Goal: Feedback & Contribution: Submit feedback/report problem

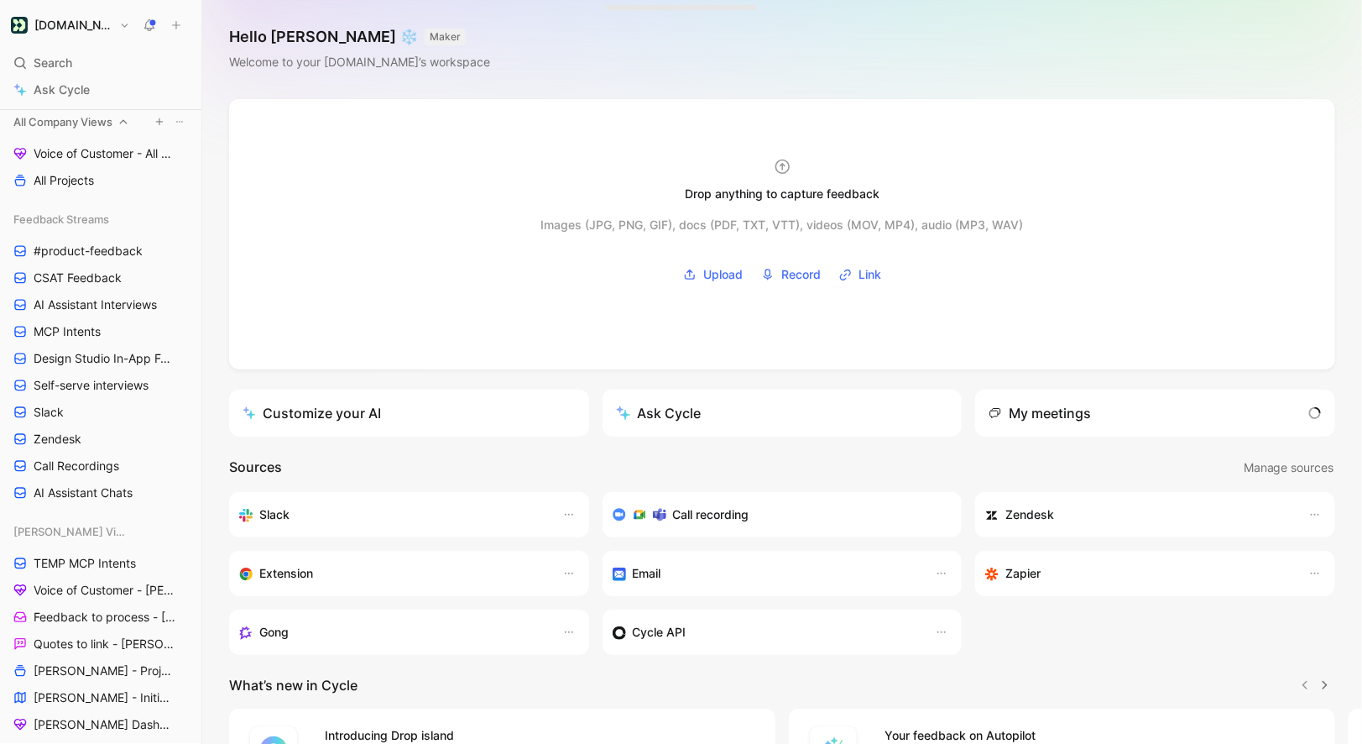
scroll to position [230, 0]
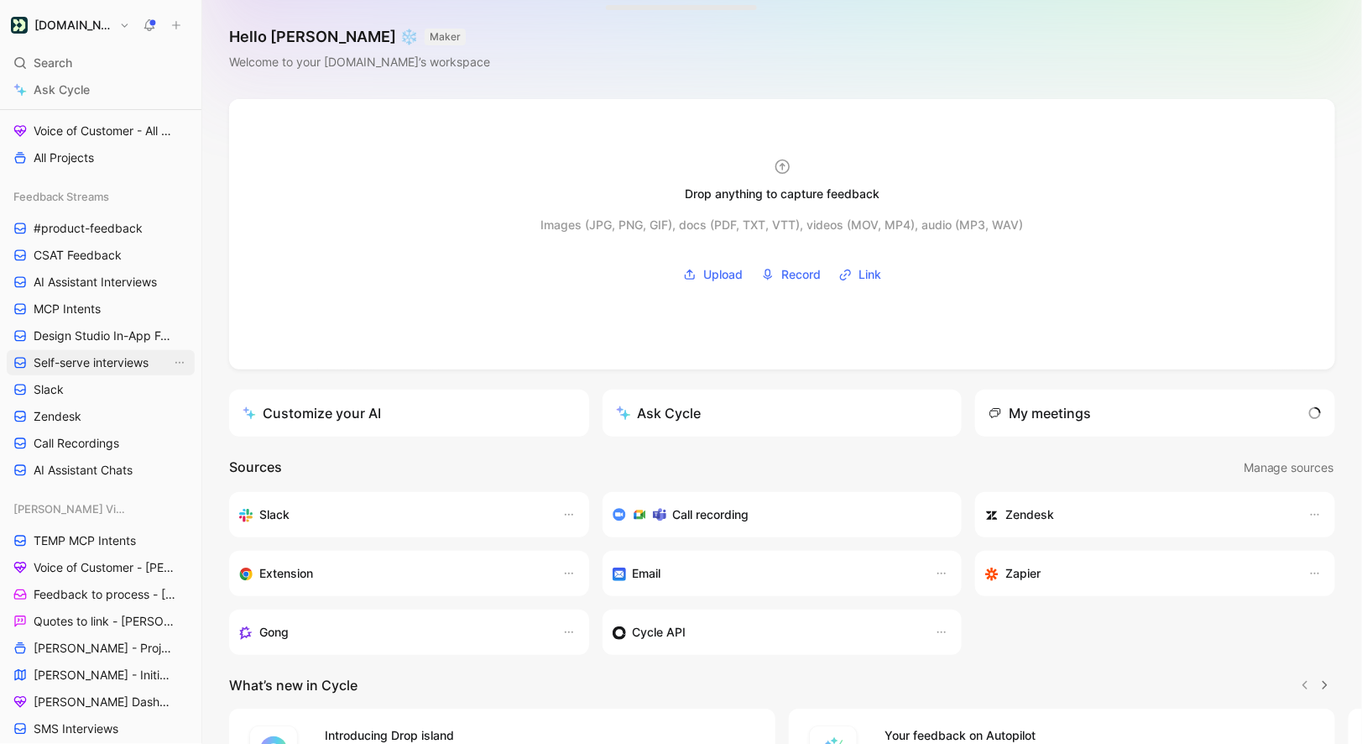
click at [98, 364] on span "Self-serve interviews" at bounding box center [91, 362] width 115 height 17
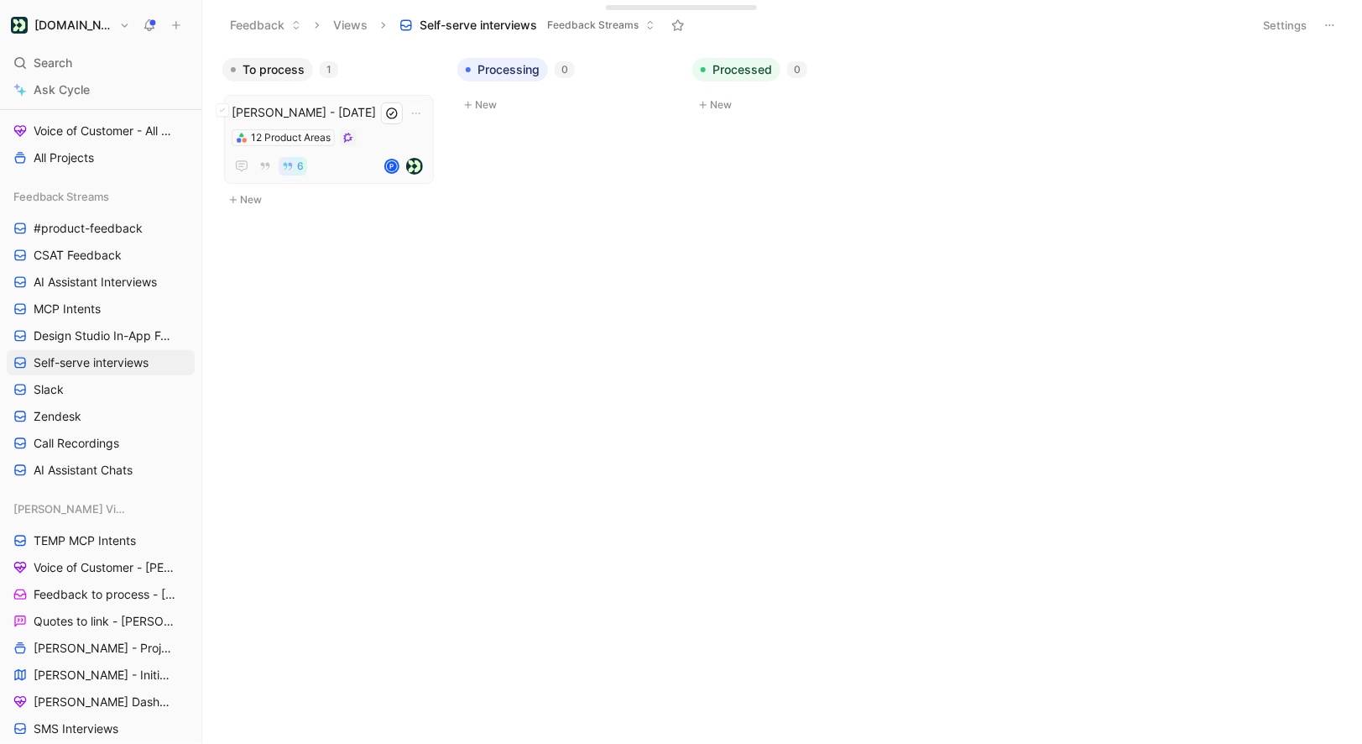
click at [395, 132] on div "12 Product Areas" at bounding box center [329, 137] width 195 height 17
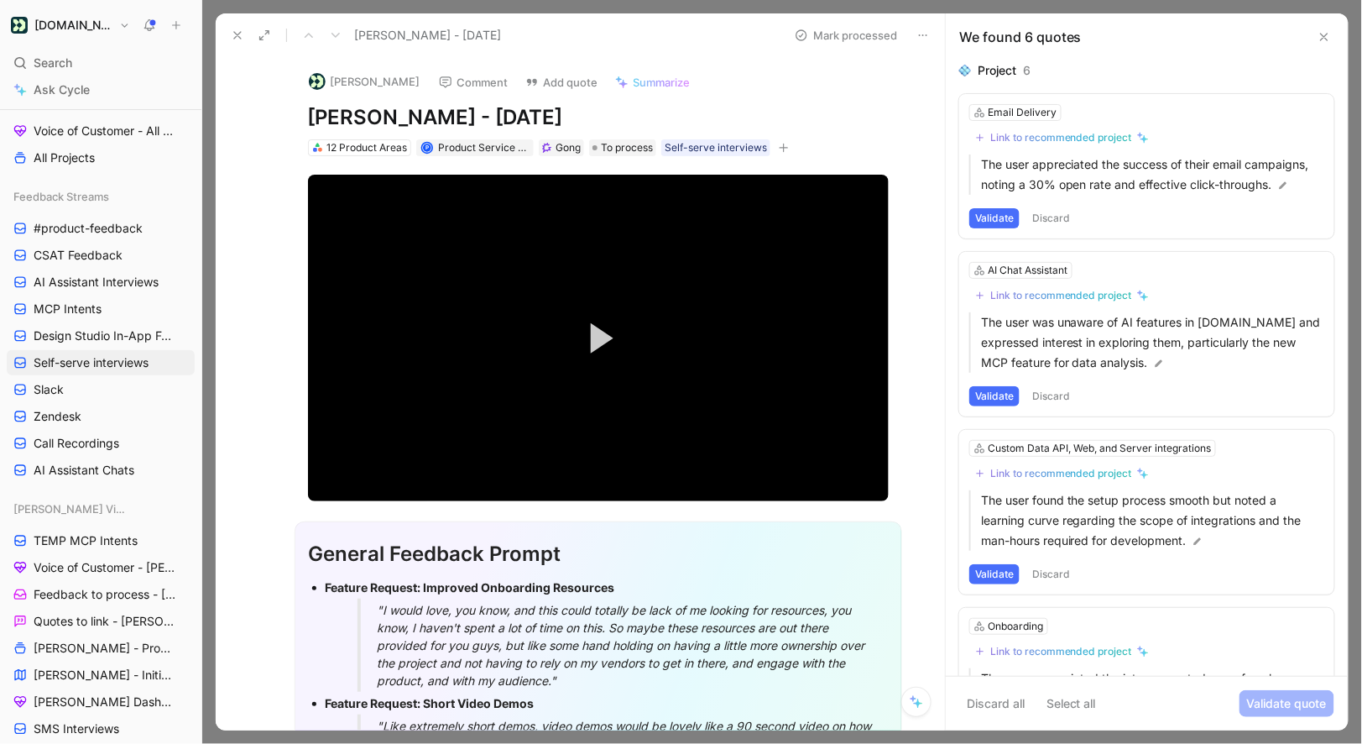
click at [239, 33] on use at bounding box center [237, 35] width 7 height 7
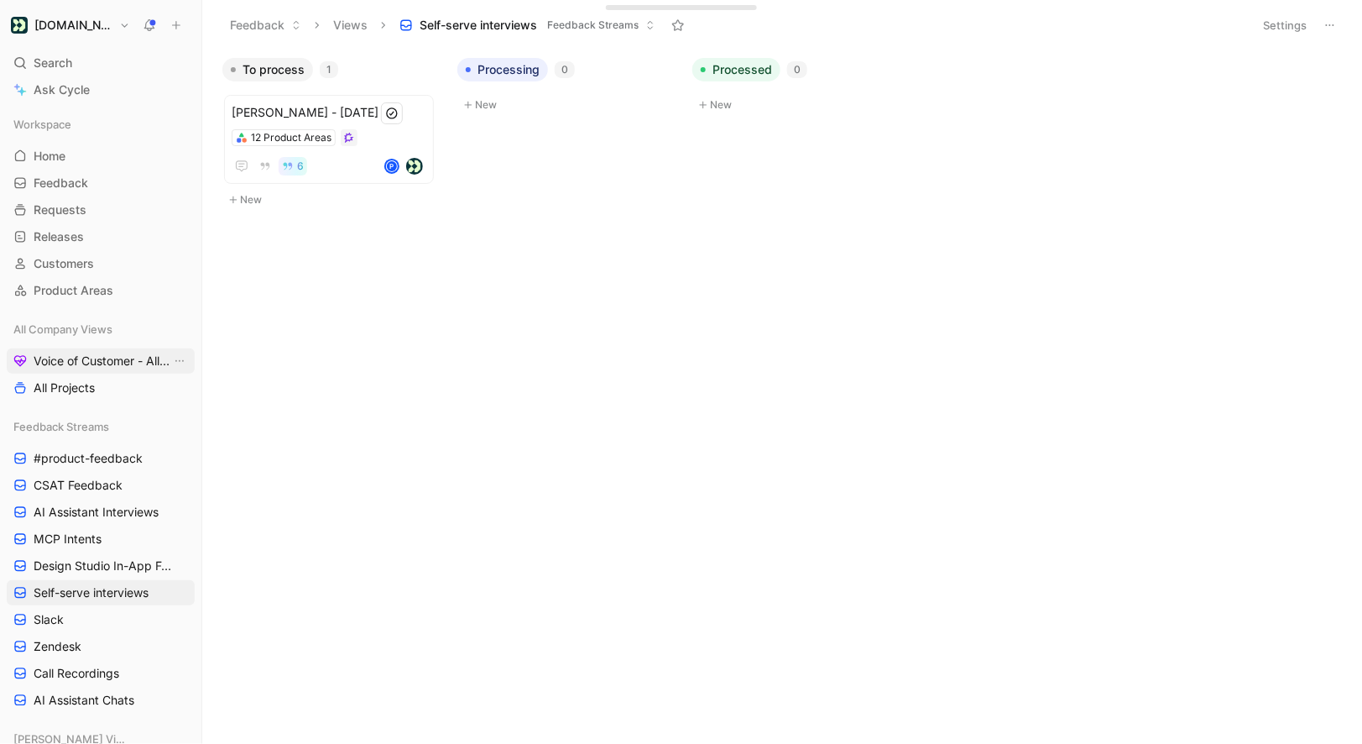
click at [76, 373] on link "Voice of Customer - All Areas" at bounding box center [101, 360] width 188 height 25
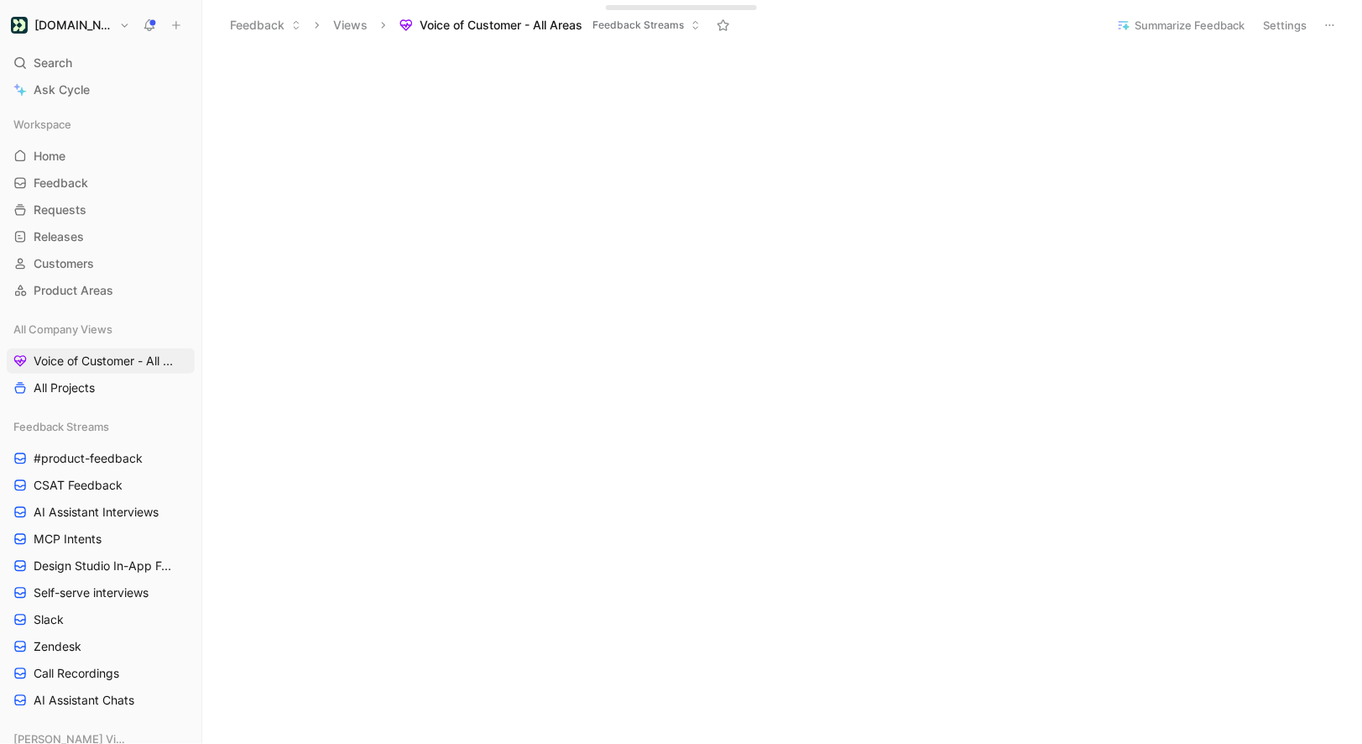
scroll to position [2032, 0]
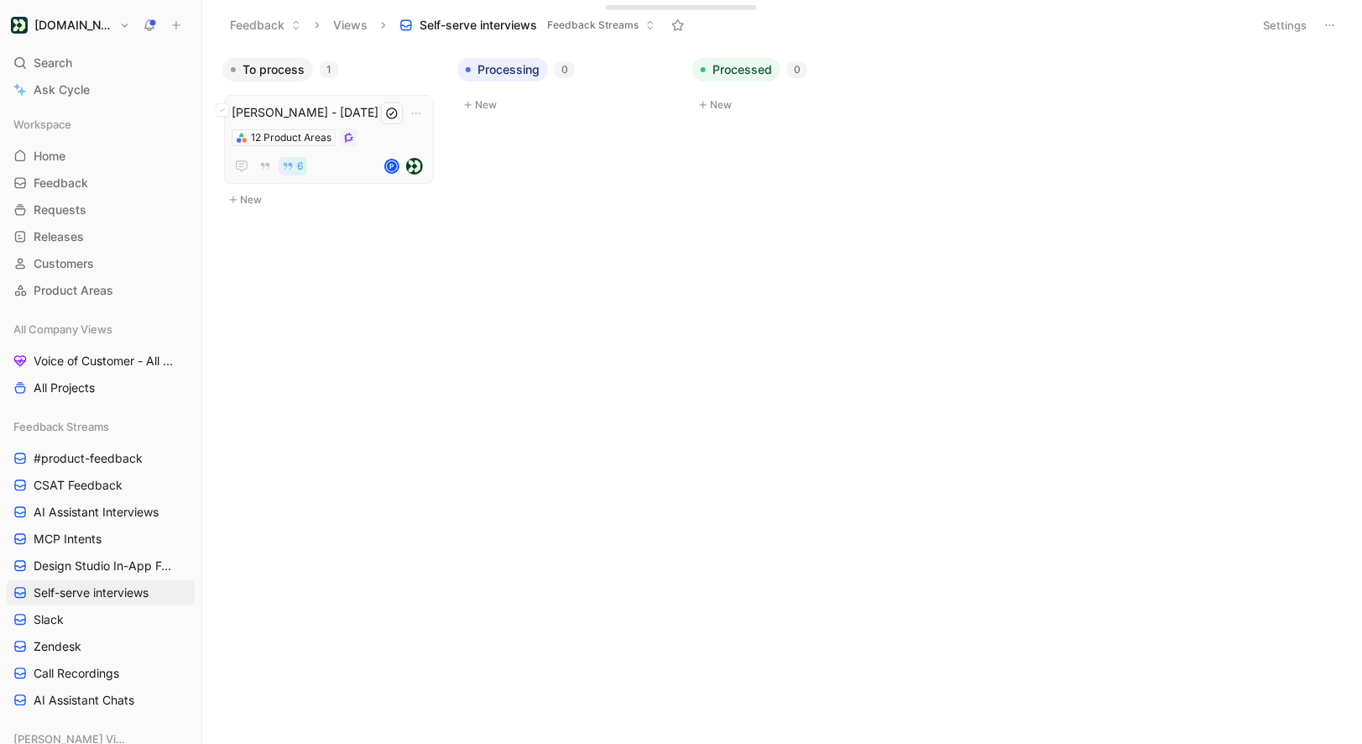
click at [400, 138] on div "12 Product Areas" at bounding box center [329, 137] width 195 height 17
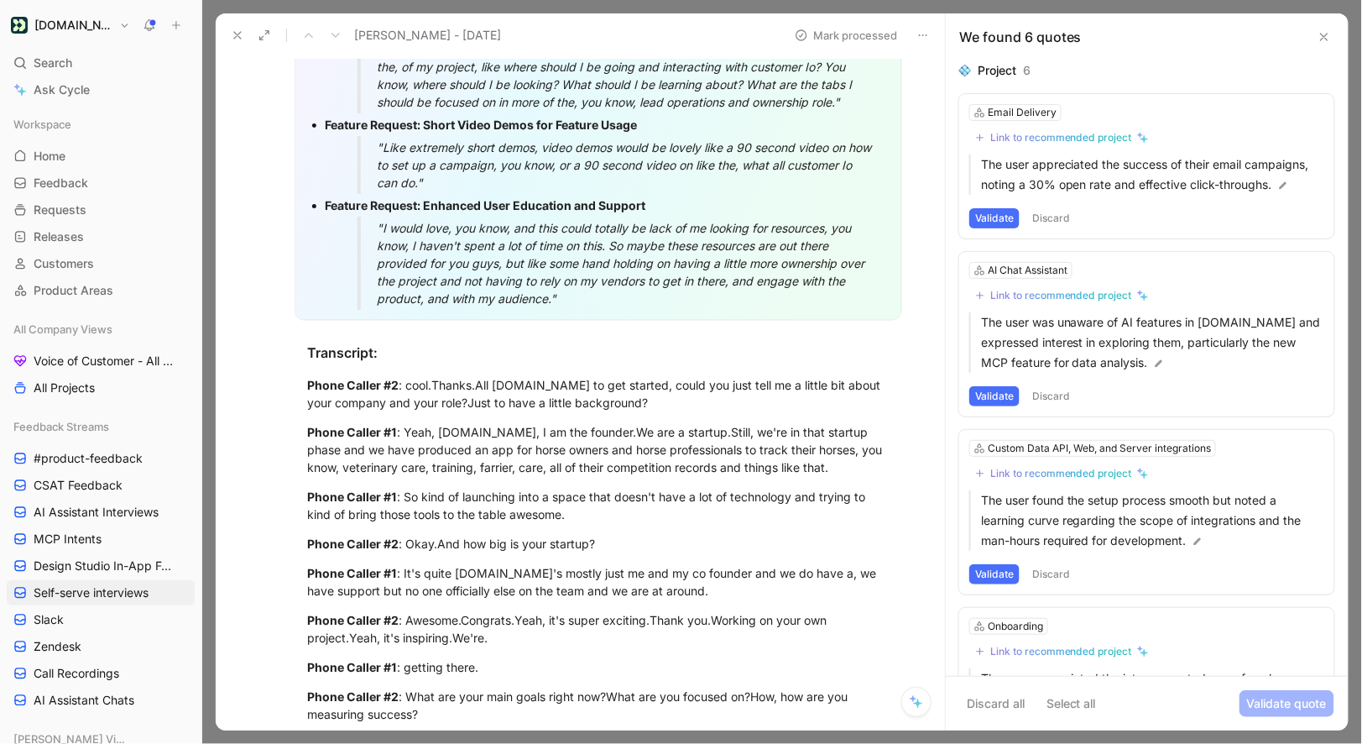
scroll to position [971, 0]
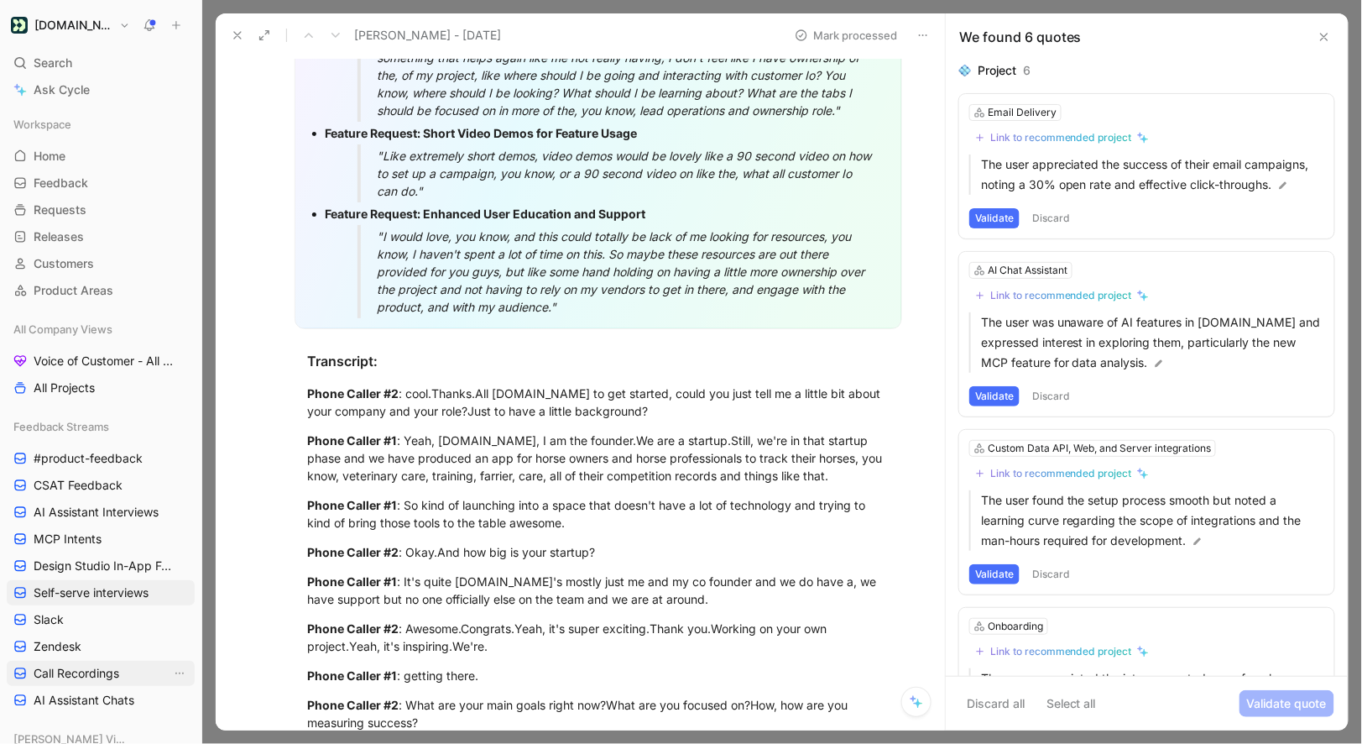
click at [80, 668] on span "Call Recordings" at bounding box center [77, 673] width 86 height 17
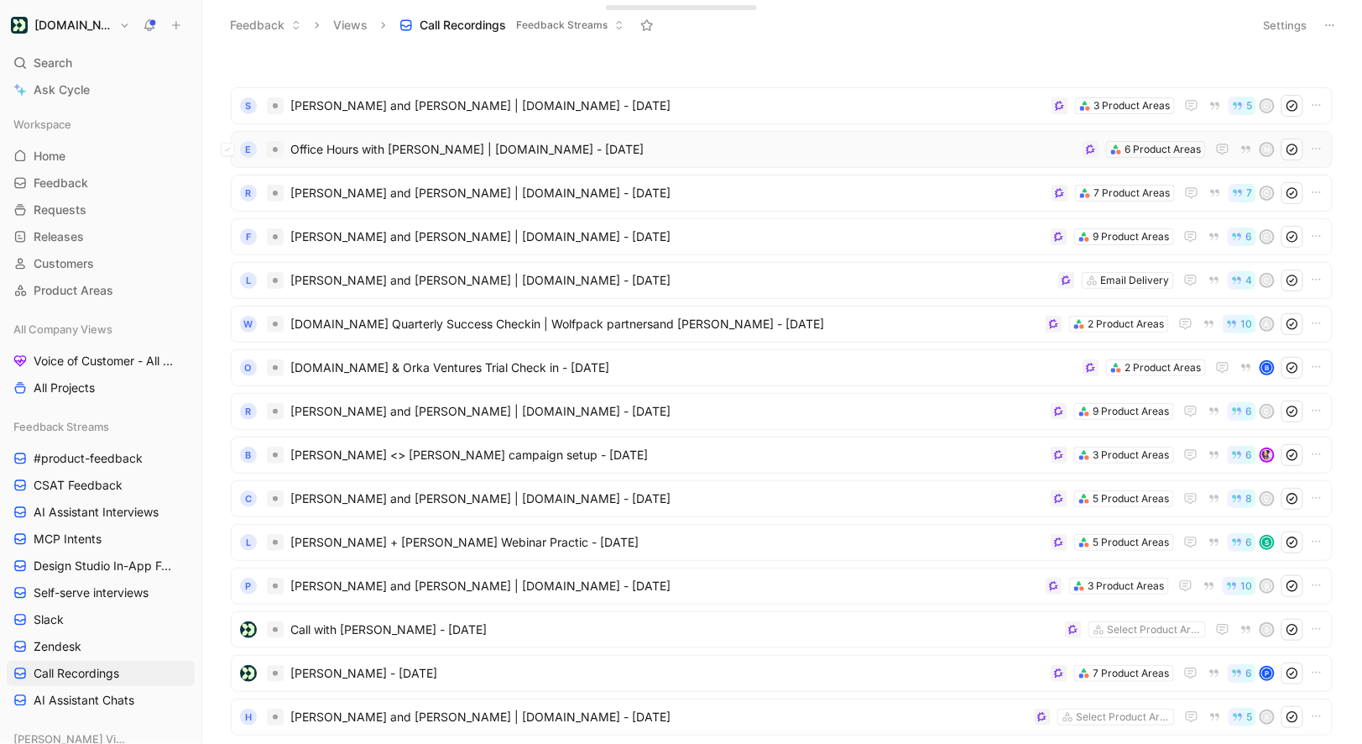
click at [403, 156] on span "Office Hours with [PERSON_NAME] | [DOMAIN_NAME] - [DATE]" at bounding box center [683, 149] width 786 height 20
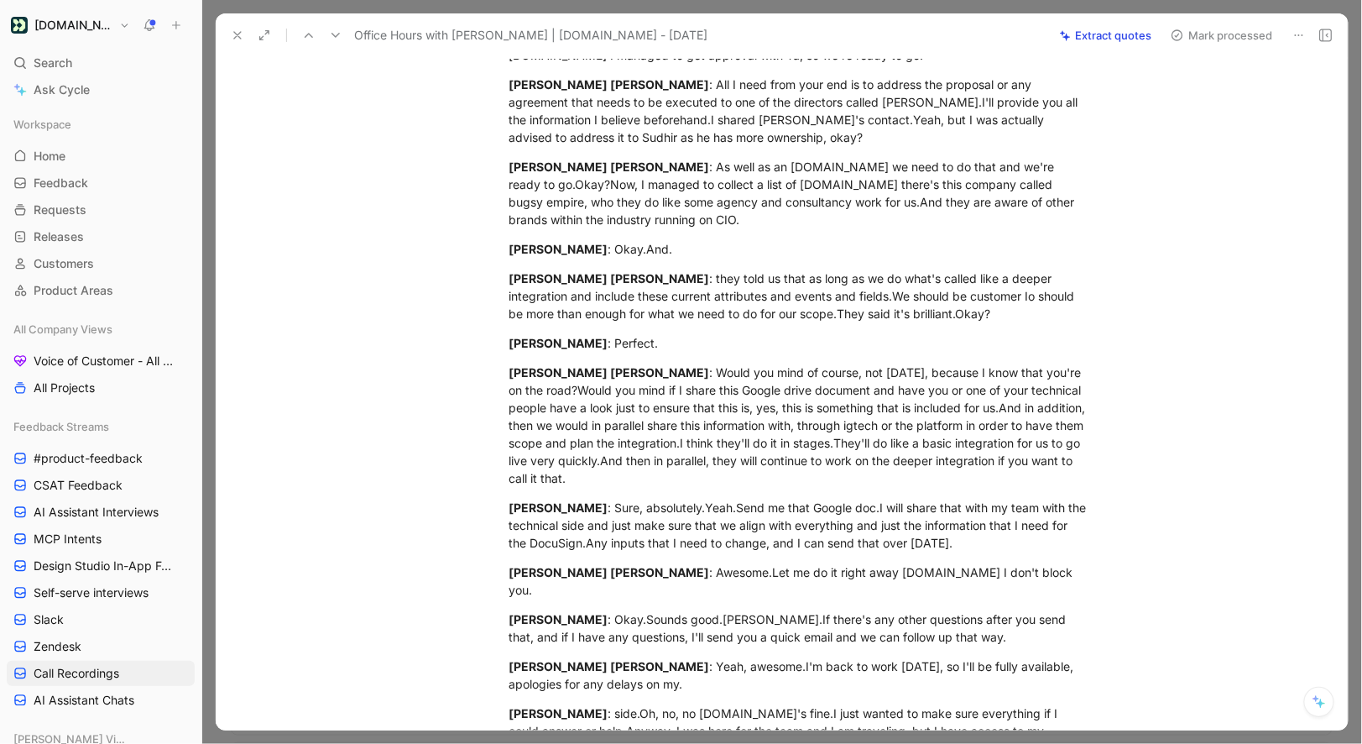
scroll to position [1767, 0]
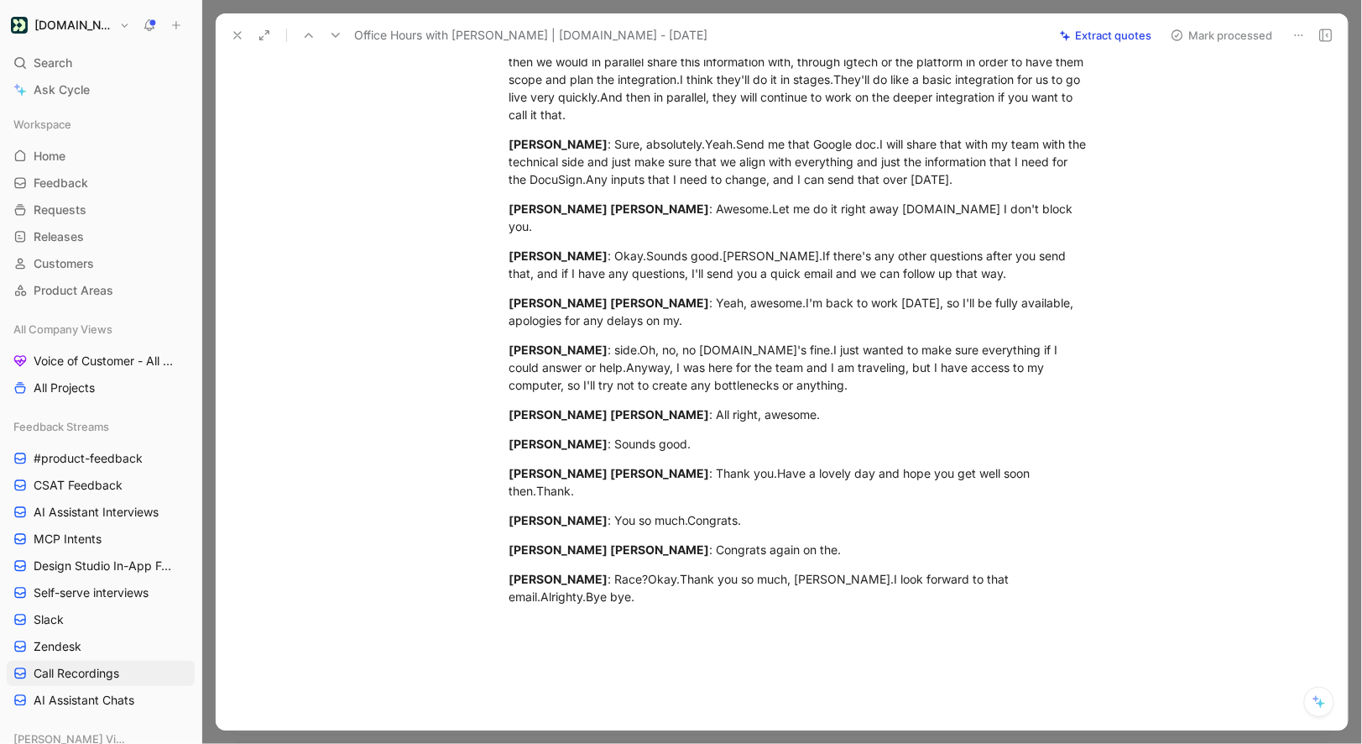
click at [236, 38] on icon at bounding box center [237, 35] width 13 height 13
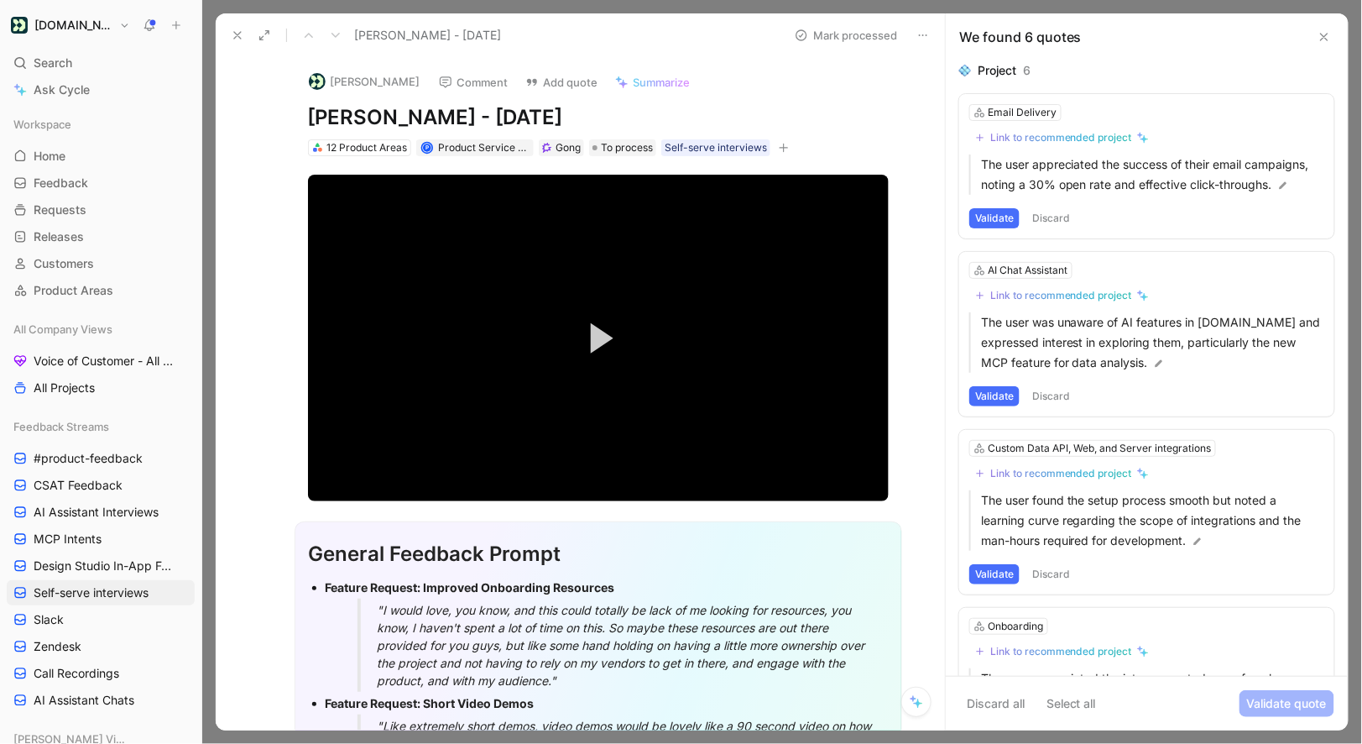
click at [265, 42] on button at bounding box center [265, 36] width 24 height 24
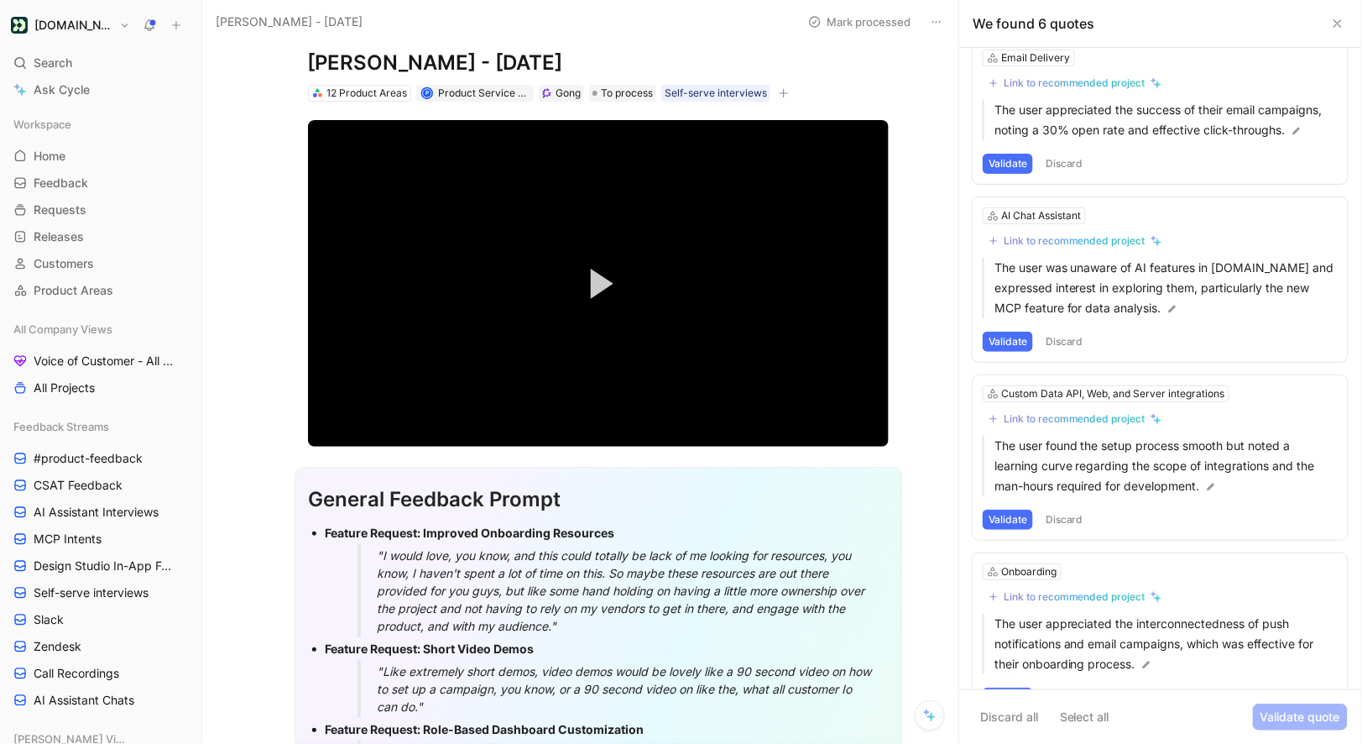
scroll to position [70, 0]
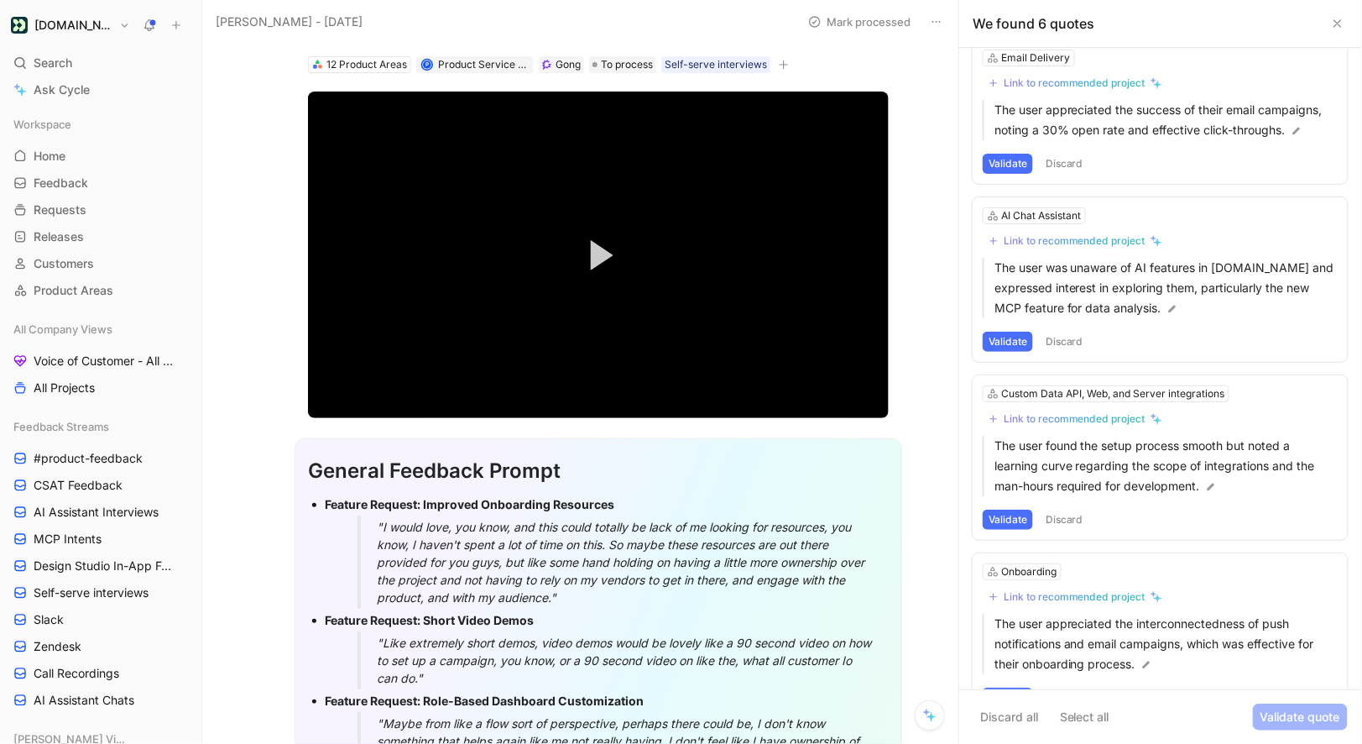
click at [1063, 243] on div "Link to recommended project" at bounding box center [1075, 240] width 142 height 13
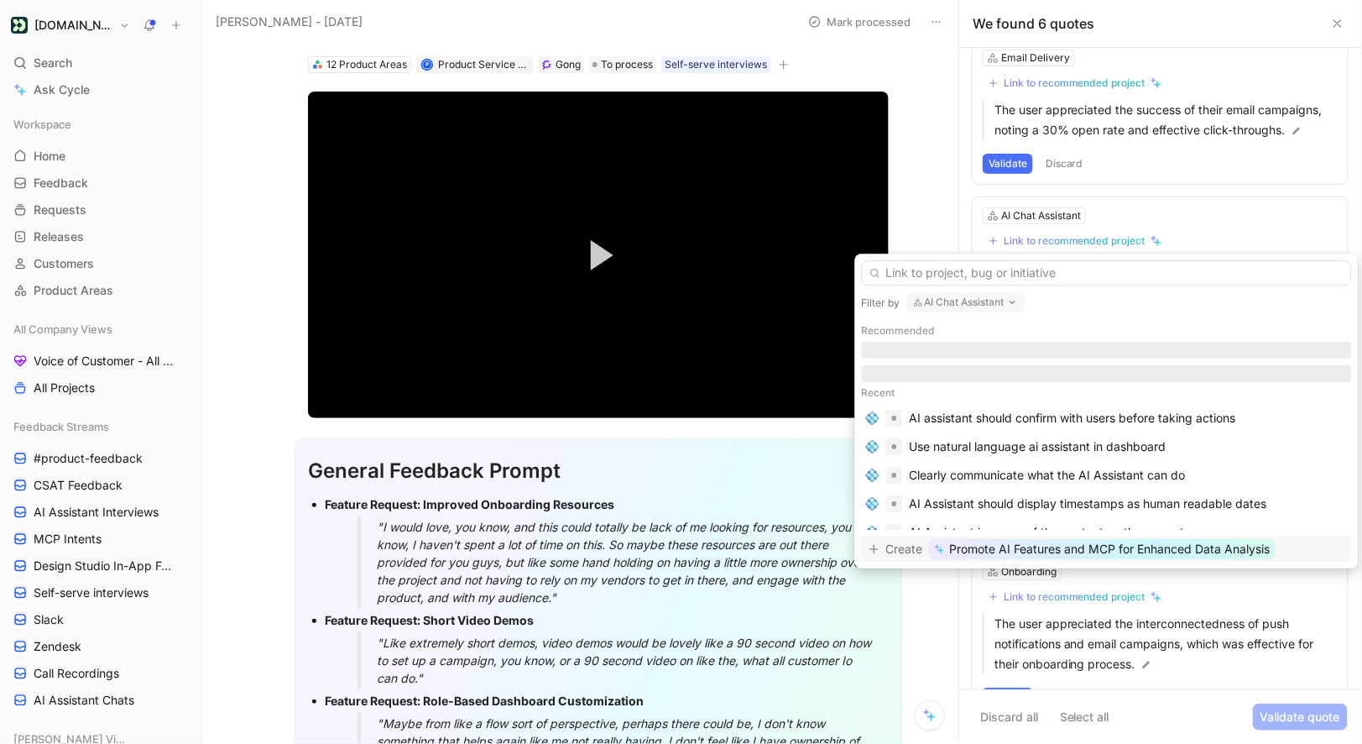
click at [971, 271] on input "text" at bounding box center [1107, 272] width 490 height 25
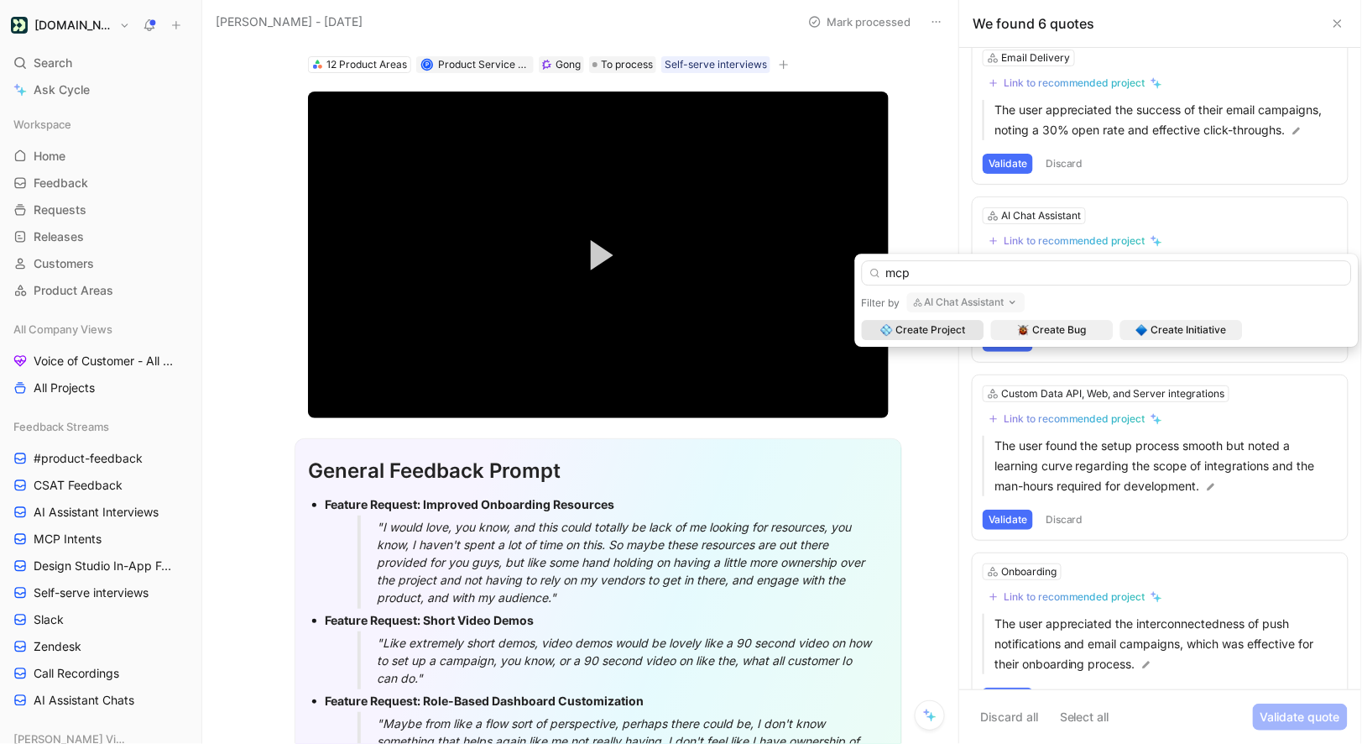
click at [951, 279] on input "mcp" at bounding box center [1107, 272] width 490 height 25
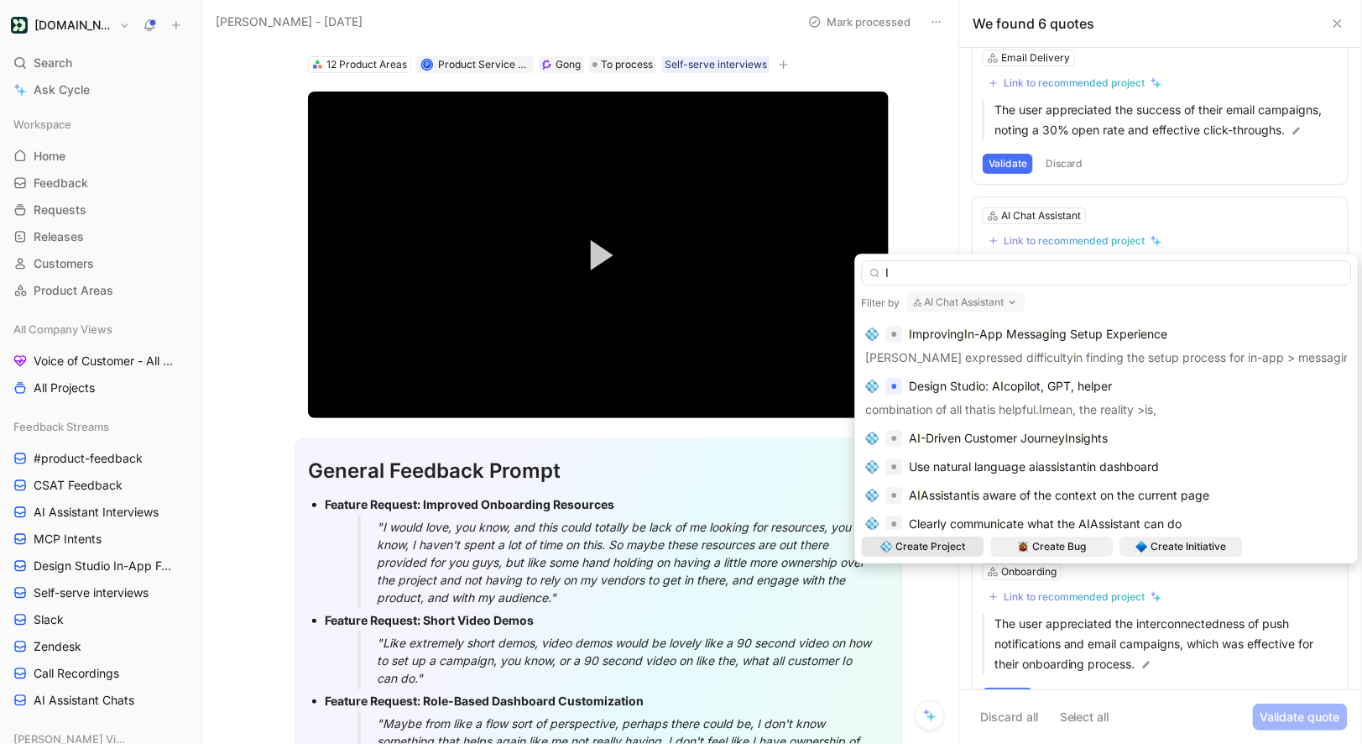
type input "I"
click at [955, 306] on button "AI Chat Assistant" at bounding box center [966, 302] width 118 height 20
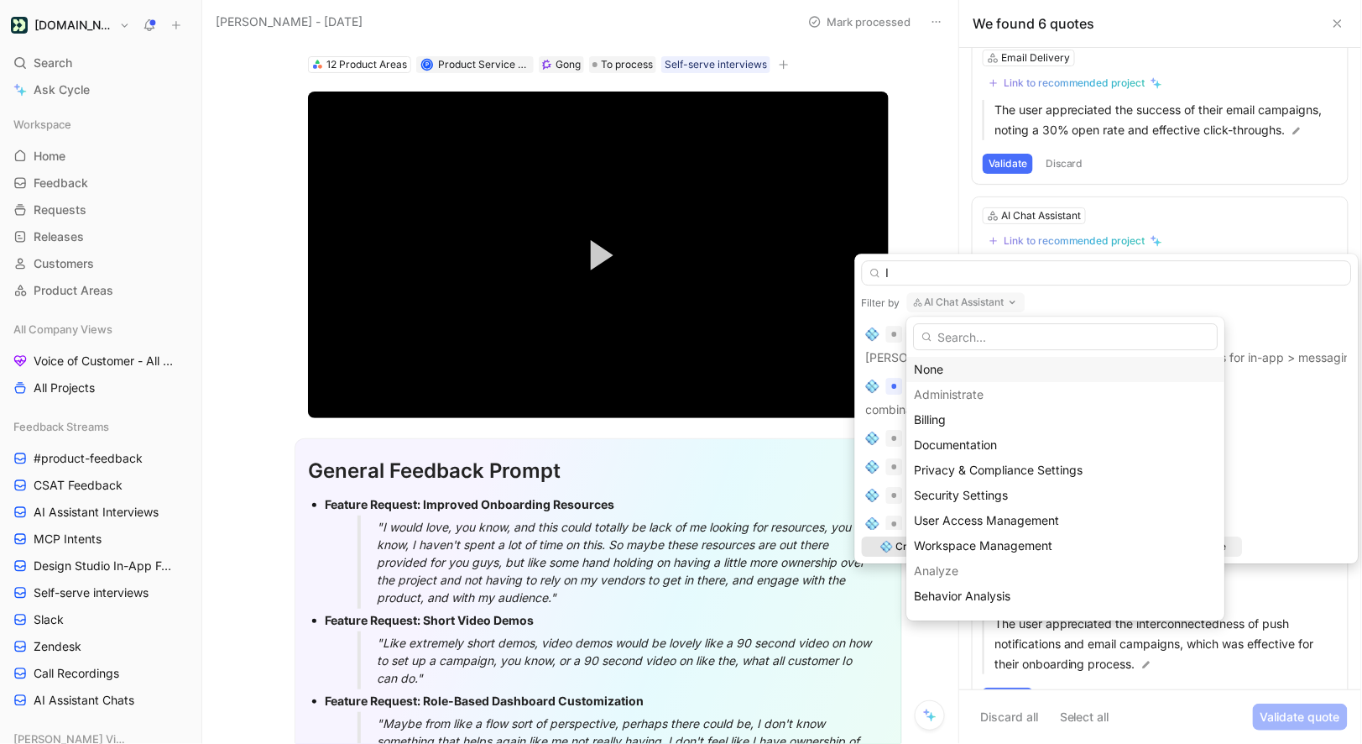
click at [929, 359] on div "None" at bounding box center [1065, 369] width 303 height 20
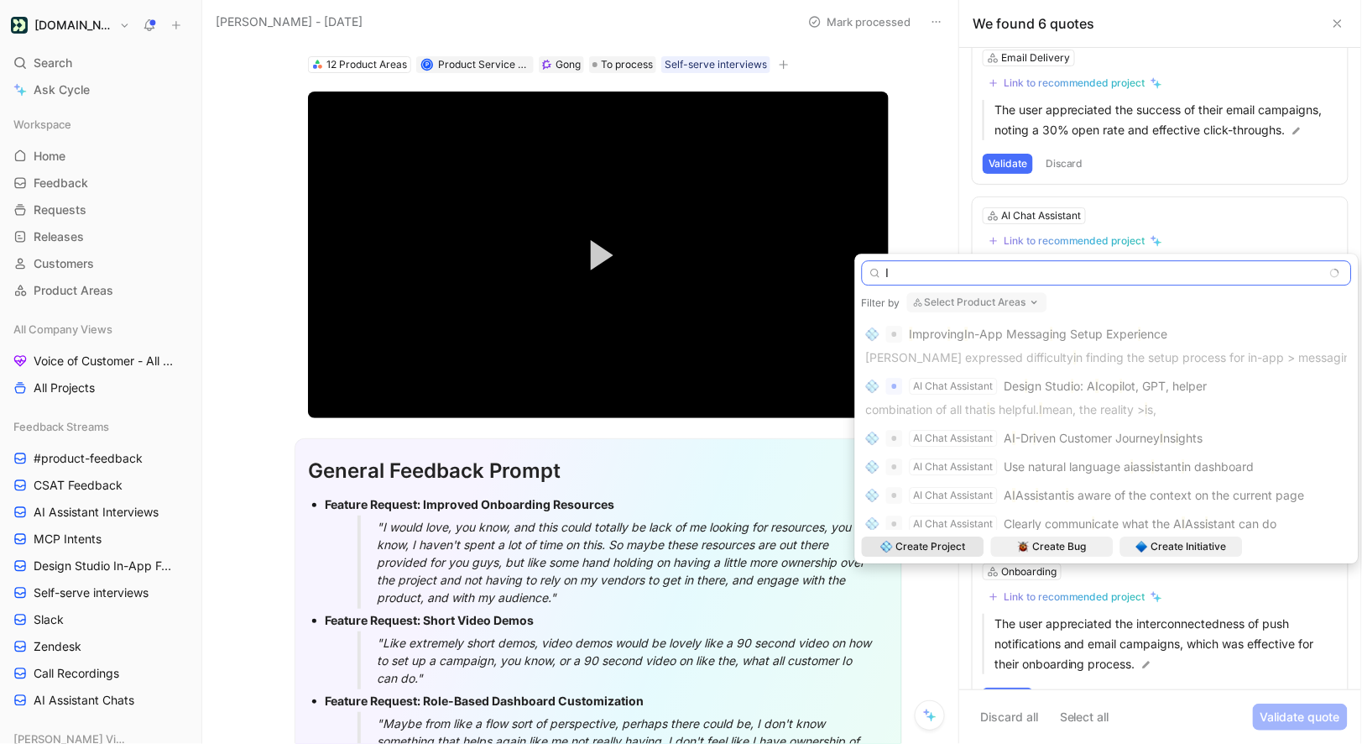
click at [917, 274] on input "I" at bounding box center [1107, 272] width 490 height 25
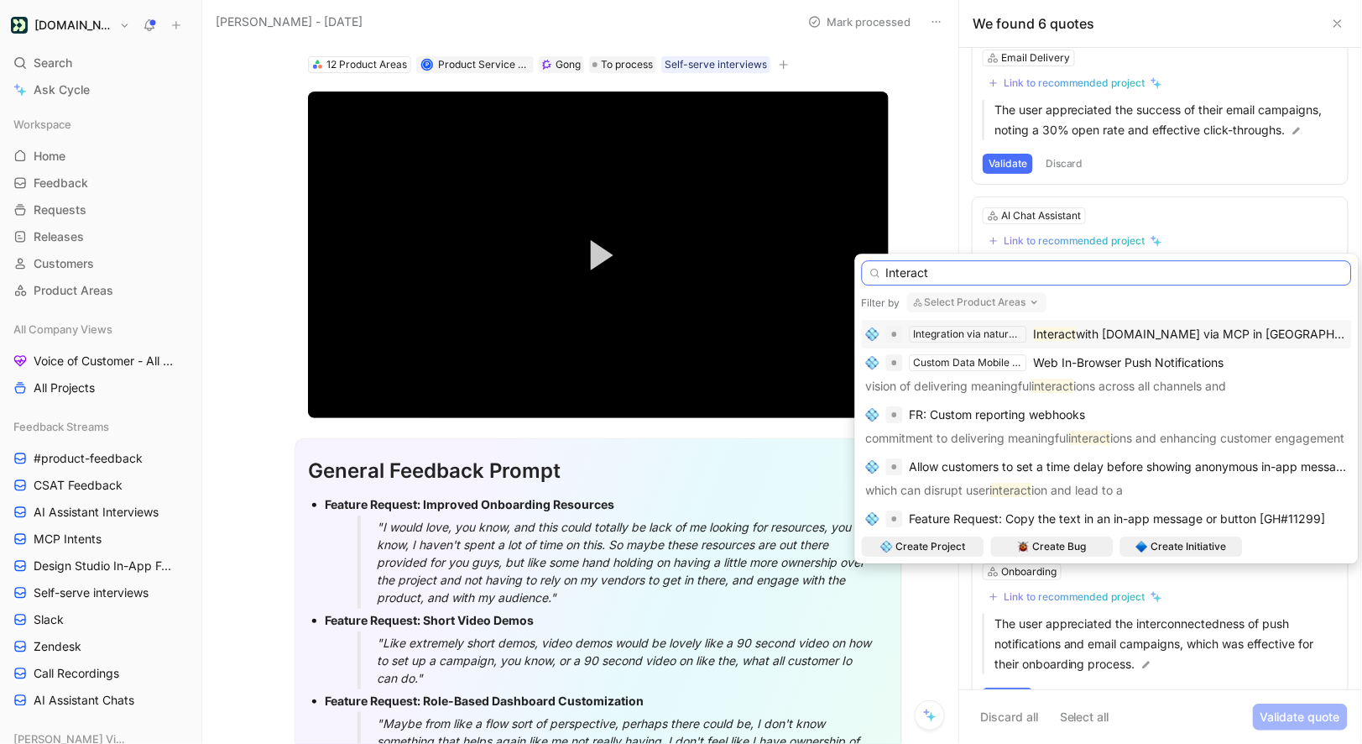
type input "Interact"
click at [1205, 329] on span "with Customer.io via MCP in Cursor" at bounding box center [1232, 334] width 310 height 14
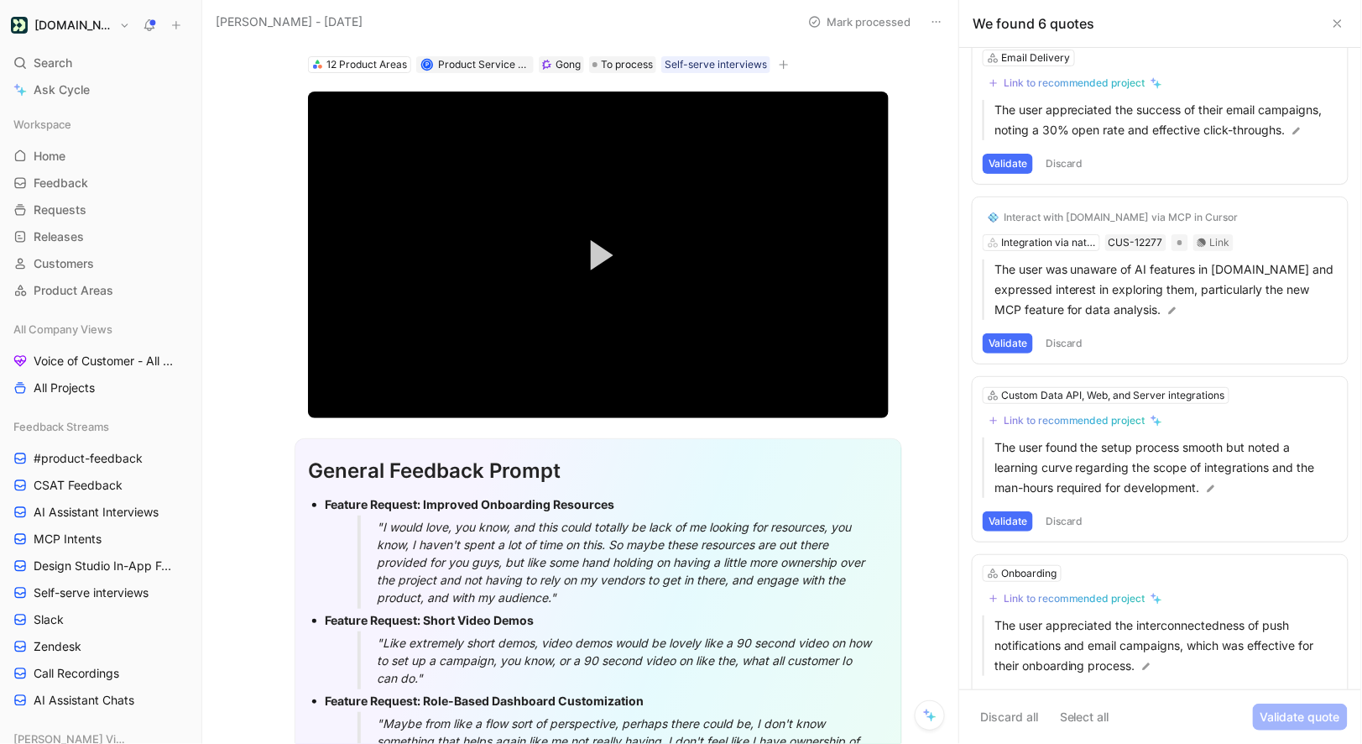
click at [1021, 338] on button "Validate" at bounding box center [1008, 343] width 50 height 20
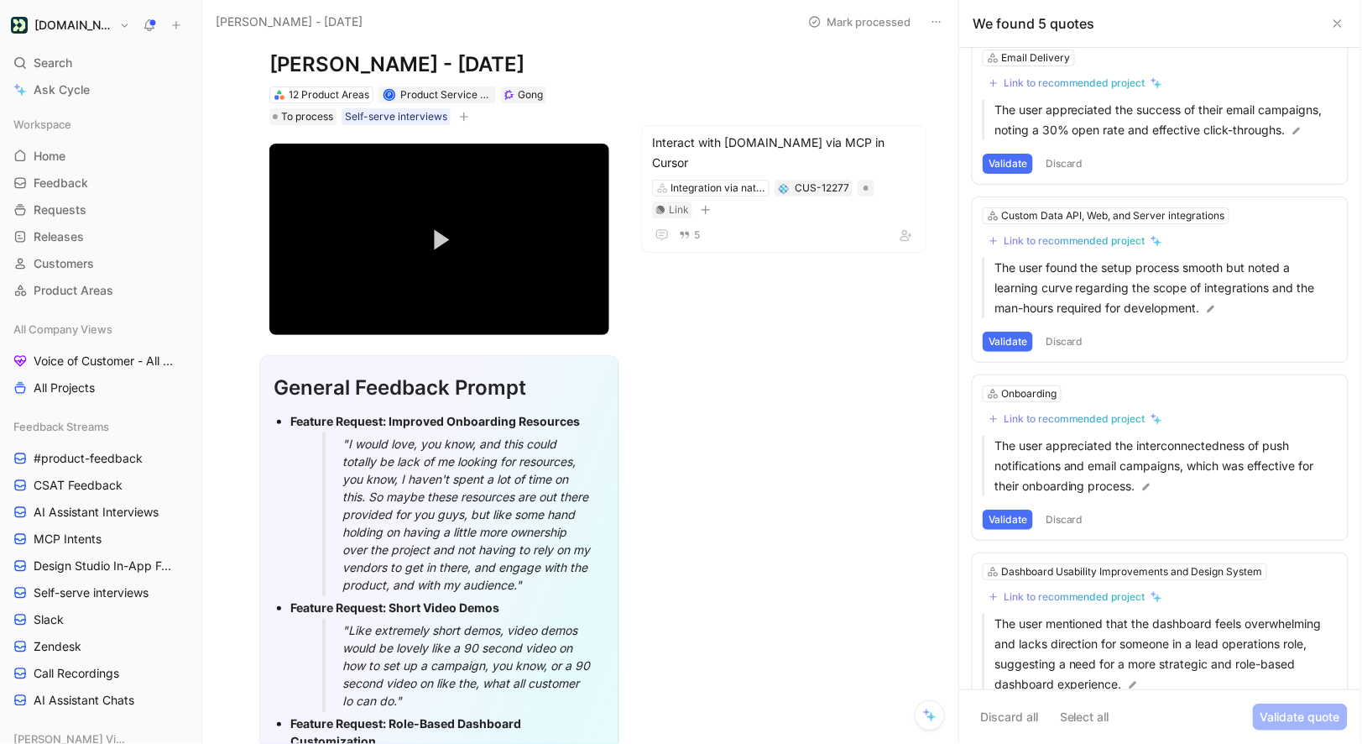
scroll to position [0, 0]
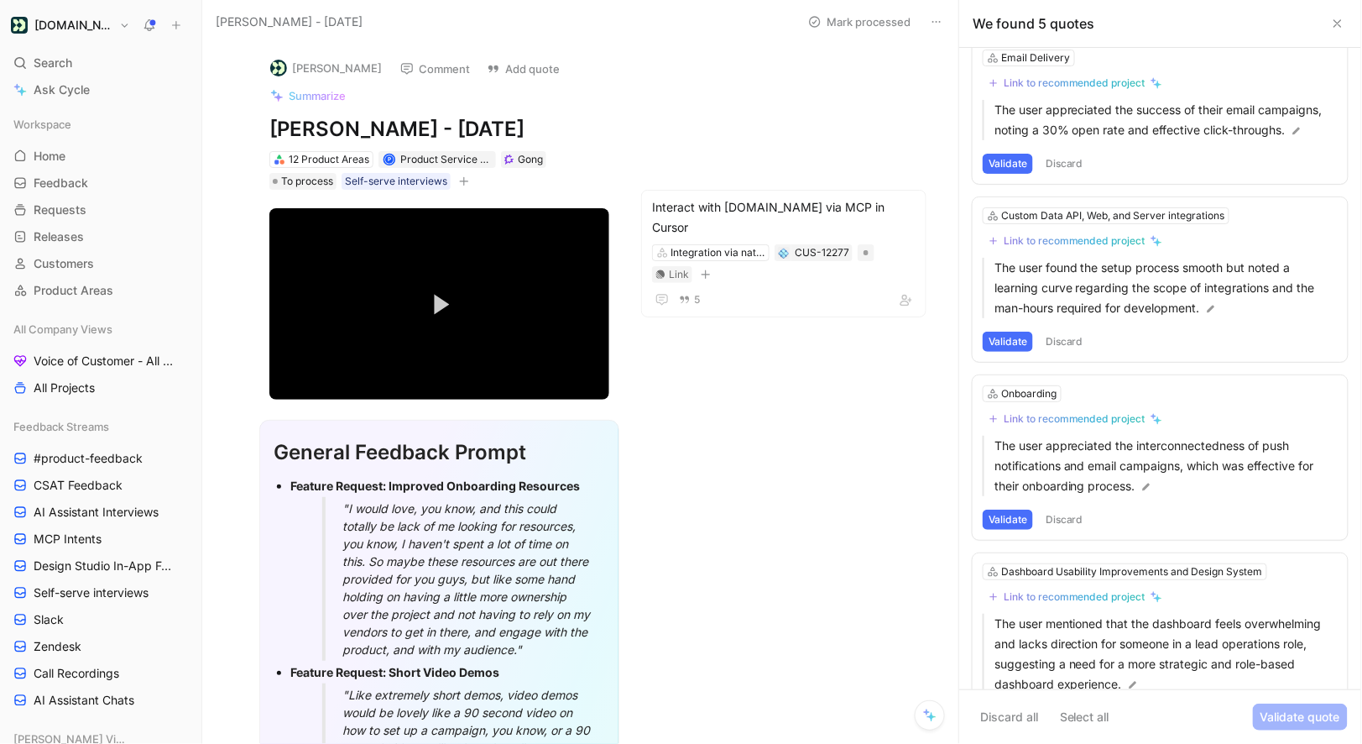
click at [1340, 25] on use at bounding box center [1338, 23] width 7 height 7
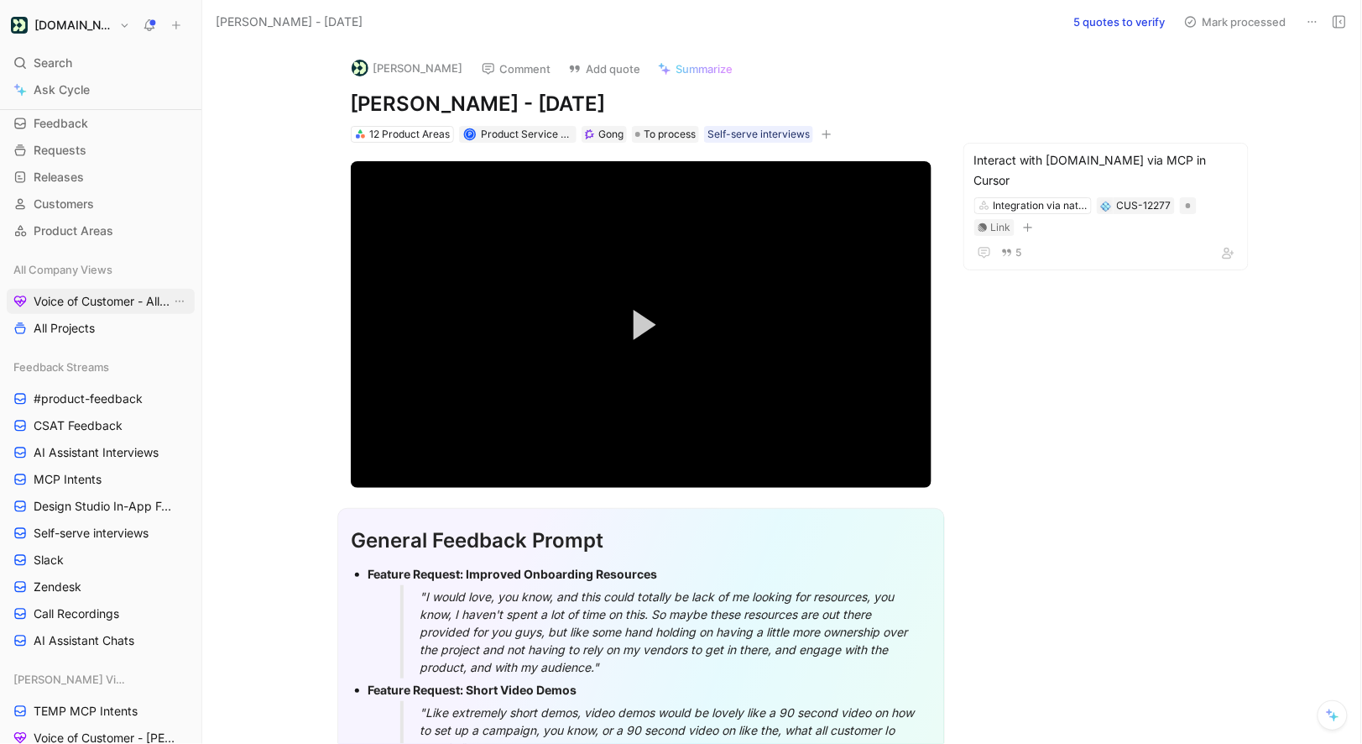
scroll to position [107, 0]
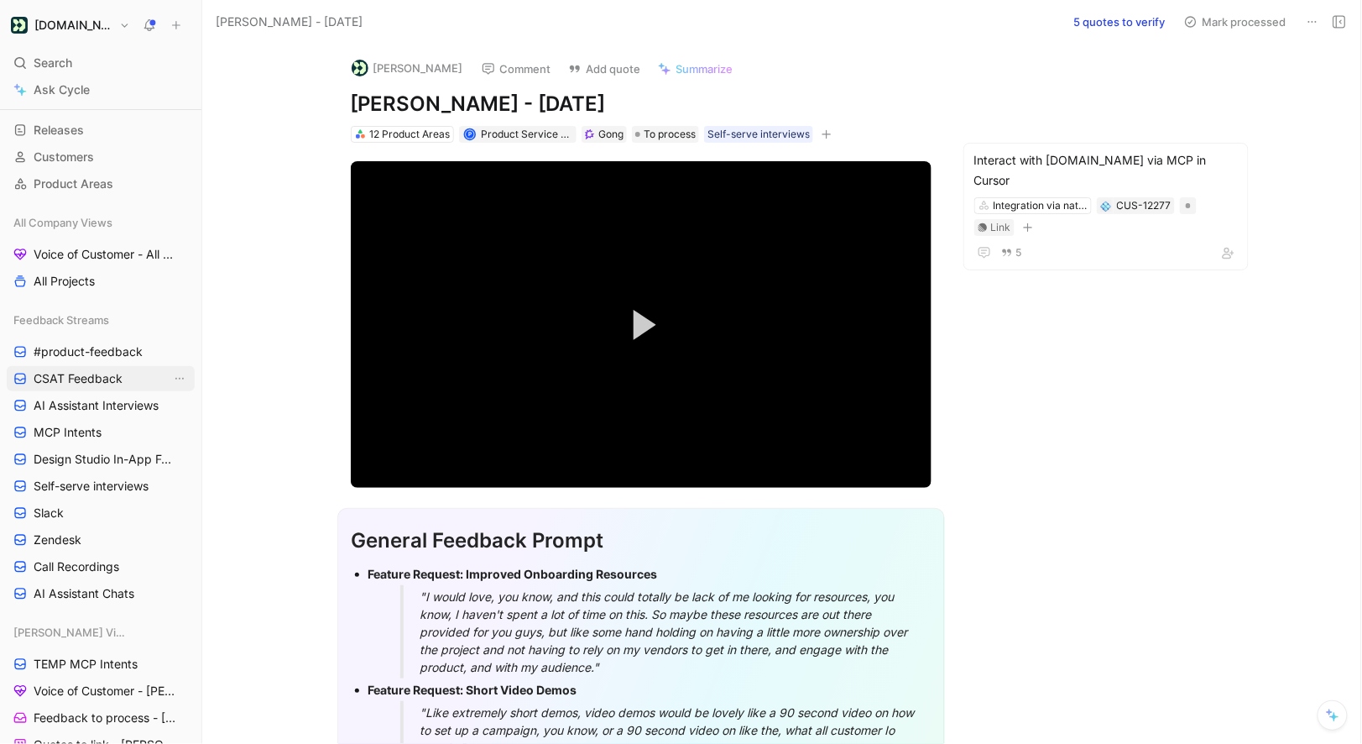
click at [66, 381] on span "CSAT Feedback" at bounding box center [78, 378] width 89 height 17
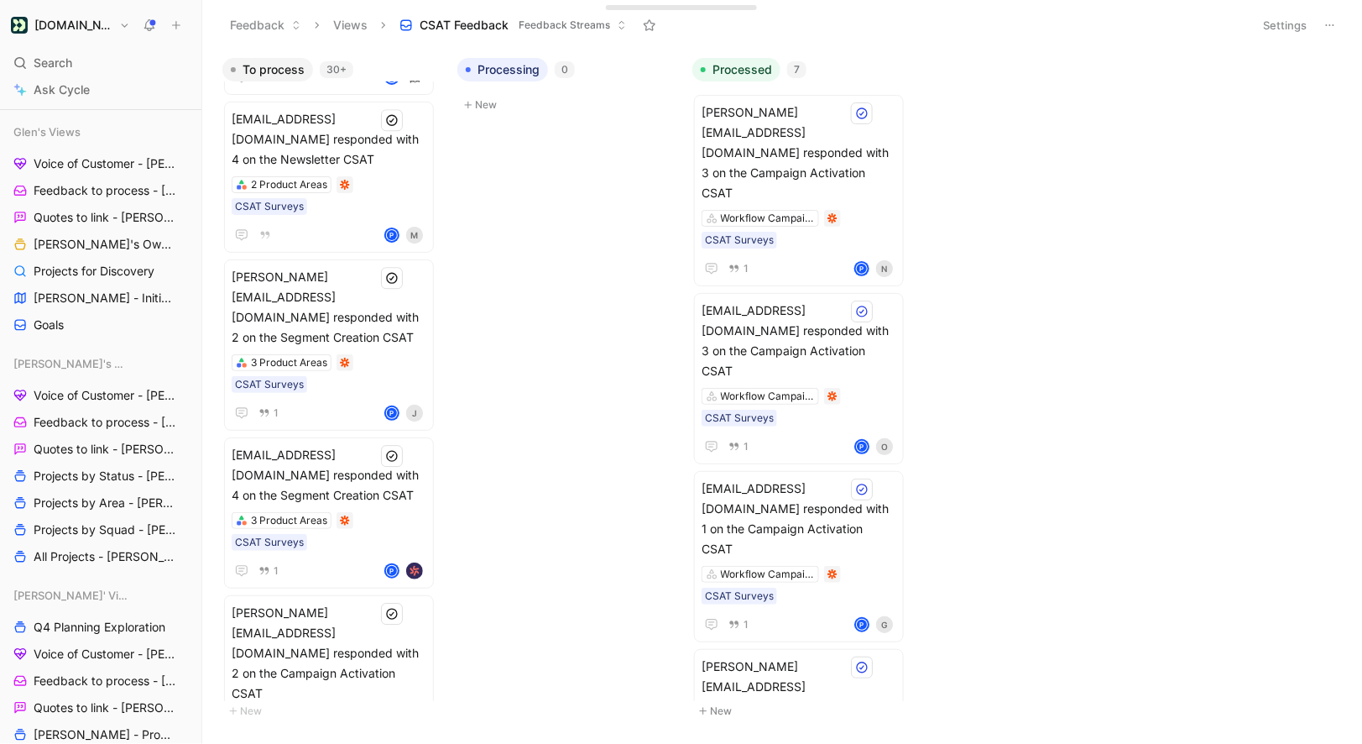
scroll to position [1595, 0]
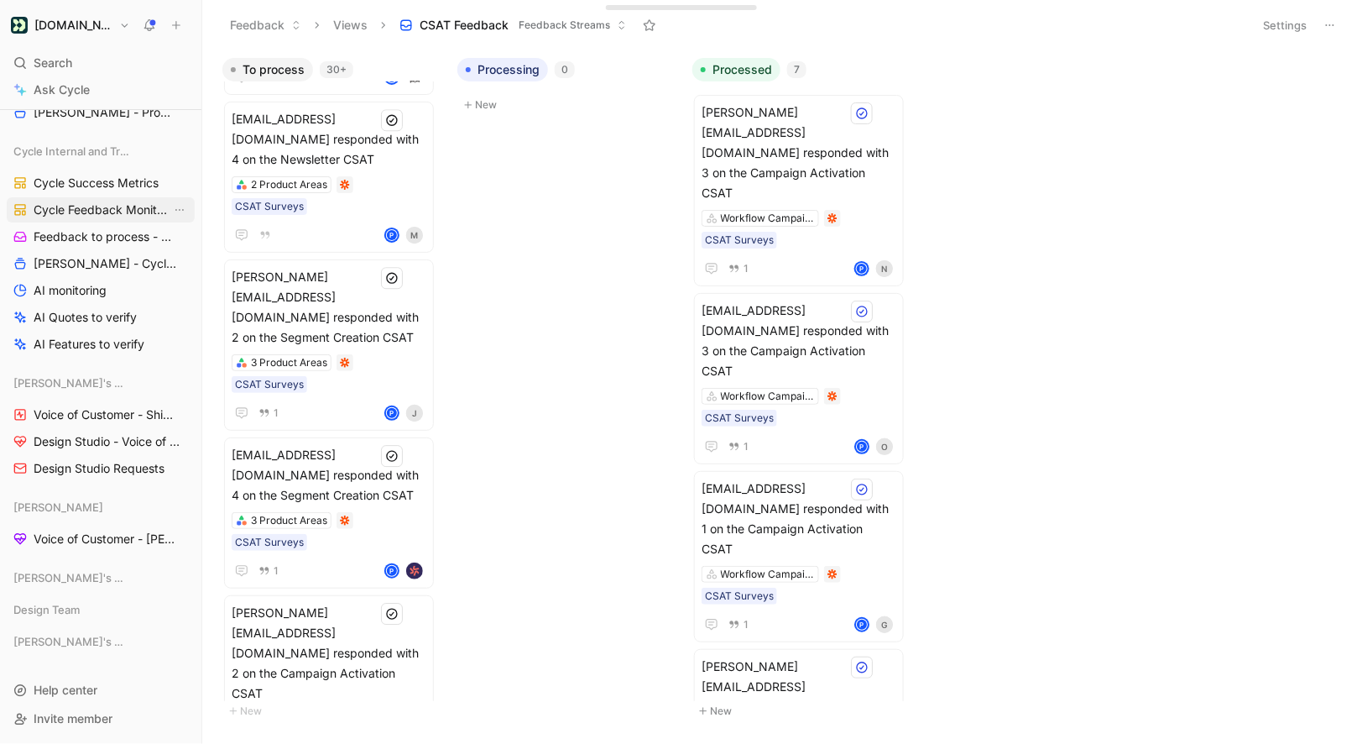
click at [116, 212] on span "Cycle Feedback Monitoring" at bounding box center [103, 209] width 138 height 17
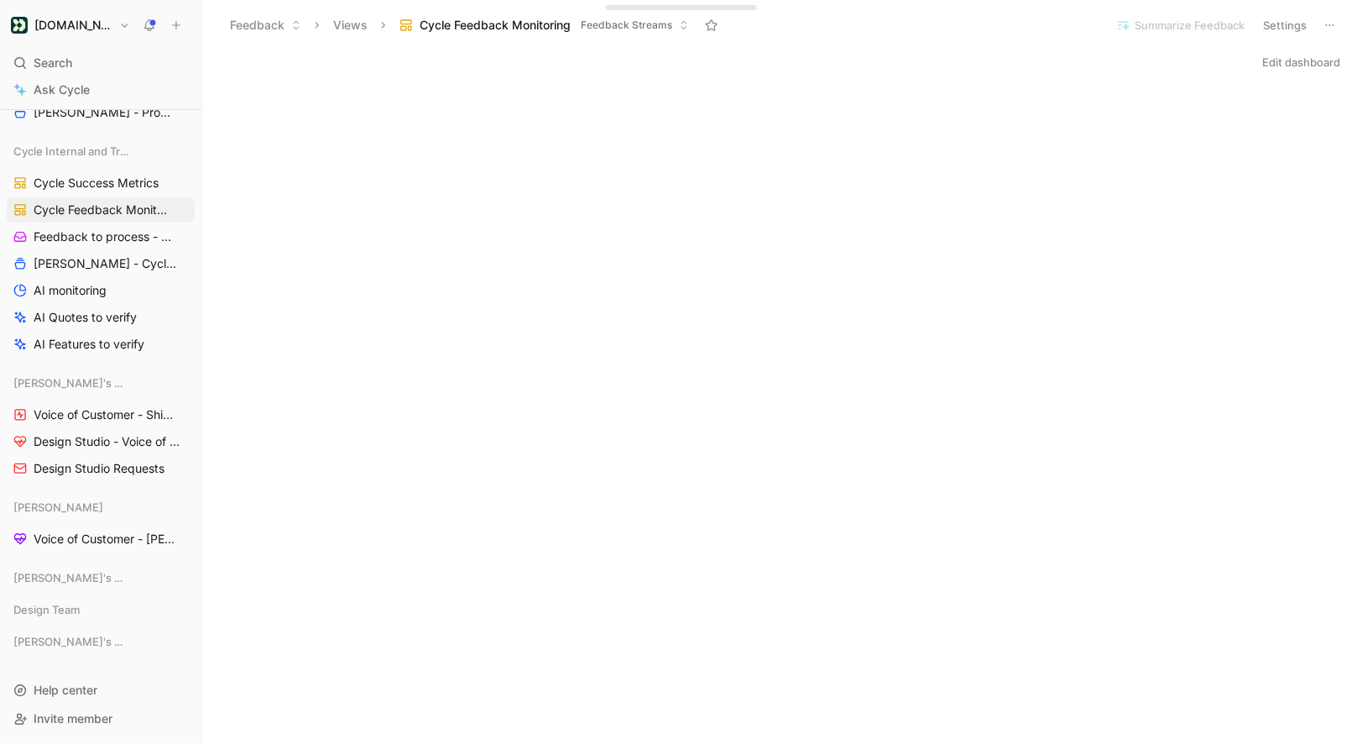
click at [1305, 64] on button "Edit dashboard" at bounding box center [1302, 62] width 93 height 24
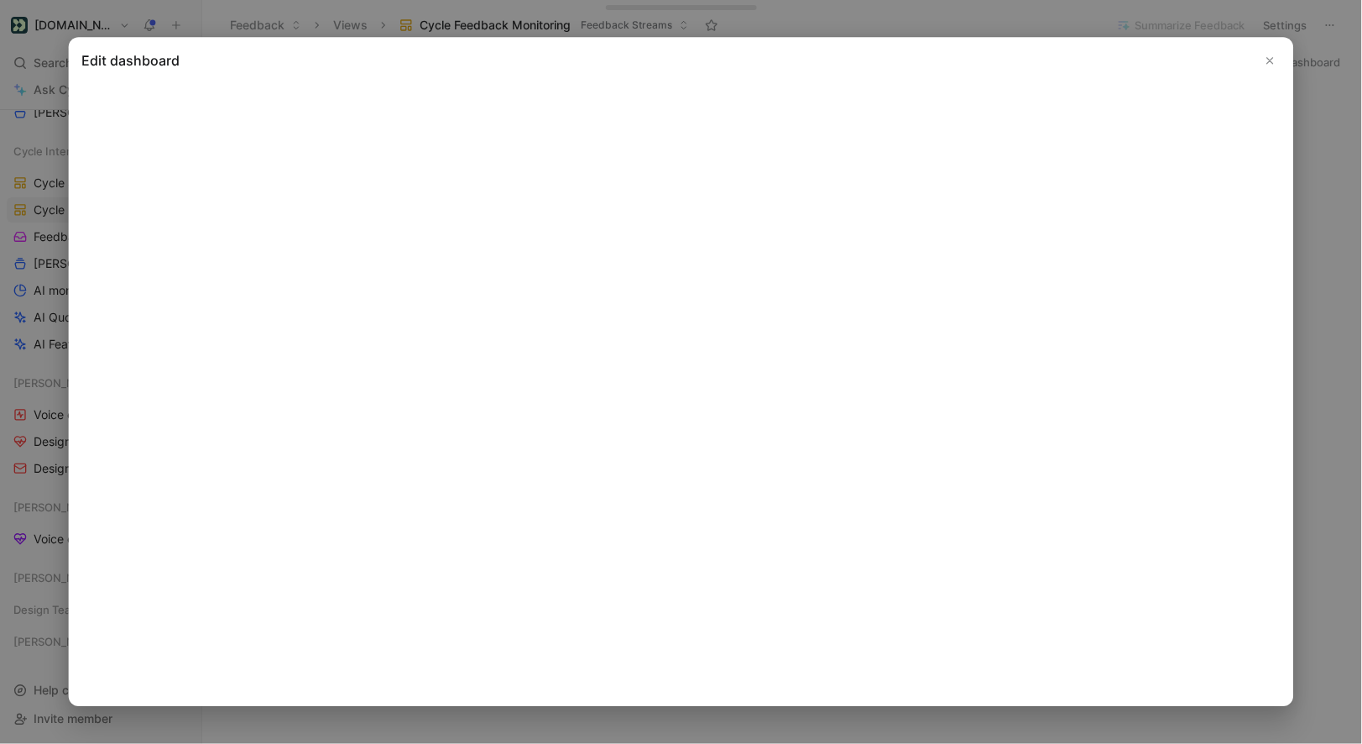
click at [1268, 65] on icon "Close" at bounding box center [1271, 61] width 12 height 12
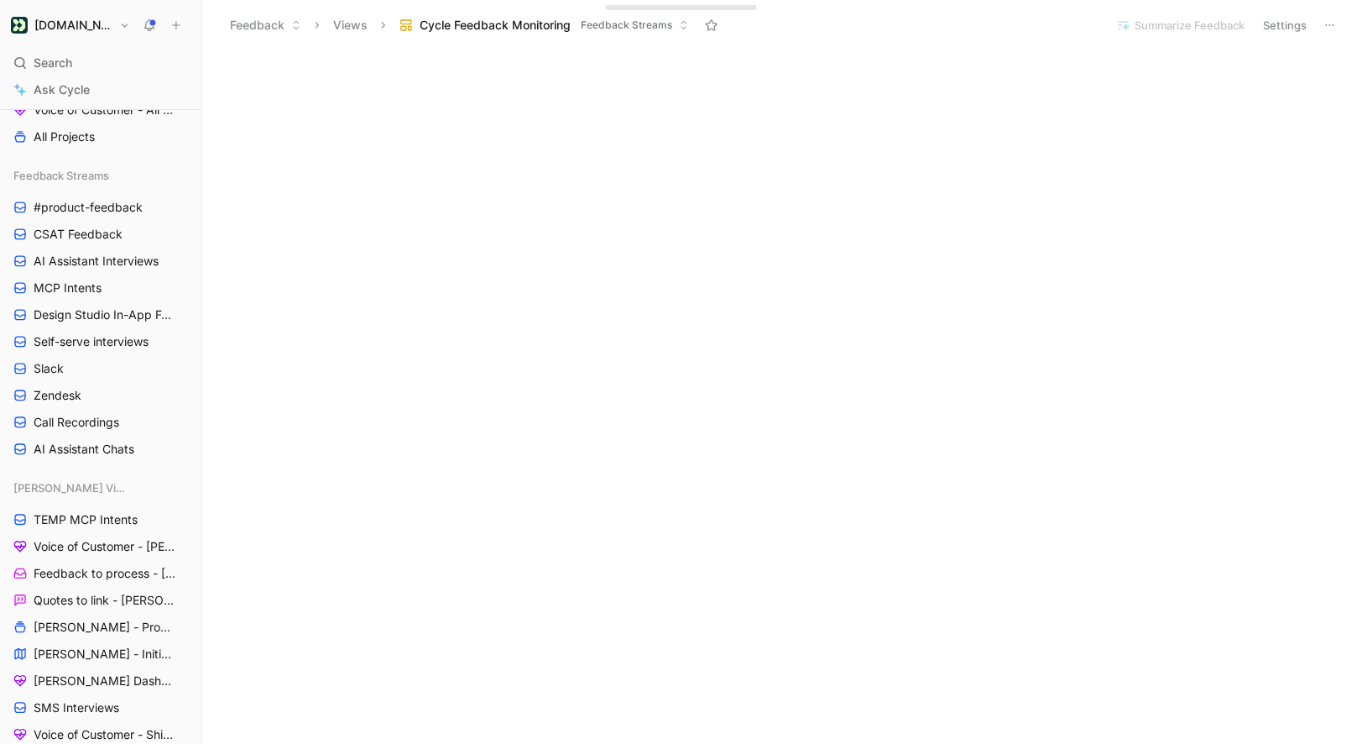
scroll to position [249, 0]
click at [85, 285] on span "MCP Intents" at bounding box center [68, 289] width 68 height 17
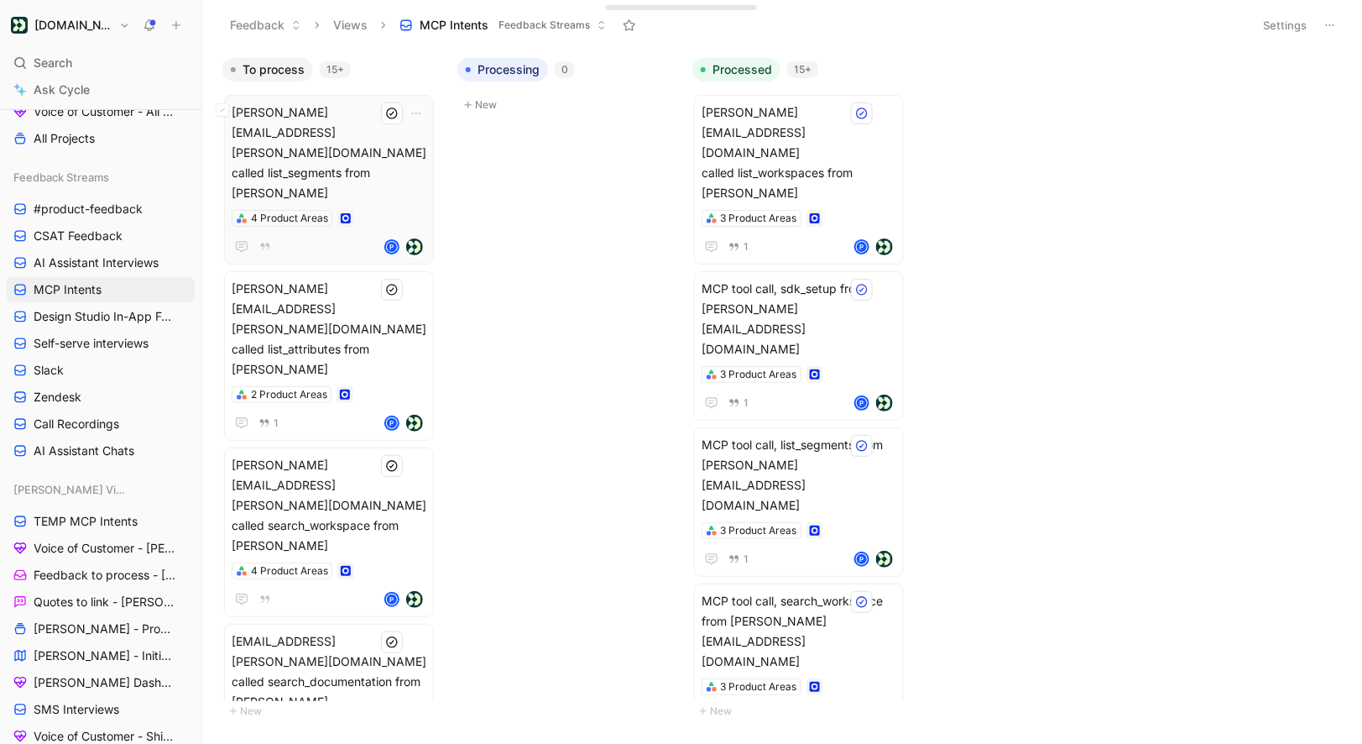
click at [363, 127] on span "sam.edwards@getagent.co.uk called list_segments from Claude" at bounding box center [329, 152] width 195 height 101
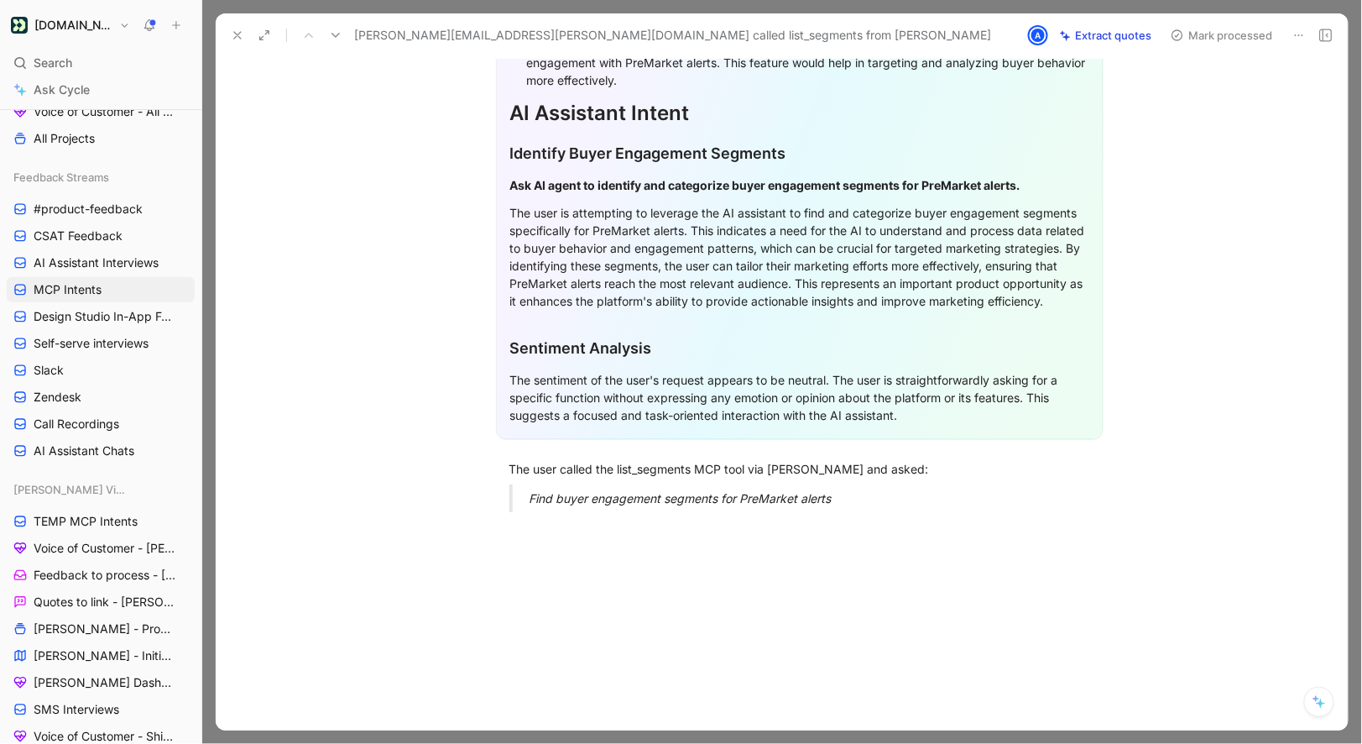
scroll to position [339, 0]
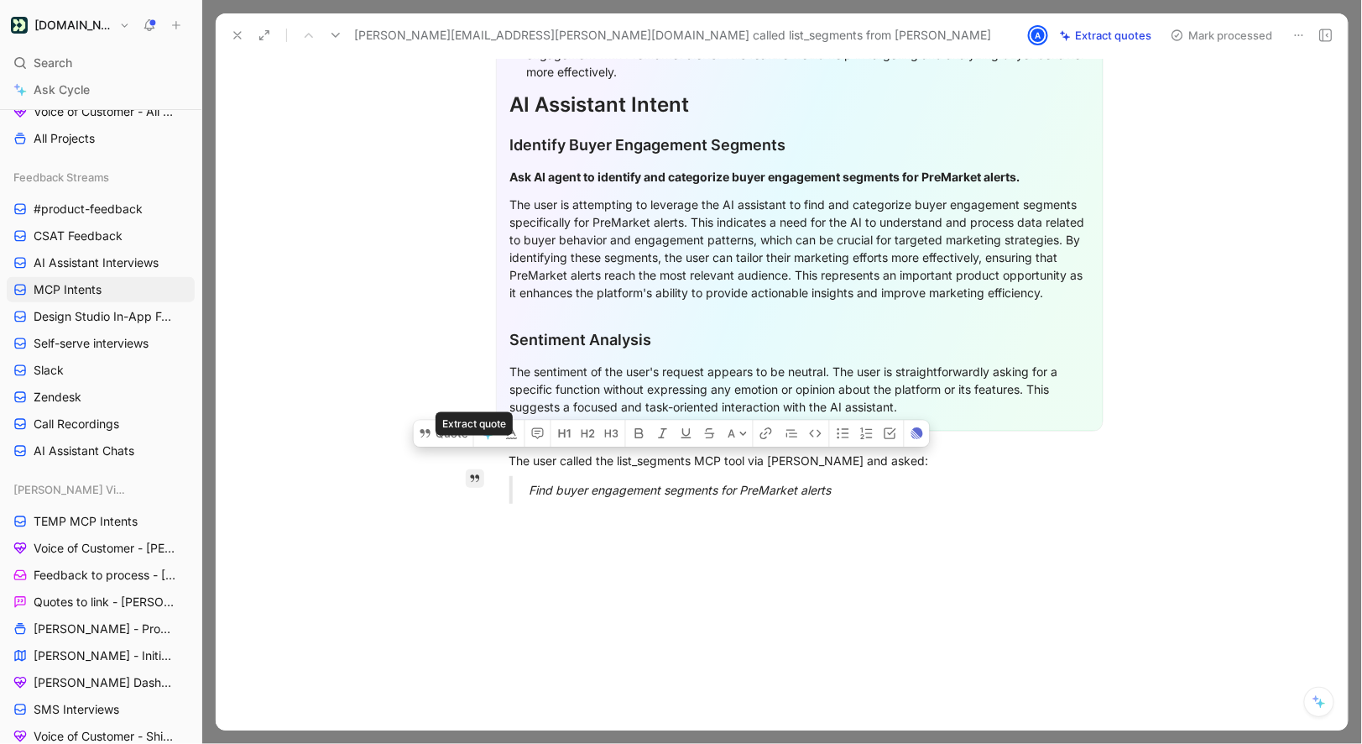
drag, startPoint x: 861, startPoint y: 483, endPoint x: 473, endPoint y: 452, distance: 389.1
click at [473, 452] on div "Quote A General Feedback Prompt Below is the analysis of the customer feedback …" at bounding box center [799, 306] width 1097 height 870
click at [452, 426] on button "Quote" at bounding box center [444, 433] width 60 height 27
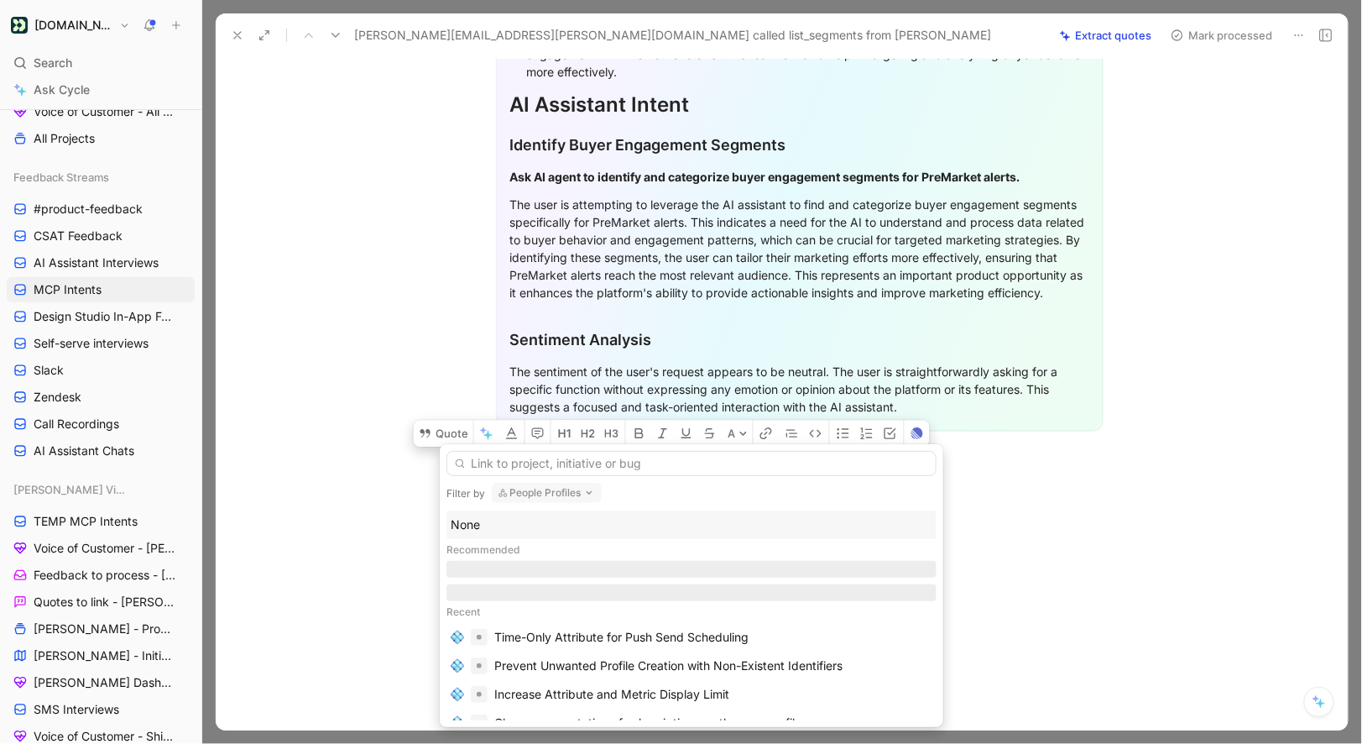
click at [476, 534] on div "None" at bounding box center [692, 525] width 482 height 20
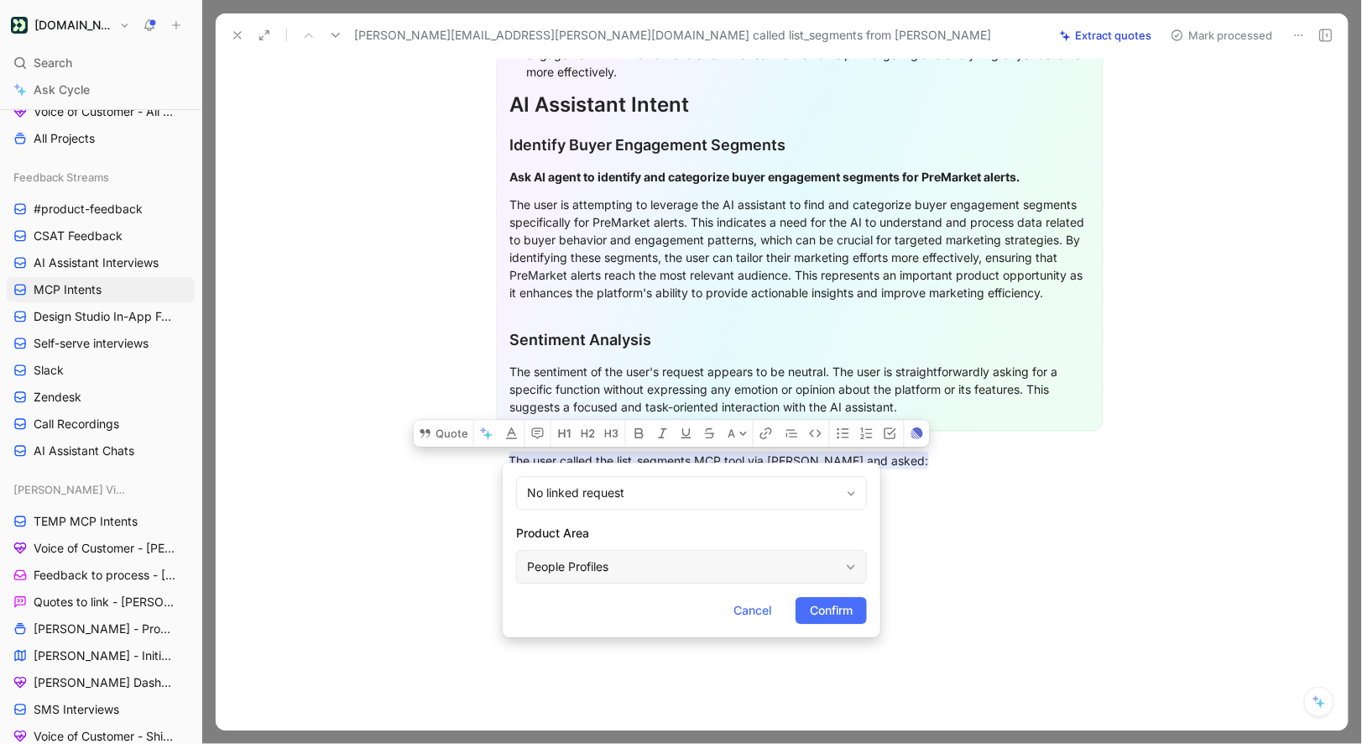
click at [635, 583] on div "People Profiles" at bounding box center [691, 567] width 351 height 34
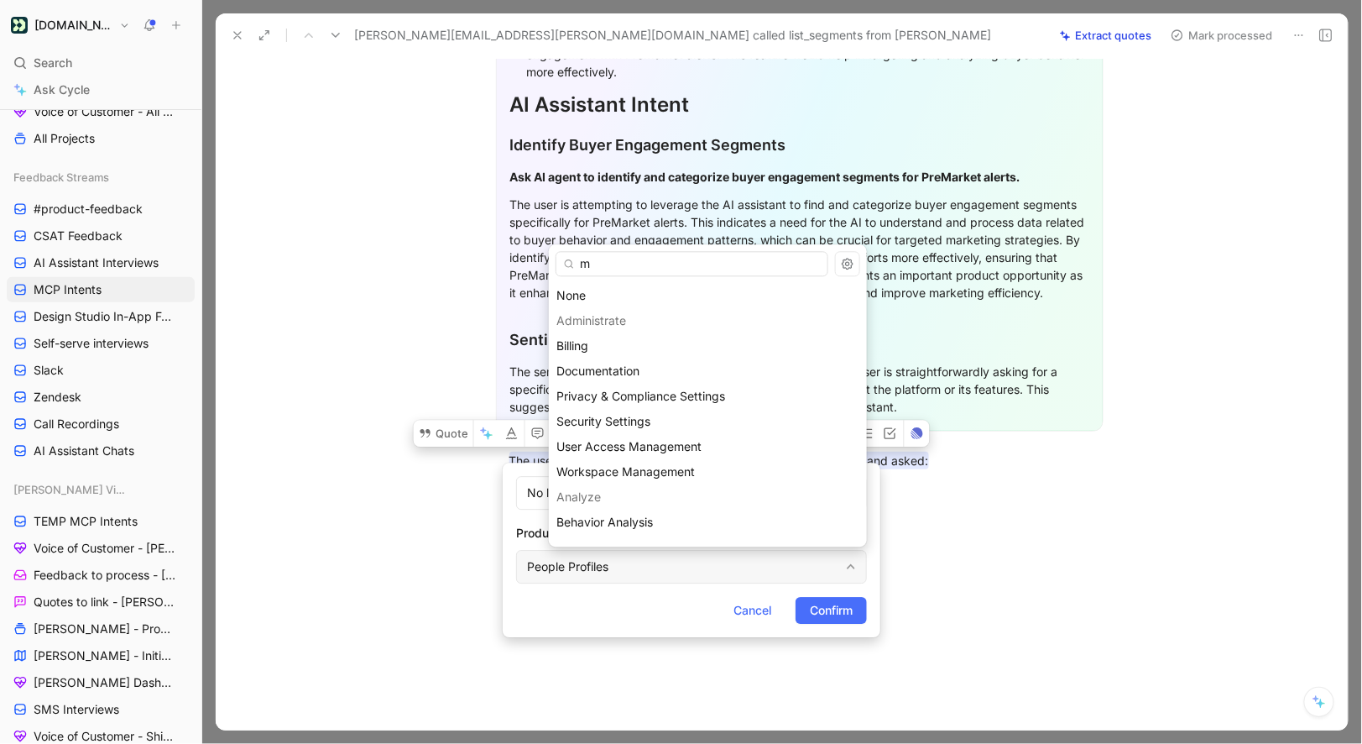
type input "mc"
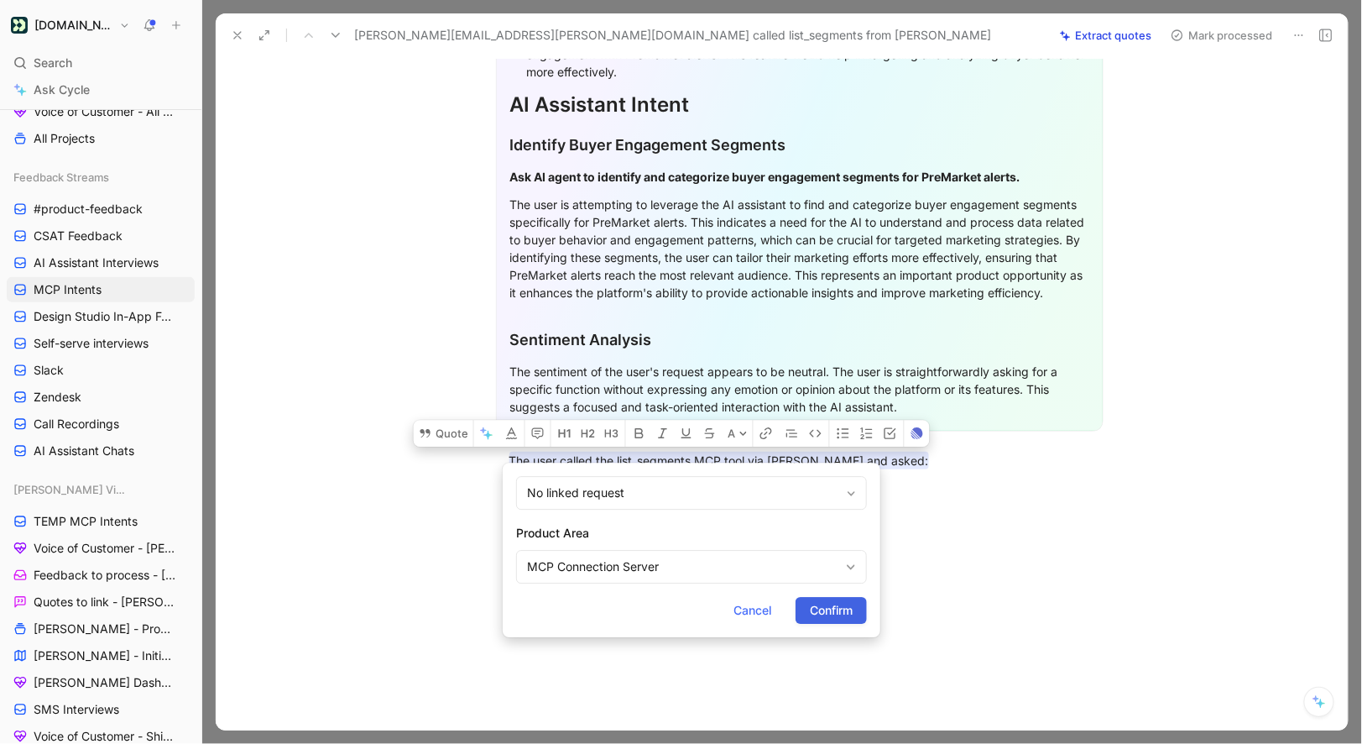
click at [834, 617] on span "Confirm" at bounding box center [831, 610] width 43 height 20
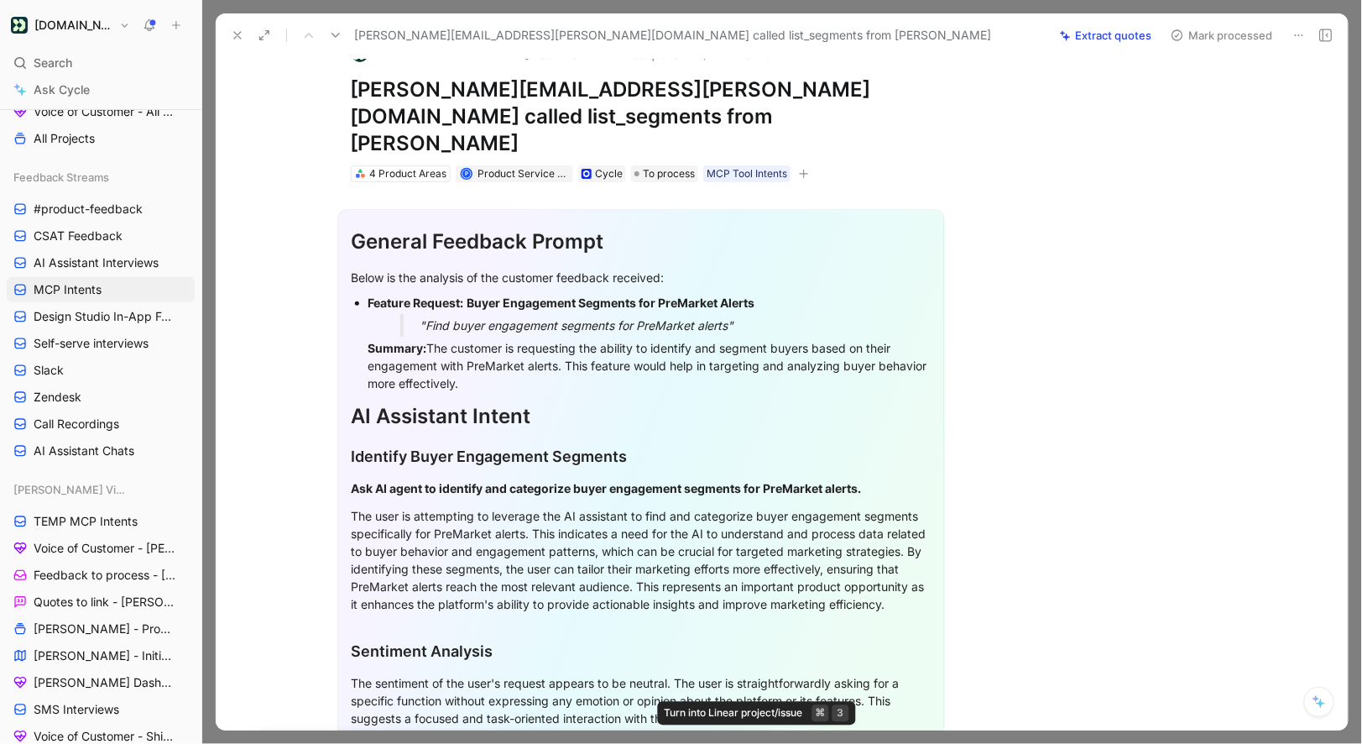
scroll to position [0, 0]
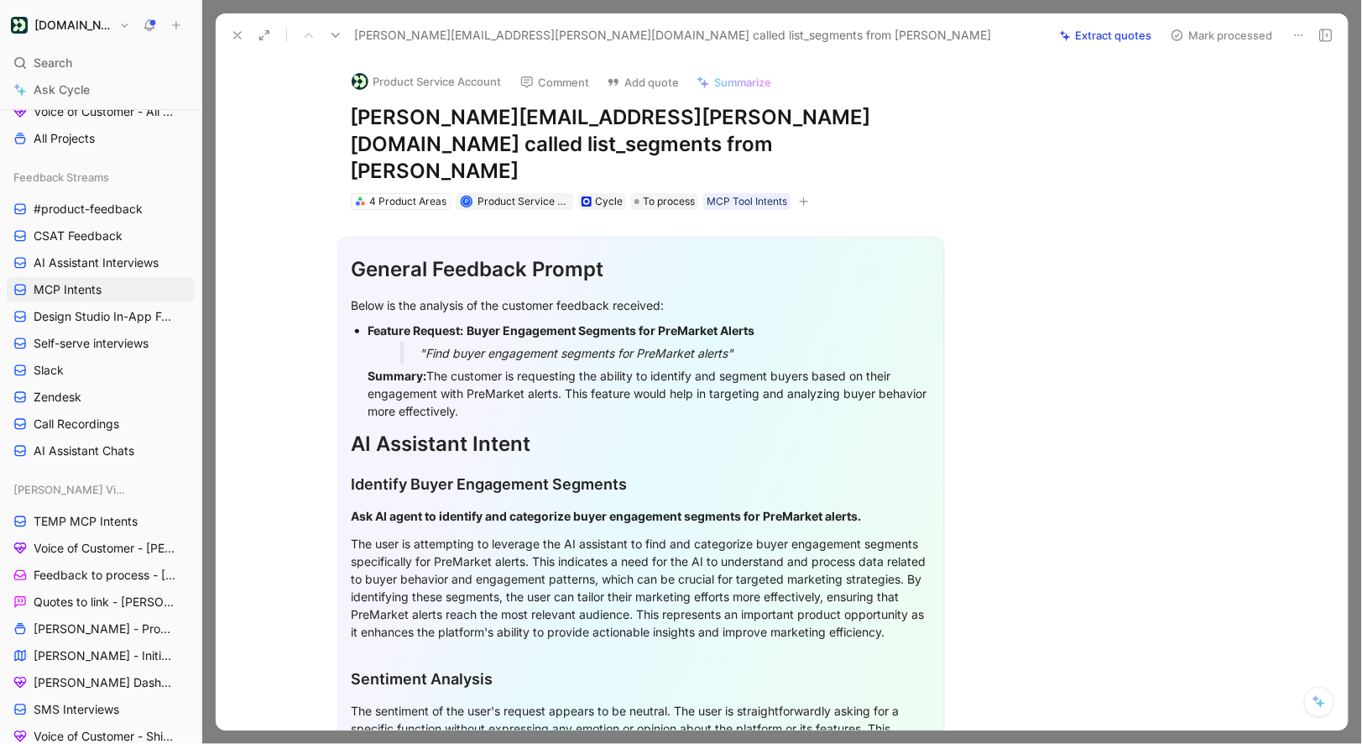
click at [423, 254] on div "General Feedback Prompt" at bounding box center [641, 269] width 579 height 30
drag, startPoint x: 346, startPoint y: 123, endPoint x: 596, endPoint y: 115, distance: 250.3
click at [597, 115] on div "Product Service Account Comment Add quote Summarize sam.edwards@getagent.co.uk …" at bounding box center [641, 134] width 645 height 154
drag, startPoint x: 652, startPoint y: 112, endPoint x: 344, endPoint y: 111, distance: 308.1
click at [344, 111] on div "Product Service Account Comment Add quote Summarize sam.edwards@getagent.co.uk …" at bounding box center [641, 134] width 645 height 154
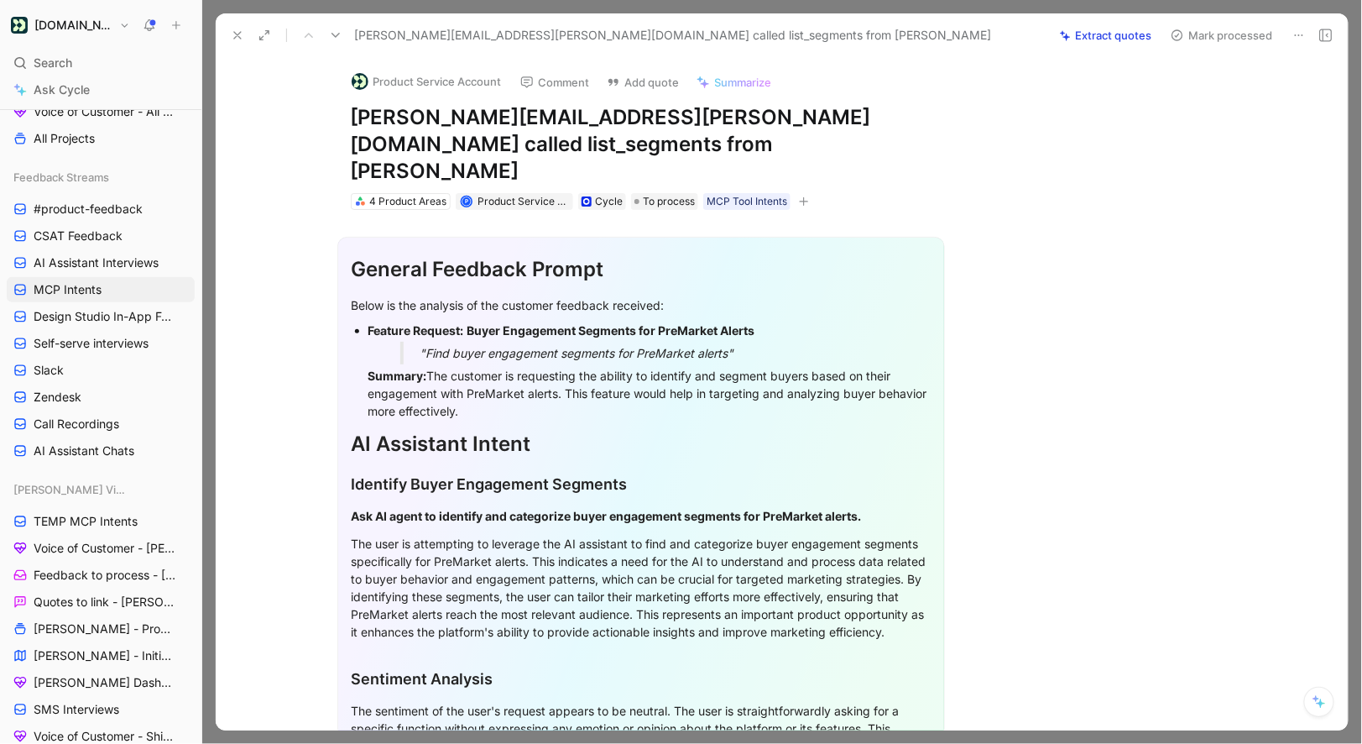
copy h1 "sam.edwards@getagent.co.uk"
click at [408, 79] on button "Product Service Account" at bounding box center [426, 81] width 165 height 25
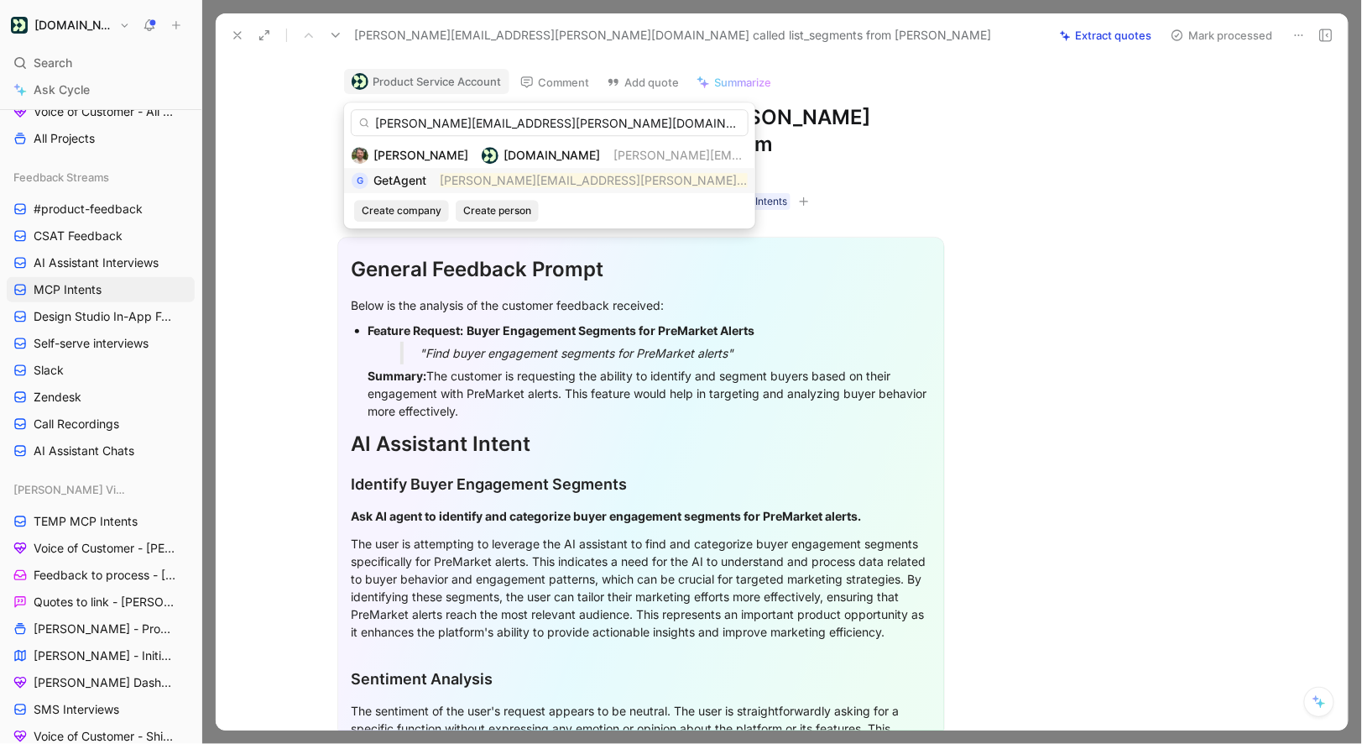
type input "sam.edwards@getagent.co.uk"
click at [551, 186] on mark "sam.edwards@getagent.co.uk" at bounding box center [637, 180] width 395 height 14
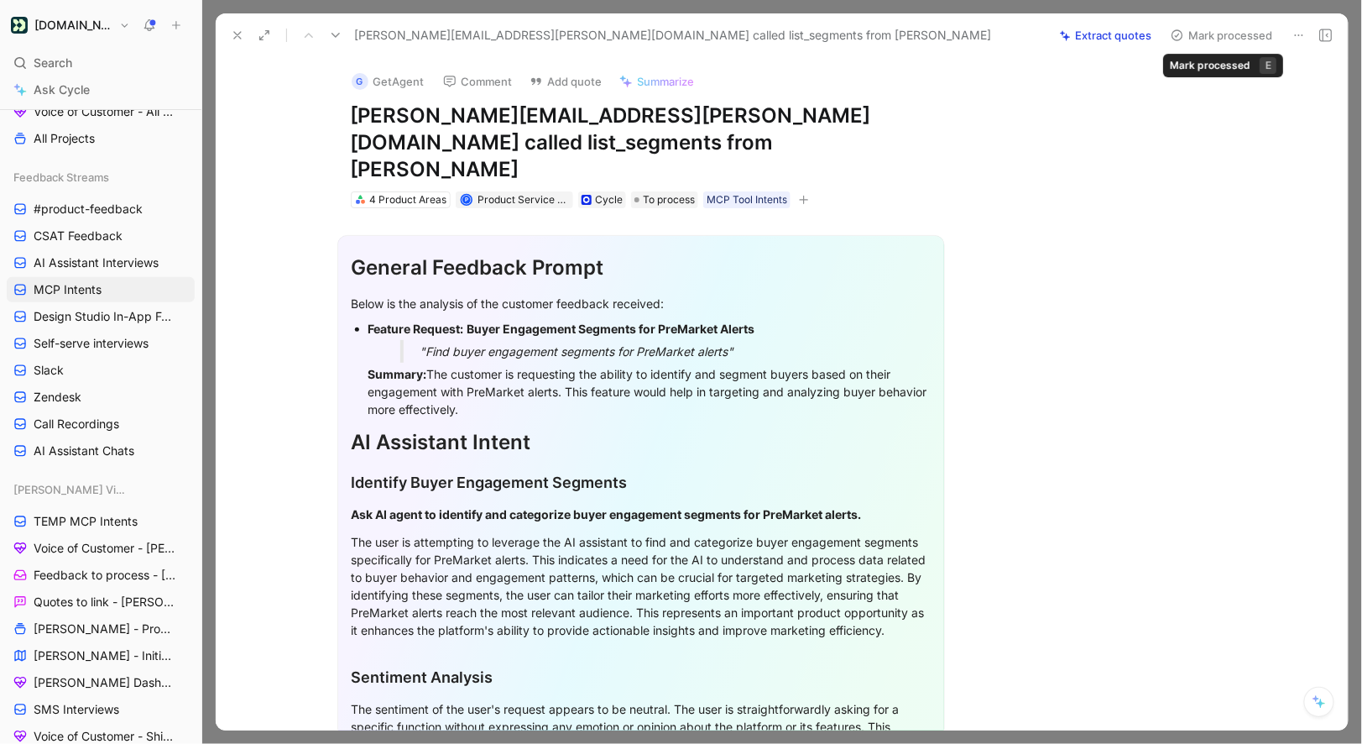
click at [1206, 33] on button "Mark processed" at bounding box center [1222, 36] width 118 height 24
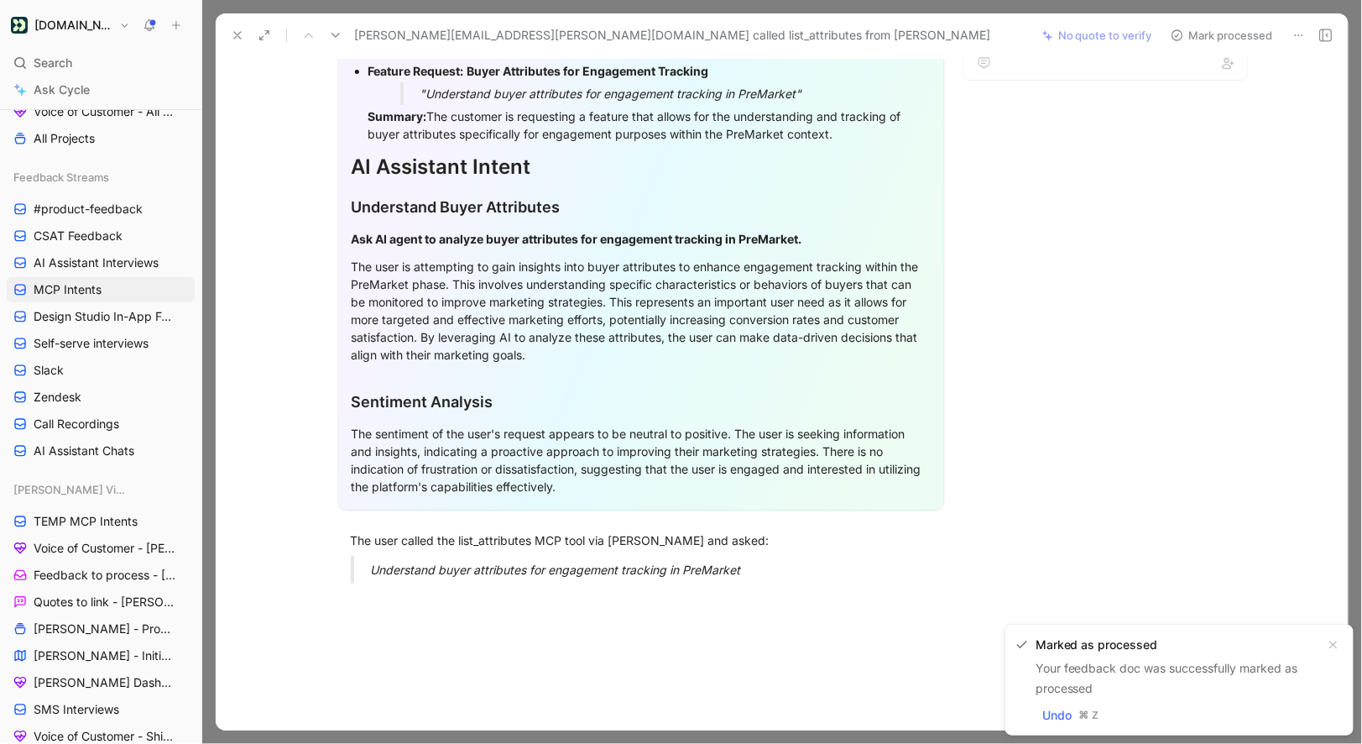
scroll to position [339, 0]
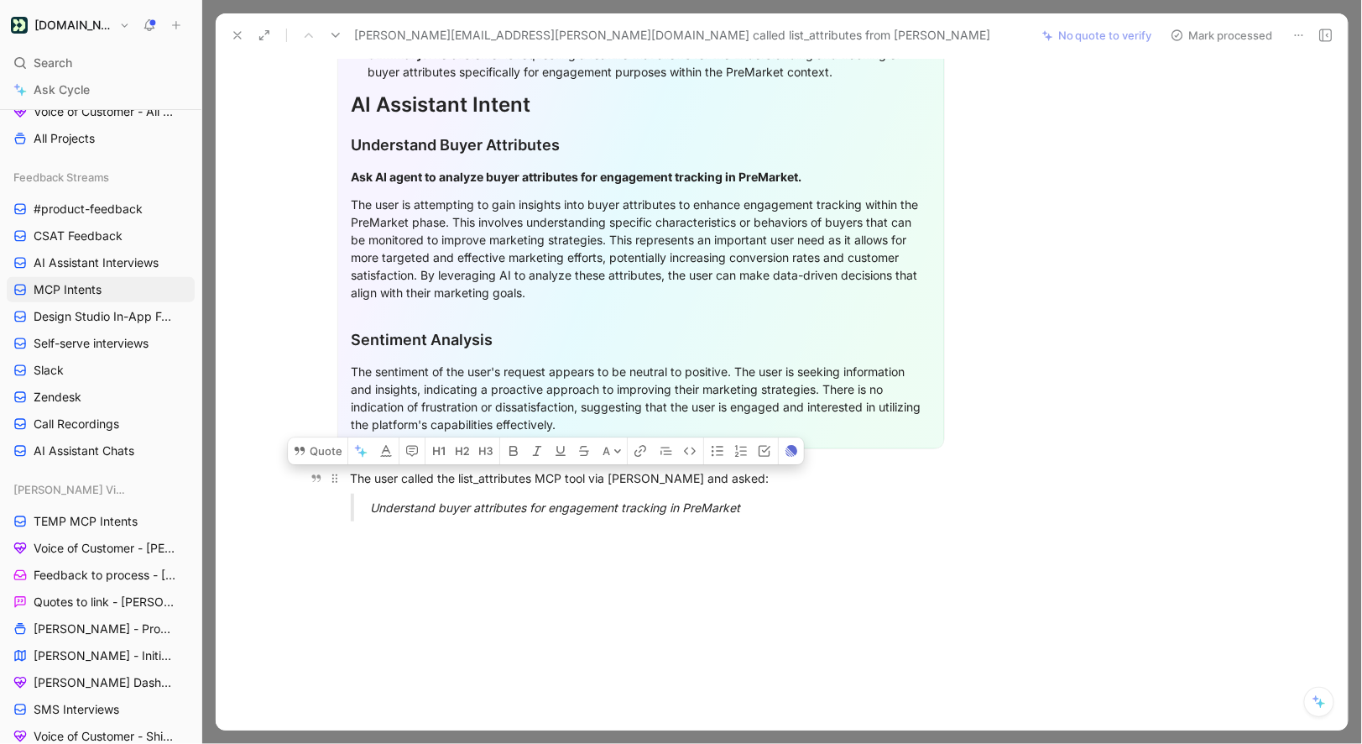
drag, startPoint x: 760, startPoint y: 472, endPoint x: 349, endPoint y: 447, distance: 411.2
click at [349, 447] on div "General Feedback Prompt After analyzing the customer feedback, the following re…" at bounding box center [641, 203] width 780 height 664
click at [322, 437] on button "Quote" at bounding box center [318, 450] width 60 height 27
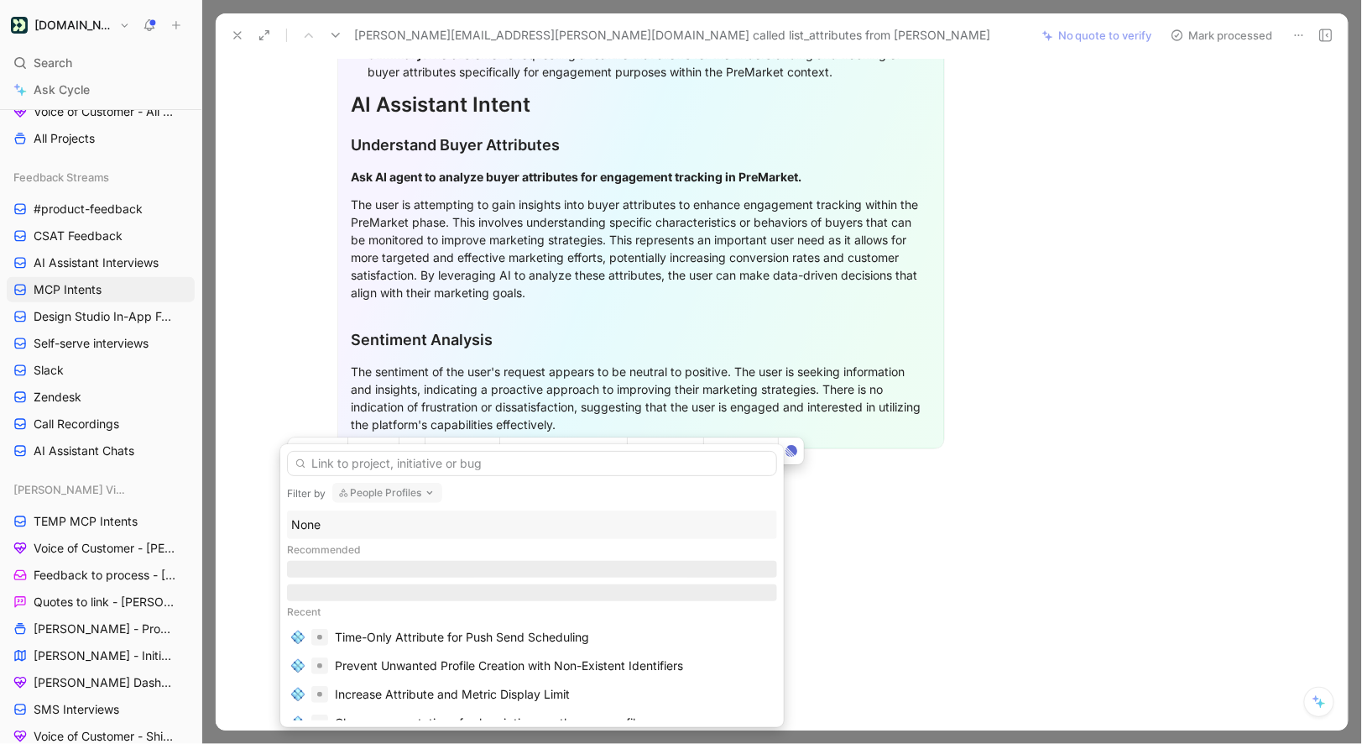
click at [324, 516] on div "None" at bounding box center [532, 525] width 482 height 20
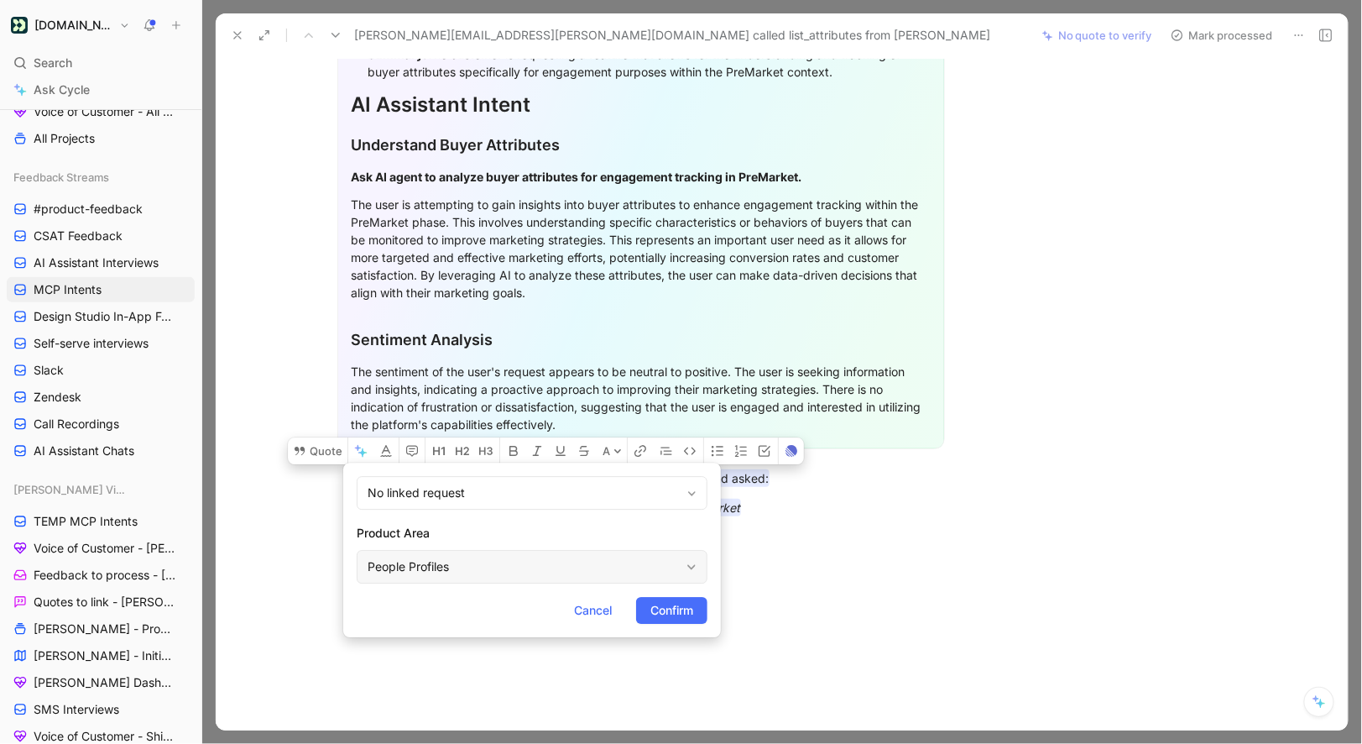
click at [436, 560] on div "People Profiles" at bounding box center [524, 567] width 312 height 20
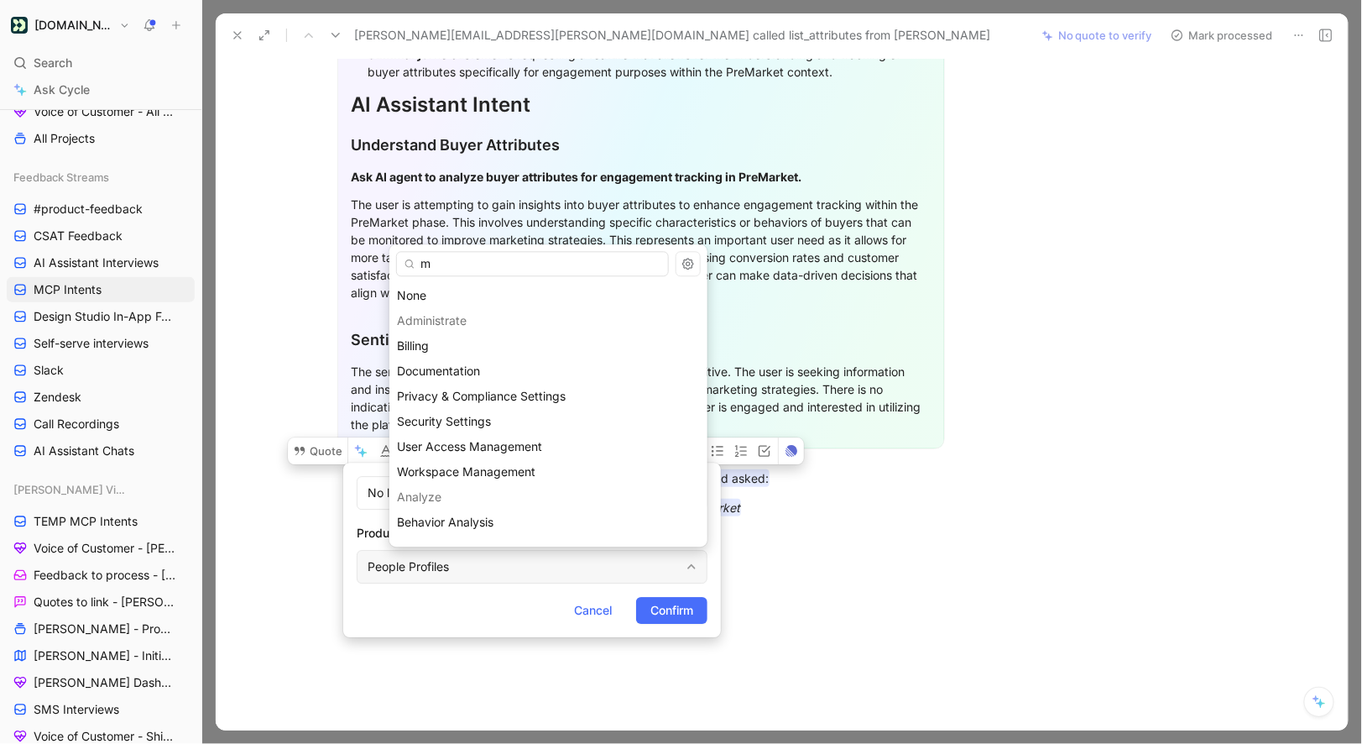
type input "mc"
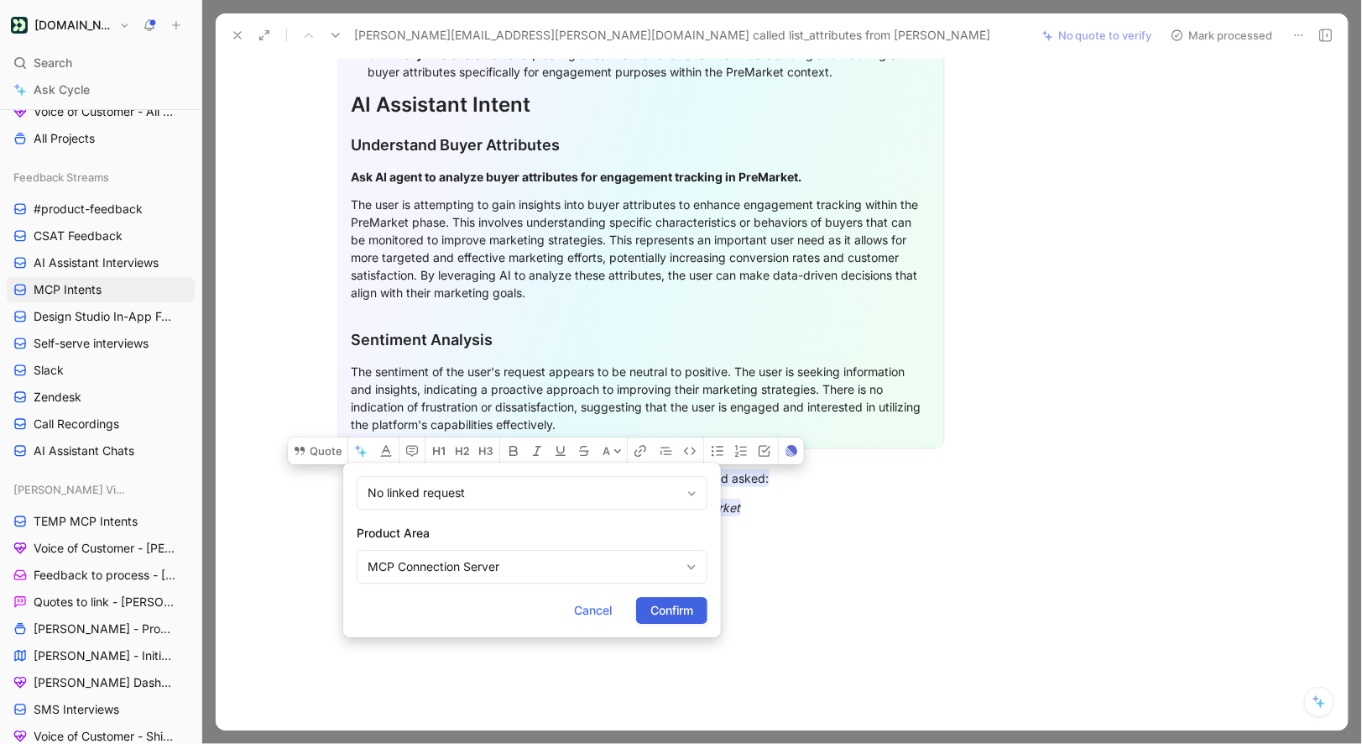
click at [686, 611] on span "Confirm" at bounding box center [672, 610] width 43 height 20
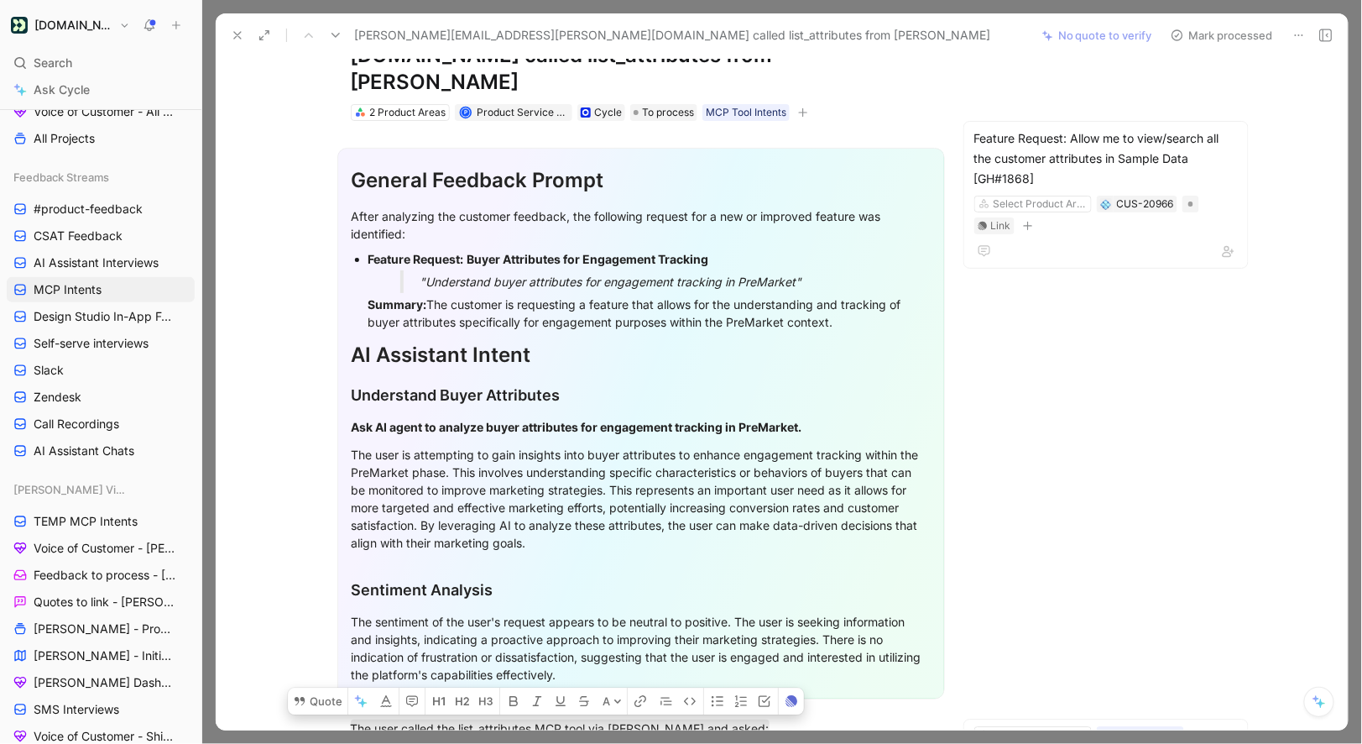
scroll to position [0, 0]
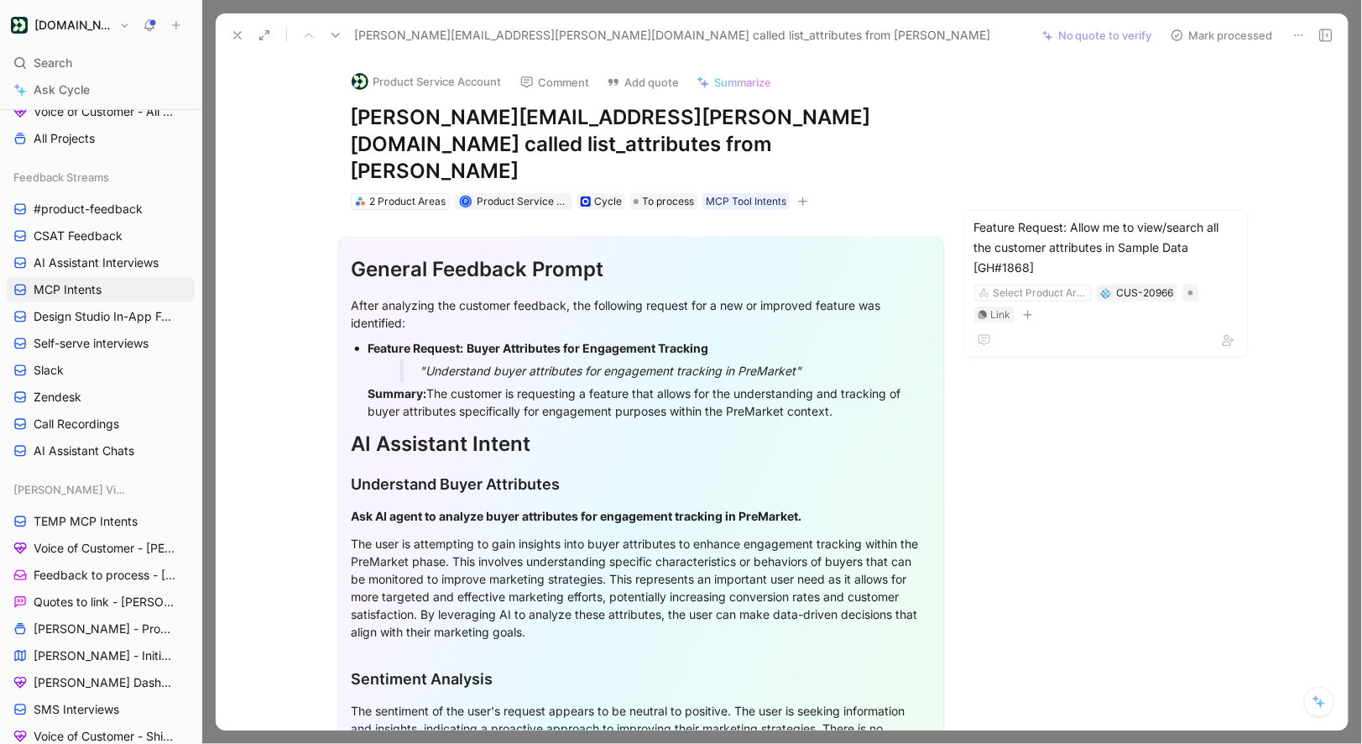
click at [430, 86] on button "Product Service Account" at bounding box center [426, 81] width 165 height 25
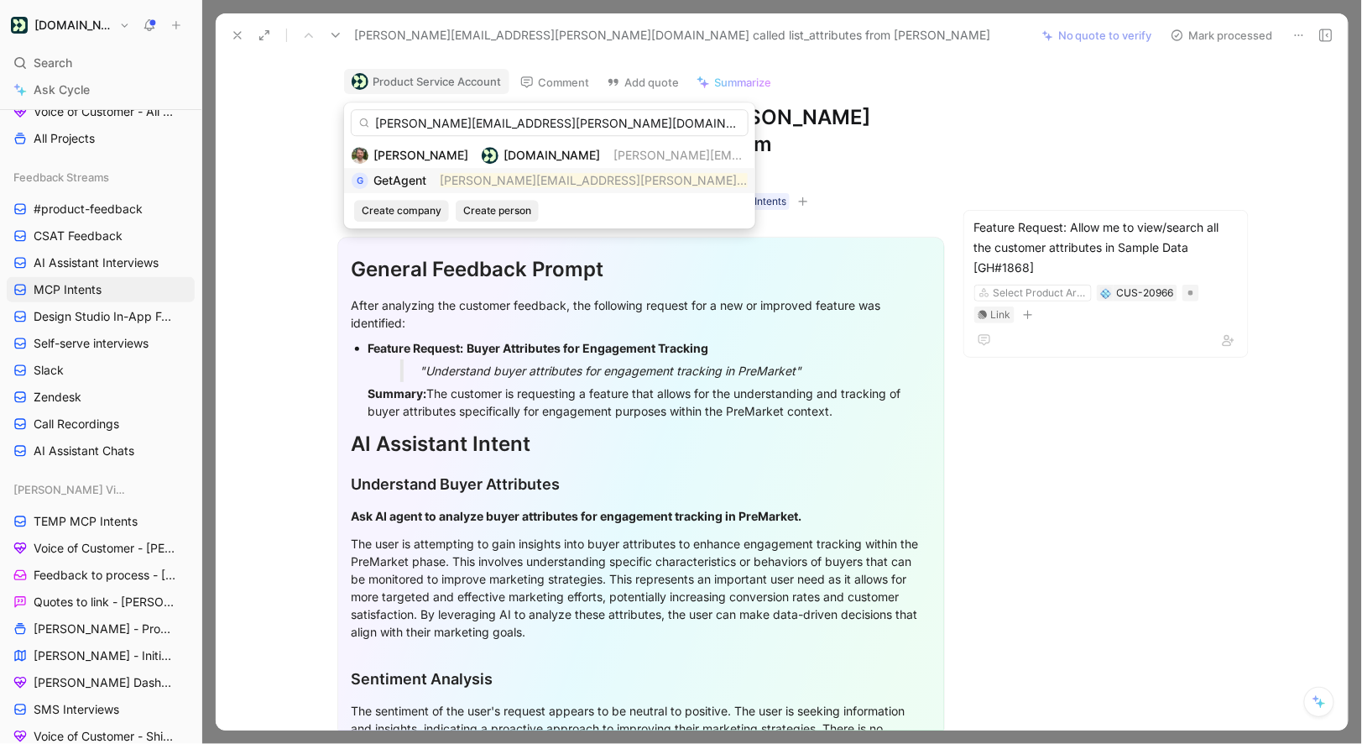
type input "sam.edwards@getagent.co.uk"
click at [504, 177] on mark "sam.edwards@getagent.co.uk" at bounding box center [637, 180] width 395 height 14
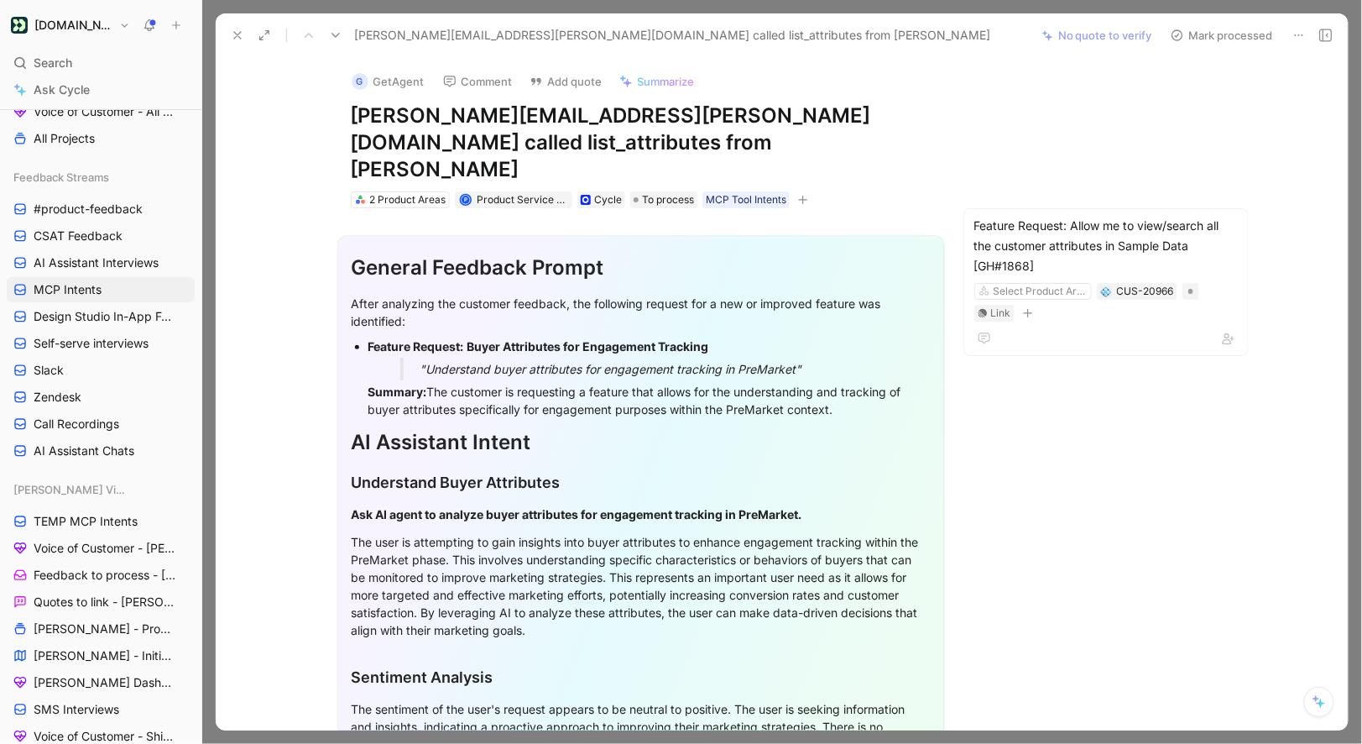
click at [1242, 35] on button "Mark processed" at bounding box center [1222, 36] width 118 height 24
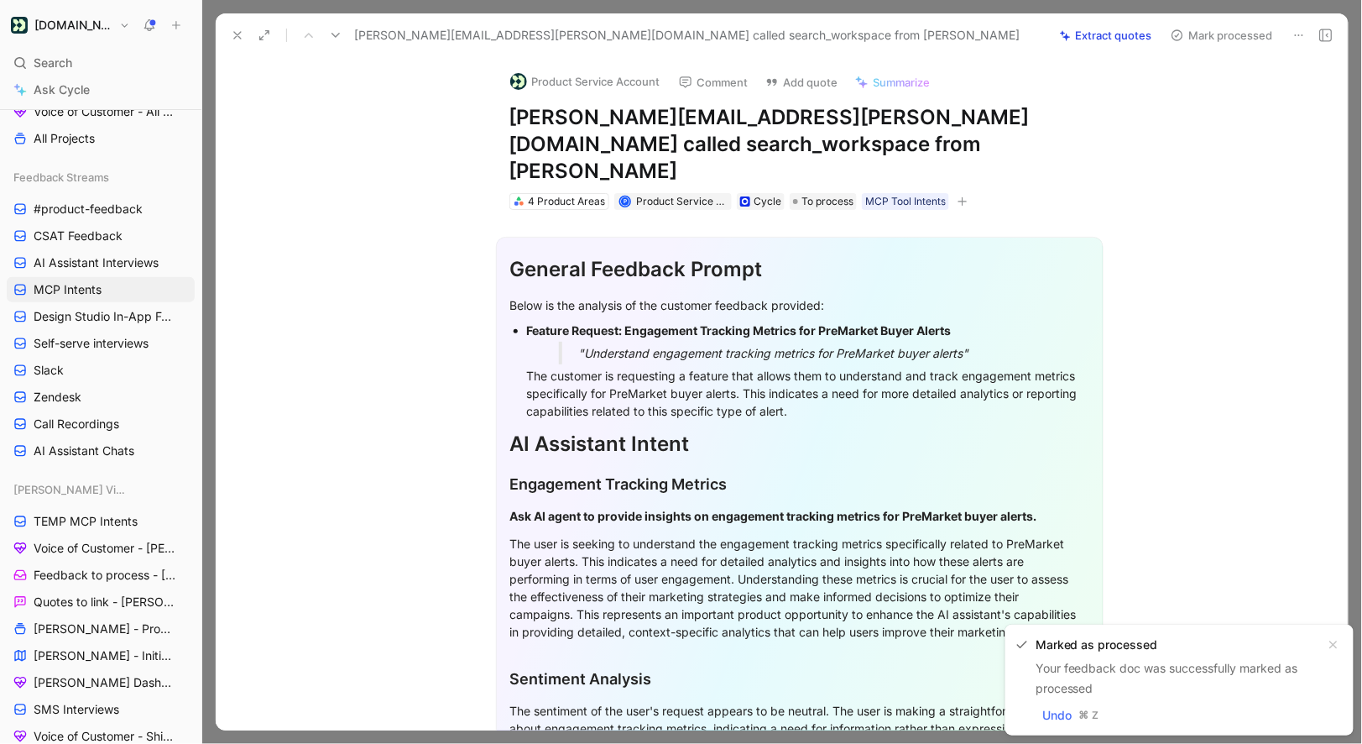
click at [615, 74] on button "Product Service Account" at bounding box center [585, 81] width 165 height 25
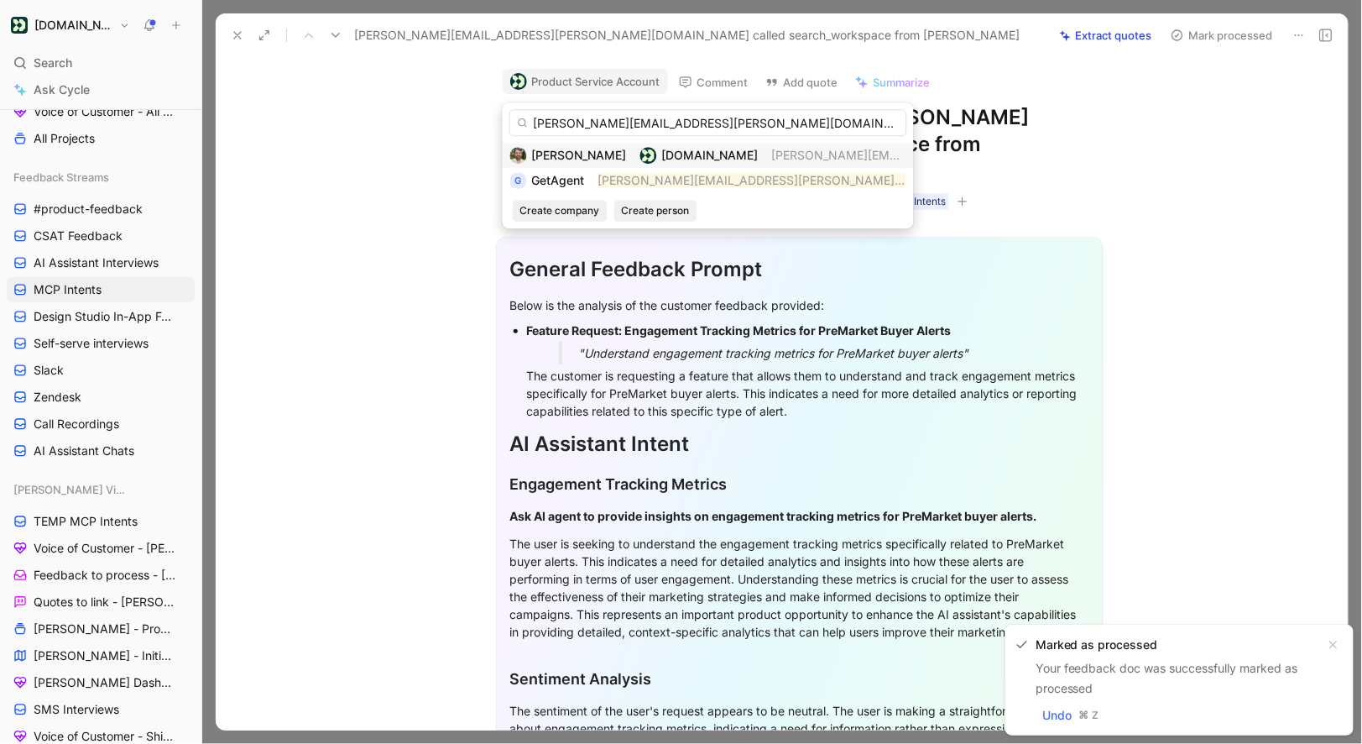
type input "sam.edwards@getagent.co.uk"
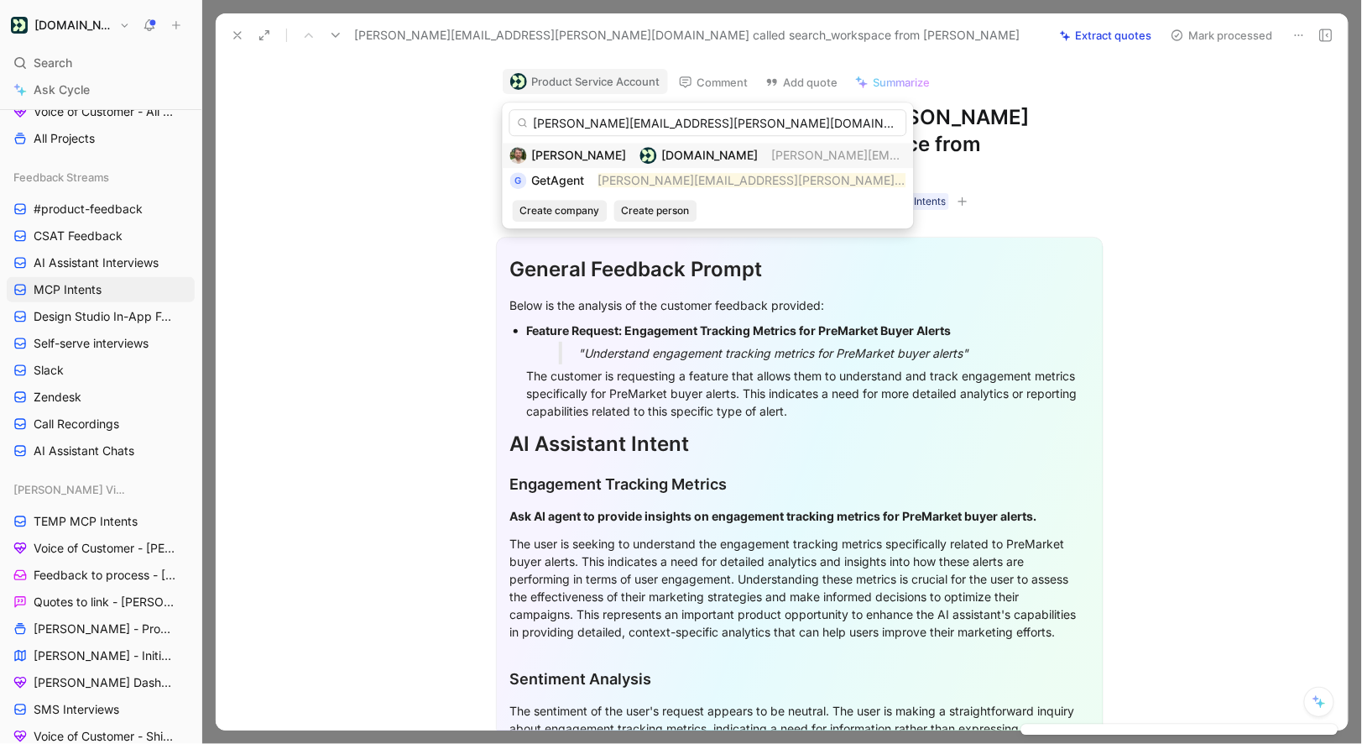
click at [591, 196] on div "sam.edwards@getagent.co.uk Scott Wittrock Customer.io scott.wittrock@customer.i…" at bounding box center [708, 165] width 411 height 126
click at [590, 182] on div "G GetAgent sam.edwards@getagent.co.uk" at bounding box center [708, 180] width 396 height 20
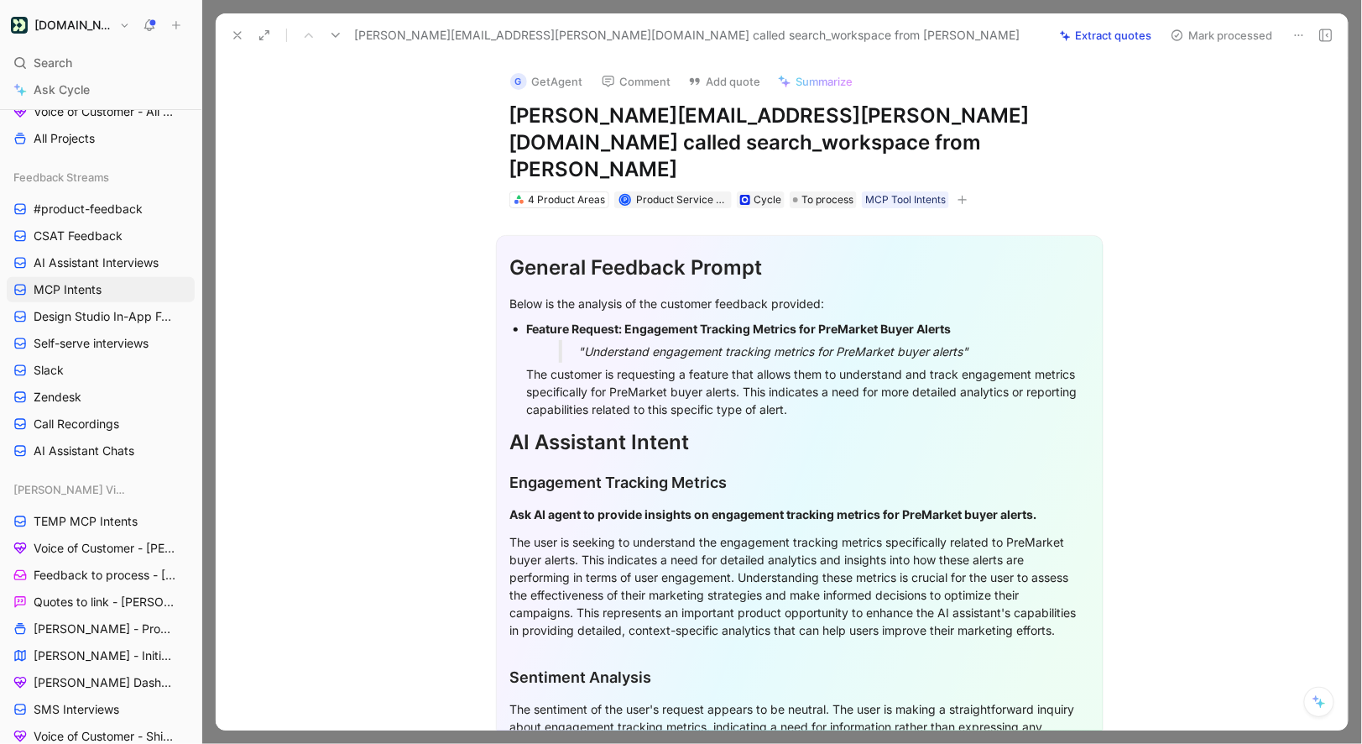
scroll to position [319, 0]
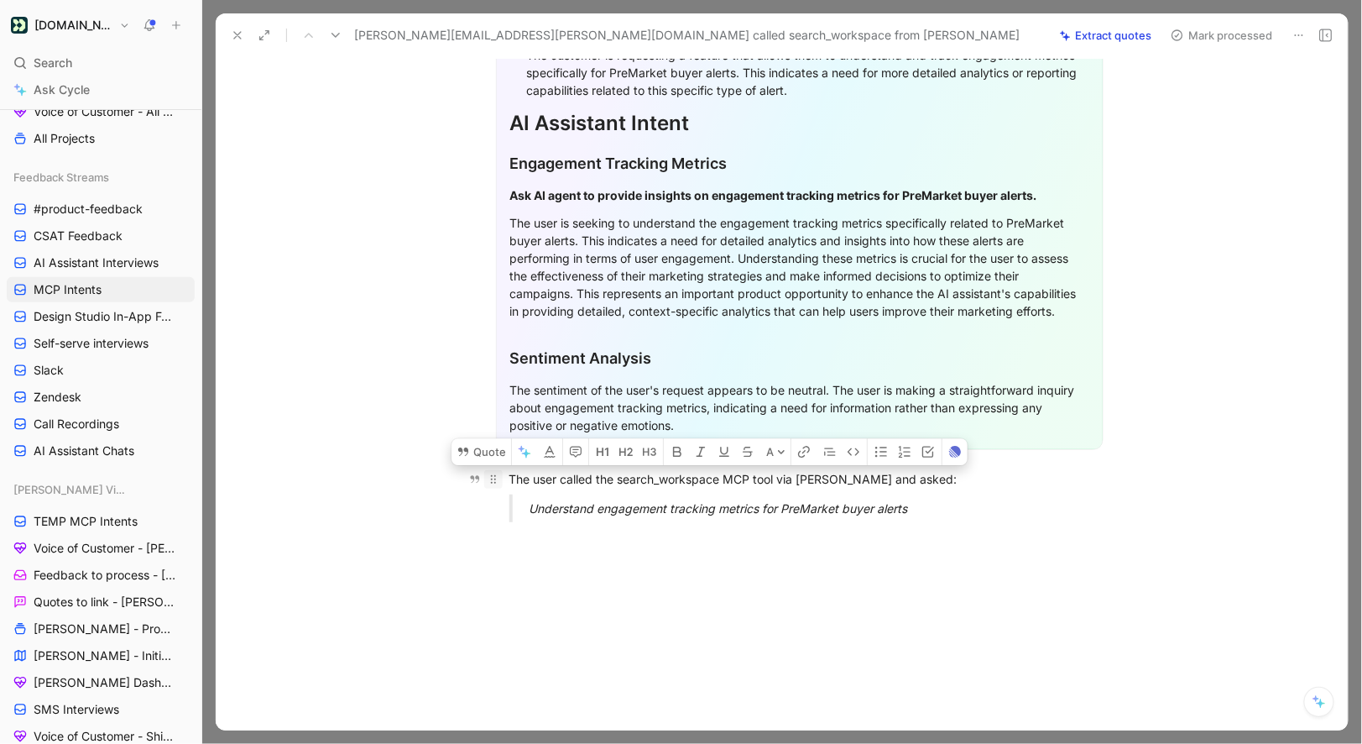
drag, startPoint x: 930, startPoint y: 479, endPoint x: 500, endPoint y: 453, distance: 430.5
click at [500, 453] on div "General Feedback Prompt Below is the analysis of the customer feedback provided…" at bounding box center [799, 212] width 1097 height 646
click at [481, 438] on button "Quote" at bounding box center [482, 451] width 60 height 27
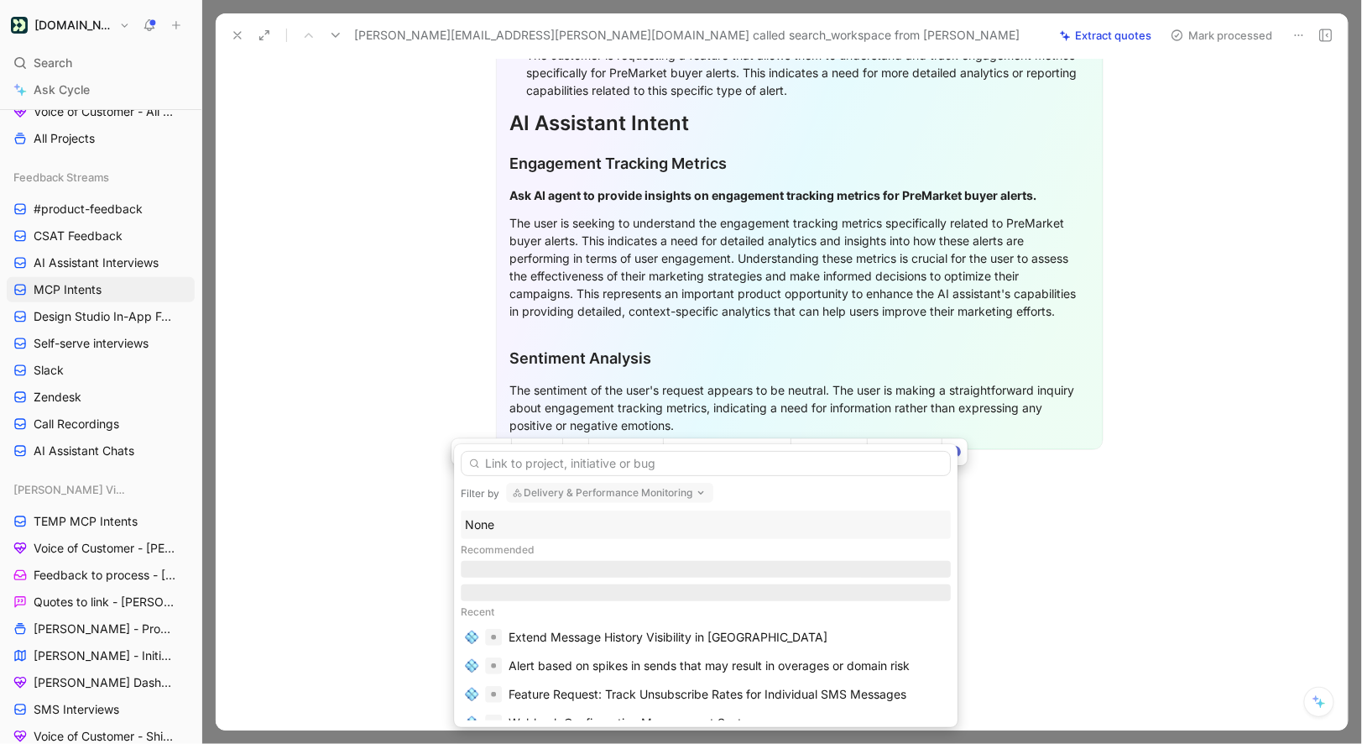
click at [498, 515] on div "None" at bounding box center [706, 525] width 482 height 20
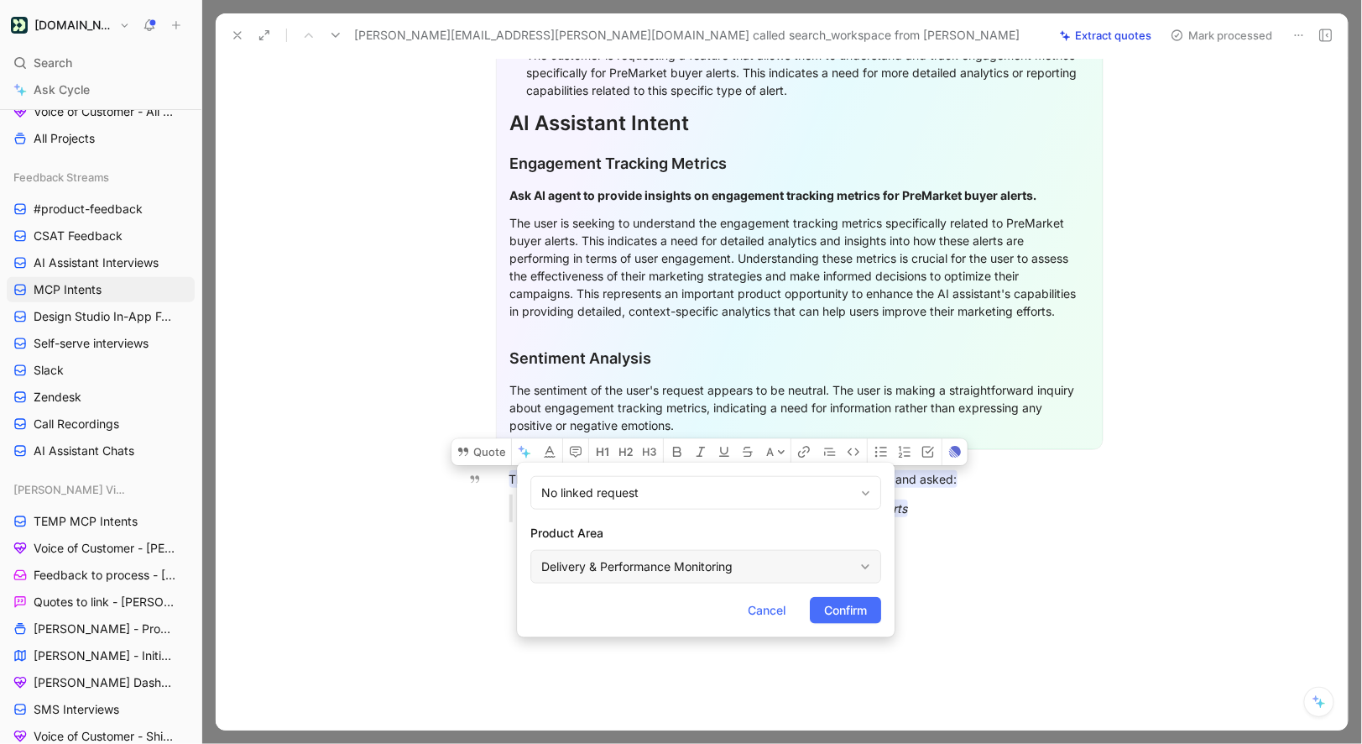
click at [595, 568] on div "Delivery & Performance Monitoring" at bounding box center [697, 567] width 312 height 20
type input ","
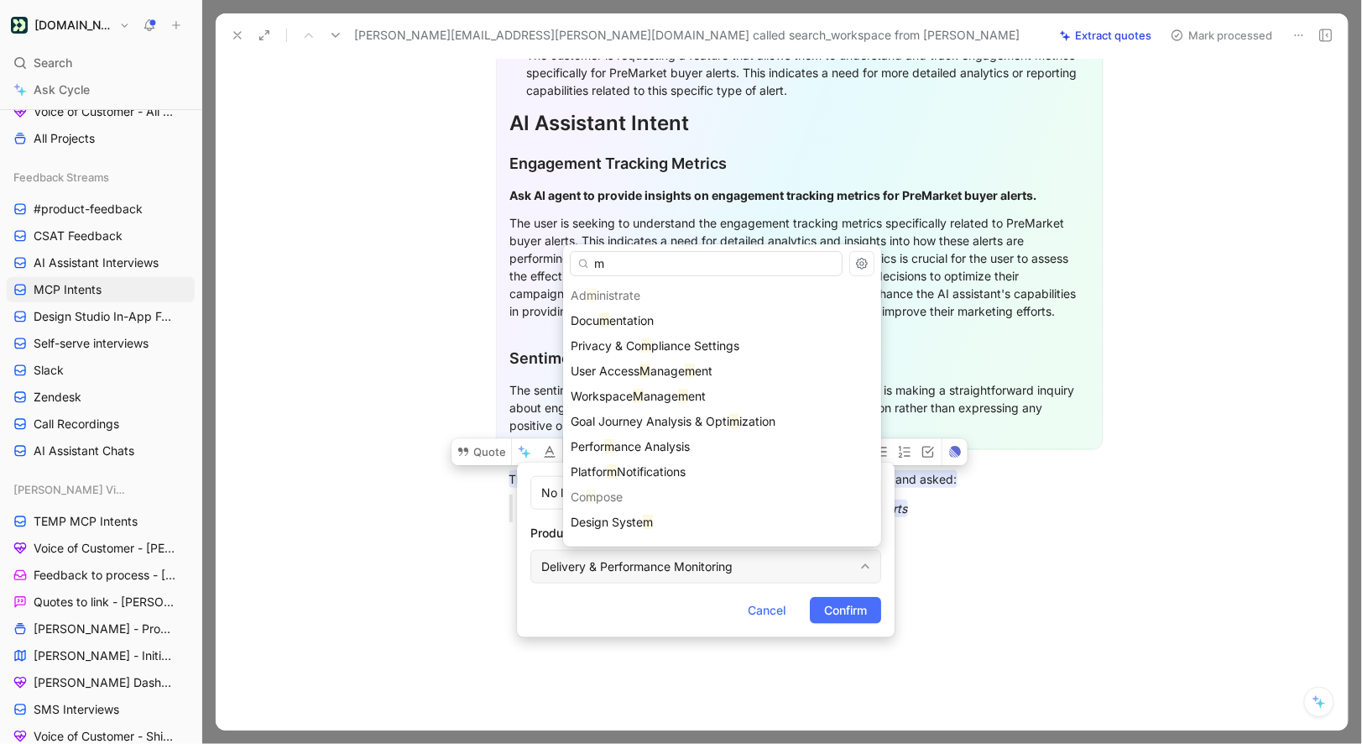
type input "mc"
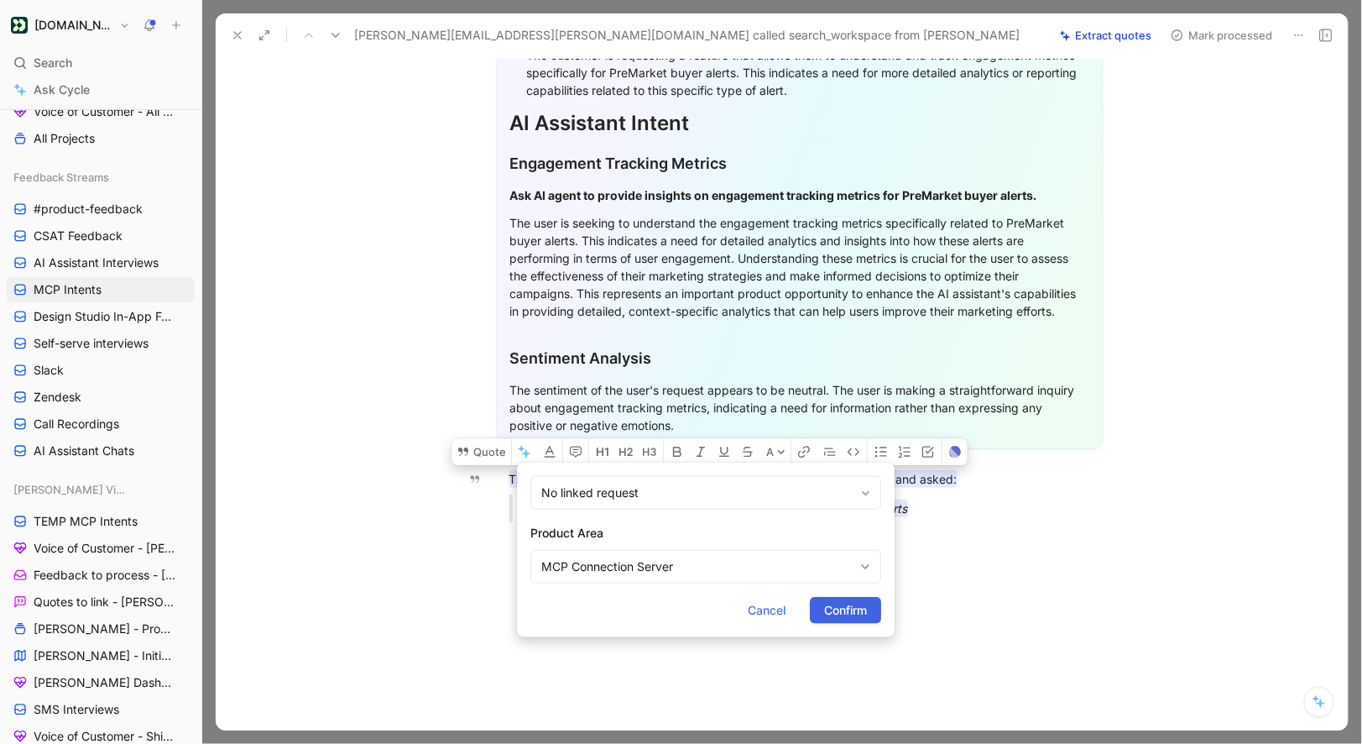
click at [836, 610] on span "Confirm" at bounding box center [845, 610] width 43 height 20
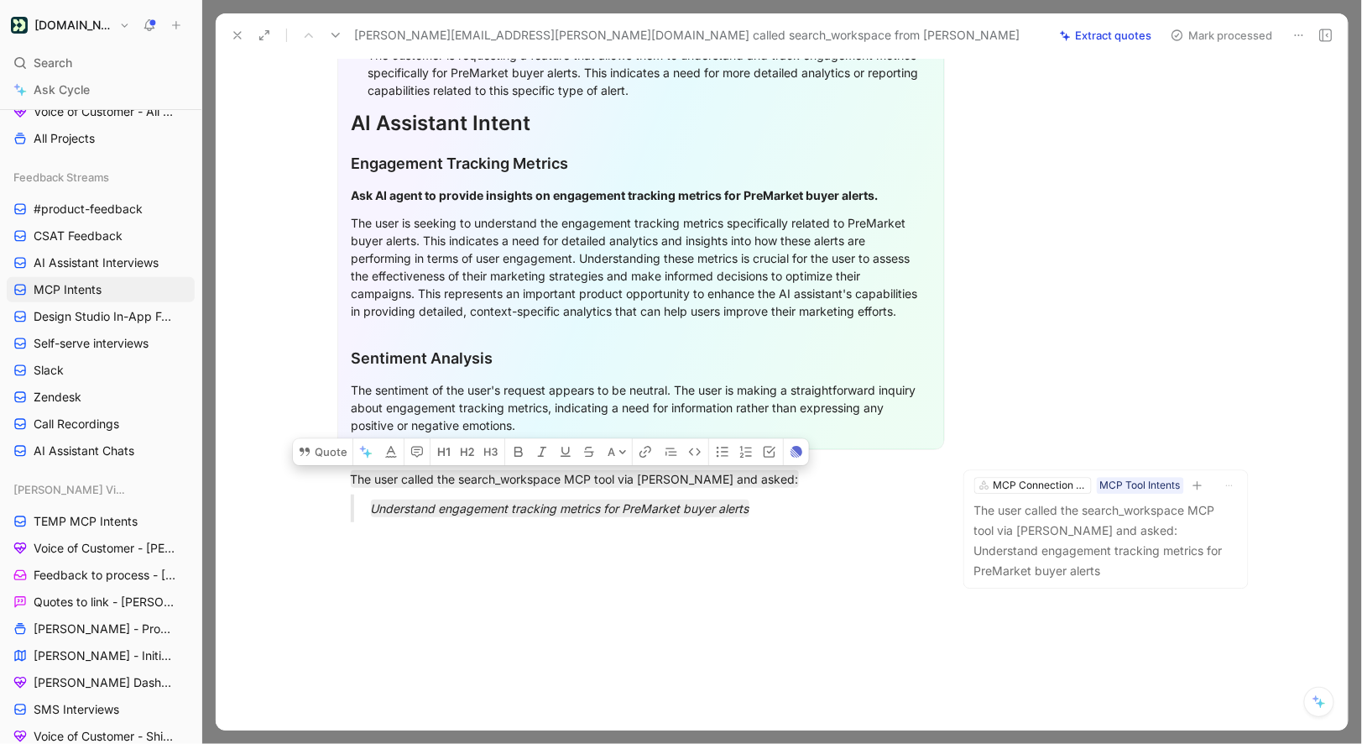
scroll to position [0, 0]
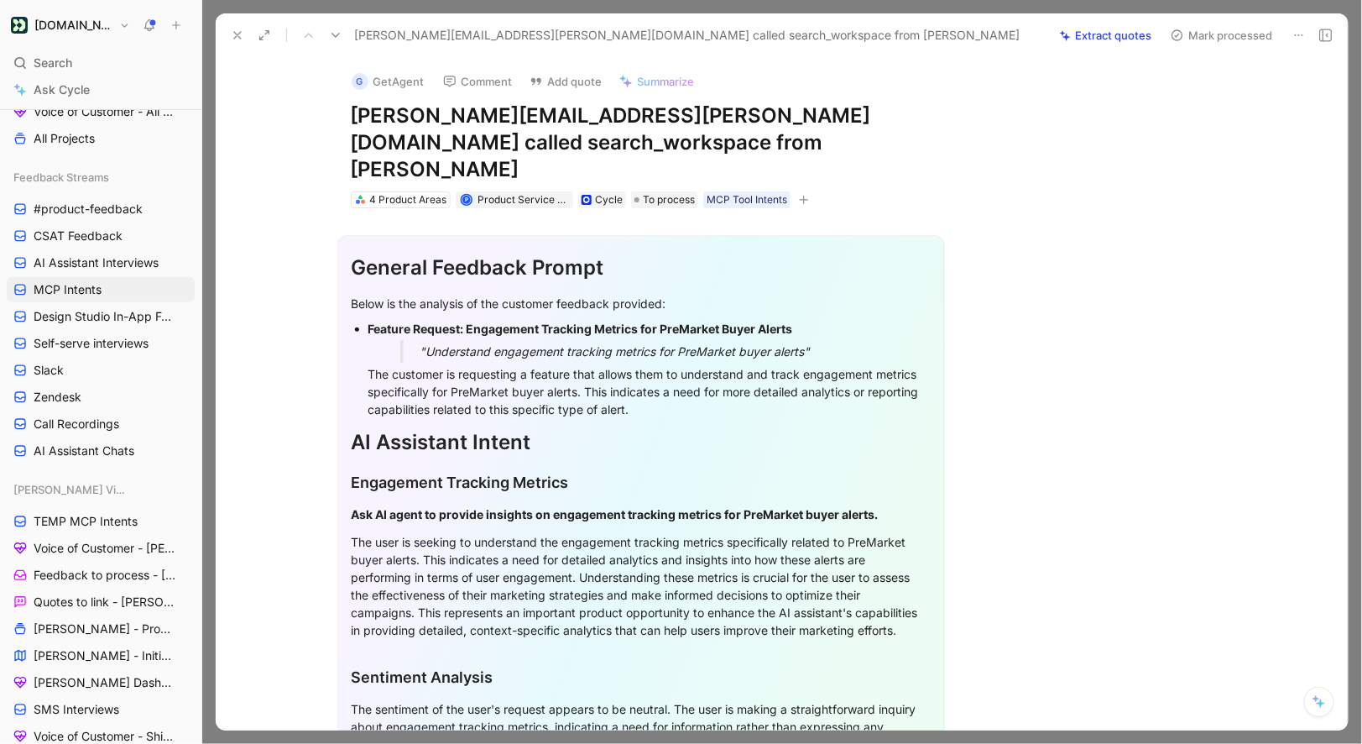
click at [1294, 36] on icon at bounding box center [1299, 35] width 13 height 13
click at [1250, 35] on button "Mark processed" at bounding box center [1222, 36] width 118 height 24
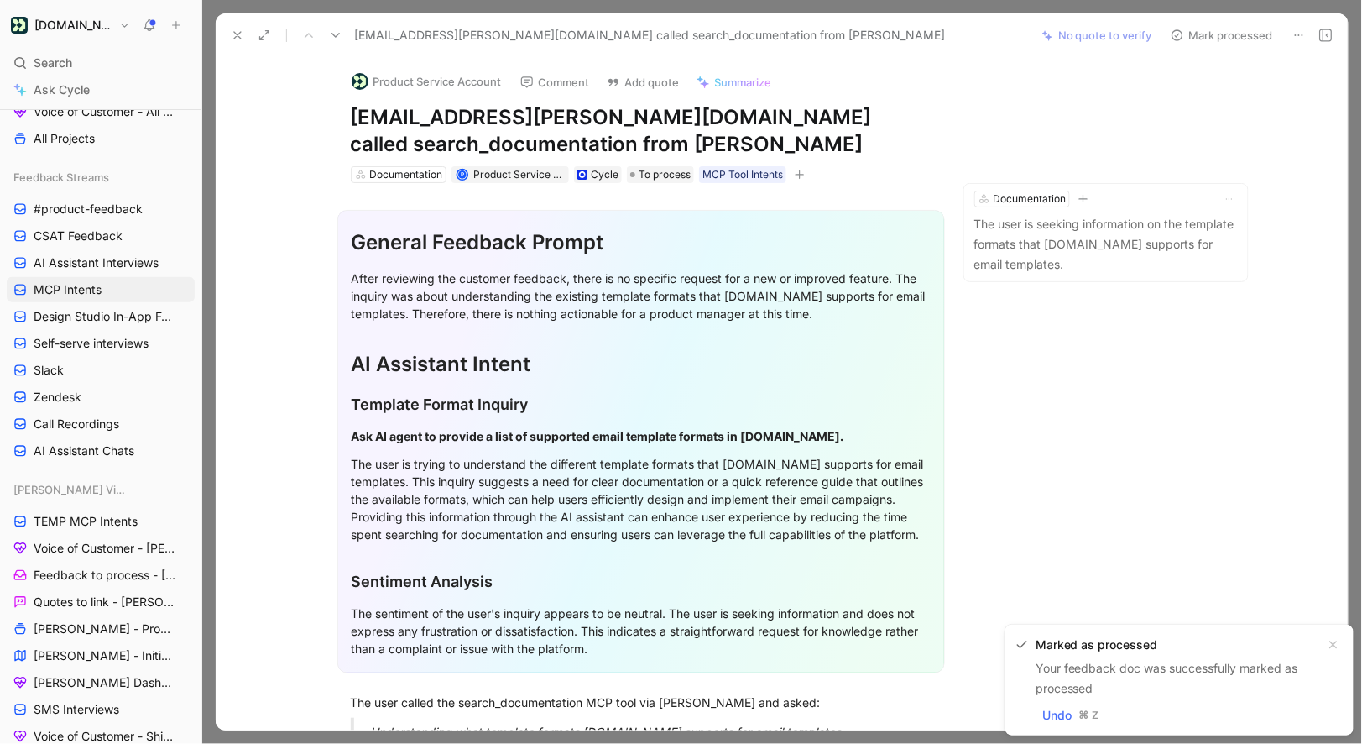
click at [232, 40] on icon at bounding box center [237, 35] width 13 height 13
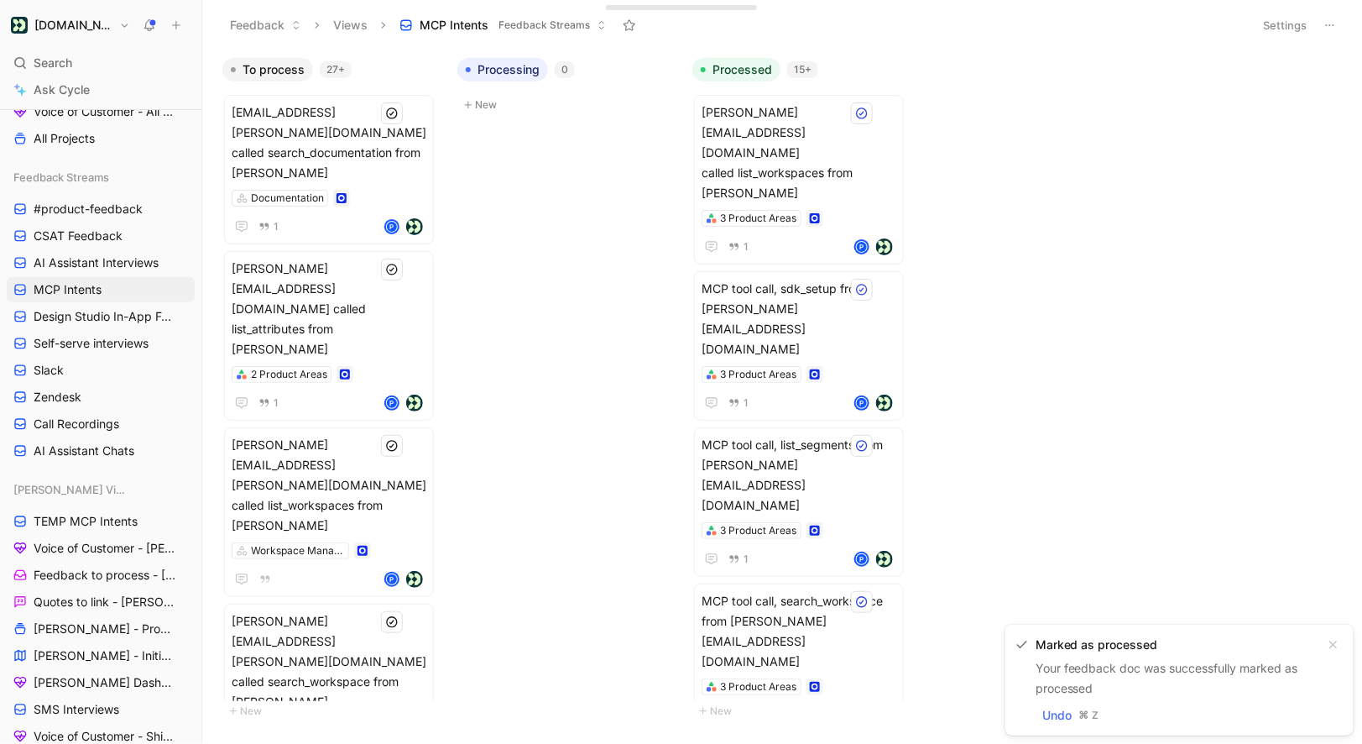
click at [1339, 23] on button at bounding box center [1331, 25] width 24 height 24
click at [1290, 23] on button "Settings" at bounding box center [1286, 25] width 59 height 24
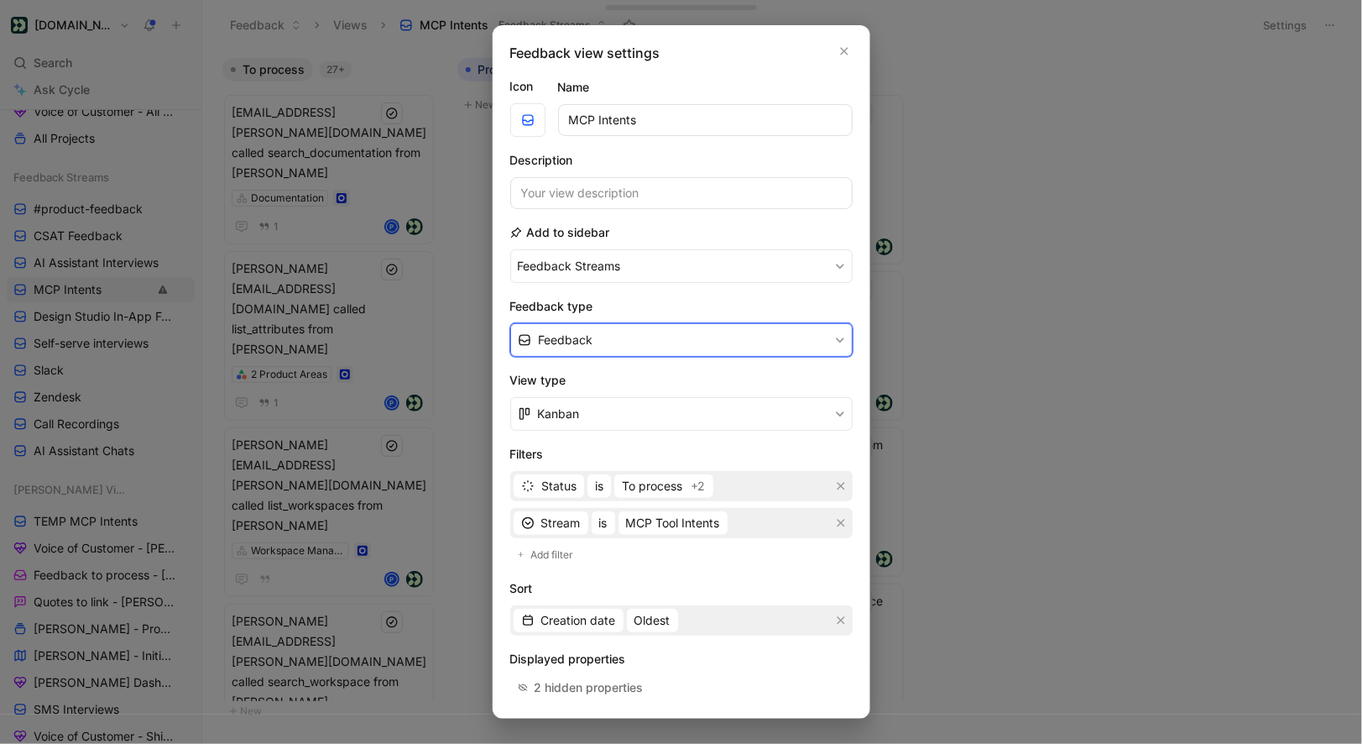
click at [525, 331] on button "Feedback" at bounding box center [681, 340] width 342 height 34
click at [479, 331] on div at bounding box center [681, 372] width 1362 height 744
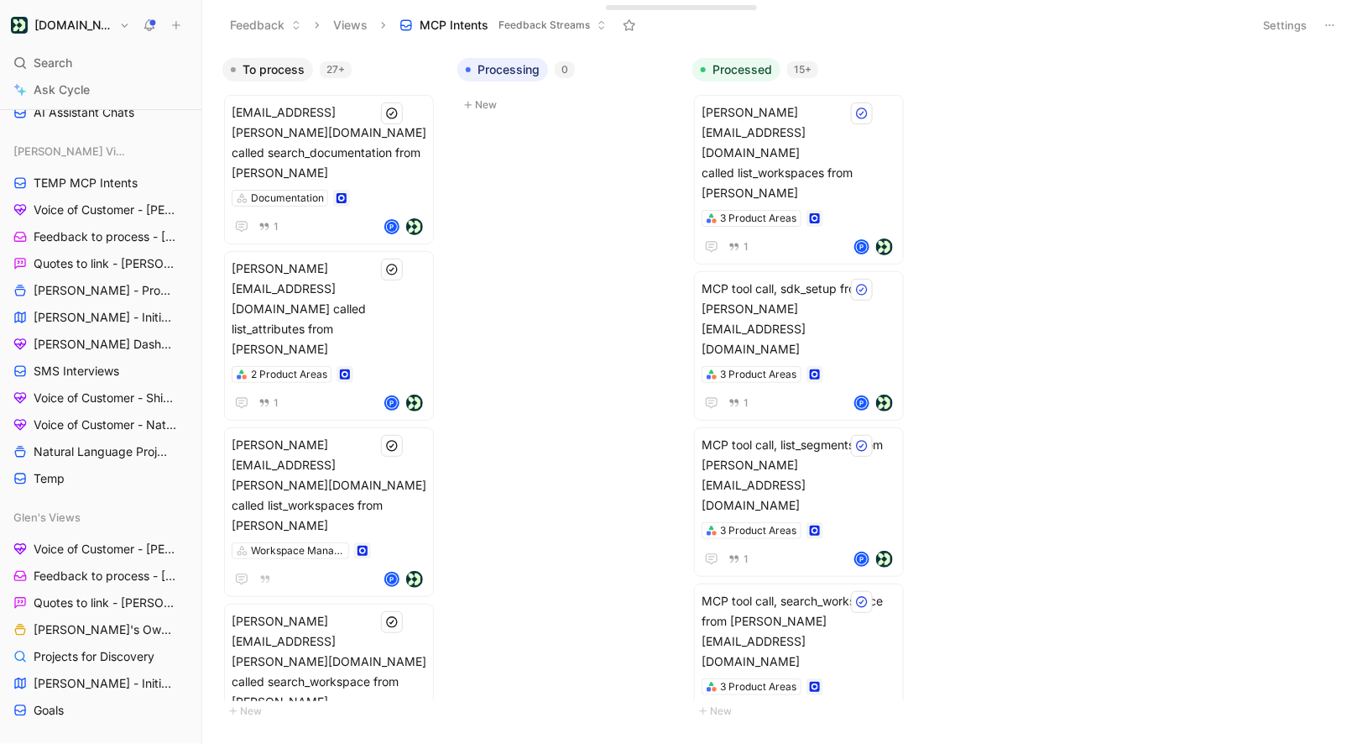
scroll to position [526, 0]
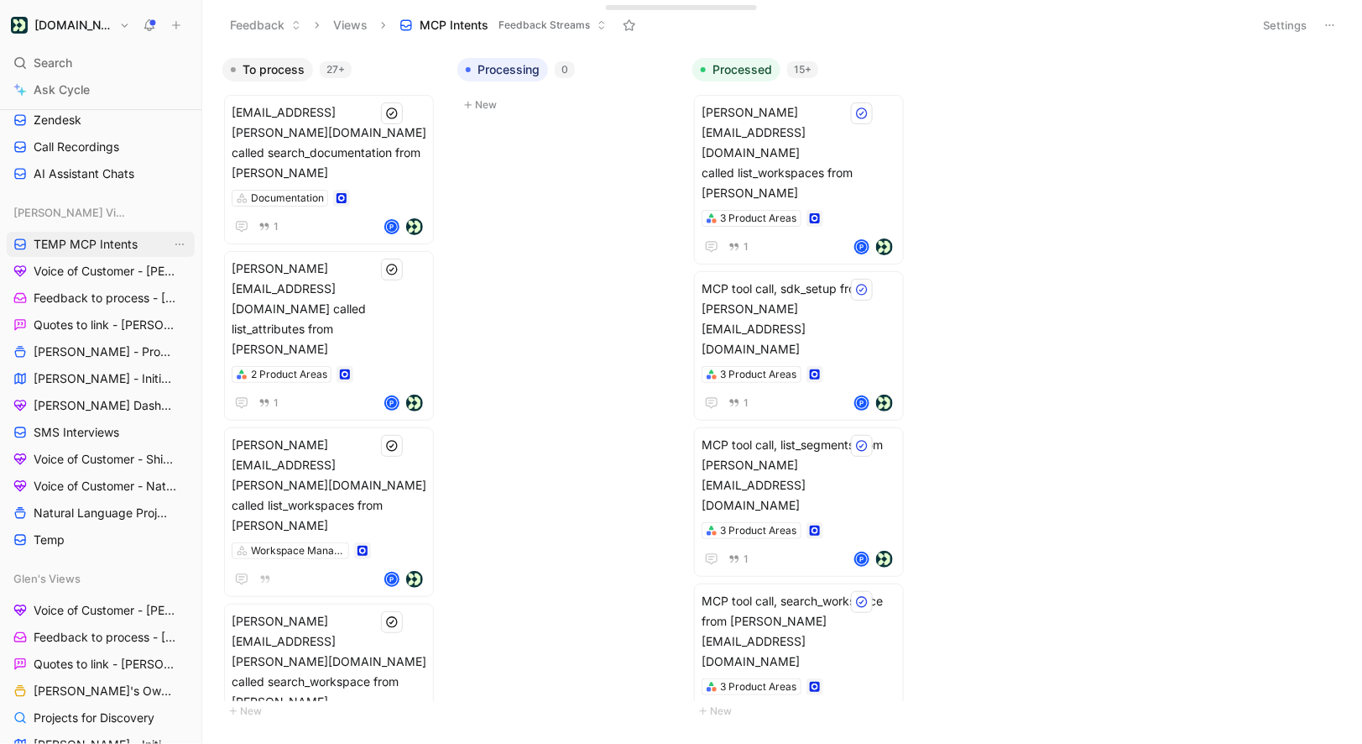
click at [88, 241] on span "TEMP MCP Intents" at bounding box center [86, 244] width 104 height 17
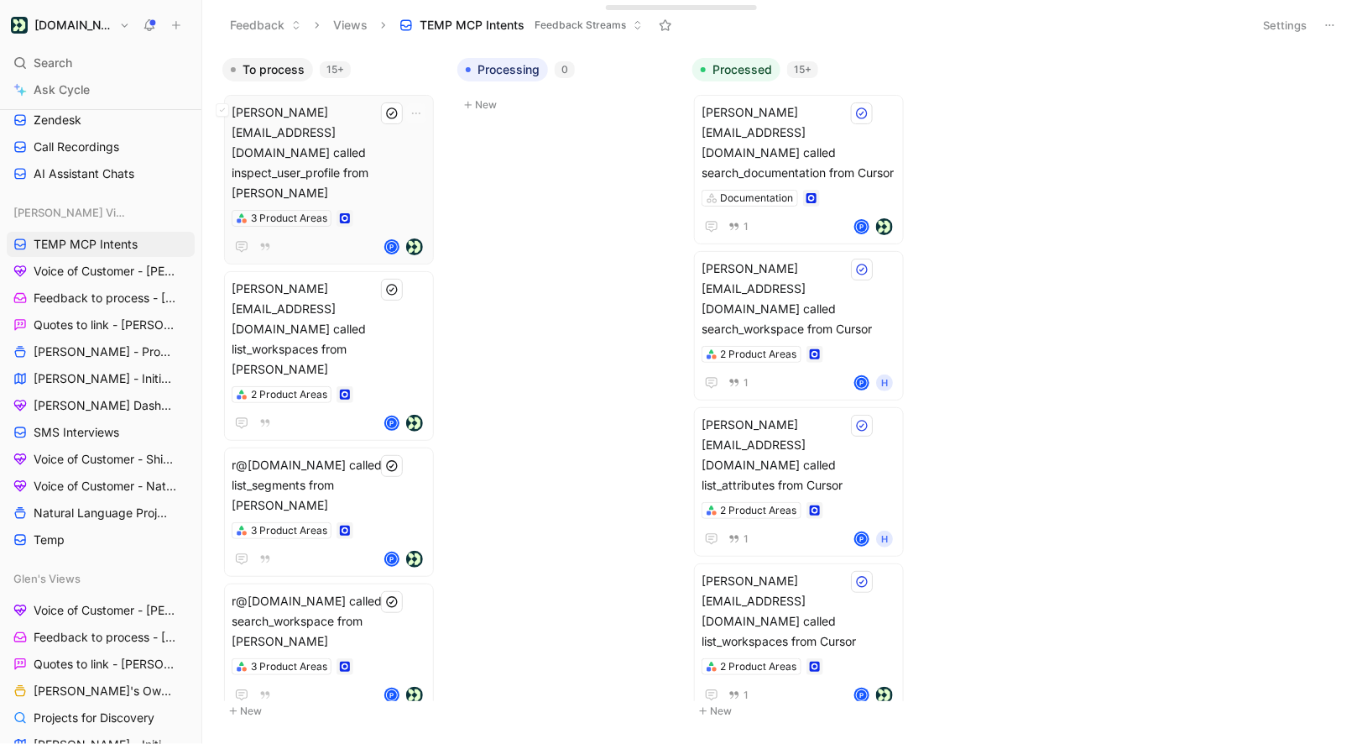
click at [362, 123] on span "[PERSON_NAME][EMAIL_ADDRESS][DOMAIN_NAME] called inspect_user_profile from [PER…" at bounding box center [329, 152] width 195 height 101
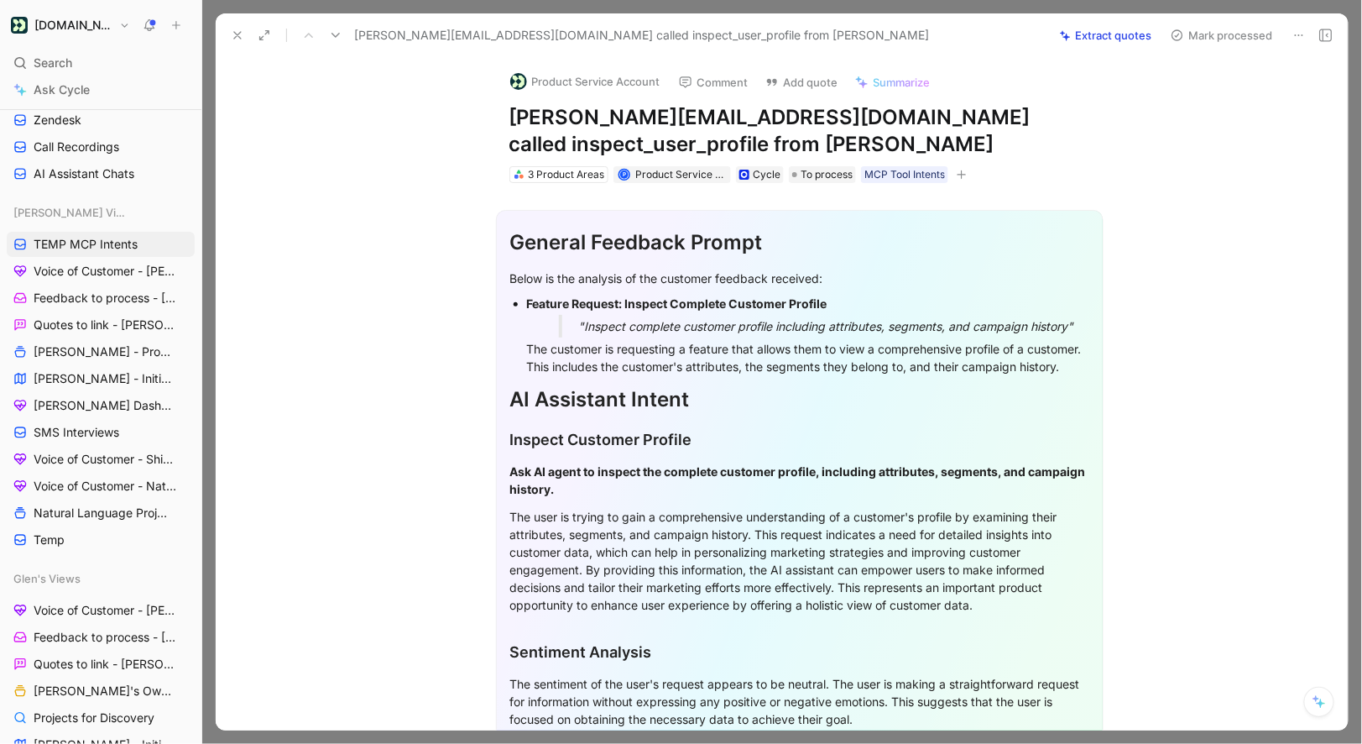
drag, startPoint x: 724, startPoint y: 112, endPoint x: 498, endPoint y: 109, distance: 226.7
click at [498, 109] on div "Product Service Account Comment Add quote Summarize kevin@whipsalon.com called …" at bounding box center [800, 121] width 645 height 128
copy h1 "kevin@whipsalon.com"
click at [544, 93] on div "Product Service Account" at bounding box center [585, 82] width 165 height 27
click at [546, 87] on button "Product Service Account" at bounding box center [585, 81] width 165 height 25
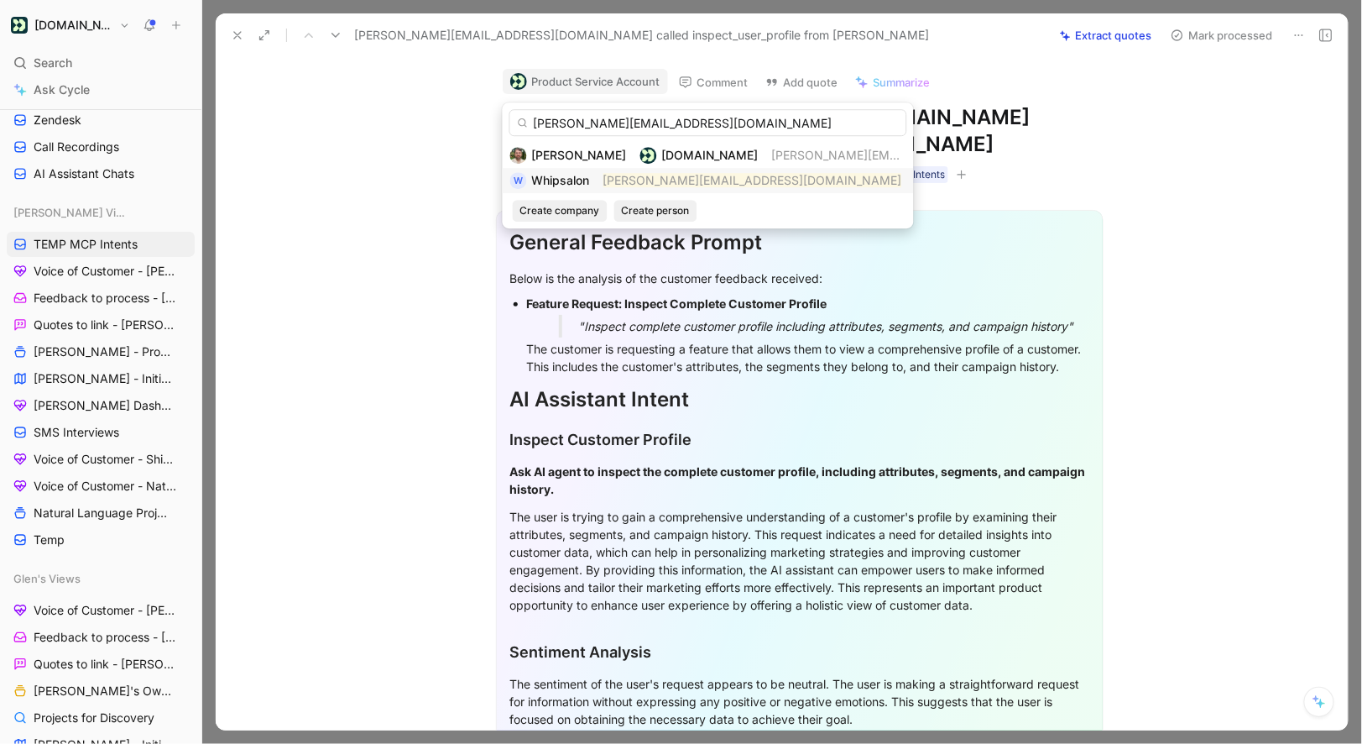
type input "kevin@whipsalon.com"
click at [590, 176] on span "Whipsalon" at bounding box center [561, 180] width 58 height 14
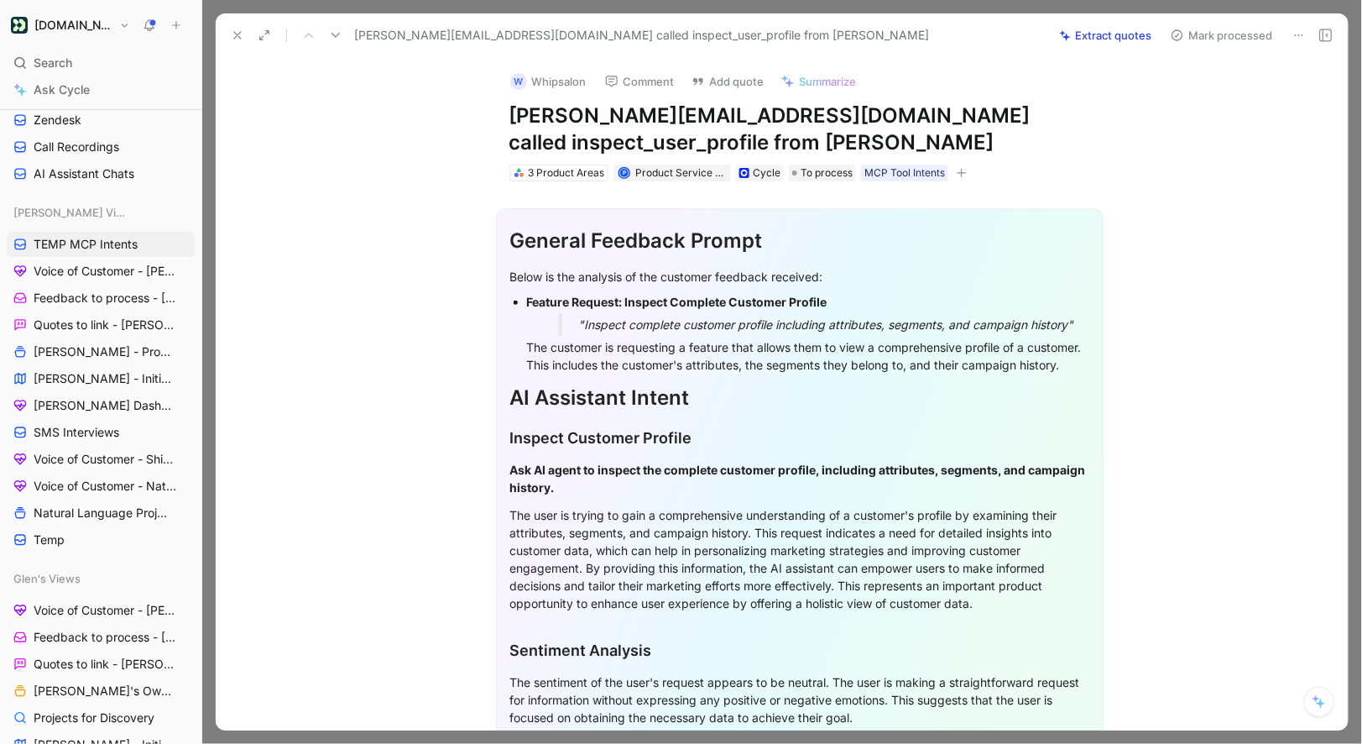
scroll to position [337, 0]
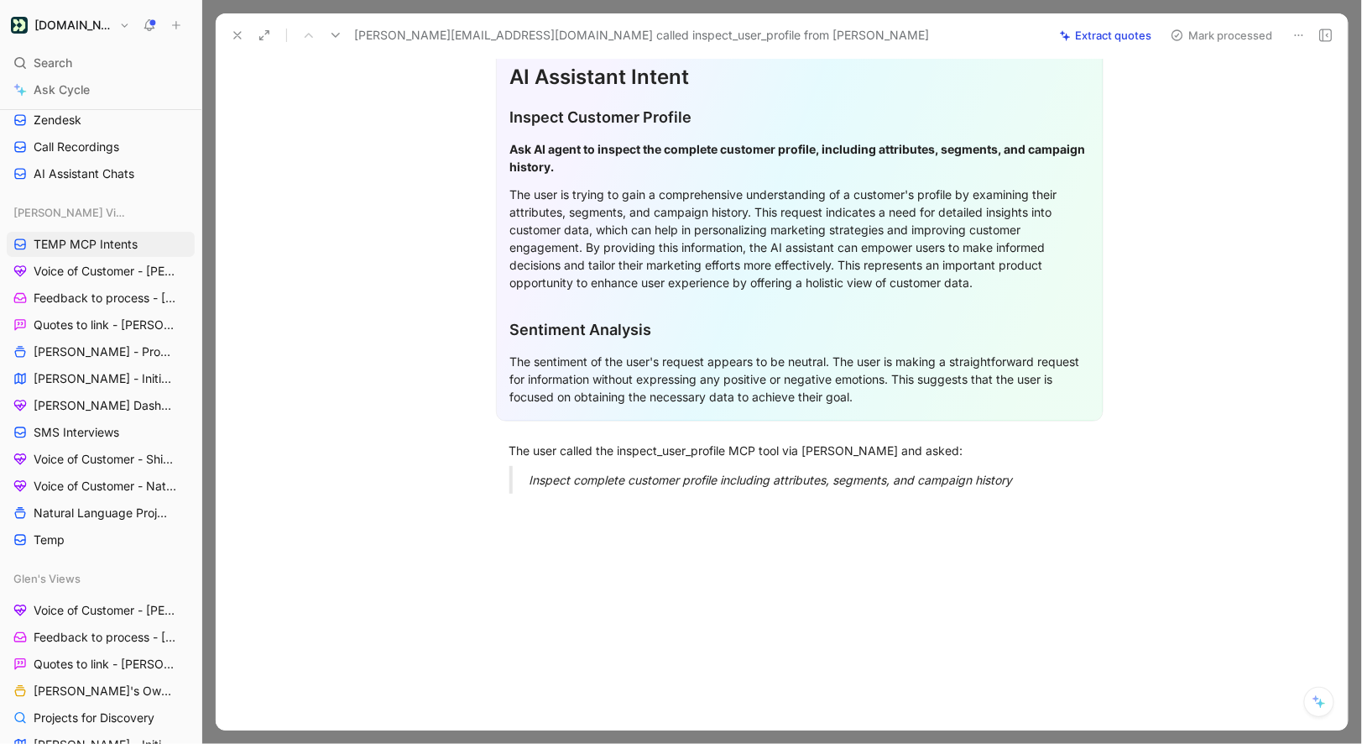
click at [1042, 502] on div "General Feedback Prompt Below is the analysis of the customer feedback received…" at bounding box center [799, 184] width 1097 height 646
drag, startPoint x: 1039, startPoint y: 494, endPoint x: 489, endPoint y: 456, distance: 551.1
click at [489, 456] on div "General Feedback Prompt Below is the analysis of the customer feedback received…" at bounding box center [799, 184] width 1097 height 646
click at [524, 430] on icon at bounding box center [516, 422] width 13 height 13
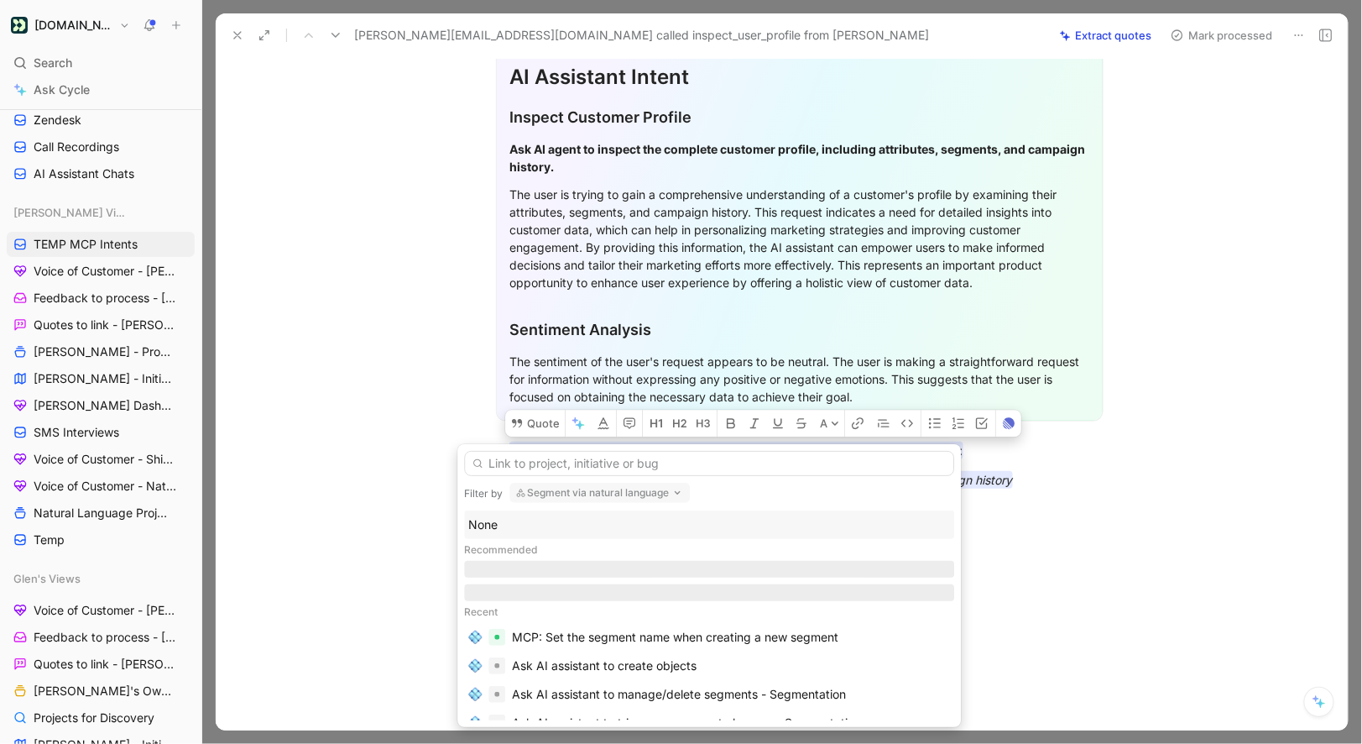
click at [507, 515] on div "None" at bounding box center [709, 525] width 482 height 20
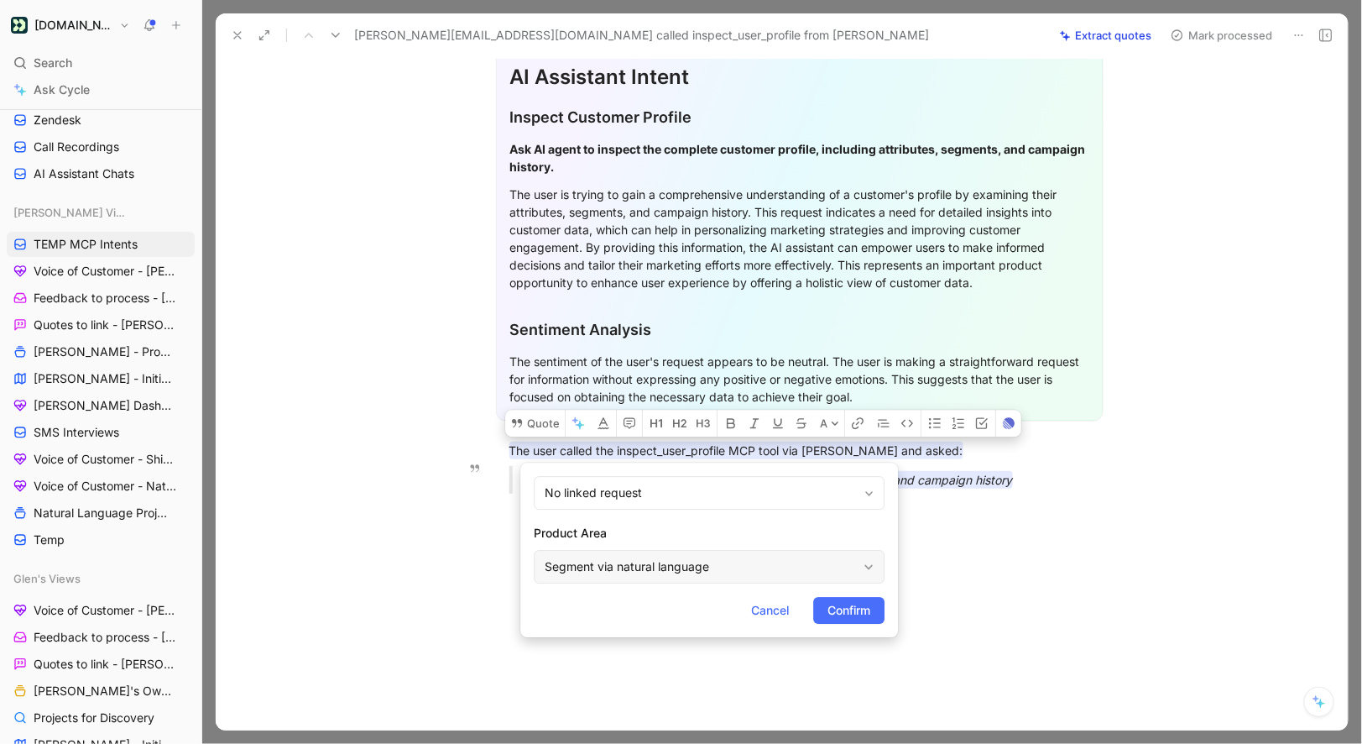
click at [672, 572] on div "Segment via natural language" at bounding box center [701, 567] width 312 height 20
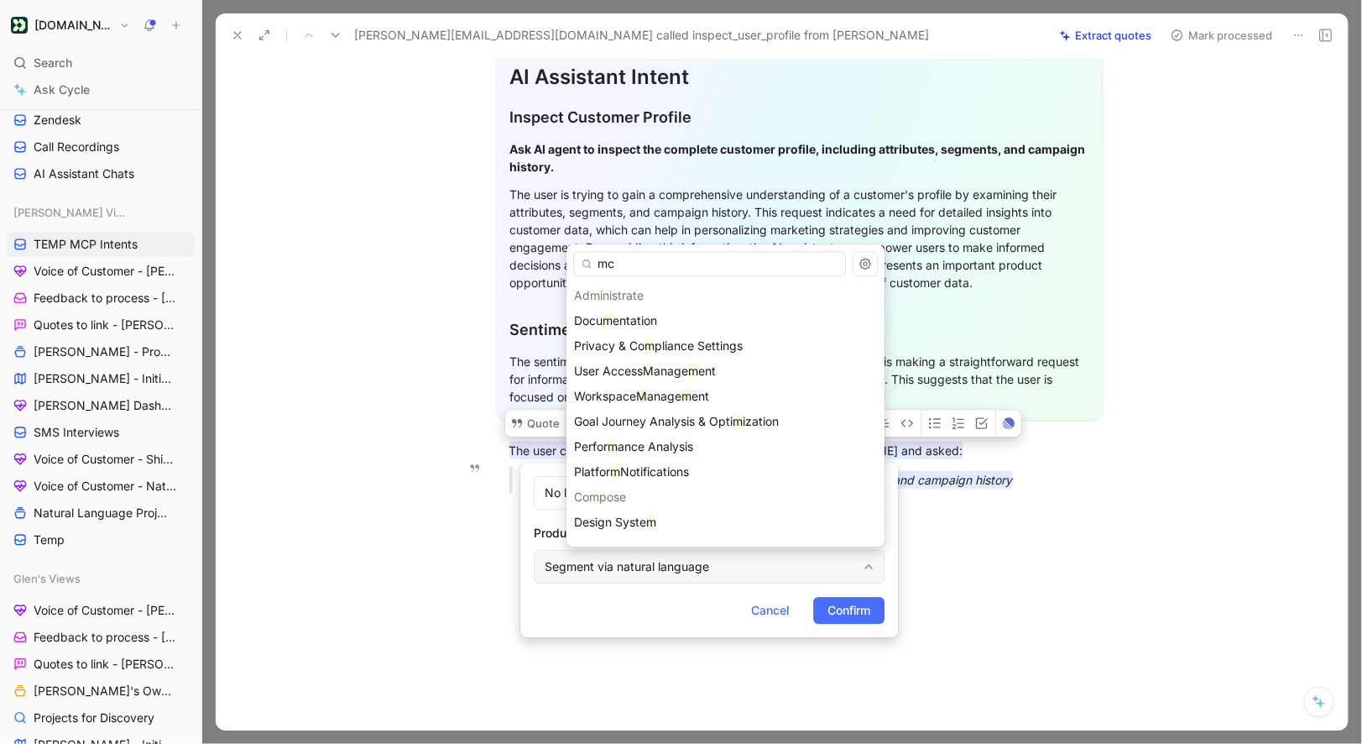
type input "mcp"
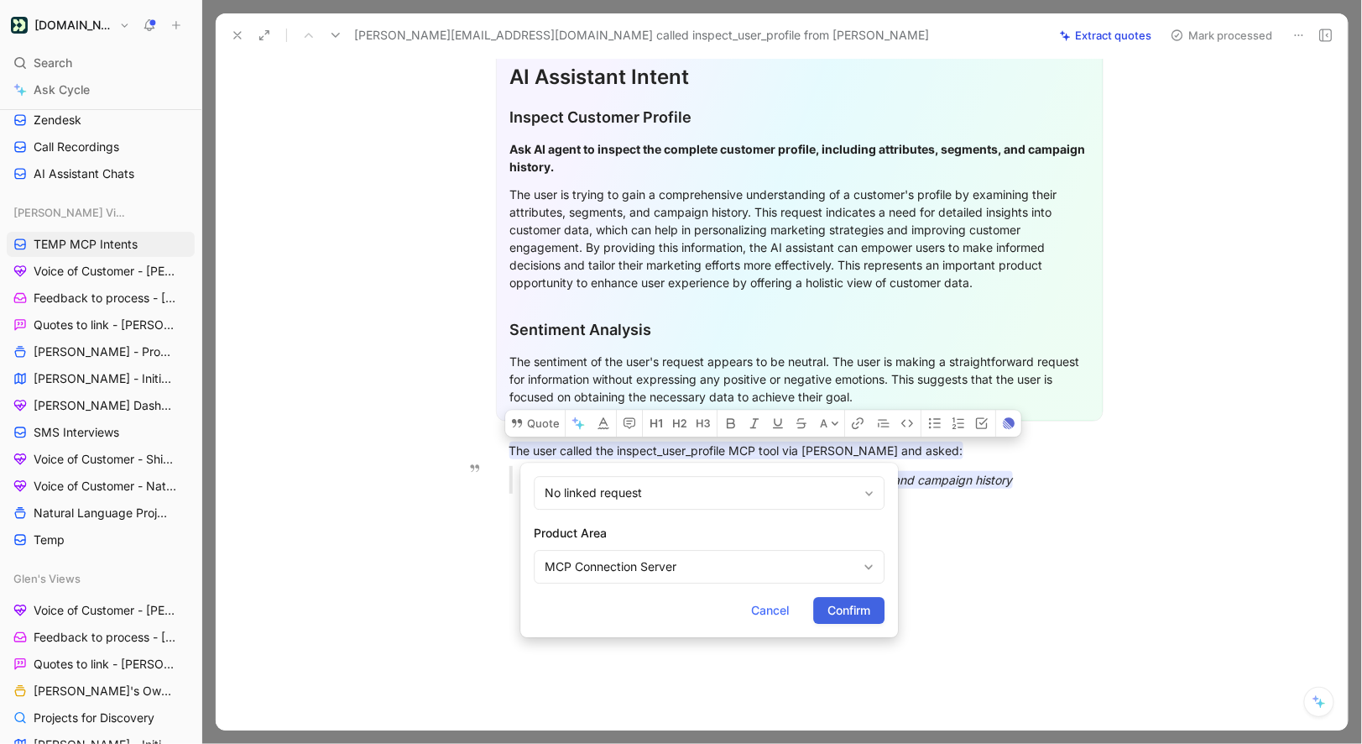
click at [870, 607] on span "Confirm" at bounding box center [849, 610] width 43 height 20
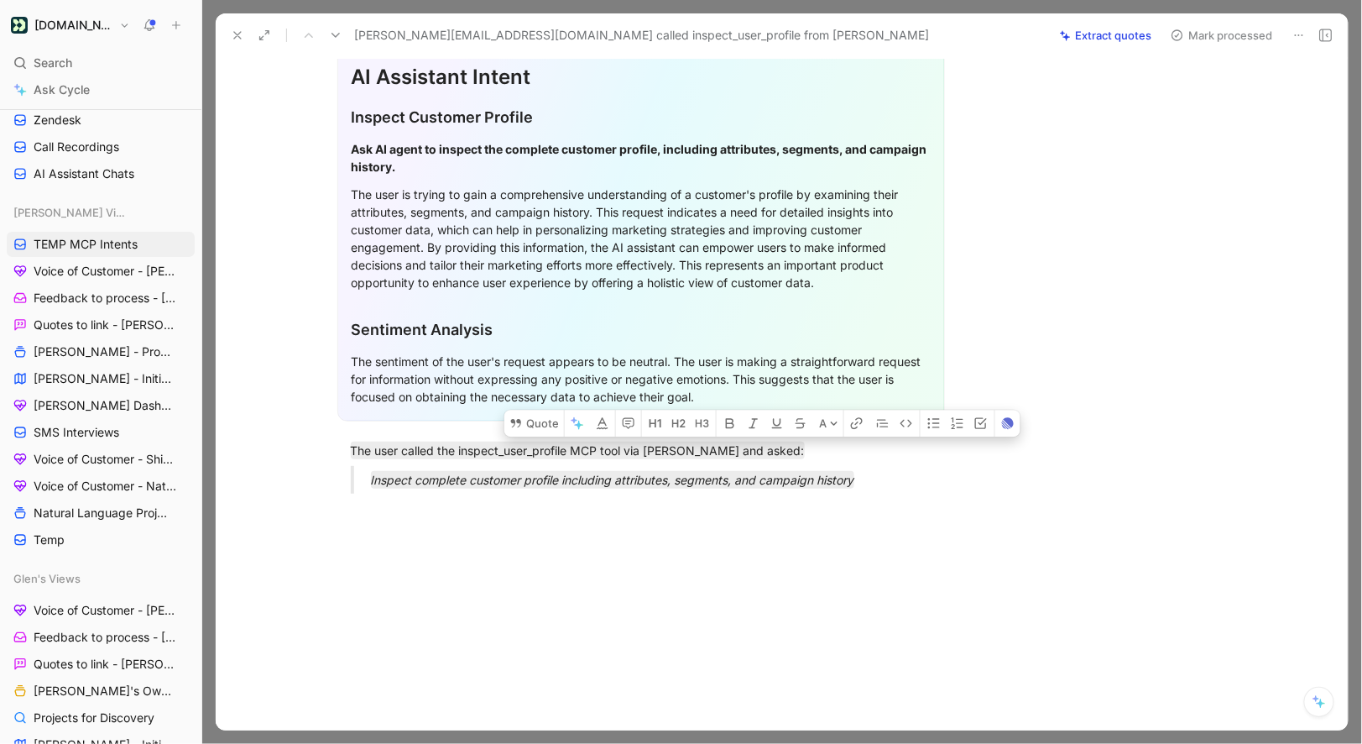
click at [1219, 35] on button "Mark processed" at bounding box center [1222, 36] width 118 height 24
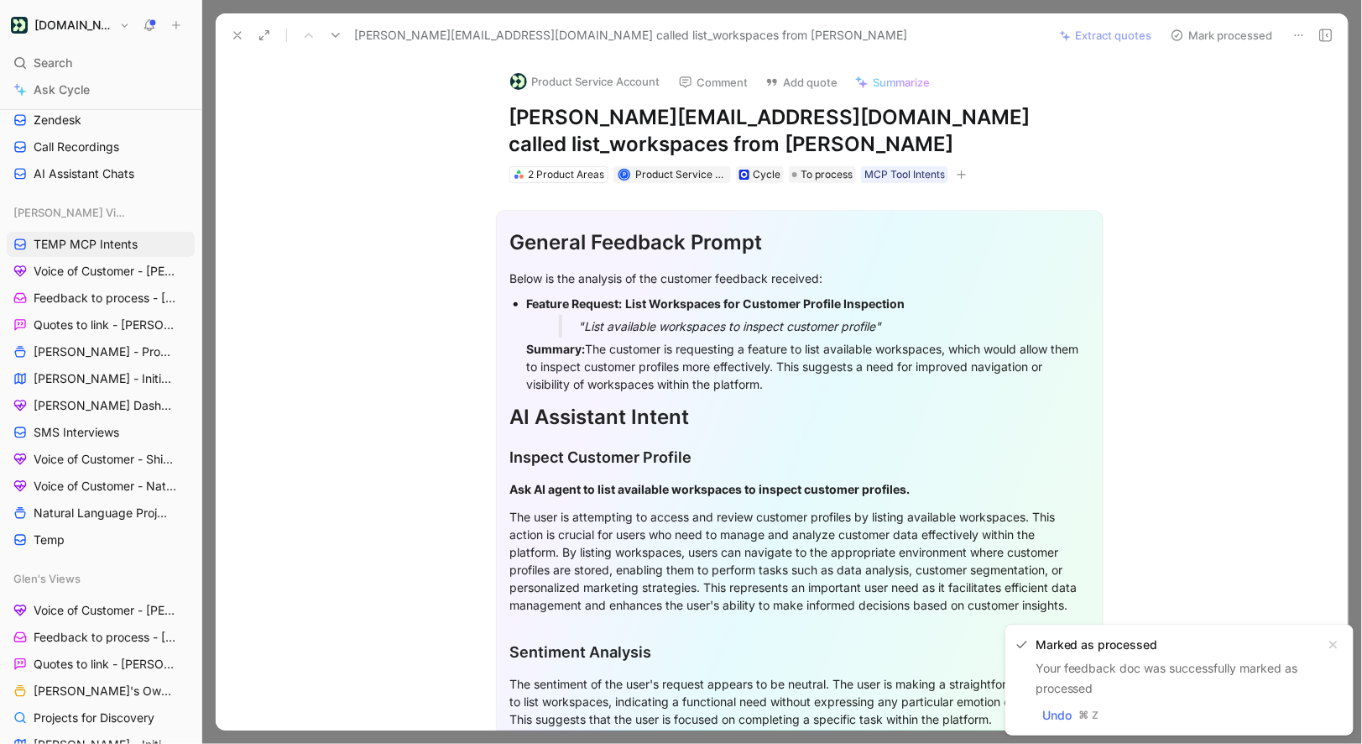
click at [557, 97] on div "Product Service Account Comment Add quote Summarize kevin@whipsalon.com called …" at bounding box center [800, 121] width 645 height 128
click at [557, 95] on div "Product Service Account" at bounding box center [585, 82] width 165 height 27
click at [557, 82] on button "Product Service Account" at bounding box center [585, 81] width 165 height 25
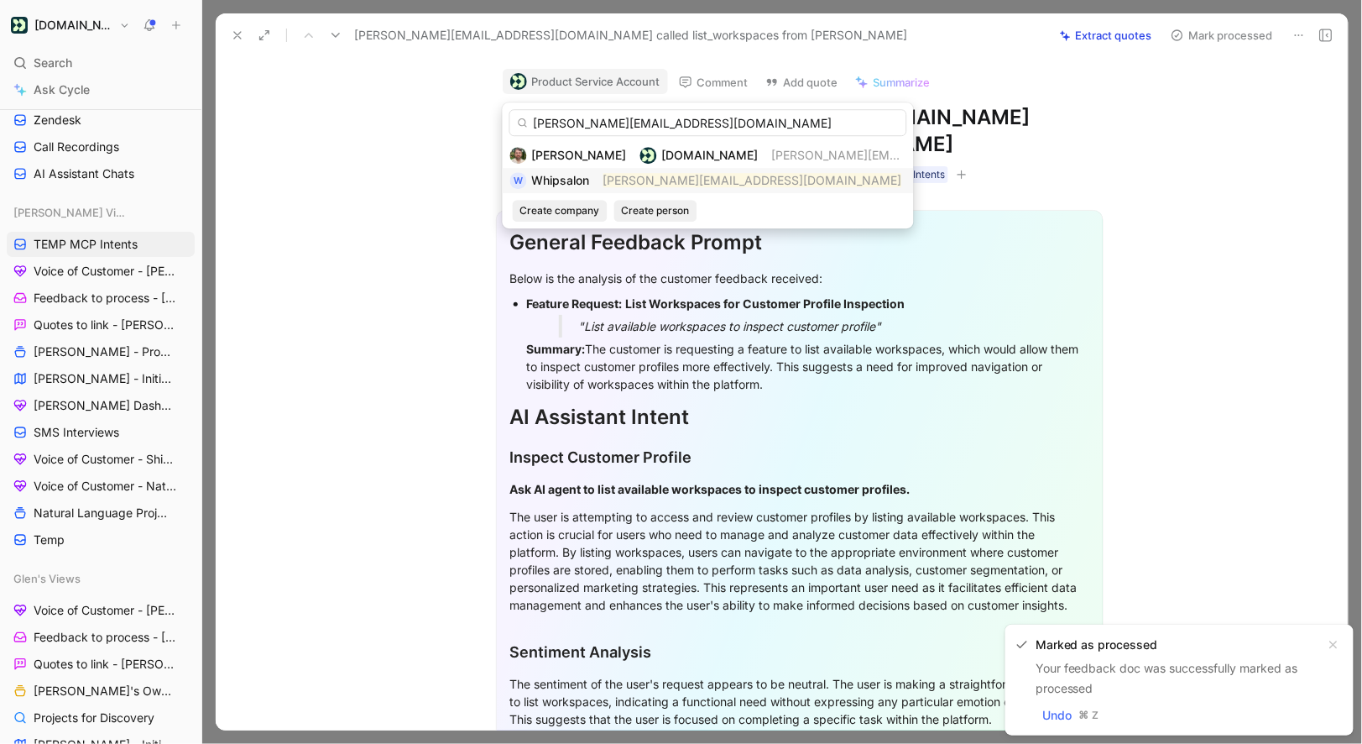
type input "kevin@whipsalon.com"
click at [596, 176] on div "W Whipsalon kevin@whipsalon.com" at bounding box center [708, 180] width 396 height 20
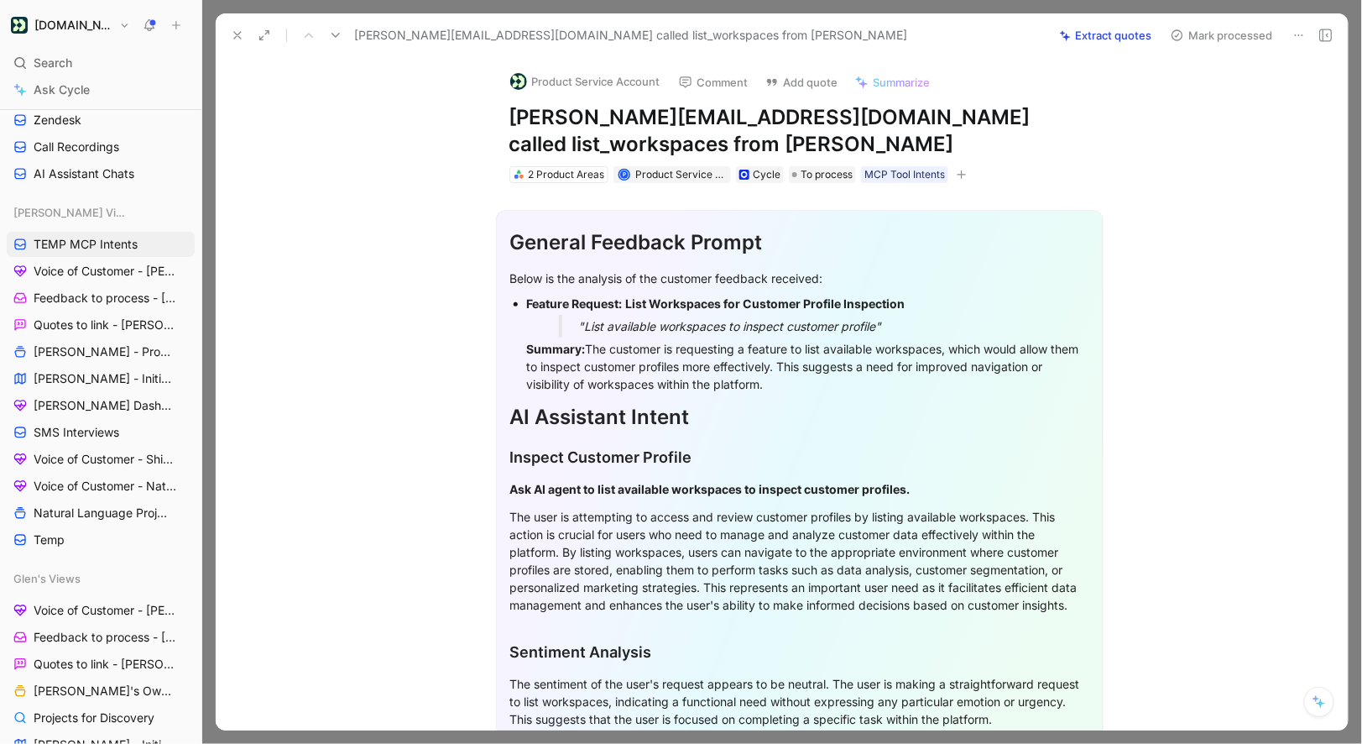
click at [466, 206] on section "General Feedback Prompt Below is the analysis of the customer feedback received…" at bounding box center [799, 476] width 1097 height 561
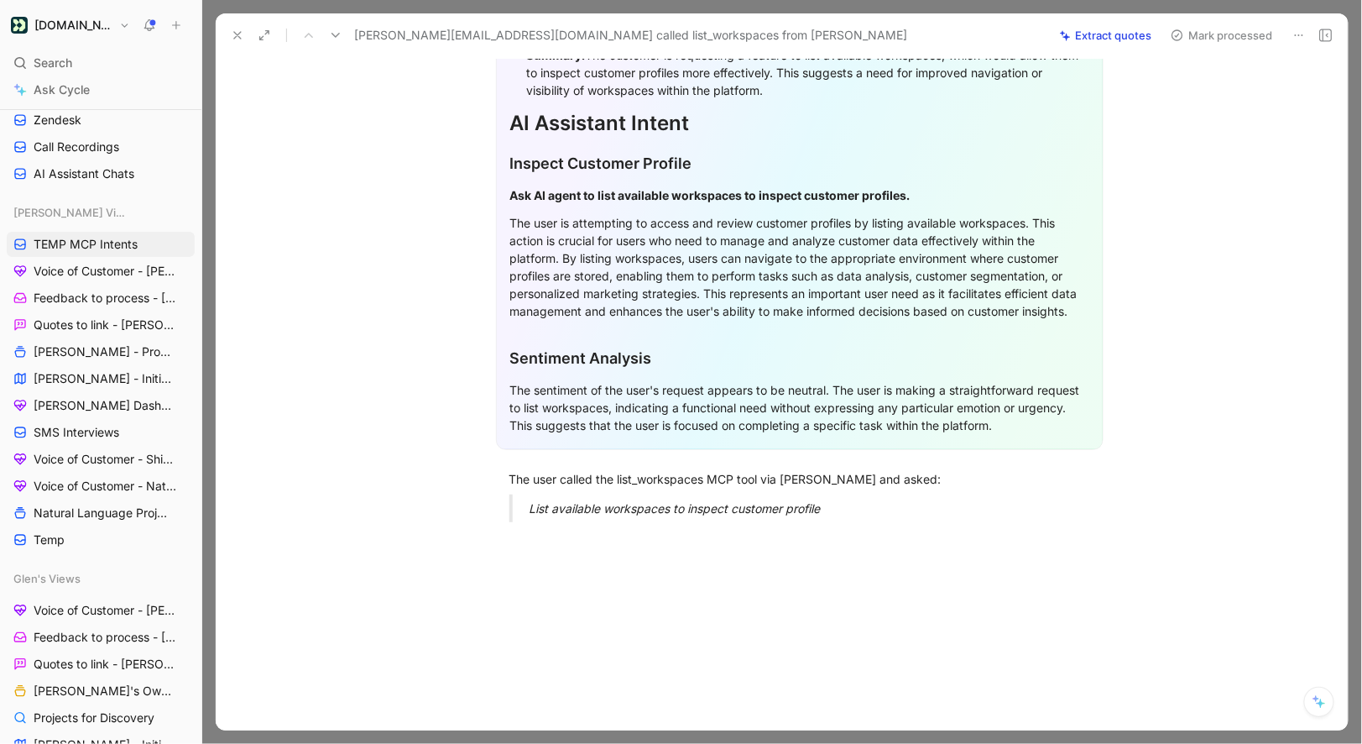
scroll to position [292, 0]
drag, startPoint x: 508, startPoint y: 442, endPoint x: 836, endPoint y: 483, distance: 330.7
click at [836, 483] on div "General Feedback Prompt Below is the analysis of the customer feedback received…" at bounding box center [799, 212] width 1097 height 646
click at [439, 438] on button "Quote" at bounding box center [439, 451] width 60 height 27
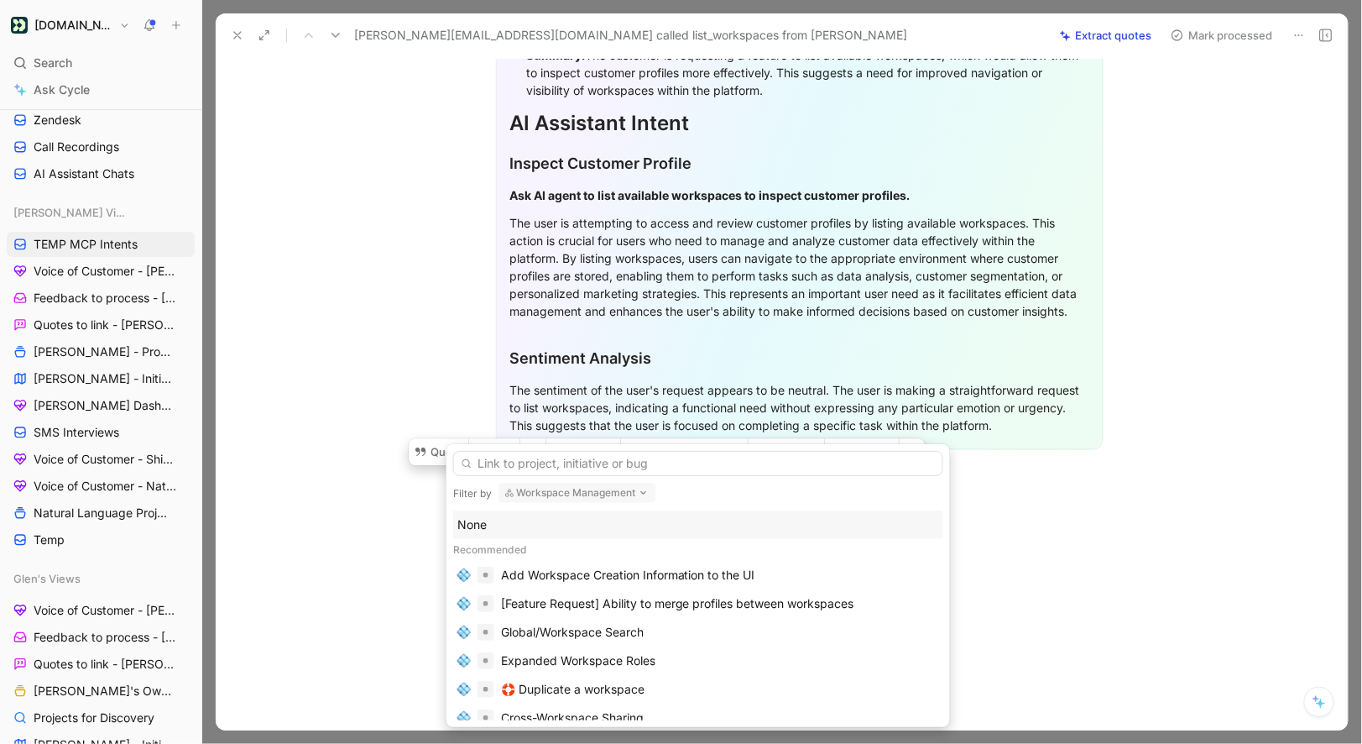
click at [474, 517] on div "None" at bounding box center [698, 525] width 482 height 20
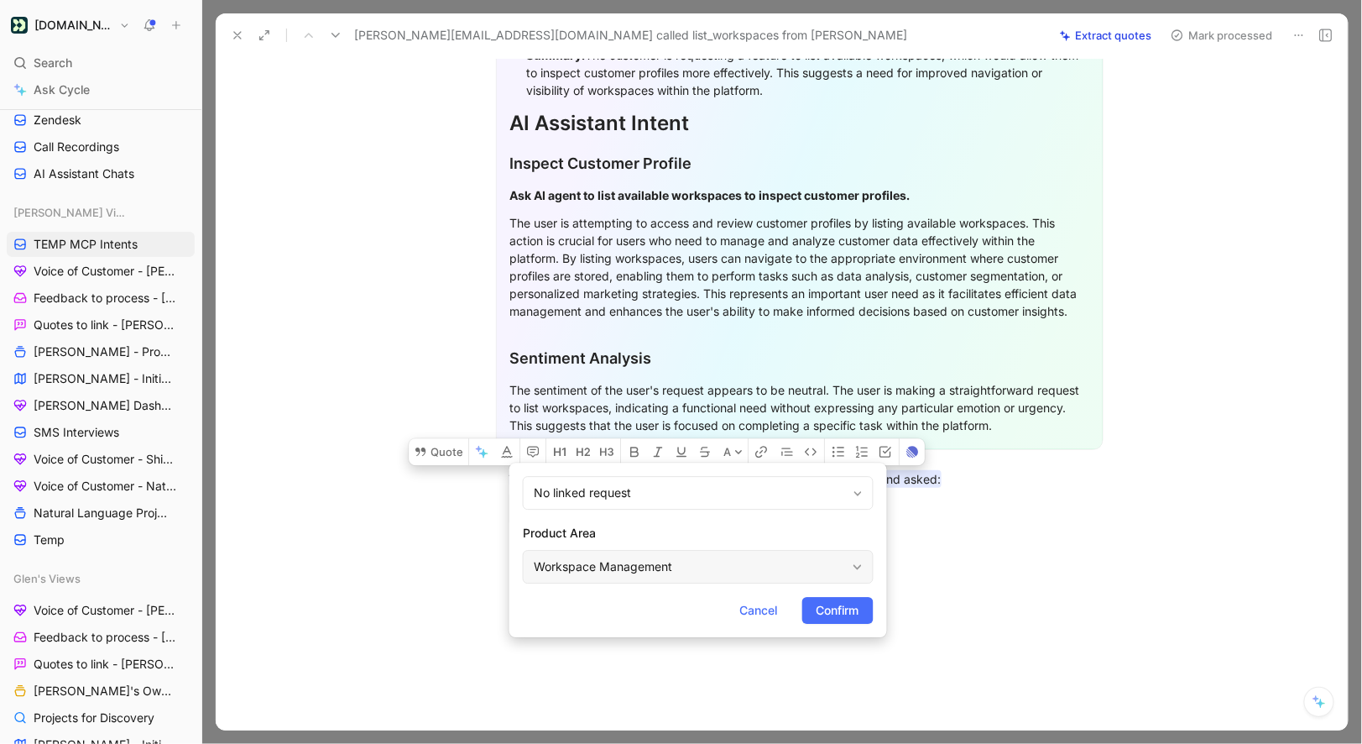
click at [571, 572] on div "Workspace Management" at bounding box center [690, 567] width 312 height 20
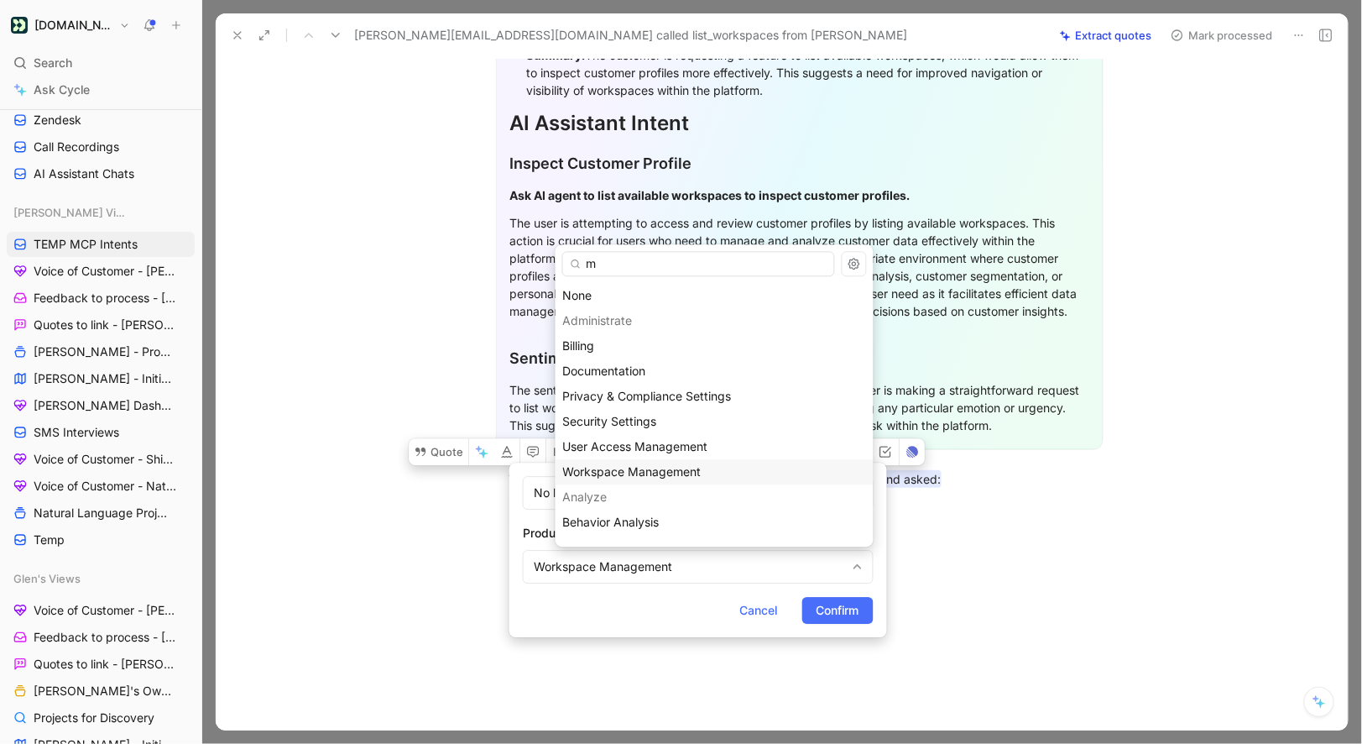
type input "mc"
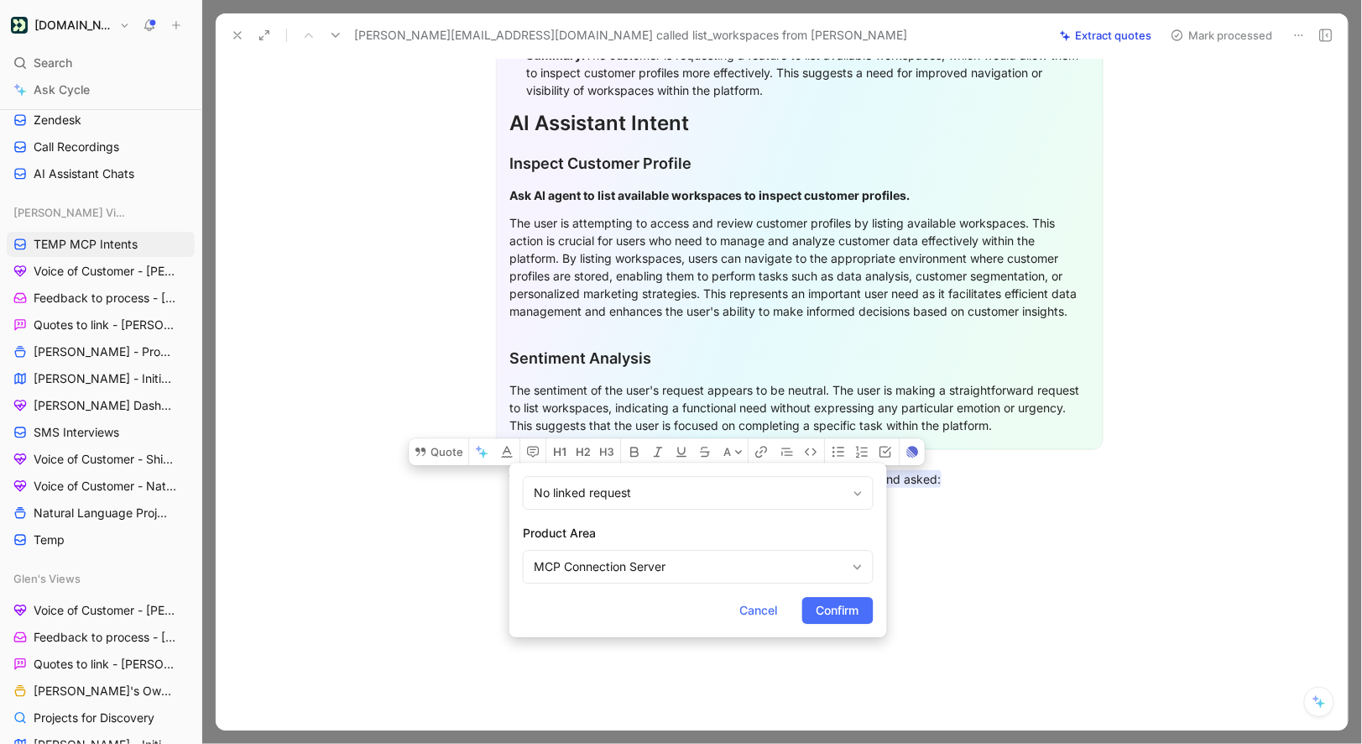
click at [837, 592] on form "No linked request Product Area MCP Connection Server Cancel Confirm" at bounding box center [699, 549] width 378 height 175
click at [837, 616] on span "Confirm" at bounding box center [838, 610] width 43 height 20
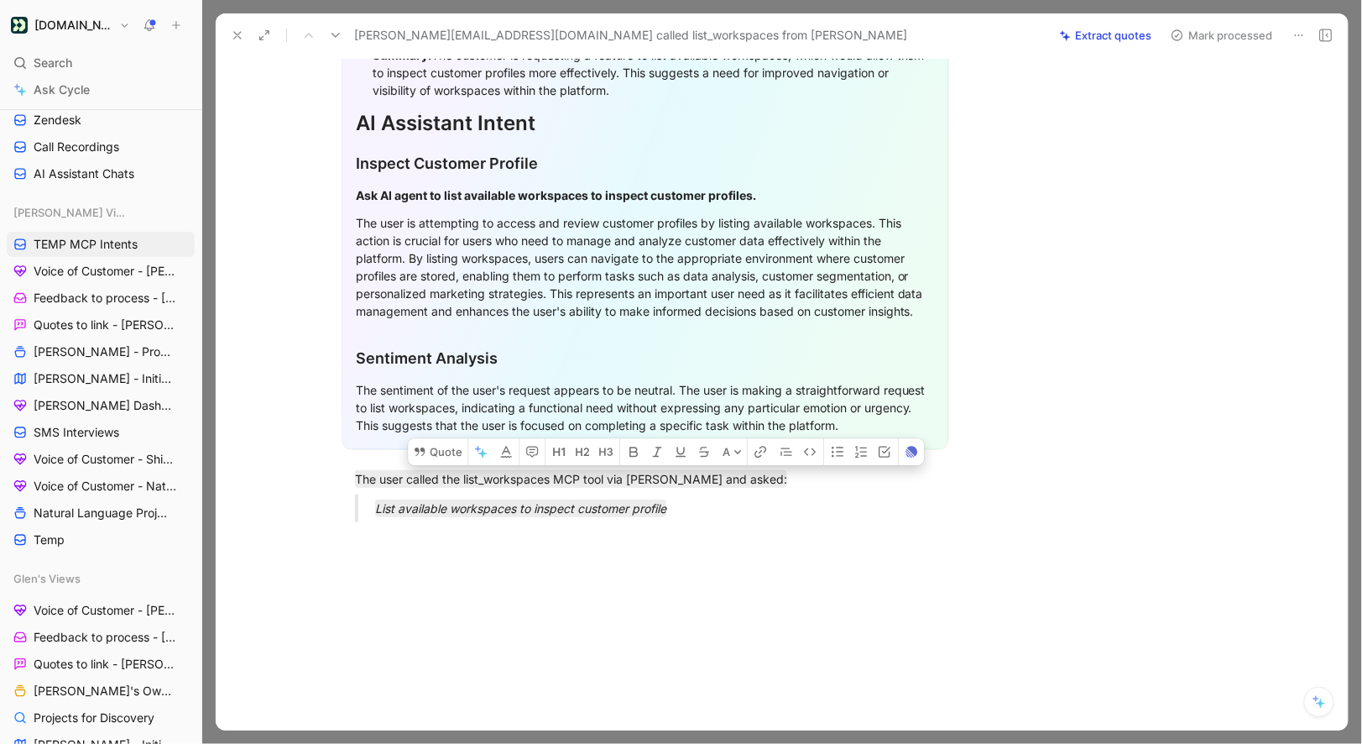
click at [1200, 39] on button "Mark processed" at bounding box center [1222, 36] width 118 height 24
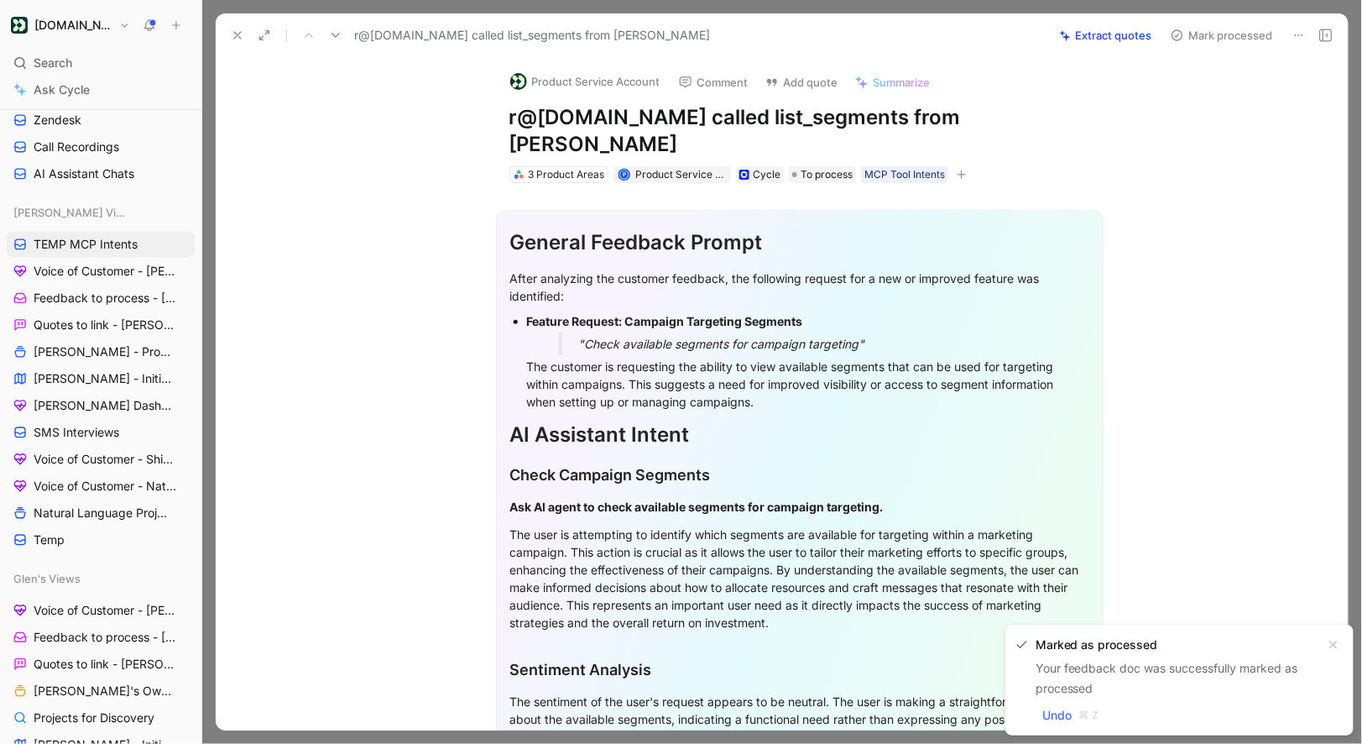
drag, startPoint x: 510, startPoint y: 114, endPoint x: 664, endPoint y: 118, distance: 154.5
click at [664, 118] on h1 "r@[DOMAIN_NAME] called list_segments from [PERSON_NAME]" at bounding box center [800, 131] width 581 height 54
copy h1 "r@joinbase.club"
click at [614, 91] on button "Product Service Account" at bounding box center [585, 81] width 165 height 25
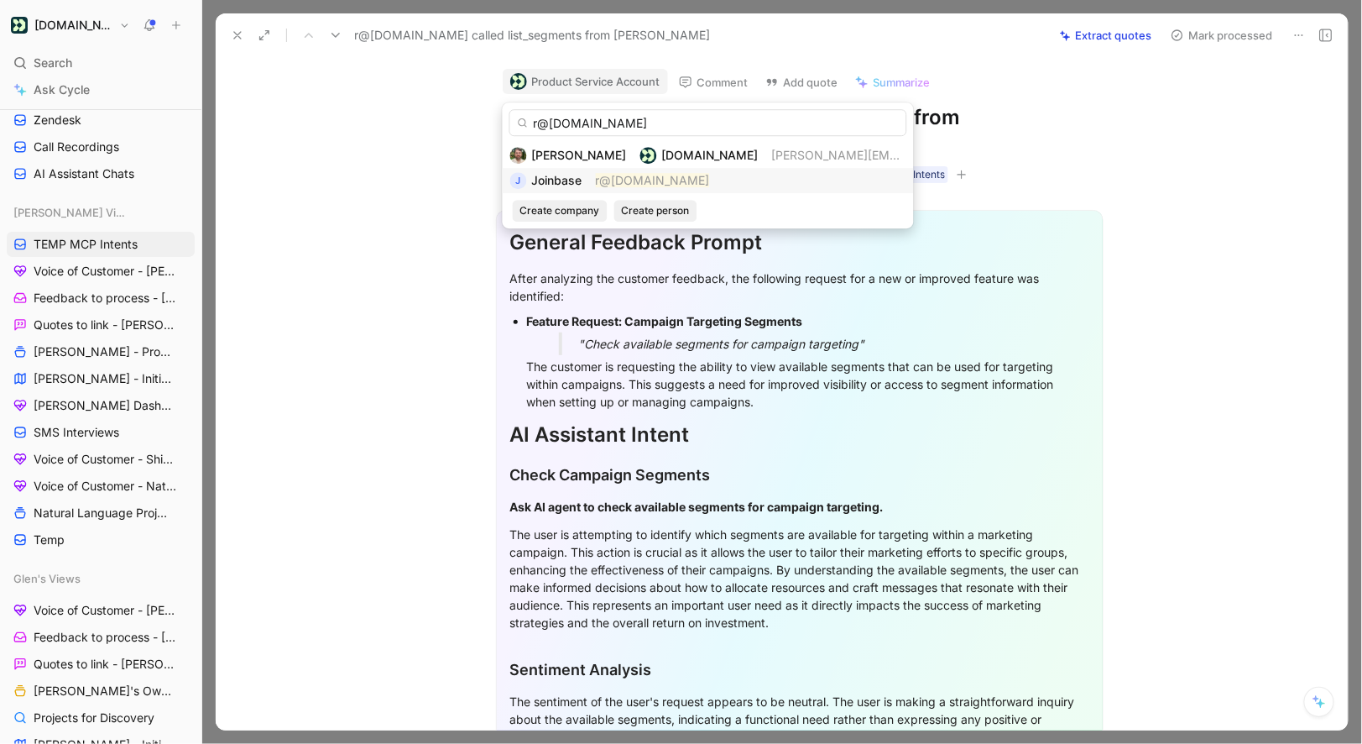
type input "r@joinbase.club"
click at [603, 184] on mark "r@joinbase.club" at bounding box center [653, 180] width 114 height 14
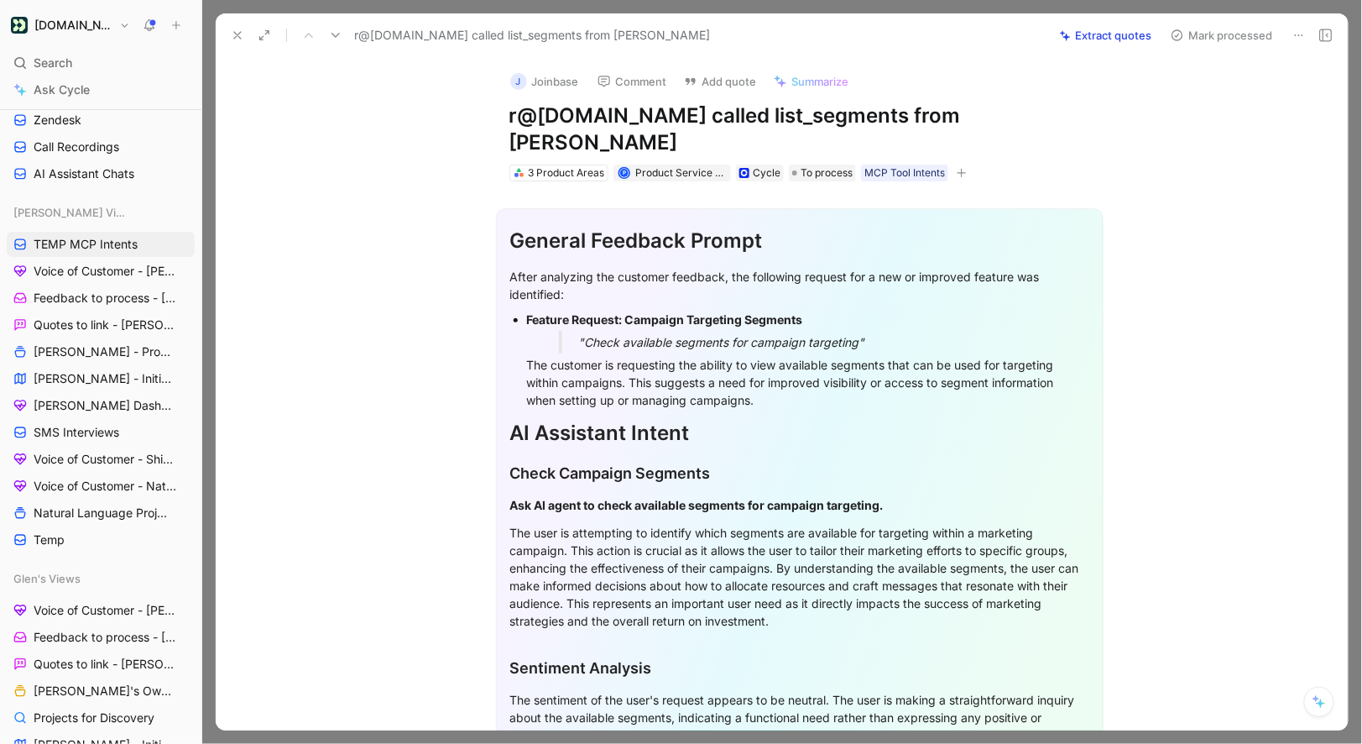
scroll to position [327, 0]
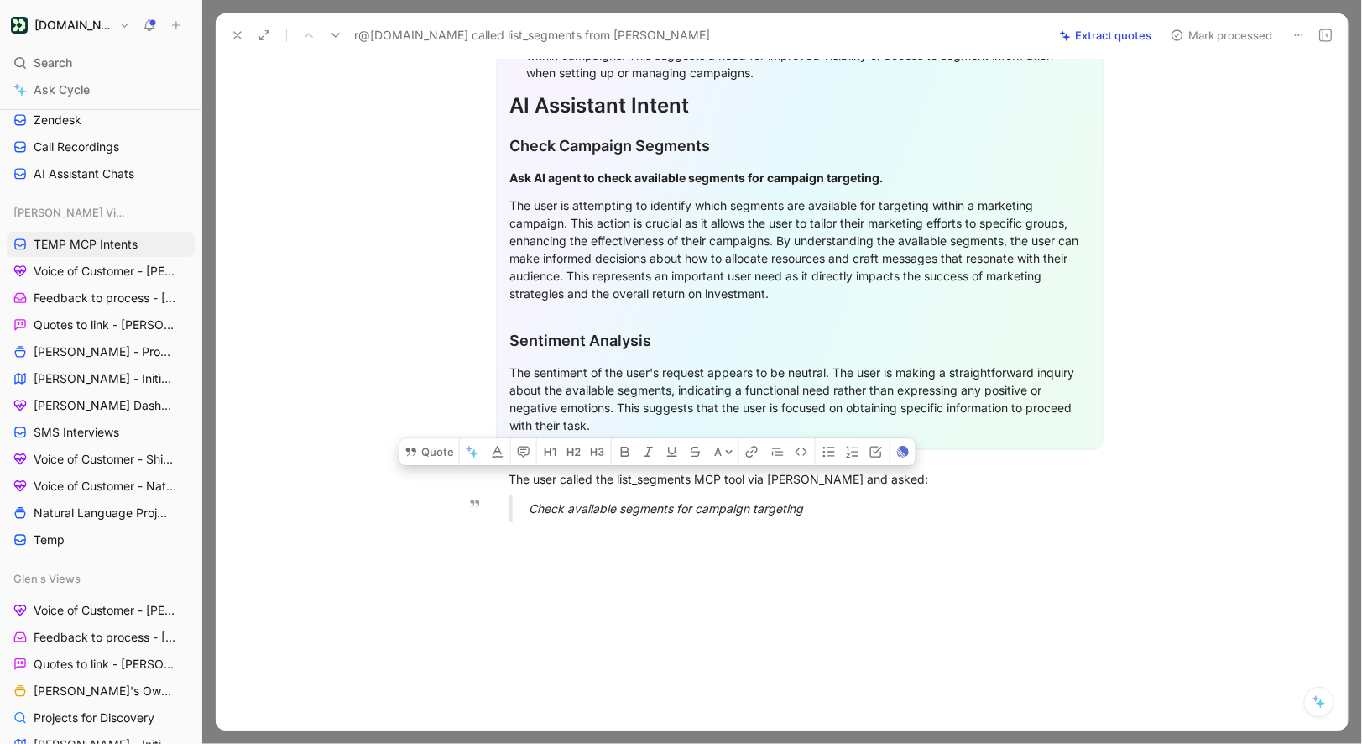
drag, startPoint x: 505, startPoint y: 459, endPoint x: 855, endPoint y: 475, distance: 350.4
click at [855, 475] on div "General Feedback Prompt After analyzing the customer feedback, the following re…" at bounding box center [799, 195] width 1097 height 682
click at [438, 438] on button "Quote" at bounding box center [430, 451] width 60 height 27
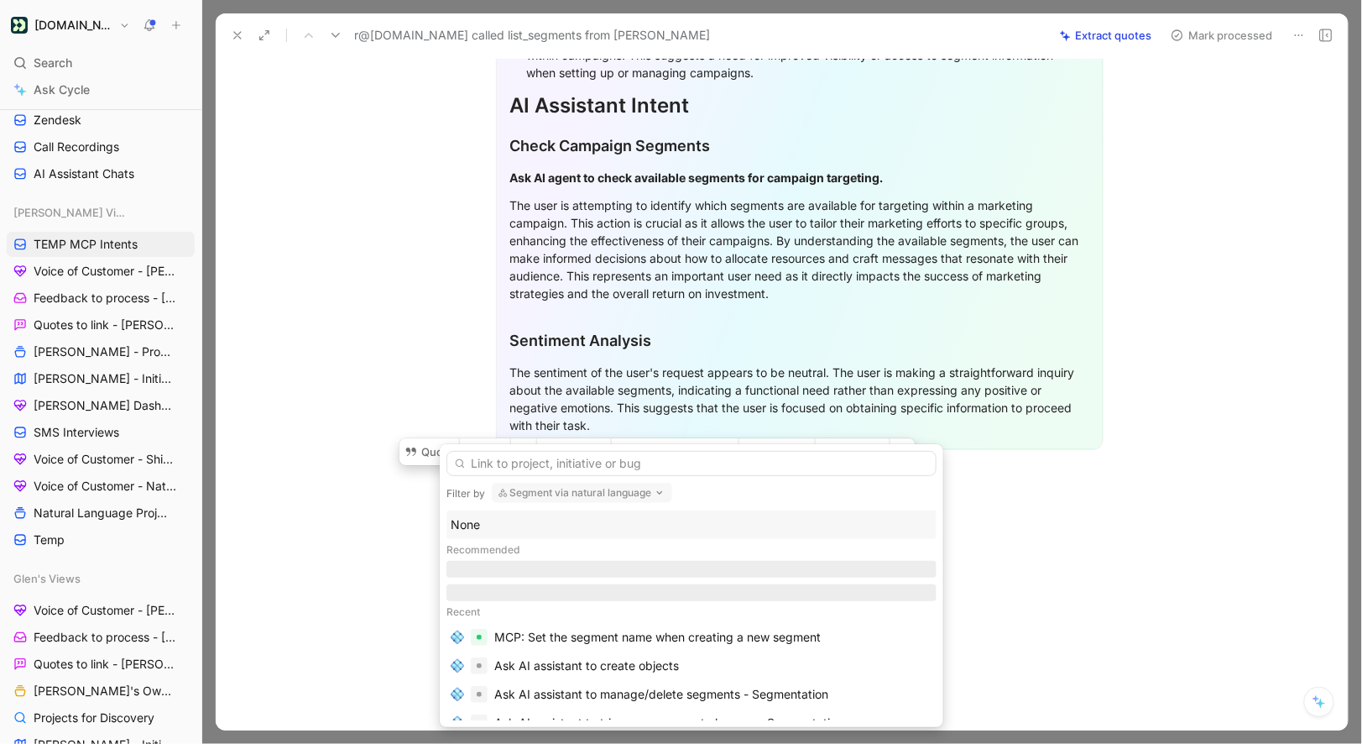
click at [468, 523] on div "None" at bounding box center [692, 525] width 482 height 20
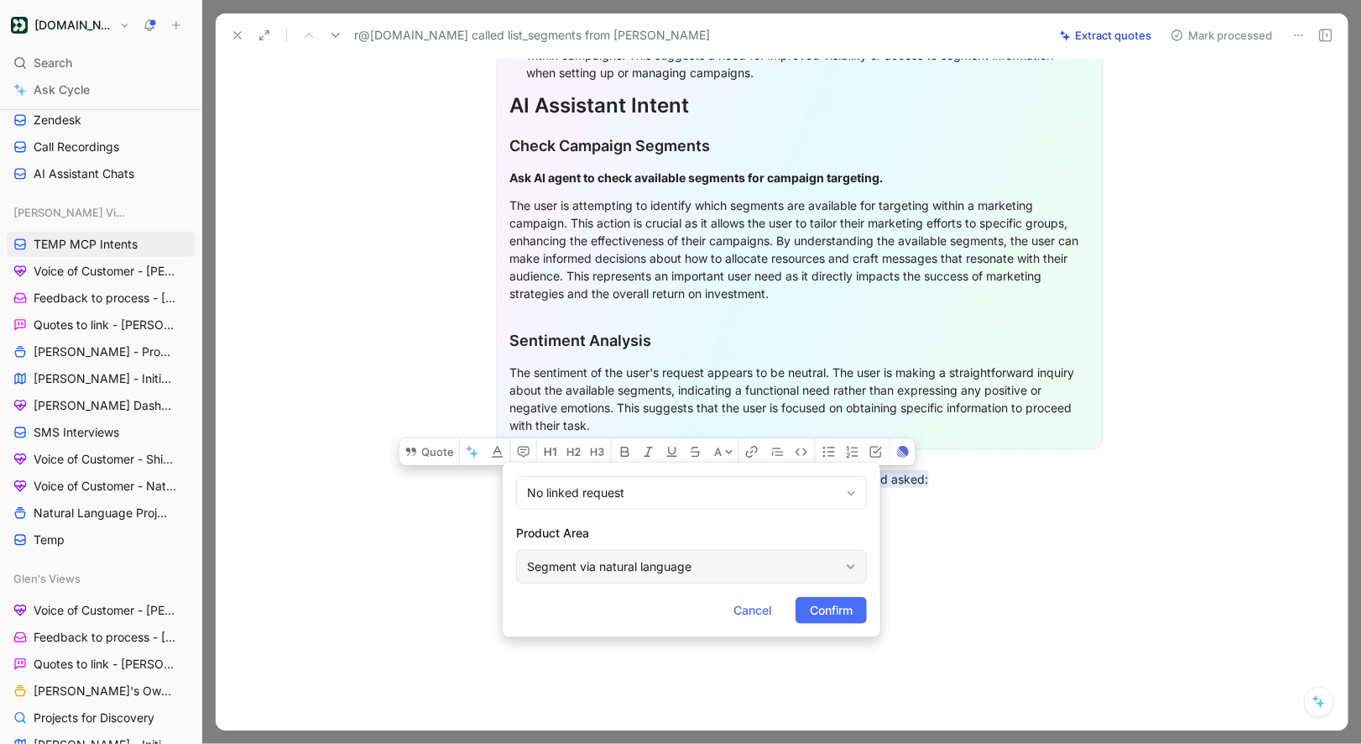
click at [583, 551] on div "Segment via natural language" at bounding box center [691, 567] width 351 height 34
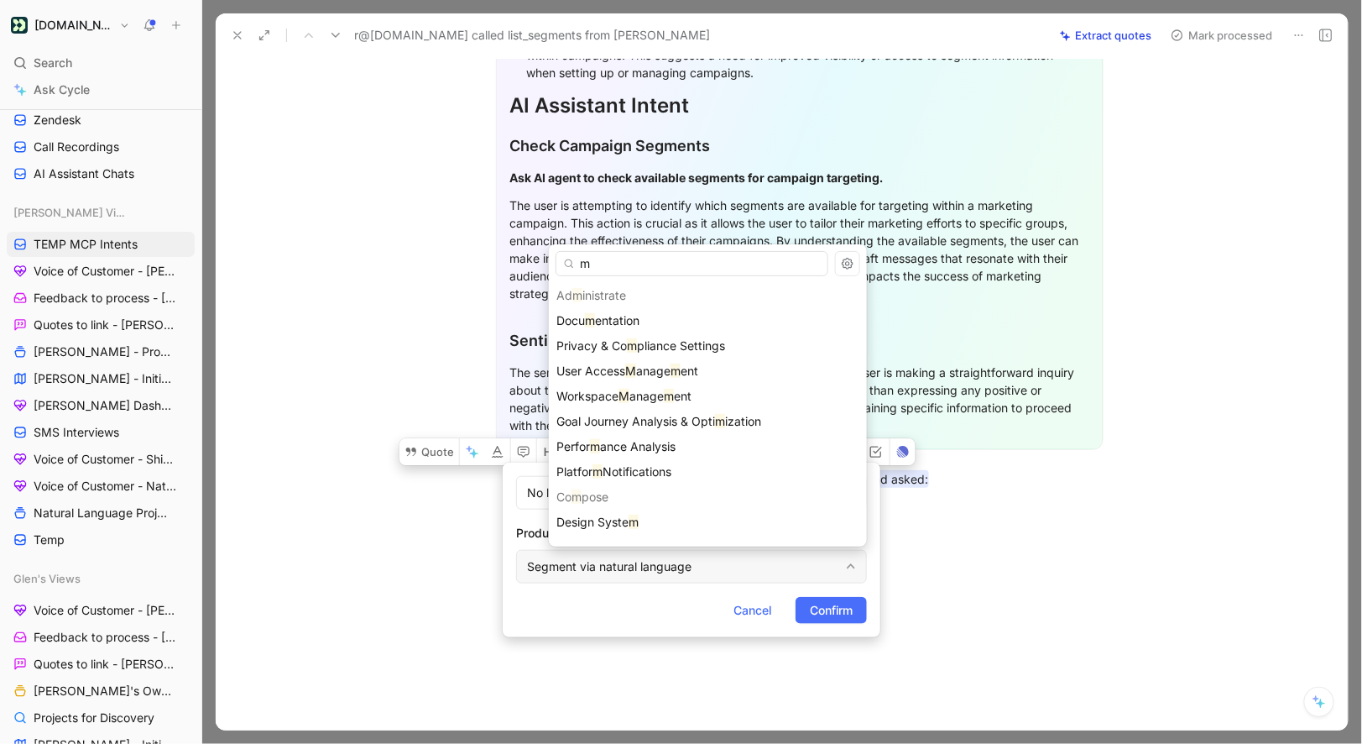
type input "mc"
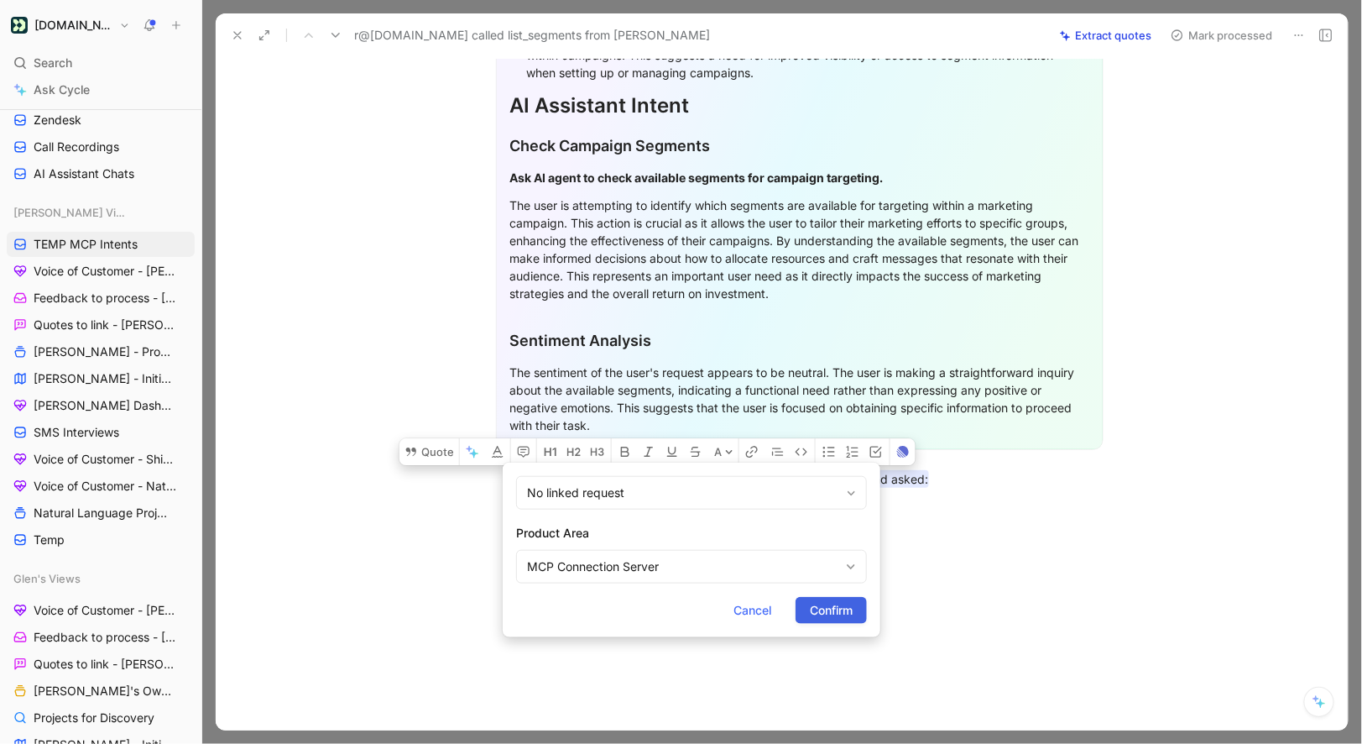
click at [834, 597] on button "Confirm" at bounding box center [831, 610] width 71 height 27
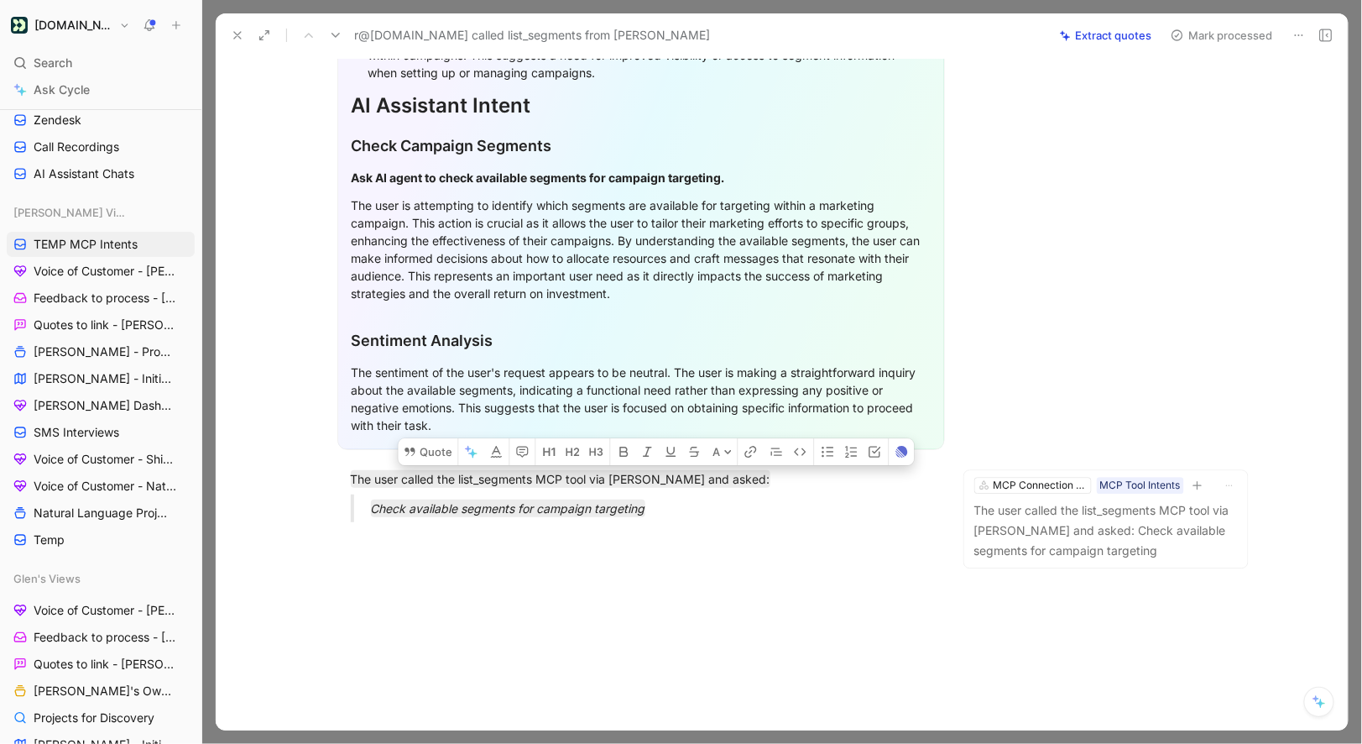
click at [1189, 35] on button "Mark processed" at bounding box center [1222, 36] width 118 height 24
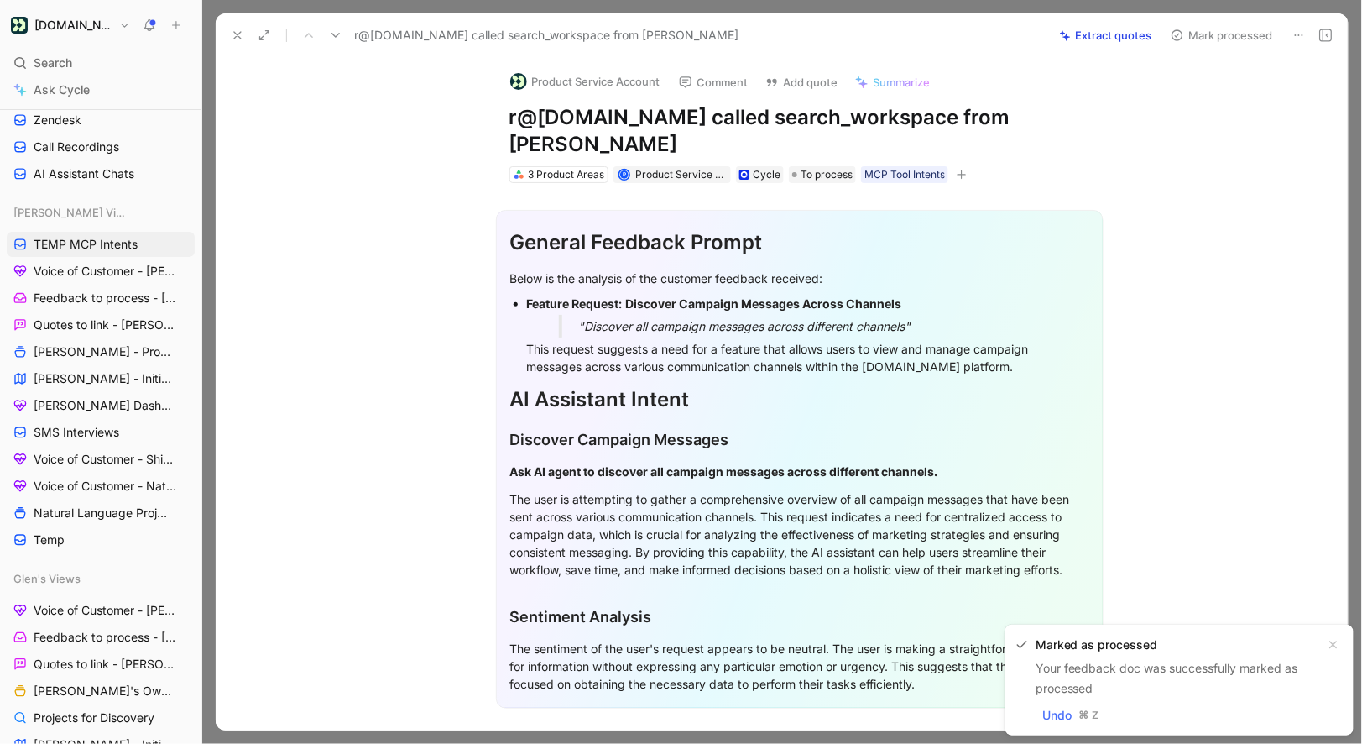
click at [620, 70] on button "Product Service Account" at bounding box center [585, 81] width 165 height 25
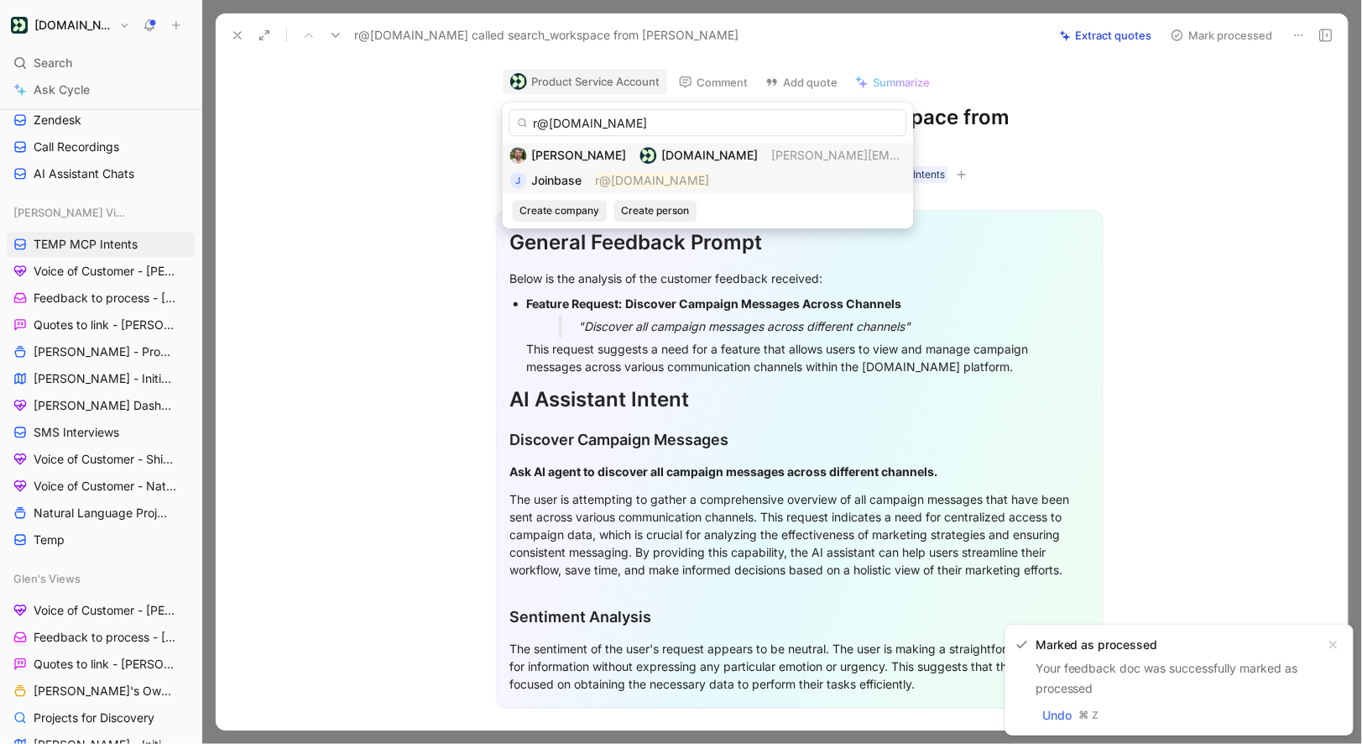
type input "r@joinbase.club"
click at [585, 185] on div "J Joinbase r@joinbase.club" at bounding box center [708, 180] width 396 height 20
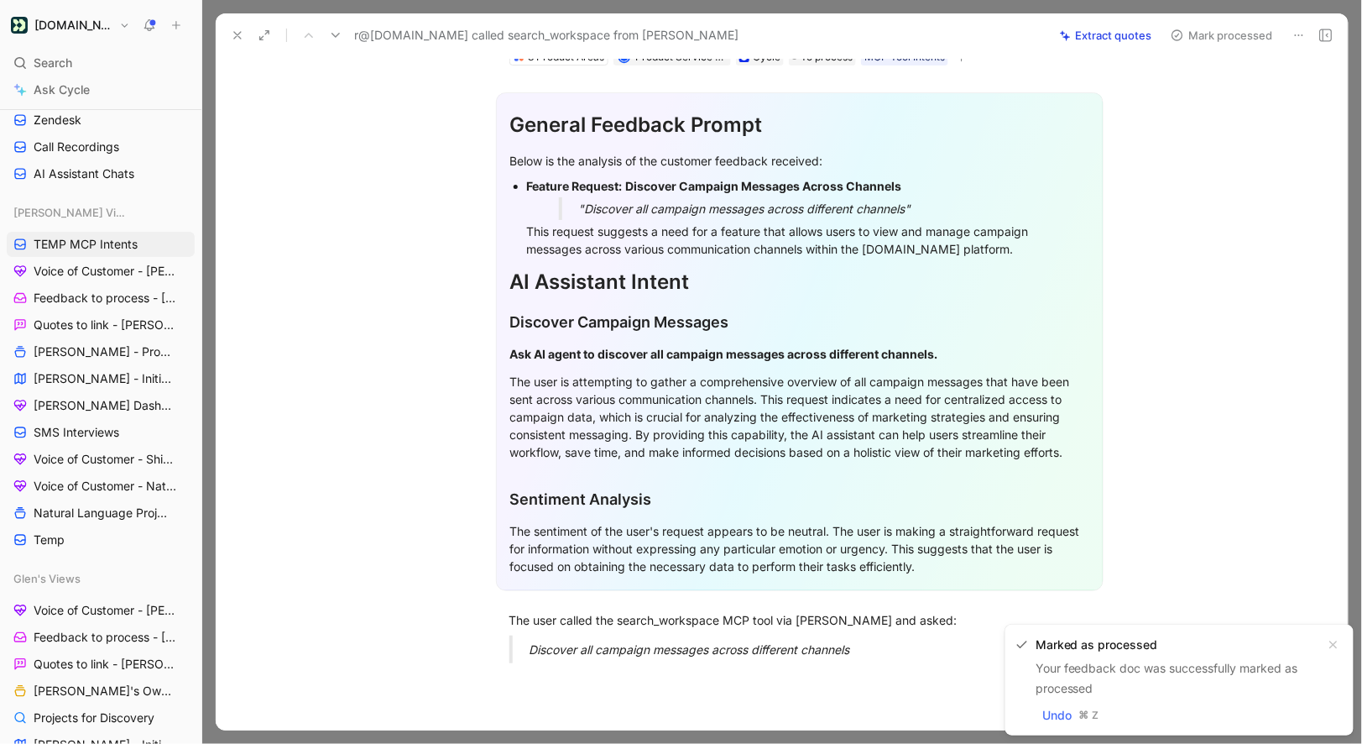
scroll to position [259, 0]
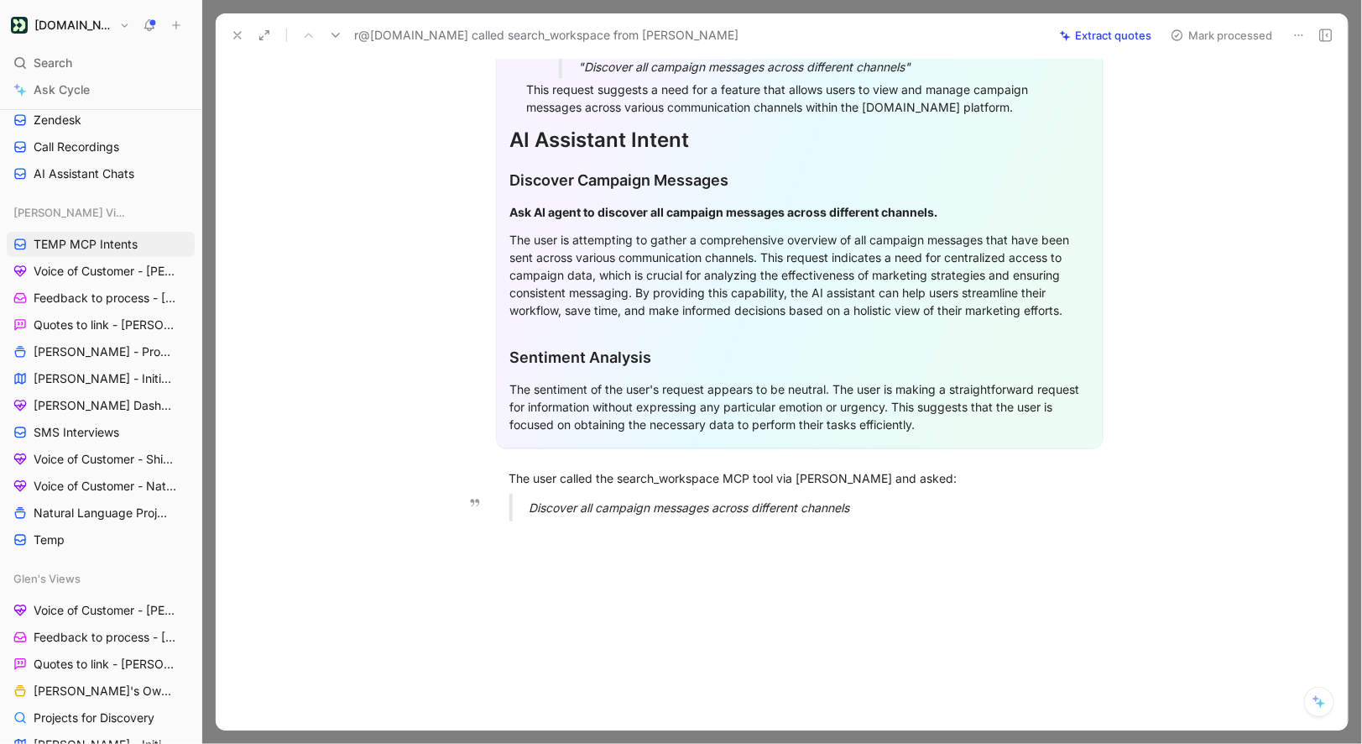
drag, startPoint x: 507, startPoint y: 446, endPoint x: 939, endPoint y: 525, distance: 439.4
click at [939, 525] on div "Quote A General Feedback Prompt Below is the analysis of the customer feedback …" at bounding box center [799, 341] width 1097 height 834
click at [456, 437] on button "Quote" at bounding box center [455, 450] width 60 height 27
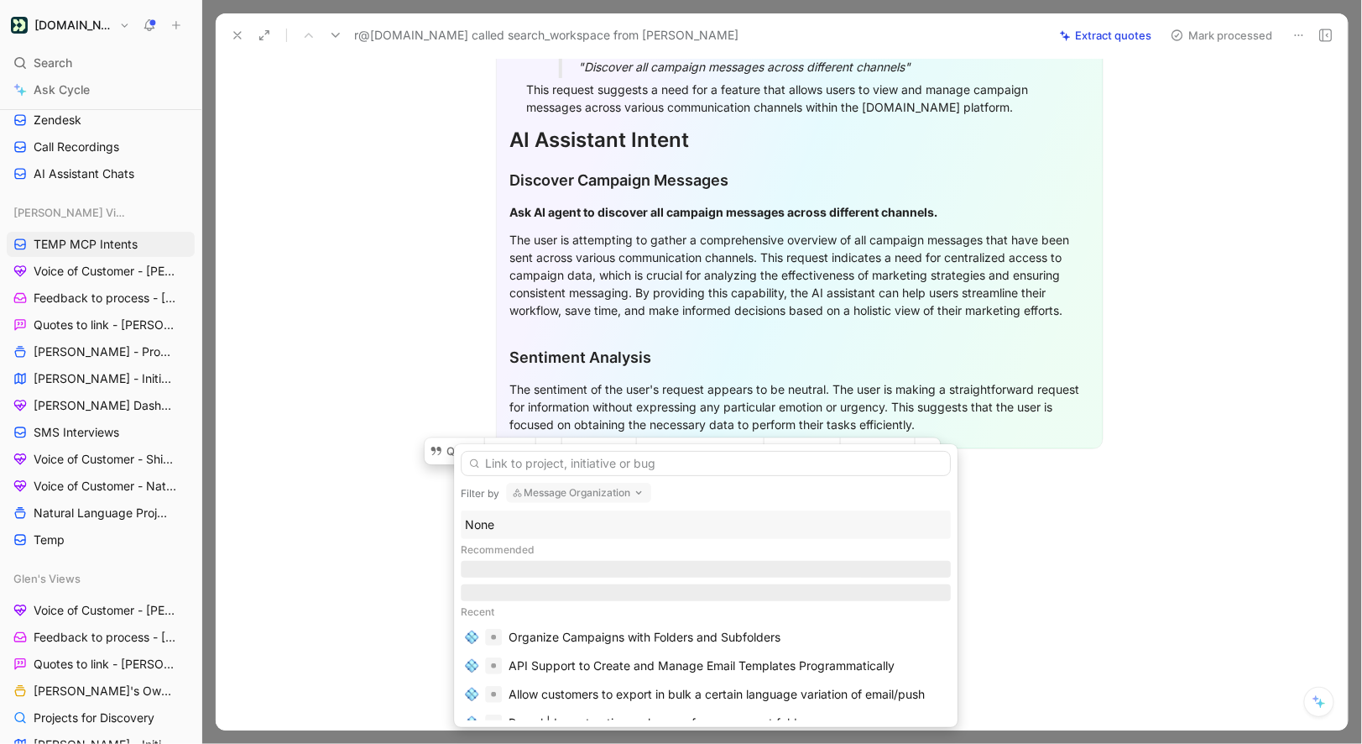
click at [523, 478] on div "Filter by Message Organization None Recommended Recent Organize Campaigns with …" at bounding box center [706, 585] width 504 height 283
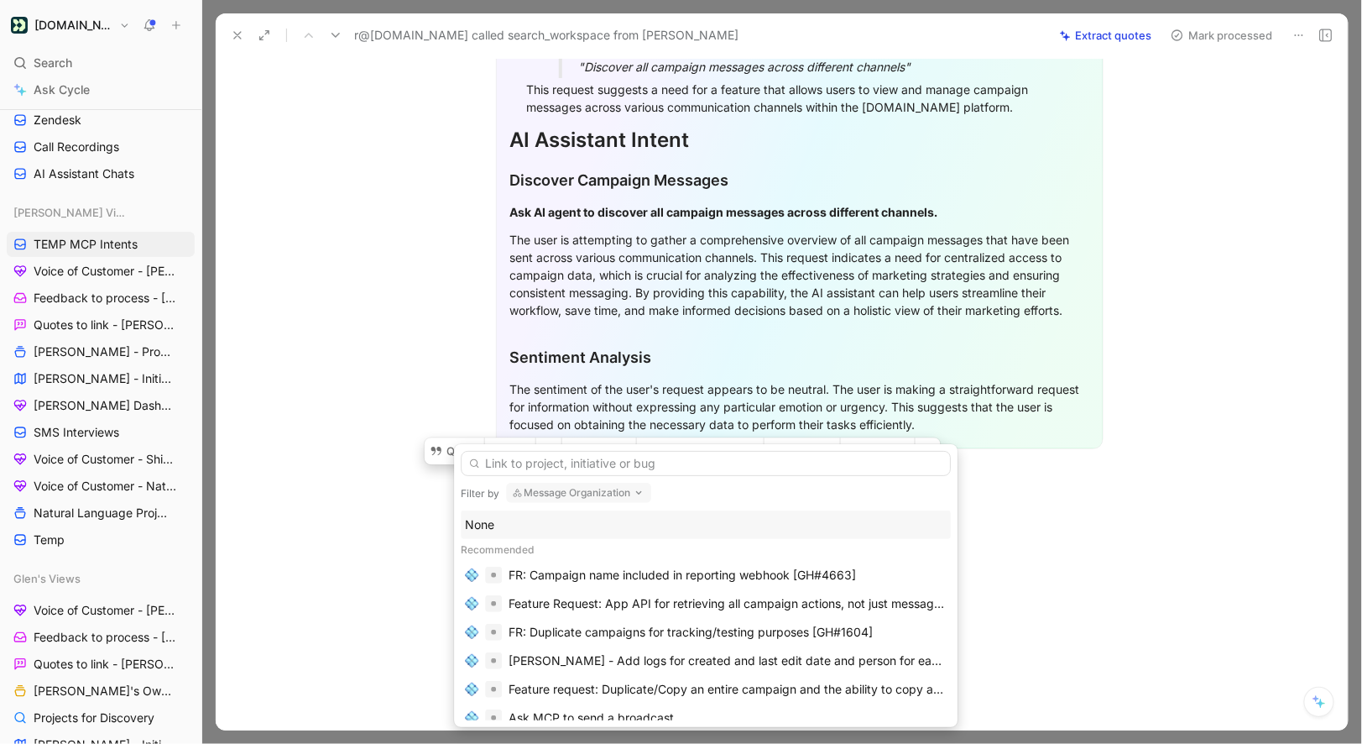
click at [498, 518] on div "None" at bounding box center [706, 525] width 482 height 20
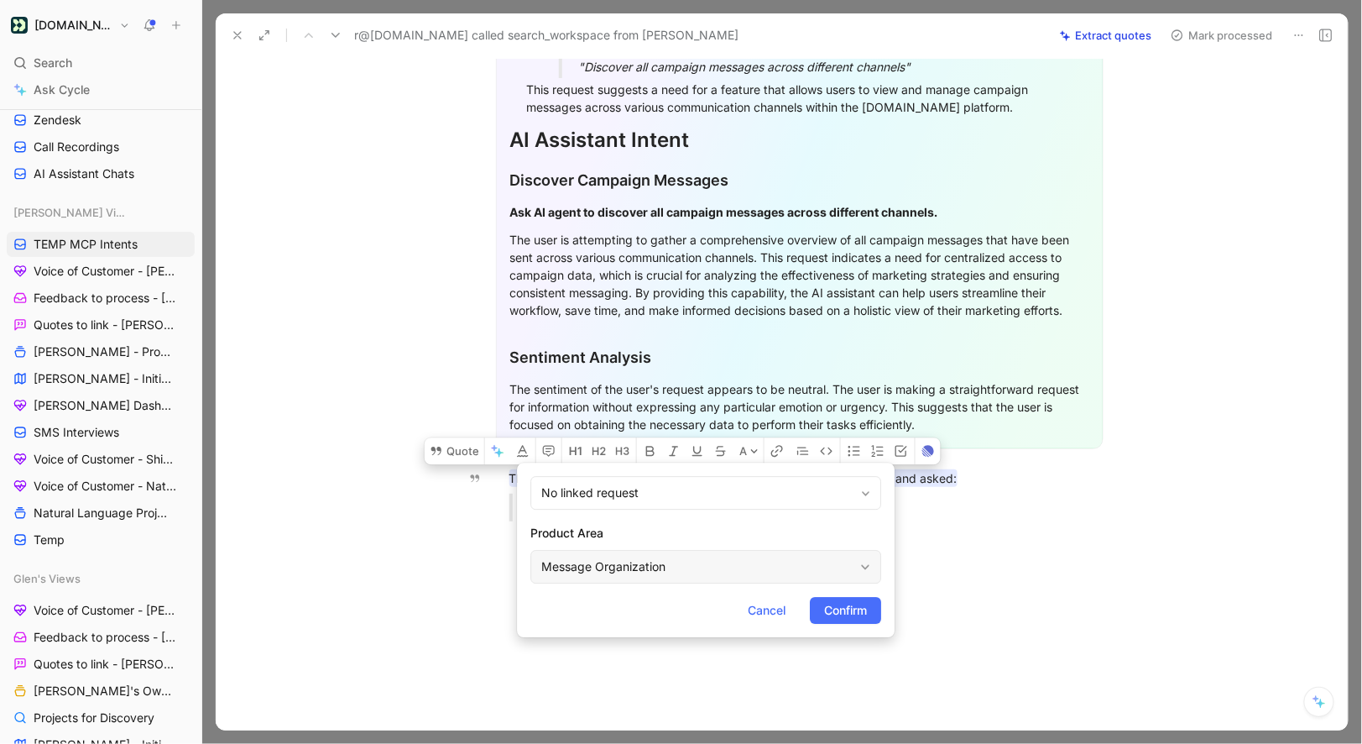
click at [605, 573] on div "Message Organization" at bounding box center [697, 567] width 312 height 20
type input "mc"
click at [860, 606] on span "Confirm" at bounding box center [845, 610] width 43 height 20
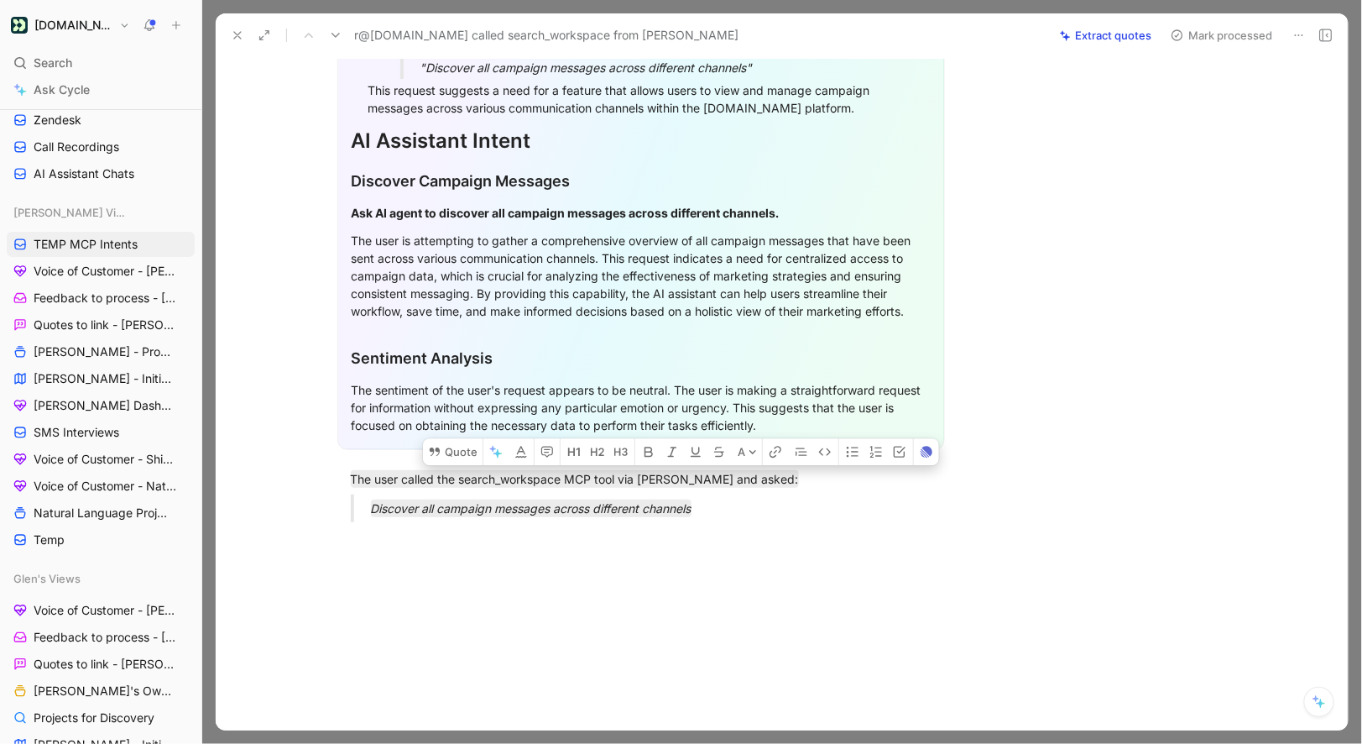
click at [1197, 40] on button "Mark processed" at bounding box center [1222, 36] width 118 height 24
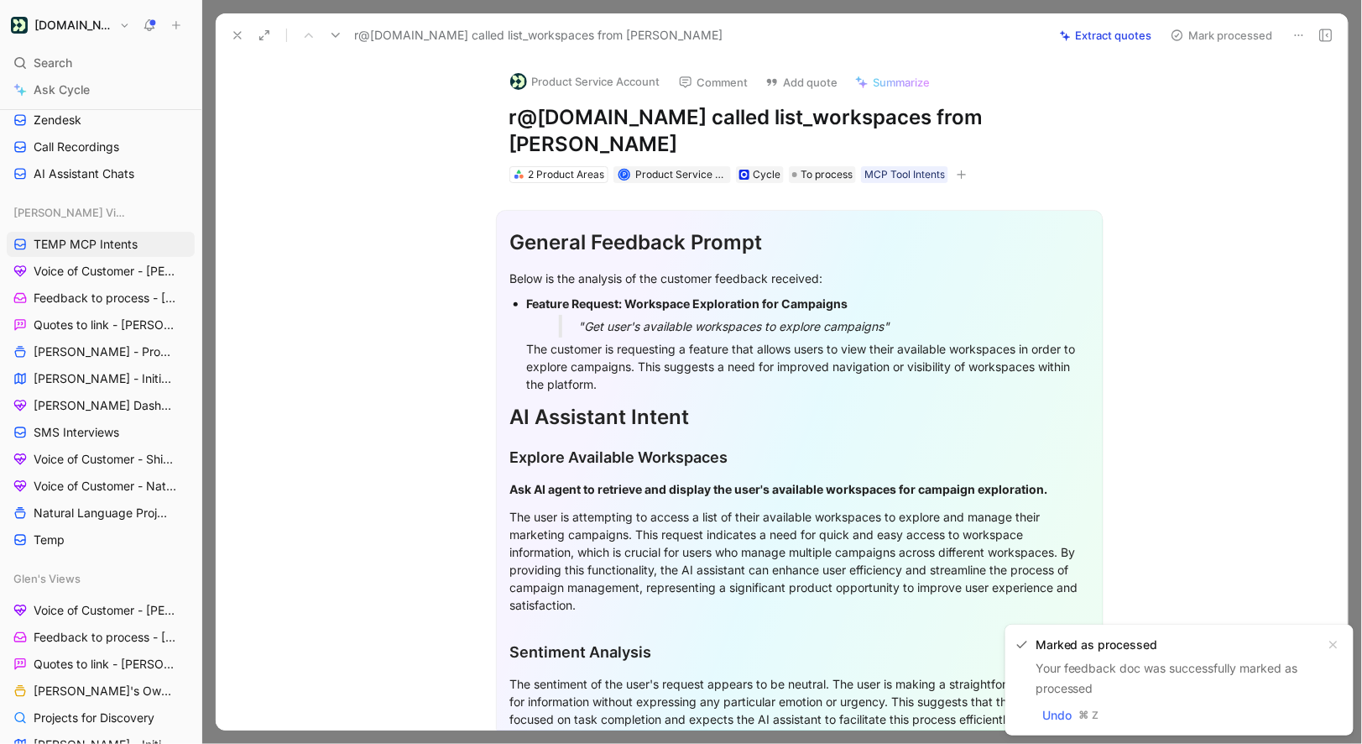
click at [529, 72] on button "Product Service Account" at bounding box center [585, 81] width 165 height 25
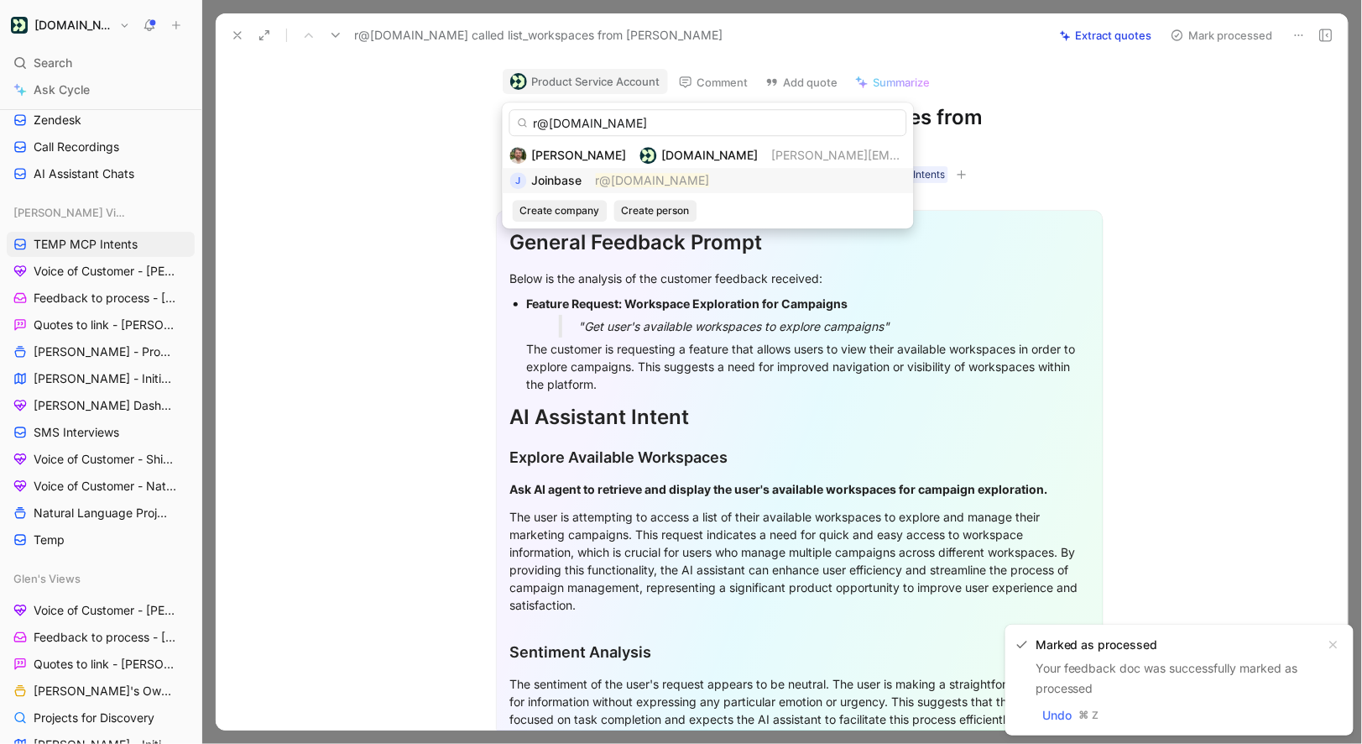
type input "r@joinbase.club"
click at [591, 175] on div "J Joinbase r@joinbase.club" at bounding box center [708, 180] width 396 height 20
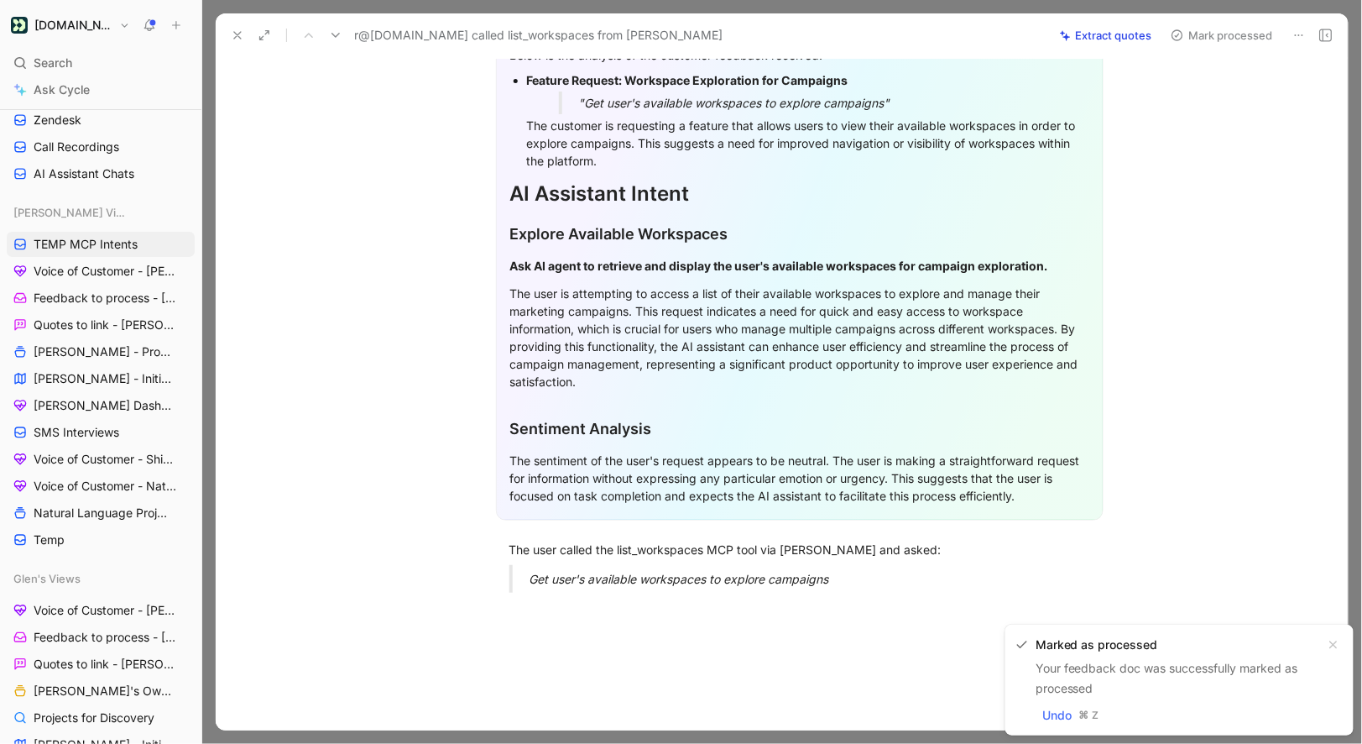
scroll to position [292, 0]
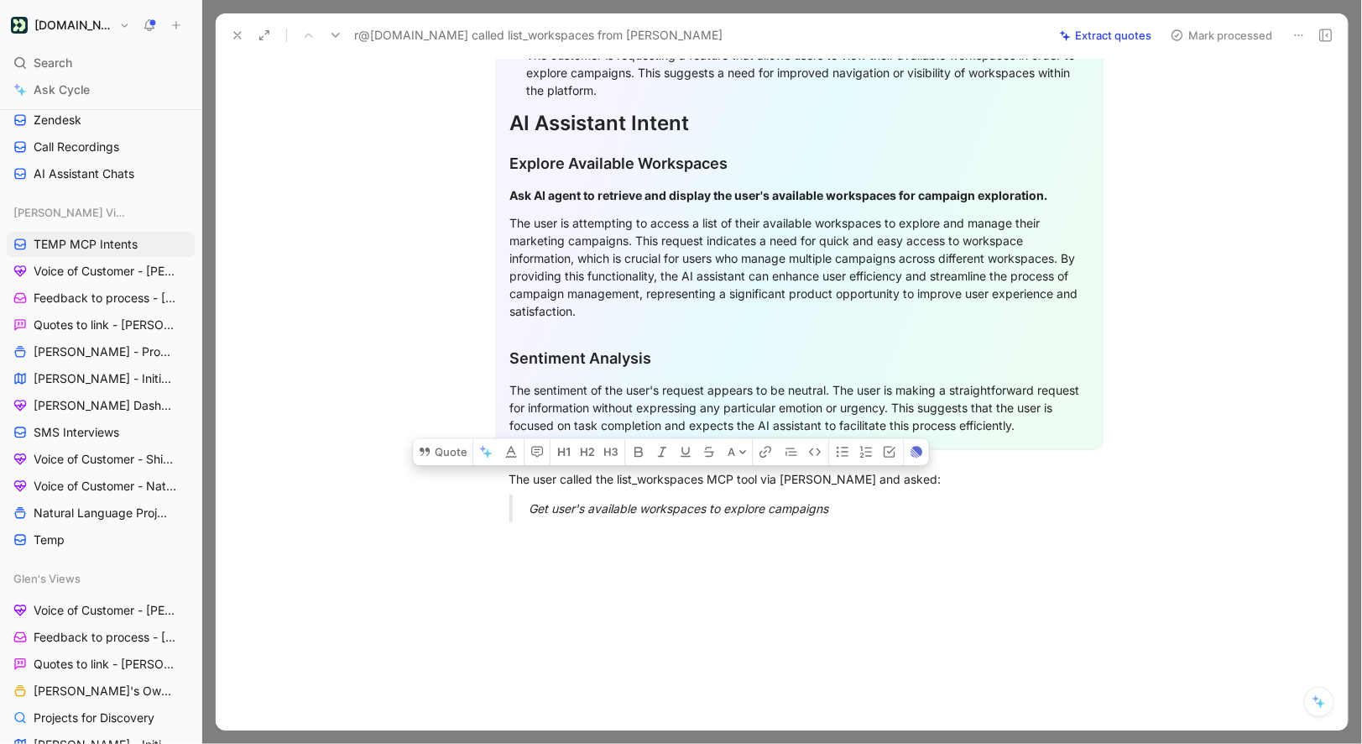
drag, startPoint x: 729, startPoint y: 509, endPoint x: 823, endPoint y: 497, distance: 94.7
click at [823, 498] on div "General Feedback Prompt Below is the analysis of the customer feedback received…" at bounding box center [799, 212] width 1097 height 646
click at [450, 438] on button "Quote" at bounding box center [443, 451] width 60 height 27
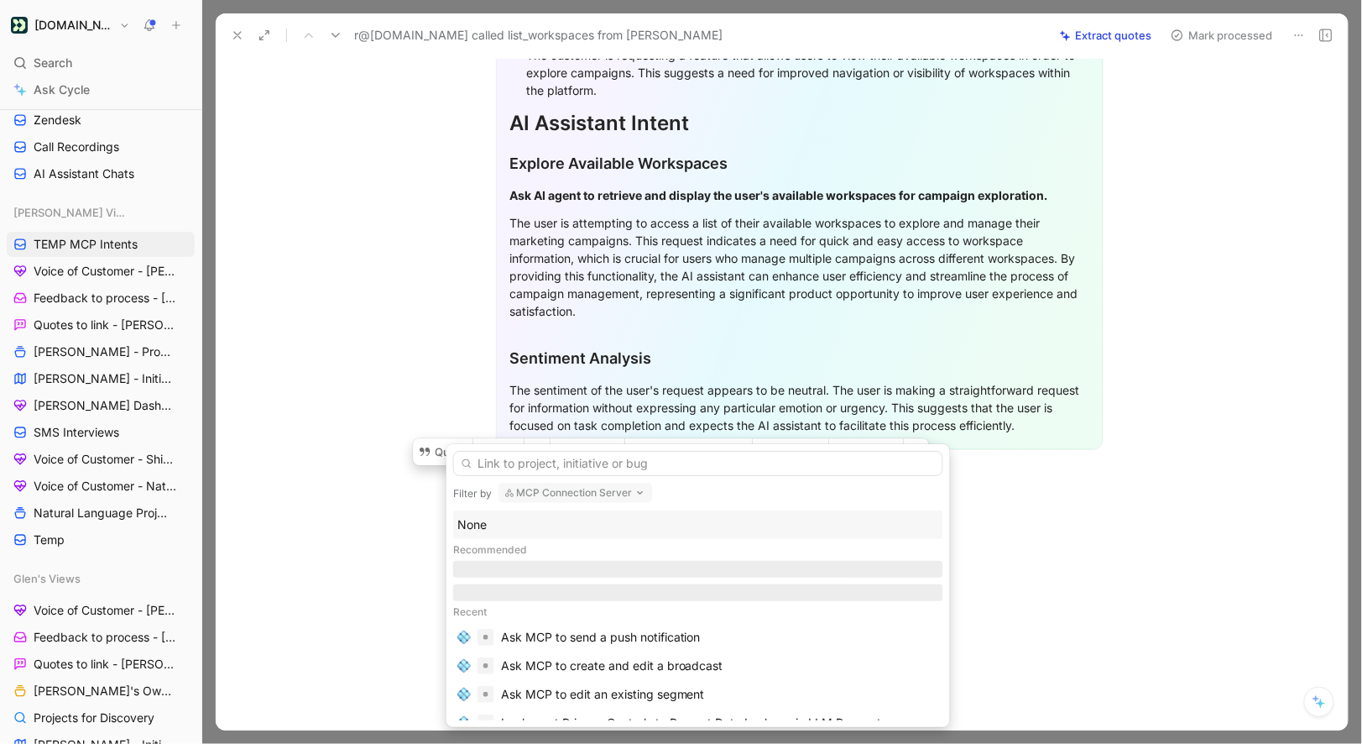
click at [483, 515] on div "None" at bounding box center [698, 525] width 482 height 20
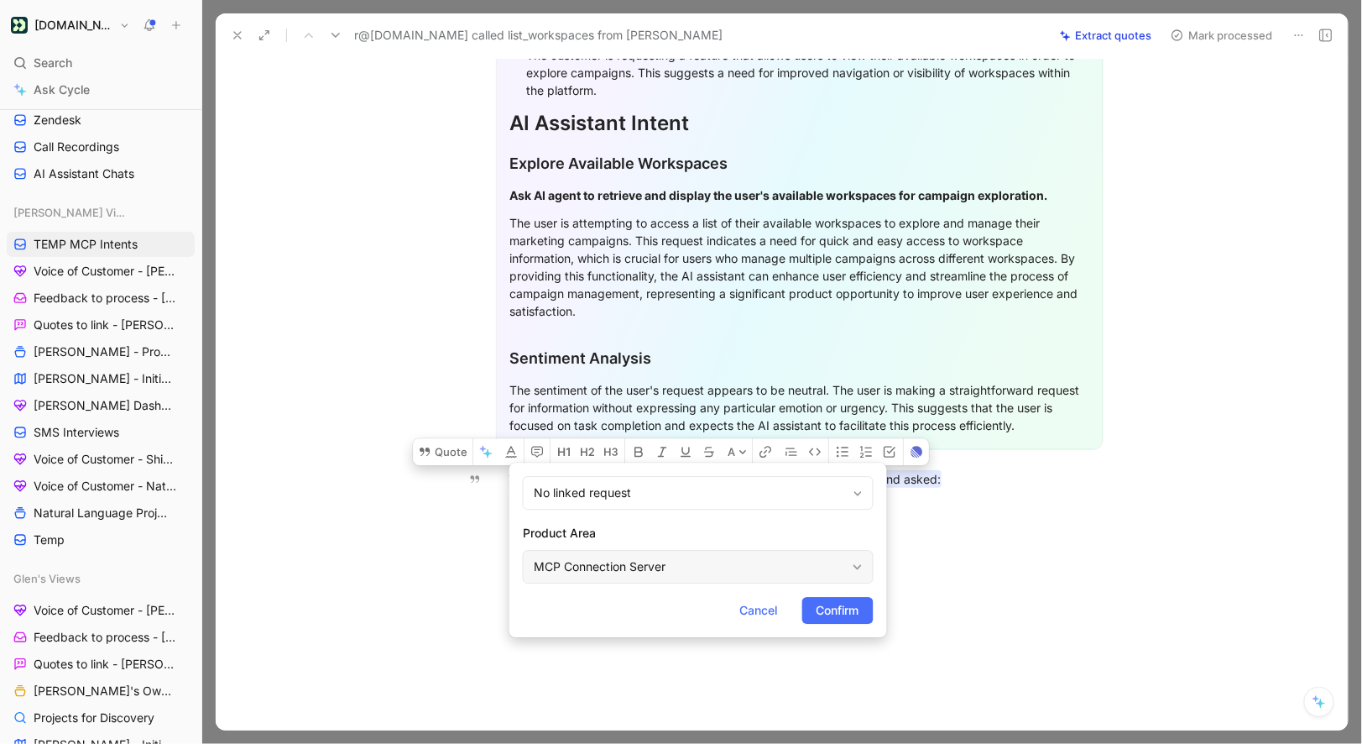
click at [583, 577] on div "MCP Connection Server" at bounding box center [698, 567] width 351 height 34
click at [828, 611] on span "Confirm" at bounding box center [838, 610] width 43 height 20
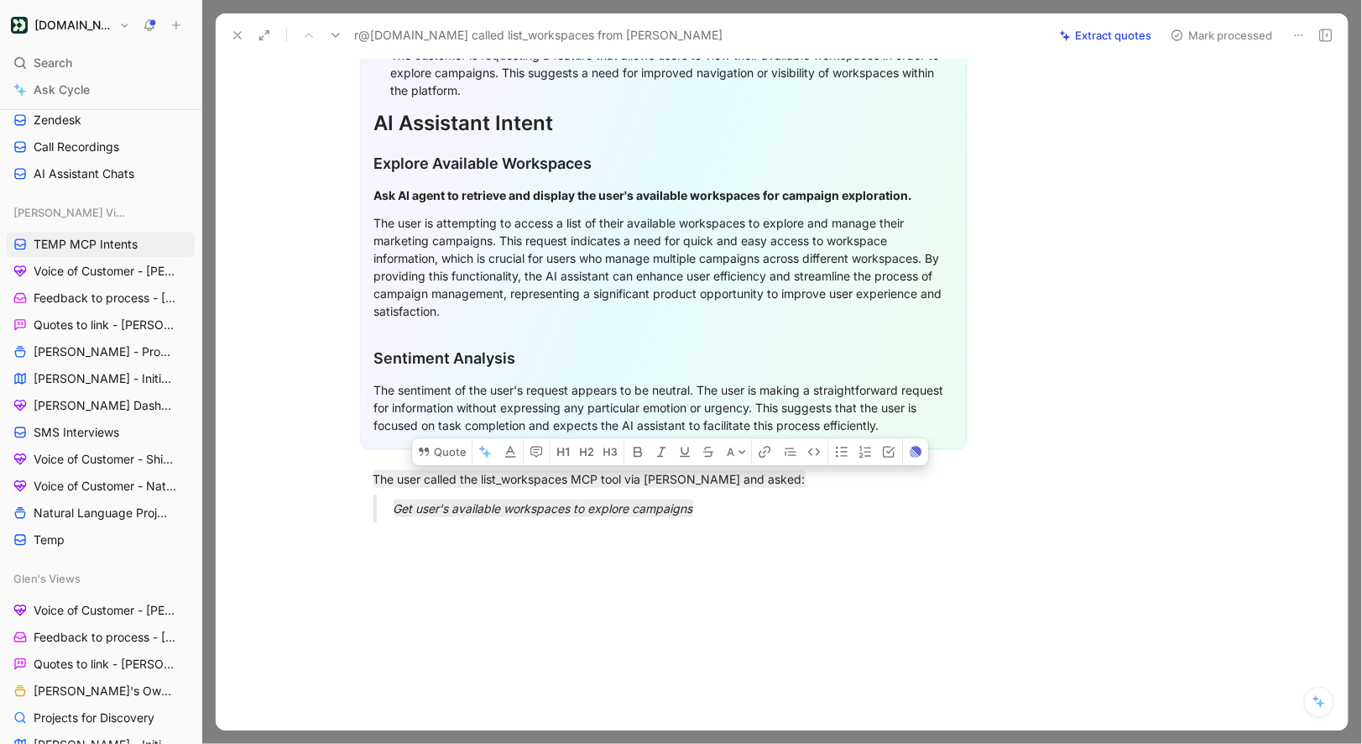
click at [1246, 33] on button "Mark processed" at bounding box center [1222, 36] width 118 height 24
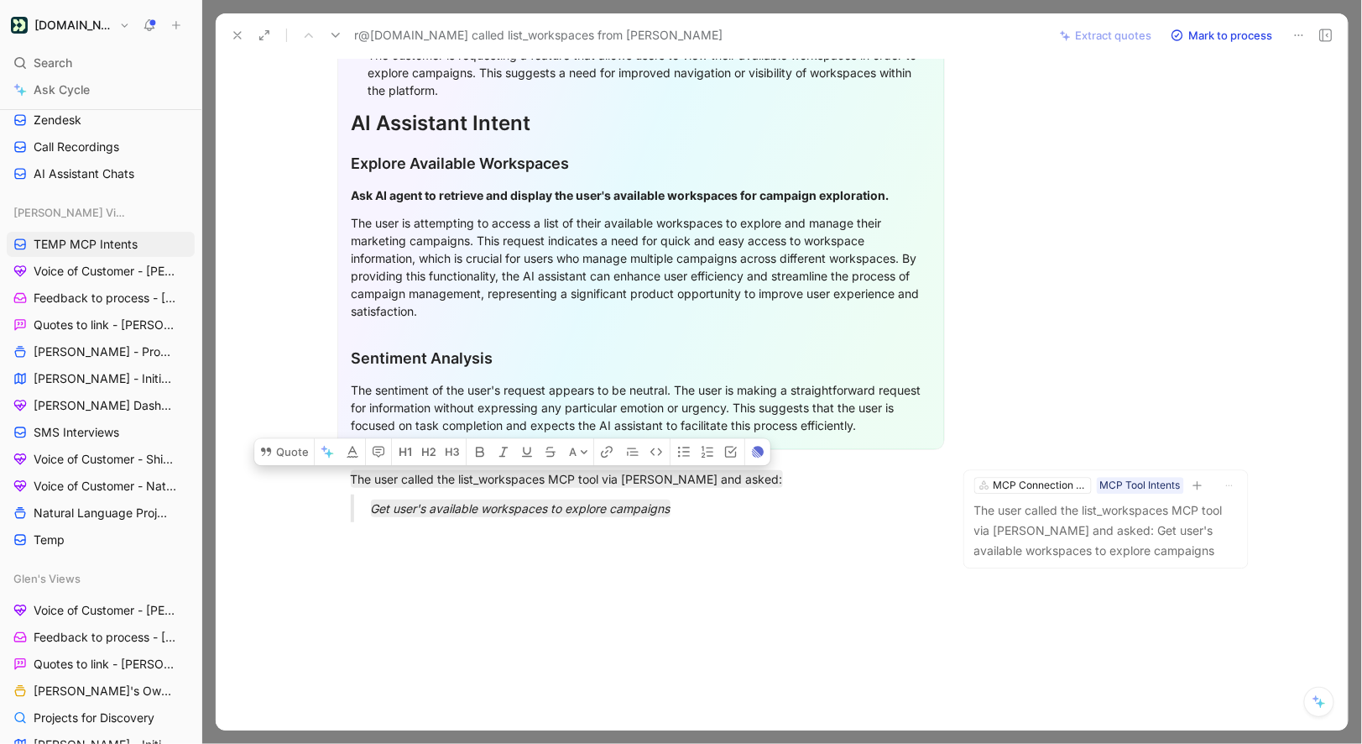
click at [338, 33] on icon at bounding box center [335, 35] width 13 height 13
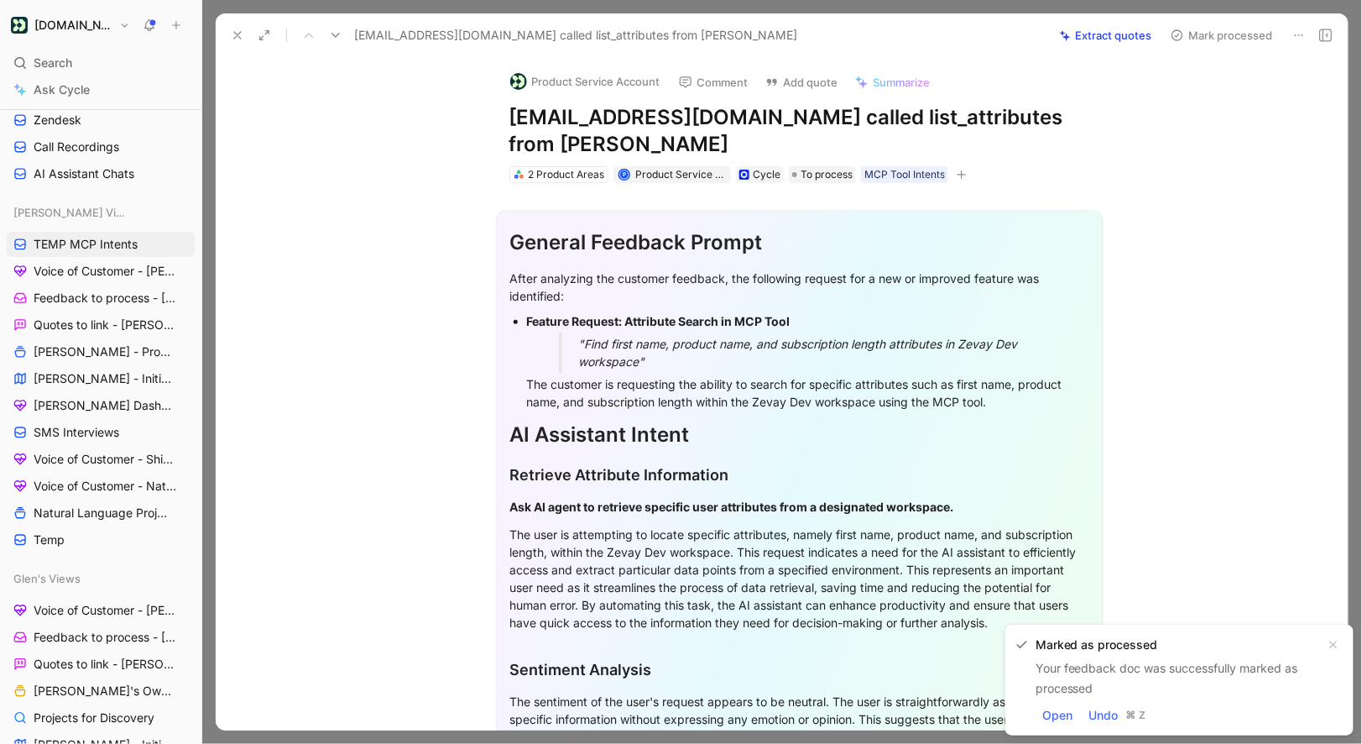
drag, startPoint x: 507, startPoint y: 122, endPoint x: 673, endPoint y: 122, distance: 166.2
click at [673, 122] on div "Product Service Account Comment Add quote Summarize nav@zevay.com called list_a…" at bounding box center [800, 121] width 645 height 128
click at [671, 121] on h1 "[EMAIL_ADDRESS][DOMAIN_NAME] called list_attributes from [PERSON_NAME]" at bounding box center [800, 131] width 581 height 54
drag, startPoint x: 669, startPoint y: 121, endPoint x: 510, endPoint y: 119, distance: 158.7
click at [510, 119] on h1 "[EMAIL_ADDRESS][DOMAIN_NAME] called list_attributes from [PERSON_NAME]" at bounding box center [800, 131] width 581 height 54
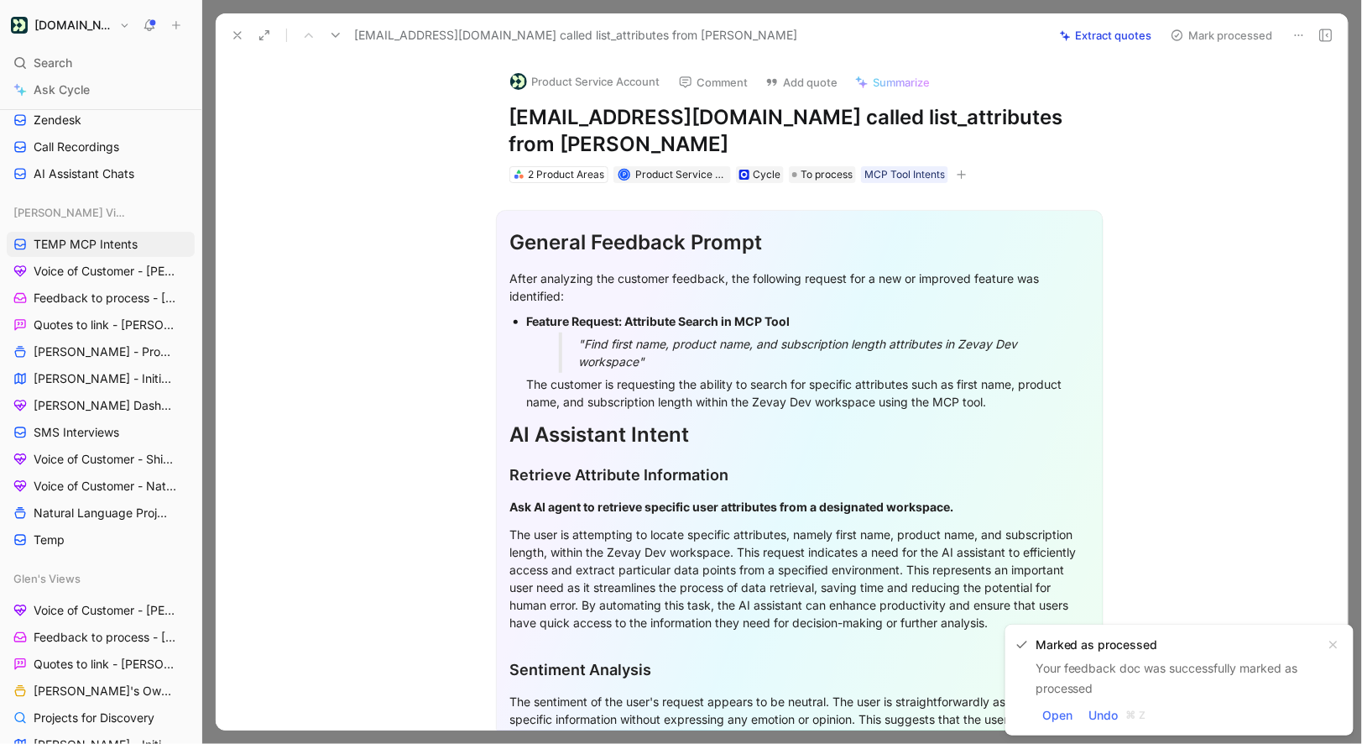
copy h1 "nav@zevay.com"
click at [553, 86] on button "Product Service Account" at bounding box center [585, 81] width 165 height 25
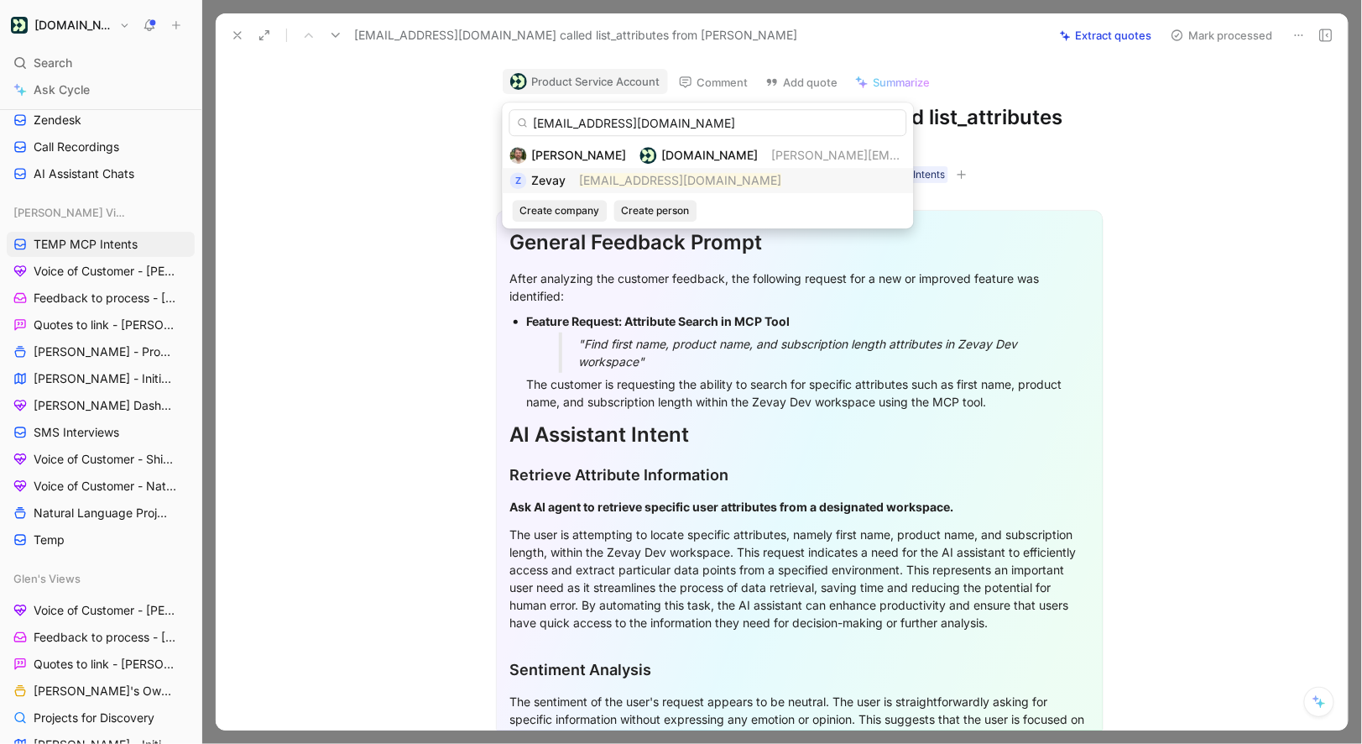
type input "nav@zevay.com"
click at [565, 178] on span "Zevay" at bounding box center [549, 180] width 34 height 14
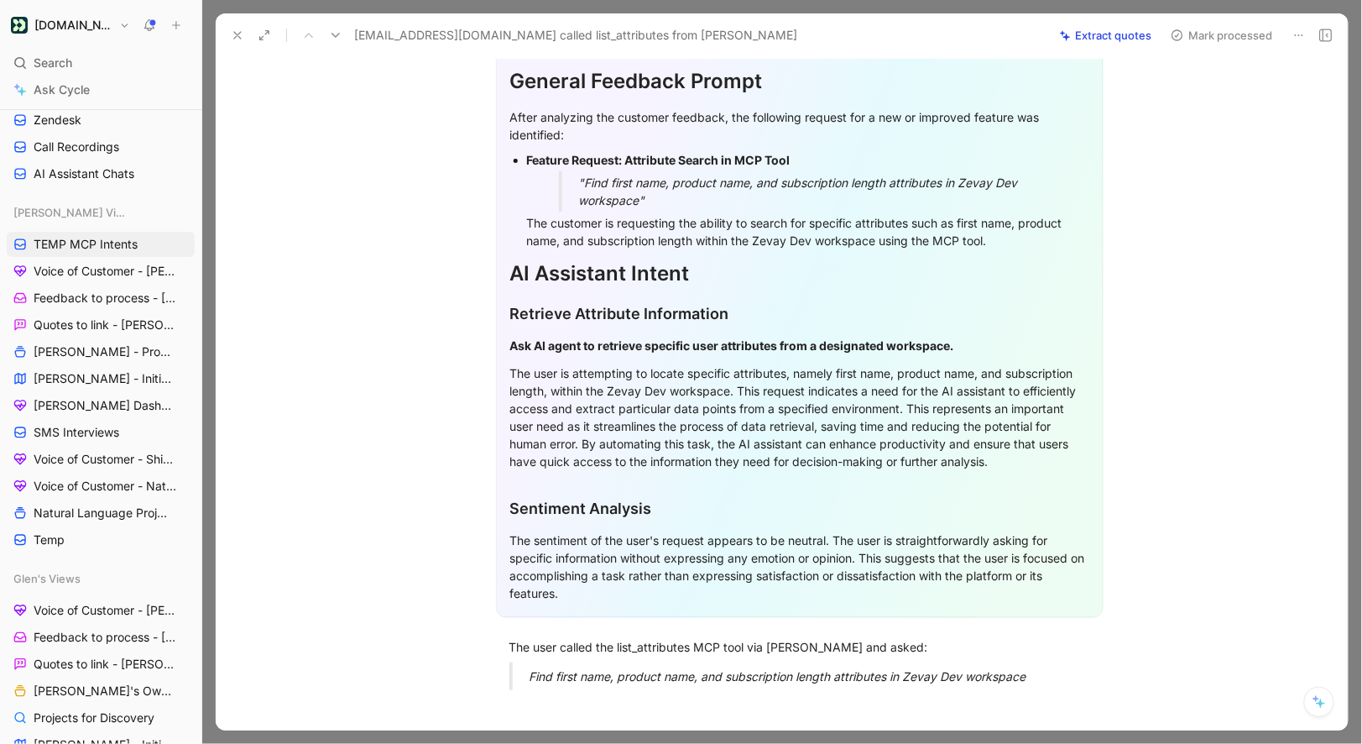
scroll to position [330, 0]
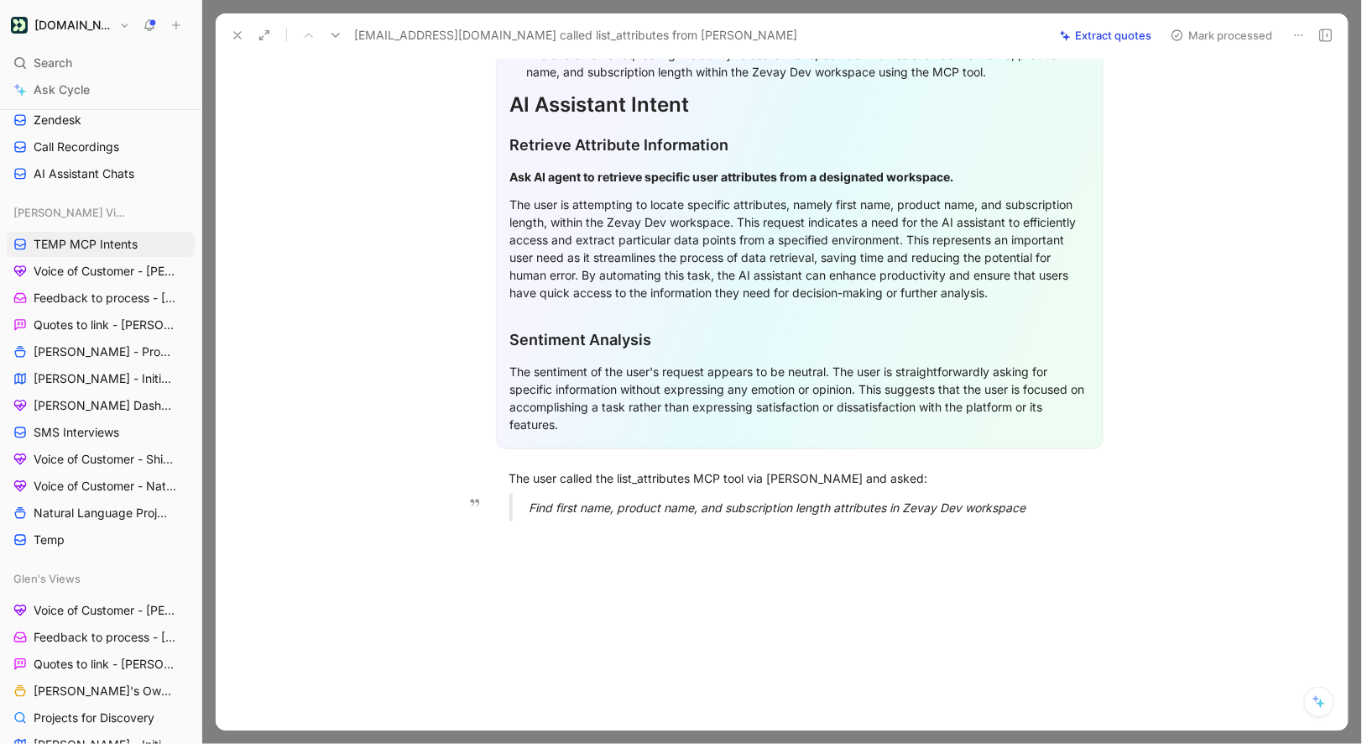
drag, startPoint x: 521, startPoint y: 441, endPoint x: 1029, endPoint y: 479, distance: 509.3
click at [1029, 479] on div "General Feedback Prompt After analyzing the customer feedback, the following re…" at bounding box center [799, 194] width 1097 height 682
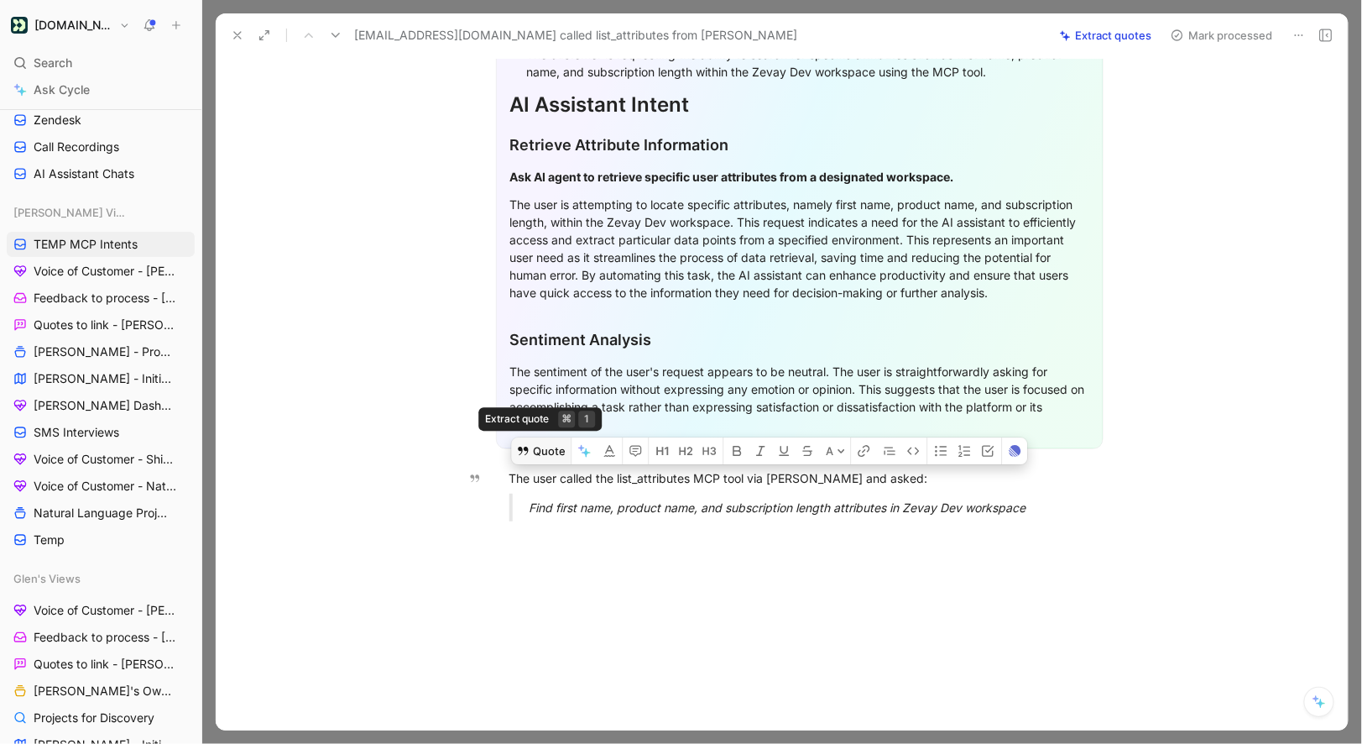
click at [538, 437] on button "Quote" at bounding box center [541, 450] width 60 height 27
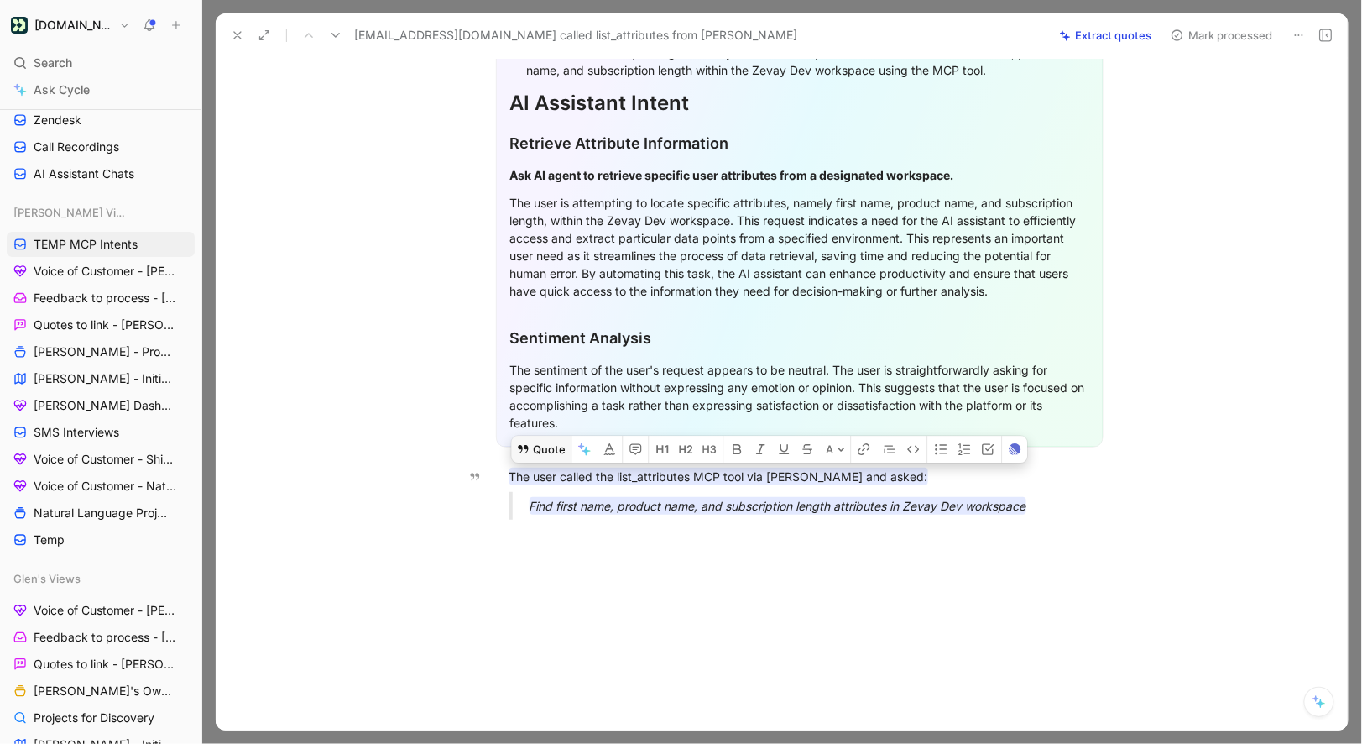
scroll to position [327, 0]
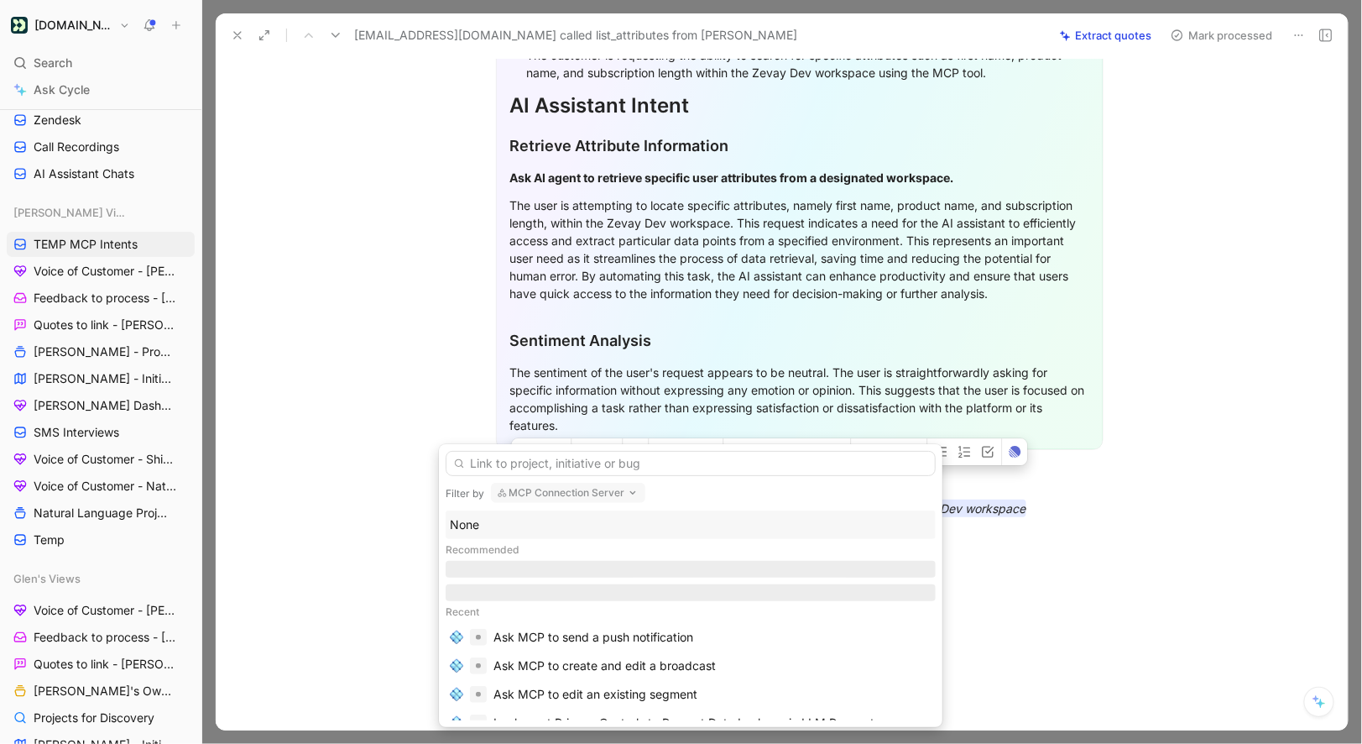
click at [478, 525] on div "None" at bounding box center [691, 525] width 482 height 20
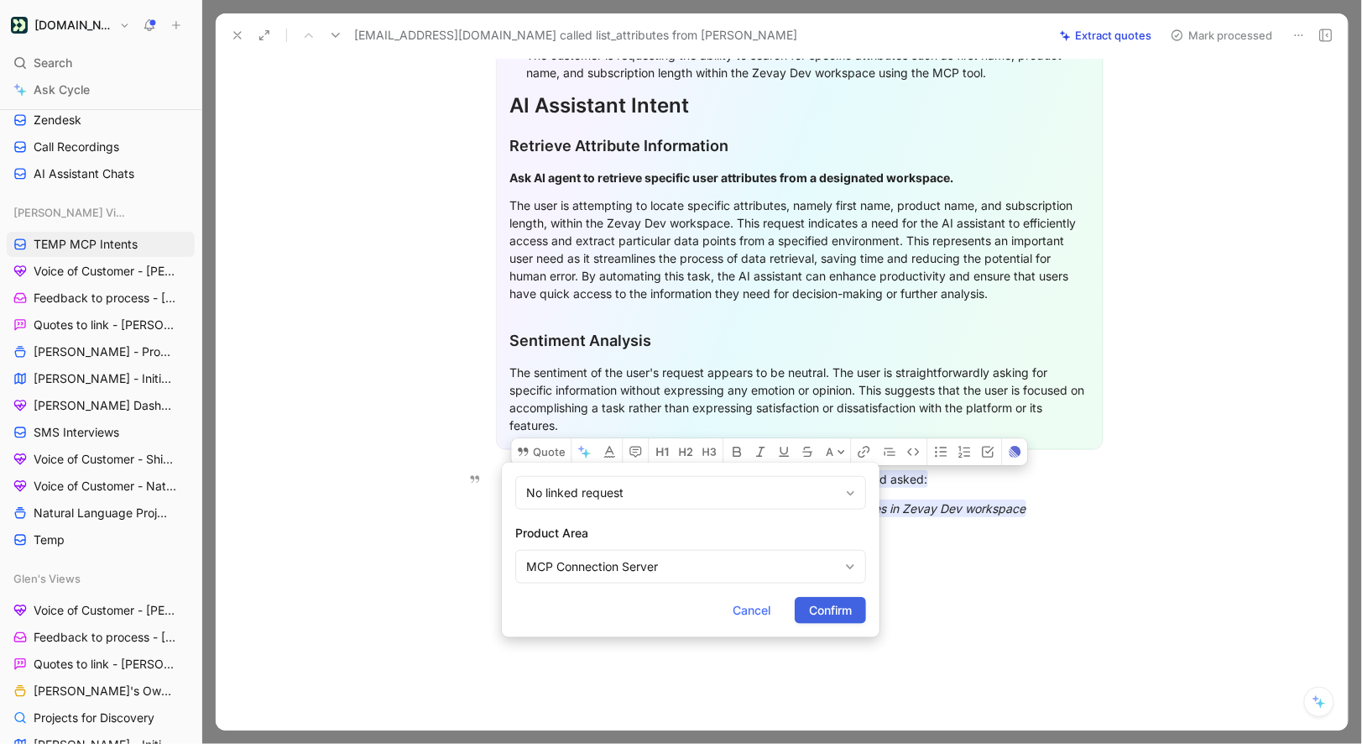
click at [834, 607] on span "Confirm" at bounding box center [830, 610] width 43 height 20
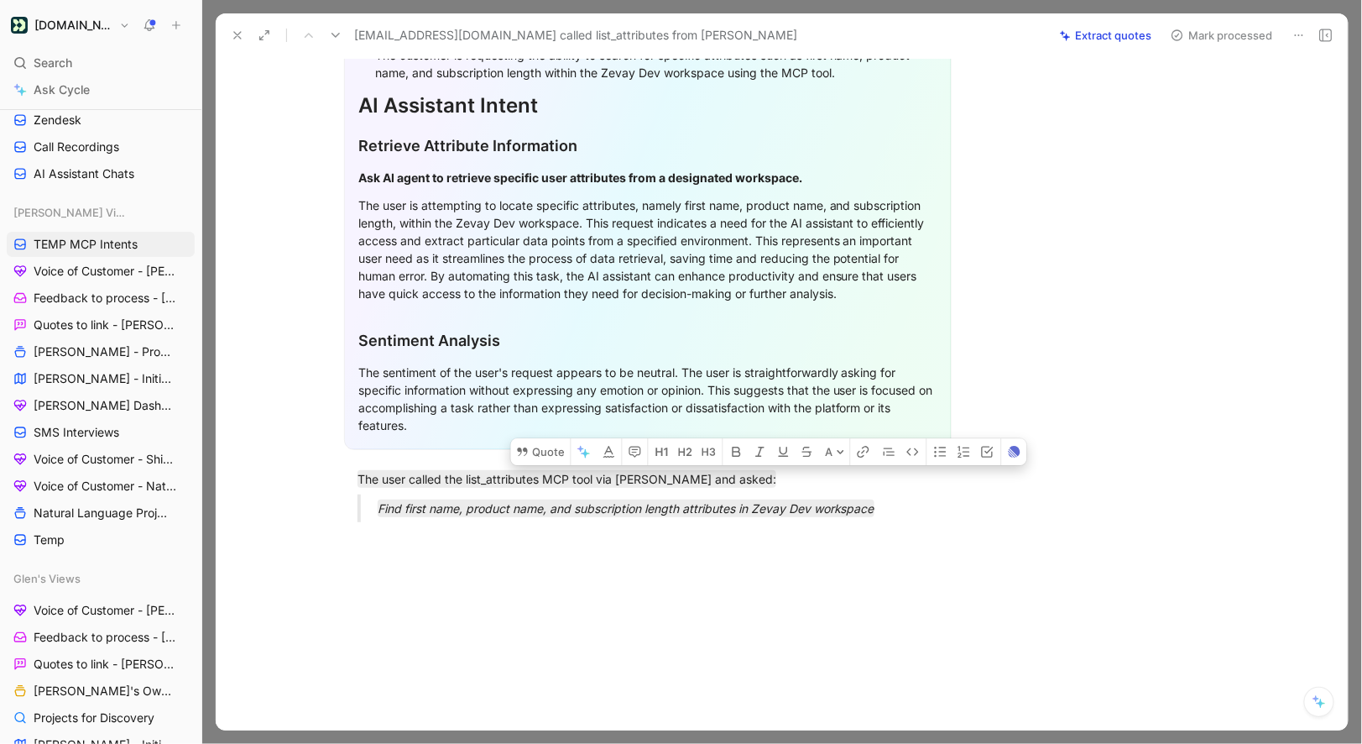
click at [1216, 42] on button "Mark processed" at bounding box center [1222, 36] width 118 height 24
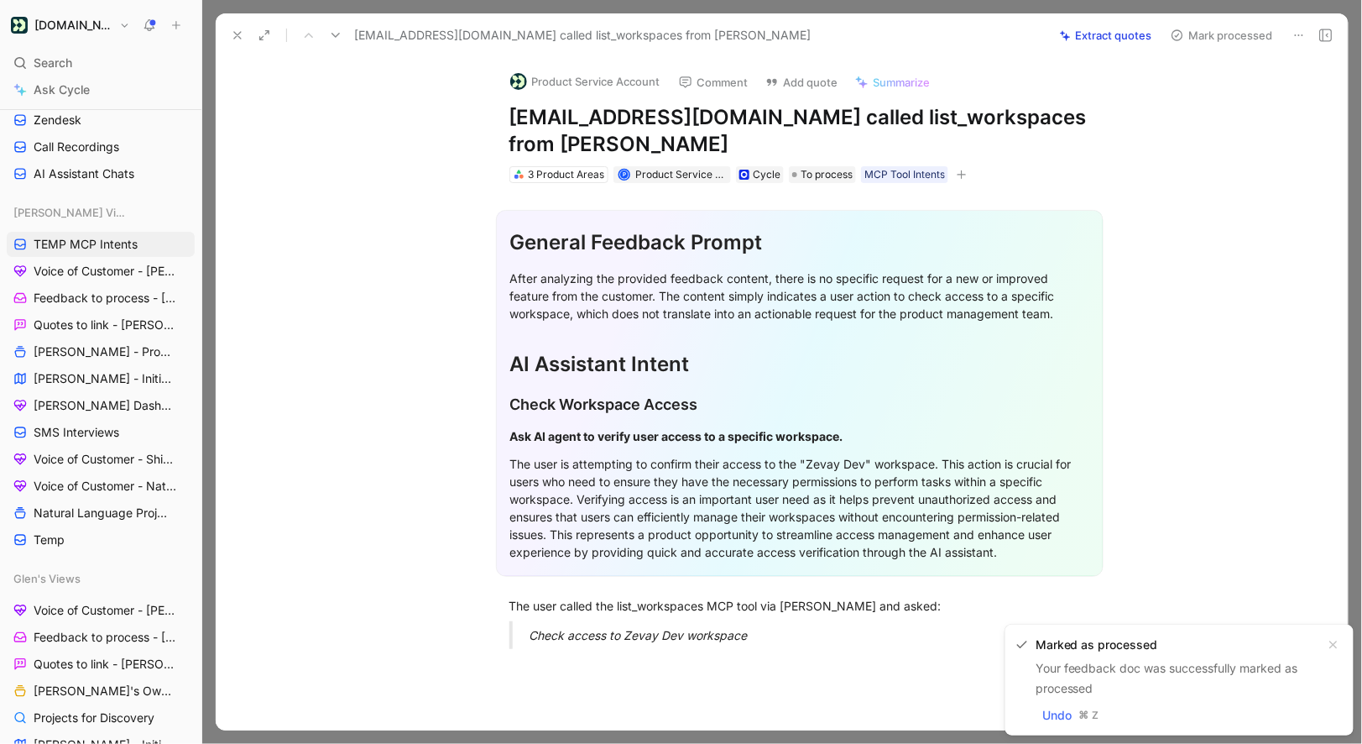
click at [570, 86] on button "Product Service Account" at bounding box center [585, 81] width 165 height 25
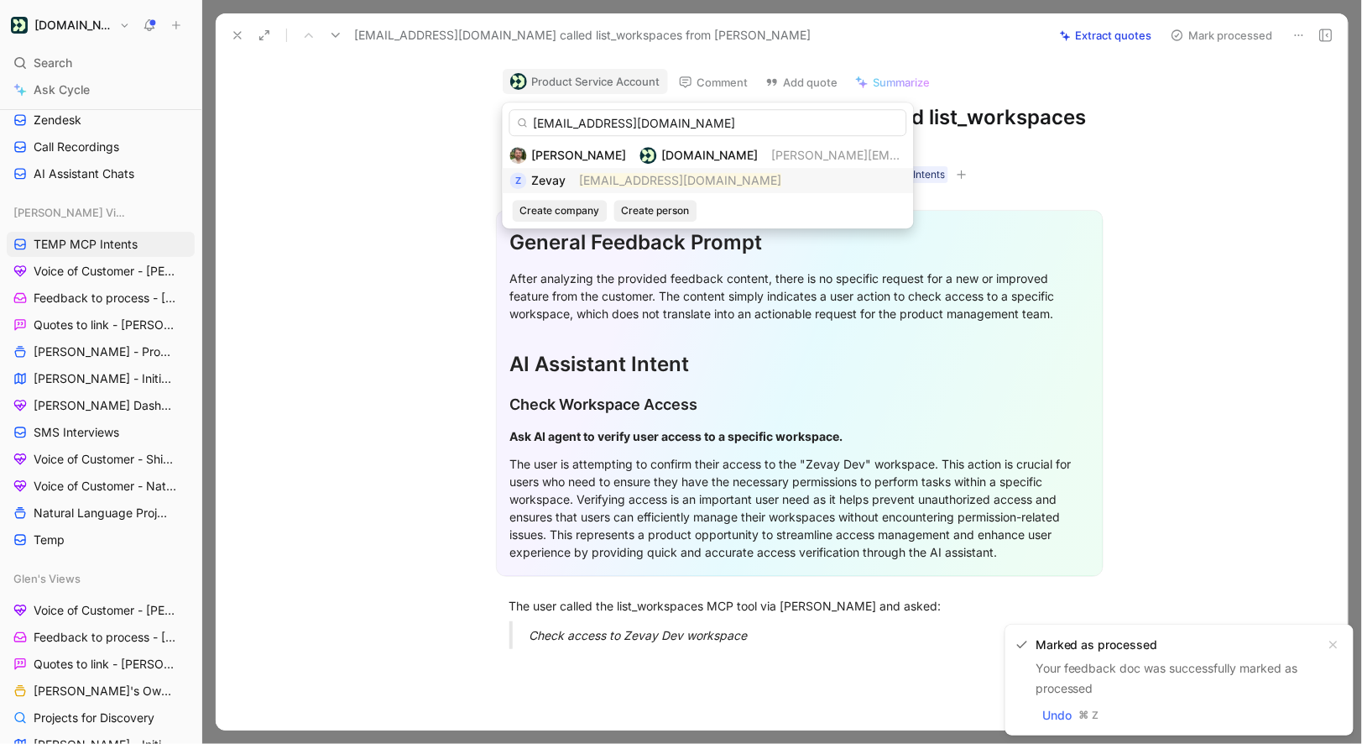
type input "nav@zevay.com"
click at [580, 177] on mark "nav@zevay.com" at bounding box center [681, 180] width 202 height 14
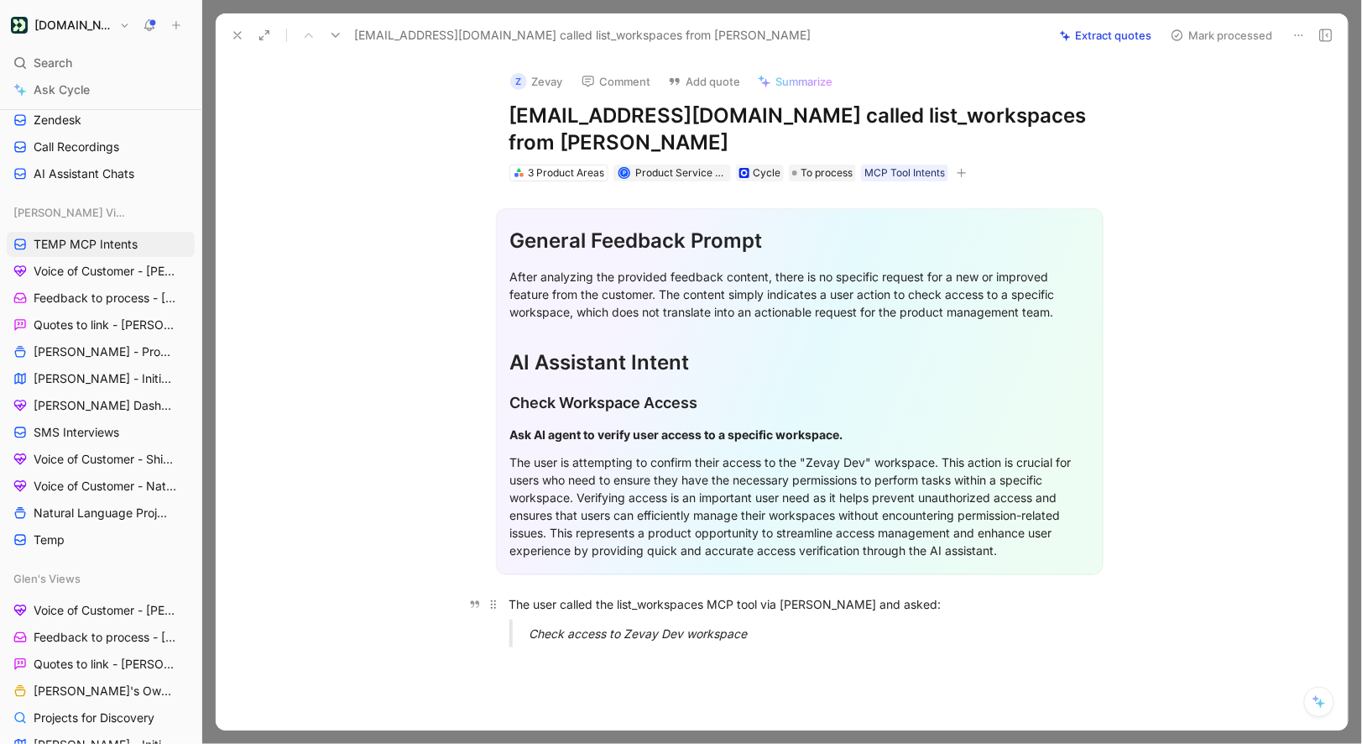
drag, startPoint x: 513, startPoint y: 577, endPoint x: 710, endPoint y: 580, distance: 197.3
click at [710, 595] on div "The user called the list_workspaces MCP tool via Claude and asked:" at bounding box center [800, 604] width 581 height 18
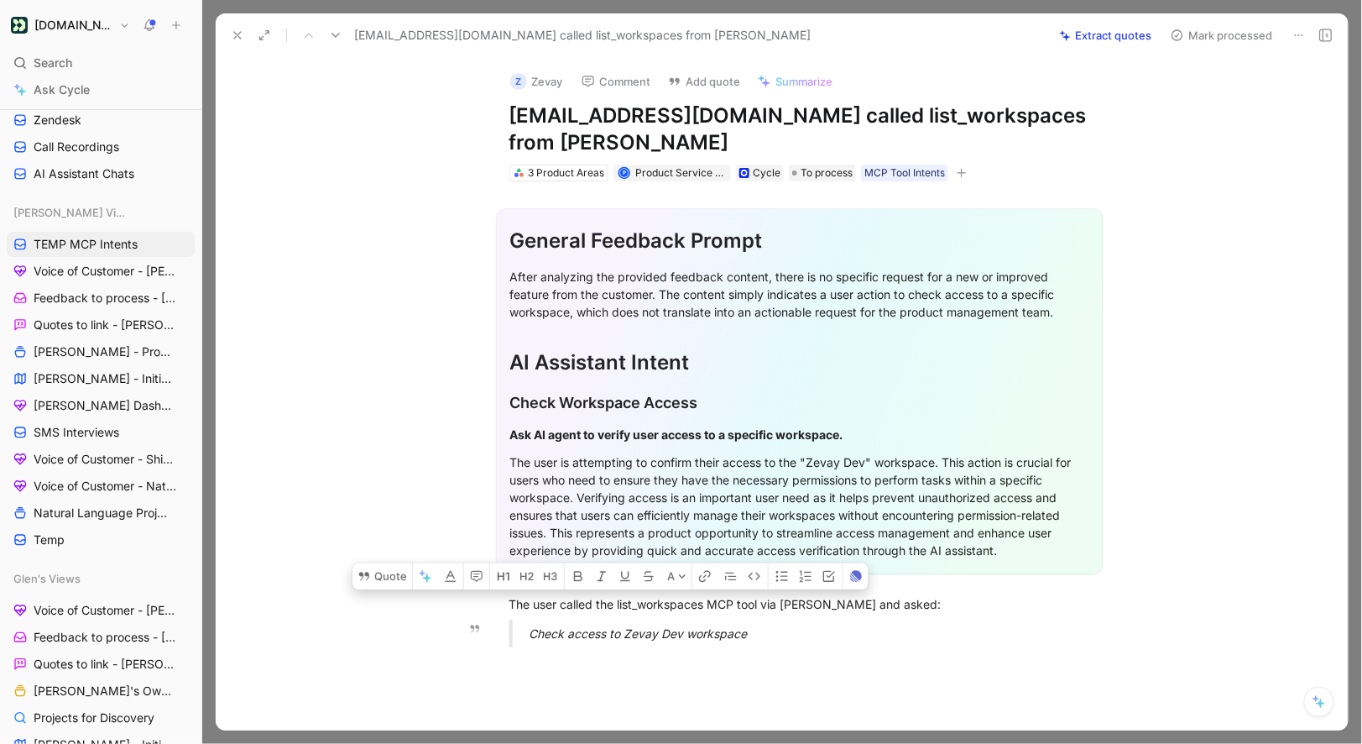
click at [751, 624] on div "Check access to Zevay Dev workspace" at bounding box center [820, 633] width 581 height 18
click at [390, 563] on button "Quote" at bounding box center [401, 576] width 60 height 27
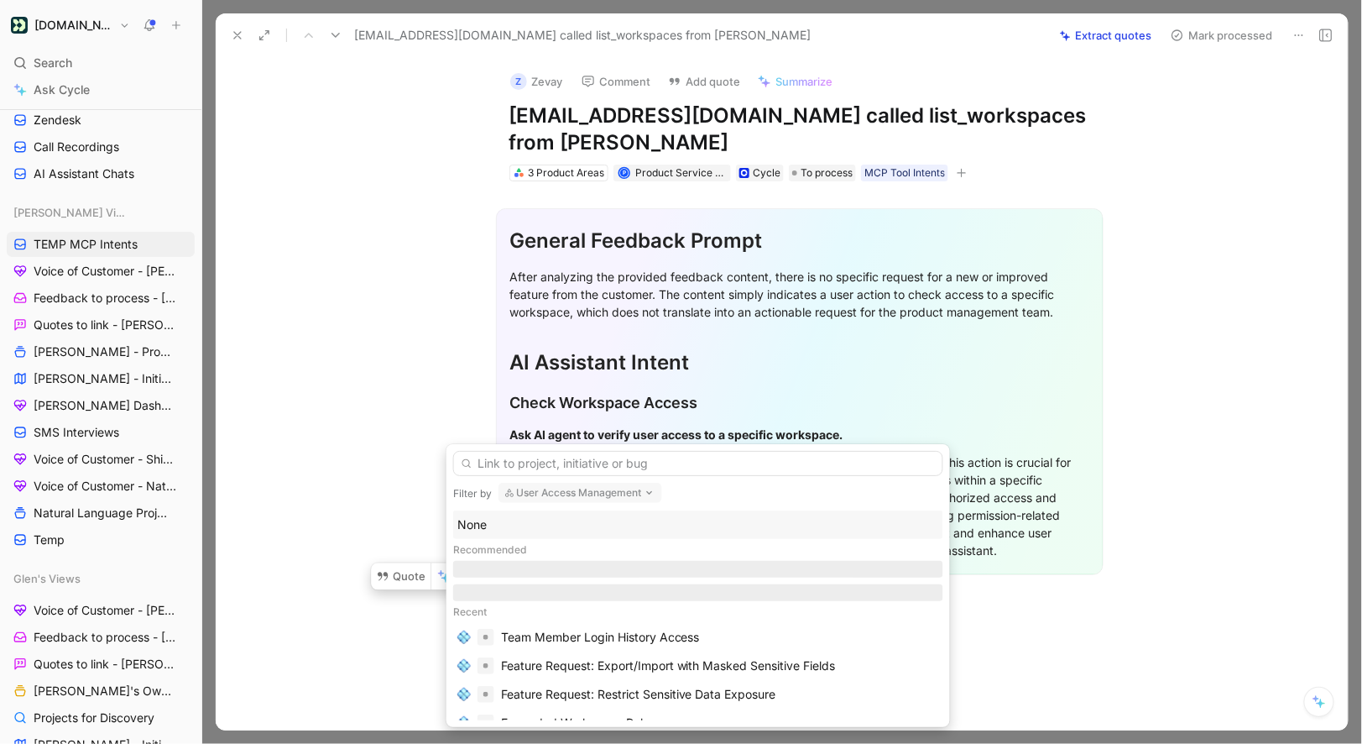
click at [495, 536] on div "None" at bounding box center [698, 524] width 490 height 29
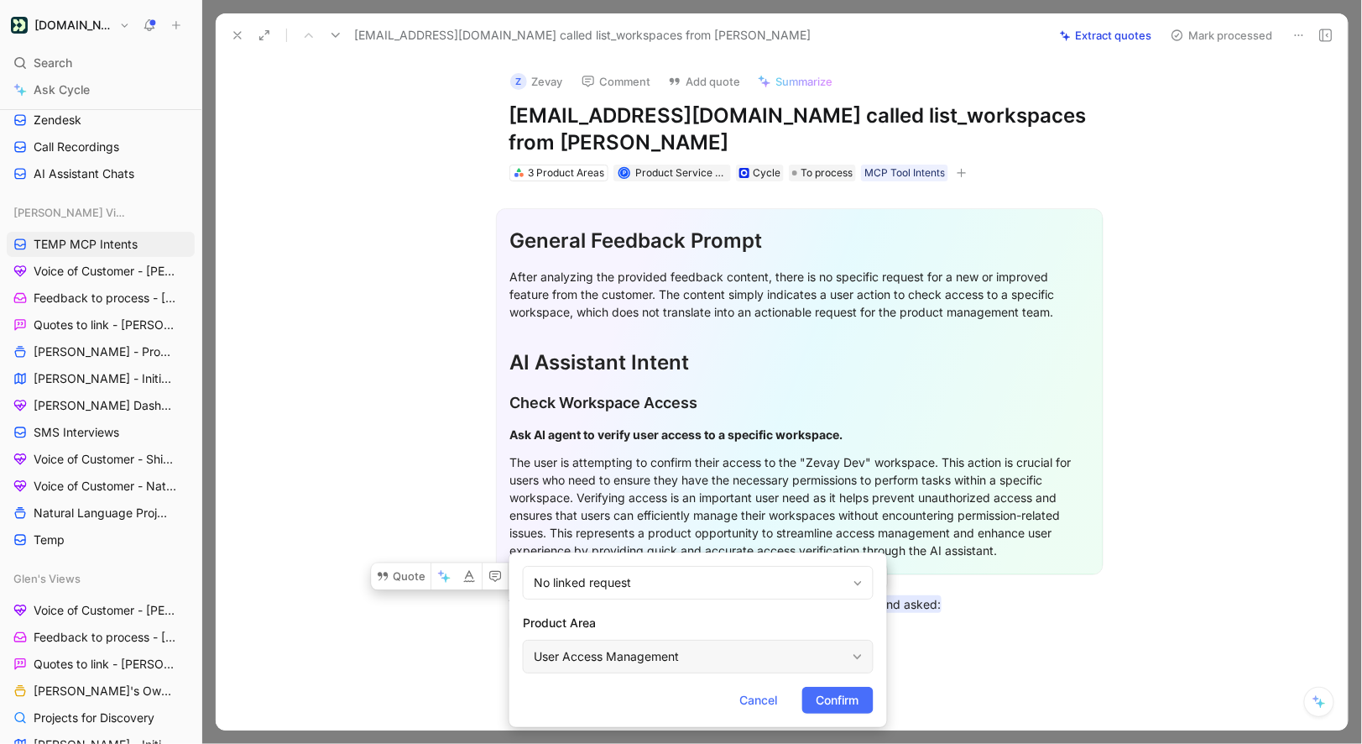
click at [599, 642] on div "User Access Management" at bounding box center [698, 657] width 351 height 34
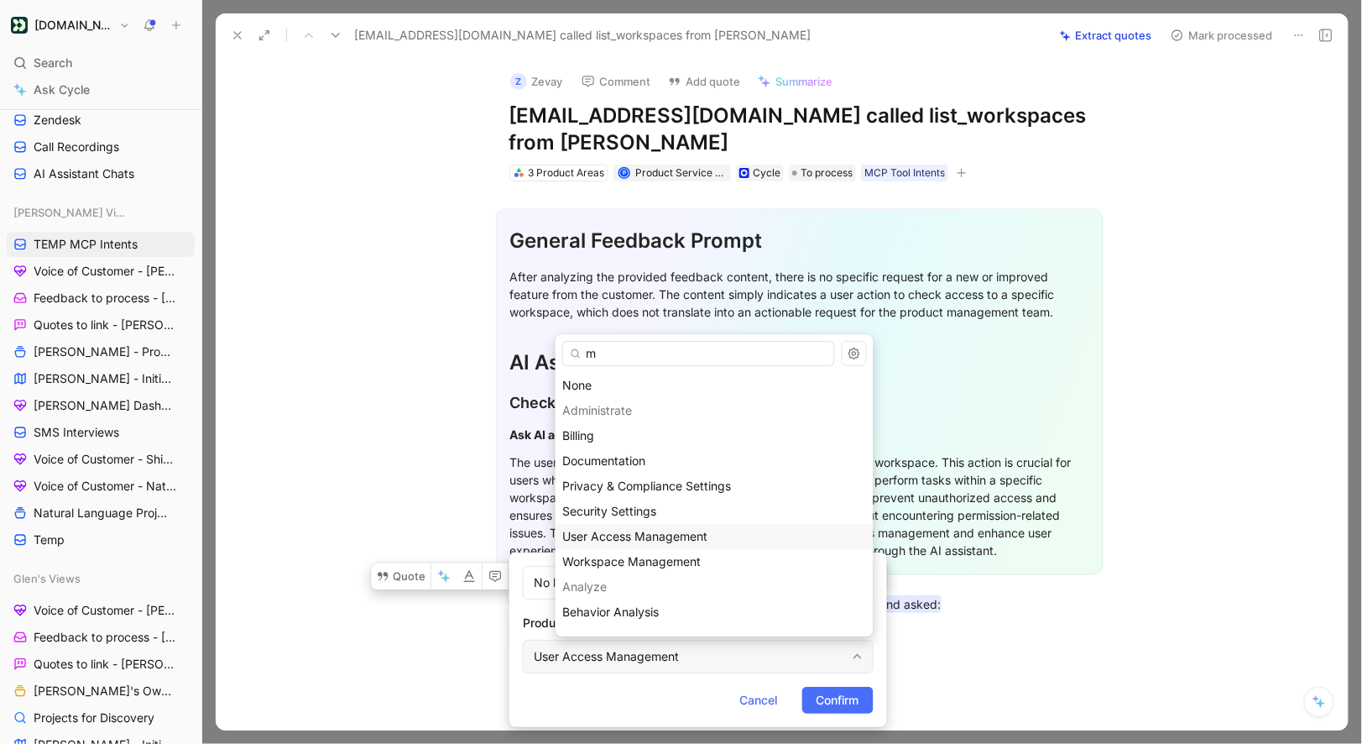
type input "mc"
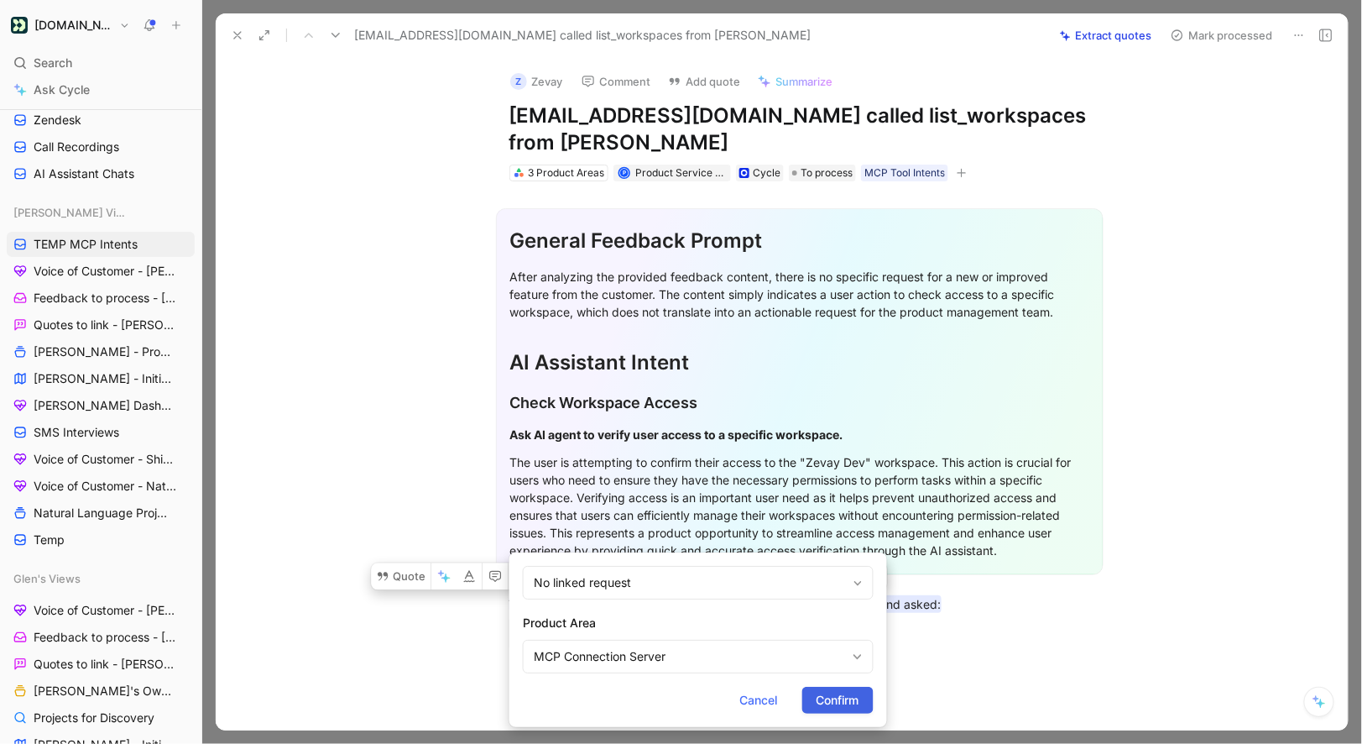
click at [819, 699] on span "Confirm" at bounding box center [838, 700] width 43 height 20
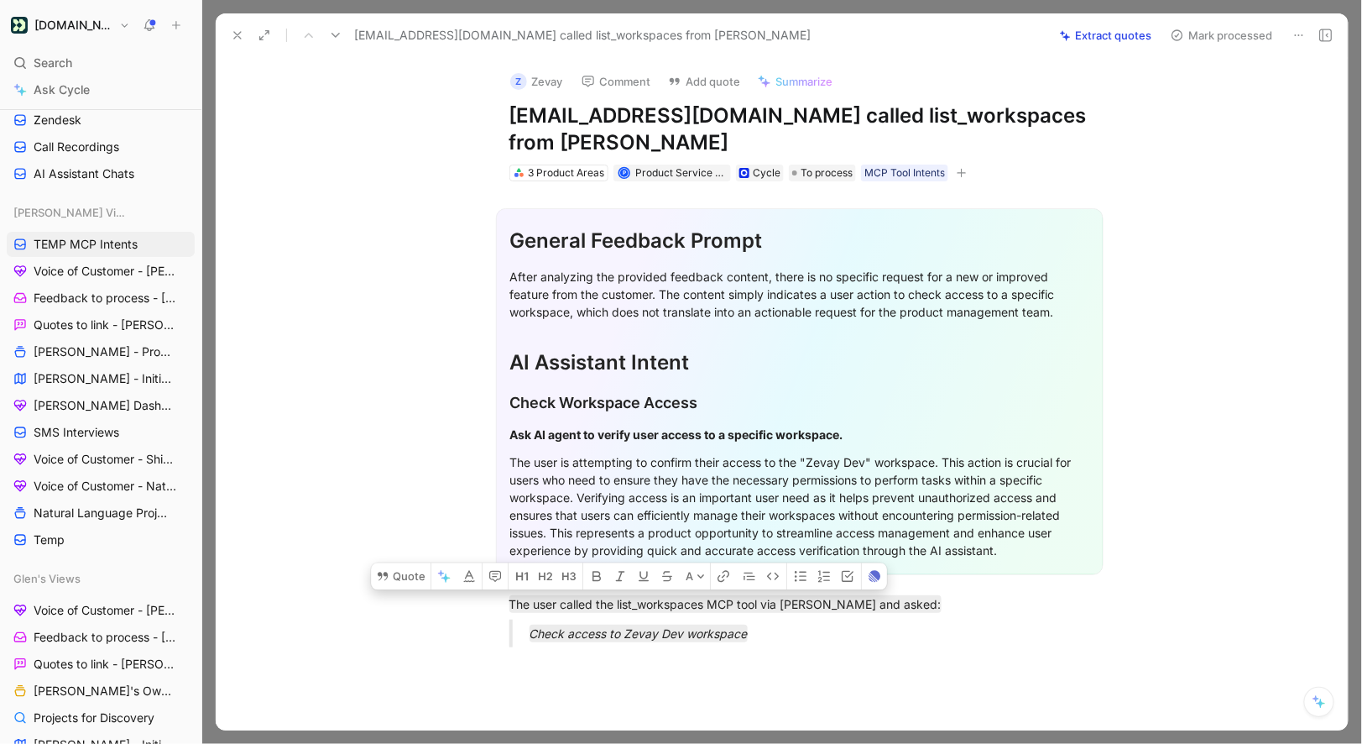
click at [1197, 38] on button "Mark processed" at bounding box center [1222, 36] width 118 height 24
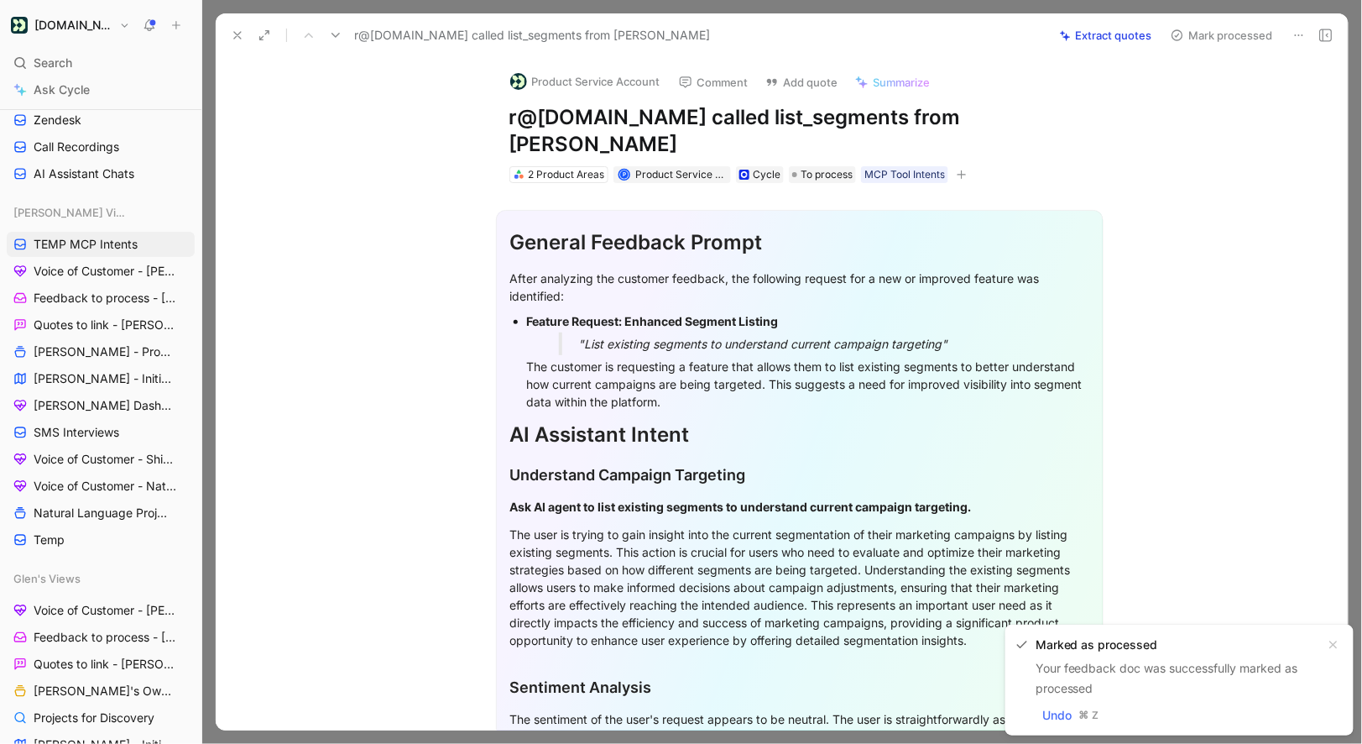
click at [575, 87] on button "Product Service Account" at bounding box center [585, 81] width 165 height 25
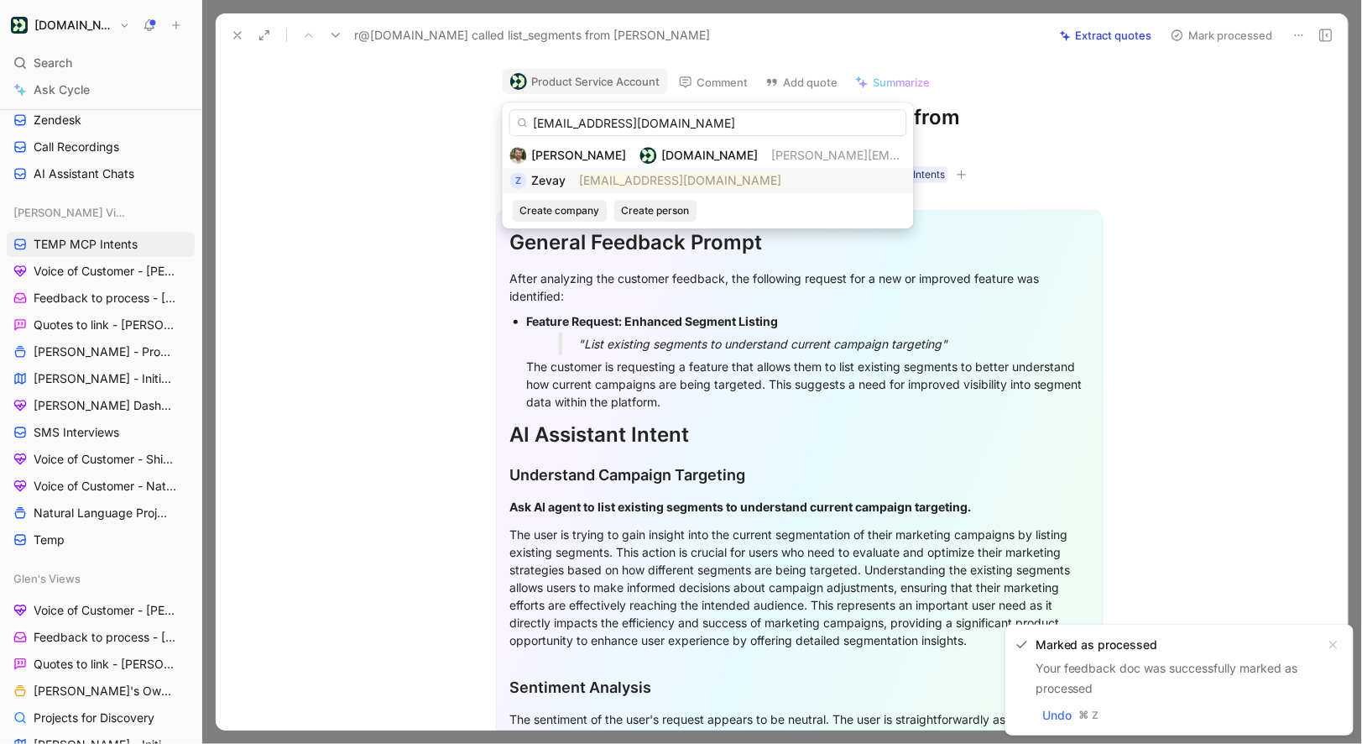
type input "nav@zevay.com"
click at [569, 172] on div "Z Zevay nav@zevay.com" at bounding box center [708, 180] width 396 height 20
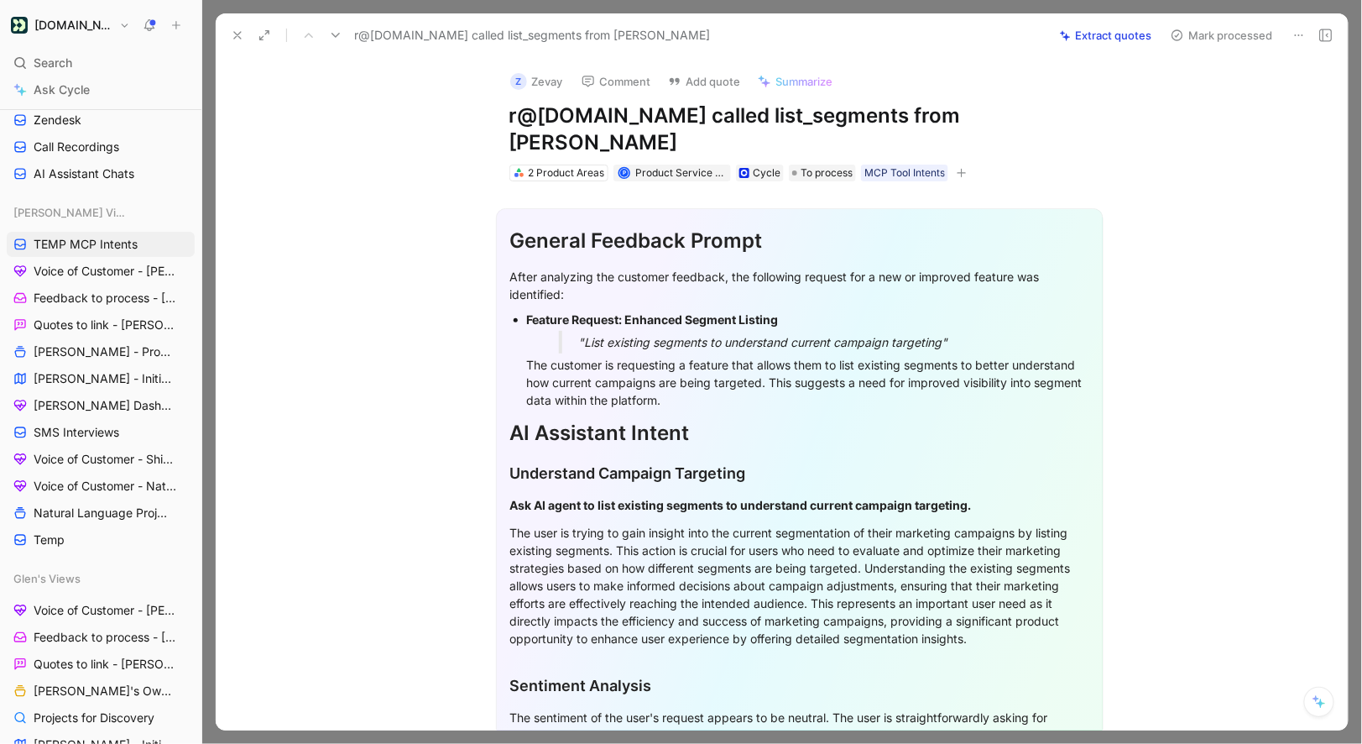
click at [579, 118] on h1 "r@[DOMAIN_NAME] called list_segments from [PERSON_NAME]" at bounding box center [800, 129] width 581 height 54
drag, startPoint x: 666, startPoint y: 112, endPoint x: 457, endPoint y: 116, distance: 209.9
click at [457, 116] on div "Z Zevay Comment Add quote Summarize r@joinbase.club called list_segments from C…" at bounding box center [782, 393] width 1132 height 673
copy h1 "r@joinbase.club"
click at [548, 80] on button "Z Zevay" at bounding box center [537, 81] width 68 height 25
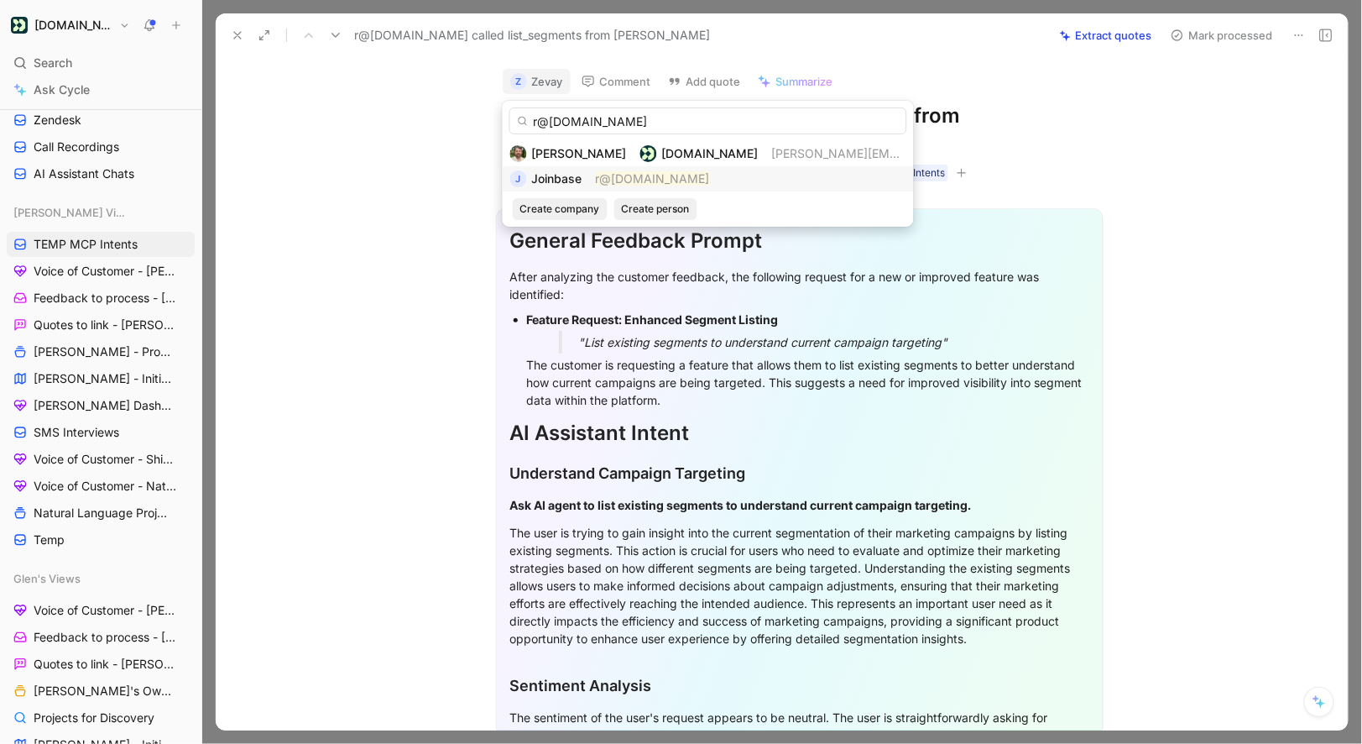
type input "r@joinbase.club"
click at [573, 182] on span "Joinbase" at bounding box center [557, 178] width 50 height 14
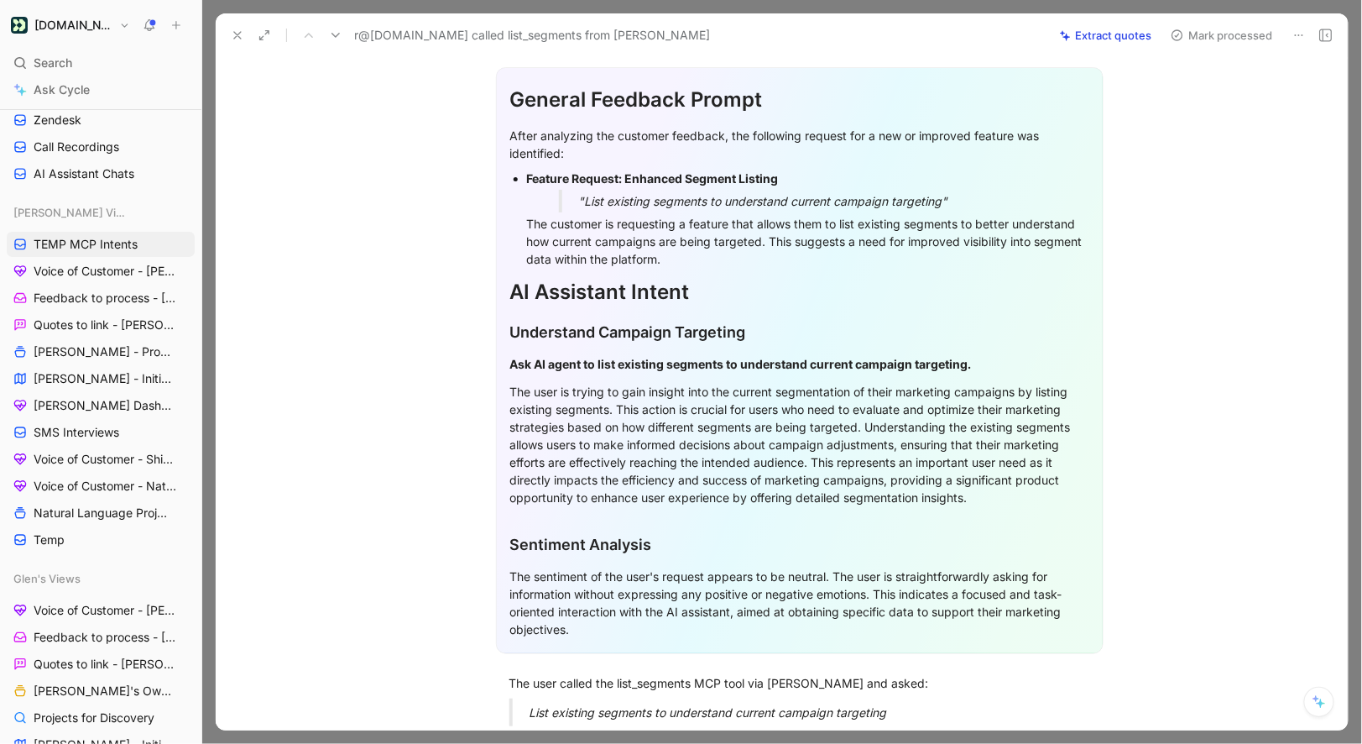
scroll to position [345, 0]
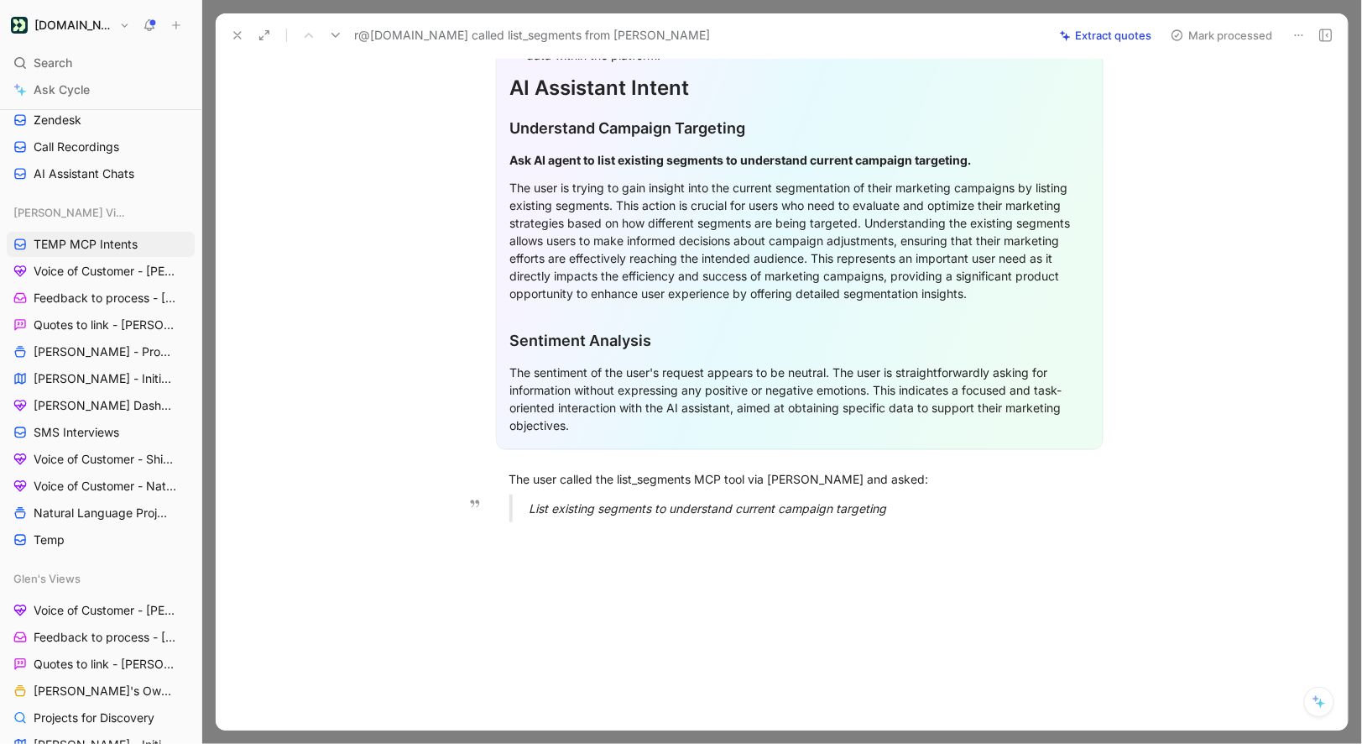
drag, startPoint x: 515, startPoint y: 445, endPoint x: 905, endPoint y: 479, distance: 391.8
click at [905, 479] on div "General Feedback Prompt After analyzing the customer feedback, the following re…" at bounding box center [799, 185] width 1097 height 699
click at [905, 499] on div "List existing segments to understand current campaign targeting" at bounding box center [820, 508] width 581 height 18
drag, startPoint x: 905, startPoint y: 479, endPoint x: 500, endPoint y: 449, distance: 405.7
click at [500, 449] on div "General Feedback Prompt After analyzing the customer feedback, the following re…" at bounding box center [799, 185] width 1097 height 699
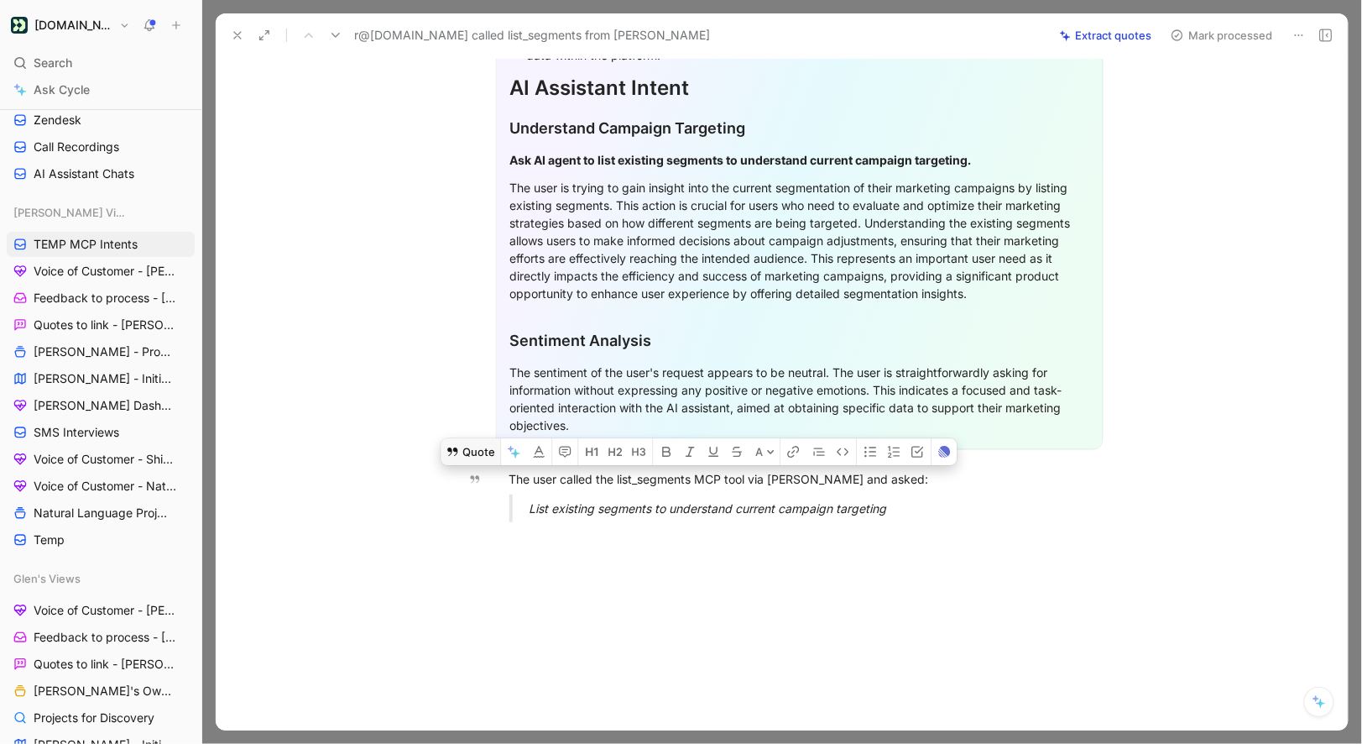
click at [482, 438] on button "Quote" at bounding box center [471, 451] width 60 height 27
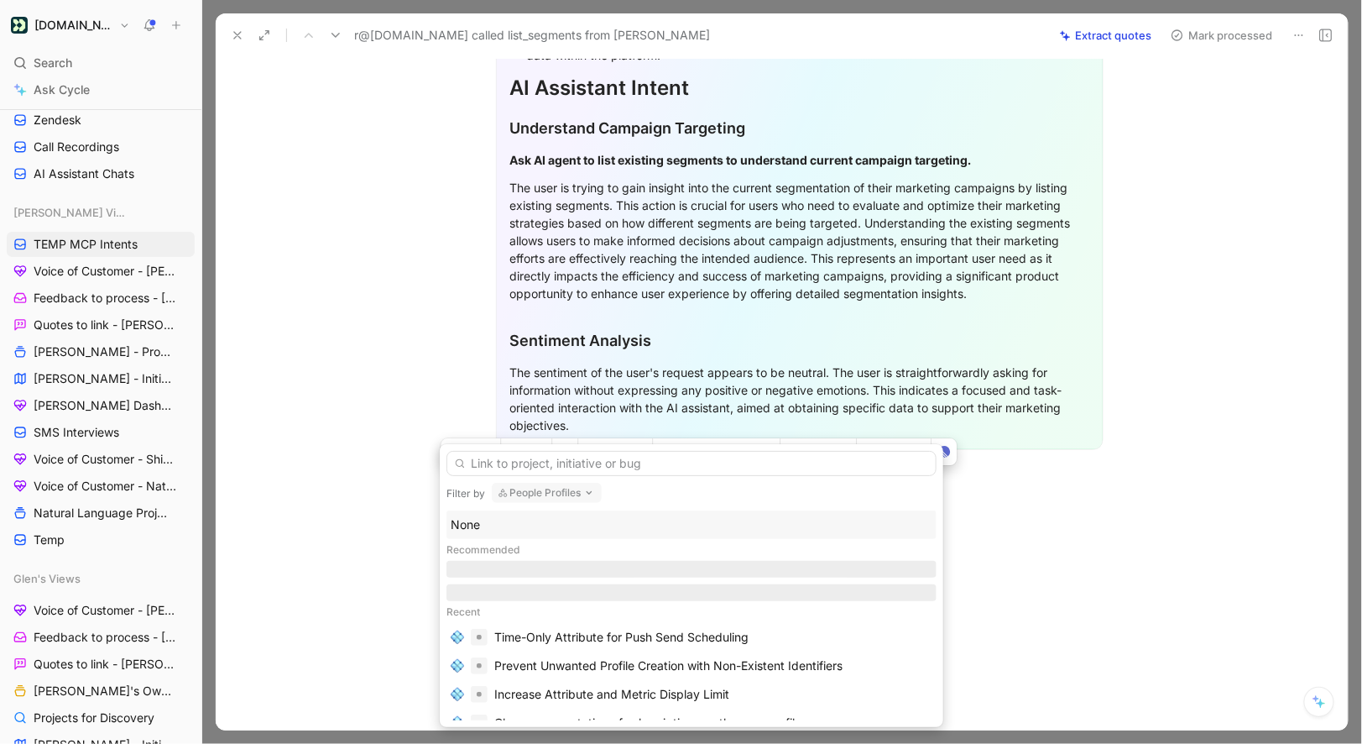
click at [480, 533] on div "None" at bounding box center [692, 525] width 482 height 20
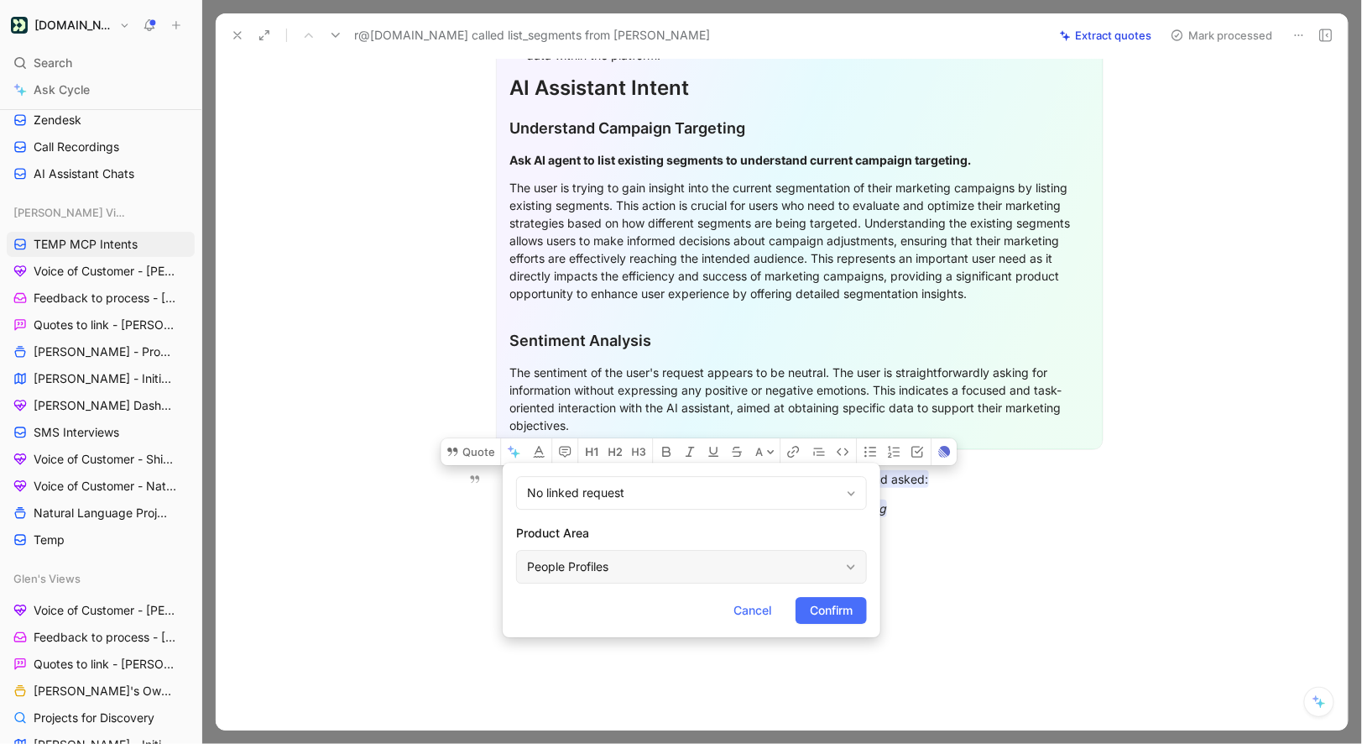
click at [562, 554] on div "People Profiles" at bounding box center [691, 567] width 351 height 34
type input "mcp"
click at [738, 531] on span "Connection Server" at bounding box center [696, 527] width 102 height 14
click at [822, 593] on form "No linked request Product Area MCP Connection Server Cancel Confirm" at bounding box center [692, 549] width 378 height 175
click at [822, 609] on span "Confirm" at bounding box center [831, 610] width 43 height 20
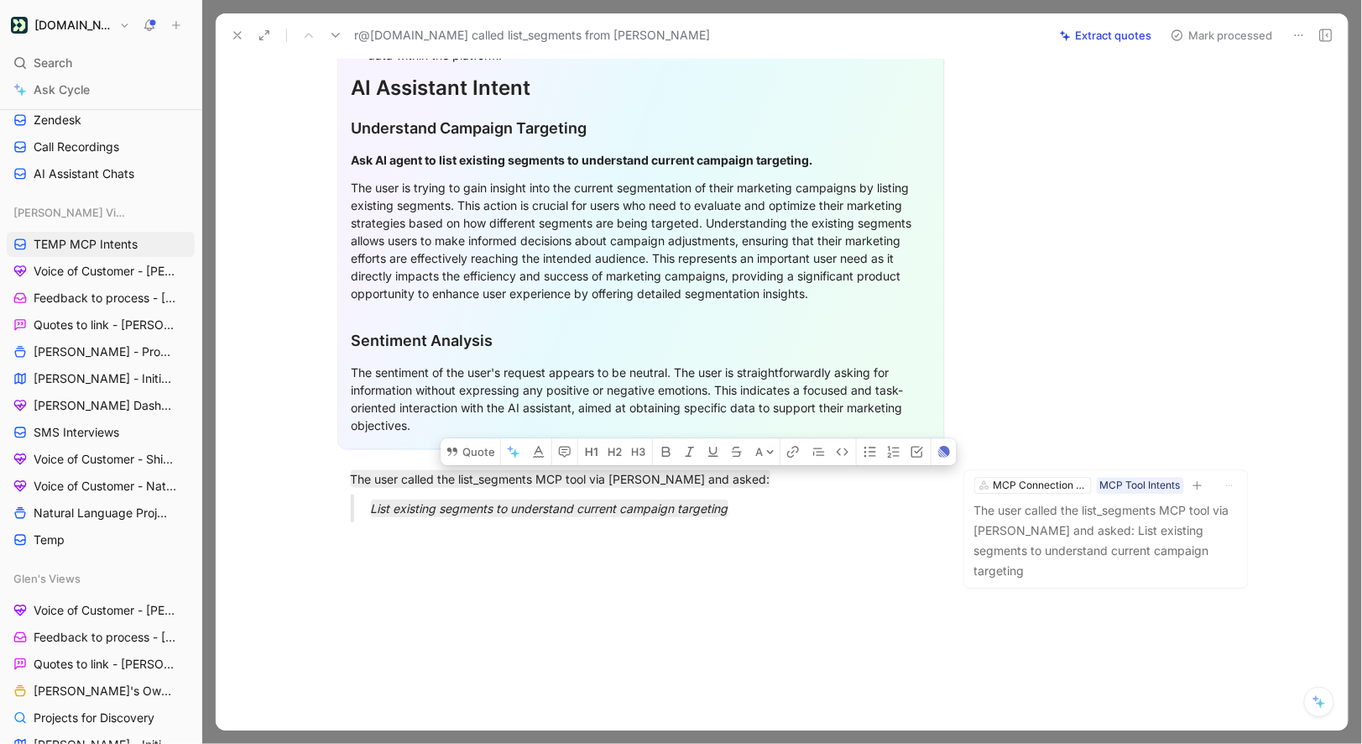
click at [1214, 33] on button "Mark processed" at bounding box center [1222, 36] width 118 height 24
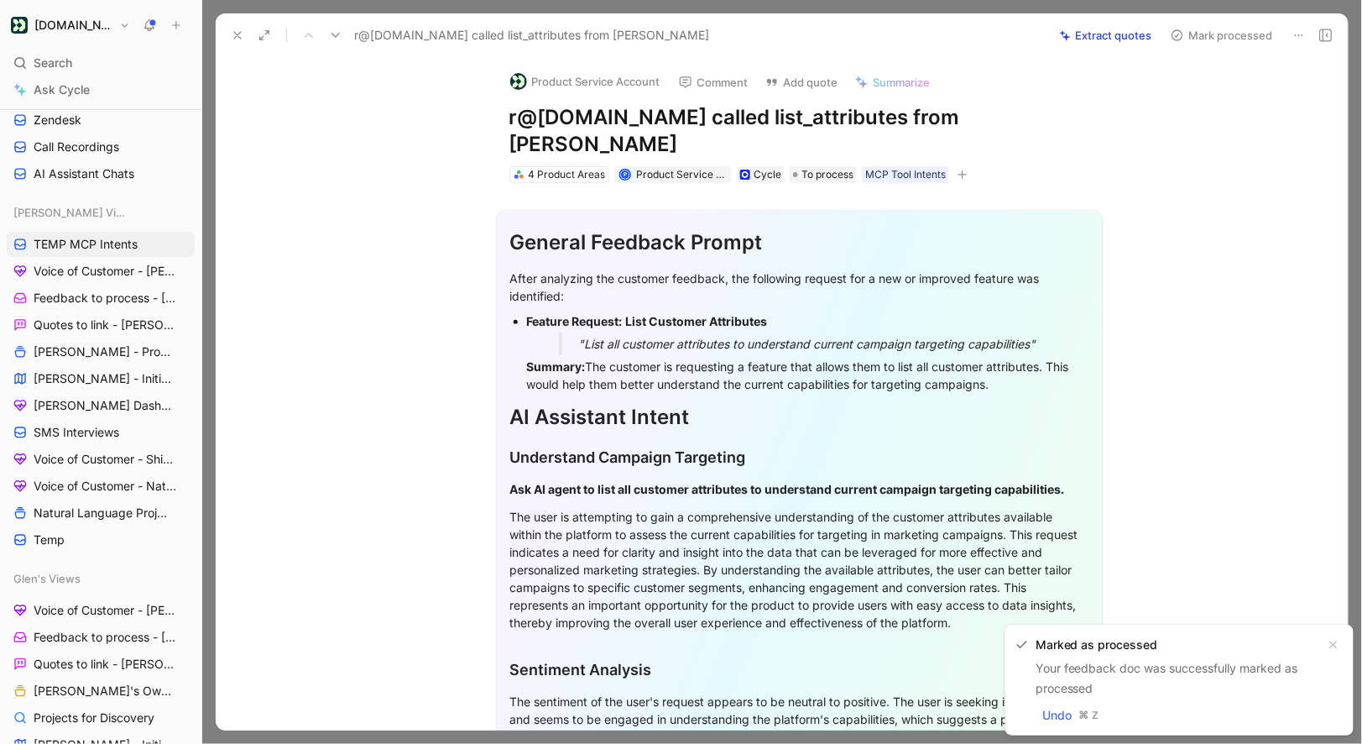
click at [569, 84] on button "Product Service Account" at bounding box center [585, 81] width 165 height 25
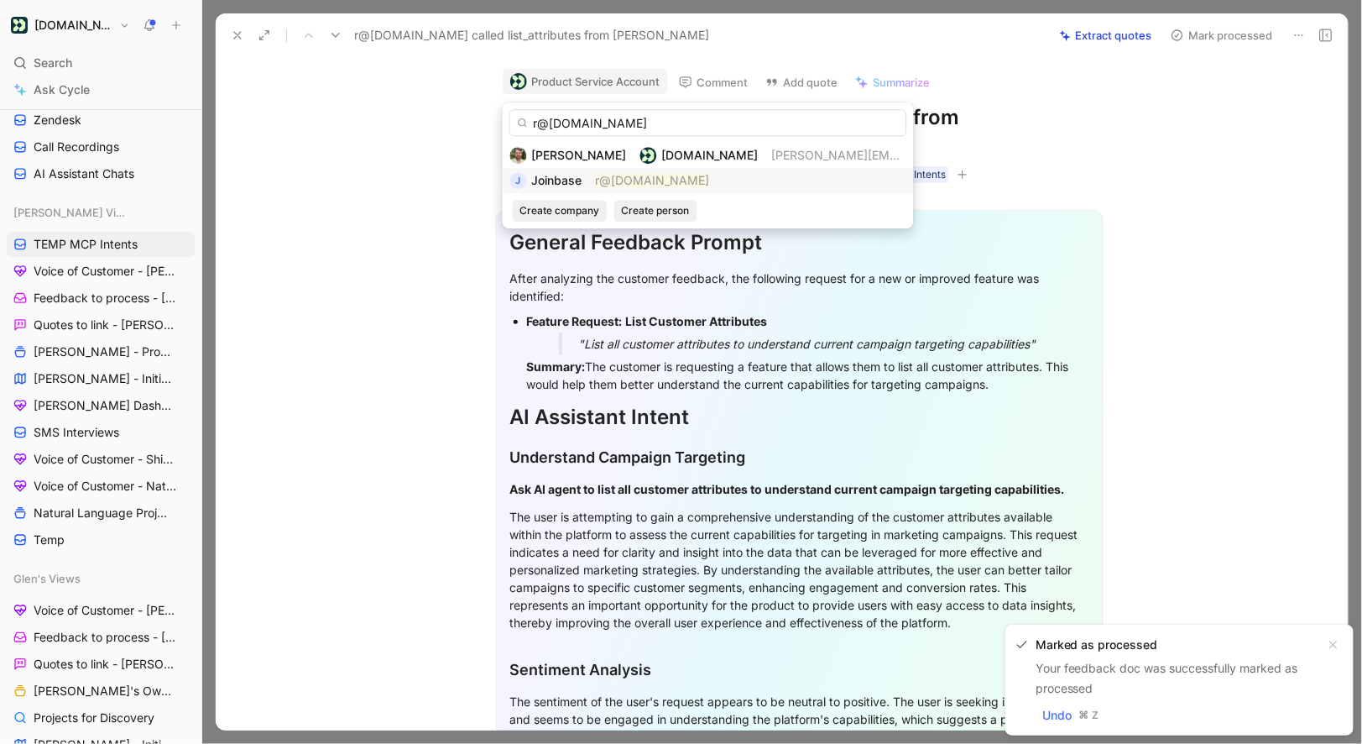
type input "r@joinbase.club"
click at [574, 178] on span "Joinbase" at bounding box center [557, 180] width 50 height 14
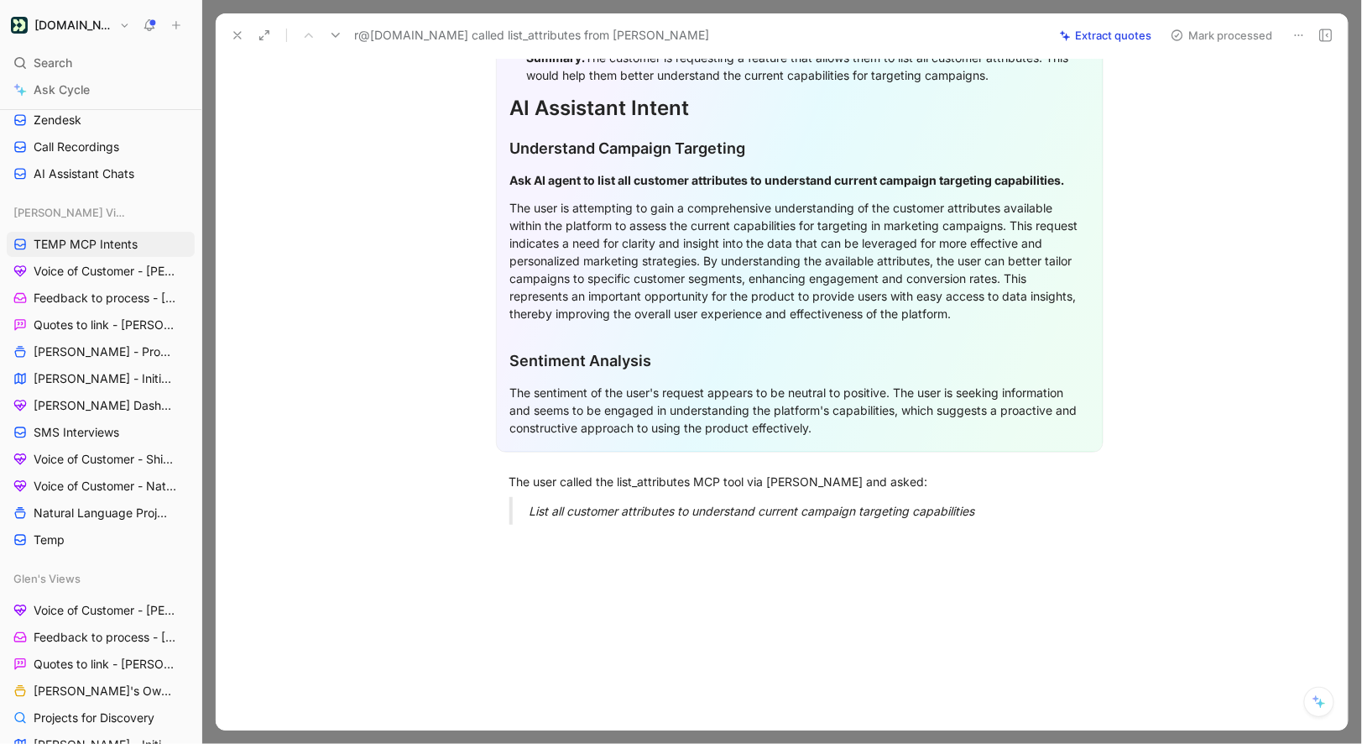
scroll to position [311, 0]
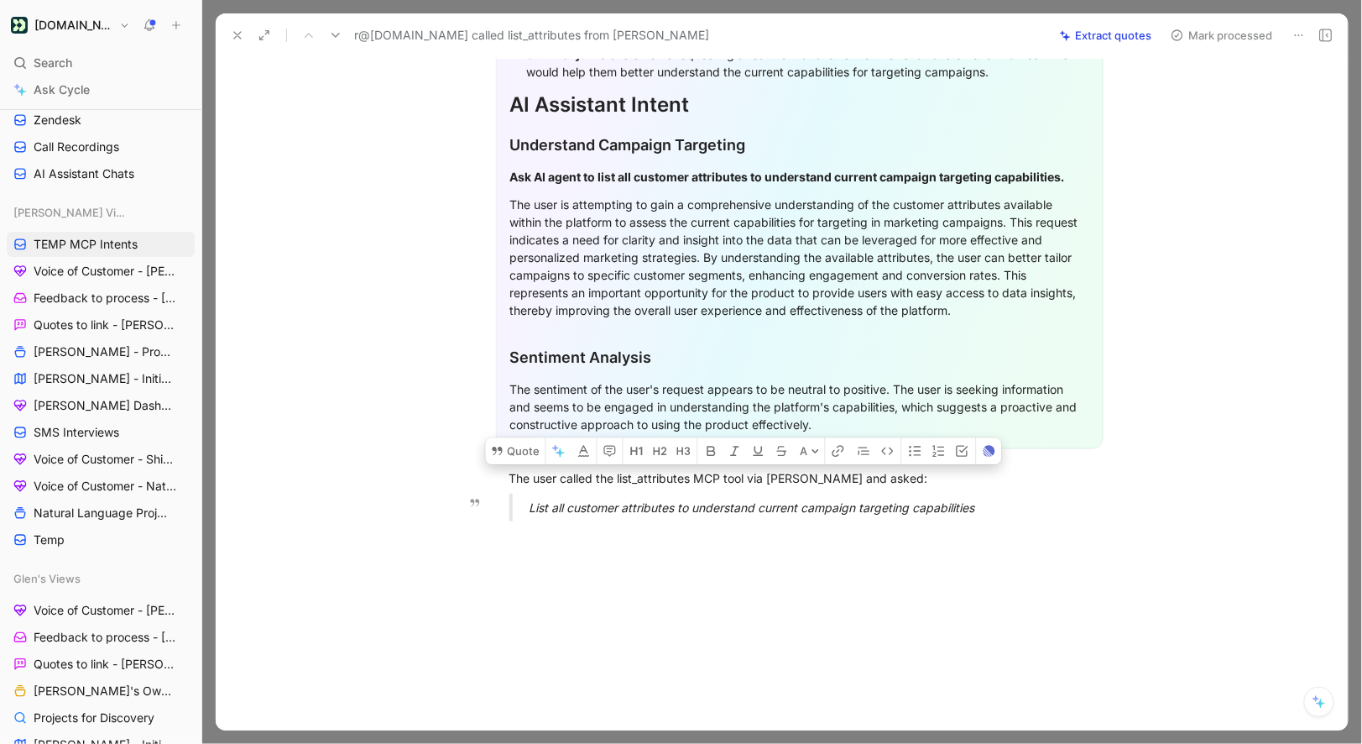
drag, startPoint x: 504, startPoint y: 445, endPoint x: 1062, endPoint y: 482, distance: 558.6
click at [1062, 482] on div "General Feedback Prompt After analyzing the customer feedback, the following re…" at bounding box center [799, 203] width 1097 height 664
click at [518, 437] on button "Quote" at bounding box center [516, 450] width 60 height 27
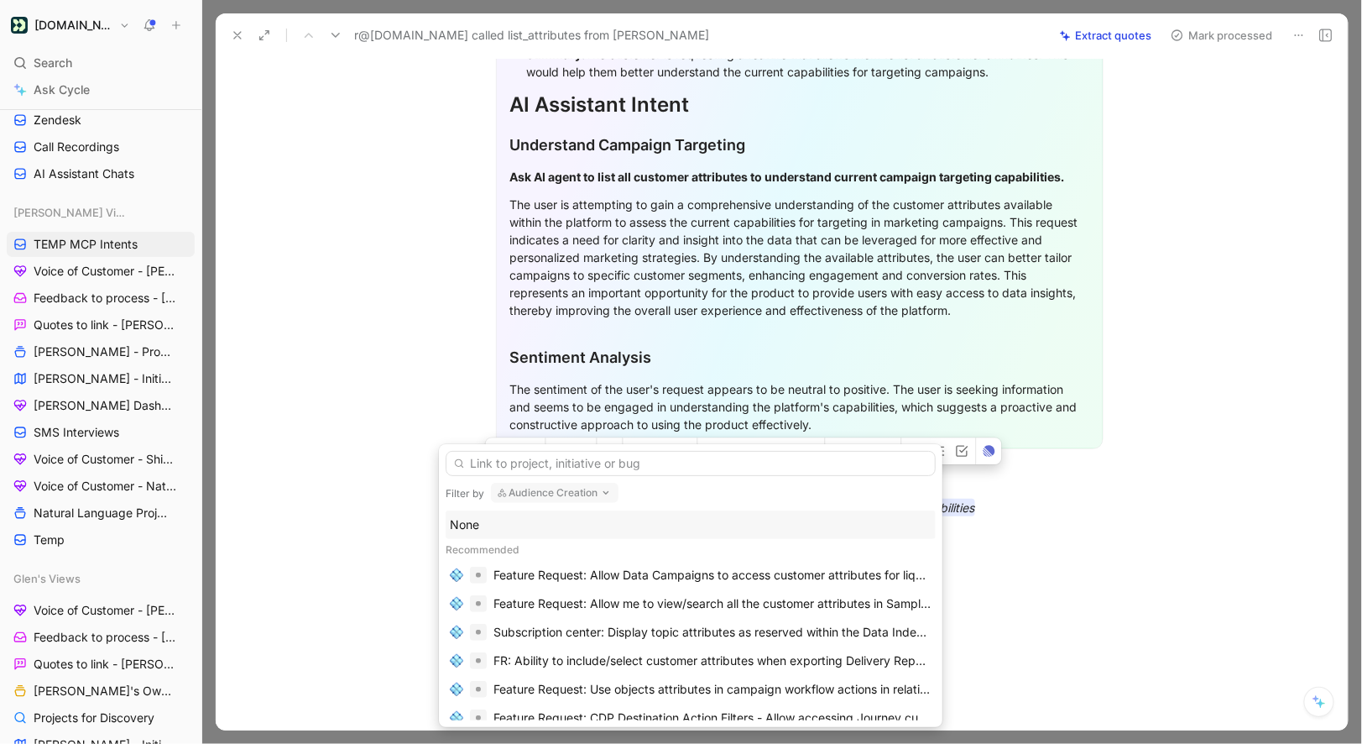
click at [483, 519] on div "None" at bounding box center [691, 525] width 482 height 20
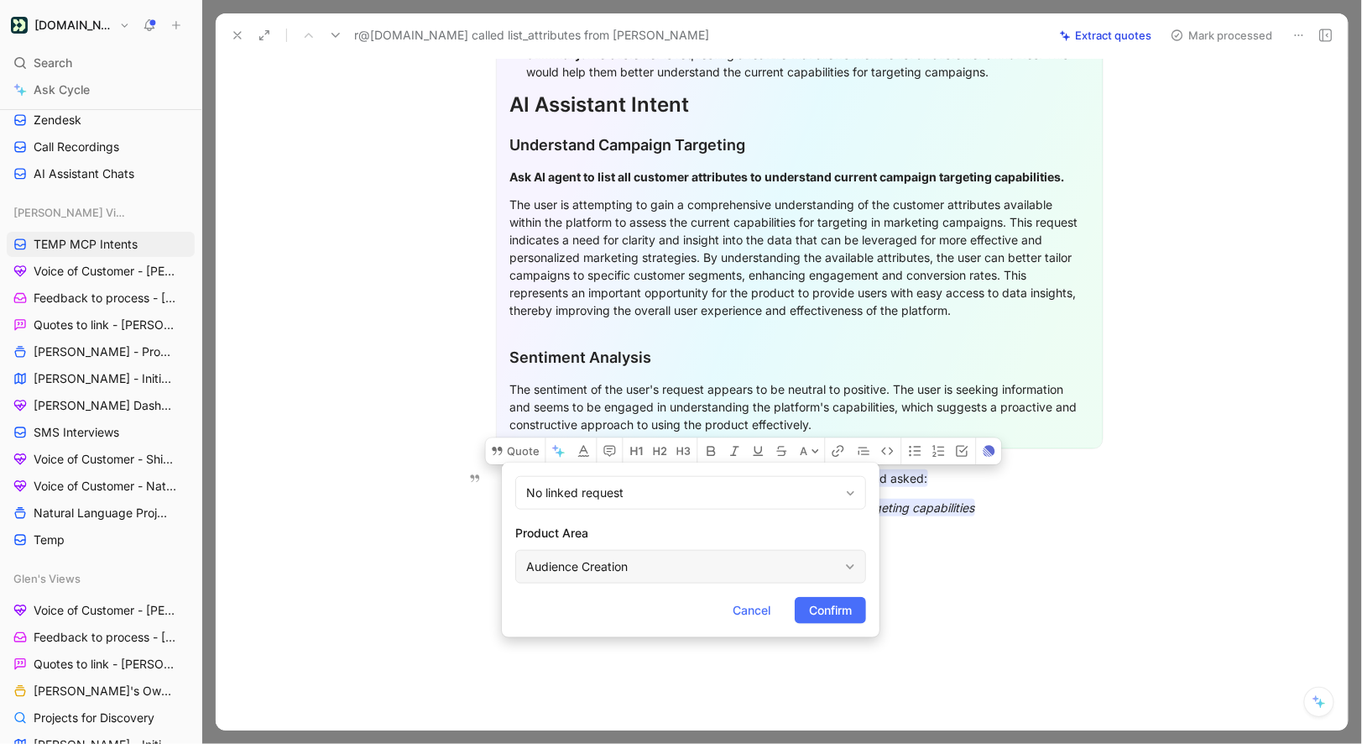
click at [572, 568] on div "Audience Creation" at bounding box center [682, 567] width 312 height 20
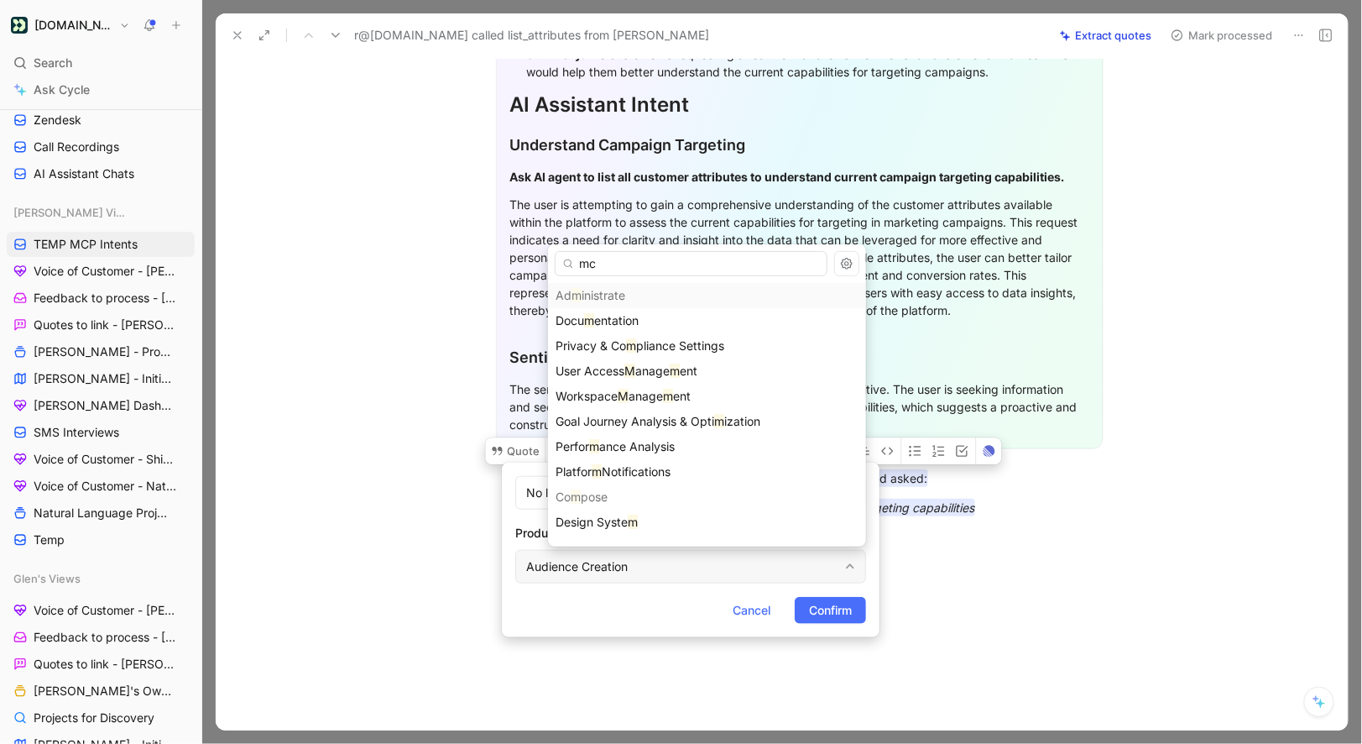
type input "mcp"
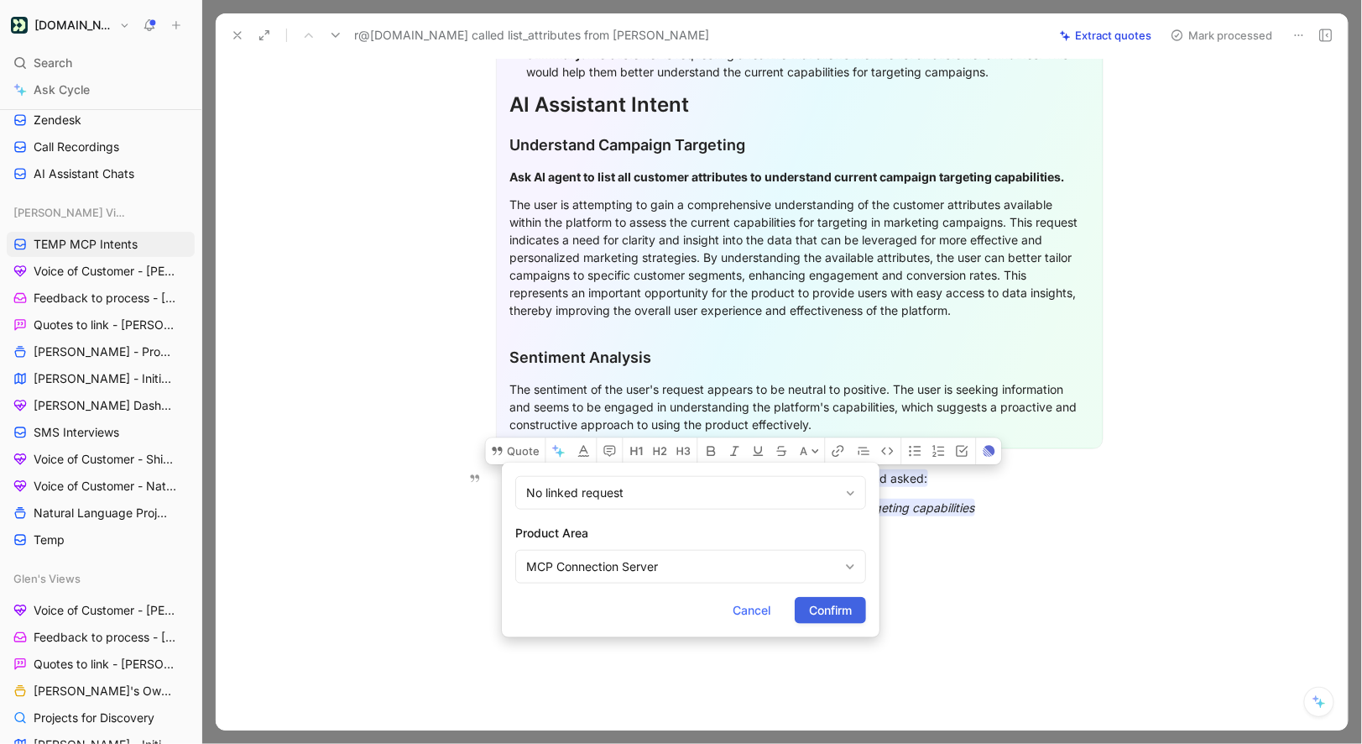
click at [817, 615] on span "Confirm" at bounding box center [830, 610] width 43 height 20
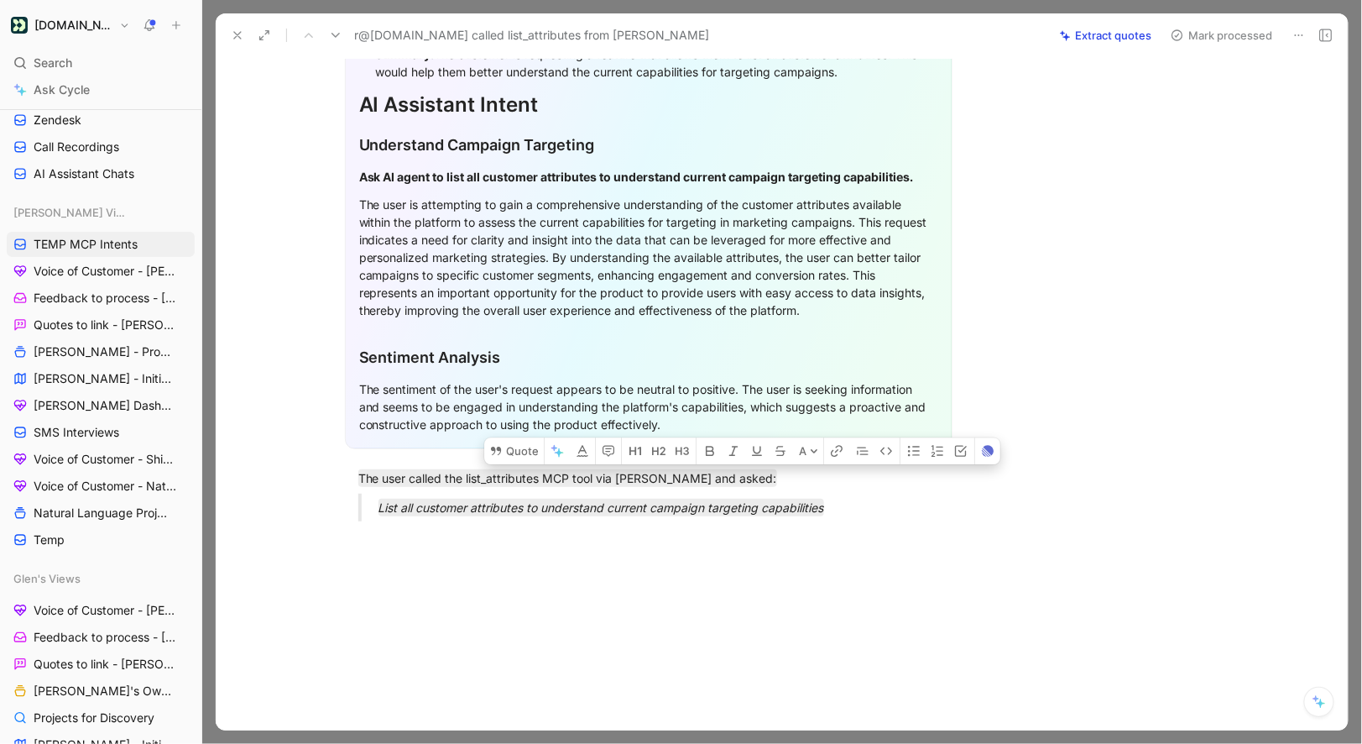
click at [1205, 41] on button "Mark processed" at bounding box center [1222, 36] width 118 height 24
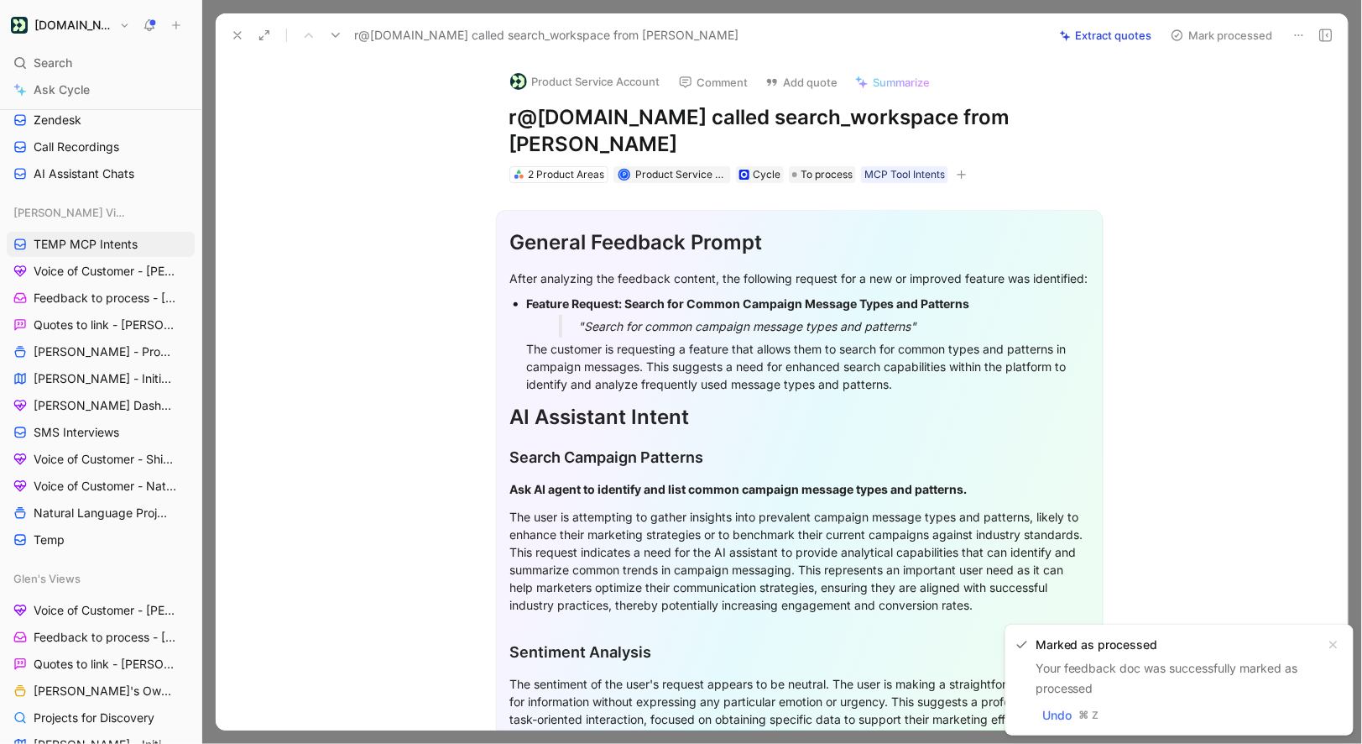
click at [523, 97] on div "Product Service Account Comment Add quote Summarize r@joinbase.club called sear…" at bounding box center [800, 121] width 645 height 128
click at [526, 95] on div "Product Service Account" at bounding box center [585, 82] width 165 height 27
click at [530, 88] on button "Product Service Account" at bounding box center [585, 81] width 165 height 25
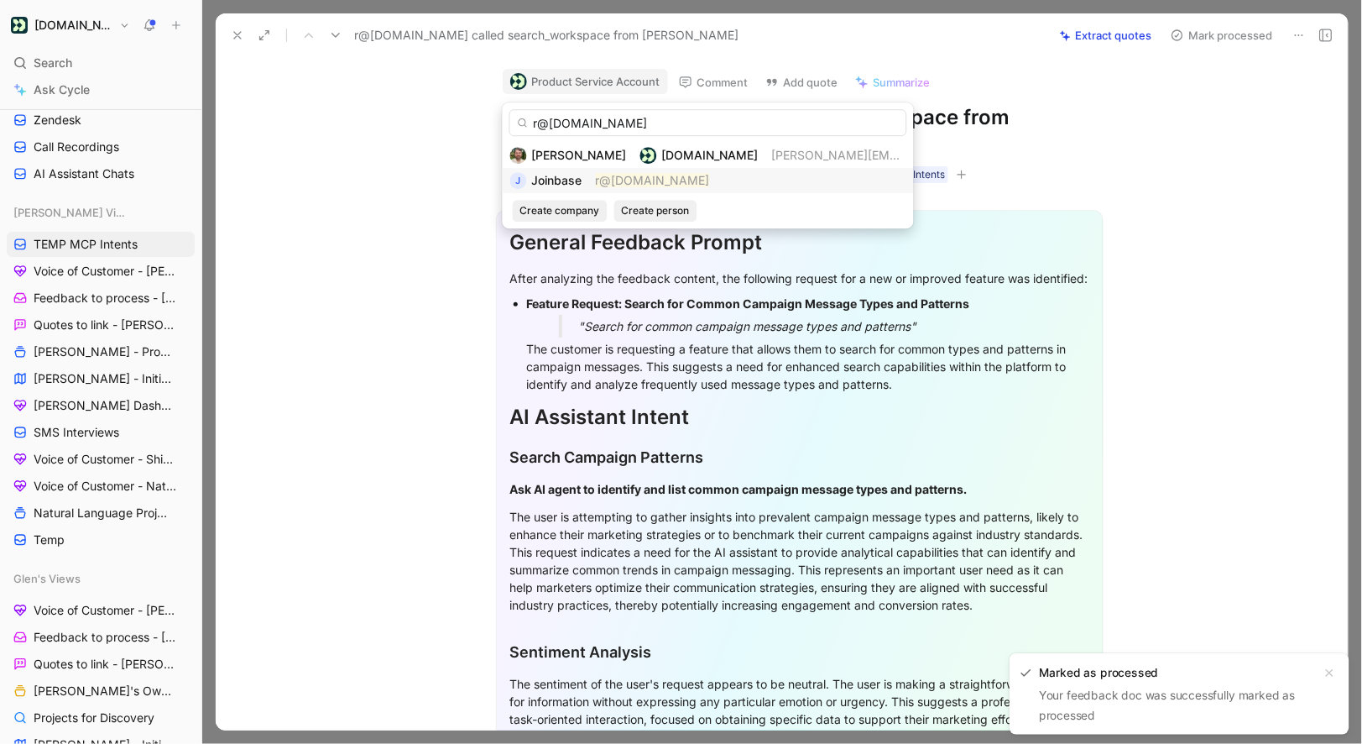
type input "r@joinbase.club"
click at [574, 180] on span "Joinbase" at bounding box center [557, 180] width 50 height 14
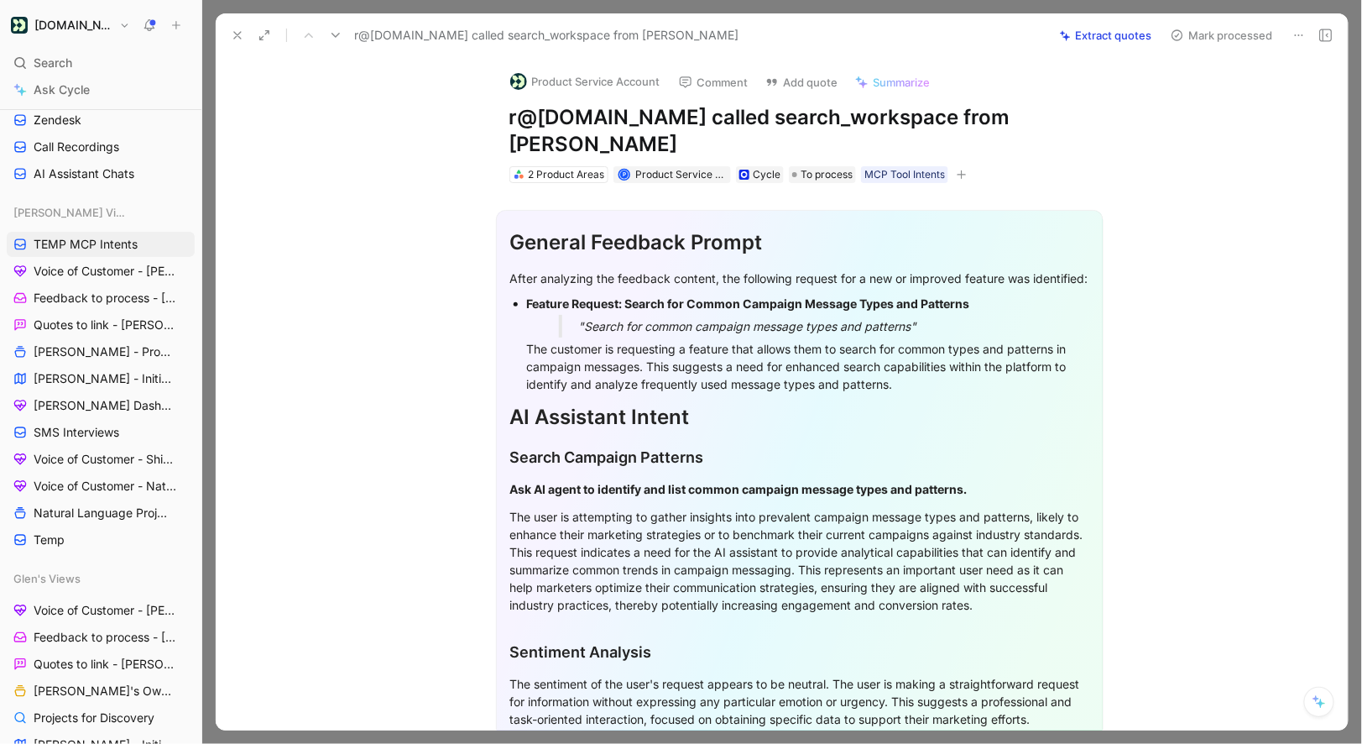
click at [537, 210] on div "General Feedback Prompt After analyzing the feedback content, the following req…" at bounding box center [800, 477] width 608 height 534
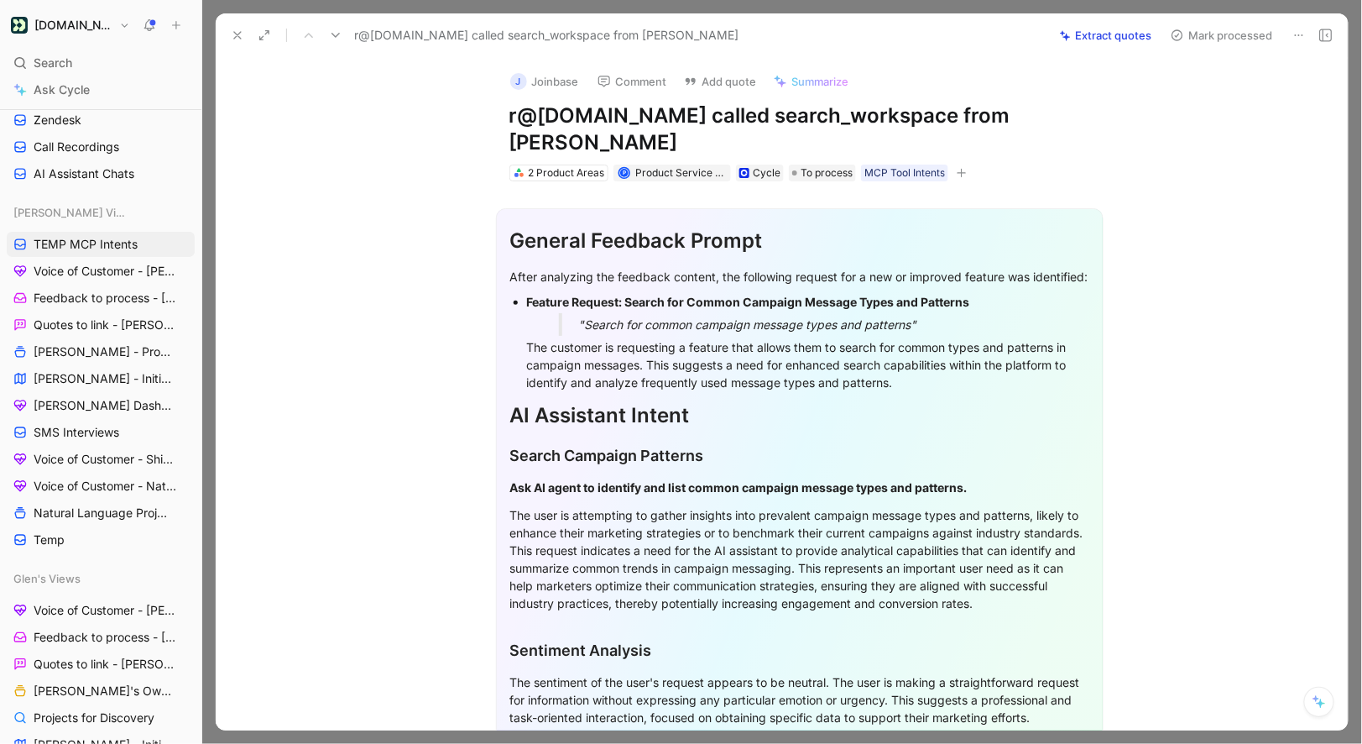
scroll to position [311, 0]
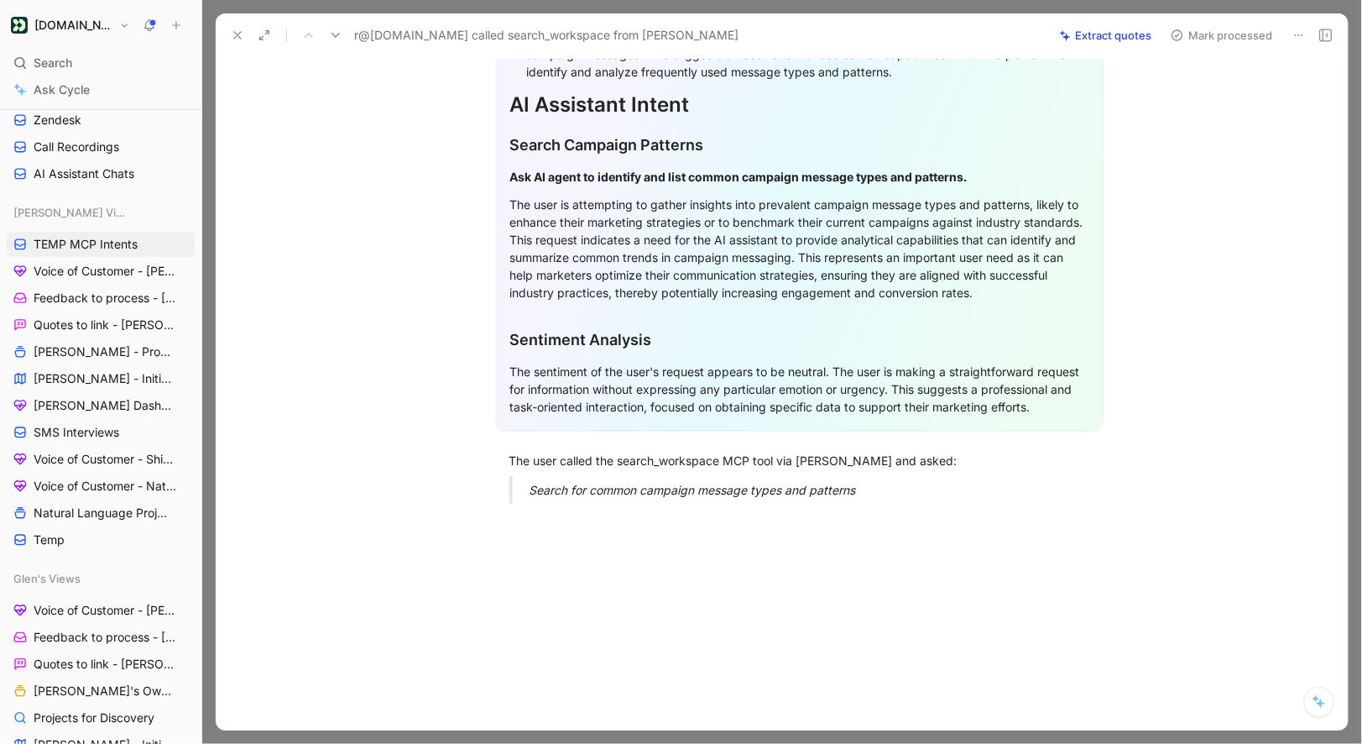
drag, startPoint x: 504, startPoint y: 449, endPoint x: 963, endPoint y: 525, distance: 465.3
click at [963, 525] on div "Quote A General Feedback Prompt After analyzing the feedback content, the follo…" at bounding box center [799, 306] width 1097 height 870
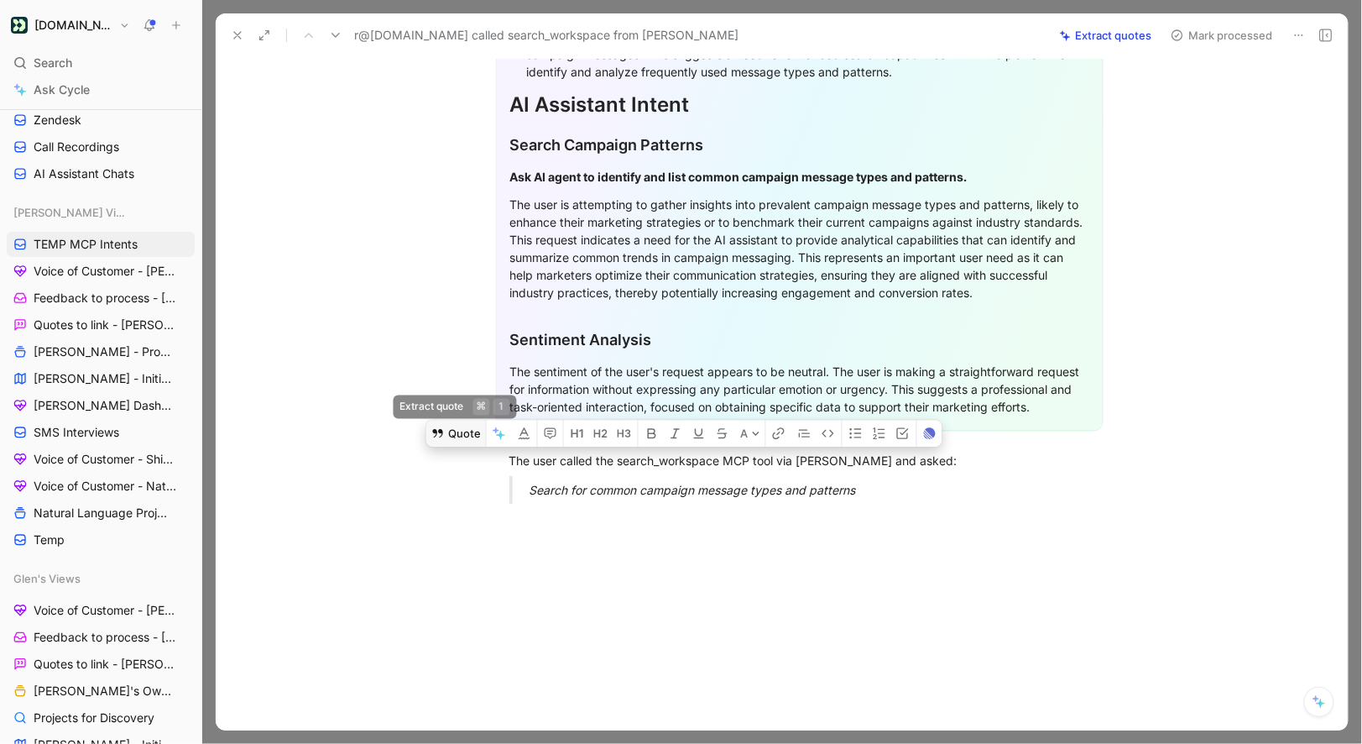
click at [460, 428] on button "Quote" at bounding box center [456, 433] width 60 height 27
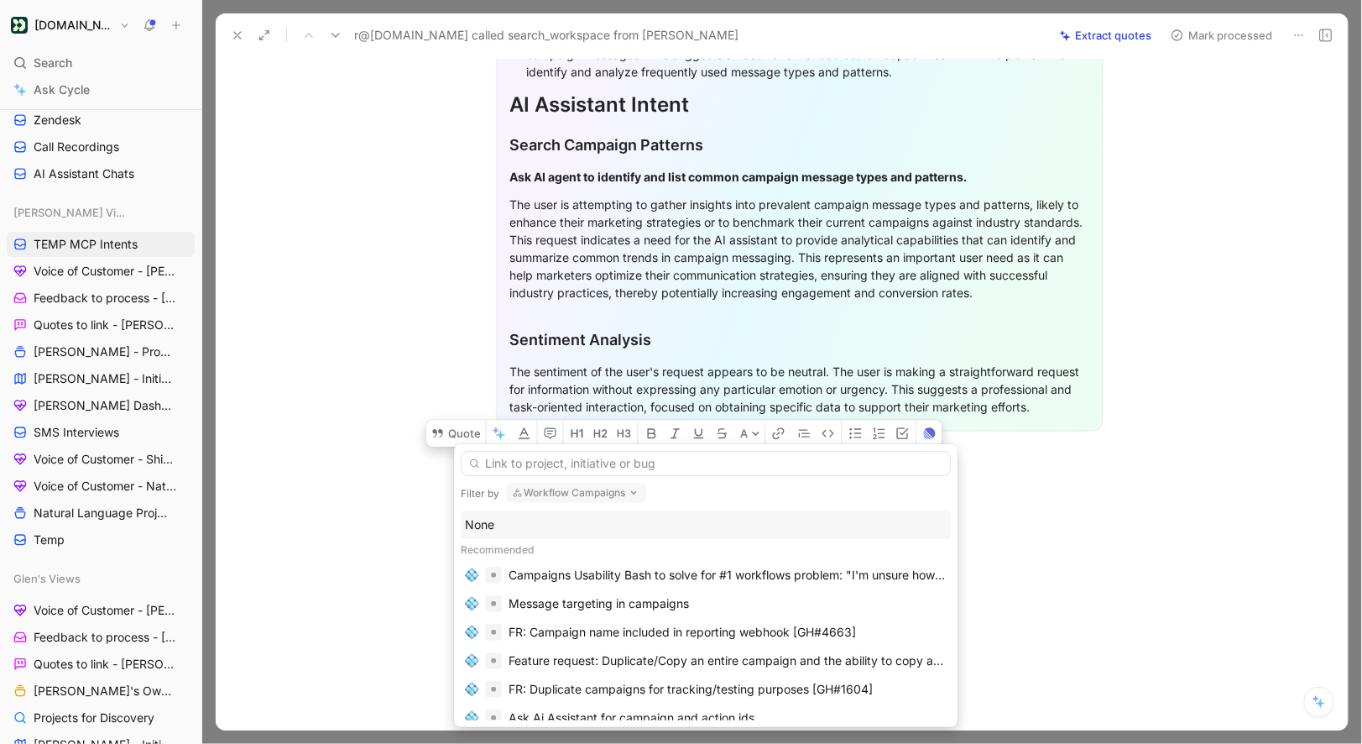
click at [499, 515] on div "None" at bounding box center [706, 525] width 482 height 20
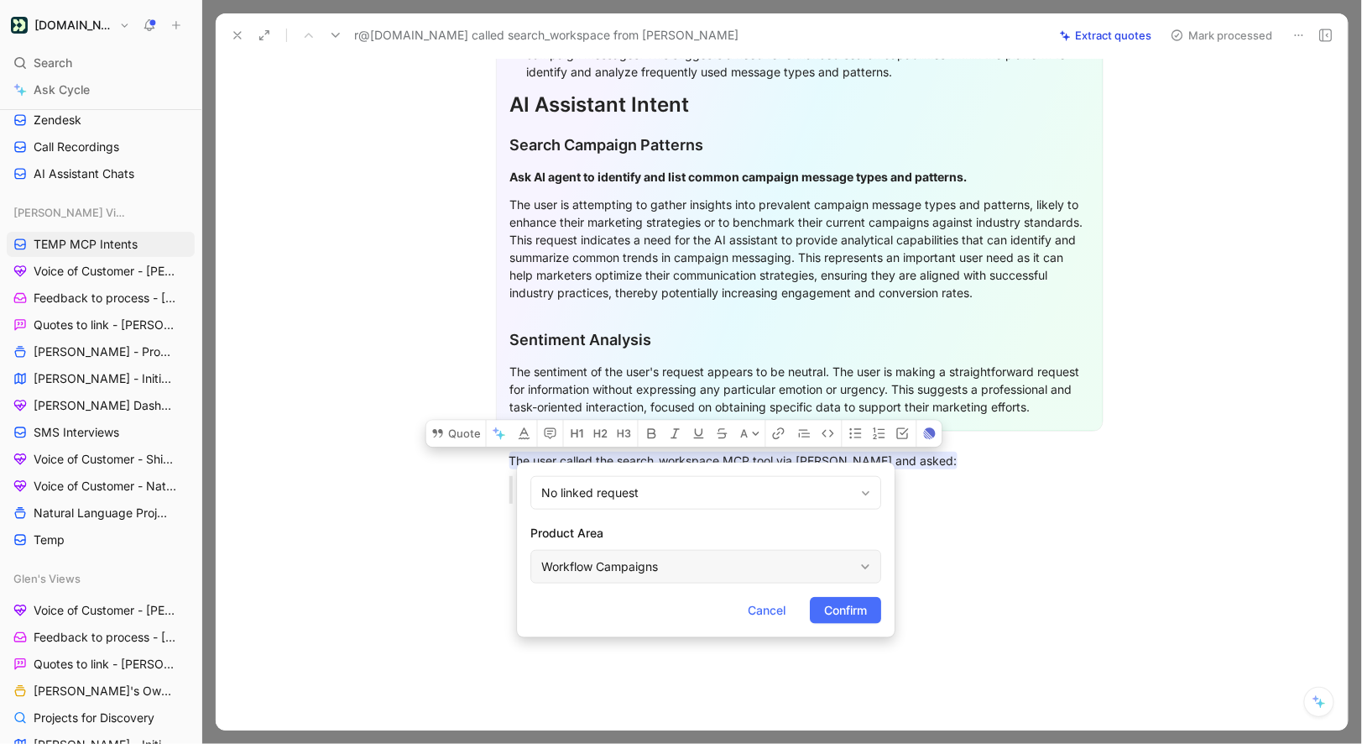
click at [628, 557] on div "Workflow Campaigns" at bounding box center [697, 567] width 312 height 20
type input "mcp"
click at [836, 609] on span "Confirm" at bounding box center [845, 610] width 43 height 20
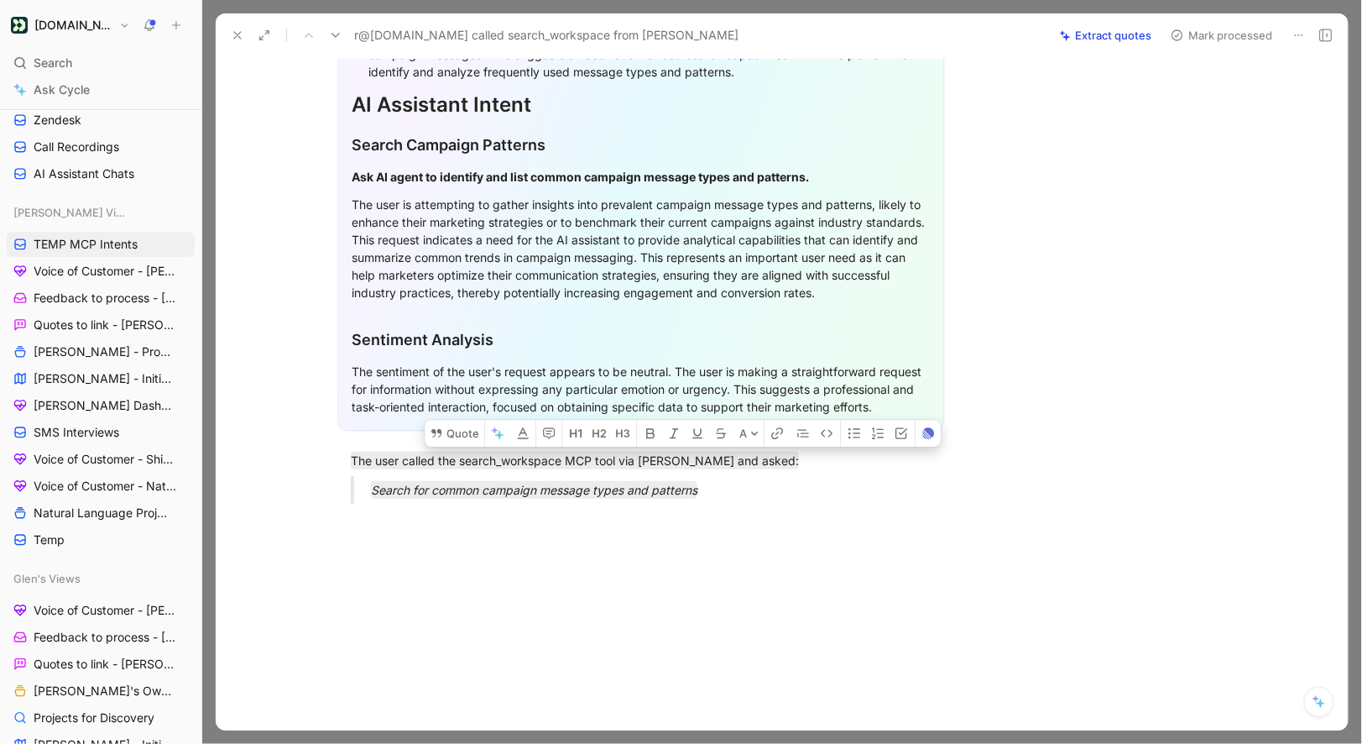
click at [1190, 40] on button "Mark processed" at bounding box center [1222, 36] width 118 height 24
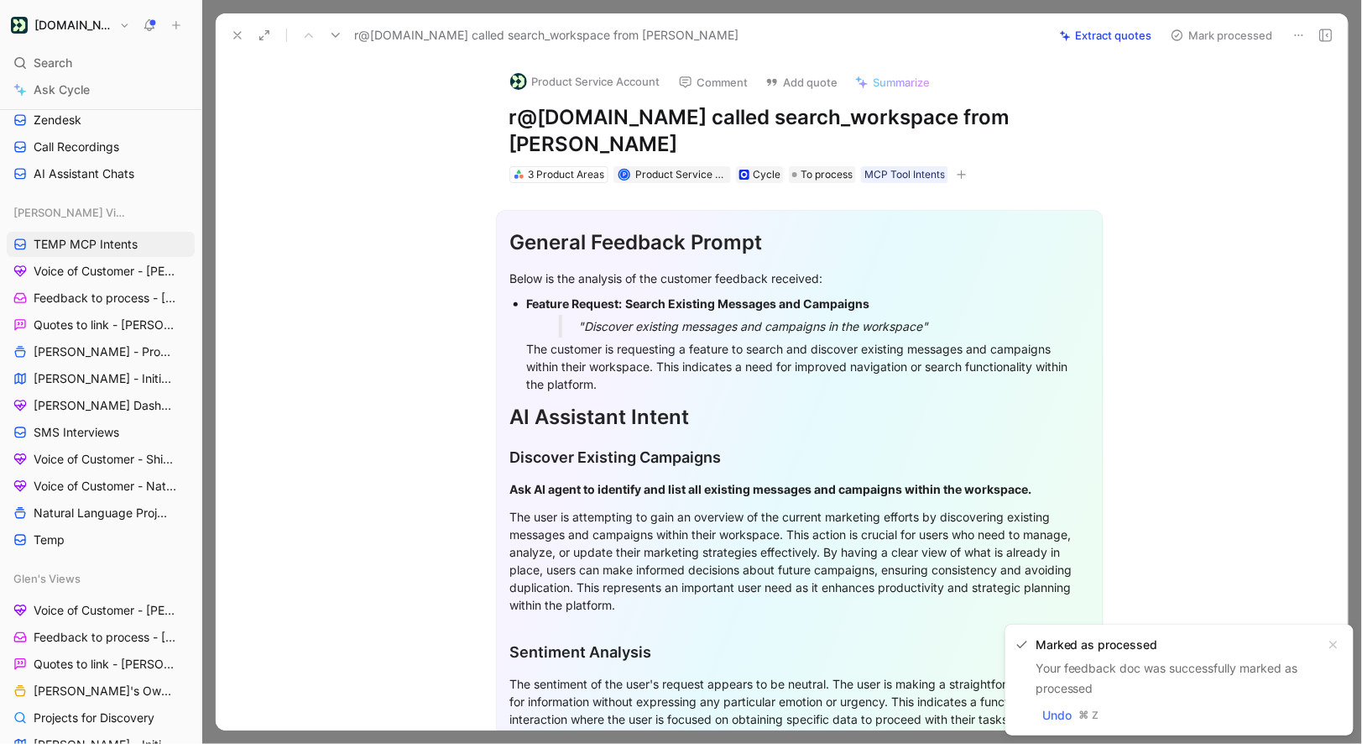
click at [542, 87] on button "Product Service Account" at bounding box center [585, 81] width 165 height 25
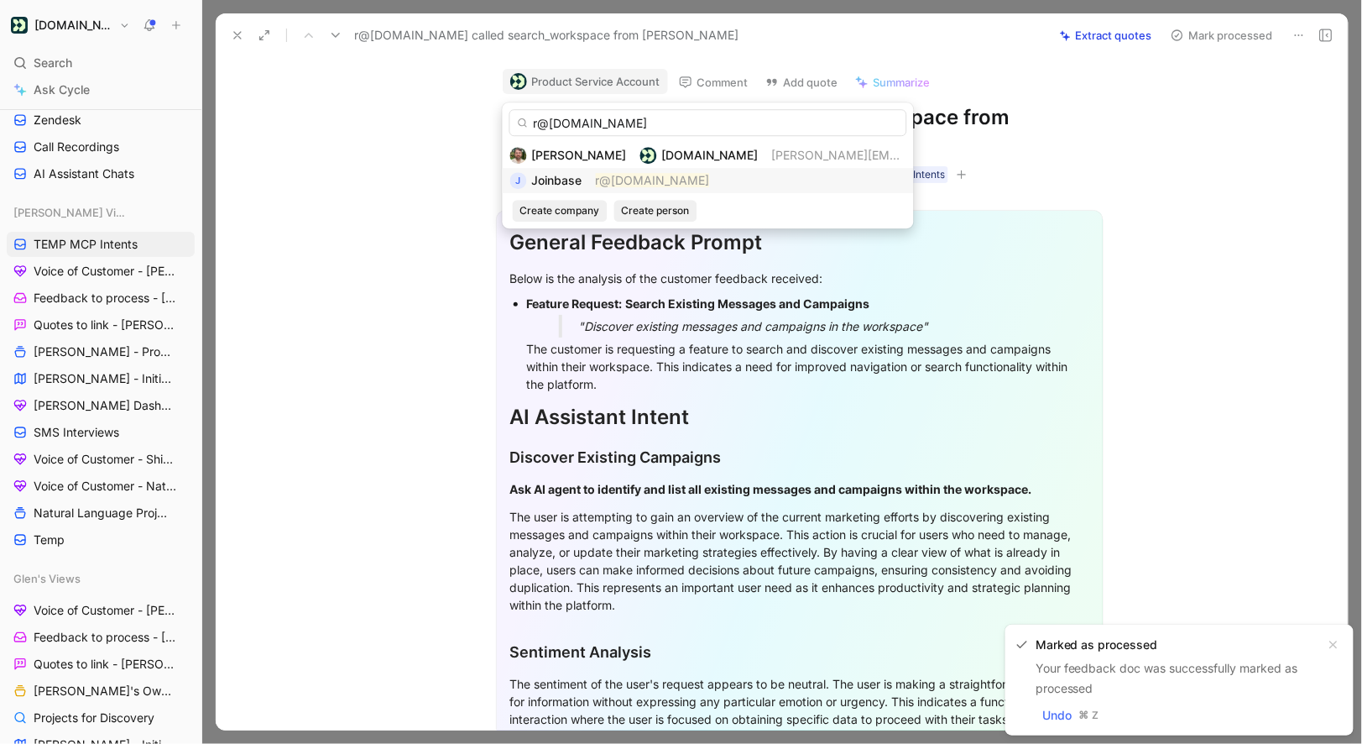
type input "r@joinbase.club"
click at [572, 171] on div "Joinbase" at bounding box center [557, 180] width 50 height 20
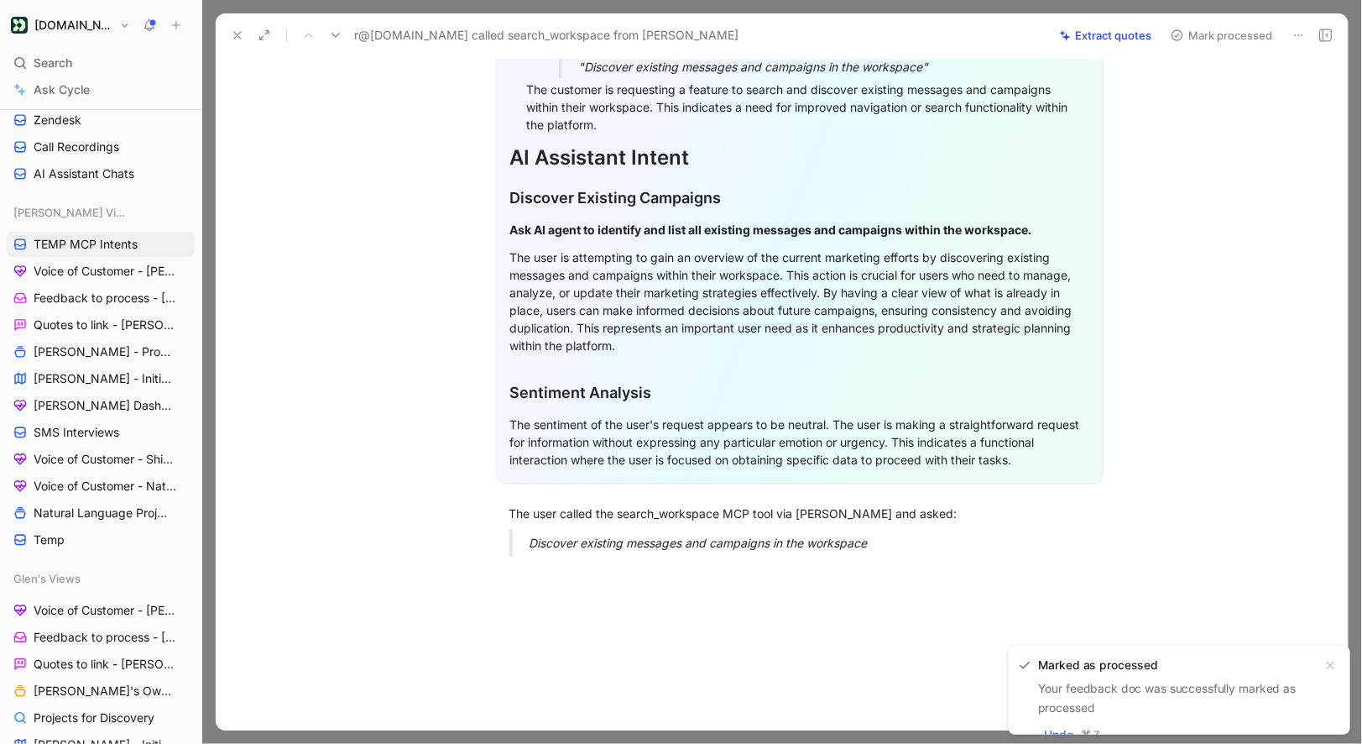
scroll to position [292, 0]
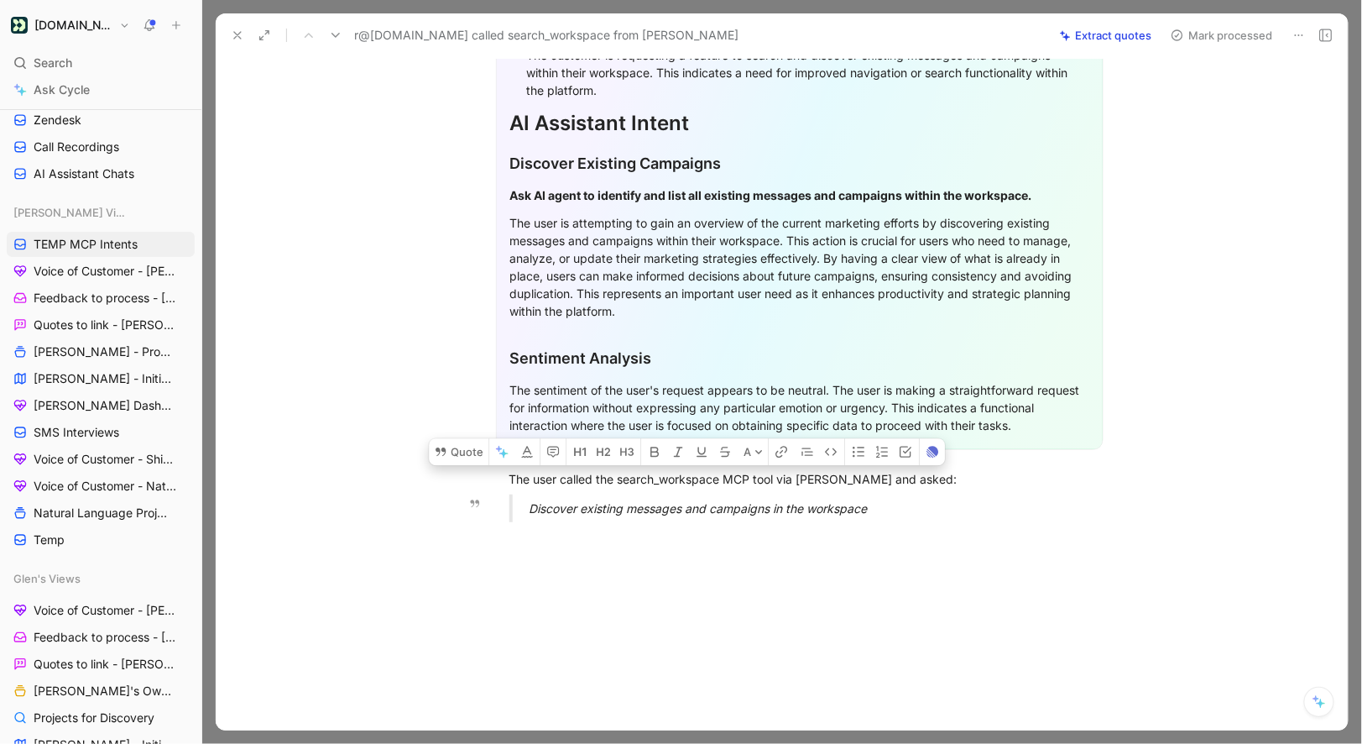
drag, startPoint x: 507, startPoint y: 450, endPoint x: 912, endPoint y: 483, distance: 406.0
click at [911, 483] on div "General Feedback Prompt Below is the analysis of the customer feedback received…" at bounding box center [799, 212] width 1097 height 646
click at [477, 438] on button "Quote" at bounding box center [462, 451] width 60 height 27
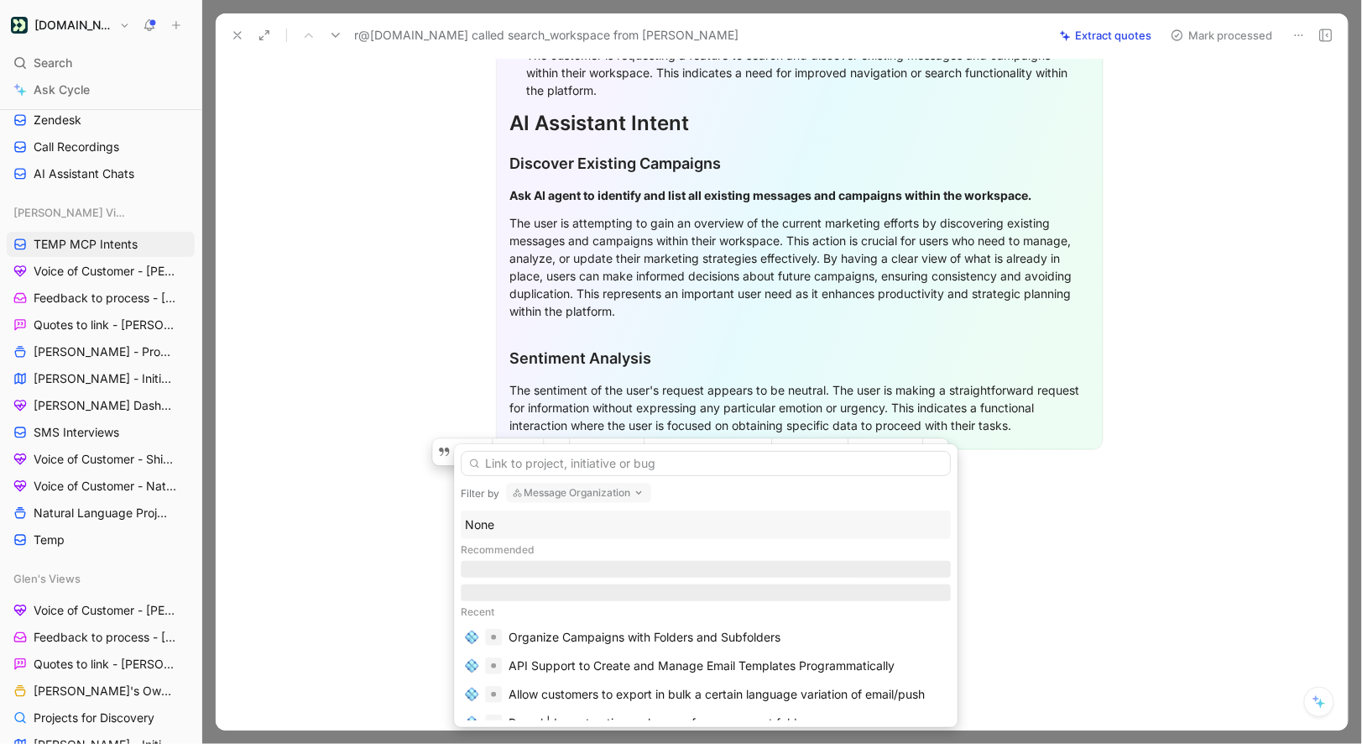
click at [515, 537] on div "None" at bounding box center [706, 524] width 490 height 29
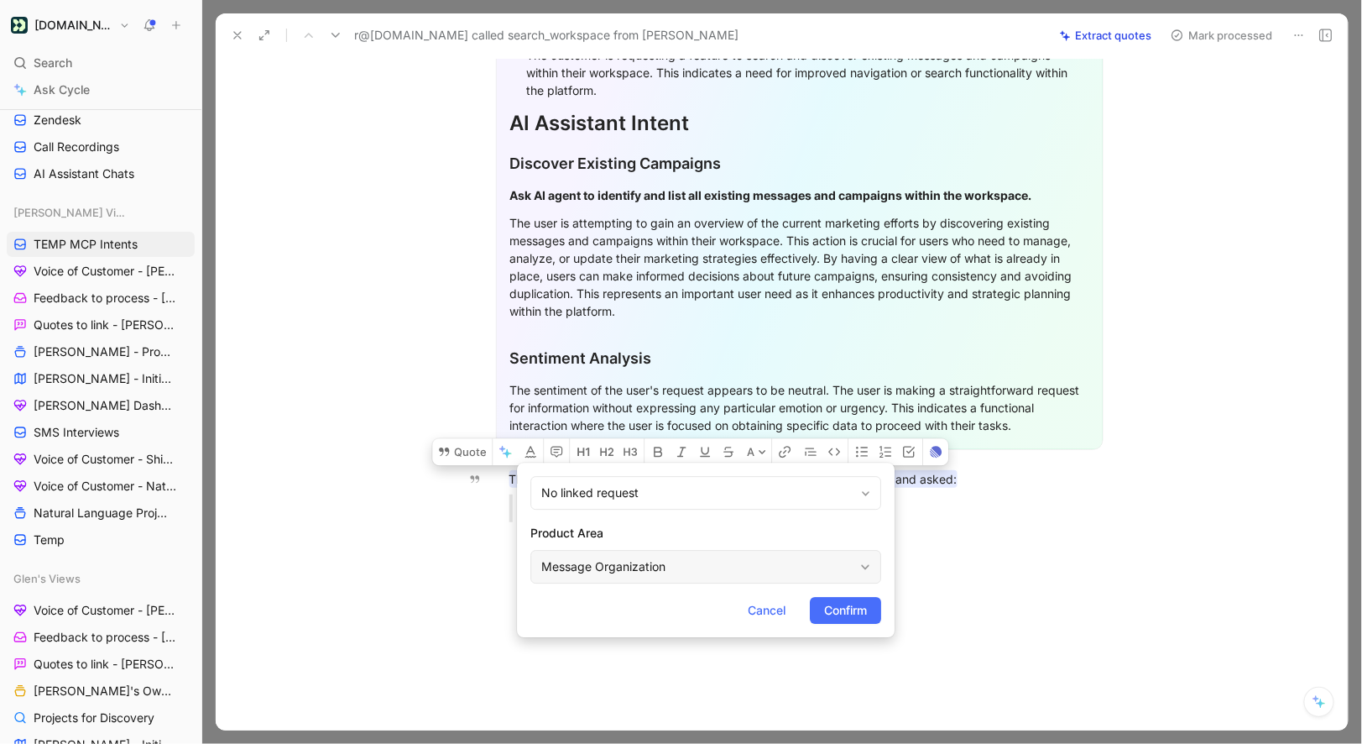
click at [616, 572] on div "Message Organization" at bounding box center [697, 567] width 312 height 20
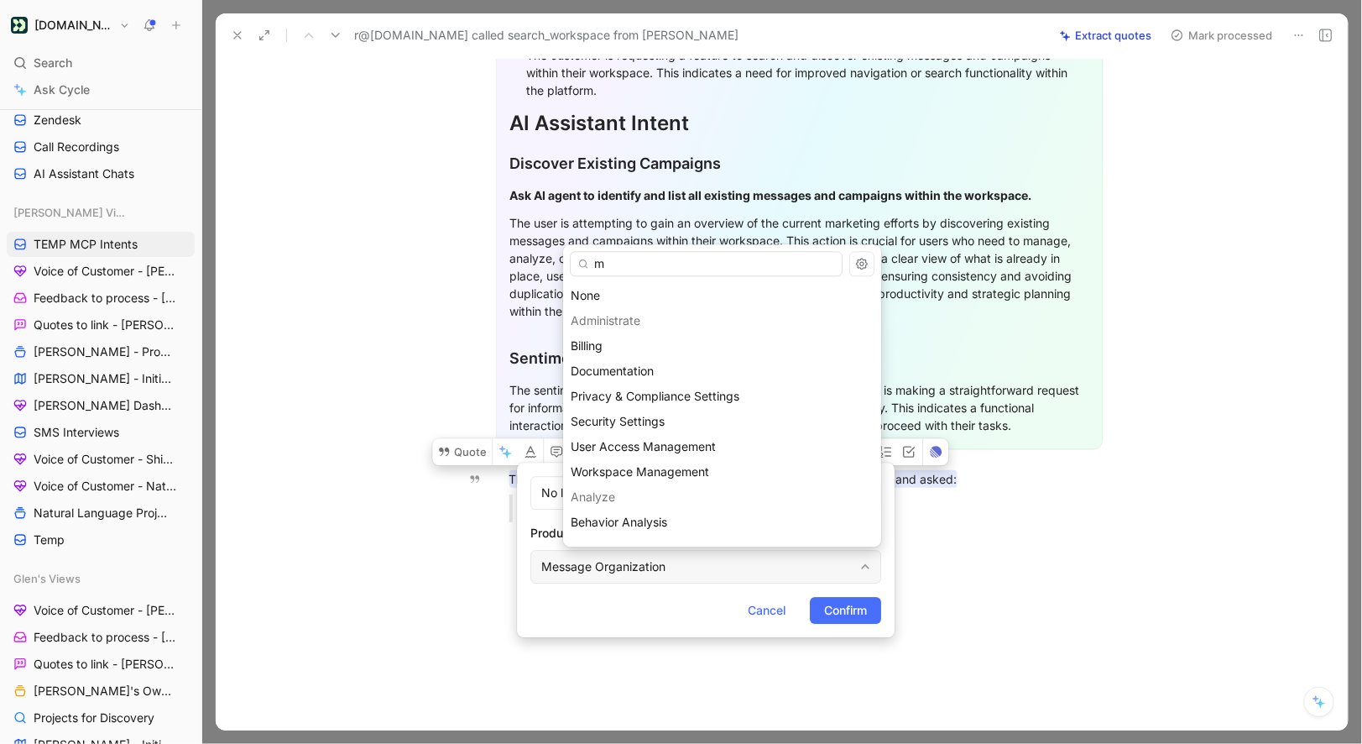
type input "mc"
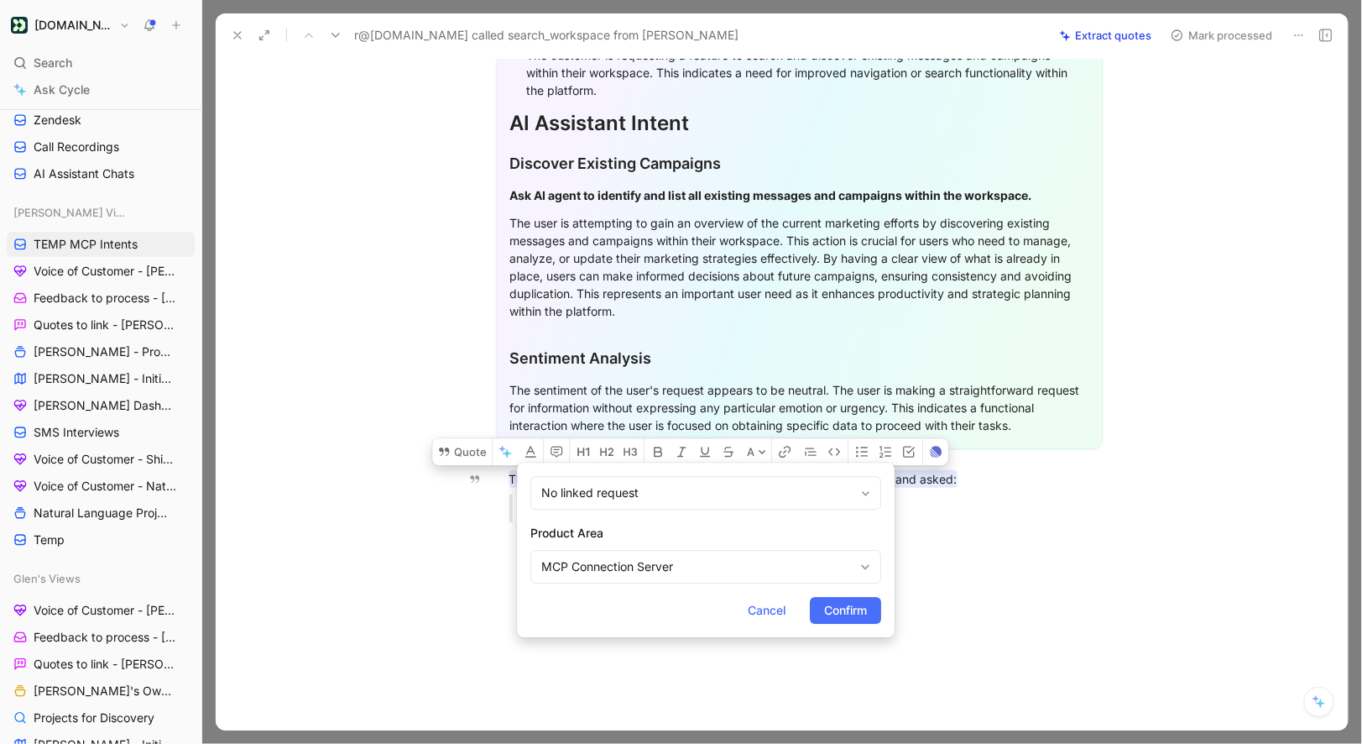
click at [854, 596] on form "No linked request Product Area MCP Connection Server Cancel Confirm" at bounding box center [706, 549] width 378 height 175
click at [854, 609] on span "Confirm" at bounding box center [845, 610] width 43 height 20
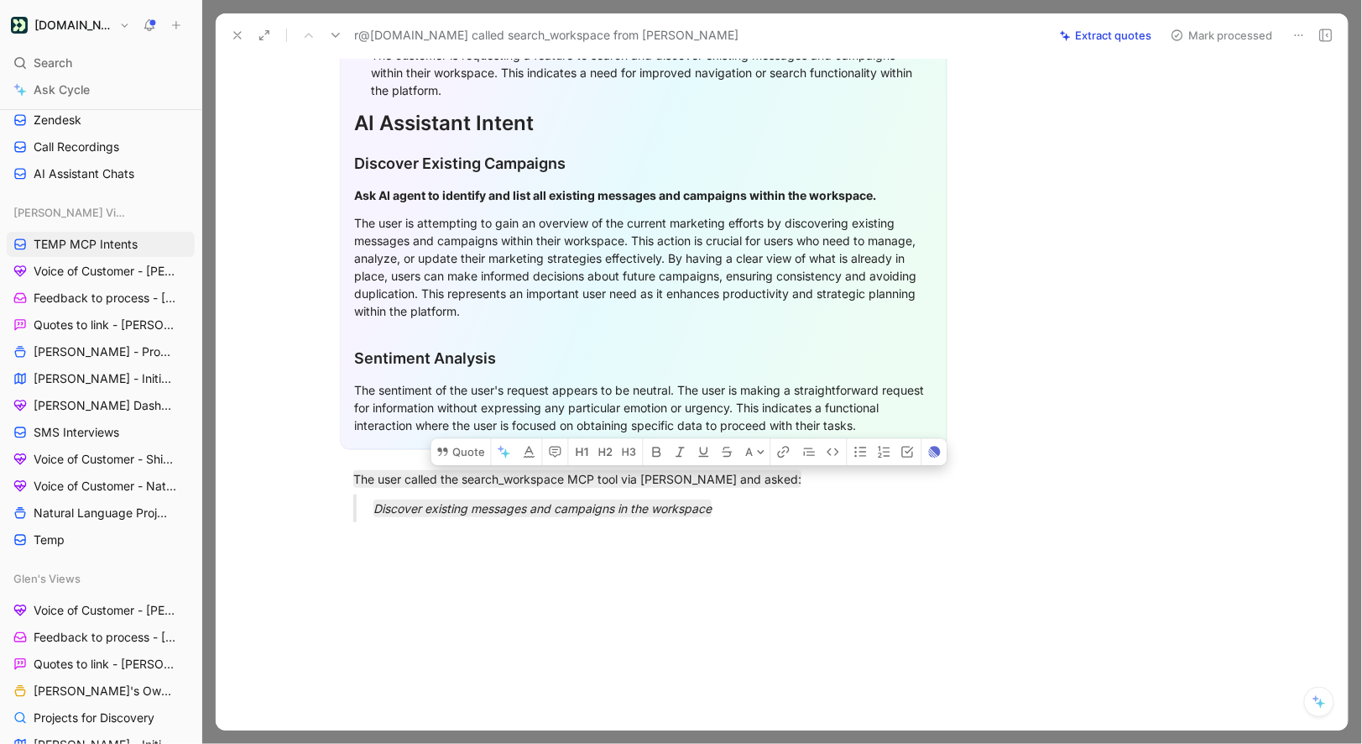
click at [1302, 32] on icon at bounding box center [1299, 35] width 13 height 13
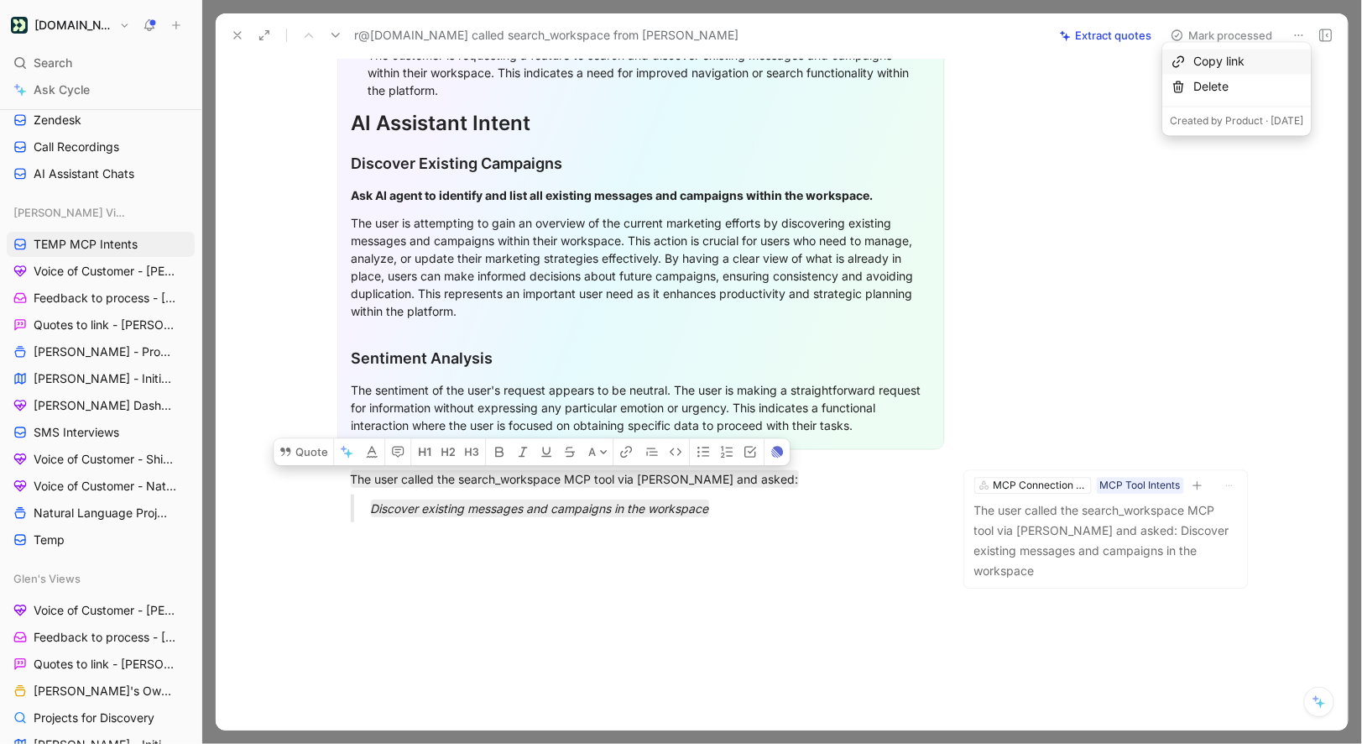
click at [1237, 36] on button "Mark processed" at bounding box center [1222, 36] width 118 height 24
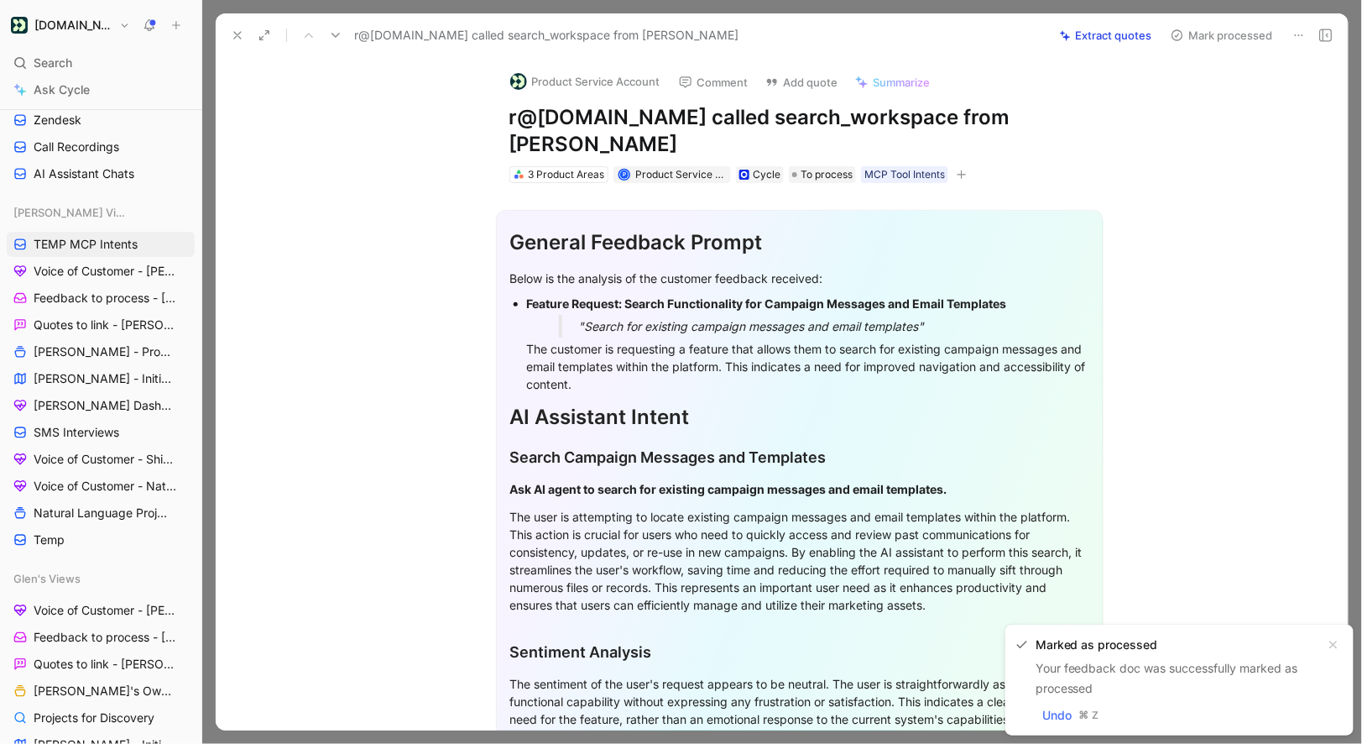
click at [541, 80] on button "Product Service Account" at bounding box center [585, 81] width 165 height 25
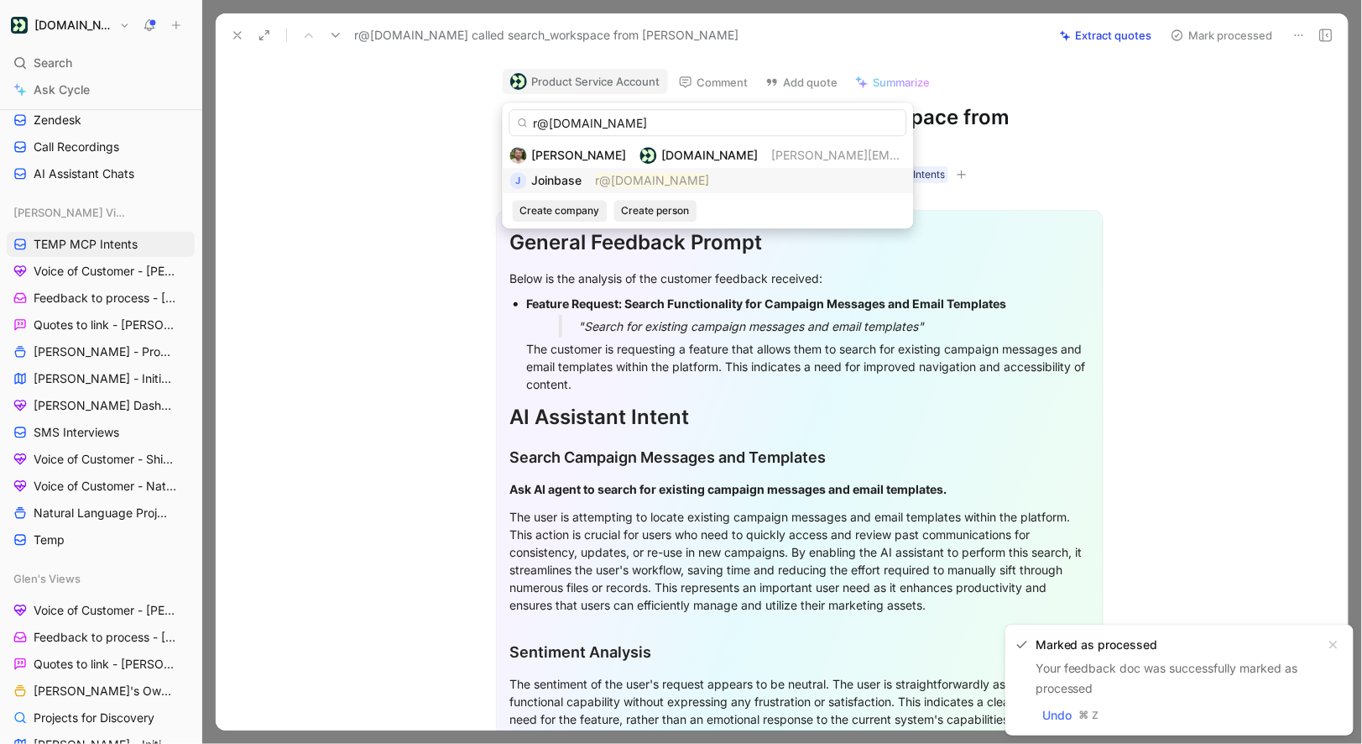
type input "r@joinbase.club"
click at [588, 184] on div "J Joinbase r@joinbase.club" at bounding box center [708, 180] width 396 height 20
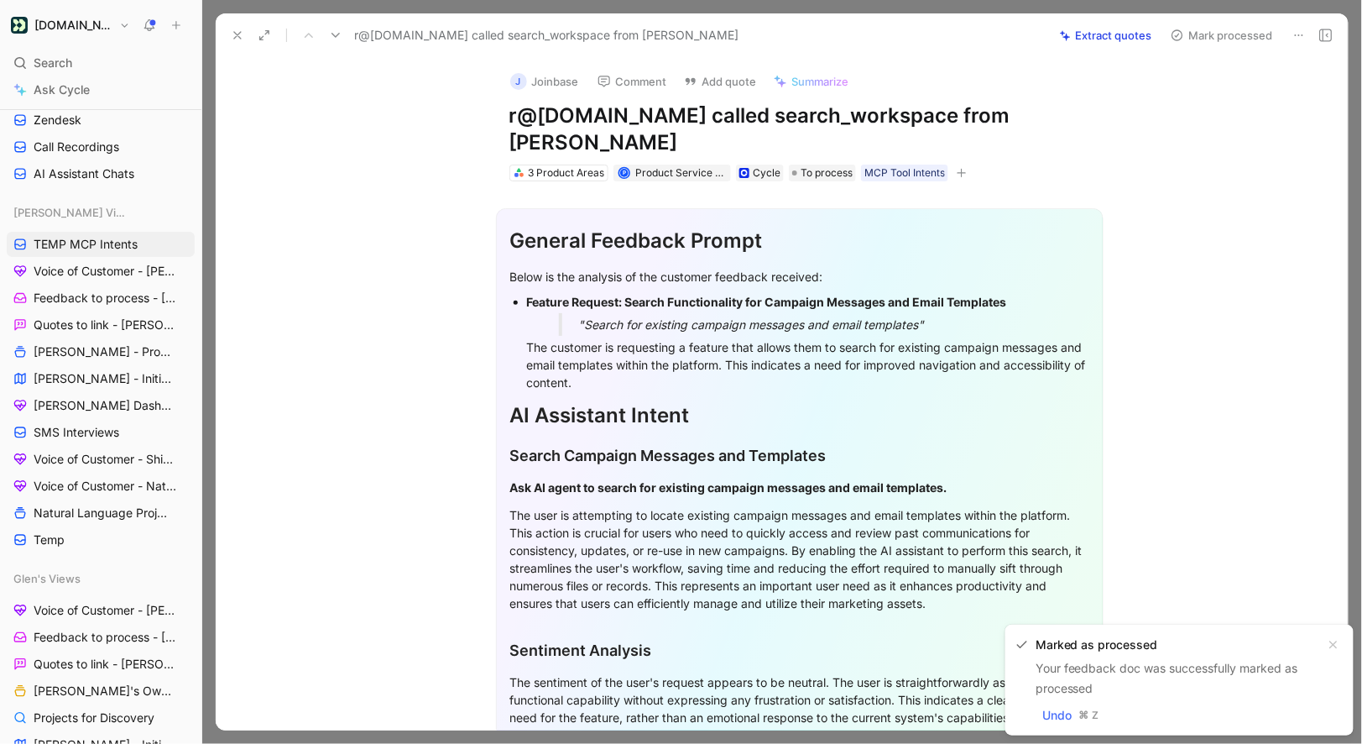
scroll to position [292, 0]
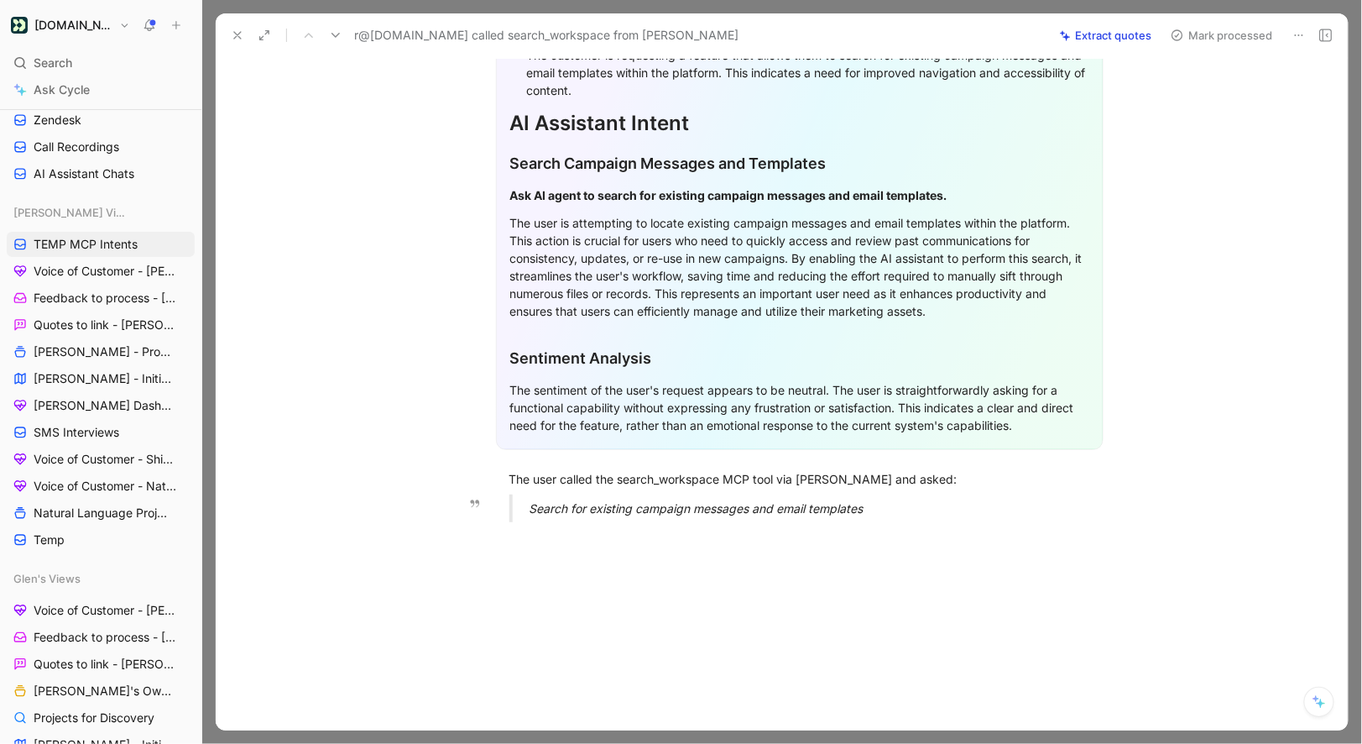
drag, startPoint x: 508, startPoint y: 446, endPoint x: 882, endPoint y: 480, distance: 375.9
click at [881, 479] on div "General Feedback Prompt Below is the analysis of the customer feedback received…" at bounding box center [799, 212] width 1097 height 646
click at [468, 438] on button "Quote" at bounding box center [460, 451] width 60 height 27
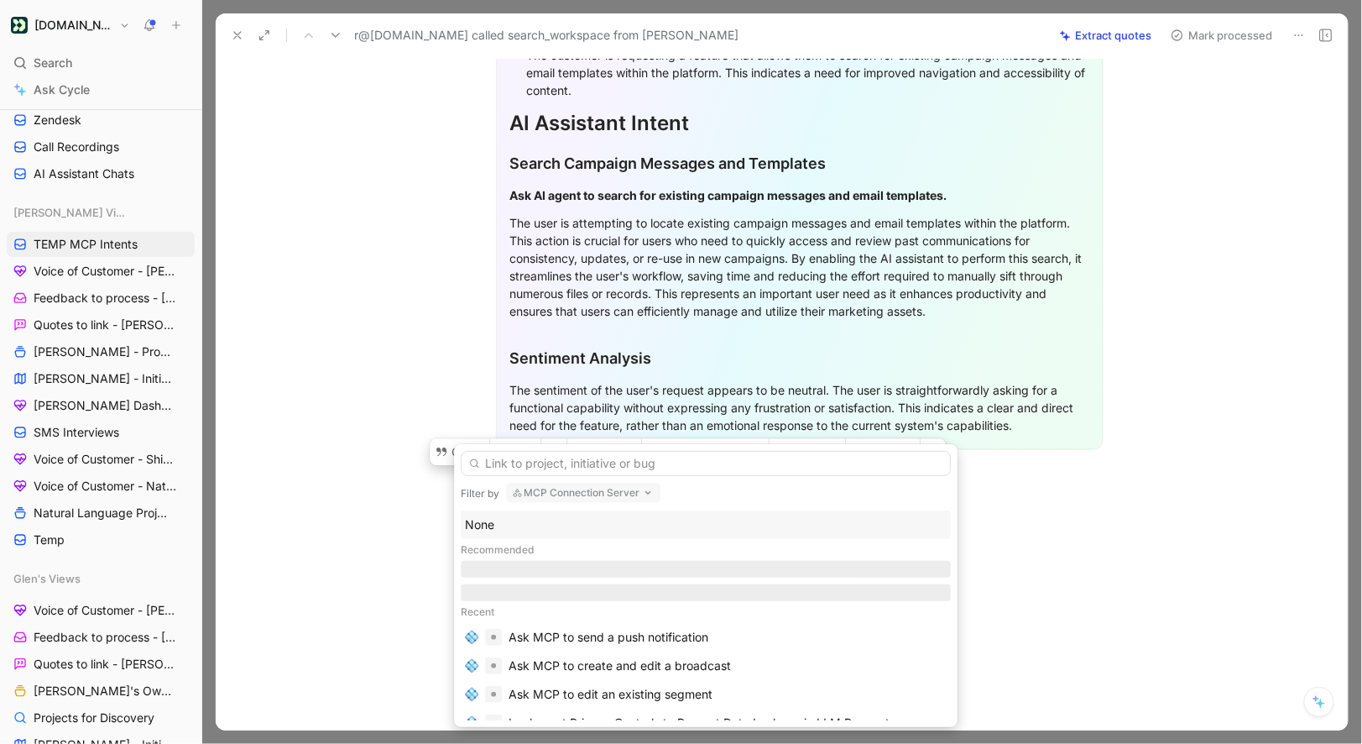
click at [518, 521] on div "None" at bounding box center [706, 525] width 482 height 20
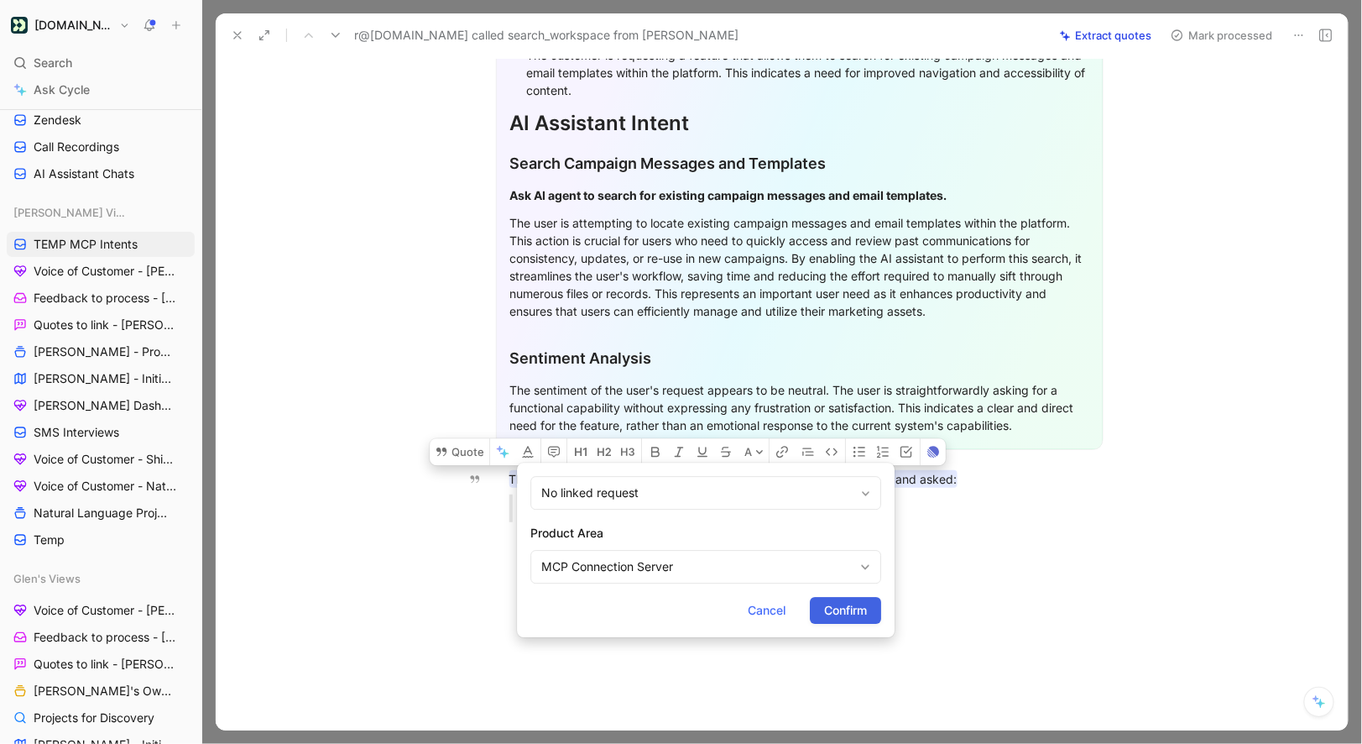
click at [843, 609] on span "Confirm" at bounding box center [845, 610] width 43 height 20
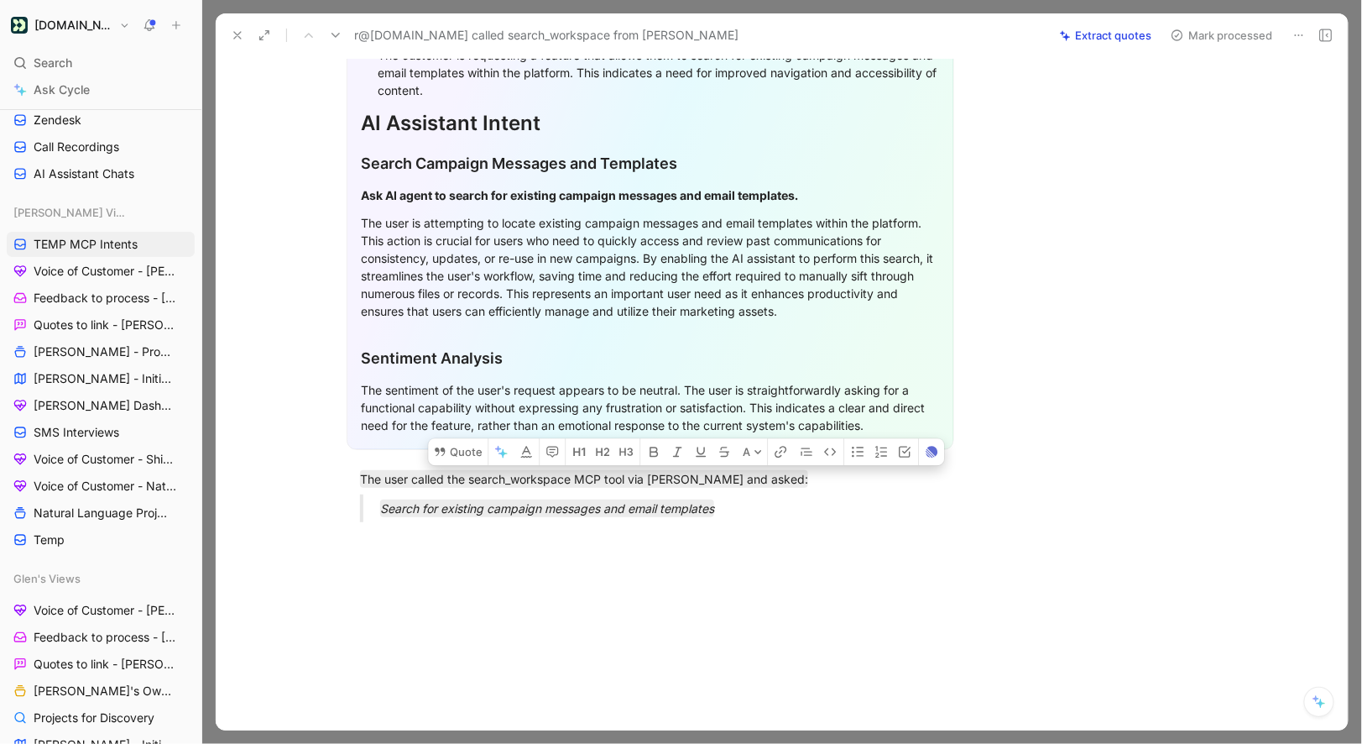
click at [1205, 39] on button "Mark processed" at bounding box center [1222, 36] width 118 height 24
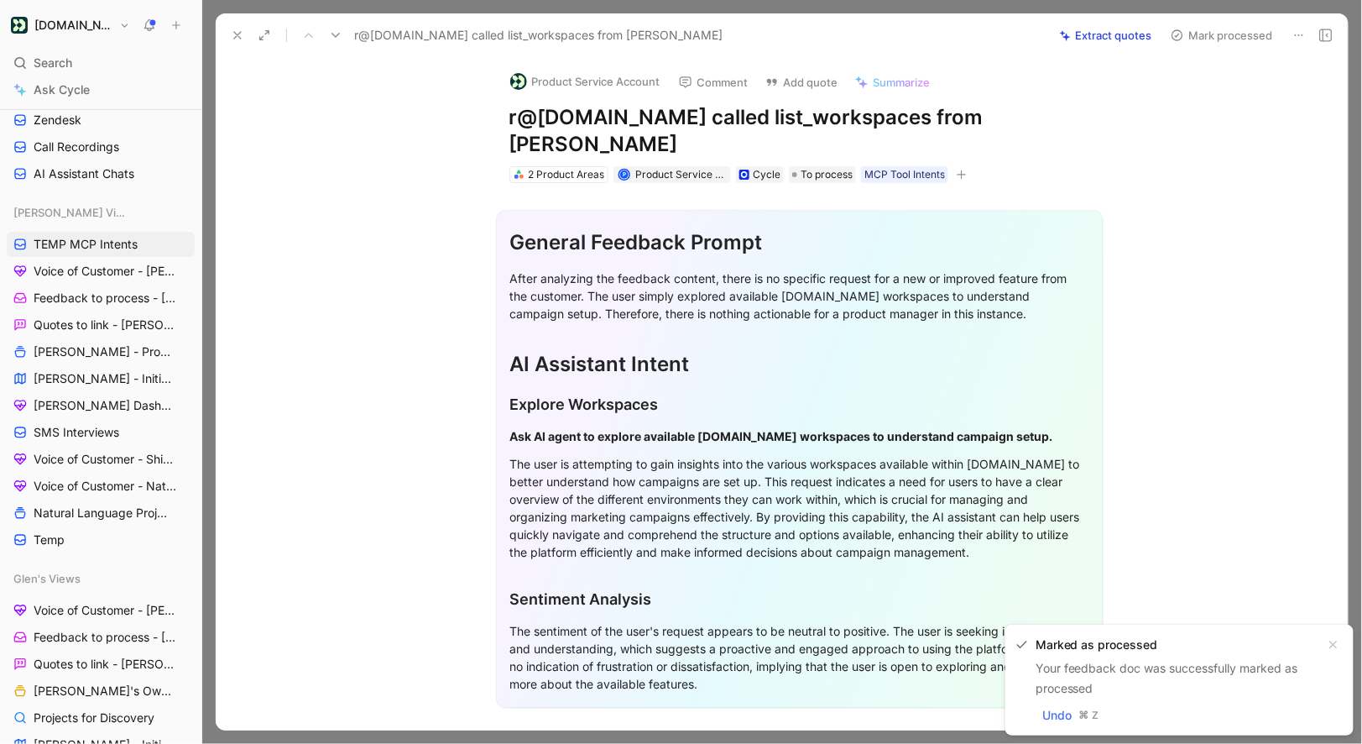
click at [548, 88] on button "Product Service Account" at bounding box center [585, 81] width 165 height 25
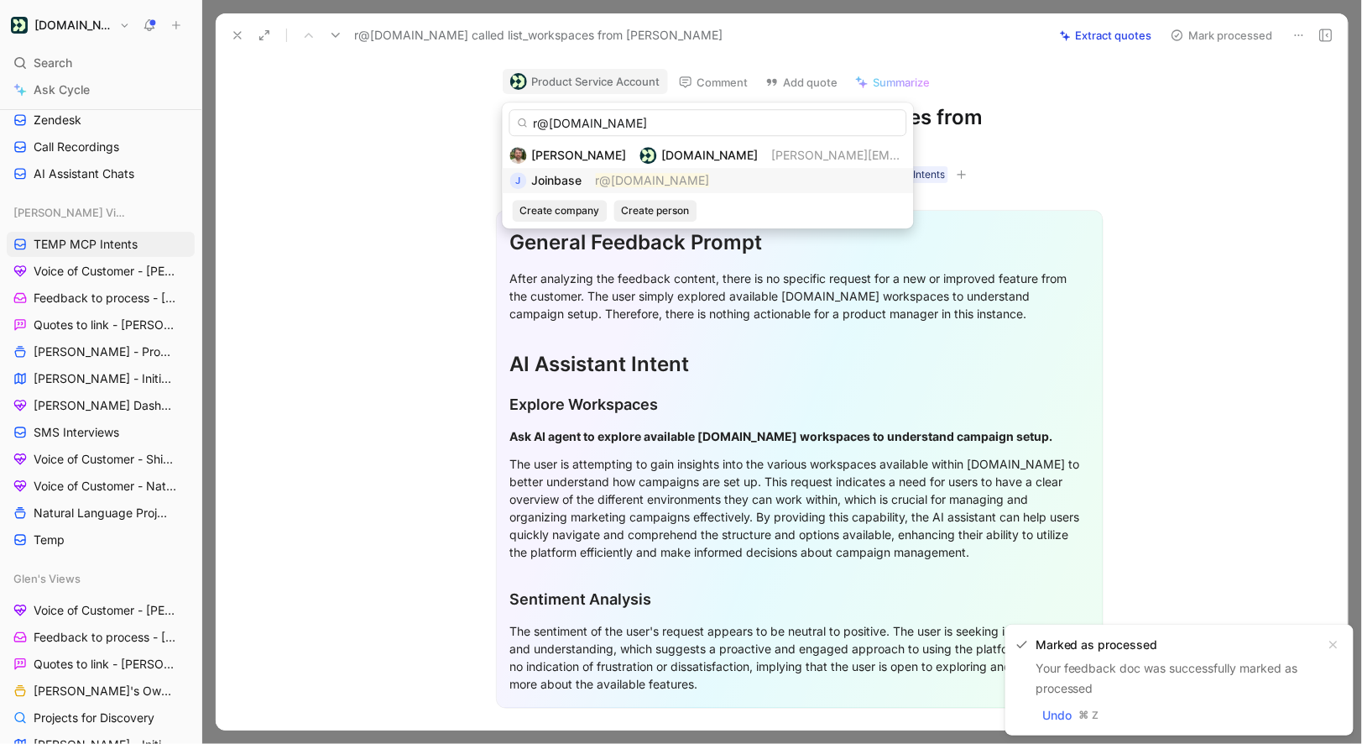
type input "r@joinbase.club"
click at [588, 179] on div "J Joinbase r@joinbase.club" at bounding box center [708, 180] width 396 height 20
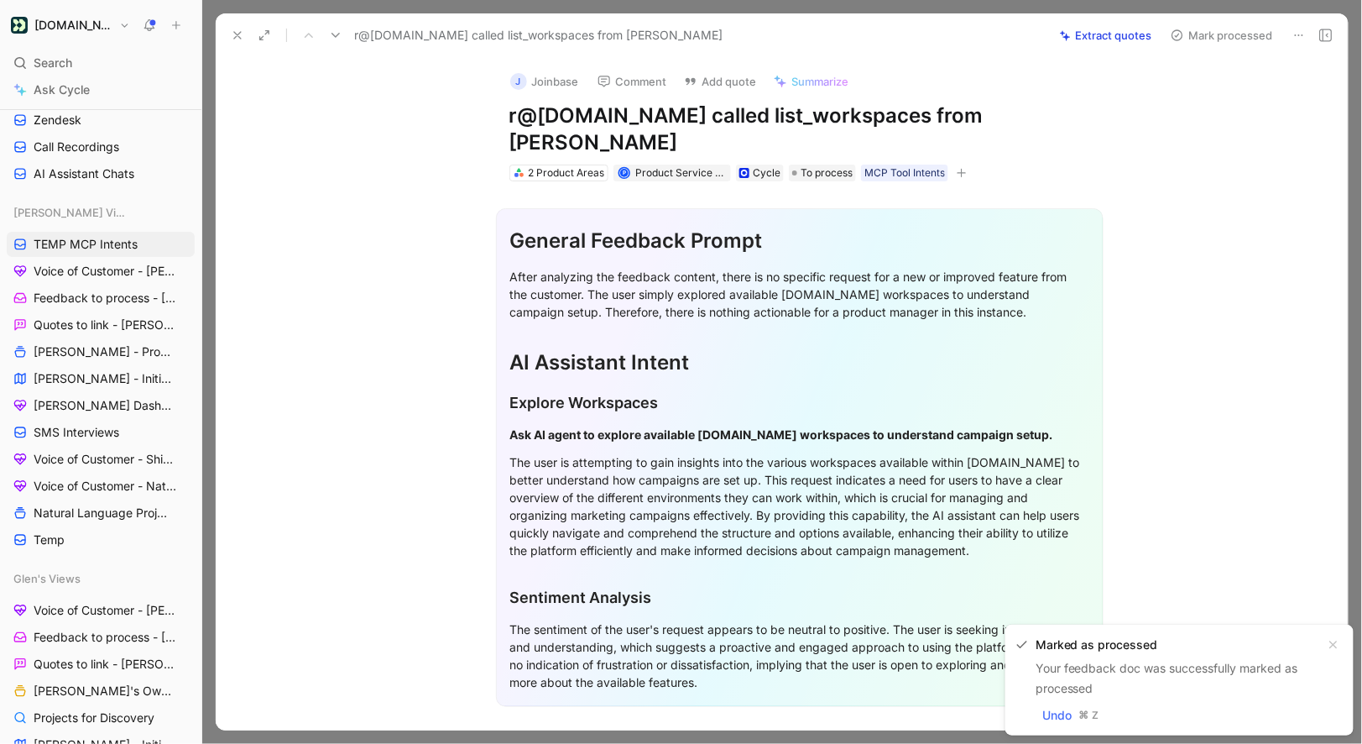
scroll to position [257, 0]
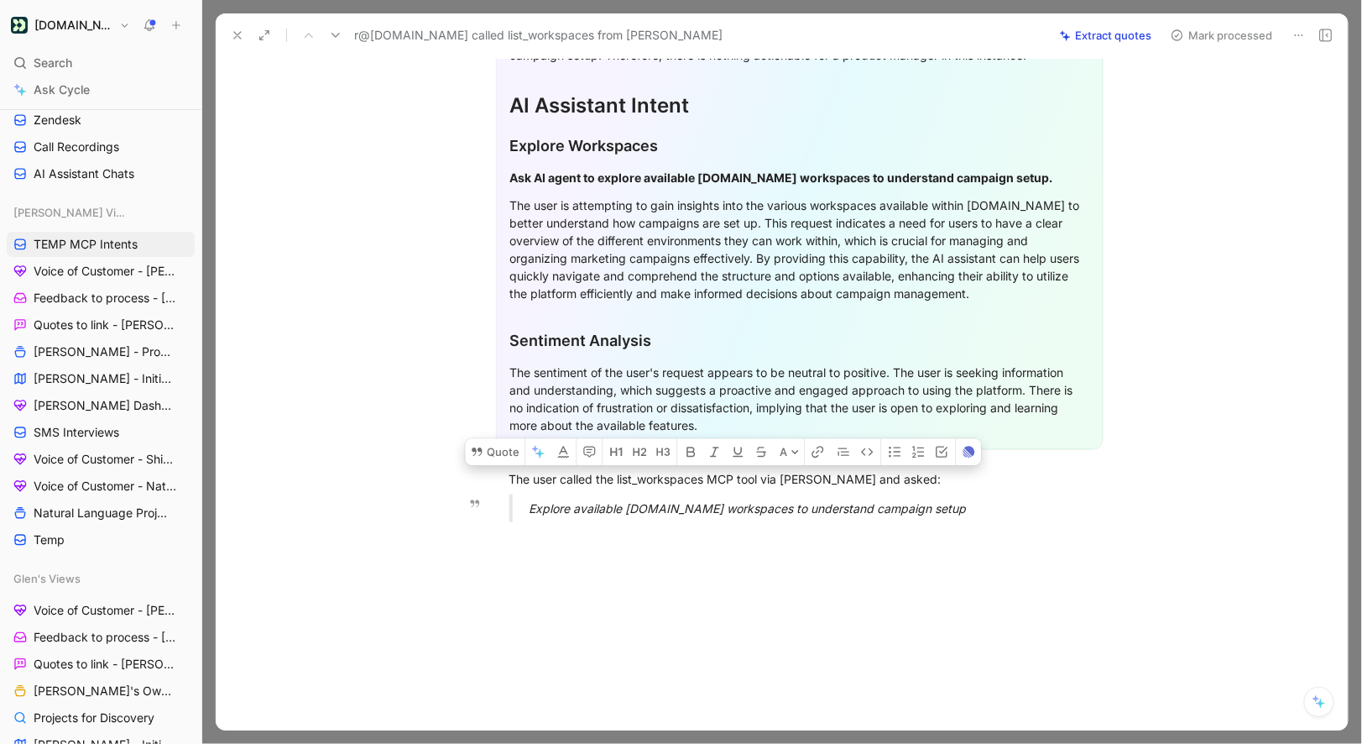
drag, startPoint x: 507, startPoint y: 447, endPoint x: 945, endPoint y: 478, distance: 439.3
click at [945, 478] on div "General Feedback Prompt After analyzing the feedback content, there is no speci…" at bounding box center [799, 229] width 1097 height 611
click at [505, 438] on button "Quote" at bounding box center [495, 451] width 60 height 27
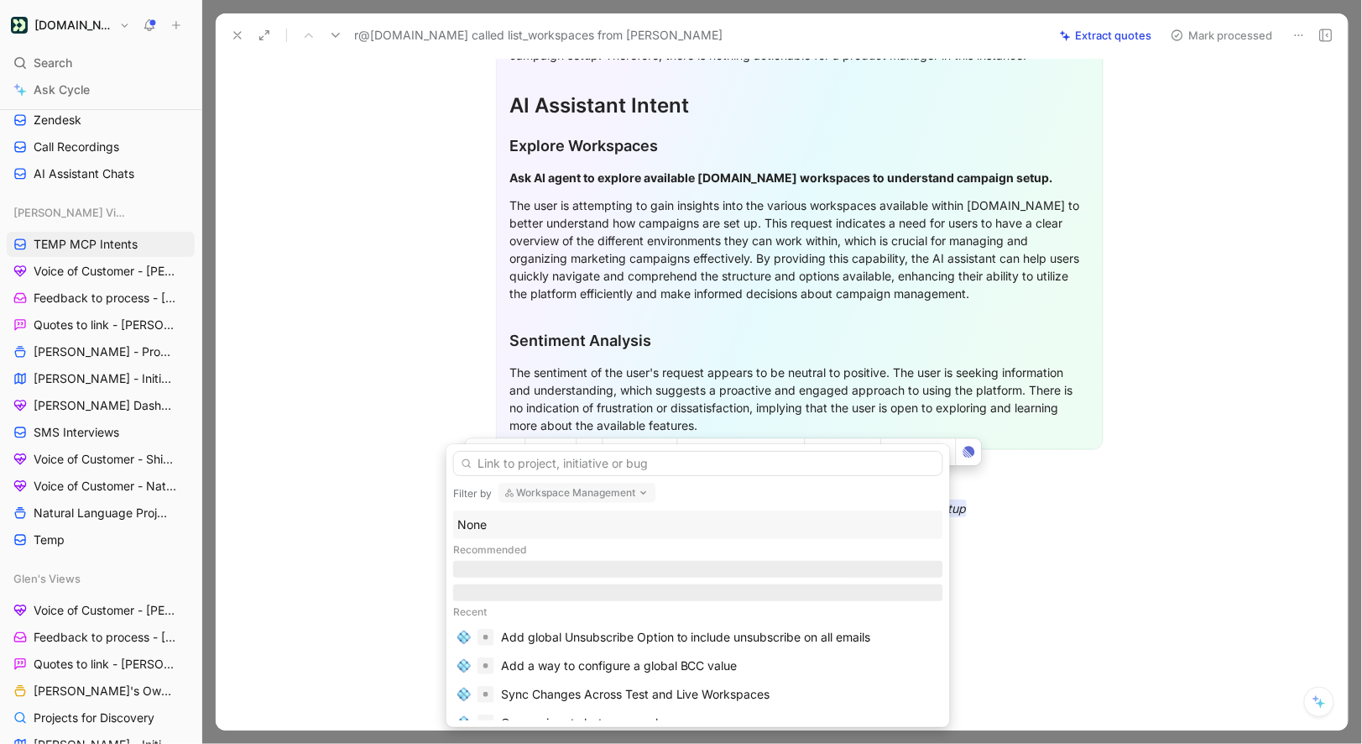
click at [481, 525] on div "None" at bounding box center [698, 525] width 482 height 20
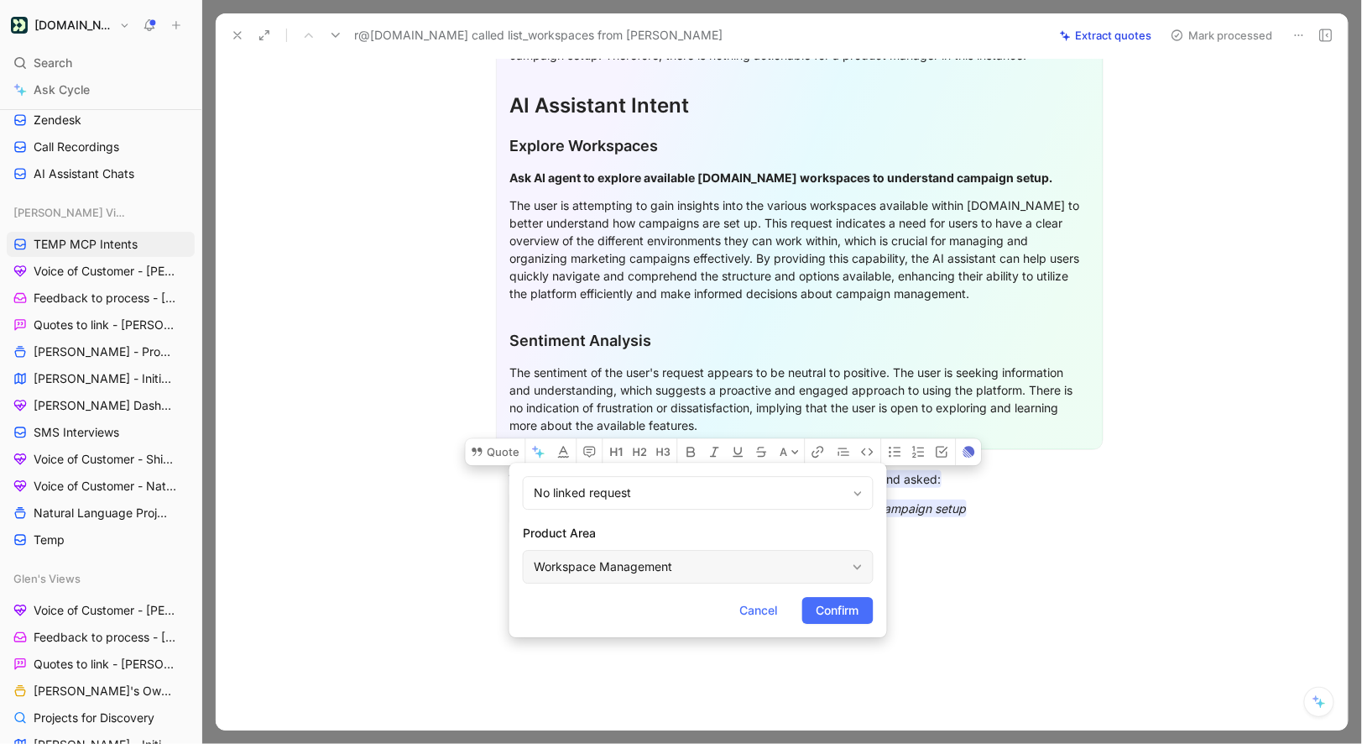
click at [588, 574] on div "Workspace Management" at bounding box center [690, 567] width 312 height 20
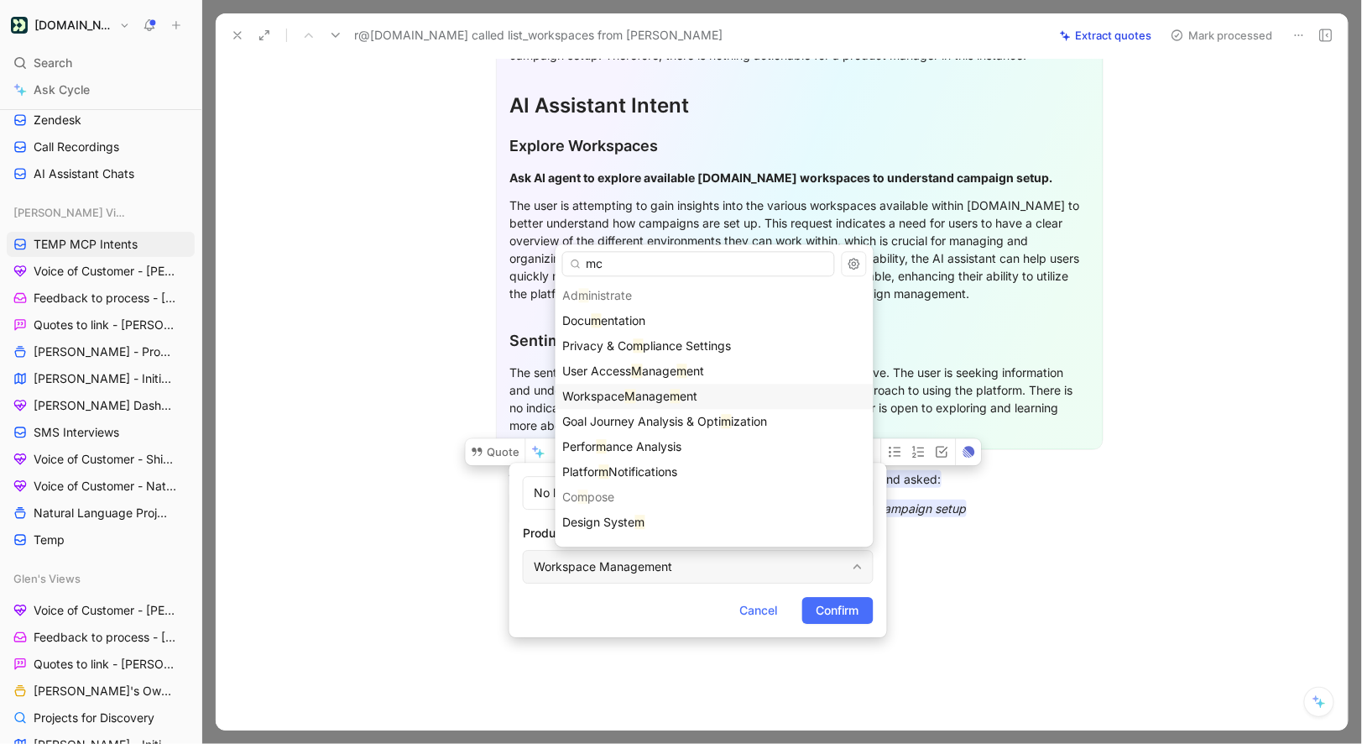
type input "mcp"
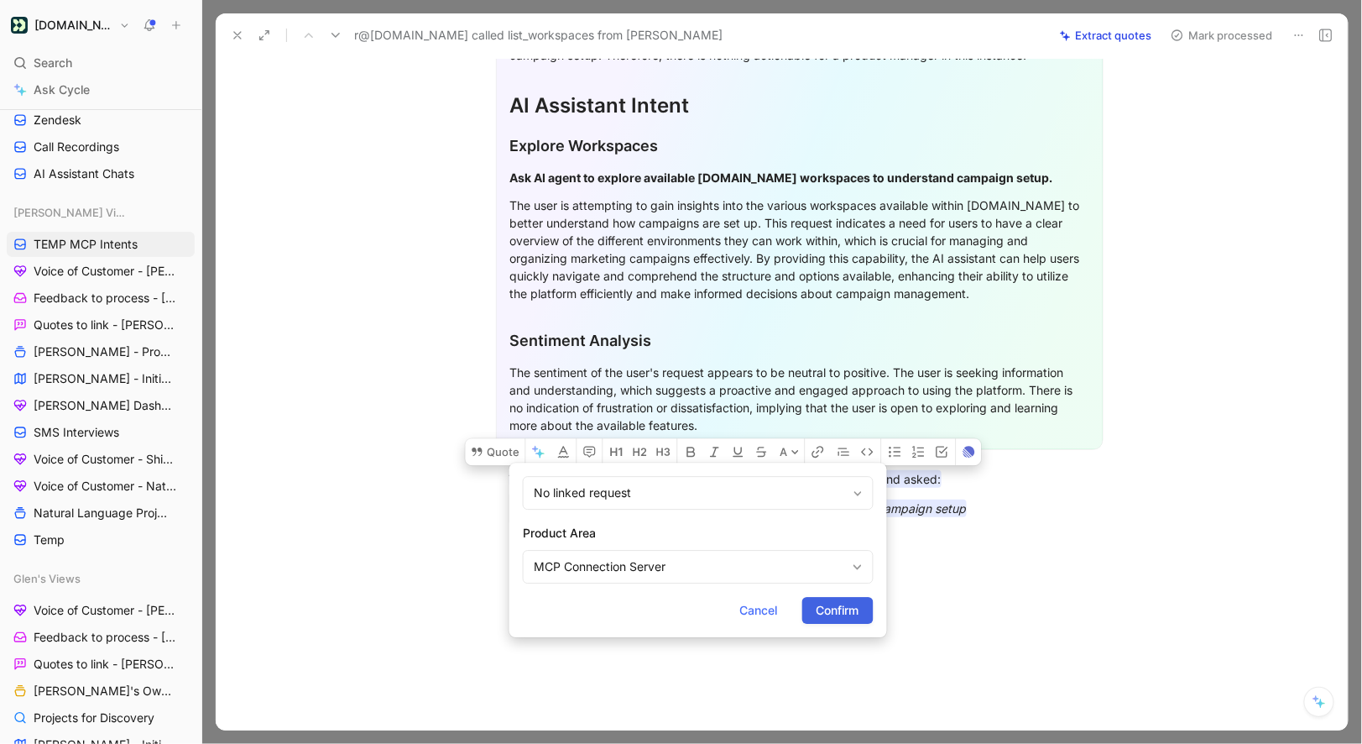
click at [824, 618] on span "Confirm" at bounding box center [838, 610] width 43 height 20
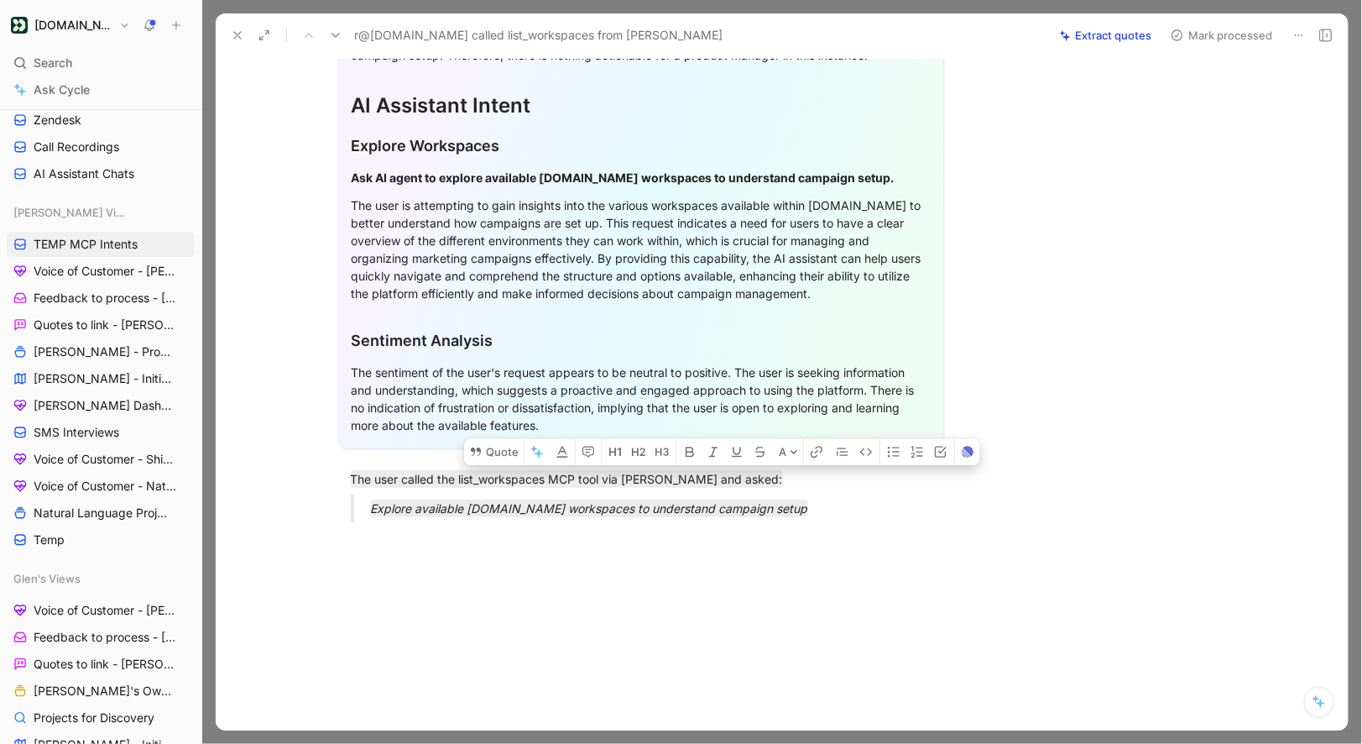
click at [1207, 33] on button "Mark processed" at bounding box center [1222, 36] width 118 height 24
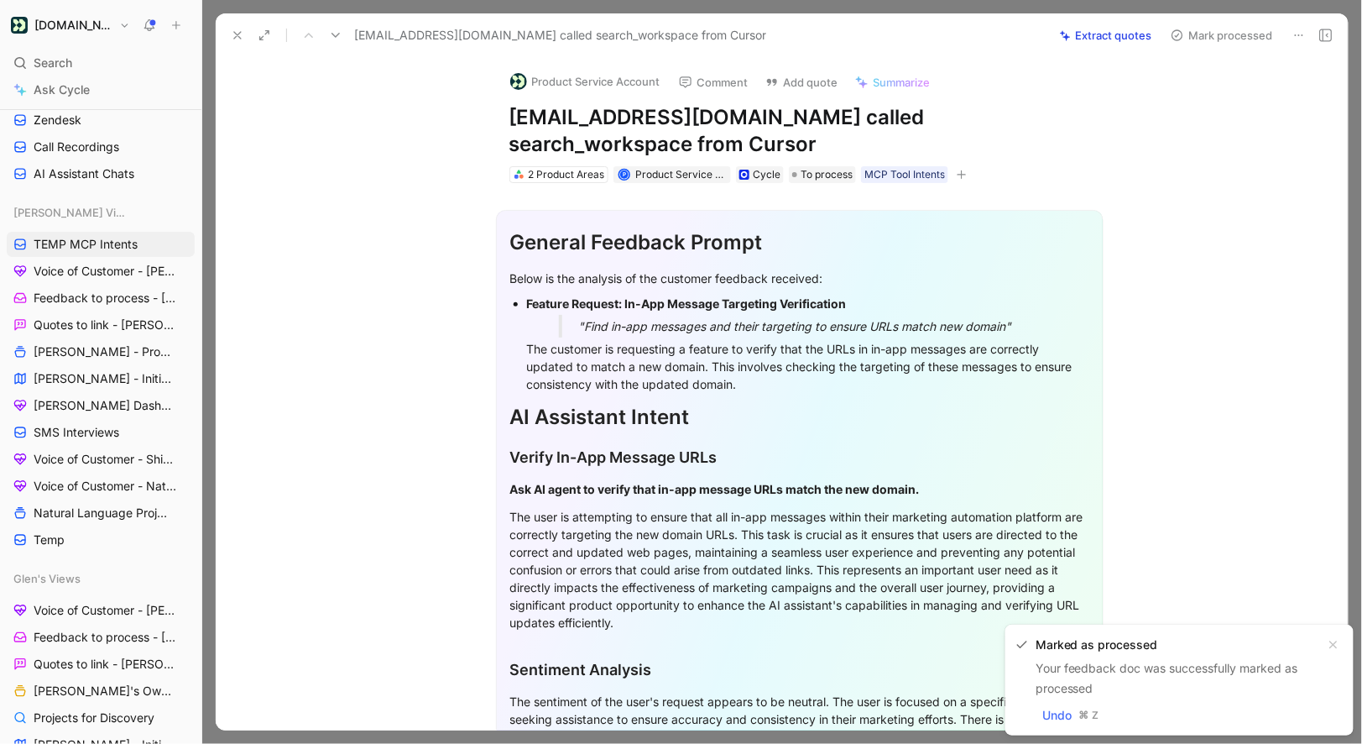
drag, startPoint x: 509, startPoint y: 120, endPoint x: 759, endPoint y: 120, distance: 250.1
click at [759, 120] on div "Product Service Account Comment Add quote Summarize daniil.z+ka@starcrown.partn…" at bounding box center [800, 121] width 645 height 128
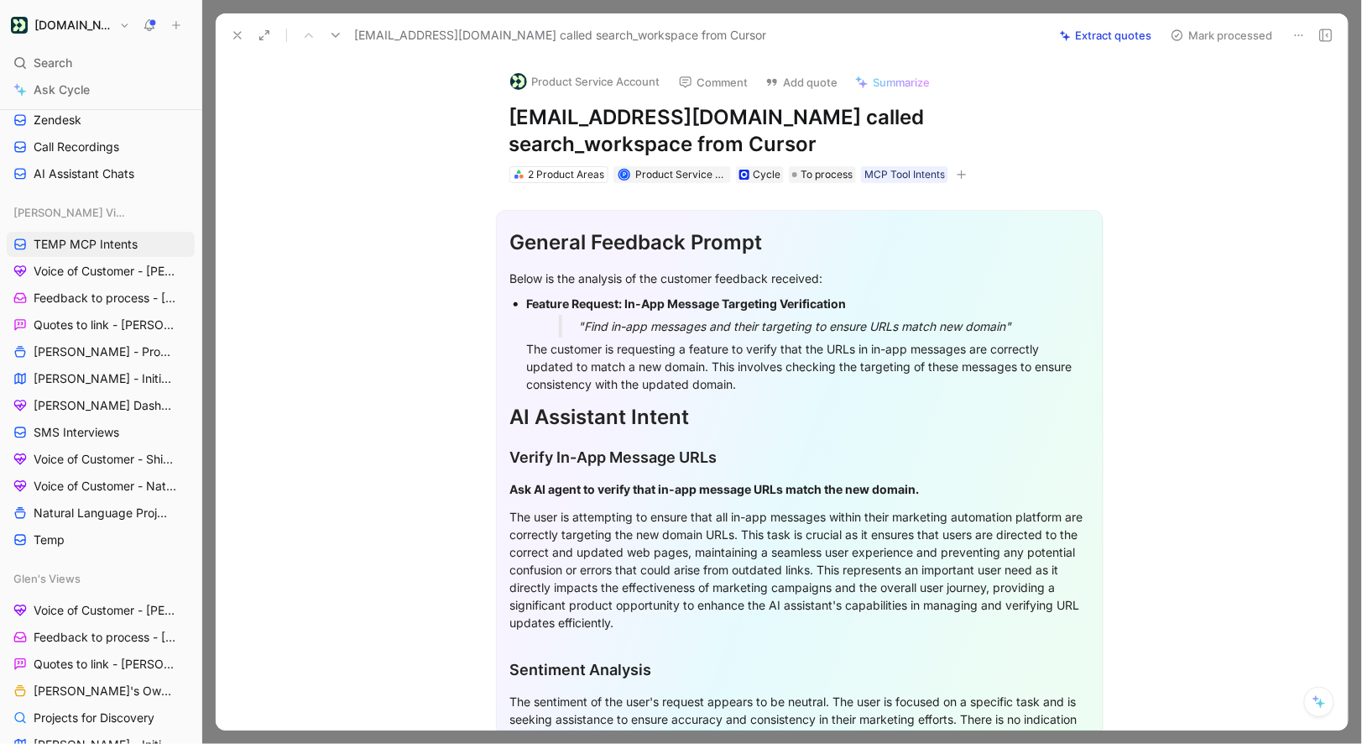
drag, startPoint x: 823, startPoint y: 118, endPoint x: 510, endPoint y: 113, distance: 314.0
click at [510, 113] on h1 "daniil.z+ka@starcrown.partners called search_workspace from Cursor" at bounding box center [800, 131] width 581 height 54
copy h1 "daniil.z+ka@starcrown.partners"
click at [561, 73] on button "Product Service Account" at bounding box center [585, 81] width 165 height 25
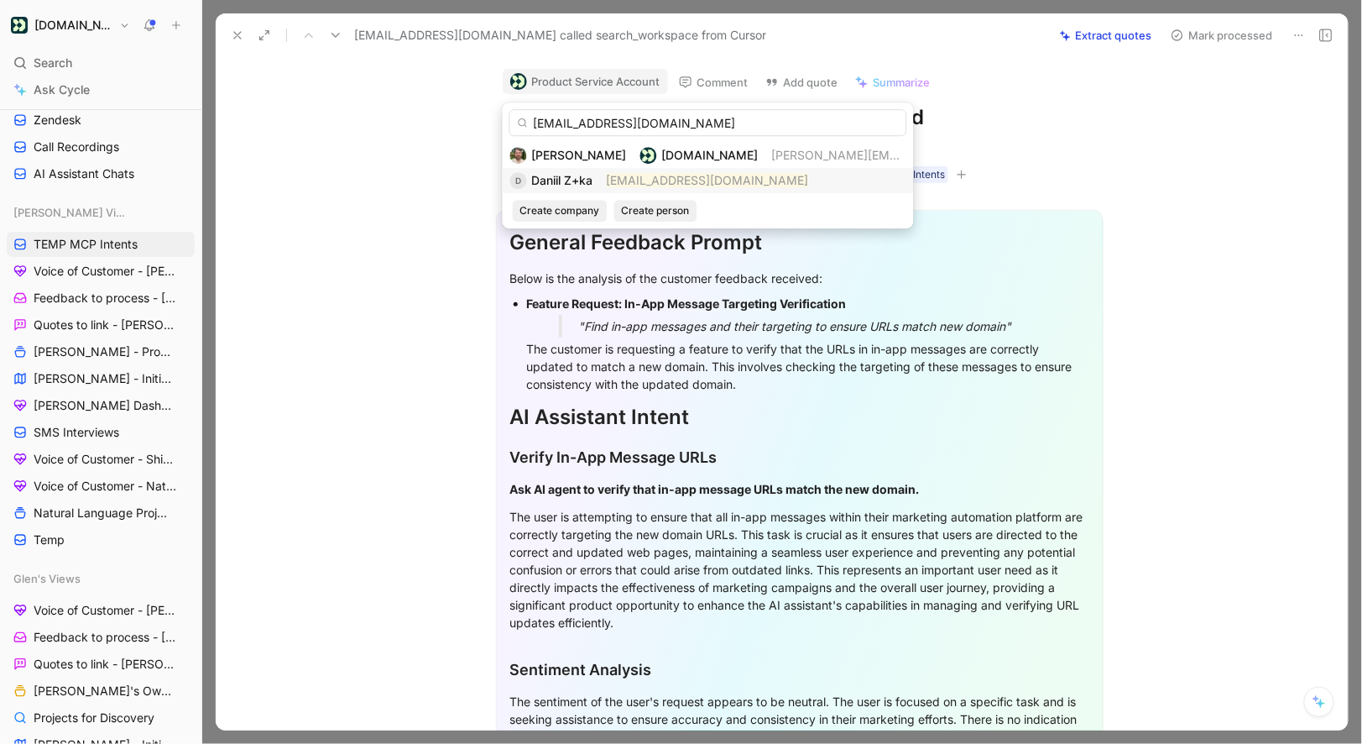
type input "daniil.z+ka@starcrown.partners"
click at [577, 179] on span "Daniil Z+ka" at bounding box center [562, 180] width 61 height 14
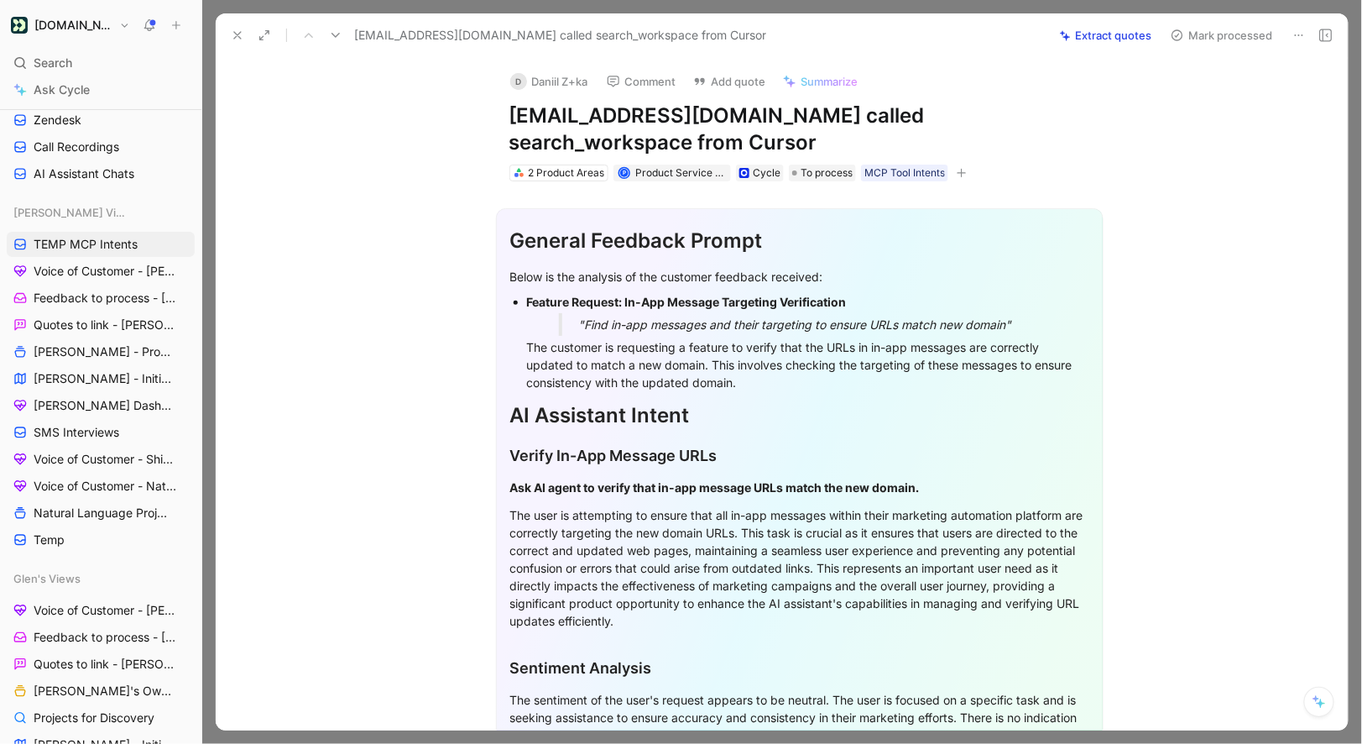
scroll to position [354, 0]
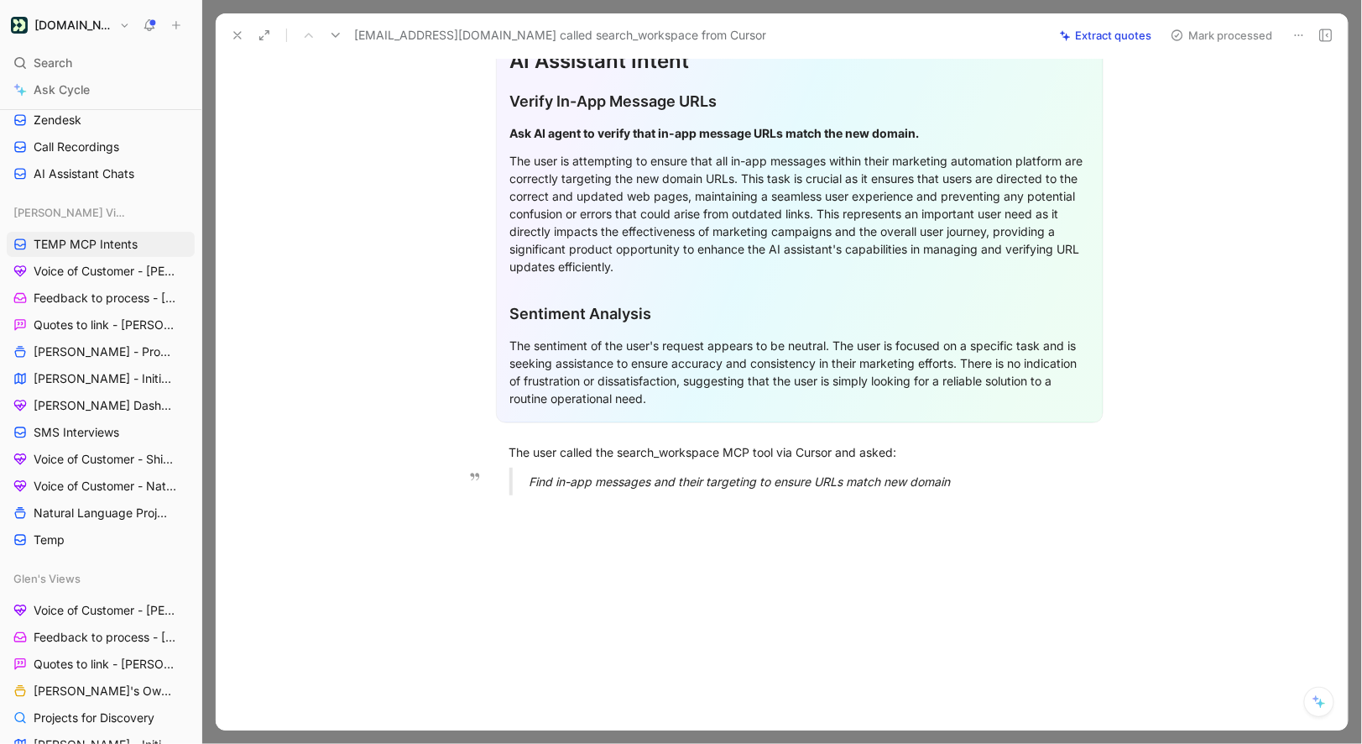
drag, startPoint x: 510, startPoint y: 439, endPoint x: 967, endPoint y: 490, distance: 460.3
click at [967, 490] on div "General Feedback Prompt Below is the analysis of the customer feedback received…" at bounding box center [799, 168] width 1097 height 682
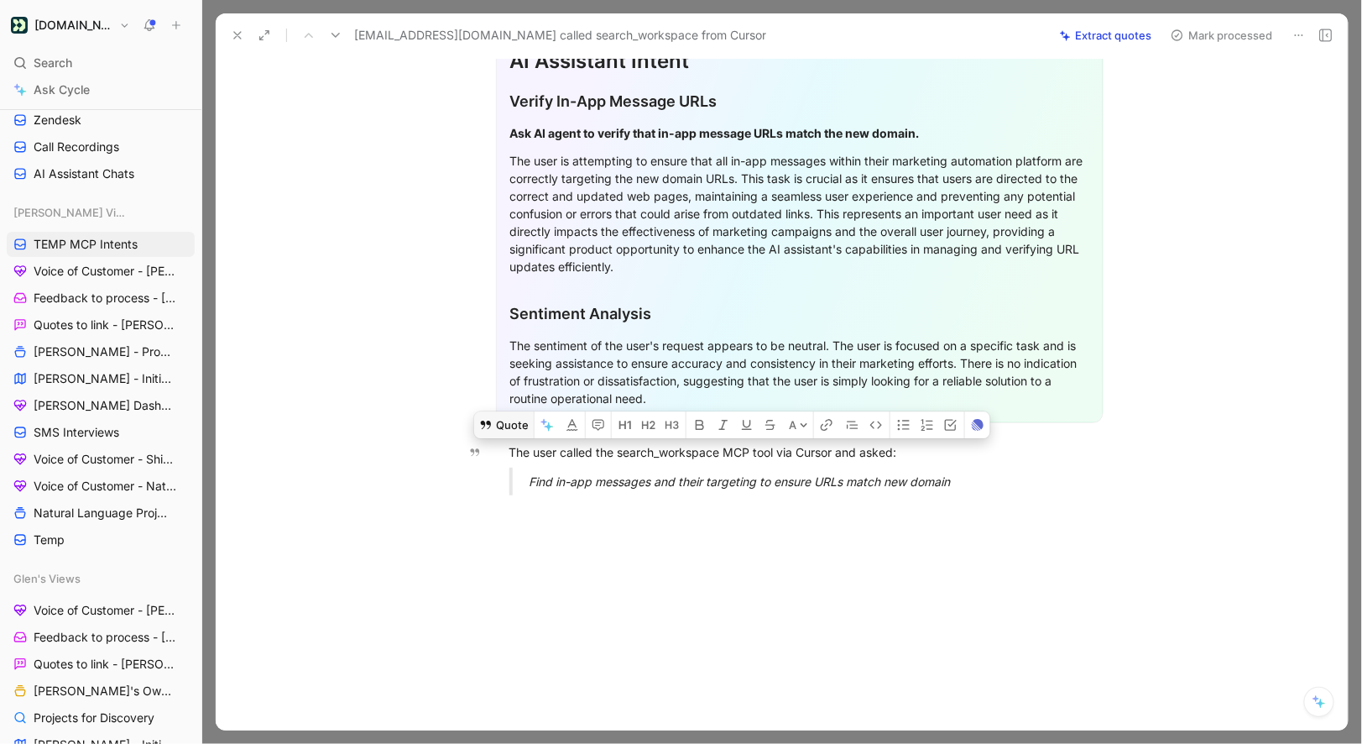
click at [494, 418] on button "Quote" at bounding box center [504, 424] width 60 height 27
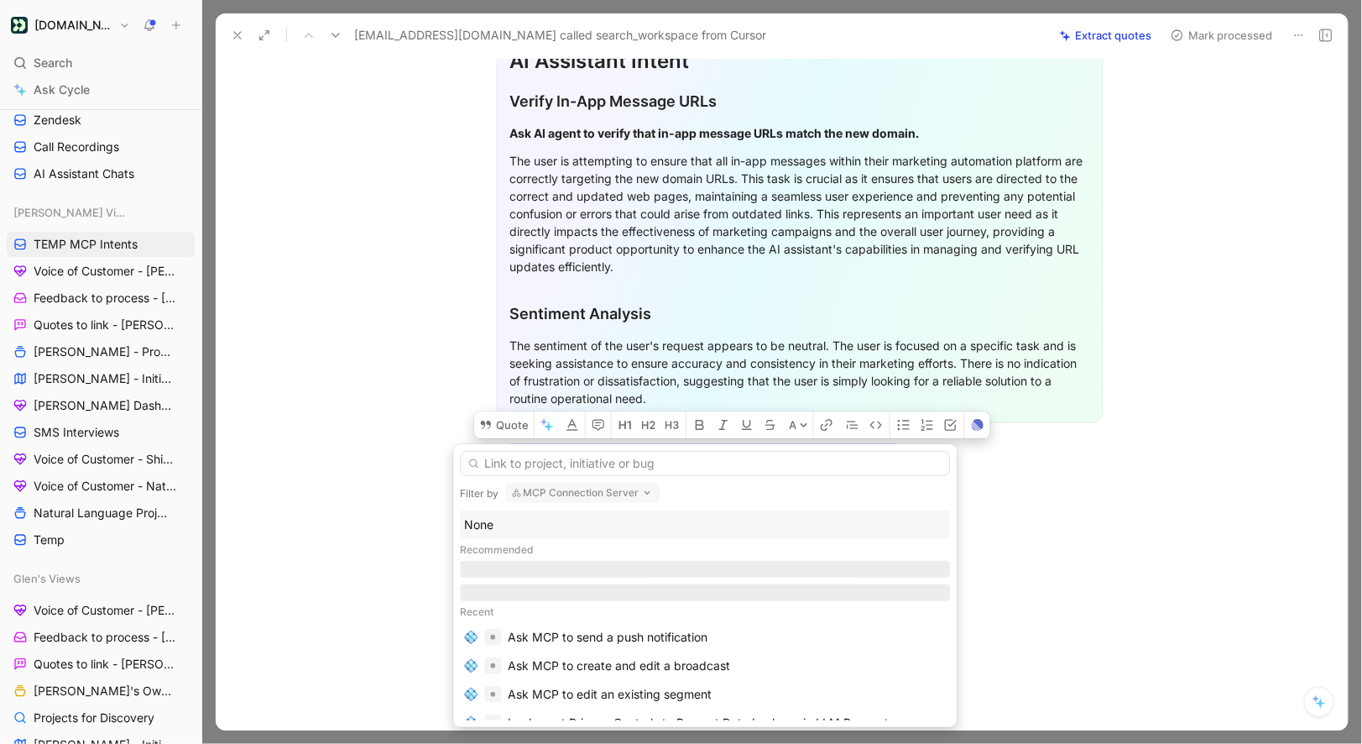
click at [489, 520] on div "None" at bounding box center [705, 525] width 482 height 20
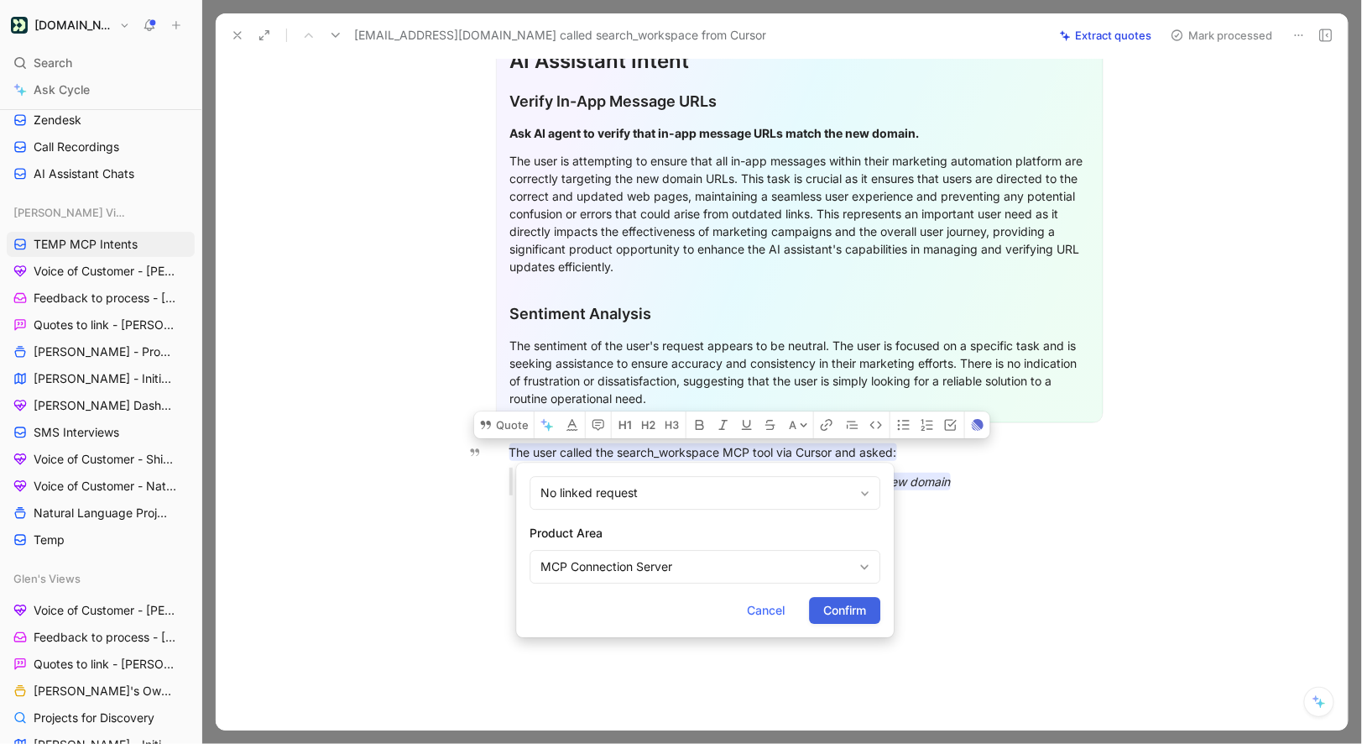
click at [809, 601] on button "Confirm" at bounding box center [844, 610] width 71 height 27
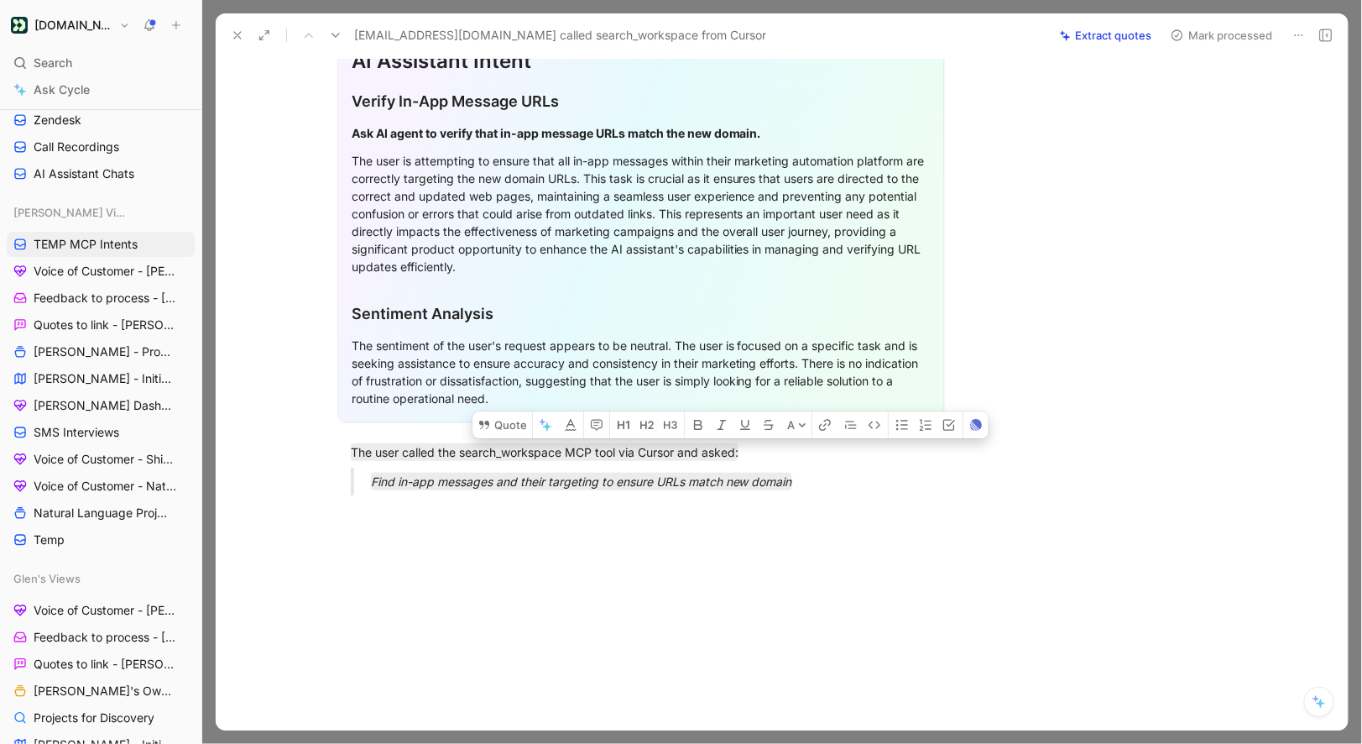
click at [1196, 36] on button "Mark processed" at bounding box center [1222, 36] width 118 height 24
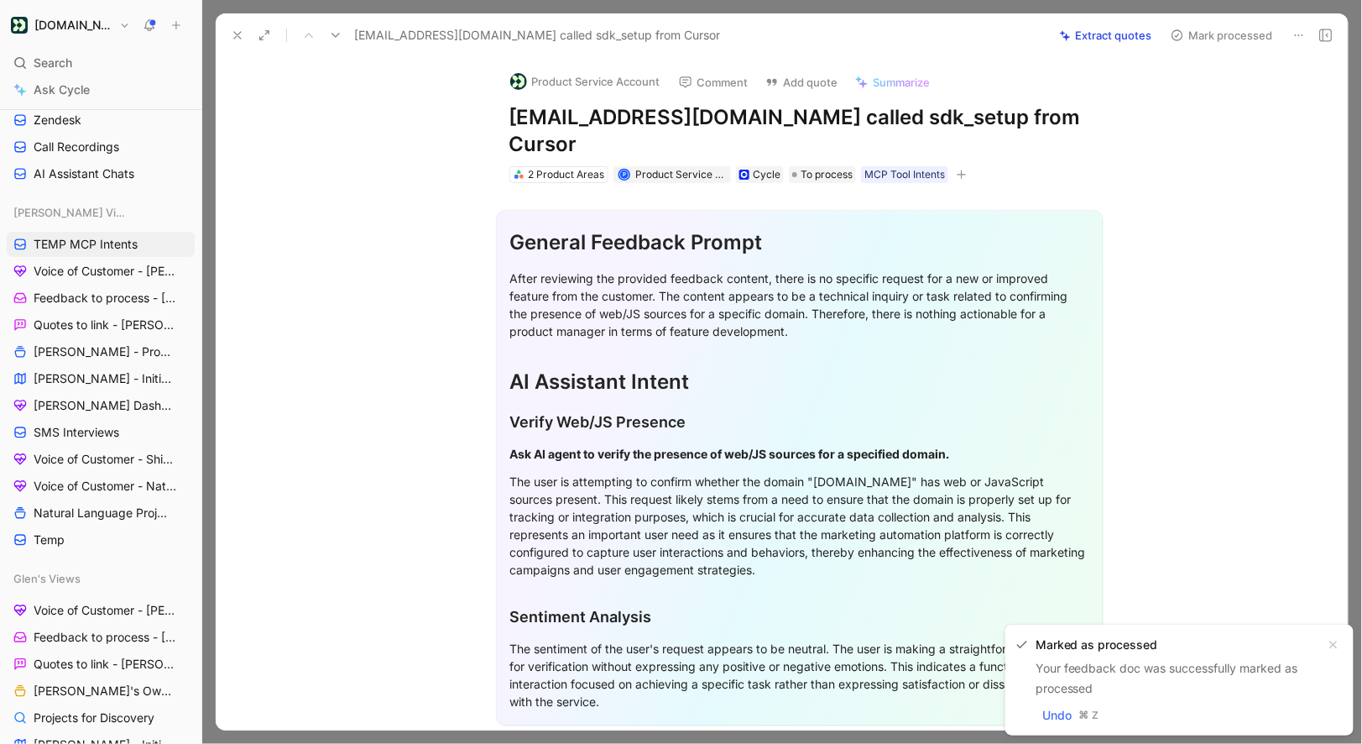
click at [551, 81] on button "Product Service Account" at bounding box center [585, 81] width 165 height 25
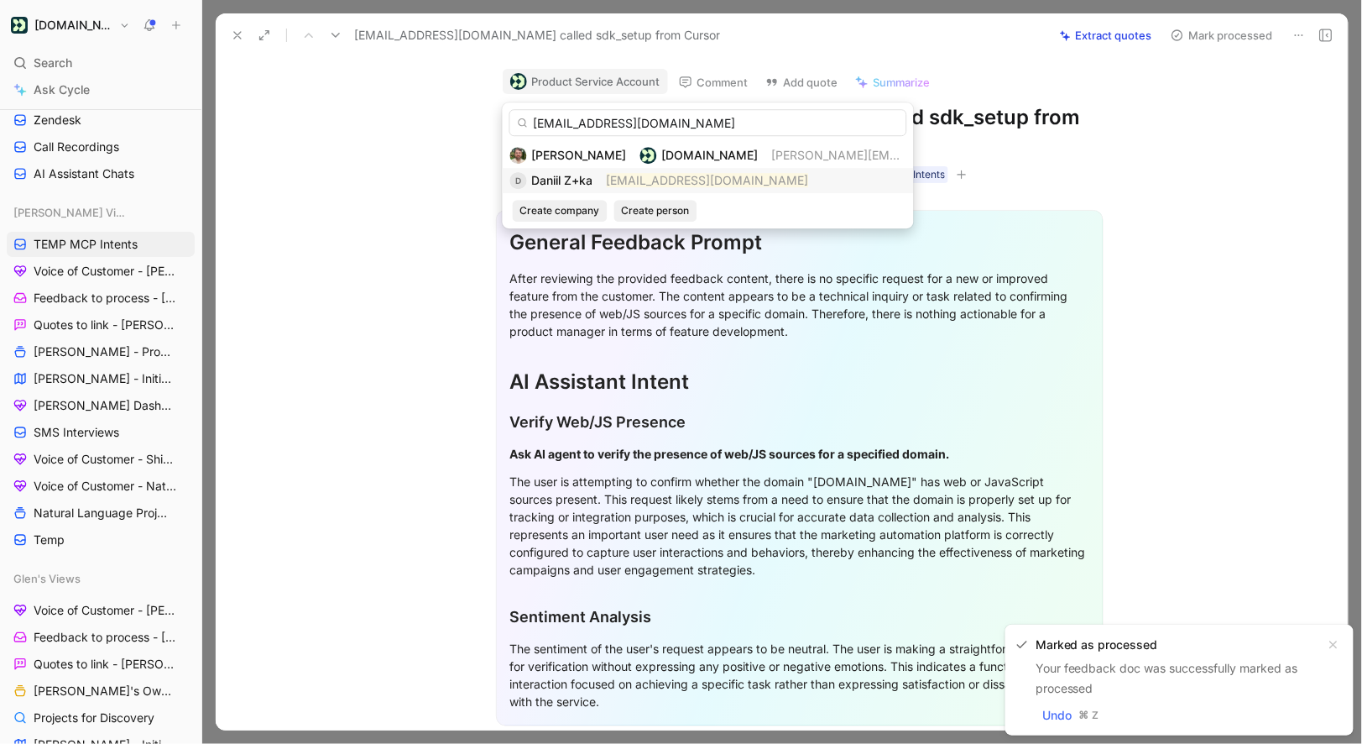
type input "daniil.z+ka@starcrown.partners"
click at [596, 184] on div "D Daniil Z+ka daniil.z+ka@starcrown.partners" at bounding box center [708, 180] width 396 height 20
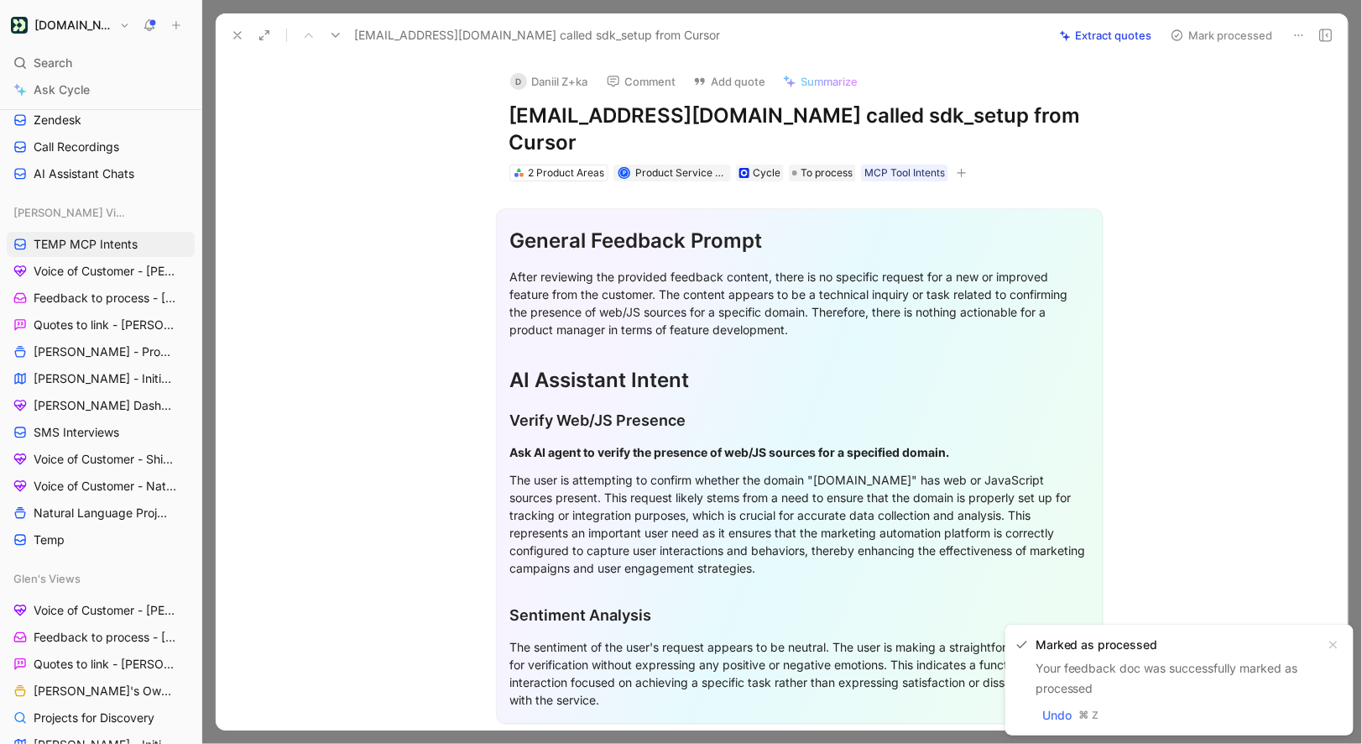
scroll to position [302, 0]
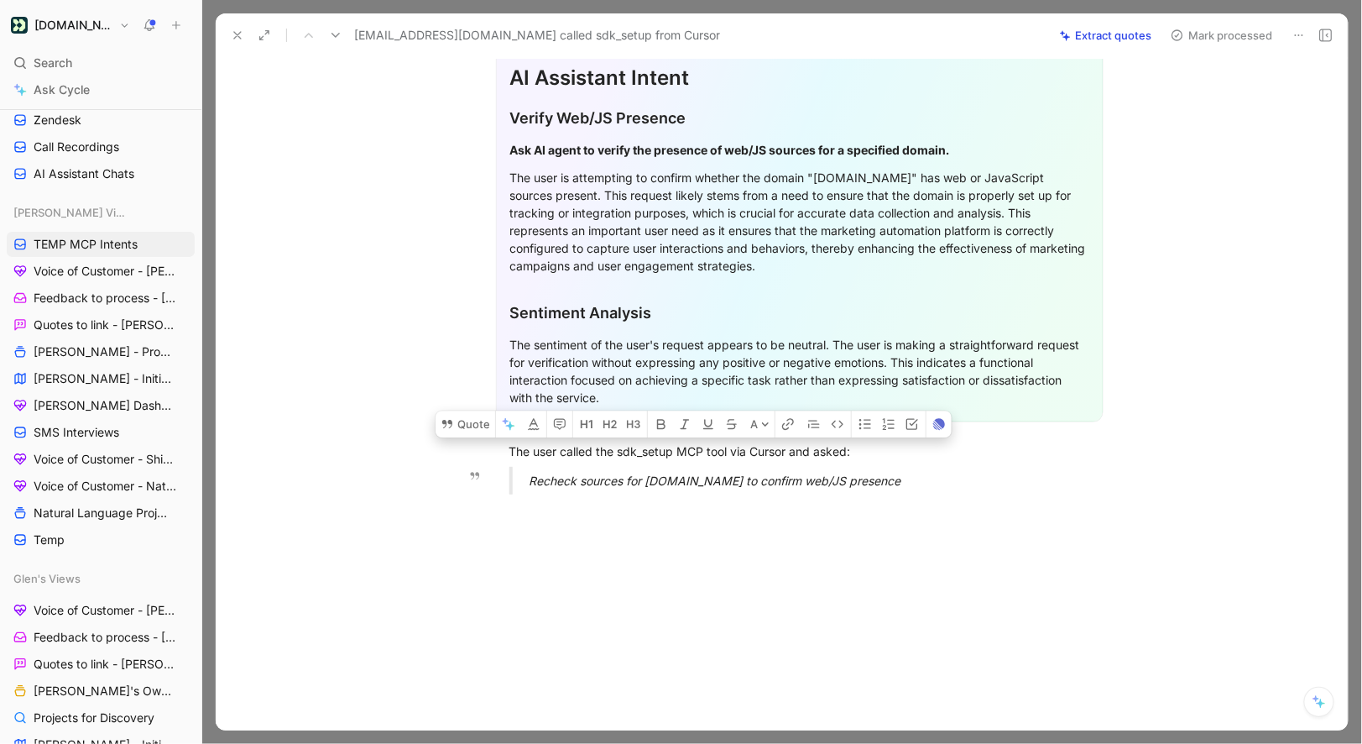
drag, startPoint x: 751, startPoint y: 458, endPoint x: 905, endPoint y: 479, distance: 155.0
click at [905, 479] on div "General Feedback Prompt After reviewing the provided feedback content, there is…" at bounding box center [799, 193] width 1097 height 629
click at [471, 416] on button "Quote" at bounding box center [466, 423] width 60 height 27
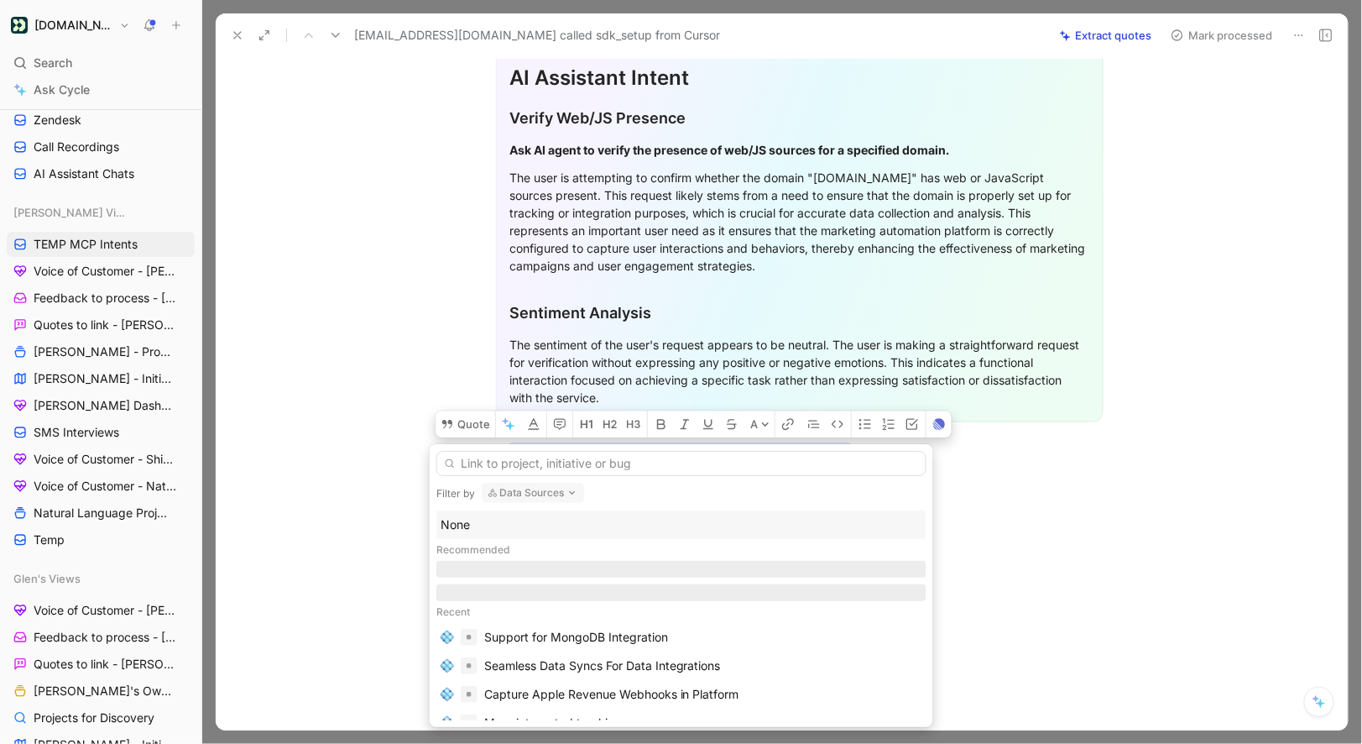
click at [490, 531] on div "None" at bounding box center [682, 525] width 482 height 20
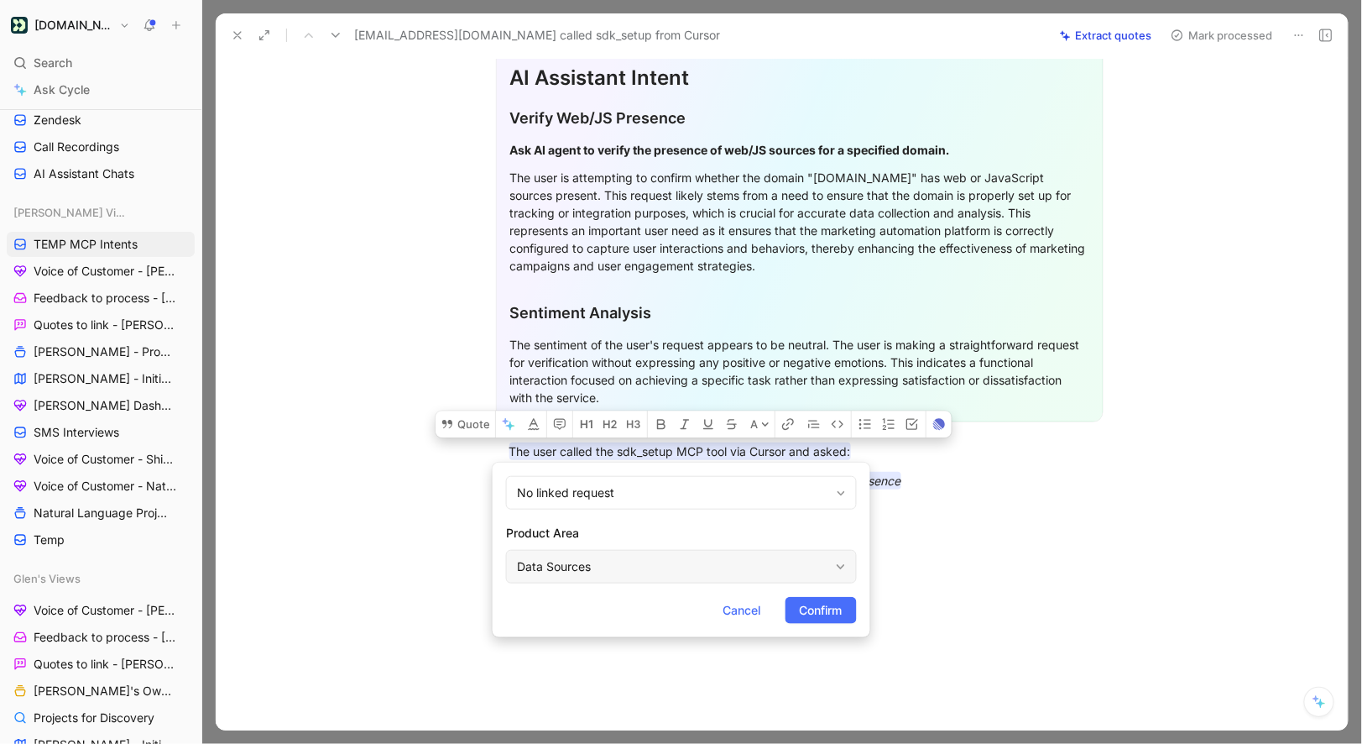
click at [596, 563] on div "Data Sources" at bounding box center [673, 567] width 312 height 20
type input "mcp"
click at [800, 608] on span "Confirm" at bounding box center [821, 610] width 43 height 20
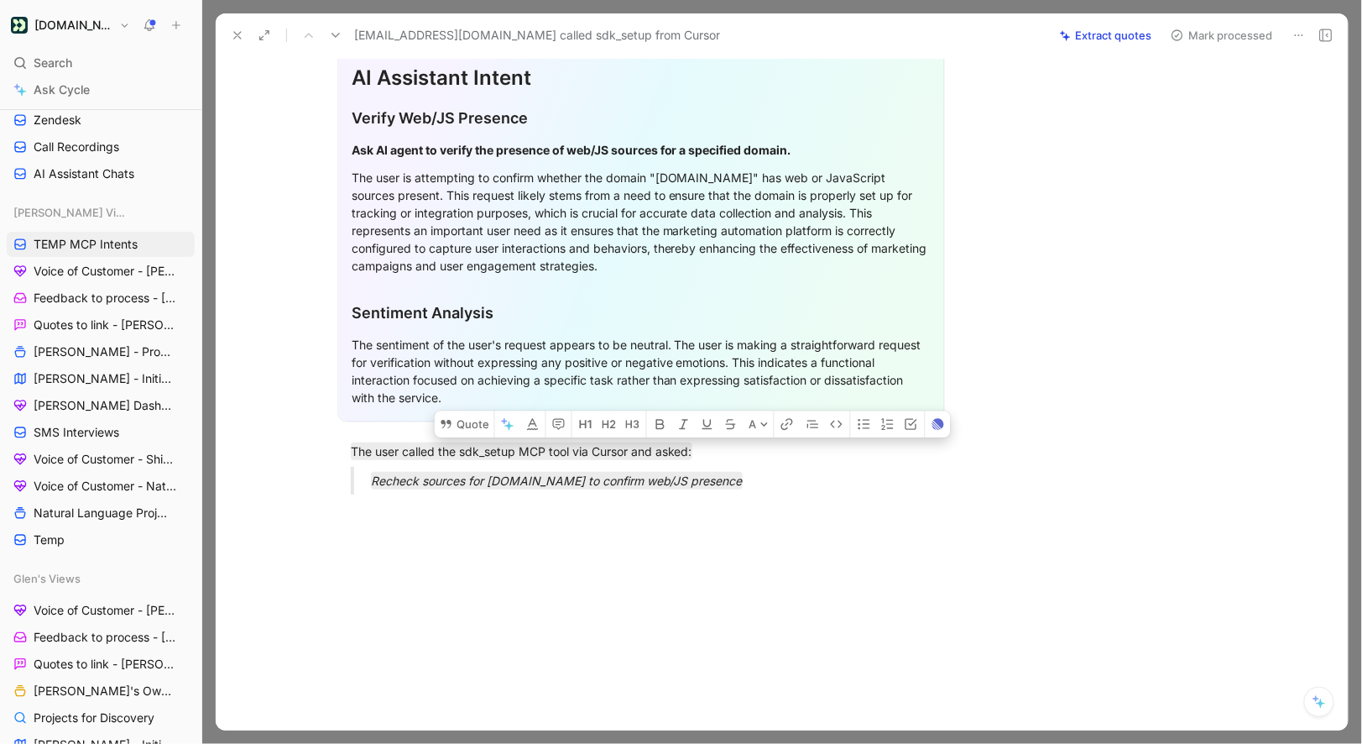
click at [1196, 36] on button "Mark processed" at bounding box center [1222, 36] width 118 height 24
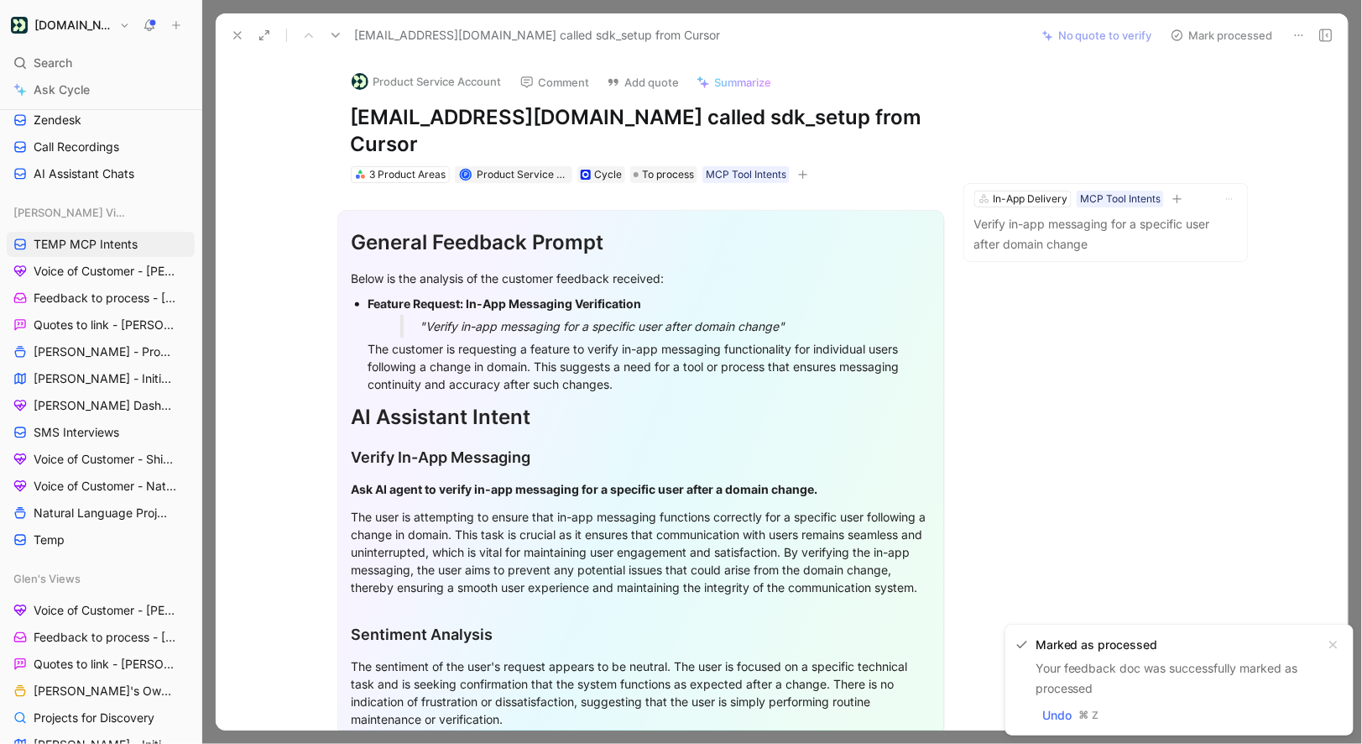
click at [398, 83] on button "Product Service Account" at bounding box center [426, 81] width 165 height 25
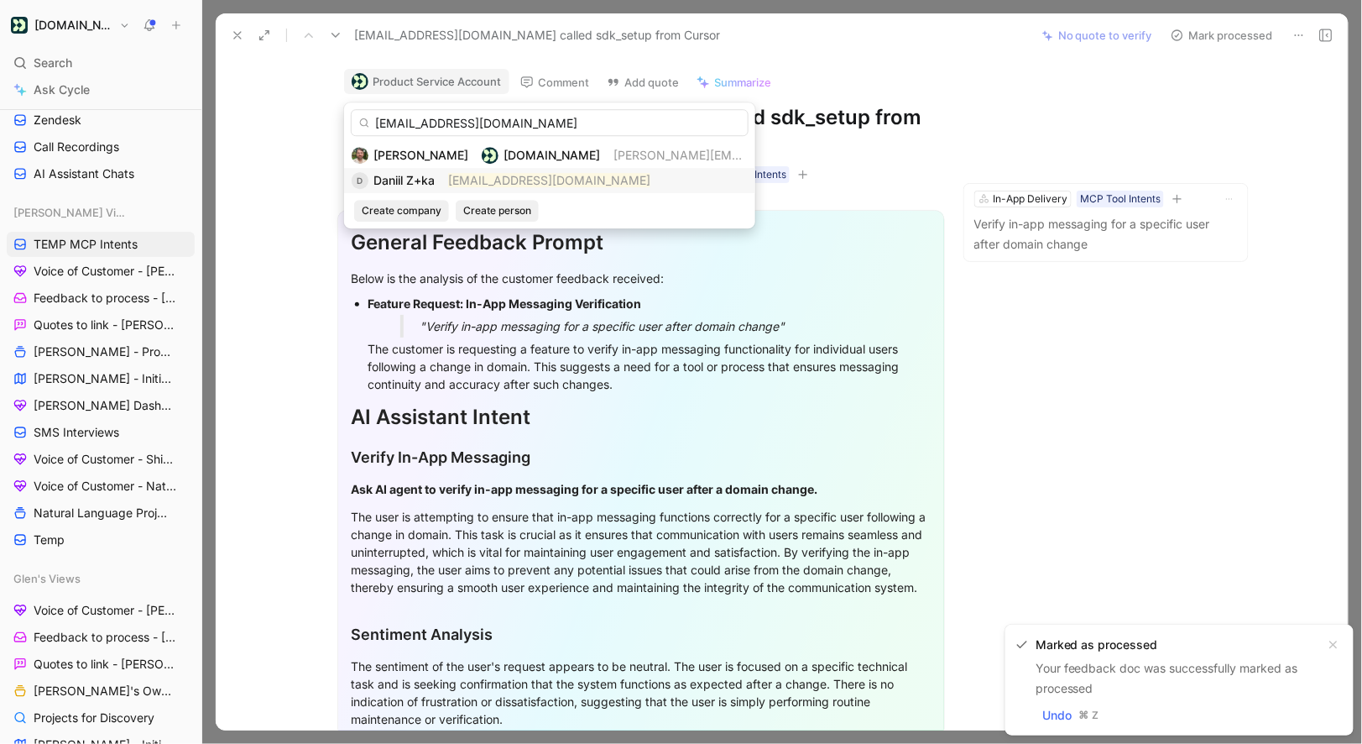
type input "daniil.z+ka@starcrown.partners"
click at [435, 186] on span "Daniil Z+ka" at bounding box center [404, 180] width 61 height 14
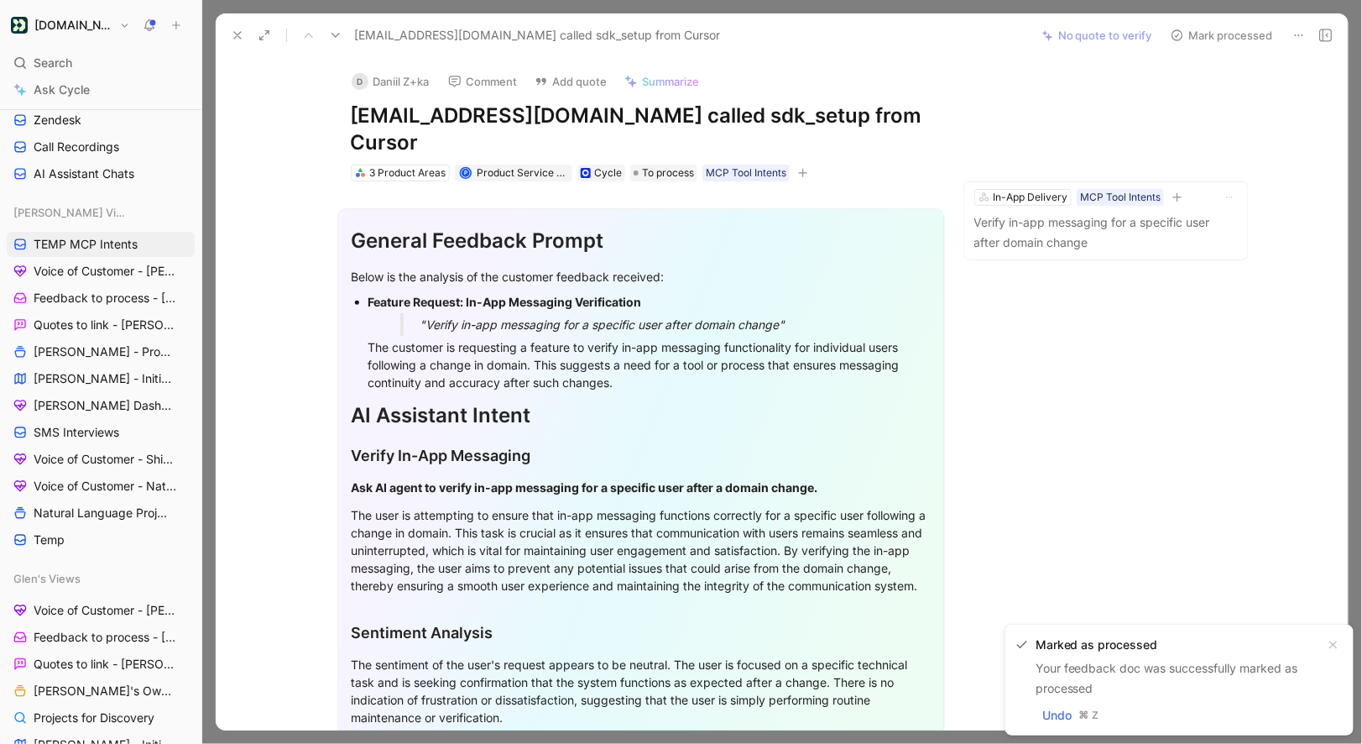
scroll to position [319, 0]
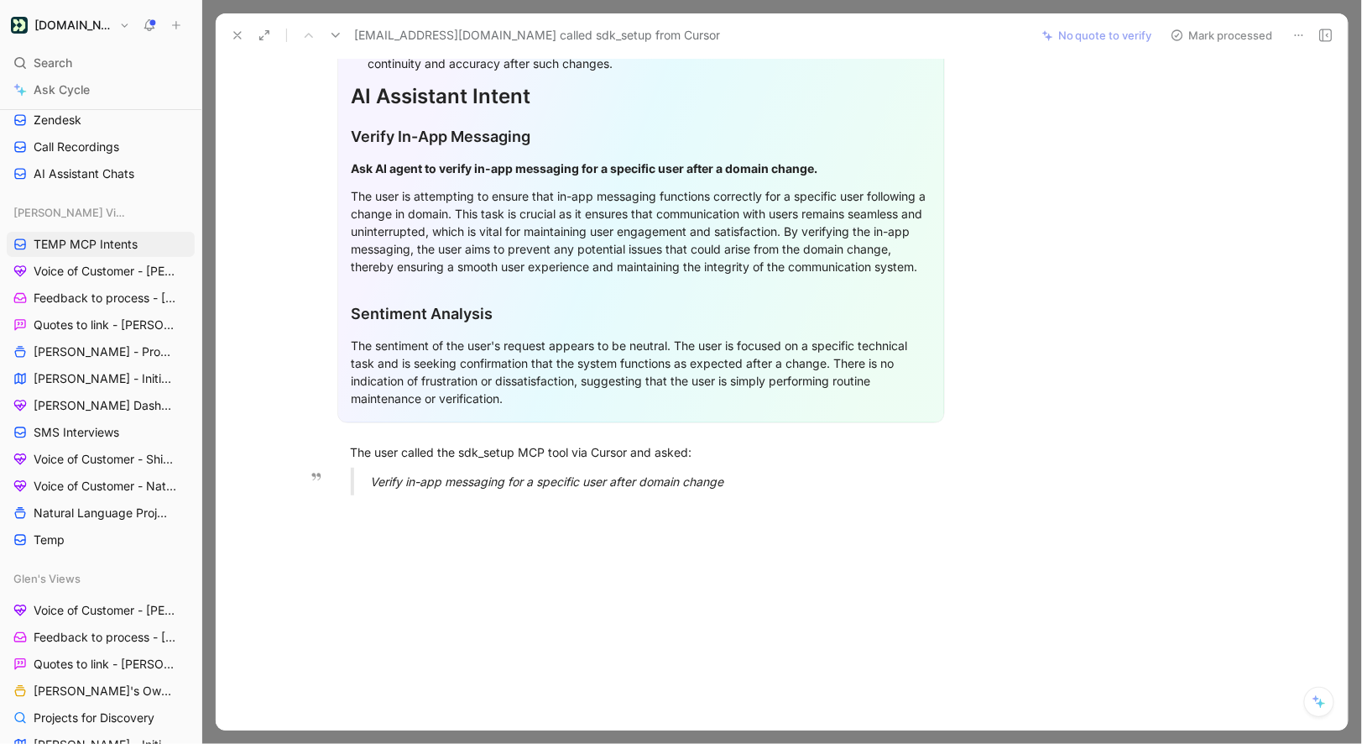
drag, startPoint x: 352, startPoint y: 449, endPoint x: 823, endPoint y: 494, distance: 473.0
click at [823, 494] on div "General Feedback Prompt Below is the analysis of the customer feedback received…" at bounding box center [641, 185] width 780 height 646
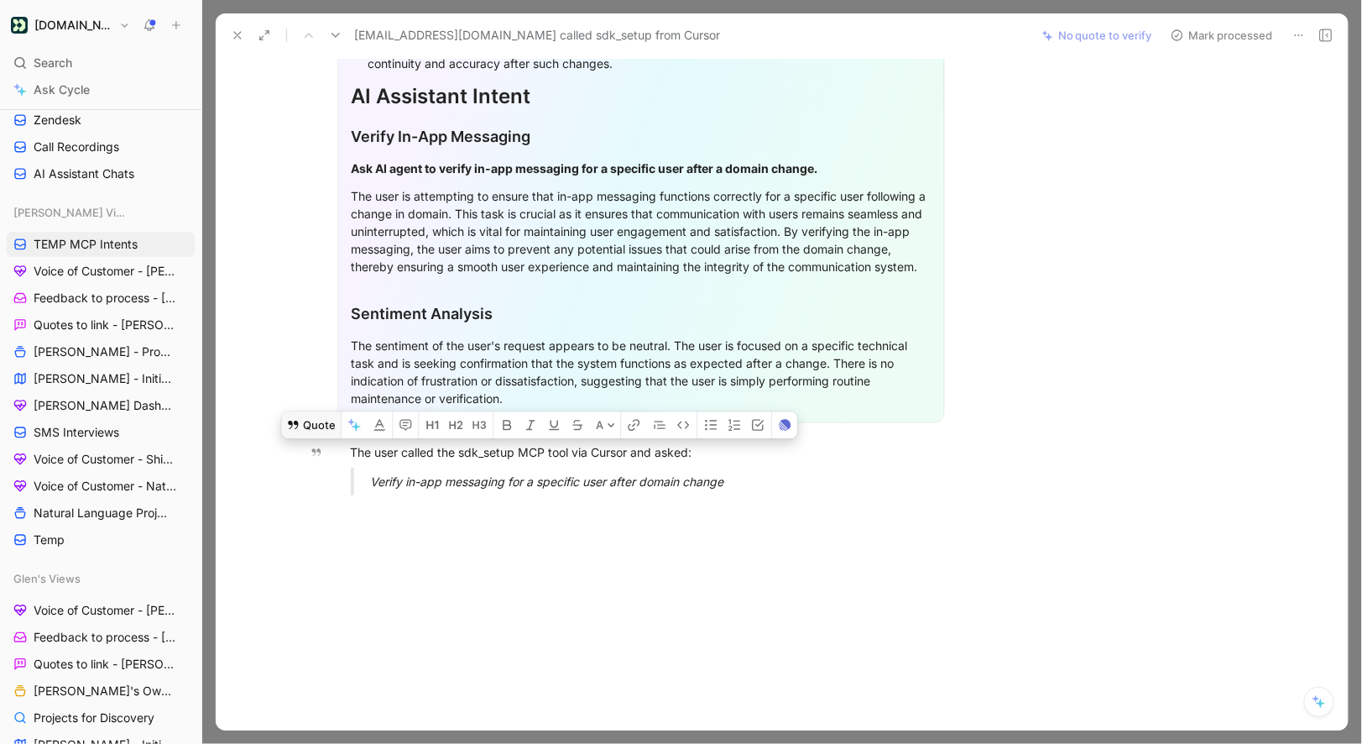
click at [311, 421] on button "Quote" at bounding box center [311, 424] width 60 height 27
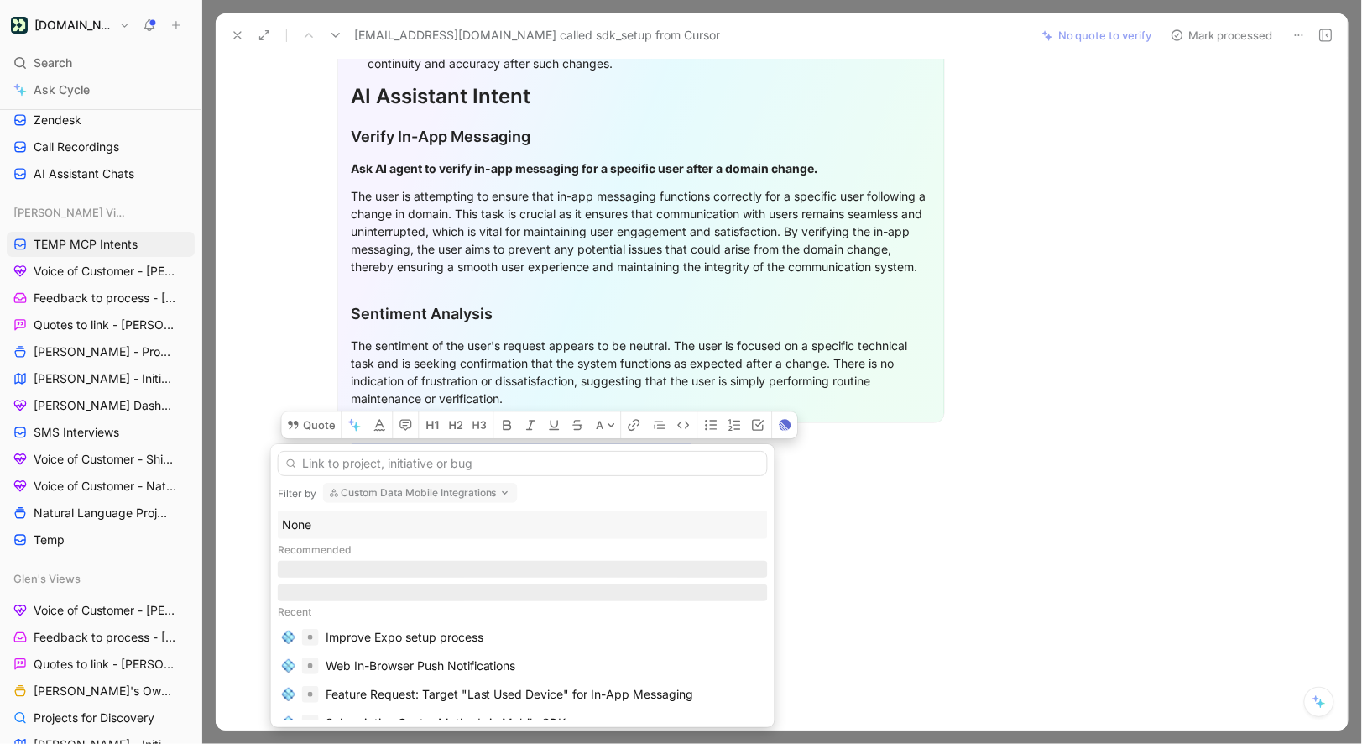
click at [356, 524] on div "None" at bounding box center [523, 525] width 482 height 20
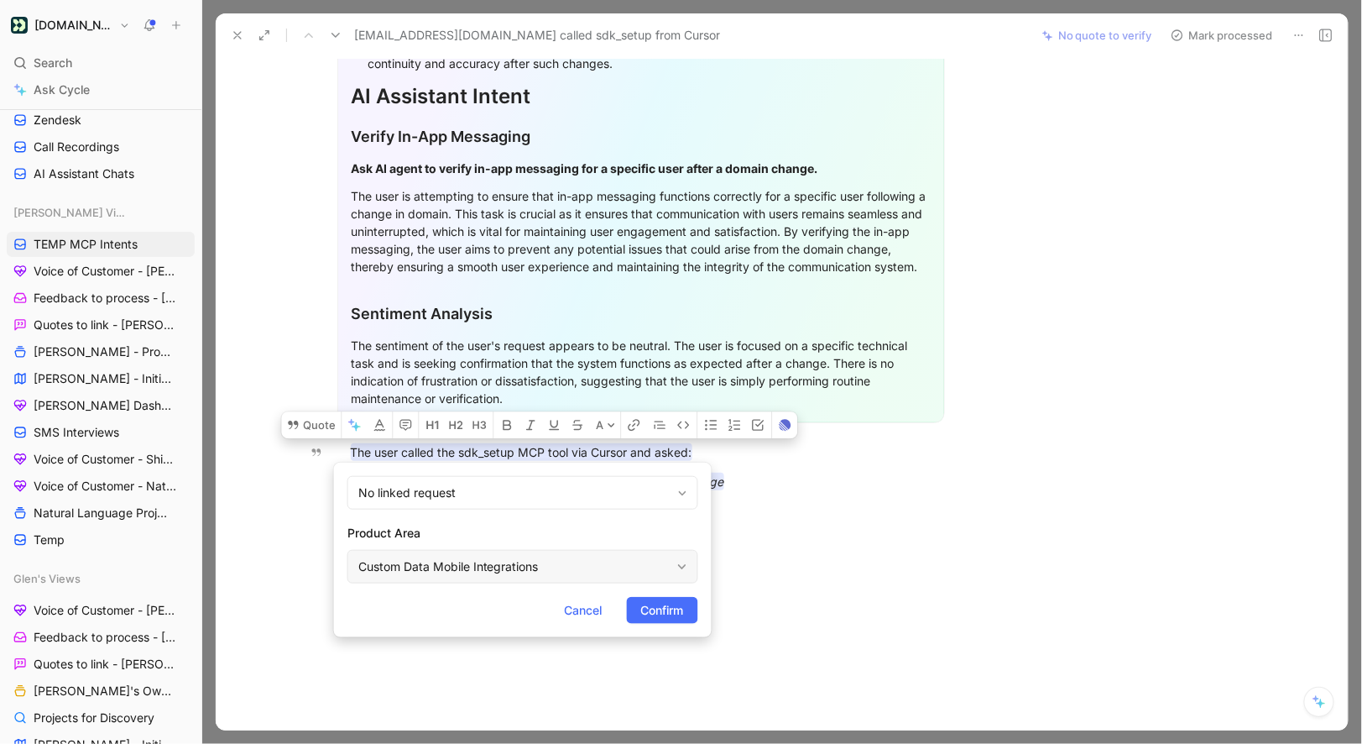
click at [405, 550] on div "Custom Data Mobile Integrations" at bounding box center [523, 567] width 351 height 34
type input "mcp"
click at [651, 615] on span "Confirm" at bounding box center [662, 610] width 43 height 20
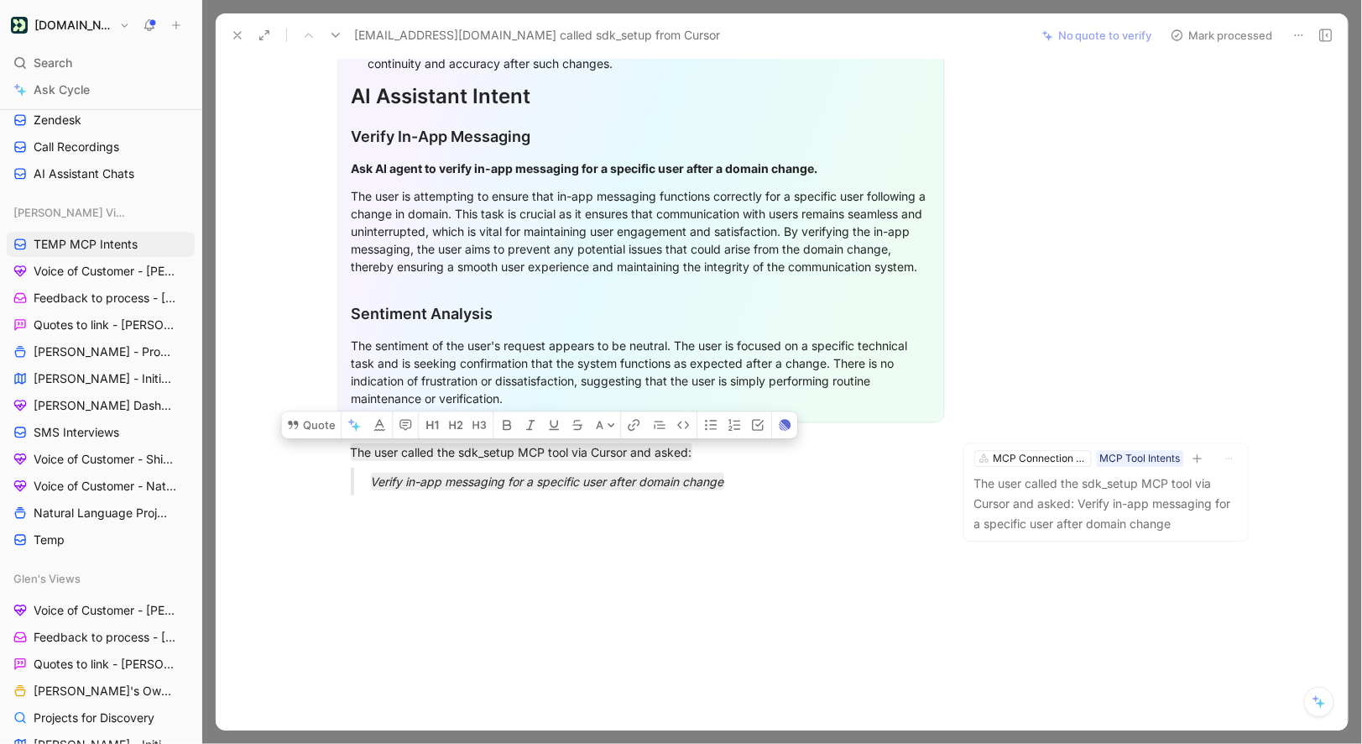
click at [1216, 37] on button "Mark processed" at bounding box center [1222, 36] width 118 height 24
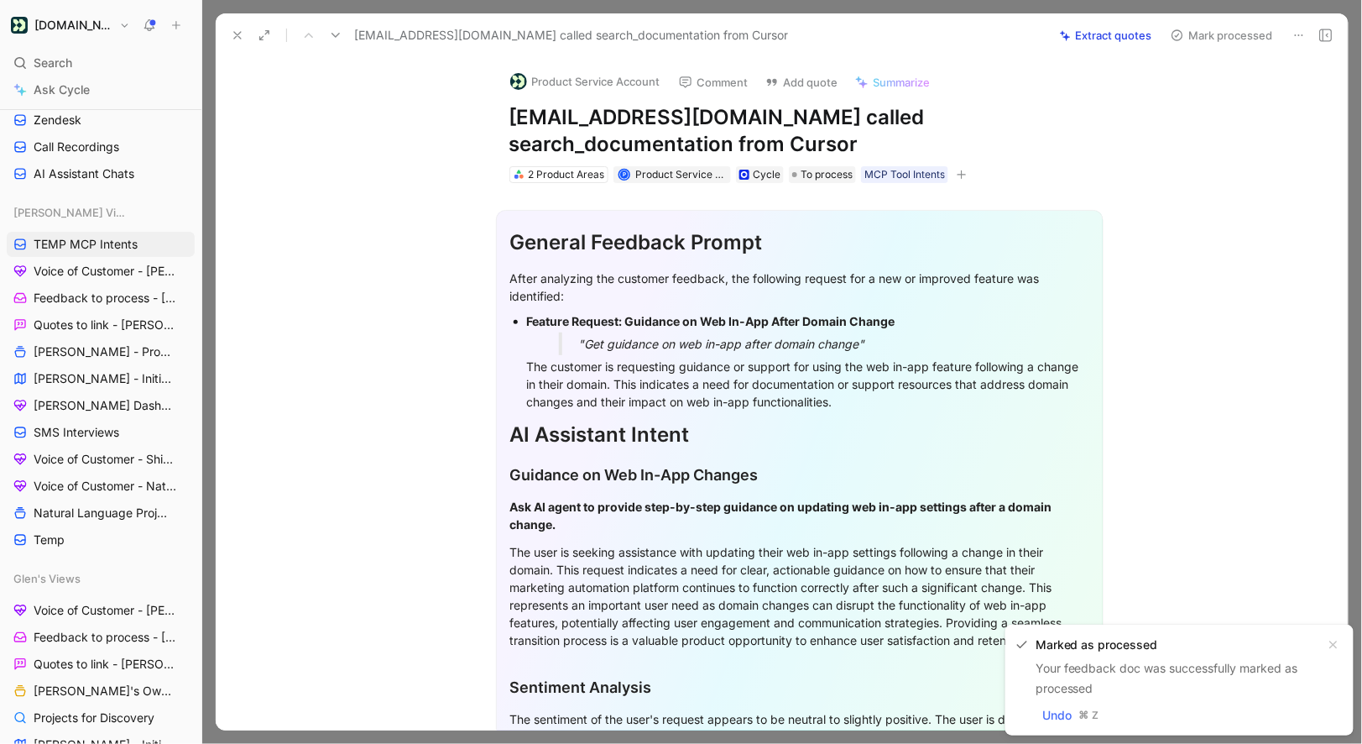
click at [553, 65] on div "Product Service Account Comment Add quote Summarize" at bounding box center [797, 77] width 588 height 37
click at [553, 71] on button "Product Service Account" at bounding box center [585, 81] width 165 height 25
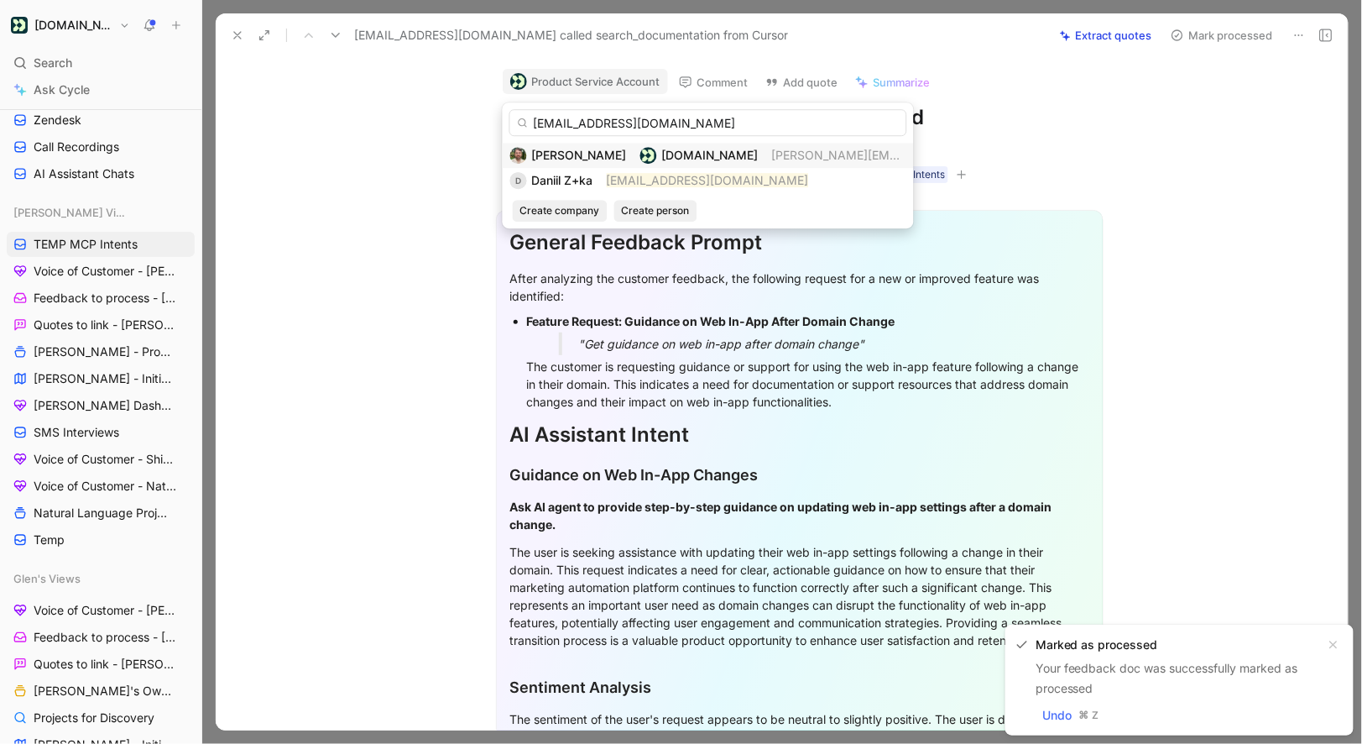
type input "daniil.z+ka@starcrown.partners"
click at [571, 166] on div "Scott Wittrock Customer.io scott.wittrock@customer.io" at bounding box center [708, 155] width 411 height 25
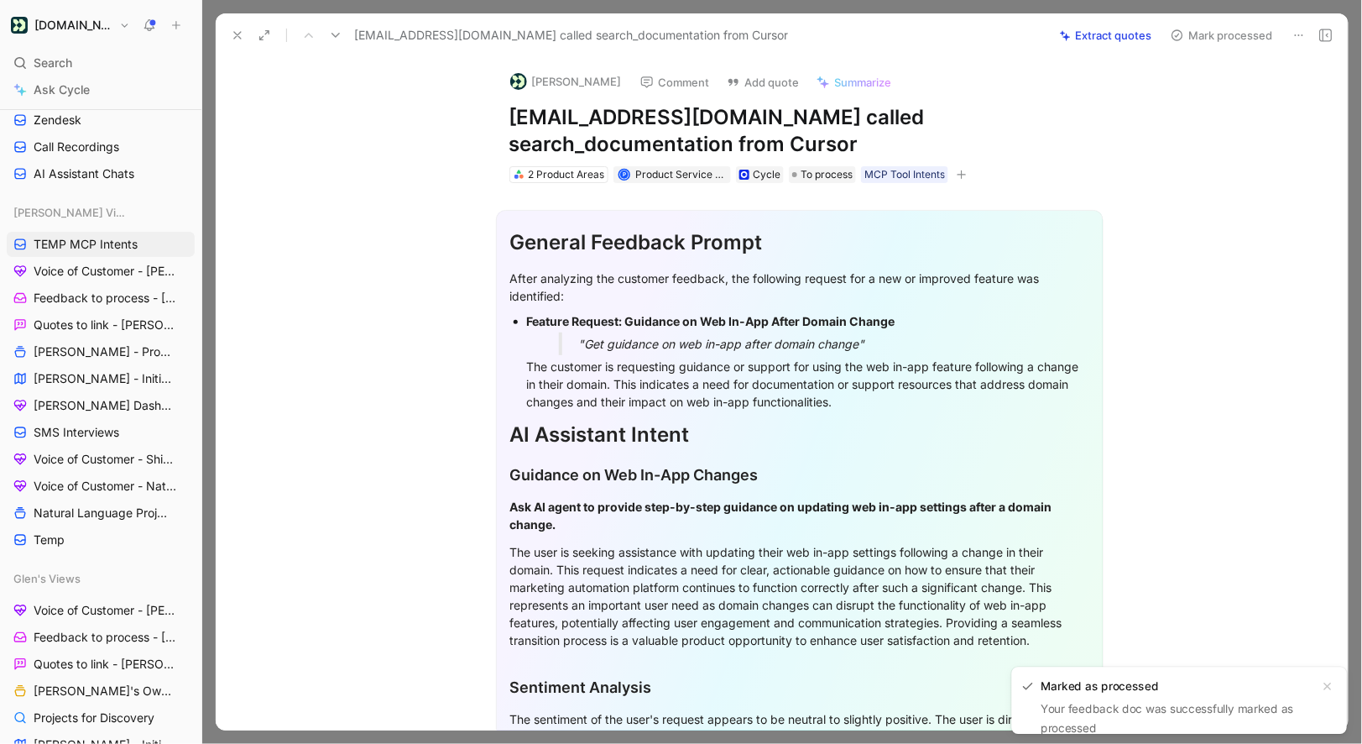
click at [567, 79] on button "[PERSON_NAME]" at bounding box center [566, 81] width 127 height 25
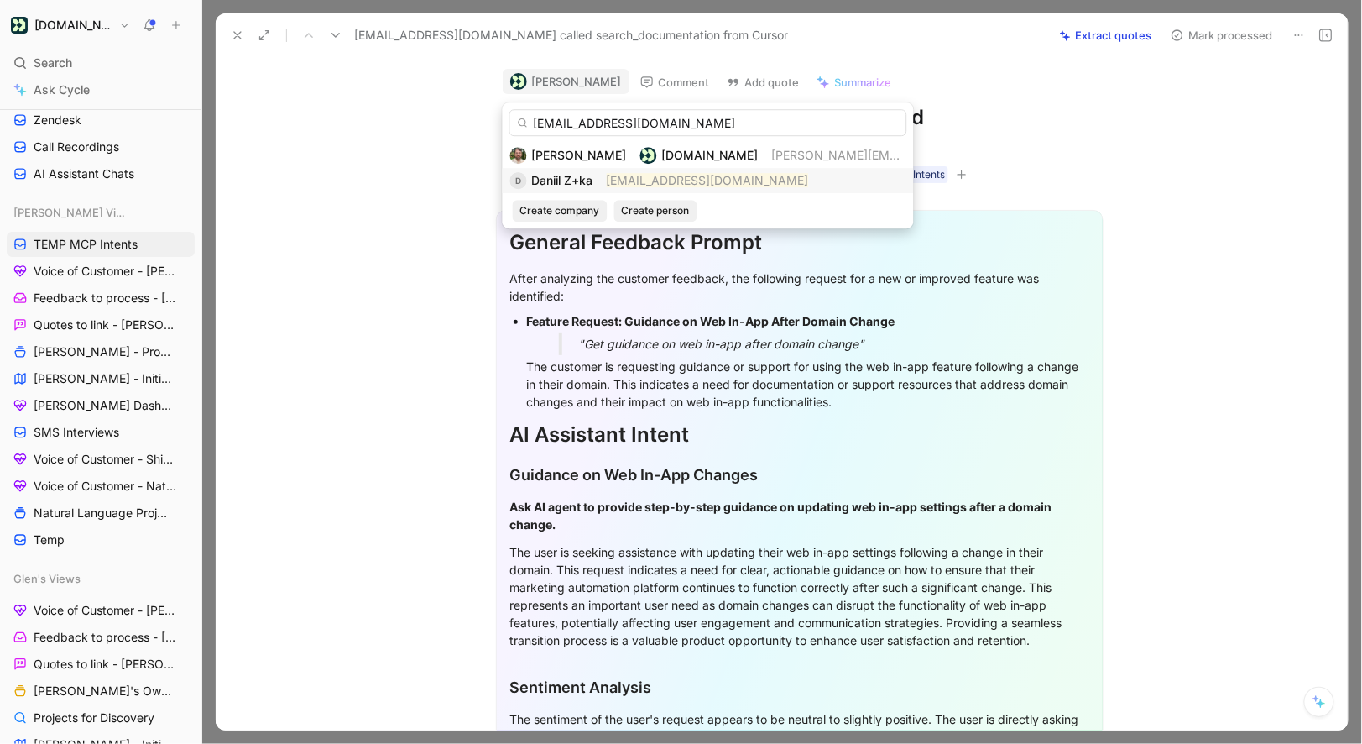
type input "daniil.z+ka@starcrown.partners"
click at [563, 177] on span "Daniil Z+ka" at bounding box center [562, 180] width 61 height 14
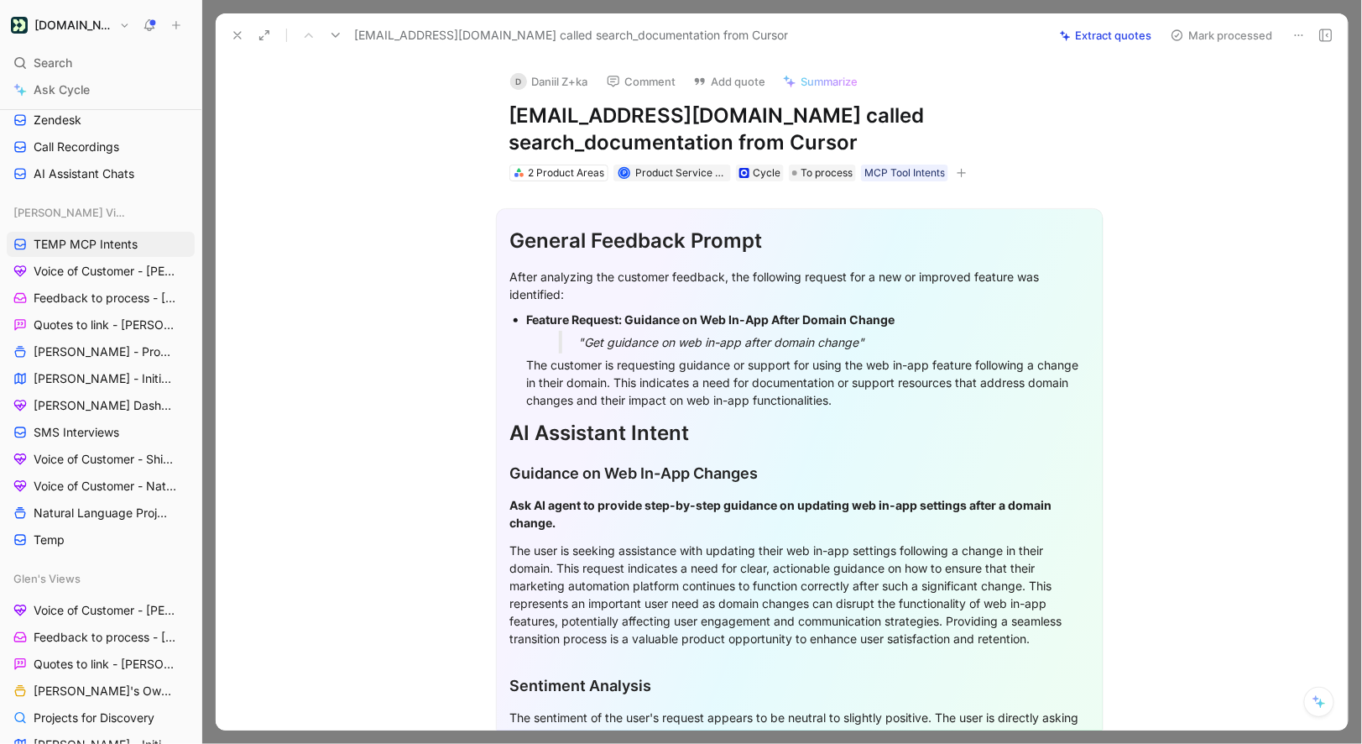
scroll to position [372, 0]
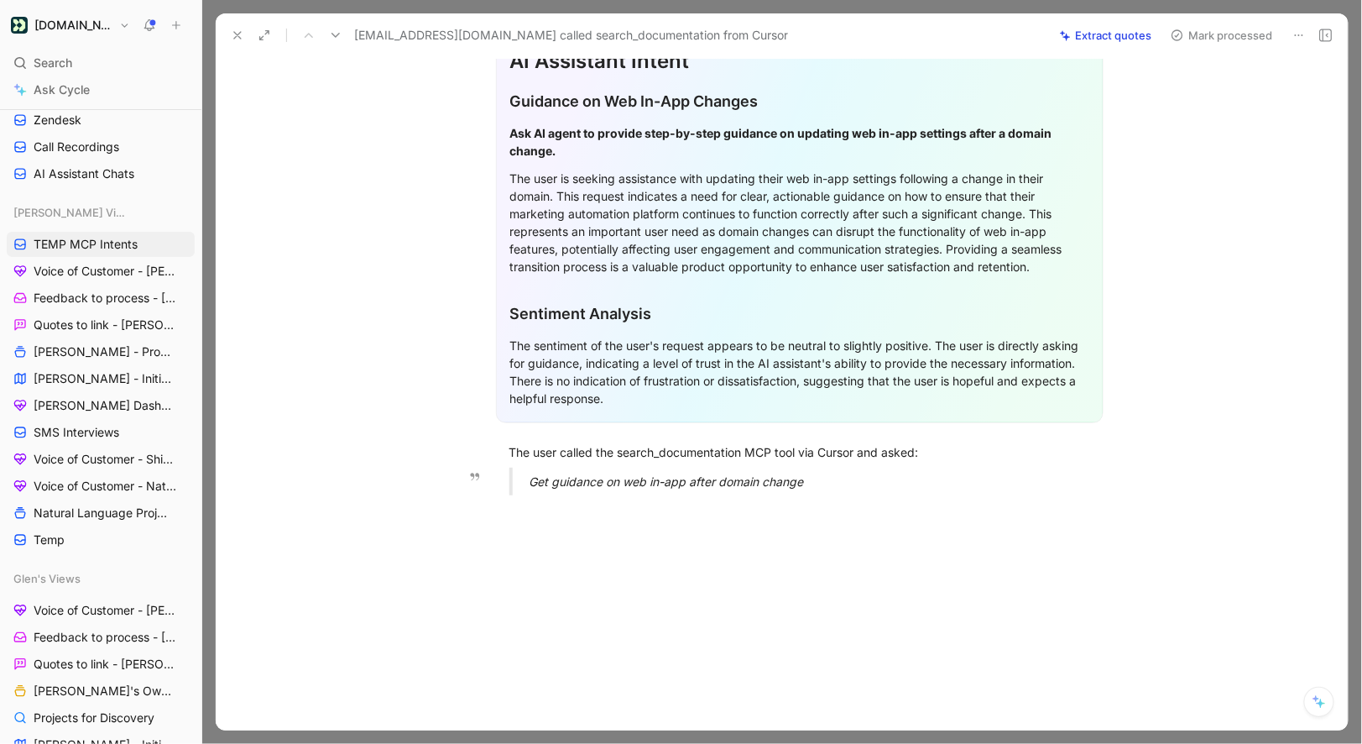
drag, startPoint x: 507, startPoint y: 448, endPoint x: 874, endPoint y: 478, distance: 368.0
click at [874, 478] on div "General Feedback Prompt After analyzing the customer feedback, the following re…" at bounding box center [799, 158] width 1097 height 699
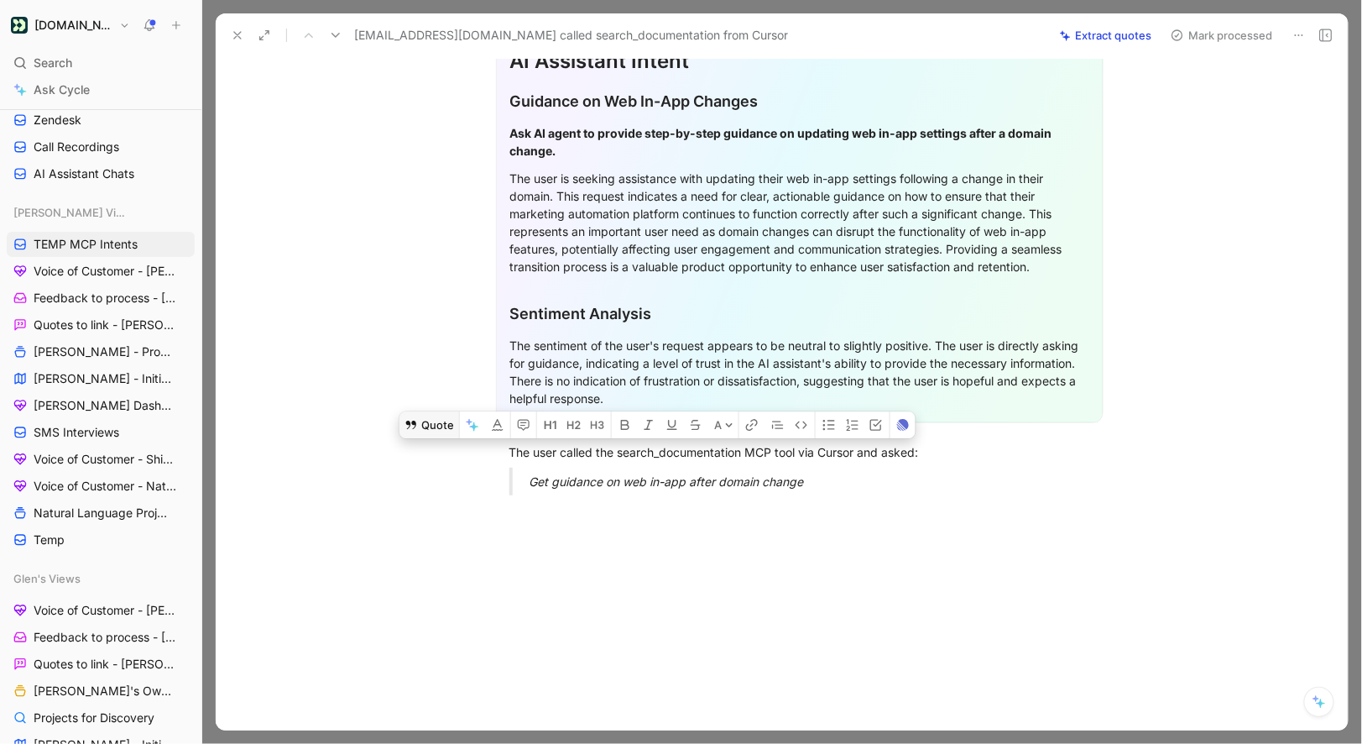
click at [414, 428] on icon at bounding box center [411, 424] width 13 height 13
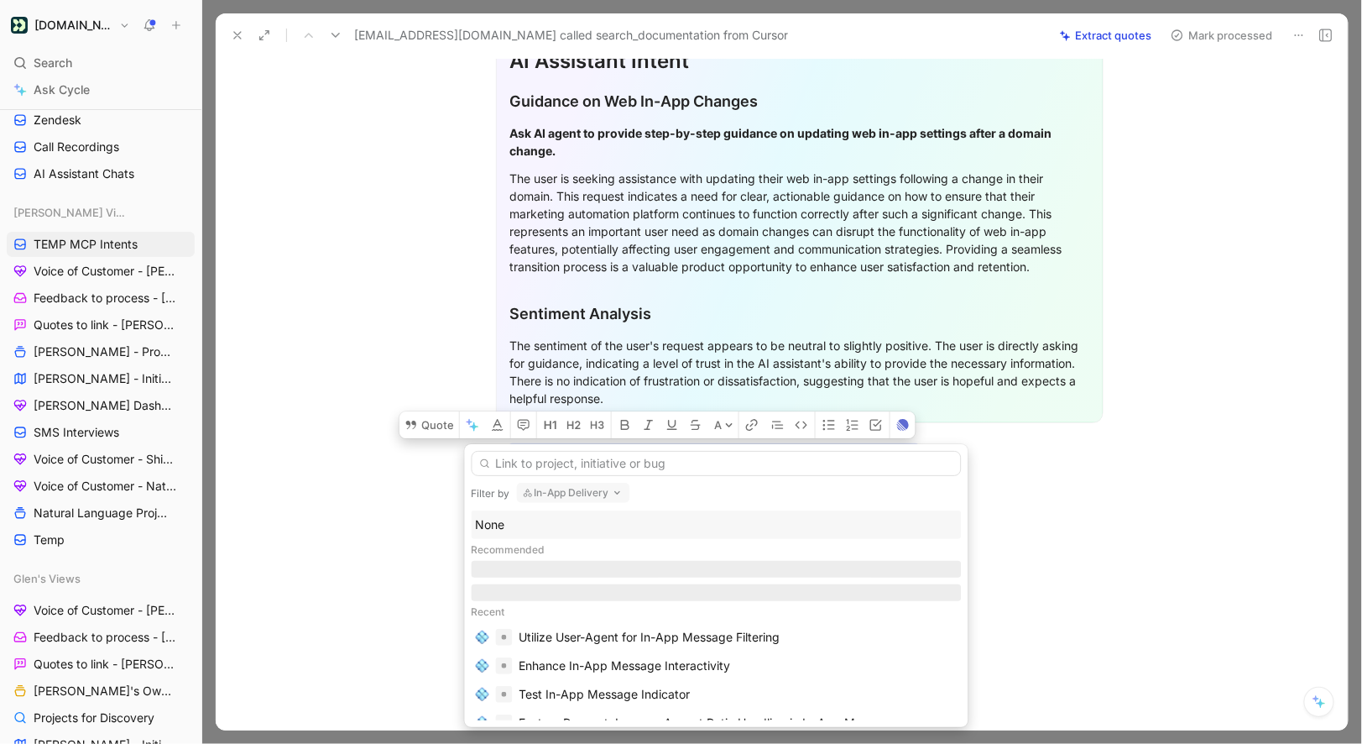
click at [515, 541] on div "Recommended" at bounding box center [717, 550] width 490 height 22
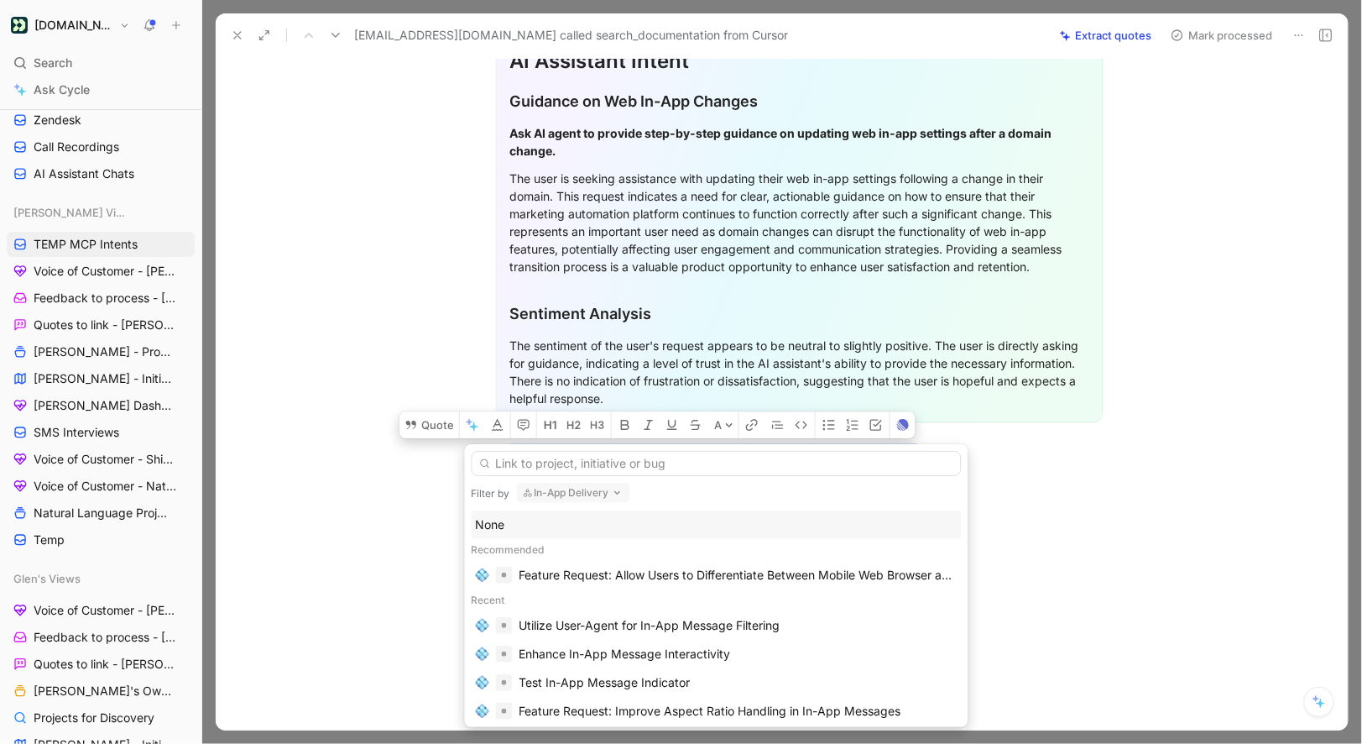
click at [514, 534] on div "None" at bounding box center [717, 525] width 482 height 20
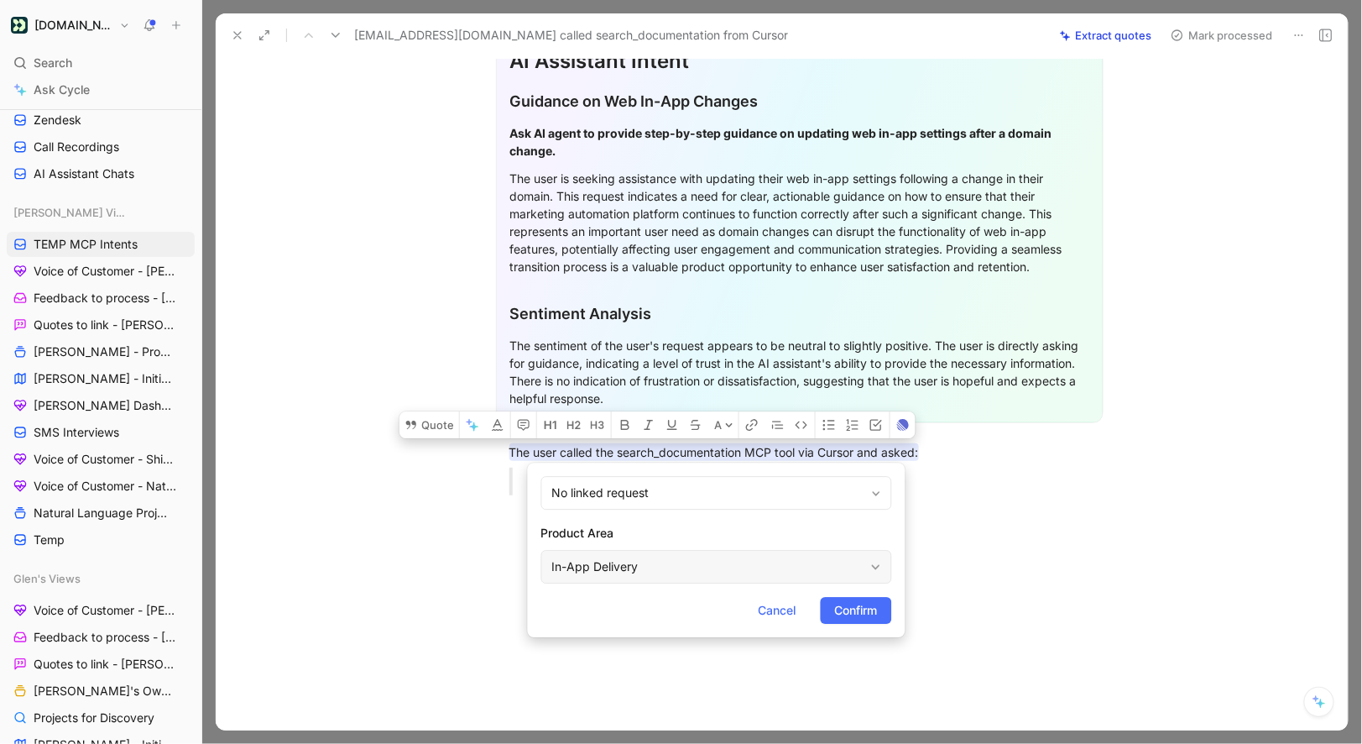
click at [593, 576] on div "In-App Delivery" at bounding box center [708, 567] width 312 height 20
type input "mc"
click at [867, 602] on span "Confirm" at bounding box center [856, 610] width 43 height 20
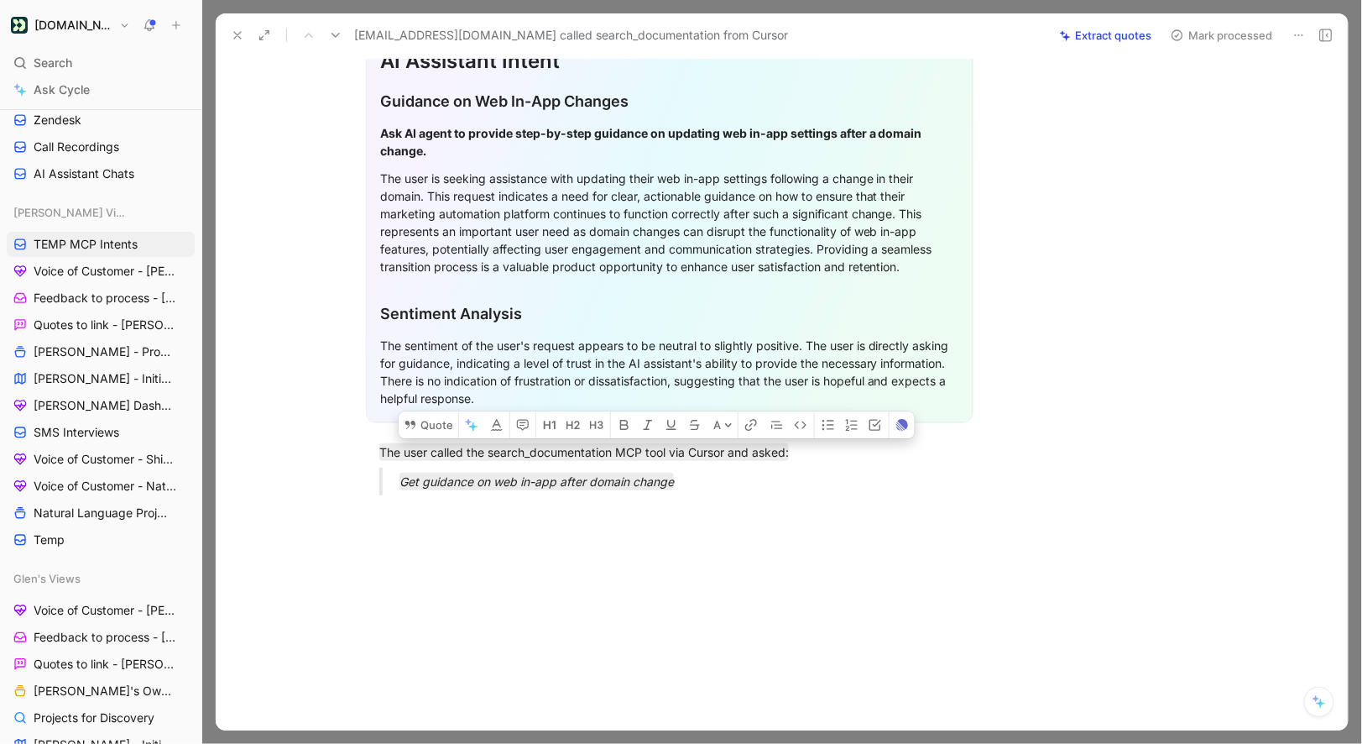
click at [1212, 33] on button "Mark processed" at bounding box center [1222, 36] width 118 height 24
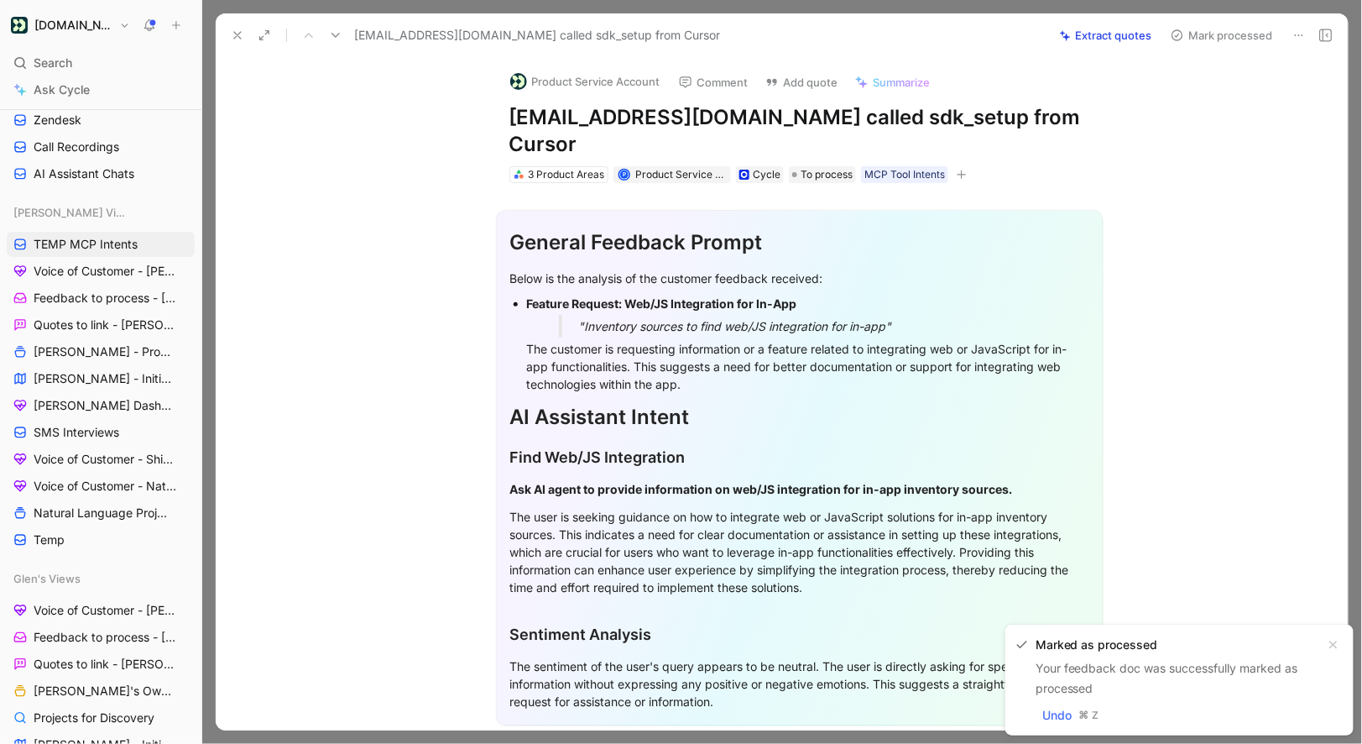
click at [577, 91] on button "Product Service Account" at bounding box center [585, 81] width 165 height 25
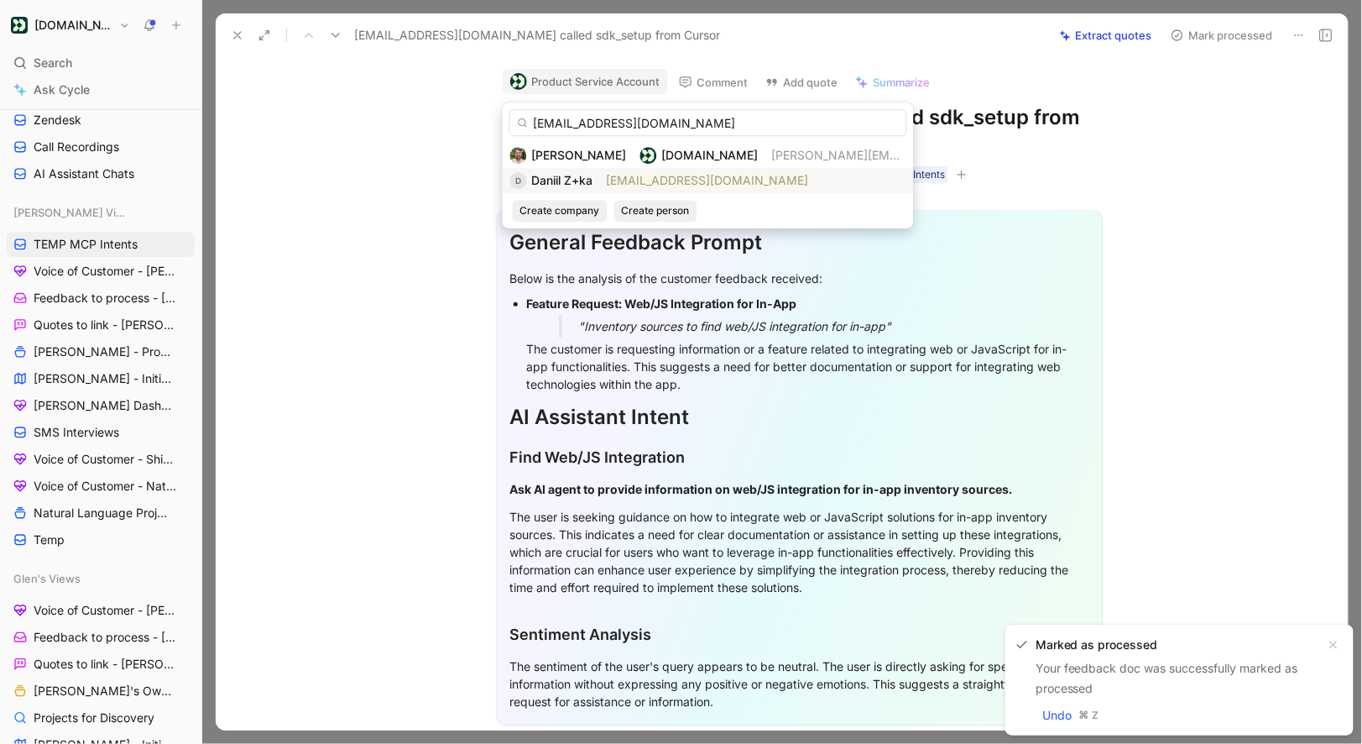
type input "daniil.z+ka@starcrown.partners"
click at [560, 177] on span "Daniil Z+ka" at bounding box center [562, 180] width 61 height 14
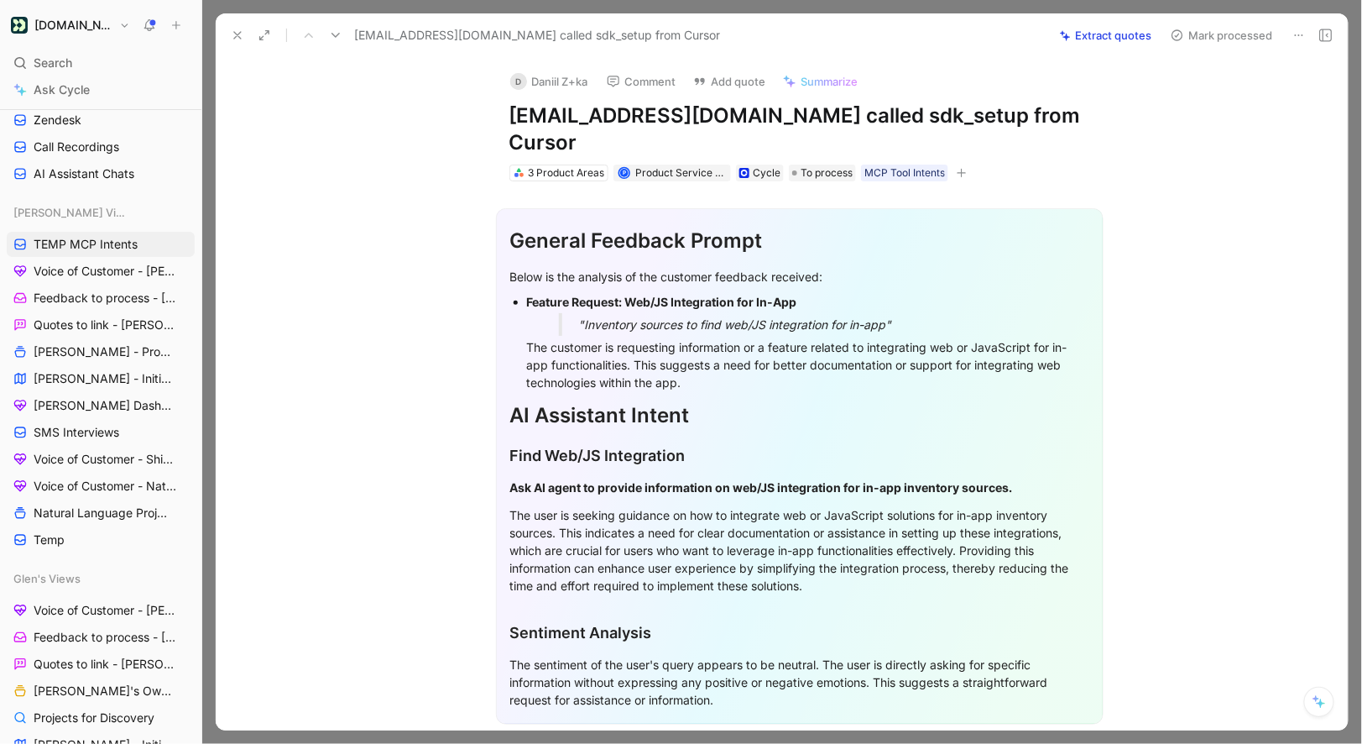
scroll to position [302, 0]
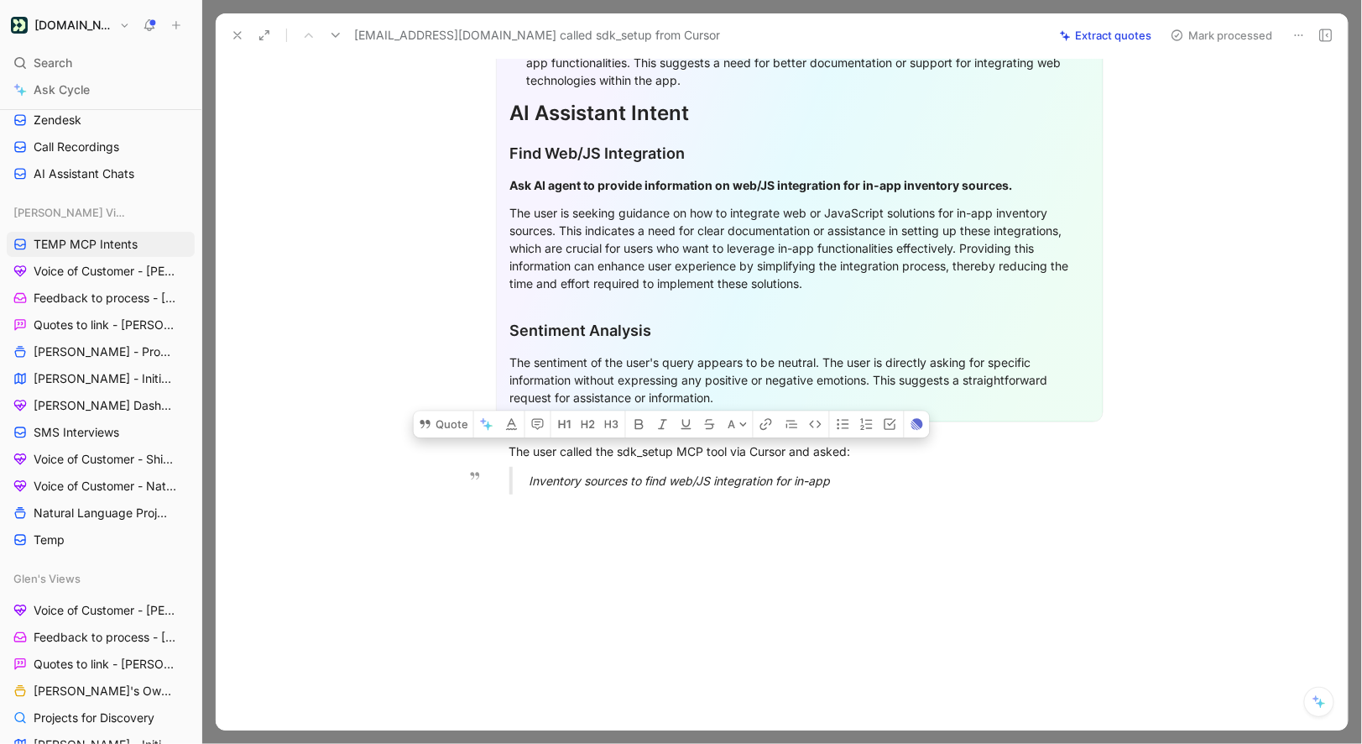
drag, startPoint x: 504, startPoint y: 448, endPoint x: 840, endPoint y: 484, distance: 337.7
click at [840, 484] on div "General Feedback Prompt Below is the analysis of the customer feedback received…" at bounding box center [799, 193] width 1097 height 629
click at [457, 416] on button "Quote" at bounding box center [444, 423] width 60 height 27
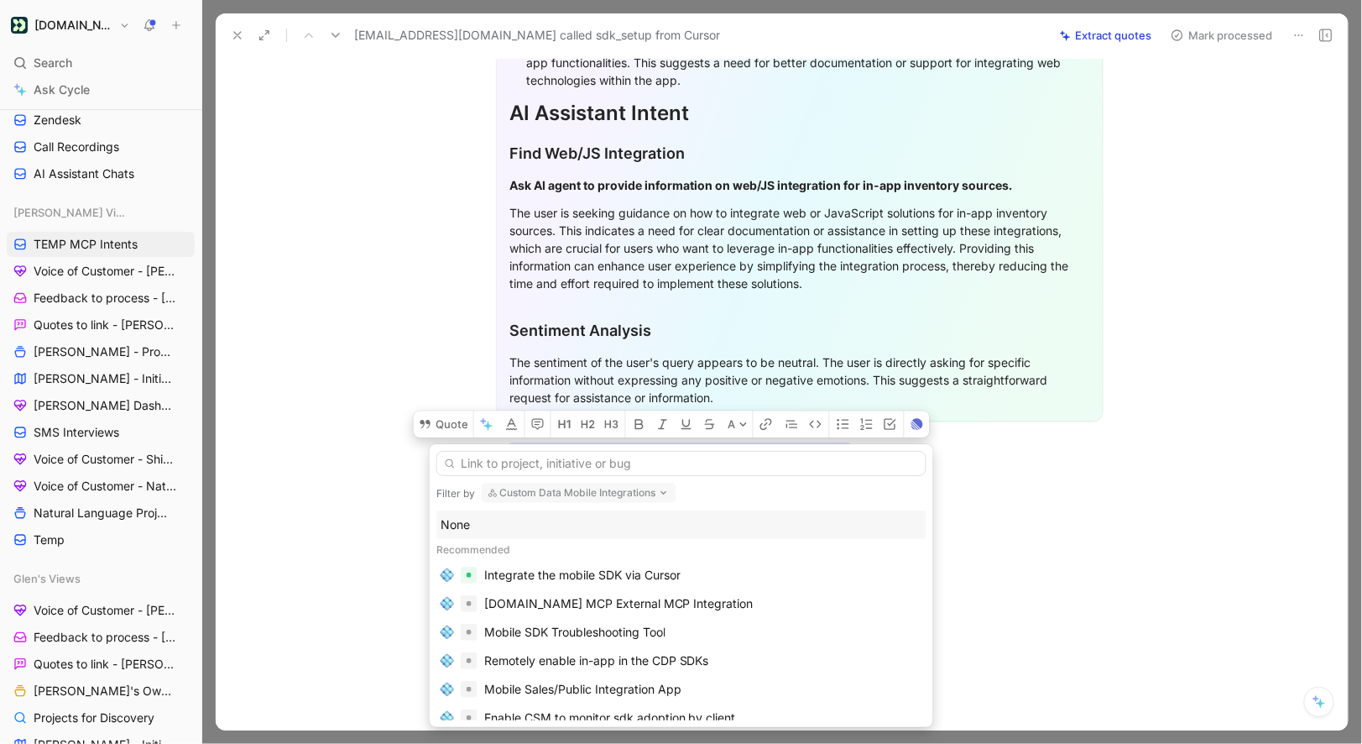
click at [468, 531] on div "None" at bounding box center [682, 525] width 482 height 20
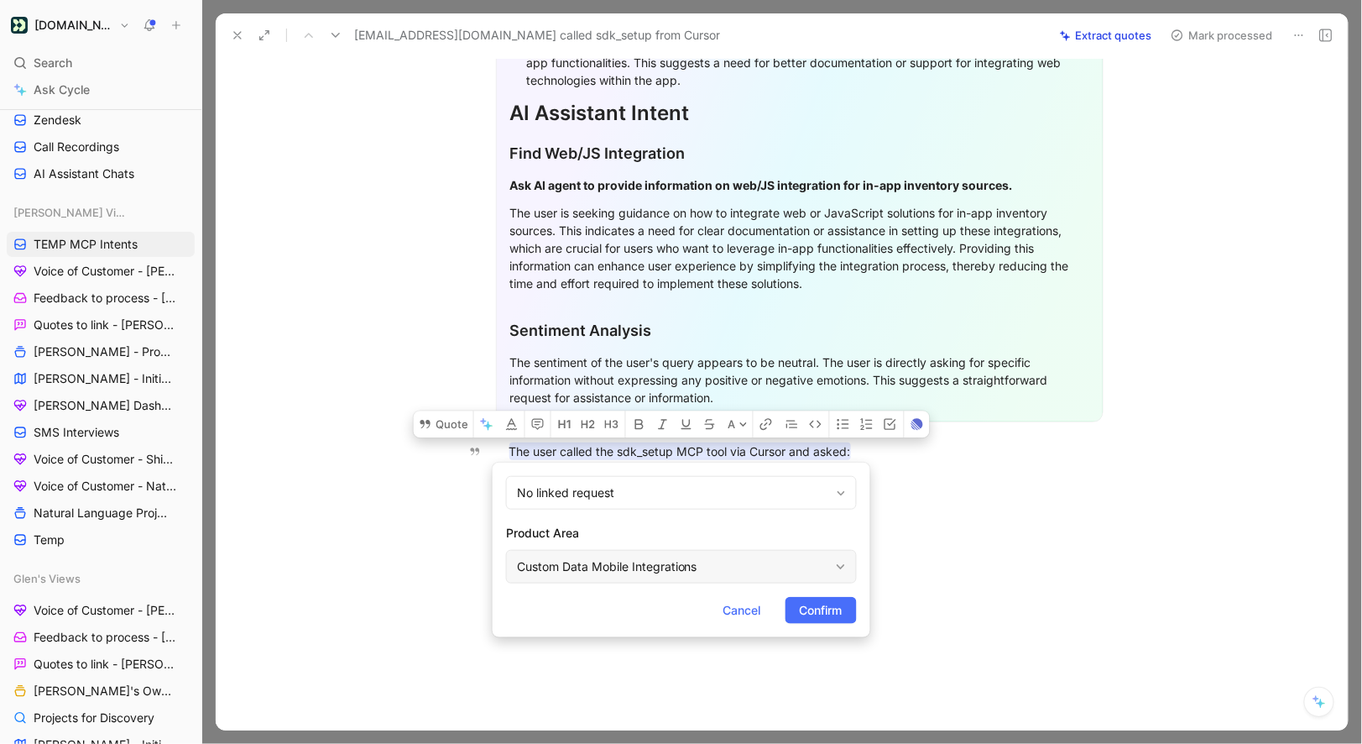
click at [608, 563] on div "Custom Data Mobile Integrations" at bounding box center [673, 567] width 312 height 20
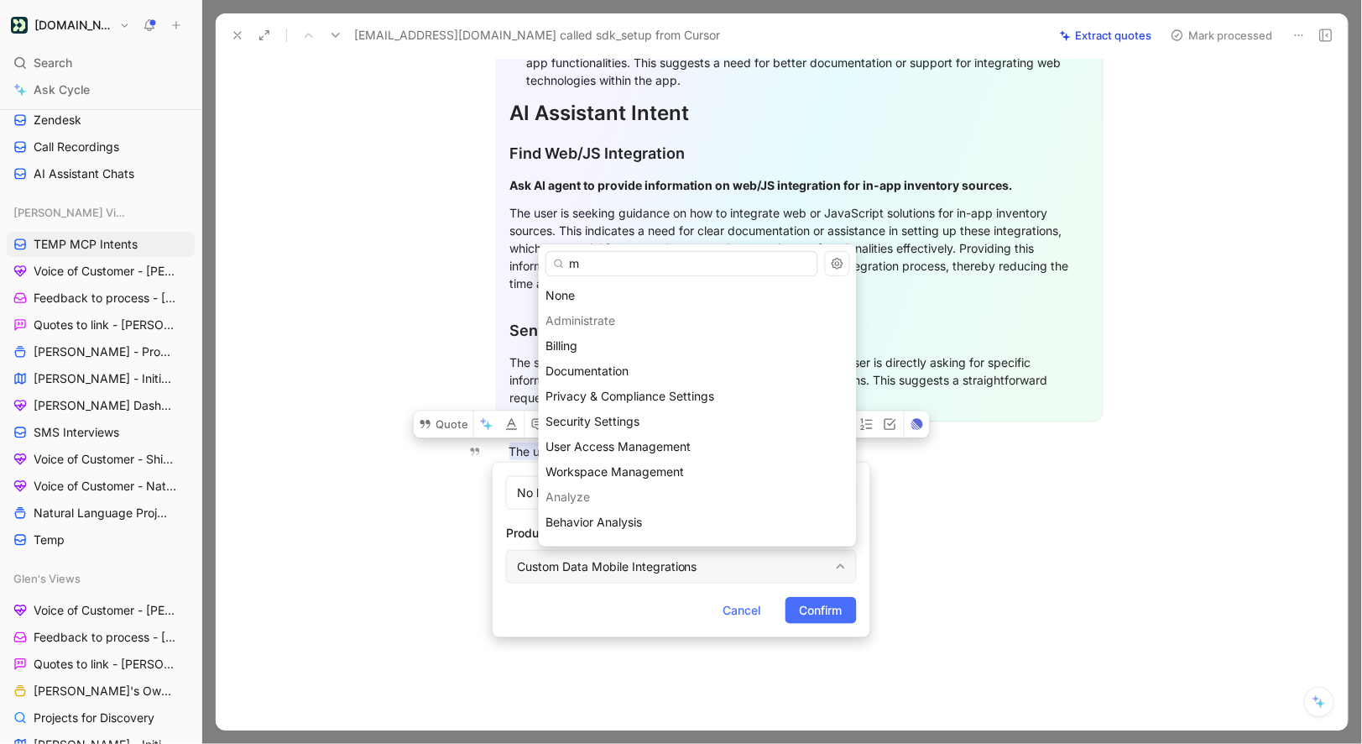
type input "mc"
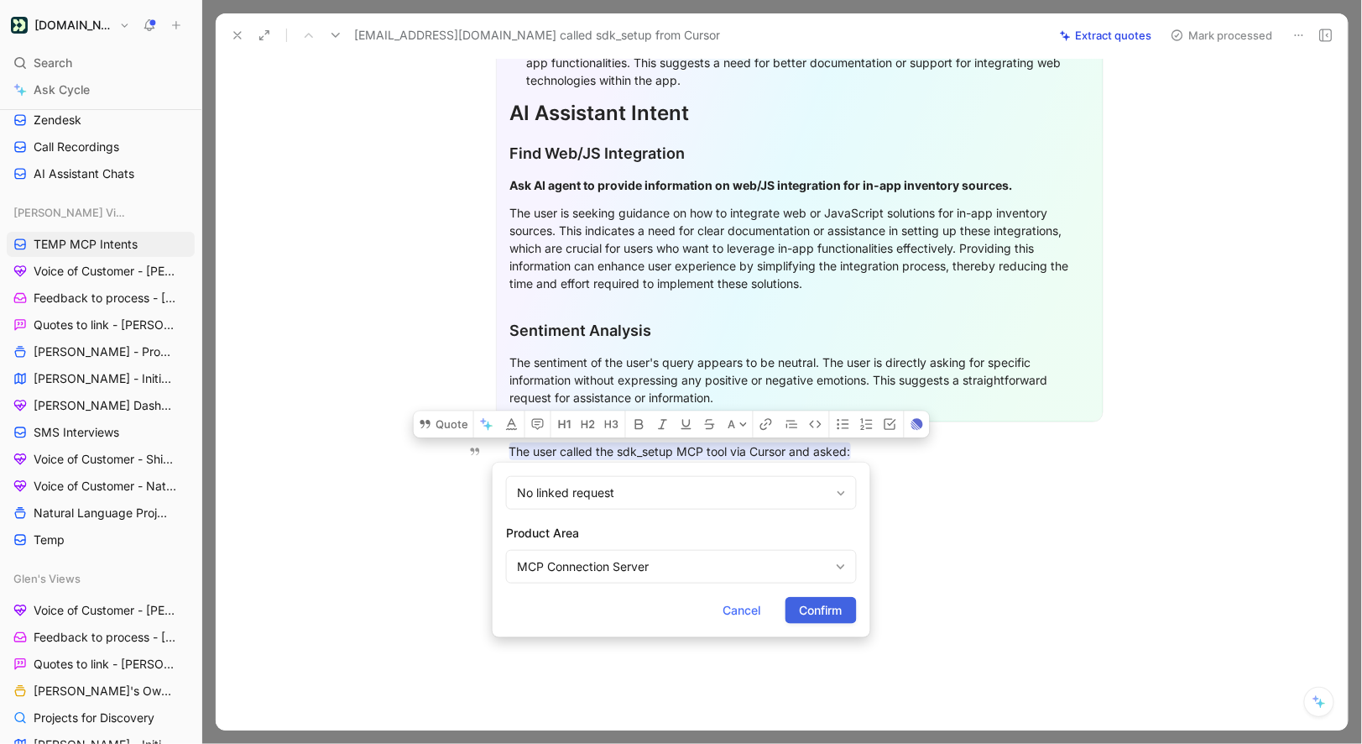
click at [834, 605] on span "Confirm" at bounding box center [821, 610] width 43 height 20
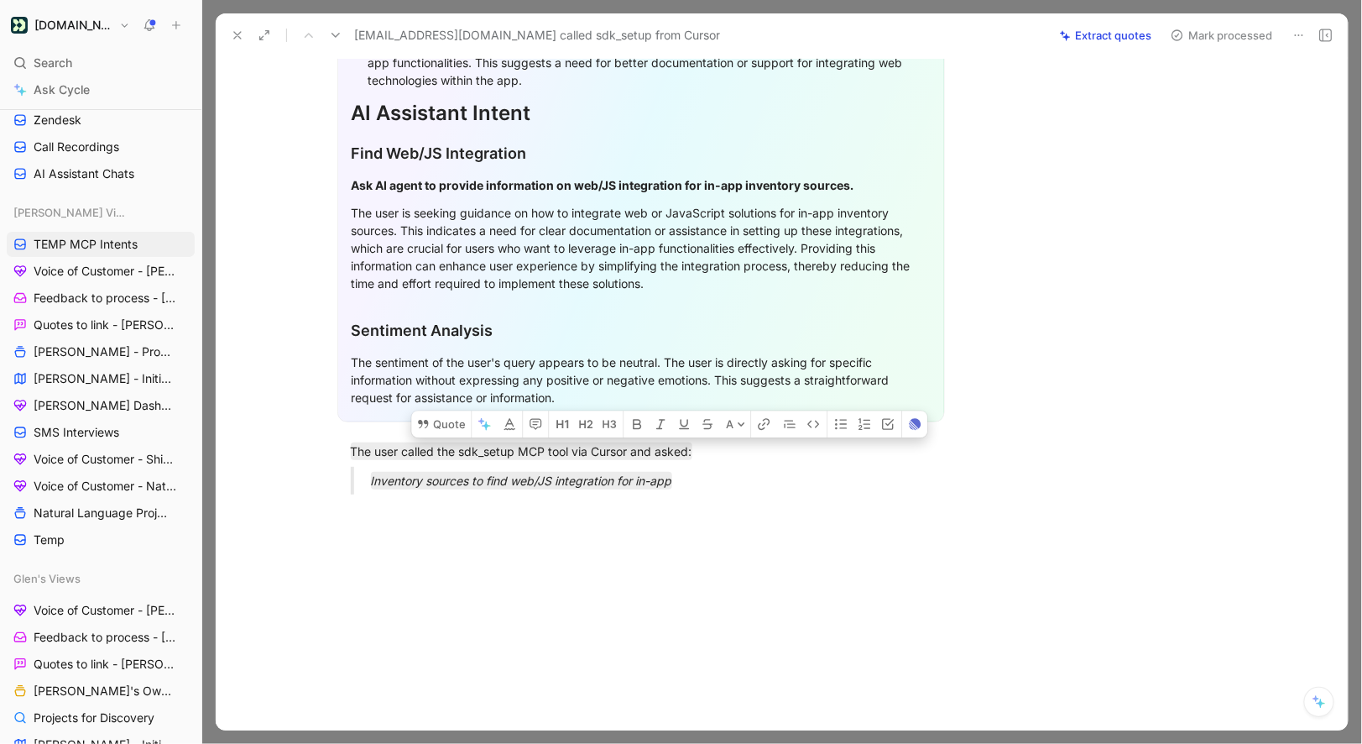
click at [1198, 28] on button "Mark processed" at bounding box center [1222, 36] width 118 height 24
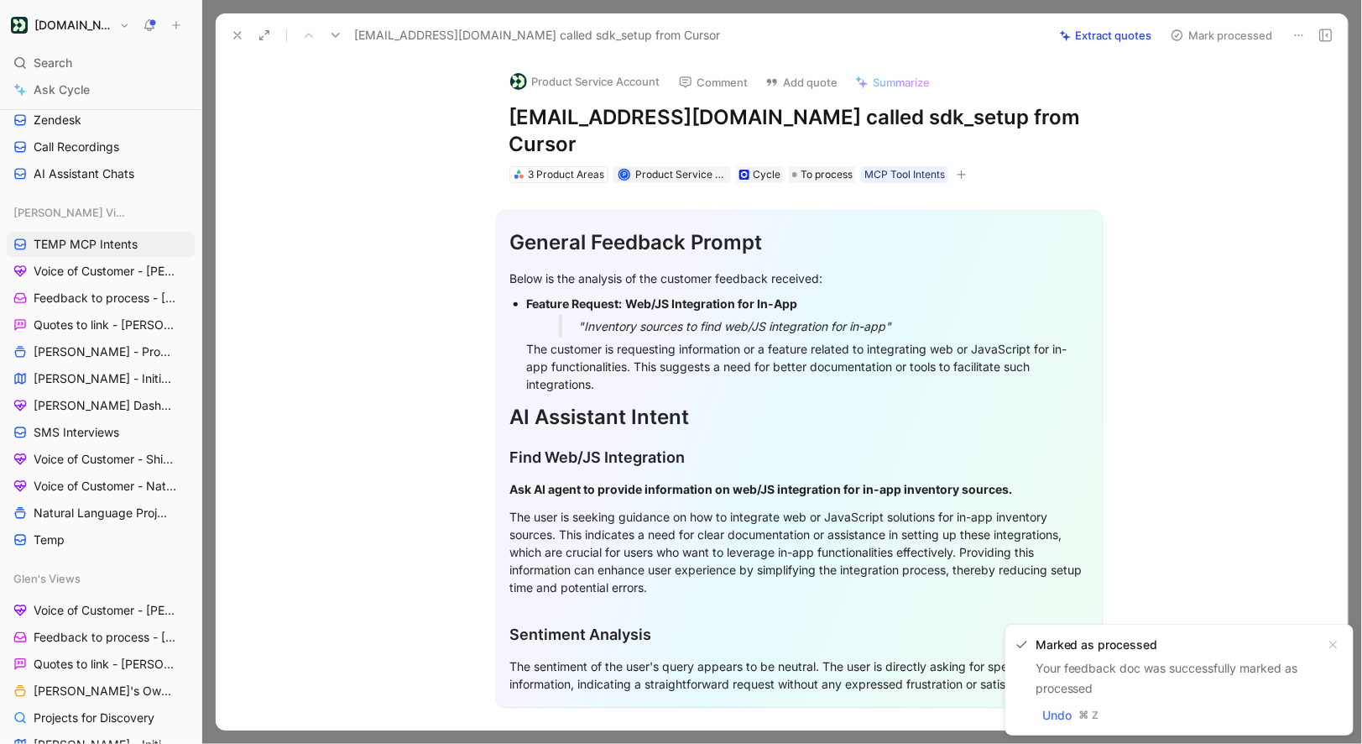
click at [549, 77] on button "Product Service Account" at bounding box center [585, 81] width 165 height 25
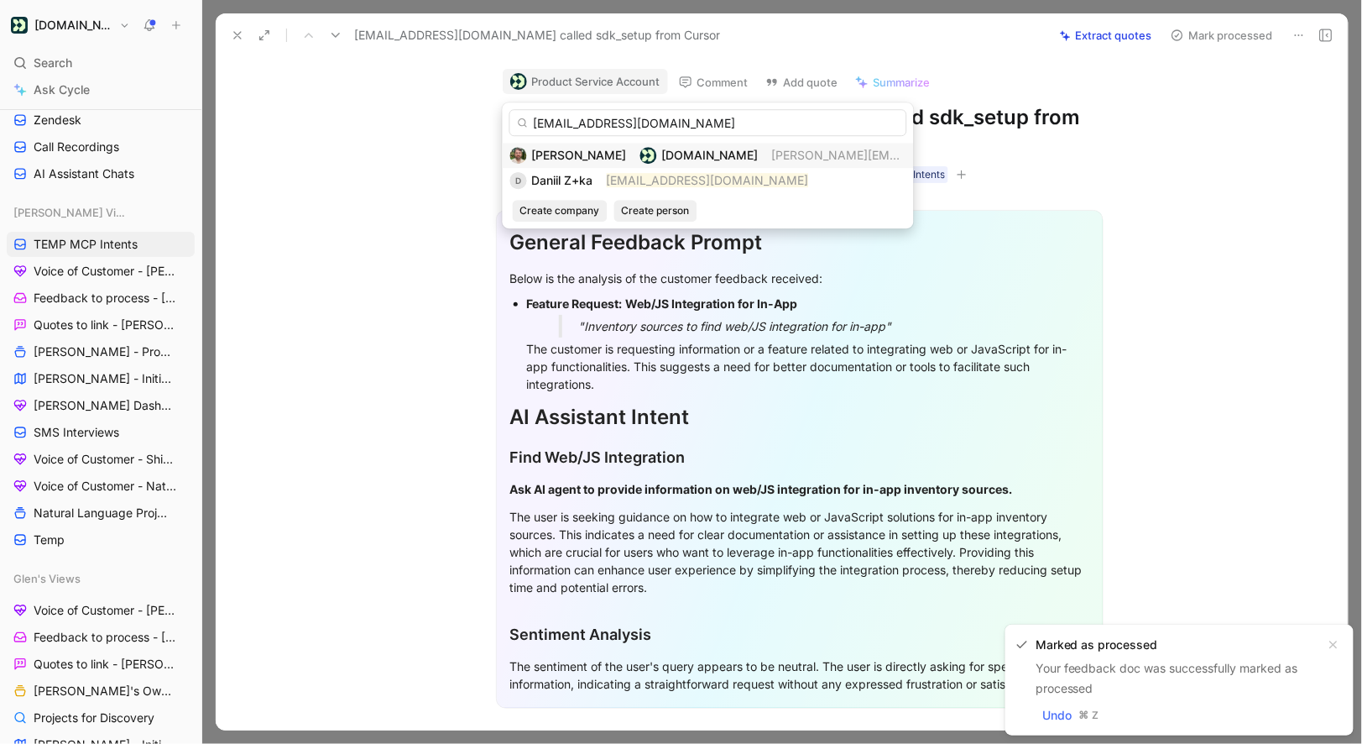
type input "daniil.z+ka@starcrown.partners"
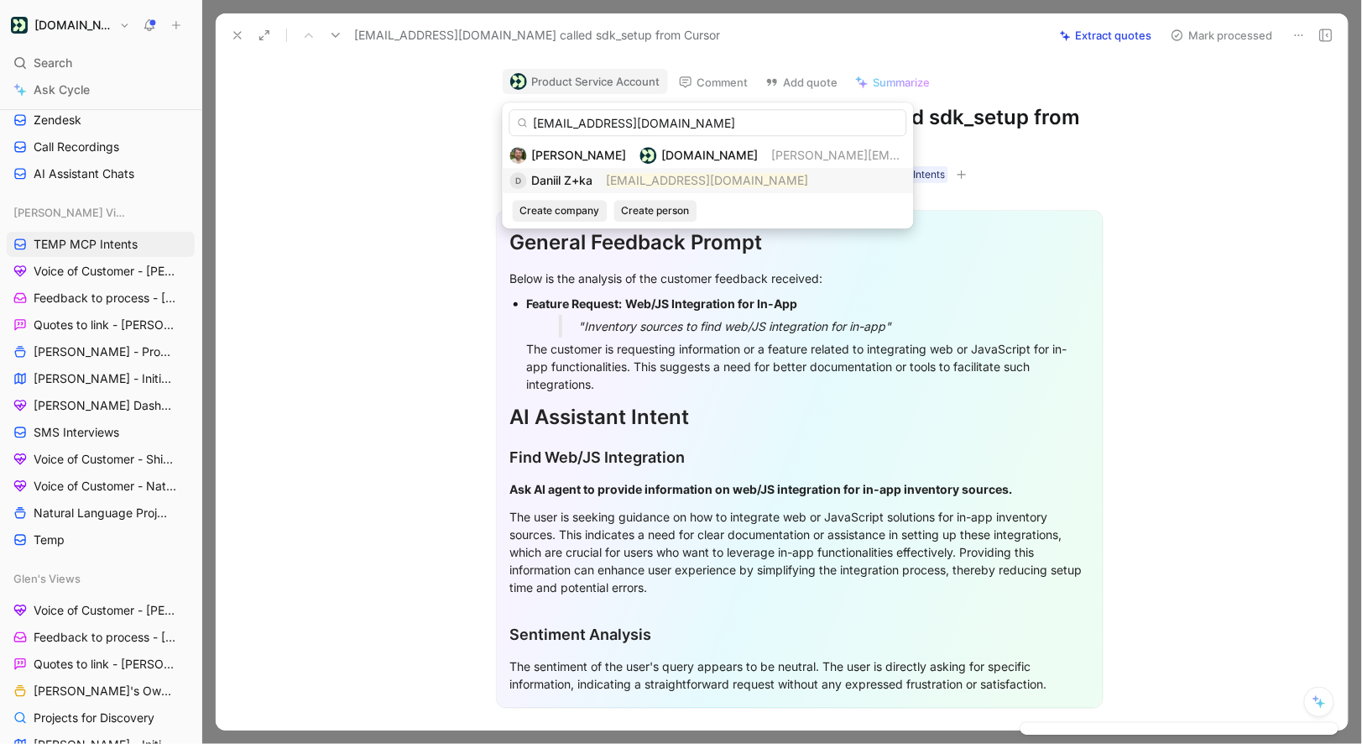
drag, startPoint x: 558, startPoint y: 153, endPoint x: 558, endPoint y: 170, distance: 16.8
click at [558, 170] on div "Scott Wittrock Customer.io scott.wittrock@customer.io D Daniil Z+ka daniil.z+ka…" at bounding box center [708, 168] width 411 height 50
click at [558, 170] on div "D Daniil Z+ka daniil.z+ka@starcrown.partners" at bounding box center [708, 180] width 411 height 25
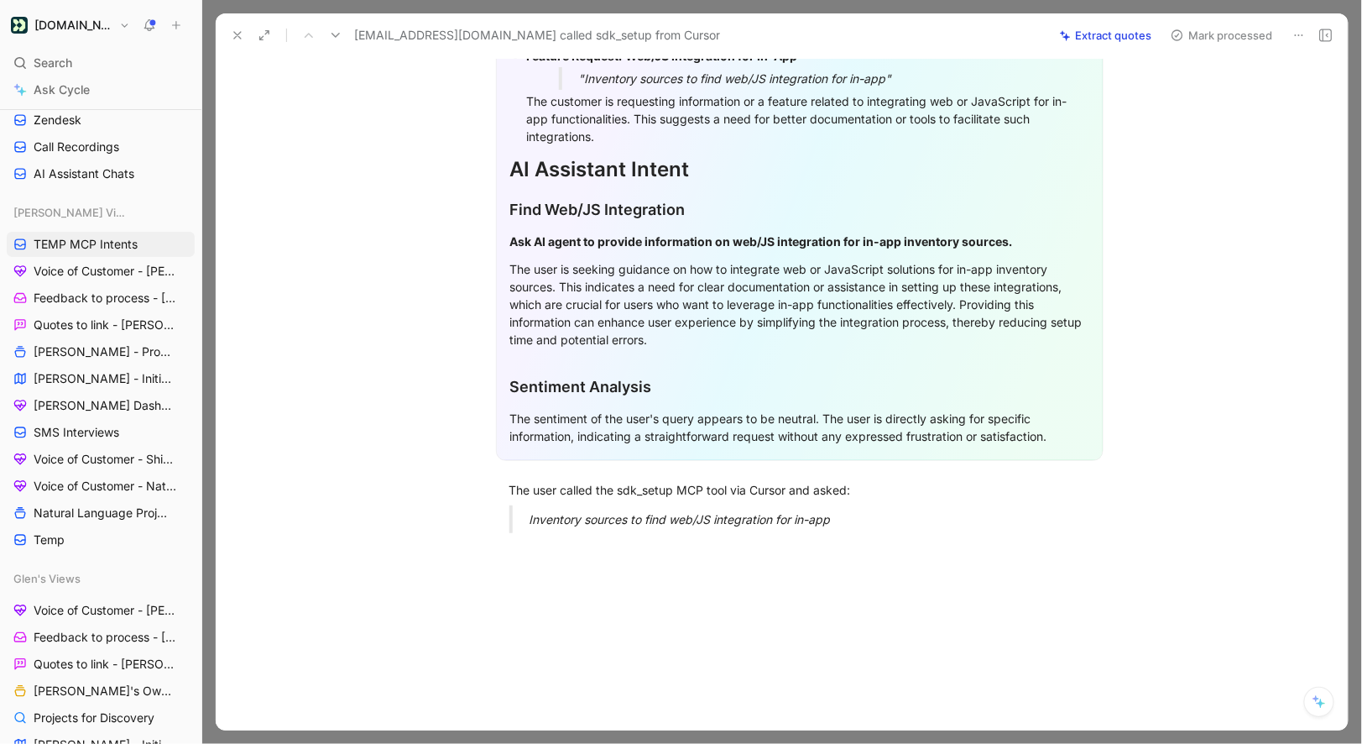
scroll to position [284, 0]
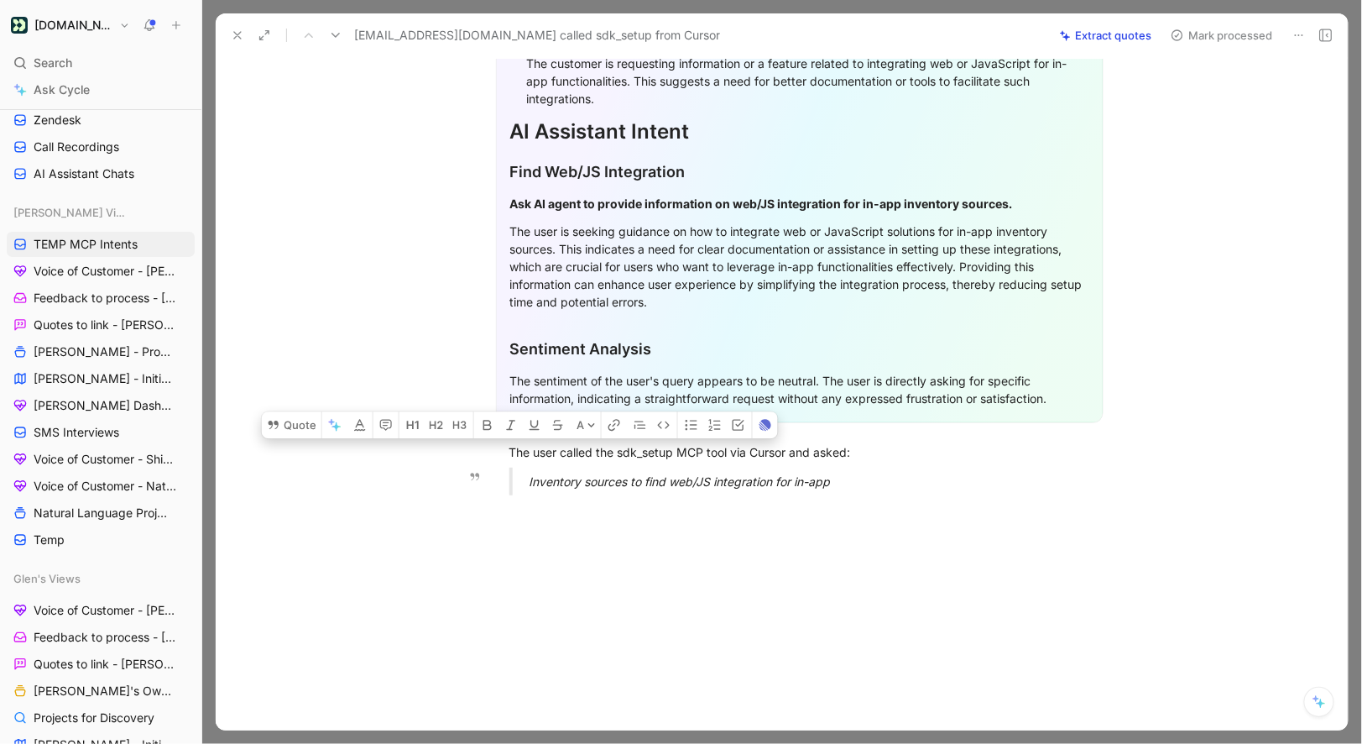
drag, startPoint x: 507, startPoint y: 449, endPoint x: 866, endPoint y: 472, distance: 360.0
click at [867, 472] on div "General Feedback Prompt Below is the analysis of the customer feedback received…" at bounding box center [799, 203] width 1097 height 611
click at [431, 416] on button "Quote" at bounding box center [444, 424] width 60 height 27
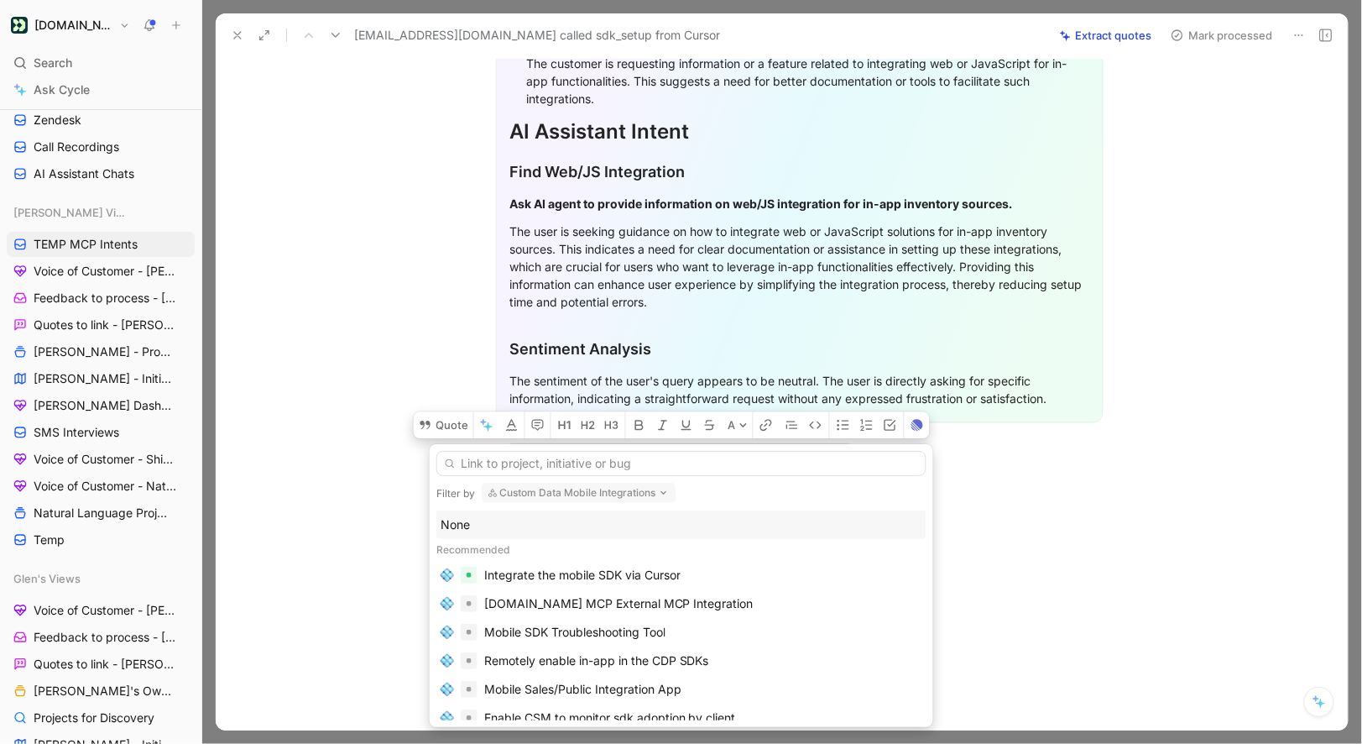
click at [461, 517] on div "None" at bounding box center [682, 525] width 482 height 20
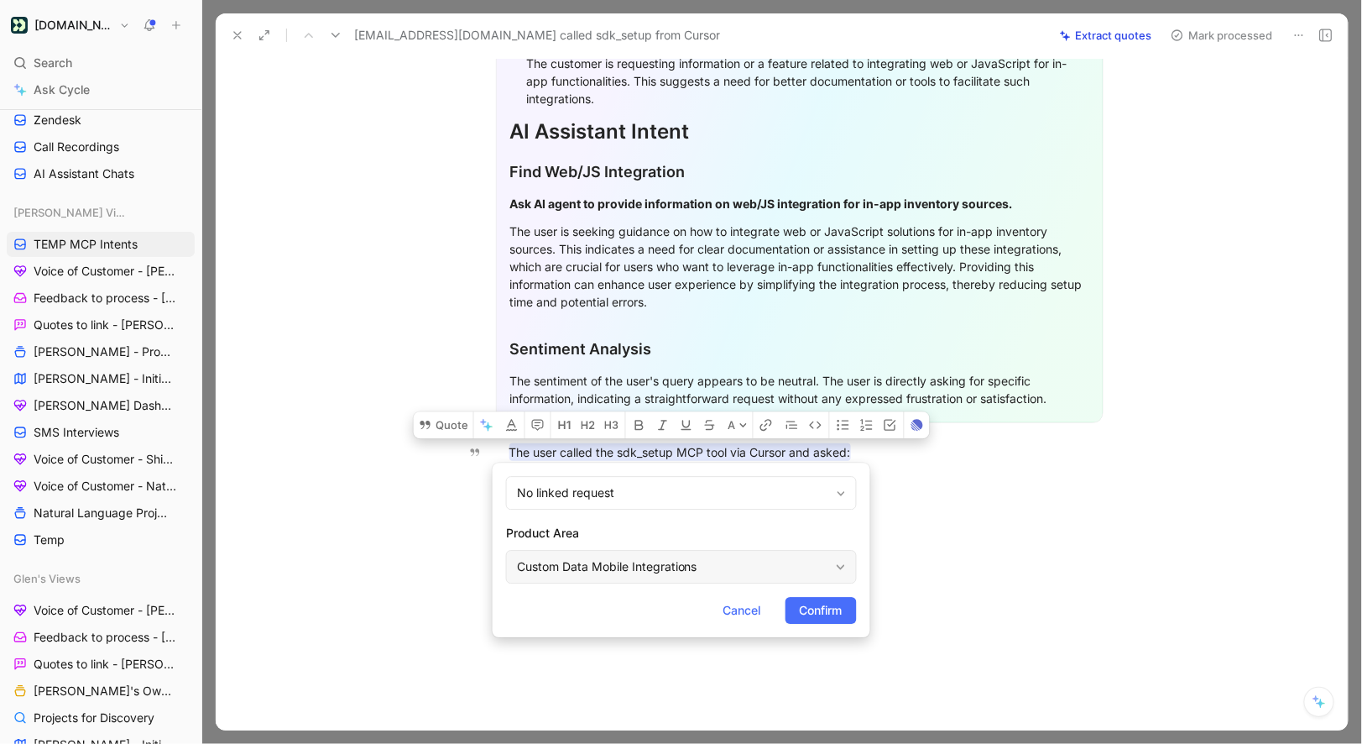
click at [571, 562] on div "Custom Data Mobile Integrations" at bounding box center [673, 567] width 312 height 20
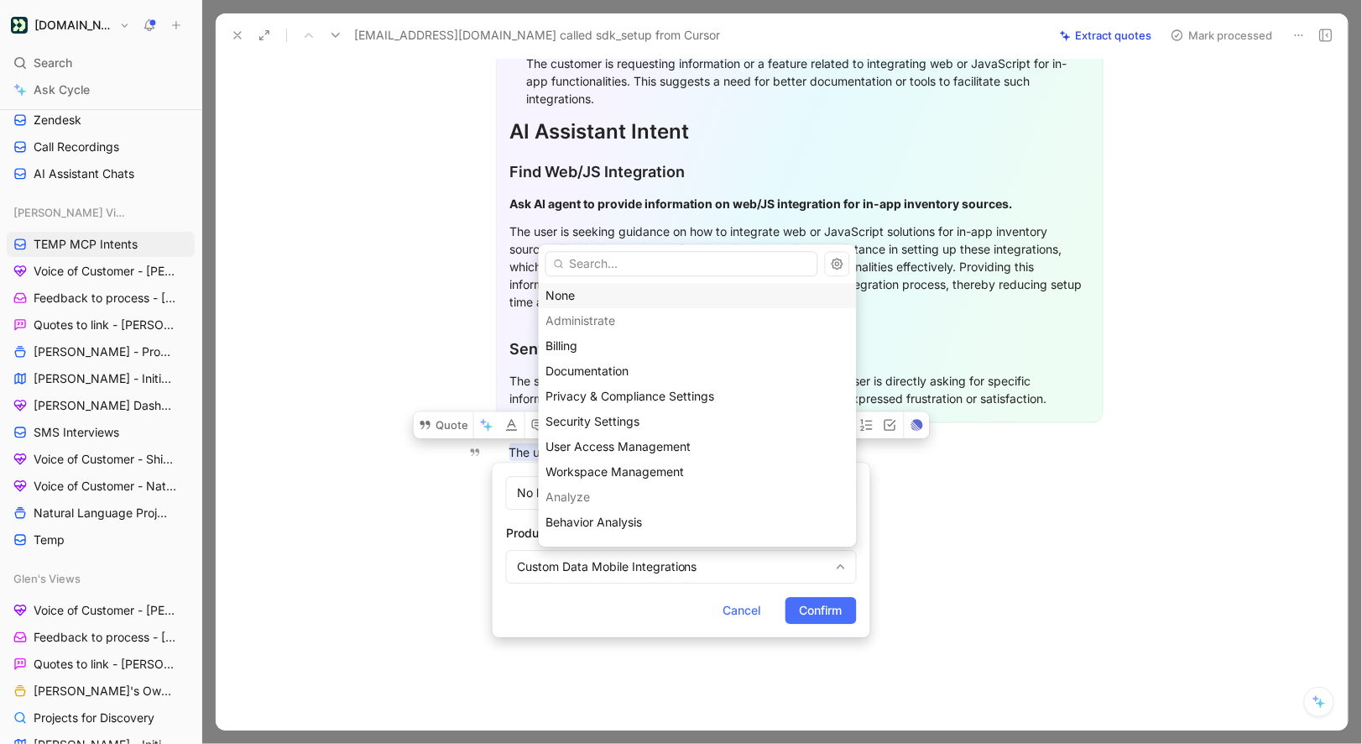
click at [578, 290] on div "None" at bounding box center [697, 295] width 303 height 20
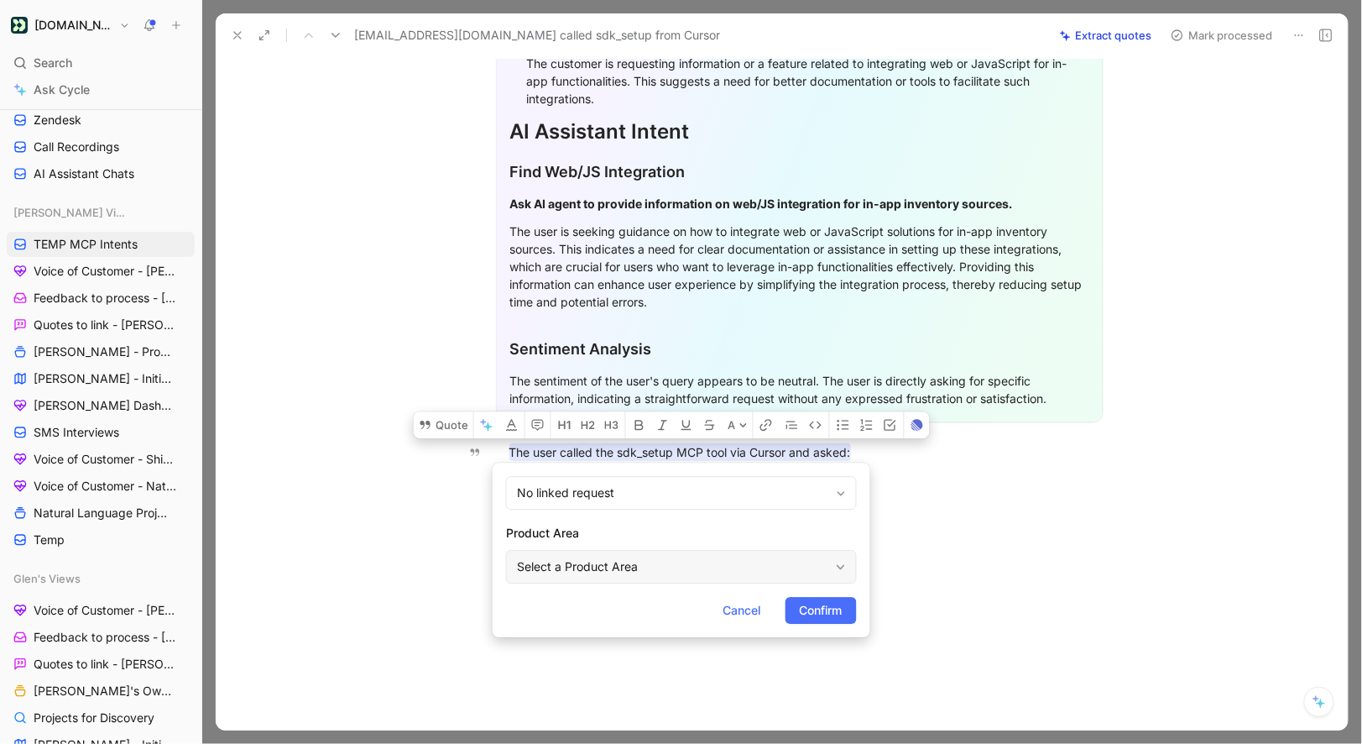
click at [708, 551] on div "Select a Product Area" at bounding box center [681, 567] width 351 height 34
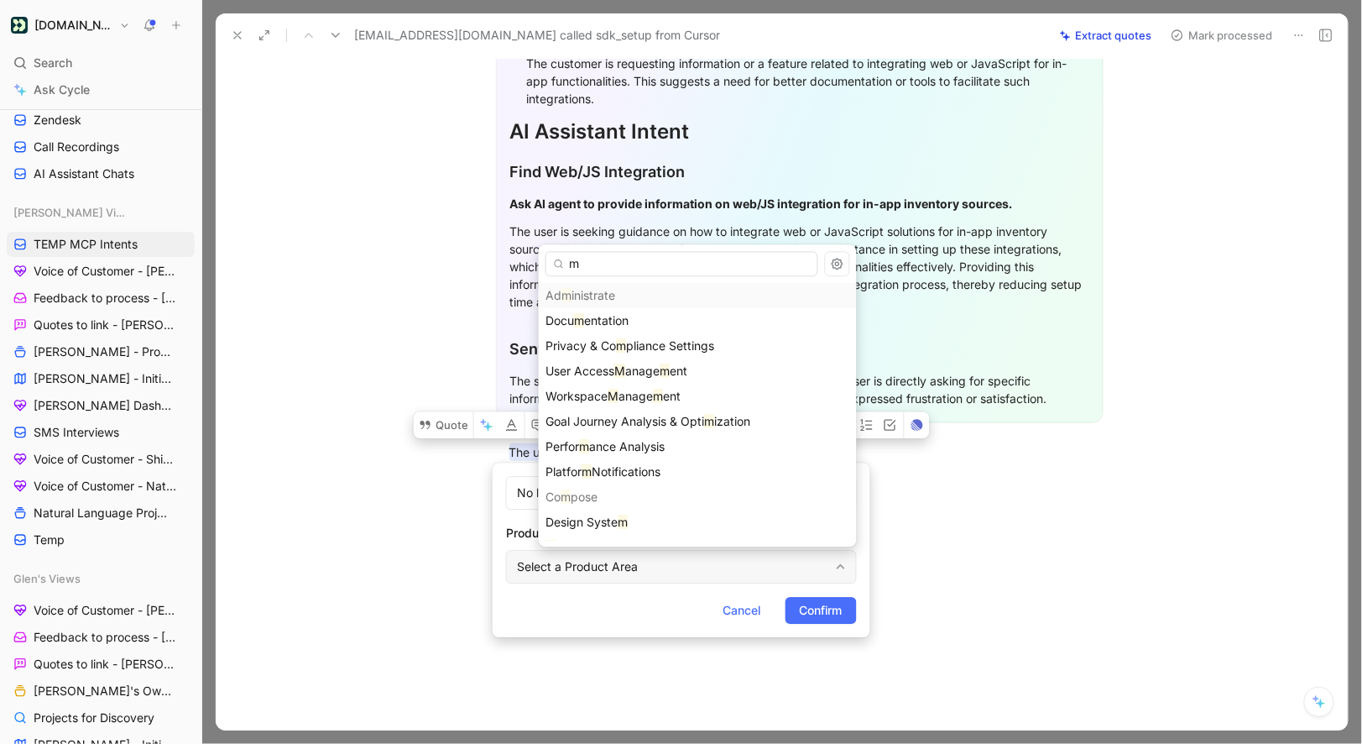
type input "mc"
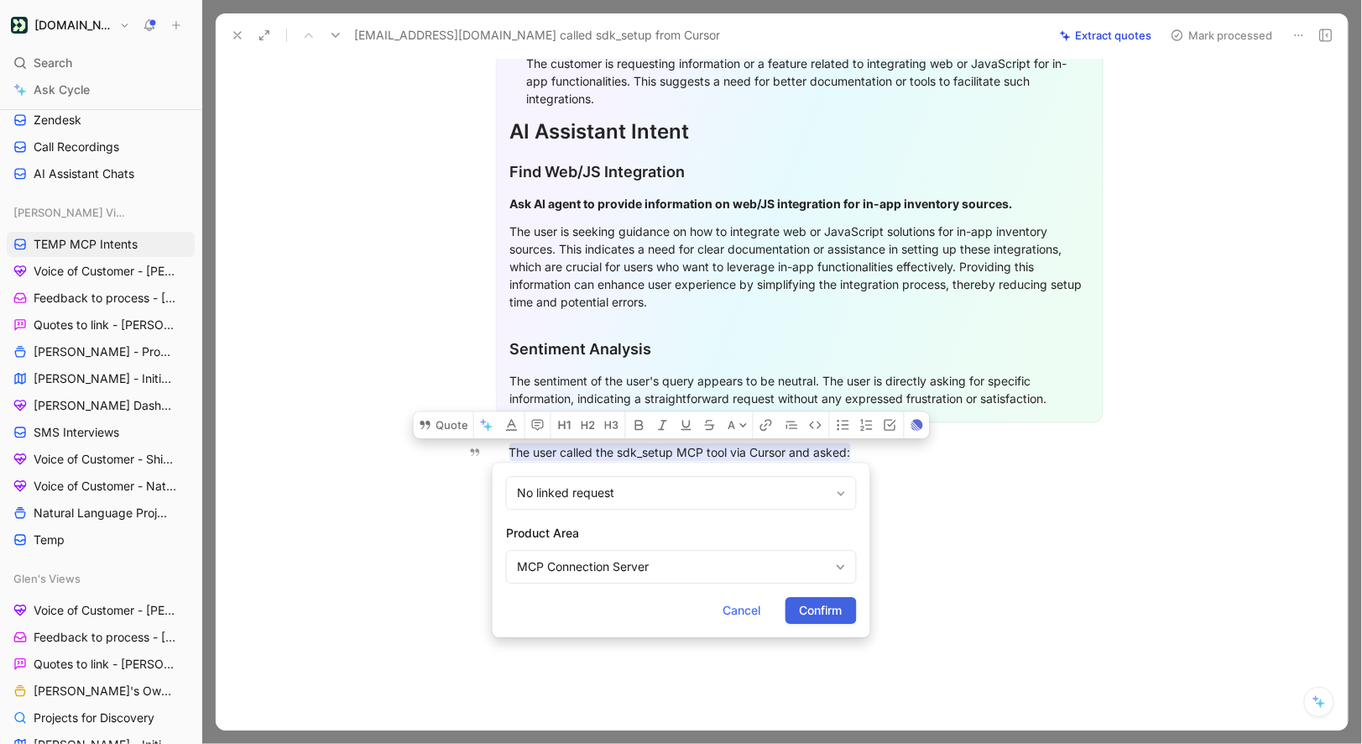
click at [834, 597] on button "Confirm" at bounding box center [821, 610] width 71 height 27
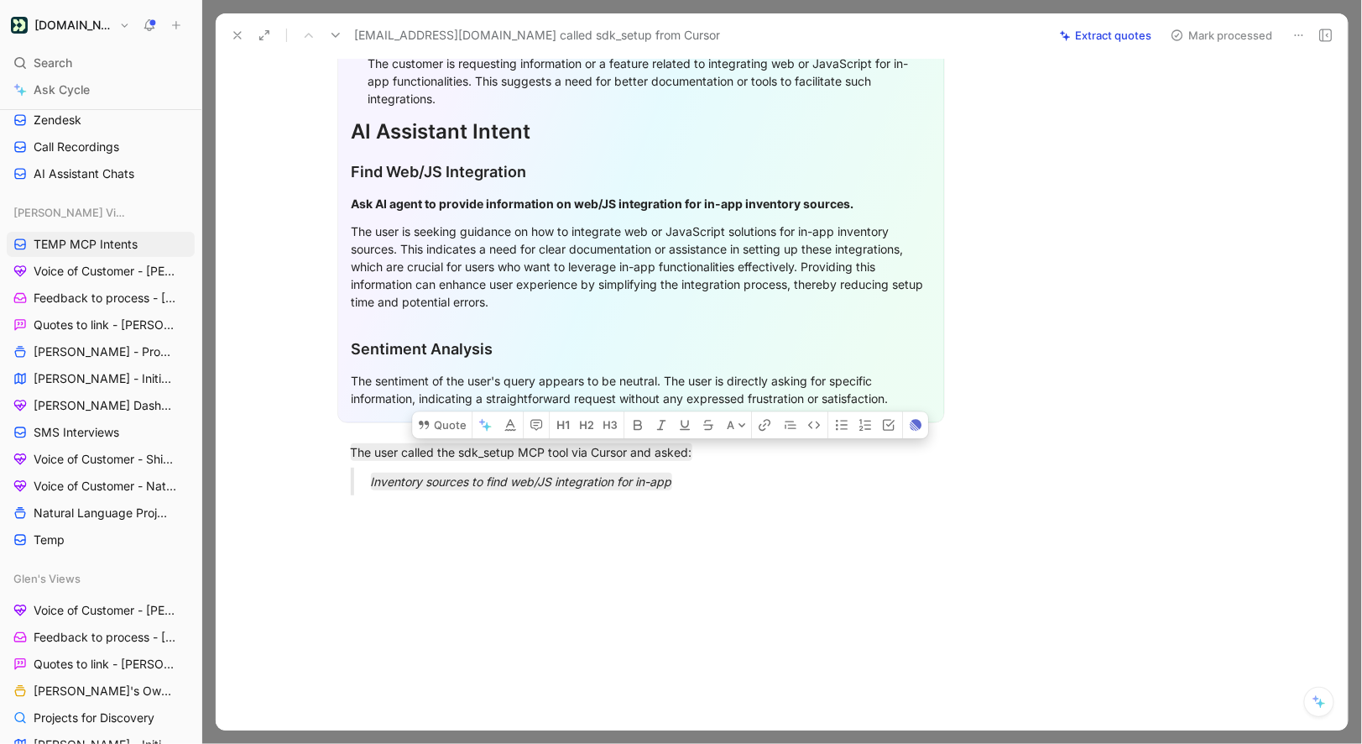
click at [1198, 35] on button "Mark processed" at bounding box center [1222, 36] width 118 height 24
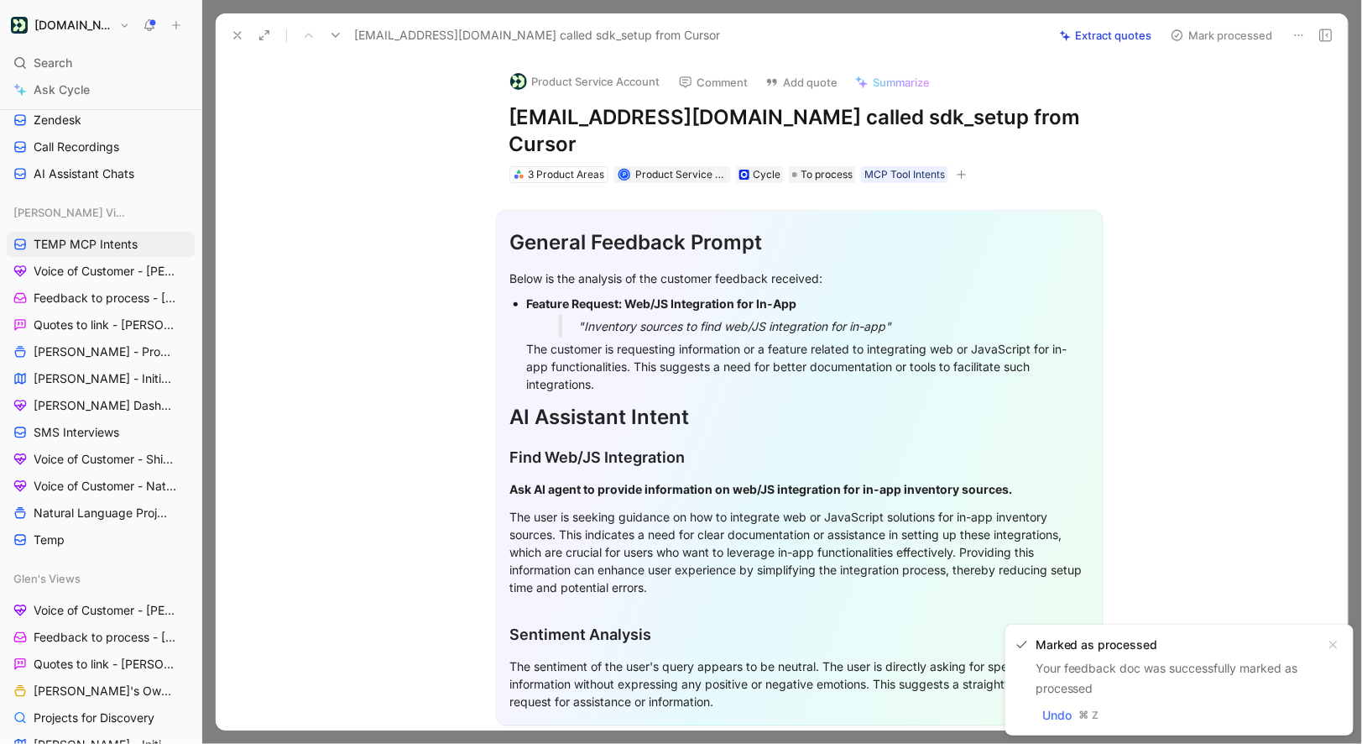
click at [563, 82] on button "Product Service Account" at bounding box center [585, 81] width 165 height 25
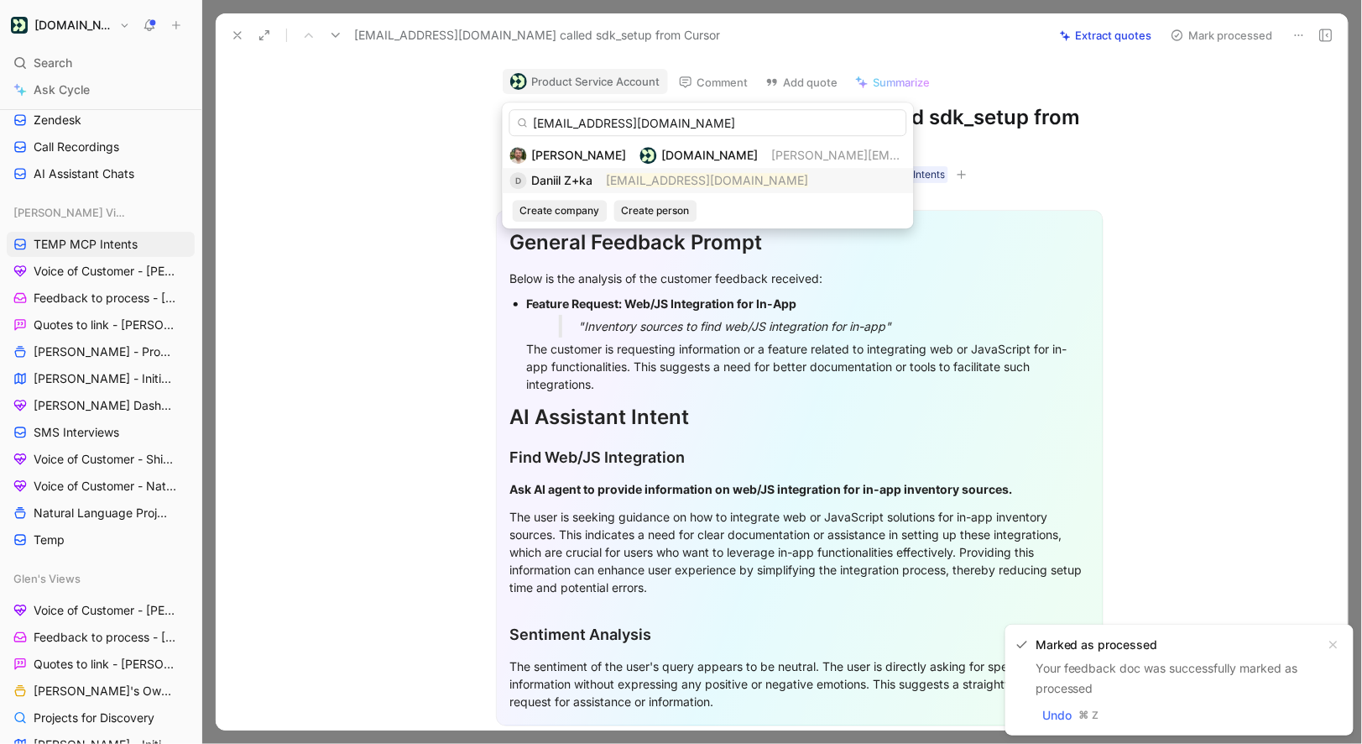
type input "daniil.z+ka@starcrown.partners"
click at [576, 172] on div "Daniil Z+ka" at bounding box center [562, 180] width 61 height 20
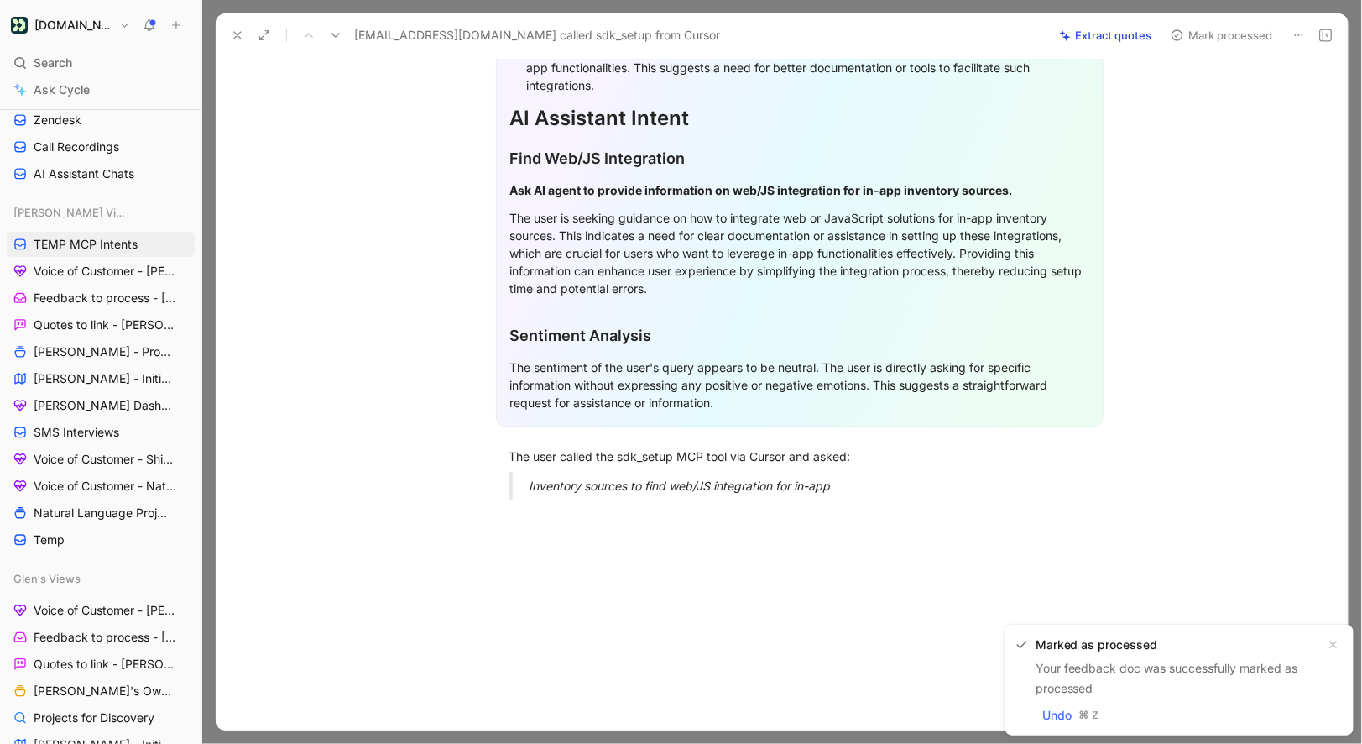
scroll to position [302, 0]
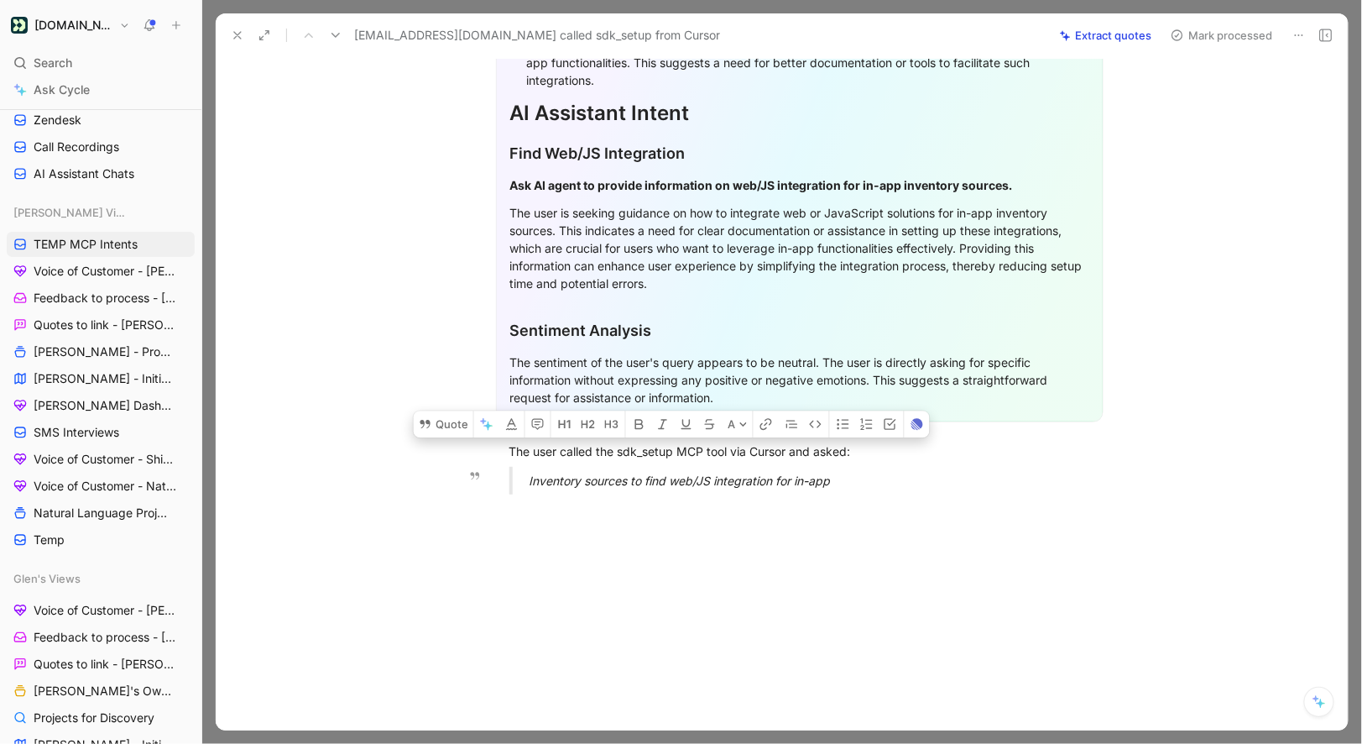
drag, startPoint x: 509, startPoint y: 447, endPoint x: 801, endPoint y: 491, distance: 295.5
click at [801, 491] on div "General Feedback Prompt Below is the analysis of the customer feedback received…" at bounding box center [799, 193] width 1097 height 629
click at [453, 428] on button "Quote" at bounding box center [444, 423] width 60 height 27
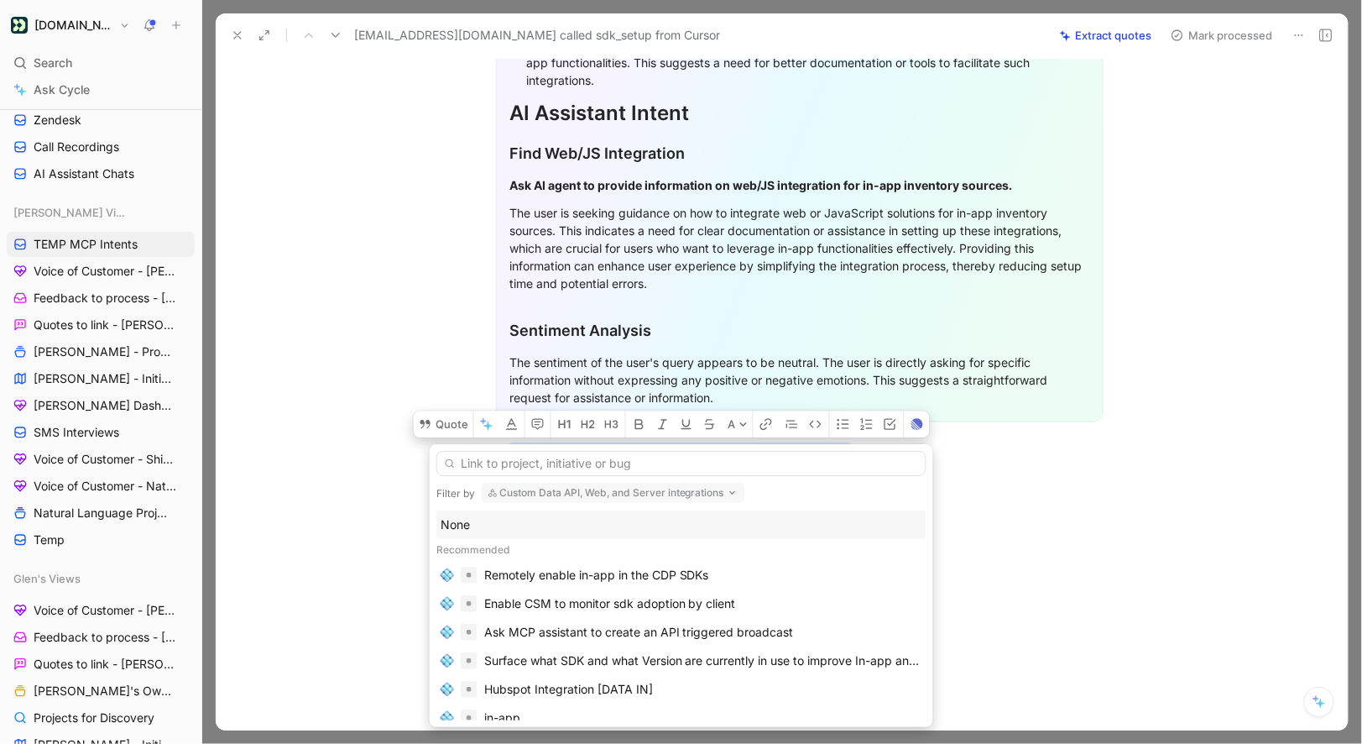
click at [466, 521] on div "None" at bounding box center [682, 525] width 482 height 20
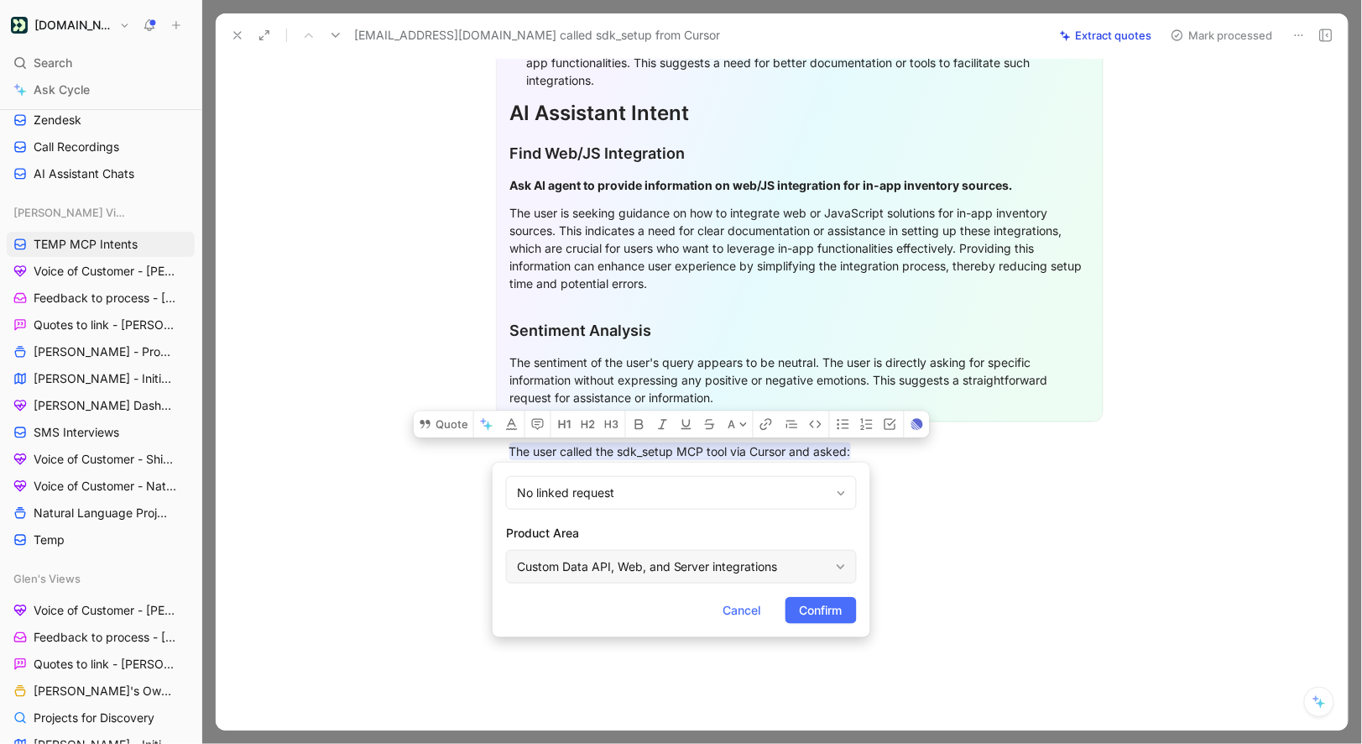
click at [612, 561] on div "Custom Data API, Web, and Server integrations" at bounding box center [673, 567] width 312 height 20
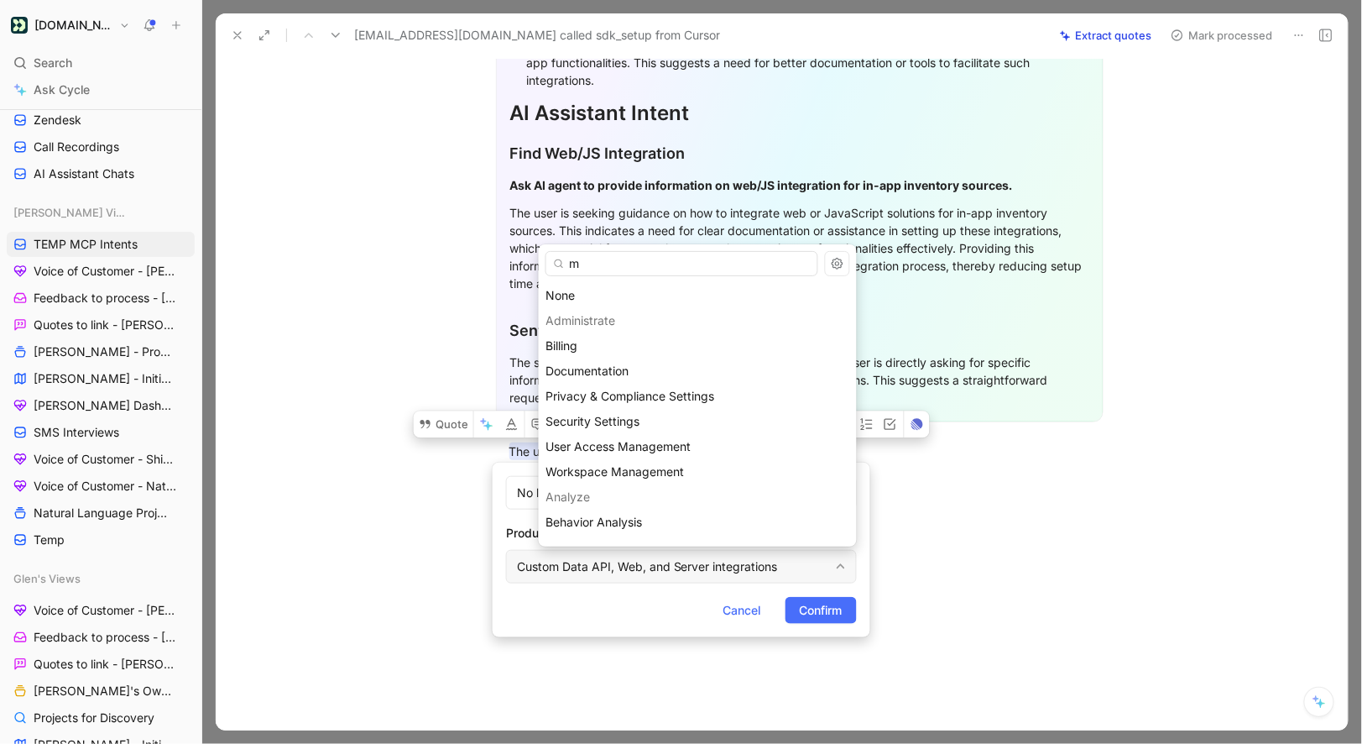
type input "mc"
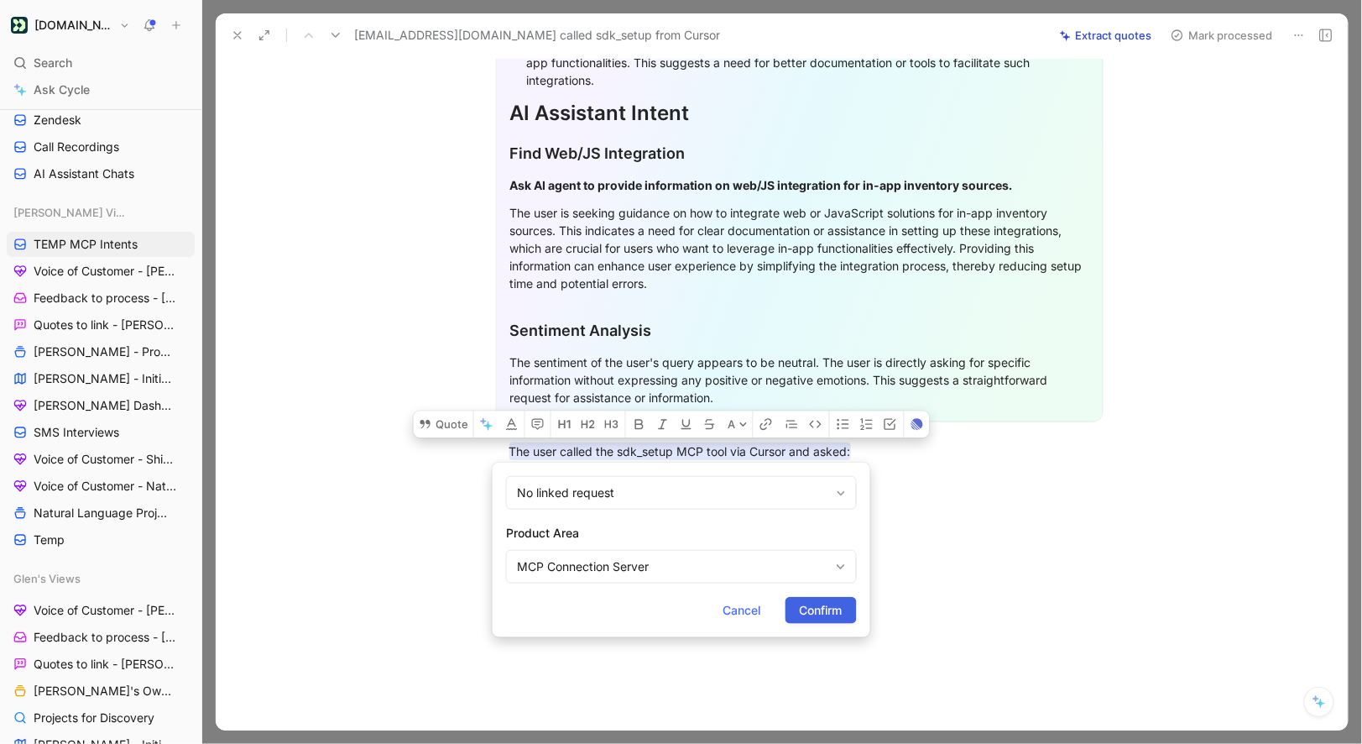
click at [818, 614] on span "Confirm" at bounding box center [821, 610] width 43 height 20
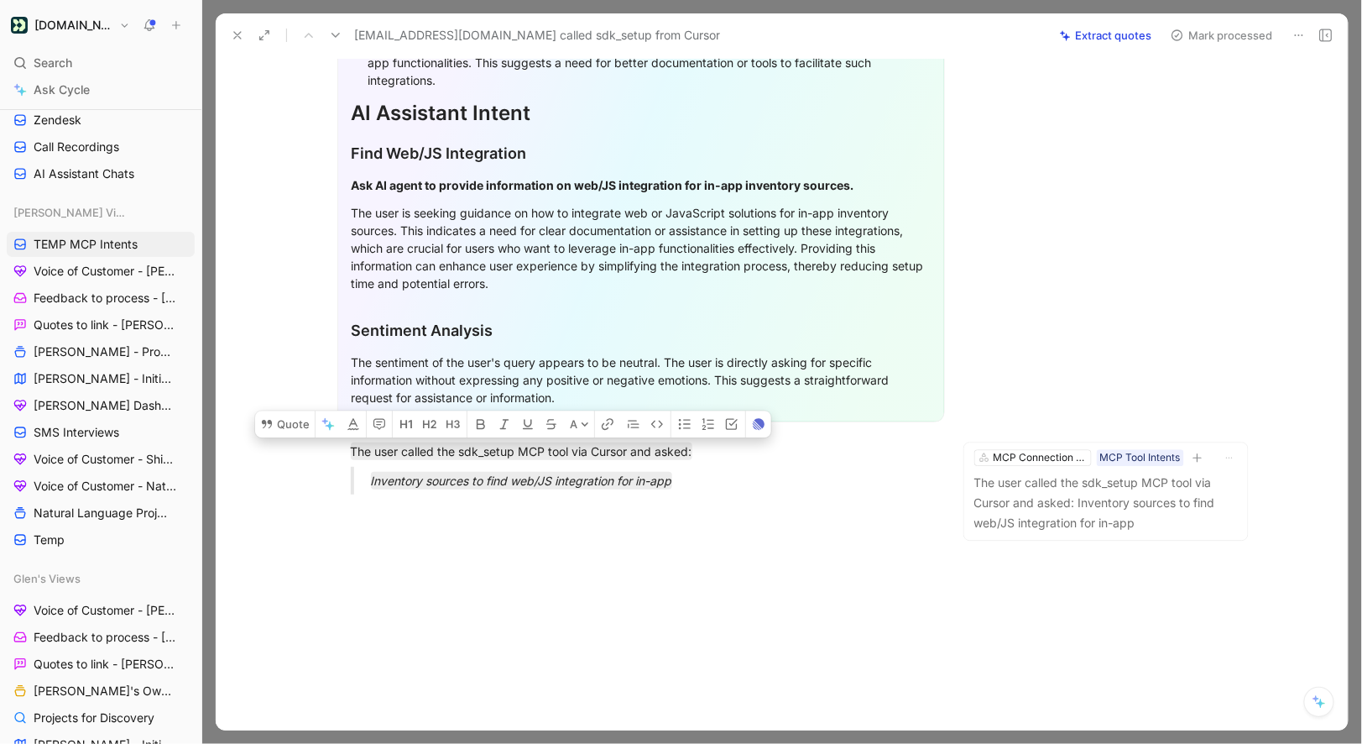
click at [1199, 41] on button "Mark processed" at bounding box center [1222, 36] width 118 height 24
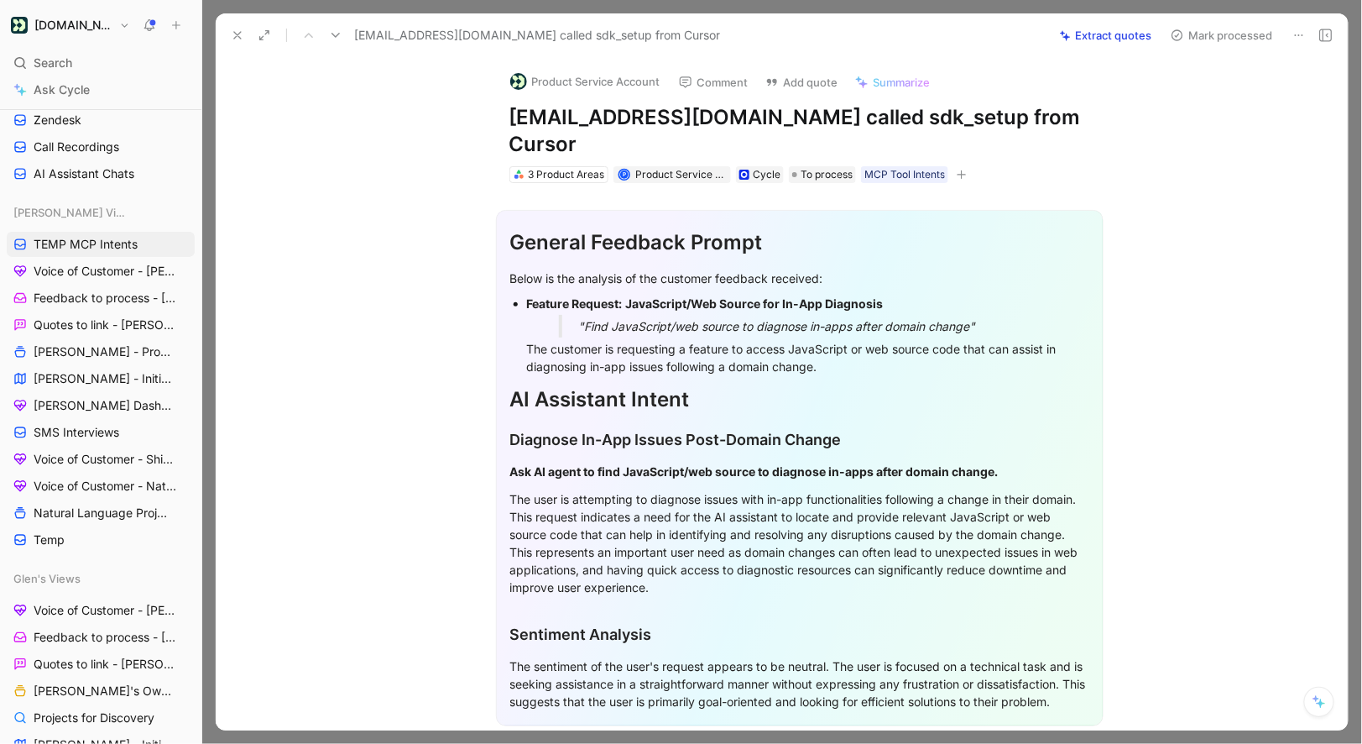
click at [551, 81] on button "Product Service Account" at bounding box center [585, 81] width 165 height 25
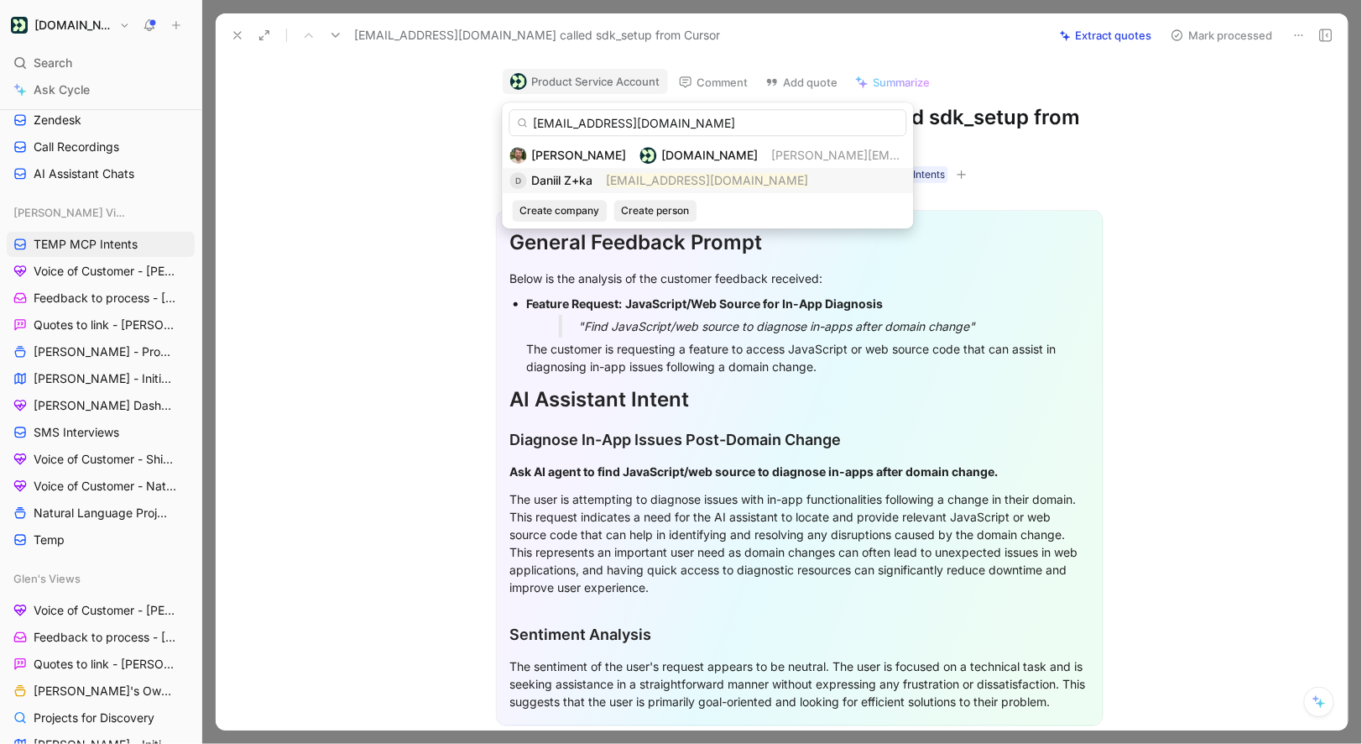
type input "daniil.z+ka@starcrown.partners"
click at [567, 175] on span "Daniil Z+ka" at bounding box center [562, 180] width 61 height 14
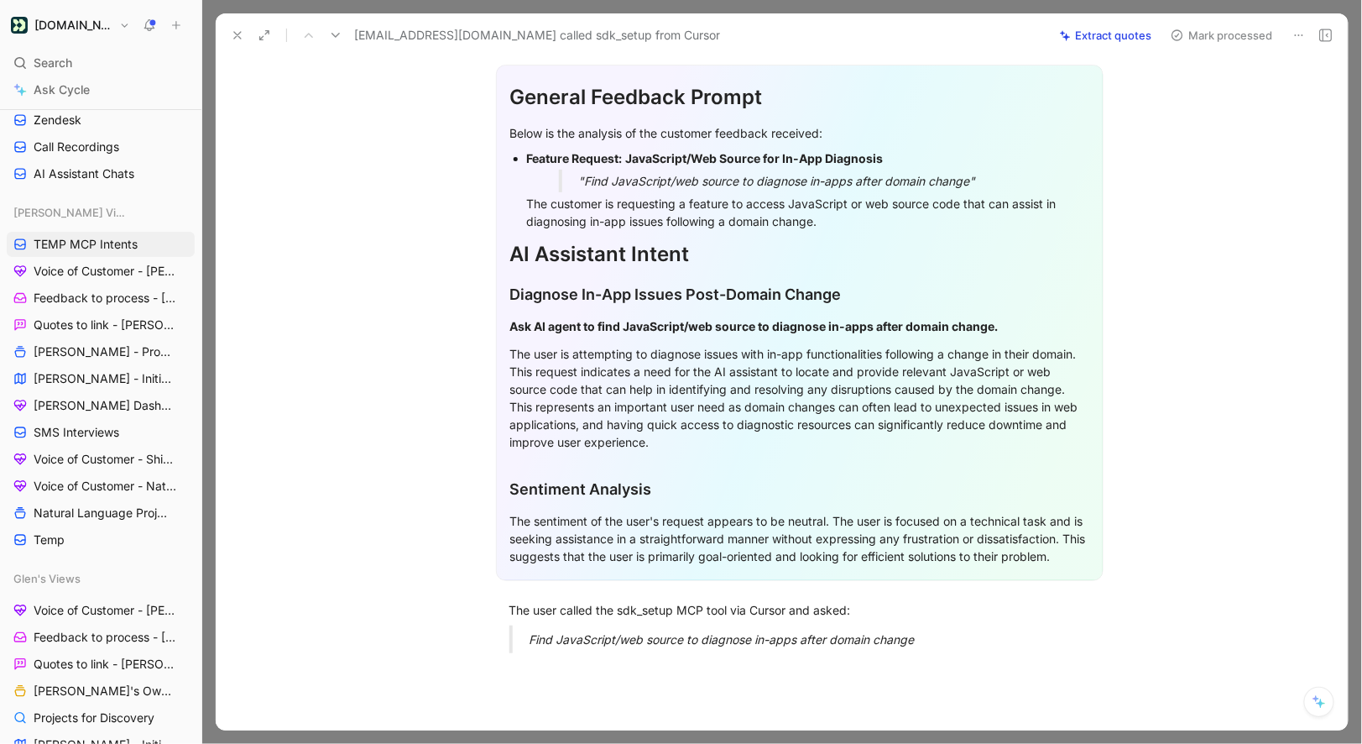
scroll to position [302, 0]
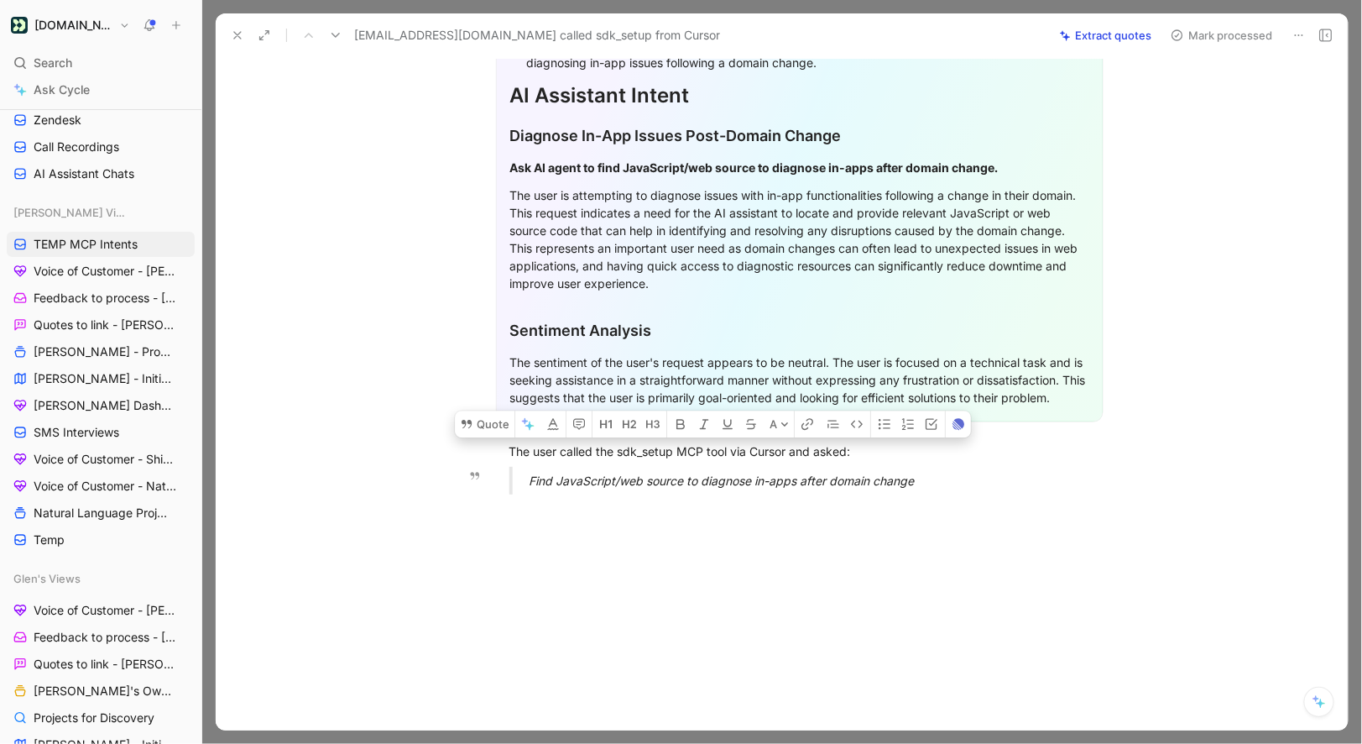
drag, startPoint x: 508, startPoint y: 450, endPoint x: 929, endPoint y: 488, distance: 423.1
click at [929, 488] on div "General Feedback Prompt Below is the analysis of the customer feedback received…" at bounding box center [799, 193] width 1097 height 629
click at [489, 415] on button "Quote" at bounding box center [485, 423] width 60 height 27
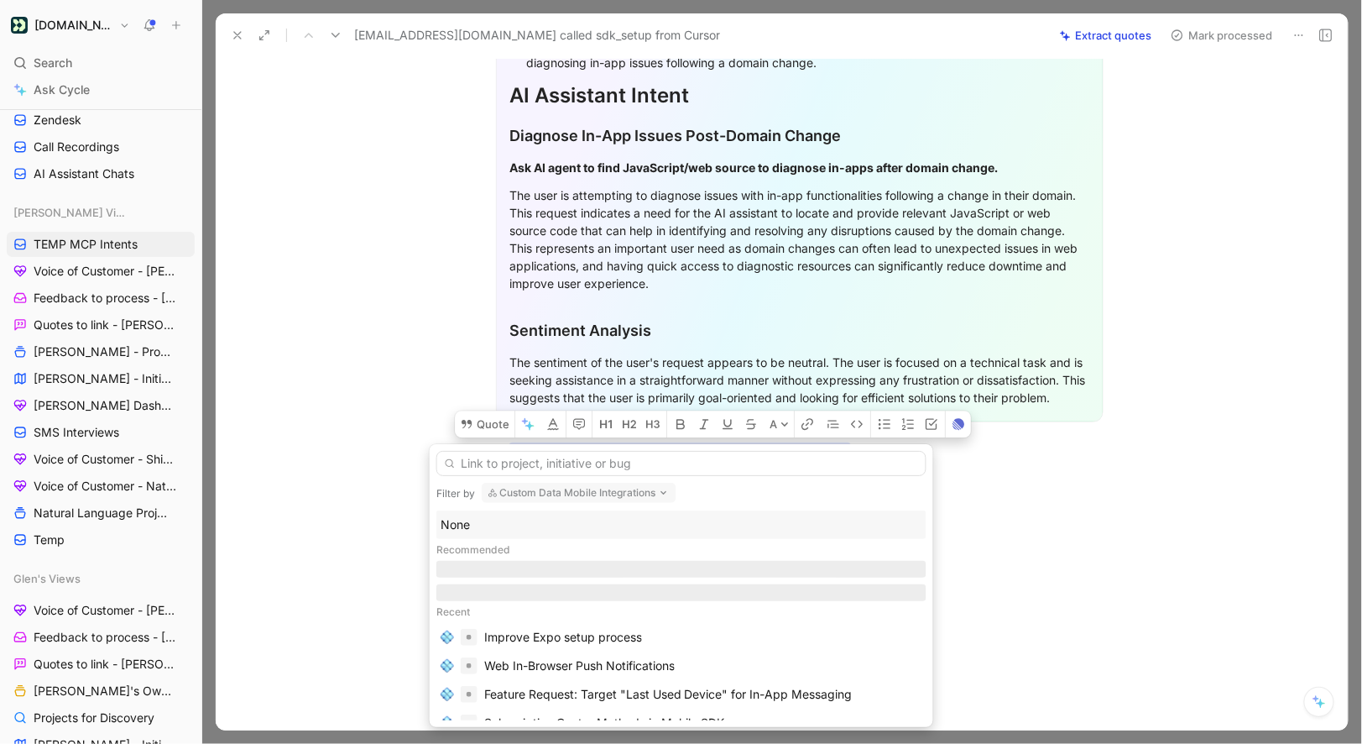
click at [492, 523] on div "None" at bounding box center [682, 525] width 482 height 20
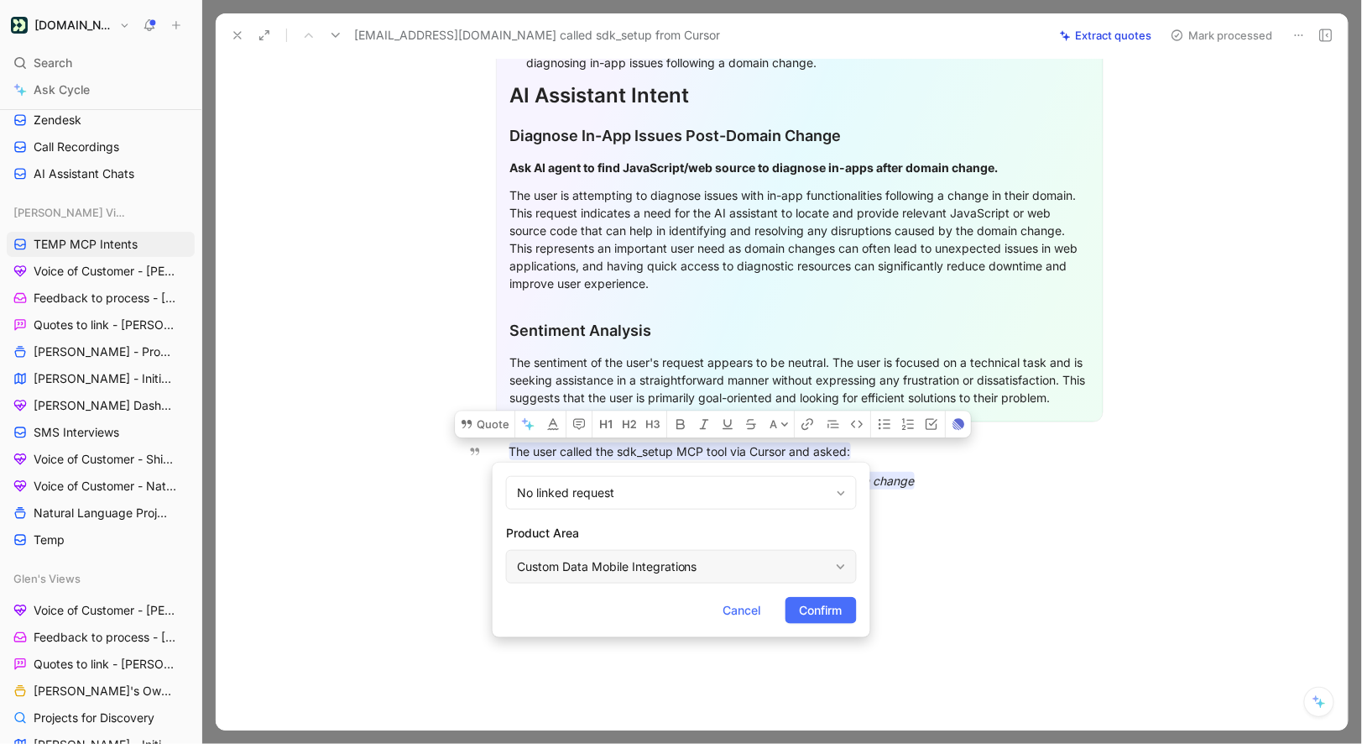
click at [696, 557] on div "Custom Data Mobile Integrations" at bounding box center [673, 567] width 312 height 20
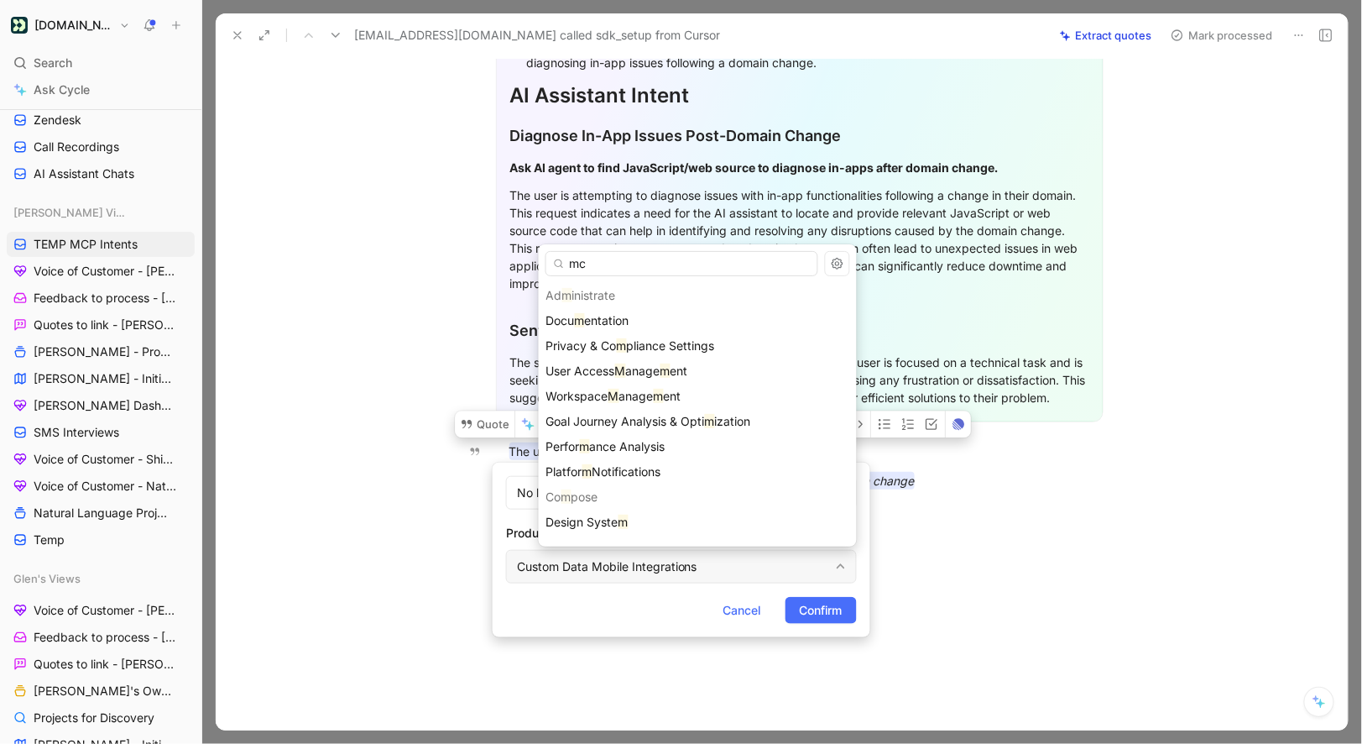
type input "mcp"
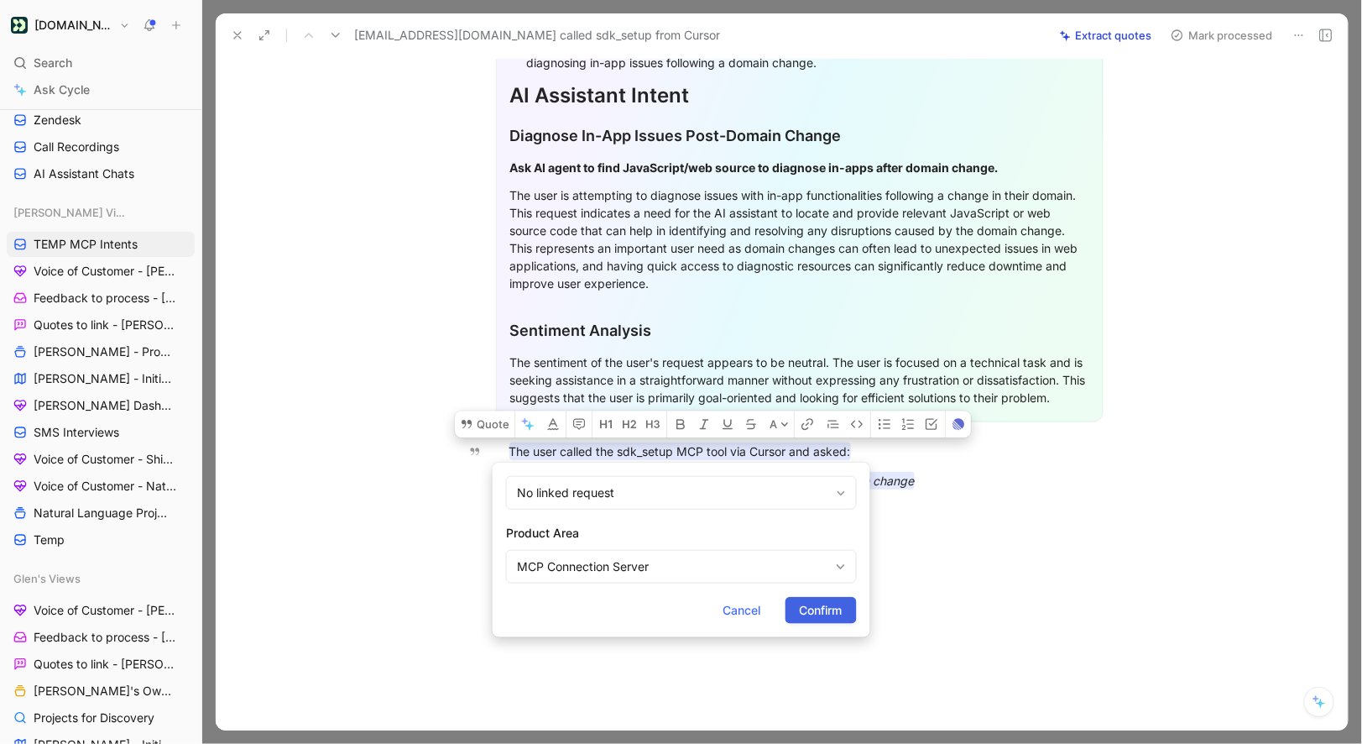
click at [812, 604] on span "Confirm" at bounding box center [821, 610] width 43 height 20
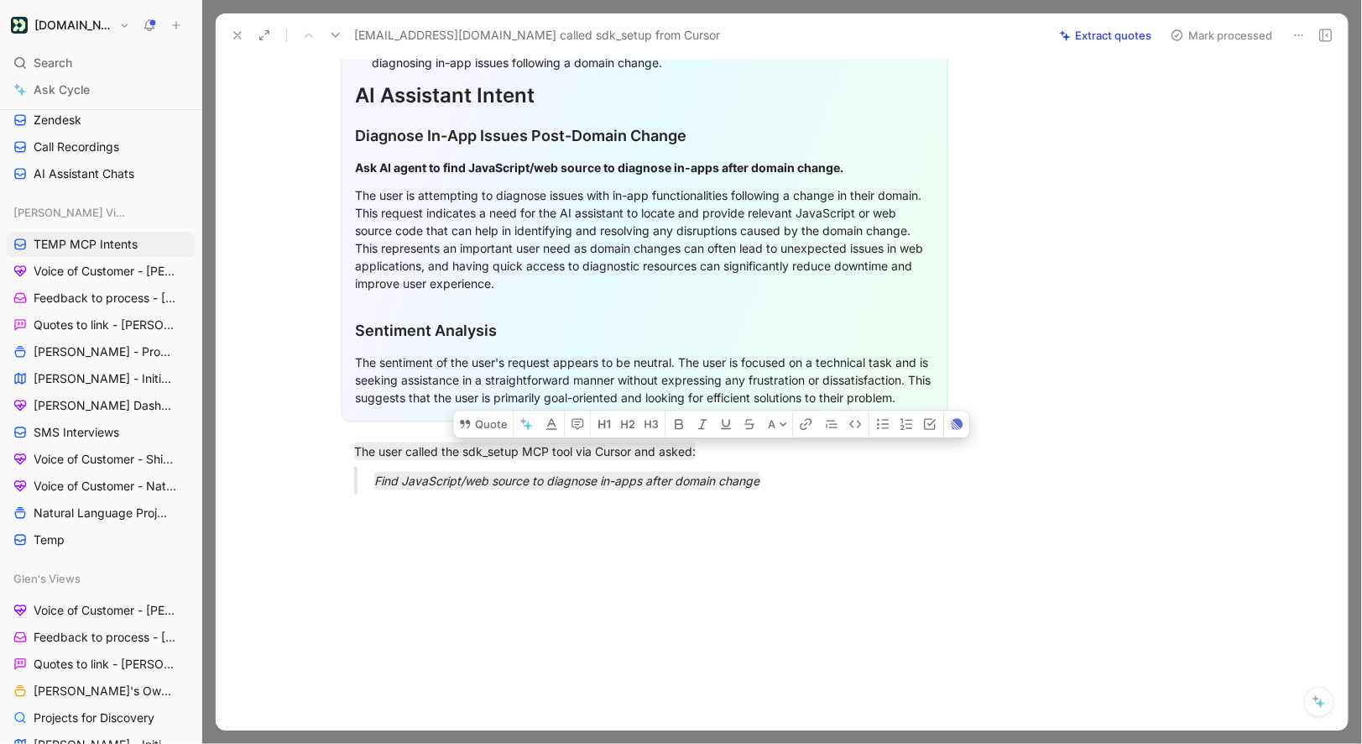
click at [1205, 35] on button "Mark processed" at bounding box center [1222, 36] width 118 height 24
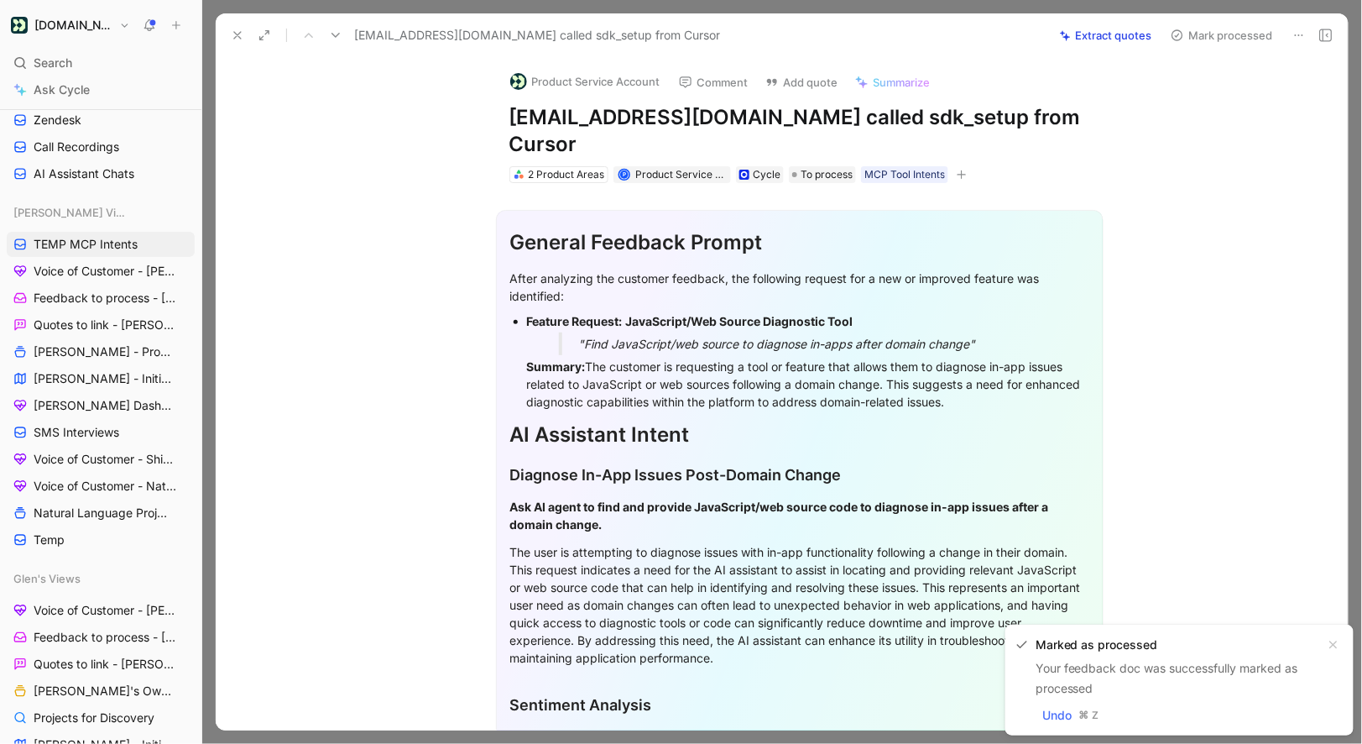
click at [1291, 38] on button at bounding box center [1300, 36] width 24 height 24
click at [570, 86] on button "Product Service Account" at bounding box center [585, 81] width 165 height 25
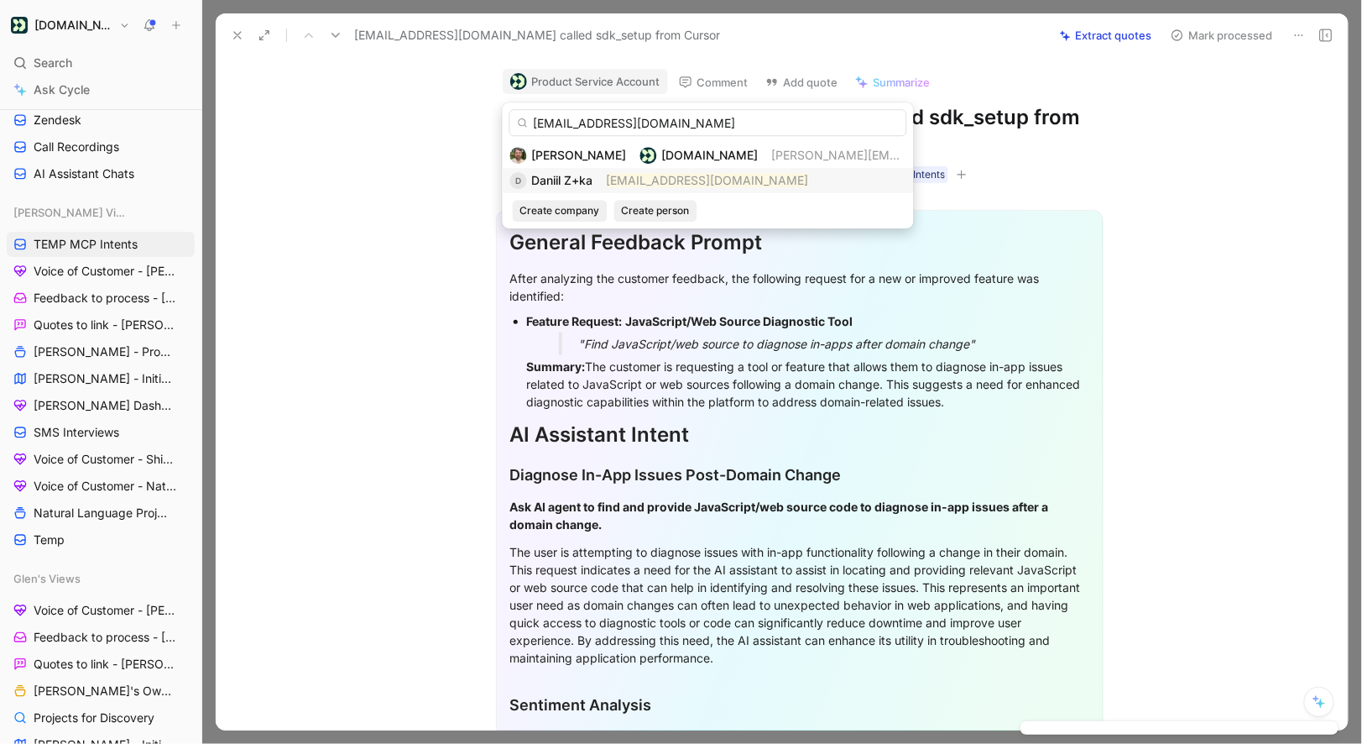
type input "daniil.z+ka@starcrown.partners"
click at [596, 178] on div "D Daniil Z+ka daniil.z+ka@starcrown.partners" at bounding box center [708, 180] width 396 height 20
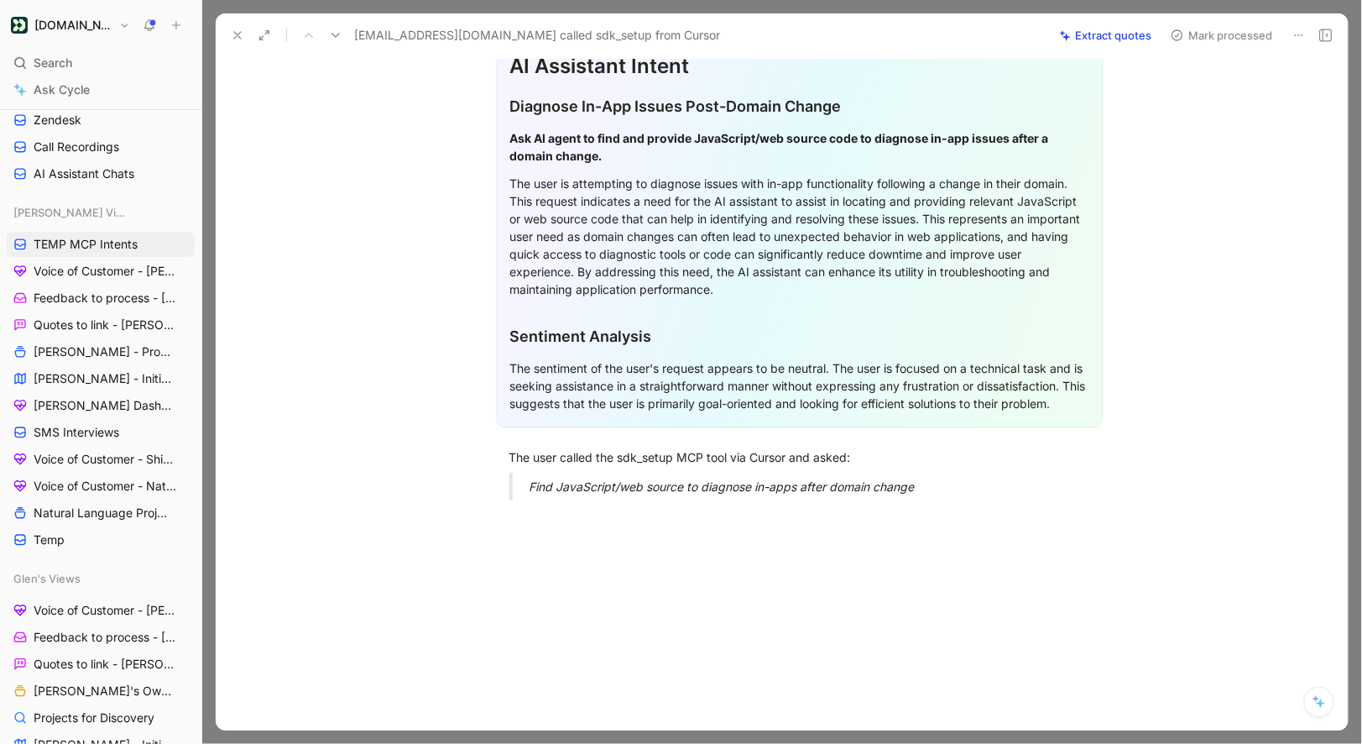
scroll to position [372, 0]
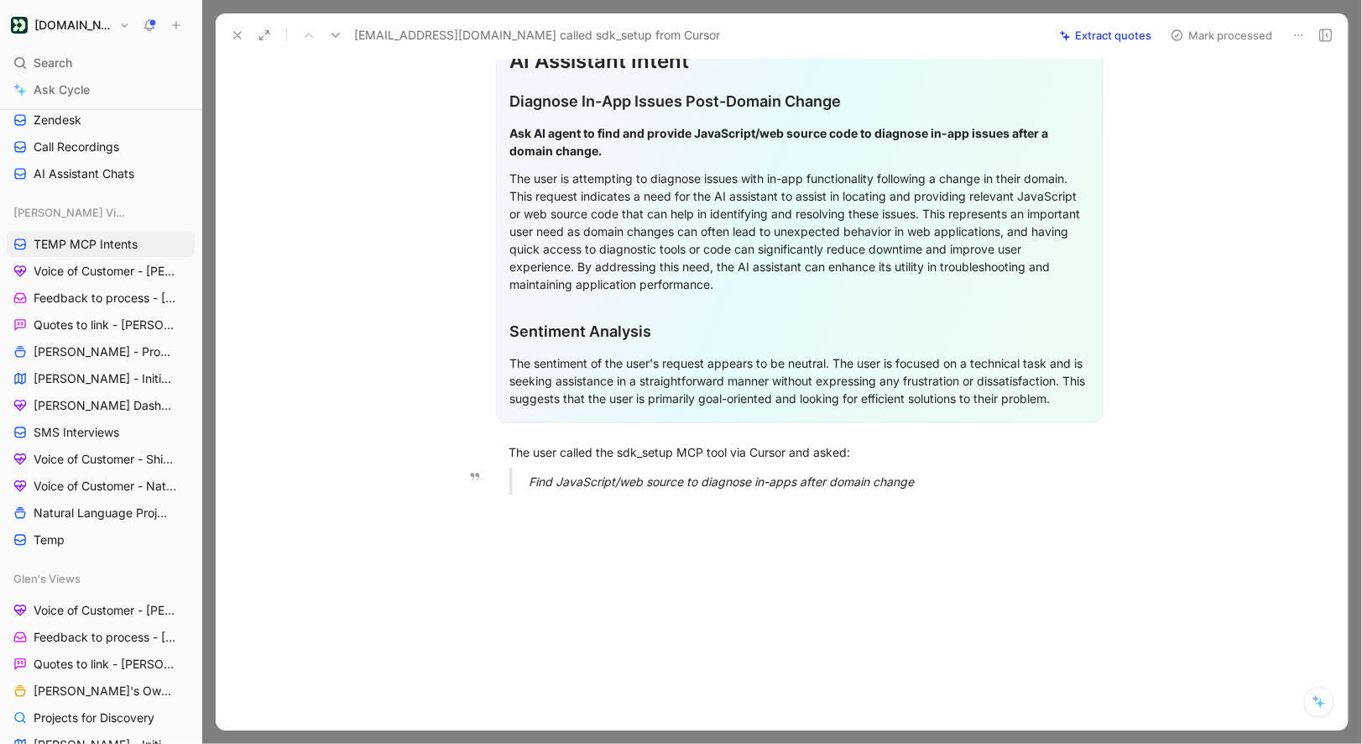
drag, startPoint x: 510, startPoint y: 449, endPoint x: 964, endPoint y: 483, distance: 455.3
click at [964, 483] on div "General Feedback Prompt After analyzing the customer feedback, the following re…" at bounding box center [799, 158] width 1097 height 699
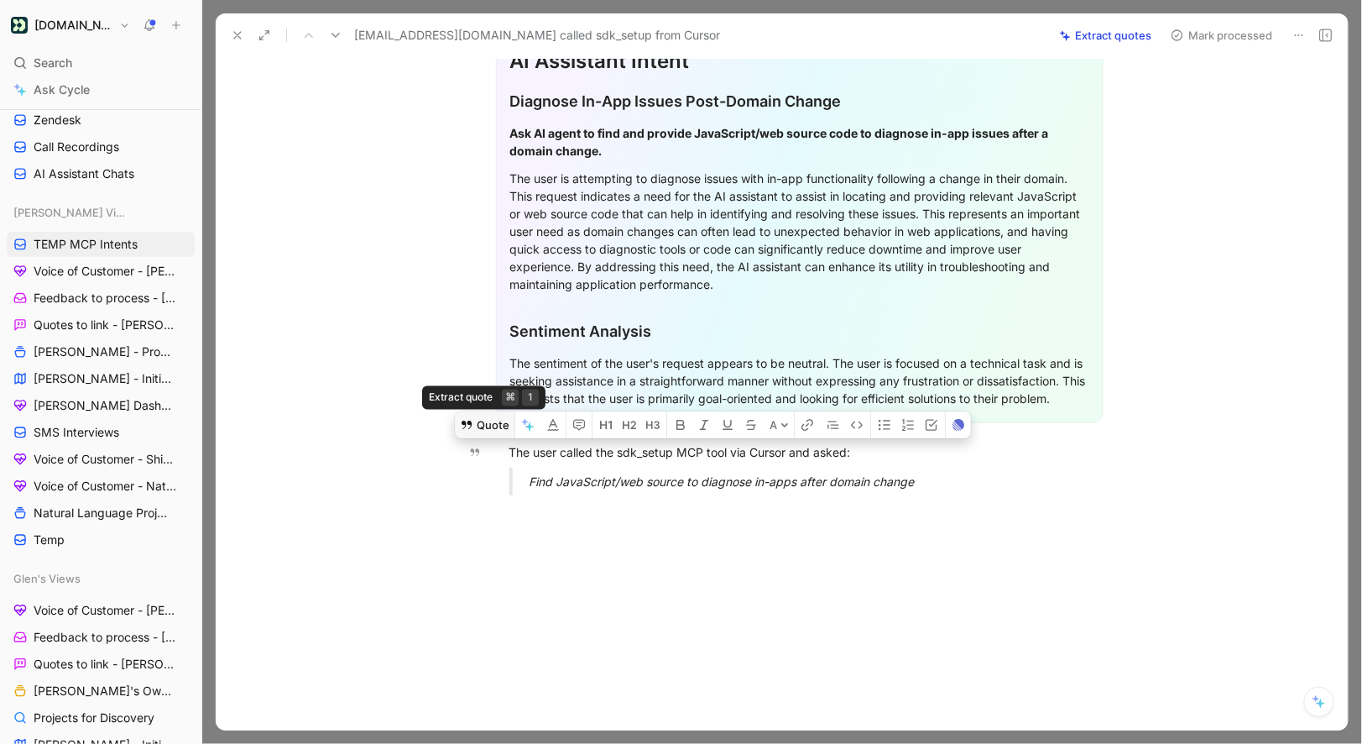
click at [457, 423] on button "Quote" at bounding box center [485, 424] width 60 height 27
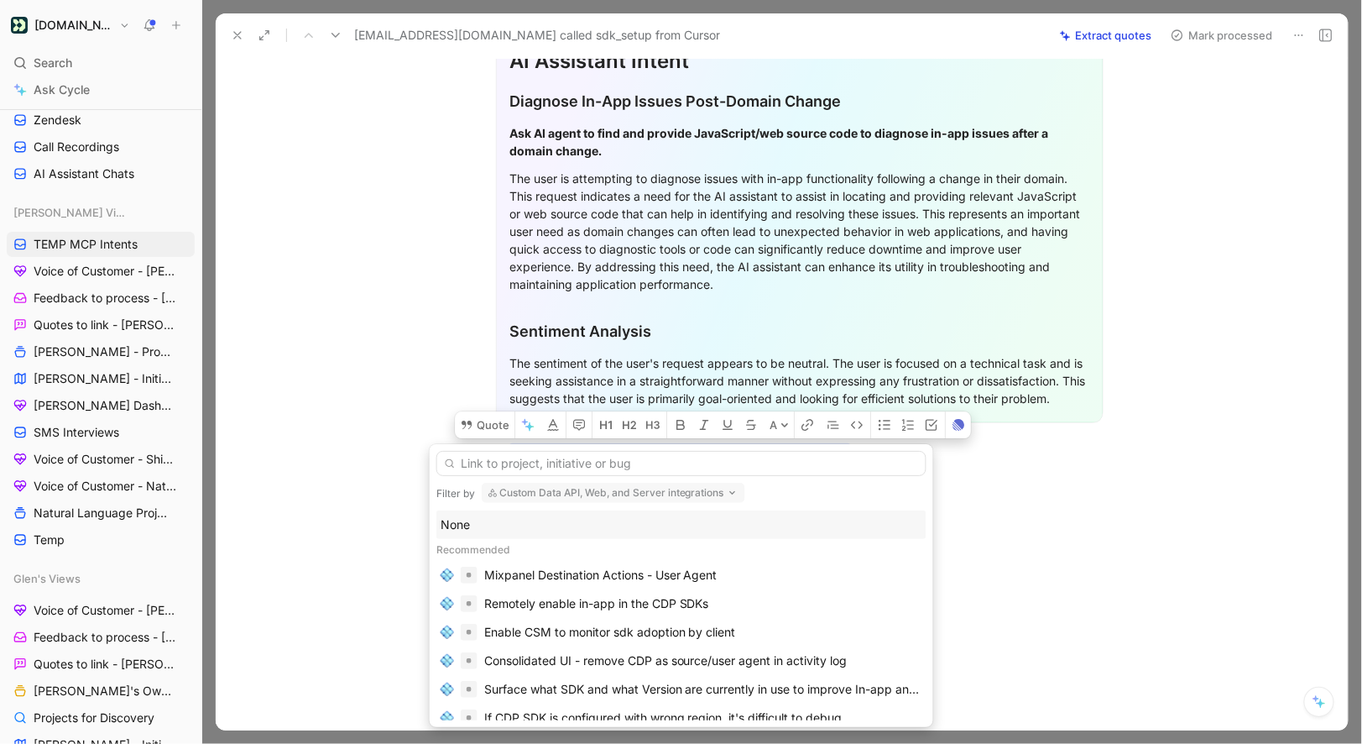
click at [471, 527] on div "None" at bounding box center [682, 525] width 482 height 20
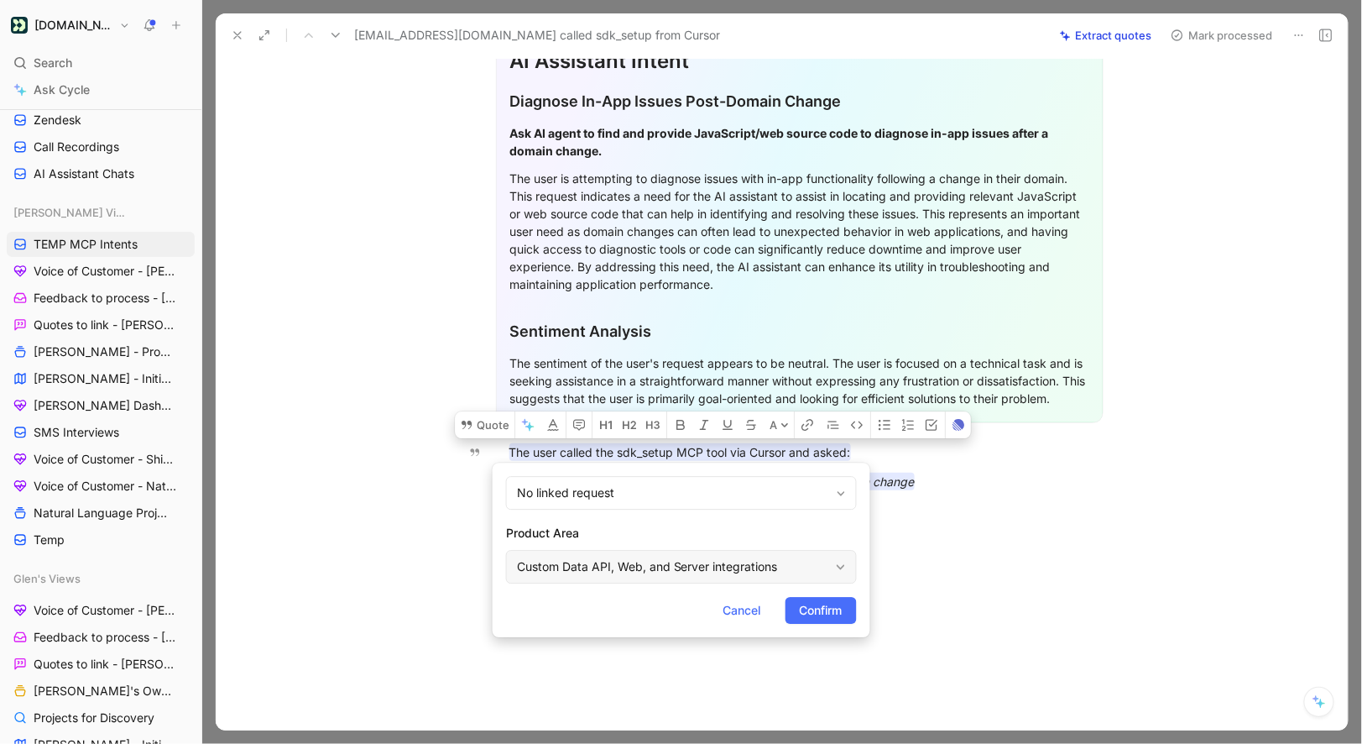
click at [546, 566] on div "Custom Data API, Web, and Server integrations" at bounding box center [673, 567] width 312 height 20
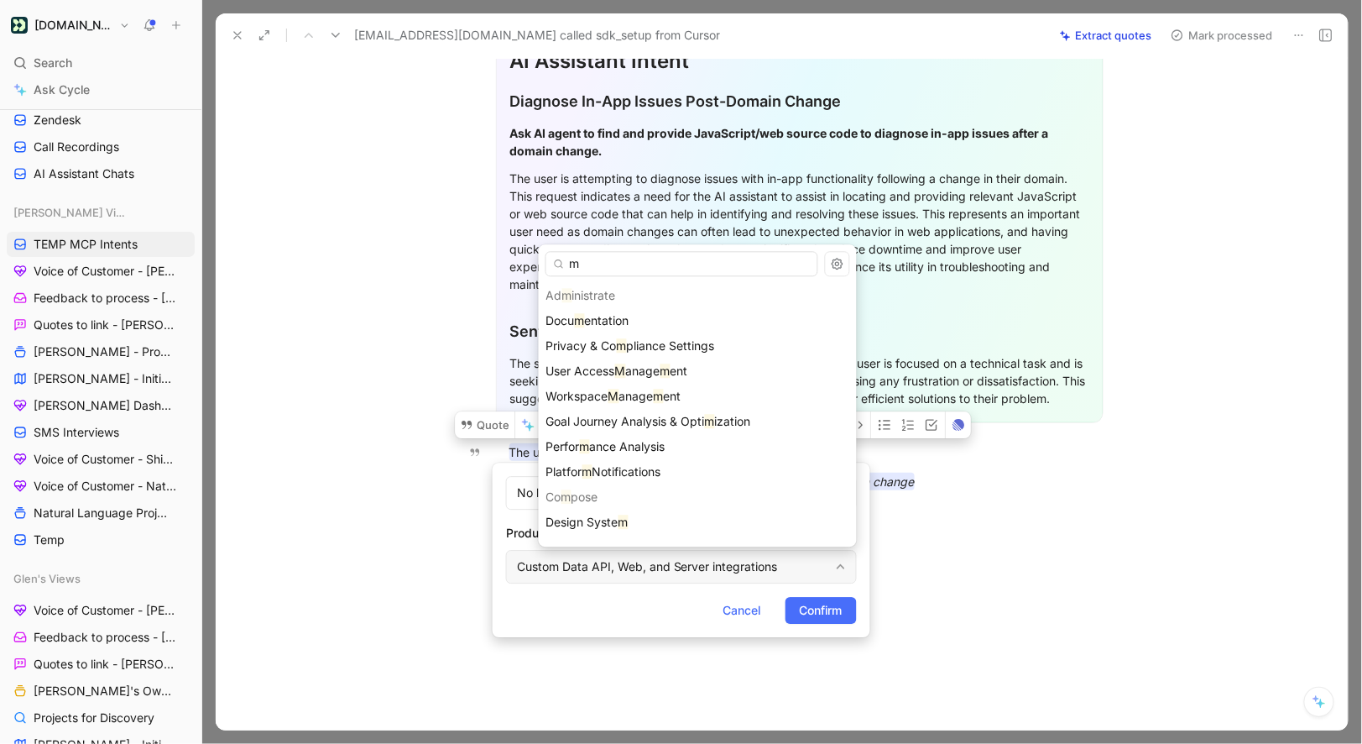
type input "mc"
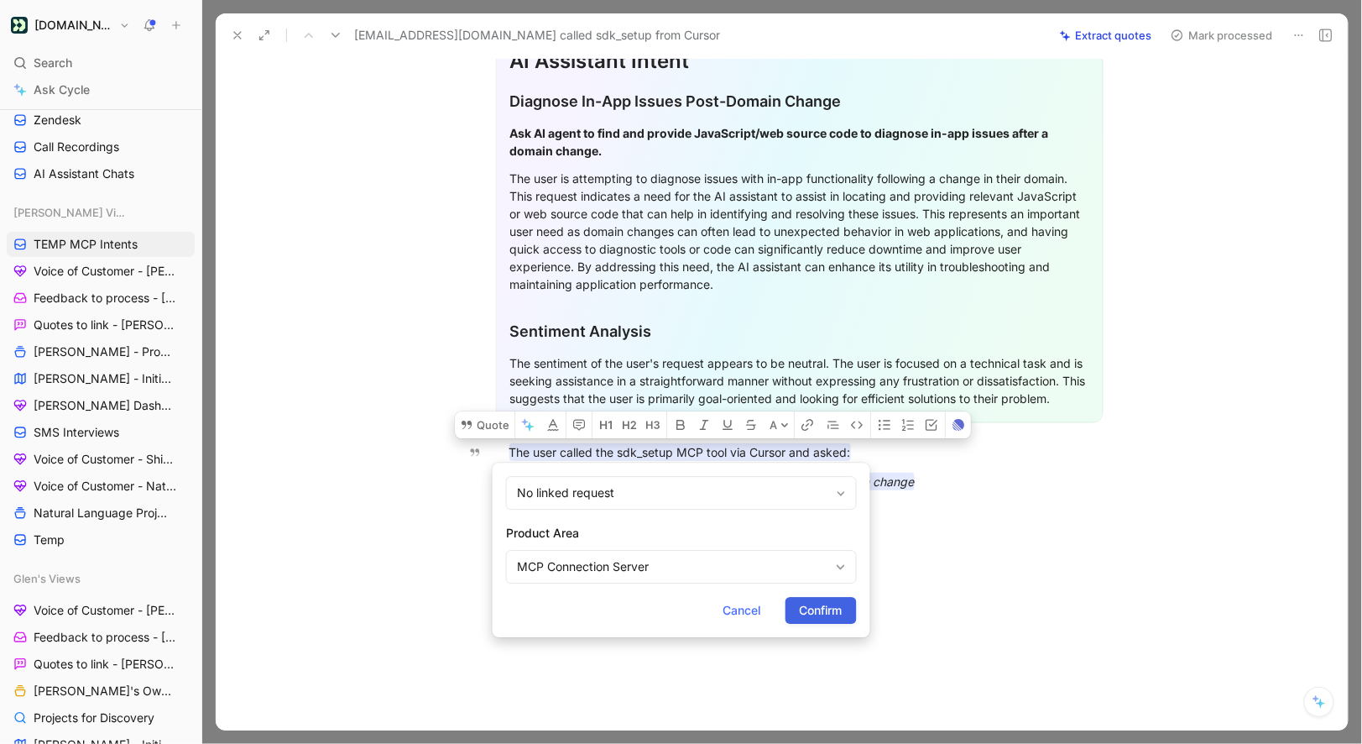
click at [812, 608] on span "Confirm" at bounding box center [821, 610] width 43 height 20
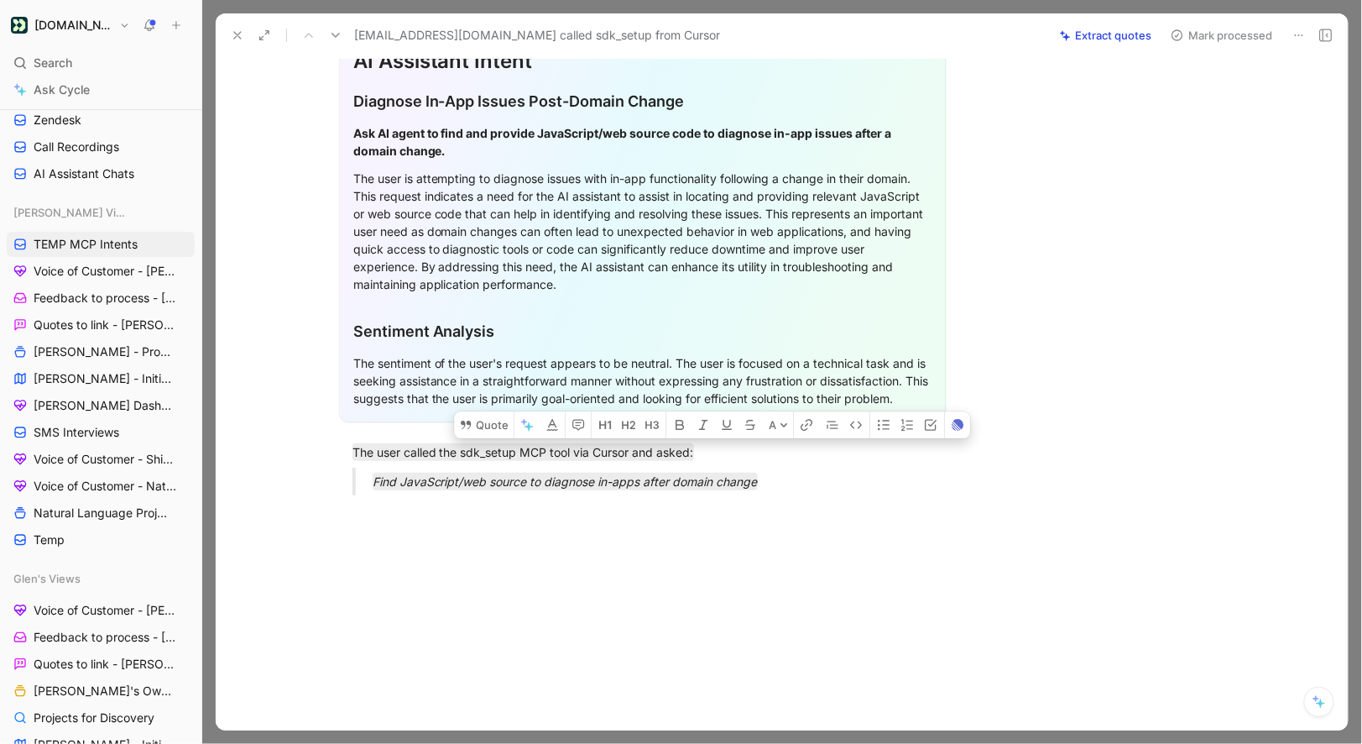
click at [1201, 32] on button "Mark processed" at bounding box center [1222, 36] width 118 height 24
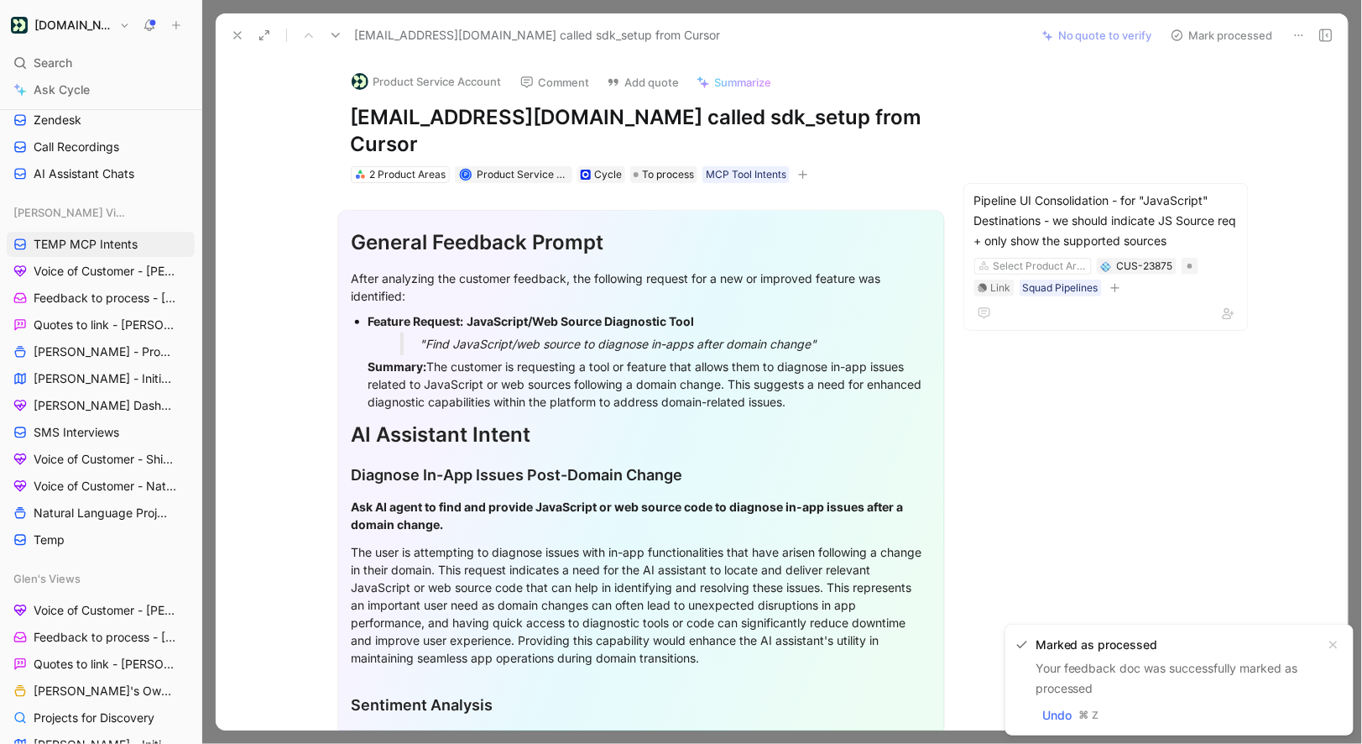
click at [450, 81] on button "Product Service Account" at bounding box center [426, 81] width 165 height 25
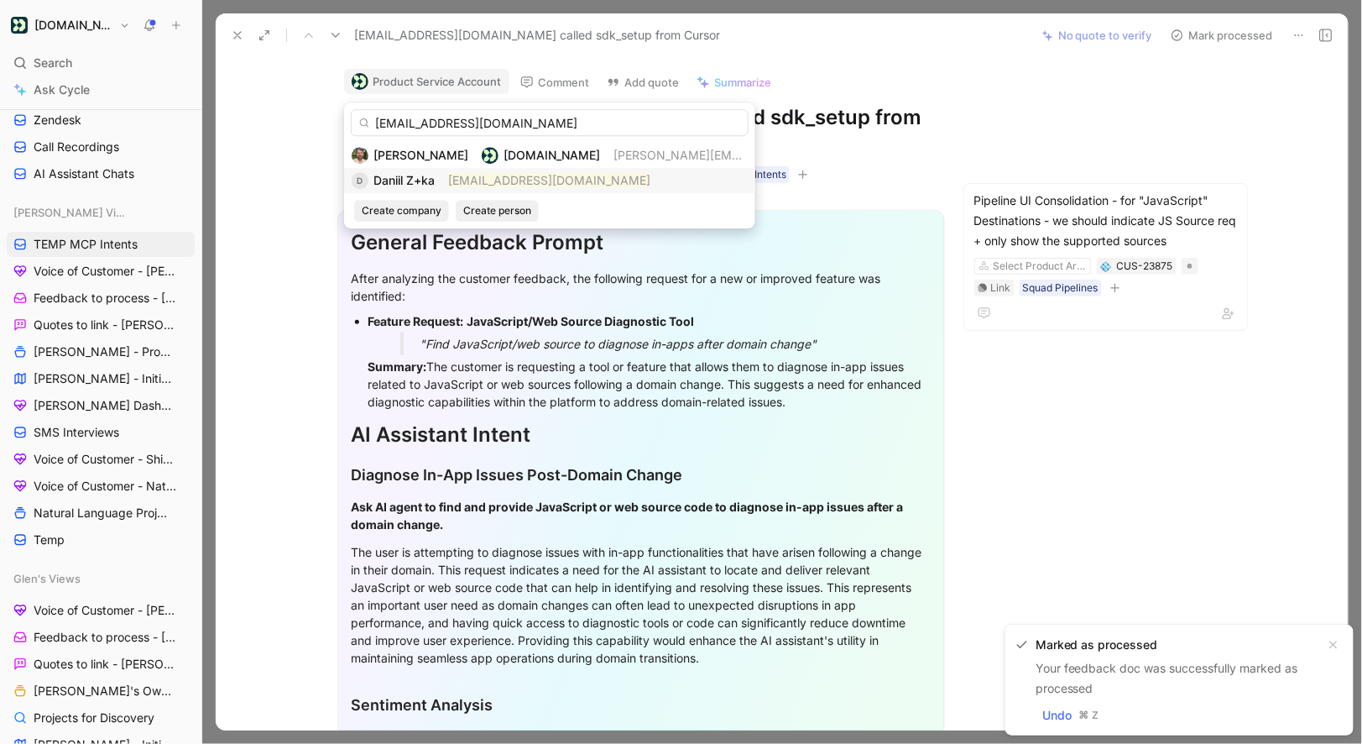
type input "daniil.z+ka@starcrown.partners"
click at [442, 178] on div "D Daniil Z+ka daniil.z+ka@starcrown.partners" at bounding box center [550, 180] width 396 height 20
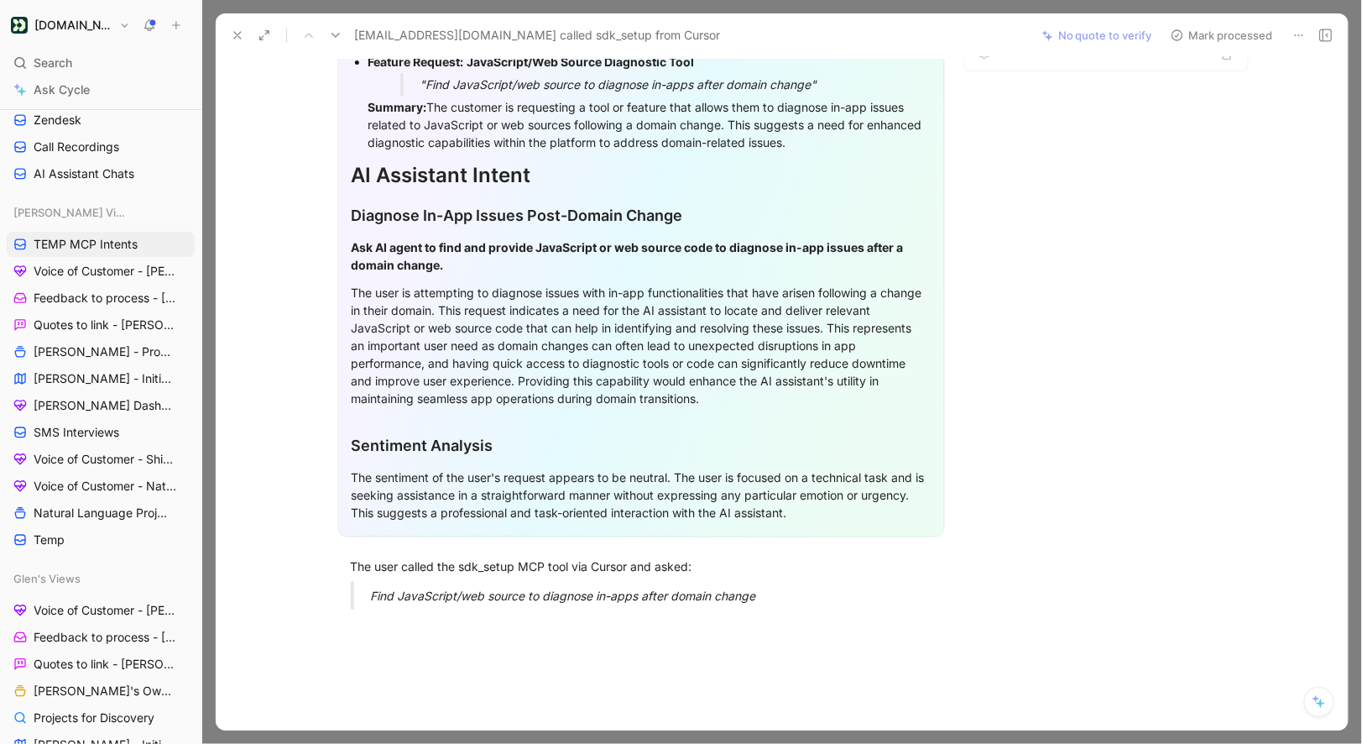
scroll to position [372, 0]
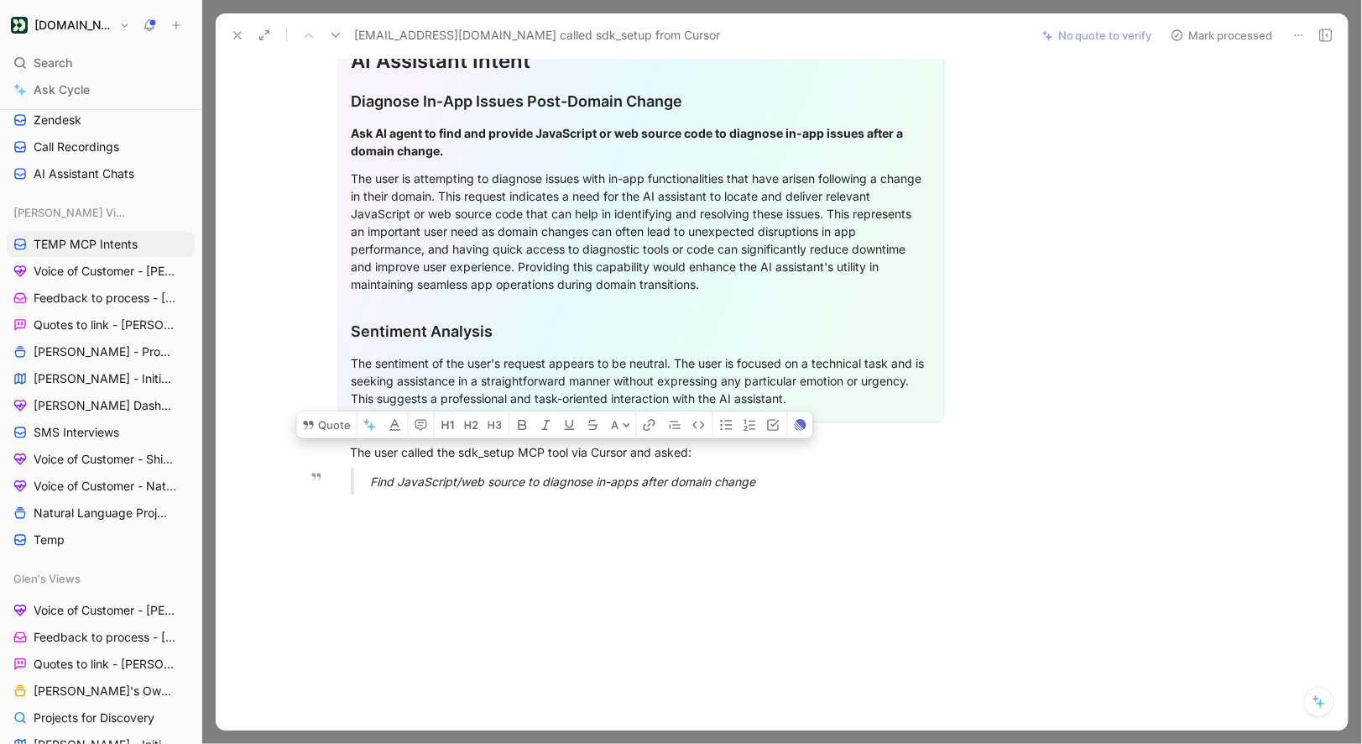
drag, startPoint x: 344, startPoint y: 444, endPoint x: 792, endPoint y: 478, distance: 449.5
click at [792, 478] on div "General Feedback Prompt After analyzing the customer feedback, the following re…" at bounding box center [641, 158] width 780 height 699
click at [329, 415] on button "Quote" at bounding box center [327, 424] width 60 height 27
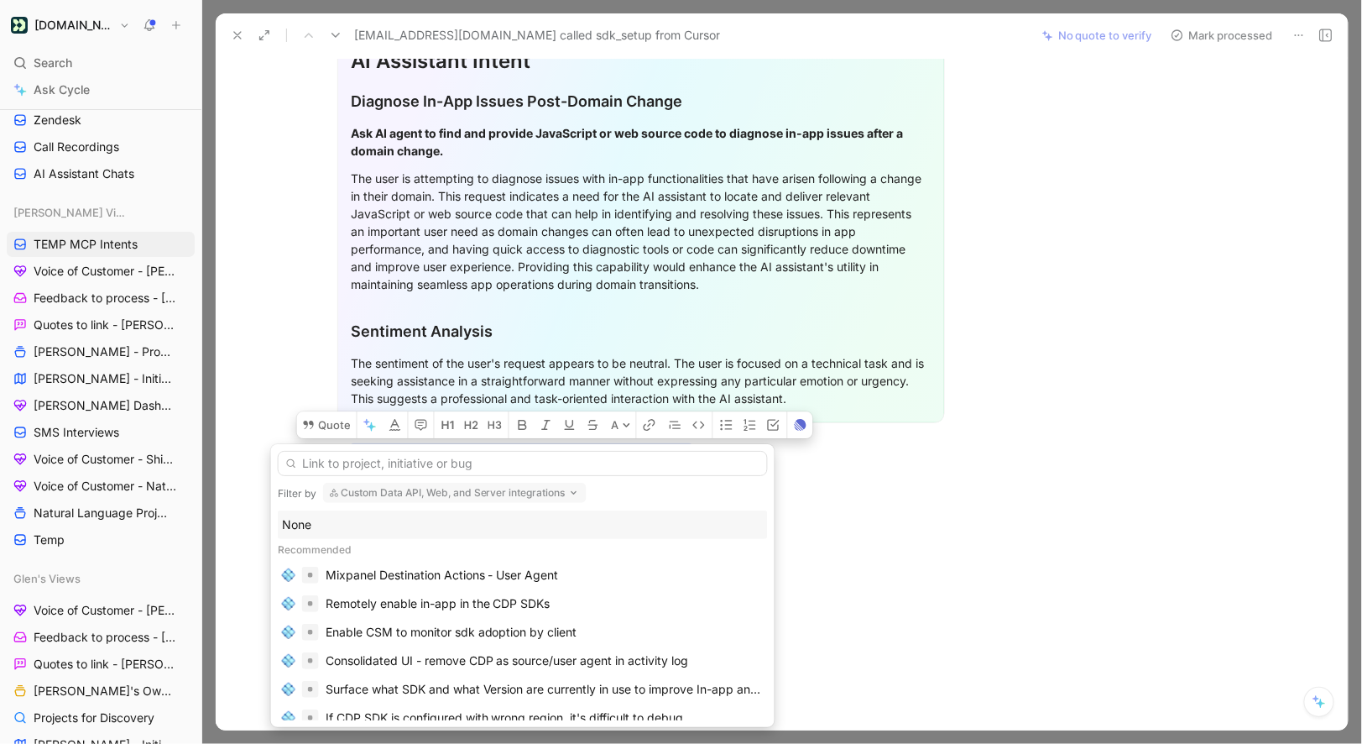
click at [371, 521] on div "None" at bounding box center [523, 525] width 482 height 20
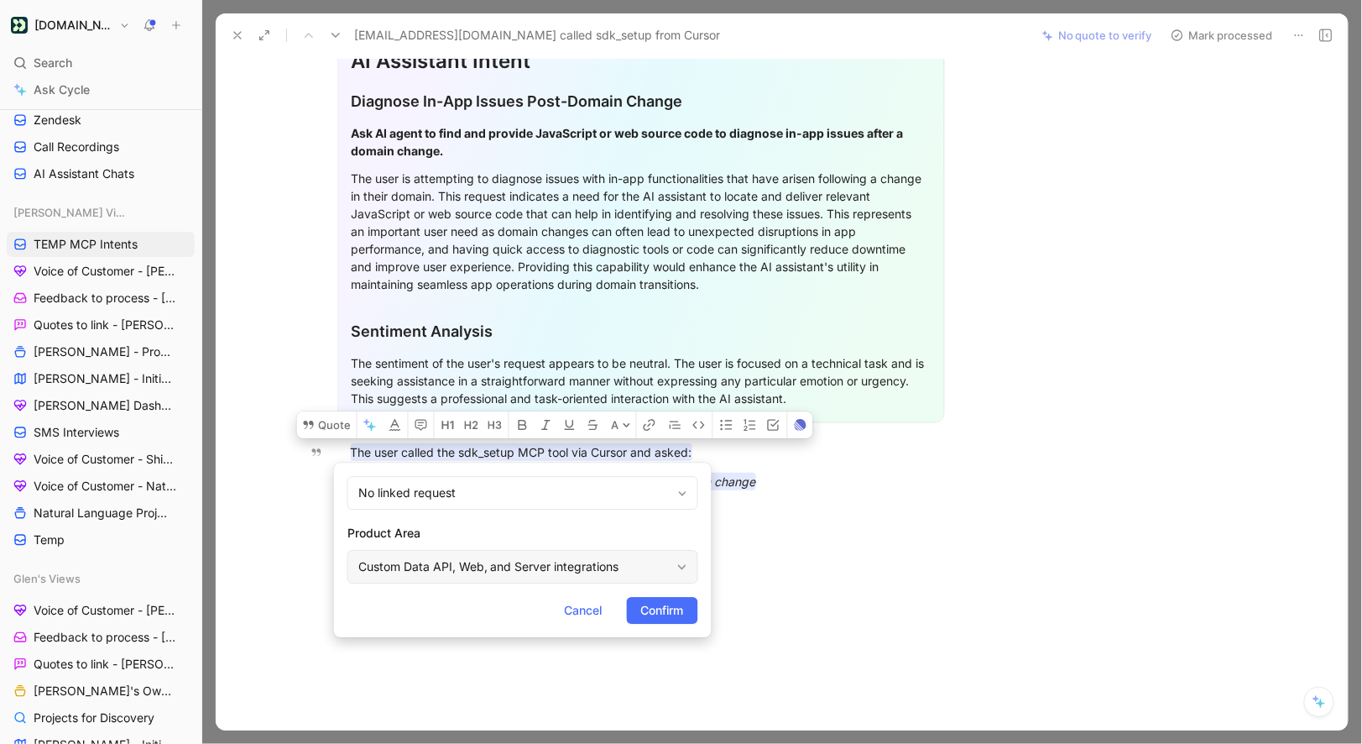
click at [468, 562] on div "Custom Data API, Web, and Server integrations" at bounding box center [514, 567] width 312 height 20
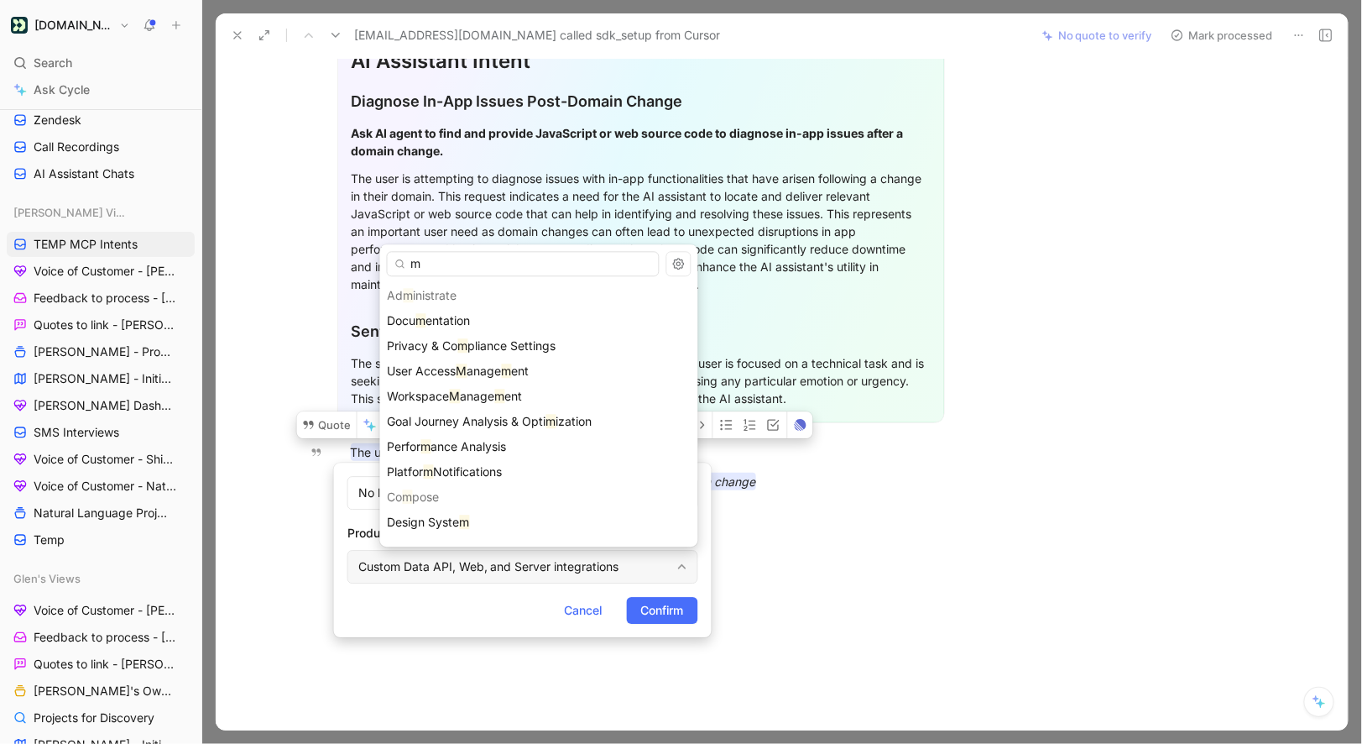
type input "mc"
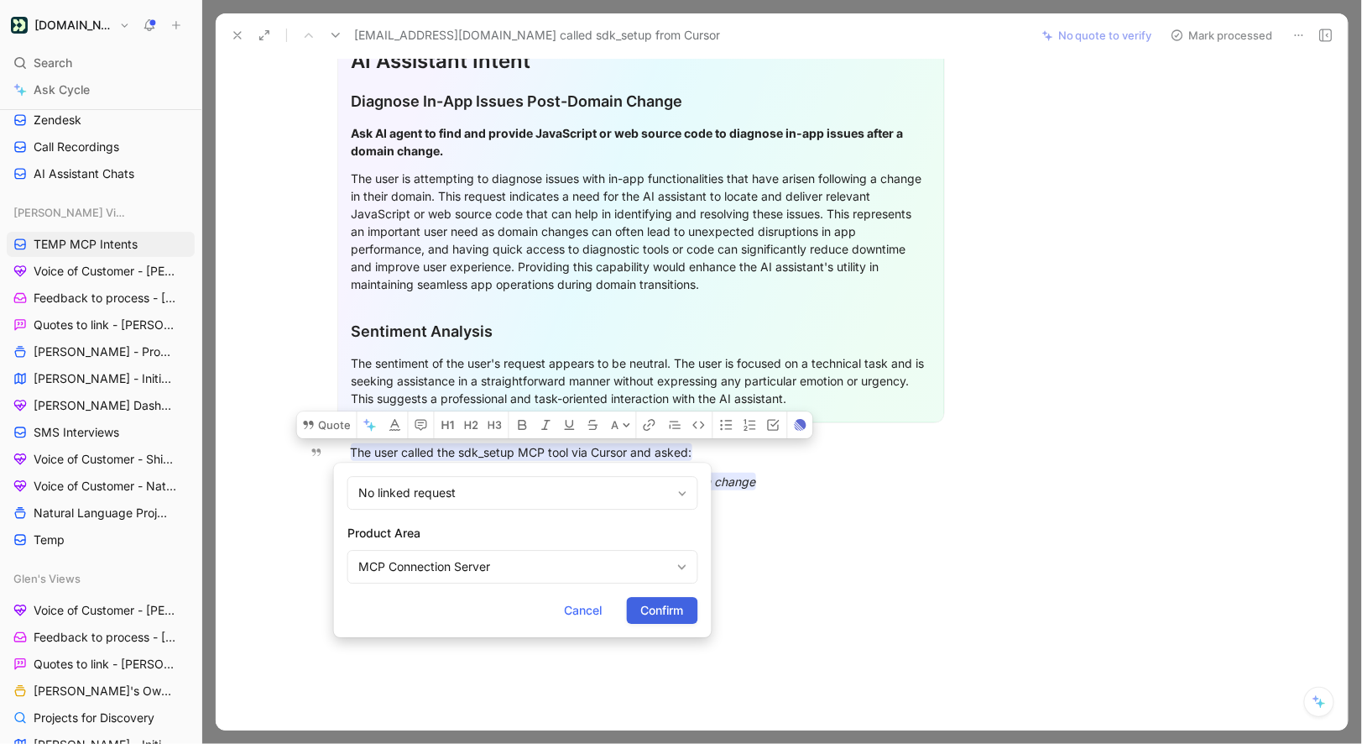
click at [674, 608] on span "Confirm" at bounding box center [662, 610] width 43 height 20
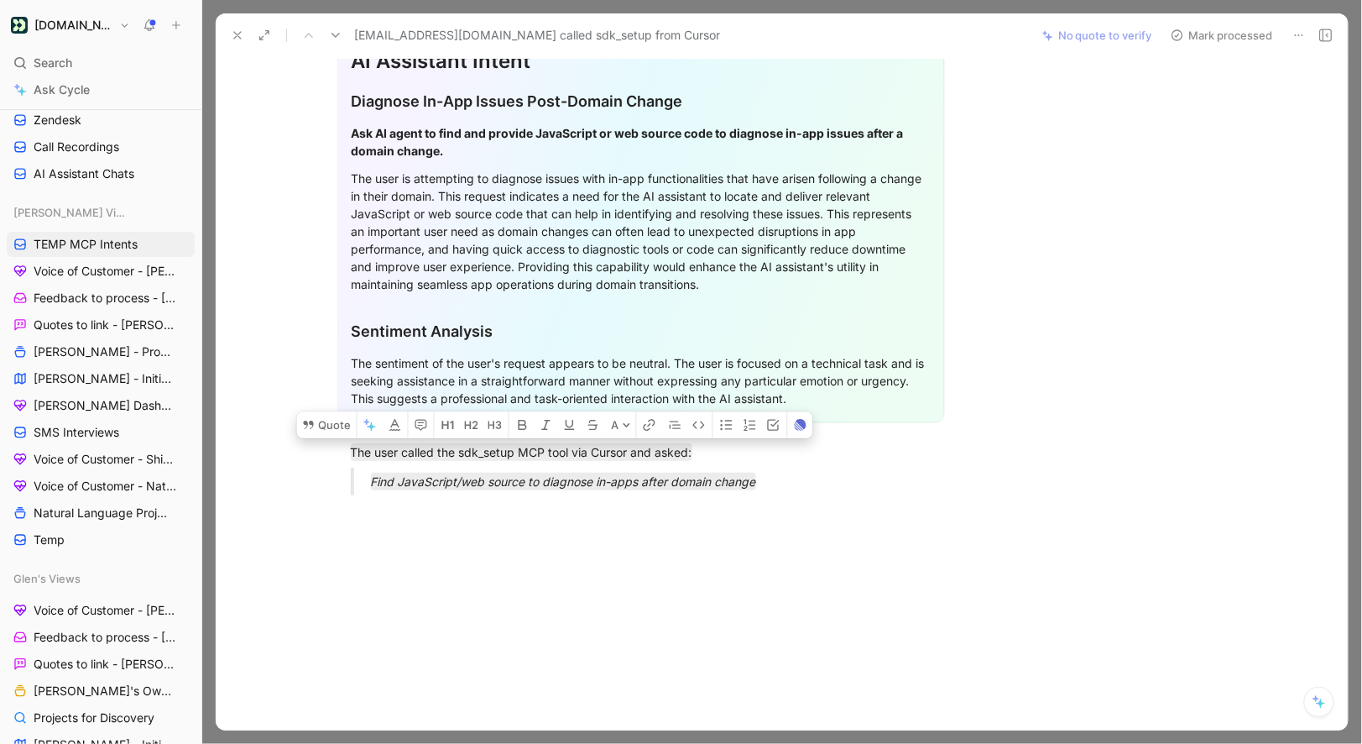
click at [1188, 37] on button "Mark processed" at bounding box center [1222, 36] width 118 height 24
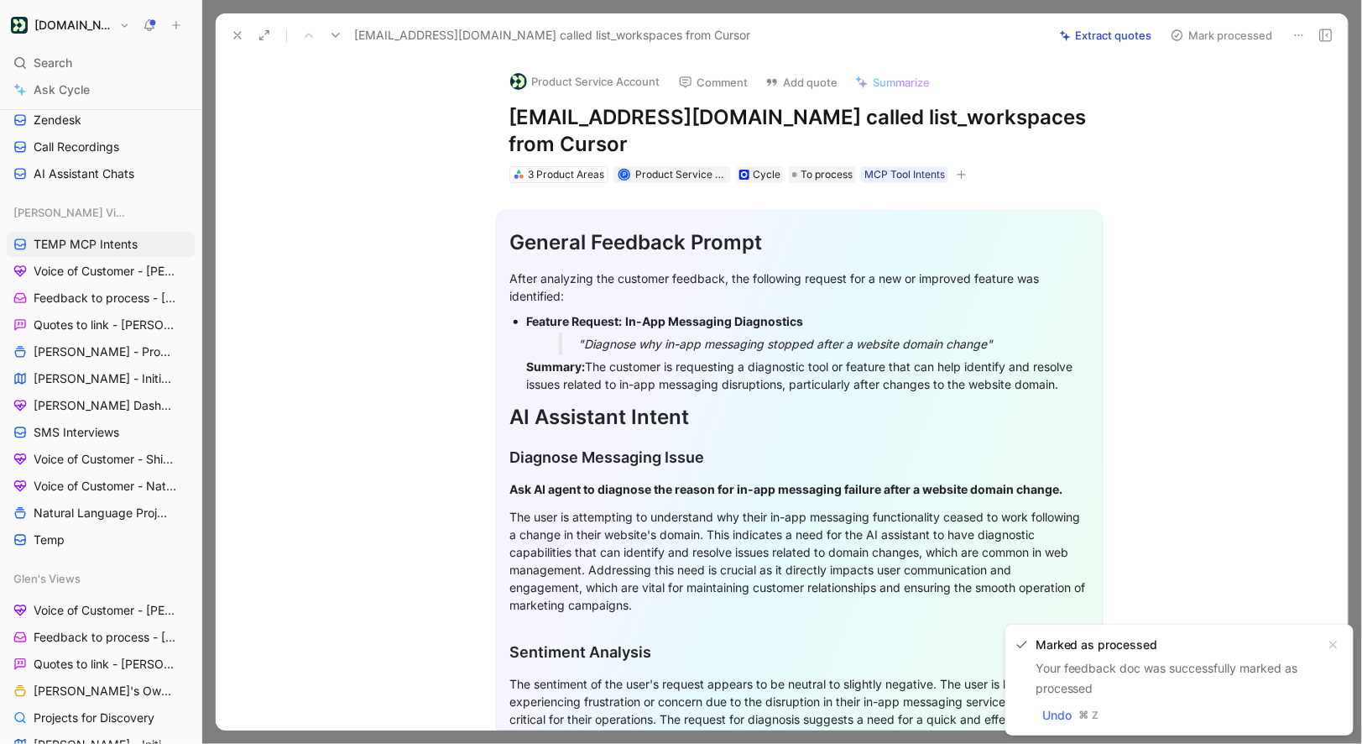
click at [600, 70] on button "Product Service Account" at bounding box center [585, 81] width 165 height 25
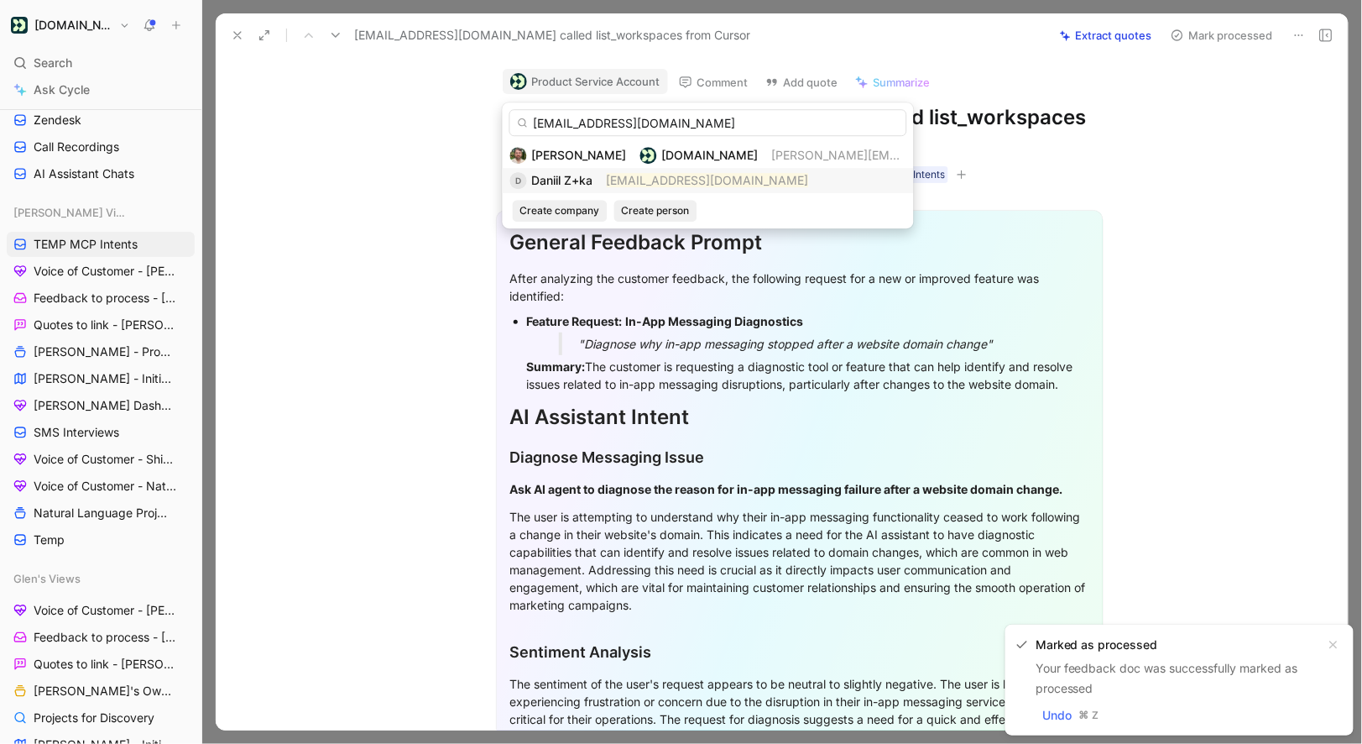
type input "daniil.z+ka@starcrown.partners"
click at [556, 189] on div "Daniil Z+ka" at bounding box center [562, 180] width 61 height 20
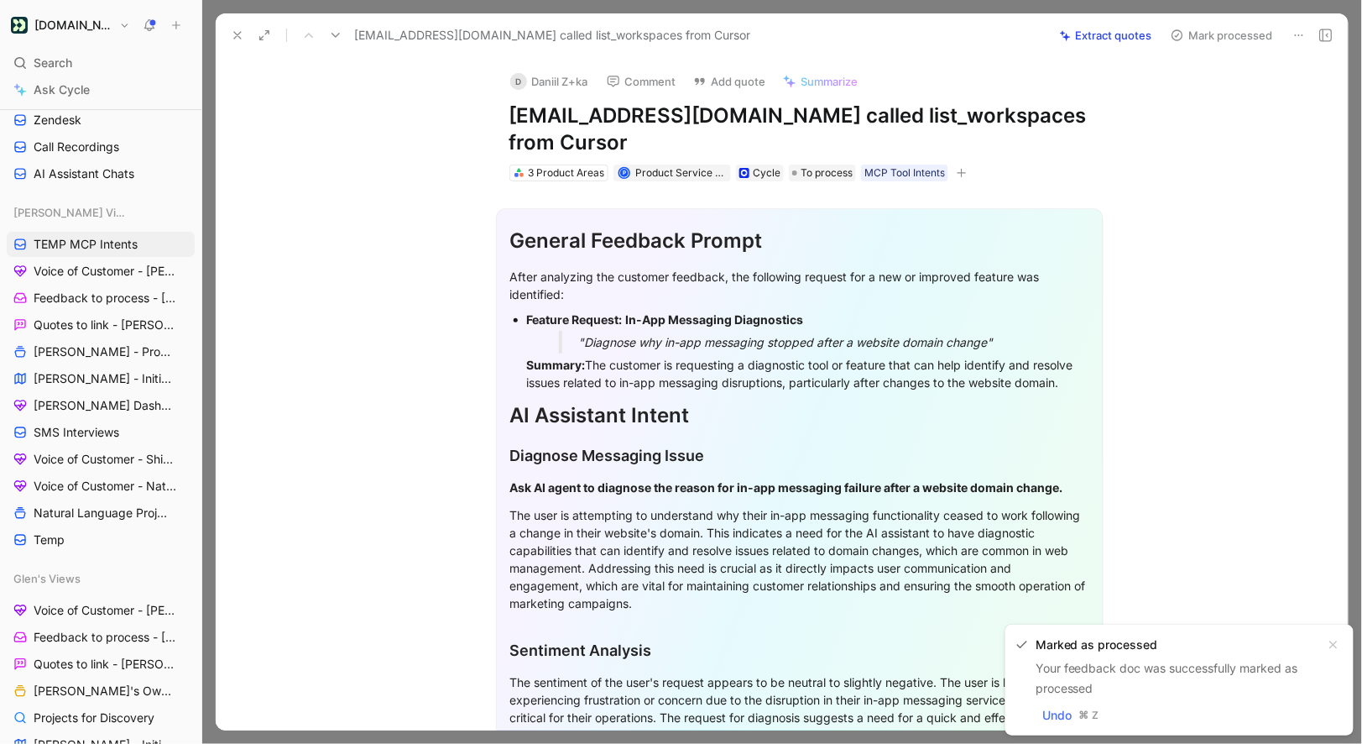
scroll to position [337, 0]
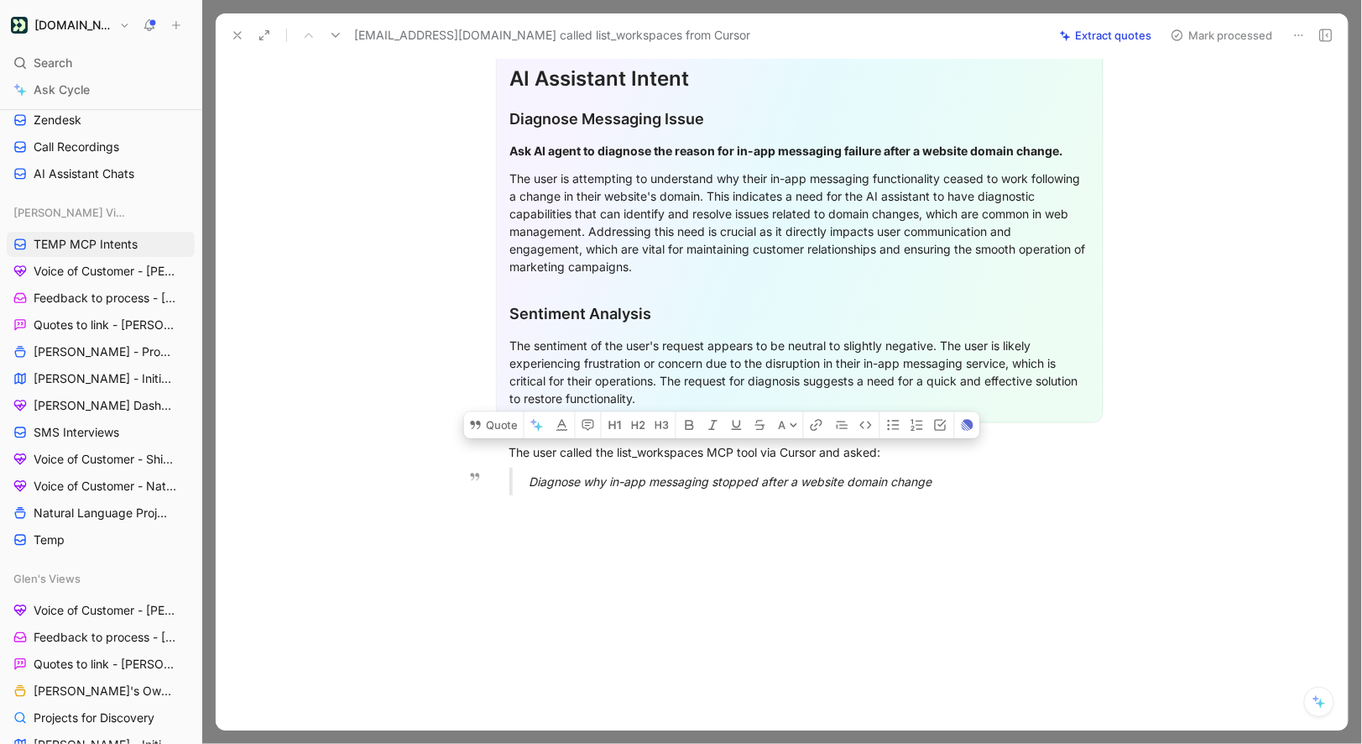
drag, startPoint x: 508, startPoint y: 451, endPoint x: 936, endPoint y: 478, distance: 428.9
click at [936, 478] on div "General Feedback Prompt After analyzing the customer feedback, the following re…" at bounding box center [799, 177] width 1097 height 664
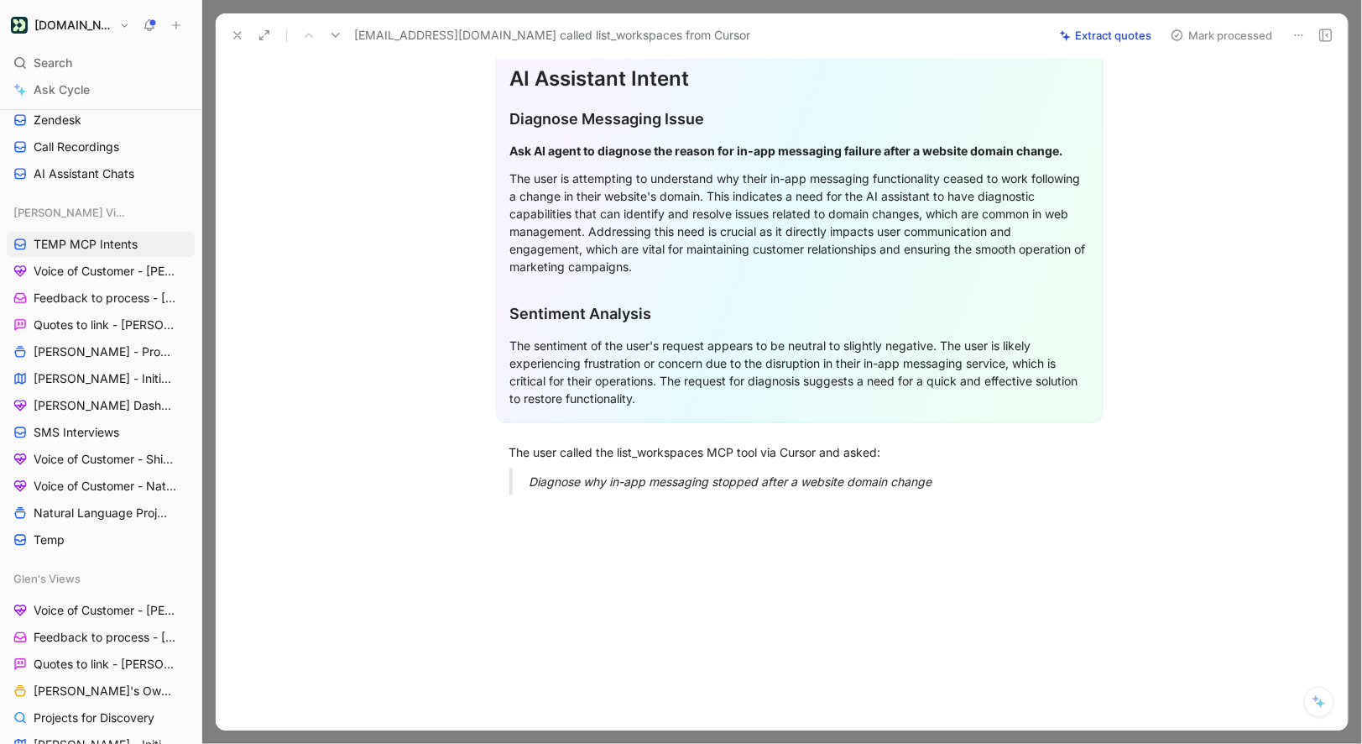
drag, startPoint x: 1226, startPoint y: 34, endPoint x: 1063, endPoint y: 271, distance: 287.8
click at [1062, 274] on div "daniil.z+ka@starcrown.partners called list_workspaces from Cursor Extract quote…" at bounding box center [782, 371] width 1132 height 717
click at [515, 450] on div "The user called the list_workspaces MCP tool via Cursor and asked:" at bounding box center [800, 452] width 581 height 18
drag, startPoint x: 510, startPoint y: 450, endPoint x: 971, endPoint y: 492, distance: 462.7
click at [971, 492] on div "General Feedback Prompt After analyzing the customer feedback, the following re…" at bounding box center [799, 177] width 1097 height 664
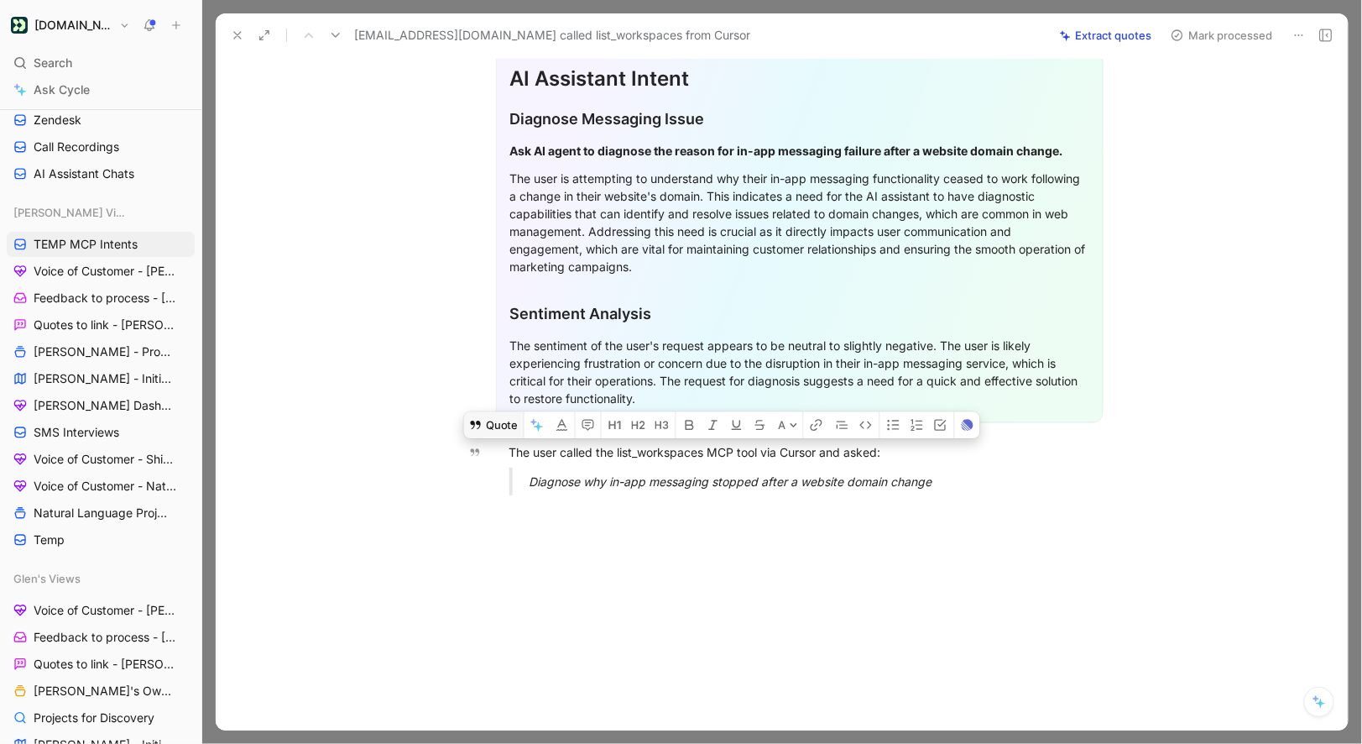
click at [508, 423] on button "Quote" at bounding box center [494, 424] width 60 height 27
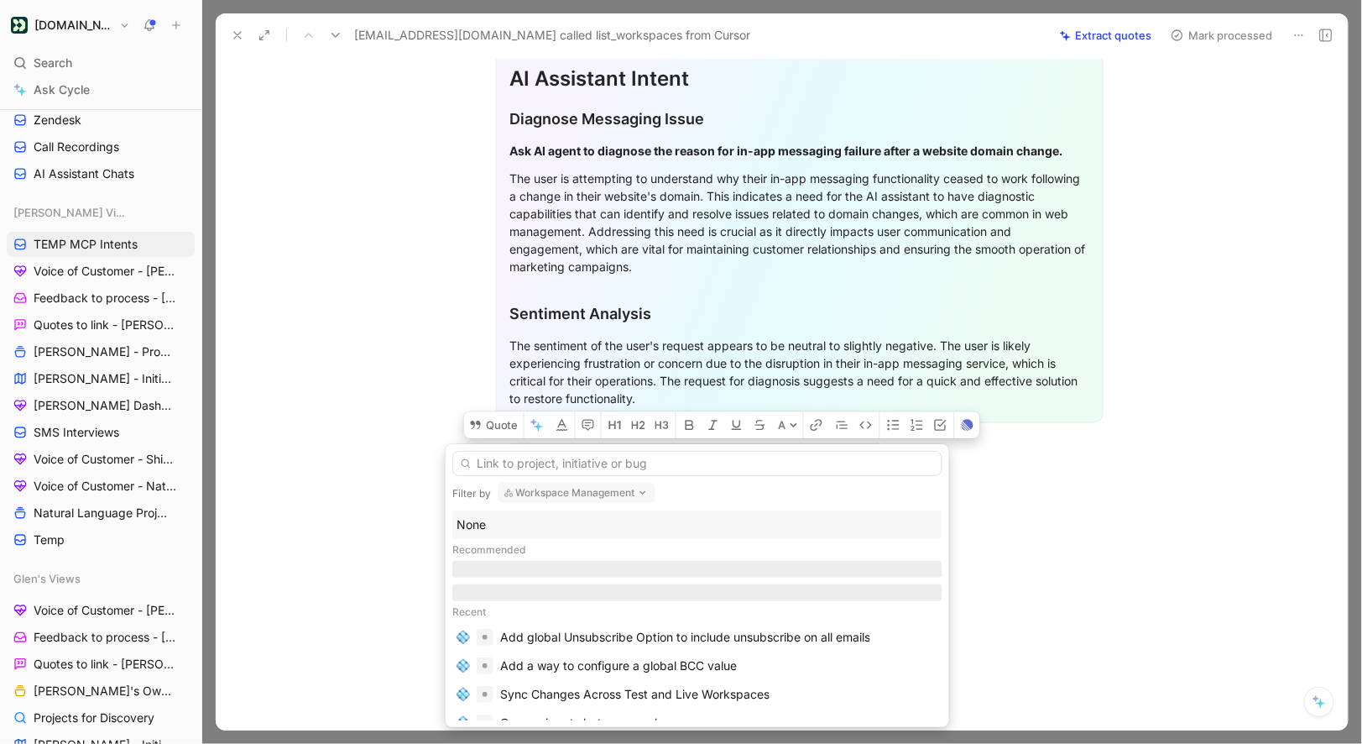
click at [468, 520] on div "None" at bounding box center [698, 525] width 482 height 20
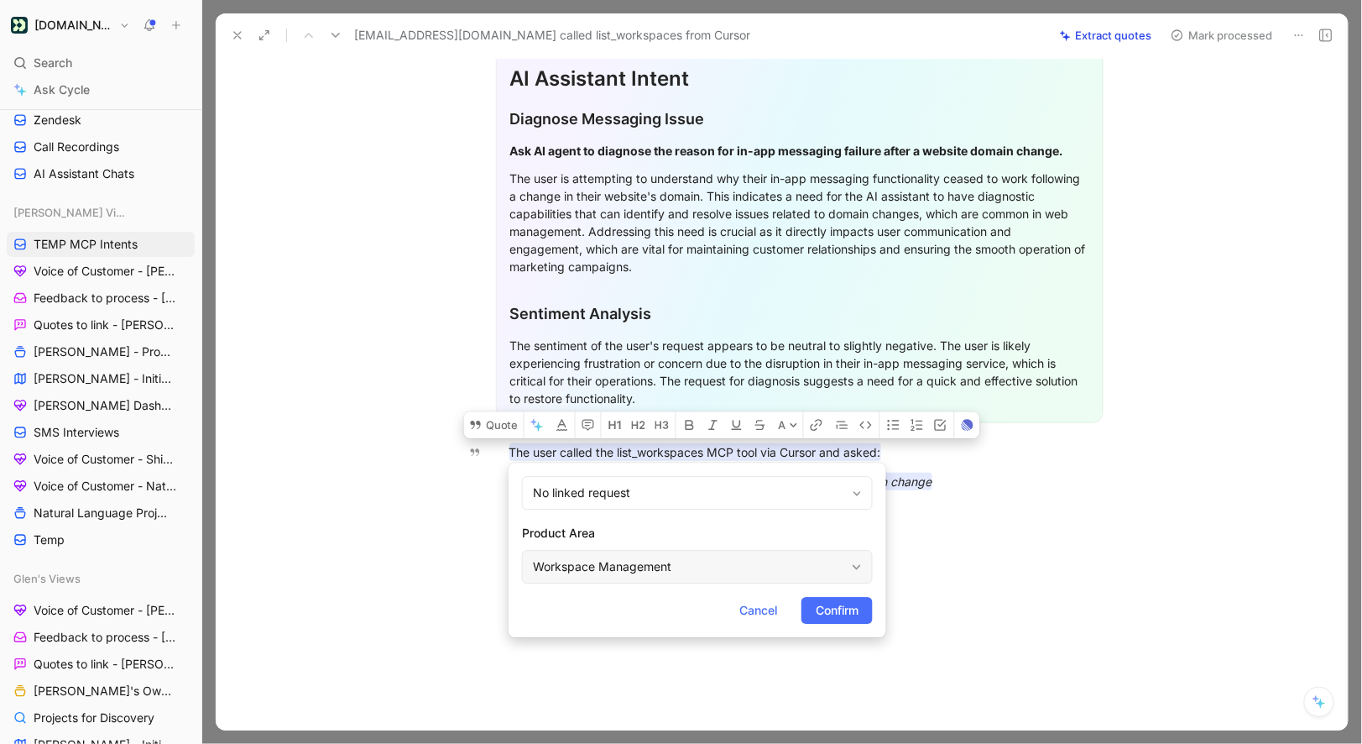
click at [608, 550] on div "Workspace Management" at bounding box center [697, 567] width 351 height 34
type input "mc"
click at [706, 526] on span "P Connection Server" at bounding box center [699, 527] width 112 height 14
click at [842, 616] on span "Confirm" at bounding box center [837, 610] width 43 height 20
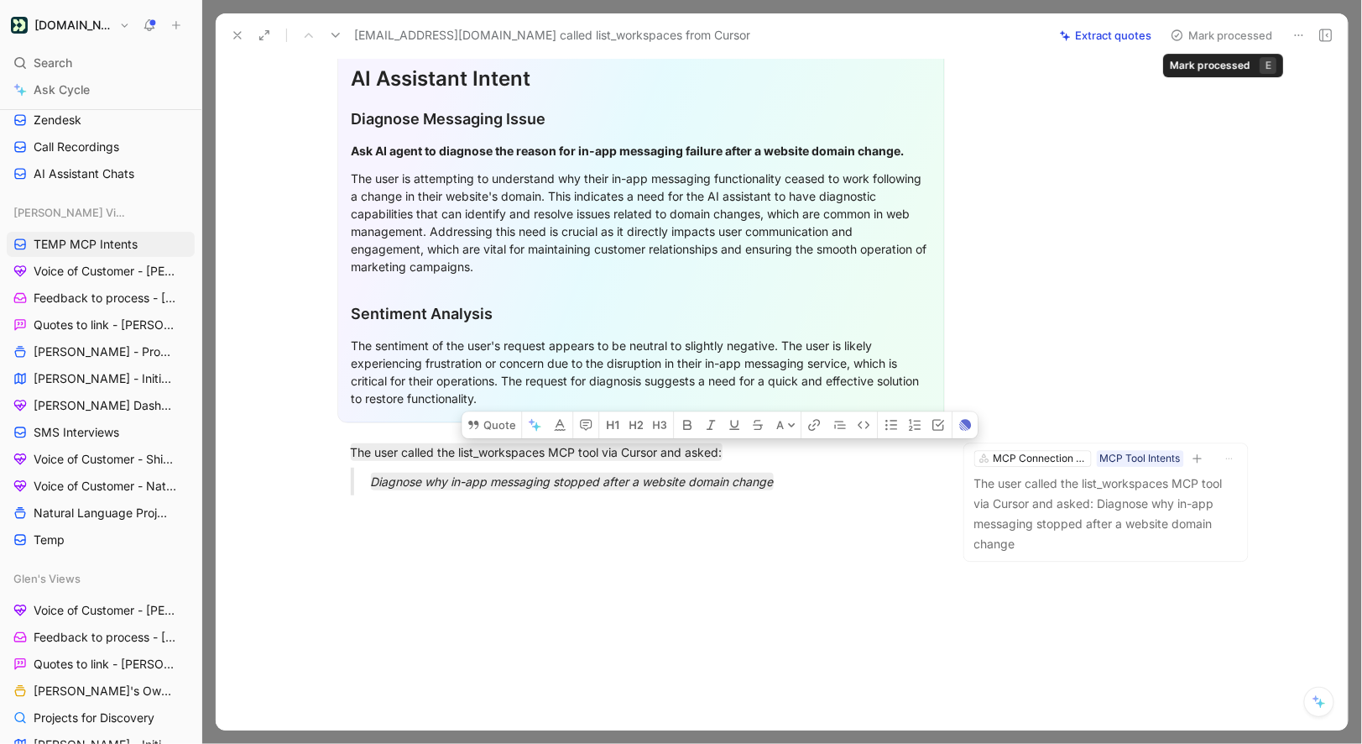
click at [1198, 39] on button "Mark processed" at bounding box center [1222, 36] width 118 height 24
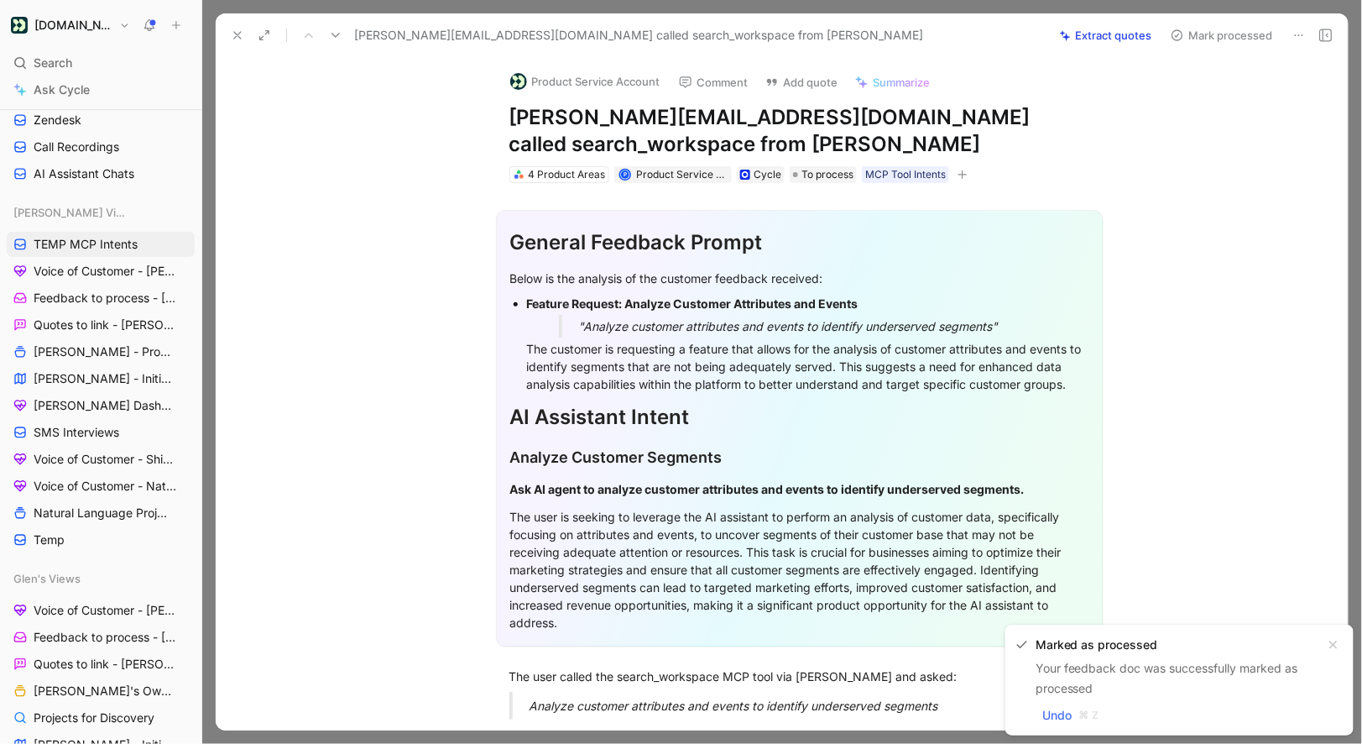
drag, startPoint x: 707, startPoint y: 116, endPoint x: 506, endPoint y: 115, distance: 200.6
click at [506, 115] on div "Product Service Account Comment Add quote Summarize udit@spotdraft.com called s…" at bounding box center [800, 121] width 645 height 128
copy h1 "udit@spotdraft.com"
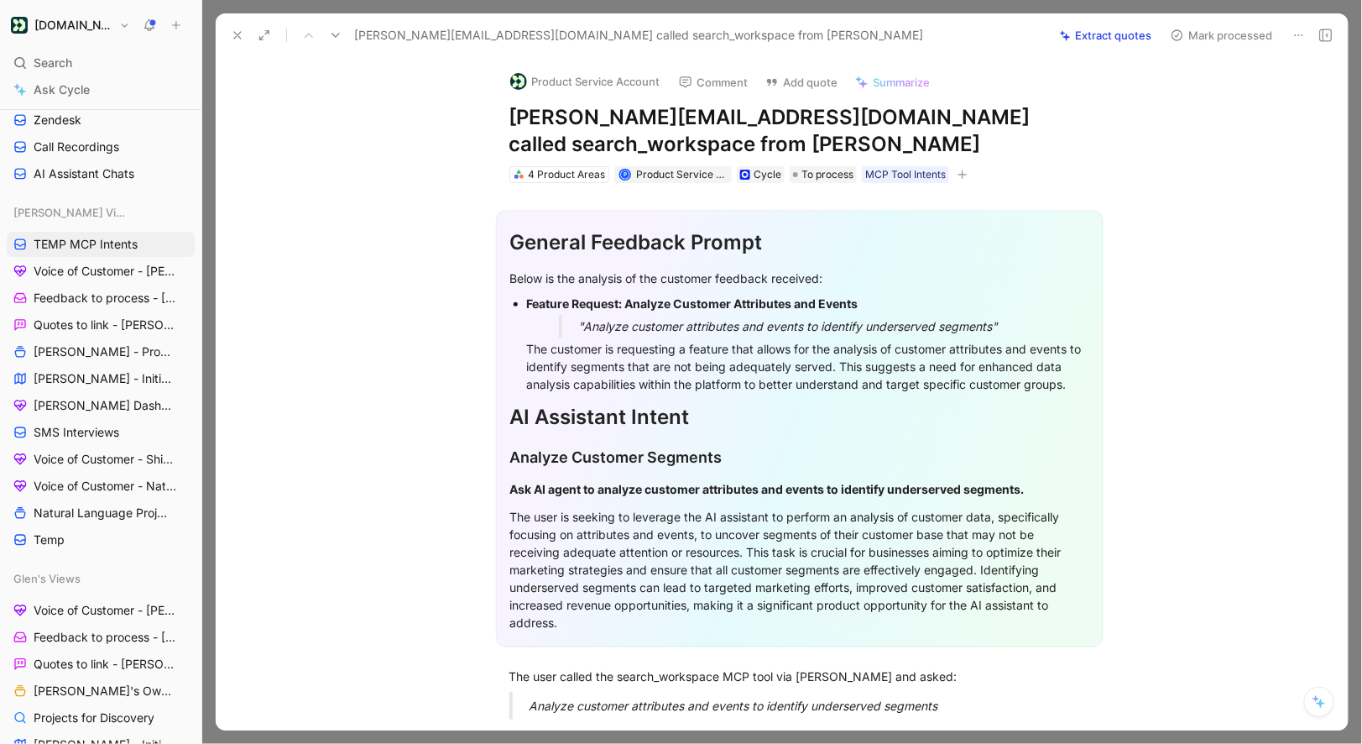
click at [576, 74] on button "Product Service Account" at bounding box center [585, 81] width 165 height 25
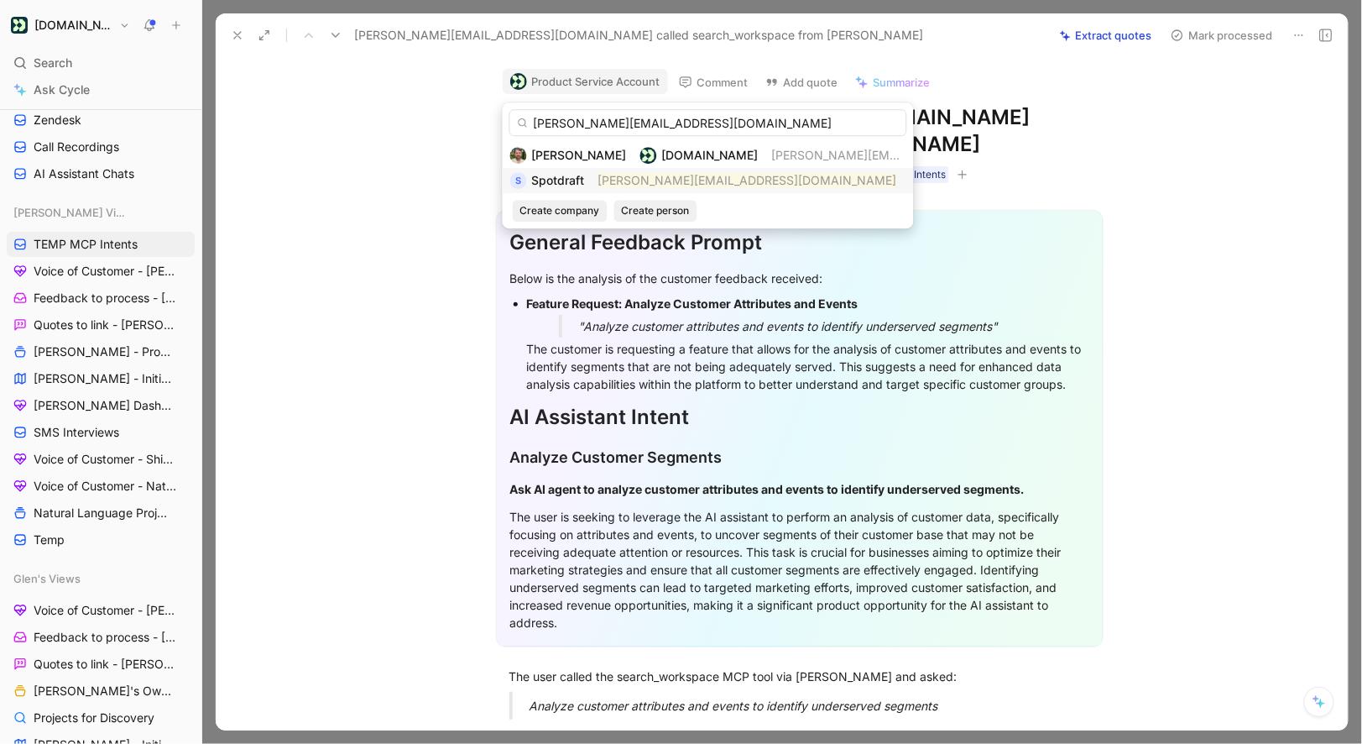
type input "udit@spotdraft.com"
click at [566, 188] on div "Spotdraft" at bounding box center [558, 180] width 53 height 20
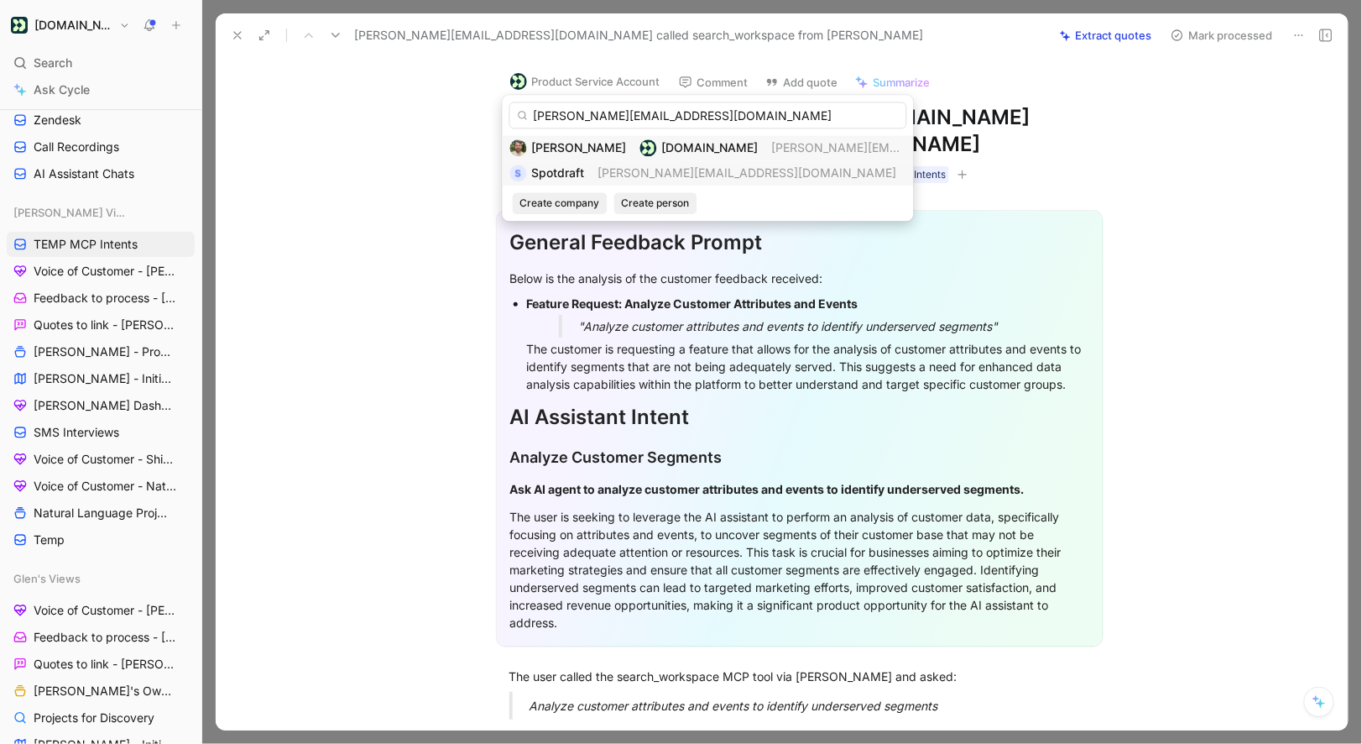
scroll to position [196, 0]
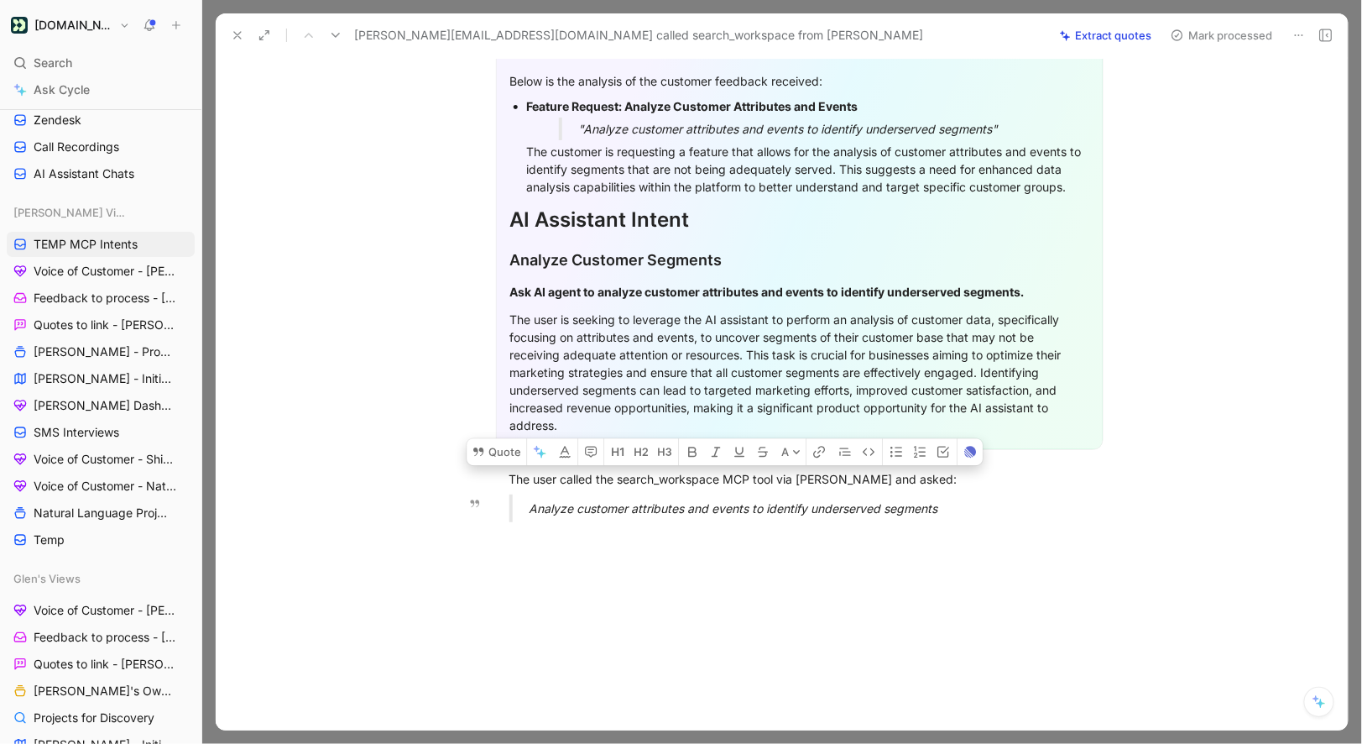
drag, startPoint x: 511, startPoint y: 448, endPoint x: 980, endPoint y: 481, distance: 469.5
click at [980, 481] on div "General Feedback Prompt Below is the analysis of the customer feedback received…" at bounding box center [799, 261] width 1097 height 550
click at [501, 438] on button "Quote" at bounding box center [497, 451] width 60 height 27
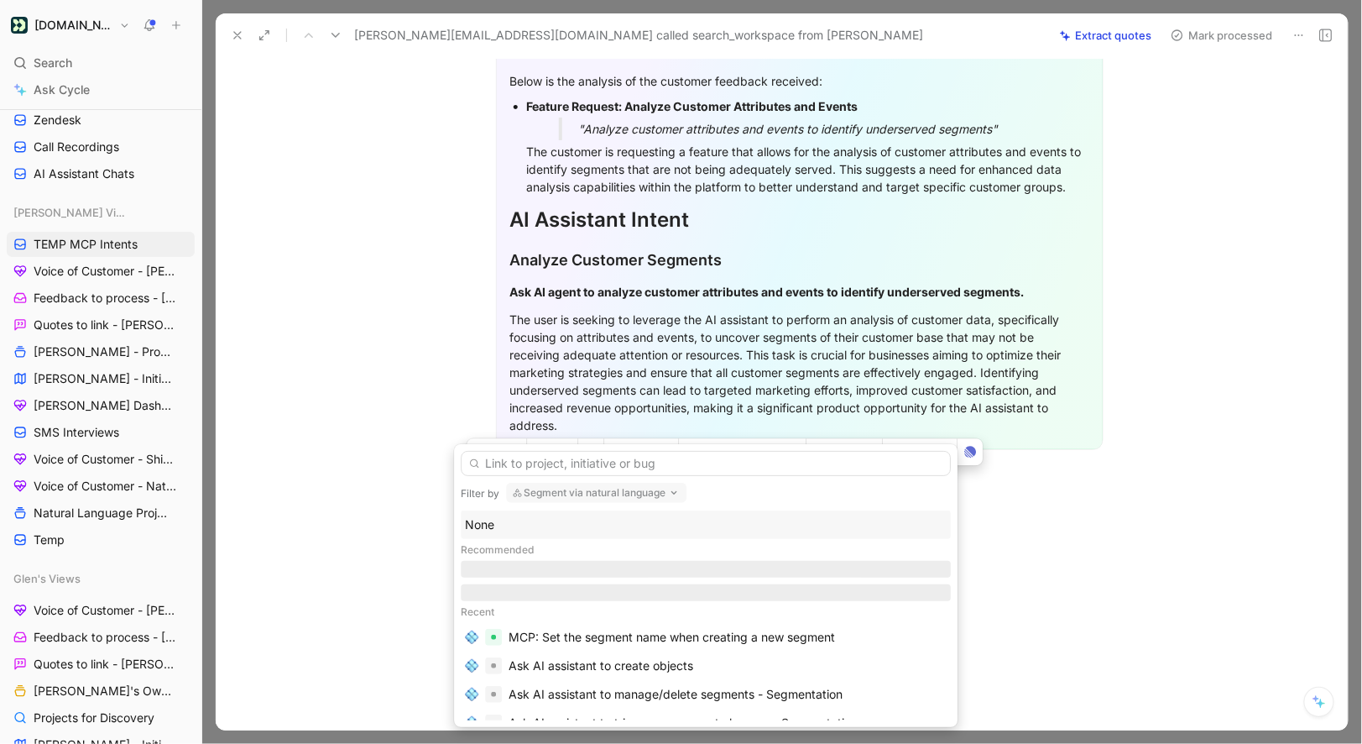
click at [497, 515] on div "None" at bounding box center [706, 525] width 482 height 20
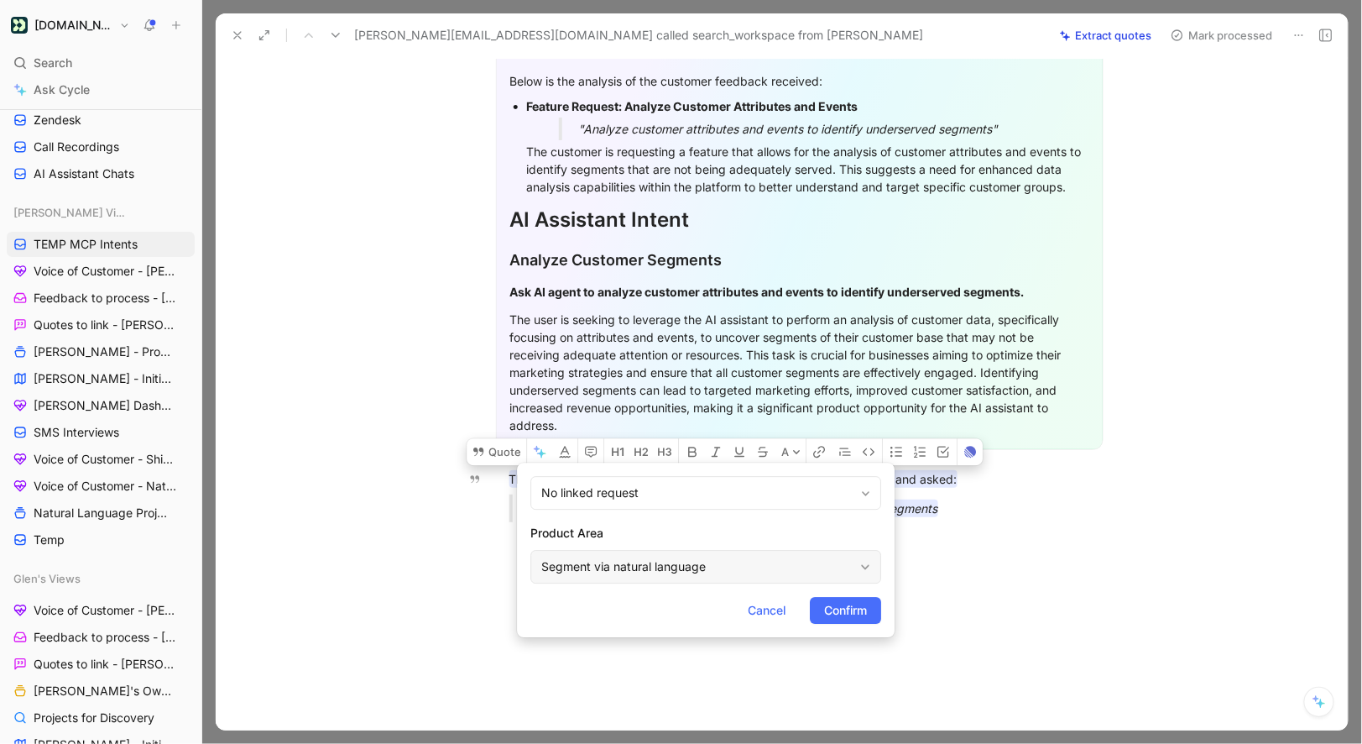
click at [582, 570] on div "Segment via natural language" at bounding box center [697, 567] width 312 height 20
type input "mcp"
click at [820, 605] on button "Confirm" at bounding box center [845, 610] width 71 height 27
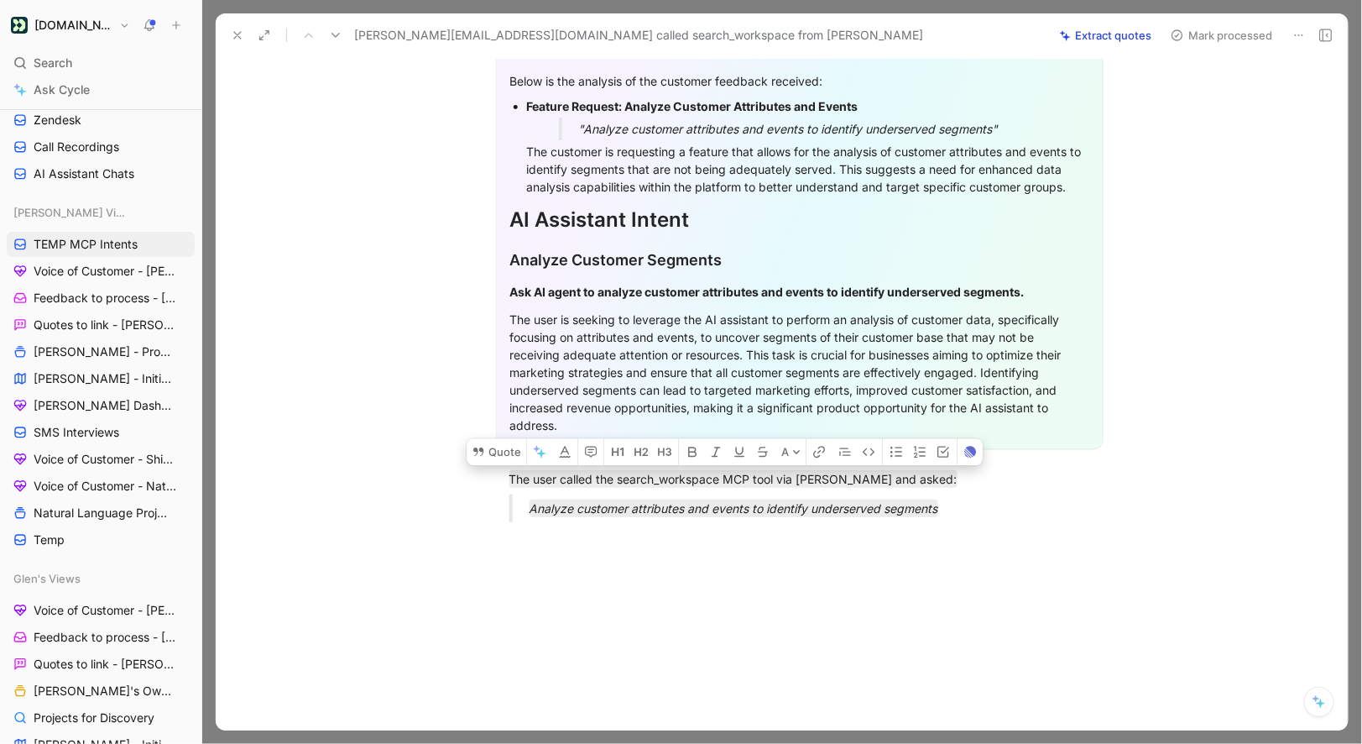
click at [1193, 38] on button "Mark processed" at bounding box center [1222, 36] width 118 height 24
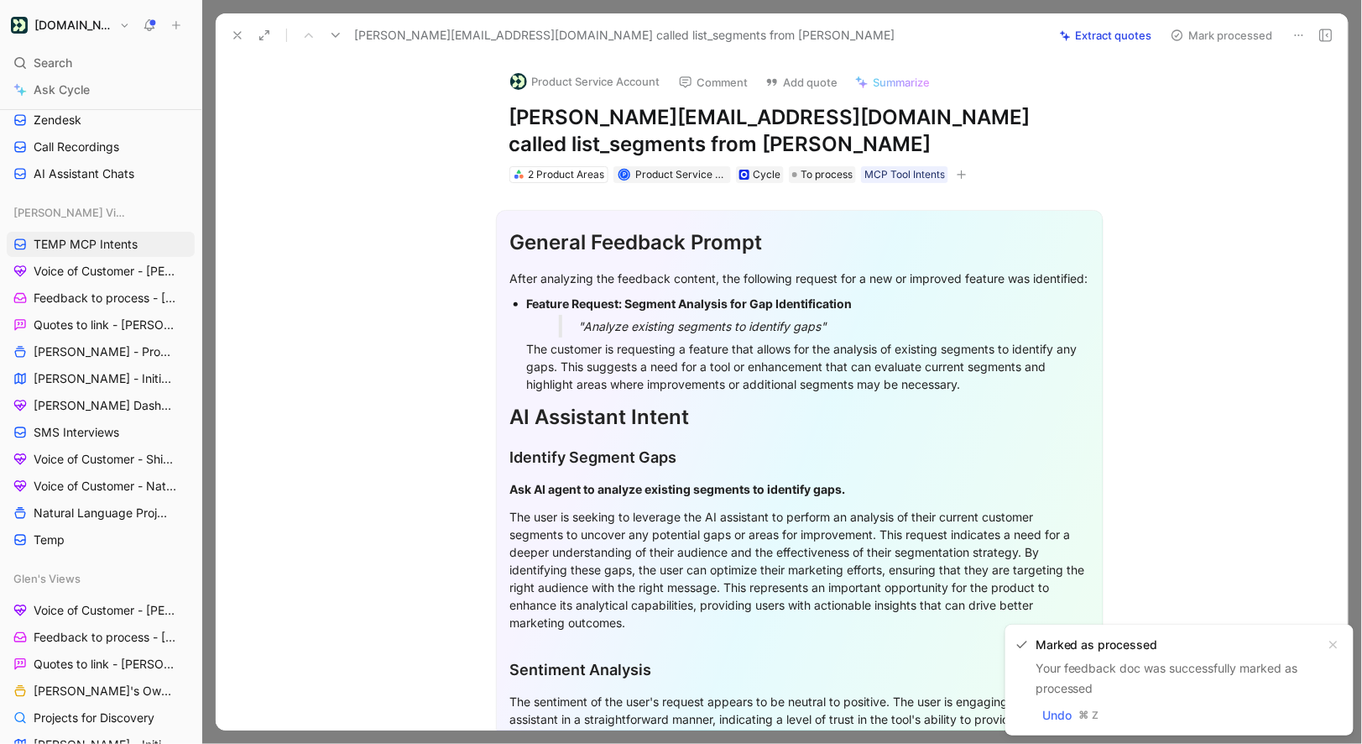
click at [548, 88] on button "Product Service Account" at bounding box center [585, 81] width 165 height 25
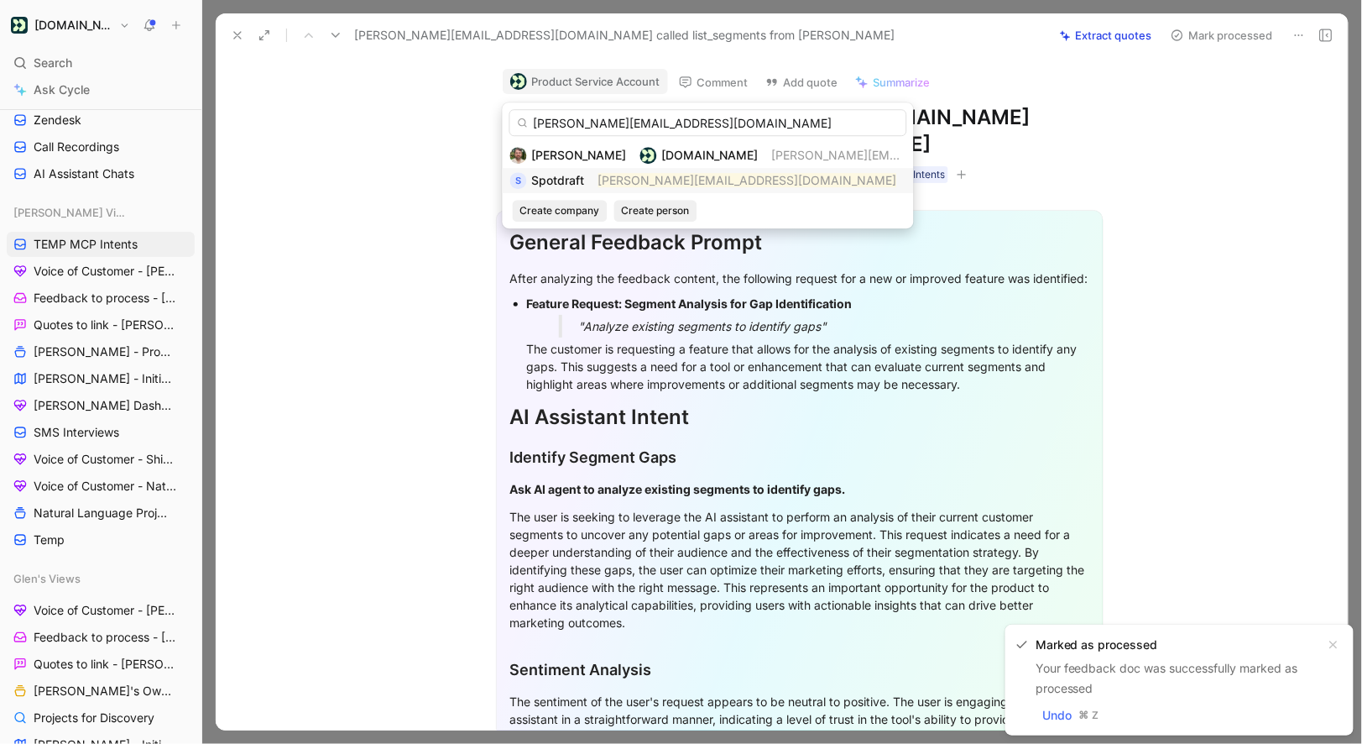
type input "udit@spotdraft.com"
click at [575, 180] on span "Spotdraft" at bounding box center [558, 180] width 53 height 14
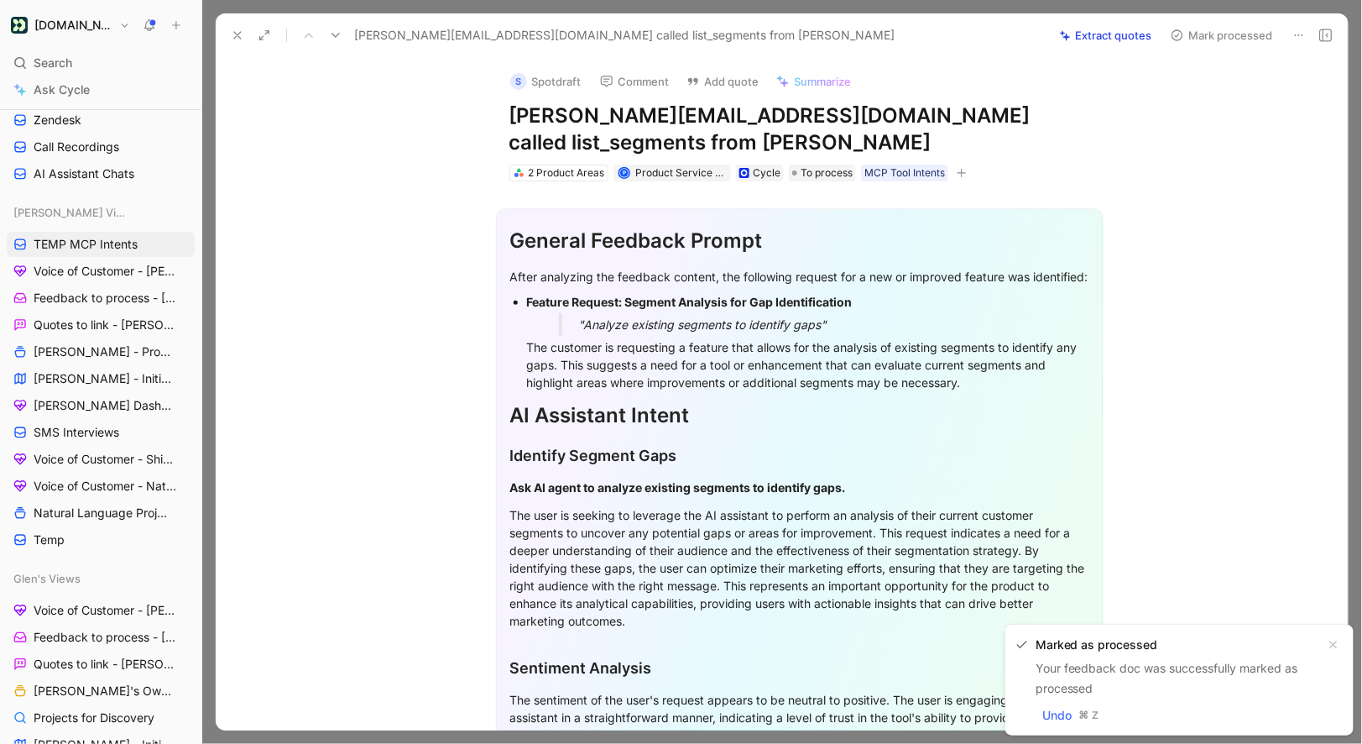
scroll to position [345, 0]
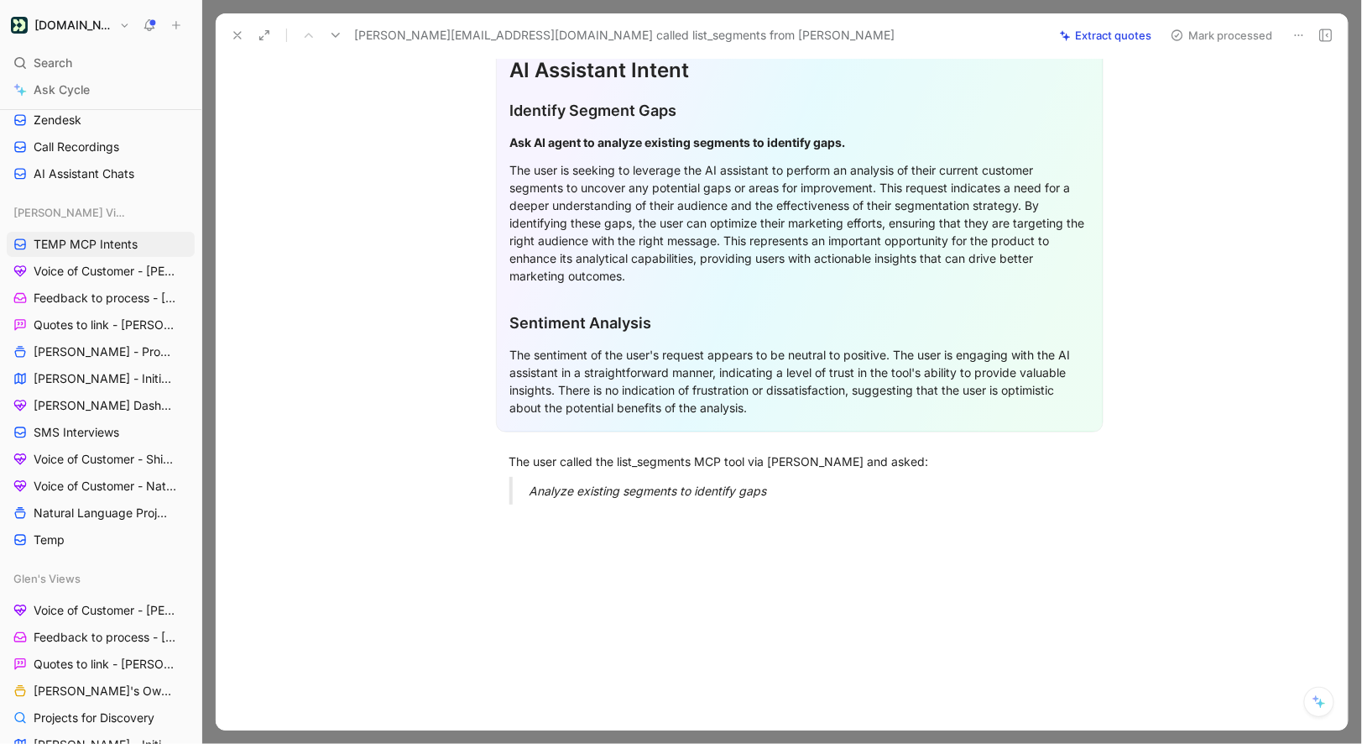
drag, startPoint x: 509, startPoint y: 444, endPoint x: 907, endPoint y: 545, distance: 410.4
click at [907, 545] on div "Quote A General Feedback Prompt After analyzing the feedback content, the follo…" at bounding box center [799, 288] width 1097 height 905
click at [426, 425] on button "Quote" at bounding box center [411, 434] width 60 height 27
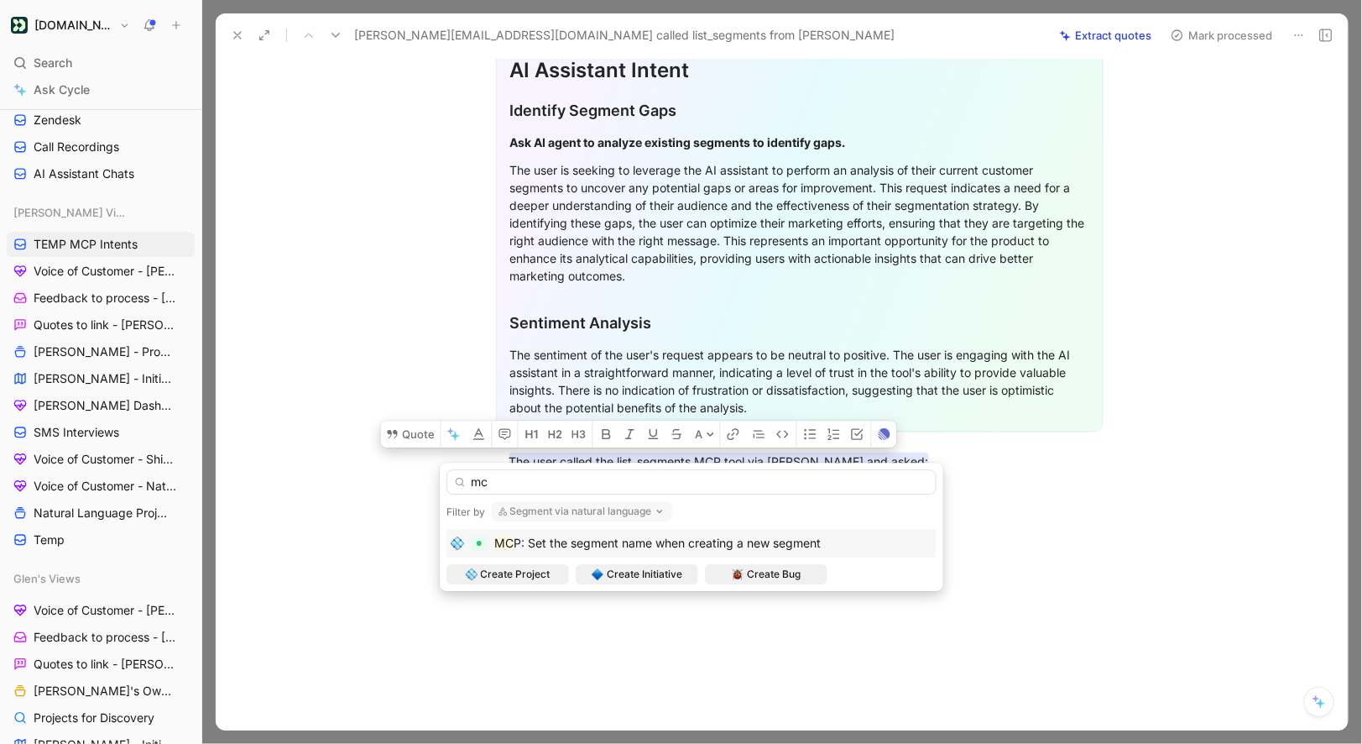
type input "m"
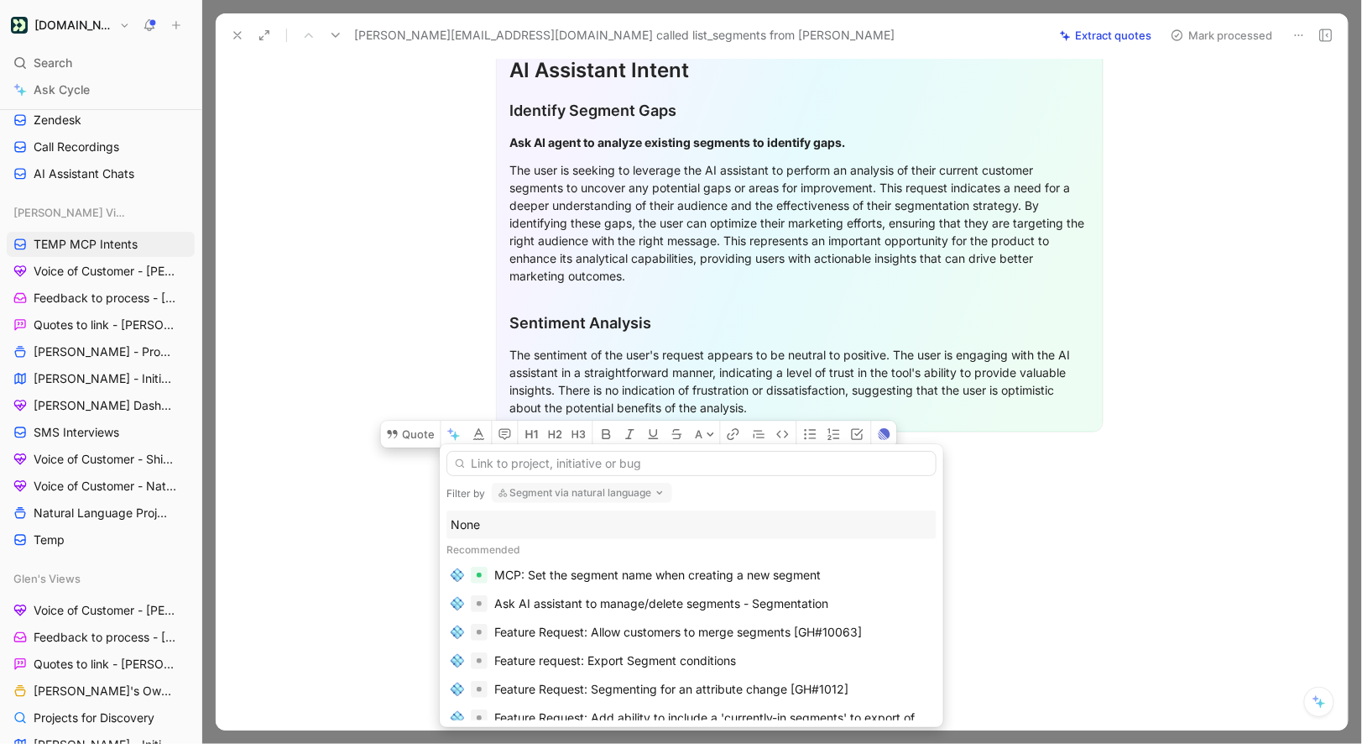
click at [544, 520] on div "None" at bounding box center [692, 525] width 482 height 20
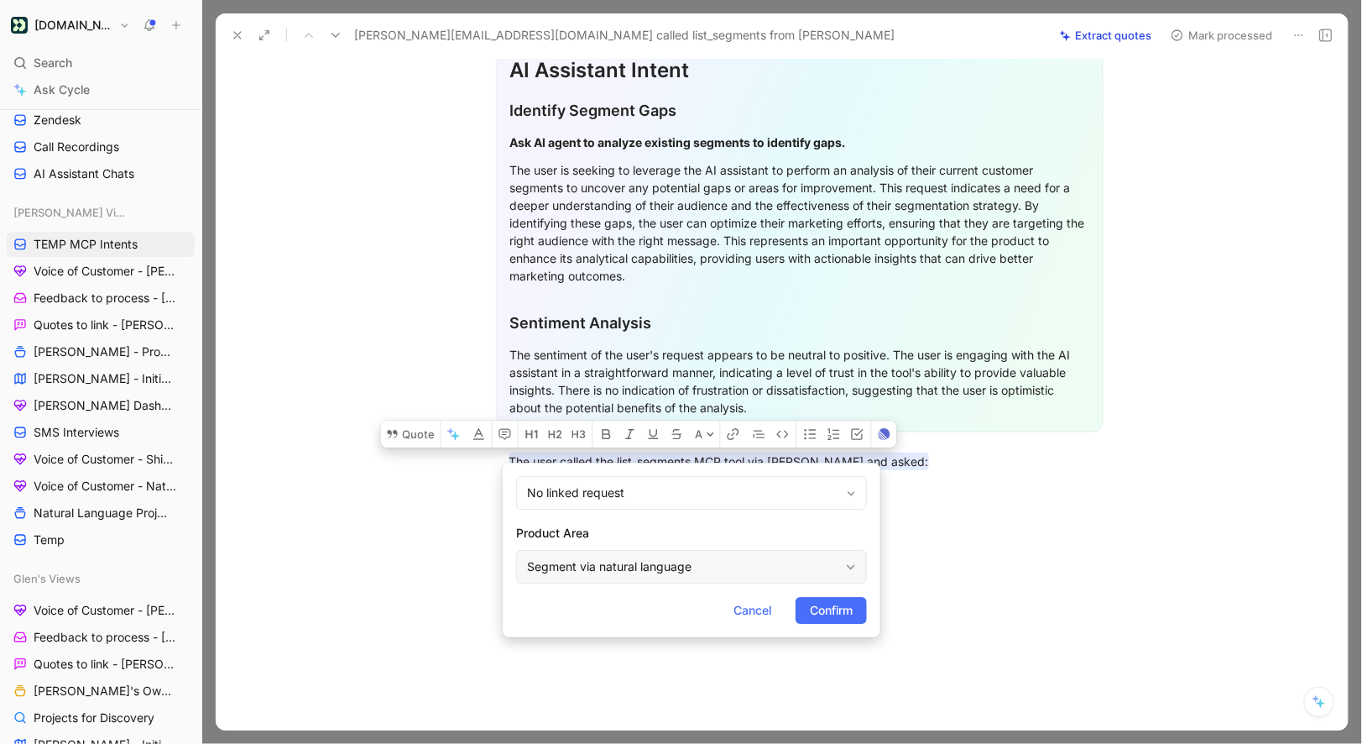
click at [624, 567] on div "Segment via natural language" at bounding box center [683, 567] width 312 height 20
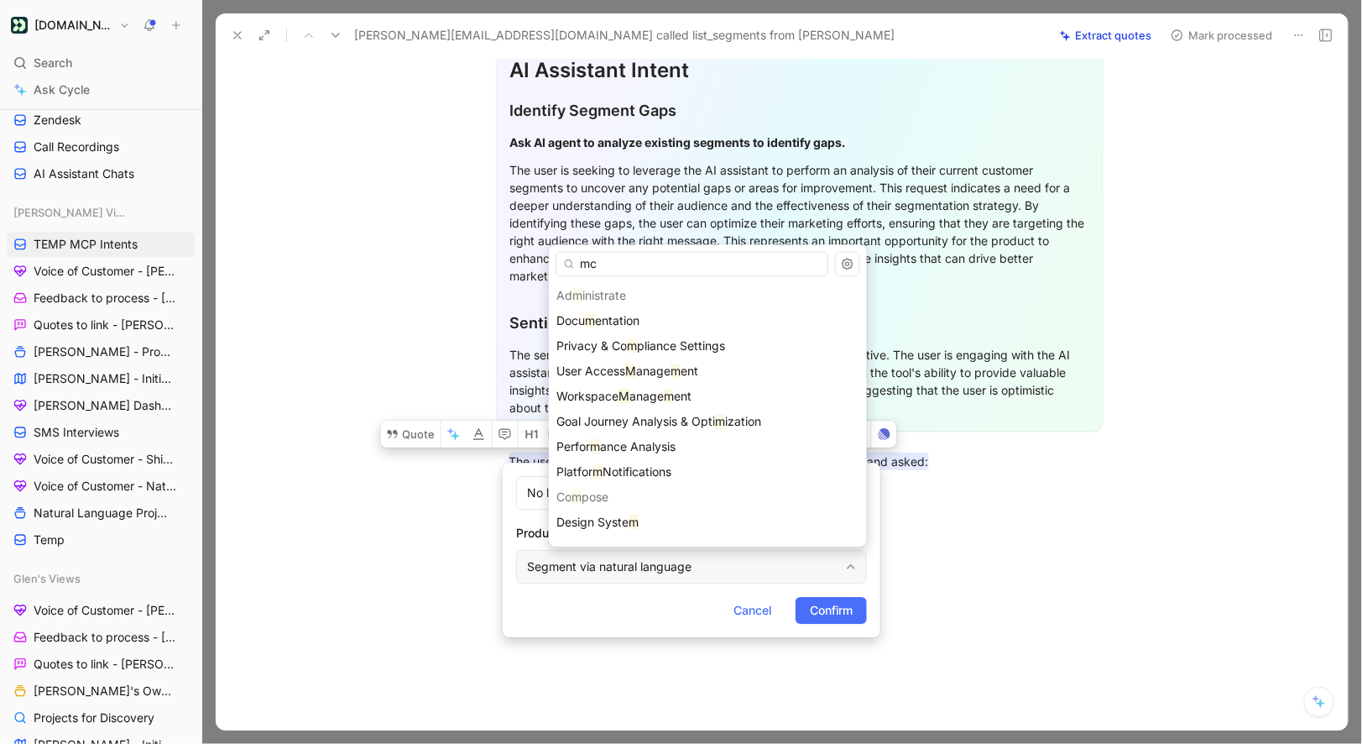
type input "mcp"
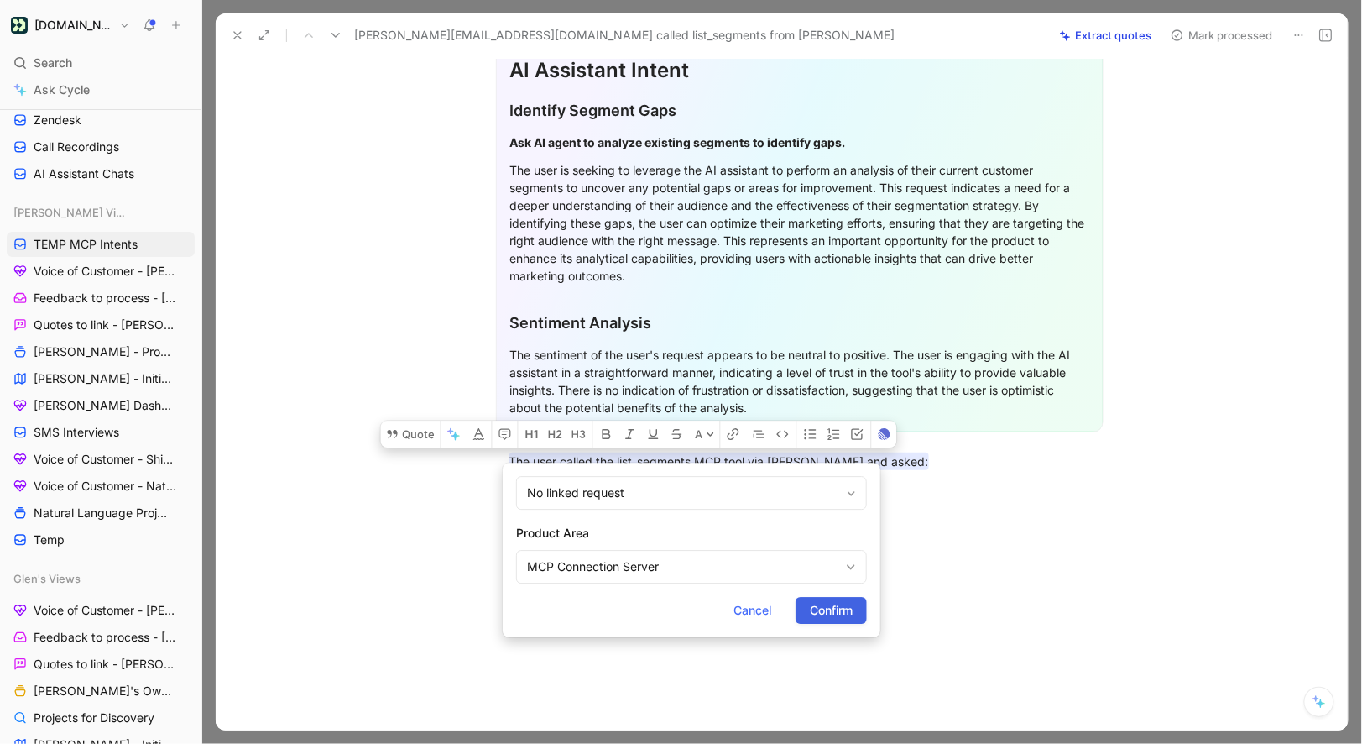
click at [834, 614] on span "Confirm" at bounding box center [831, 610] width 43 height 20
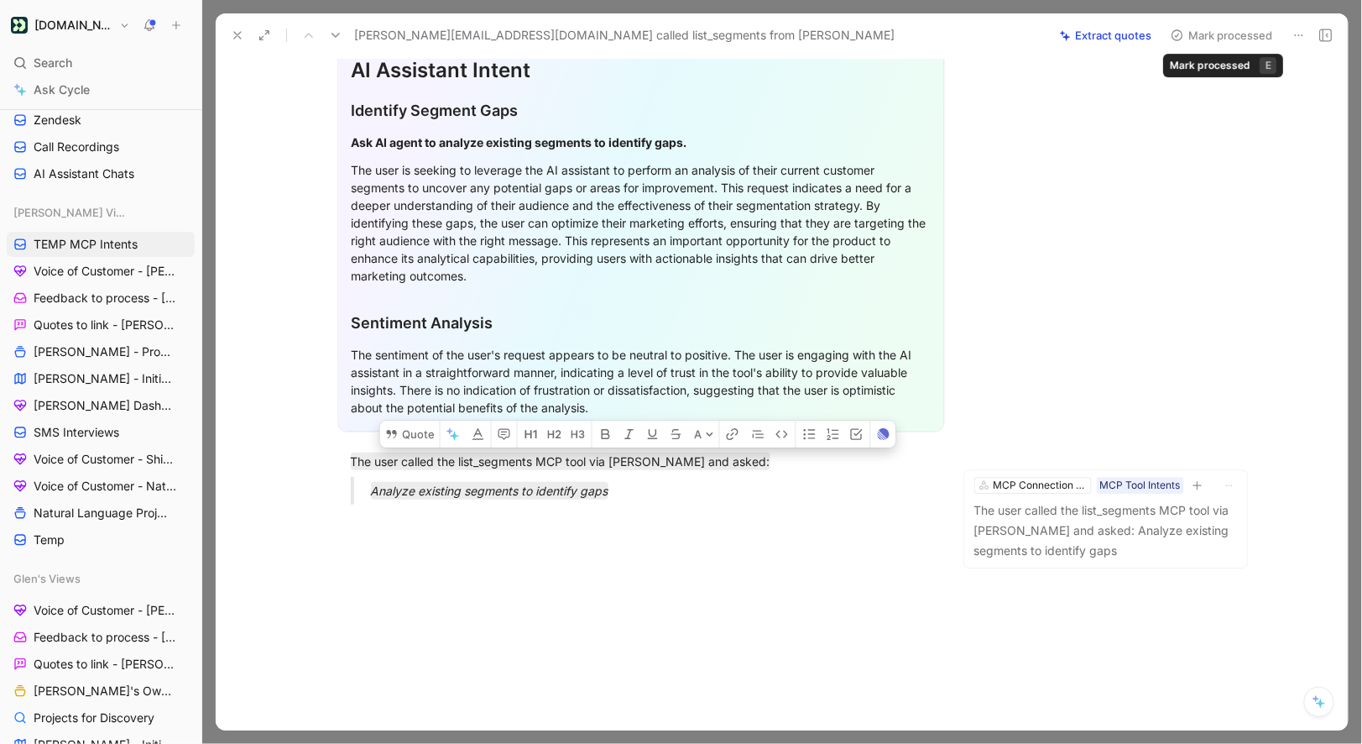
click at [1205, 36] on button "Mark processed" at bounding box center [1222, 36] width 118 height 24
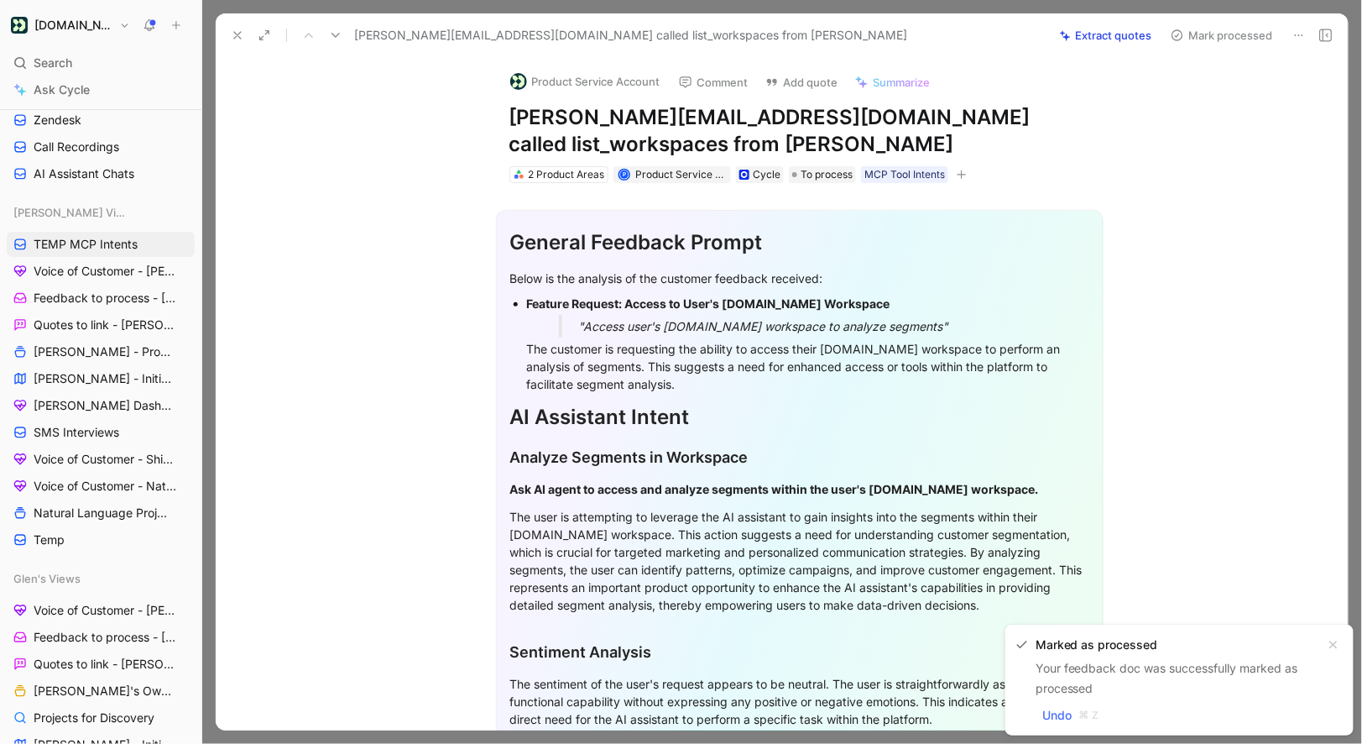
drag, startPoint x: 512, startPoint y: 118, endPoint x: 699, endPoint y: 118, distance: 187.2
click at [699, 118] on h1 "udit@spotdraft.com called list_workspaces from Claude" at bounding box center [800, 131] width 581 height 54
copy h1 "udit@spotdraft.com"
click at [580, 97] on div "Product Service Account Comment Add quote Summarize udit@spotdraft.com called l…" at bounding box center [800, 121] width 645 height 128
click at [574, 91] on button "Product Service Account" at bounding box center [585, 81] width 165 height 25
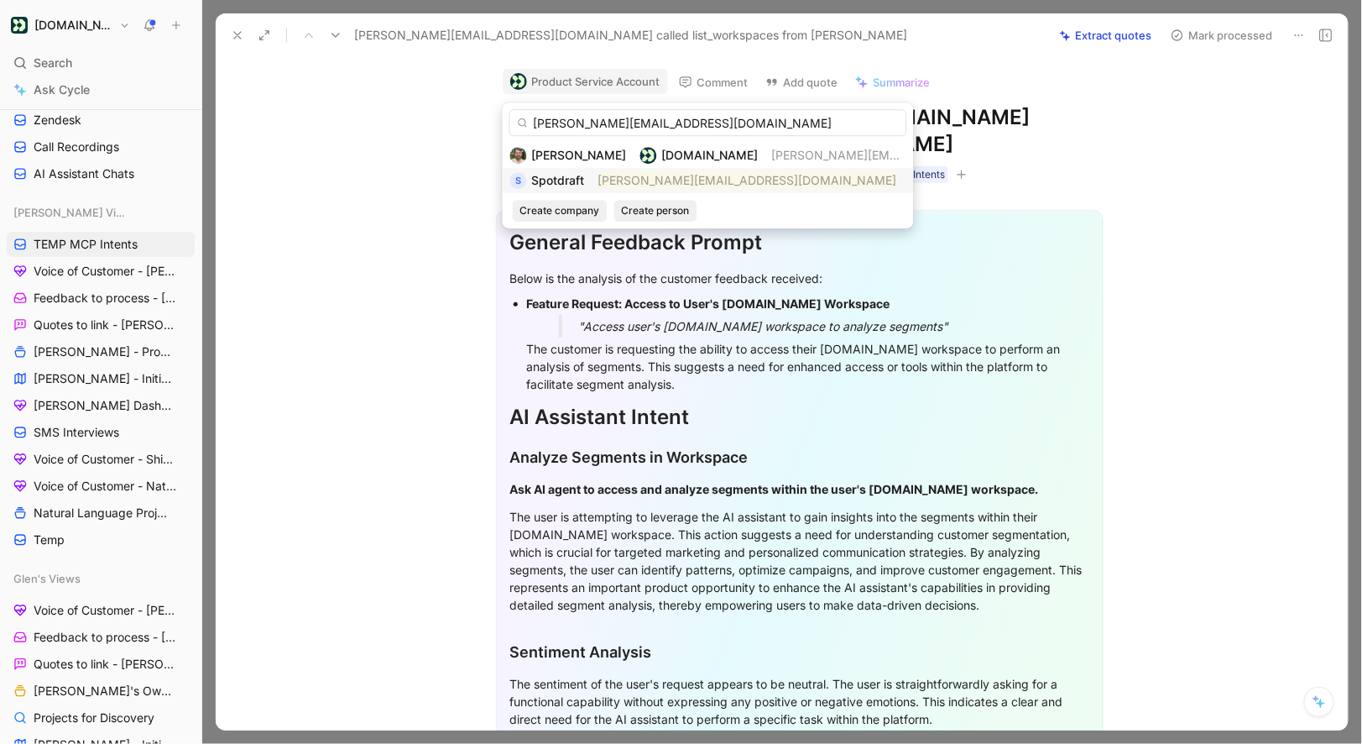
type input "udit@spotdraft.com"
click at [565, 179] on span "Spotdraft" at bounding box center [558, 180] width 53 height 14
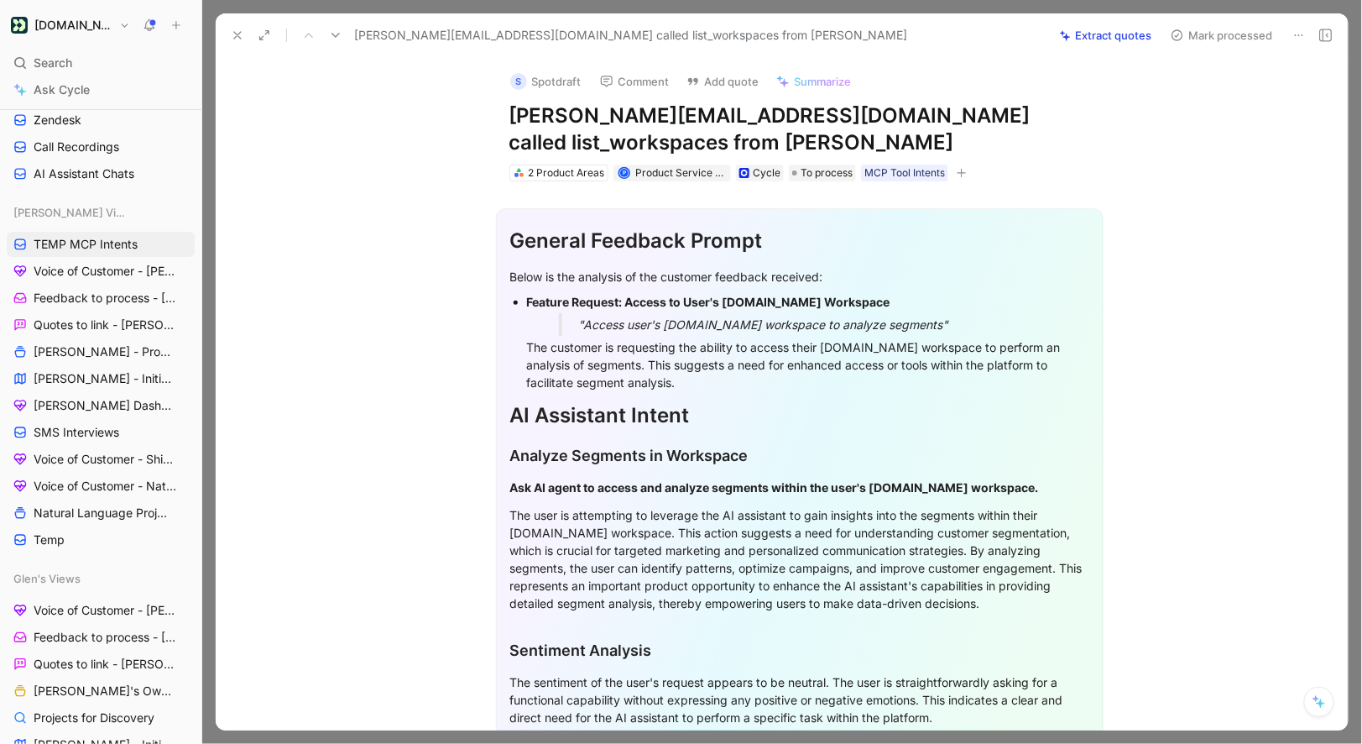
scroll to position [292, 0]
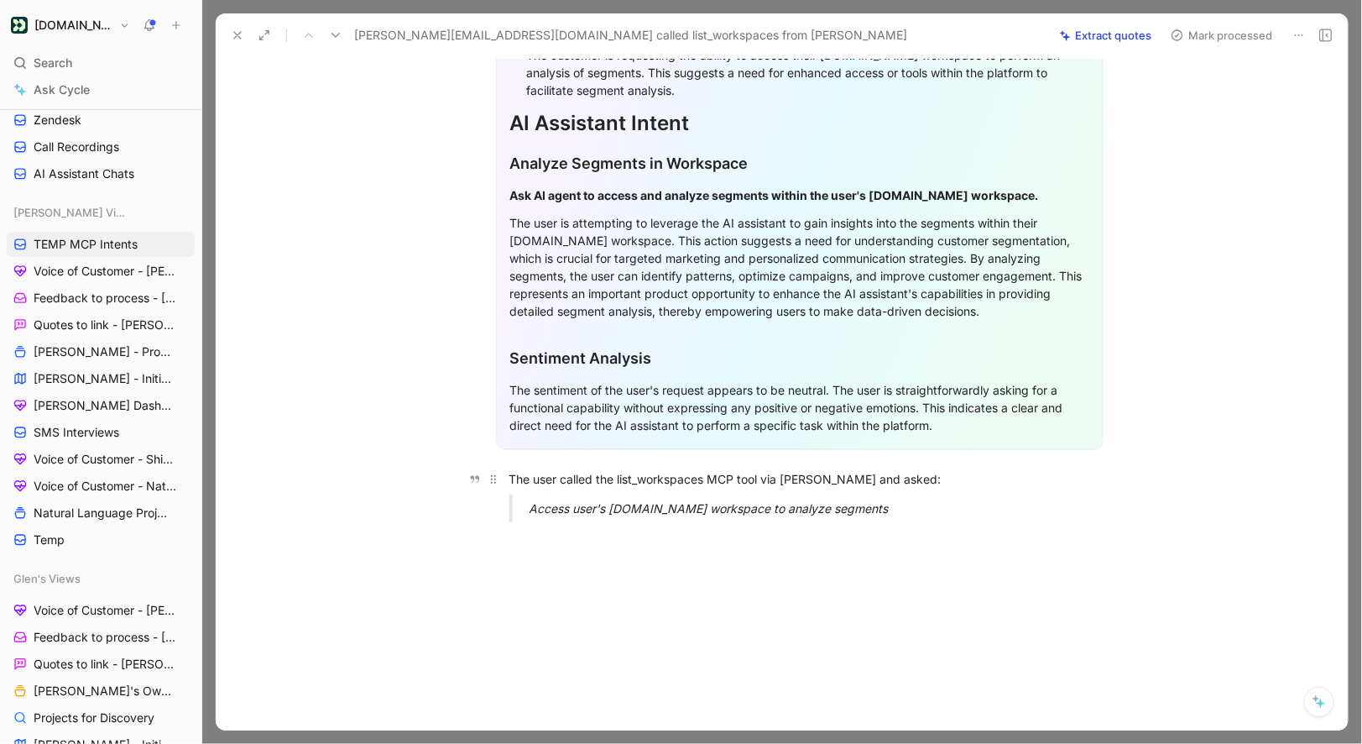
click at [510, 465] on p "The user called the list_workspaces MCP tool via Claude and asked:" at bounding box center [800, 479] width 645 height 28
drag, startPoint x: 510, startPoint y: 455, endPoint x: 867, endPoint y: 488, distance: 359.1
click at [868, 489] on div "General Feedback Prompt Below is the analysis of the customer feedback received…" at bounding box center [799, 212] width 1097 height 646
click at [490, 438] on button "button" at bounding box center [500, 451] width 25 height 27
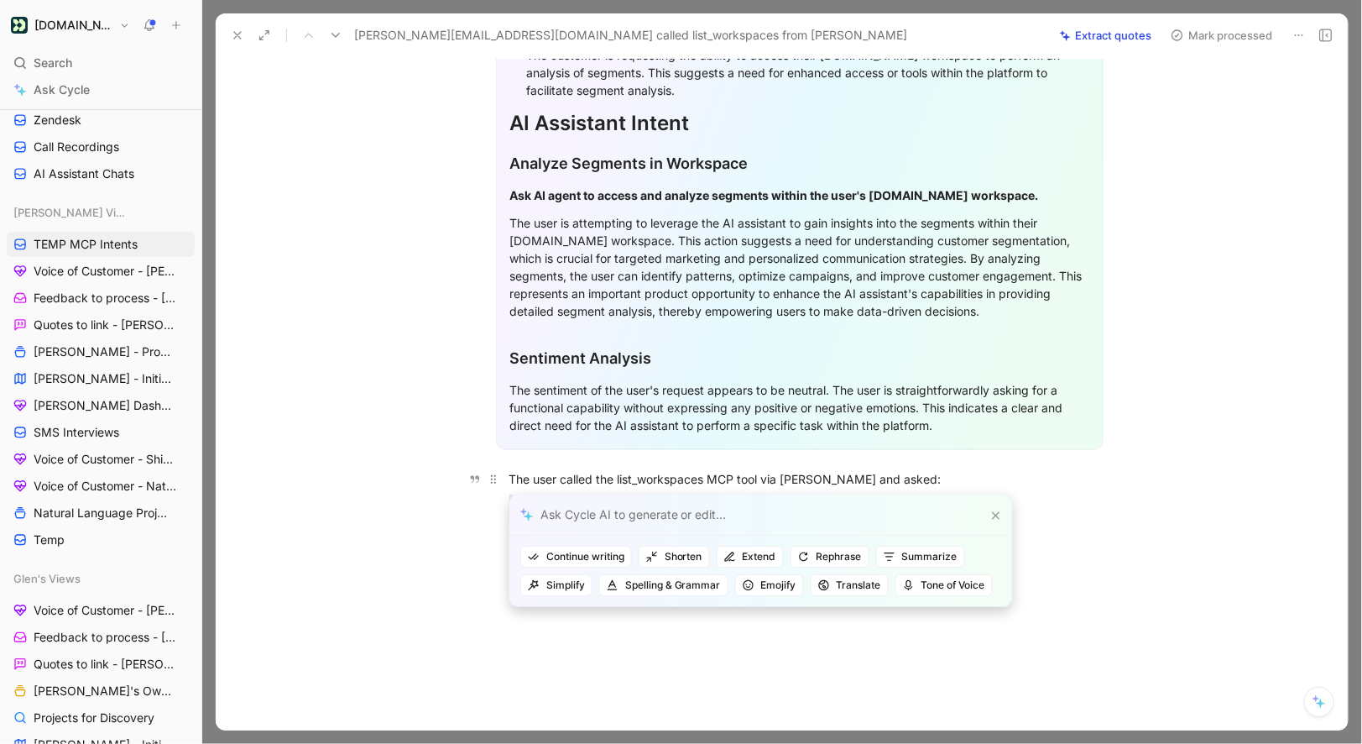
click at [507, 465] on p "The user called the list_workspaces MCP tool via Claude and asked:" at bounding box center [800, 479] width 645 height 28
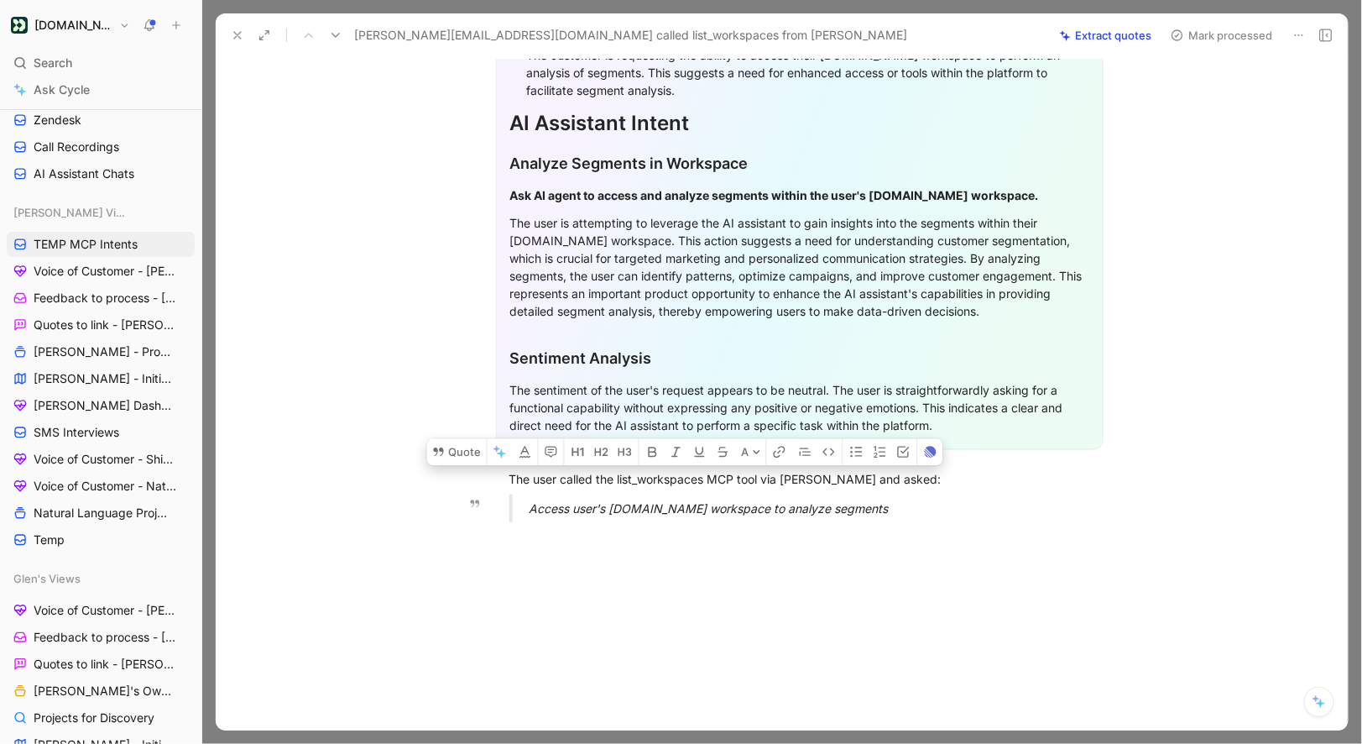
drag, startPoint x: 507, startPoint y: 448, endPoint x: 903, endPoint y: 474, distance: 397.0
click at [903, 474] on div "General Feedback Prompt Below is the analysis of the customer feedback received…" at bounding box center [799, 212] width 1097 height 646
click at [464, 438] on button "Quote" at bounding box center [457, 451] width 60 height 27
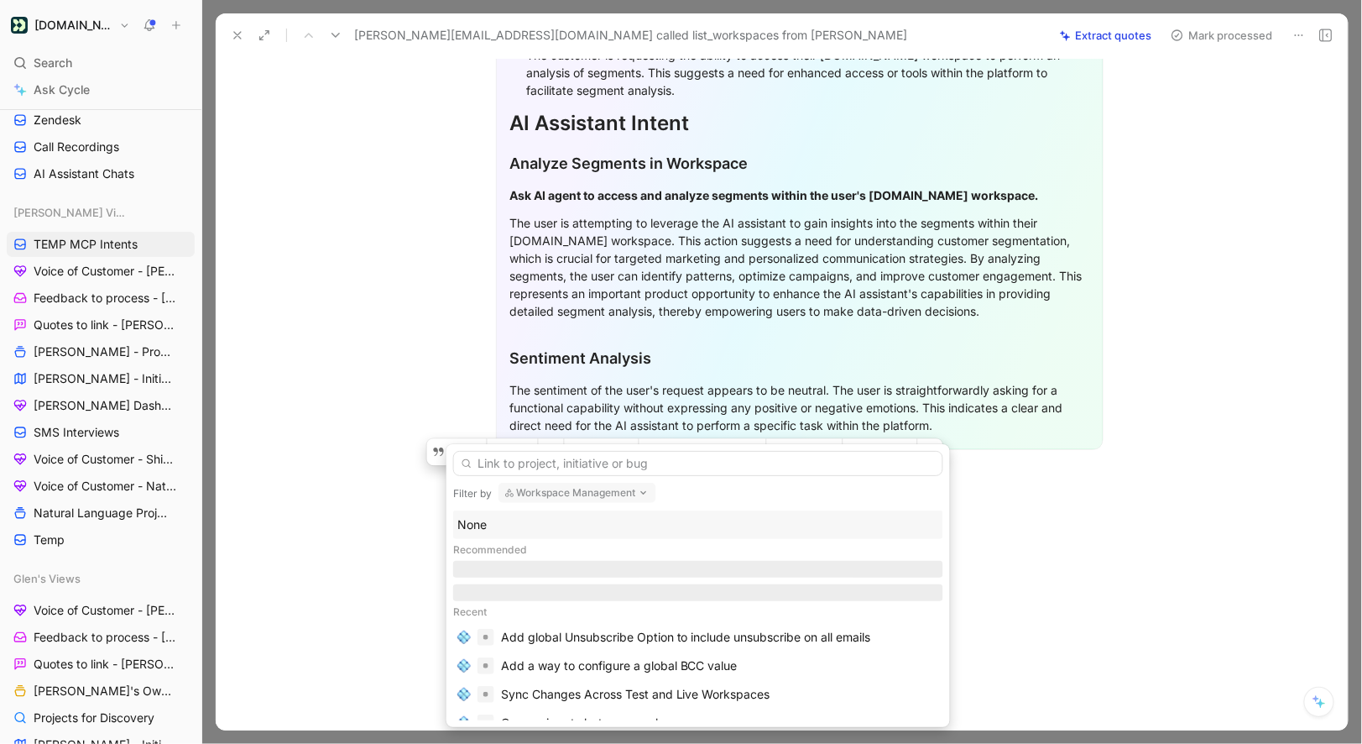
click at [499, 517] on div "None" at bounding box center [698, 525] width 482 height 20
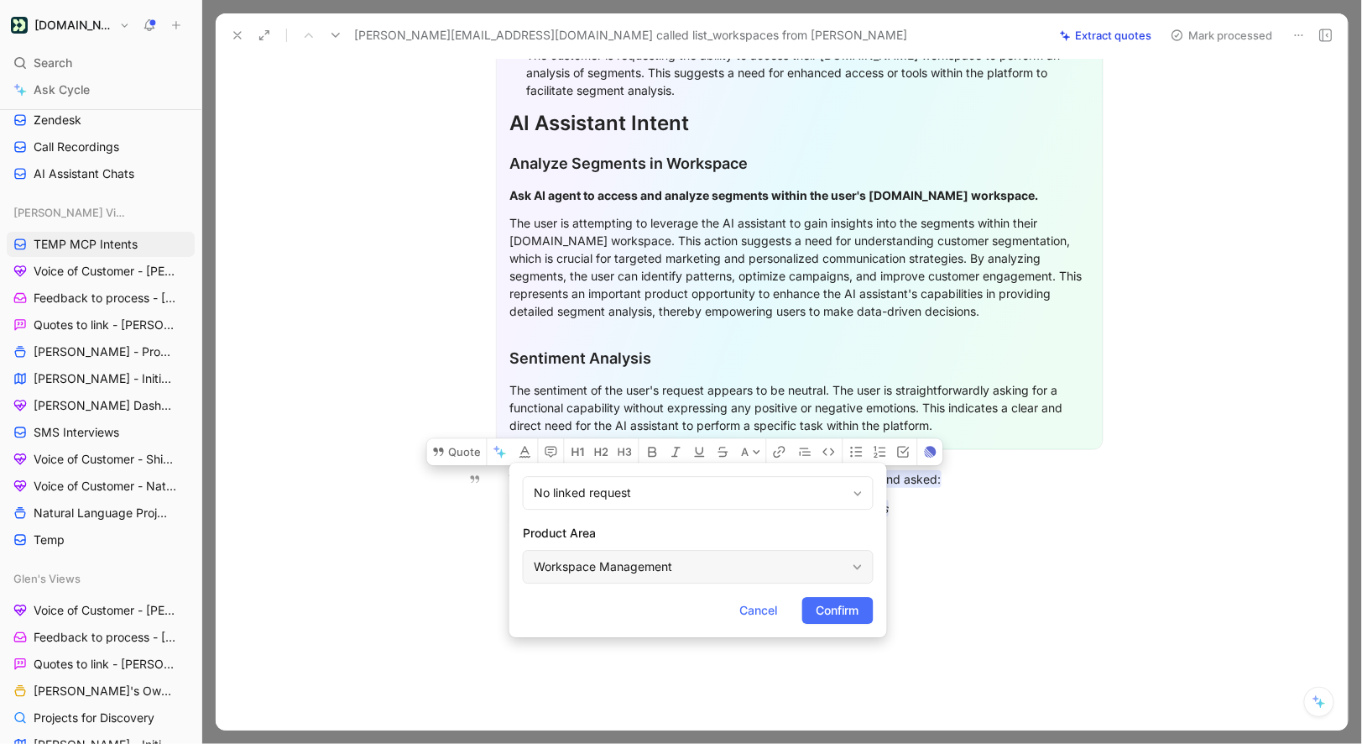
click at [577, 571] on div "Workspace Management" at bounding box center [690, 567] width 312 height 20
type input "mc"
click at [823, 600] on span "Confirm" at bounding box center [838, 610] width 43 height 20
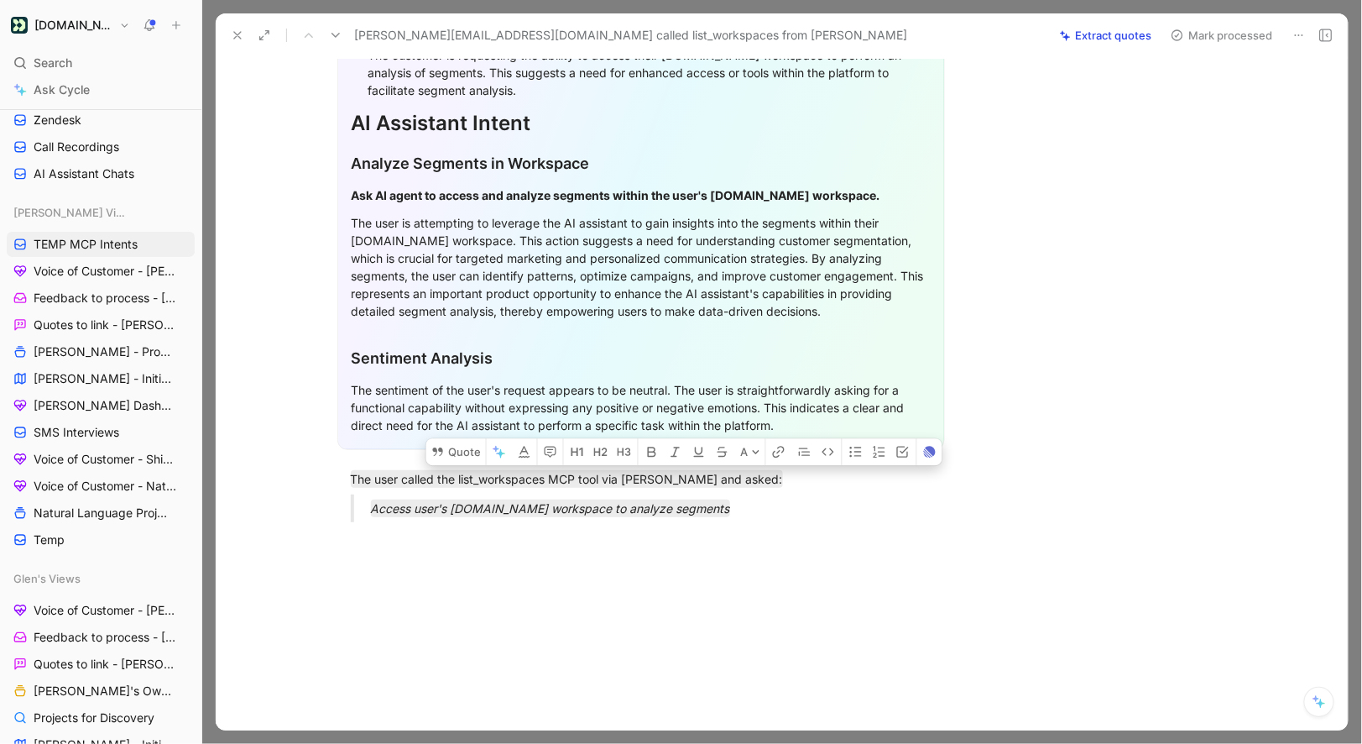
click at [1208, 44] on button "Mark processed" at bounding box center [1222, 36] width 118 height 24
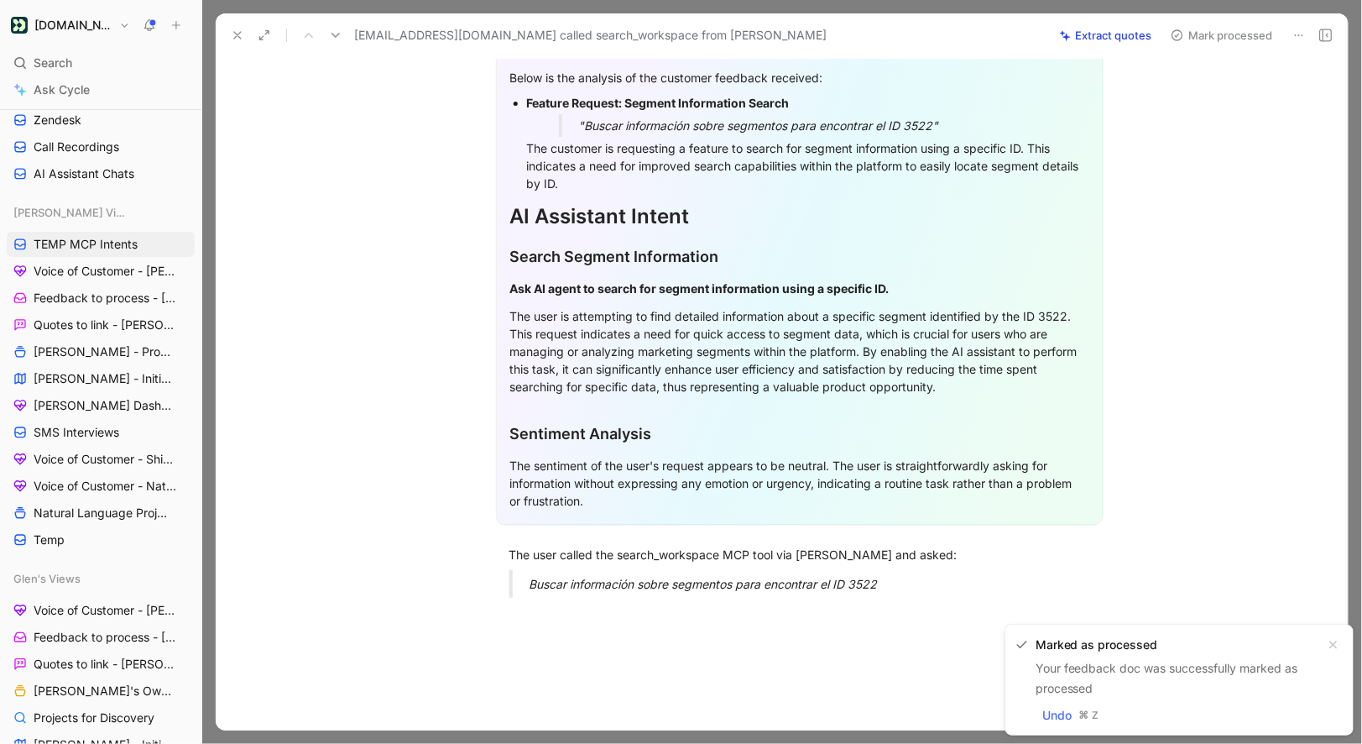
scroll to position [304, 0]
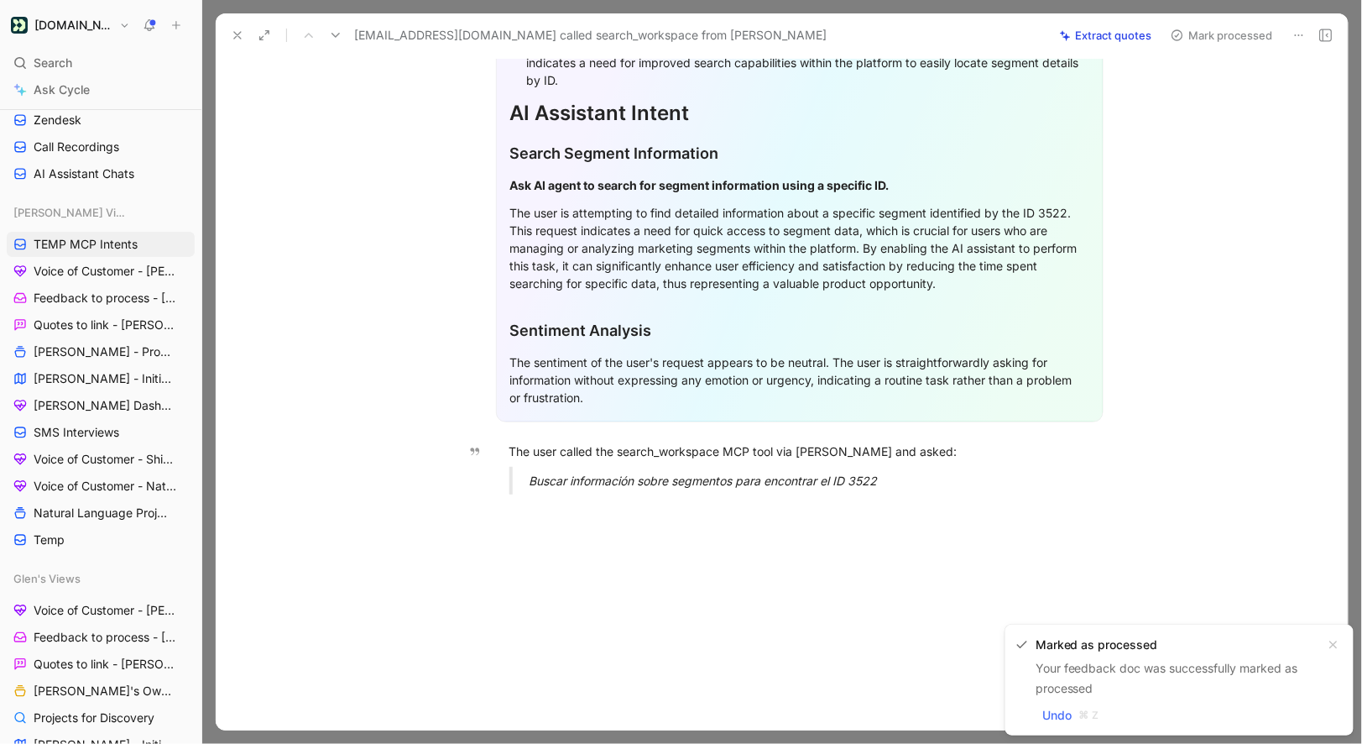
drag, startPoint x: 506, startPoint y: 447, endPoint x: 1118, endPoint y: 553, distance: 621.1
click at [1118, 553] on div "Quote A General Feedback Prompt Below is the analysis of the customer feedback …" at bounding box center [799, 305] width 1097 height 852
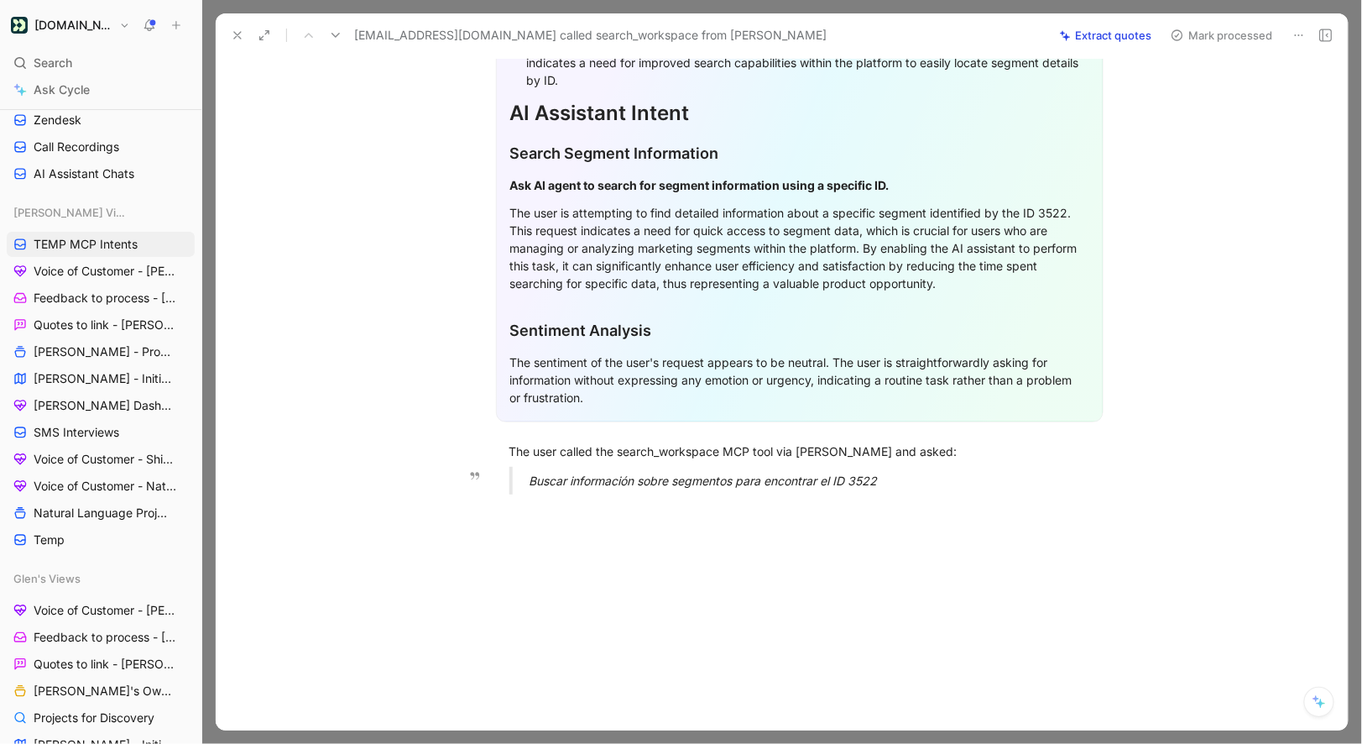
click at [595, 473] on em "Buscar información sobre segmentos para encontrar el ID 3522" at bounding box center [704, 480] width 348 height 14
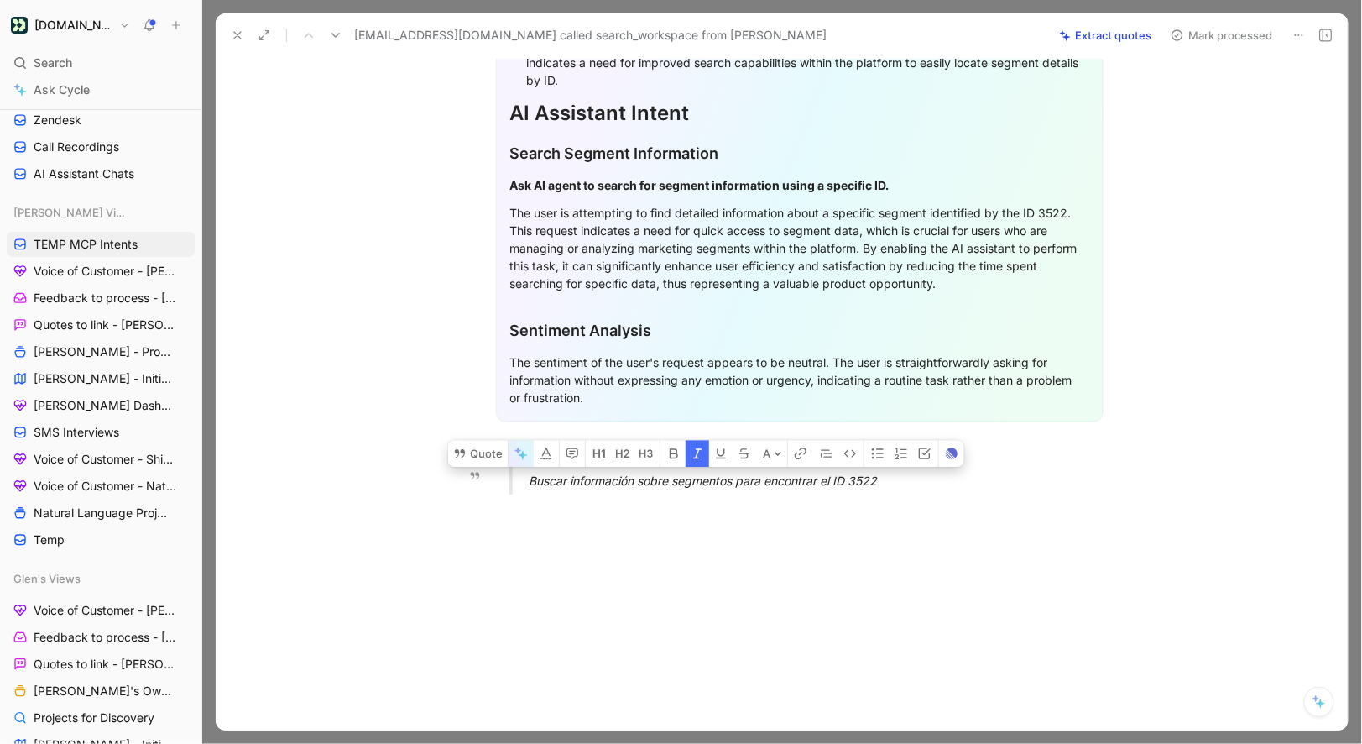
click at [515, 451] on icon "button" at bounding box center [521, 453] width 13 height 13
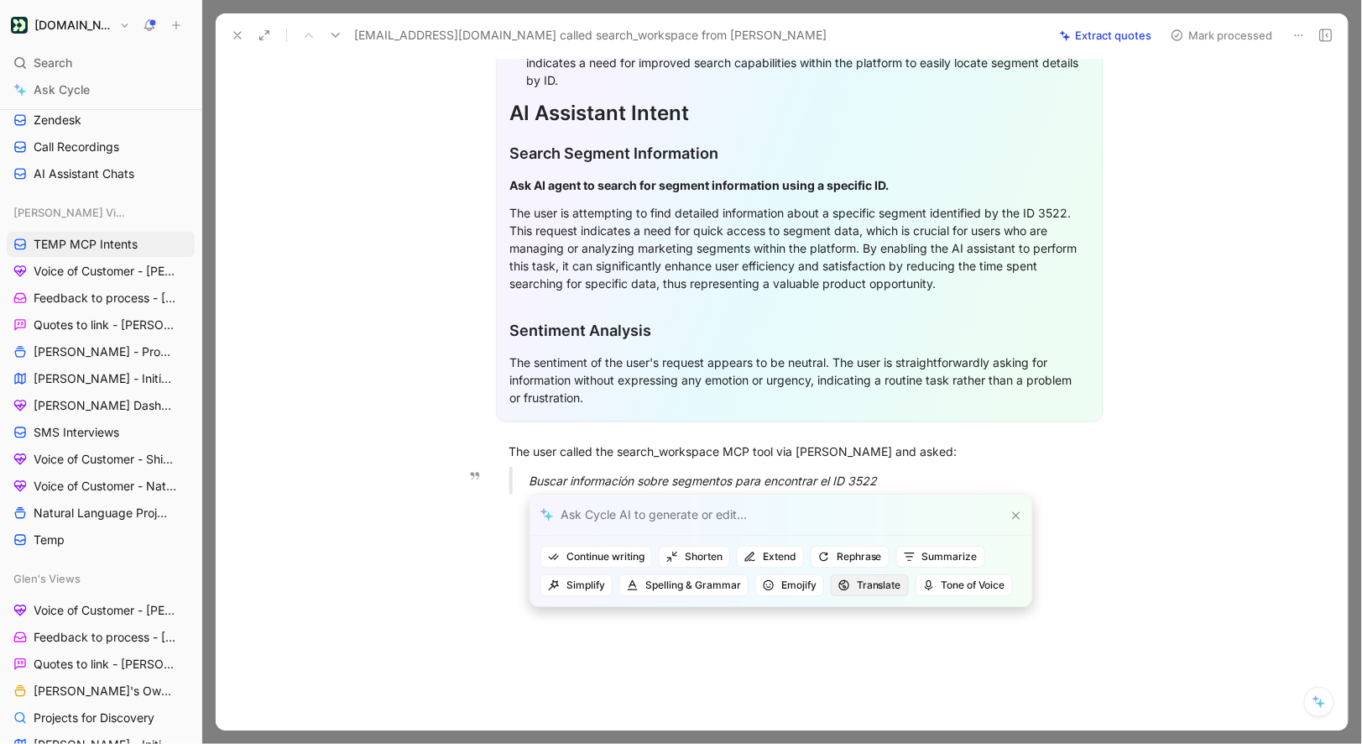
click at [866, 576] on button "Translate" at bounding box center [870, 585] width 78 height 22
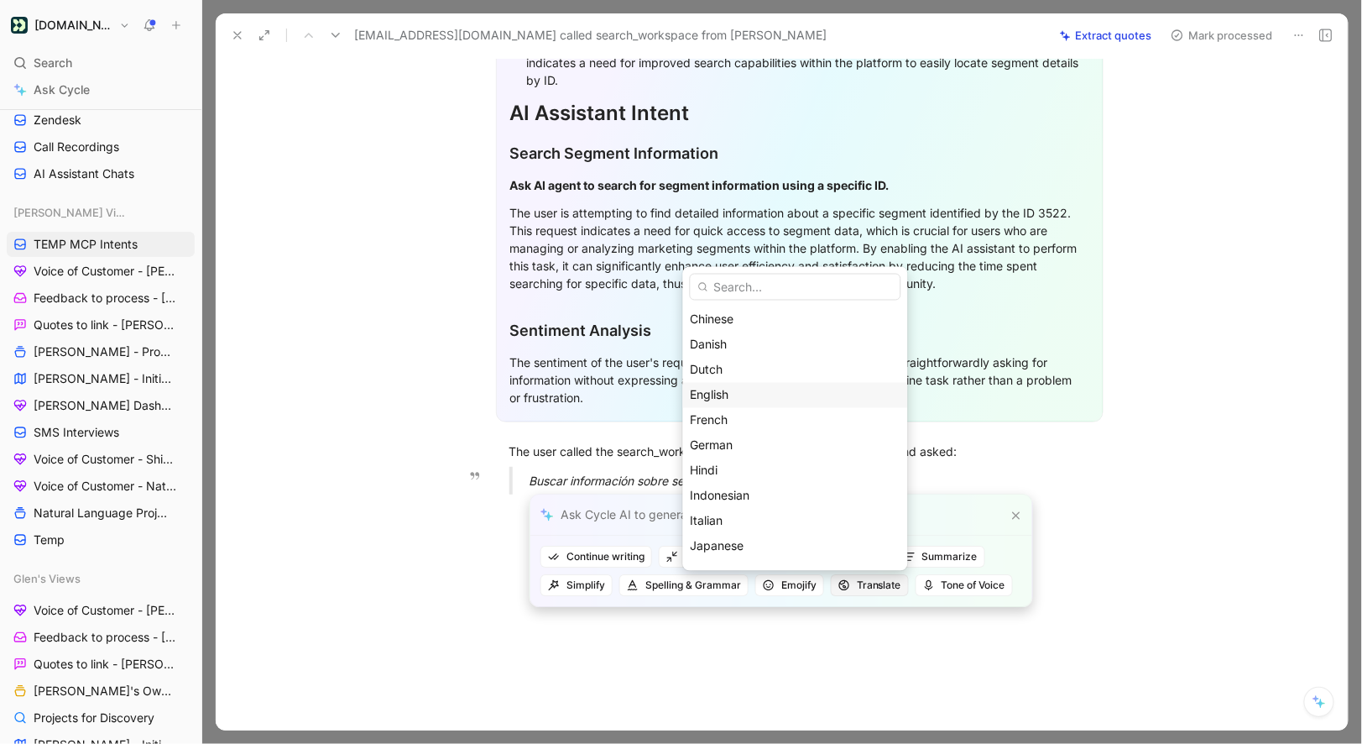
click at [764, 386] on div "English" at bounding box center [796, 394] width 210 height 20
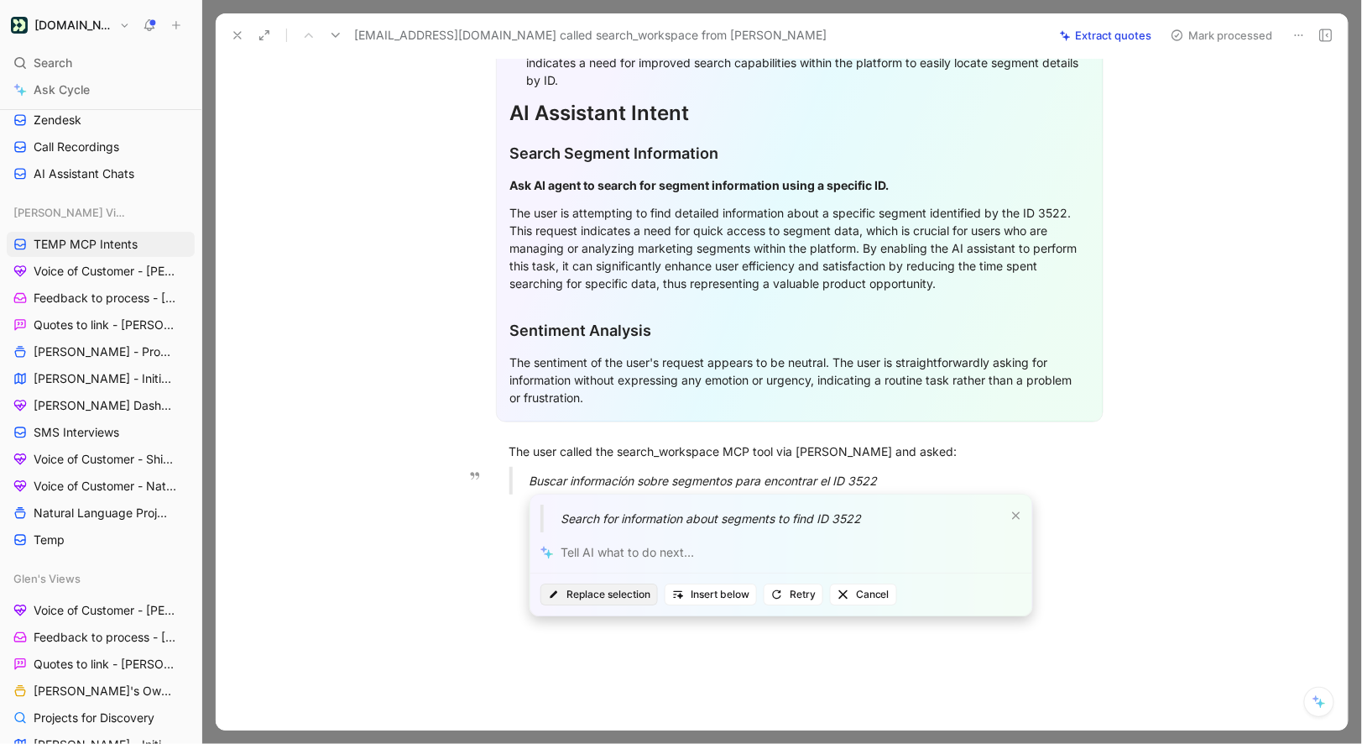
click at [593, 596] on span "Replace selection" at bounding box center [599, 594] width 102 height 17
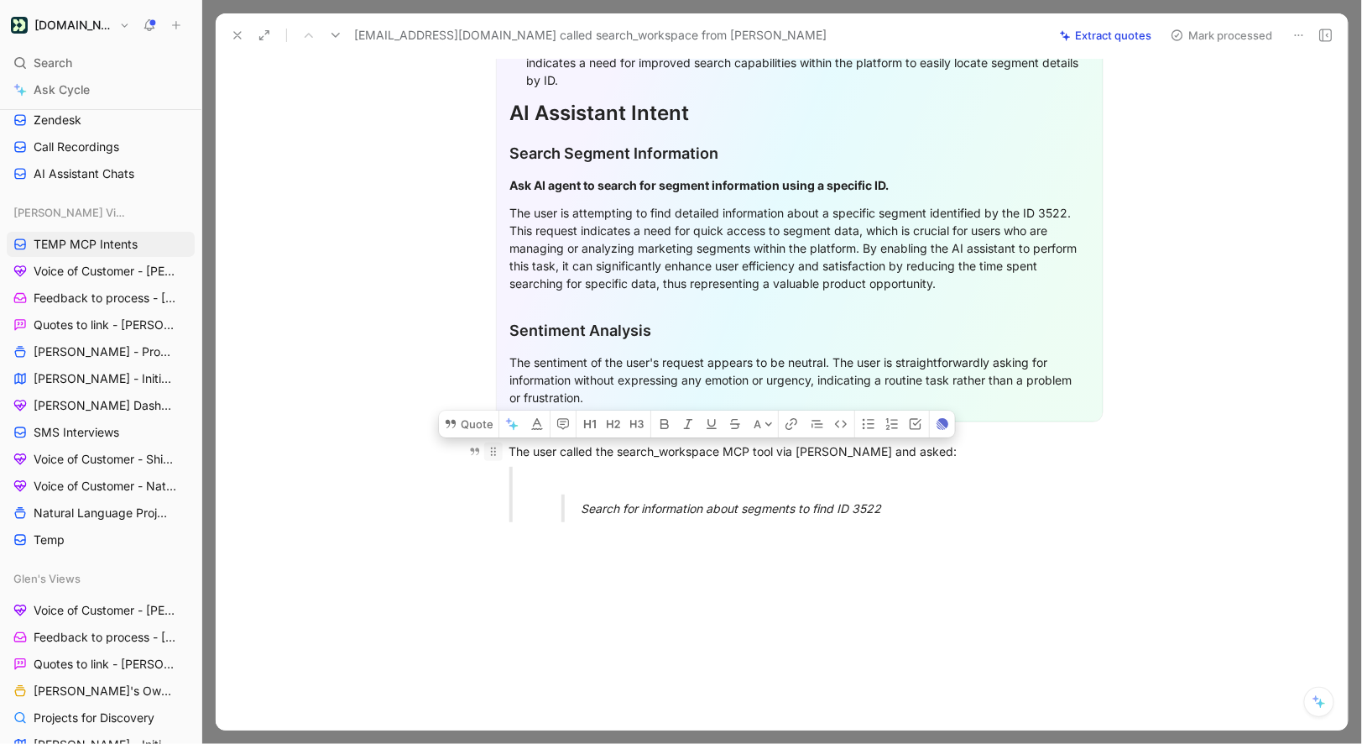
drag, startPoint x: 912, startPoint y: 511, endPoint x: 497, endPoint y: 457, distance: 419.1
click at [497, 457] on div "General Feedback Prompt Below is the analysis of the customer feedback received…" at bounding box center [799, 207] width 1097 height 656
click at [483, 442] on p "The user called the search_workspace MCP tool via [PERSON_NAME] and asked:" at bounding box center [800, 451] width 645 height 28
drag, startPoint x: 510, startPoint y: 452, endPoint x: 891, endPoint y: 503, distance: 385.3
click at [891, 503] on div "General Feedback Prompt Below is the analysis of the customer feedback received…" at bounding box center [799, 207] width 1097 height 656
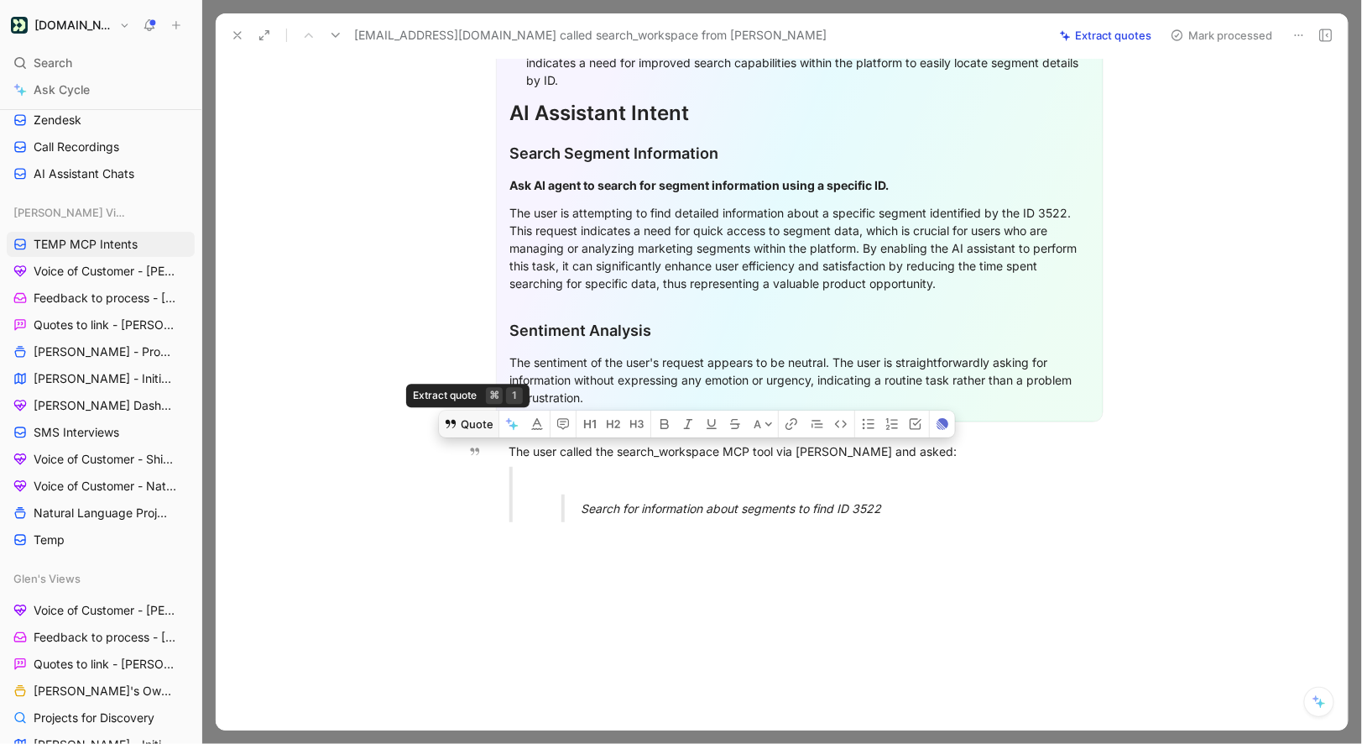
click at [470, 426] on button "Quote" at bounding box center [469, 423] width 60 height 27
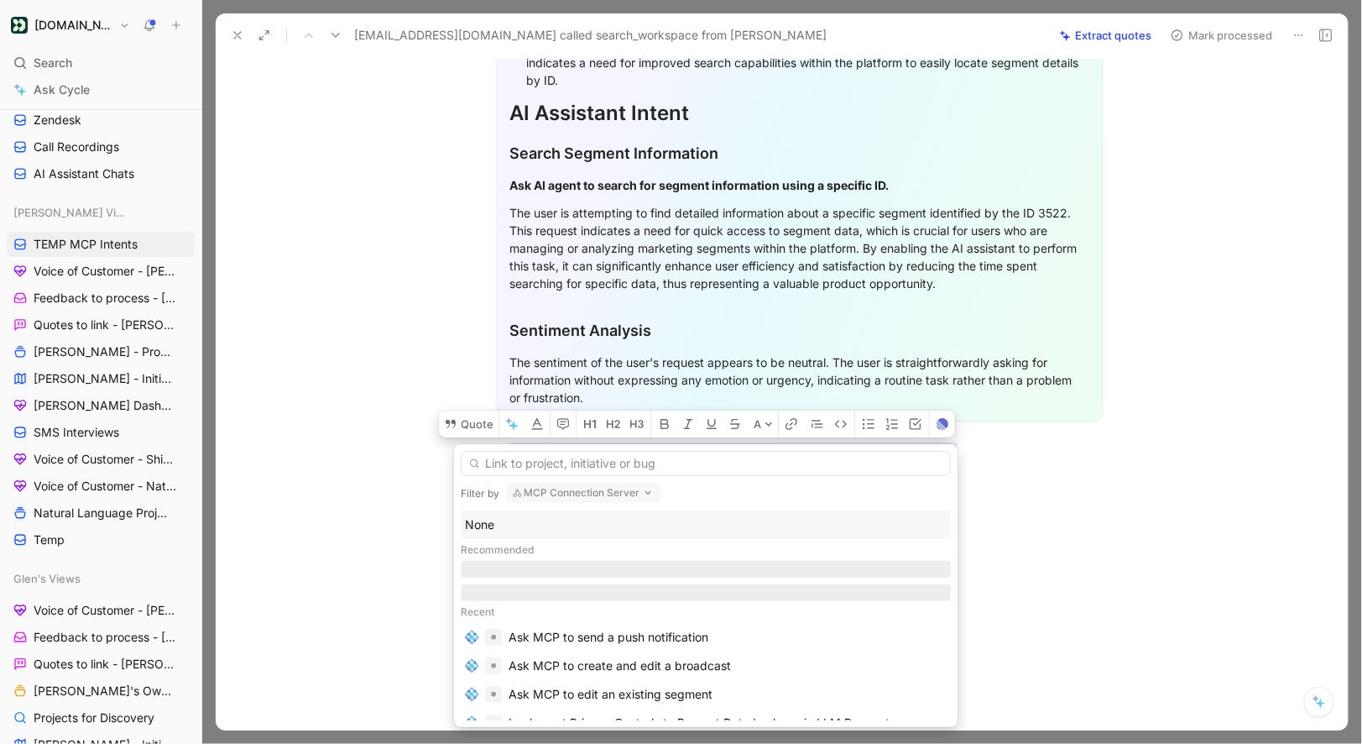
click at [485, 518] on div "None" at bounding box center [706, 525] width 482 height 20
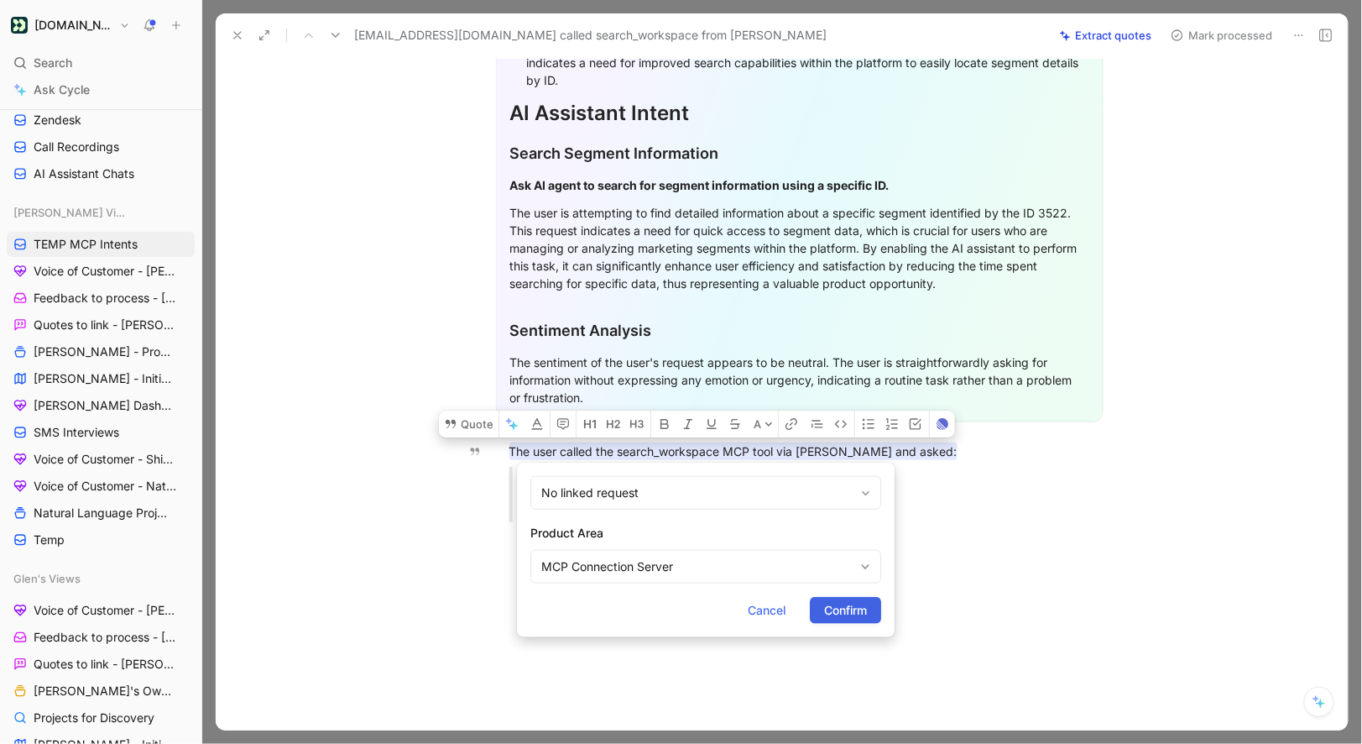
click at [824, 600] on span "Confirm" at bounding box center [845, 610] width 43 height 20
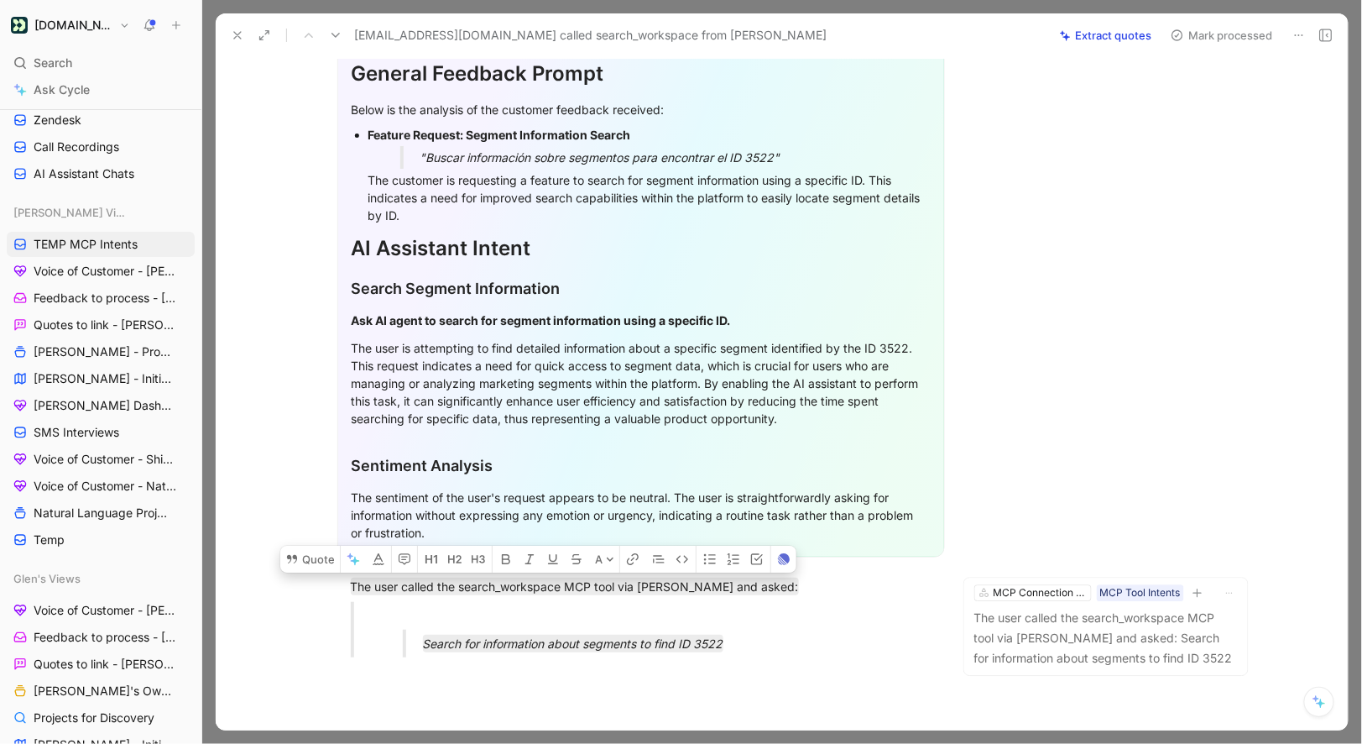
scroll to position [0, 0]
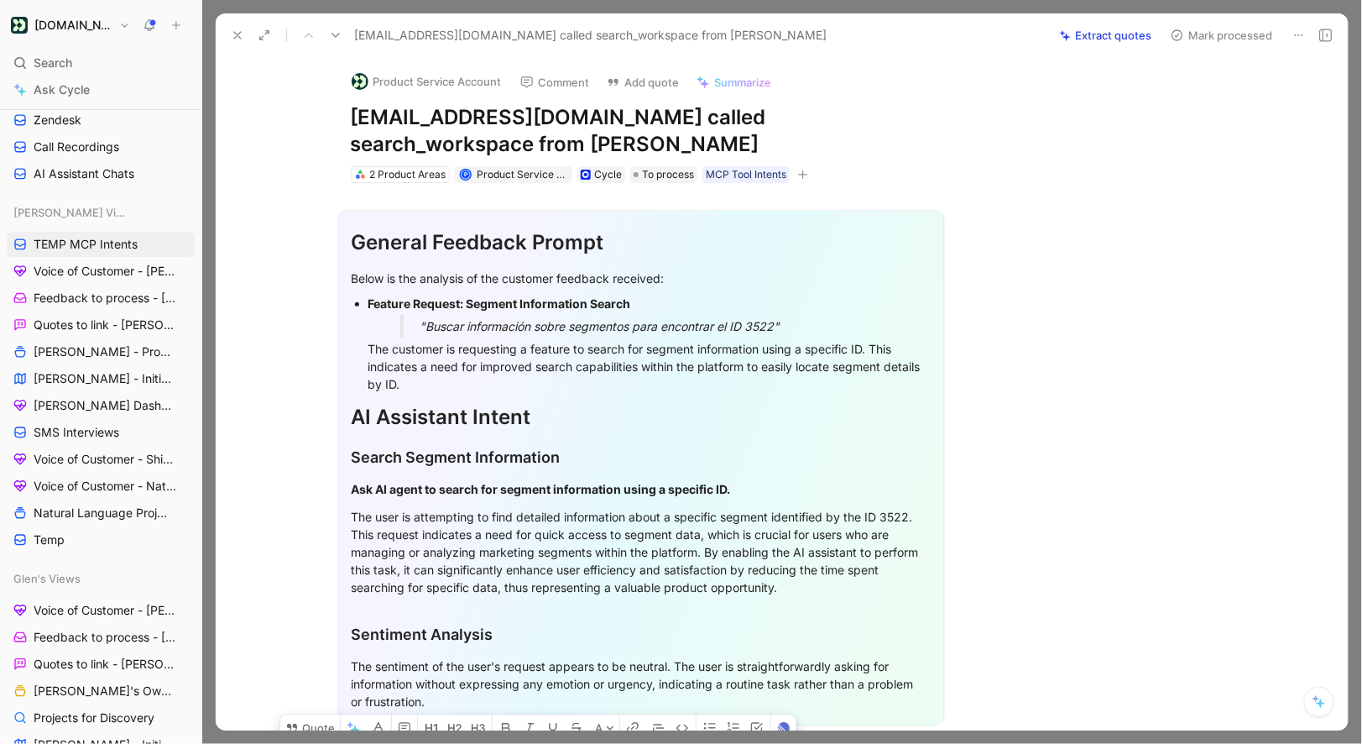
drag, startPoint x: 350, startPoint y: 124, endPoint x: 643, endPoint y: 122, distance: 293.0
click at [643, 122] on h1 "[EMAIL_ADDRESS][DOMAIN_NAME] called search_workspace from [PERSON_NAME]" at bounding box center [641, 131] width 581 height 54
copy h1 "[EMAIL_ADDRESS][DOMAIN_NAME]"
click at [460, 90] on button "Product Service Account" at bounding box center [426, 81] width 165 height 25
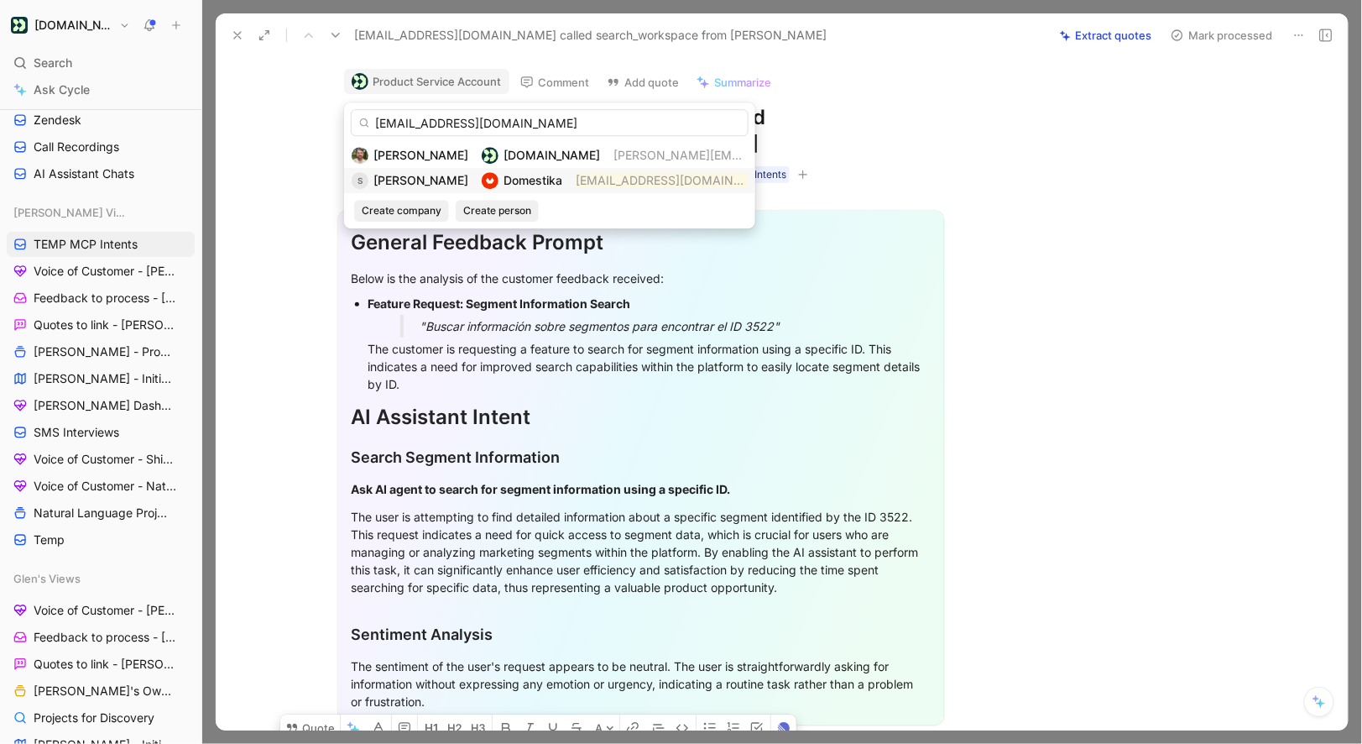
type input "[EMAIL_ADDRESS][DOMAIN_NAME]"
click at [441, 182] on span "[PERSON_NAME]" at bounding box center [421, 180] width 95 height 14
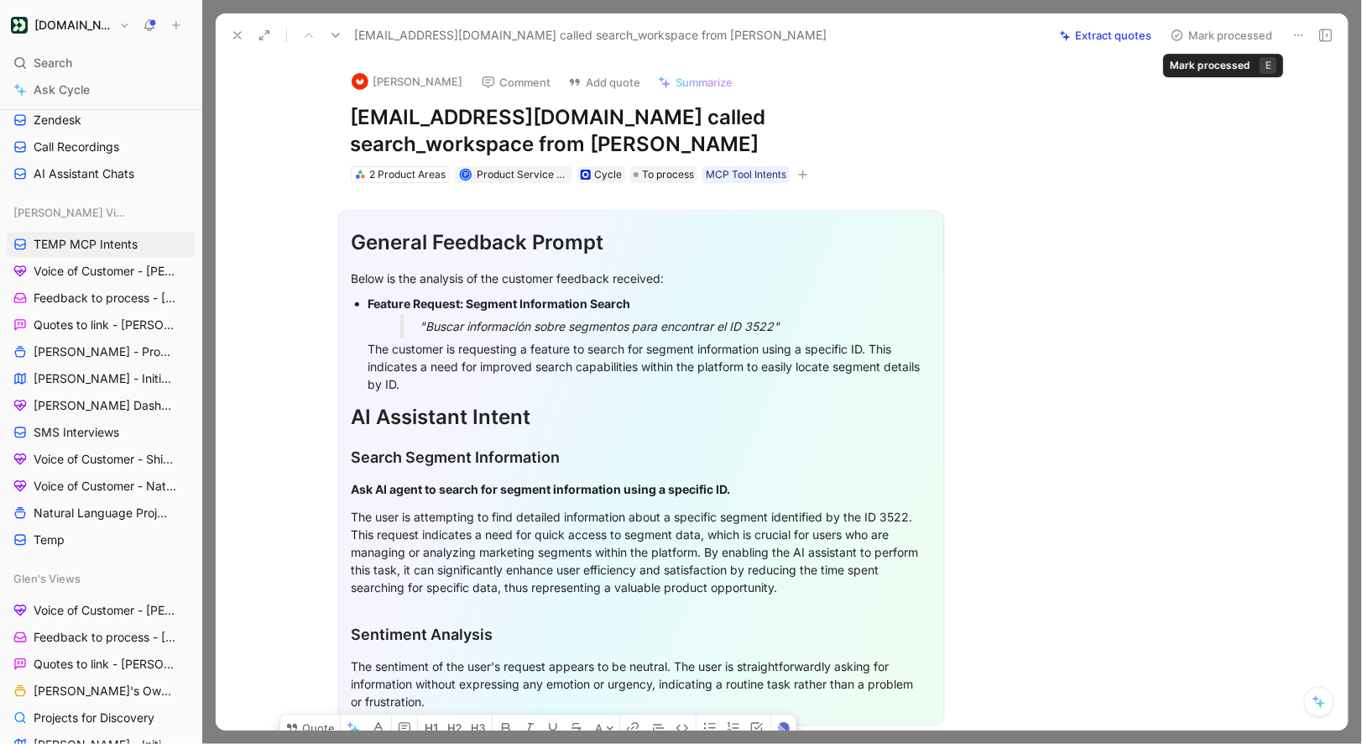
click at [1210, 37] on button "Mark processed" at bounding box center [1222, 36] width 118 height 24
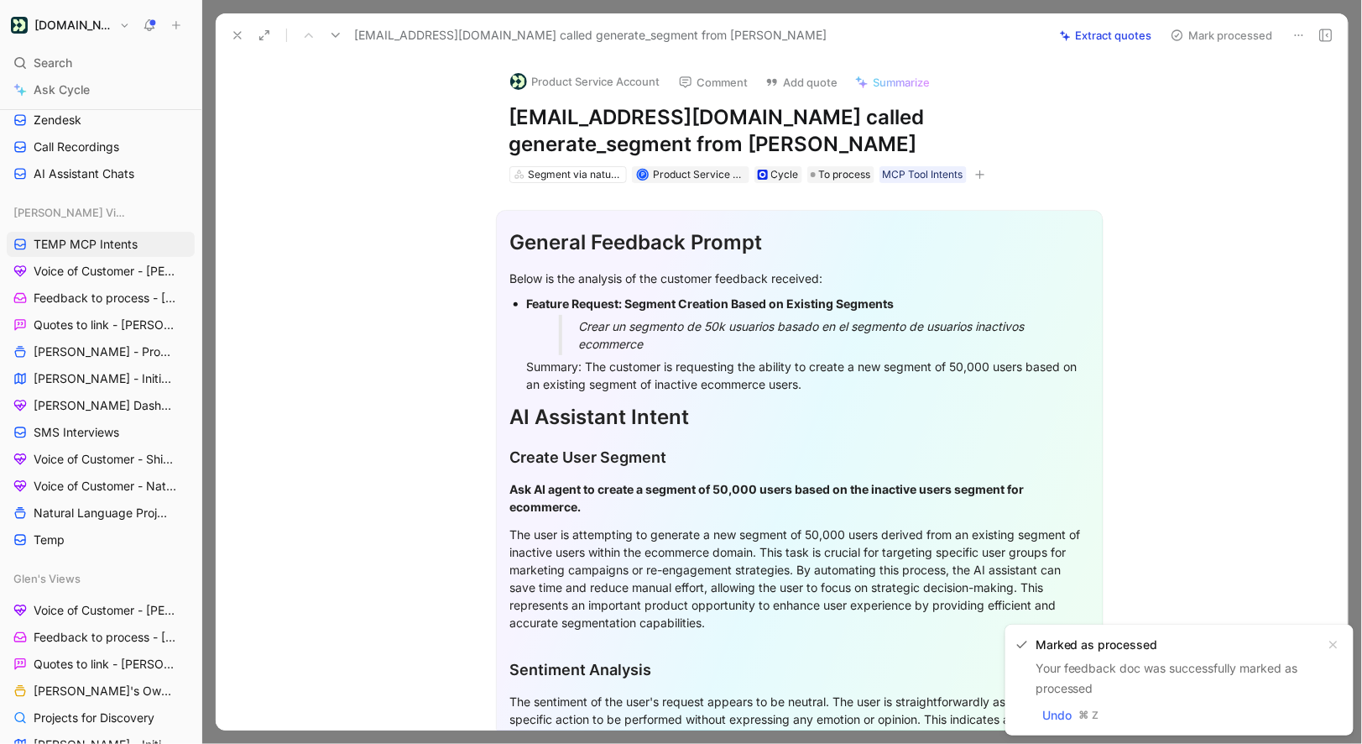
scroll to position [339, 0]
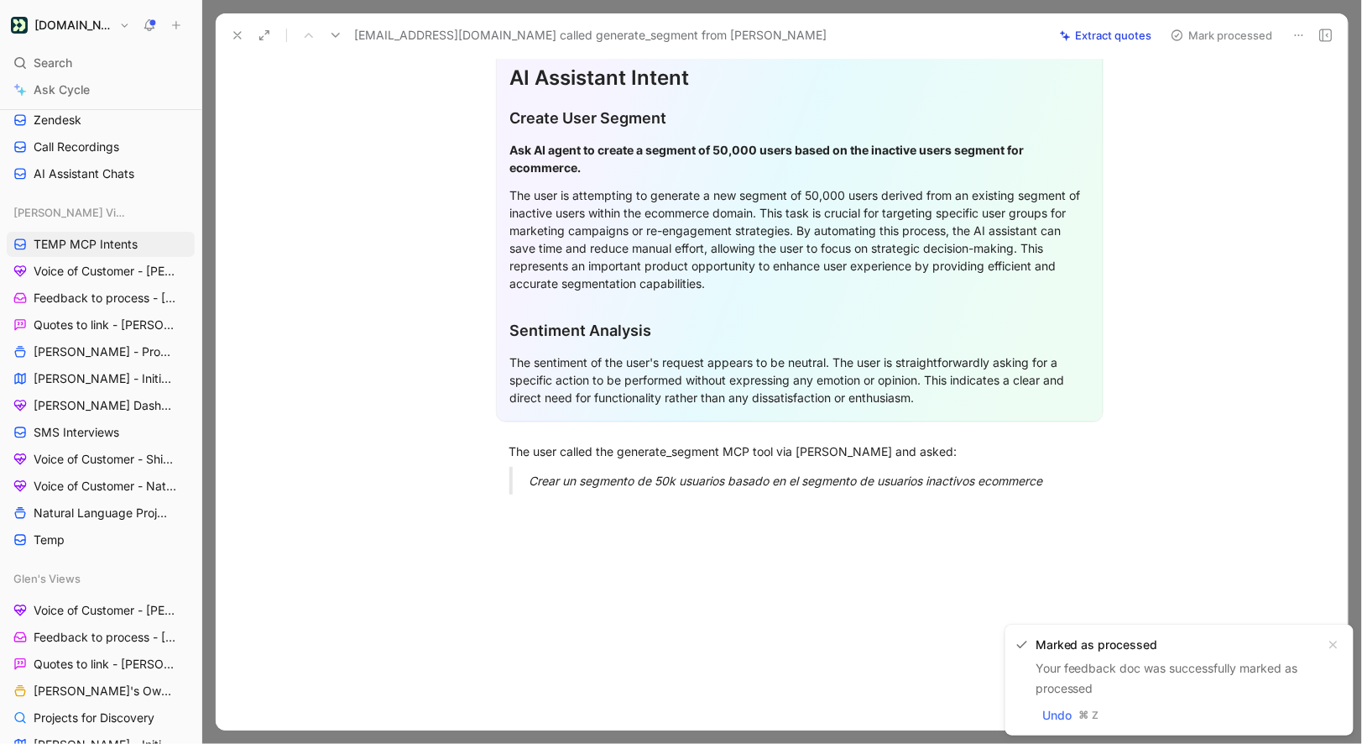
click at [608, 480] on em "Crear un segmento de 50k usuarios basado en el segmento de usuarios inactivos e…" at bounding box center [787, 480] width 514 height 14
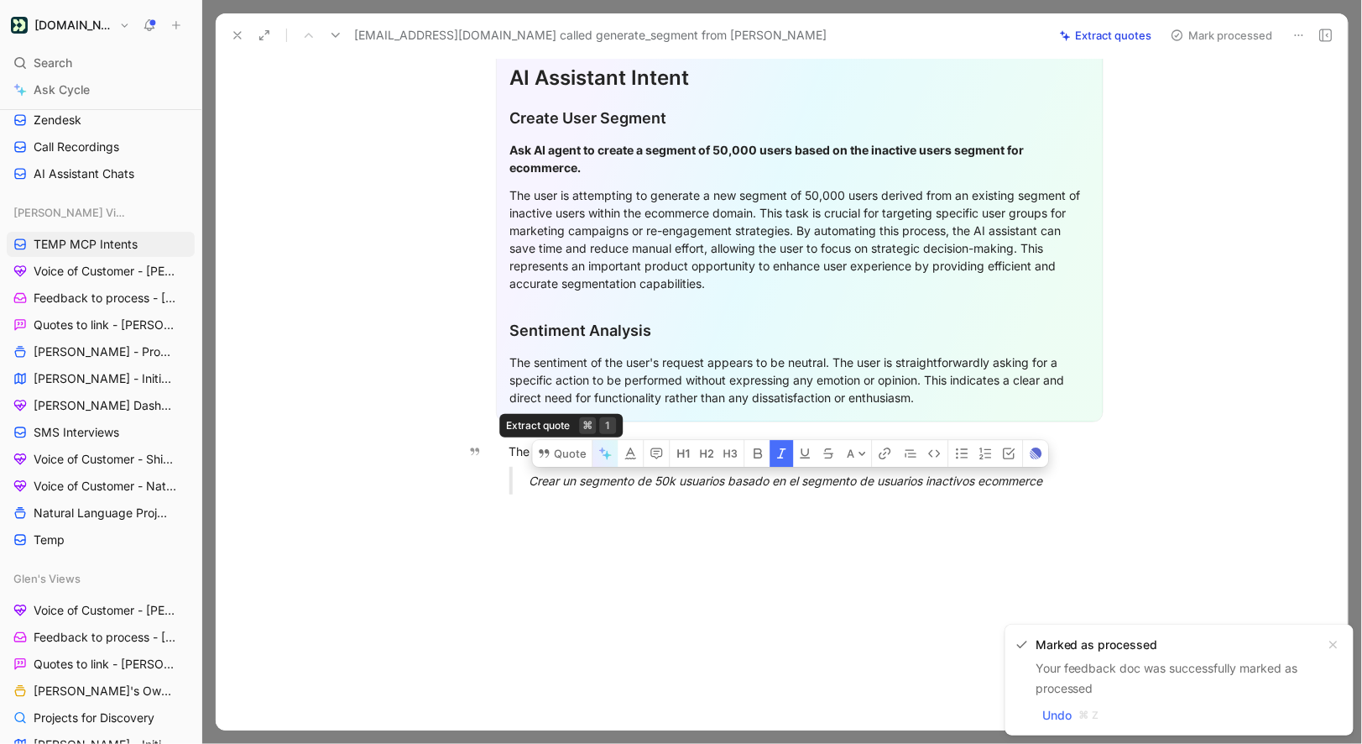
click at [601, 452] on icon "button" at bounding box center [602, 450] width 6 height 6
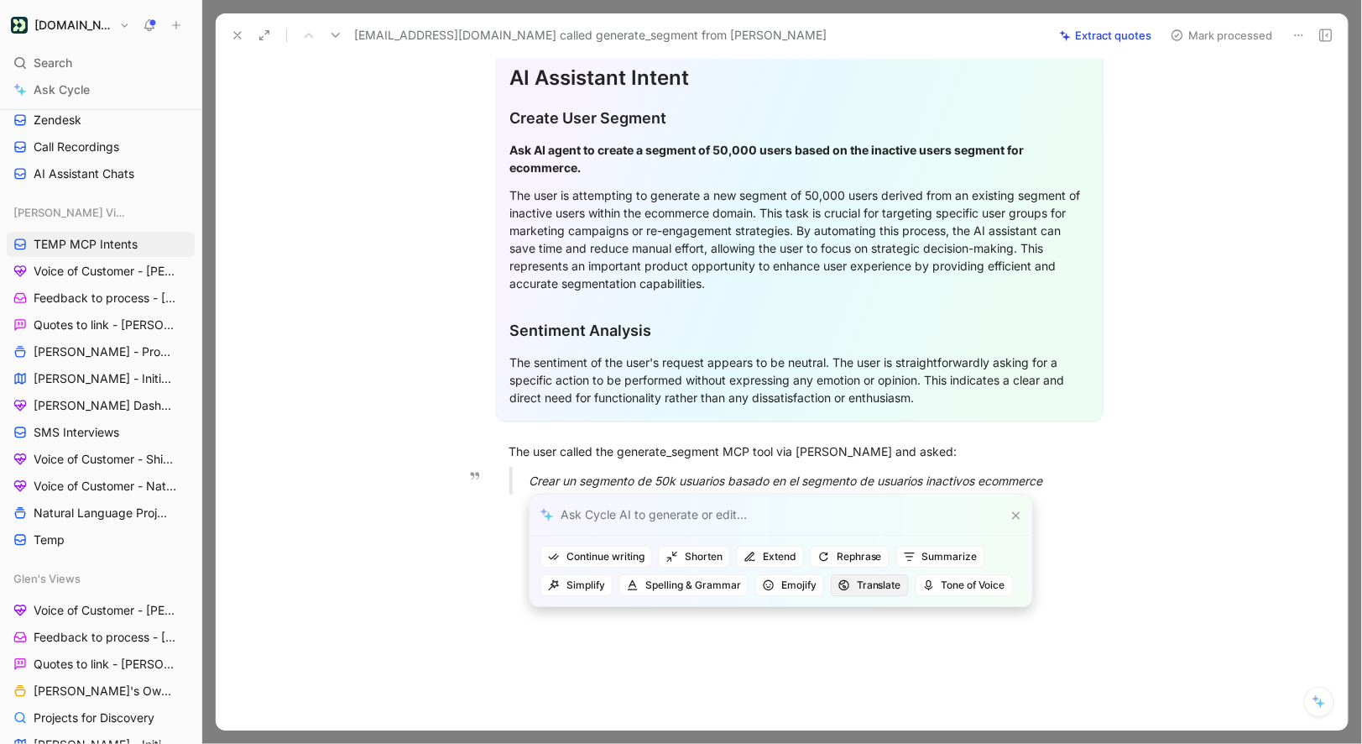
click at [849, 581] on span "Translate" at bounding box center [870, 585] width 63 height 17
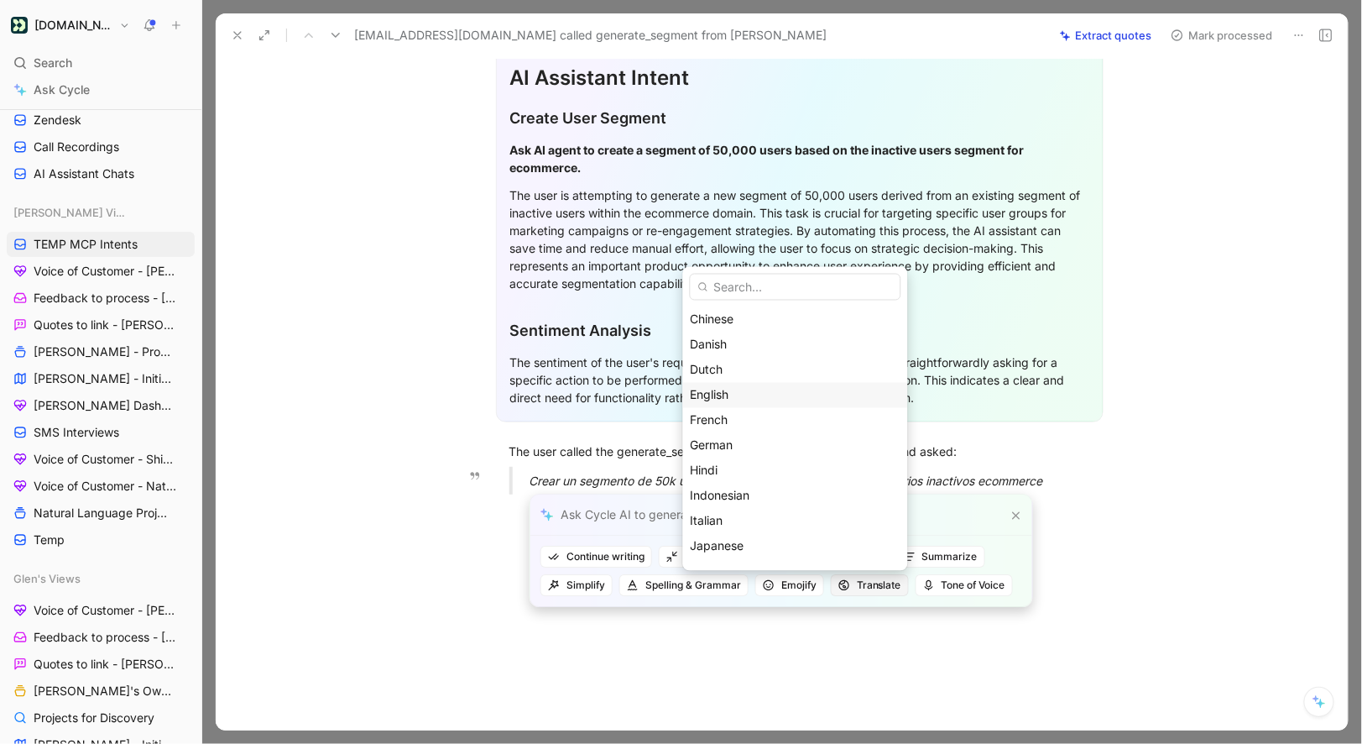
click at [789, 399] on div "English" at bounding box center [796, 394] width 210 height 20
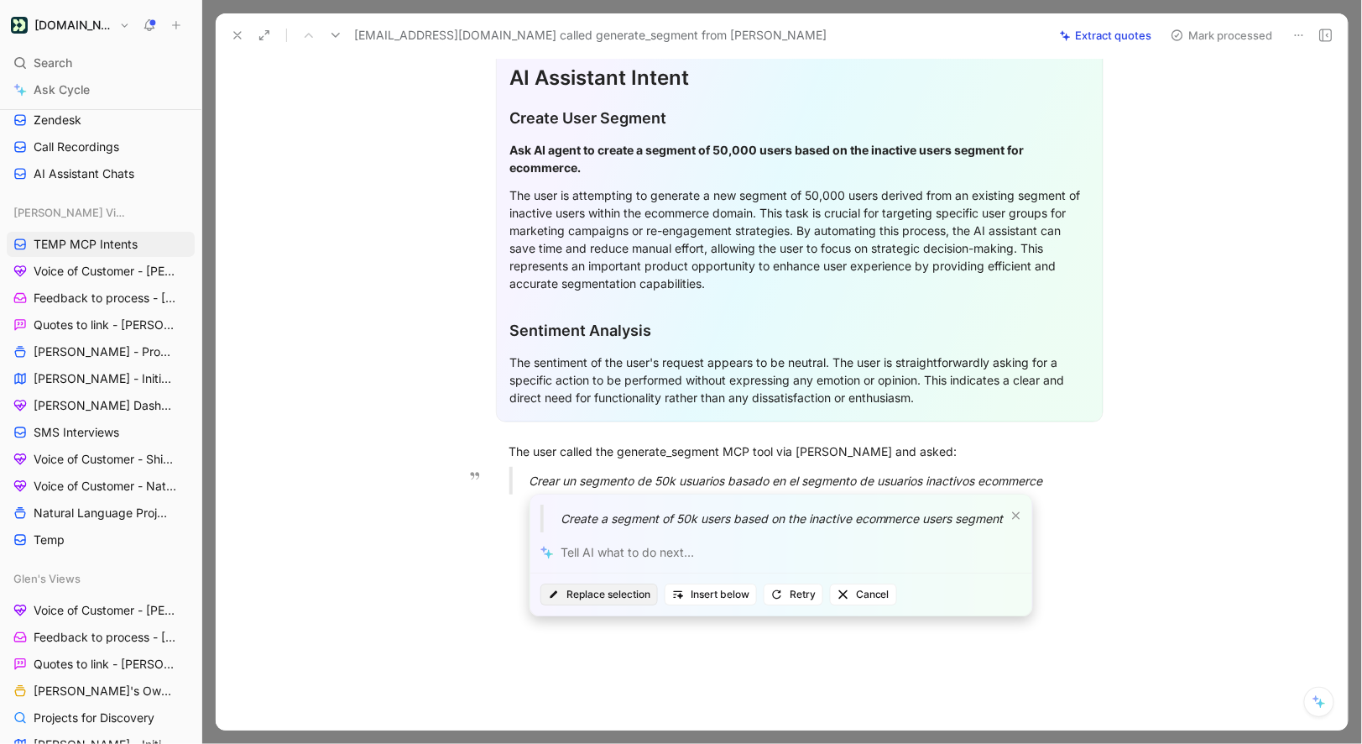
click at [598, 590] on span "Replace selection" at bounding box center [599, 594] width 102 height 17
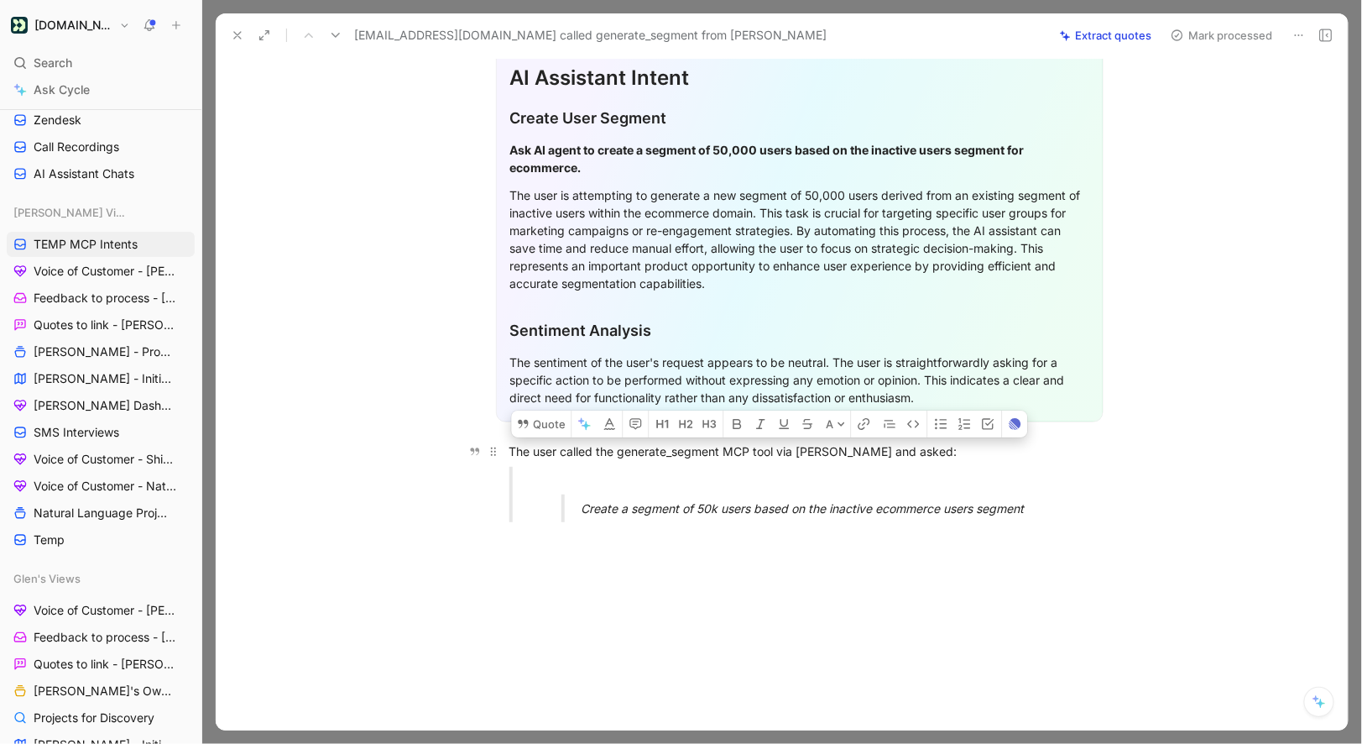
drag, startPoint x: 1058, startPoint y: 507, endPoint x: 504, endPoint y: 444, distance: 557.6
click at [504, 444] on div "General Feedback Prompt Below is the analysis of the customer feedback received…" at bounding box center [799, 190] width 1097 height 692
click at [530, 427] on button "Quote" at bounding box center [541, 423] width 60 height 27
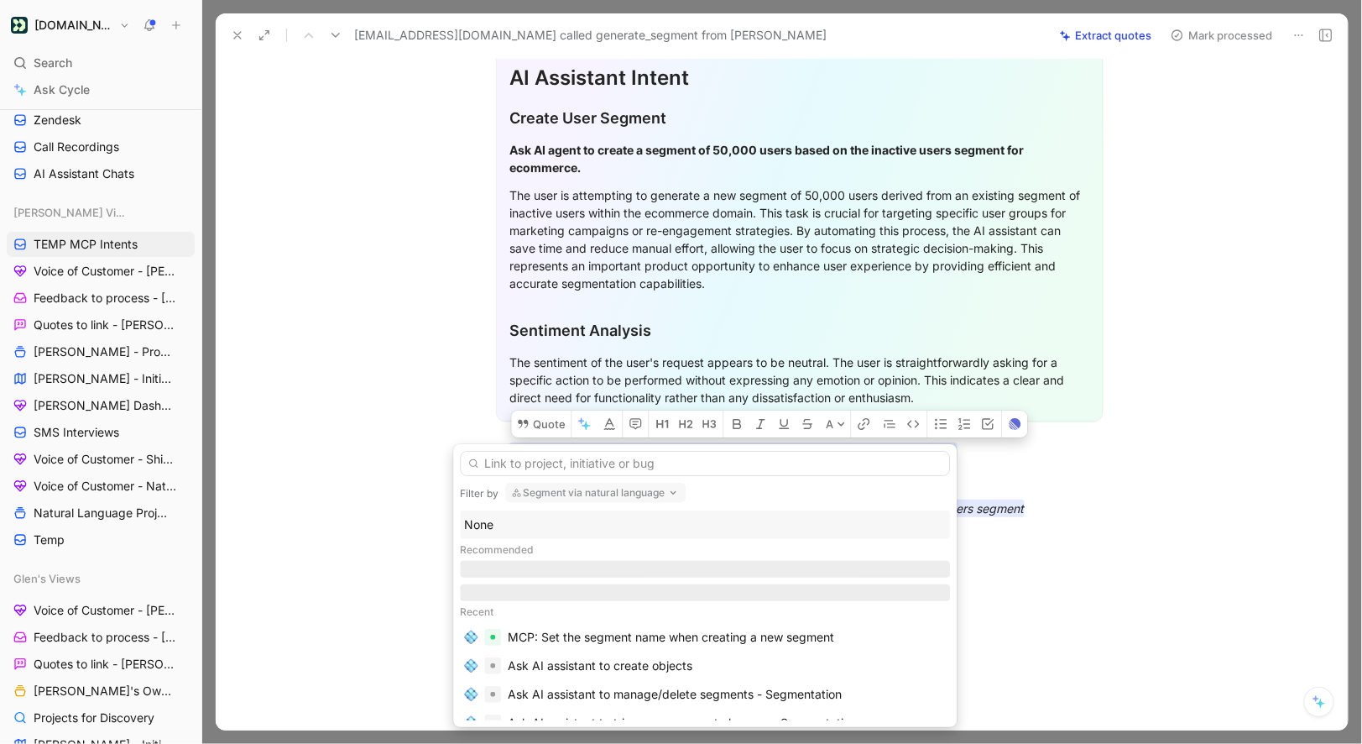
click at [505, 530] on div "None" at bounding box center [705, 525] width 482 height 20
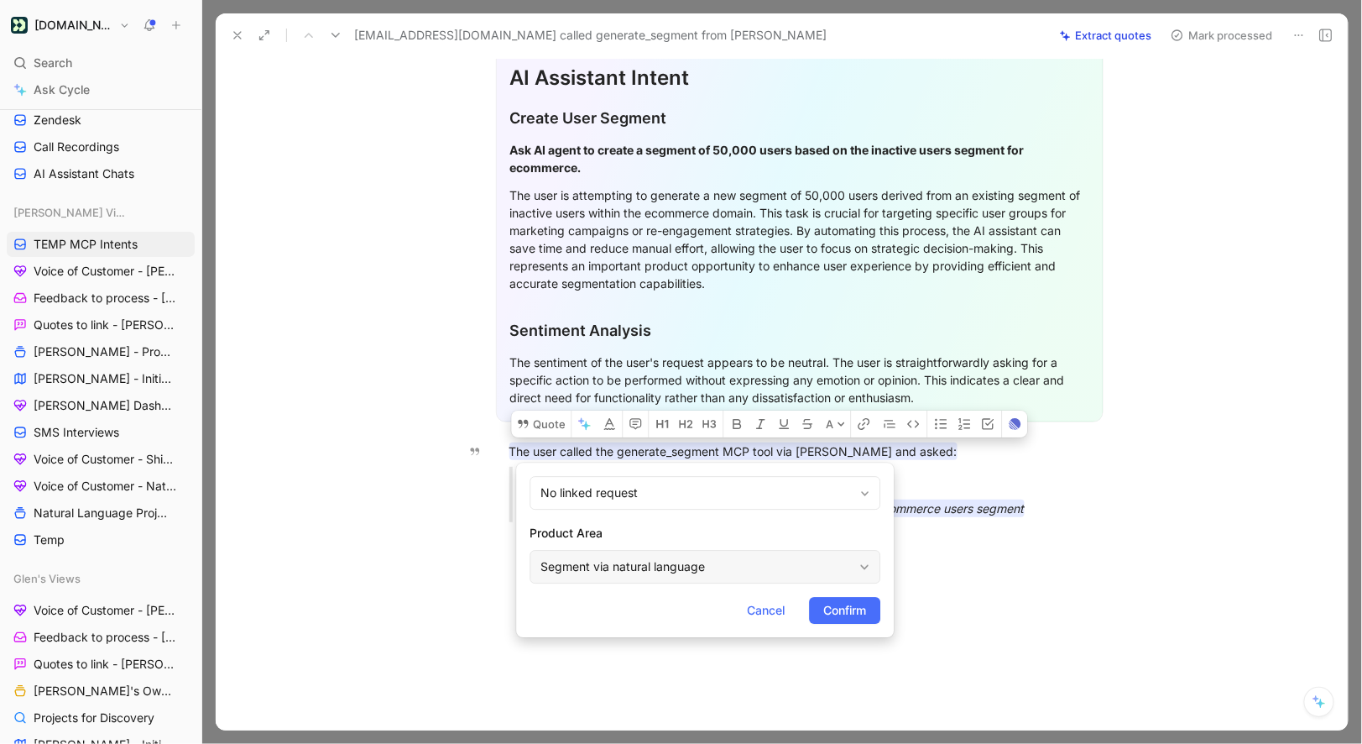
click at [620, 570] on div "Segment via natural language" at bounding box center [697, 567] width 312 height 20
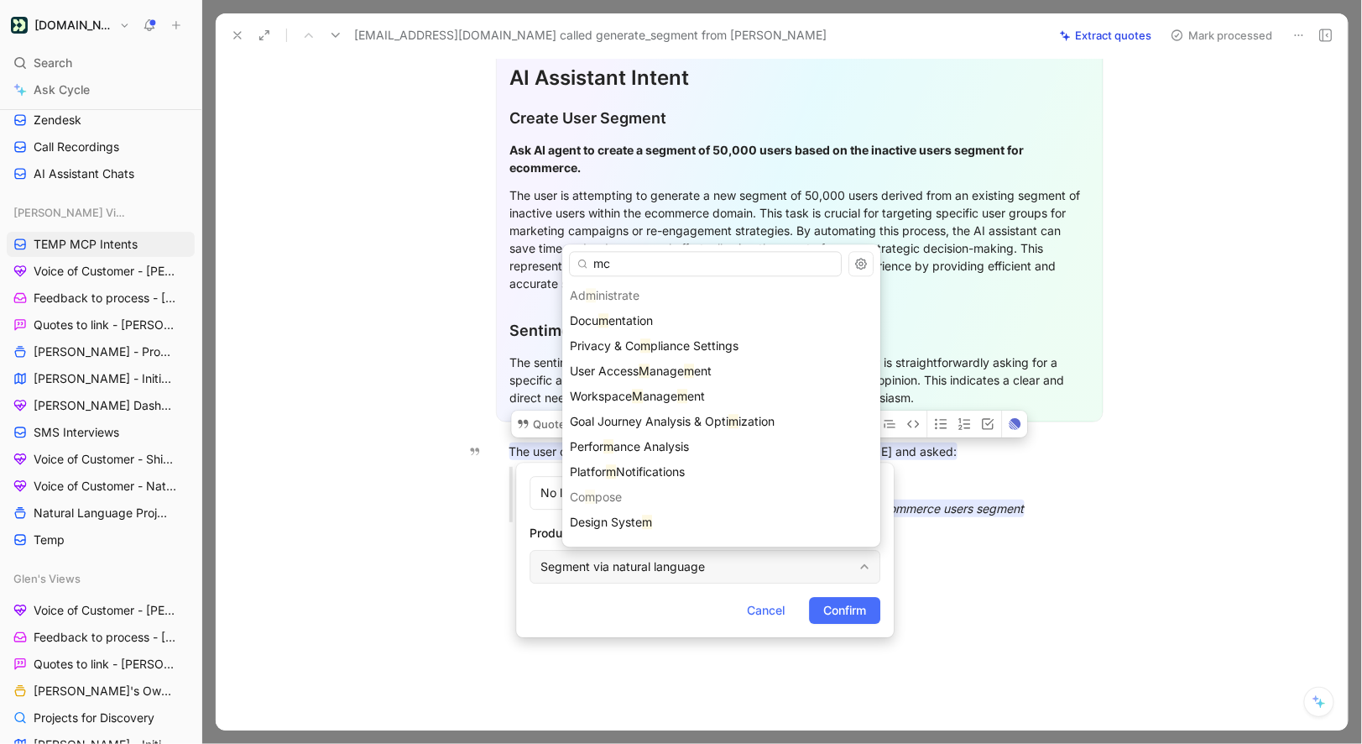
type input "mcp"
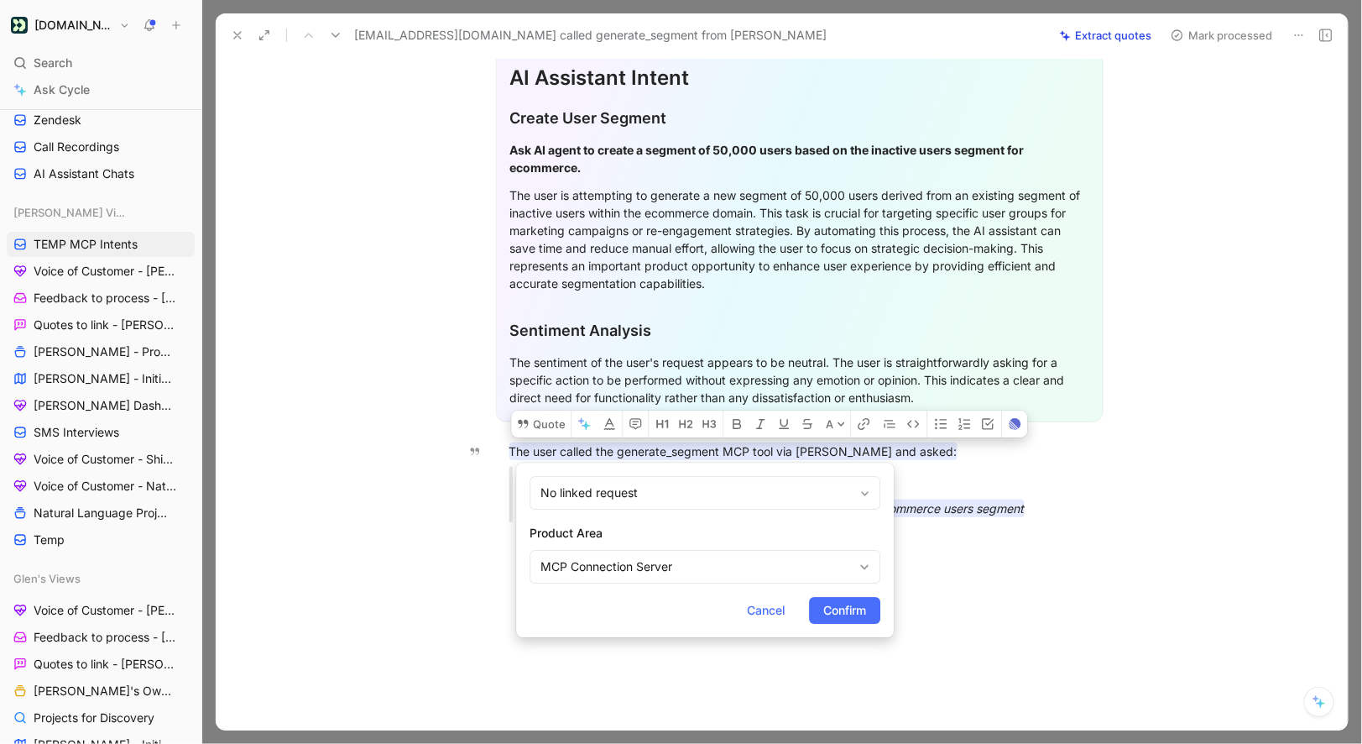
click at [856, 592] on form "No linked request Product Area MCP Connection Server Cancel Confirm" at bounding box center [705, 549] width 378 height 175
click at [856, 603] on span "Confirm" at bounding box center [844, 610] width 43 height 20
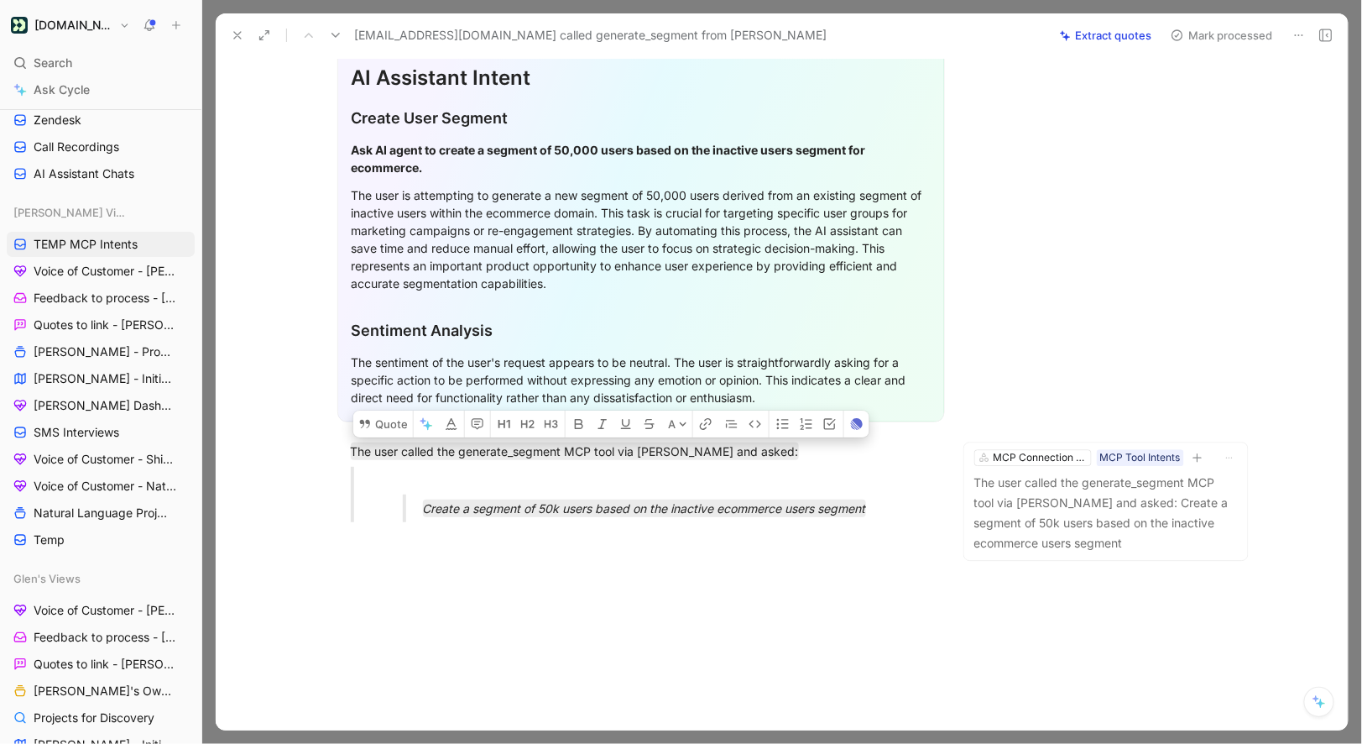
scroll to position [0, 0]
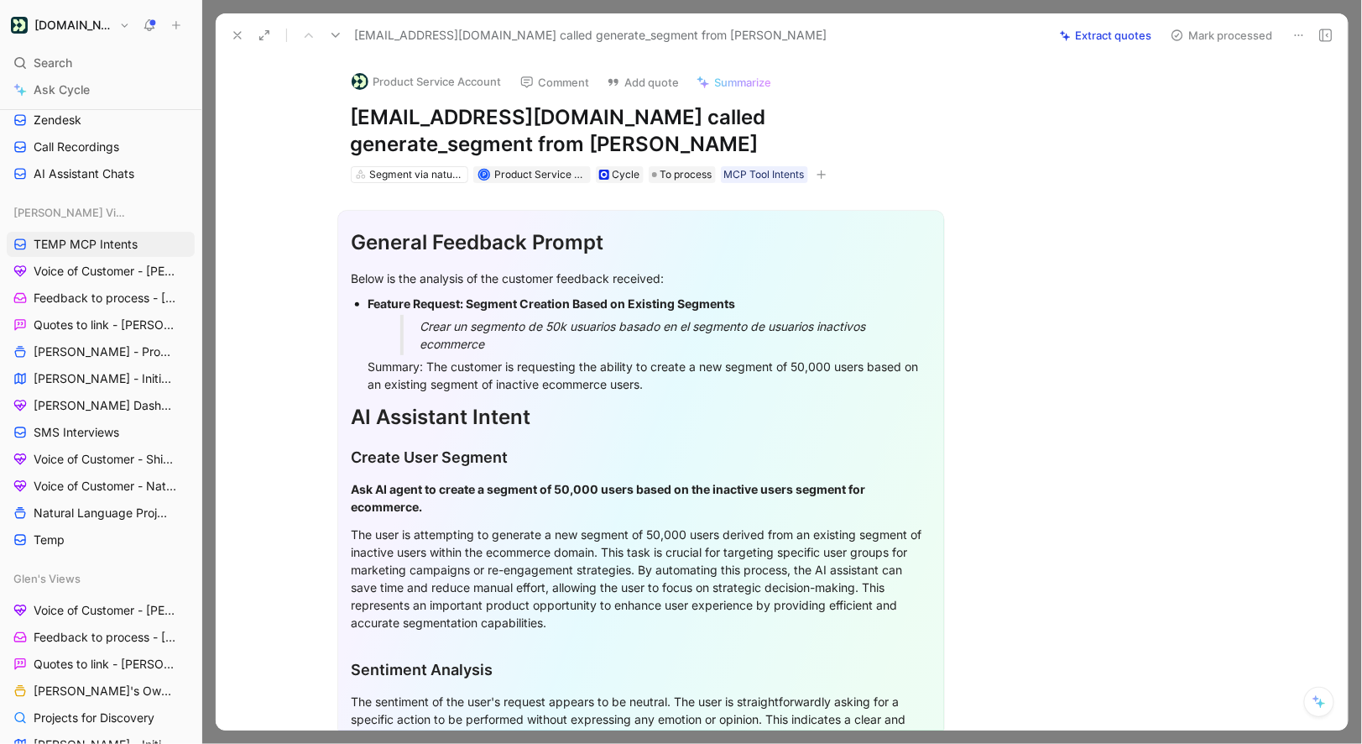
drag, startPoint x: 347, startPoint y: 121, endPoint x: 458, endPoint y: 121, distance: 111.6
click at [457, 121] on div "Product Service Account Comment Add quote Summarize suyan.castelo@domestika.org…" at bounding box center [641, 121] width 645 height 128
drag, startPoint x: 646, startPoint y: 118, endPoint x: 269, endPoint y: 119, distance: 377.7
click at [269, 119] on div "Product Service Account Comment Add quote Summarize suyan.castelo@domestika.org…" at bounding box center [782, 393] width 1132 height 673
copy h1 "[EMAIL_ADDRESS][DOMAIN_NAME]"
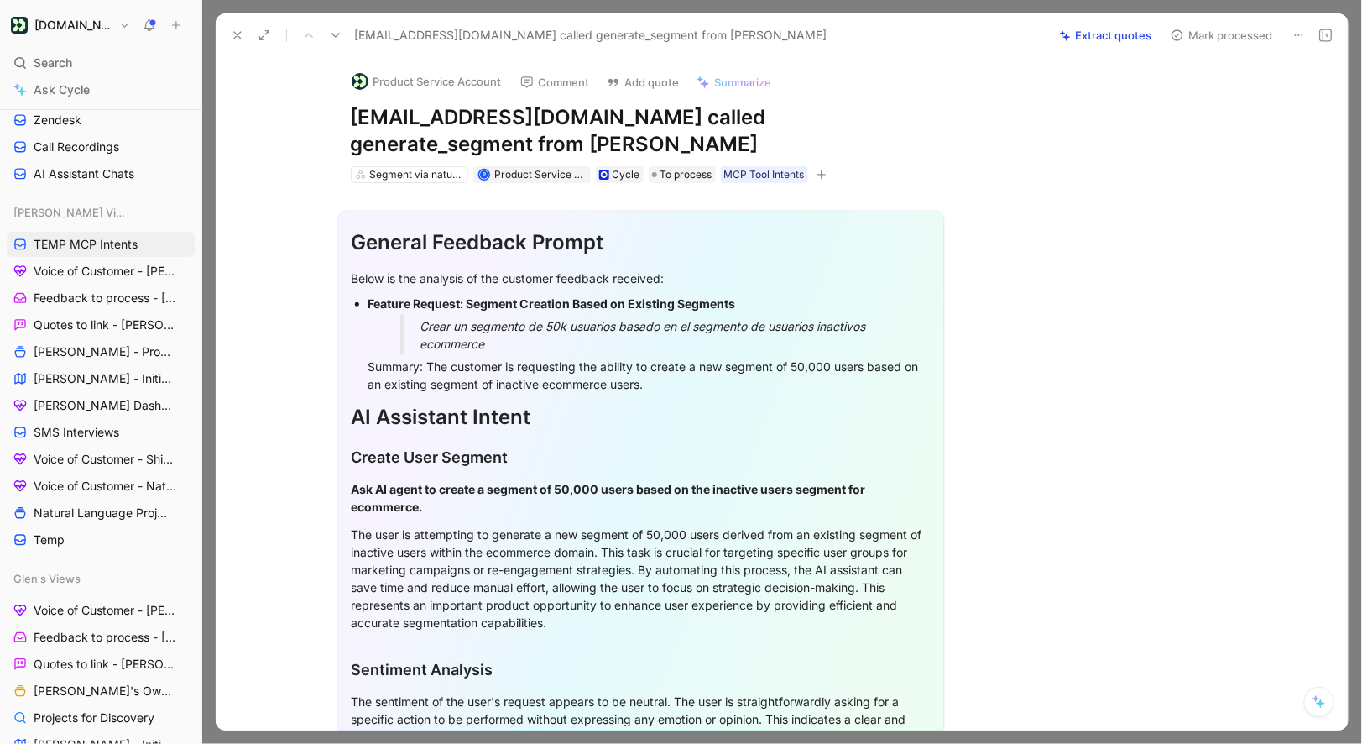
click at [377, 78] on button "Product Service Account" at bounding box center [426, 81] width 165 height 25
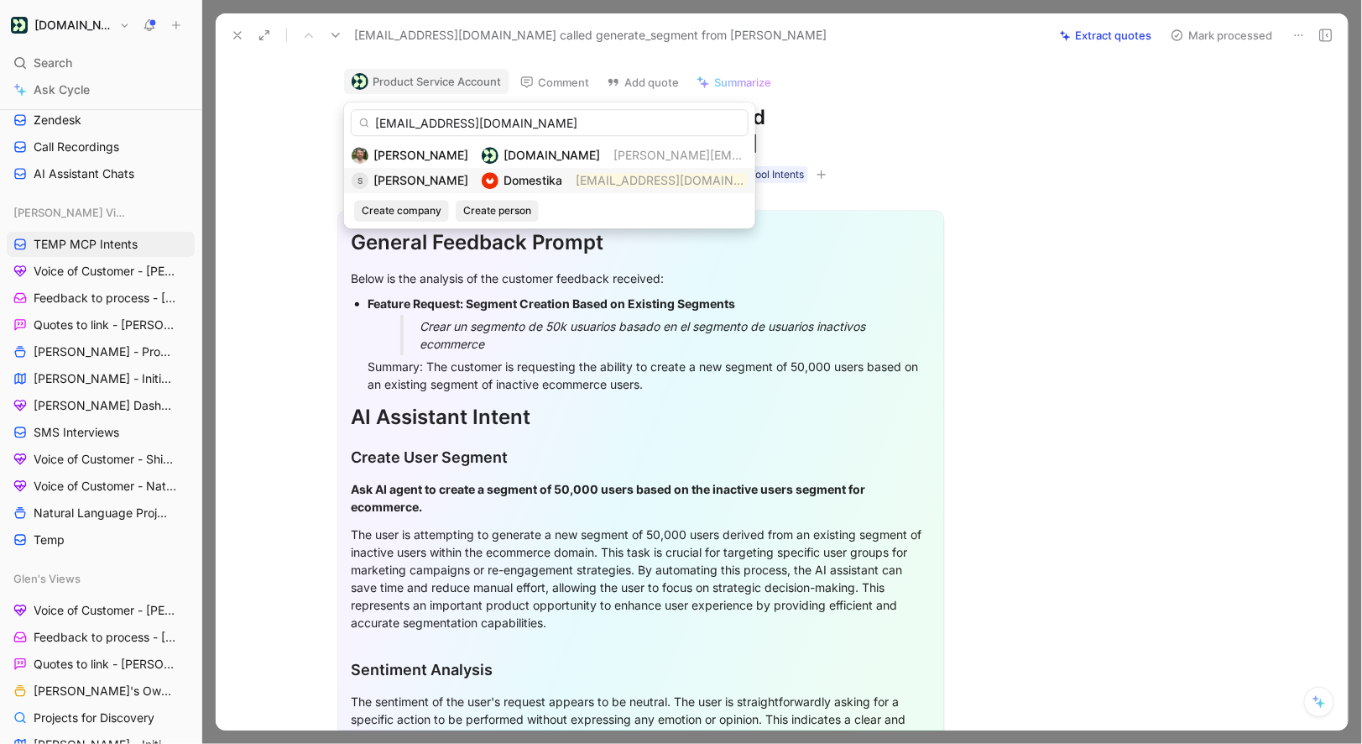
type input "[EMAIL_ADDRESS][DOMAIN_NAME]"
click at [418, 172] on div "[PERSON_NAME]" at bounding box center [421, 180] width 95 height 20
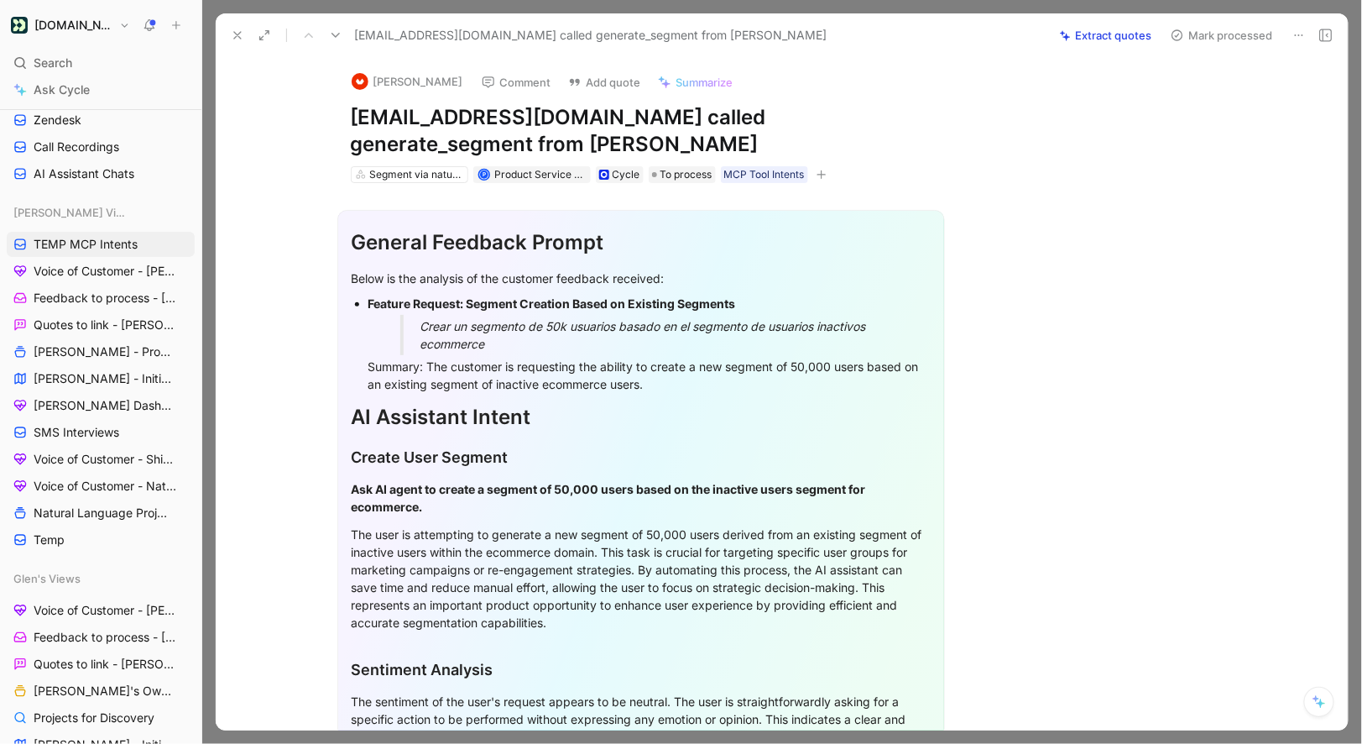
click at [1251, 24] on button "Mark processed" at bounding box center [1222, 36] width 118 height 24
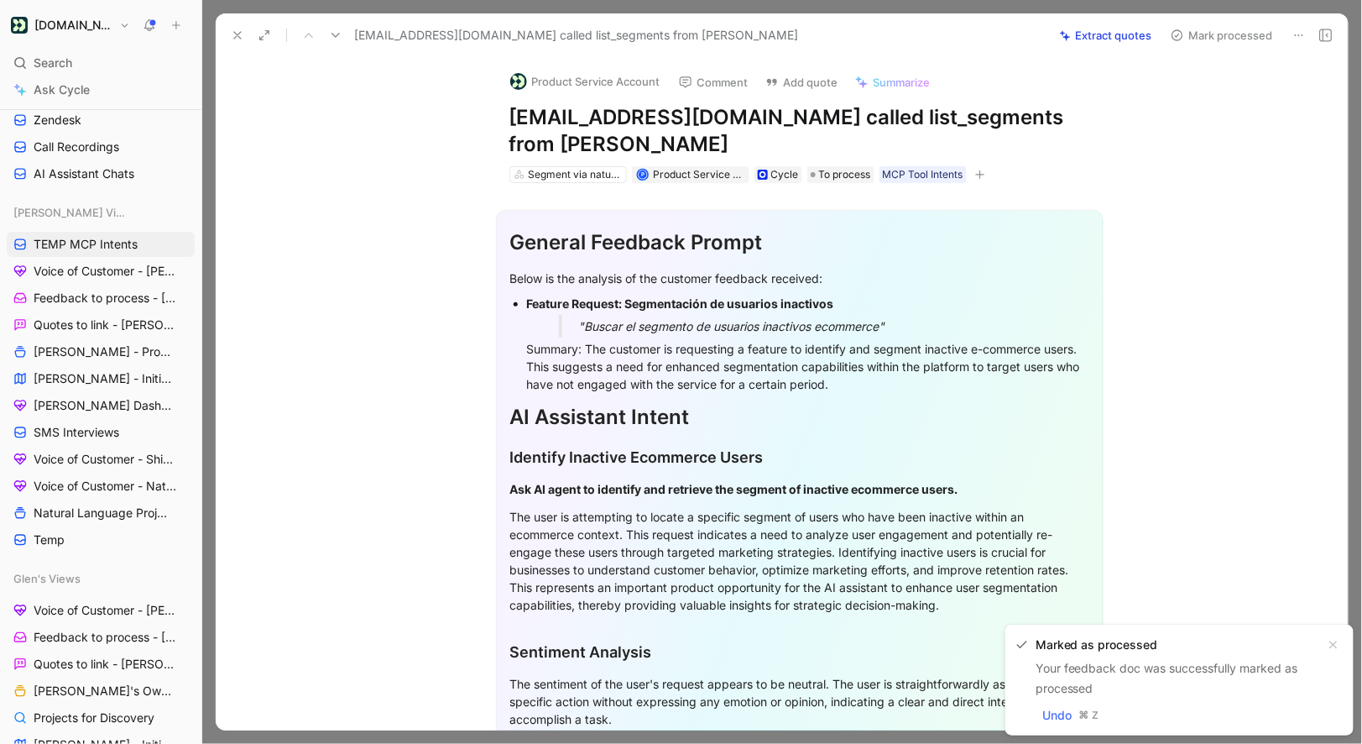
click at [594, 83] on button "Product Service Account" at bounding box center [585, 81] width 165 height 25
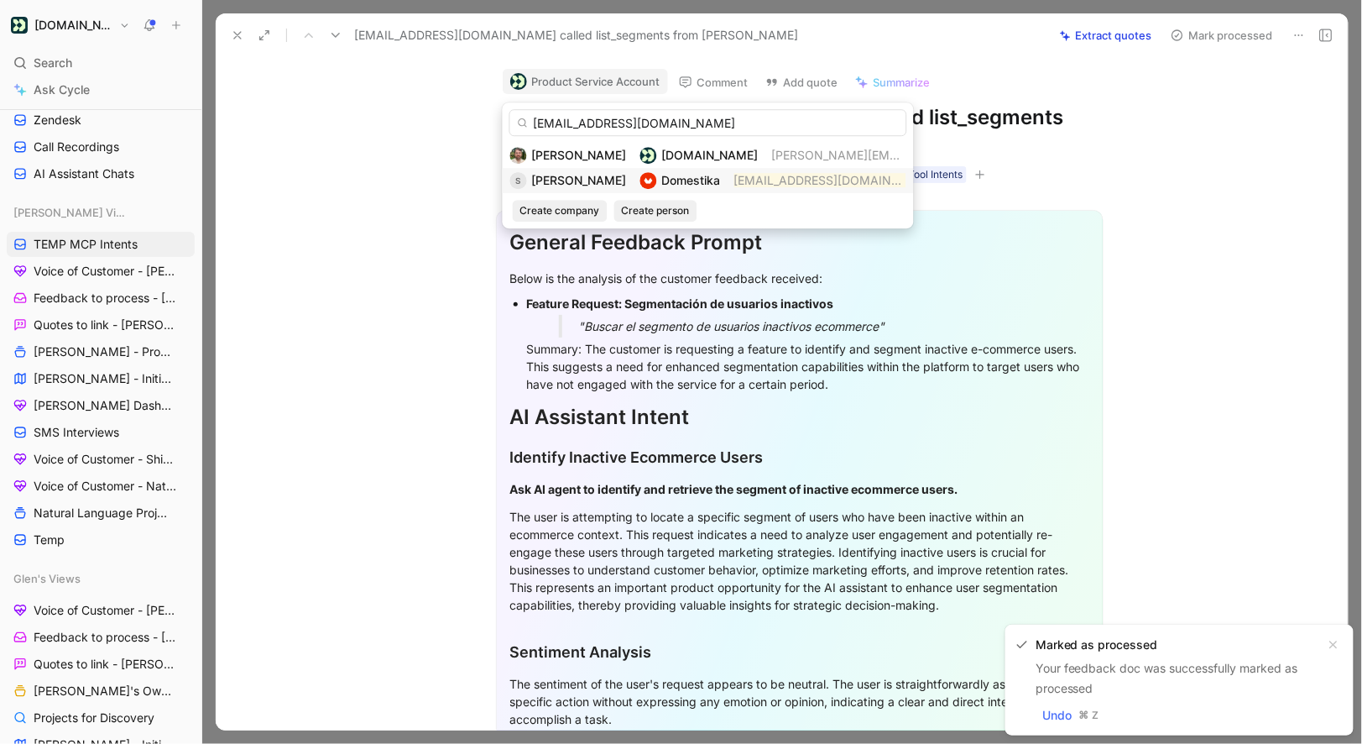
type input "[EMAIL_ADDRESS][DOMAIN_NAME]"
click at [572, 179] on span "[PERSON_NAME]" at bounding box center [579, 180] width 95 height 14
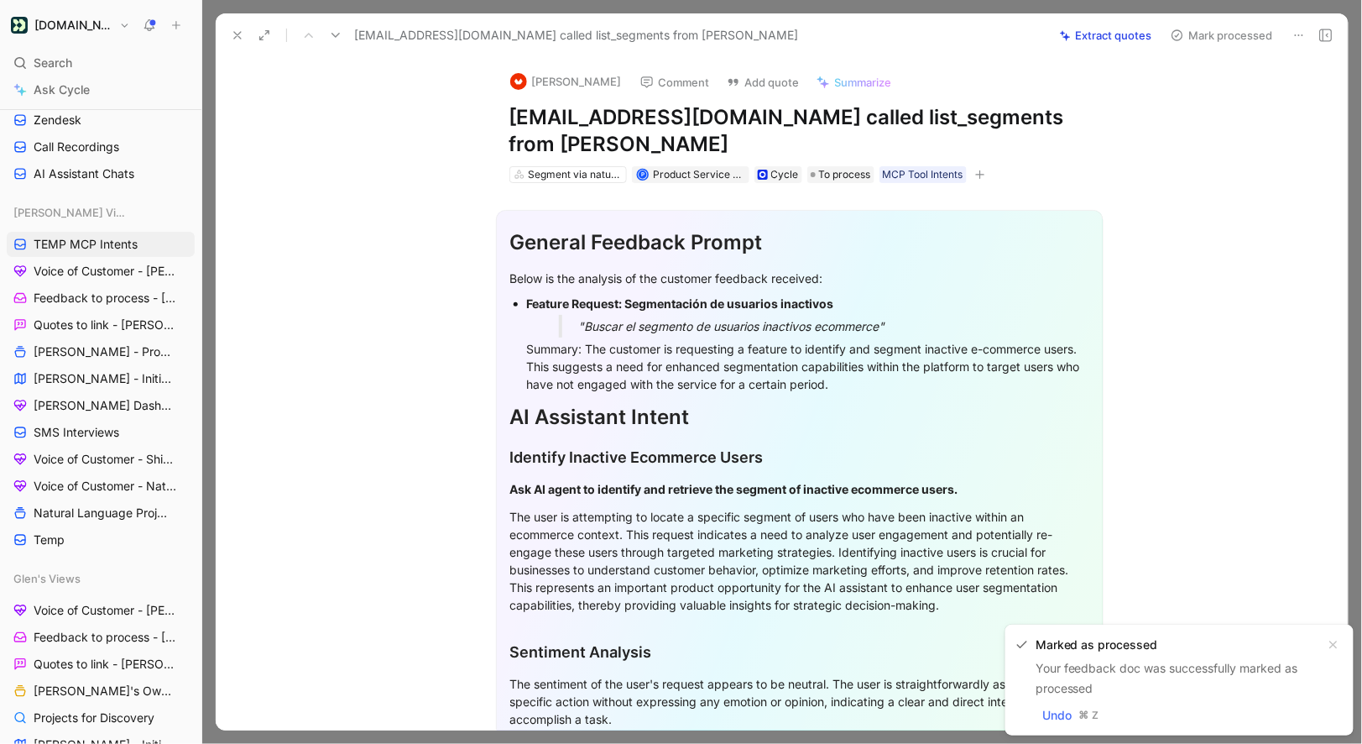
click at [483, 171] on div "Suyan Castelo Branco Comment Add quote Summarize suyan.castelo@domestika.org ca…" at bounding box center [800, 121] width 645 height 128
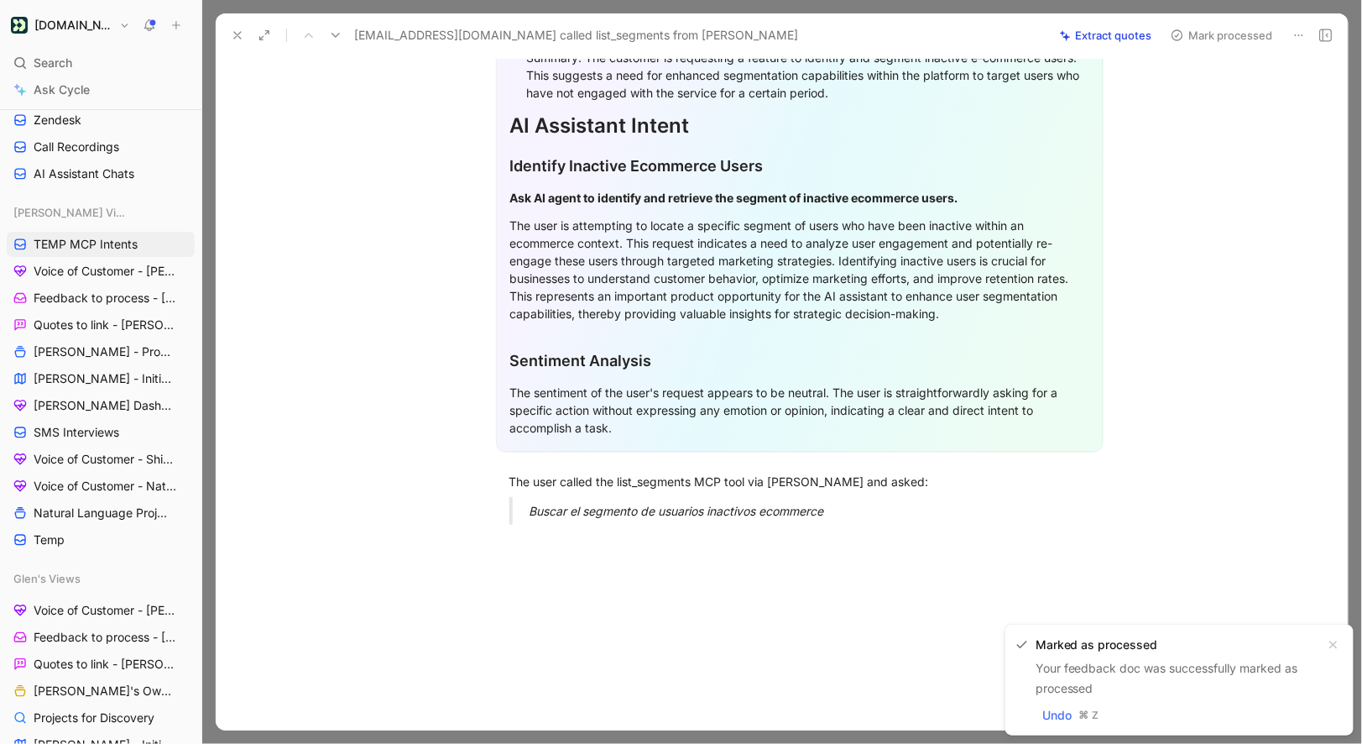
scroll to position [317, 0]
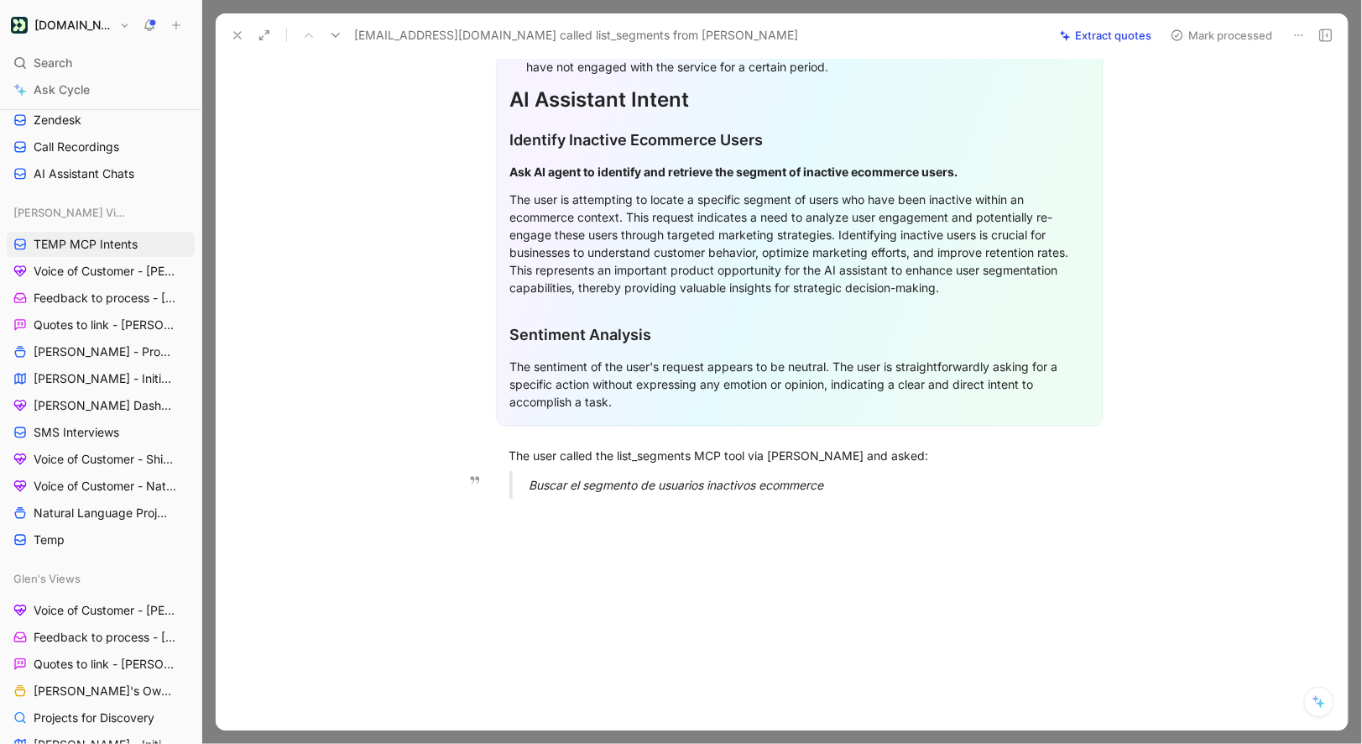
click at [561, 491] on div "Buscar el segmento de usuarios inactivos ecommerce" at bounding box center [820, 485] width 581 height 18
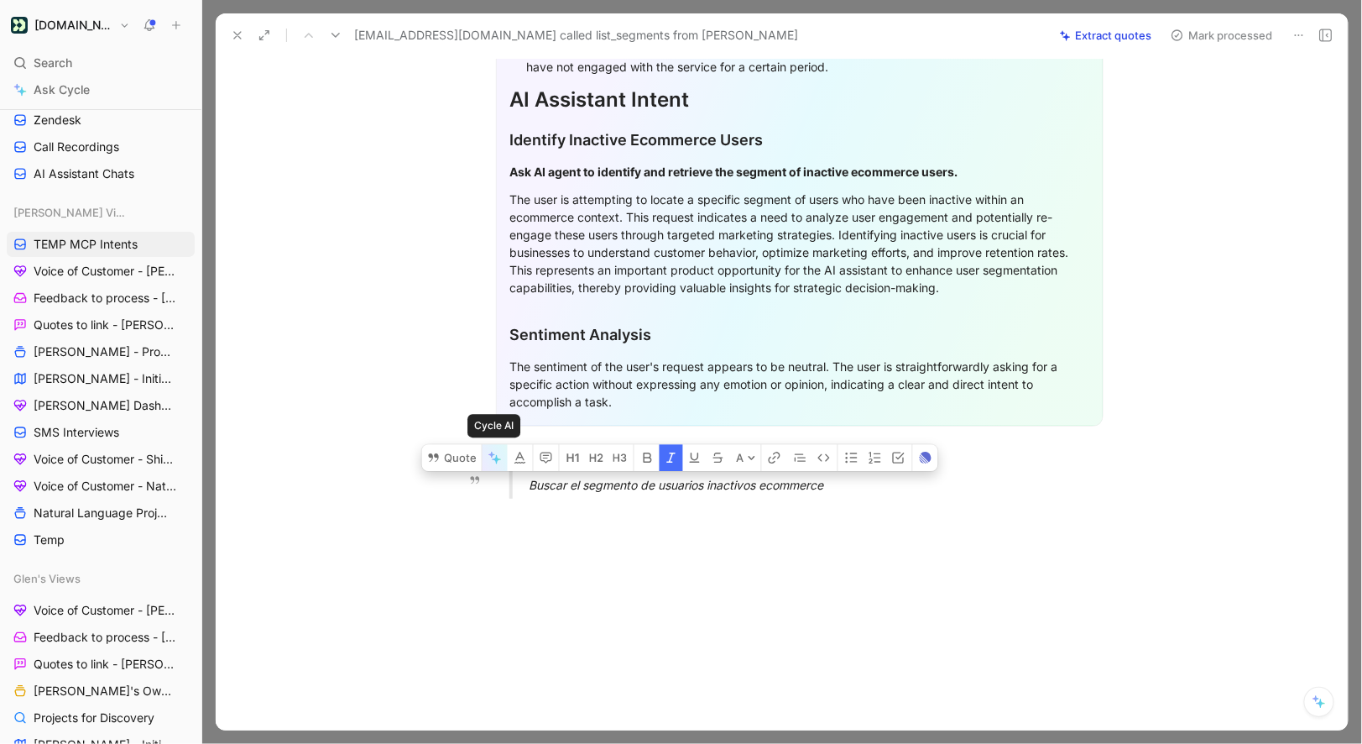
click at [499, 457] on icon "button" at bounding box center [495, 457] width 13 height 13
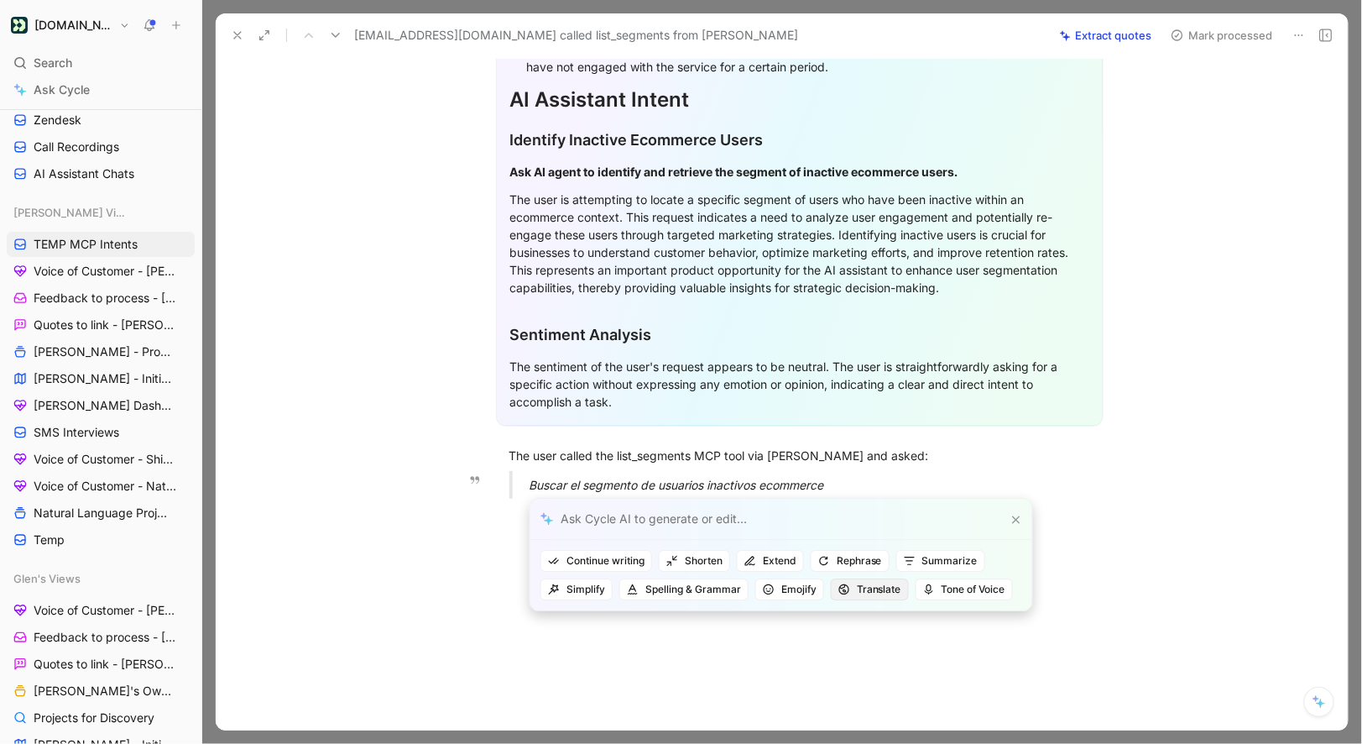
click at [860, 588] on span "Translate" at bounding box center [870, 589] width 63 height 17
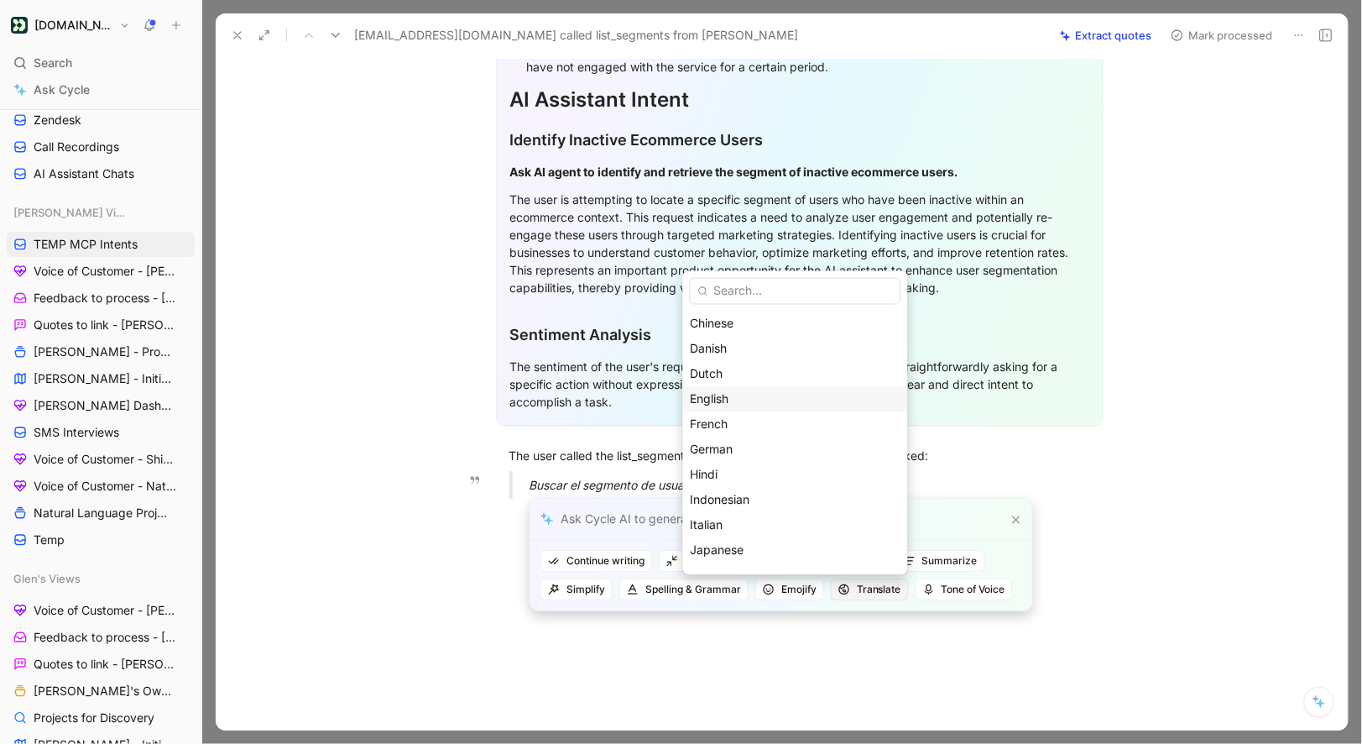
click at [779, 408] on div "English" at bounding box center [796, 399] width 210 height 20
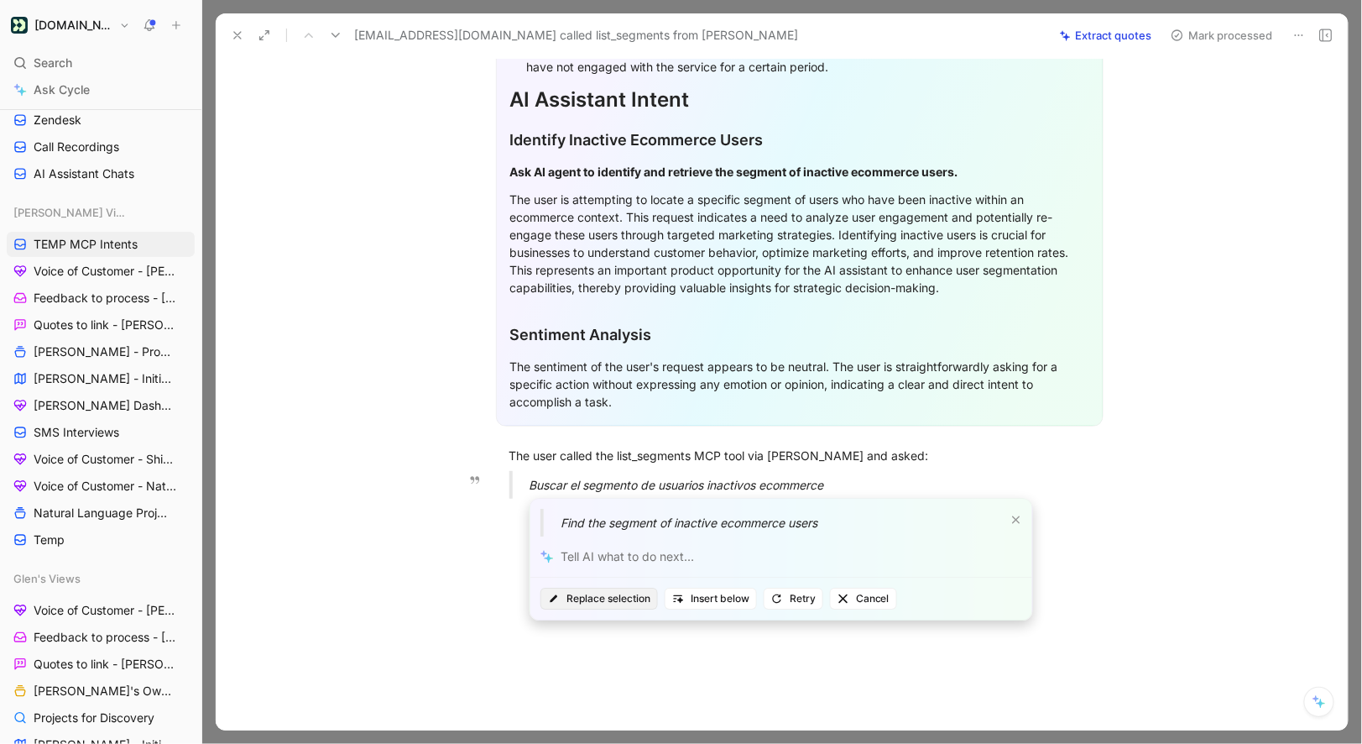
click at [622, 592] on span "Replace selection" at bounding box center [599, 598] width 102 height 17
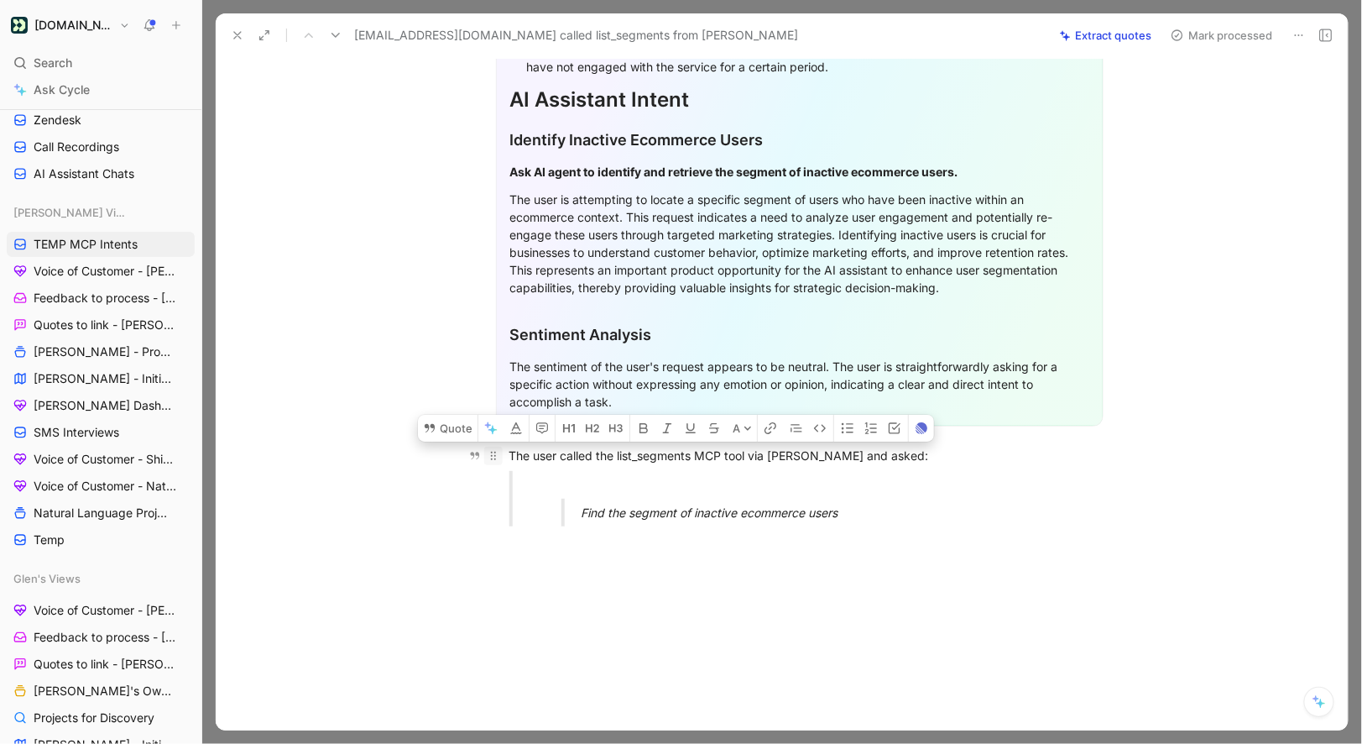
drag, startPoint x: 885, startPoint y: 508, endPoint x: 491, endPoint y: 451, distance: 397.8
click at [490, 451] on div "General Feedback Prompt Below is the analysis of the customer feedback received…" at bounding box center [799, 203] width 1097 height 674
click at [466, 442] on div "General Feedback Prompt Below is the analysis of the customer feedback received…" at bounding box center [799, 203] width 1097 height 674
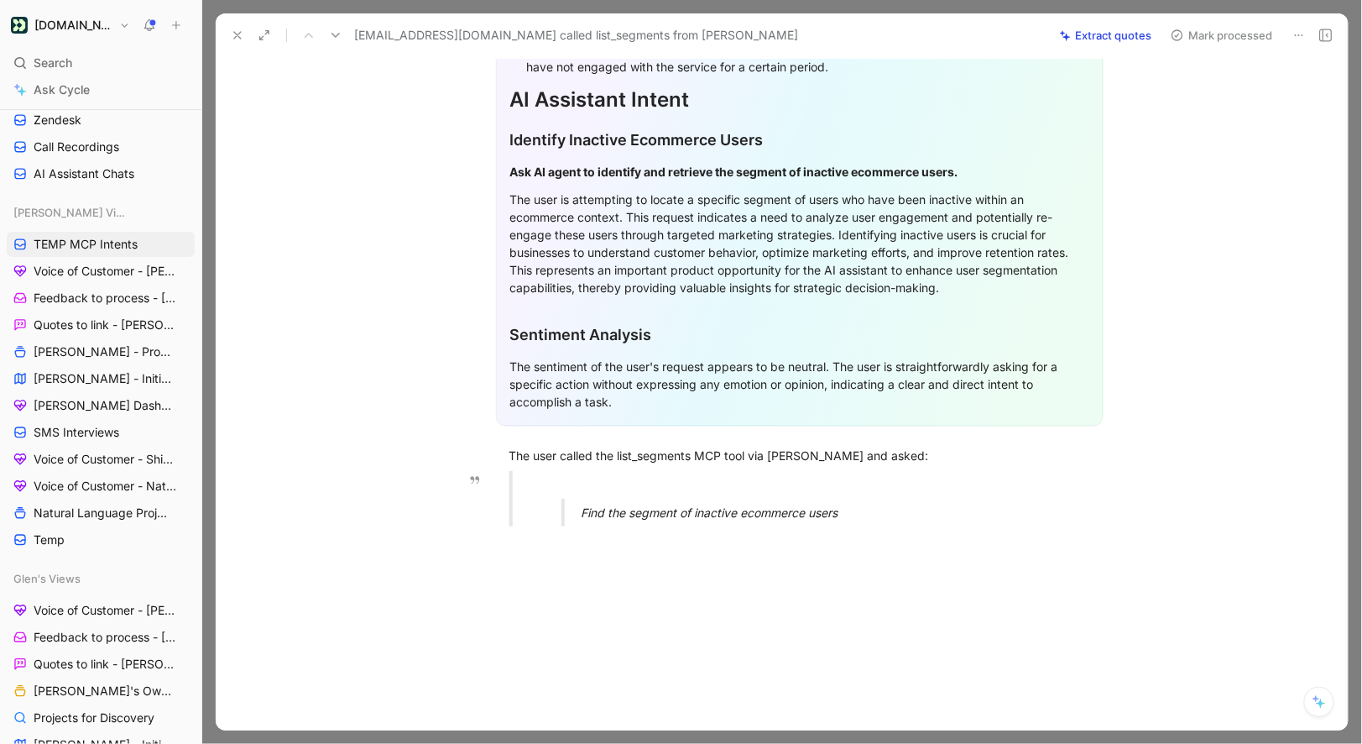
drag, startPoint x: 511, startPoint y: 453, endPoint x: 853, endPoint y: 521, distance: 348.3
click at [853, 521] on div "General Feedback Prompt Below is the analysis of the customer feedback received…" at bounding box center [799, 203] width 1097 height 674
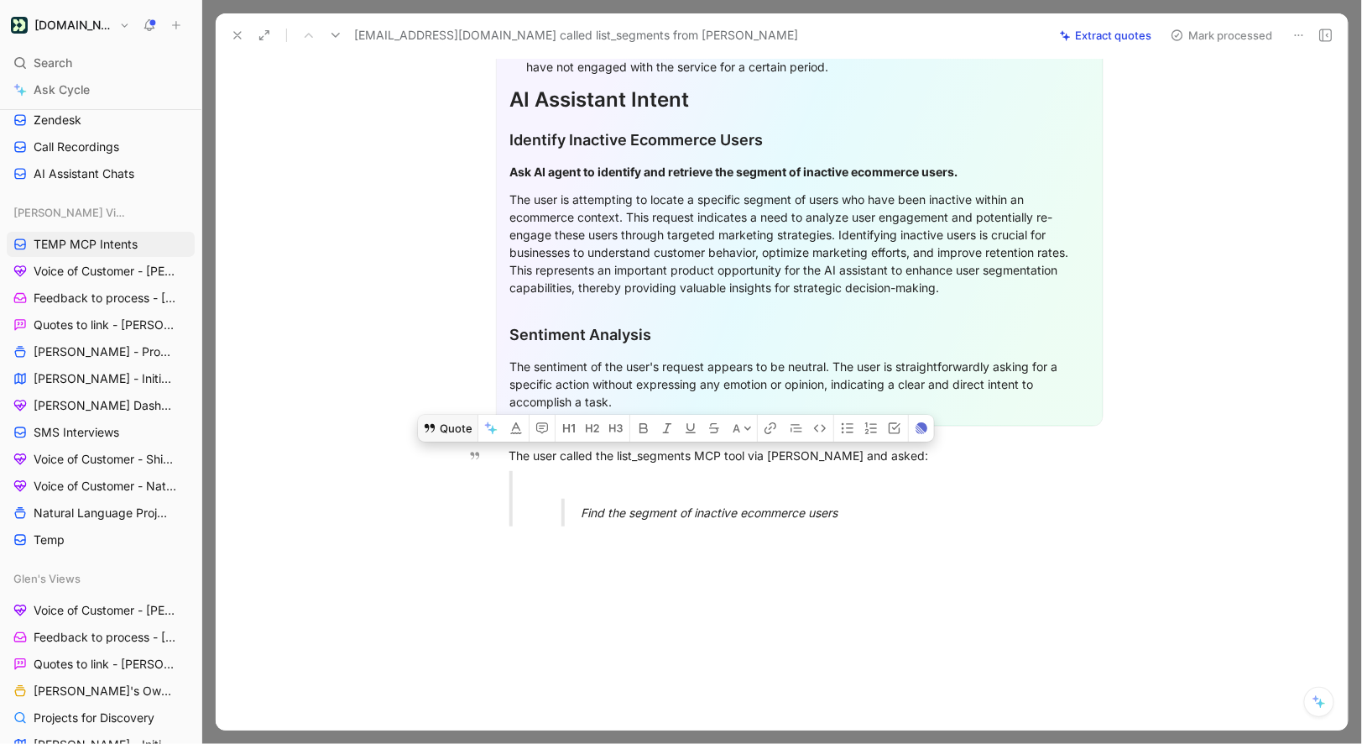
click at [445, 427] on button "Quote" at bounding box center [448, 428] width 60 height 27
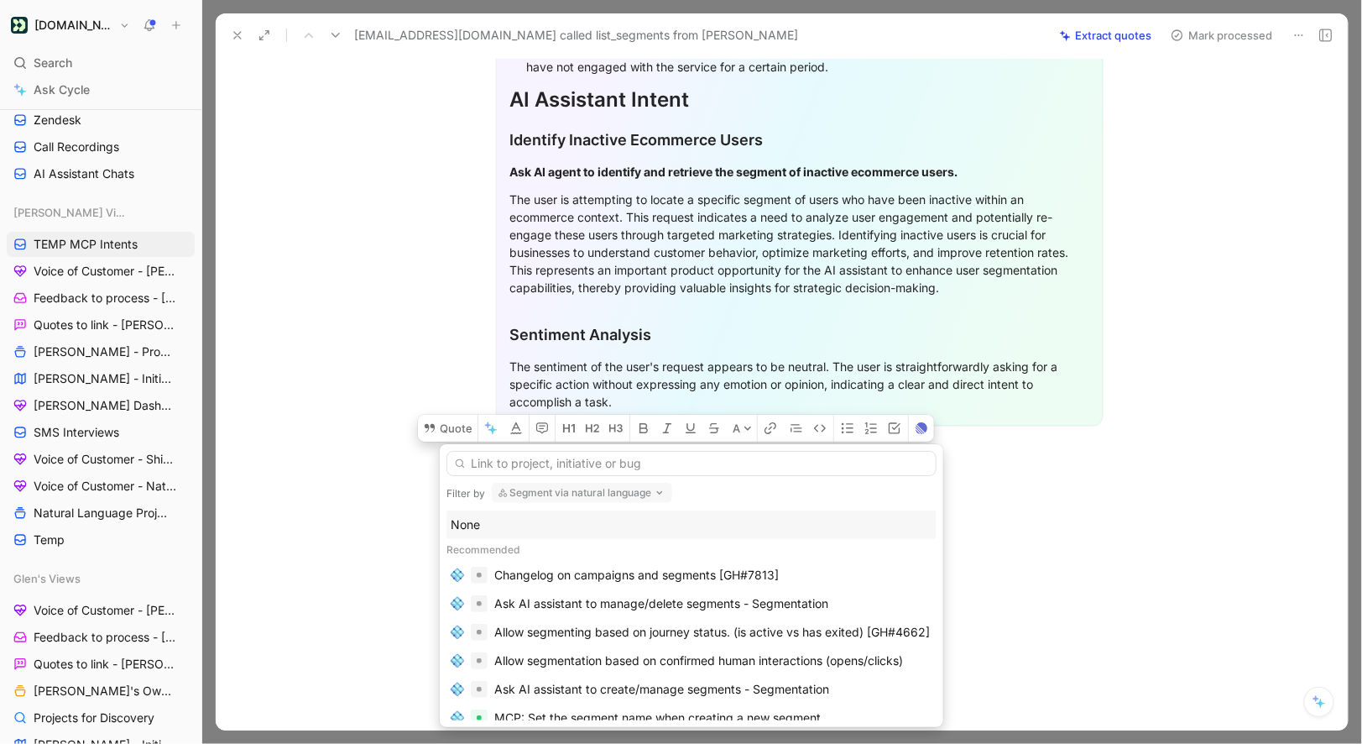
click at [470, 522] on div "None" at bounding box center [692, 525] width 482 height 20
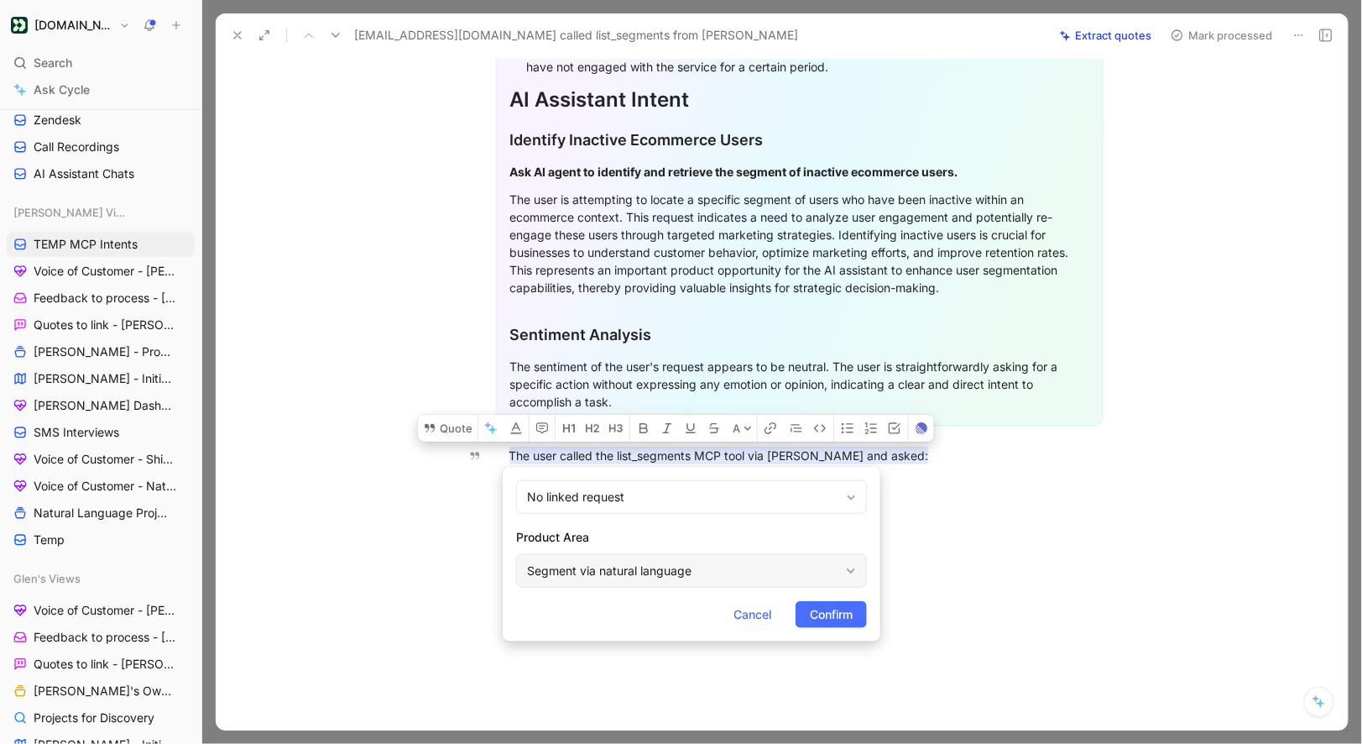
click at [573, 573] on div "Segment via natural language" at bounding box center [683, 571] width 312 height 20
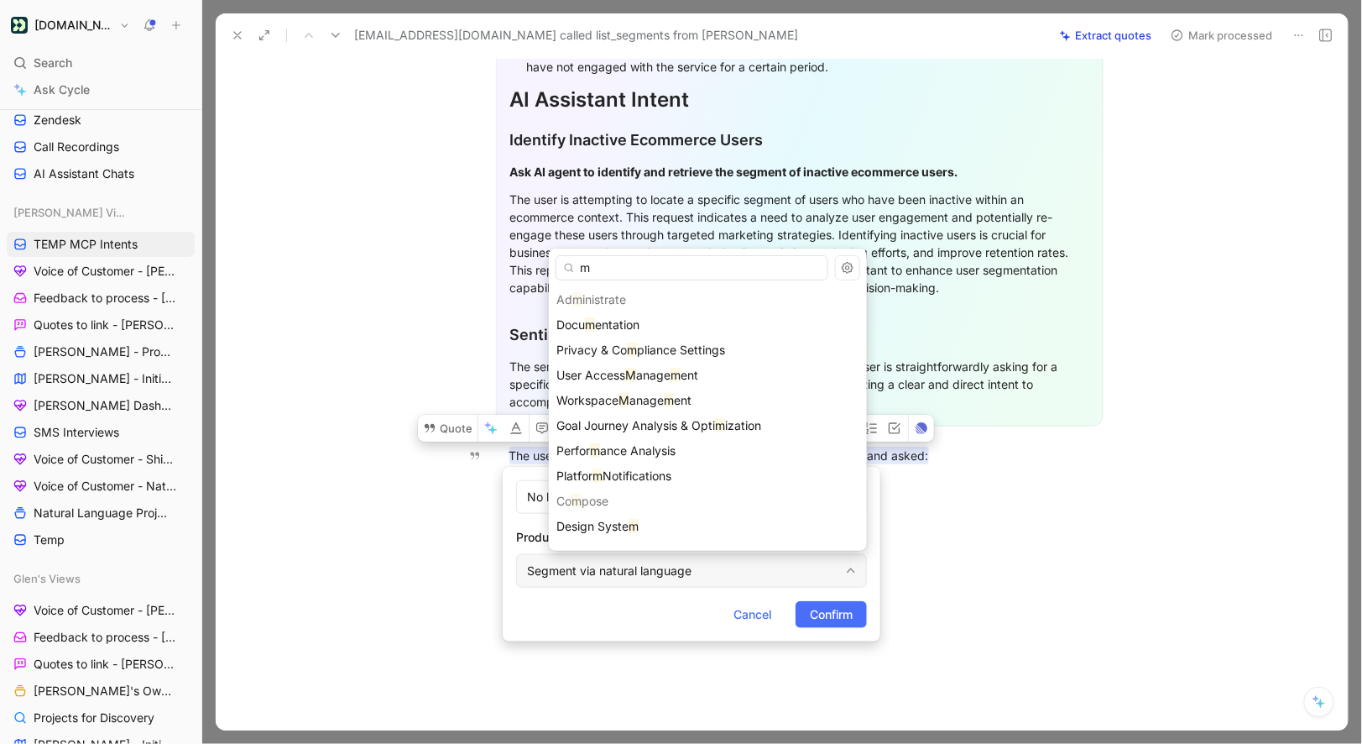
type input "mc"
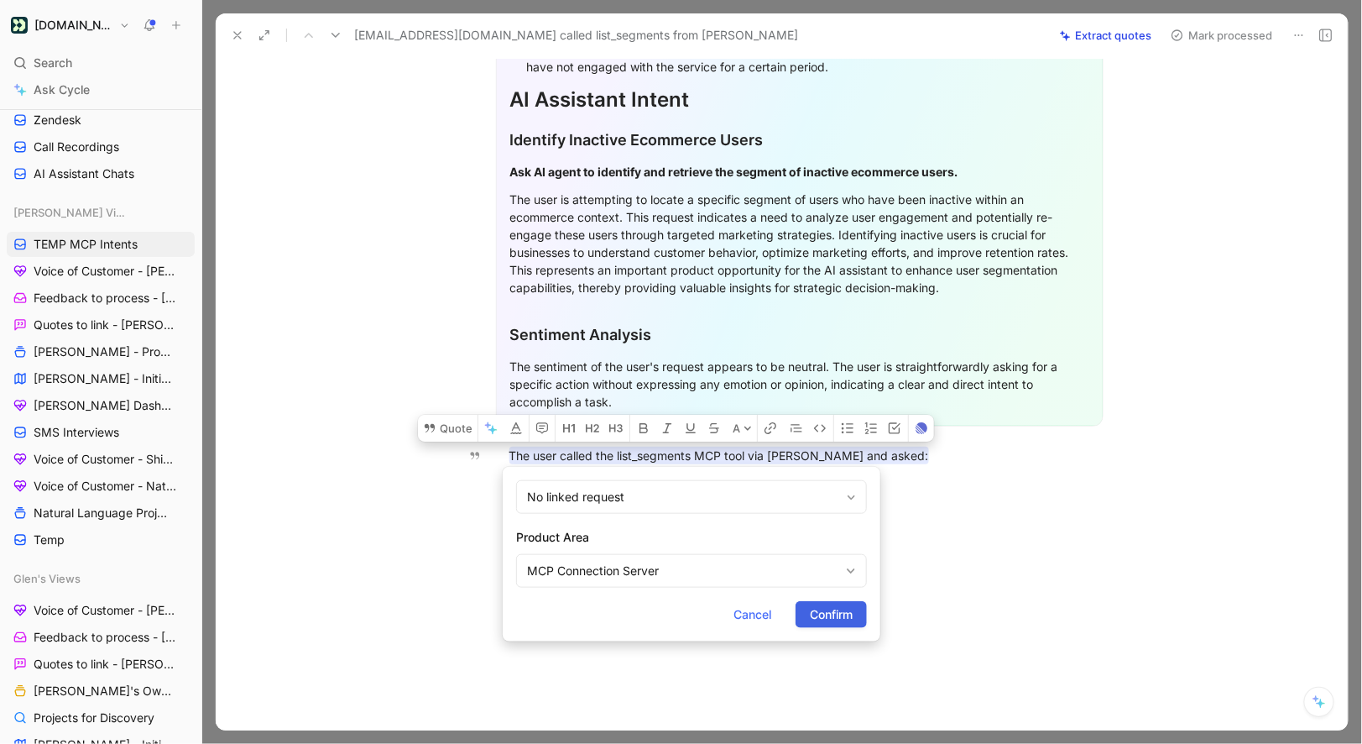
click at [843, 618] on span "Confirm" at bounding box center [831, 614] width 43 height 20
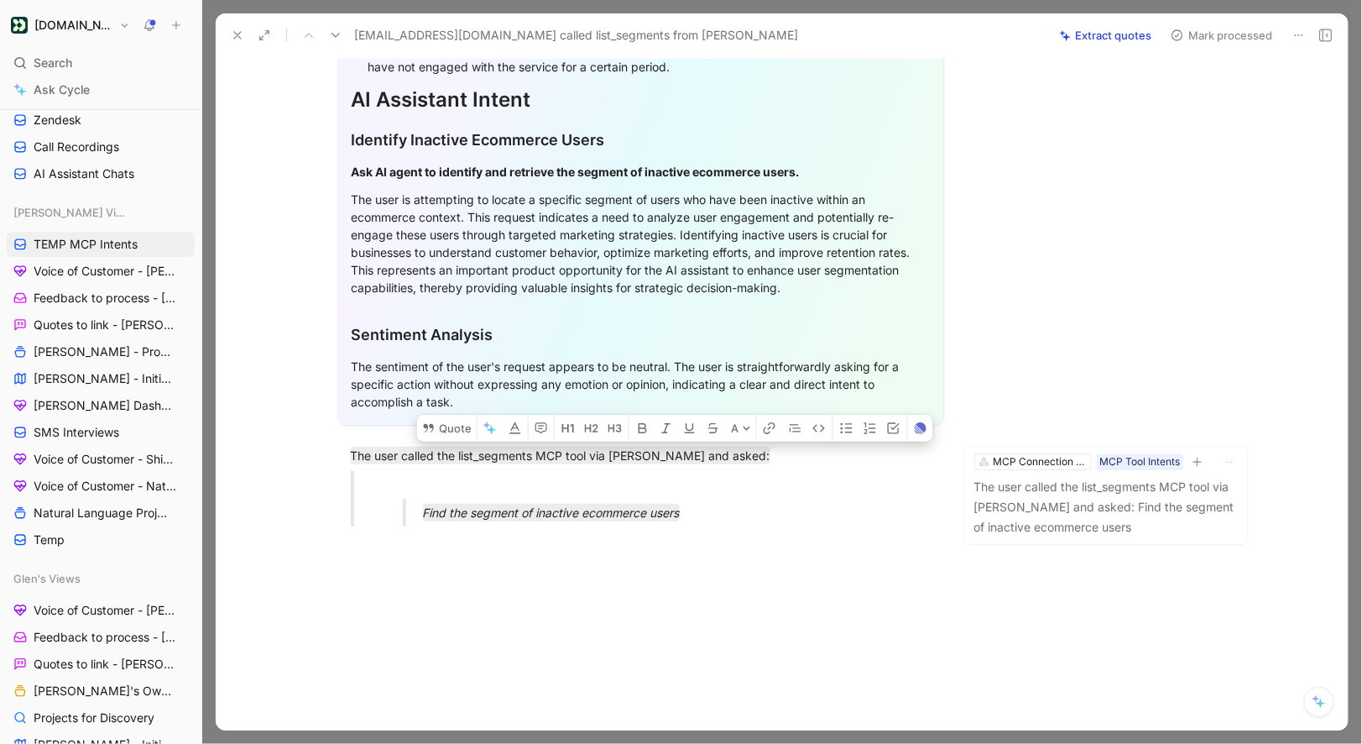
click at [1211, 39] on button "Mark processed" at bounding box center [1222, 36] width 118 height 24
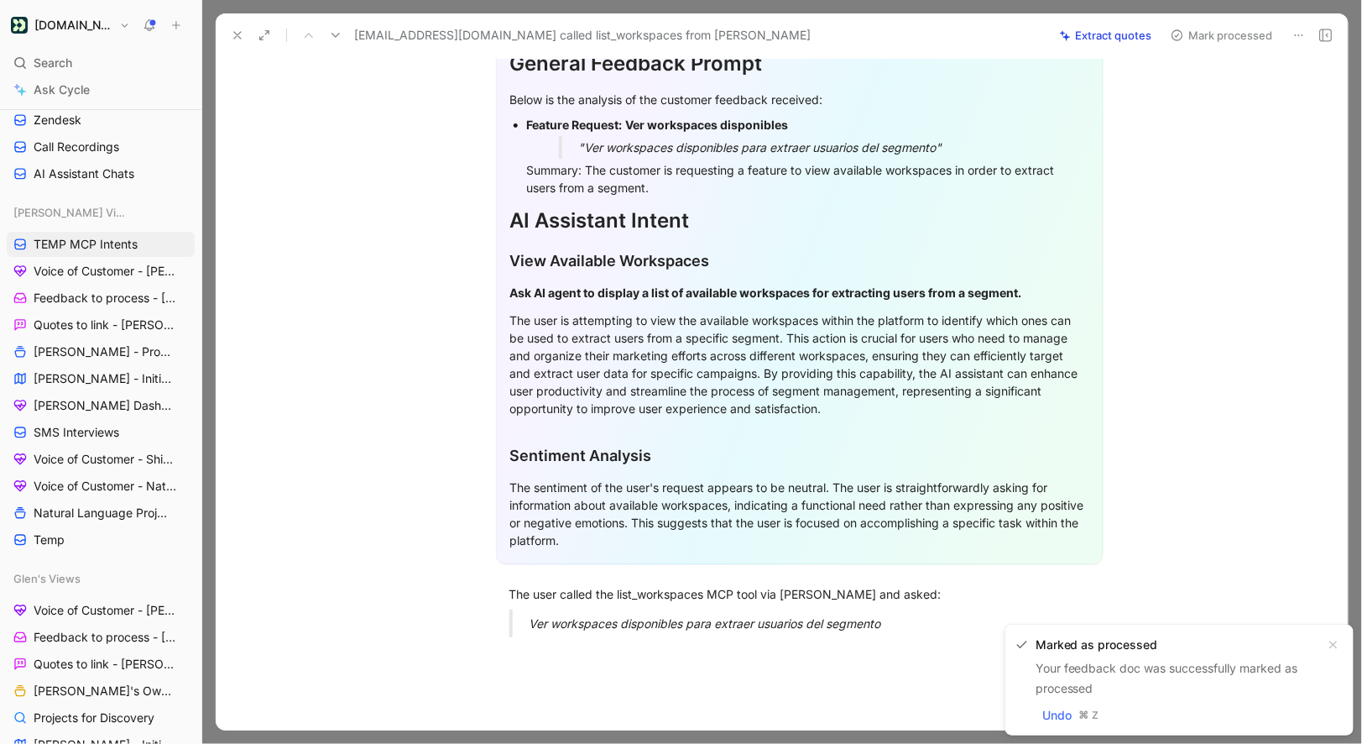
scroll to position [321, 0]
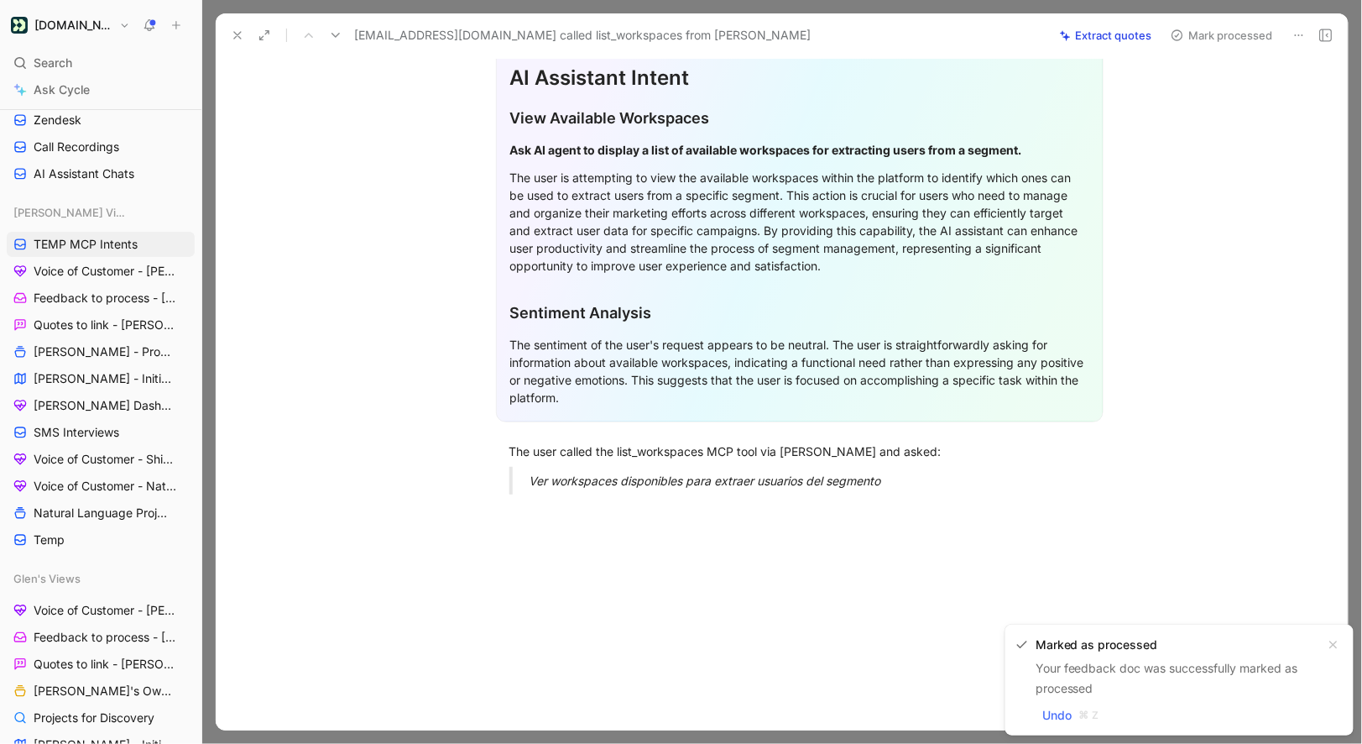
click at [631, 483] on em "Ver workspaces disponibles para extraer usuarios del segmento" at bounding box center [706, 480] width 352 height 14
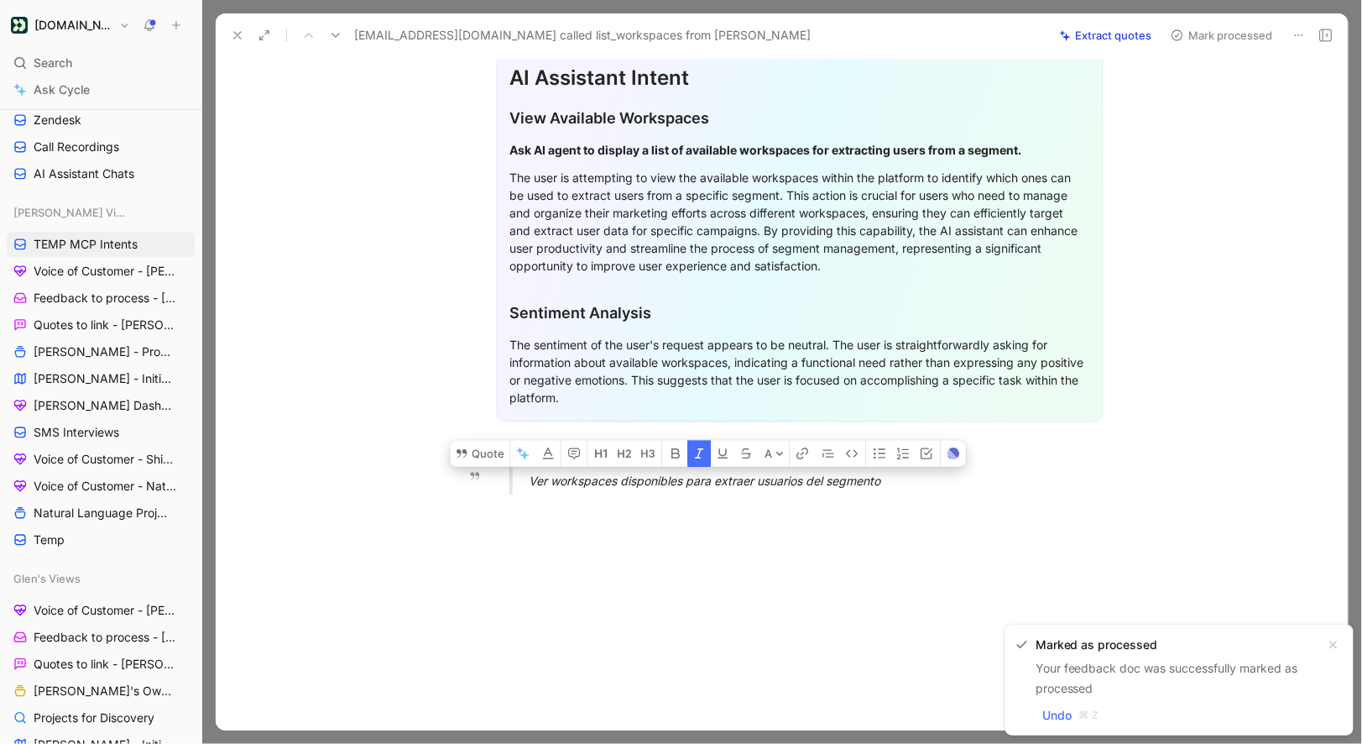
click at [464, 436] on div "General Feedback Prompt Below is the analysis of the customer feedback received…" at bounding box center [799, 185] width 1097 height 646
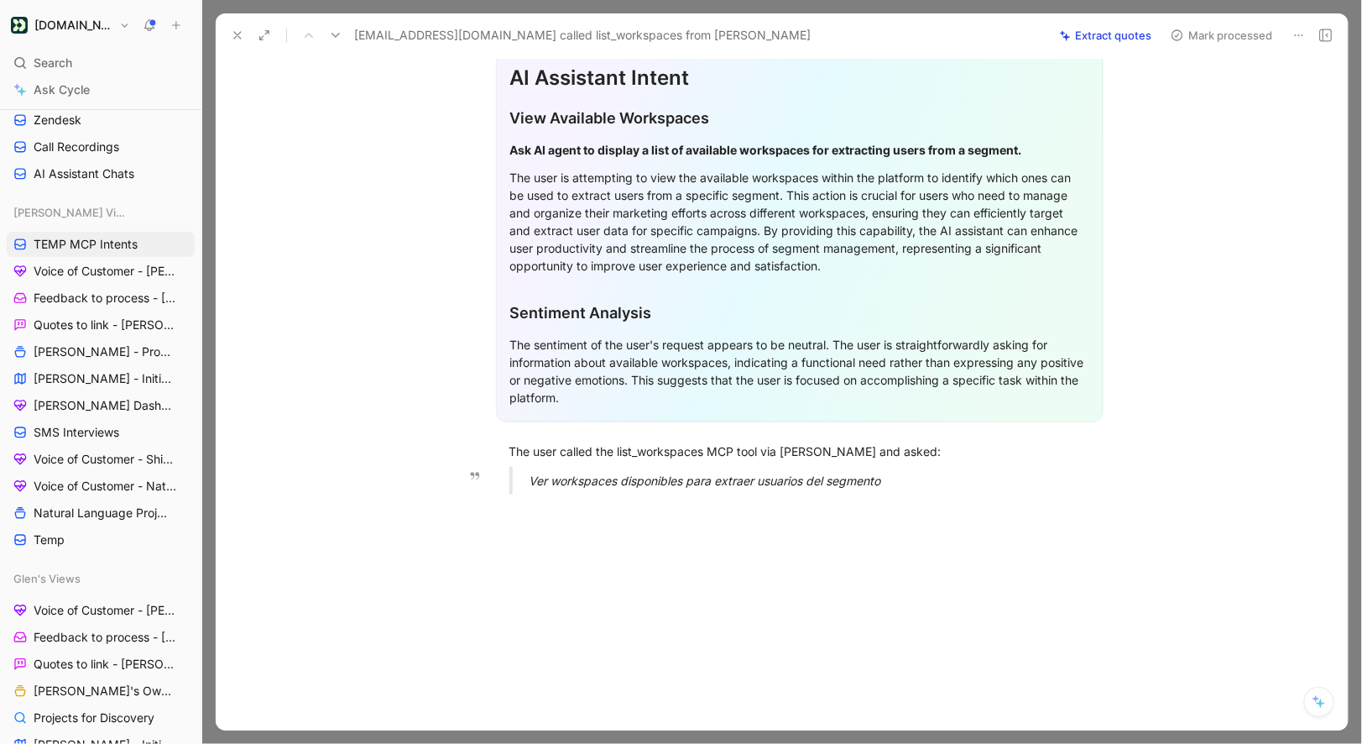
click at [534, 483] on em "Ver workspaces disponibles para extraer usuarios del segmento" at bounding box center [706, 480] width 352 height 14
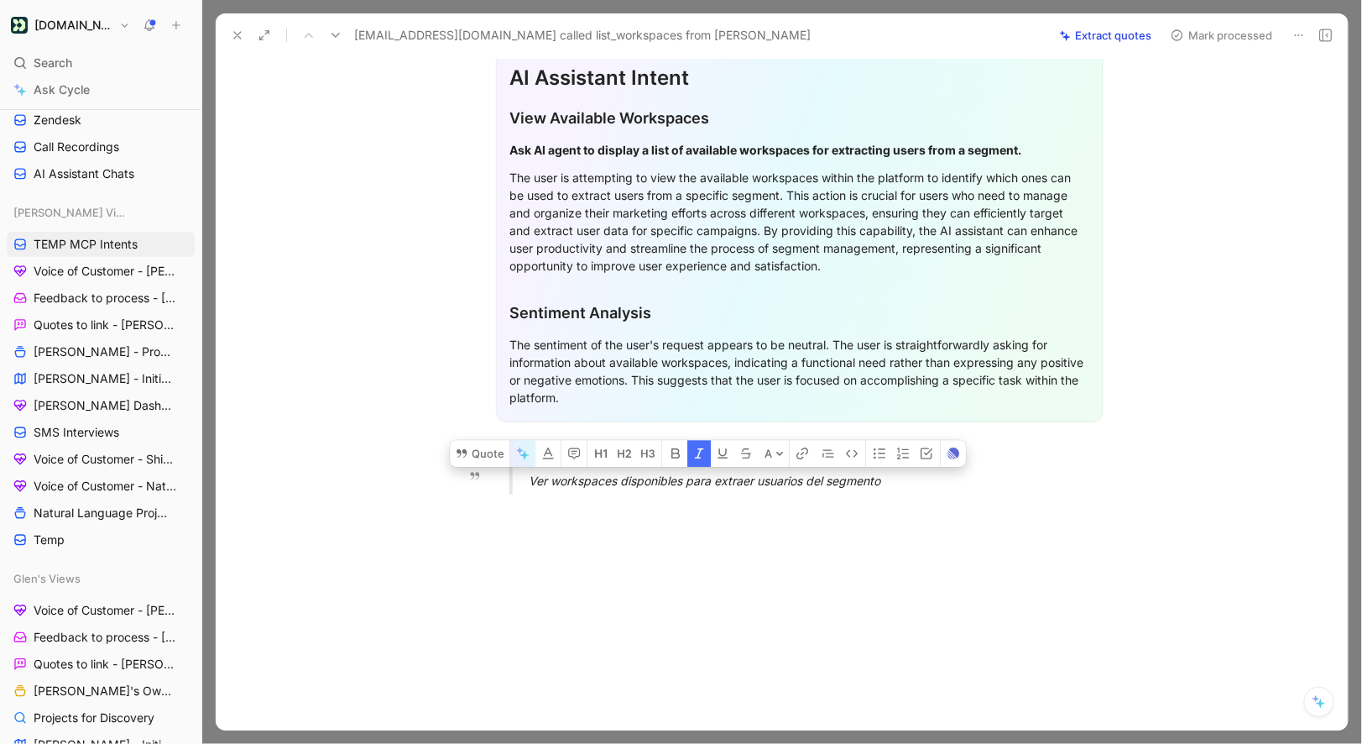
click at [526, 457] on icon "button" at bounding box center [522, 453] width 13 height 13
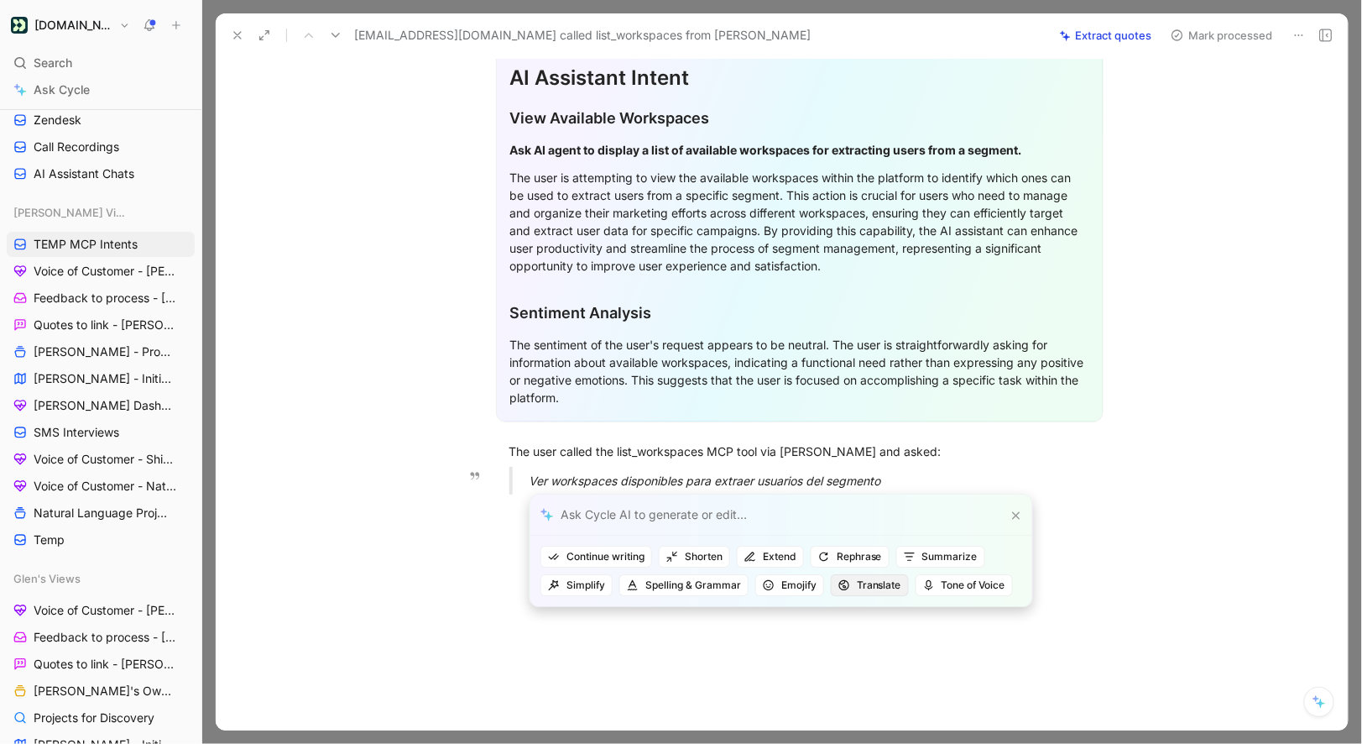
click at [866, 589] on span "Translate" at bounding box center [870, 585] width 63 height 17
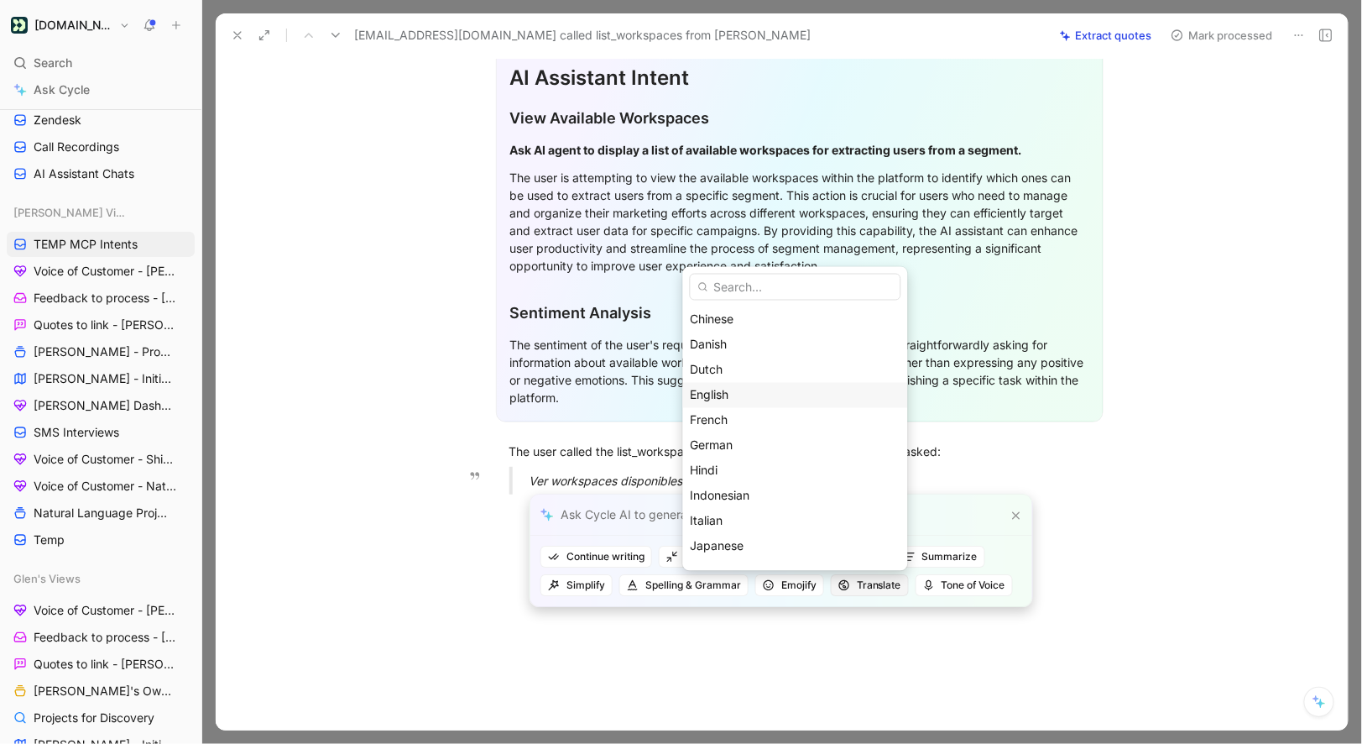
click at [786, 401] on div "English" at bounding box center [796, 394] width 210 height 20
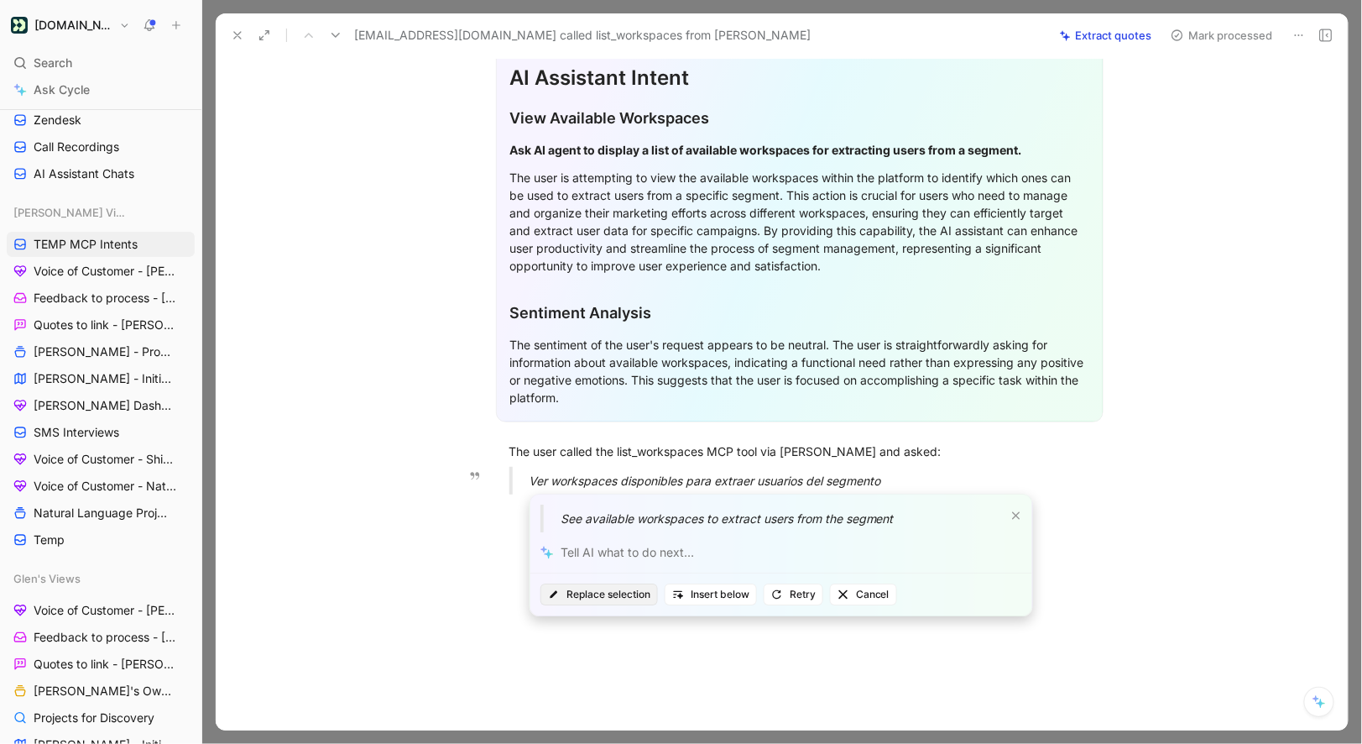
click at [610, 593] on span "Replace selection" at bounding box center [599, 594] width 102 height 17
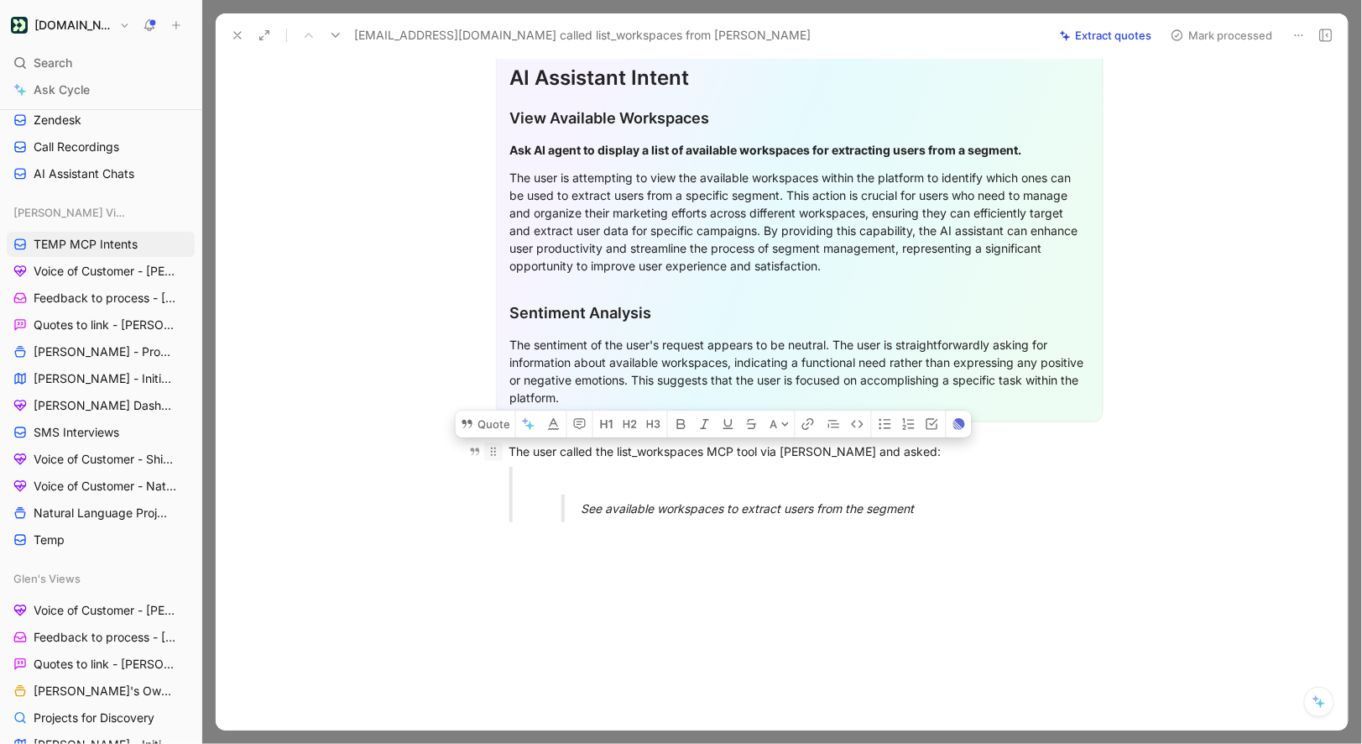
drag, startPoint x: 931, startPoint y: 506, endPoint x: 488, endPoint y: 454, distance: 446.2
click at [488, 454] on div "General Feedback Prompt Below is the analysis of the customer feedback received…" at bounding box center [799, 199] width 1097 height 674
click at [483, 431] on button "Quote" at bounding box center [486, 423] width 60 height 27
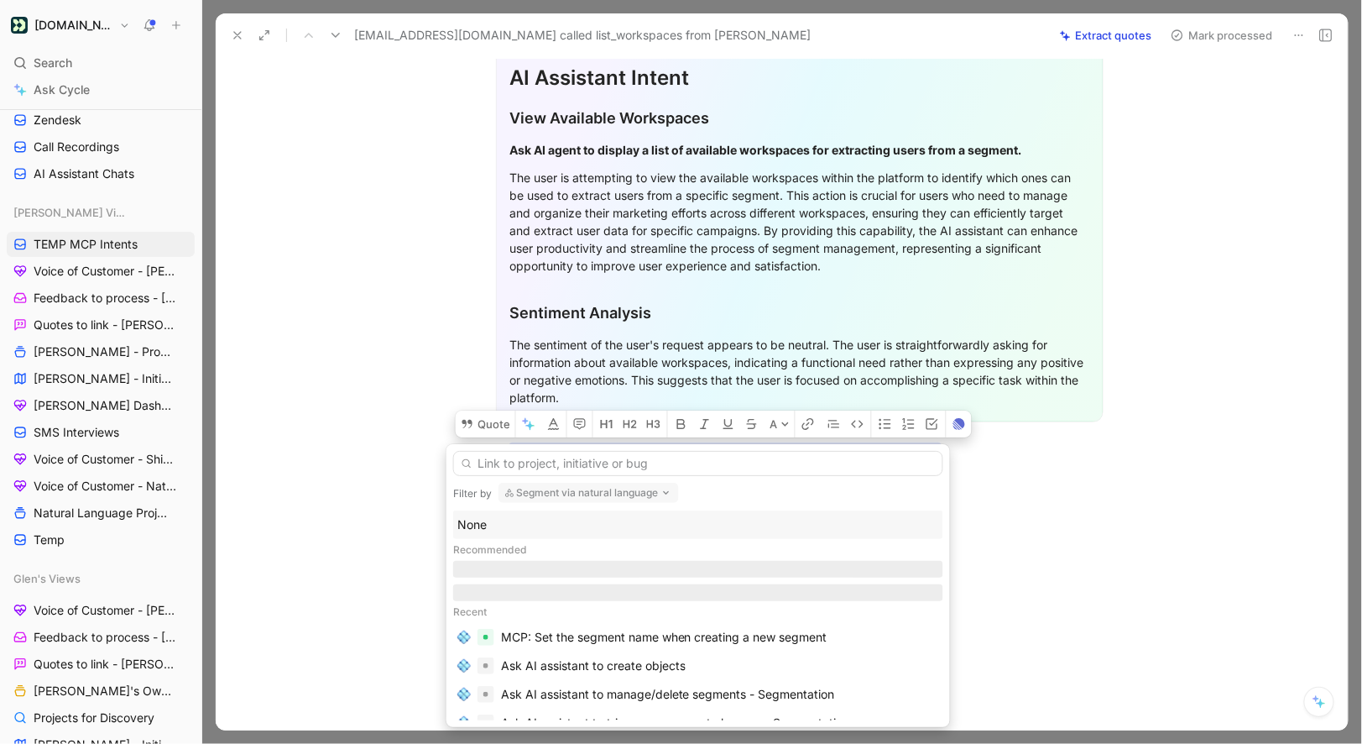
click at [506, 521] on div "None" at bounding box center [698, 525] width 482 height 20
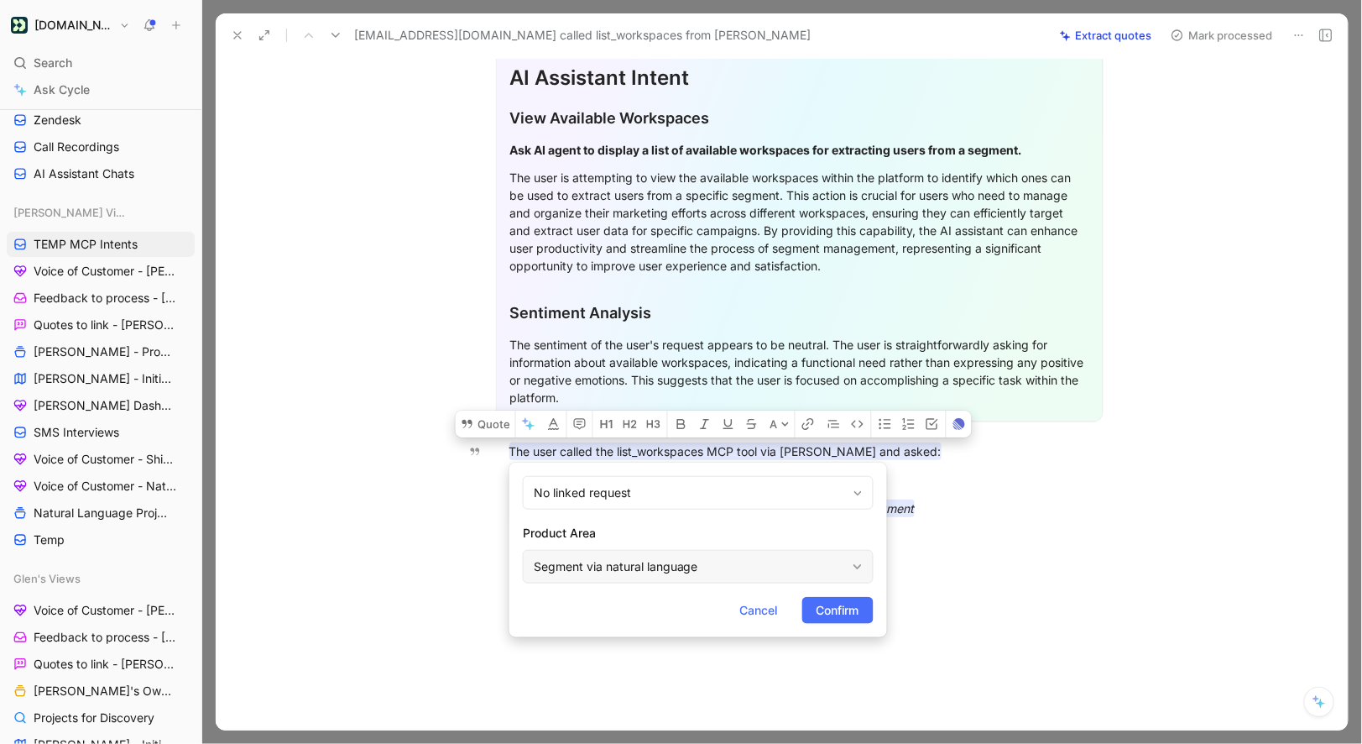
click at [565, 562] on div "Segment via natural language" at bounding box center [690, 567] width 312 height 20
type input "mcp"
click at [865, 611] on button "Confirm" at bounding box center [837, 610] width 71 height 27
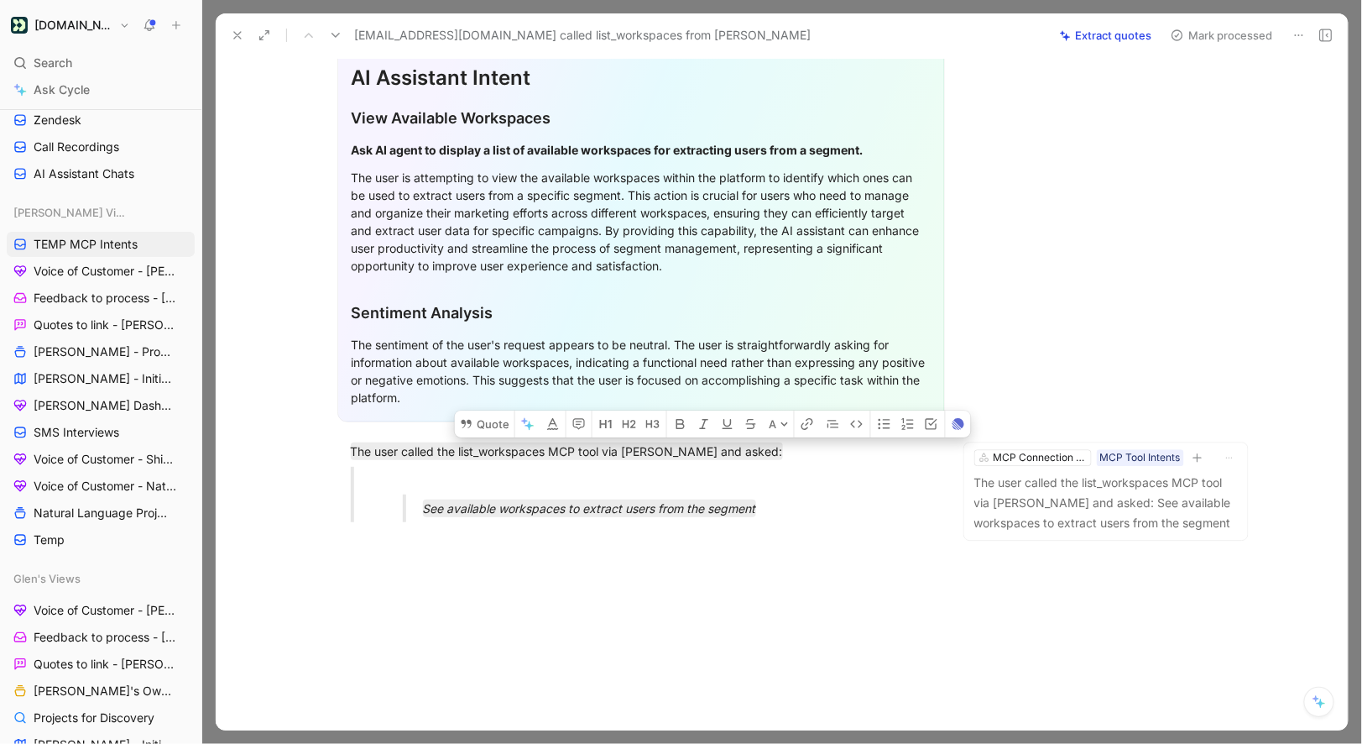
scroll to position [0, 0]
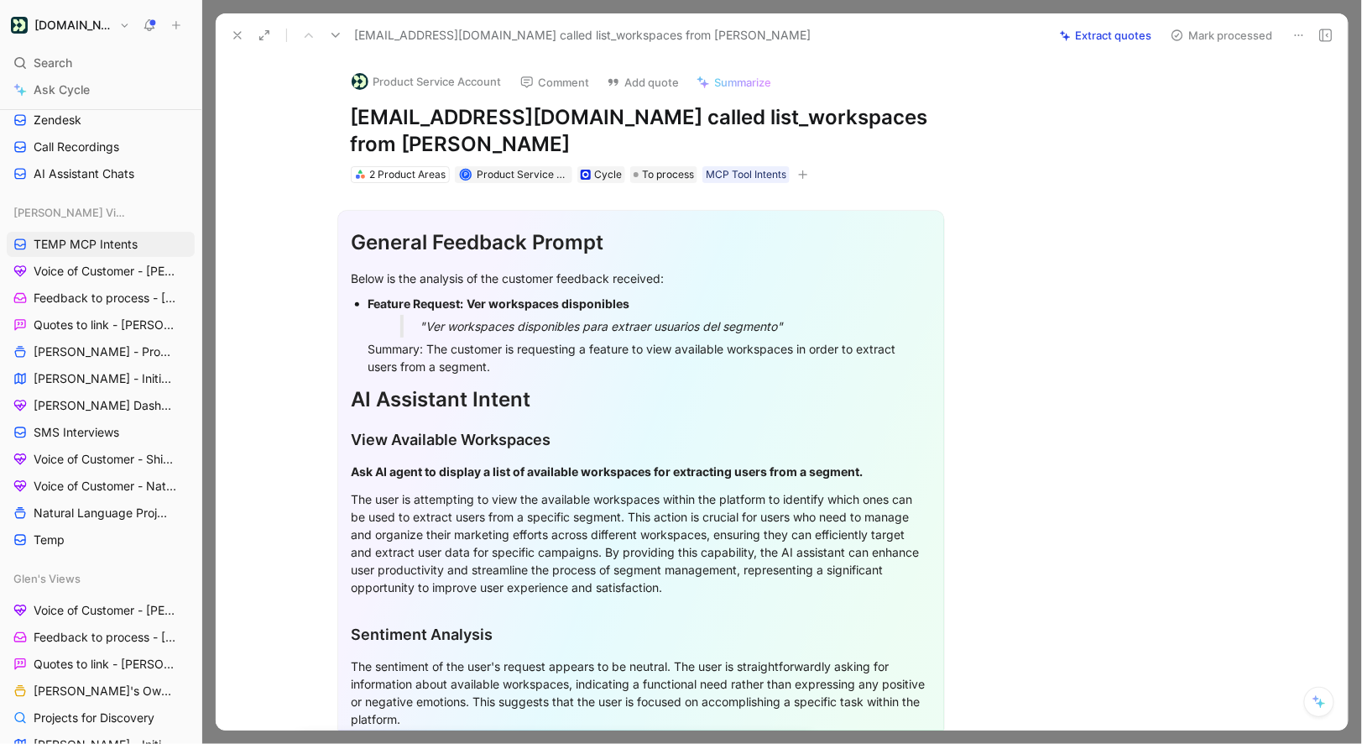
drag, startPoint x: 352, startPoint y: 116, endPoint x: 643, endPoint y: 118, distance: 291.3
click at [643, 118] on h1 "[EMAIL_ADDRESS][DOMAIN_NAME] called list_workspaces from [PERSON_NAME]" at bounding box center [641, 131] width 581 height 54
click at [461, 87] on button "Product Service Account" at bounding box center [426, 81] width 165 height 25
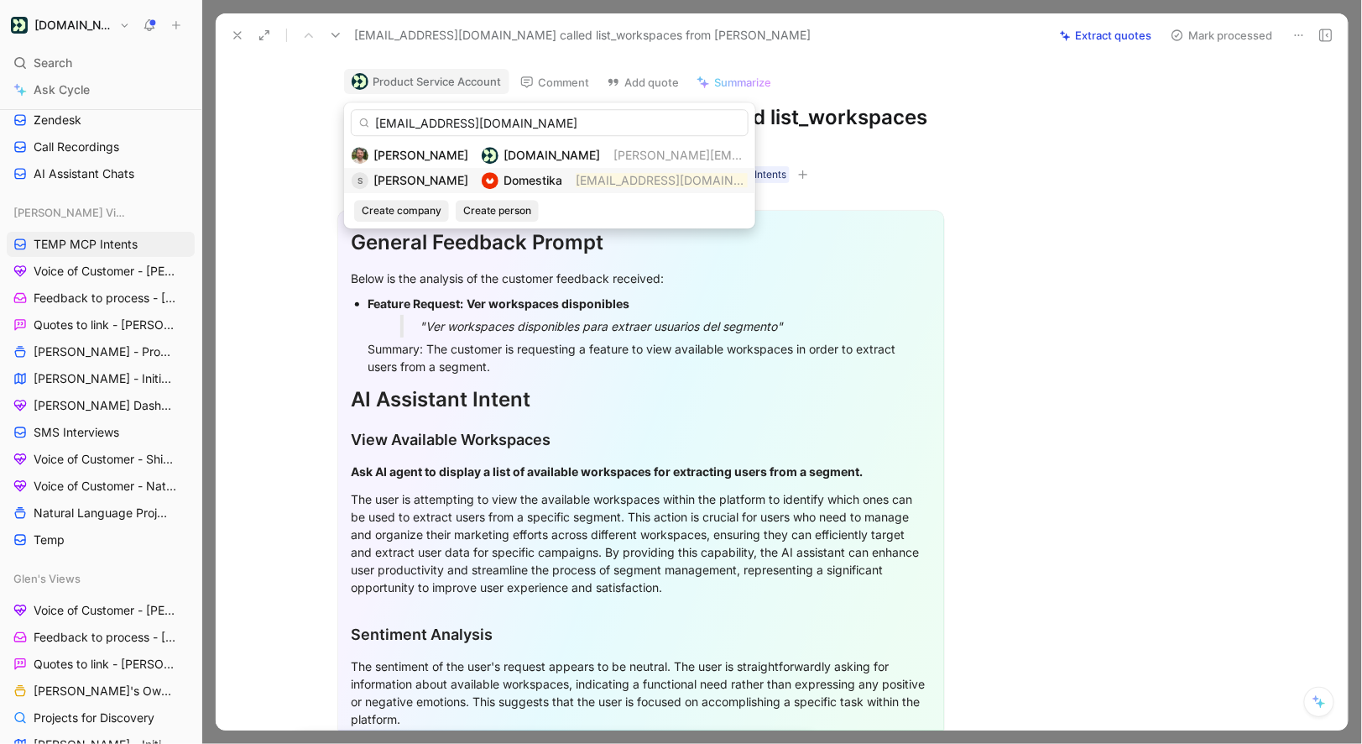
type input "[EMAIL_ADDRESS][DOMAIN_NAME]"
click at [442, 185] on span "[PERSON_NAME]" at bounding box center [421, 180] width 95 height 14
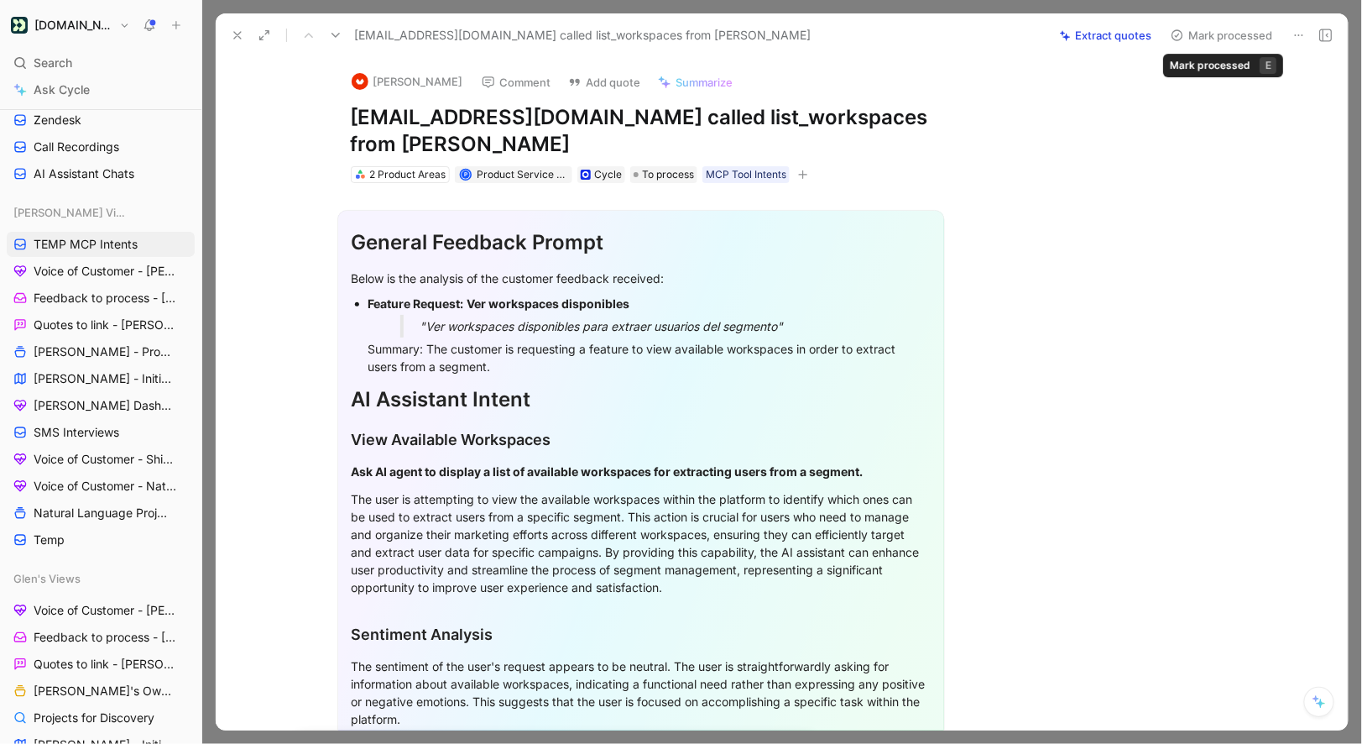
click at [1210, 39] on button "Mark processed" at bounding box center [1222, 36] width 118 height 24
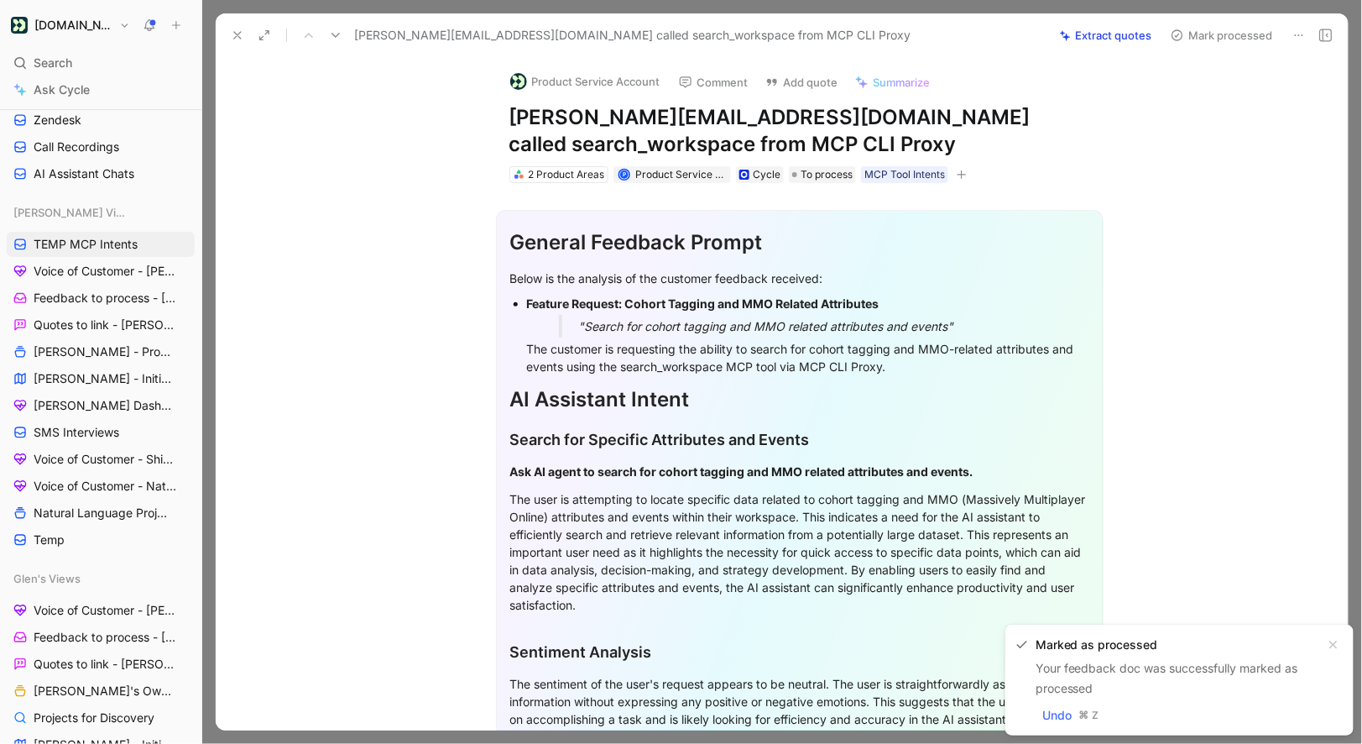
click at [1293, 40] on button at bounding box center [1300, 36] width 24 height 24
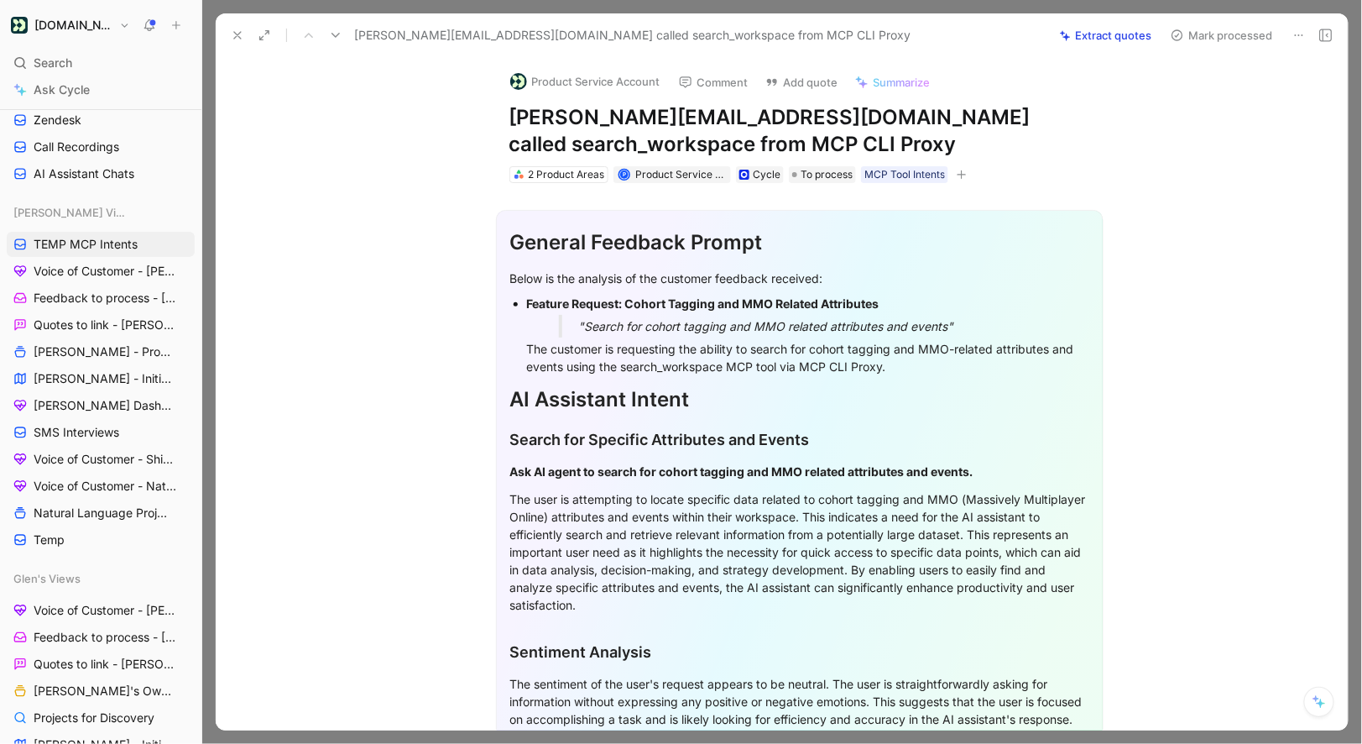
click at [542, 115] on h1 "jeremy@consumerco.com called search_workspace from MCP CLI Proxy" at bounding box center [800, 131] width 581 height 54
click at [517, 115] on h1 "jeremy@consumerco.com called search_workspace from MCP CLI Proxy" at bounding box center [800, 131] width 581 height 54
drag, startPoint x: 508, startPoint y: 117, endPoint x: 710, endPoint y: 117, distance: 202.3
click at [710, 117] on div "Product Service Account Comment Add quote Summarize jeremy@consumerco.com calle…" at bounding box center [800, 121] width 645 height 128
drag, startPoint x: 760, startPoint y: 117, endPoint x: 431, endPoint y: 117, distance: 328.2
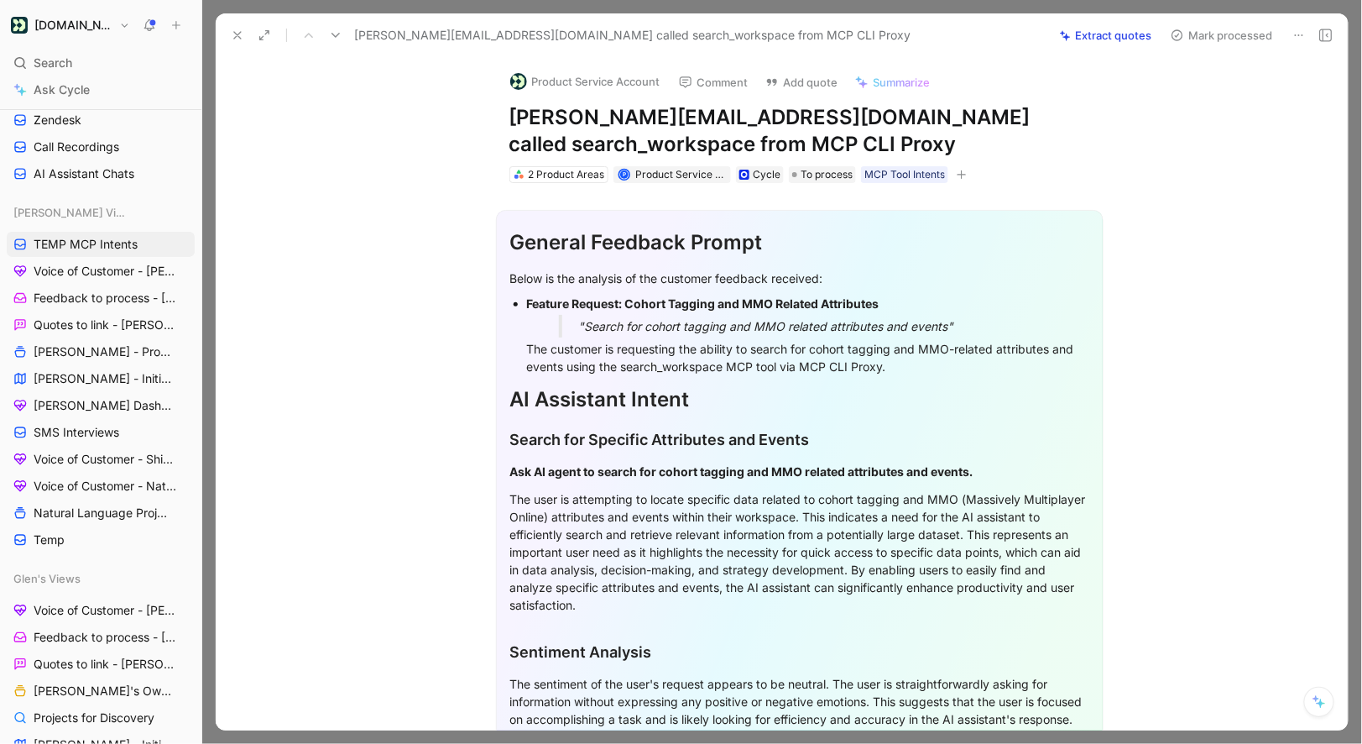
click at [431, 117] on div "Product Service Account Comment Add quote Summarize jeremy@consumerco.com calle…" at bounding box center [782, 393] width 1132 height 673
click at [566, 77] on button "Product Service Account" at bounding box center [585, 81] width 165 height 25
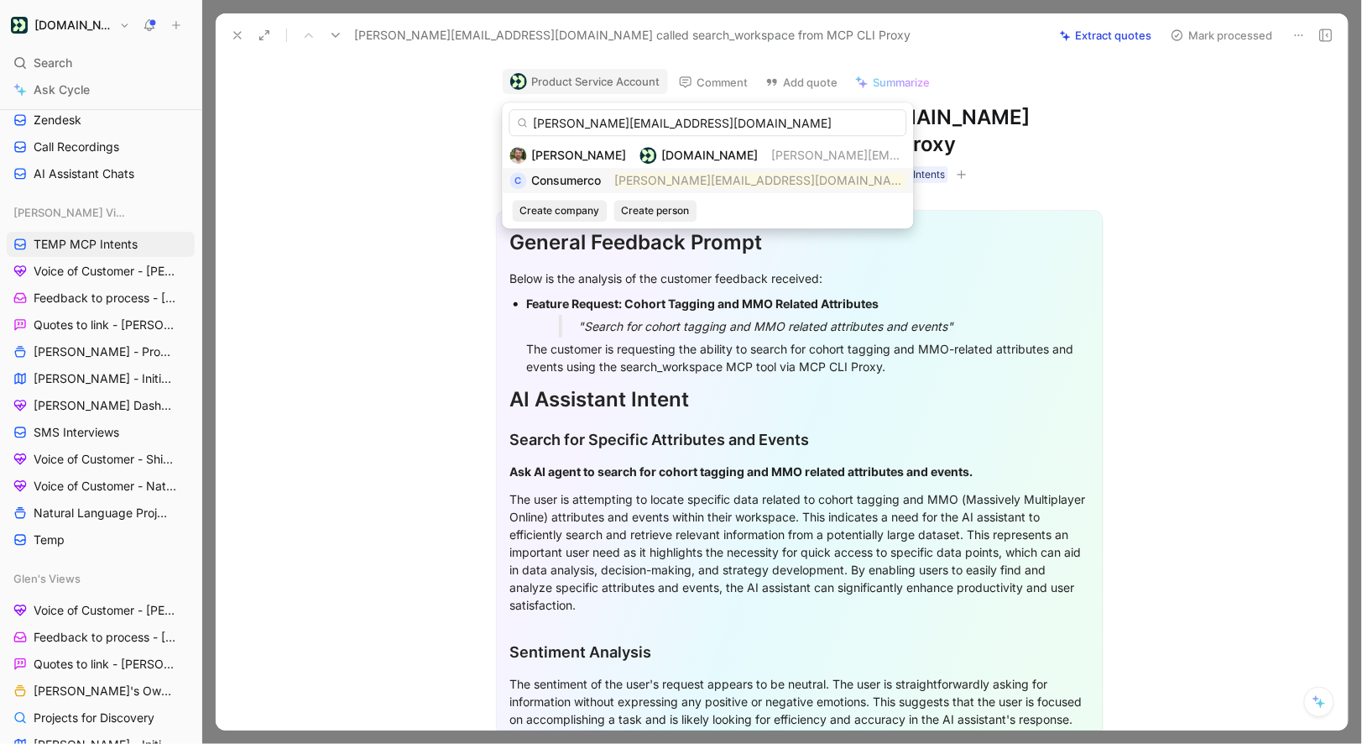
type input "jeremy@consumerco.com"
click at [596, 180] on span "Consumerco" at bounding box center [567, 180] width 70 height 14
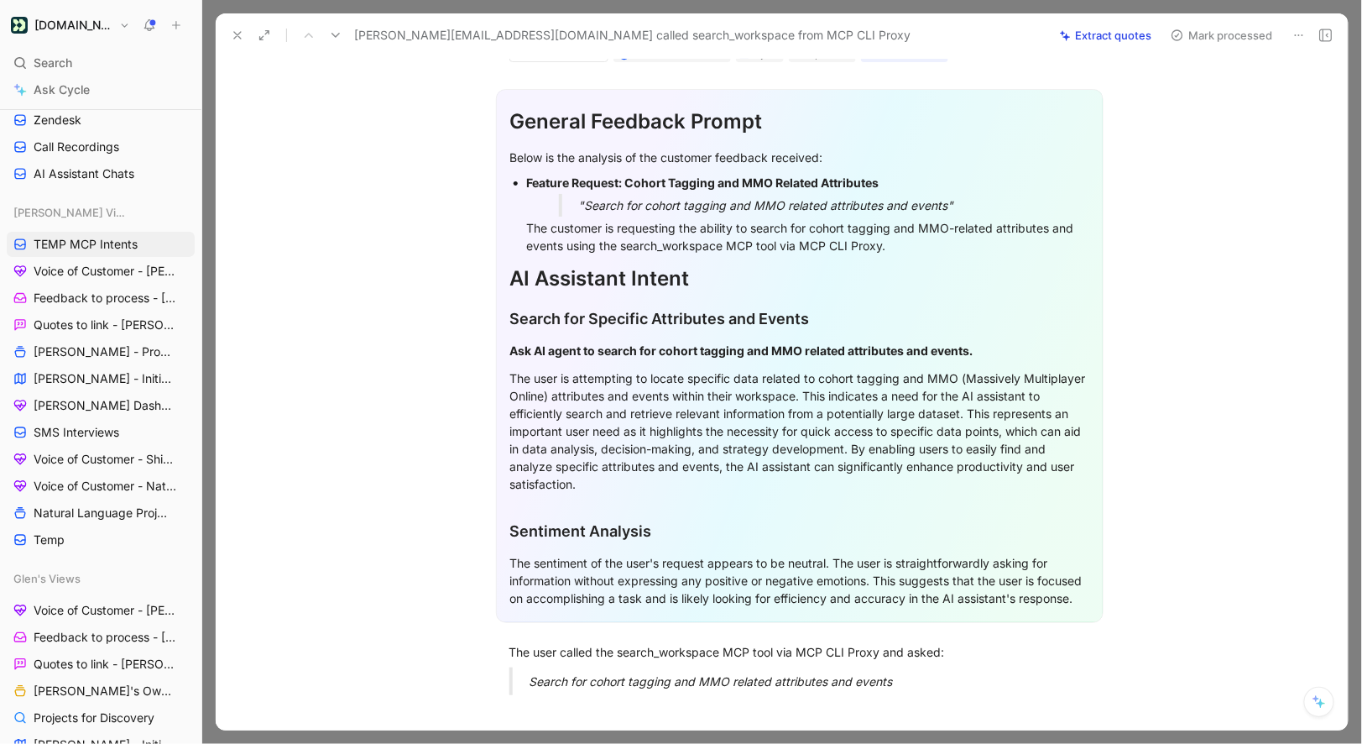
scroll to position [337, 0]
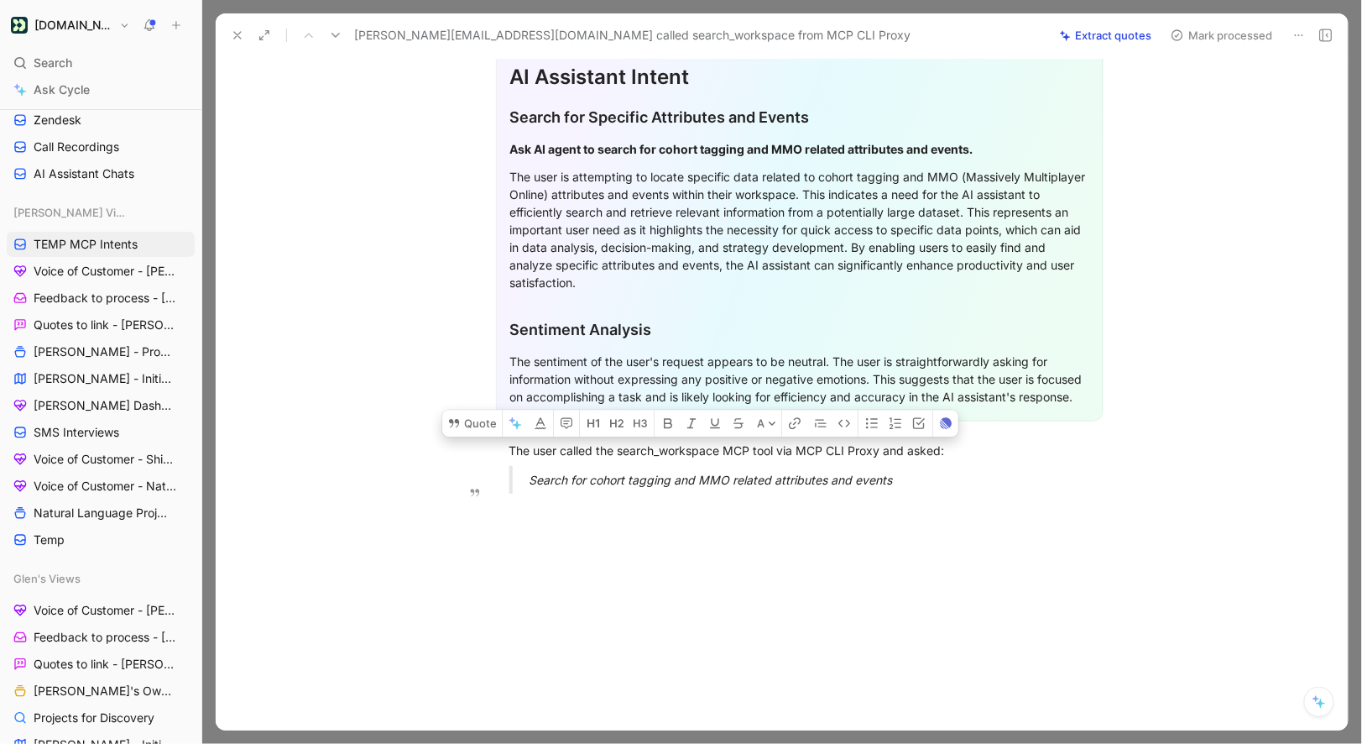
drag, startPoint x: 509, startPoint y: 454, endPoint x: 908, endPoint y: 489, distance: 401.0
click at [908, 489] on div "General Feedback Prompt Below is the analysis of the customer feedback received…" at bounding box center [799, 184] width 1097 height 646
click at [486, 426] on button "Quote" at bounding box center [472, 423] width 60 height 27
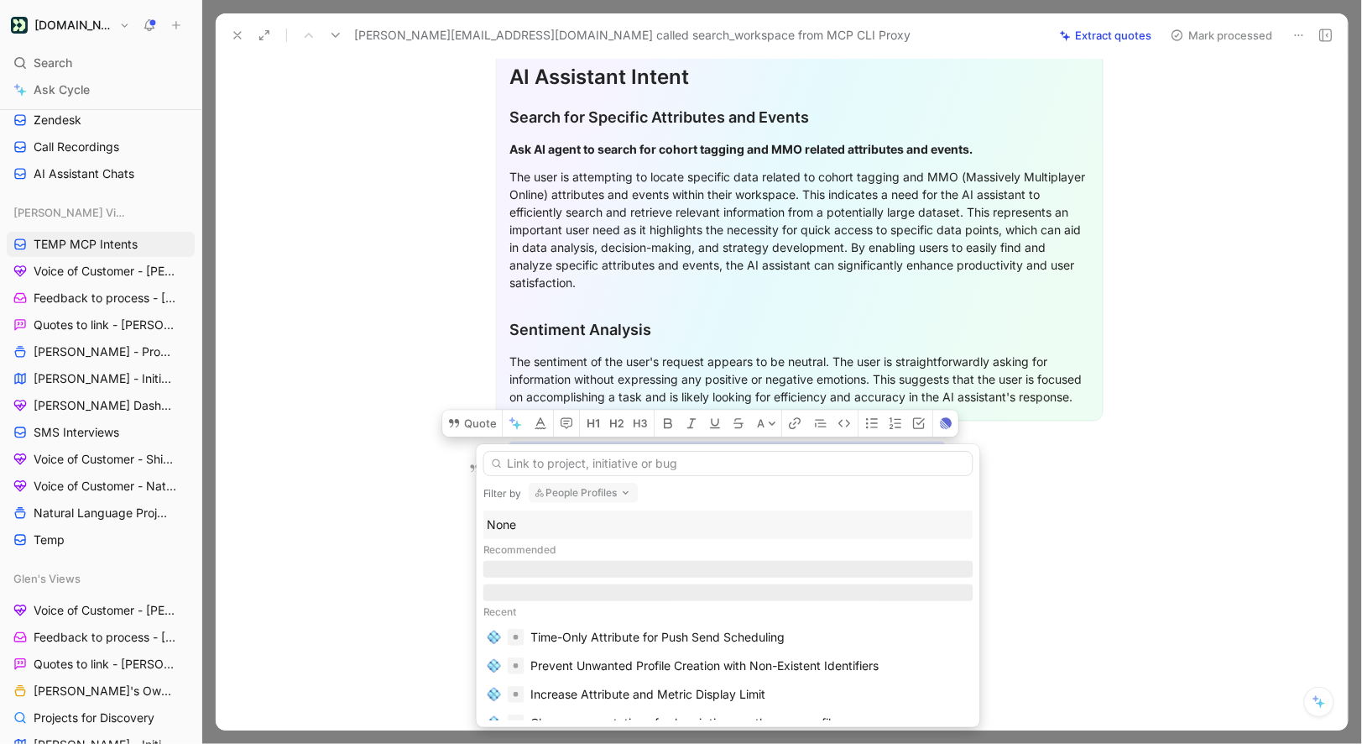
click at [526, 515] on div "None" at bounding box center [729, 525] width 482 height 20
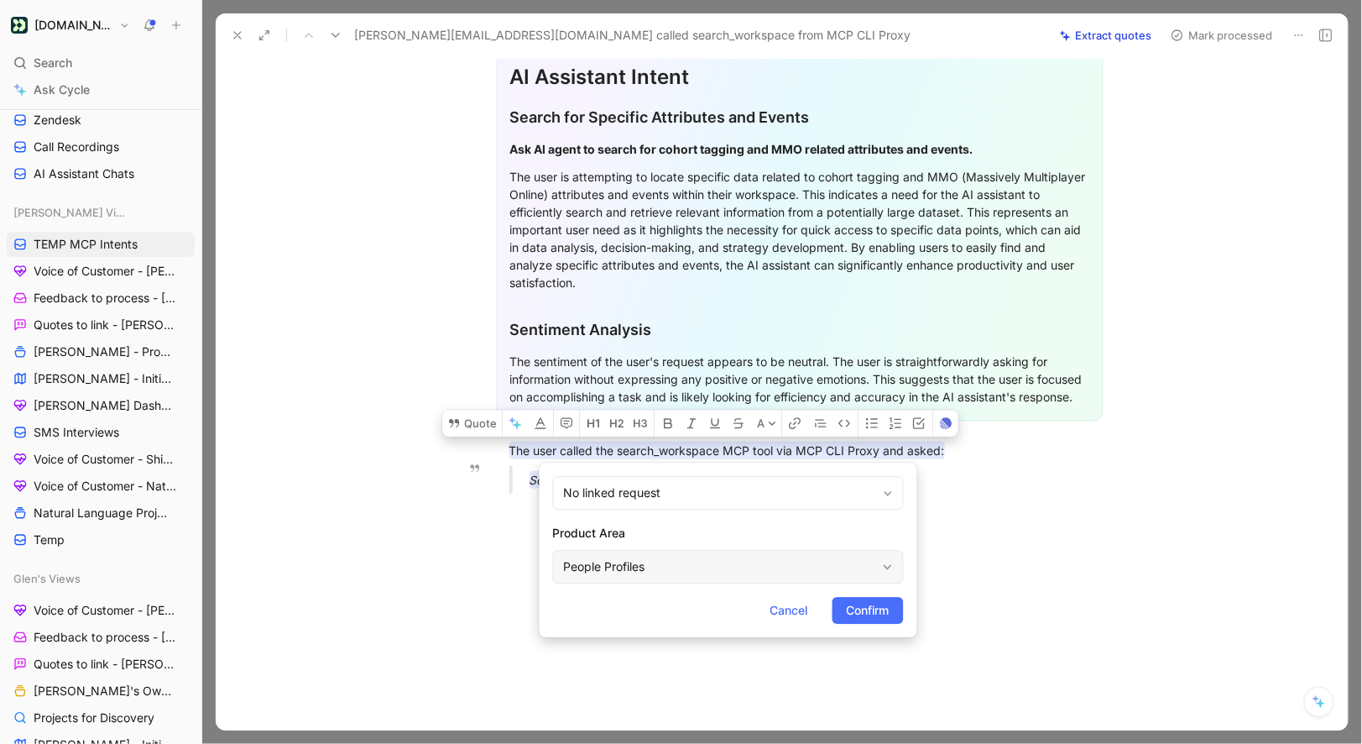
click at [592, 562] on div "People Profiles" at bounding box center [720, 567] width 312 height 20
type input "mc"
click at [882, 607] on span "Confirm" at bounding box center [868, 610] width 43 height 20
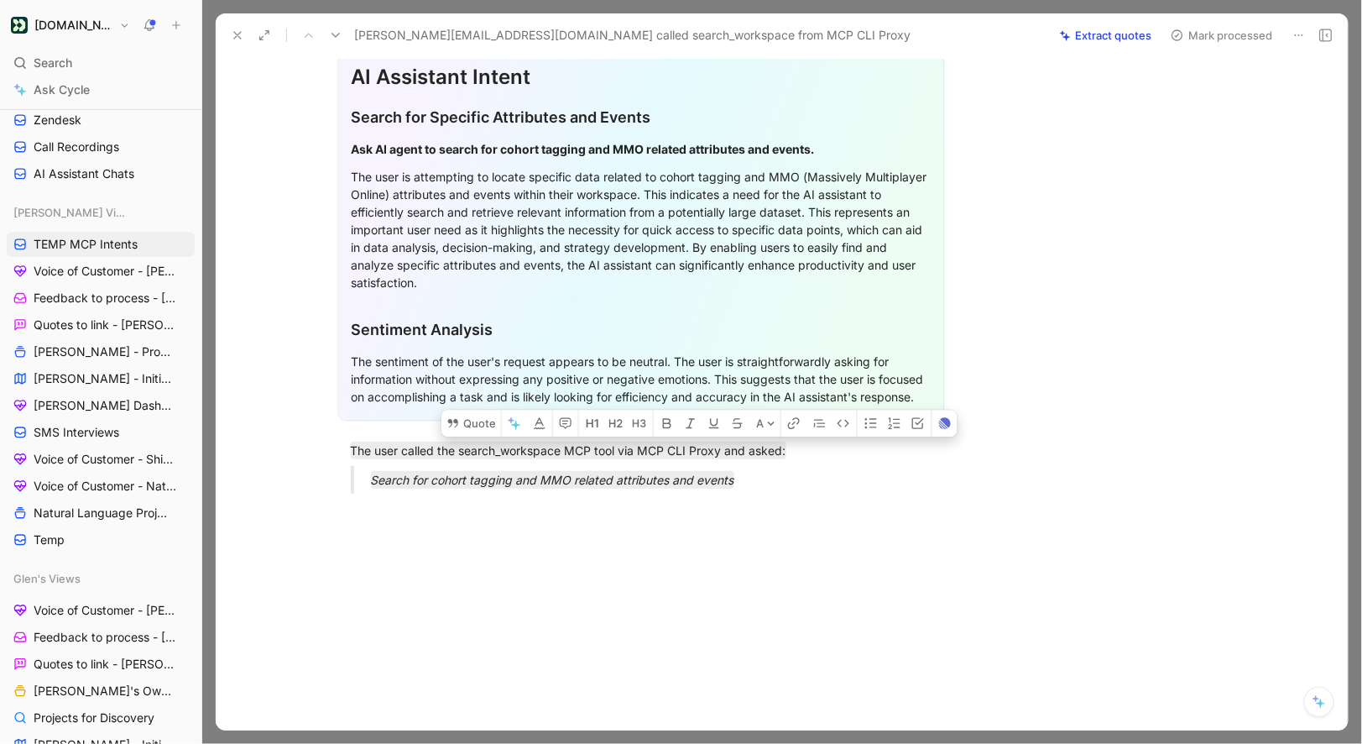
click at [1208, 34] on button "Mark processed" at bounding box center [1222, 36] width 118 height 24
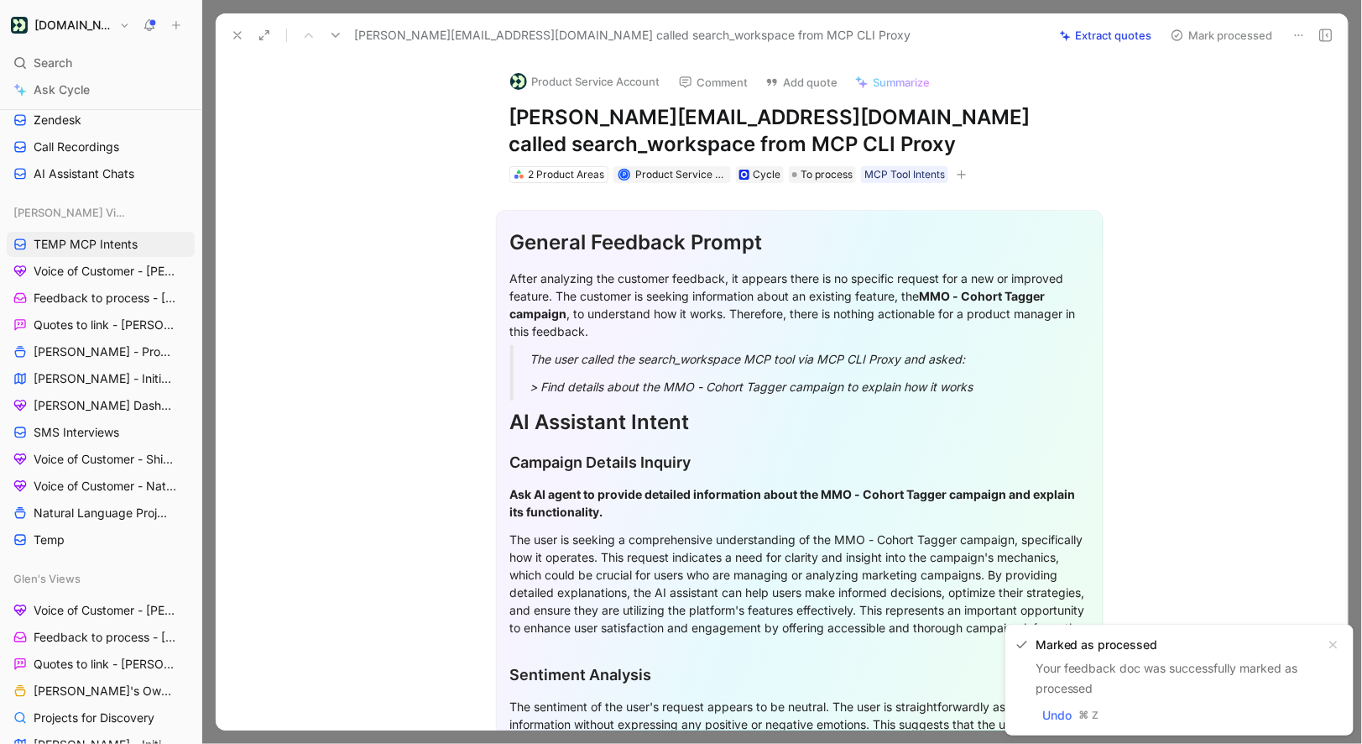
click at [650, 79] on button "Product Service Account" at bounding box center [585, 81] width 165 height 25
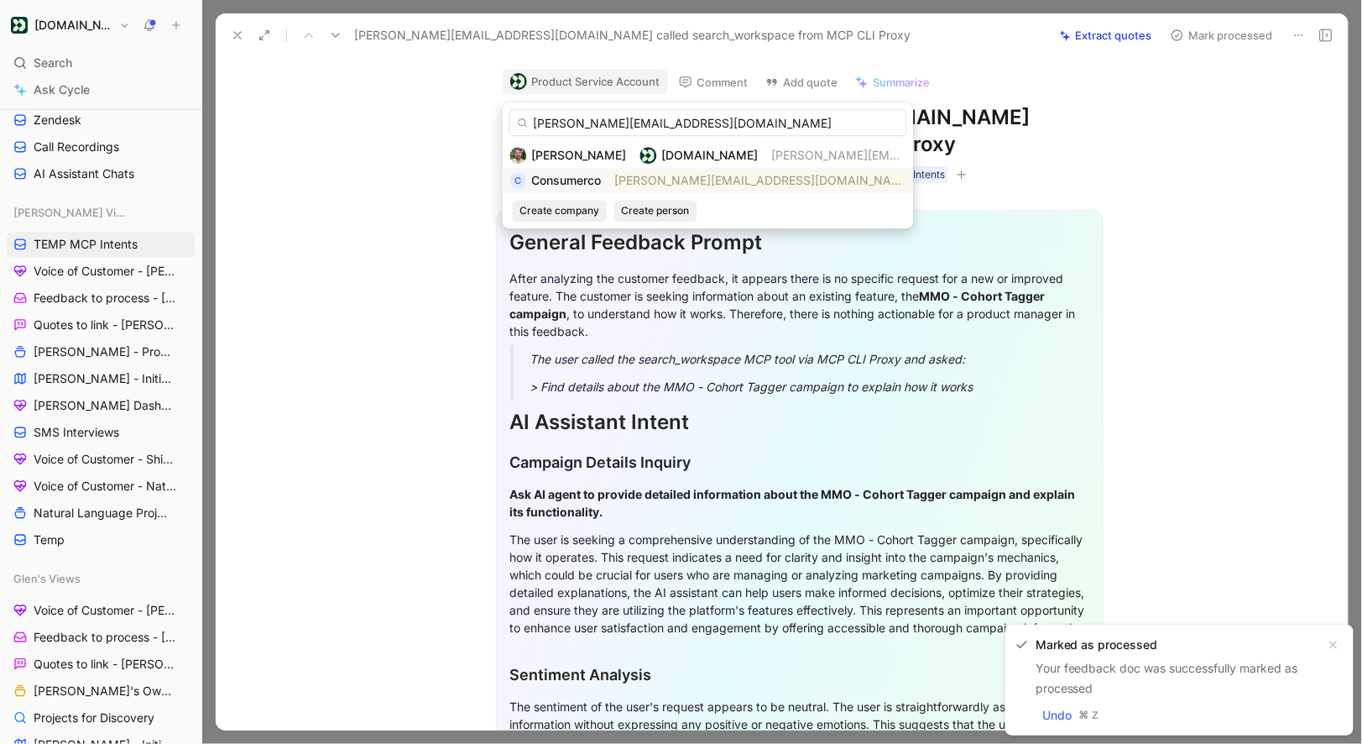
type input "jeremy@consumerco.com"
click at [594, 183] on span "Consumerco" at bounding box center [567, 180] width 70 height 14
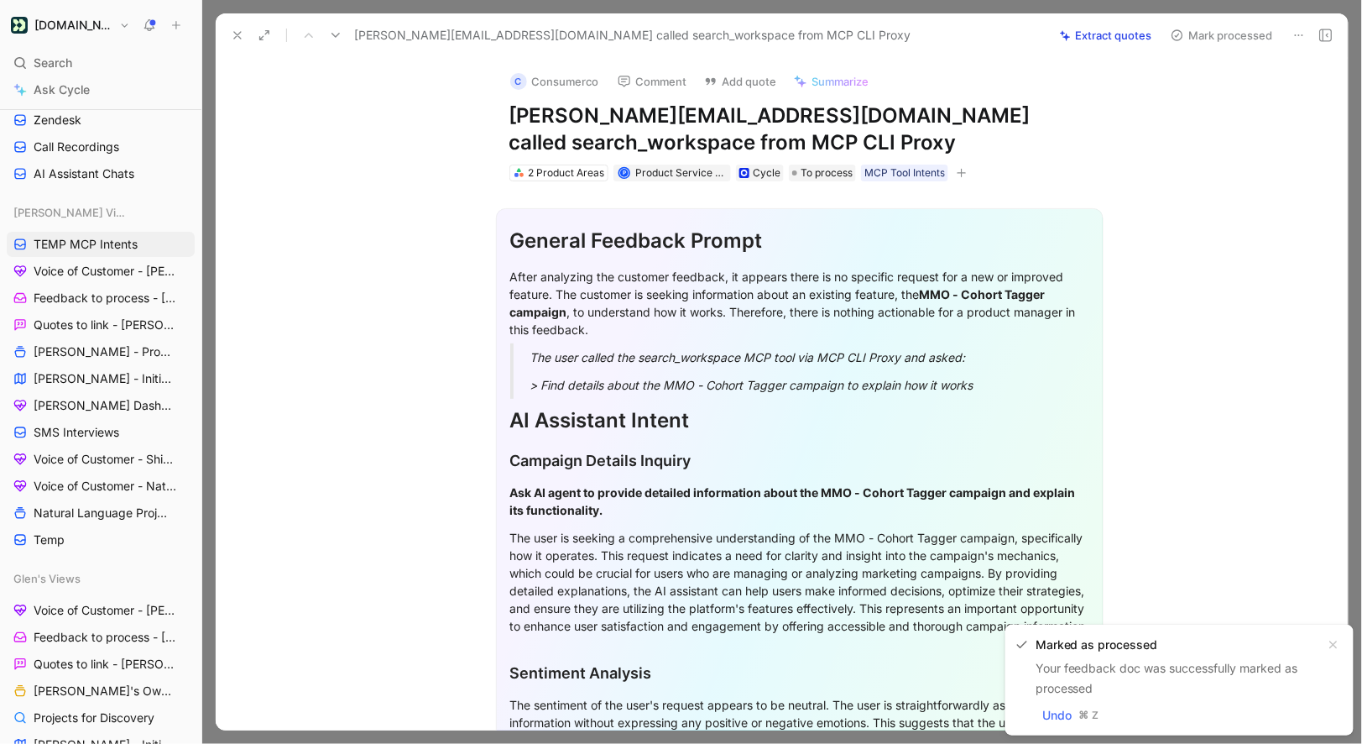
scroll to position [359, 0]
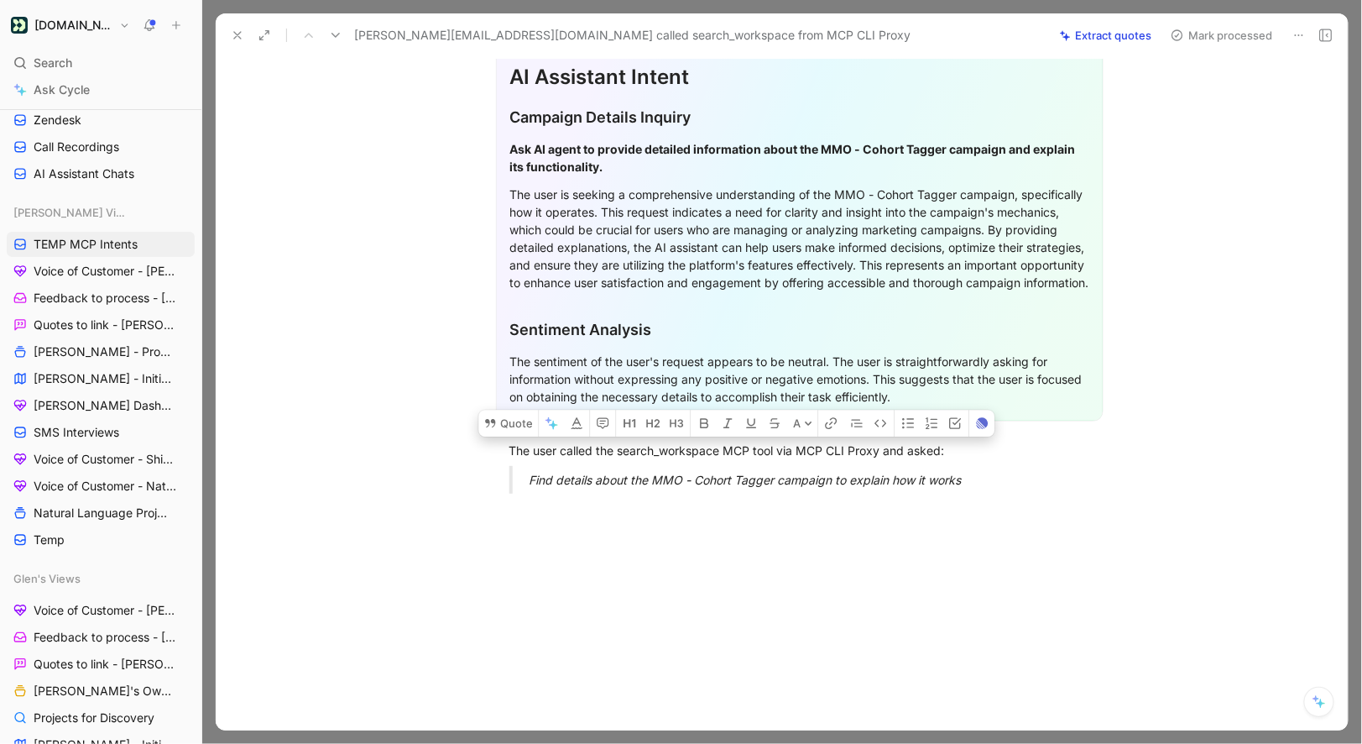
drag, startPoint x: 503, startPoint y: 451, endPoint x: 981, endPoint y: 511, distance: 482.2
click at [981, 511] on div "Quote A General Feedback Prompt After analyzing the customer feedback, it appea…" at bounding box center [799, 284] width 1097 height 892
click at [499, 427] on button "Quote" at bounding box center [508, 423] width 60 height 27
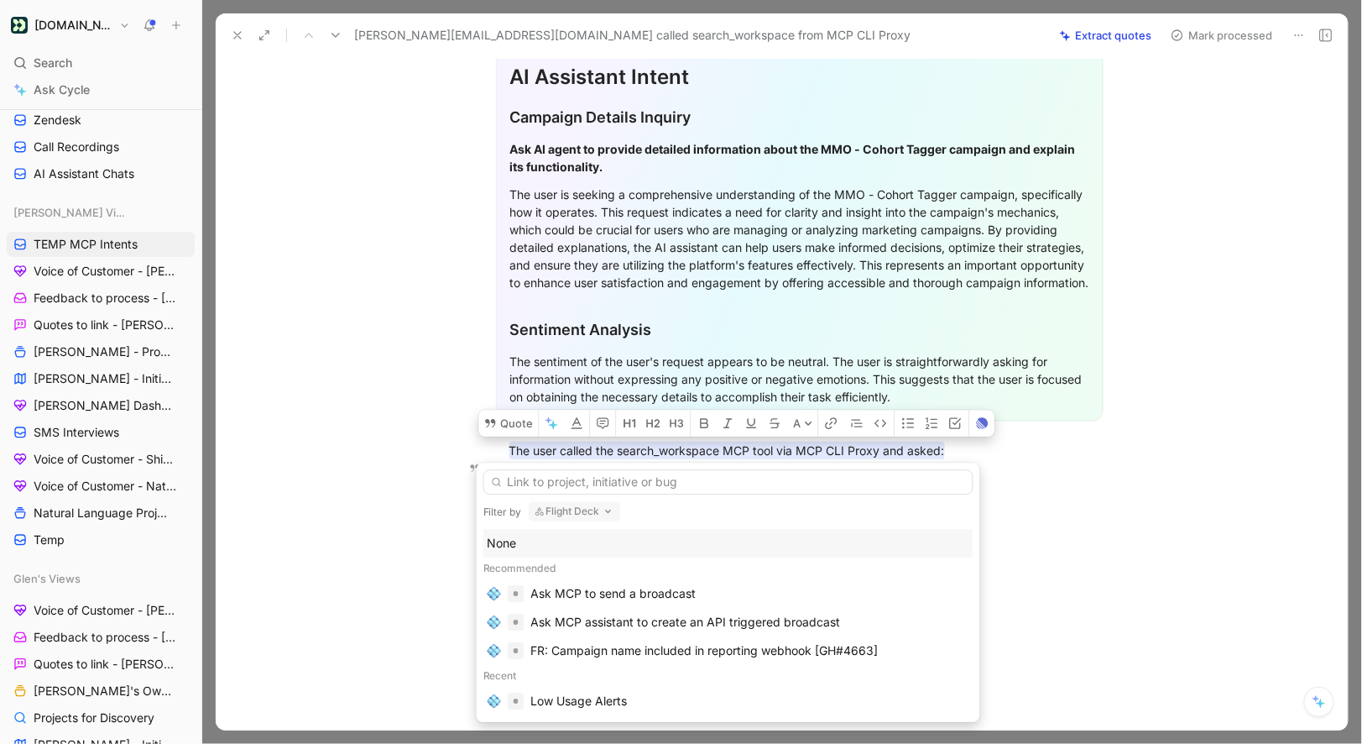
click at [520, 546] on div "None" at bounding box center [729, 543] width 482 height 20
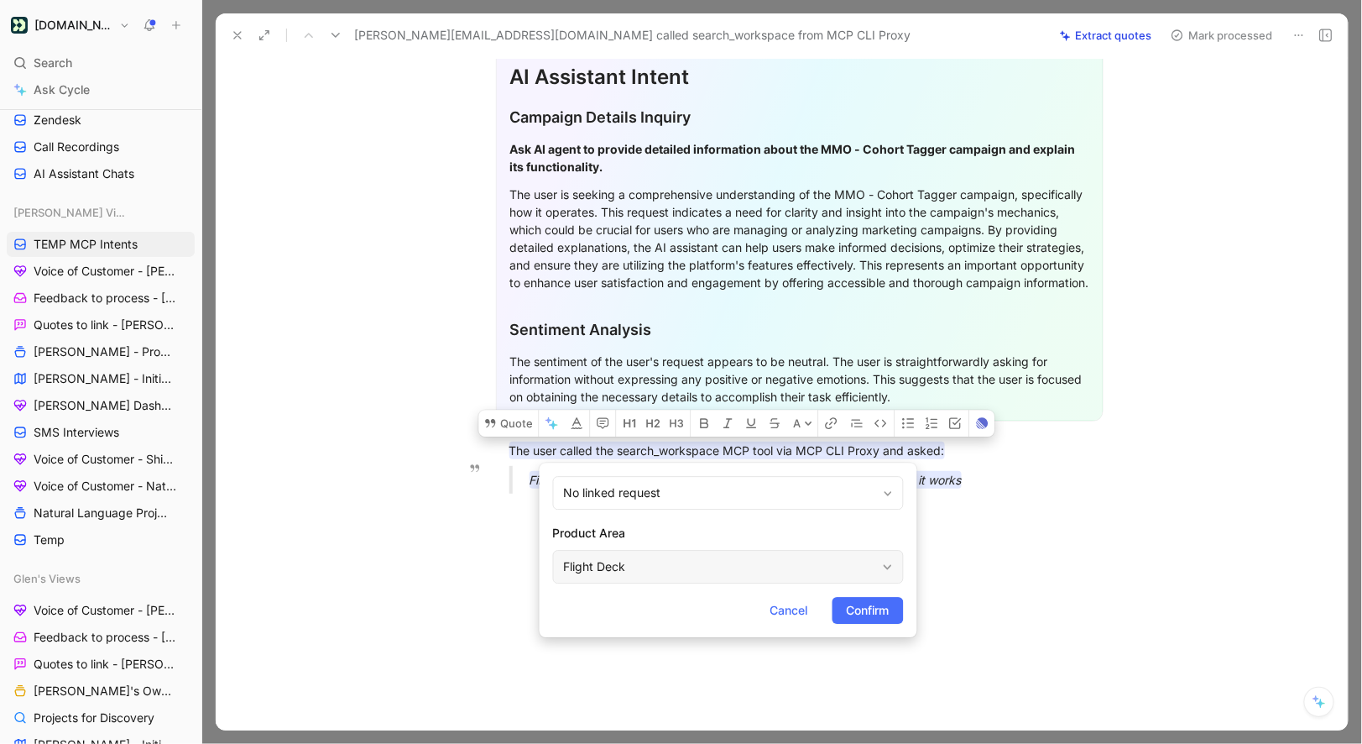
click at [621, 558] on div "Flight Deck" at bounding box center [720, 567] width 312 height 20
type input "mc"
click at [888, 620] on button "Confirm" at bounding box center [868, 610] width 71 height 27
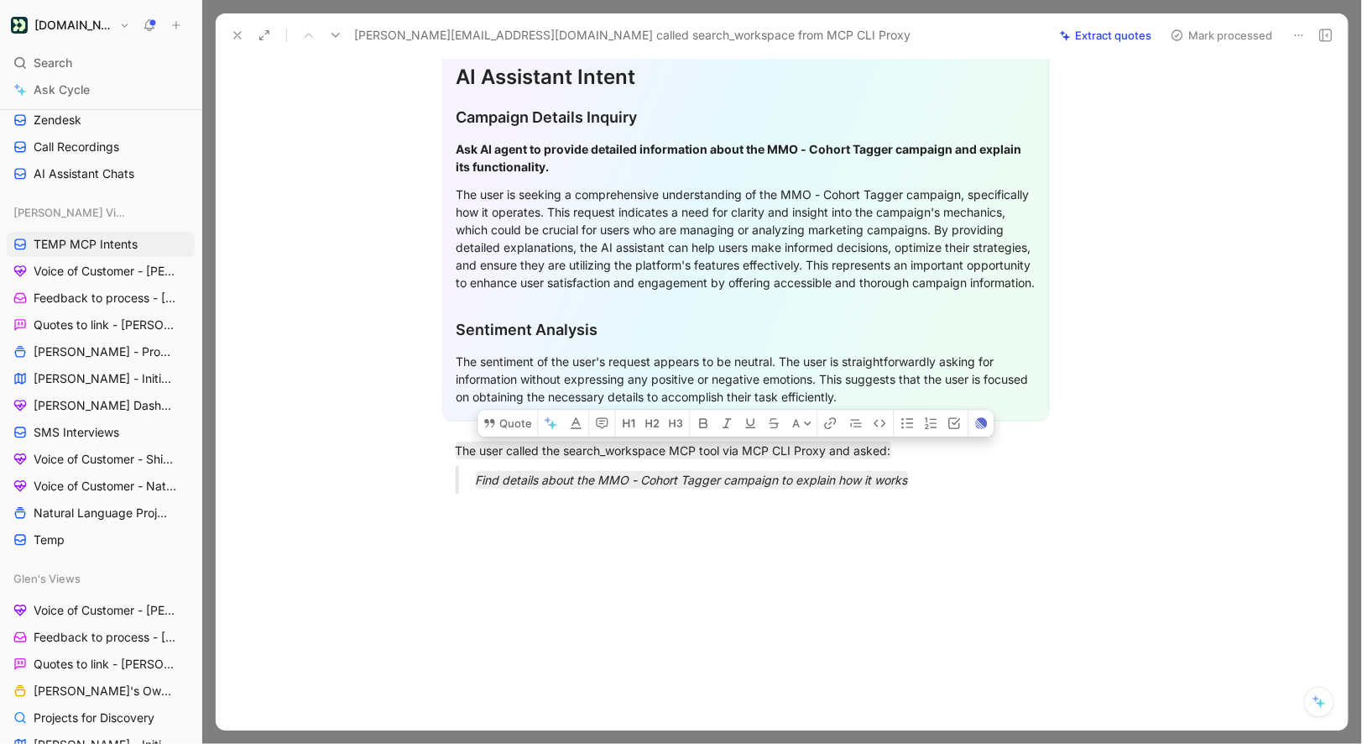
click at [1199, 44] on button "Mark processed" at bounding box center [1222, 36] width 118 height 24
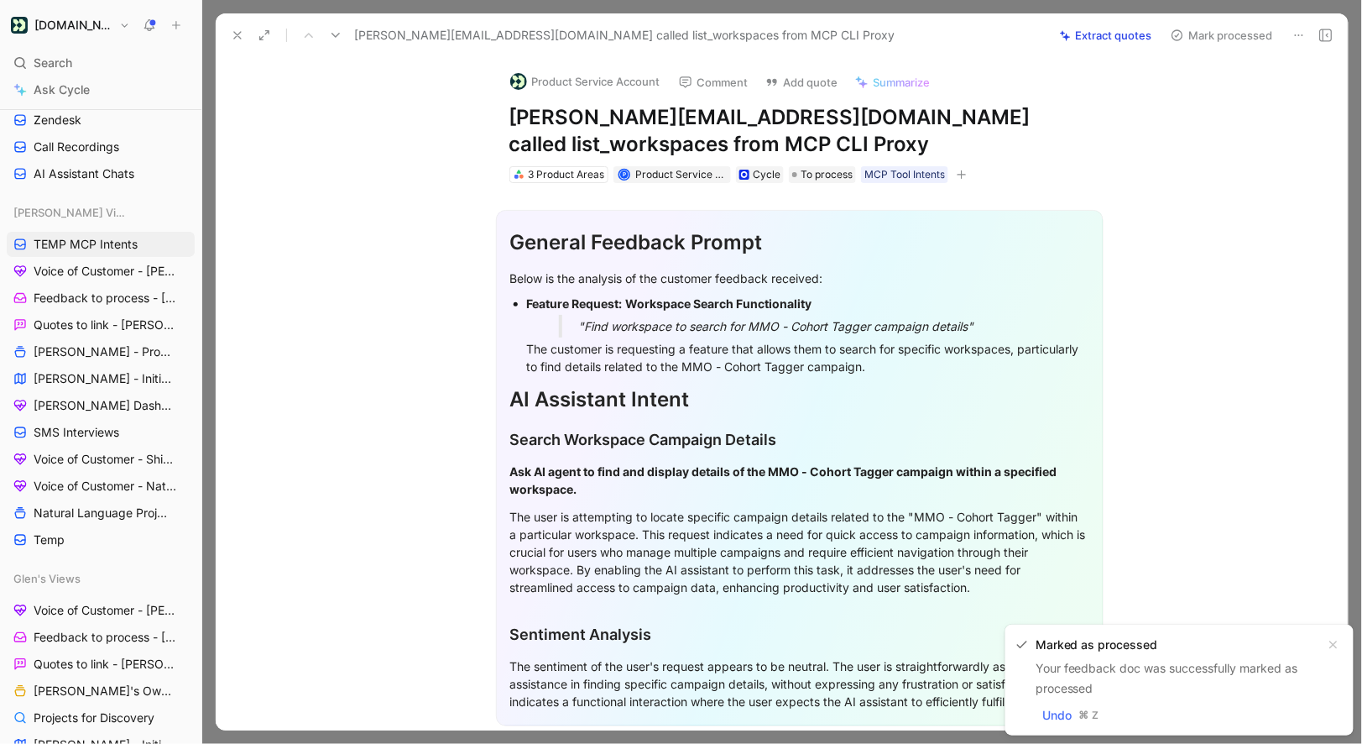
drag, startPoint x: 505, startPoint y: 117, endPoint x: 775, endPoint y: 115, distance: 269.4
click at [784, 115] on div "Product Service Account Comment Add quote Summarize jeremy@consumerco.com calle…" at bounding box center [800, 121] width 645 height 128
click at [617, 81] on button "Product Service Account" at bounding box center [585, 81] width 165 height 25
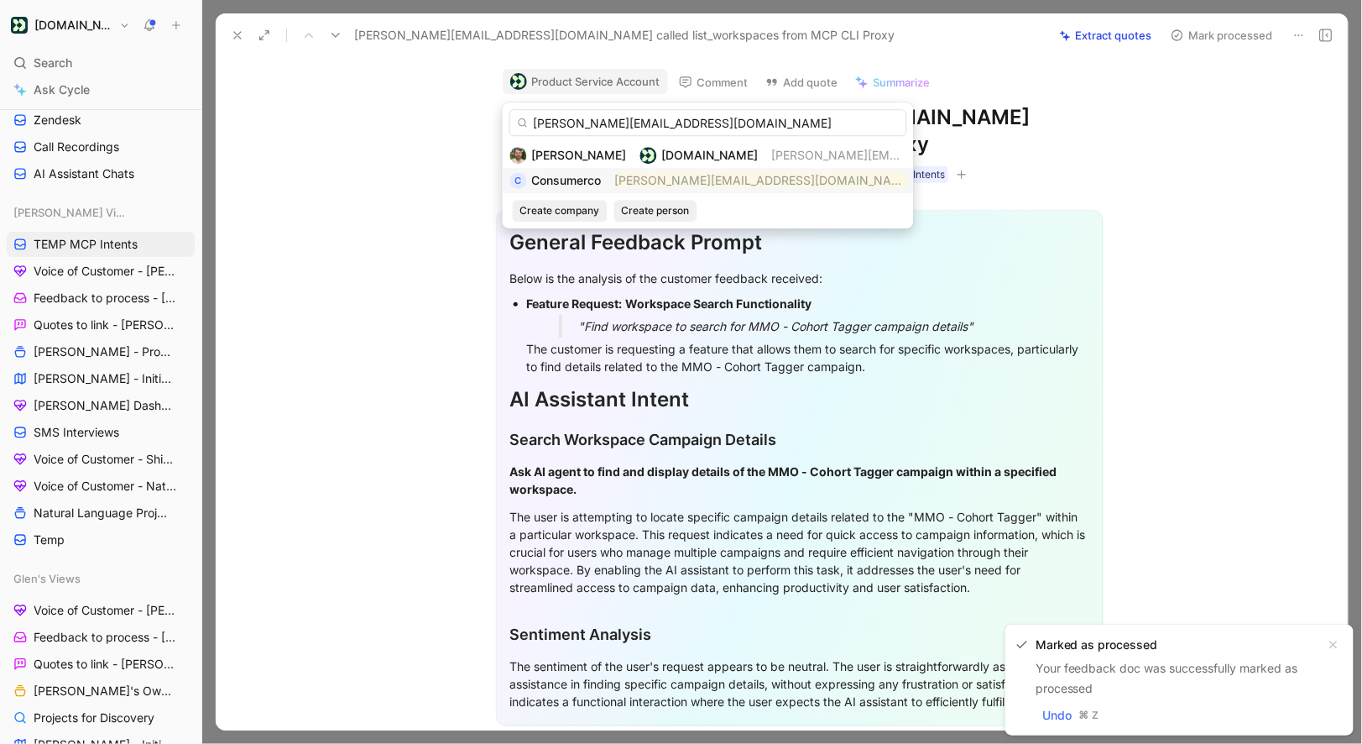
type input "jeremy@consumerco.com"
click at [578, 184] on span "Consumerco" at bounding box center [567, 180] width 70 height 14
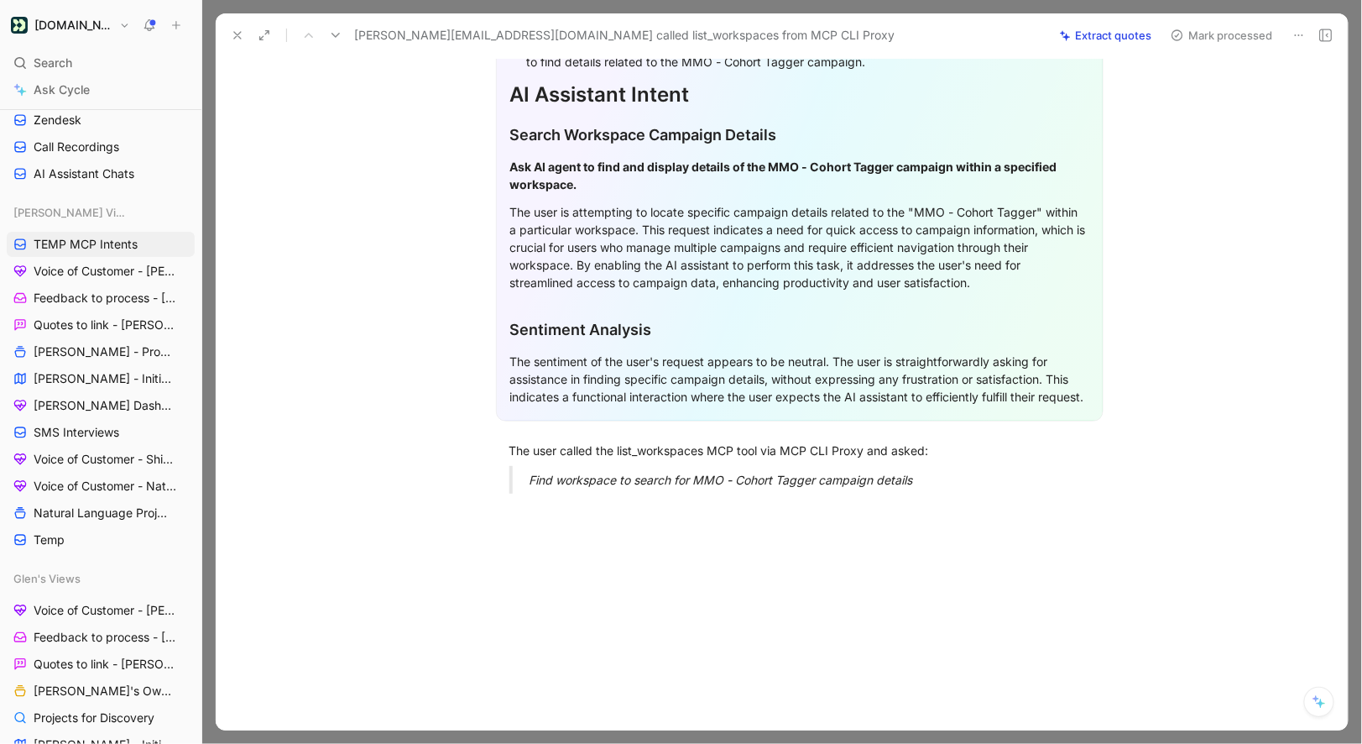
scroll to position [319, 0]
drag, startPoint x: 510, startPoint y: 446, endPoint x: 918, endPoint y: 481, distance: 409.5
click at [917, 481] on div "General Feedback Prompt Below is the analysis of the customer feedback received…" at bounding box center [799, 192] width 1097 height 629
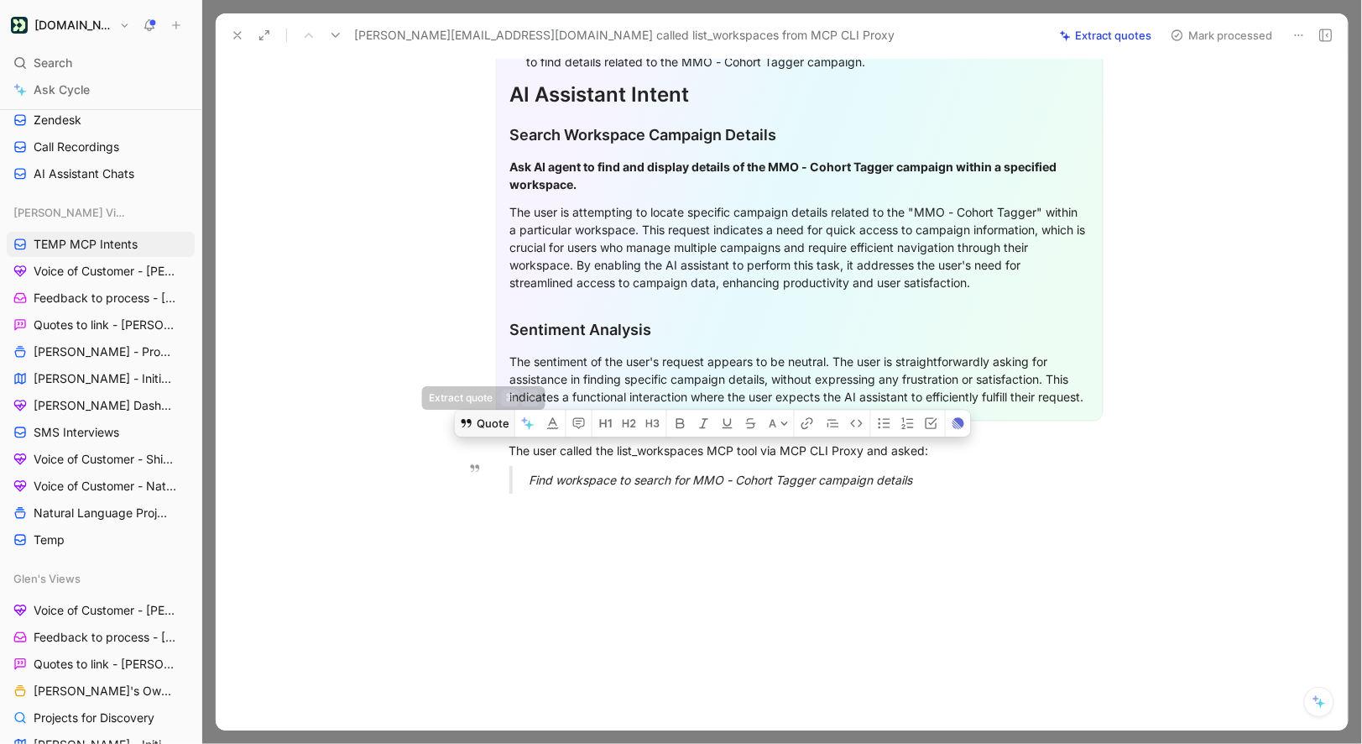
click at [478, 425] on button "Quote" at bounding box center [485, 423] width 60 height 27
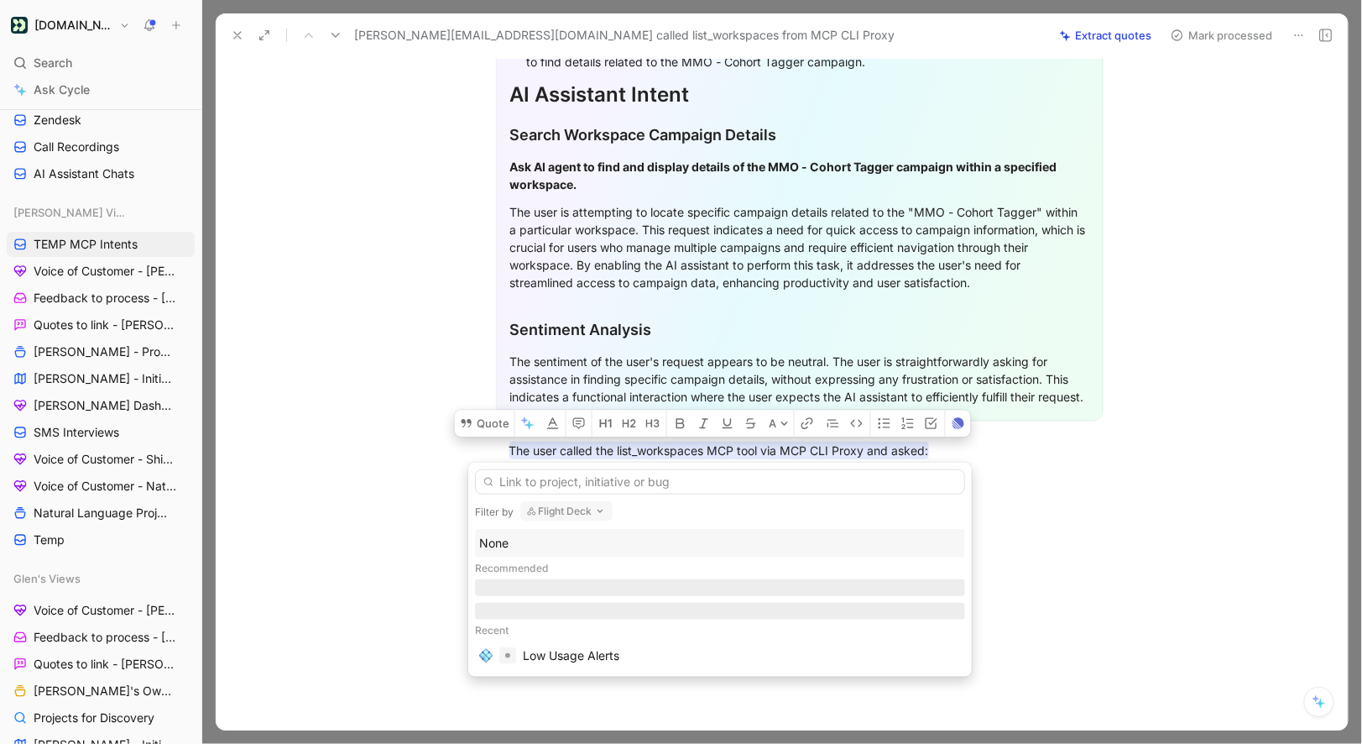
click at [504, 541] on div "None Recommended Recent Low Usage Alerts" at bounding box center [720, 599] width 490 height 141
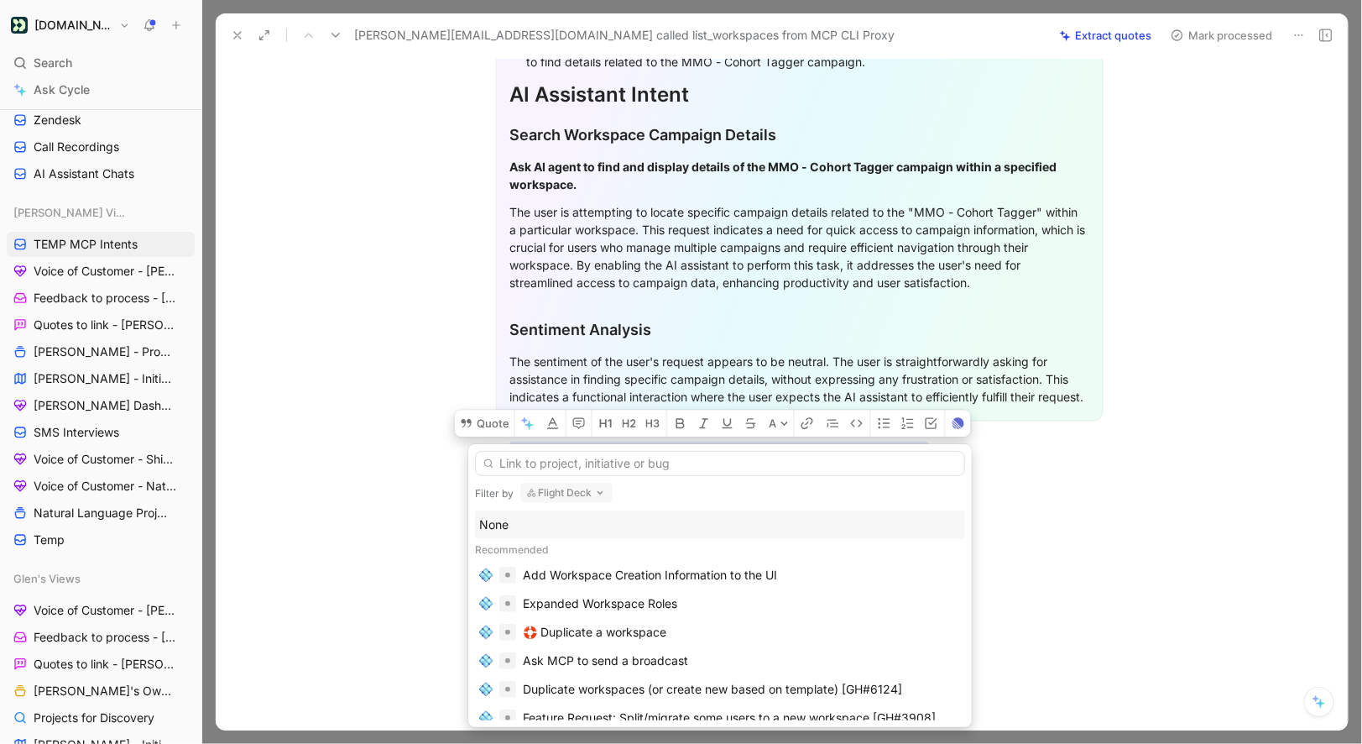
click at [520, 530] on div "None" at bounding box center [720, 525] width 482 height 20
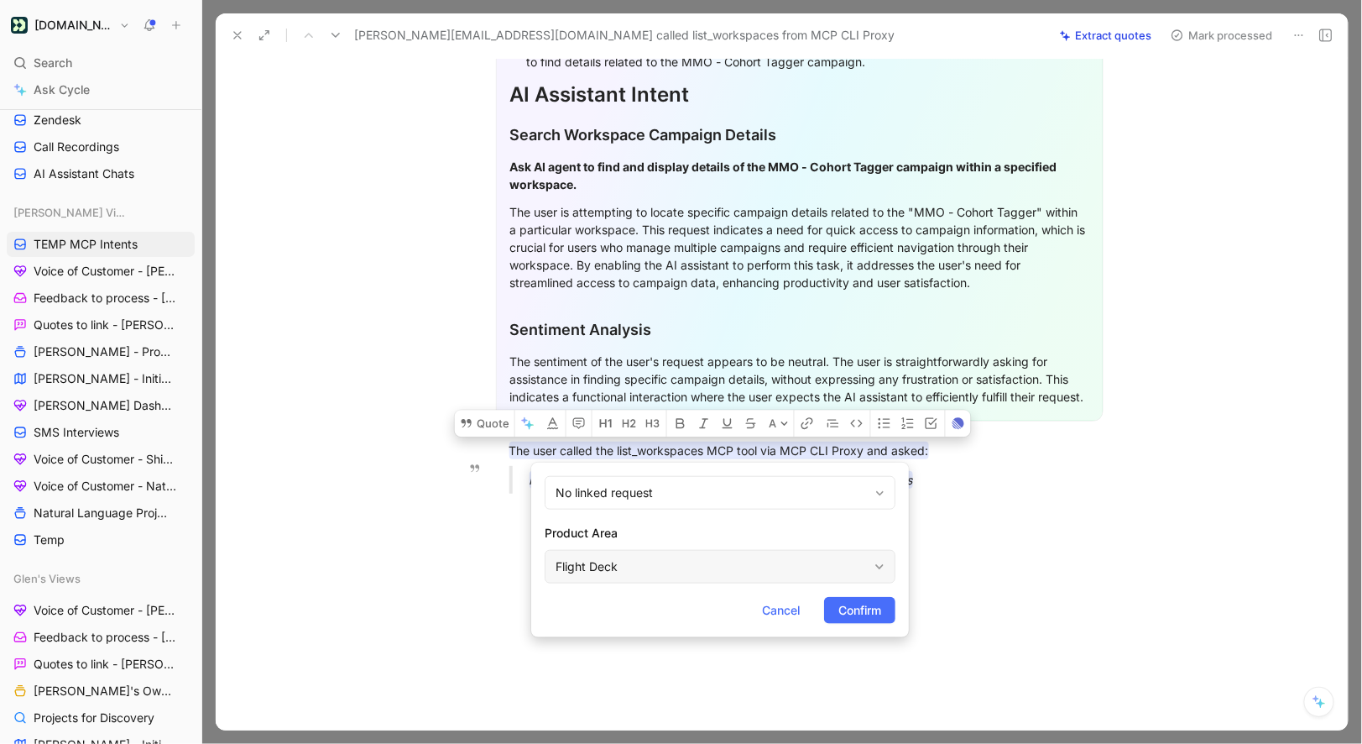
click at [631, 554] on div "Flight Deck" at bounding box center [720, 567] width 351 height 34
type input "mc"
click at [860, 607] on span "Confirm" at bounding box center [860, 610] width 43 height 20
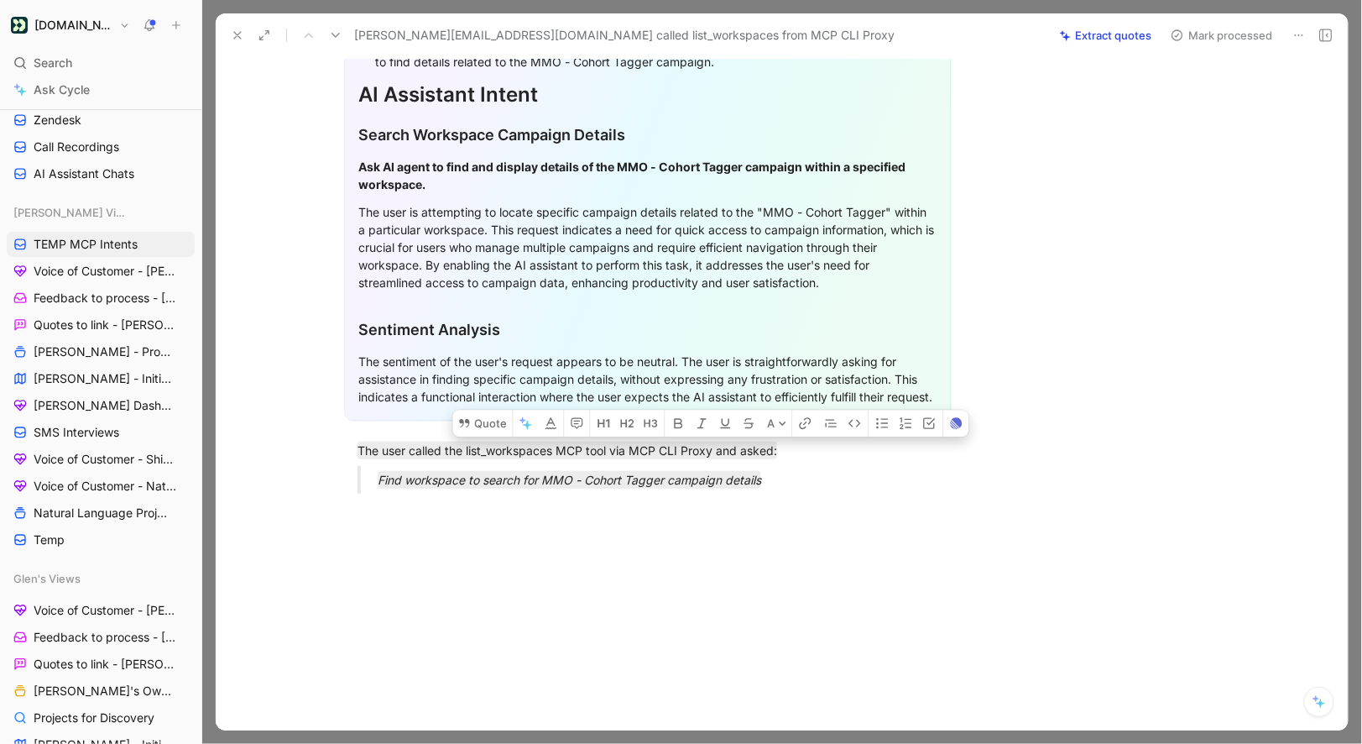
click at [1199, 37] on button "Mark processed" at bounding box center [1222, 36] width 118 height 24
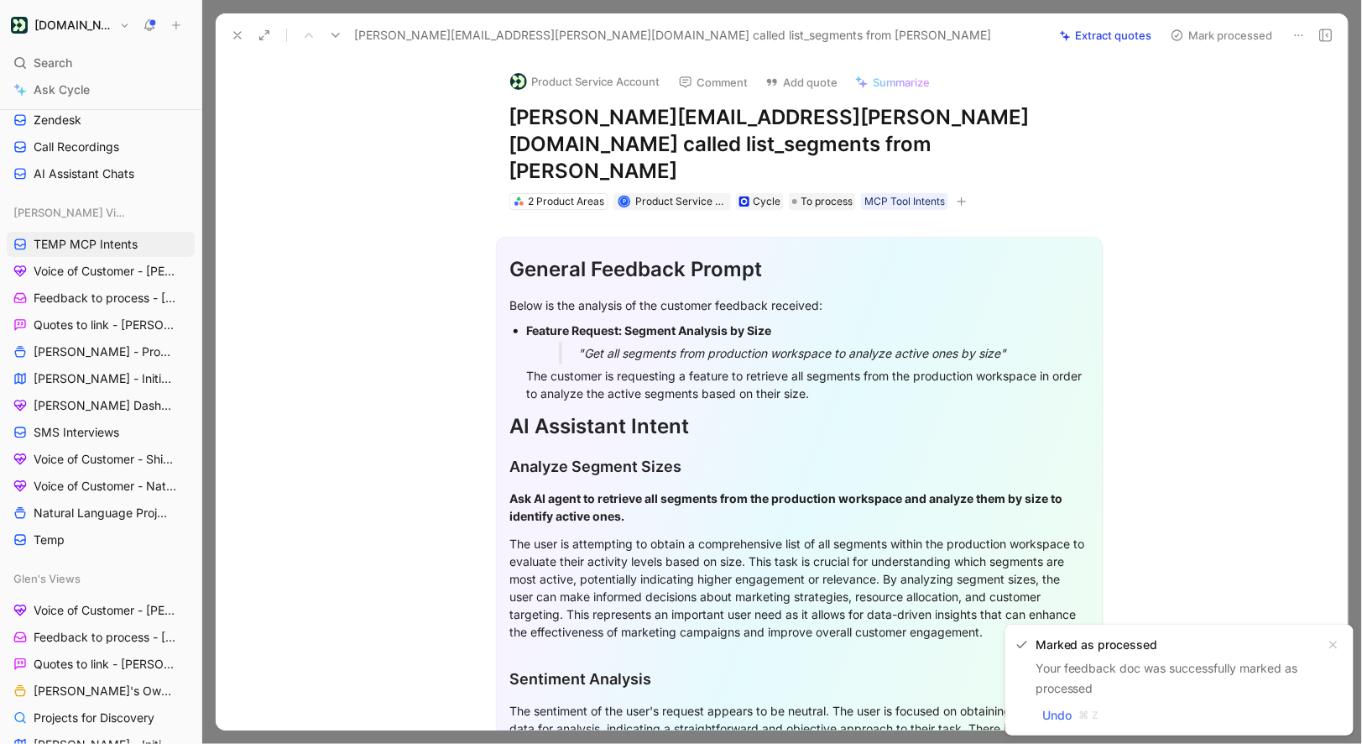
drag, startPoint x: 825, startPoint y: 119, endPoint x: 500, endPoint y: 116, distance: 324.9
click at [500, 116] on div "Product Service Account Comment Add quote Summarize zarrar.shaikh@tradeengage.c…" at bounding box center [800, 134] width 645 height 154
click at [549, 80] on button "Product Service Account" at bounding box center [585, 81] width 165 height 25
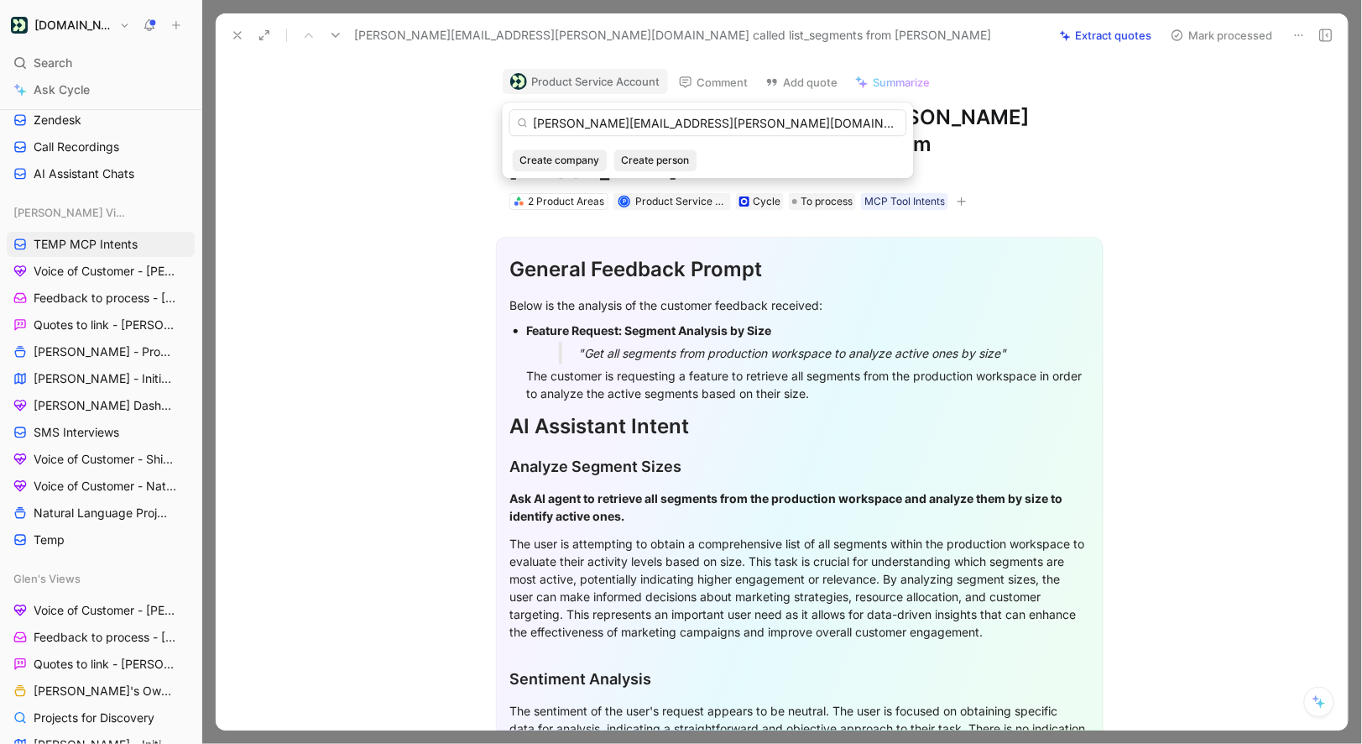
click at [732, 124] on input "zarrar.shaikh@tradeengage.com" at bounding box center [709, 122] width 398 height 27
type input "zarrar.shaikh@tradeengage.com"
click at [656, 161] on span "Create person" at bounding box center [656, 160] width 68 height 17
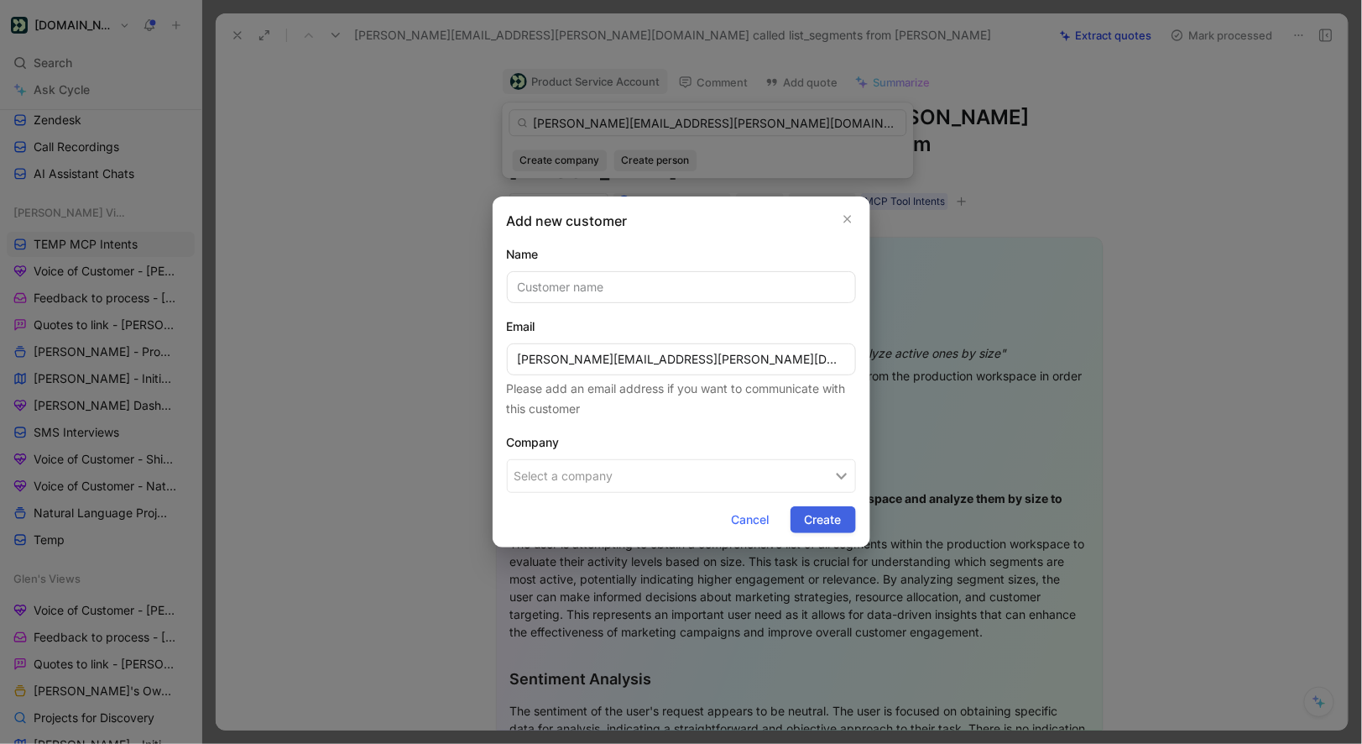
click at [828, 510] on span "Create" at bounding box center [823, 520] width 37 height 20
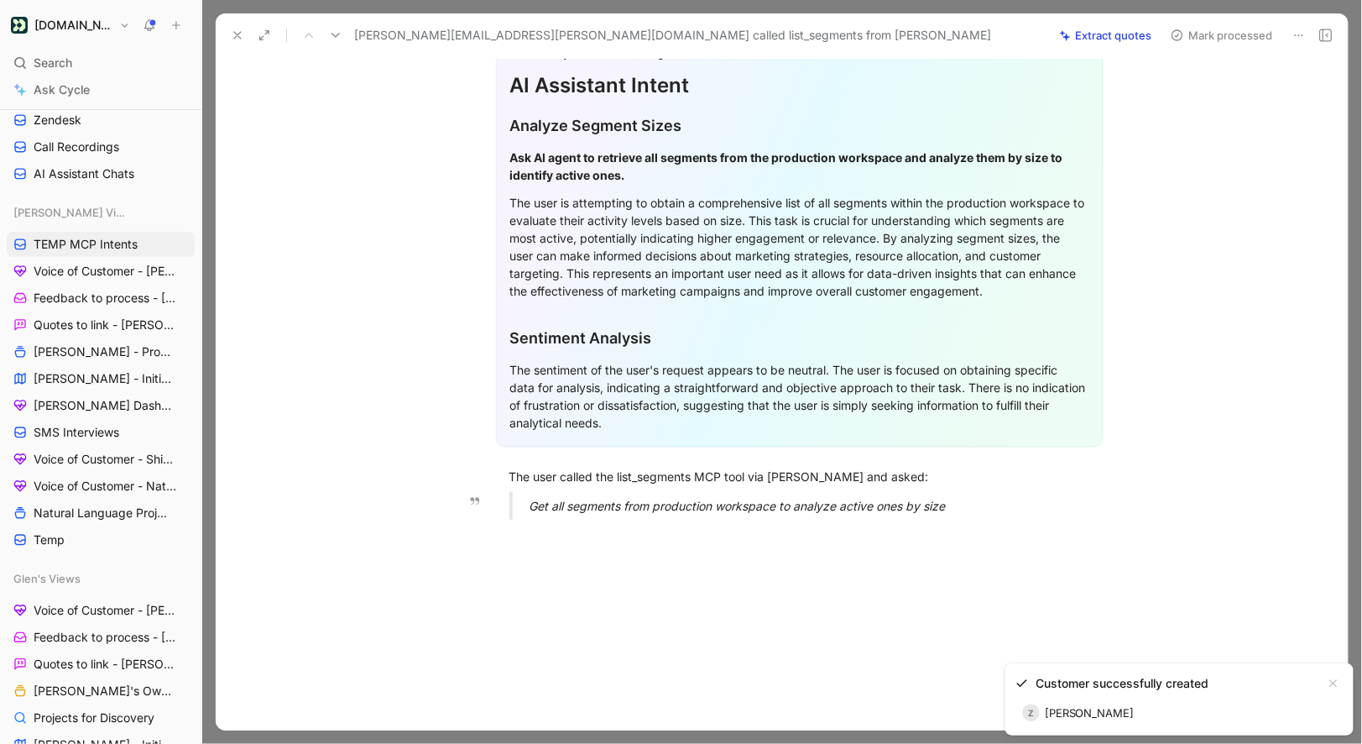
scroll to position [337, 0]
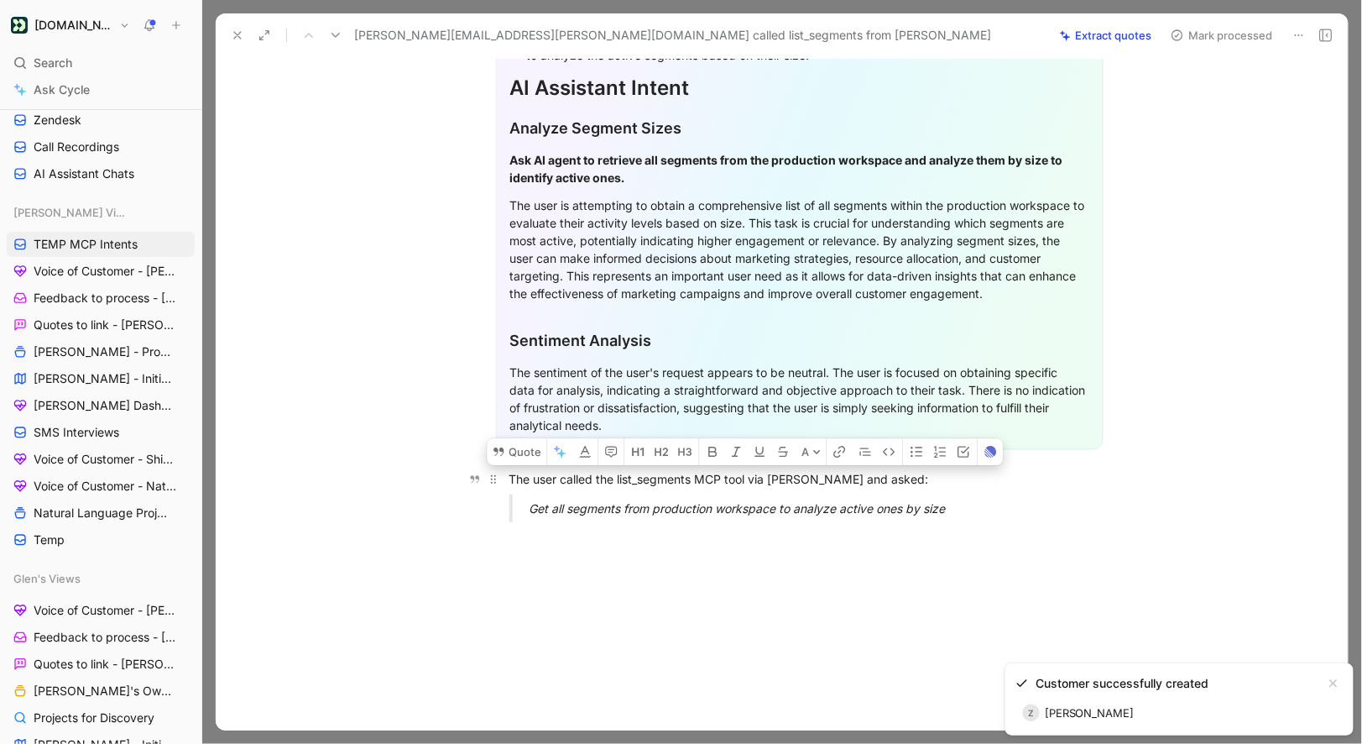
drag, startPoint x: 982, startPoint y: 481, endPoint x: 534, endPoint y: 447, distance: 449.5
click at [534, 447] on div "General Feedback Prompt Below is the analysis of the customer feedback received…" at bounding box center [799, 204] width 1097 height 664
click at [505, 465] on p "The user called the list_segments MCP tool via Claude and asked:" at bounding box center [800, 479] width 645 height 28
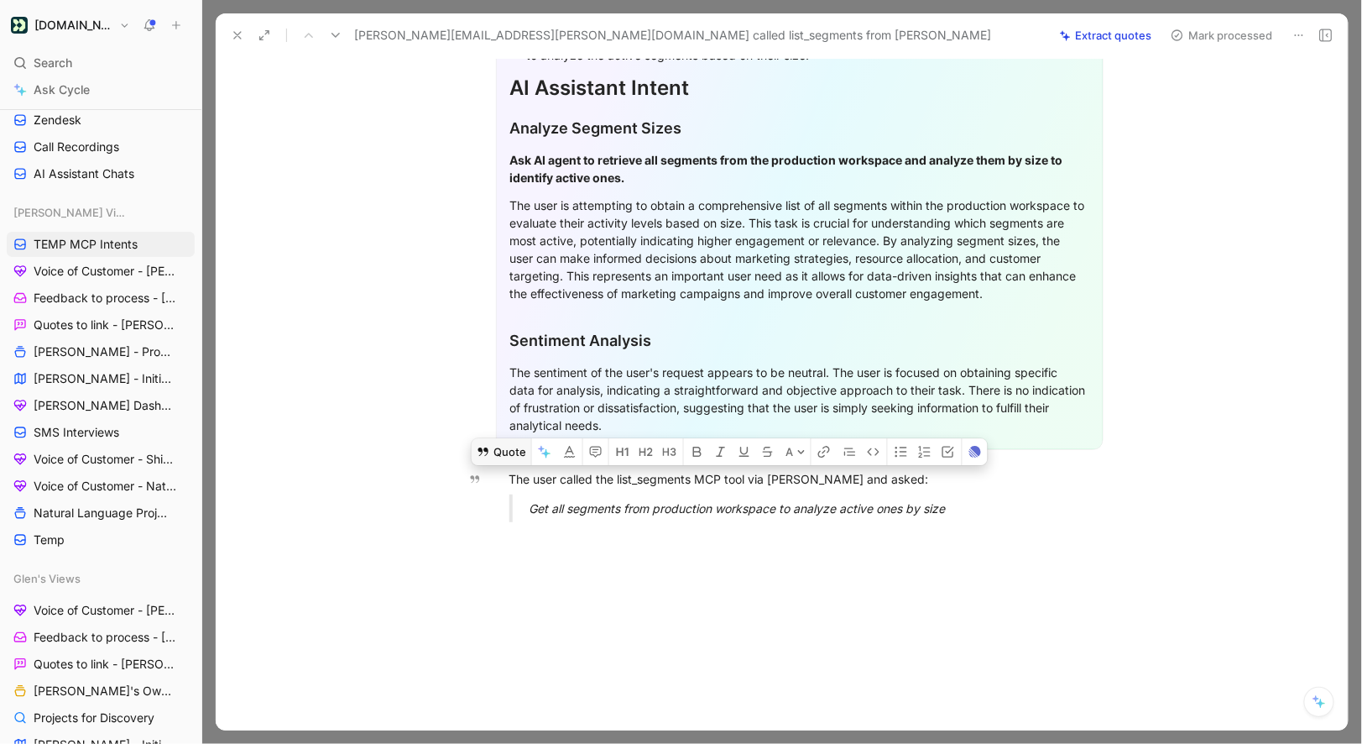
click at [504, 438] on button "Quote" at bounding box center [502, 451] width 60 height 27
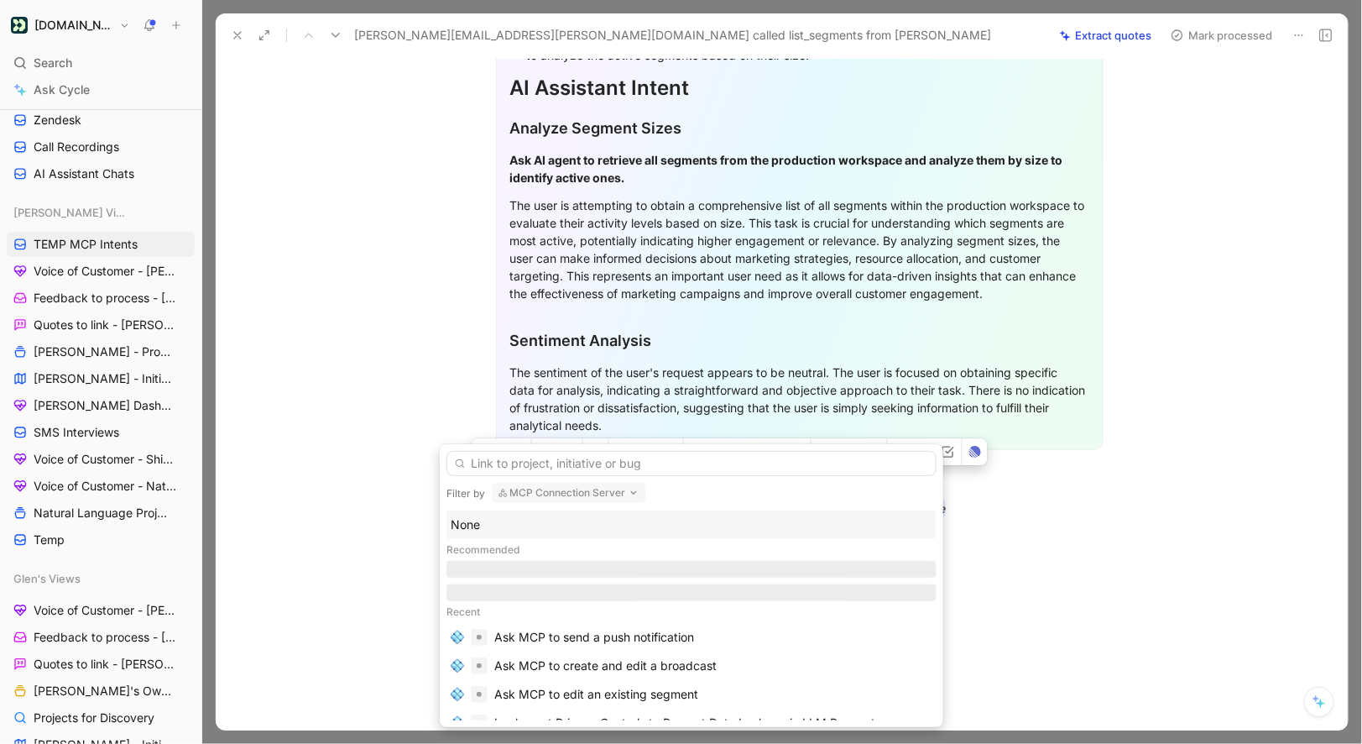
click at [489, 525] on div "None" at bounding box center [692, 525] width 482 height 20
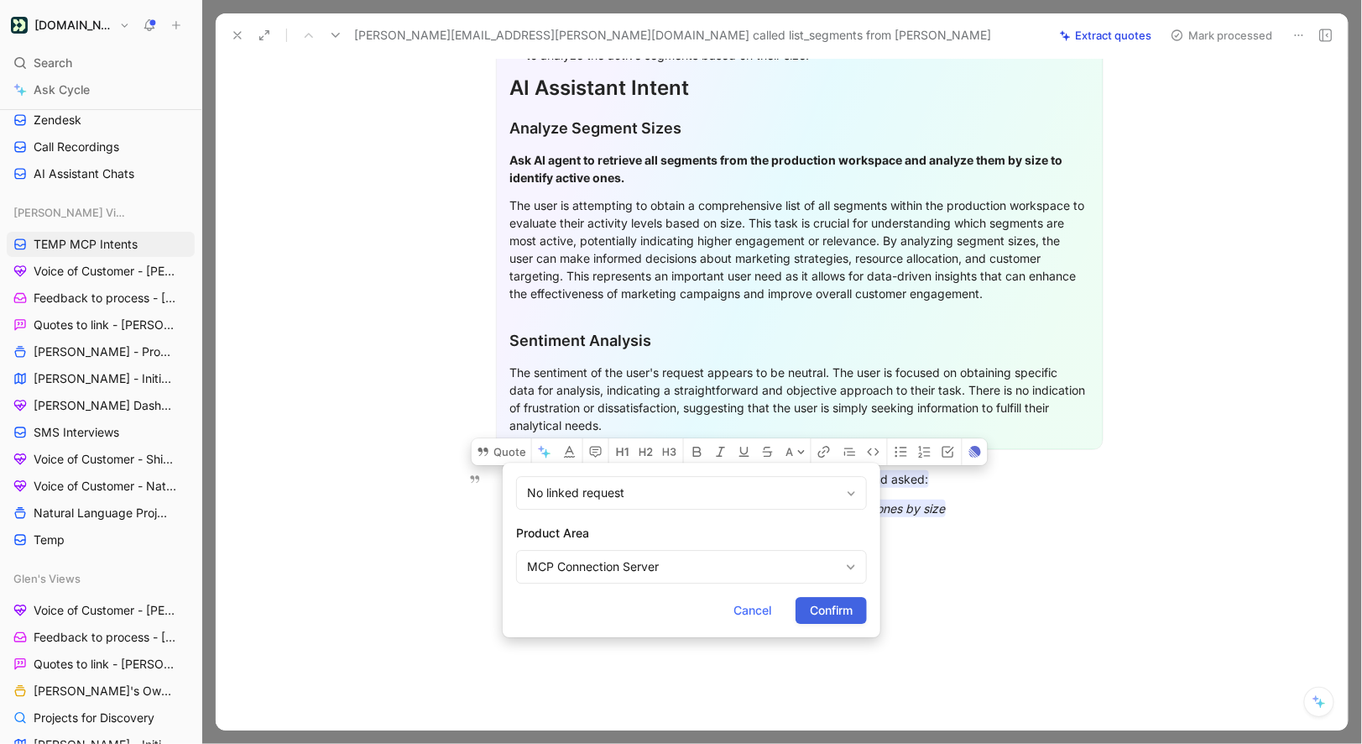
click at [819, 599] on button "Confirm" at bounding box center [831, 610] width 71 height 27
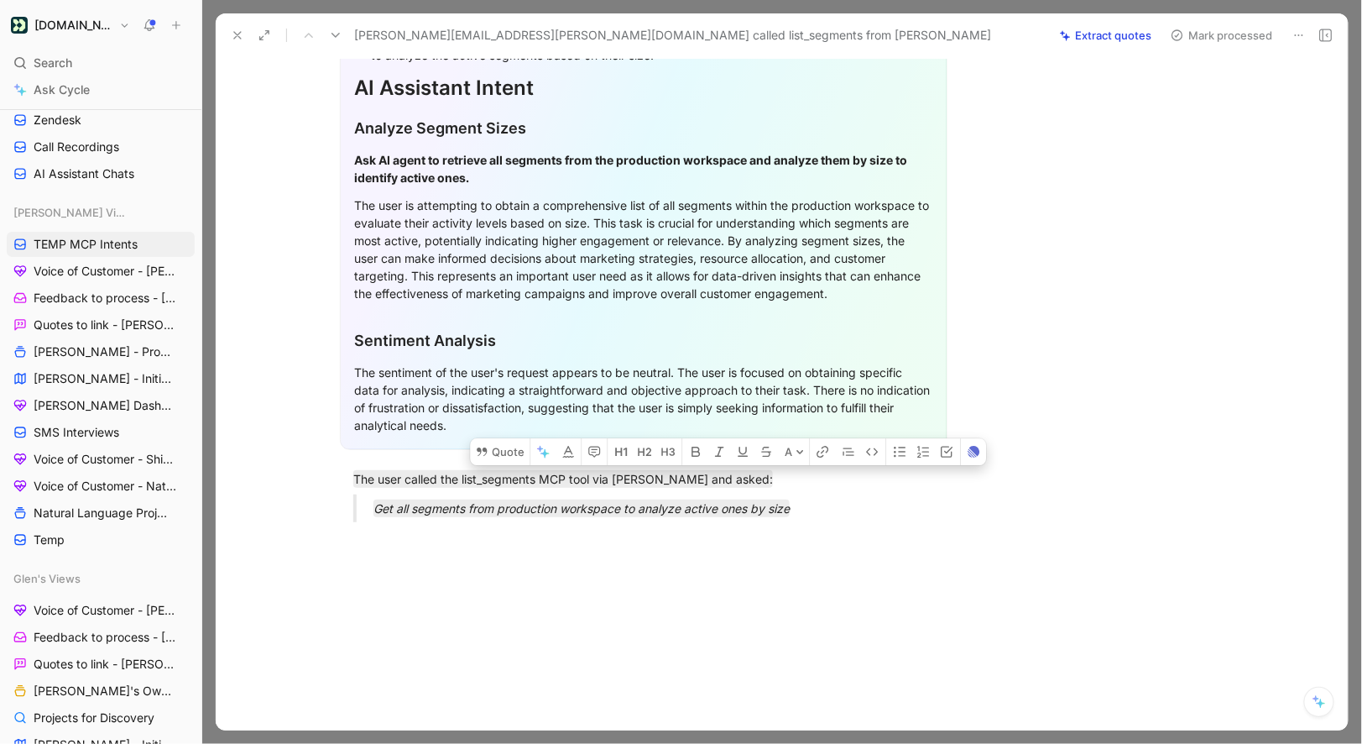
click at [1205, 38] on button "Mark processed" at bounding box center [1222, 36] width 118 height 24
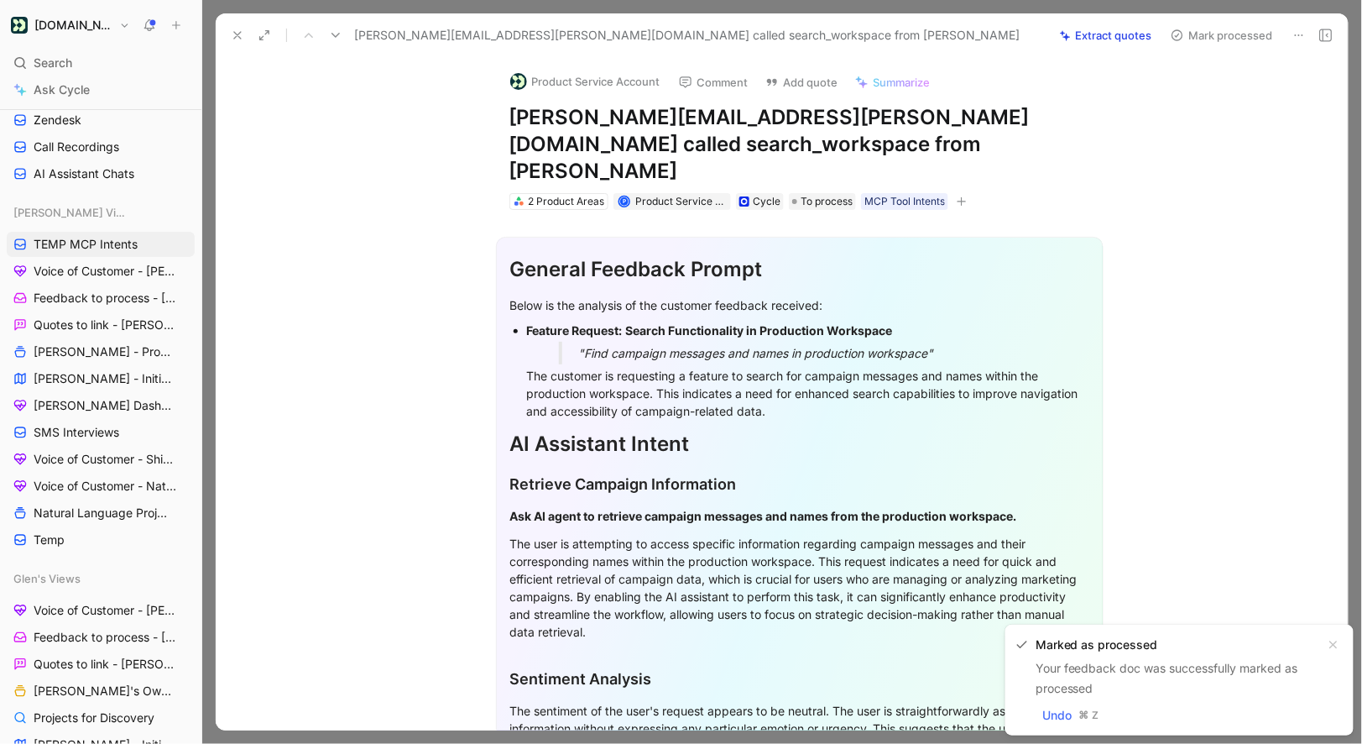
click at [575, 86] on button "Product Service Account" at bounding box center [585, 81] width 165 height 25
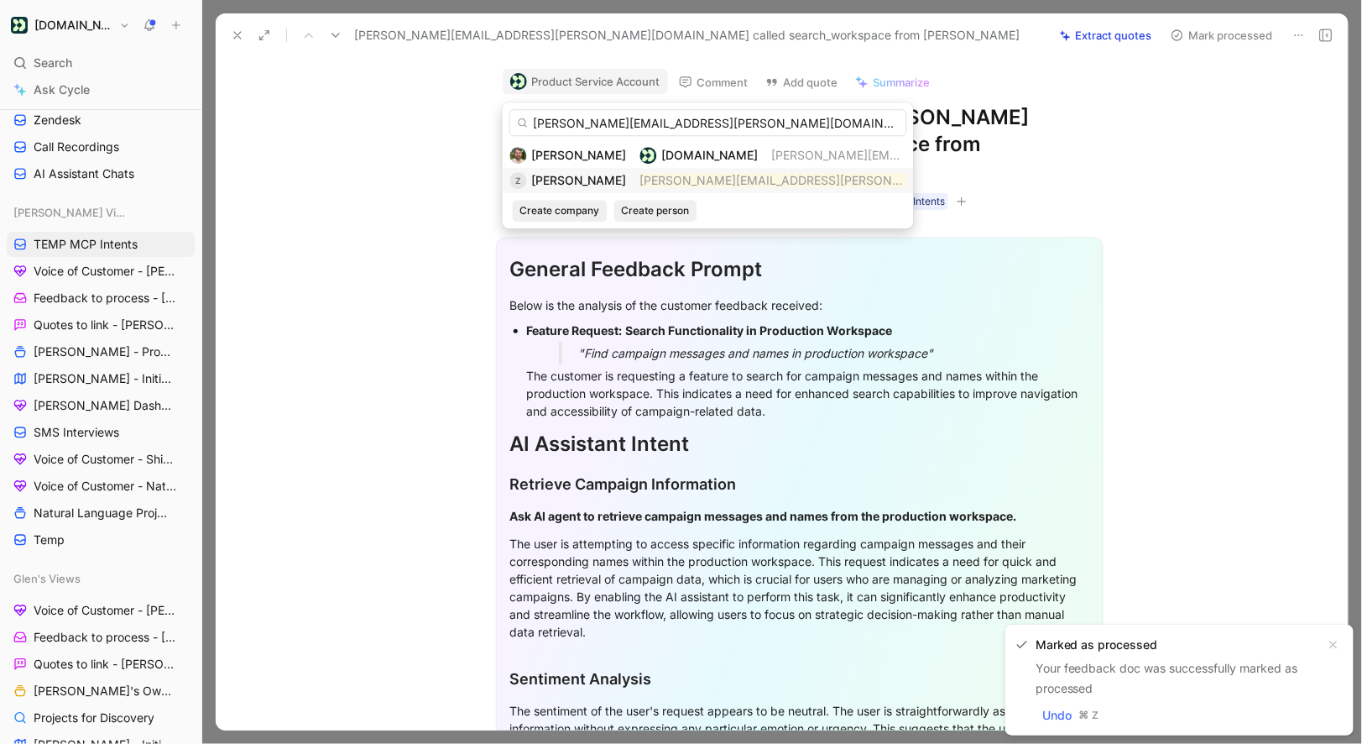
type input "zarrar.shaikh@tradeengage.com"
click at [587, 175] on span "Zarrar Shaikh" at bounding box center [579, 180] width 95 height 14
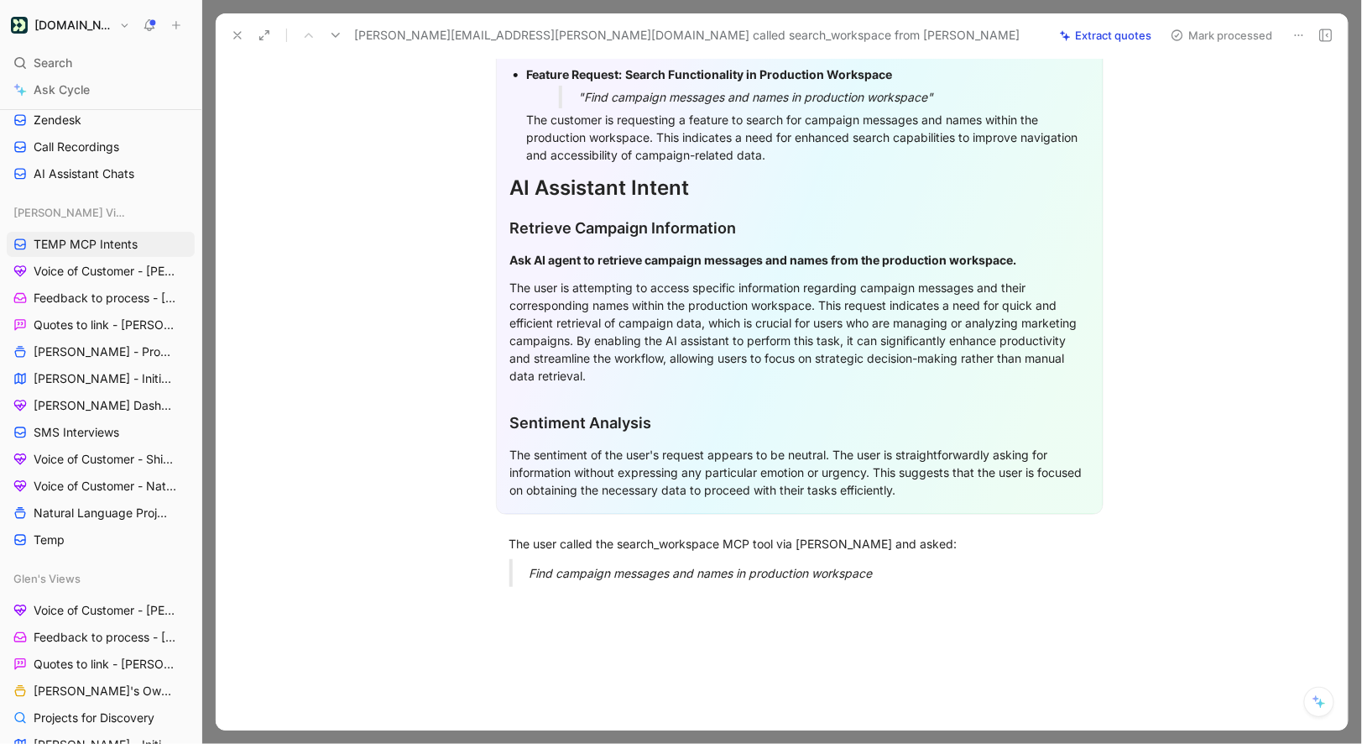
scroll to position [319, 0]
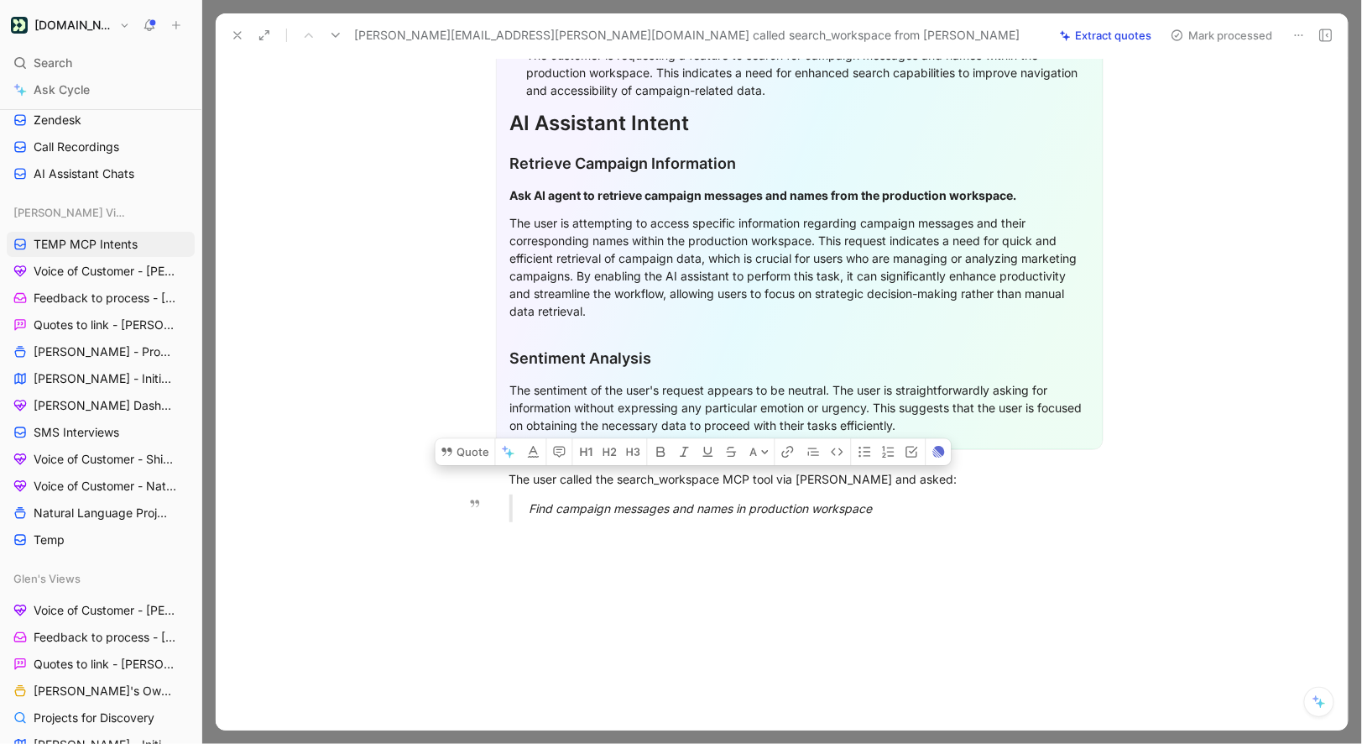
drag, startPoint x: 510, startPoint y: 443, endPoint x: 950, endPoint y: 488, distance: 442.9
click at [950, 488] on div "General Feedback Prompt Below is the analysis of the customer feedback received…" at bounding box center [799, 212] width 1097 height 646
click at [452, 395] on section "General Feedback Prompt Below is the analysis of the customer feedback received…" at bounding box center [799, 183] width 1097 height 561
drag, startPoint x: 509, startPoint y: 457, endPoint x: 897, endPoint y: 484, distance: 389.6
click at [897, 484] on div "General Feedback Prompt Below is the analysis of the customer feedback received…" at bounding box center [799, 212] width 1097 height 646
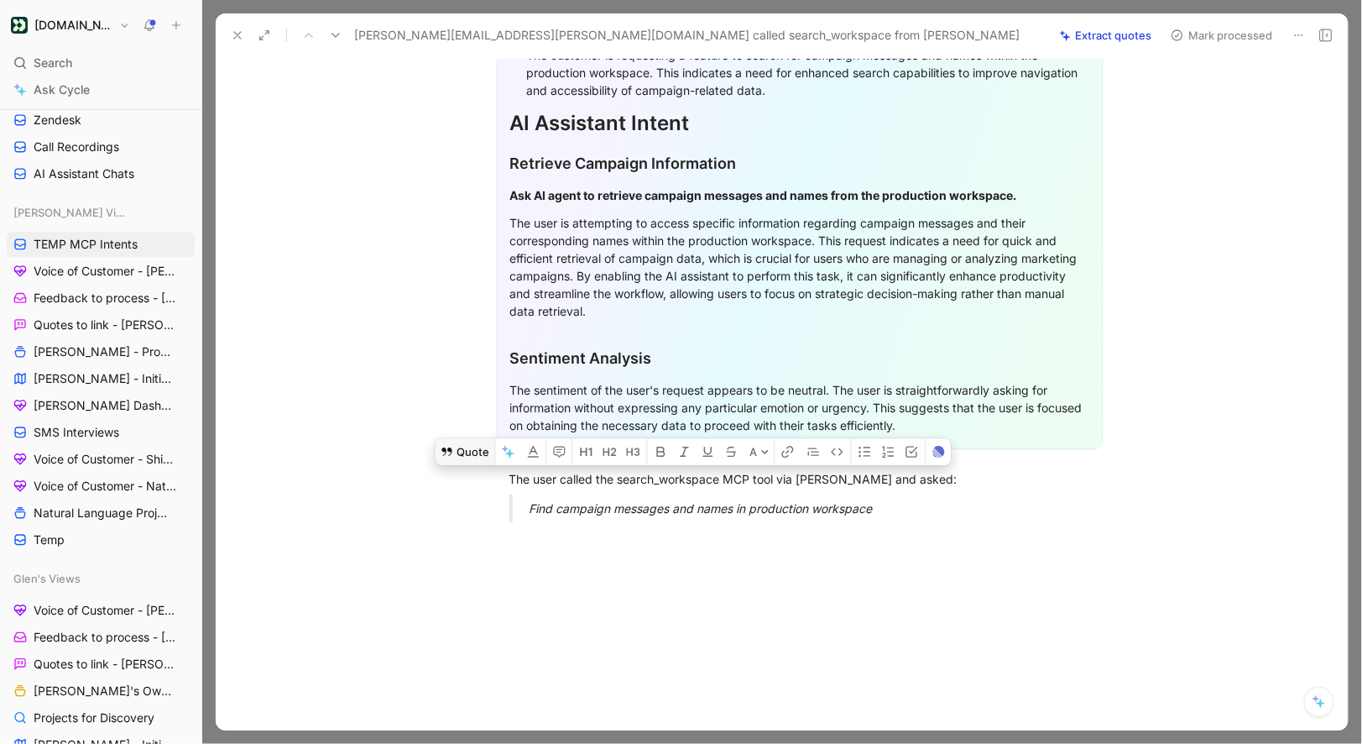
click at [468, 438] on button "Quote" at bounding box center [466, 451] width 60 height 27
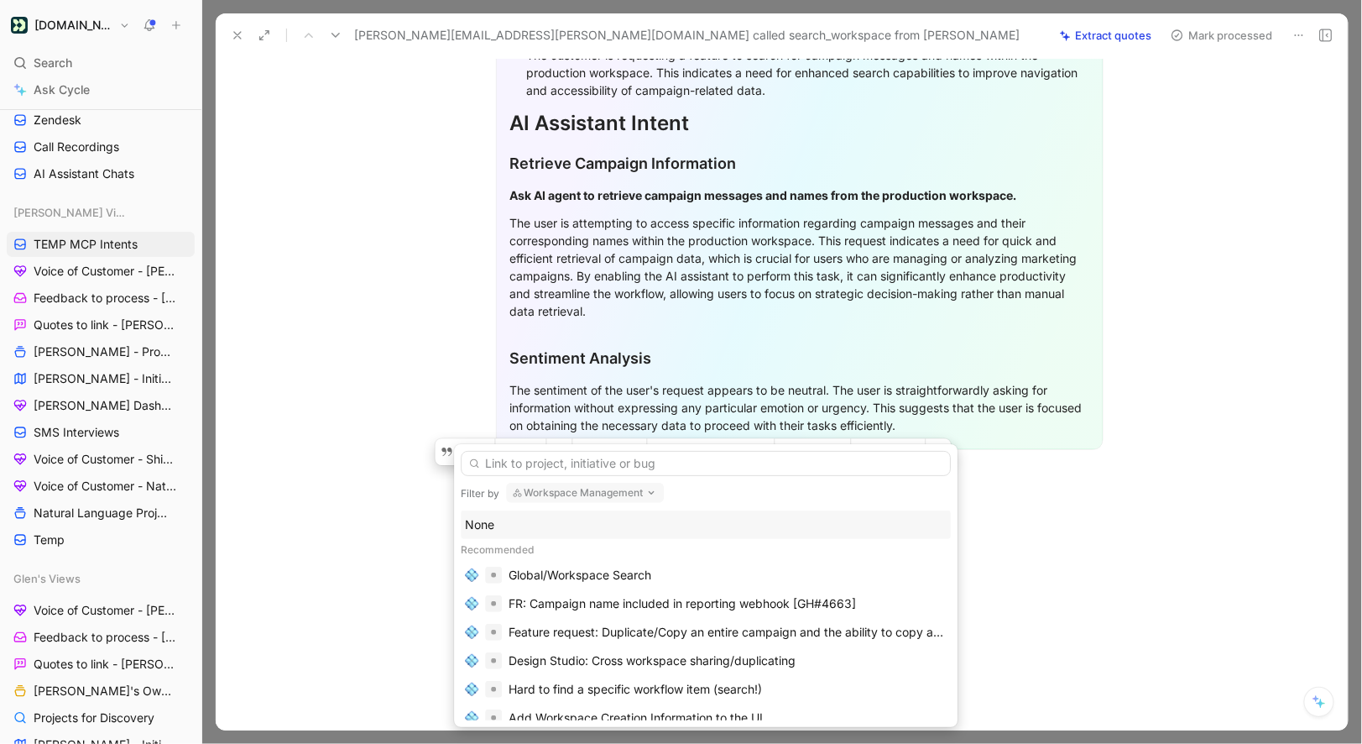
click at [504, 524] on div "None" at bounding box center [706, 525] width 482 height 20
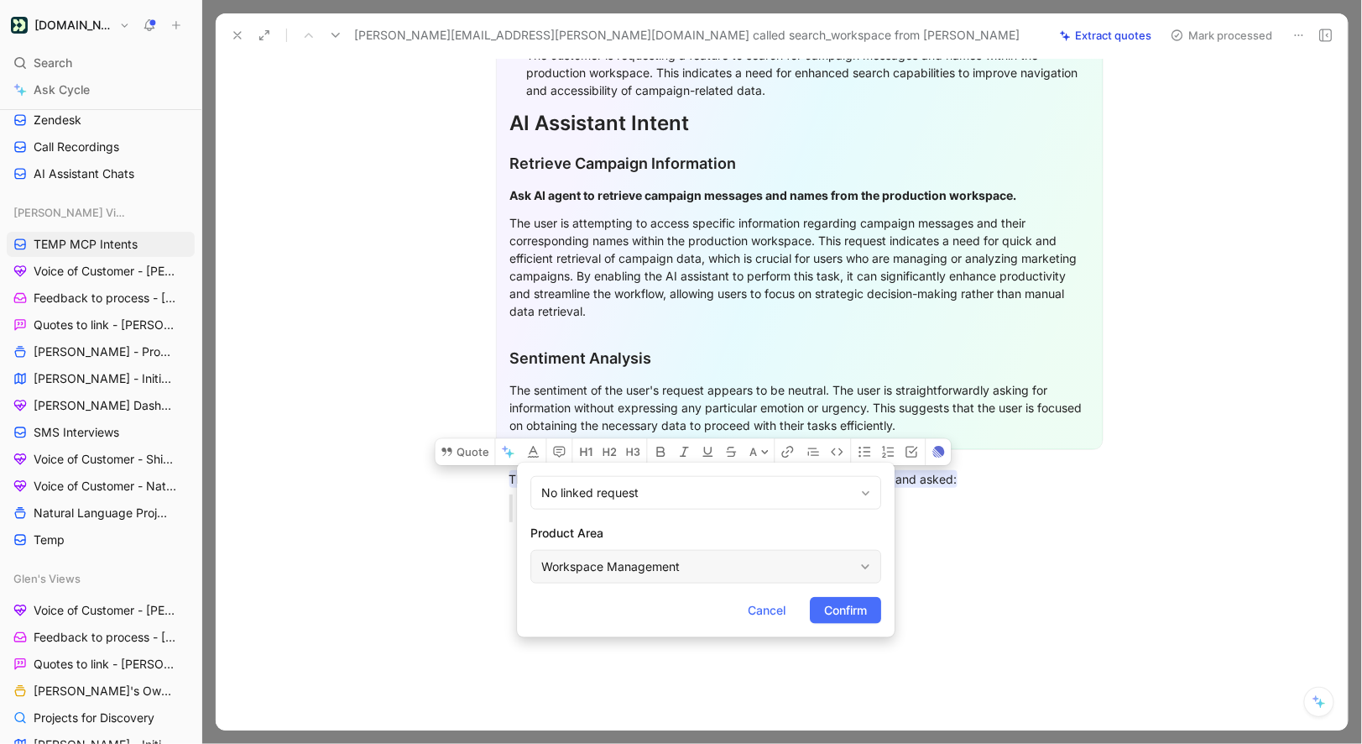
click at [589, 558] on div "Workspace Management" at bounding box center [697, 567] width 312 height 20
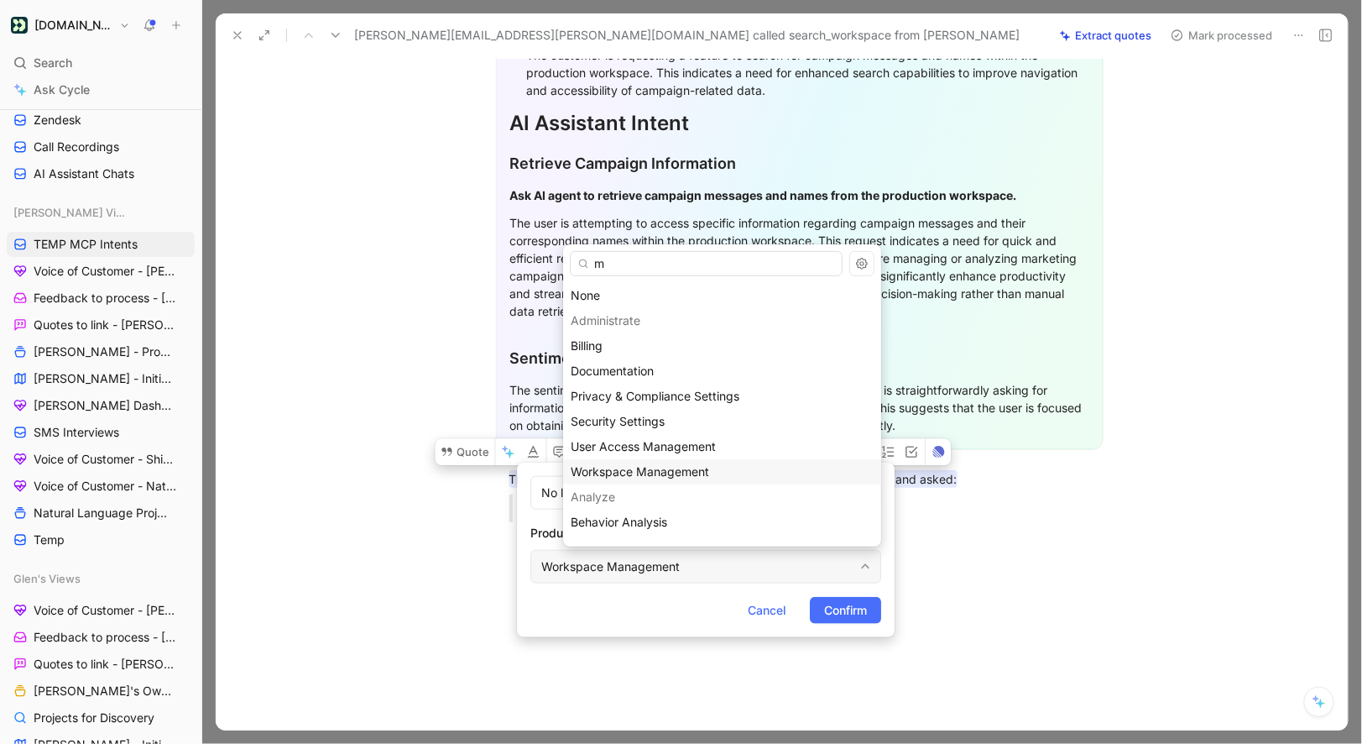
type input "mc"
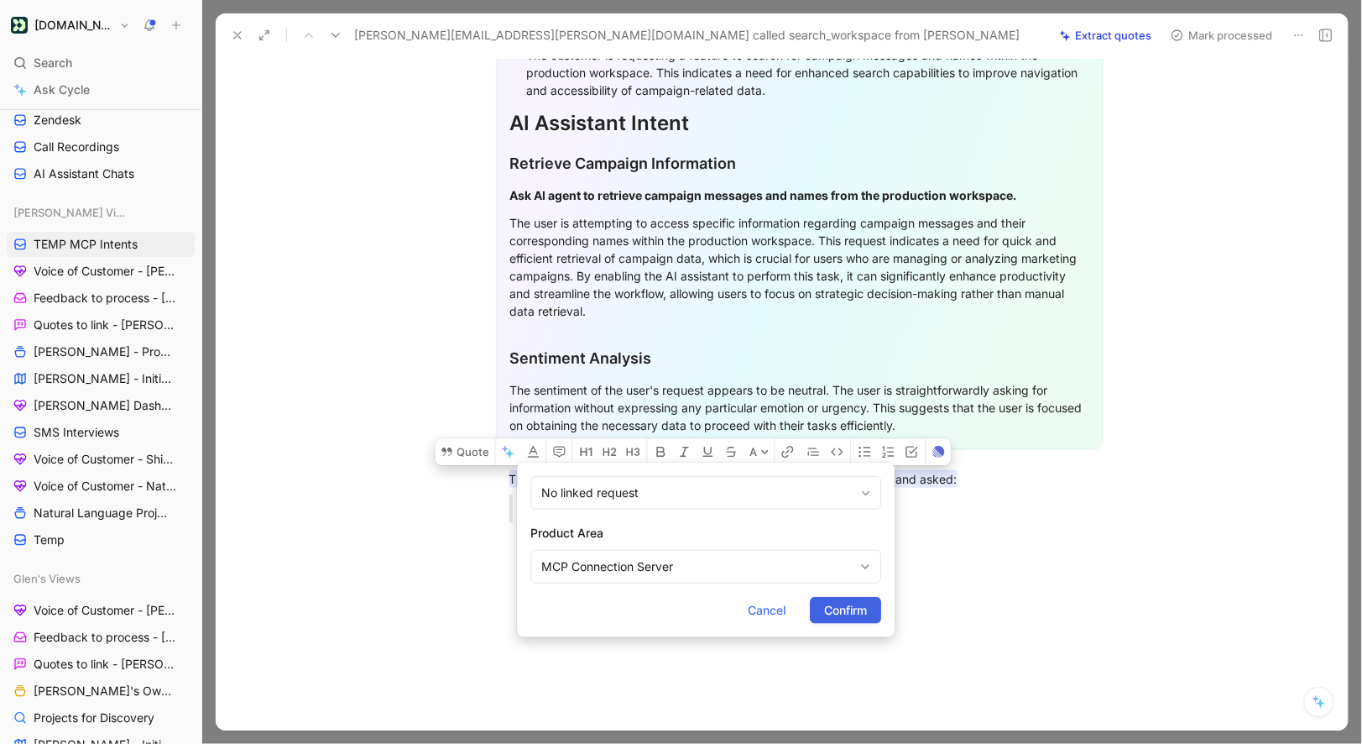
click at [869, 615] on button "Confirm" at bounding box center [845, 610] width 71 height 27
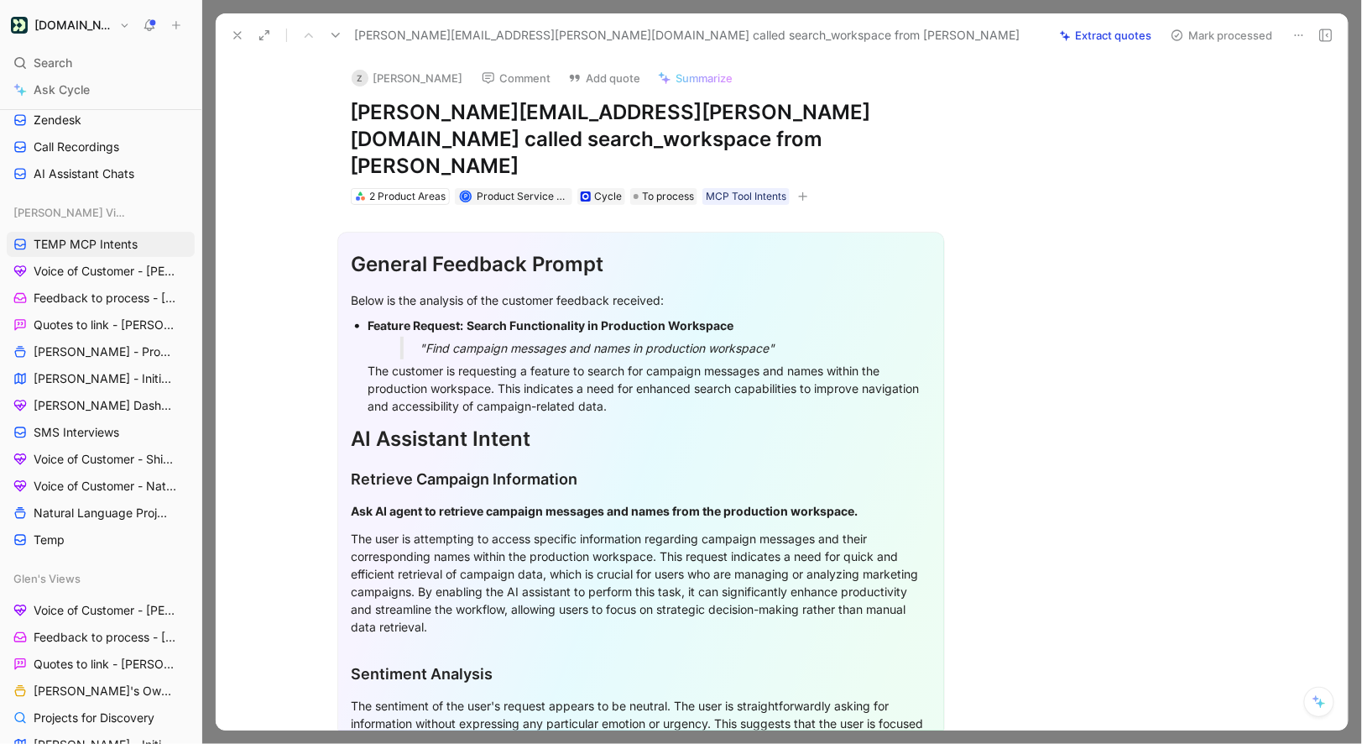
scroll to position [0, 0]
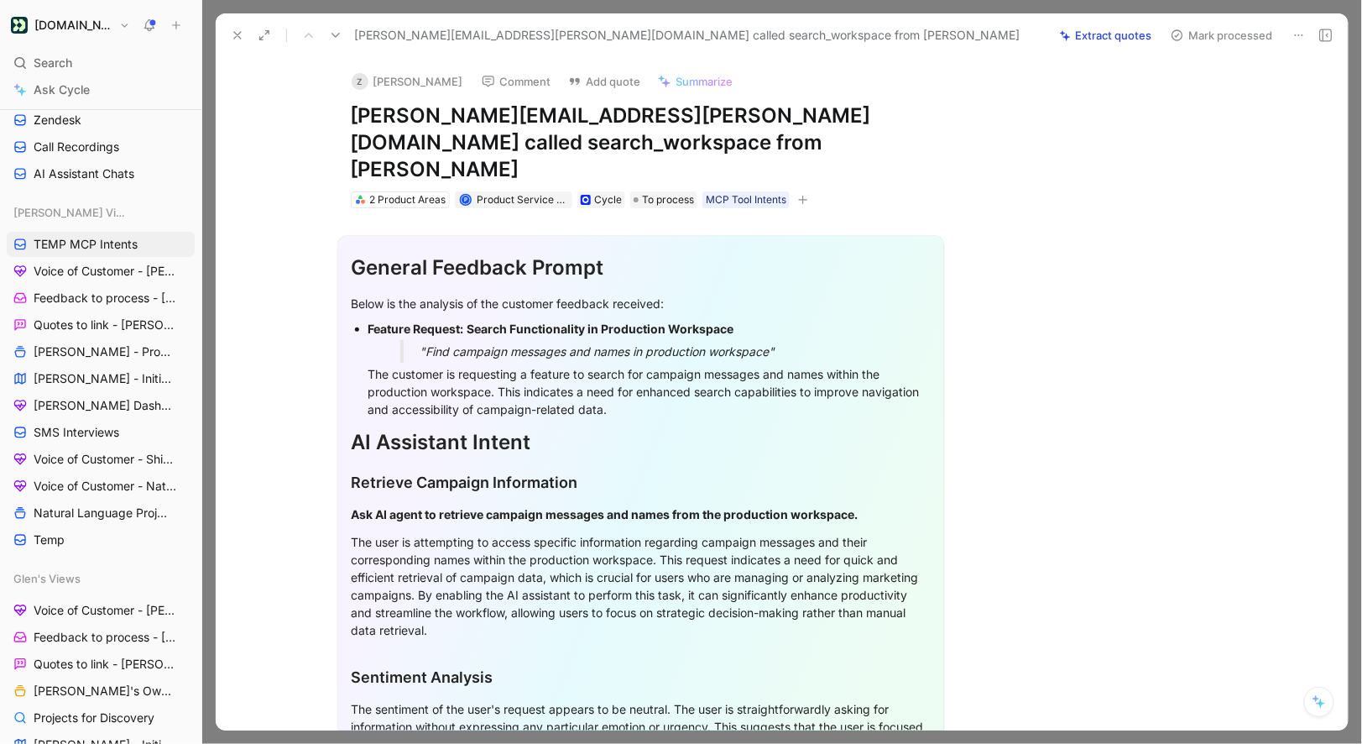
click at [1212, 38] on button "Mark processed" at bounding box center [1222, 36] width 118 height 24
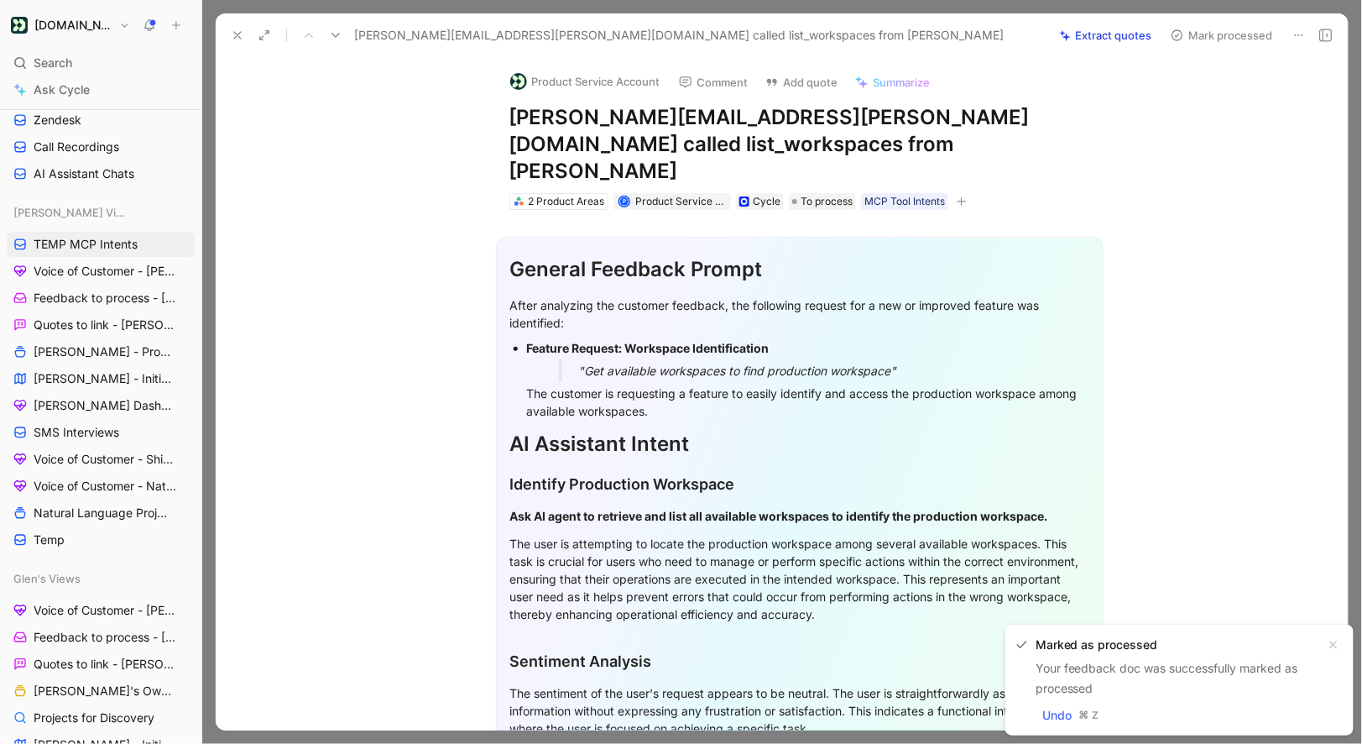
click at [605, 92] on button "Product Service Account" at bounding box center [585, 81] width 165 height 25
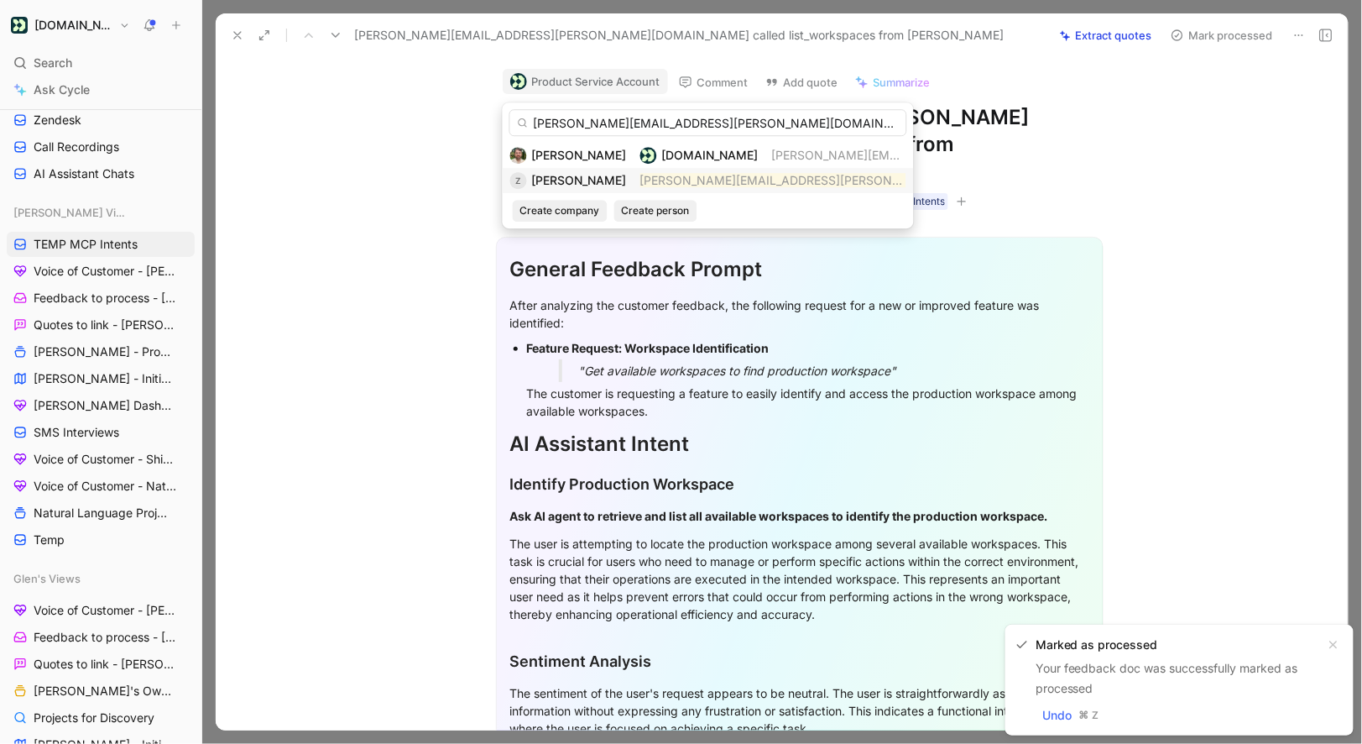
type input "zarrar.shaikh@tradeengage.com"
click at [598, 180] on span "Zarrar Shaikh" at bounding box center [579, 180] width 95 height 14
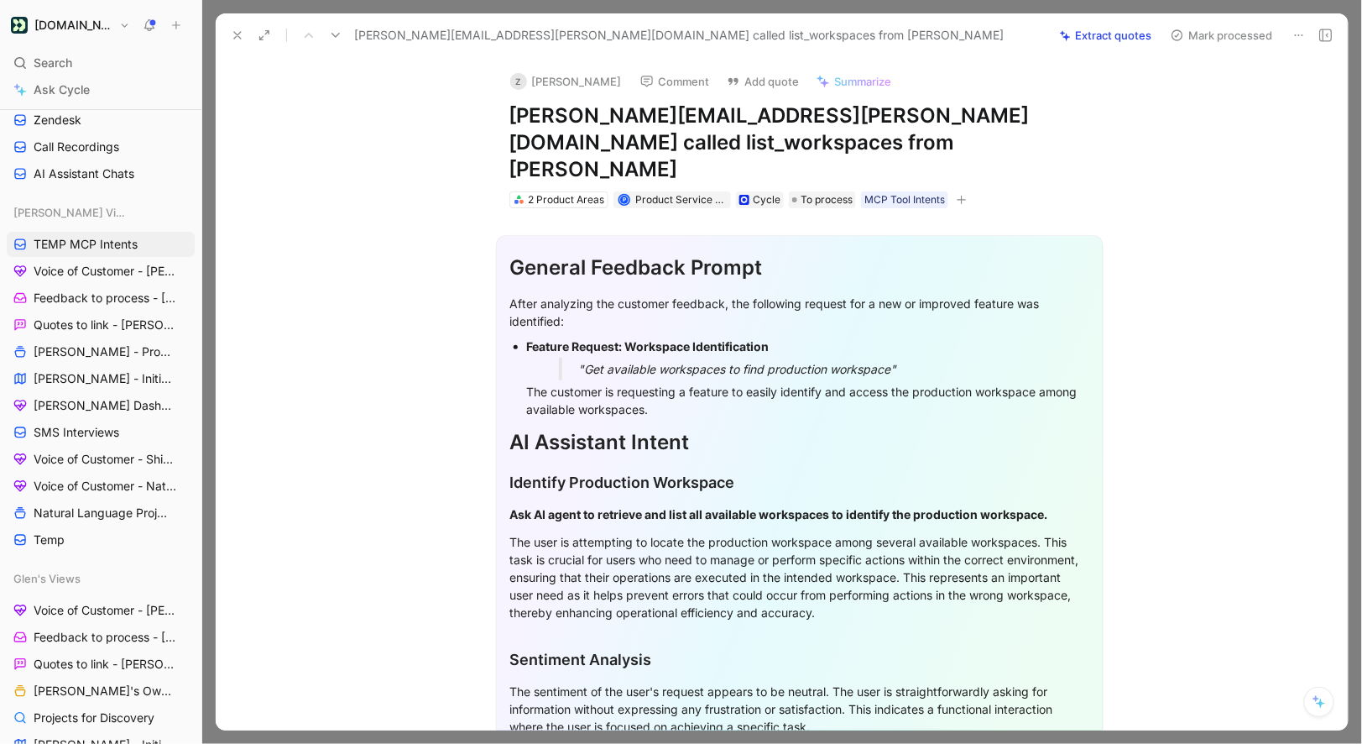
scroll to position [302, 0]
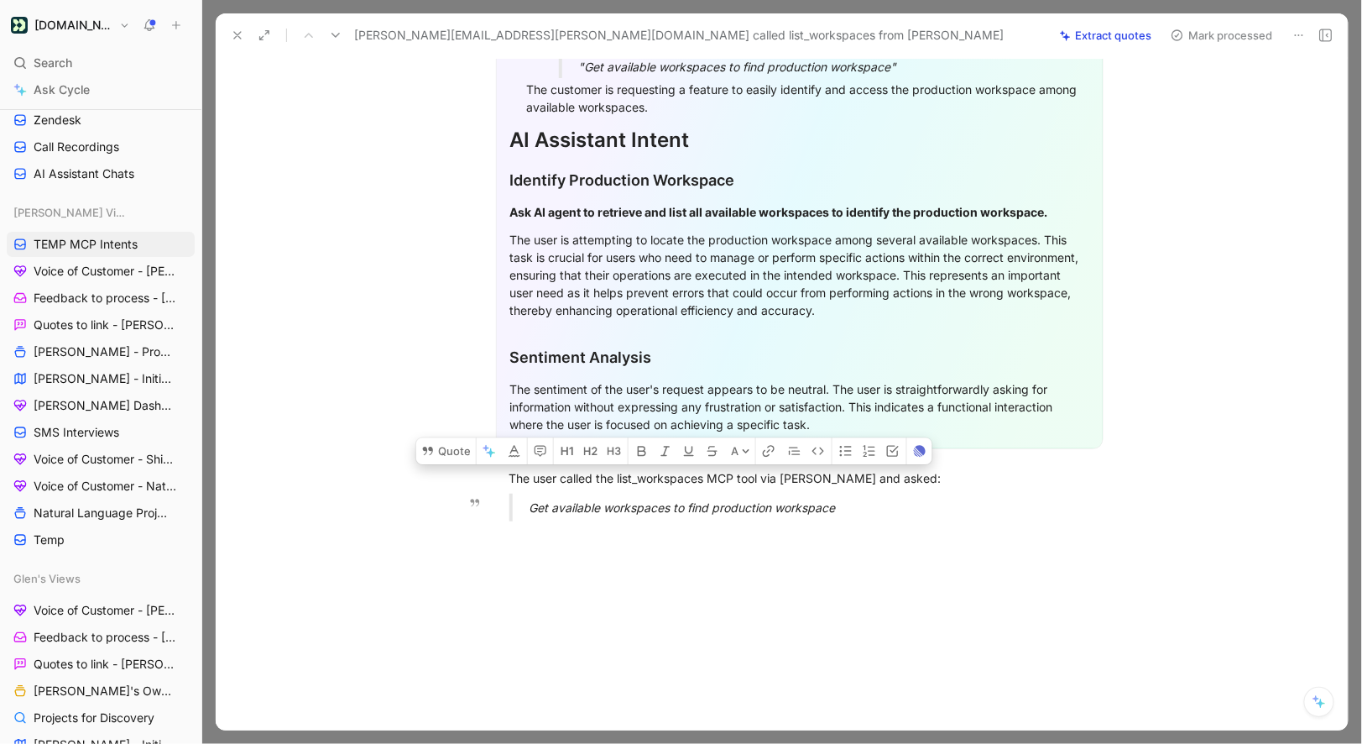
drag, startPoint x: 510, startPoint y: 451, endPoint x: 856, endPoint y: 482, distance: 347.2
click at [856, 482] on div "General Feedback Prompt After analyzing the customer feedback, the following re…" at bounding box center [799, 220] width 1097 height 629
click at [443, 437] on button "Quote" at bounding box center [446, 450] width 60 height 27
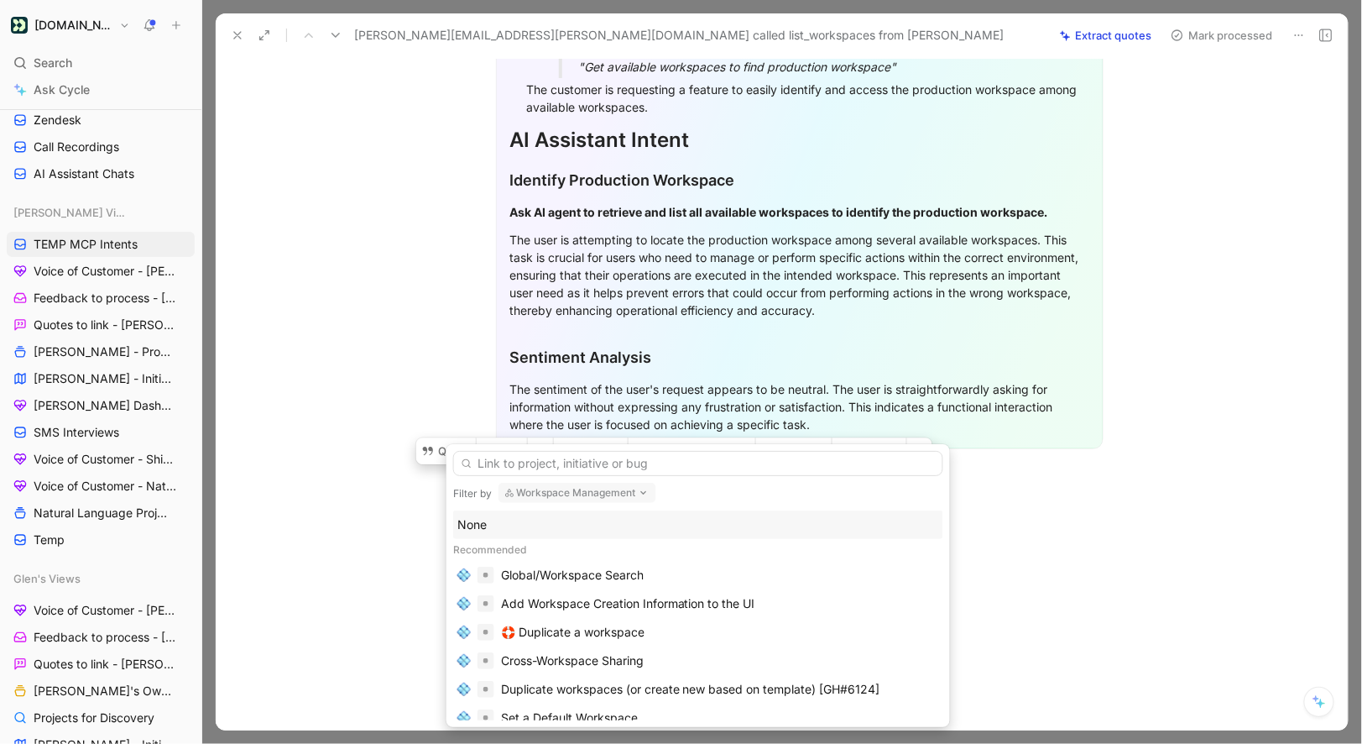
click at [492, 523] on div "None" at bounding box center [698, 525] width 482 height 20
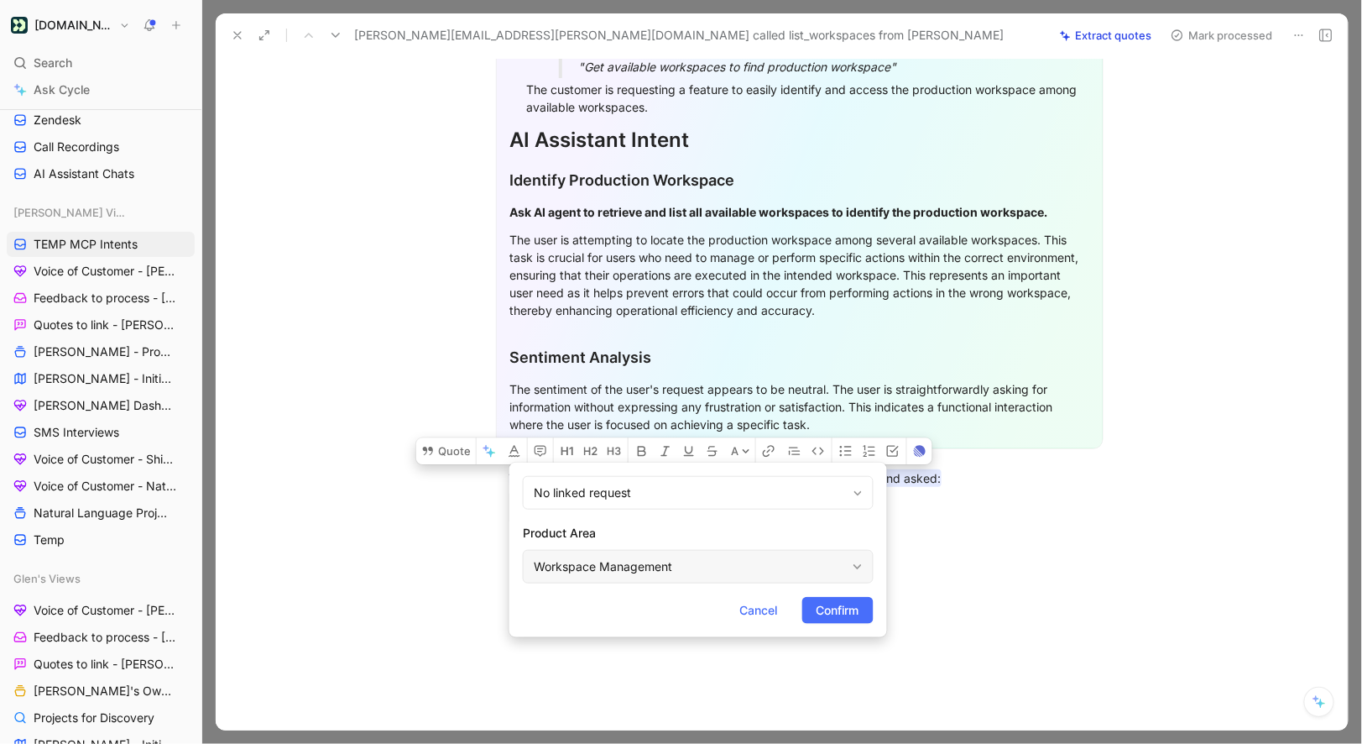
click at [584, 571] on div "Workspace Management" at bounding box center [690, 567] width 312 height 20
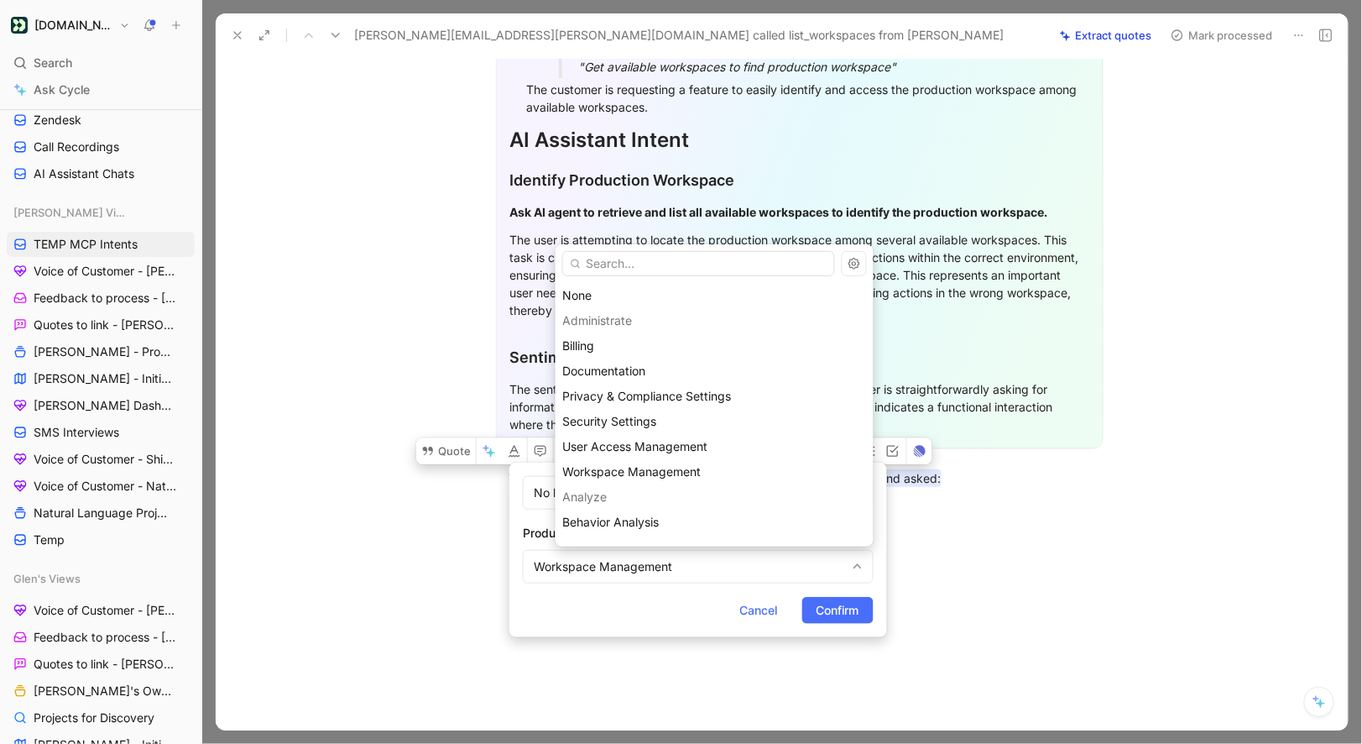
click at [599, 265] on input "text" at bounding box center [698, 263] width 273 height 25
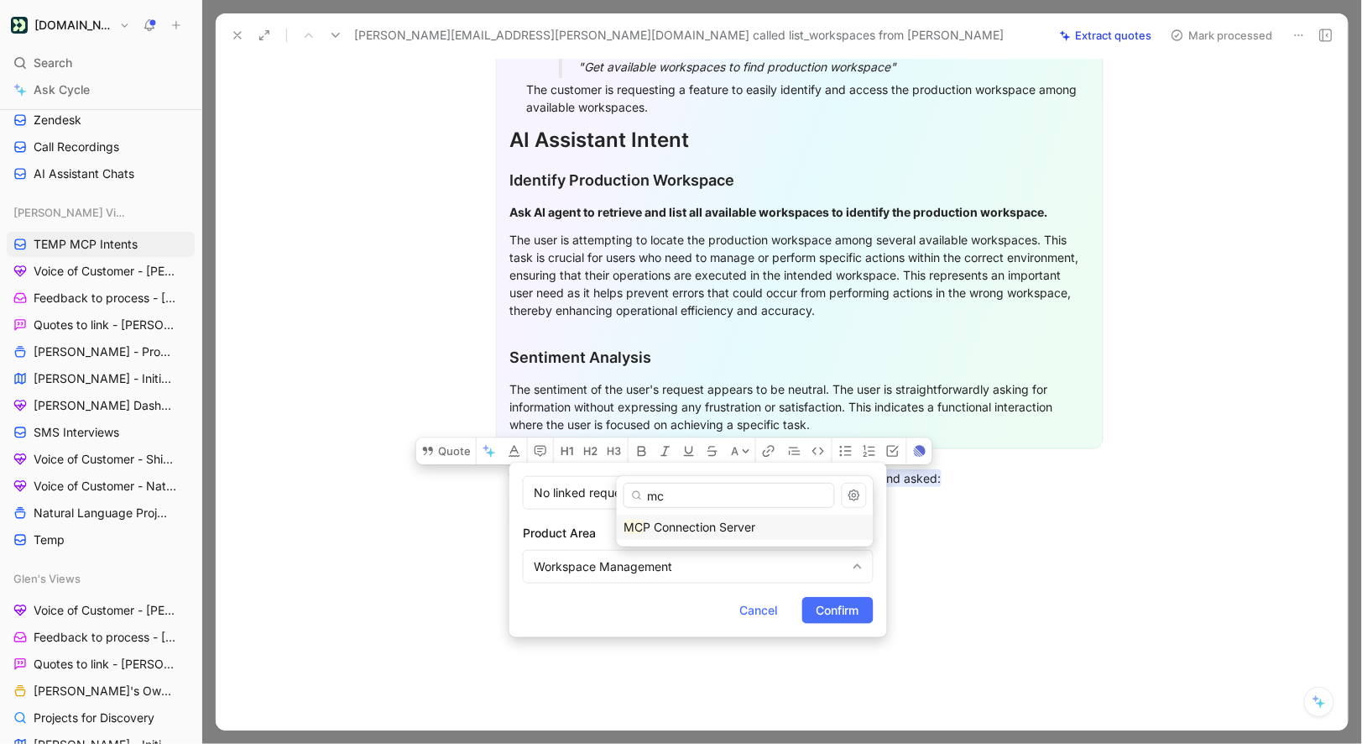
type input "mc"
click at [702, 520] on span "P Connection Server" at bounding box center [700, 527] width 112 height 14
click at [805, 604] on button "Confirm" at bounding box center [837, 610] width 71 height 27
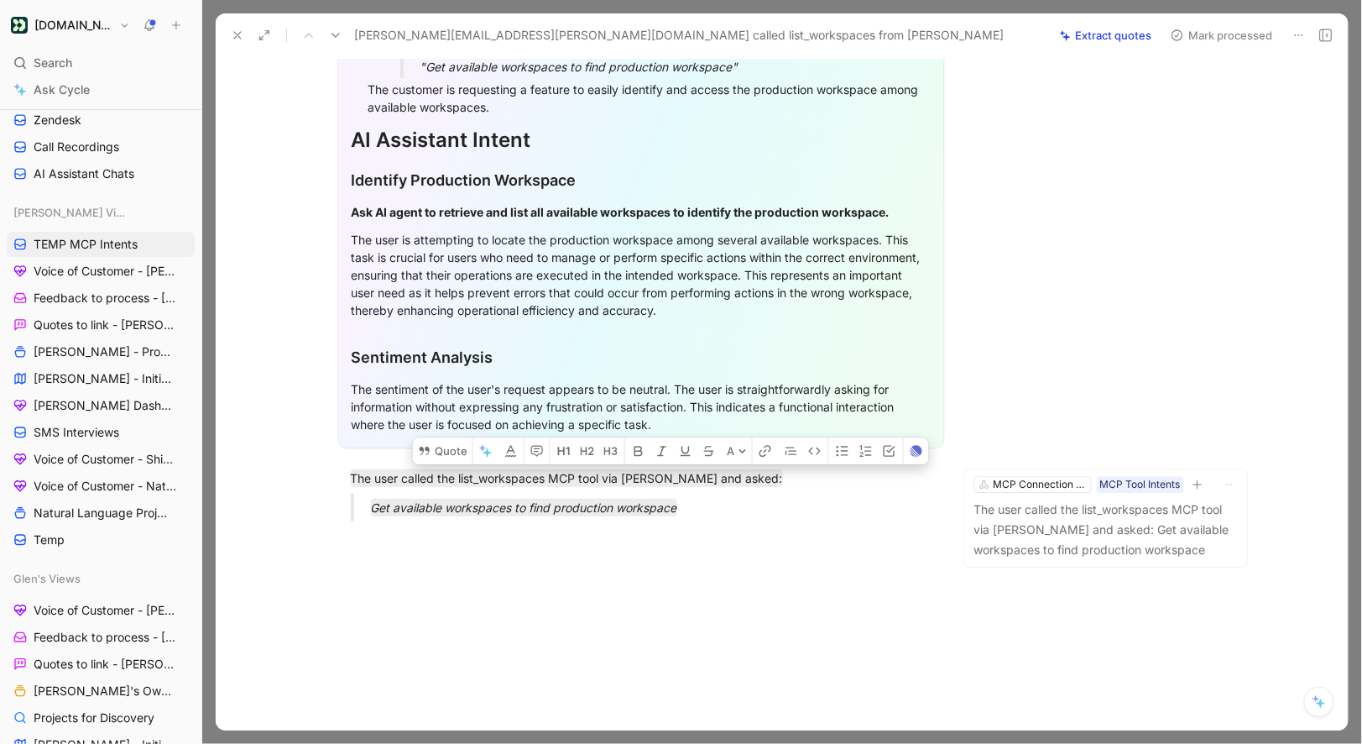
click at [1180, 48] on div "zarrar.shaikh@tradeengage.com called list_workspaces from Claude Extract quotes…" at bounding box center [782, 35] width 1132 height 44
click at [1180, 44] on button "Mark processed" at bounding box center [1222, 36] width 118 height 24
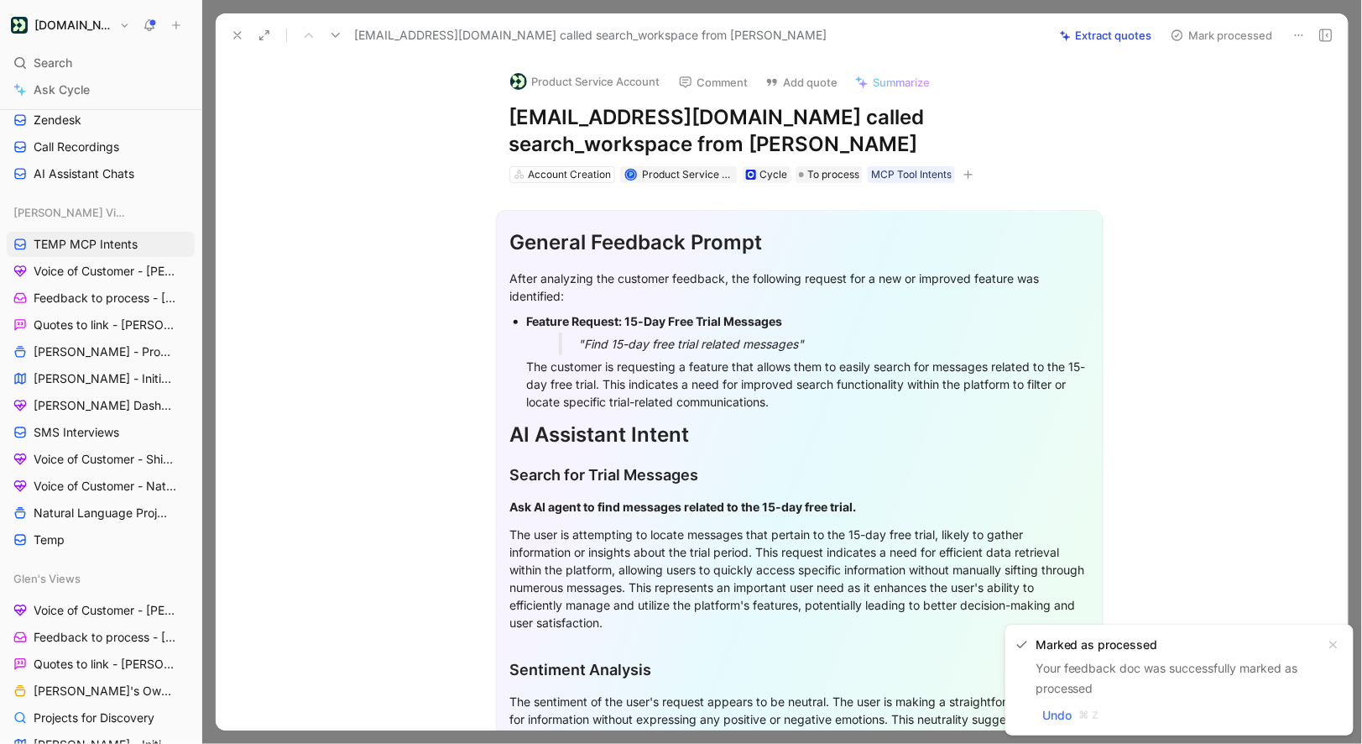
drag, startPoint x: 804, startPoint y: 117, endPoint x: 476, endPoint y: 117, distance: 328.2
click at [476, 117] on div "Product Service Account Comment Add quote Summarize suyan.castelo@domestika.org…" at bounding box center [782, 393] width 1132 height 673
click at [593, 84] on button "Product Service Account" at bounding box center [585, 81] width 165 height 25
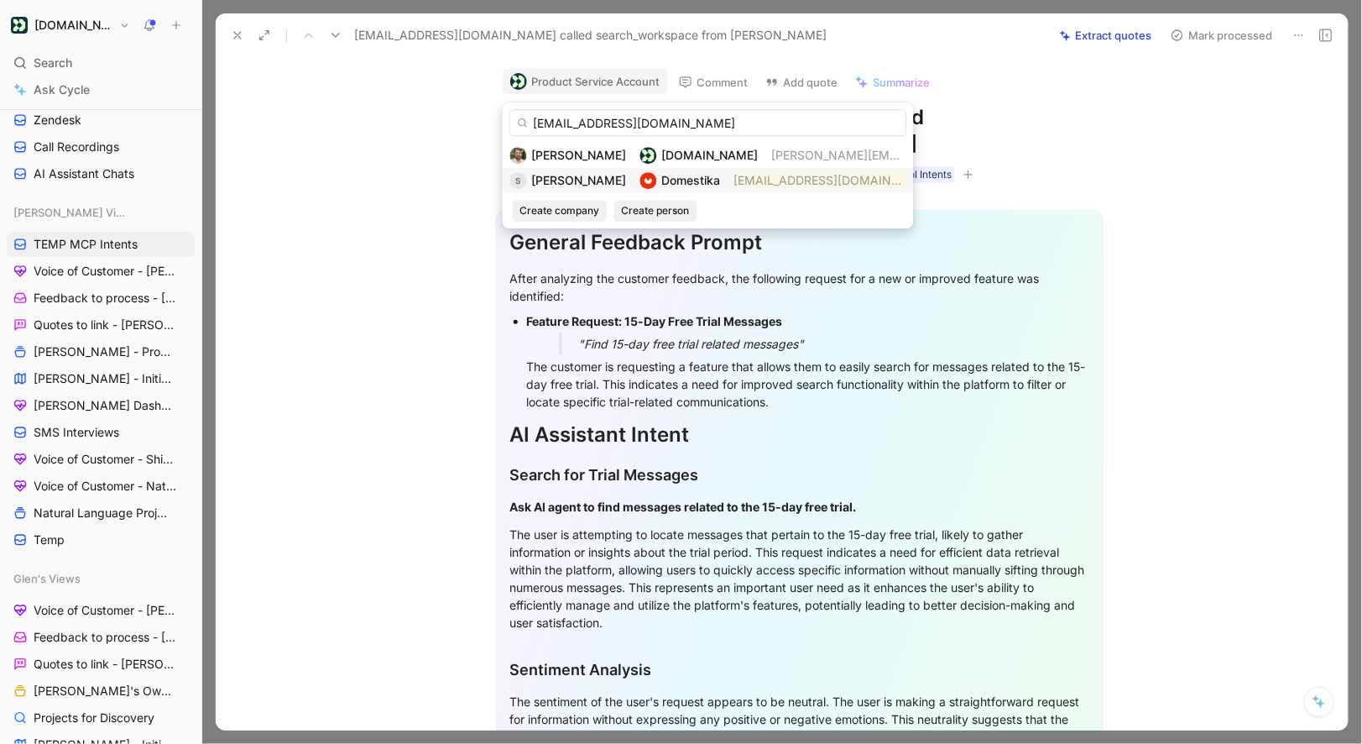
type input "[EMAIL_ADDRESS][DOMAIN_NAME]"
click at [570, 181] on span "[PERSON_NAME]" at bounding box center [579, 180] width 95 height 14
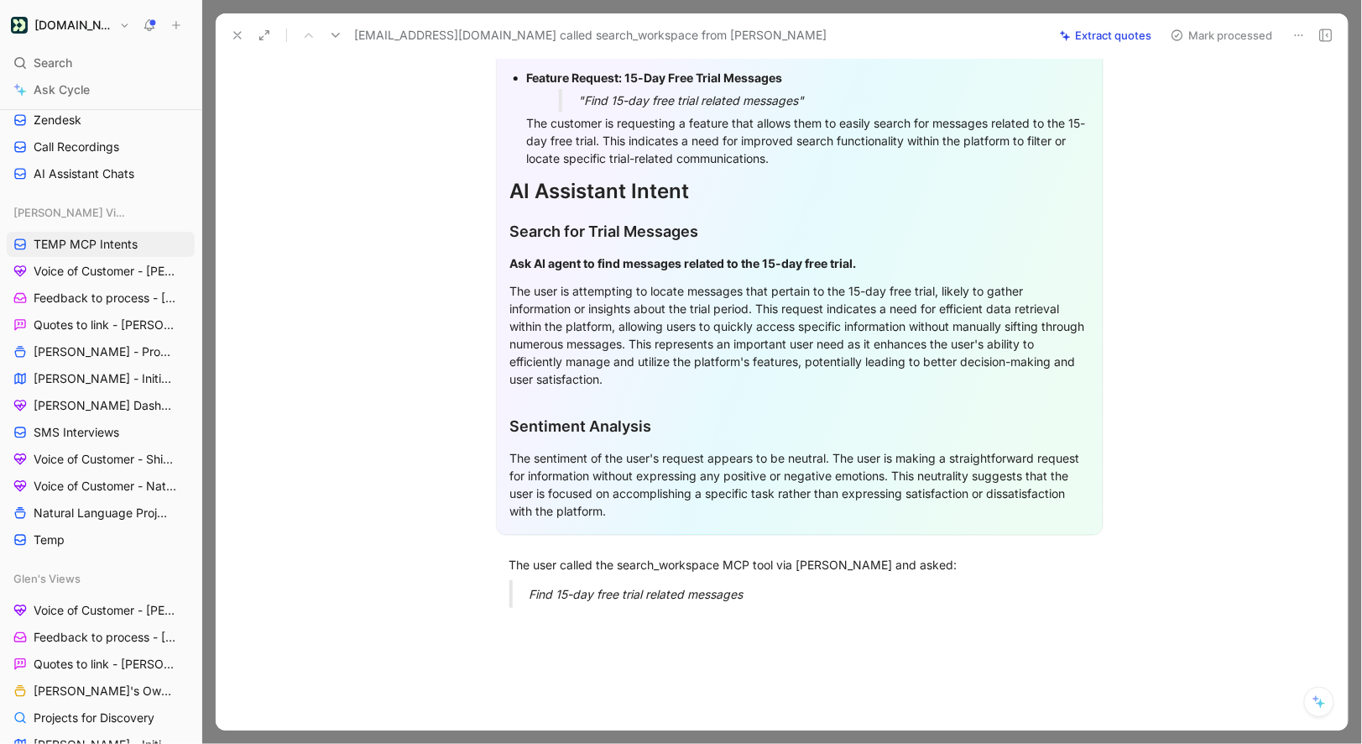
scroll to position [357, 0]
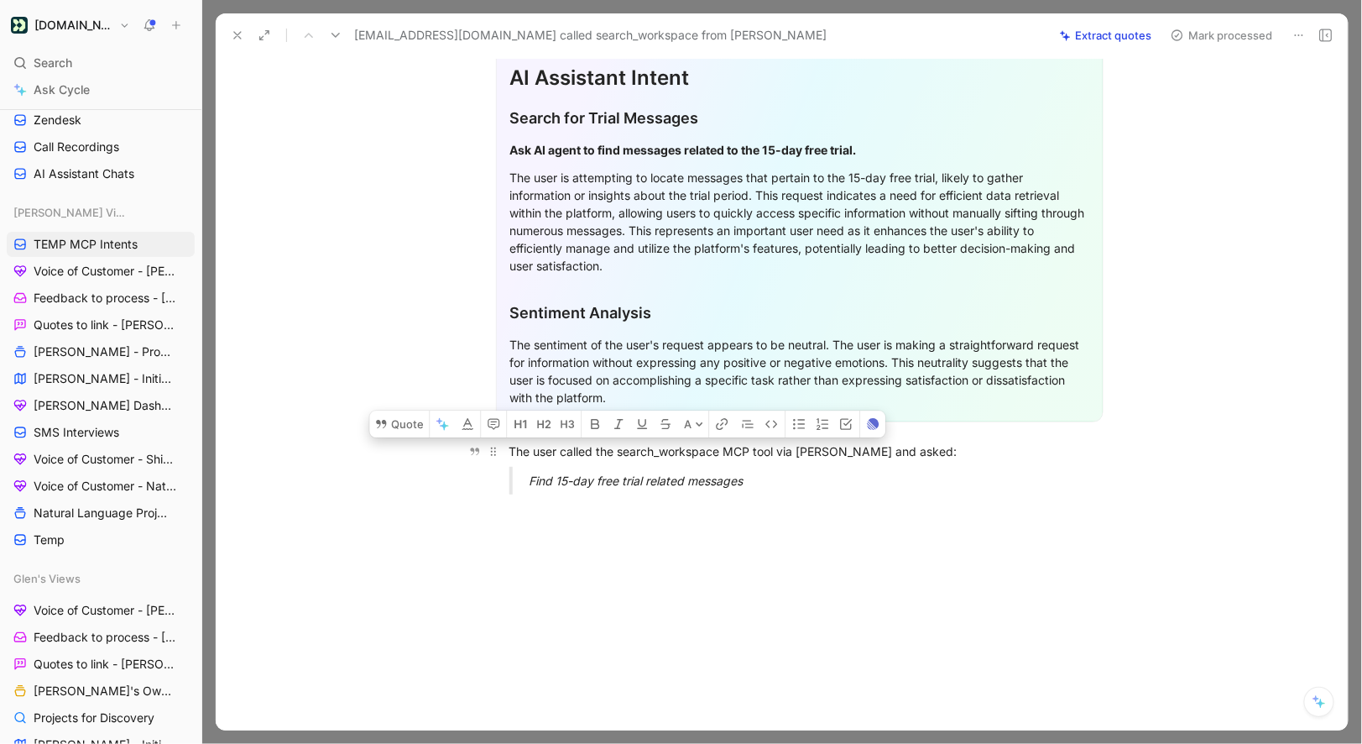
drag, startPoint x: 781, startPoint y: 481, endPoint x: 504, endPoint y: 451, distance: 278.6
click at [504, 451] on div "General Feedback Prompt After analyzing the customer feedback, the following re…" at bounding box center [799, 167] width 1097 height 682
click at [430, 440] on div "General Feedback Prompt After analyzing the customer feedback, the following re…" at bounding box center [799, 167] width 1097 height 682
drag, startPoint x: 509, startPoint y: 451, endPoint x: 743, endPoint y: 483, distance: 236.3
click at [743, 483] on div "General Feedback Prompt After analyzing the customer feedback, the following re…" at bounding box center [799, 167] width 1097 height 682
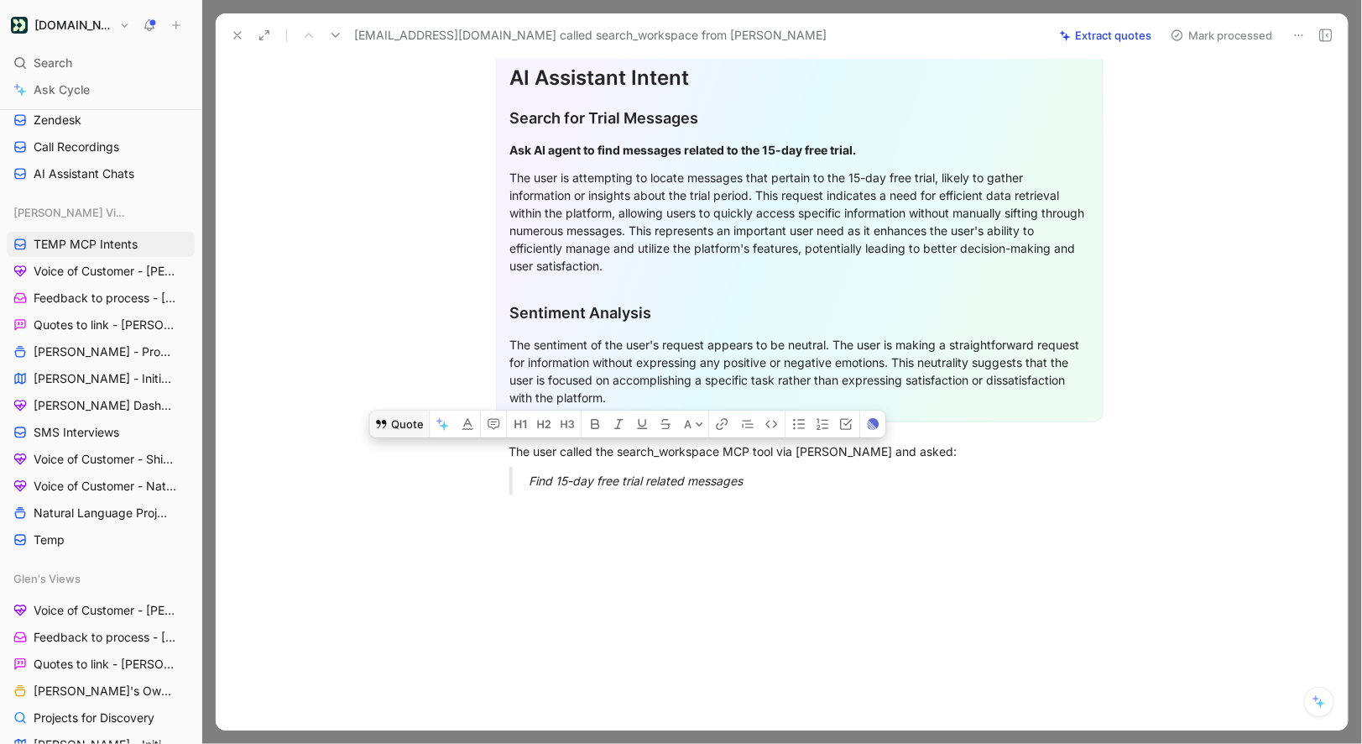
click at [418, 430] on button "Quote" at bounding box center [399, 423] width 60 height 27
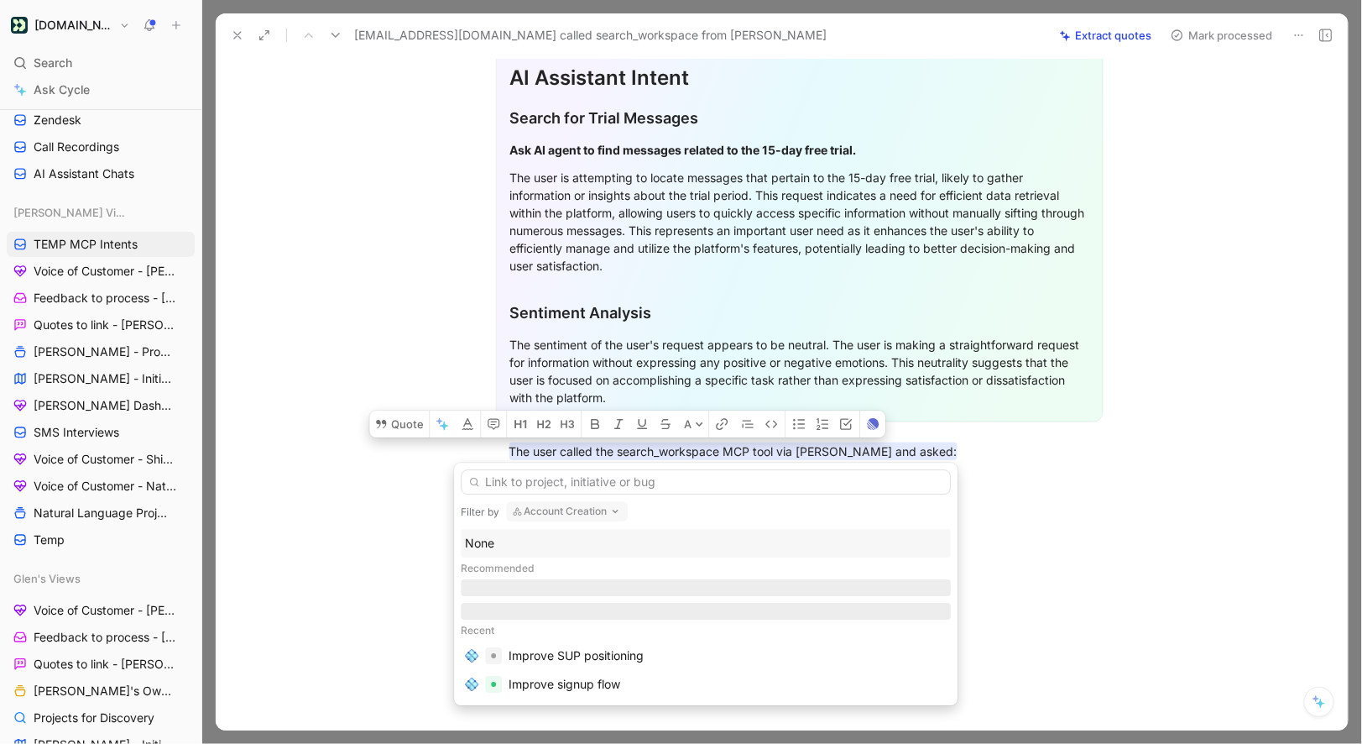
click at [515, 541] on div "None" at bounding box center [706, 543] width 482 height 20
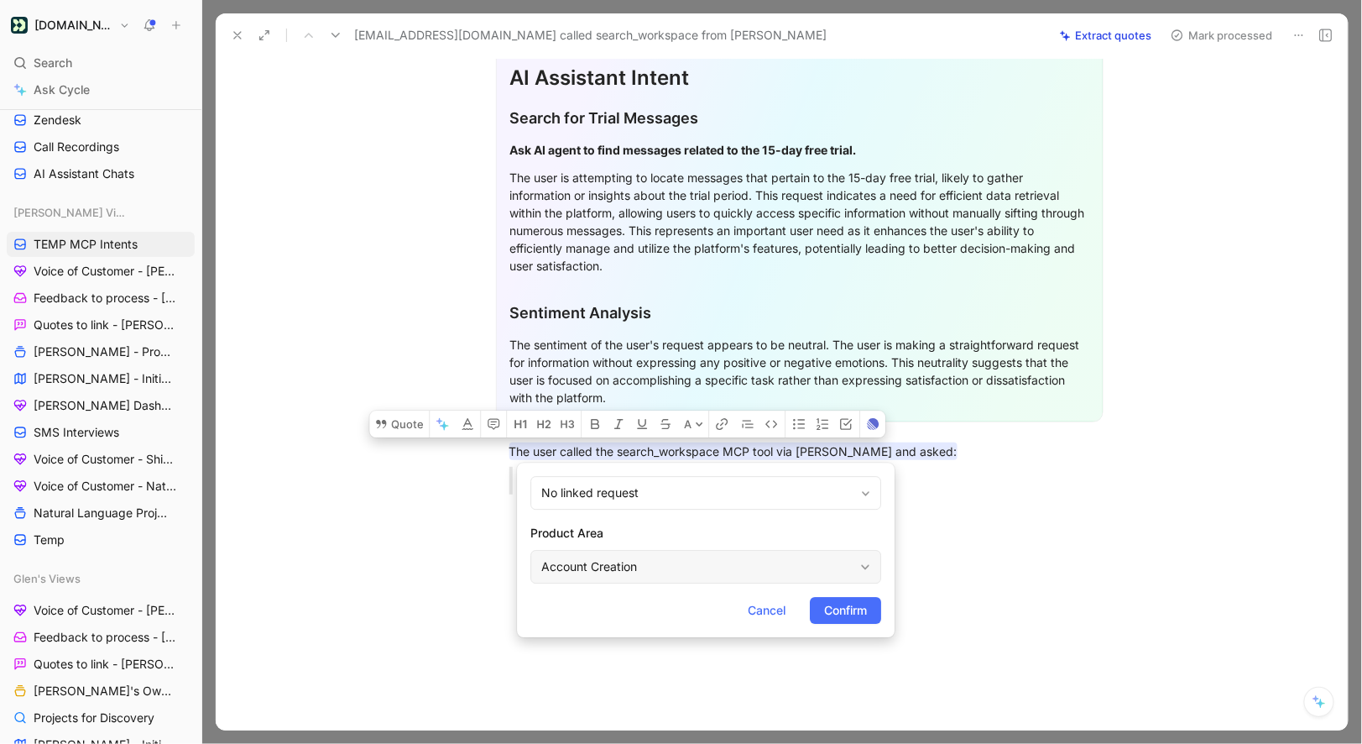
click at [557, 561] on div "Account Creation" at bounding box center [697, 567] width 312 height 20
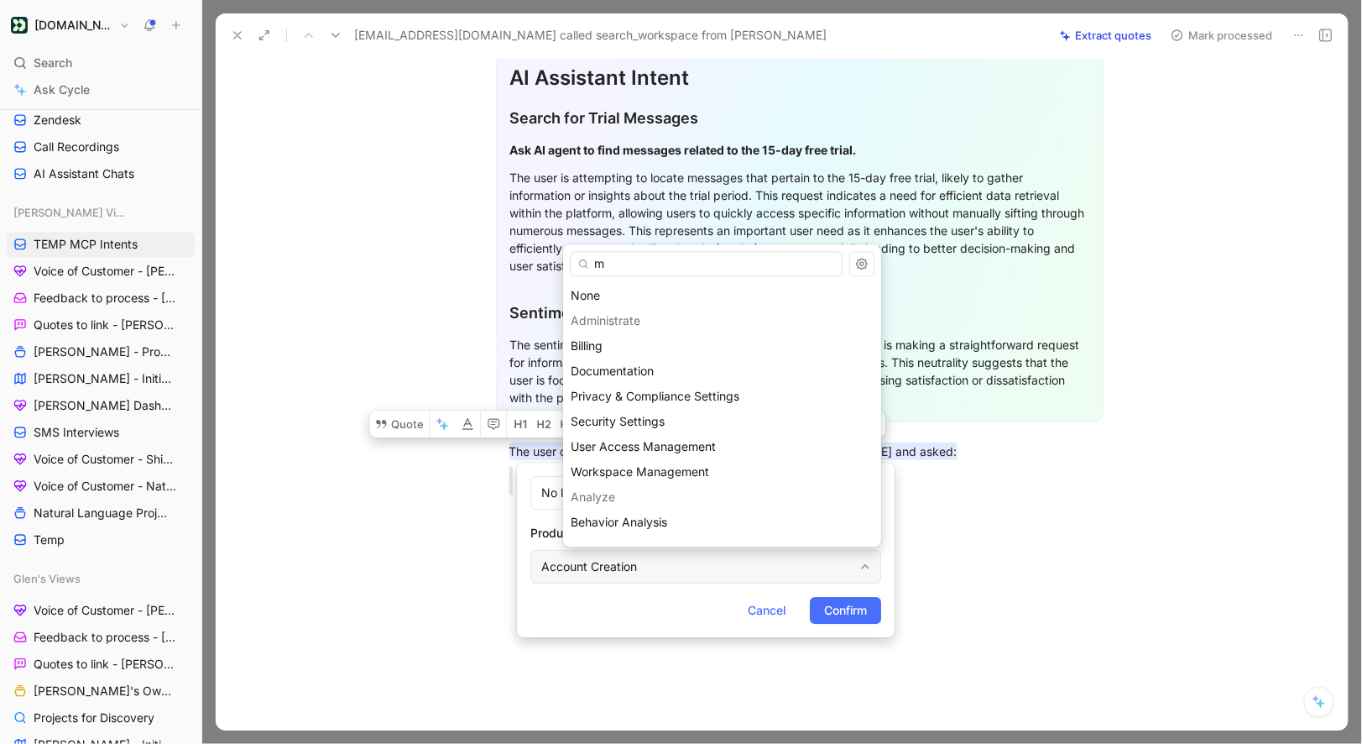
type input "mc"
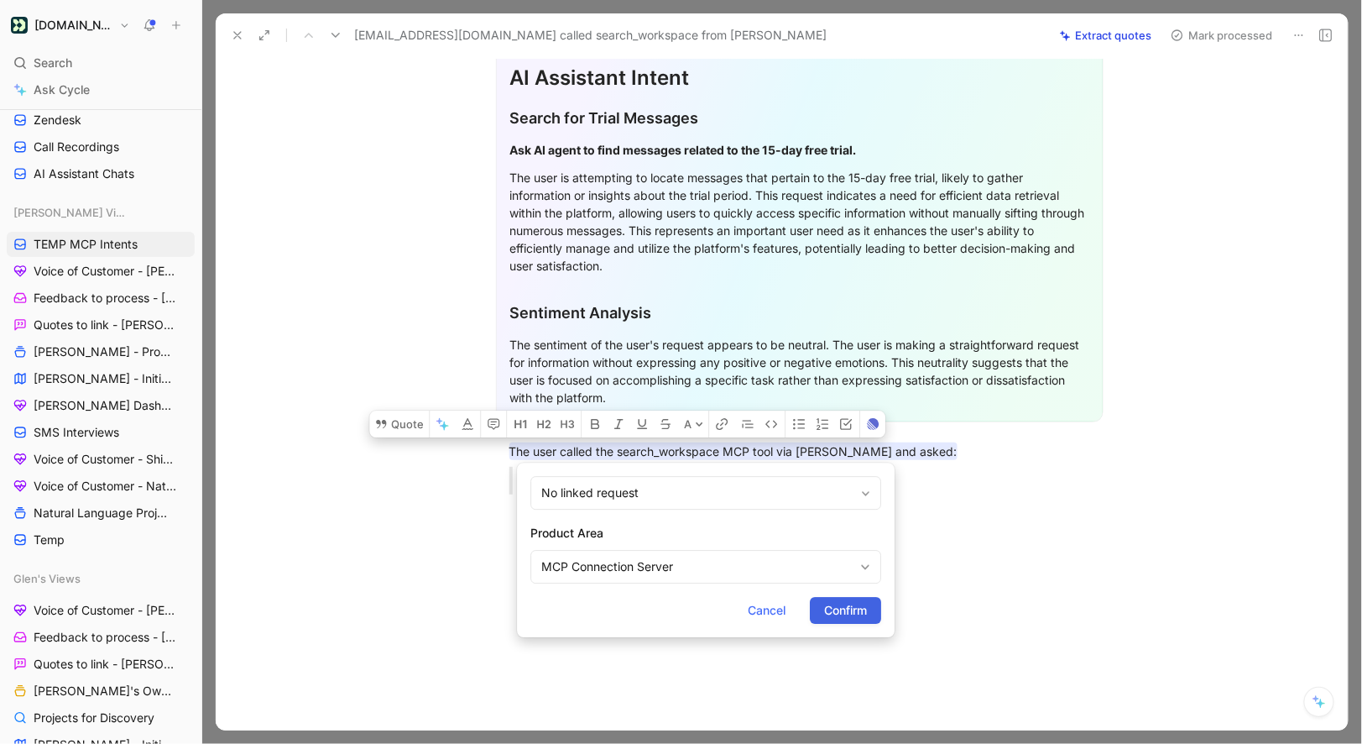
click at [864, 603] on span "Confirm" at bounding box center [845, 610] width 43 height 20
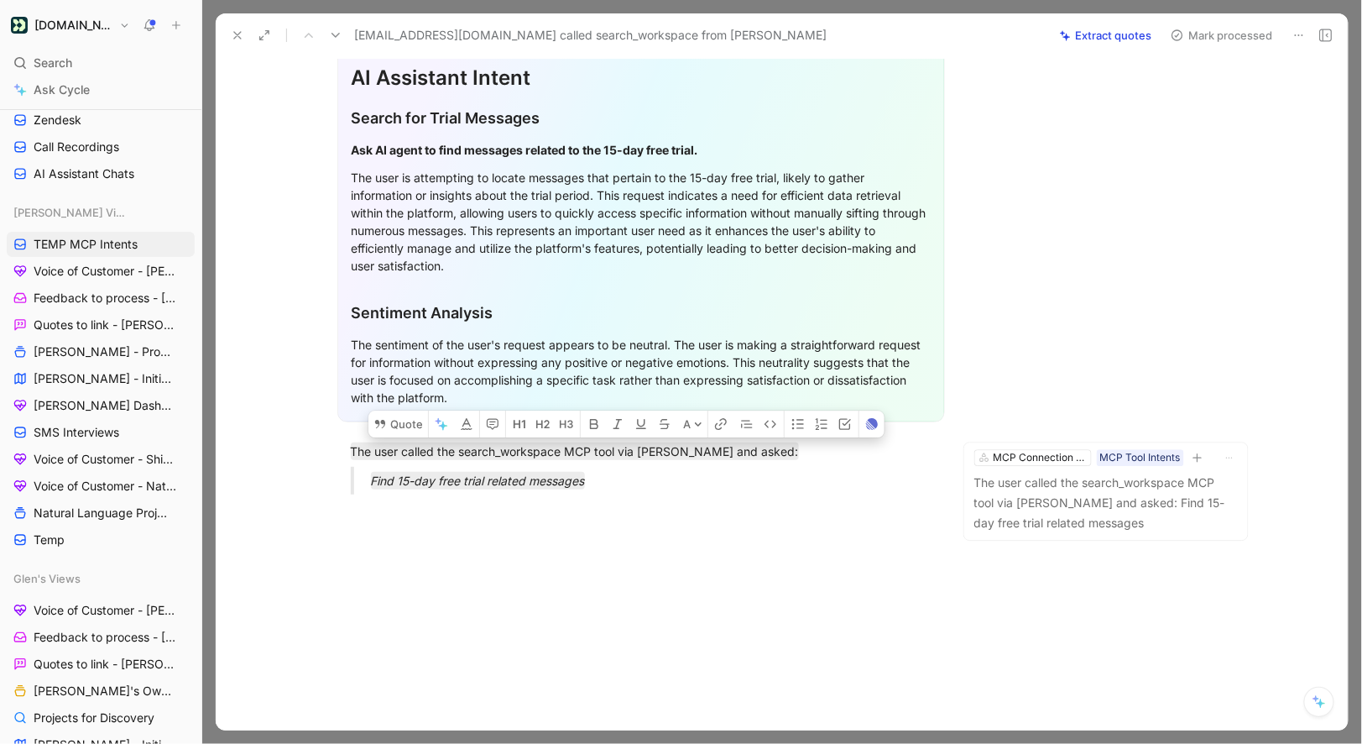
click at [1194, 39] on button "Mark processed" at bounding box center [1222, 36] width 118 height 24
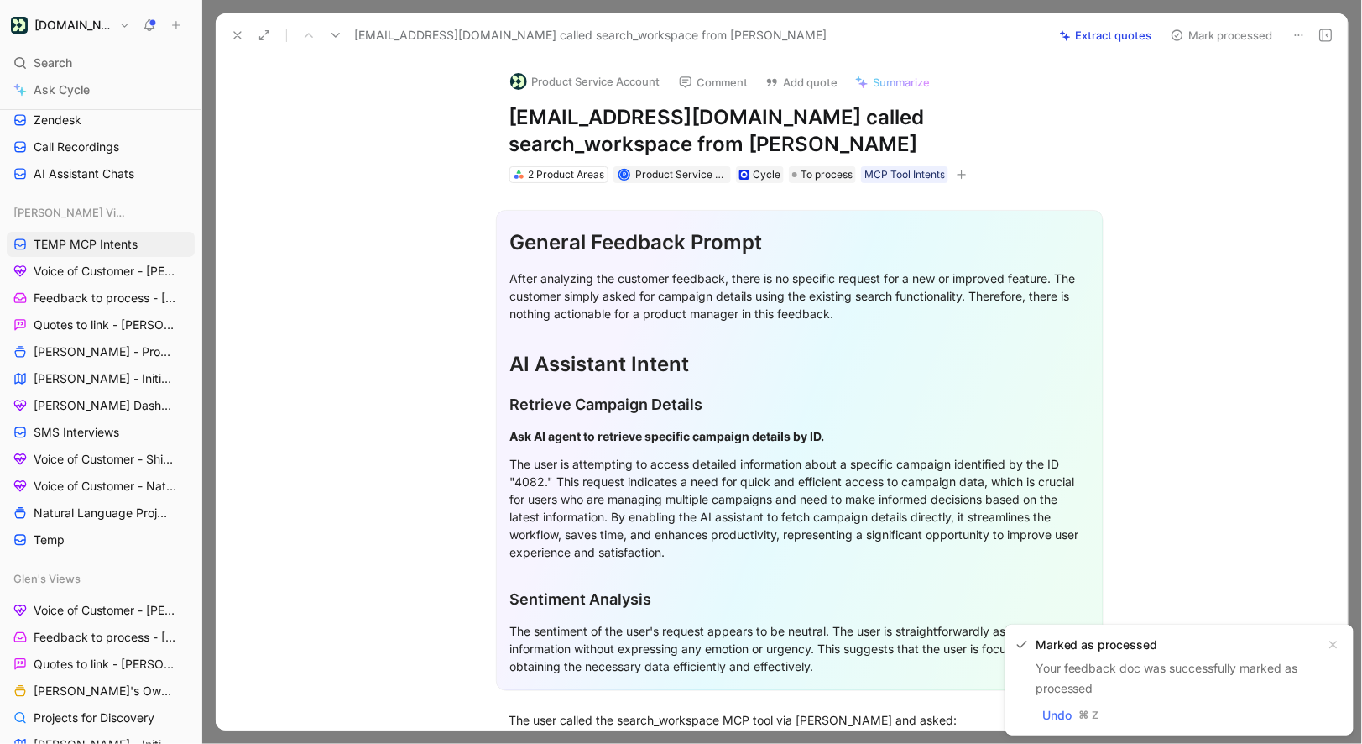
click at [1296, 36] on icon at bounding box center [1299, 35] width 13 height 13
click at [586, 75] on button "Product Service Account" at bounding box center [585, 81] width 165 height 25
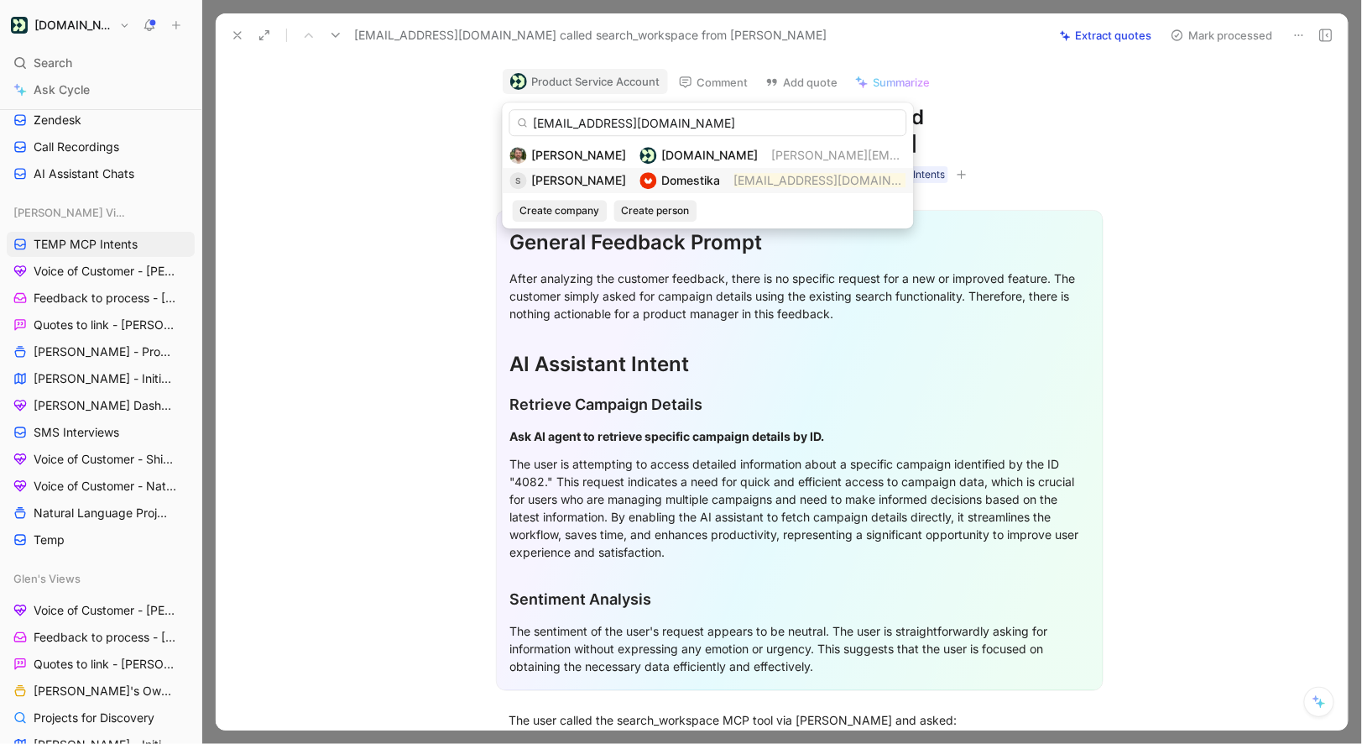
type input "[EMAIL_ADDRESS][DOMAIN_NAME]"
click at [599, 180] on span "[PERSON_NAME]" at bounding box center [579, 180] width 95 height 14
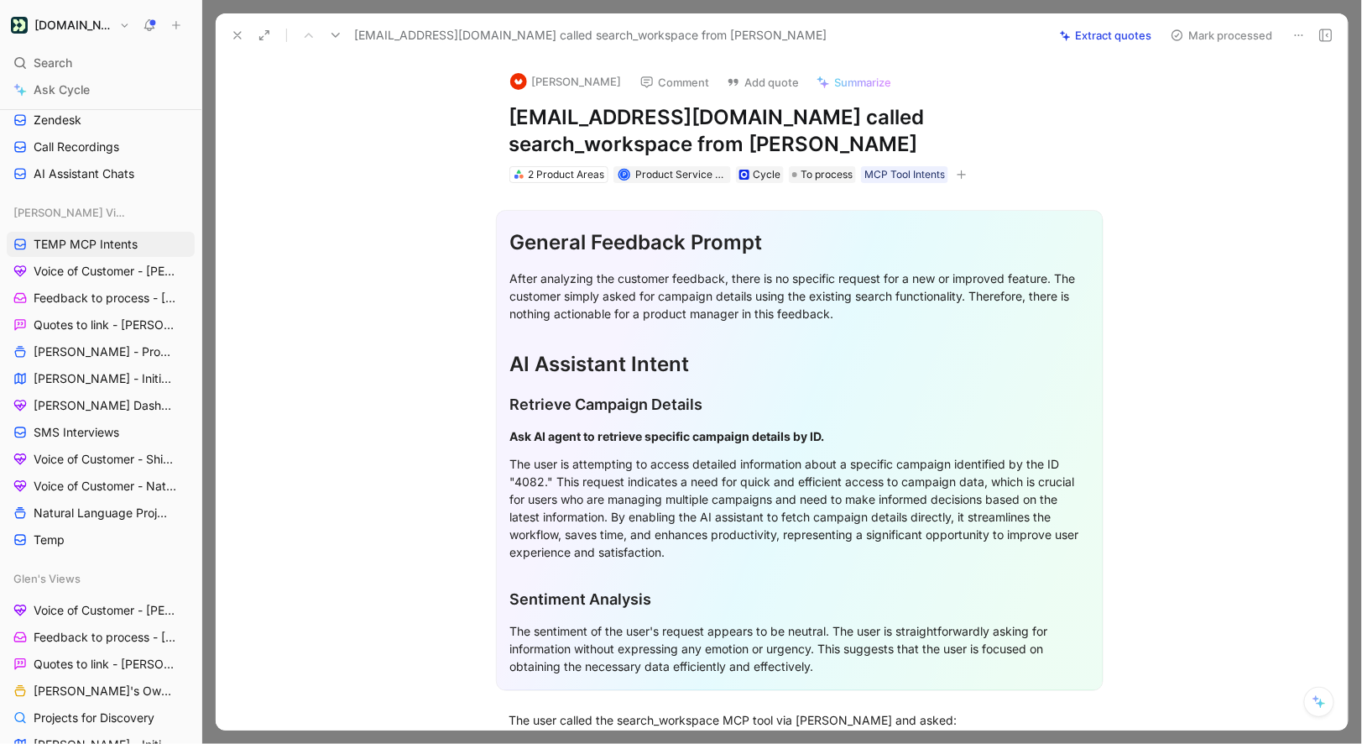
scroll to position [269, 0]
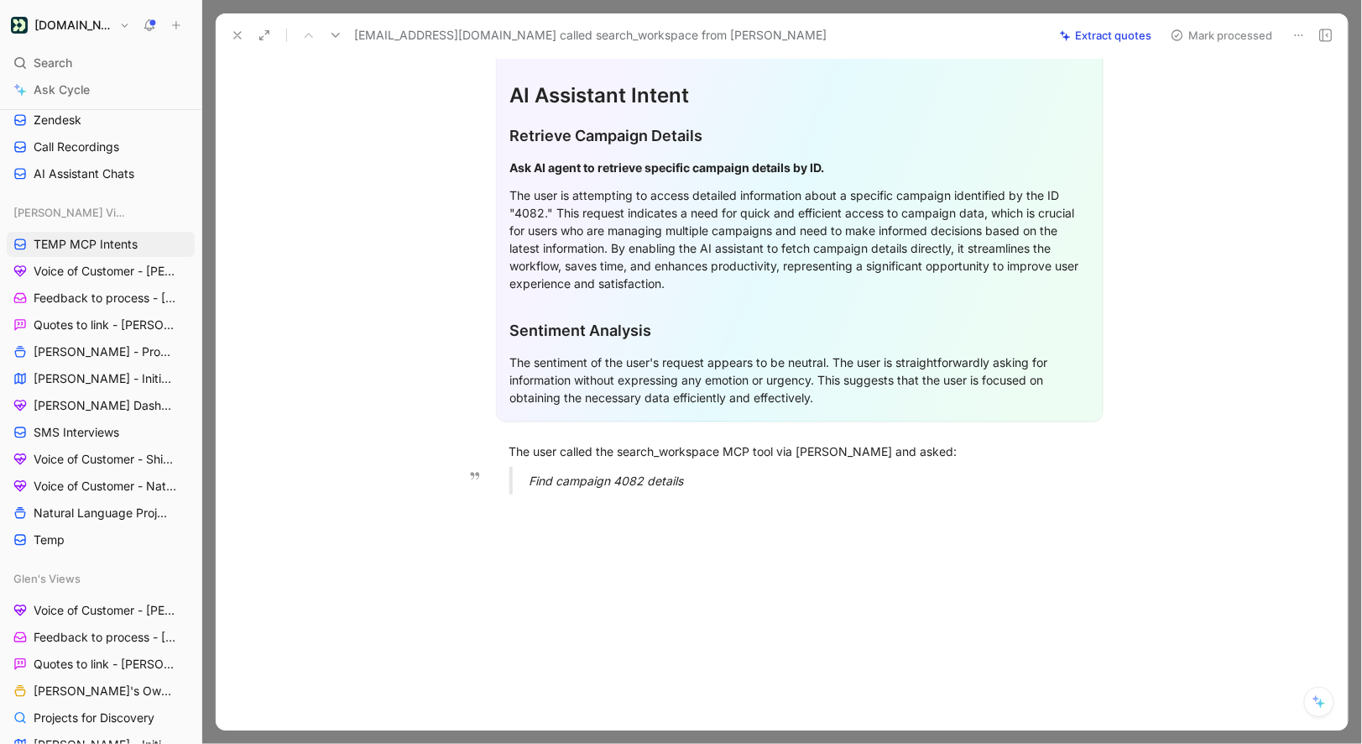
drag, startPoint x: 509, startPoint y: 450, endPoint x: 739, endPoint y: 492, distance: 233.8
click at [739, 492] on div "General Feedback Prompt After analyzing the customer feedback, there is no spec…" at bounding box center [799, 210] width 1097 height 593
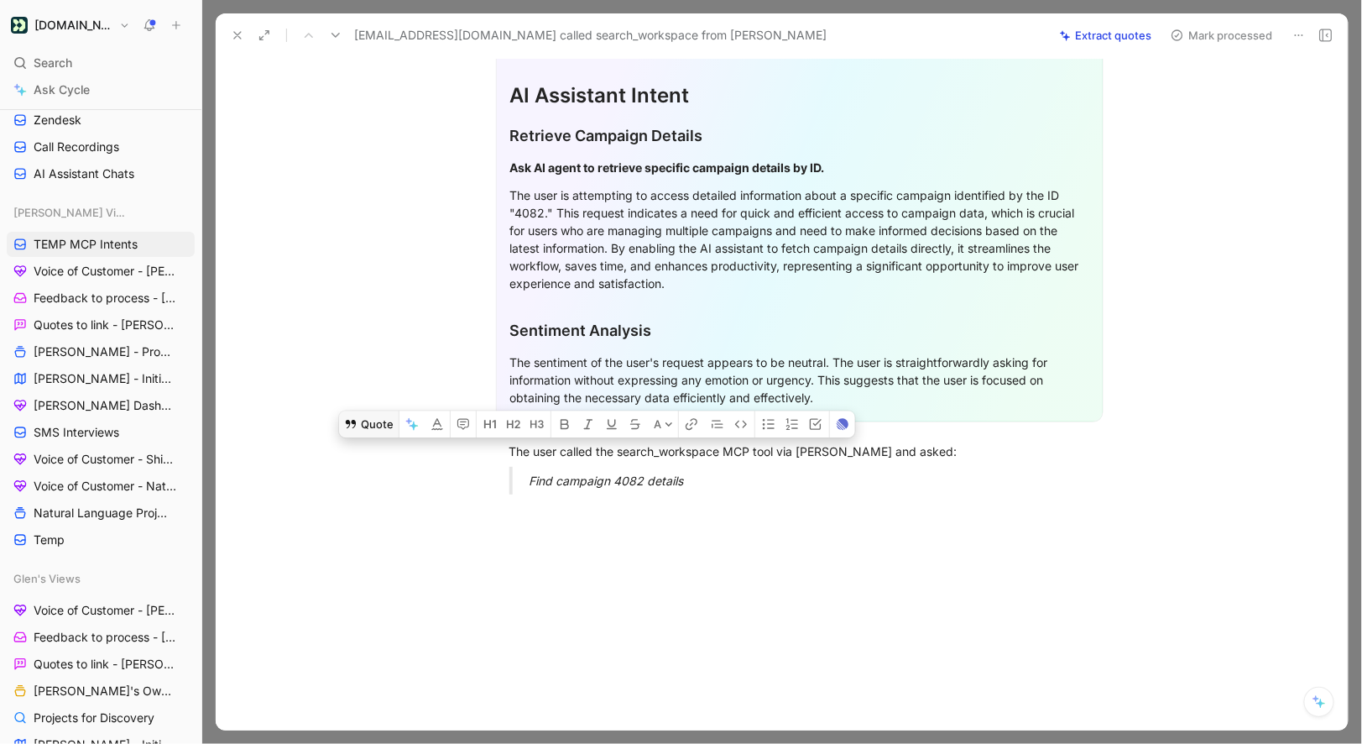
click at [389, 436] on button "Quote" at bounding box center [369, 423] width 60 height 27
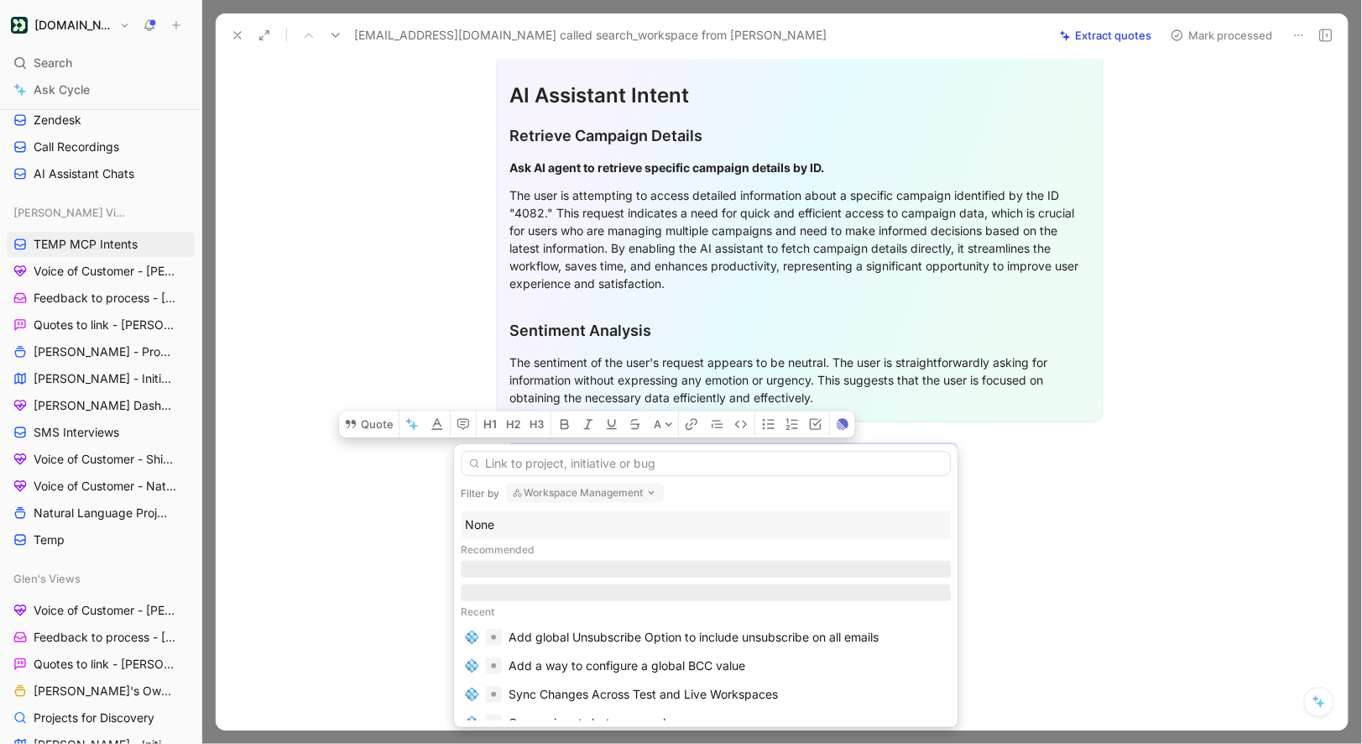
click at [499, 521] on div "None" at bounding box center [706, 525] width 482 height 20
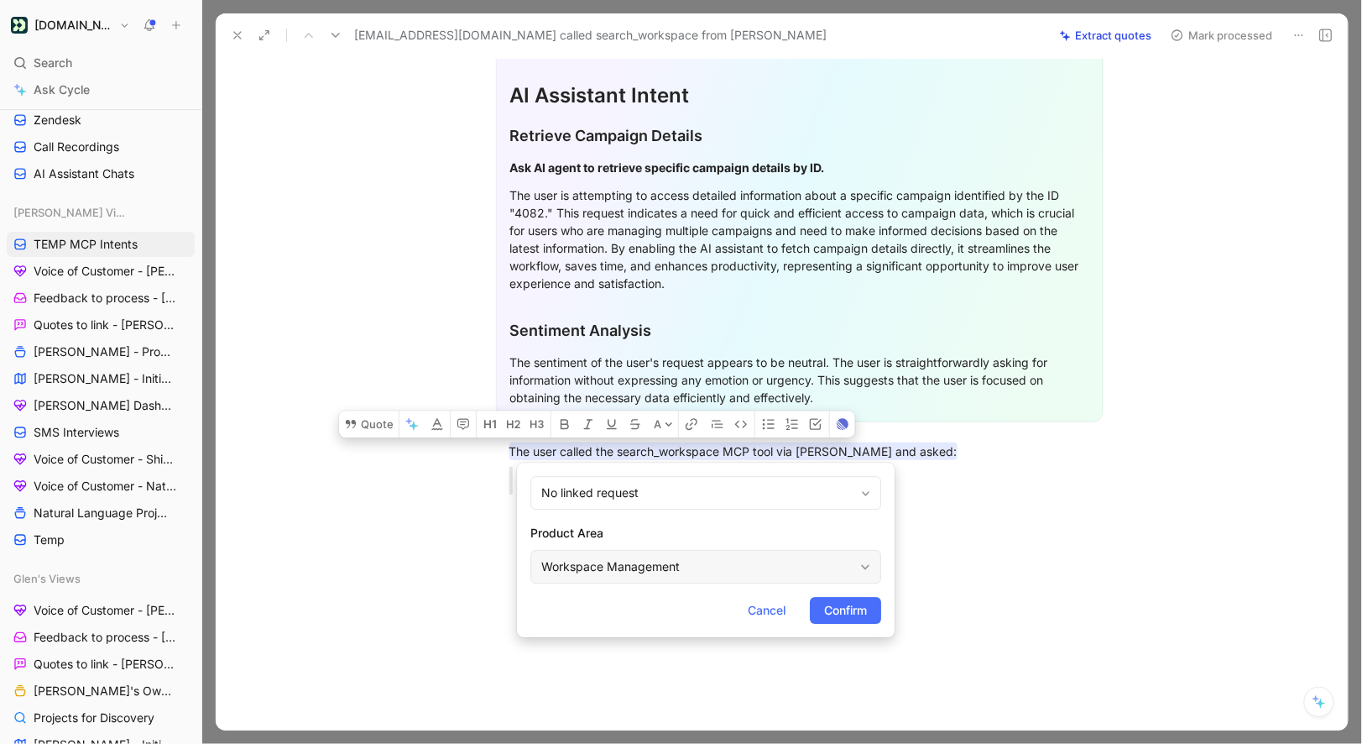
click at [583, 561] on div "Workspace Management" at bounding box center [697, 567] width 312 height 20
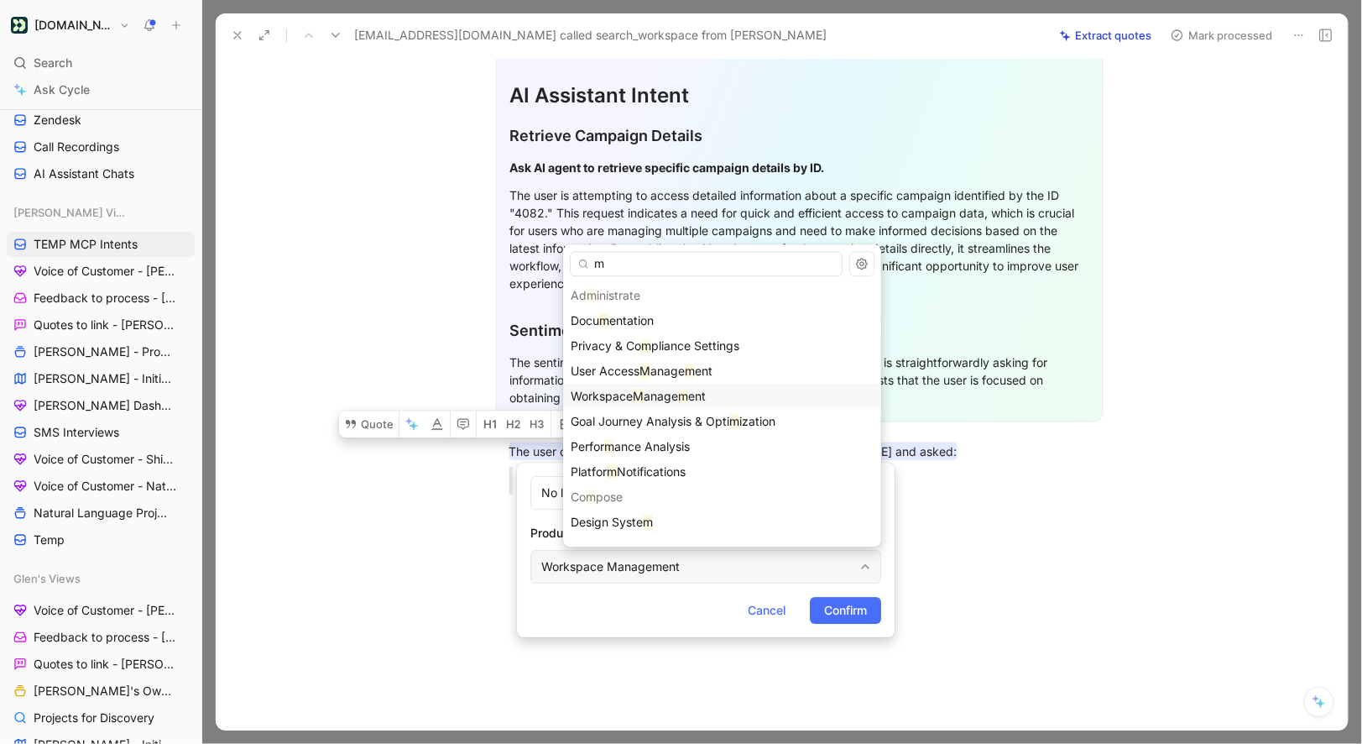
type input "mc"
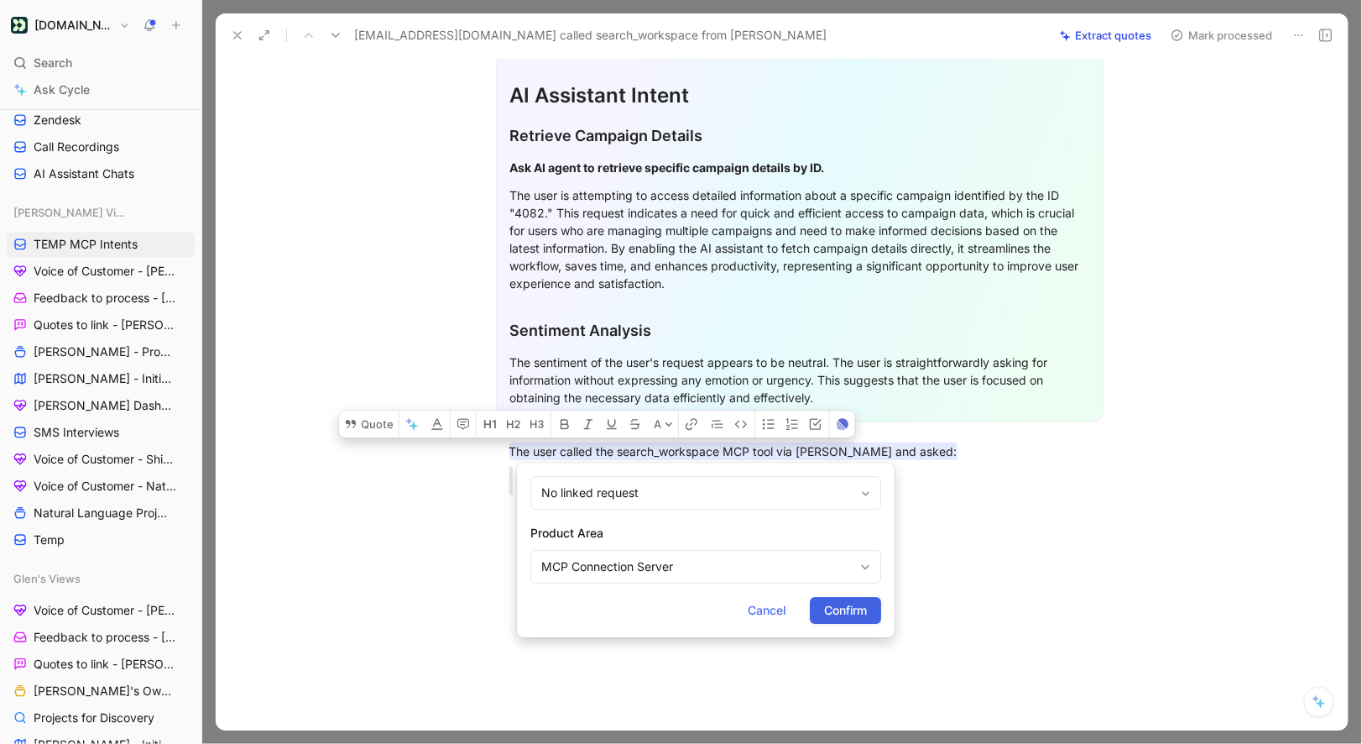
click at [868, 598] on button "Confirm" at bounding box center [845, 610] width 71 height 27
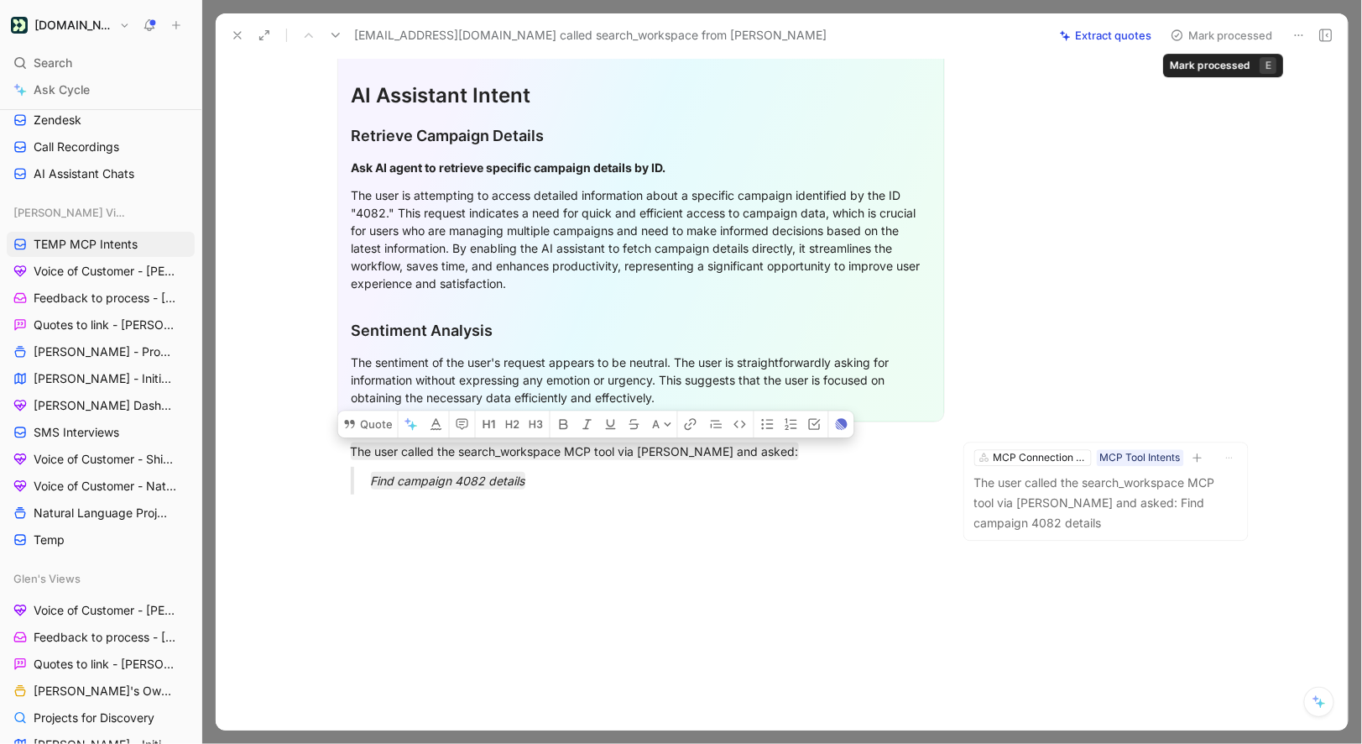
click at [1216, 41] on button "Mark processed" at bounding box center [1222, 36] width 118 height 24
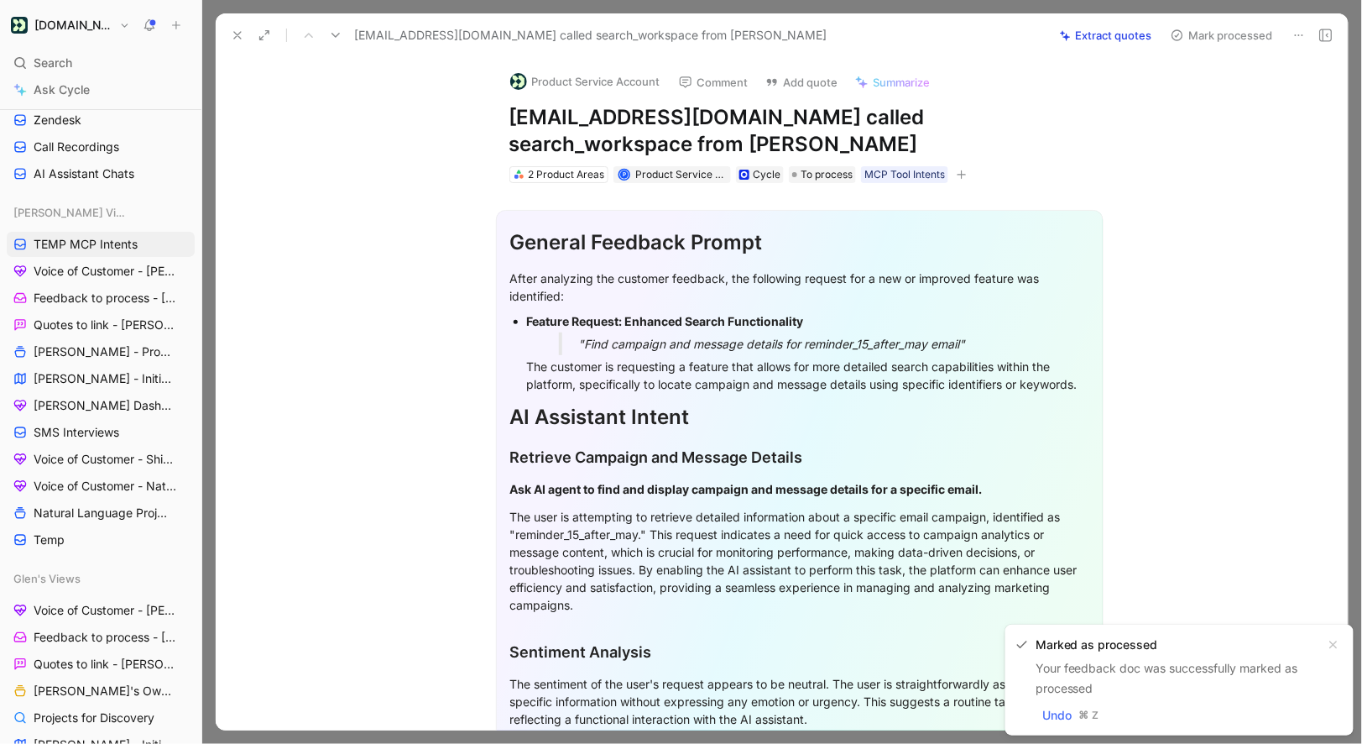
click at [554, 90] on button "Product Service Account" at bounding box center [585, 81] width 165 height 25
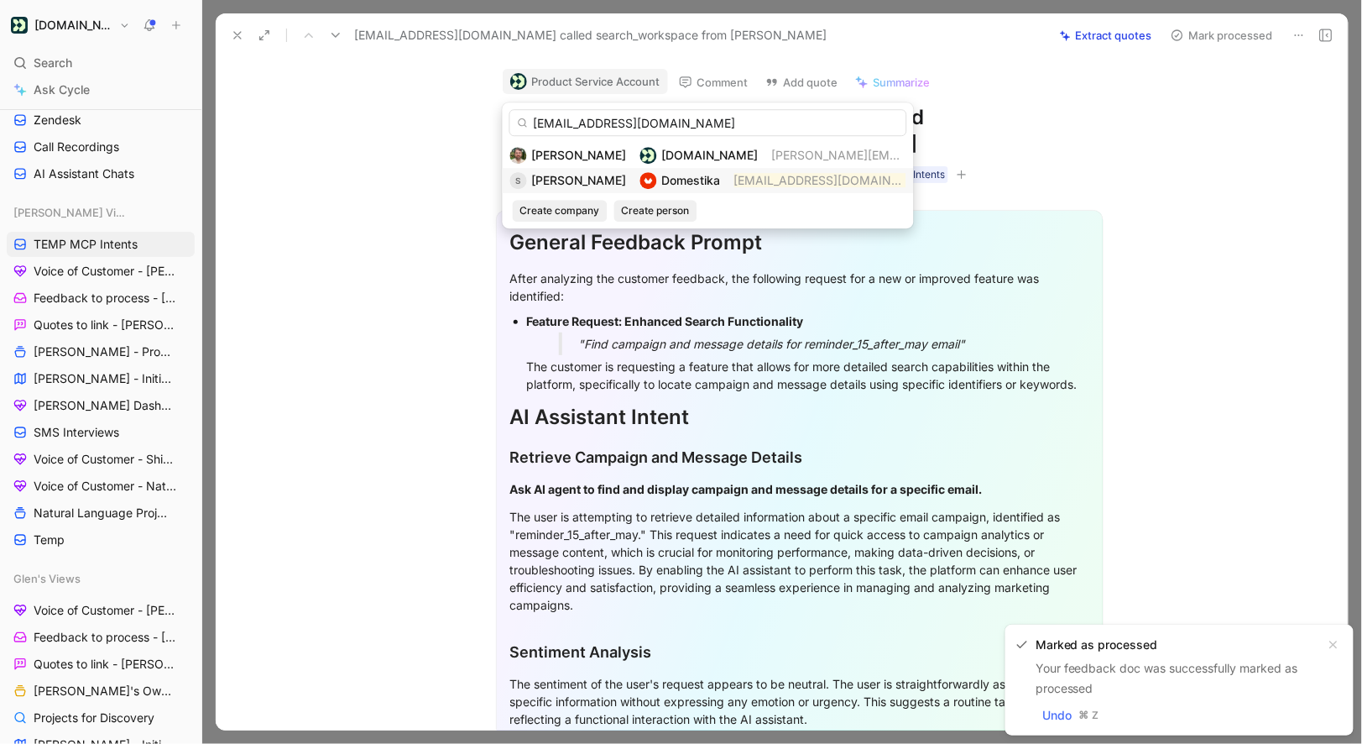
type input "[EMAIL_ADDRESS][DOMAIN_NAME]"
click at [583, 179] on span "[PERSON_NAME]" at bounding box center [579, 180] width 95 height 14
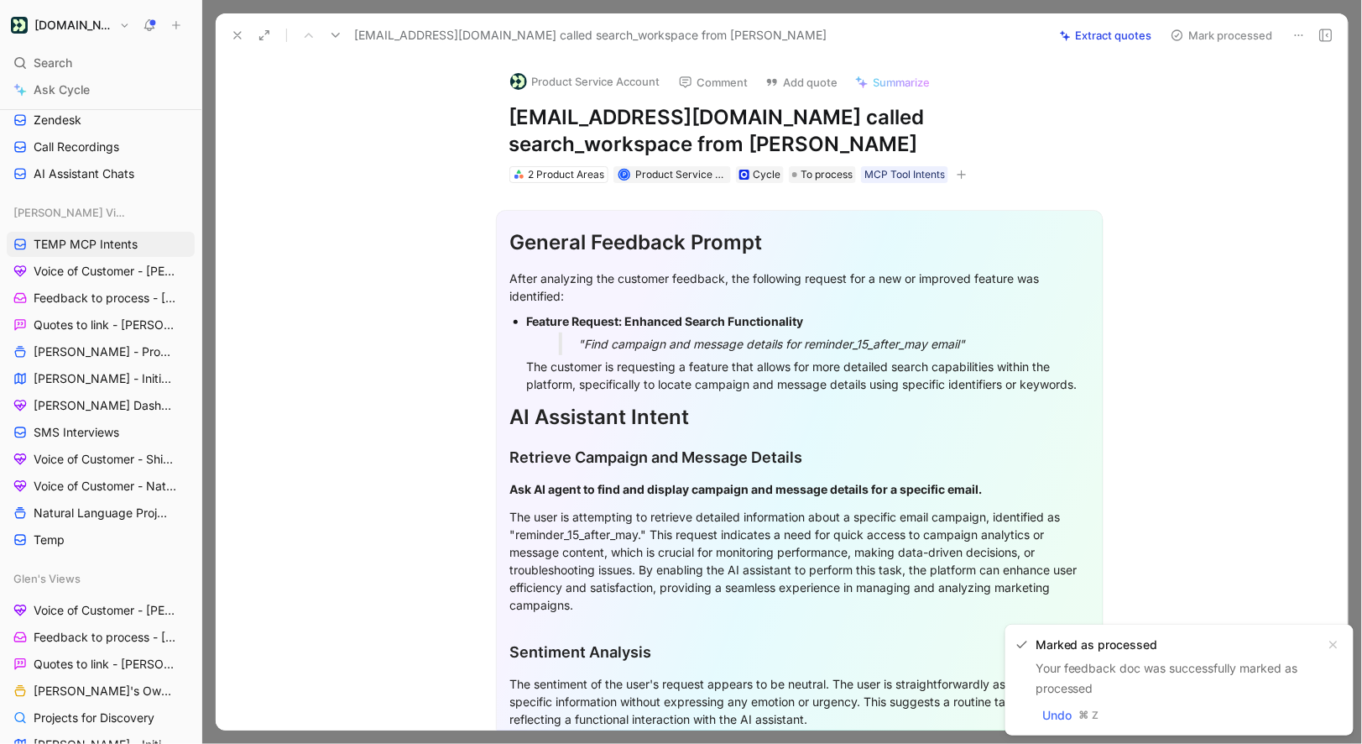
scroll to position [321, 0]
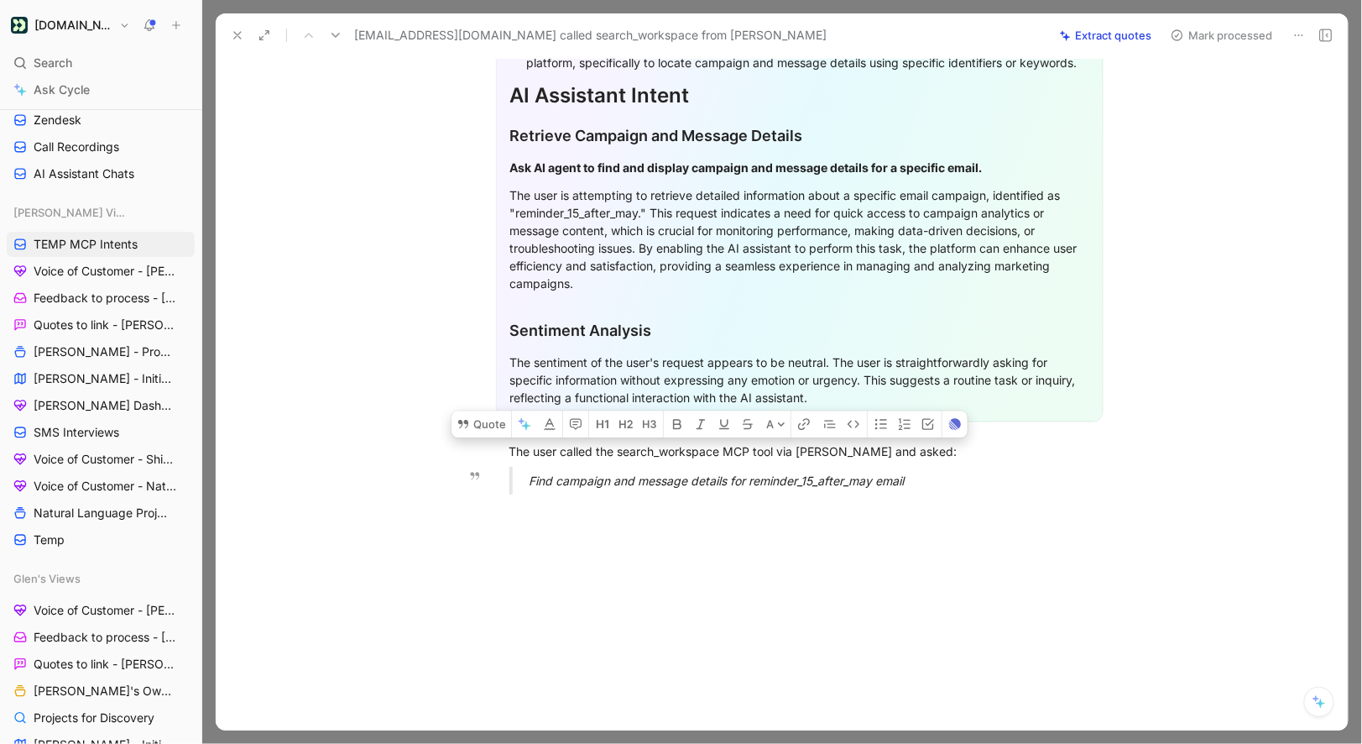
drag, startPoint x: 509, startPoint y: 447, endPoint x: 958, endPoint y: 480, distance: 450.3
click at [958, 480] on div "General Feedback Prompt After analyzing the customer feedback, the following re…" at bounding box center [799, 185] width 1097 height 646
click at [499, 425] on button "Quote" at bounding box center [482, 423] width 60 height 27
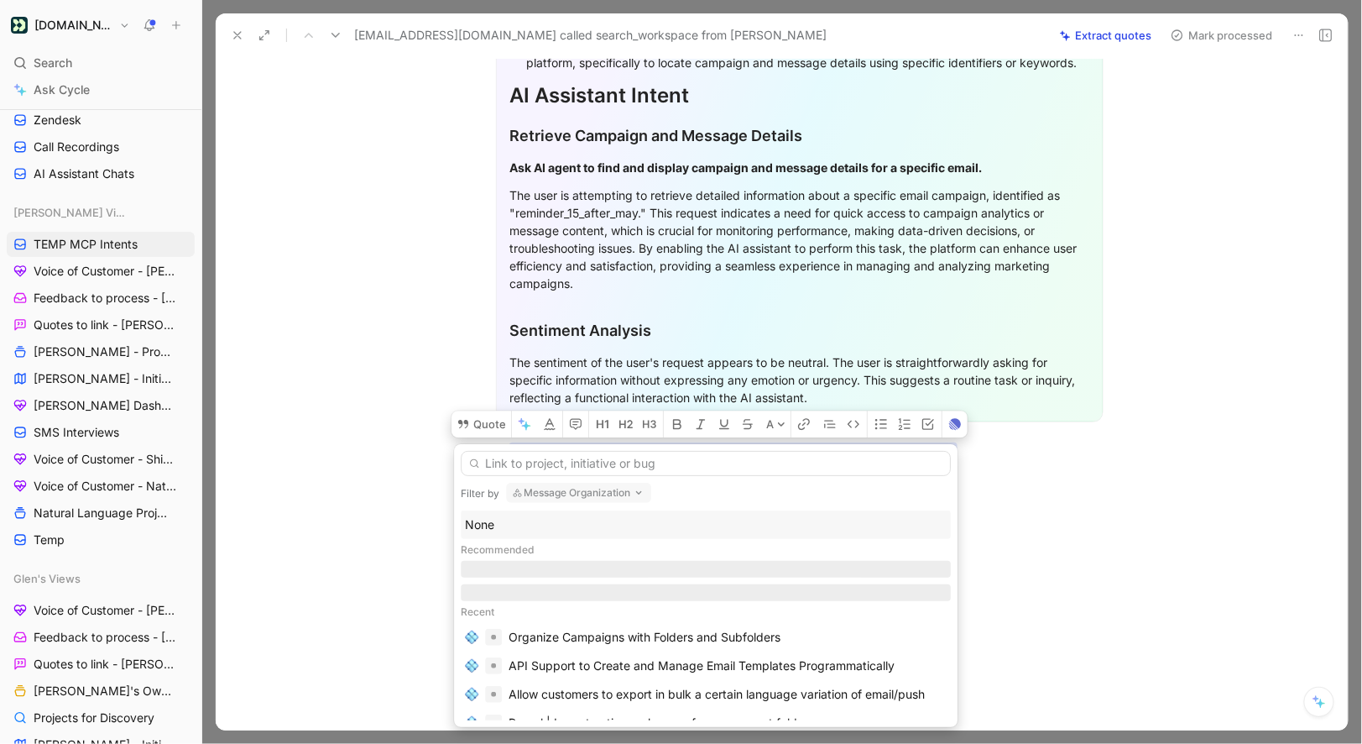
click at [492, 526] on div "None" at bounding box center [706, 525] width 482 height 20
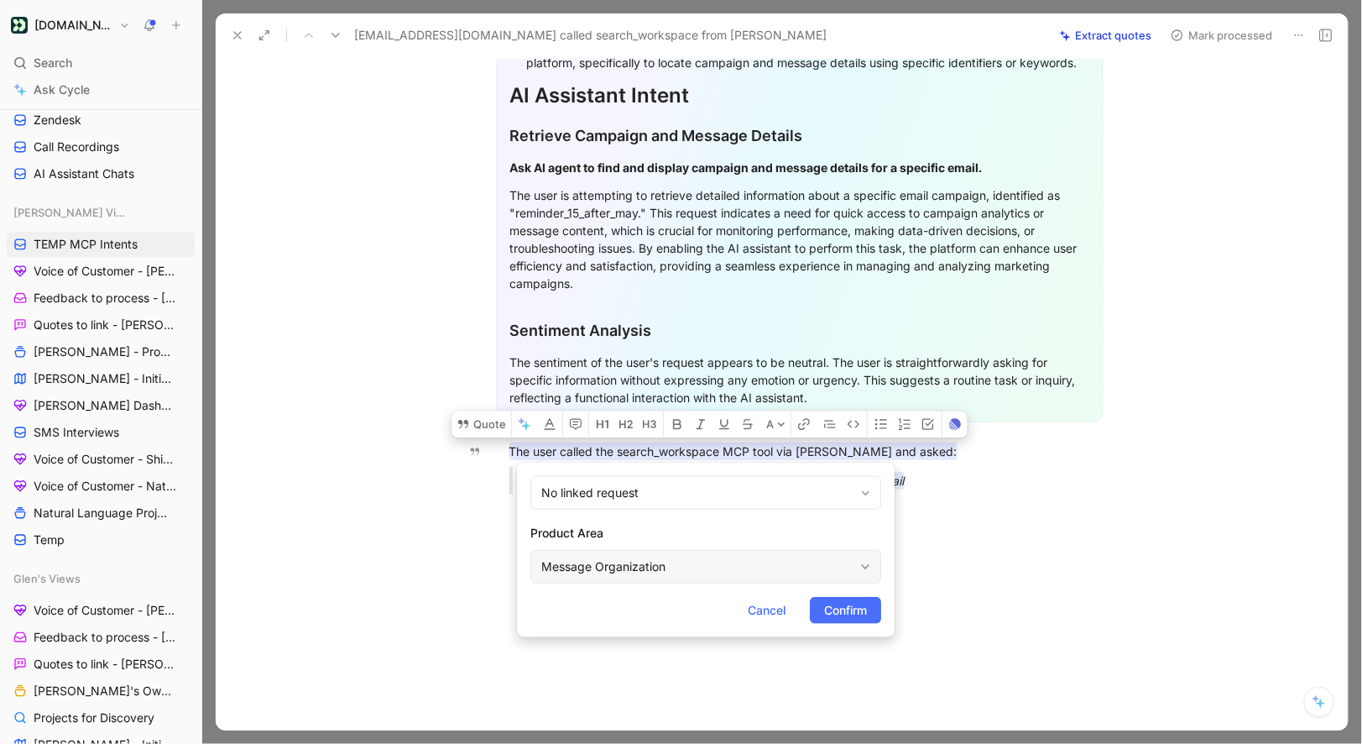
click at [578, 561] on div "Message Organization" at bounding box center [697, 567] width 312 height 20
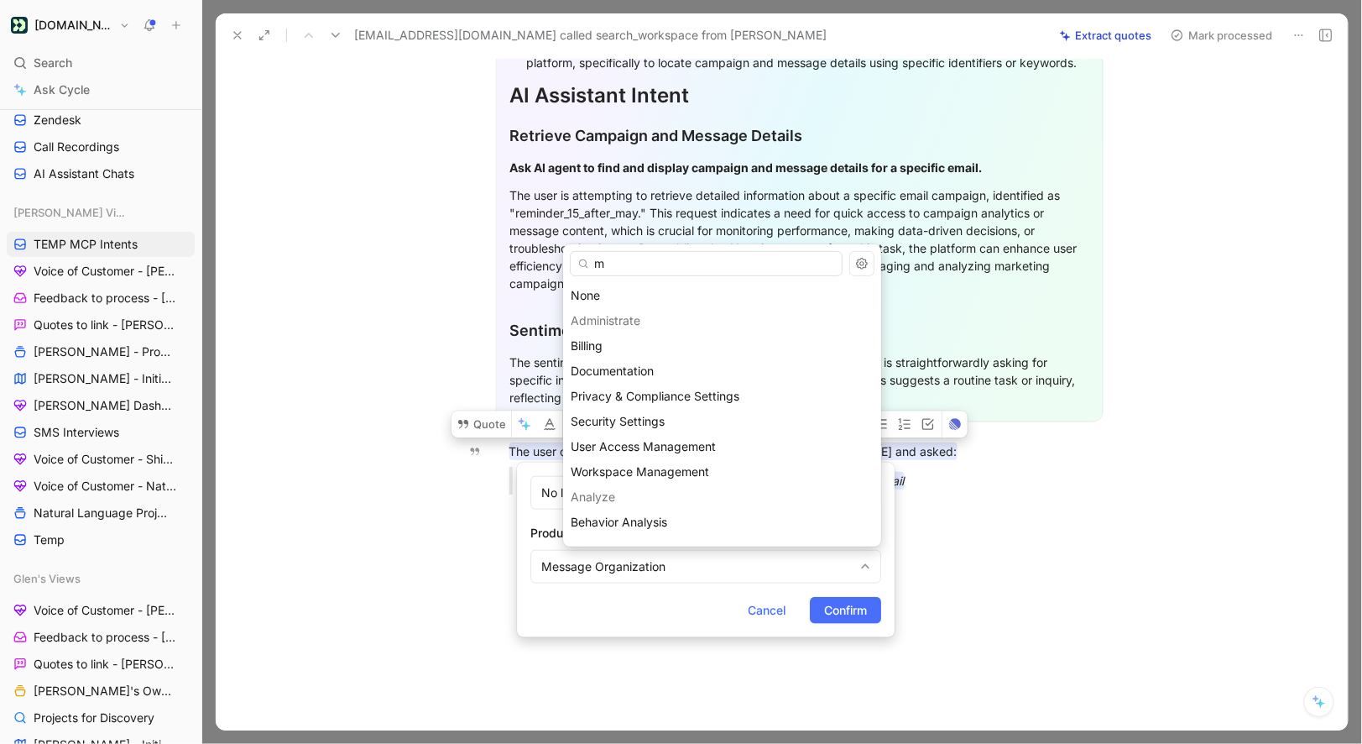
type input "mc"
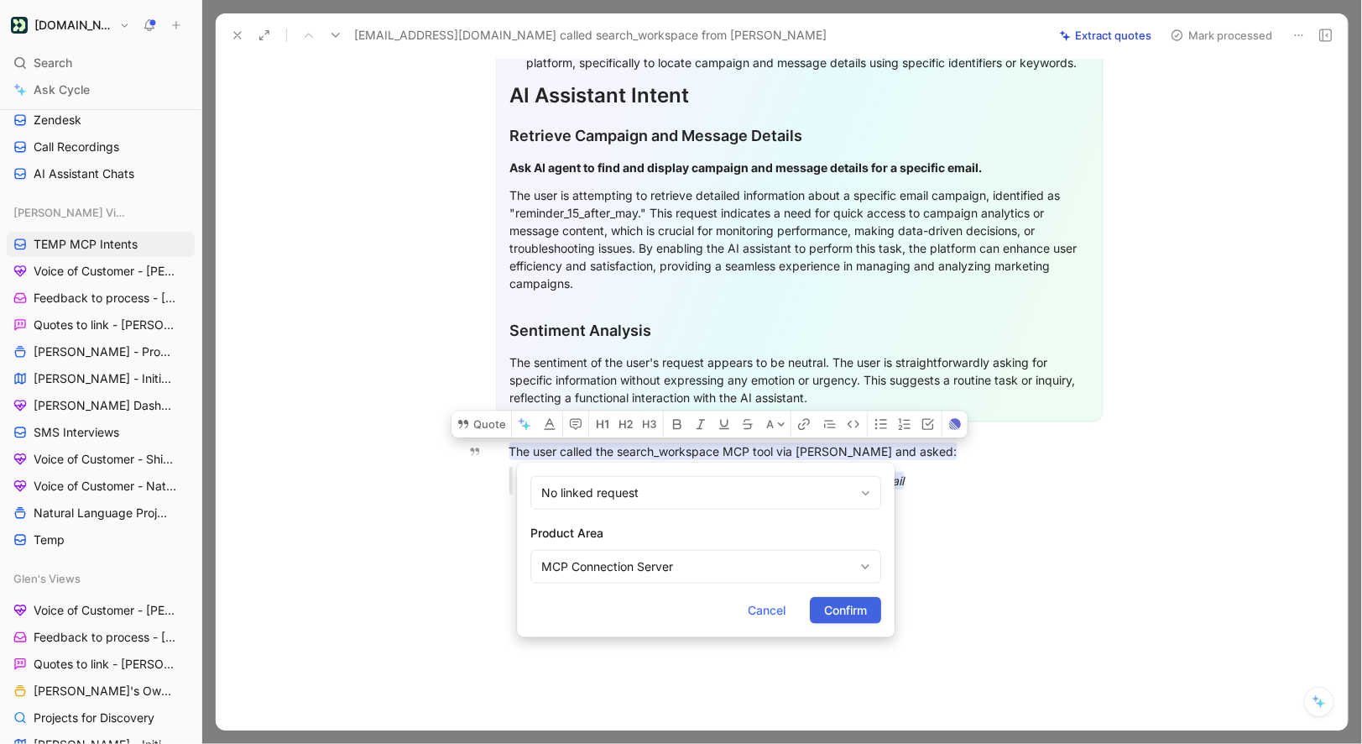
click at [831, 604] on span "Confirm" at bounding box center [845, 610] width 43 height 20
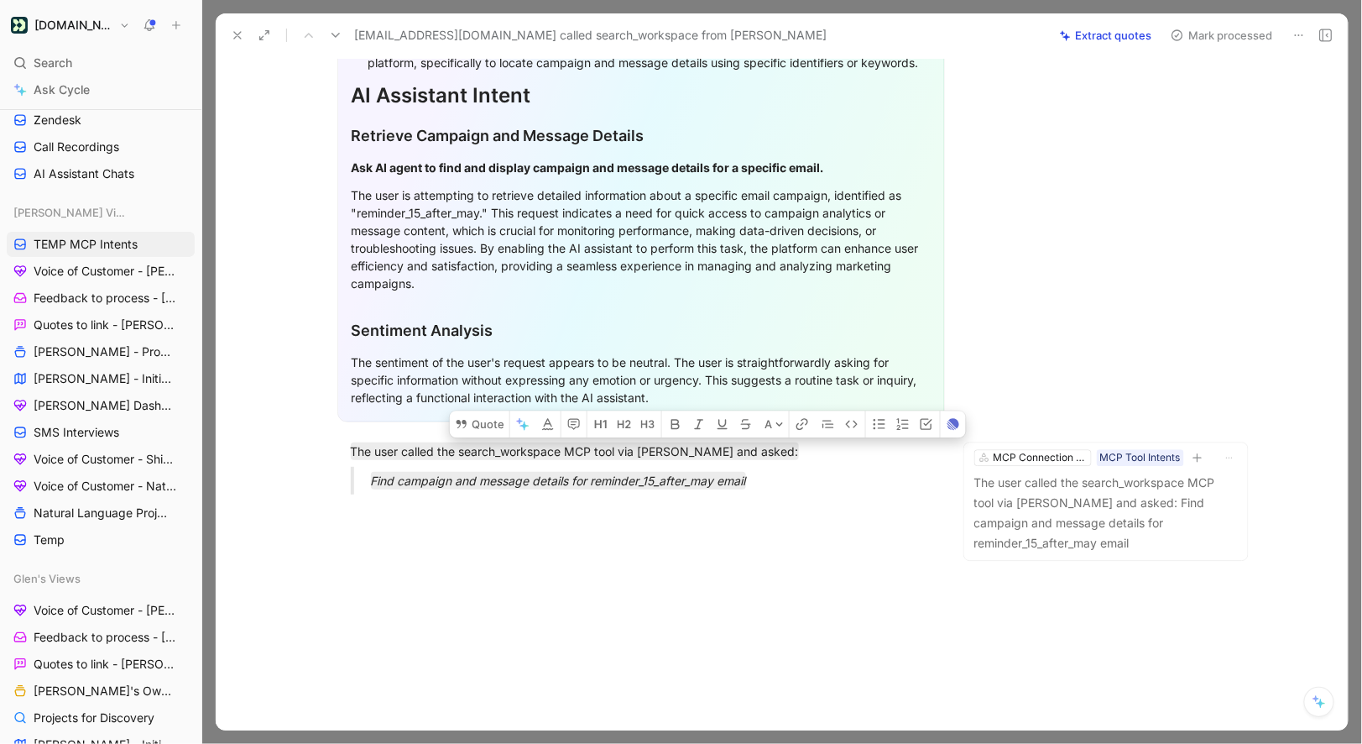
click at [1196, 39] on button "Mark processed" at bounding box center [1222, 36] width 118 height 24
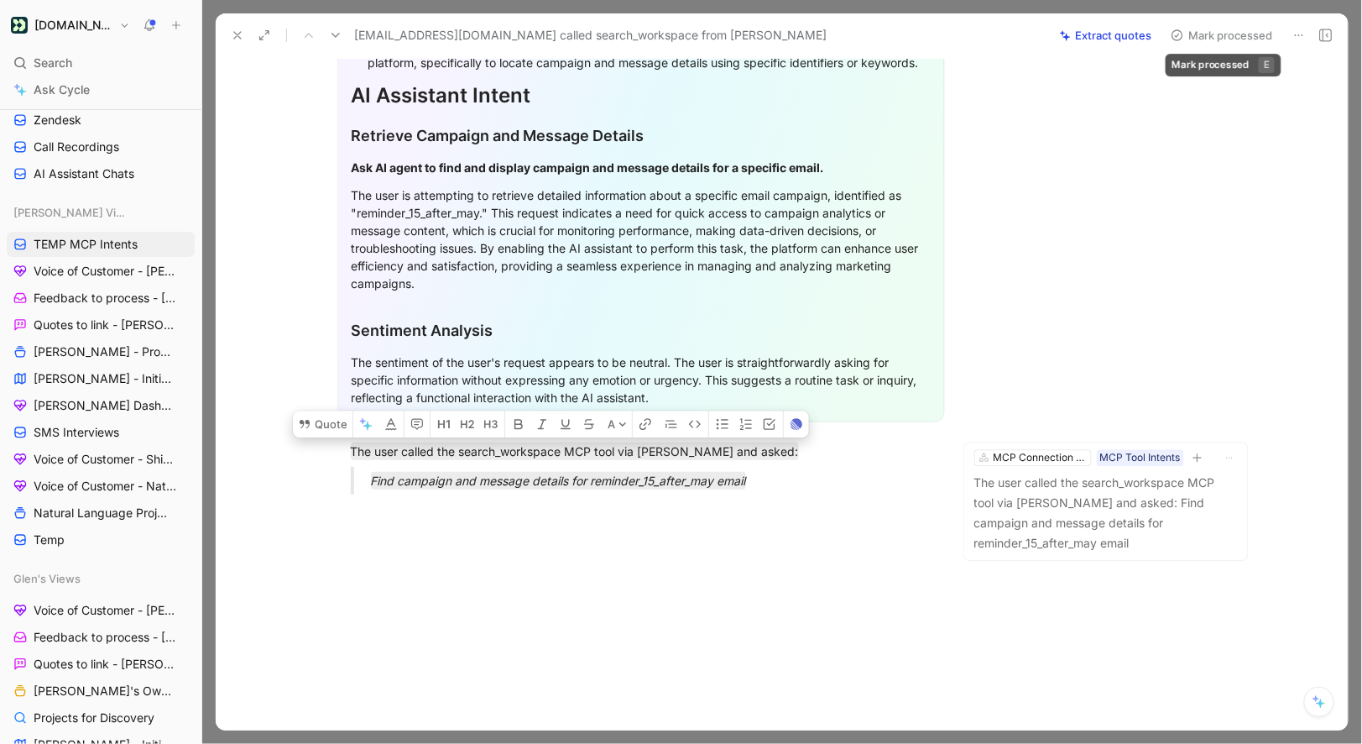
click at [1200, 38] on button "Mark processed" at bounding box center [1222, 36] width 118 height 24
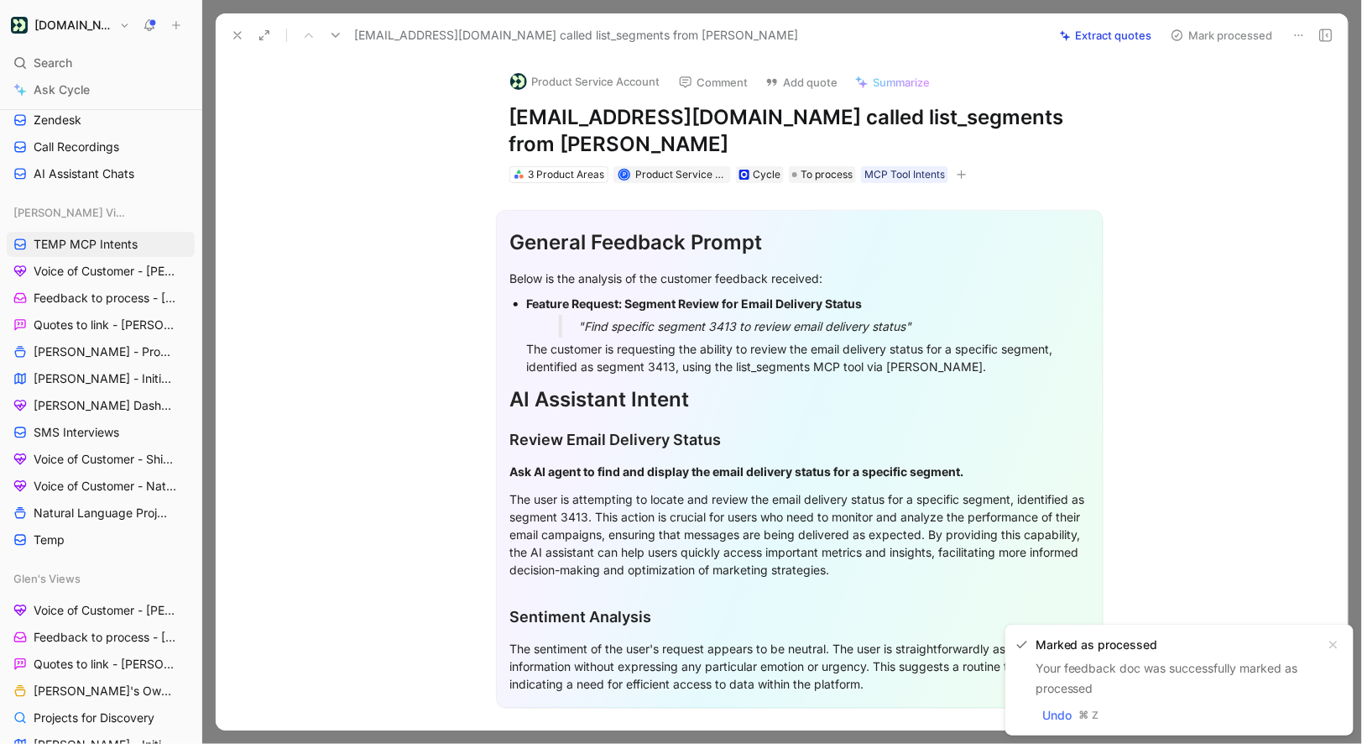
click at [546, 83] on button "Product Service Account" at bounding box center [585, 81] width 165 height 25
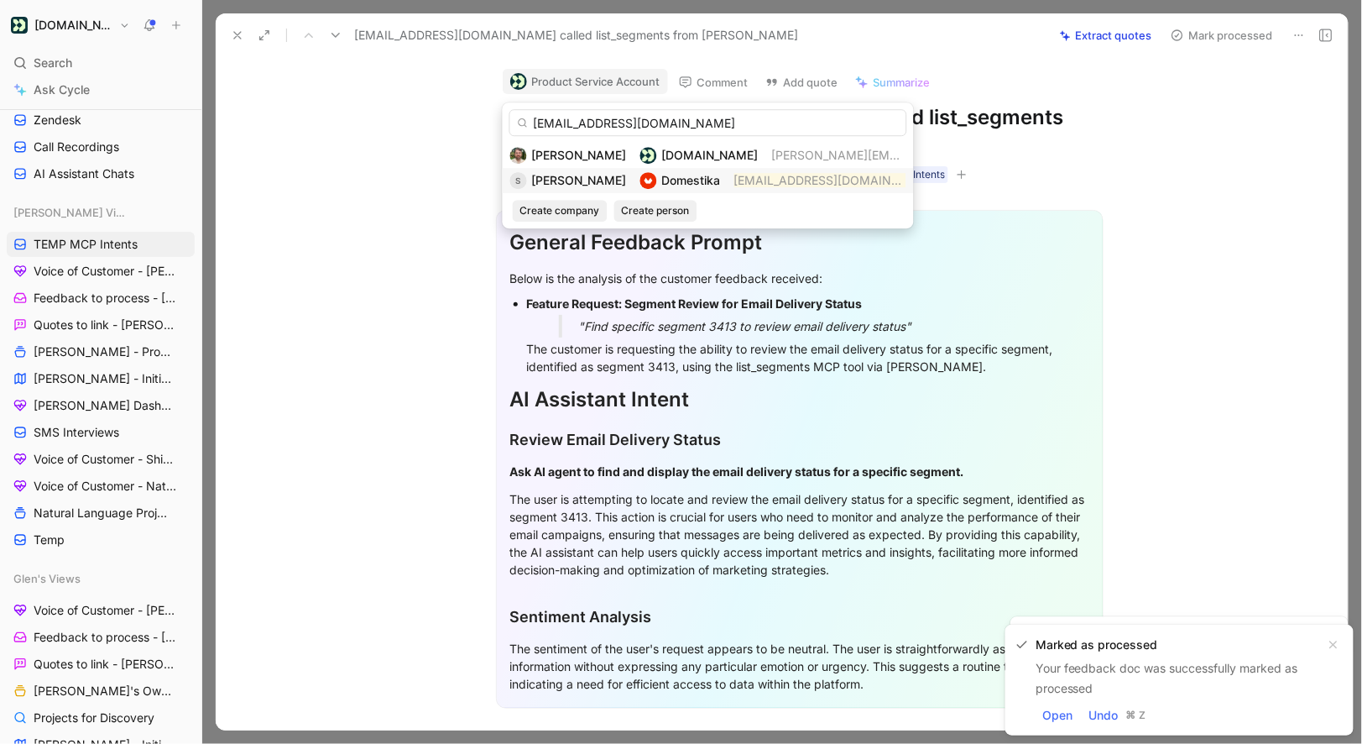
type input "[EMAIL_ADDRESS][DOMAIN_NAME]"
click at [592, 180] on span "[PERSON_NAME]" at bounding box center [579, 180] width 95 height 14
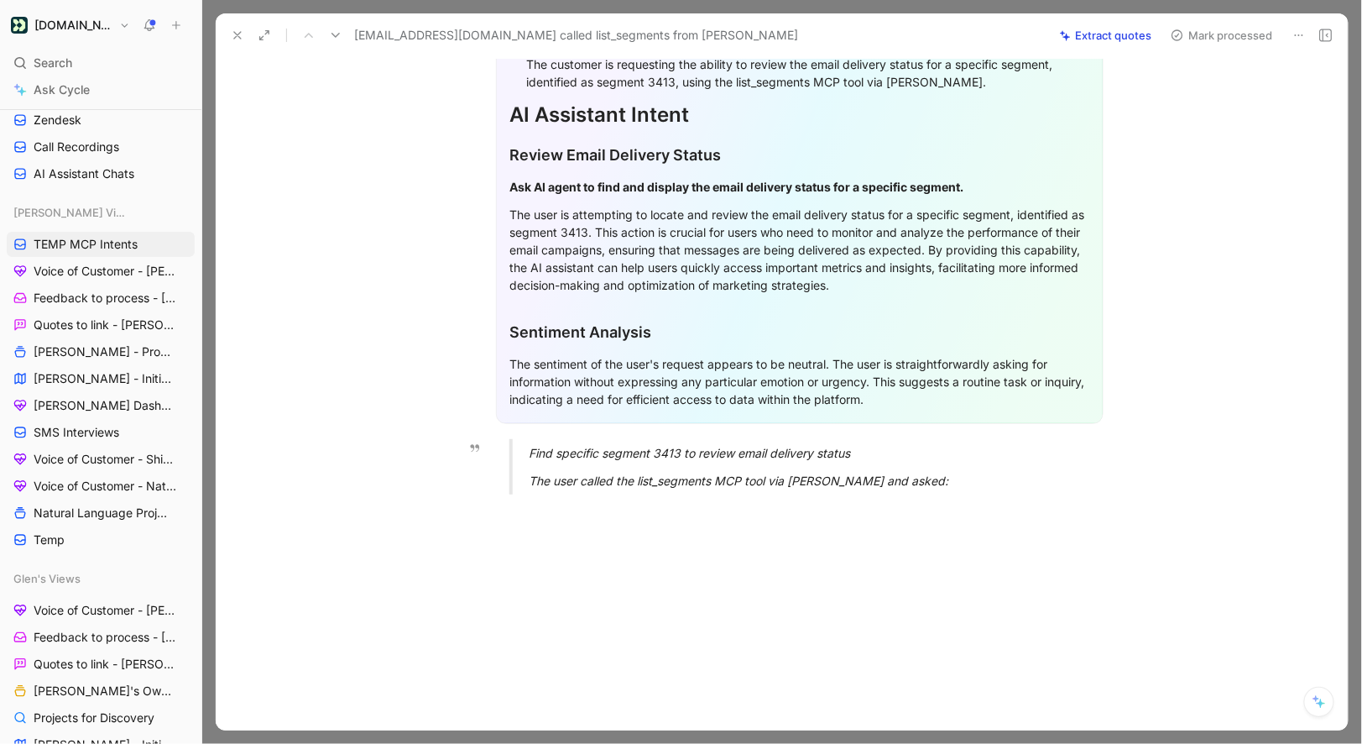
scroll to position [285, 0]
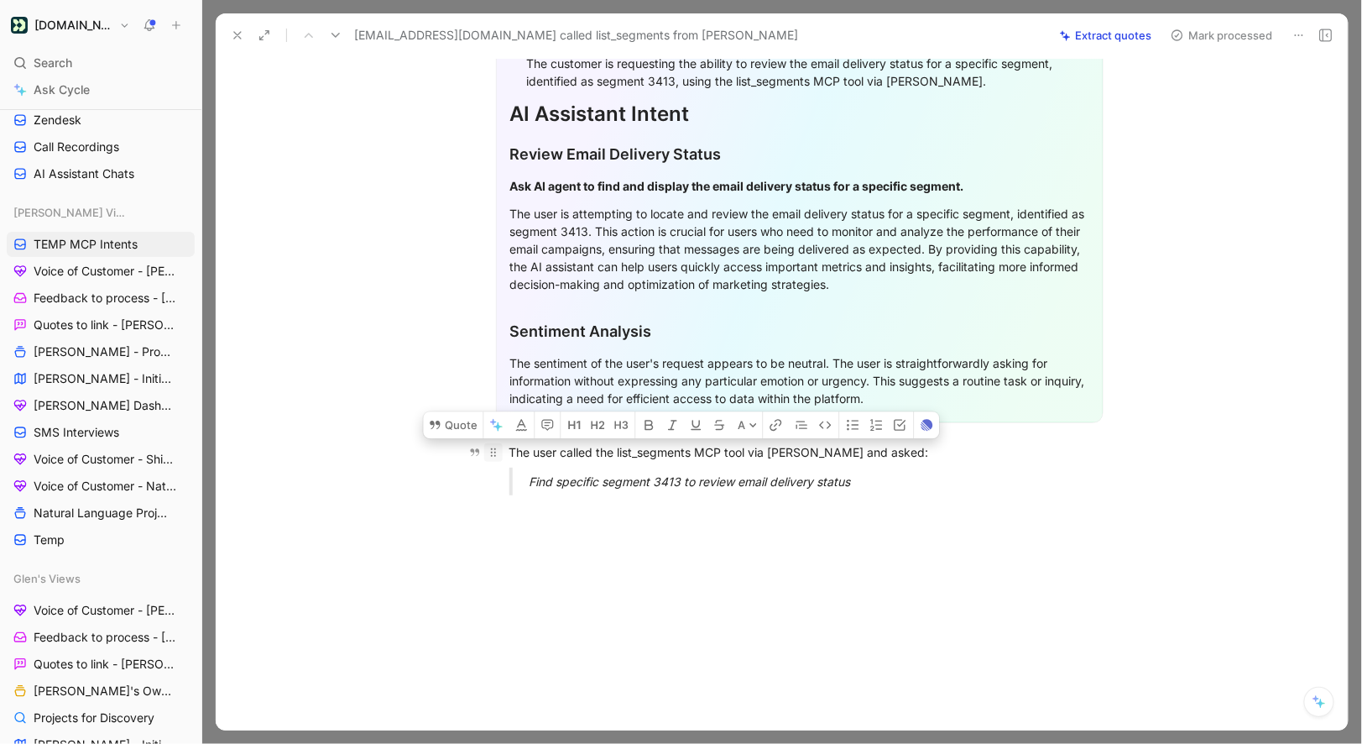
drag, startPoint x: 881, startPoint y: 485, endPoint x: 501, endPoint y: 448, distance: 381.2
click at [501, 448] on div "General Feedback Prompt Below is the analysis of the customer feedback received…" at bounding box center [799, 203] width 1097 height 611
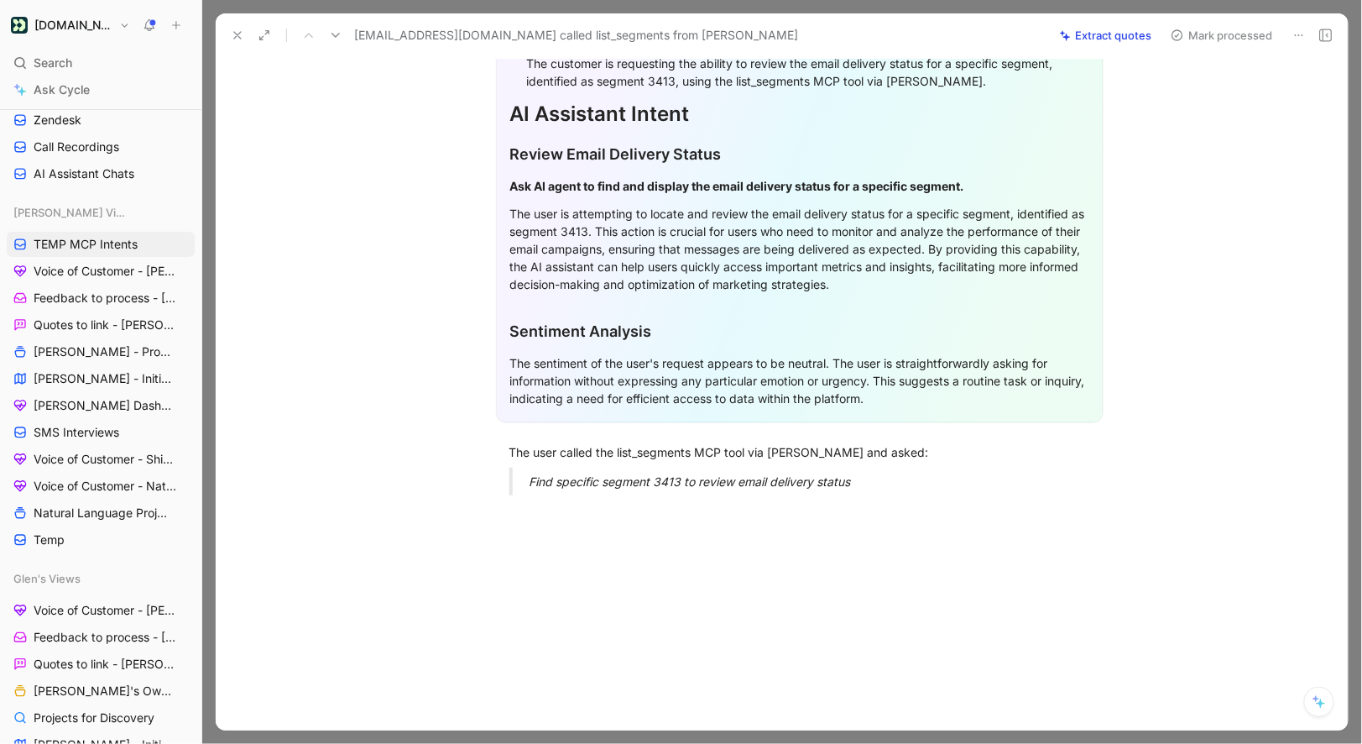
click at [471, 438] on div "General Feedback Prompt Below is the analysis of the customer feedback received…" at bounding box center [799, 203] width 1097 height 611
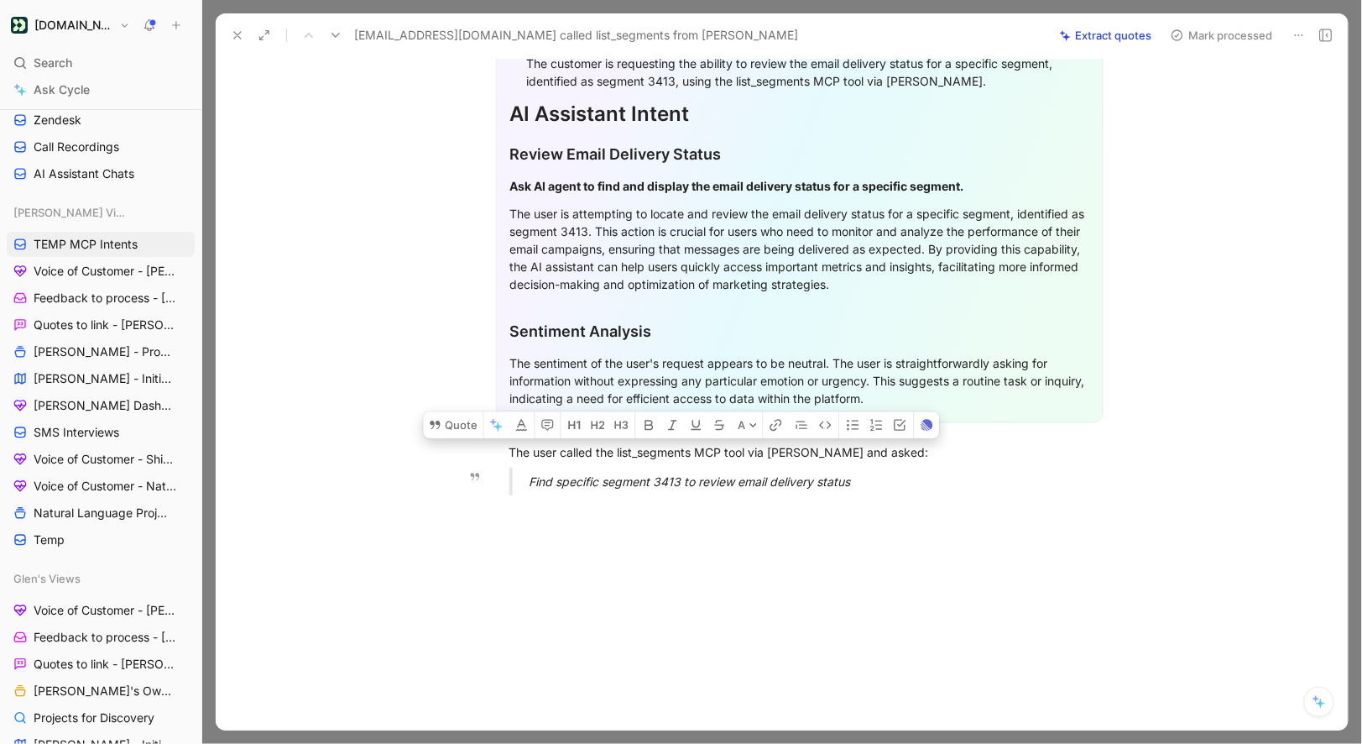
drag, startPoint x: 509, startPoint y: 452, endPoint x: 872, endPoint y: 494, distance: 365.8
click at [872, 494] on div "General Feedback Prompt Below is the analysis of the customer feedback received…" at bounding box center [799, 203] width 1097 height 611
click at [436, 428] on icon at bounding box center [435, 425] width 10 height 8
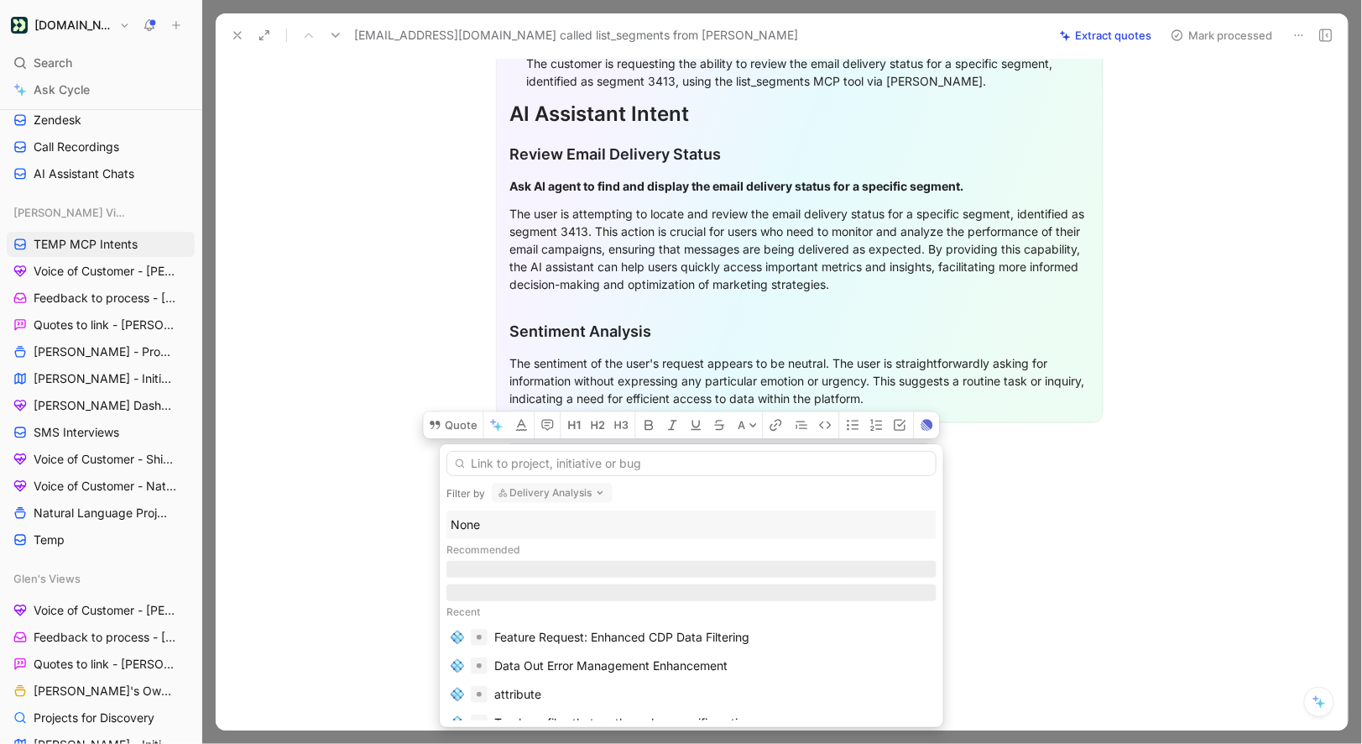
click at [483, 521] on div "None" at bounding box center [692, 525] width 482 height 20
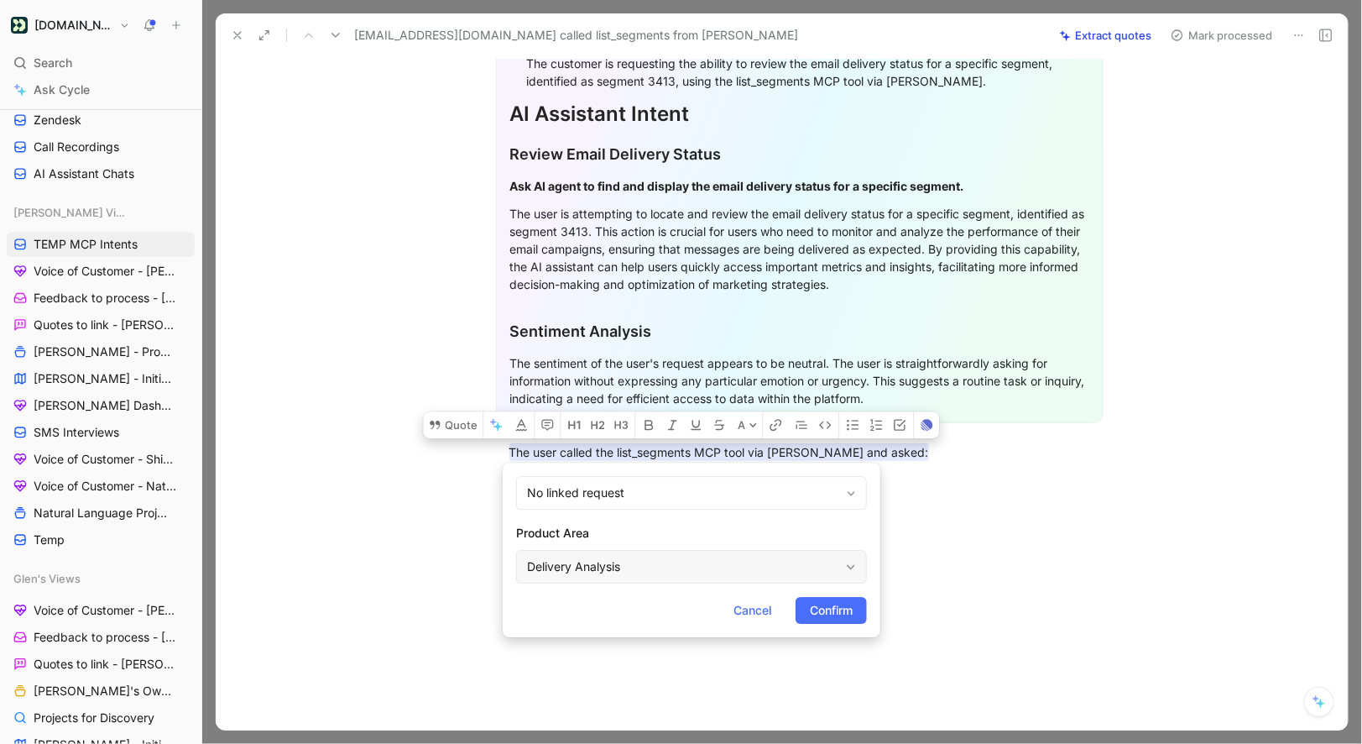
click at [604, 551] on div "Delivery Analysis" at bounding box center [691, 567] width 351 height 34
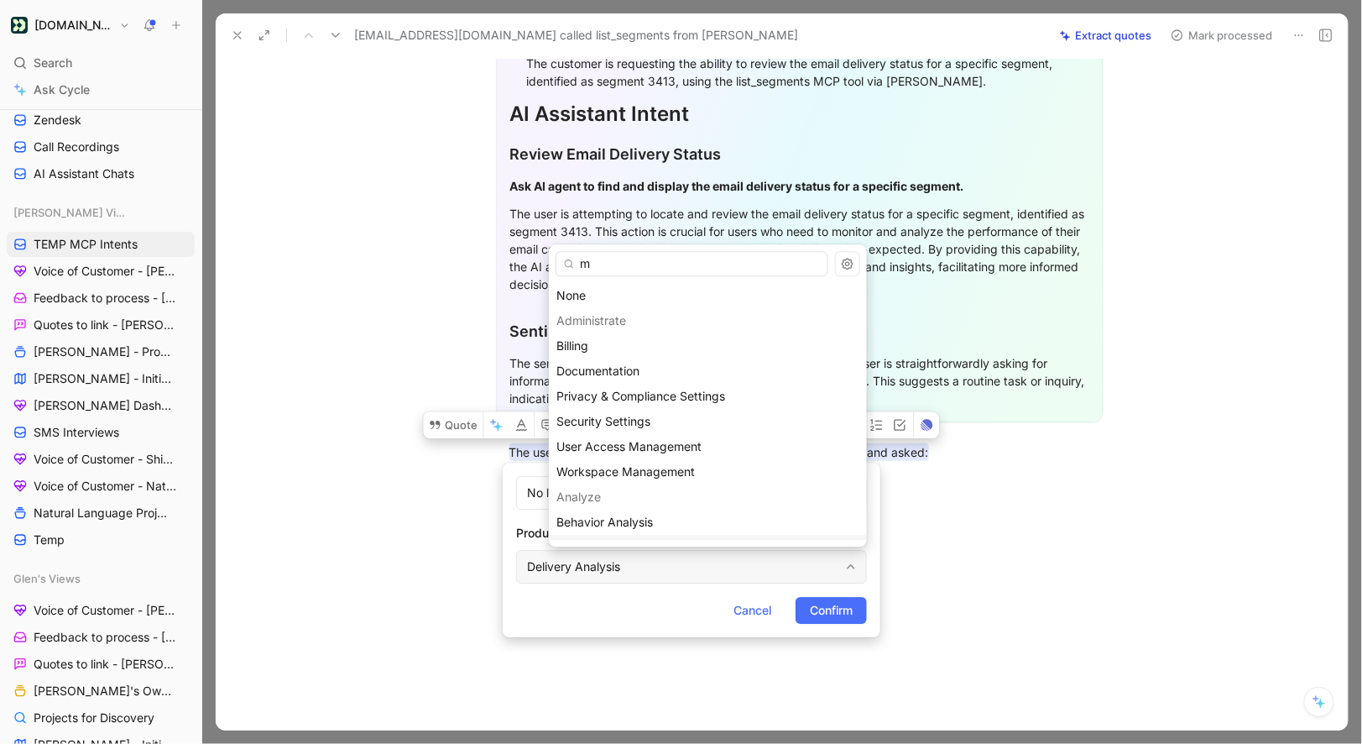
type input "mc"
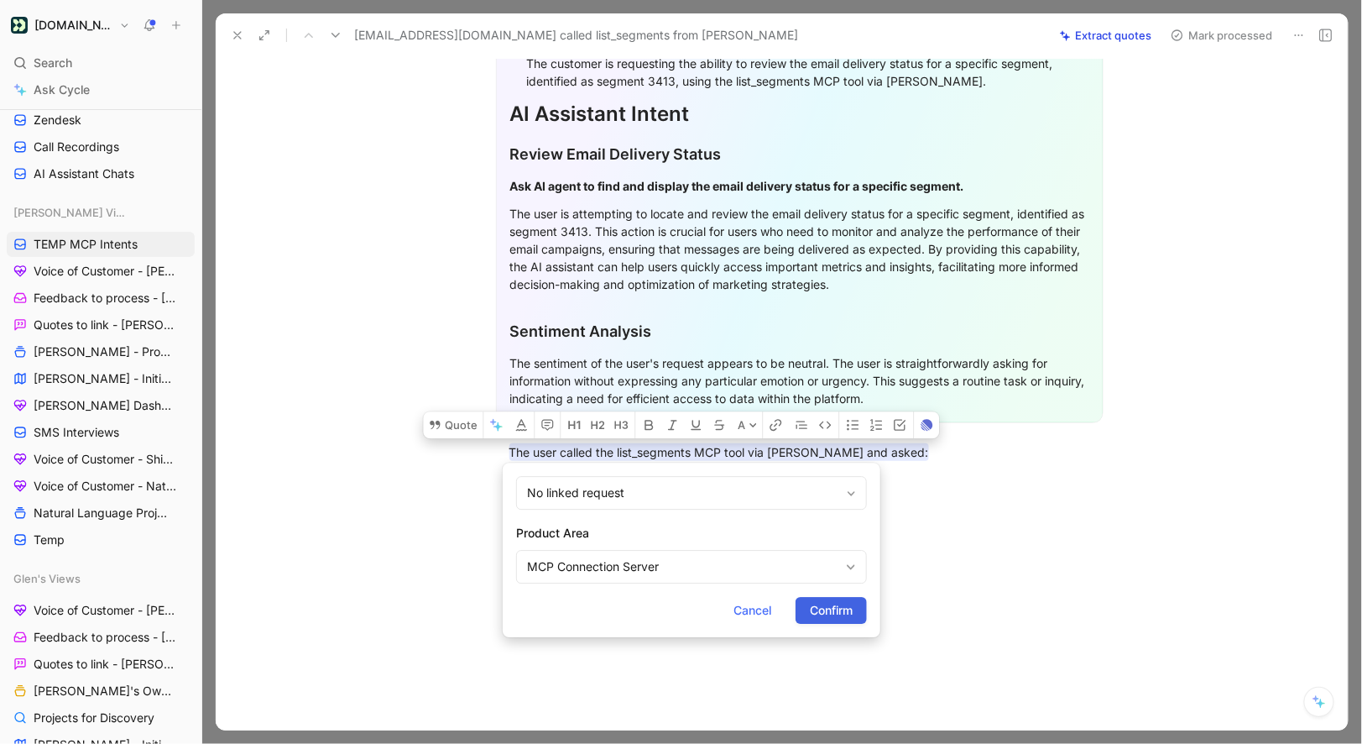
click at [842, 620] on button "Confirm" at bounding box center [831, 610] width 71 height 27
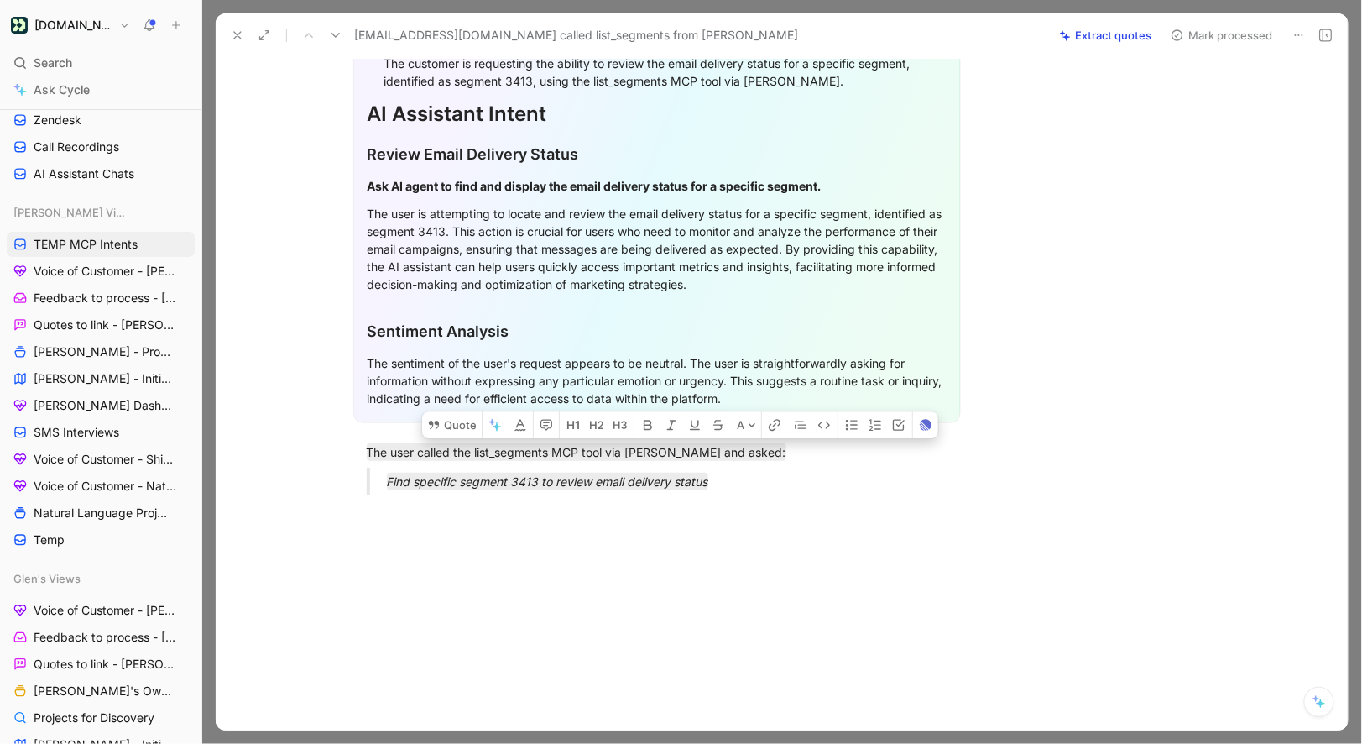
click at [1183, 36] on use at bounding box center [1178, 35] width 10 height 10
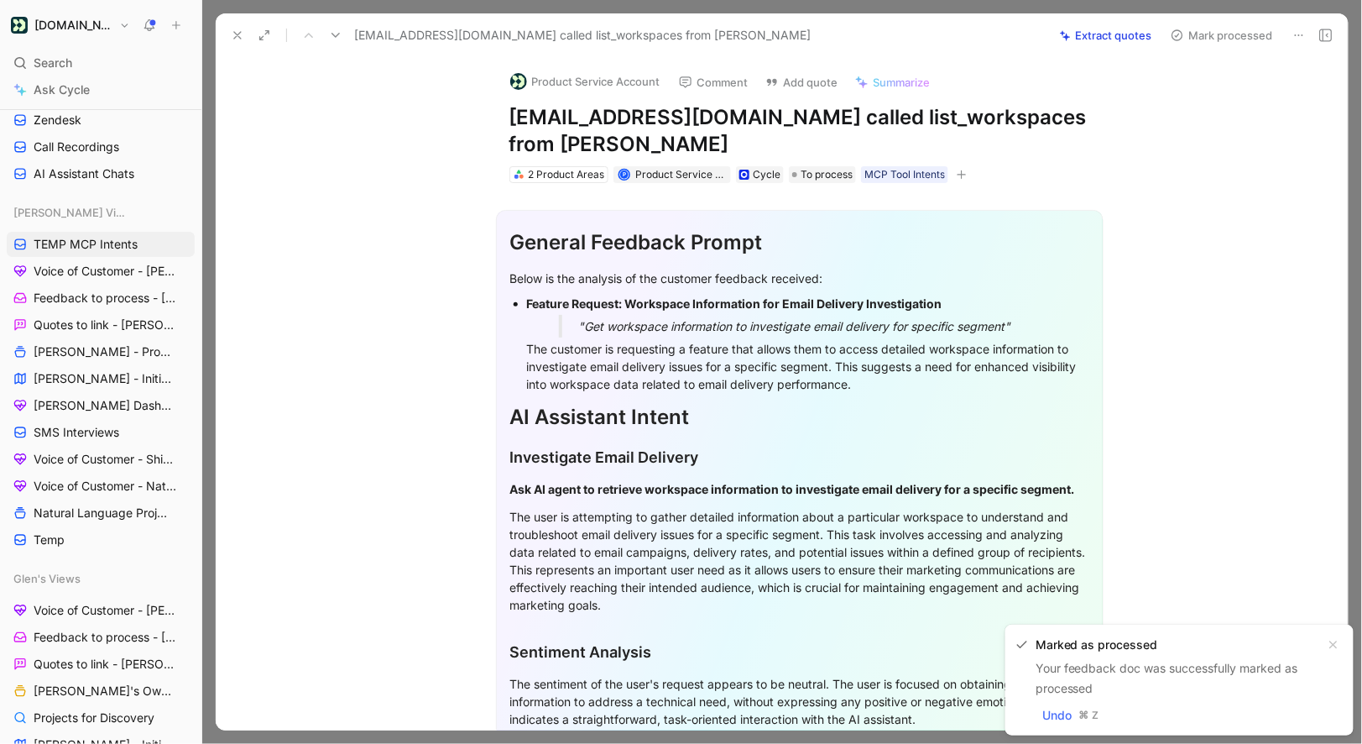
click at [557, 87] on button "Product Service Account" at bounding box center [585, 81] width 165 height 25
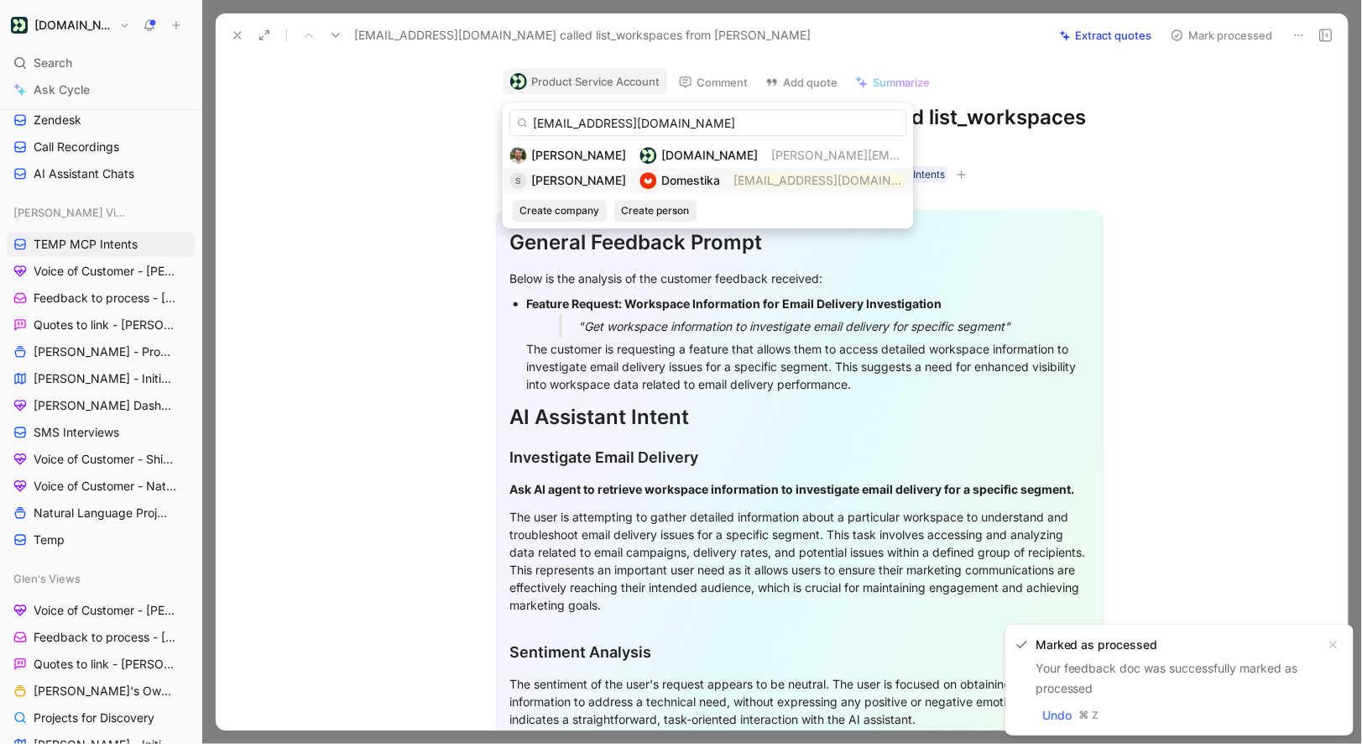
type input "[EMAIL_ADDRESS][DOMAIN_NAME]"
click at [572, 175] on span "[PERSON_NAME]" at bounding box center [579, 180] width 95 height 14
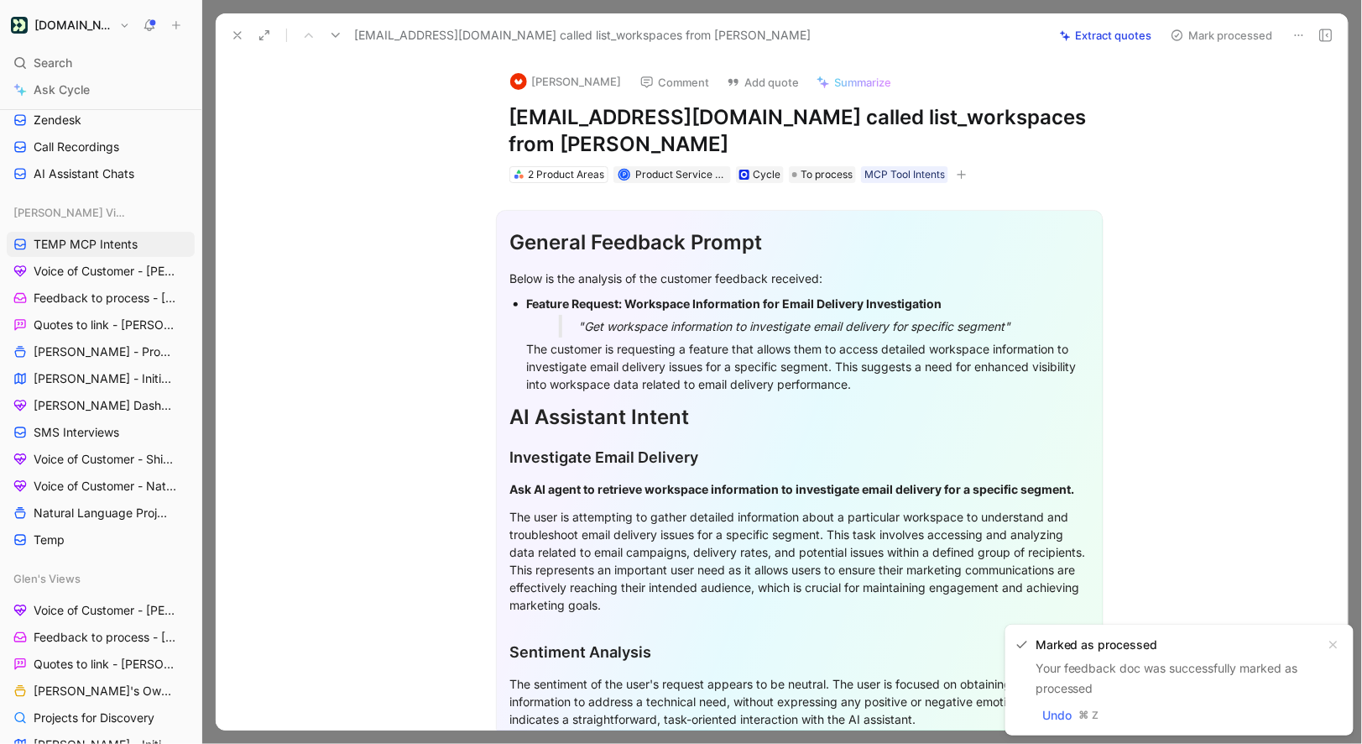
scroll to position [321, 0]
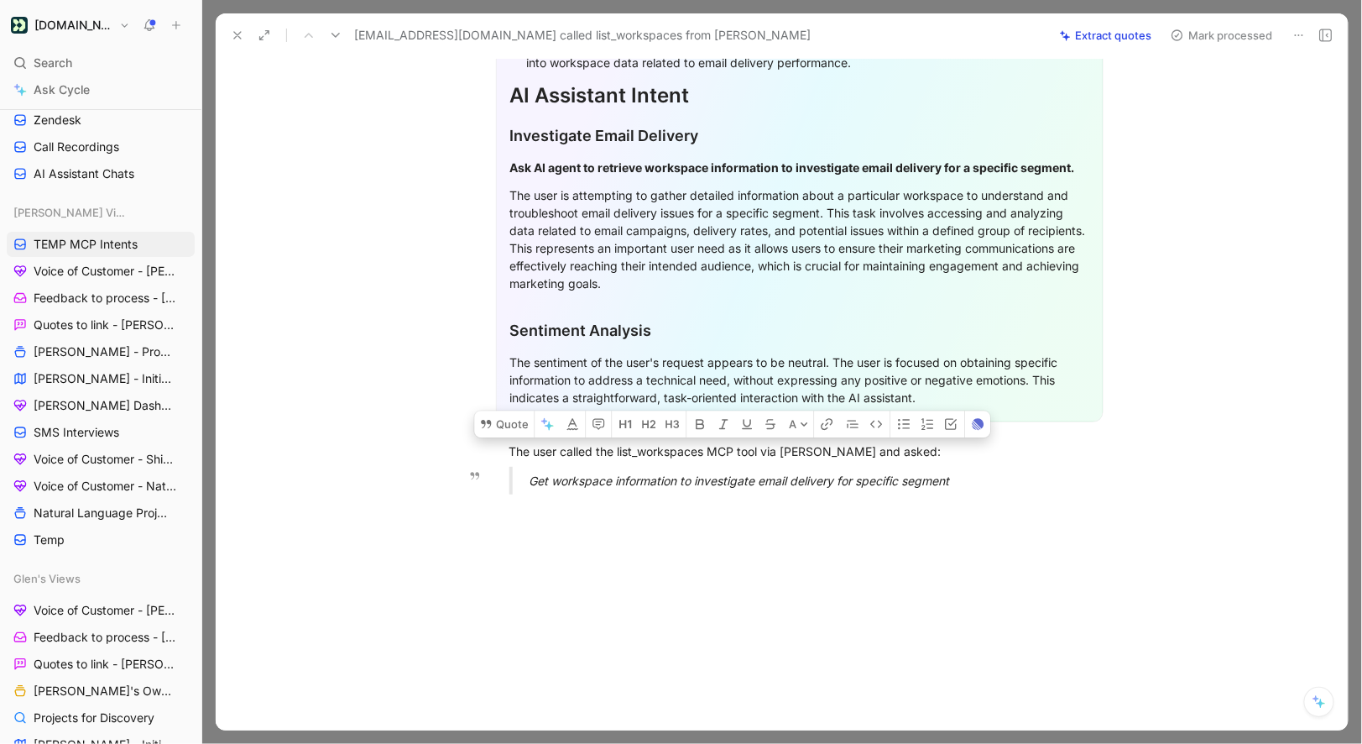
drag, startPoint x: 510, startPoint y: 450, endPoint x: 966, endPoint y: 484, distance: 457.9
click at [966, 484] on div "General Feedback Prompt Below is the analysis of the customer feedback received…" at bounding box center [799, 185] width 1097 height 646
click at [500, 415] on button "Quote" at bounding box center [504, 423] width 60 height 27
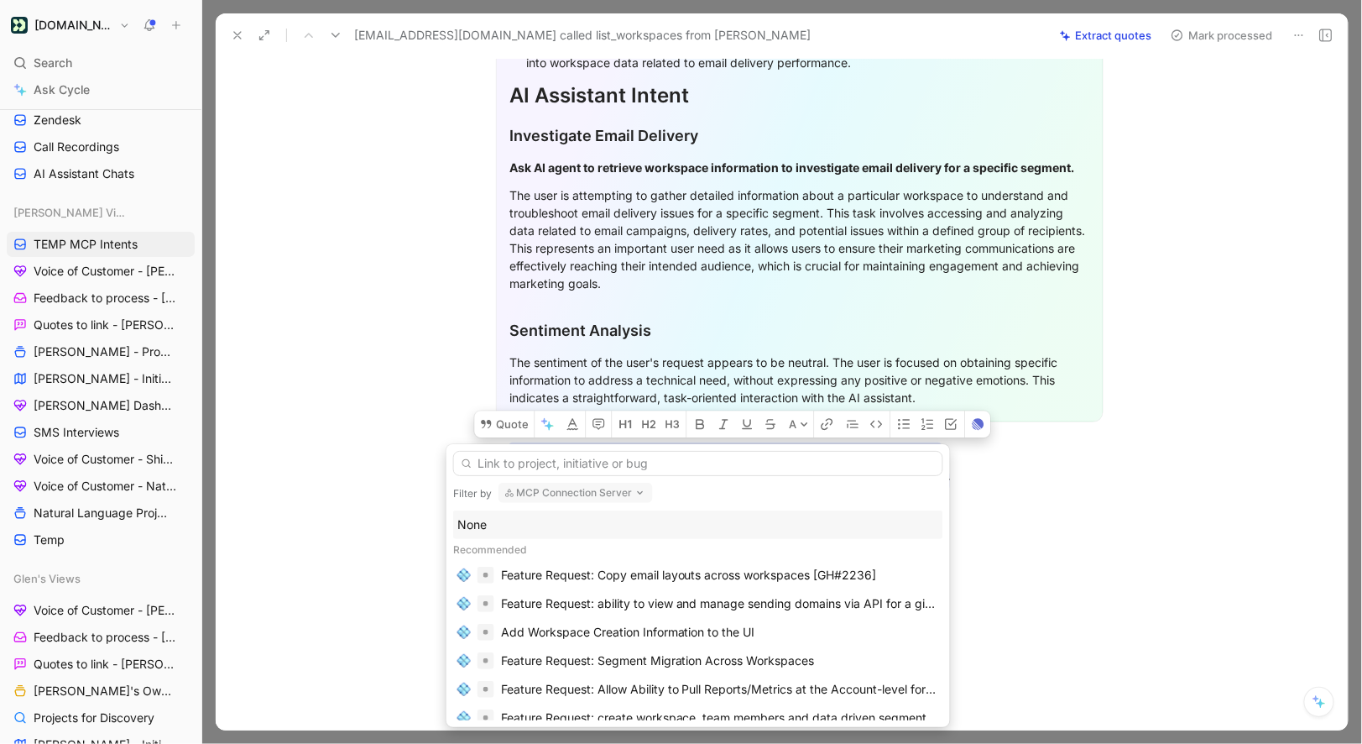
click at [483, 530] on div "None" at bounding box center [698, 525] width 482 height 20
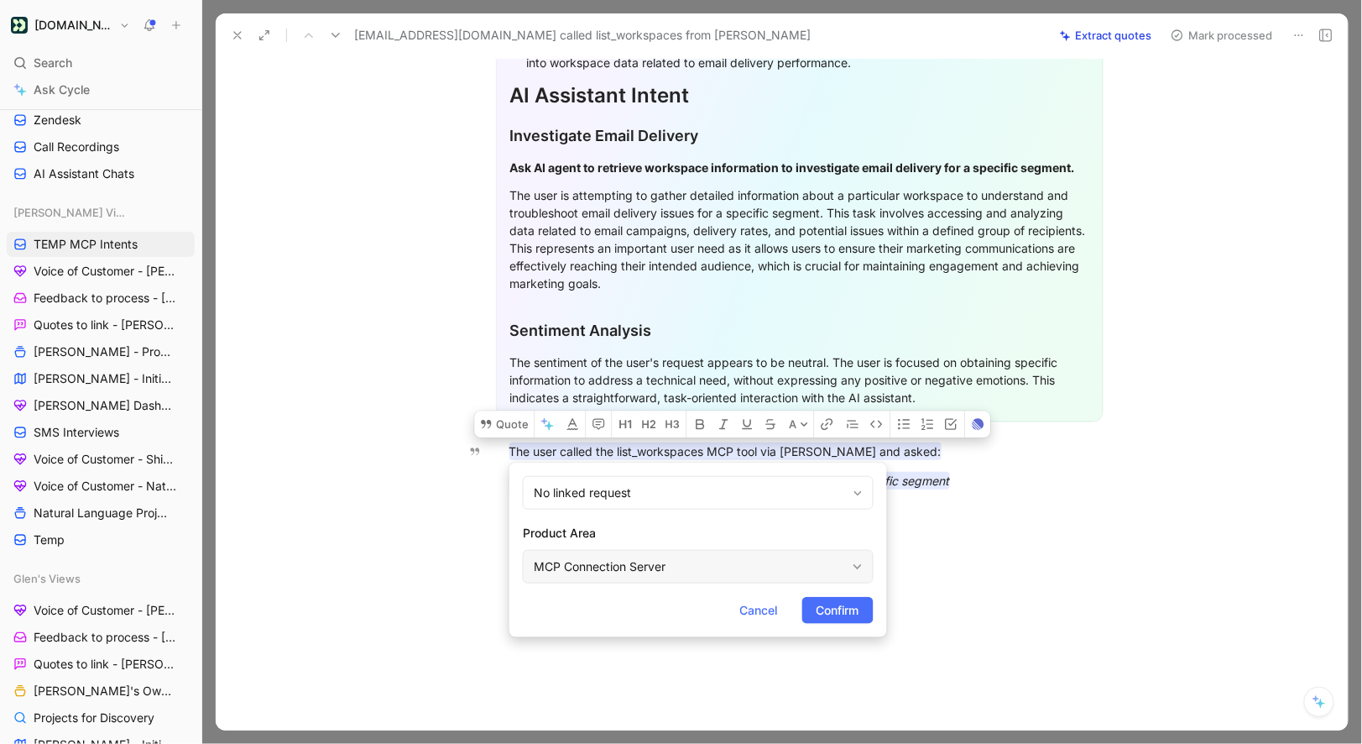
click at [624, 572] on div "MCP Connection Server" at bounding box center [690, 567] width 312 height 20
click at [825, 617] on span "Confirm" at bounding box center [838, 610] width 43 height 20
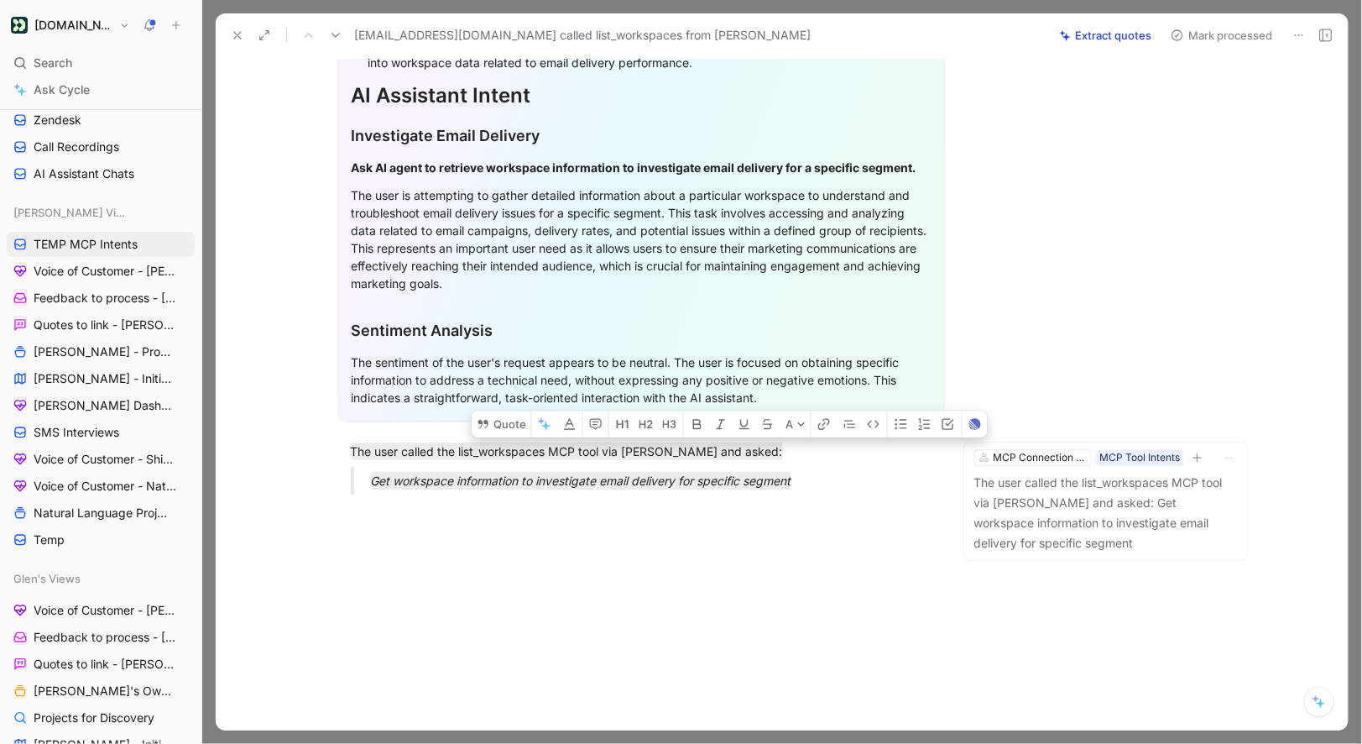
click at [1195, 38] on button "Mark processed" at bounding box center [1222, 36] width 118 height 24
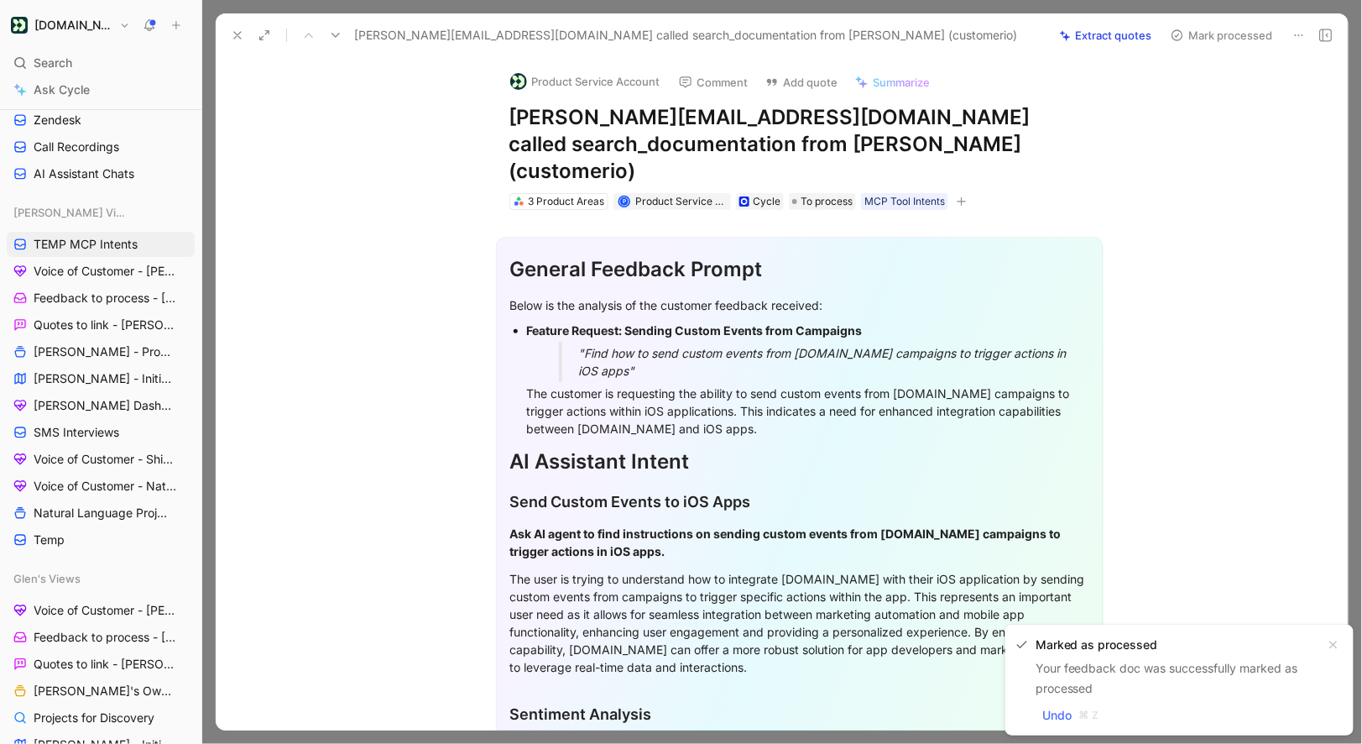
drag, startPoint x: 730, startPoint y: 118, endPoint x: 512, endPoint y: 118, distance: 218.2
click at [512, 118] on h1 "amanda@rileyapp.com called search_documentation from Claude Code (customerio)" at bounding box center [800, 144] width 581 height 81
click at [548, 89] on button "Product Service Account" at bounding box center [585, 81] width 165 height 25
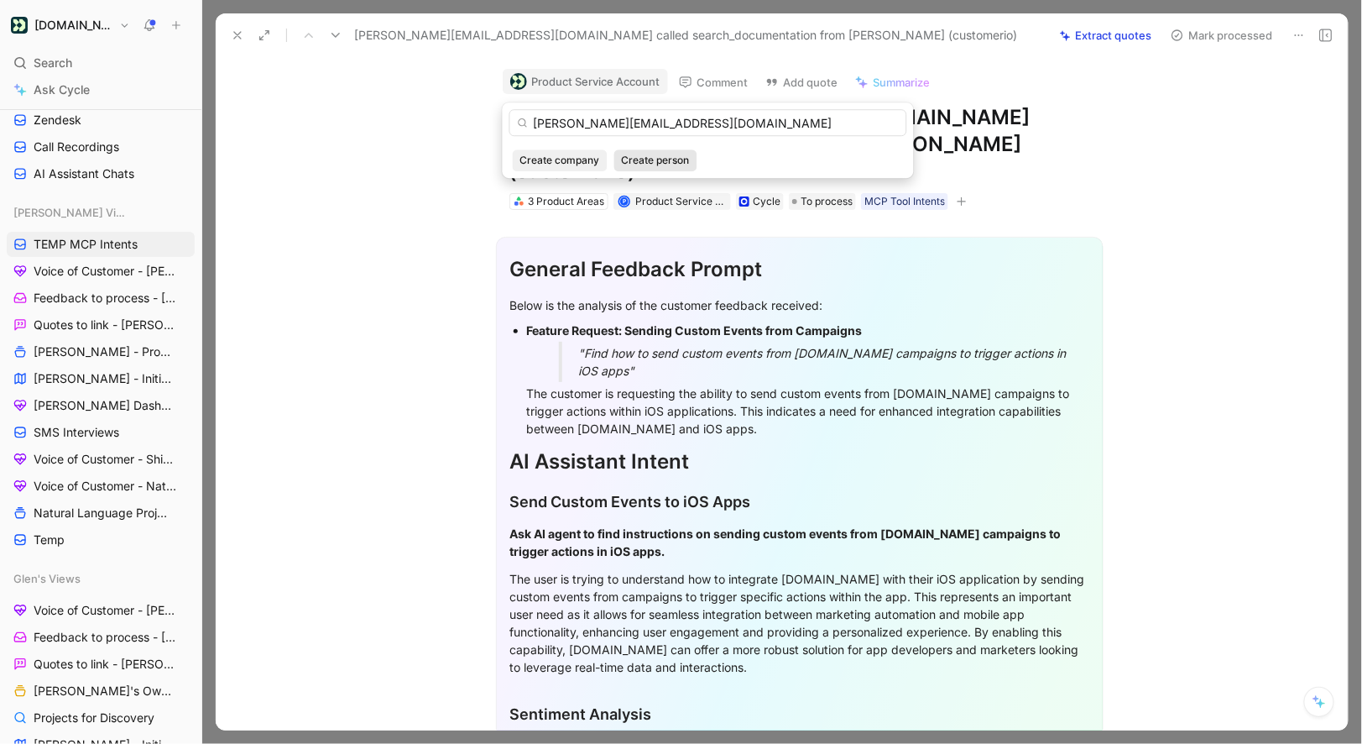
type input "amanda@rileyapp.com"
click at [620, 160] on button "Create person" at bounding box center [655, 160] width 83 height 22
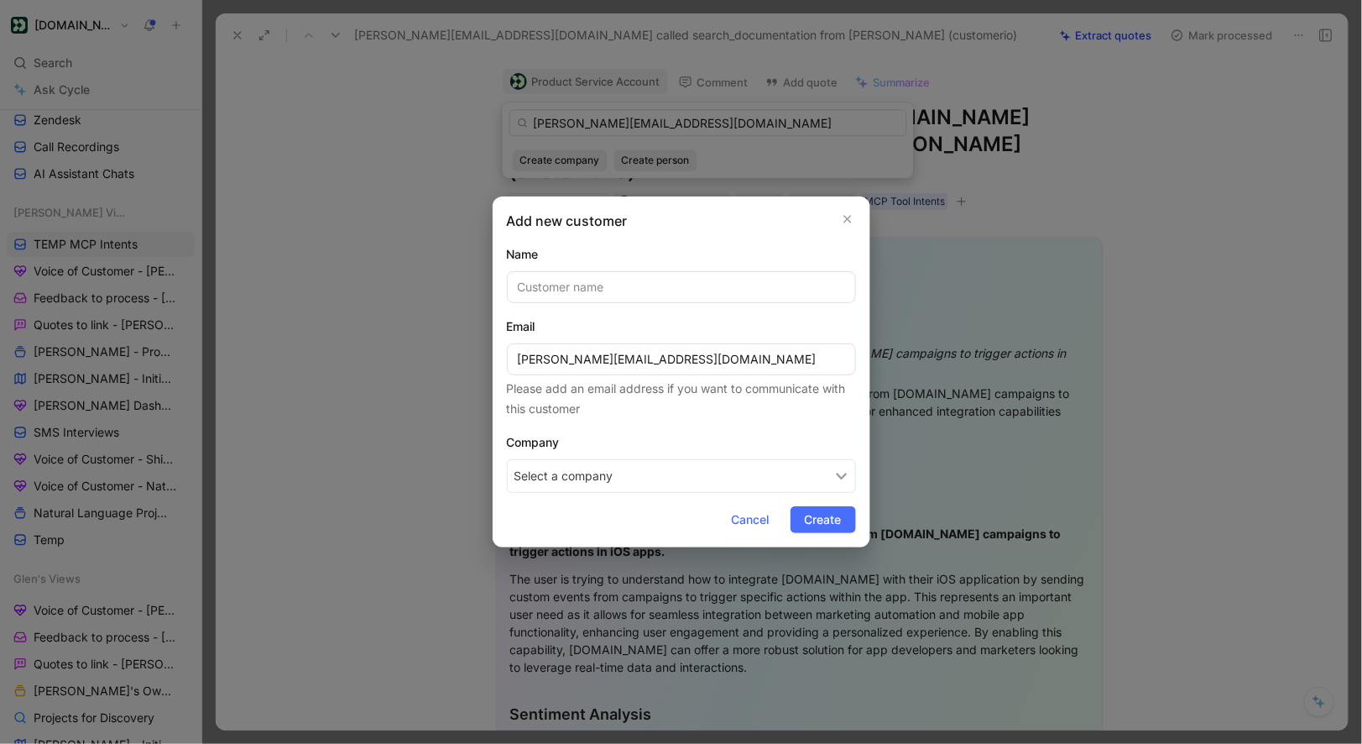
click at [568, 478] on button "Select a company" at bounding box center [681, 476] width 349 height 34
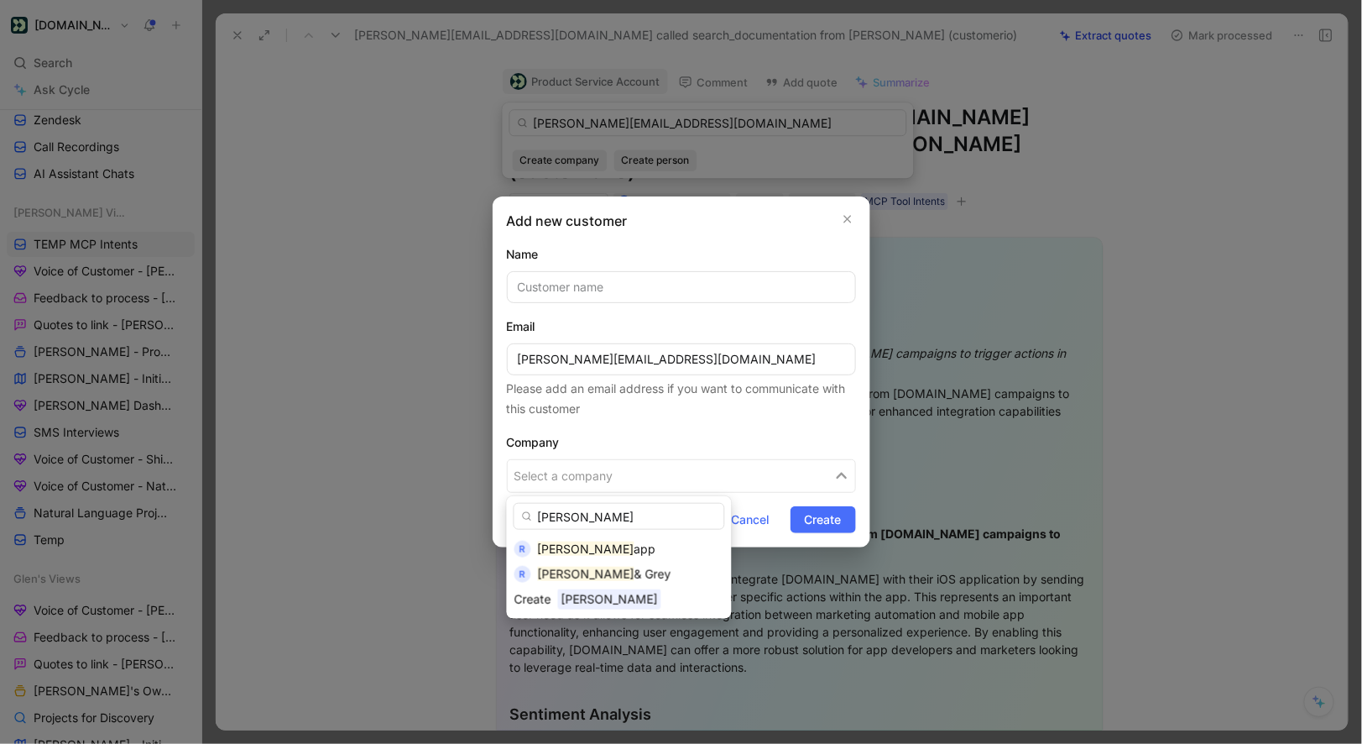
type input "riley"
click at [594, 551] on div "Riley app" at bounding box center [631, 549] width 186 height 20
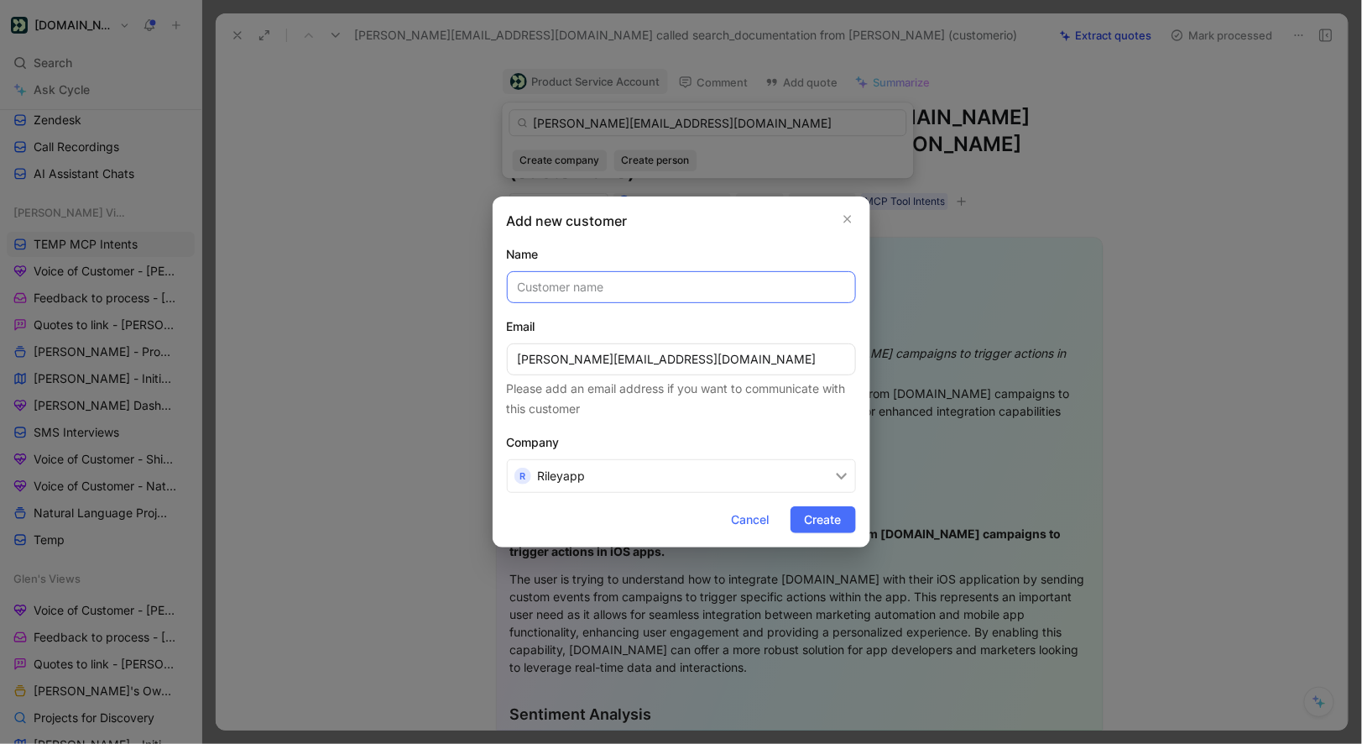
click at [656, 296] on input "text" at bounding box center [681, 287] width 349 height 32
type input "Amanda"
click at [823, 518] on span "Create" at bounding box center [823, 520] width 37 height 20
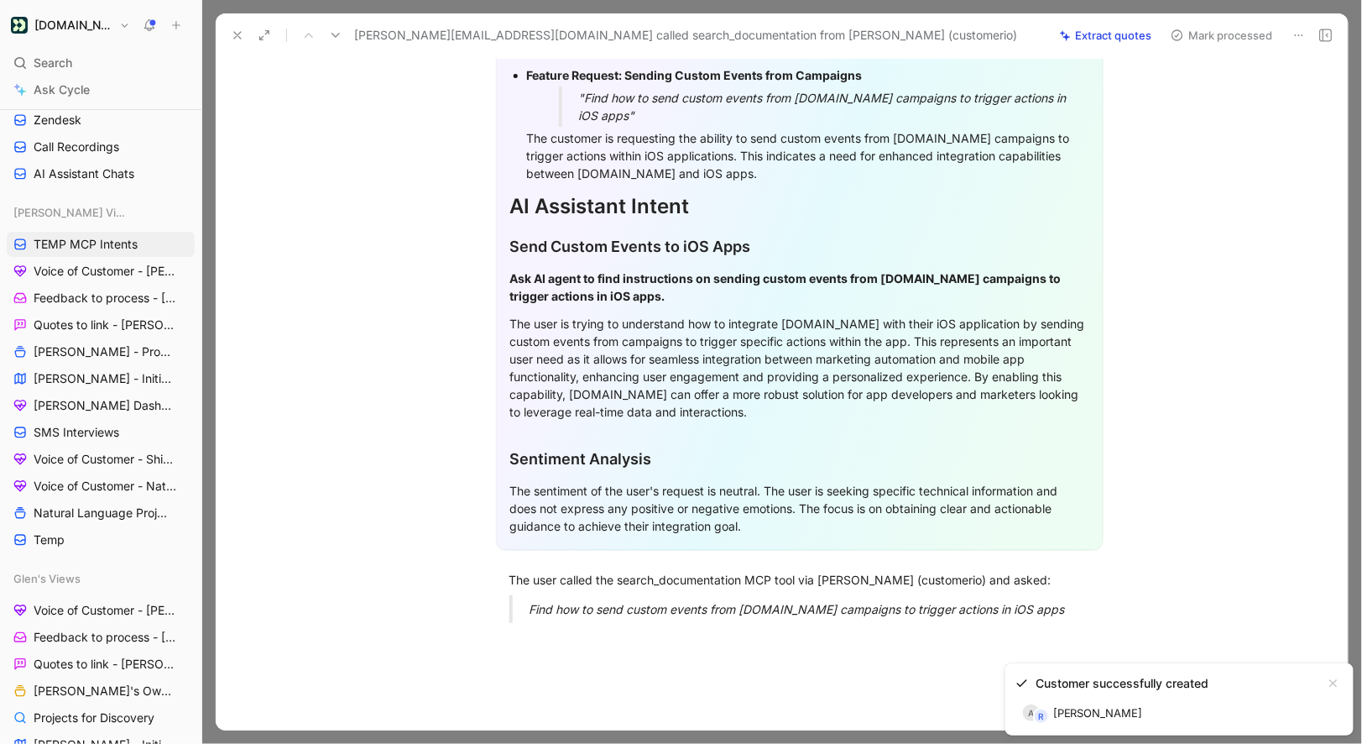
scroll to position [354, 0]
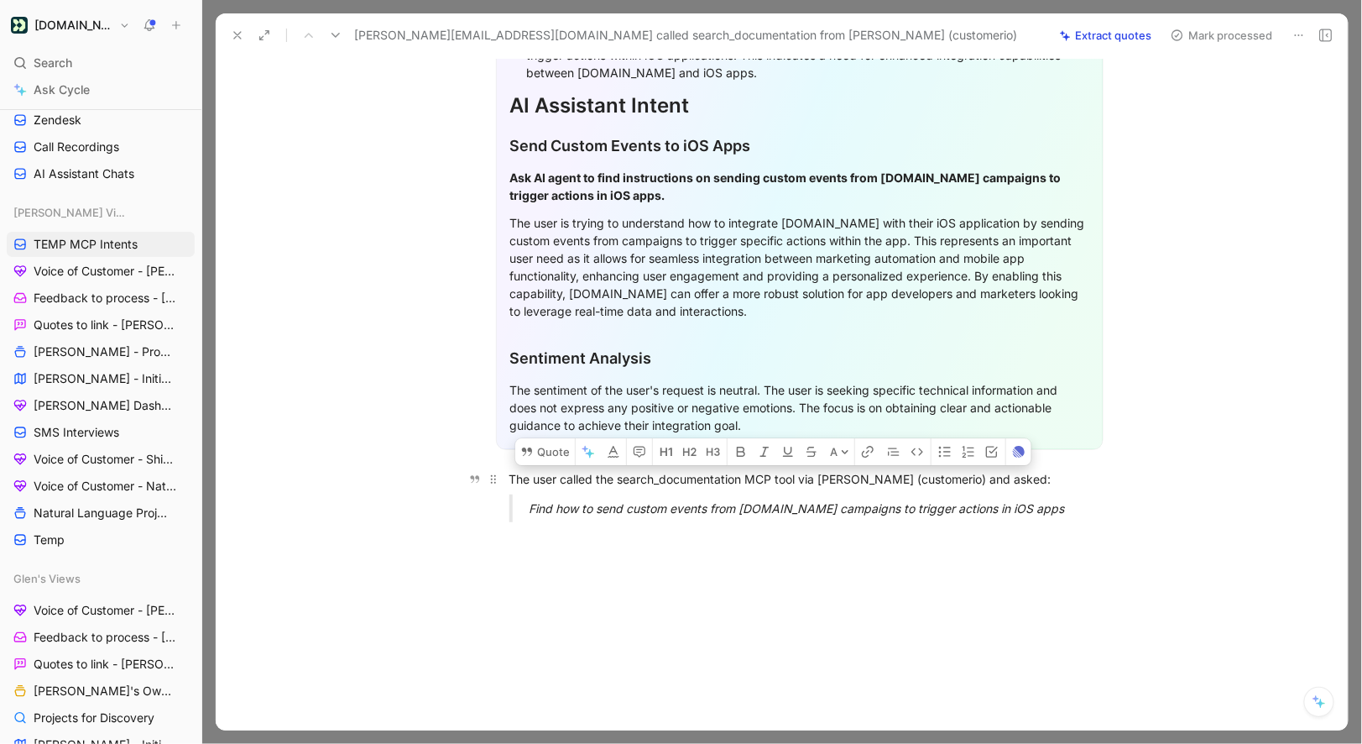
drag, startPoint x: 1053, startPoint y: 478, endPoint x: 502, endPoint y: 449, distance: 552.2
click at [502, 448] on div "General Feedback Prompt Below is the analysis of the customer feedback received…" at bounding box center [799, 195] width 1097 height 682
click at [535, 438] on button "Quote" at bounding box center [545, 451] width 60 height 27
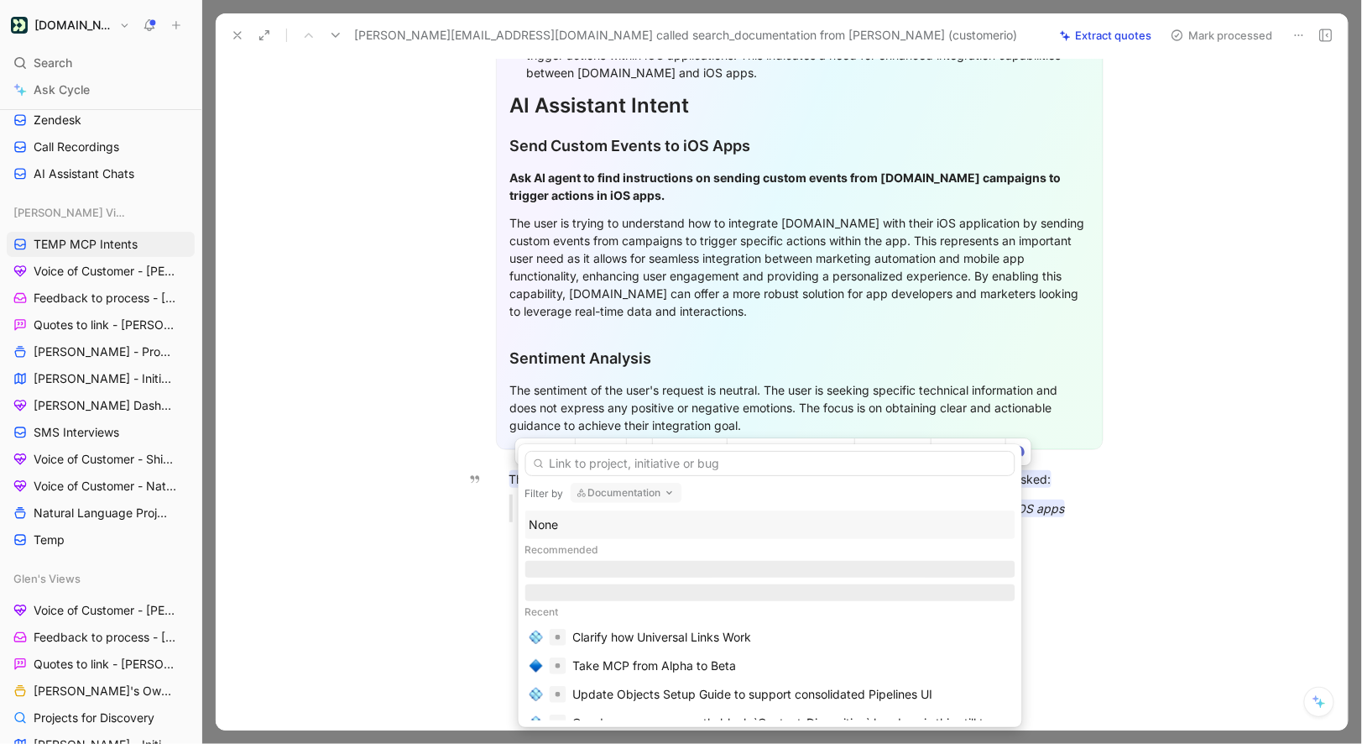
click at [562, 528] on div "None" at bounding box center [771, 525] width 482 height 20
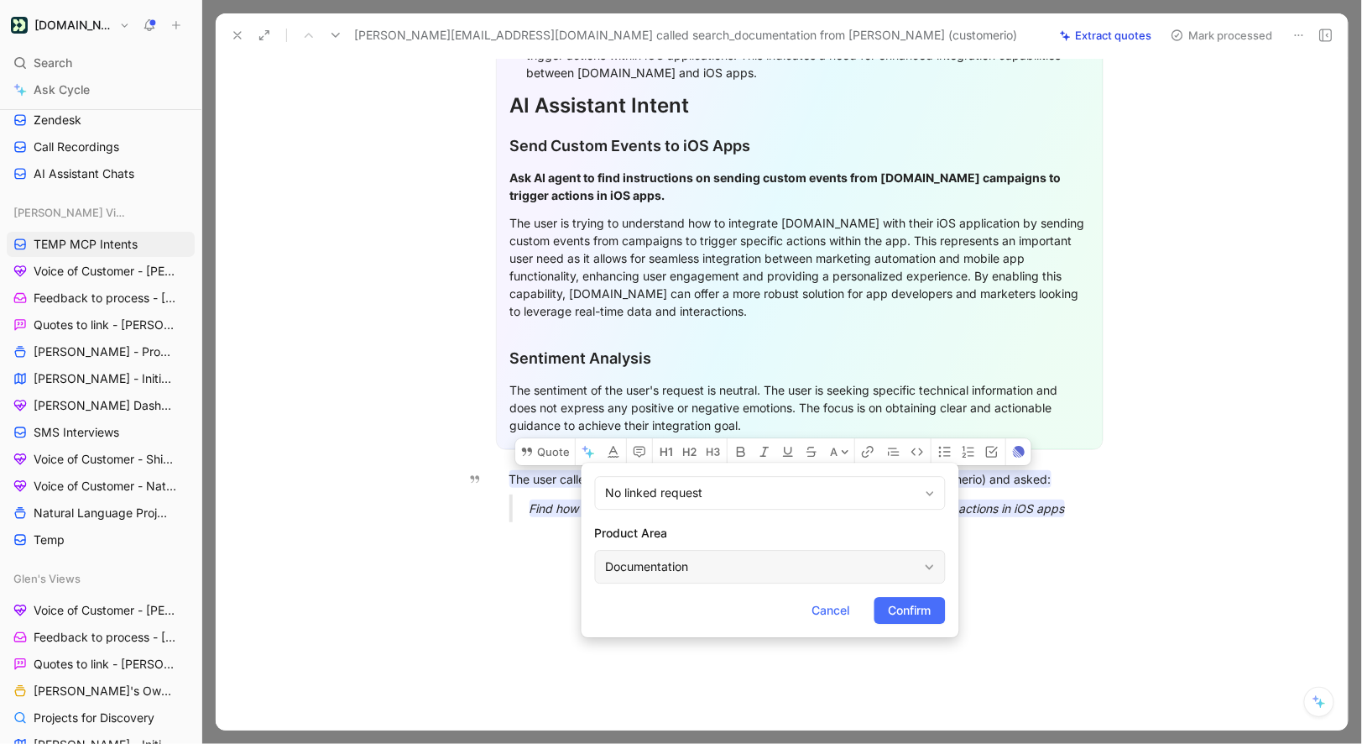
click at [625, 570] on div "Documentation" at bounding box center [762, 567] width 312 height 20
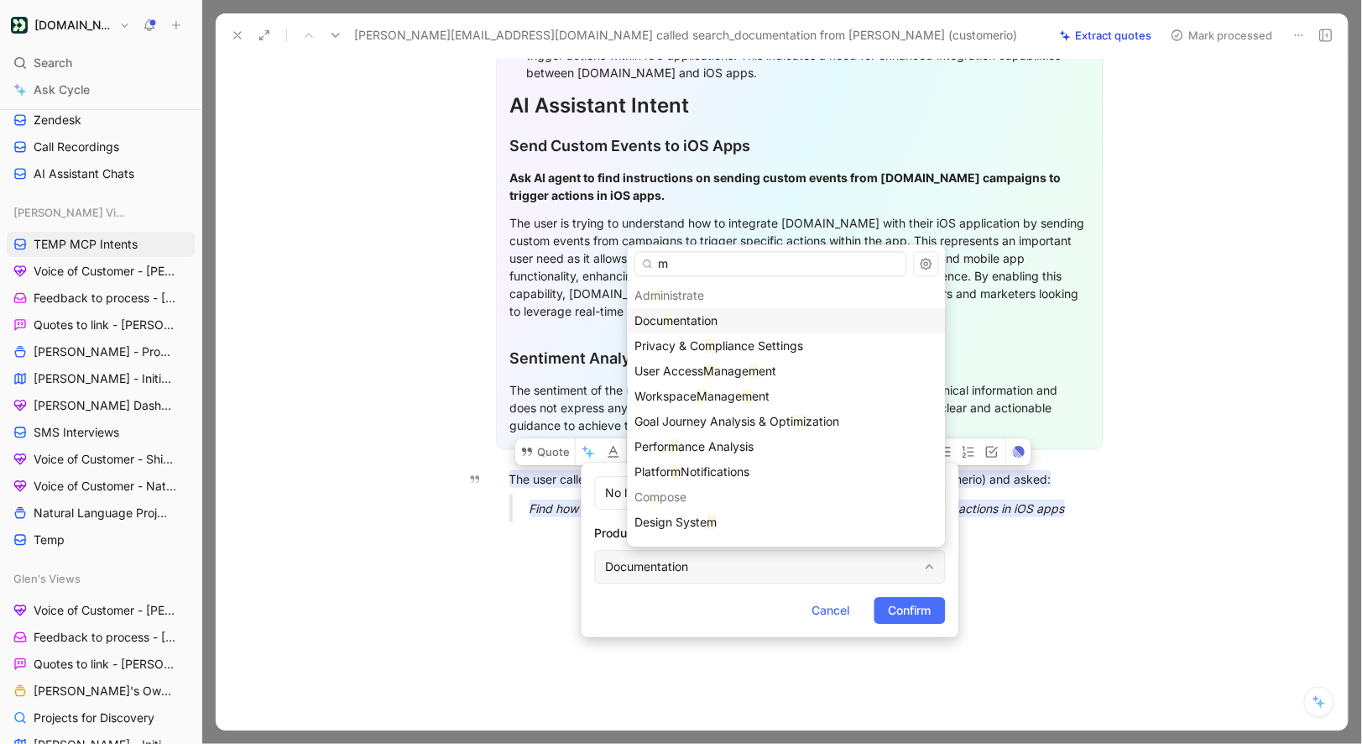
type input "mc"
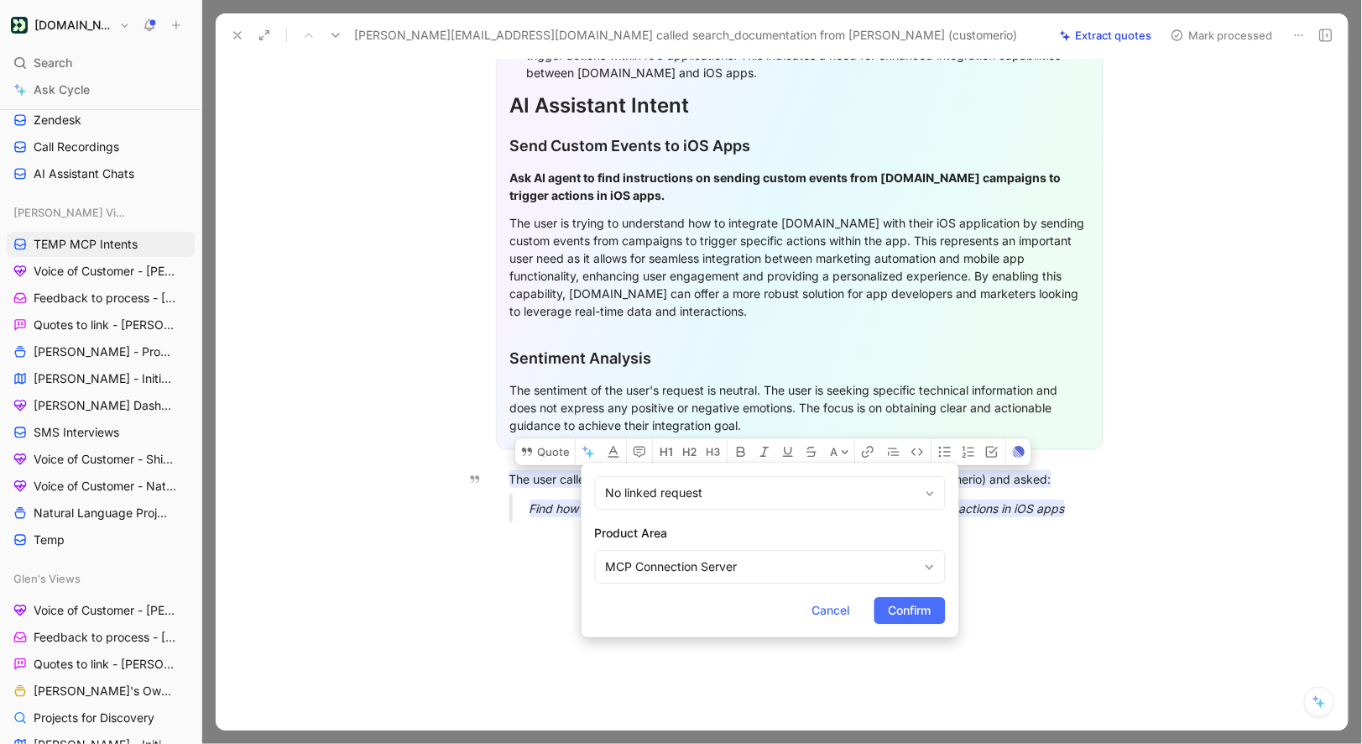
click at [920, 584] on form "No linked request Product Area MCP Connection Server Cancel Confirm" at bounding box center [771, 549] width 378 height 175
click at [920, 602] on span "Confirm" at bounding box center [910, 610] width 43 height 20
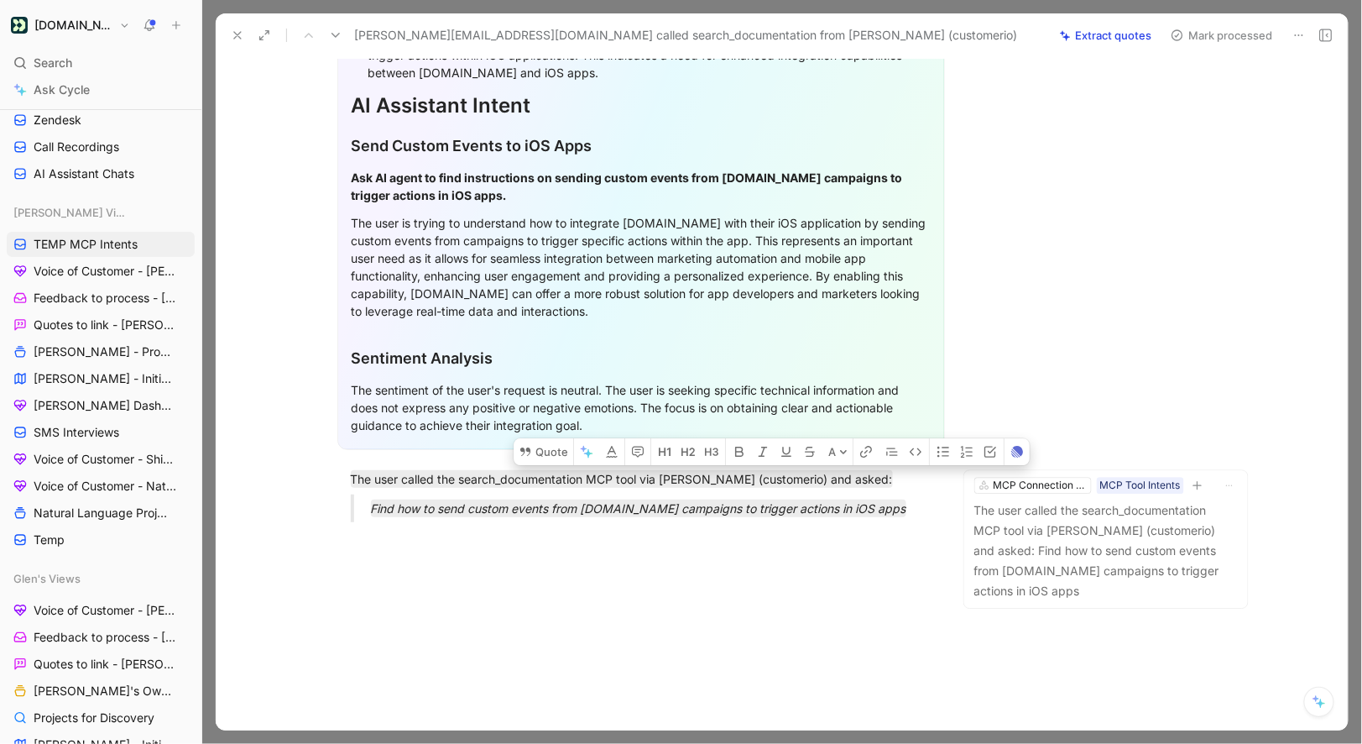
click at [1203, 14] on div "amanda@rileyapp.com called search_documentation from Claude Code (customerio) E…" at bounding box center [782, 35] width 1132 height 44
click at [1202, 33] on button "Mark processed" at bounding box center [1222, 36] width 118 height 24
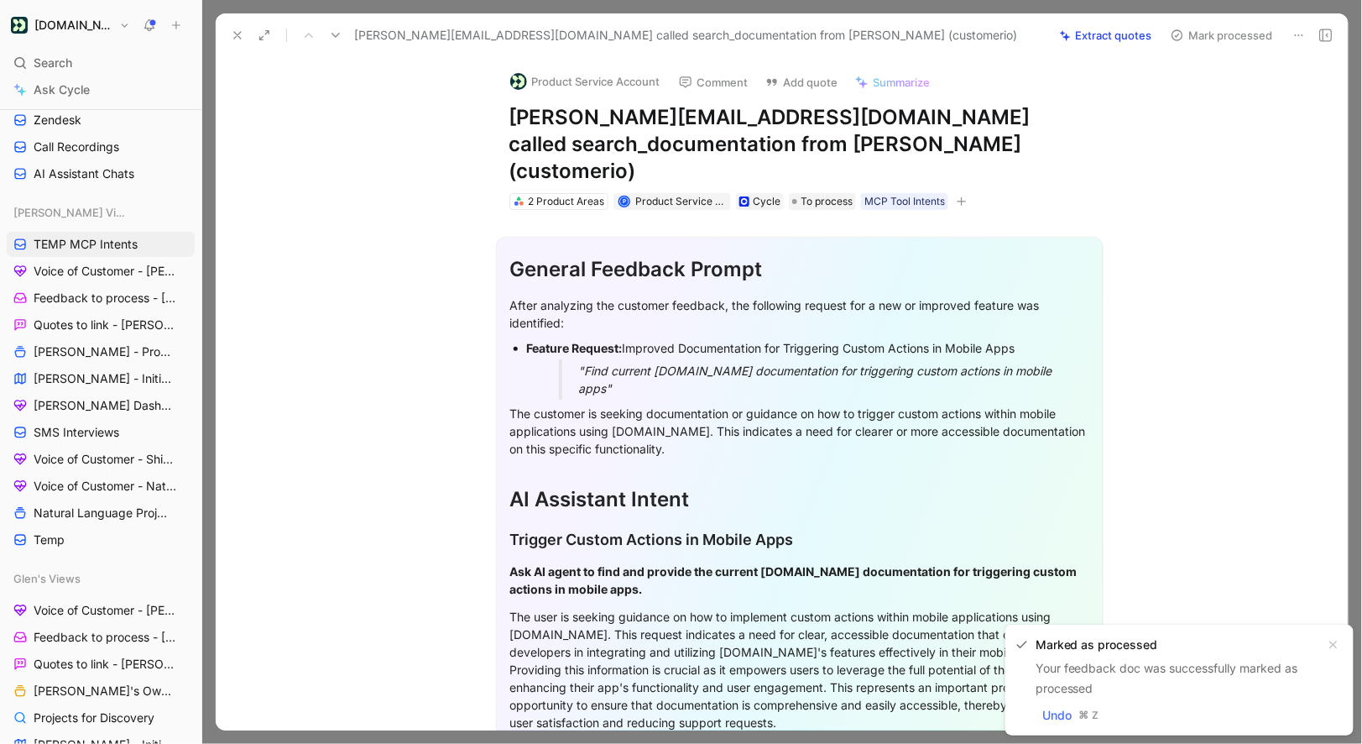
click at [594, 68] on div "Product Service Account Comment Add quote Summarize" at bounding box center [797, 77] width 588 height 37
click at [591, 82] on button "Product Service Account" at bounding box center [585, 81] width 165 height 25
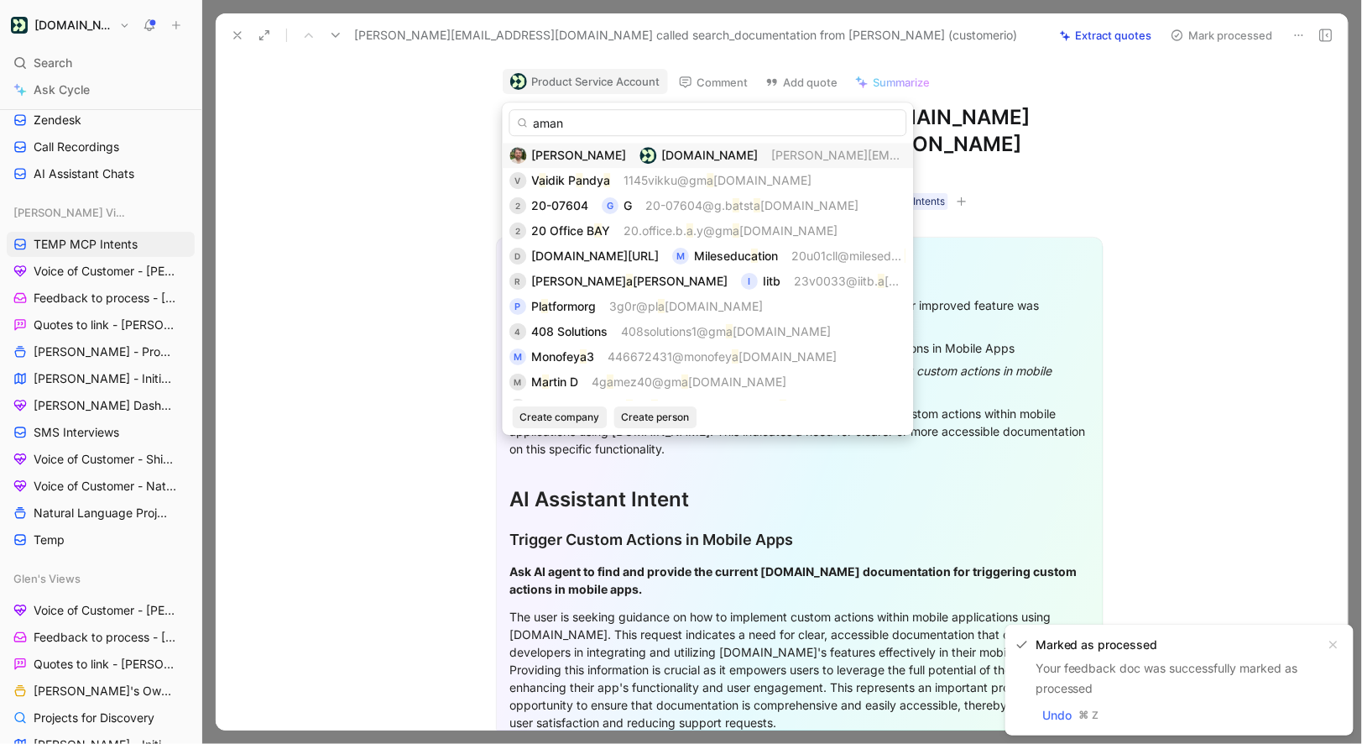
type input "amand"
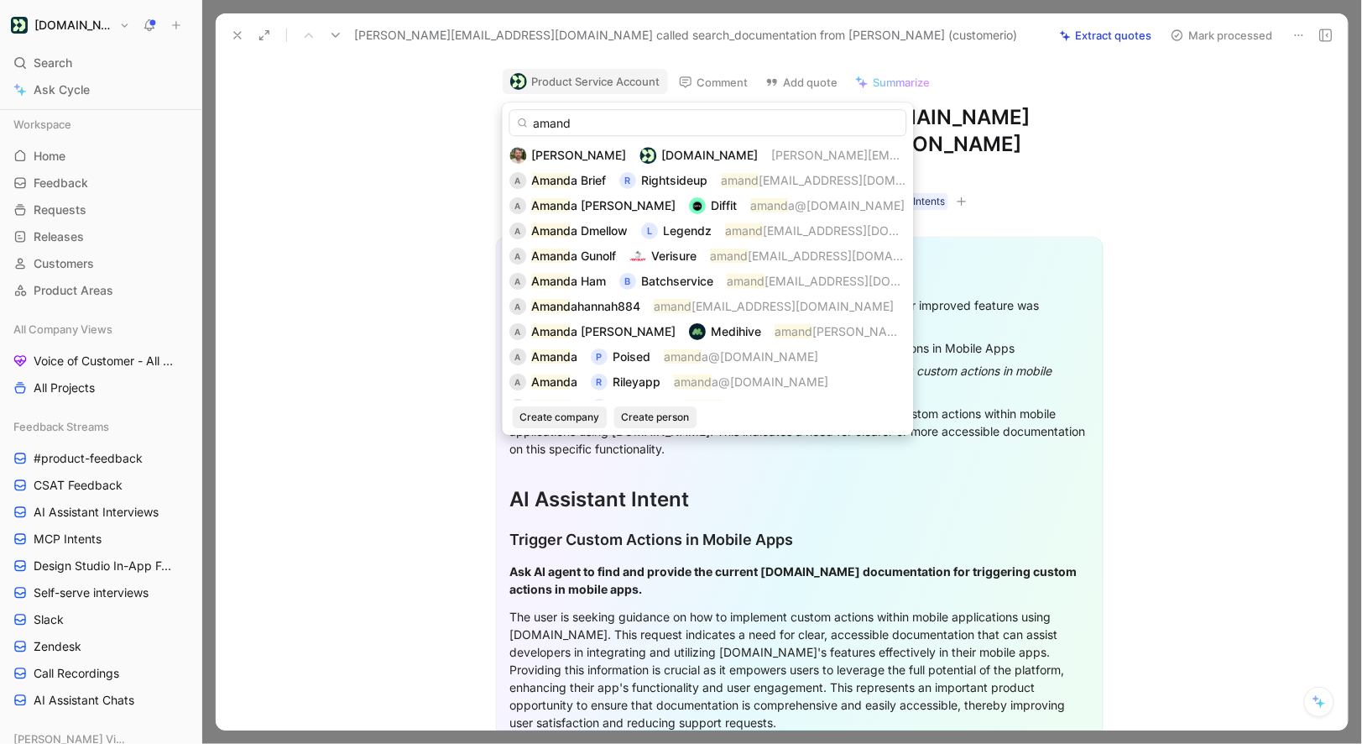
scroll to position [526, 0]
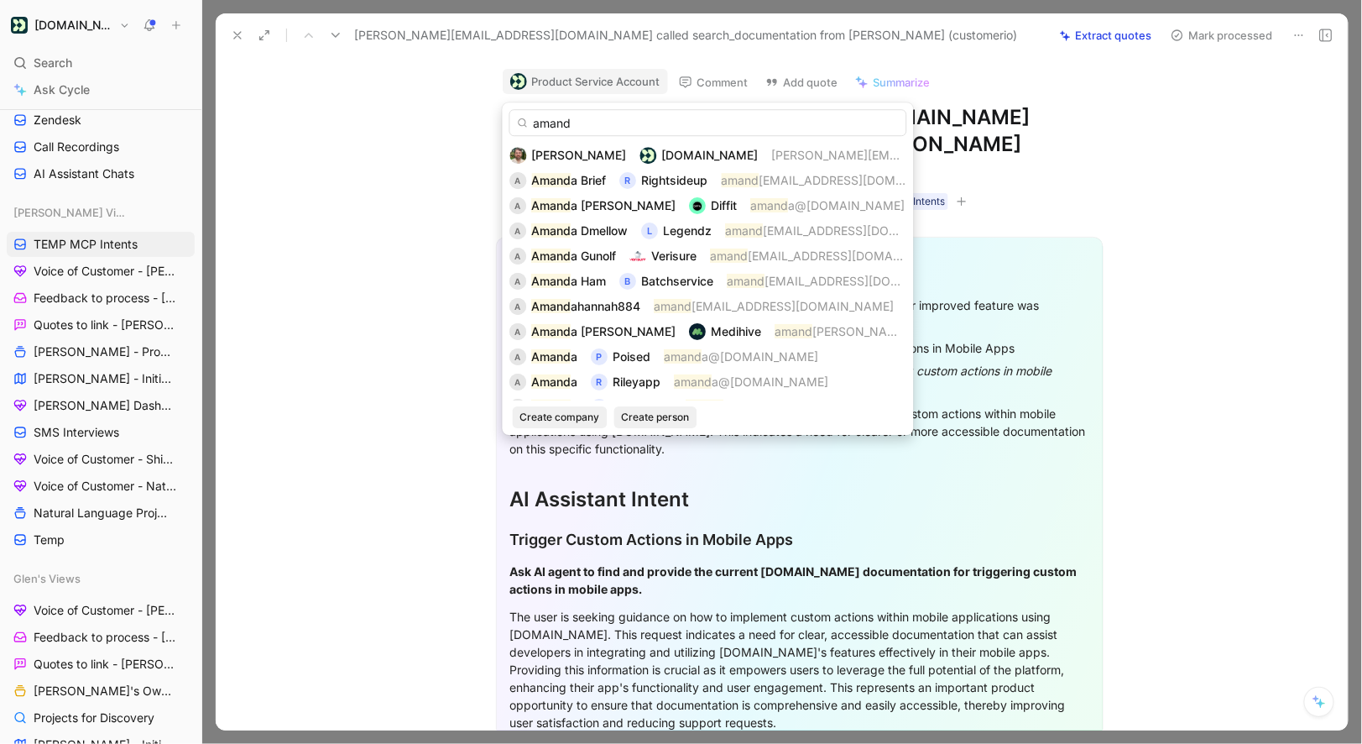
click at [579, 123] on input "amand" at bounding box center [709, 122] width 398 height 27
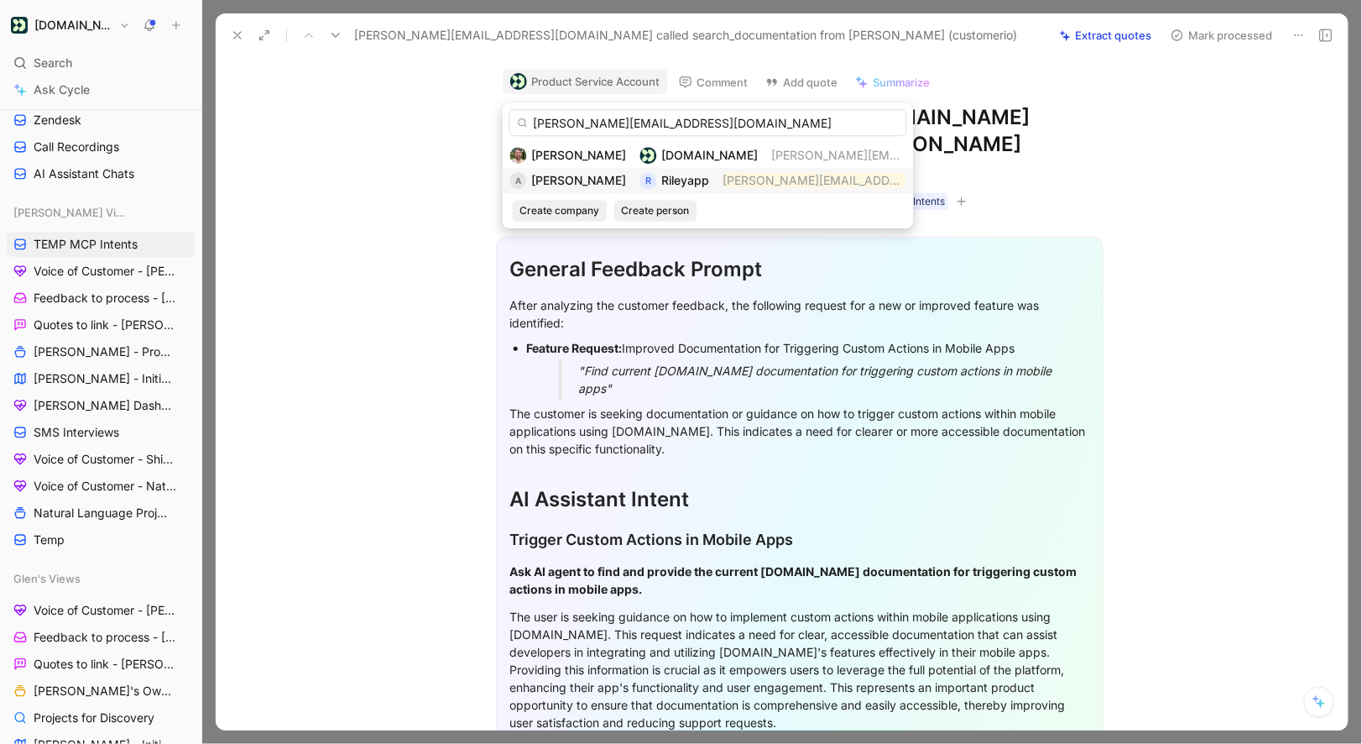
type input "amanda@rileyapp.com"
click at [577, 186] on span "Amanda" at bounding box center [579, 180] width 95 height 14
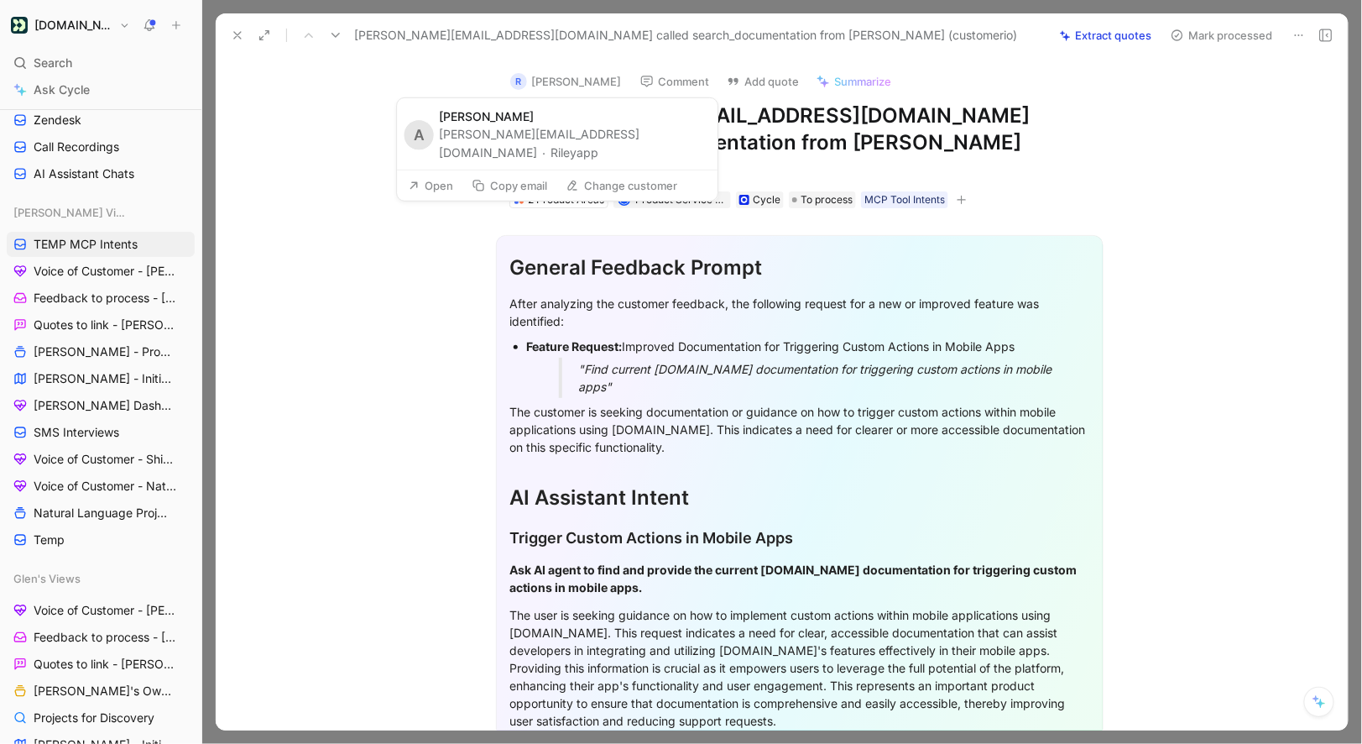
click at [598, 142] on button "Rileyapp" at bounding box center [575, 152] width 48 height 20
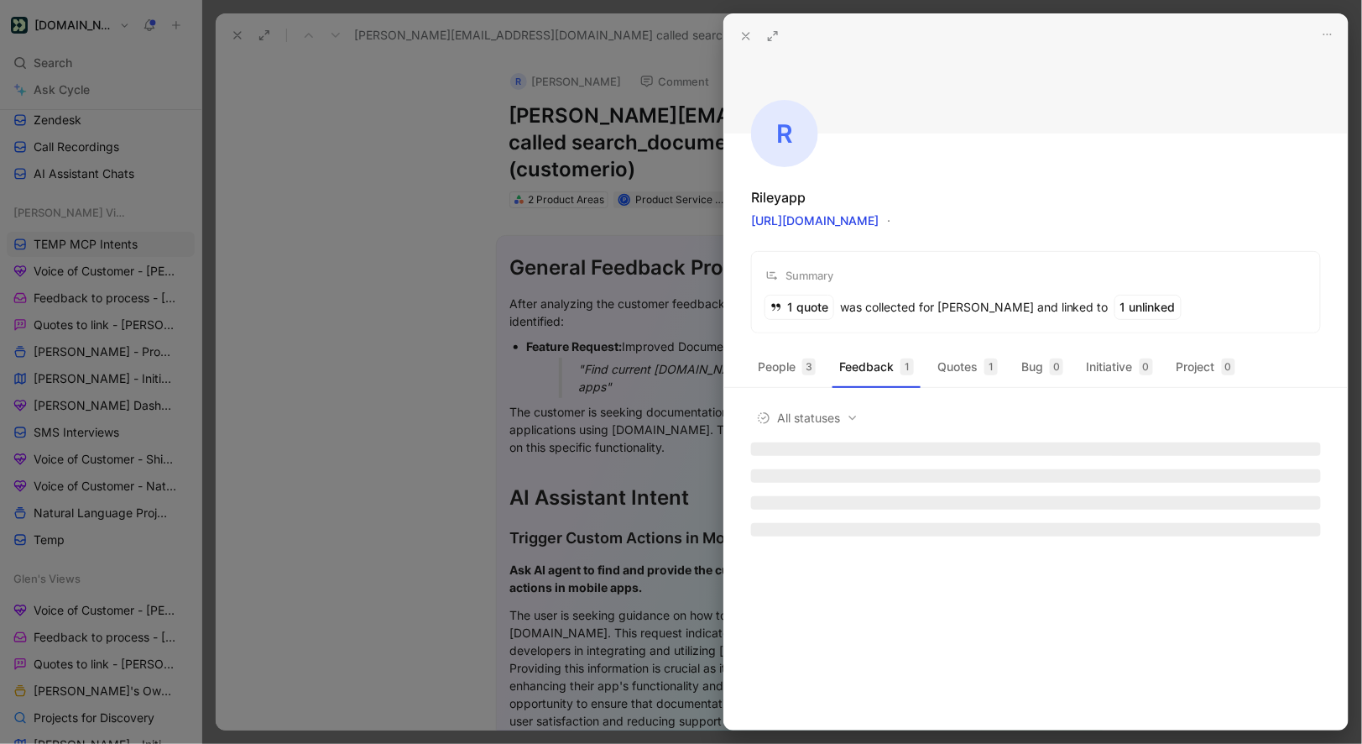
click at [748, 40] on icon at bounding box center [745, 35] width 13 height 13
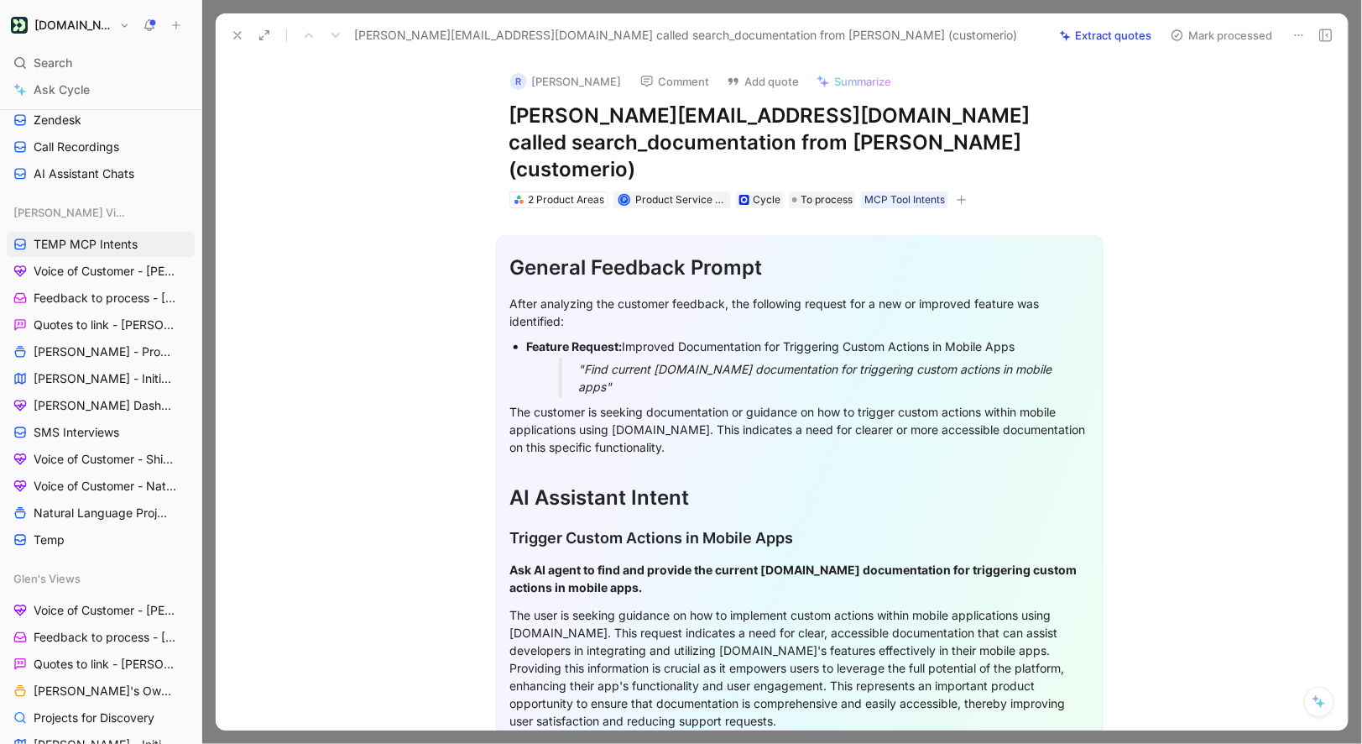
scroll to position [410, 0]
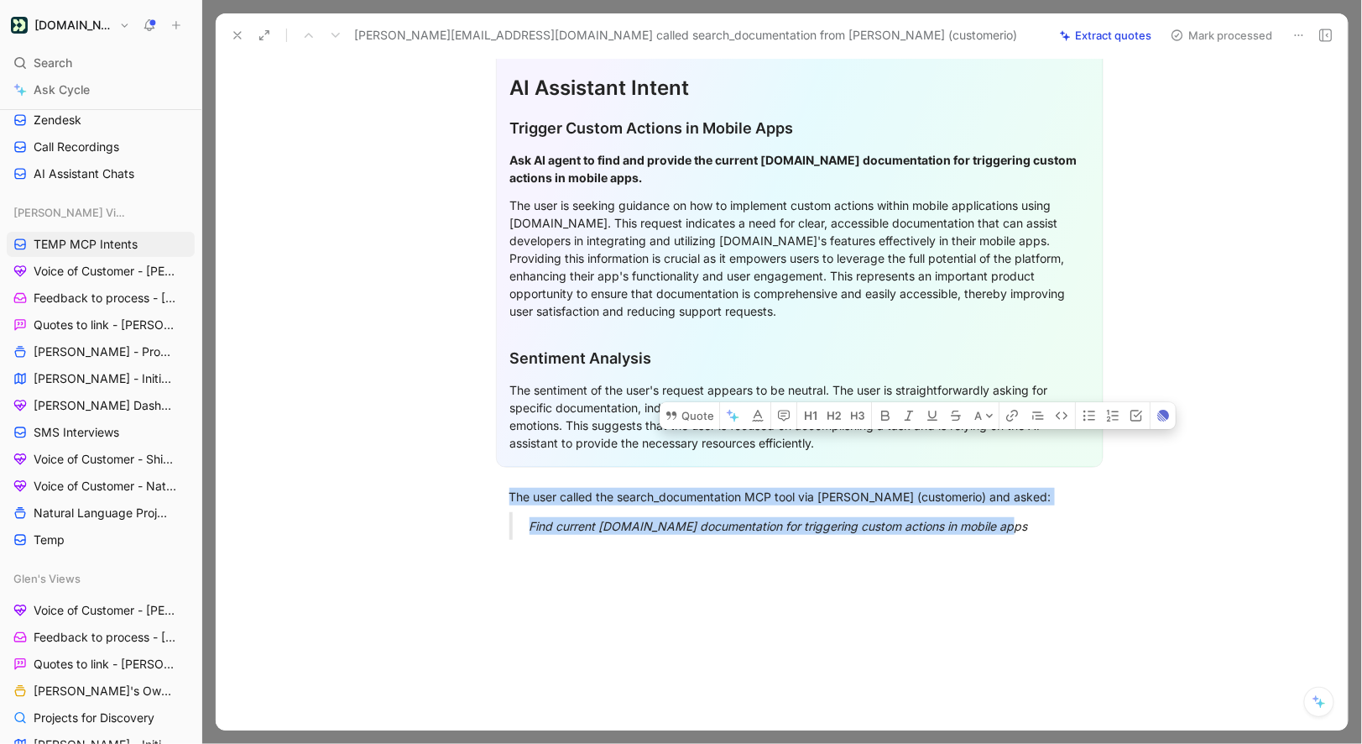
drag, startPoint x: 1023, startPoint y: 485, endPoint x: 516, endPoint y: 435, distance: 509.5
click at [516, 435] on div "General Feedback Prompt After analyzing the customer feedback, the following re…" at bounding box center [799, 176] width 1097 height 755
click at [677, 409] on icon at bounding box center [671, 415] width 13 height 13
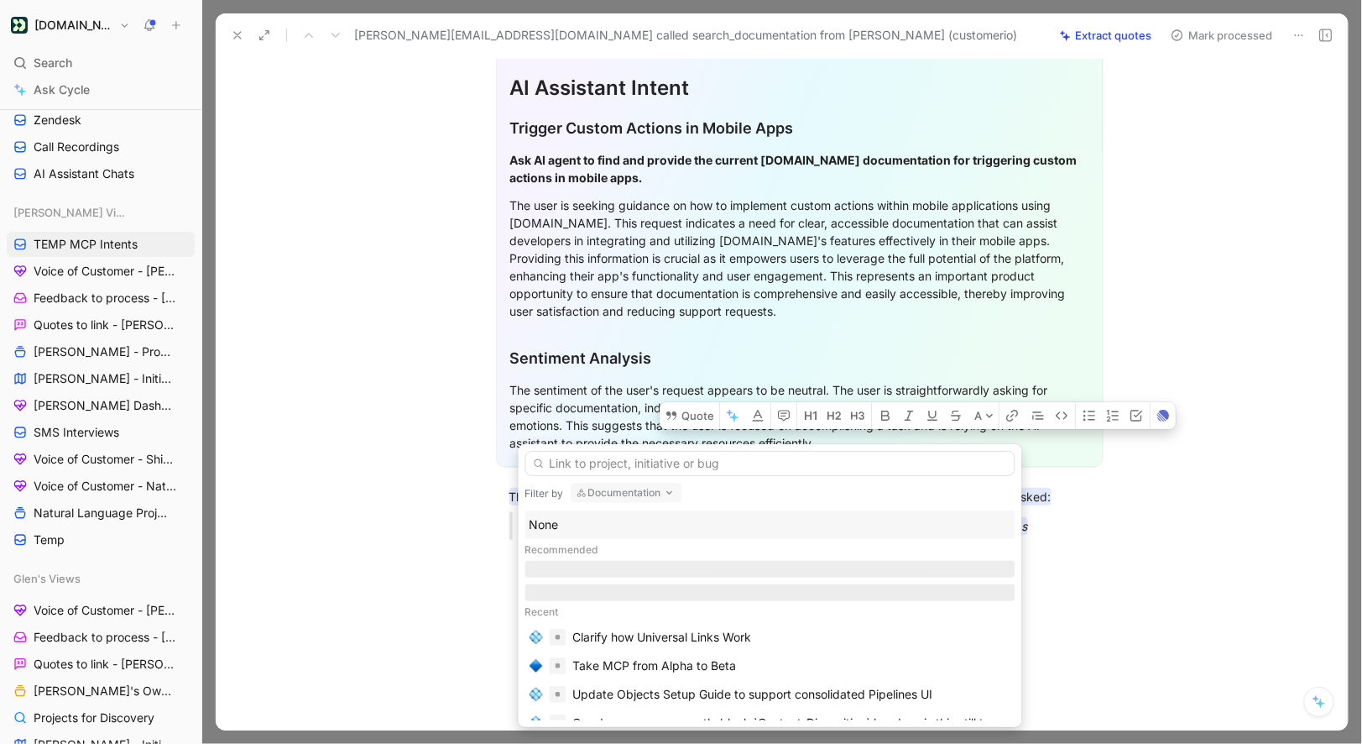
click at [551, 523] on div "None" at bounding box center [771, 525] width 482 height 20
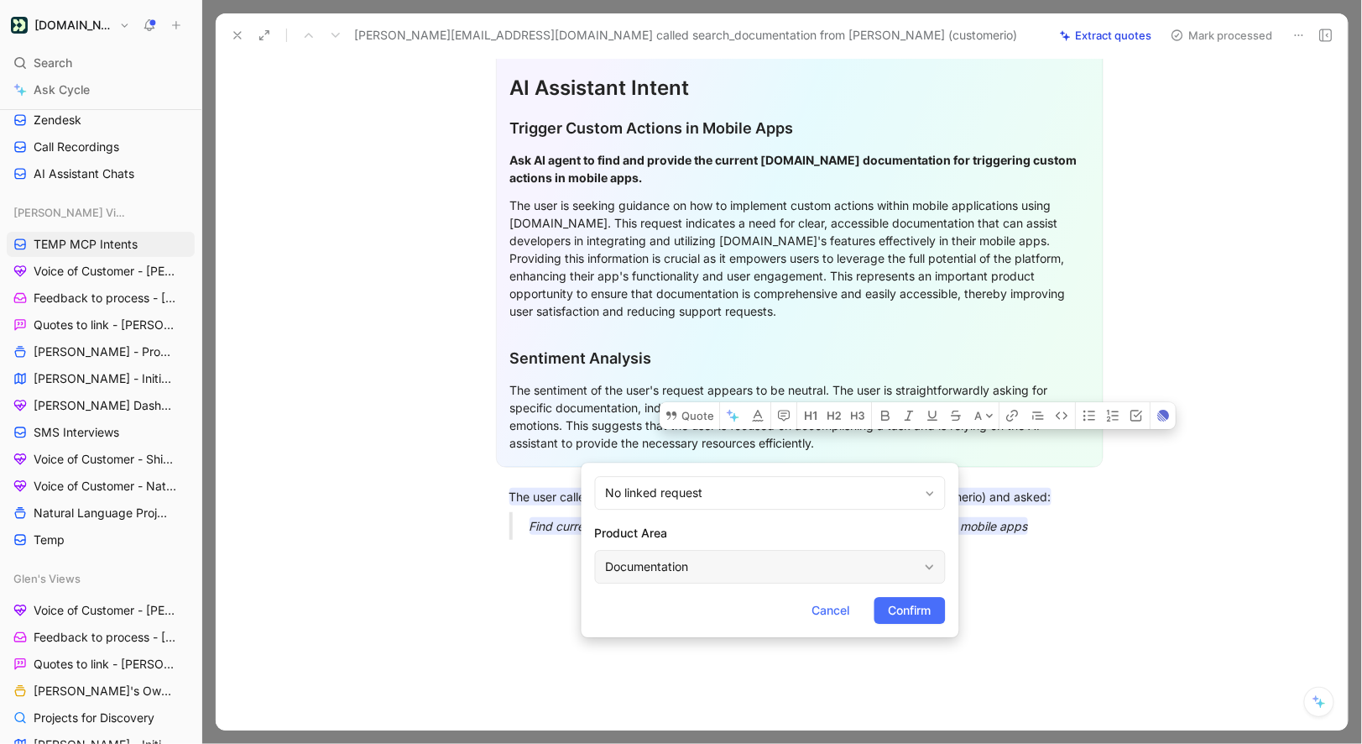
click at [646, 571] on div "Documentation" at bounding box center [762, 567] width 312 height 20
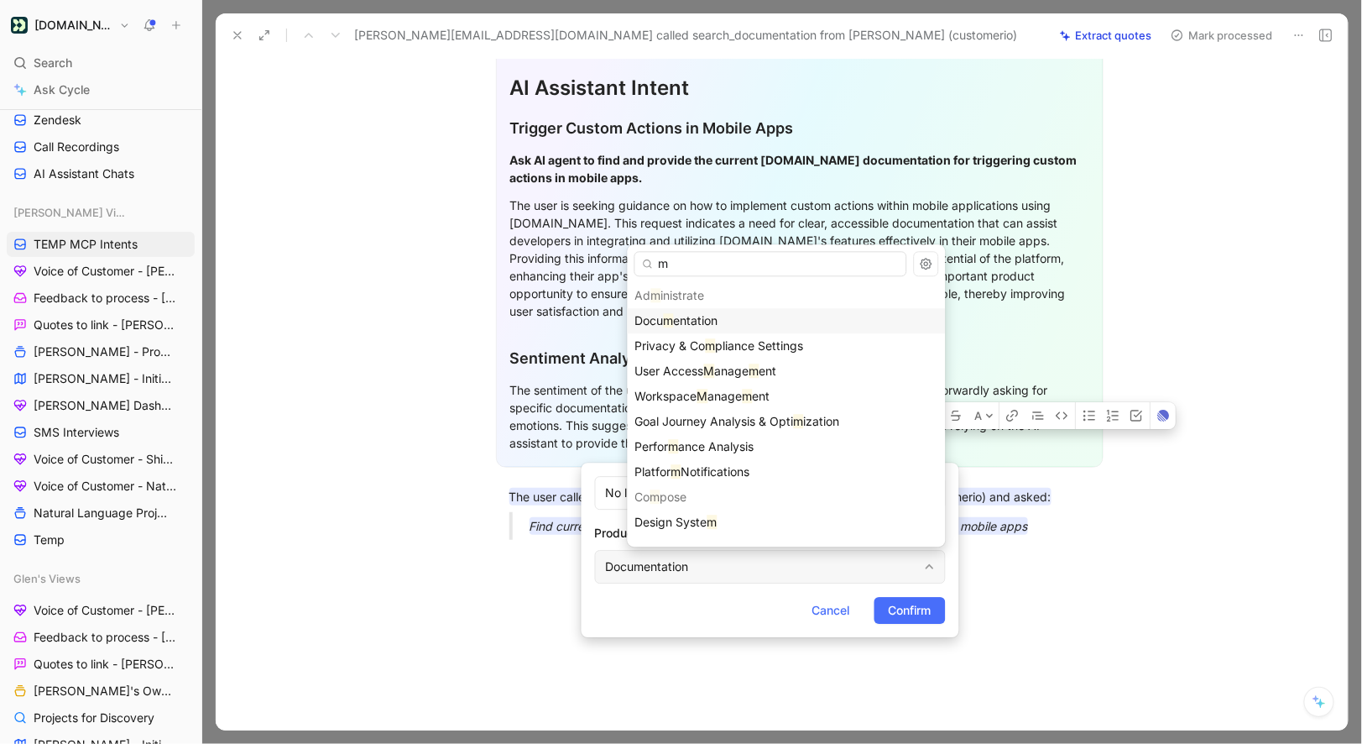
type input "mc"
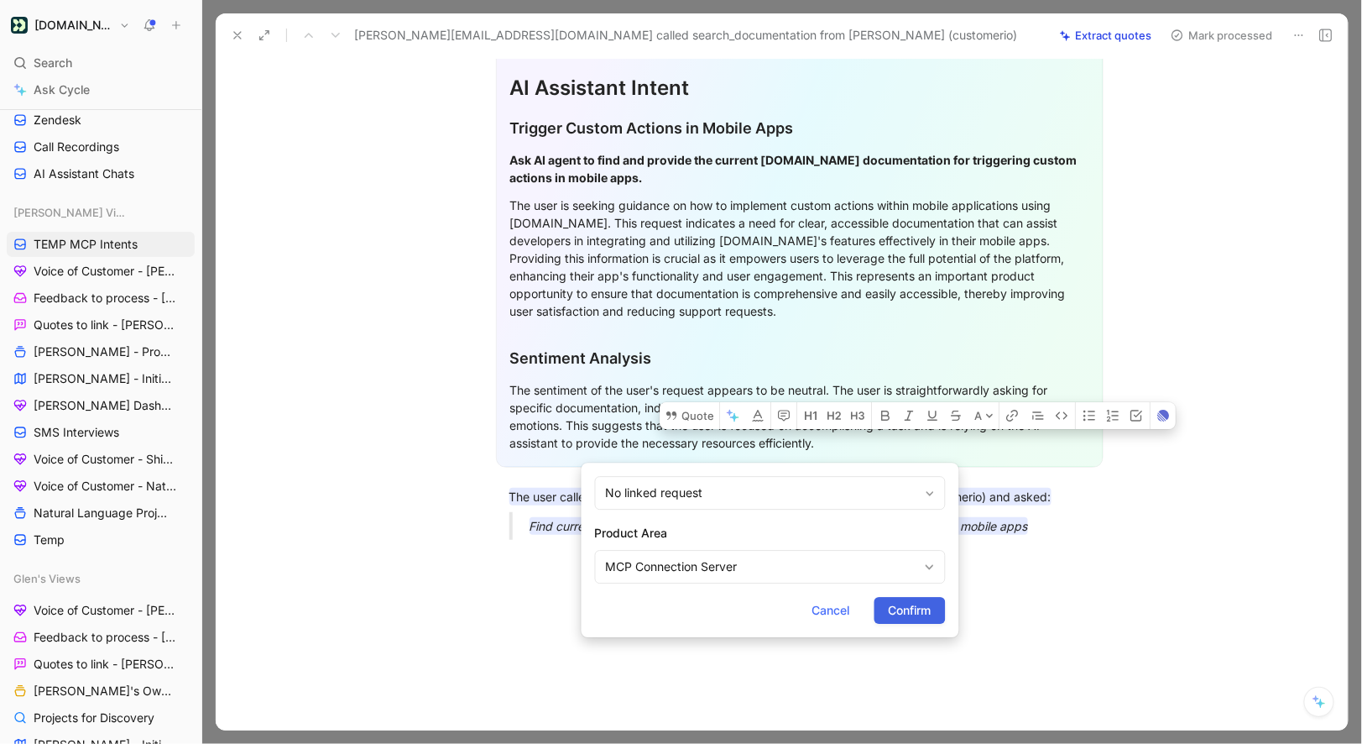
click at [919, 607] on span "Confirm" at bounding box center [910, 610] width 43 height 20
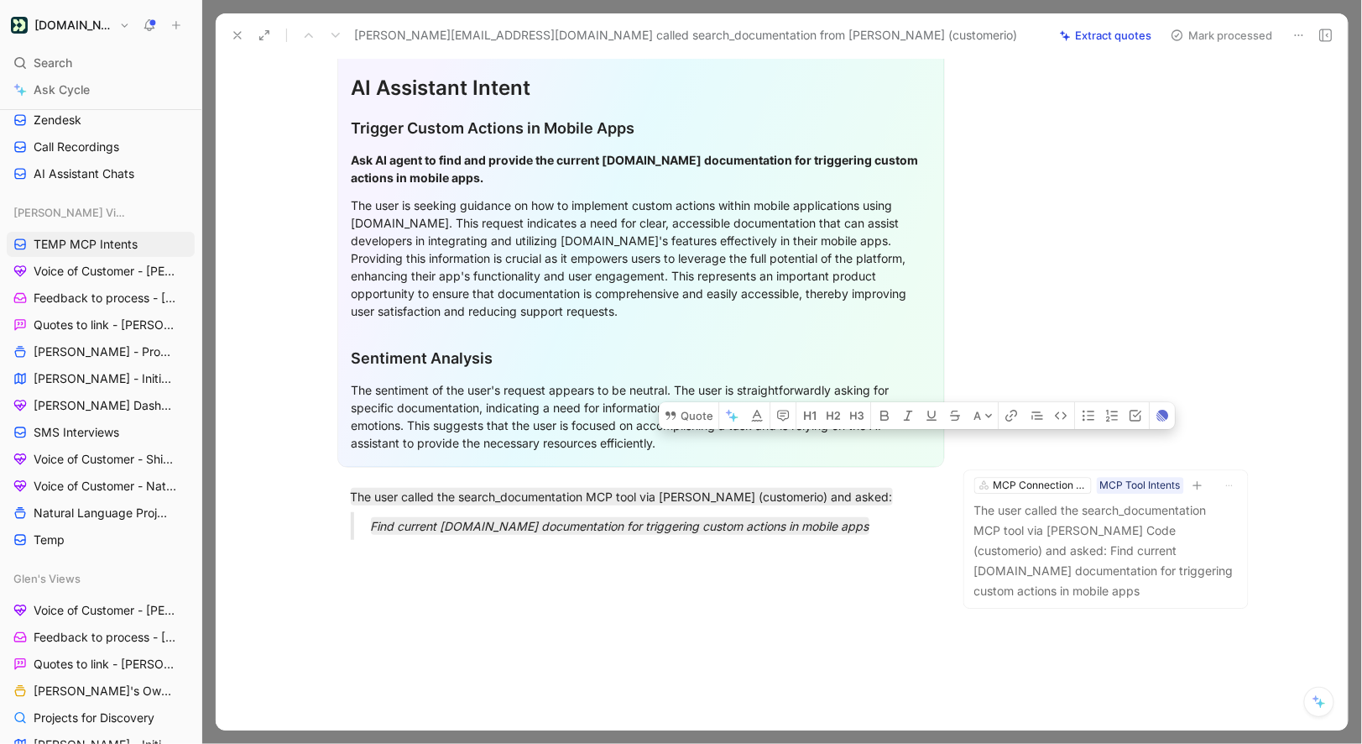
click at [1220, 44] on button "Mark processed" at bounding box center [1222, 36] width 118 height 24
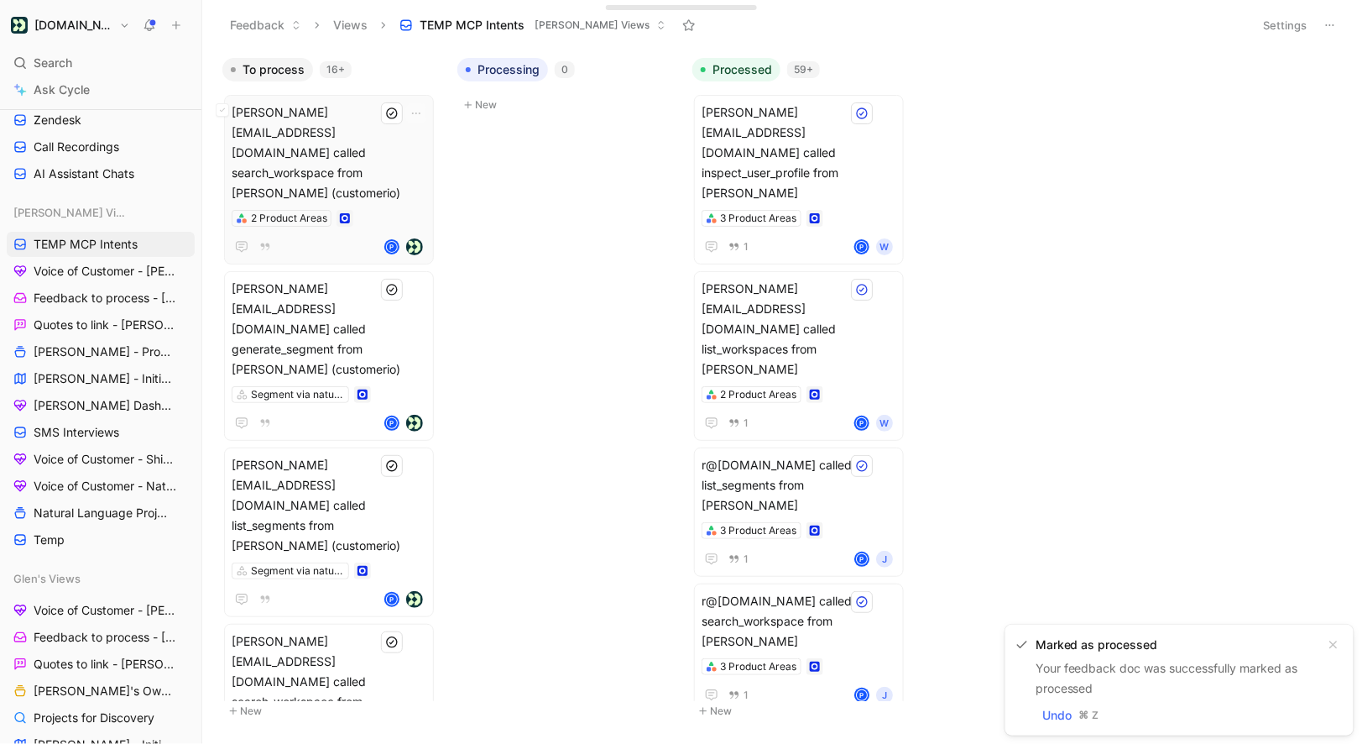
click at [370, 154] on span "amanda@rileyapp.com called search_workspace from Claude Code (customerio)" at bounding box center [329, 152] width 195 height 101
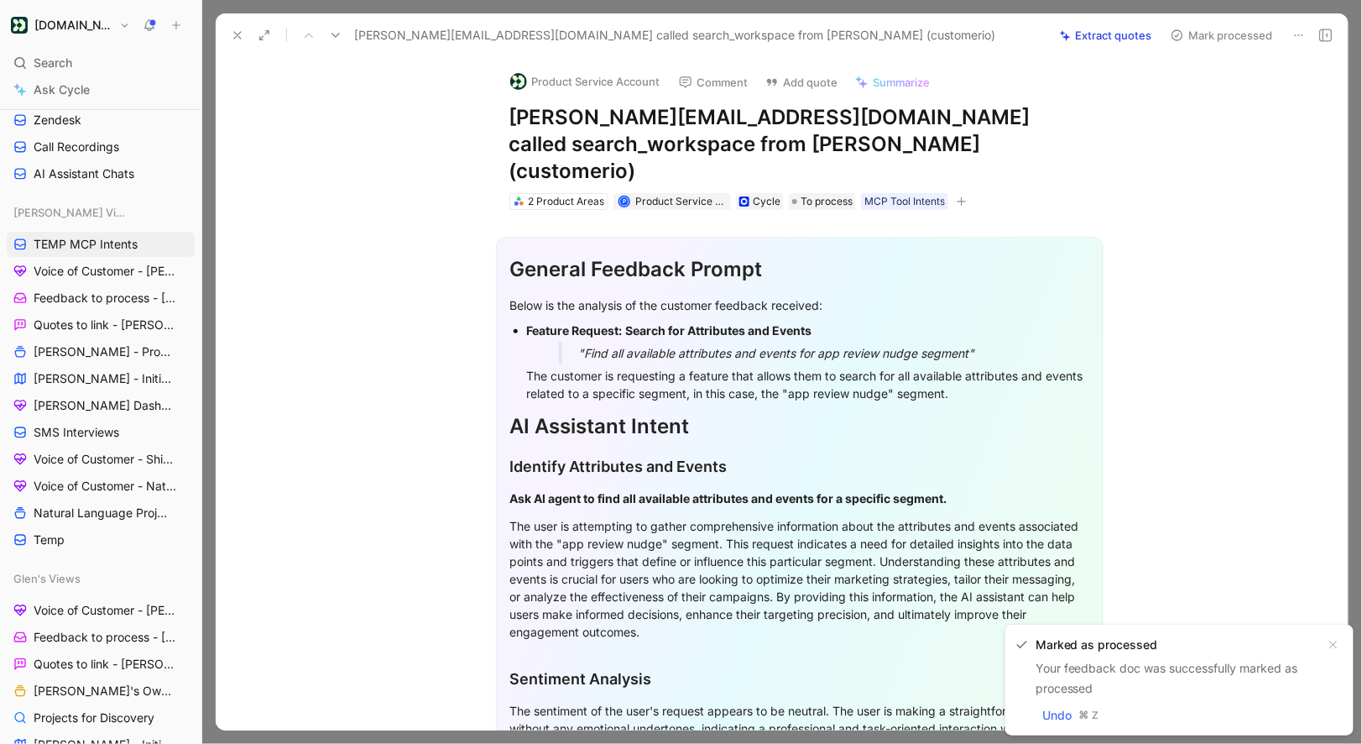
click at [551, 83] on button "Product Service Account" at bounding box center [585, 81] width 165 height 25
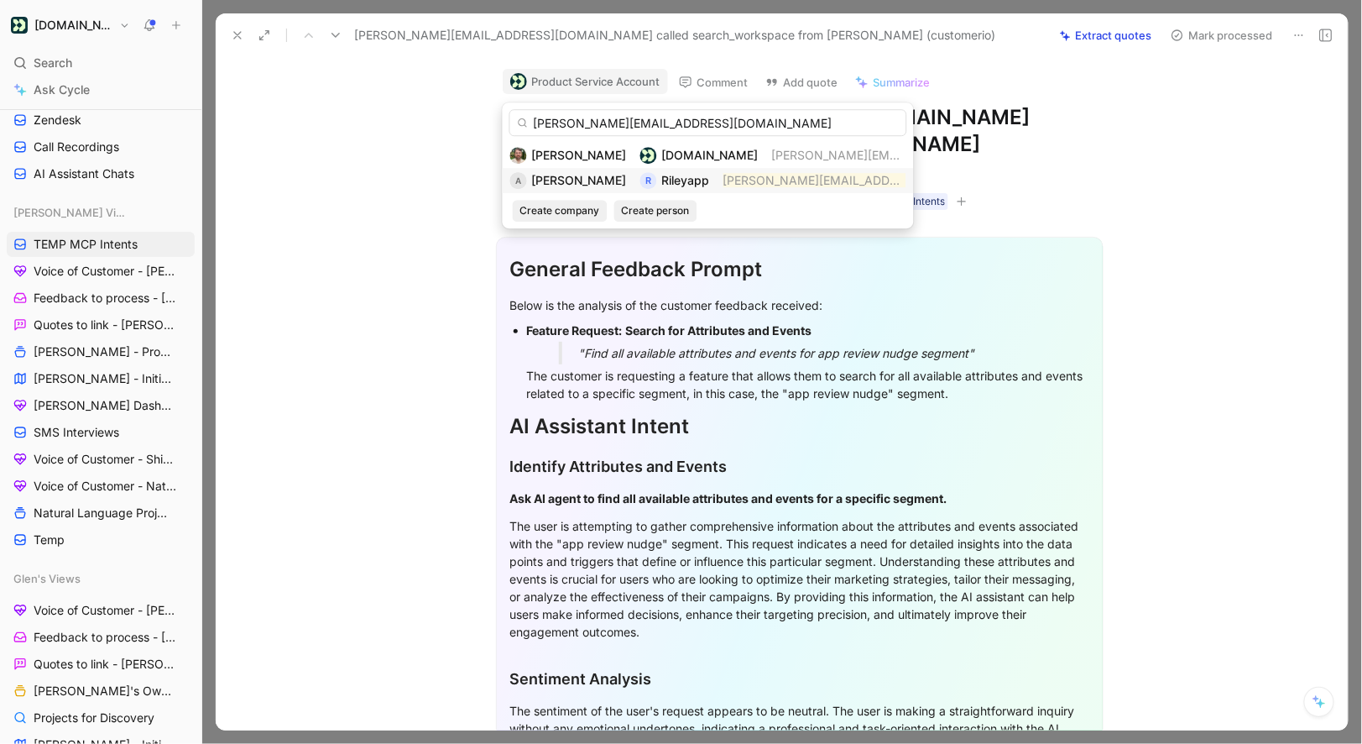
type input "amanda@rileyapp.com"
click at [574, 184] on span "Amanda" at bounding box center [579, 180] width 95 height 14
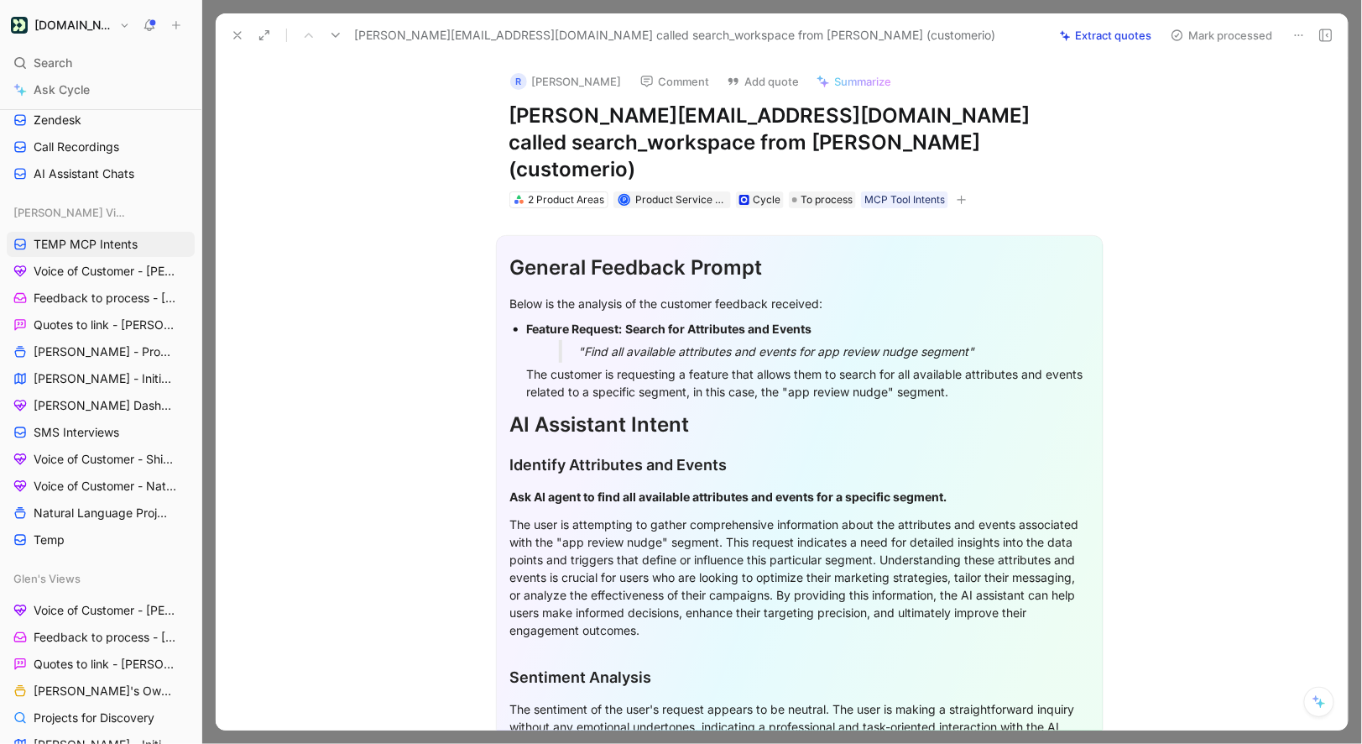
scroll to position [319, 0]
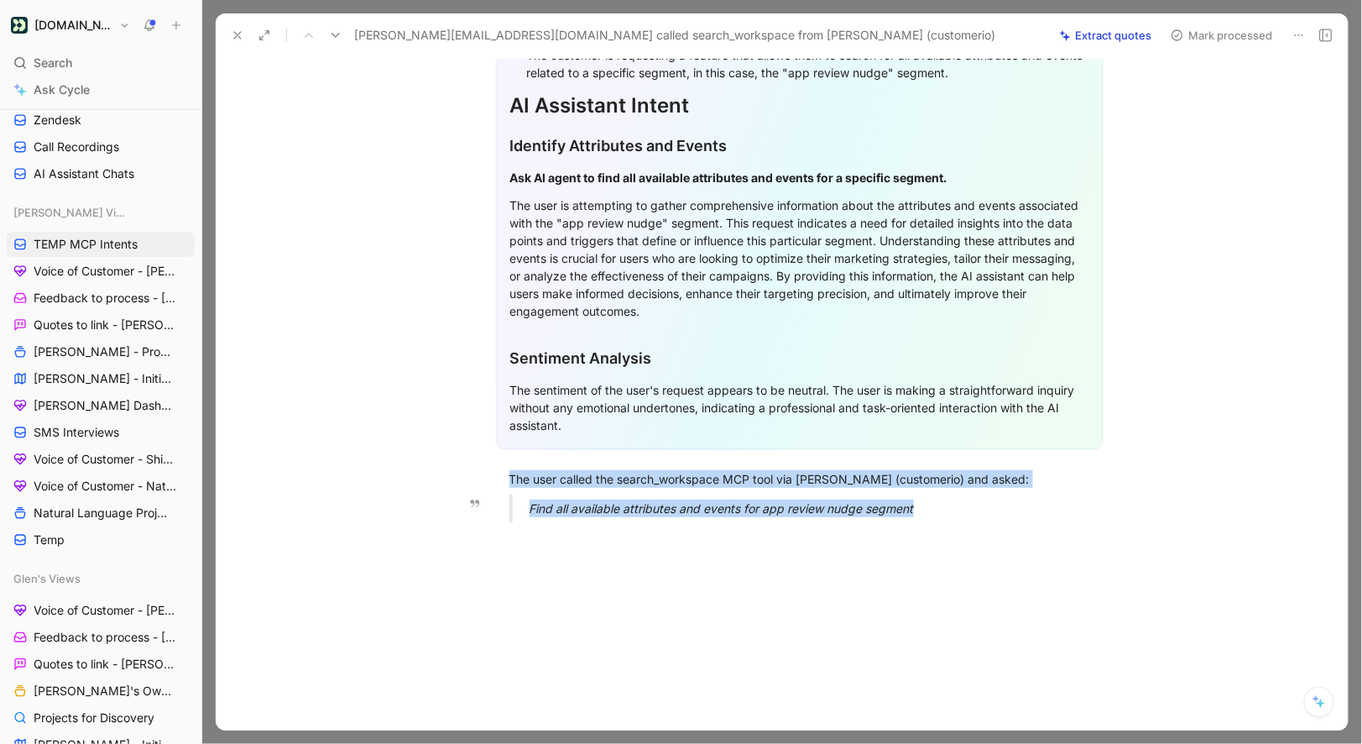
drag, startPoint x: 509, startPoint y: 449, endPoint x: 948, endPoint y: 487, distance: 440.6
click at [948, 487] on div "General Feedback Prompt Below is the analysis of the customer feedback received…" at bounding box center [799, 212] width 1097 height 646
click at [468, 447] on icon at bounding box center [466, 451] width 10 height 8
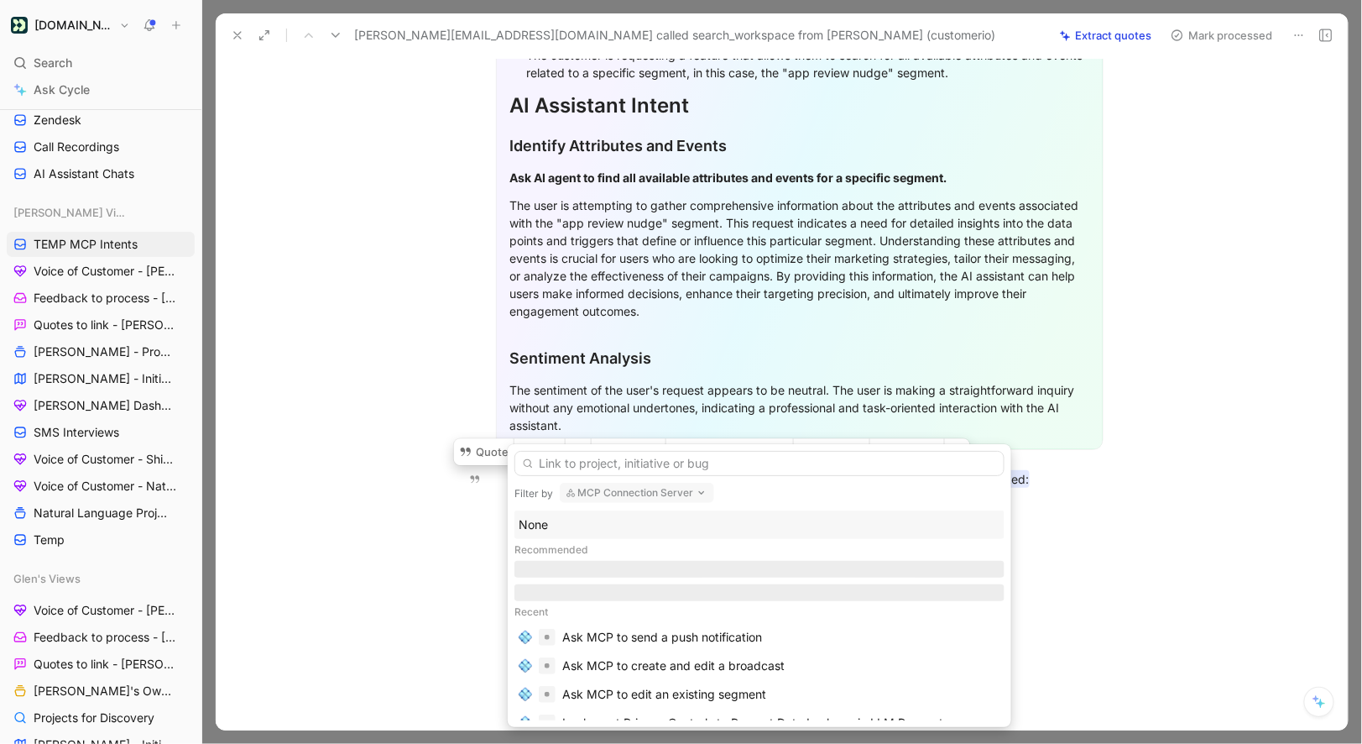
click at [541, 529] on div "None" at bounding box center [760, 525] width 482 height 20
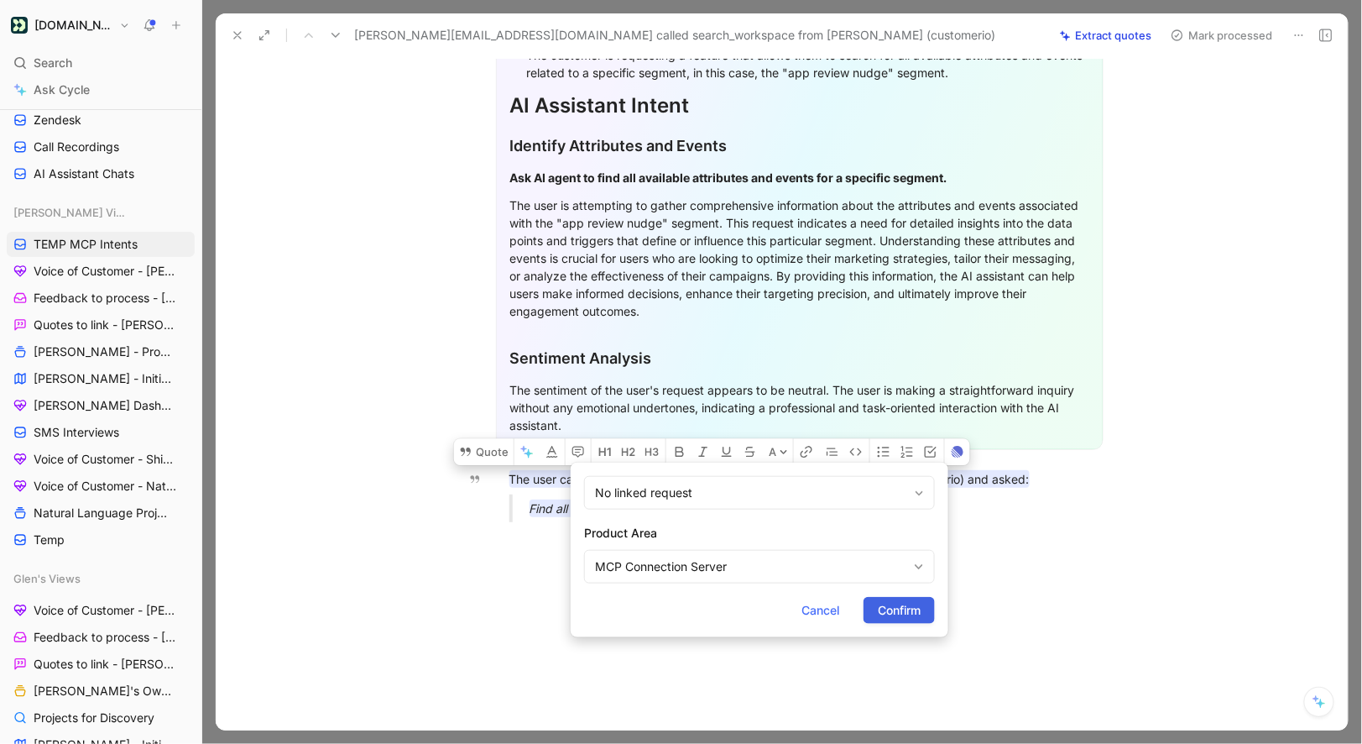
click at [886, 609] on span "Confirm" at bounding box center [899, 610] width 43 height 20
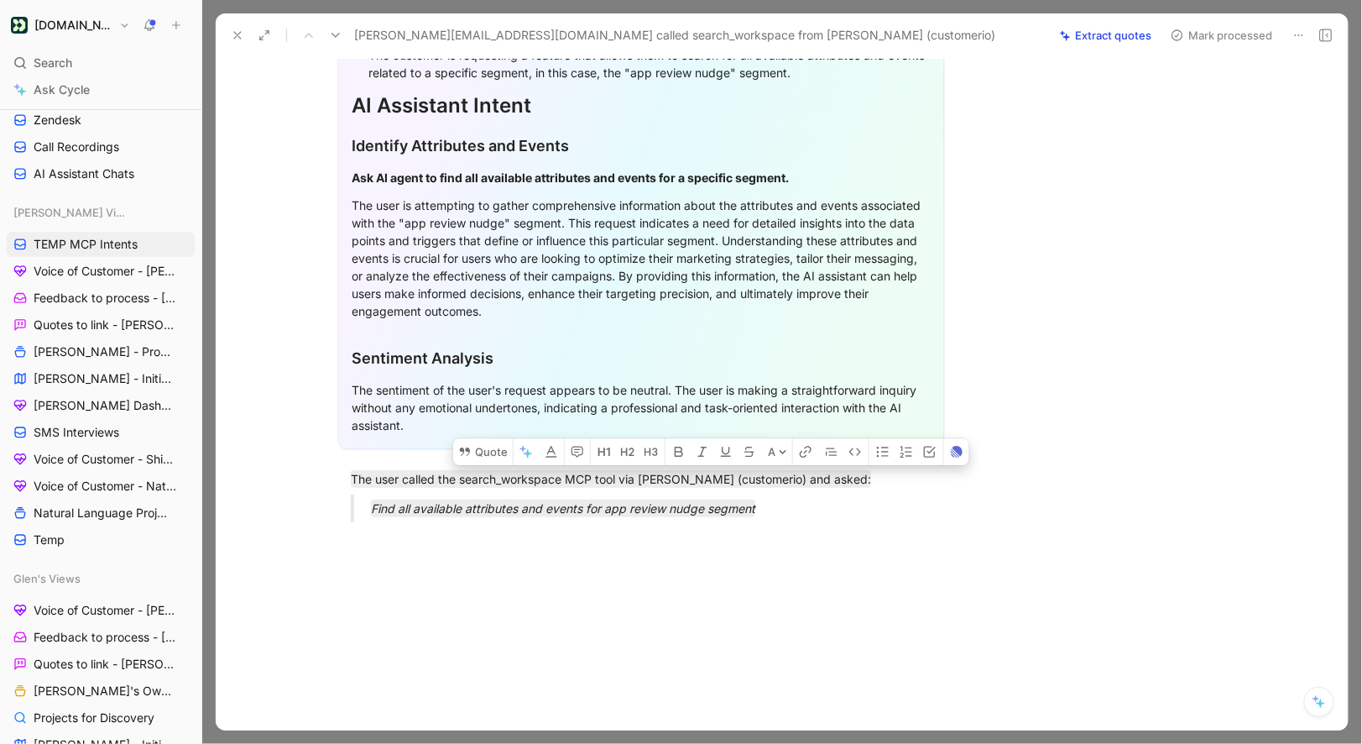
click at [1214, 40] on button "Mark processed" at bounding box center [1222, 36] width 118 height 24
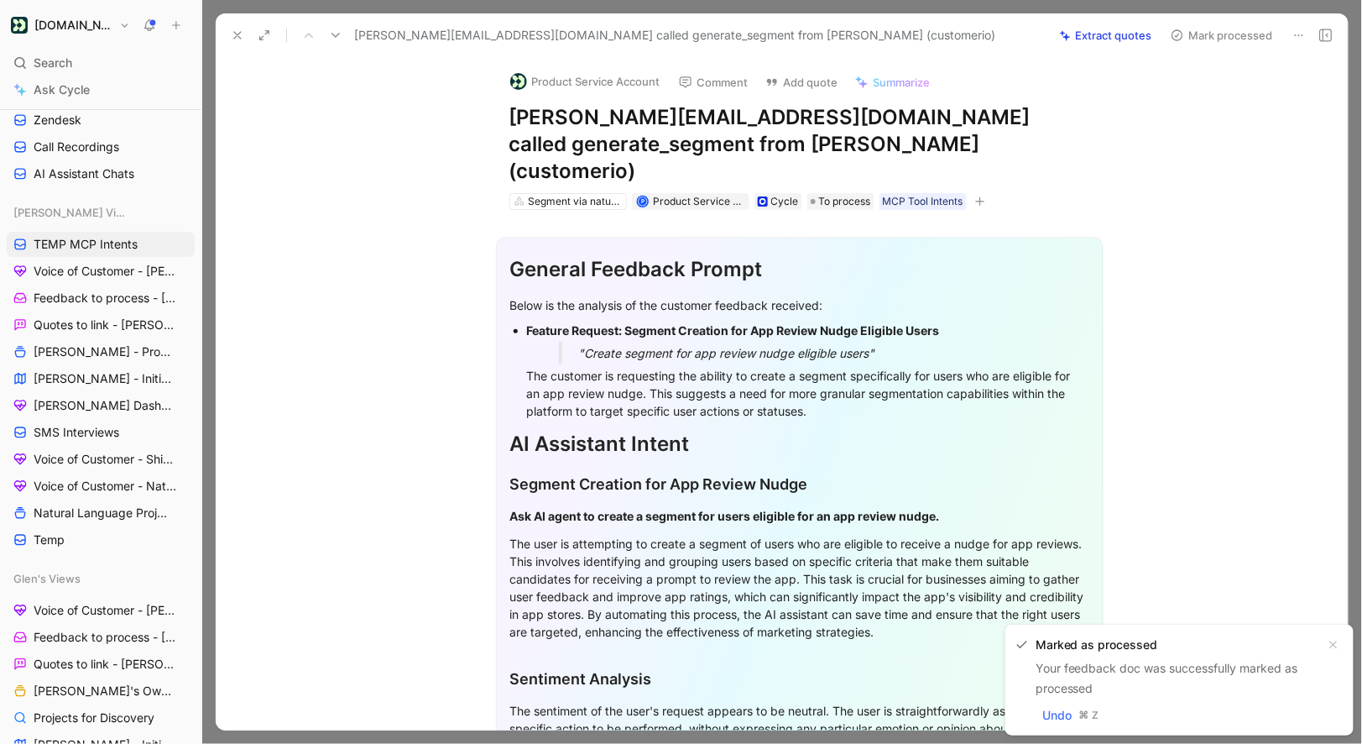
click at [600, 84] on button "Product Service Account" at bounding box center [585, 81] width 165 height 25
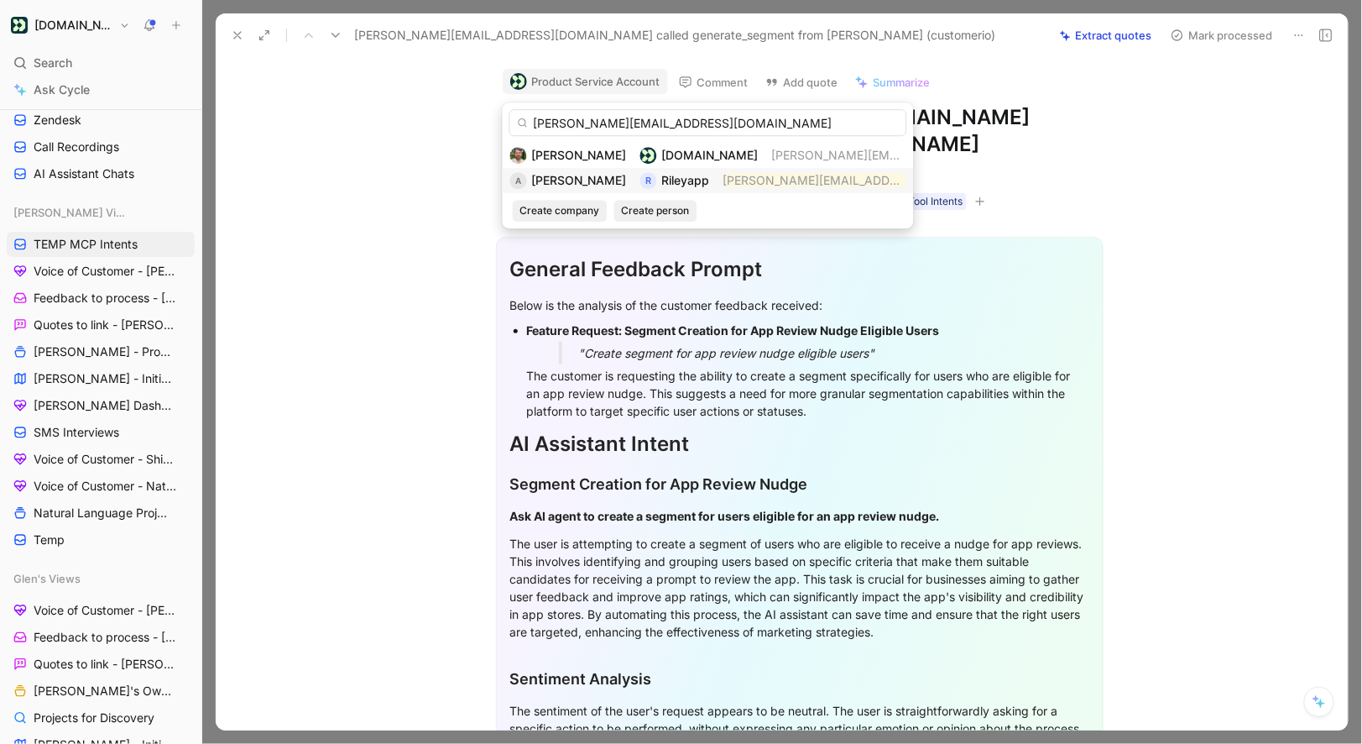
type input "amanda@rileyapp.com"
click at [569, 182] on span "Amanda" at bounding box center [579, 180] width 95 height 14
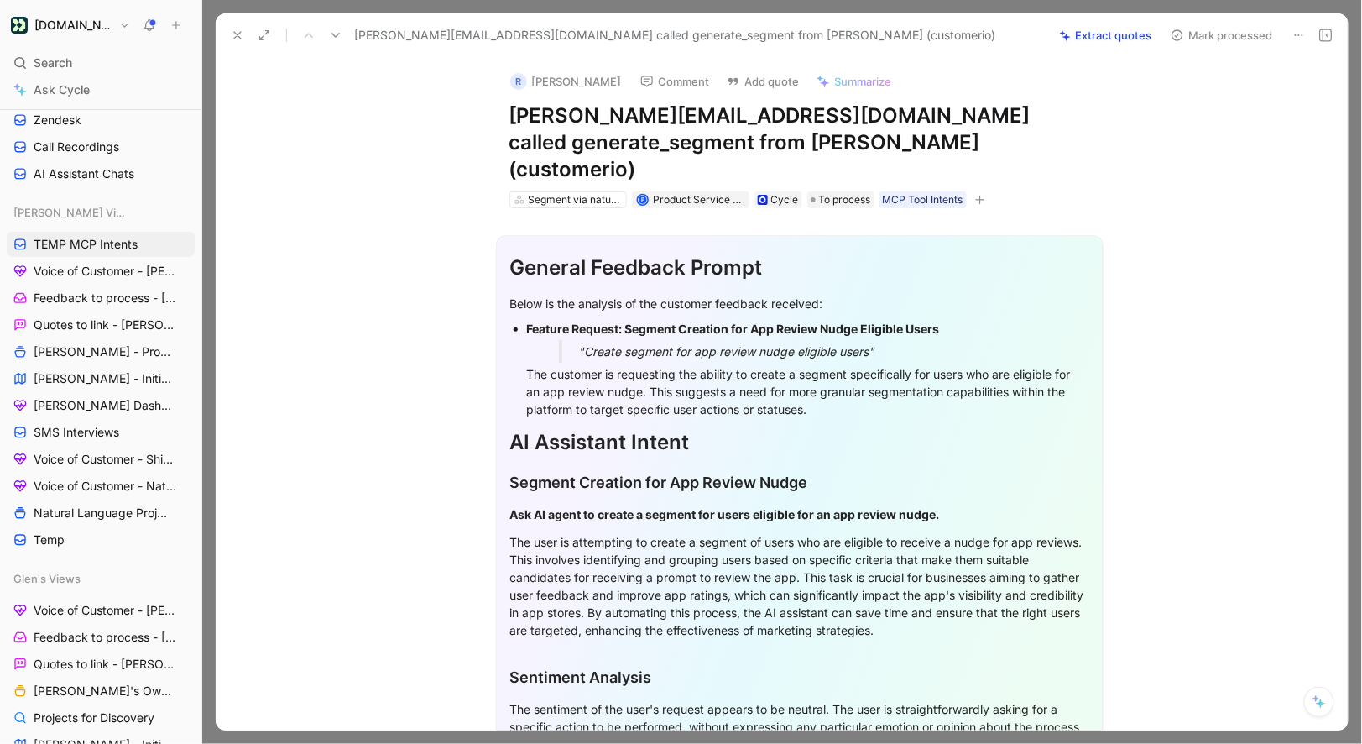
scroll to position [319, 0]
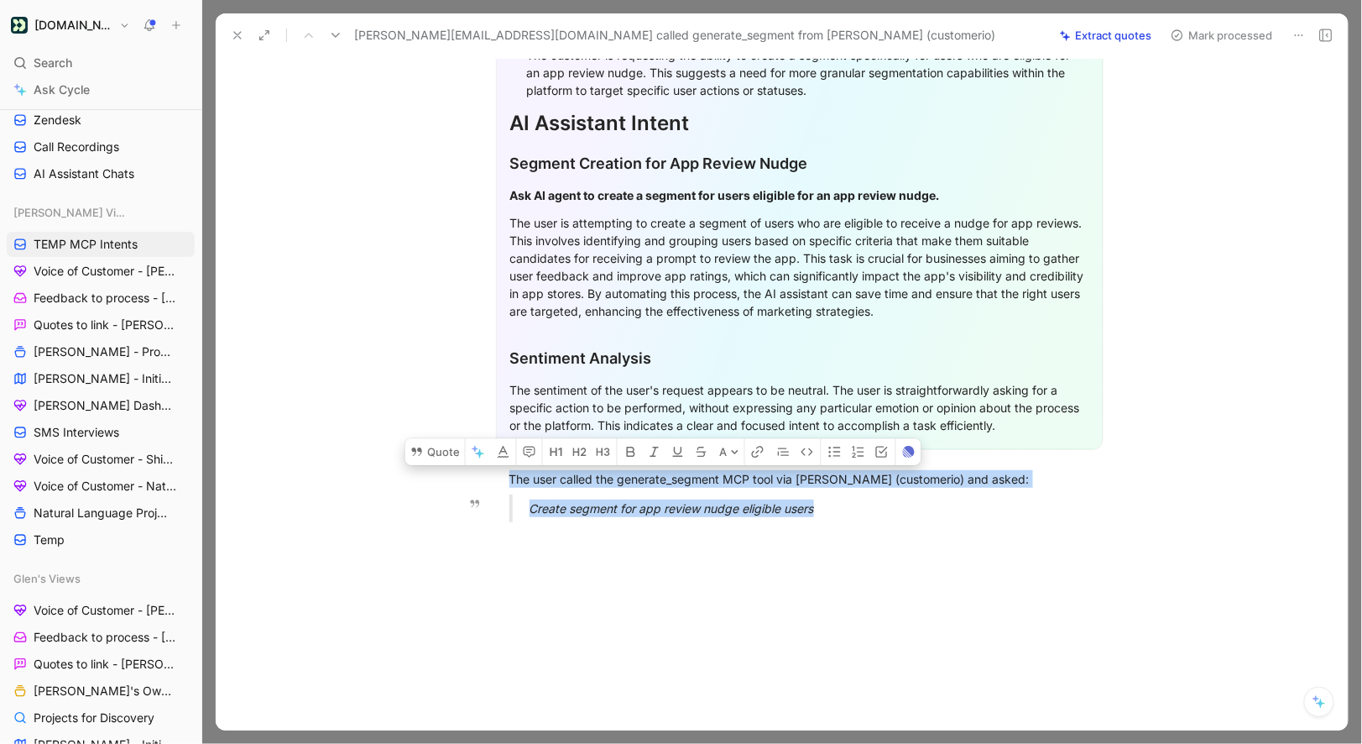
drag, startPoint x: 505, startPoint y: 446, endPoint x: 797, endPoint y: 492, distance: 294.9
click at [797, 492] on div "General Feedback Prompt Below is the analysis of the customer feedback received…" at bounding box center [799, 212] width 1097 height 646
click at [456, 438] on button "Quote" at bounding box center [435, 451] width 60 height 27
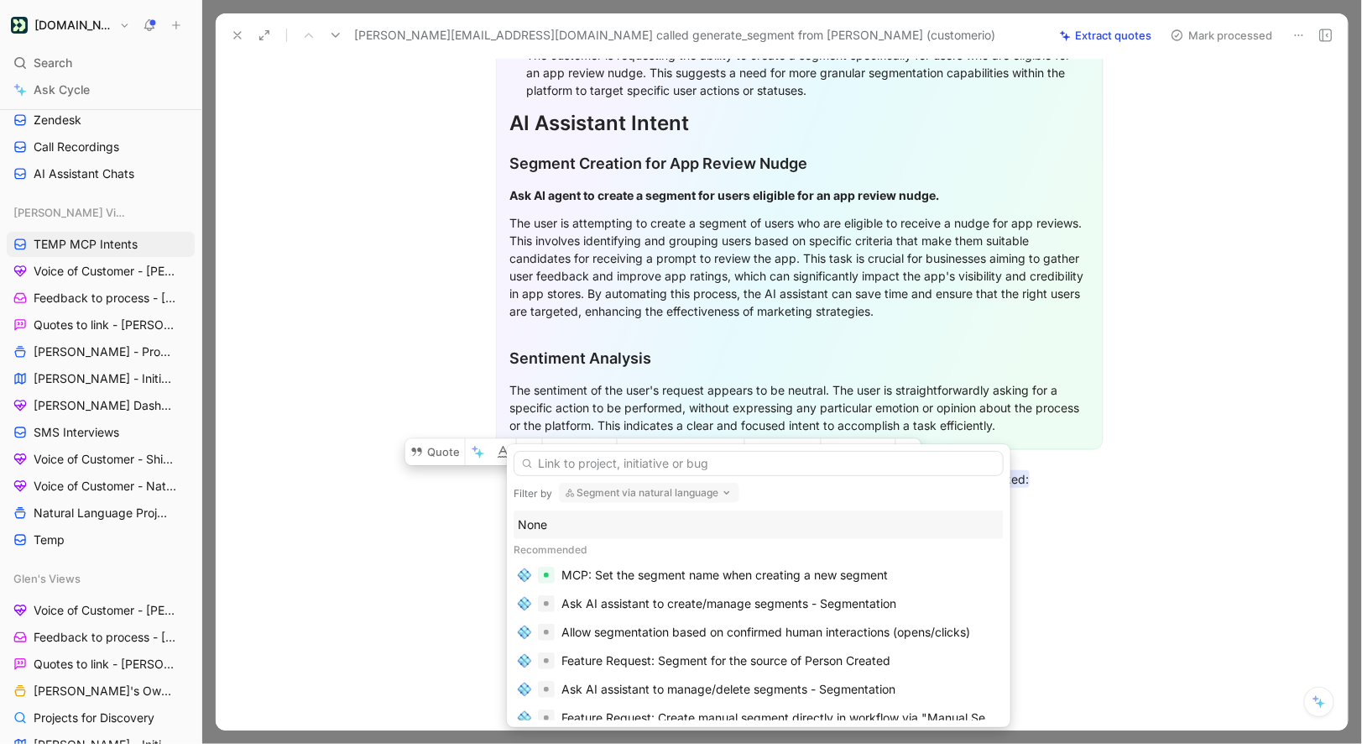
click at [545, 529] on div "None" at bounding box center [759, 525] width 482 height 20
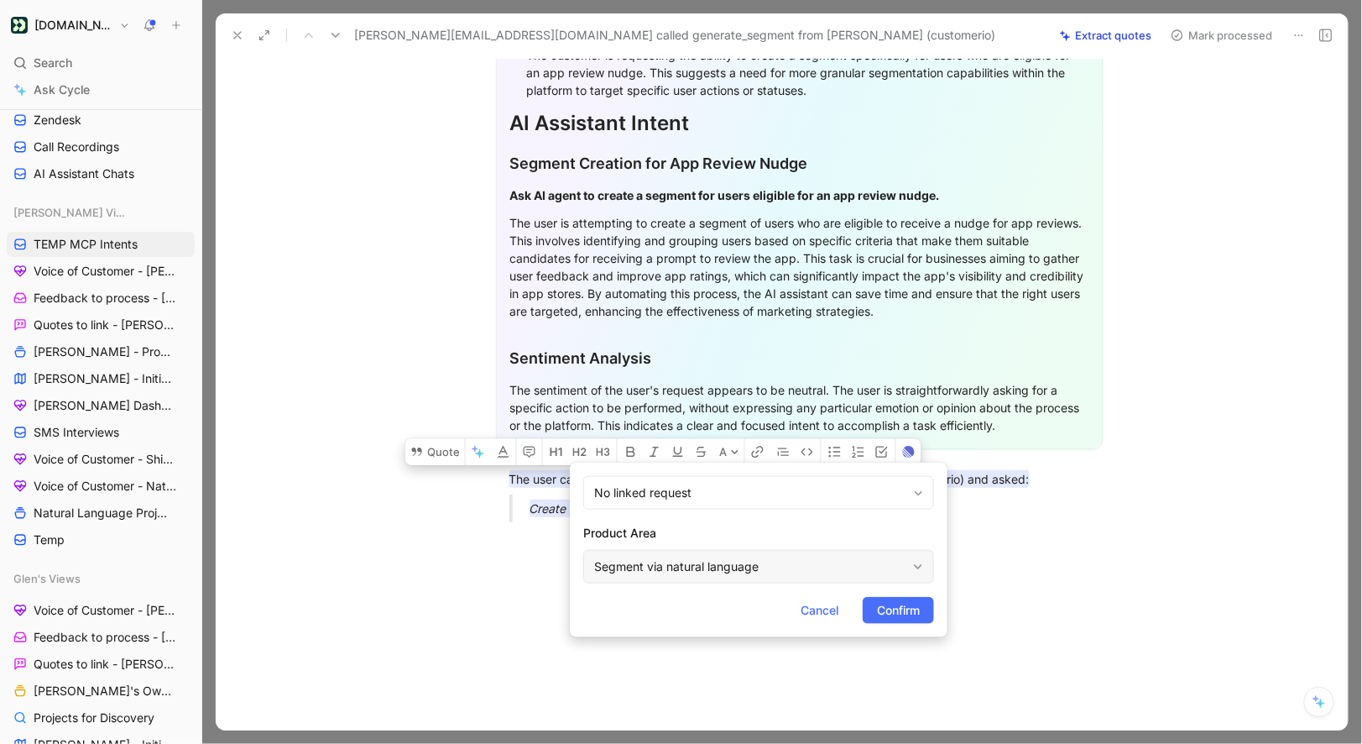
click at [620, 567] on div "Segment via natural language" at bounding box center [750, 567] width 312 height 20
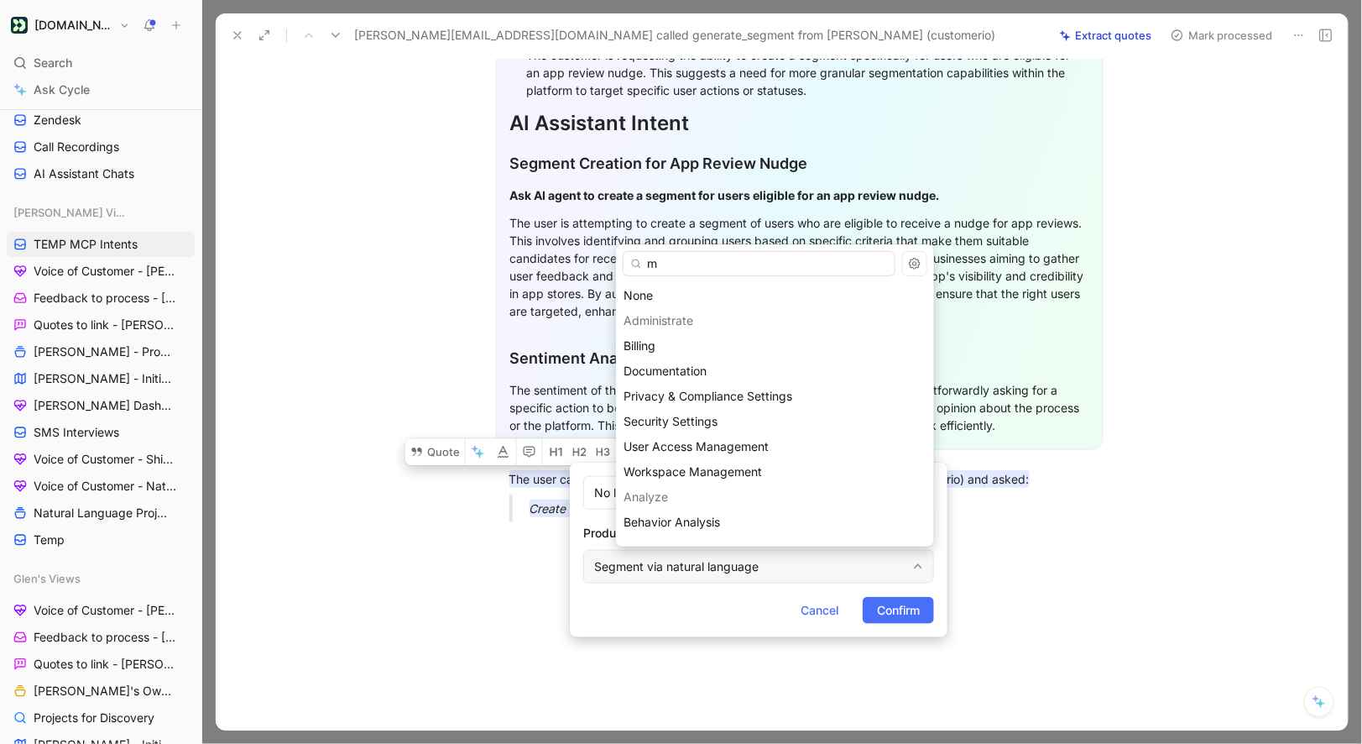
type input "mc"
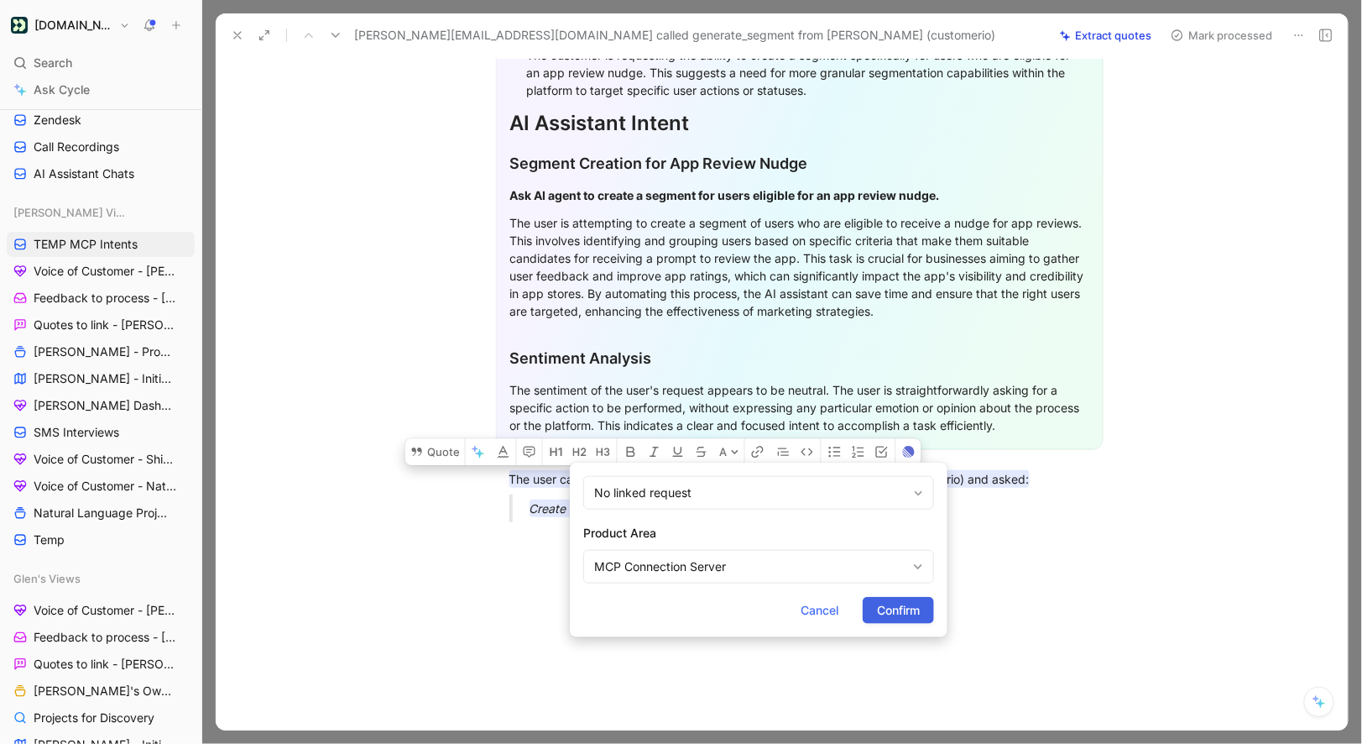
click at [913, 614] on span "Confirm" at bounding box center [898, 610] width 43 height 20
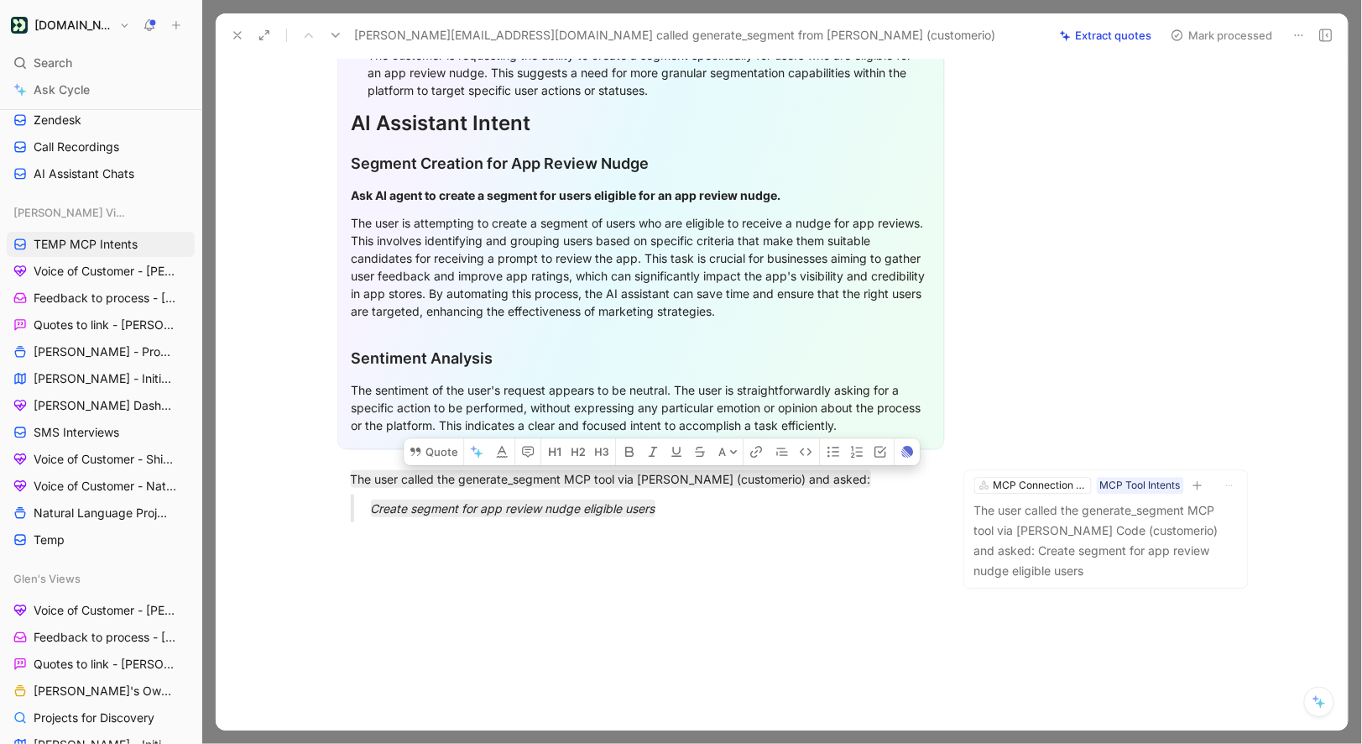
click at [1194, 29] on button "Mark processed" at bounding box center [1222, 36] width 118 height 24
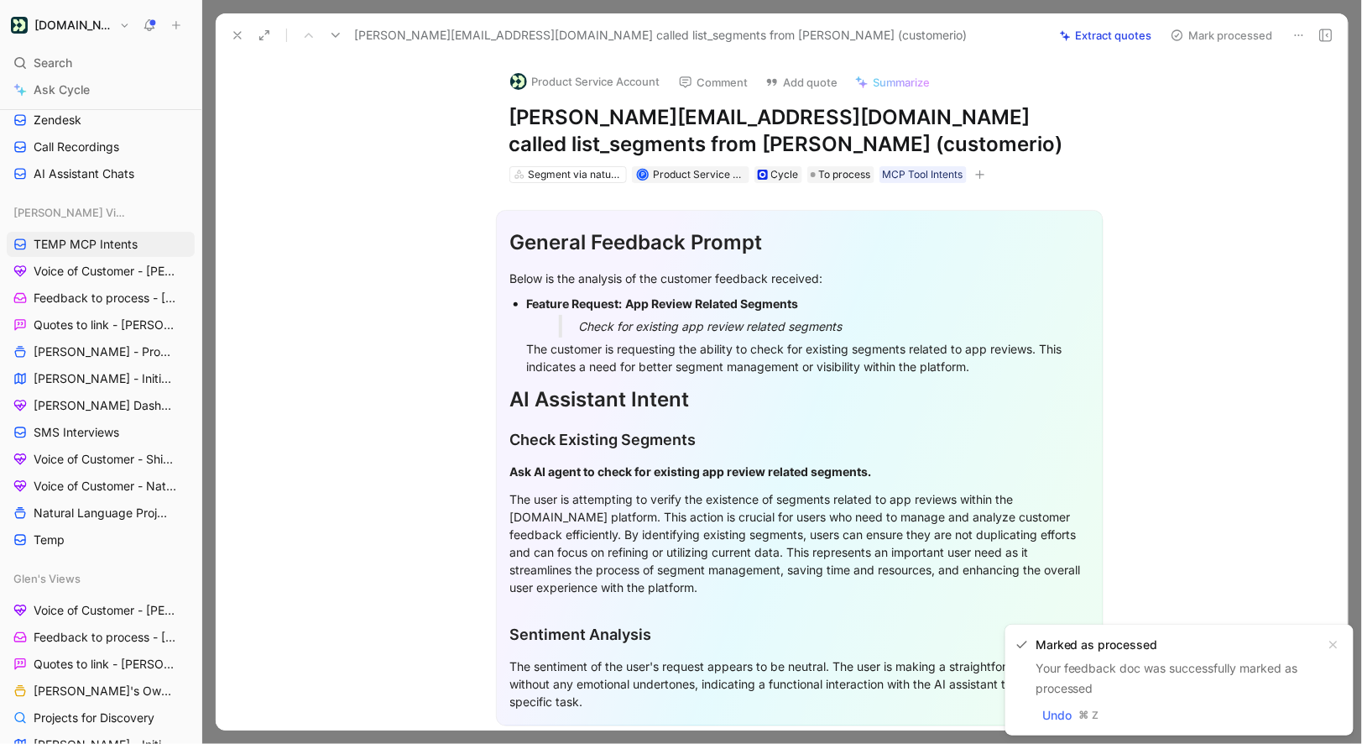
click at [555, 82] on button "Product Service Account" at bounding box center [585, 81] width 165 height 25
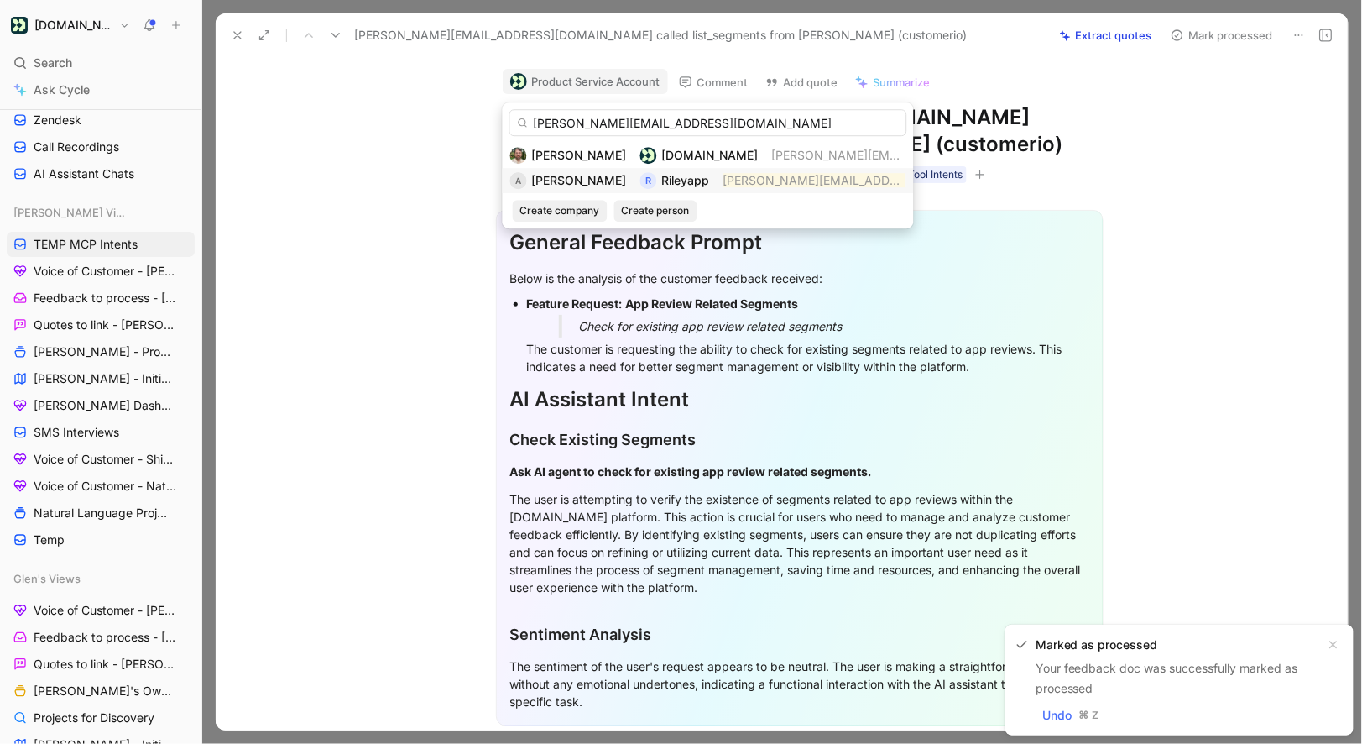
type input "amanda@rileyapp.com"
click at [566, 180] on span "Amanda" at bounding box center [579, 180] width 95 height 14
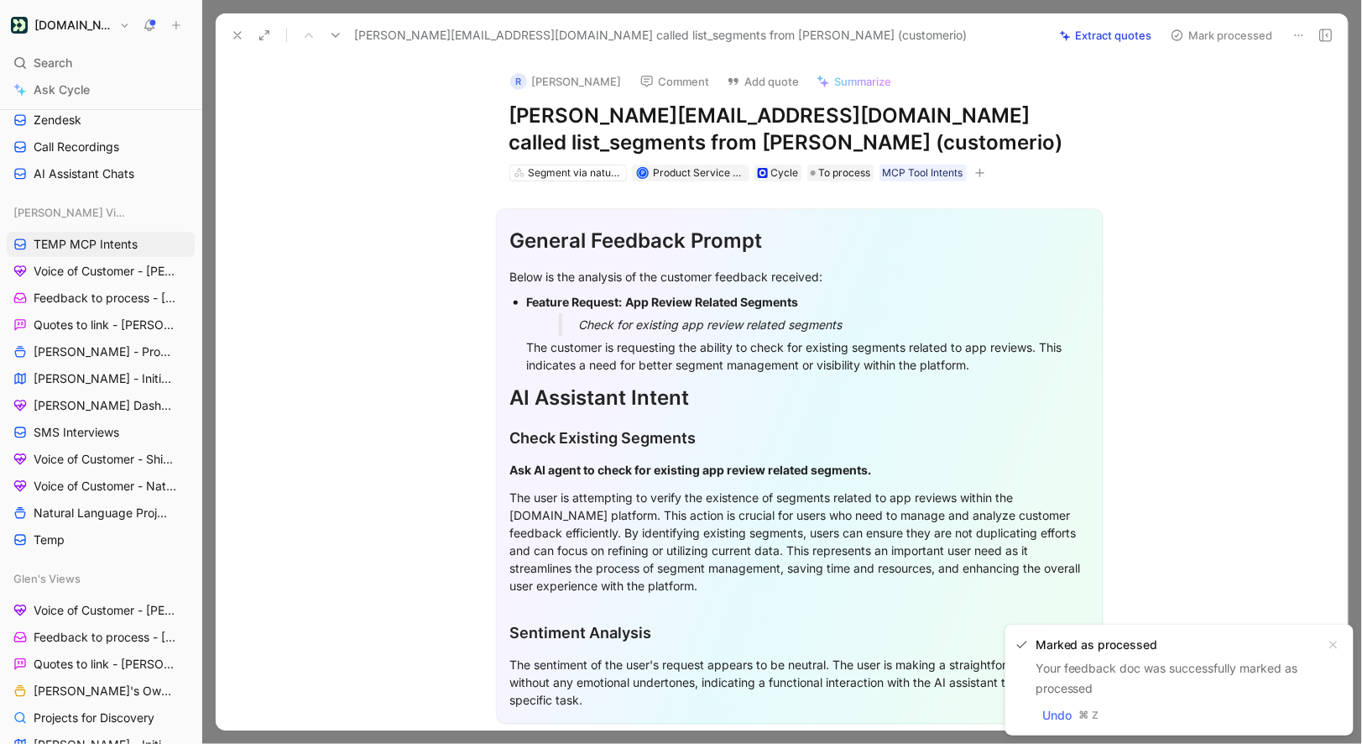
scroll to position [302, 0]
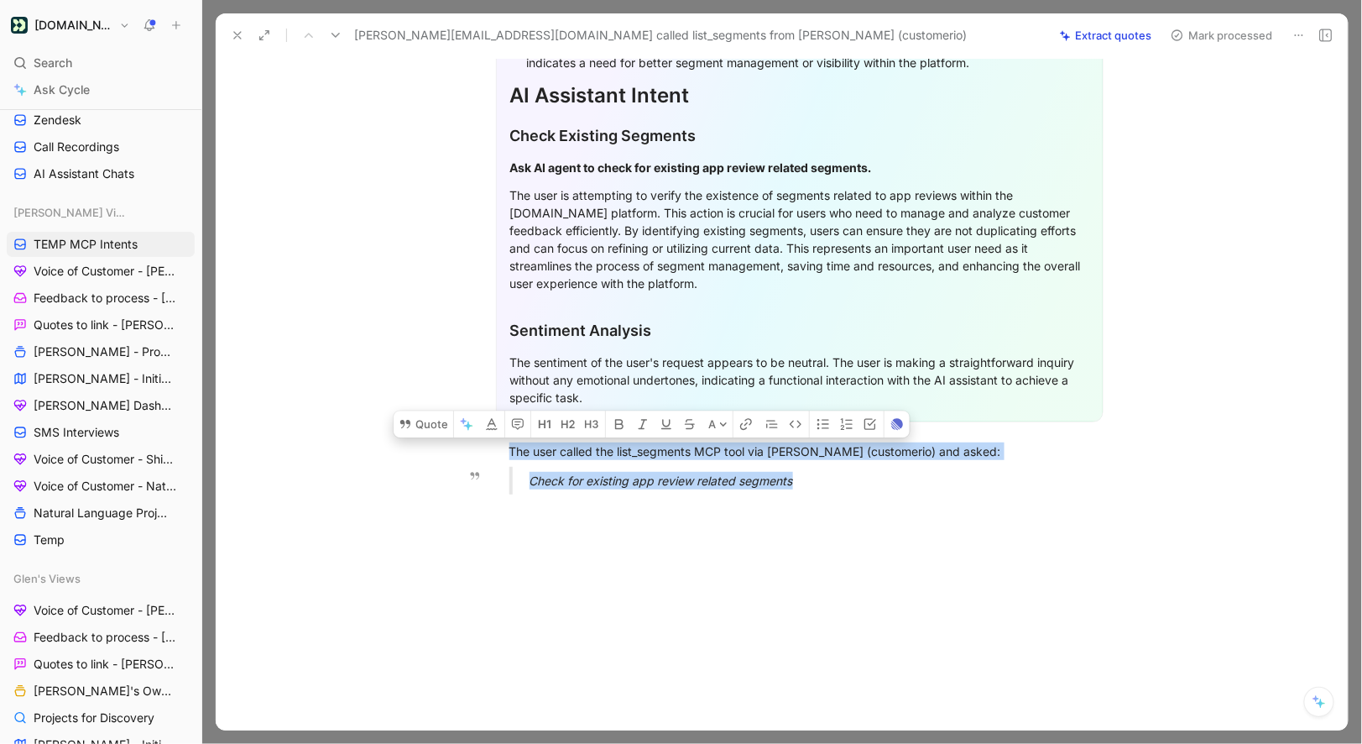
drag, startPoint x: 508, startPoint y: 447, endPoint x: 795, endPoint y: 476, distance: 288.5
click at [795, 476] on div "General Feedback Prompt Below is the analysis of the customer feedback received…" at bounding box center [799, 193] width 1097 height 629
click at [436, 423] on button "Quote" at bounding box center [424, 423] width 60 height 27
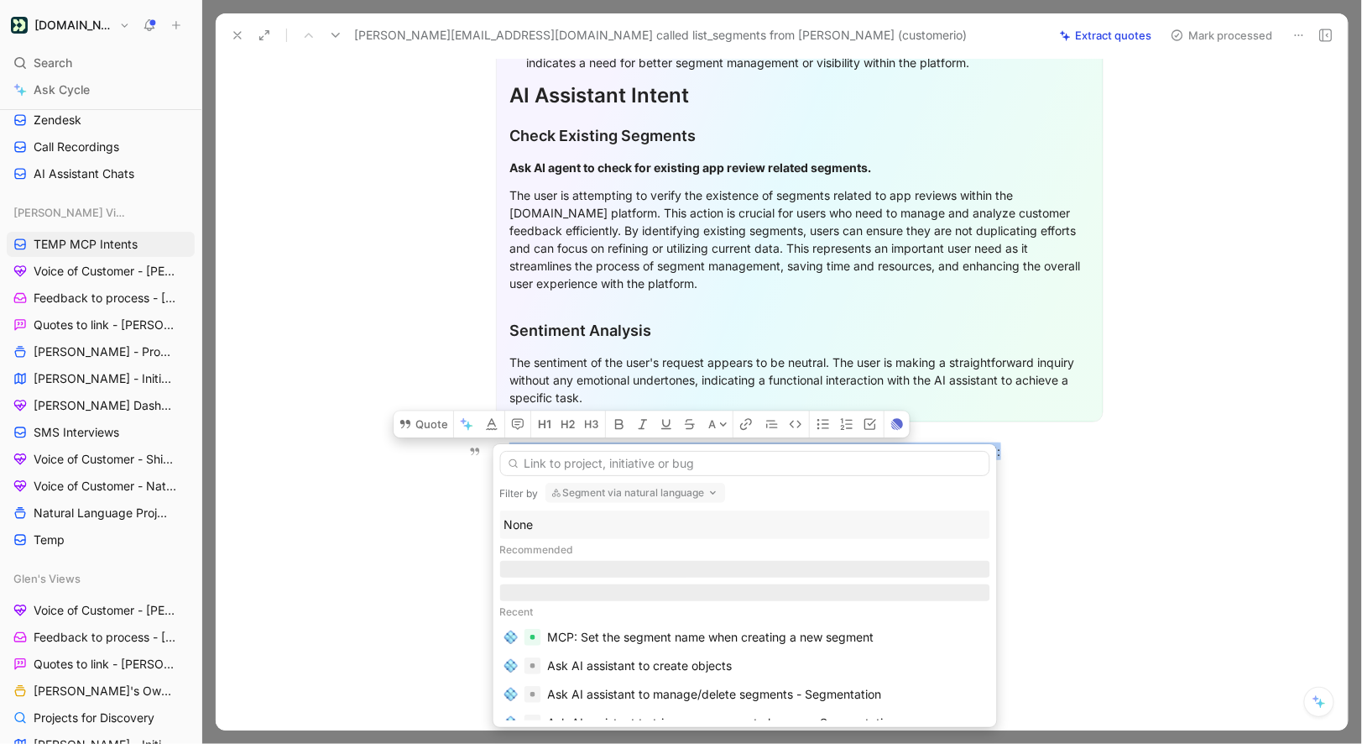
click at [550, 520] on div "None" at bounding box center [745, 525] width 482 height 20
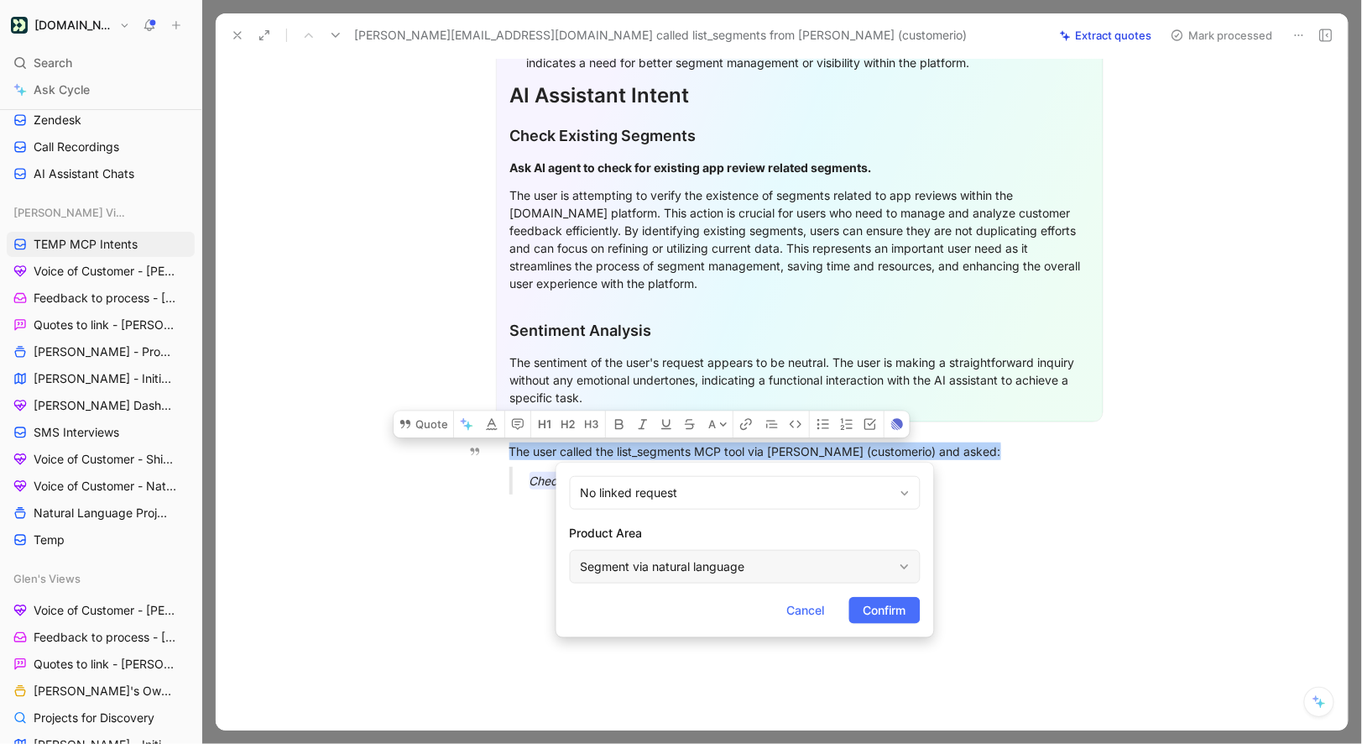
click at [623, 568] on div "Segment via natural language" at bounding box center [737, 567] width 312 height 20
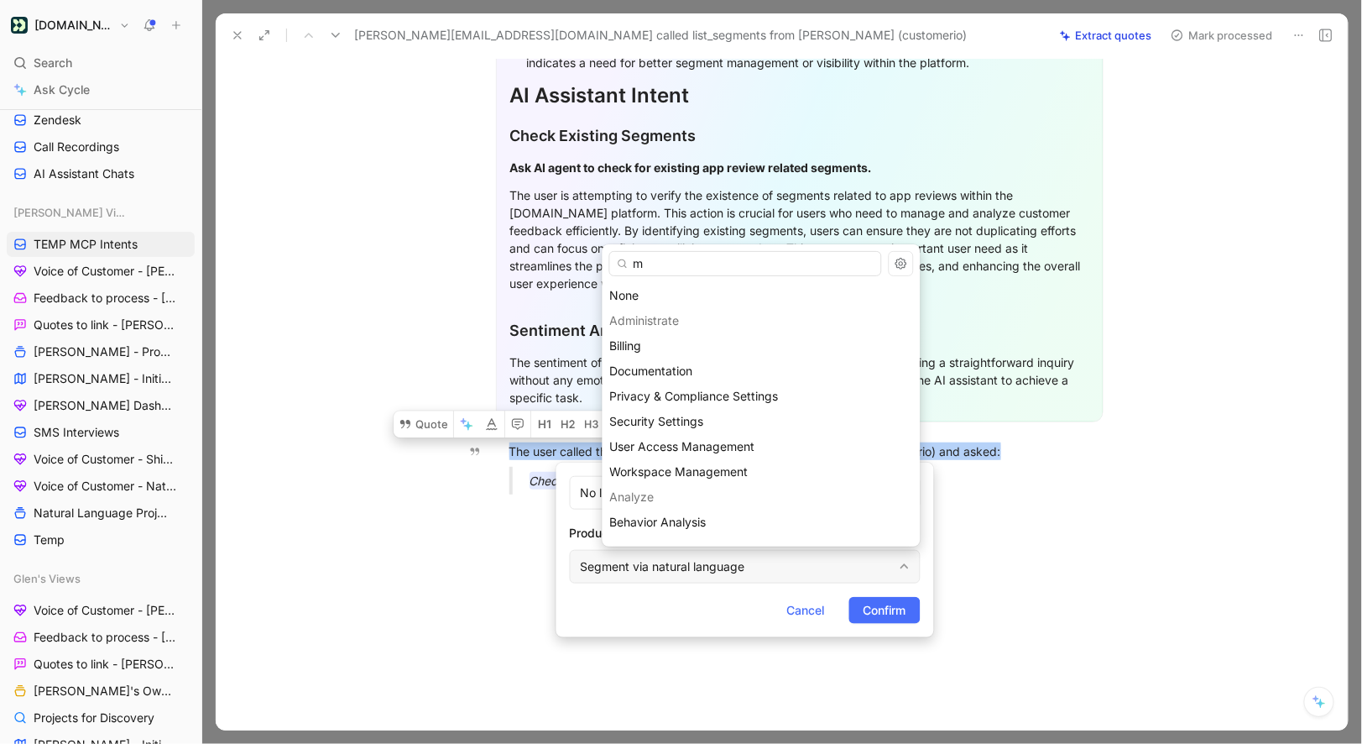
type input "mc"
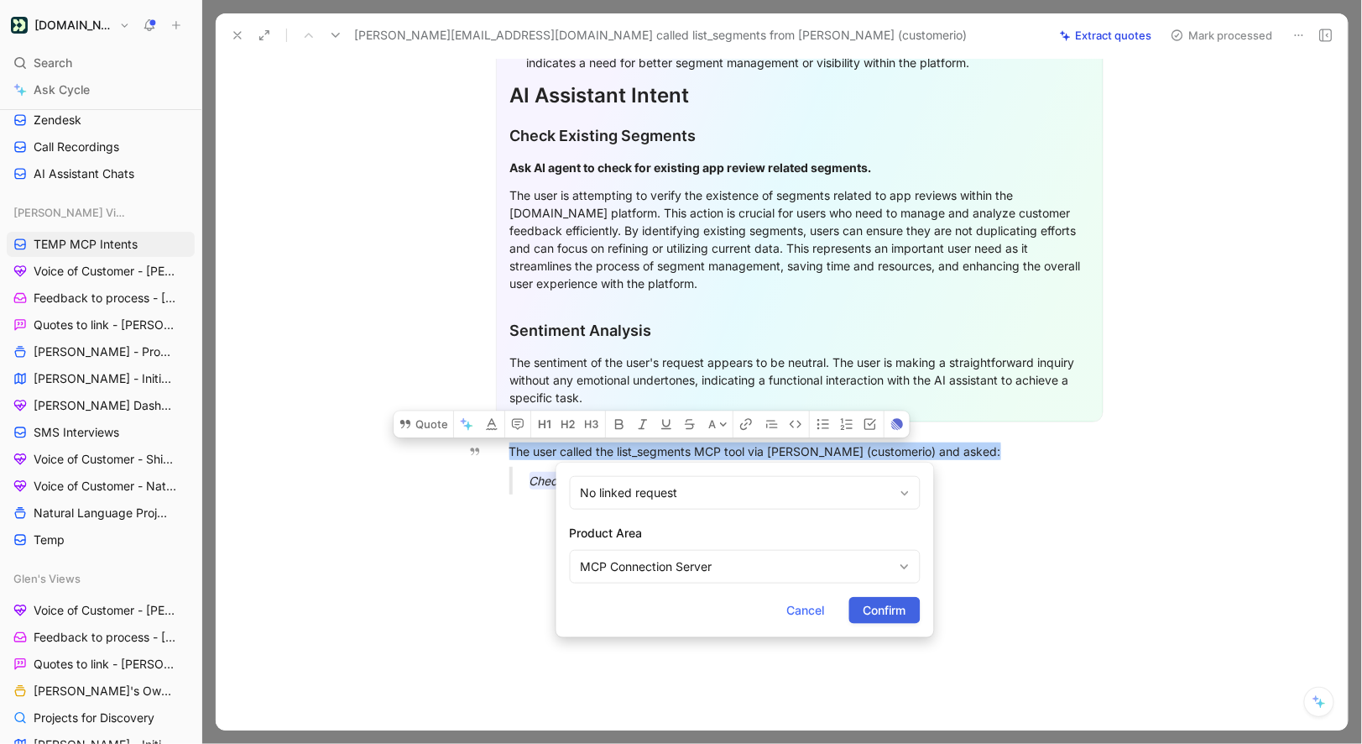
click at [879, 618] on span "Confirm" at bounding box center [885, 610] width 43 height 20
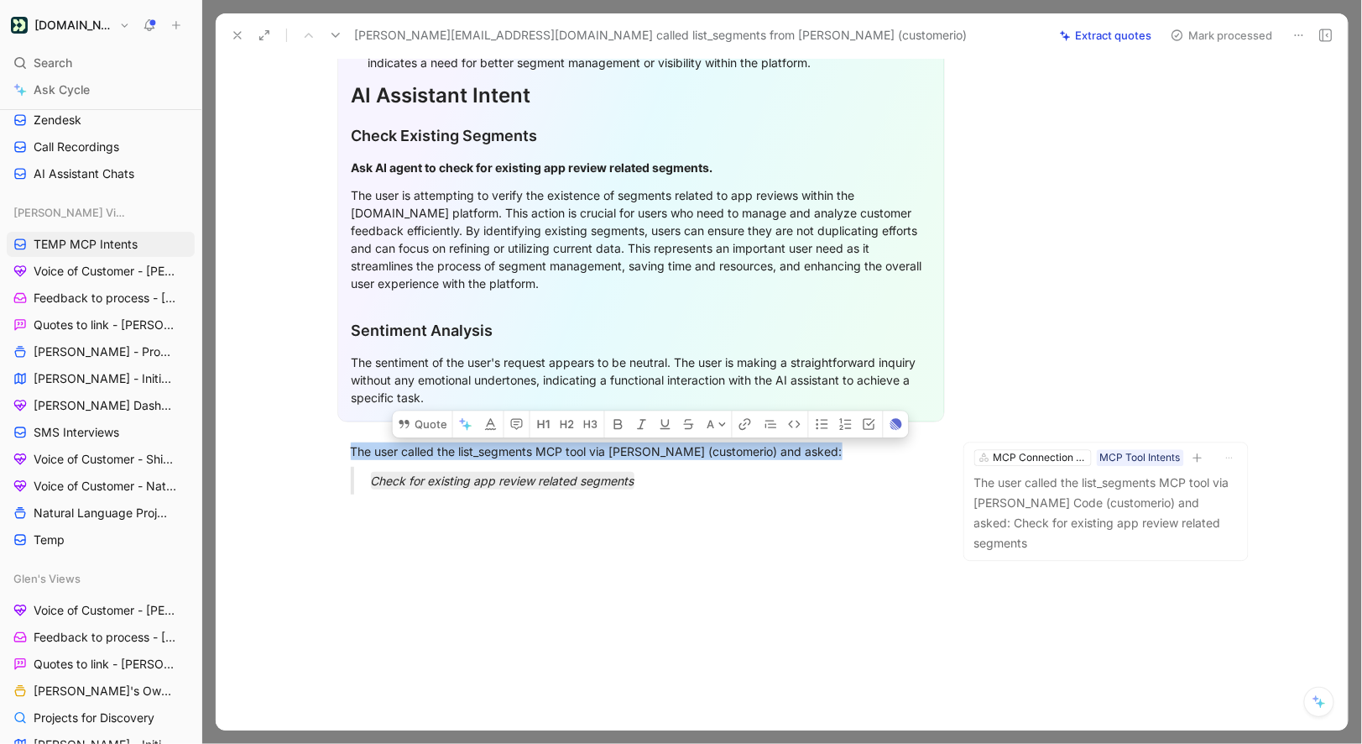
click at [1194, 44] on button "Mark processed" at bounding box center [1222, 36] width 118 height 24
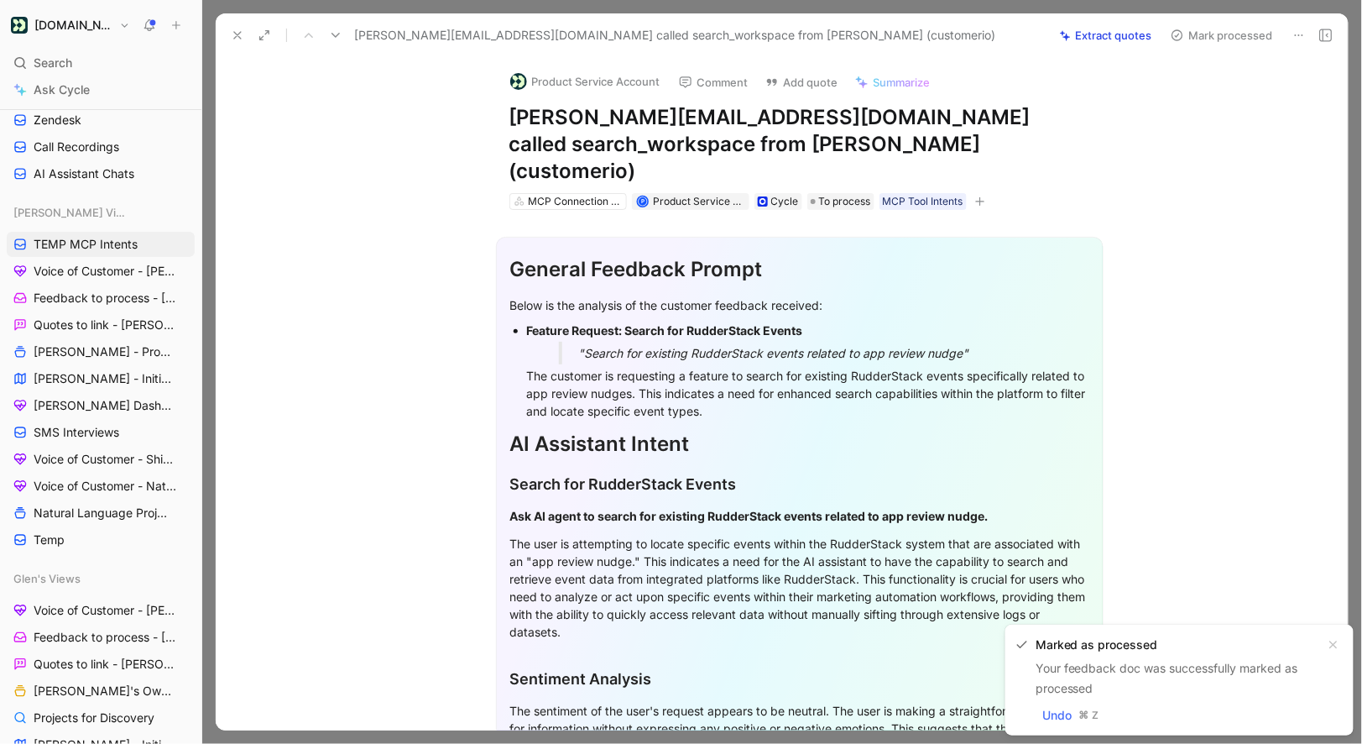
click at [591, 81] on button "Product Service Account" at bounding box center [585, 81] width 165 height 25
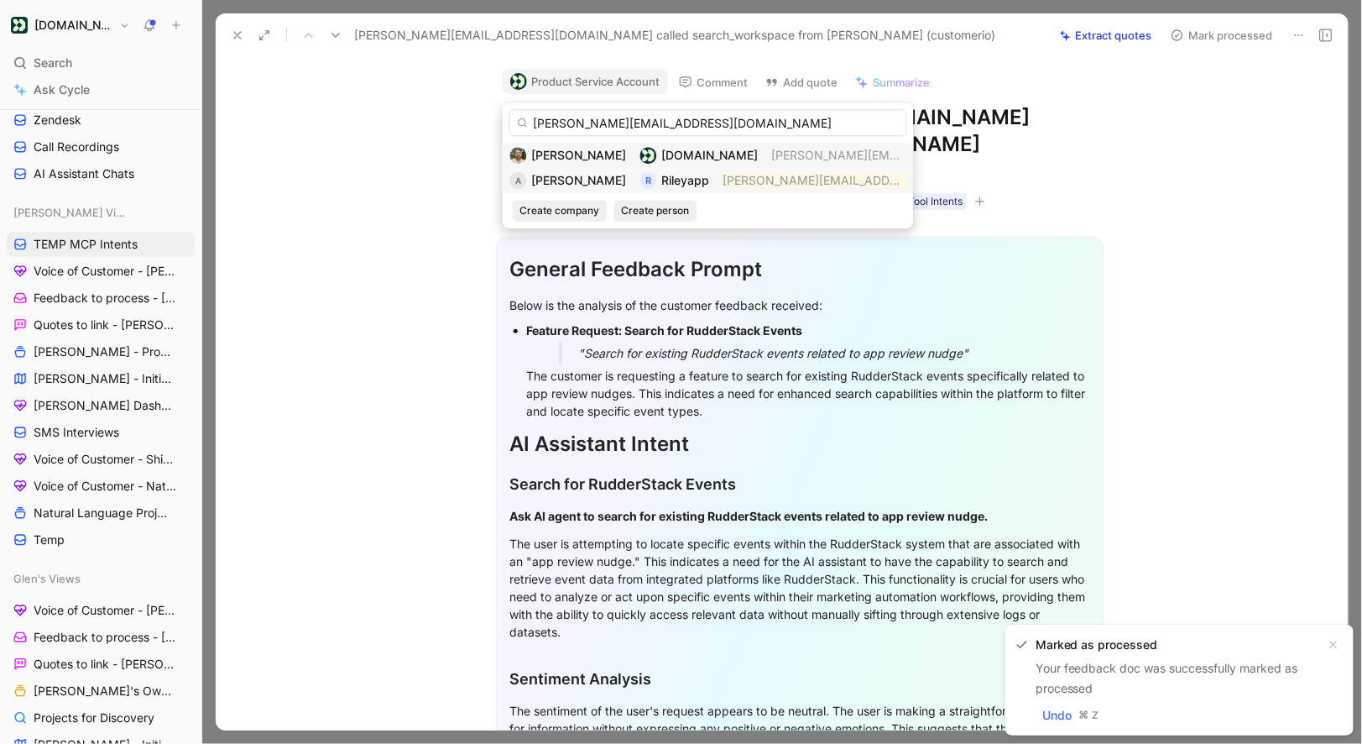
type input "amanda@rileyapp.com"
click at [572, 180] on span "Amanda" at bounding box center [579, 180] width 95 height 14
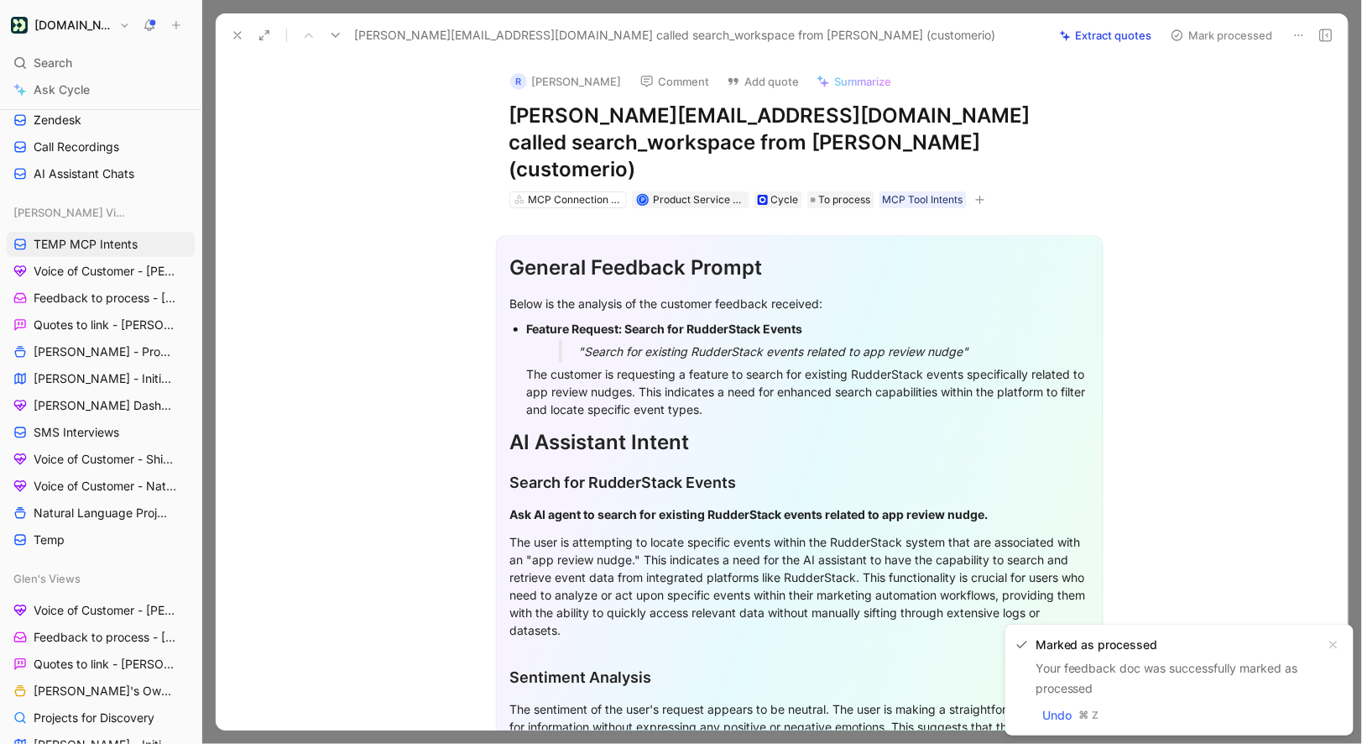
scroll to position [337, 0]
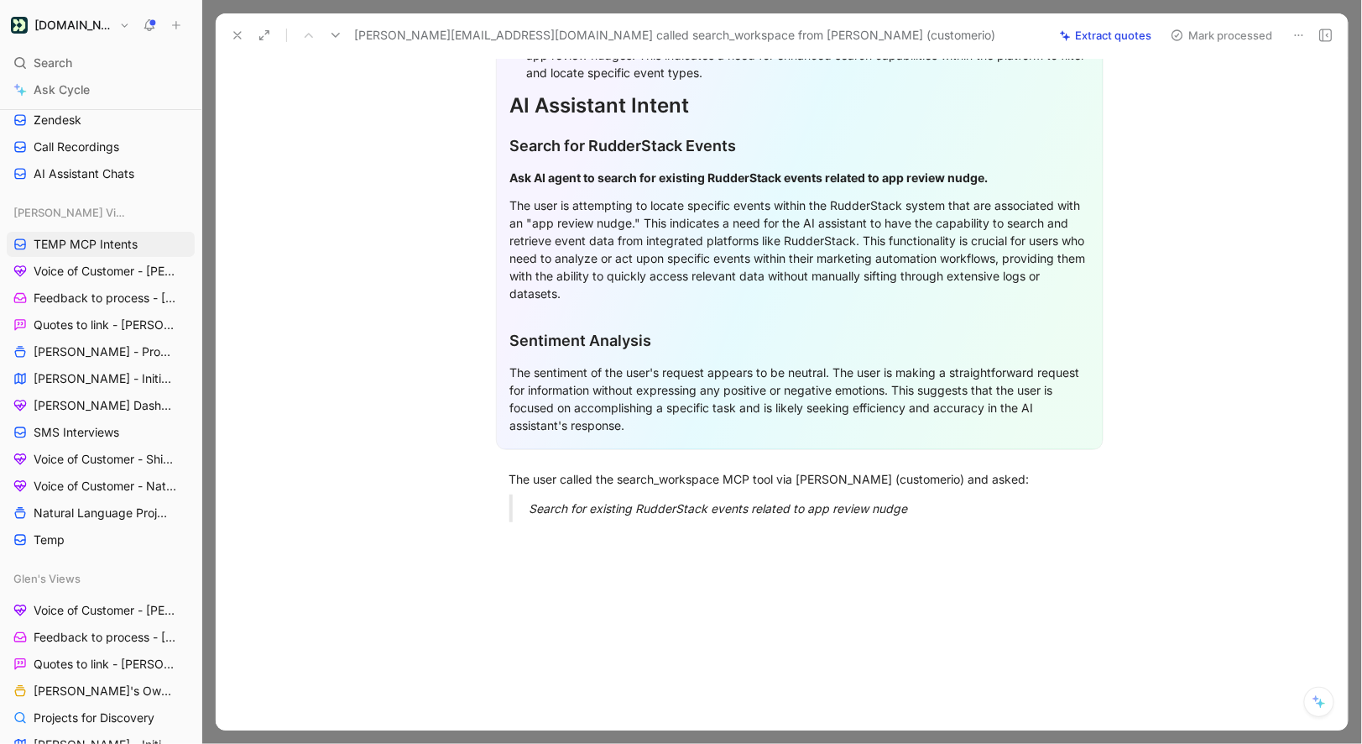
drag, startPoint x: 512, startPoint y: 452, endPoint x: 998, endPoint y: 513, distance: 489.8
click at [998, 513] on div "Quote A General Feedback Prompt Below is the analysis of the customer feedback …" at bounding box center [799, 315] width 1097 height 887
click at [470, 438] on button "Quote" at bounding box center [480, 451] width 60 height 27
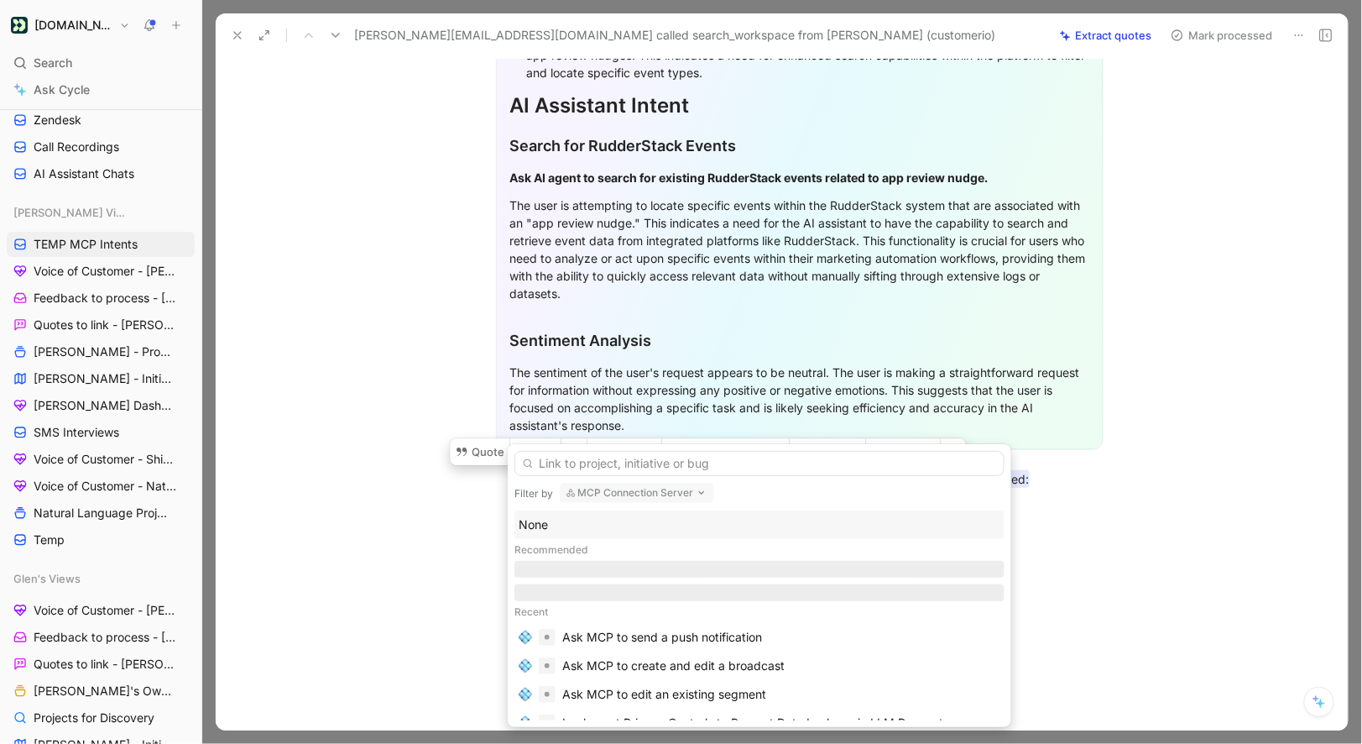
click at [543, 525] on div "None" at bounding box center [760, 525] width 482 height 20
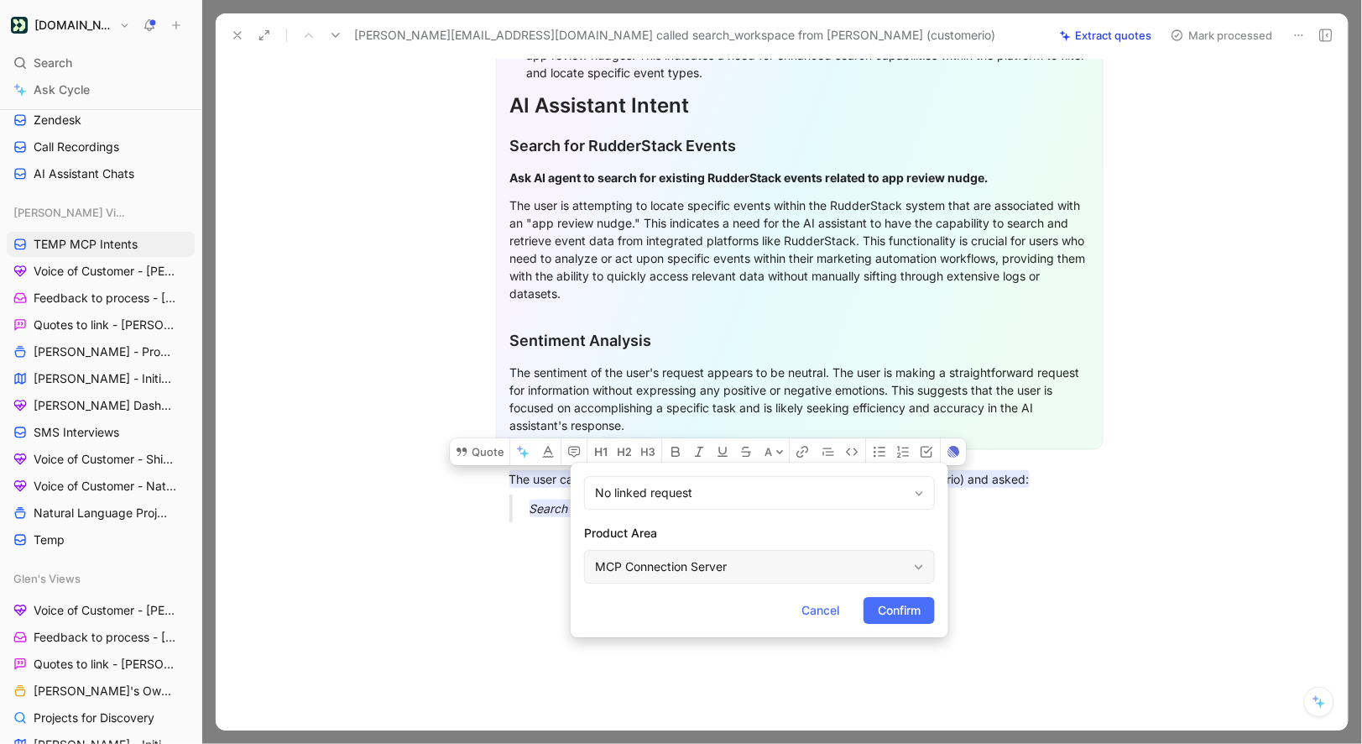
click at [639, 562] on div "MCP Connection Server" at bounding box center [751, 567] width 312 height 20
click at [921, 606] on span "Confirm" at bounding box center [899, 610] width 43 height 20
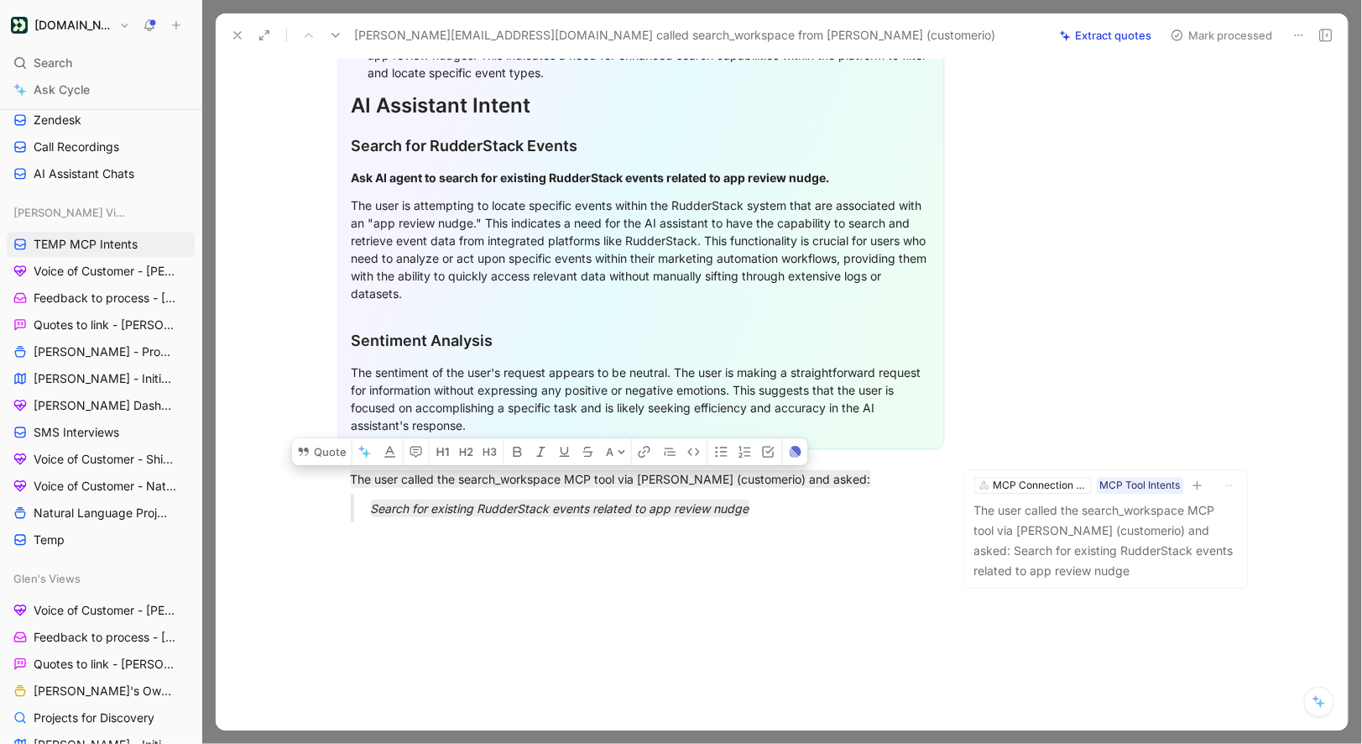
click at [1196, 43] on button "Mark processed" at bounding box center [1222, 36] width 118 height 24
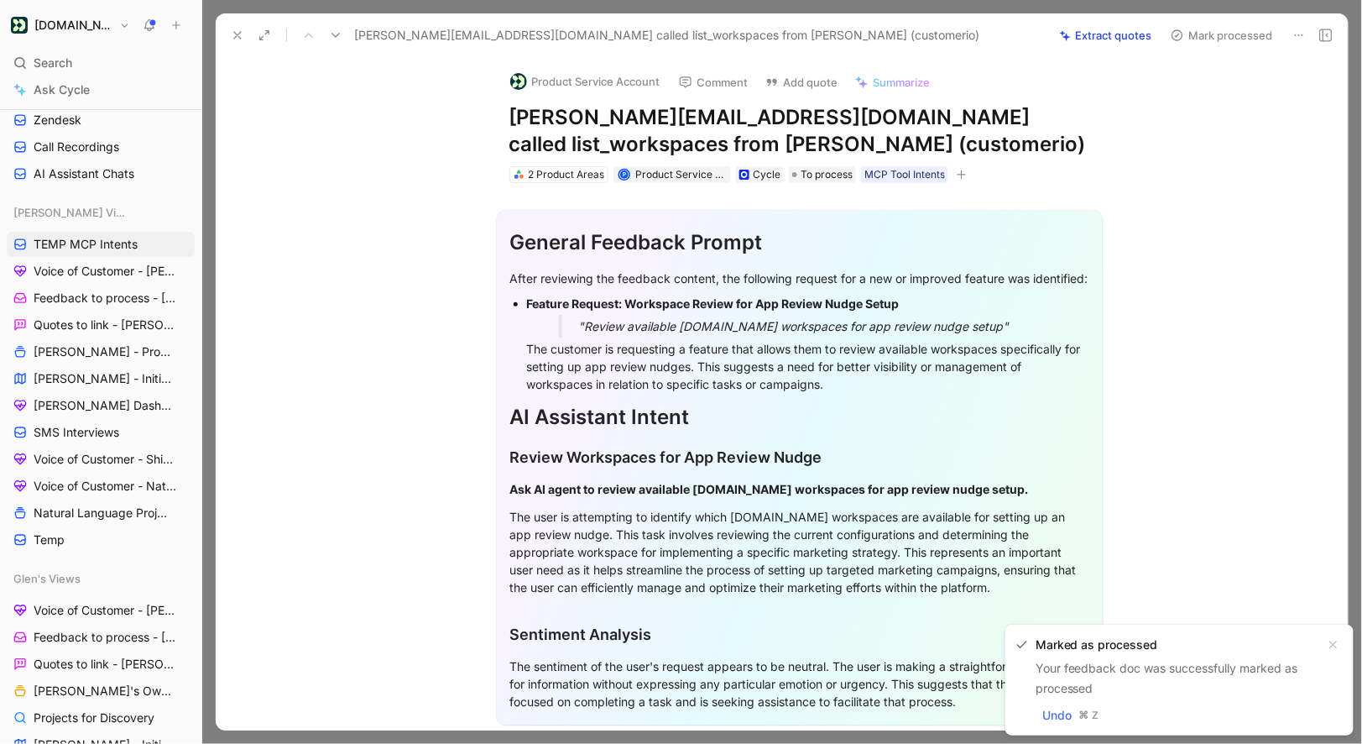
click at [558, 90] on button "Product Service Account" at bounding box center [585, 81] width 165 height 25
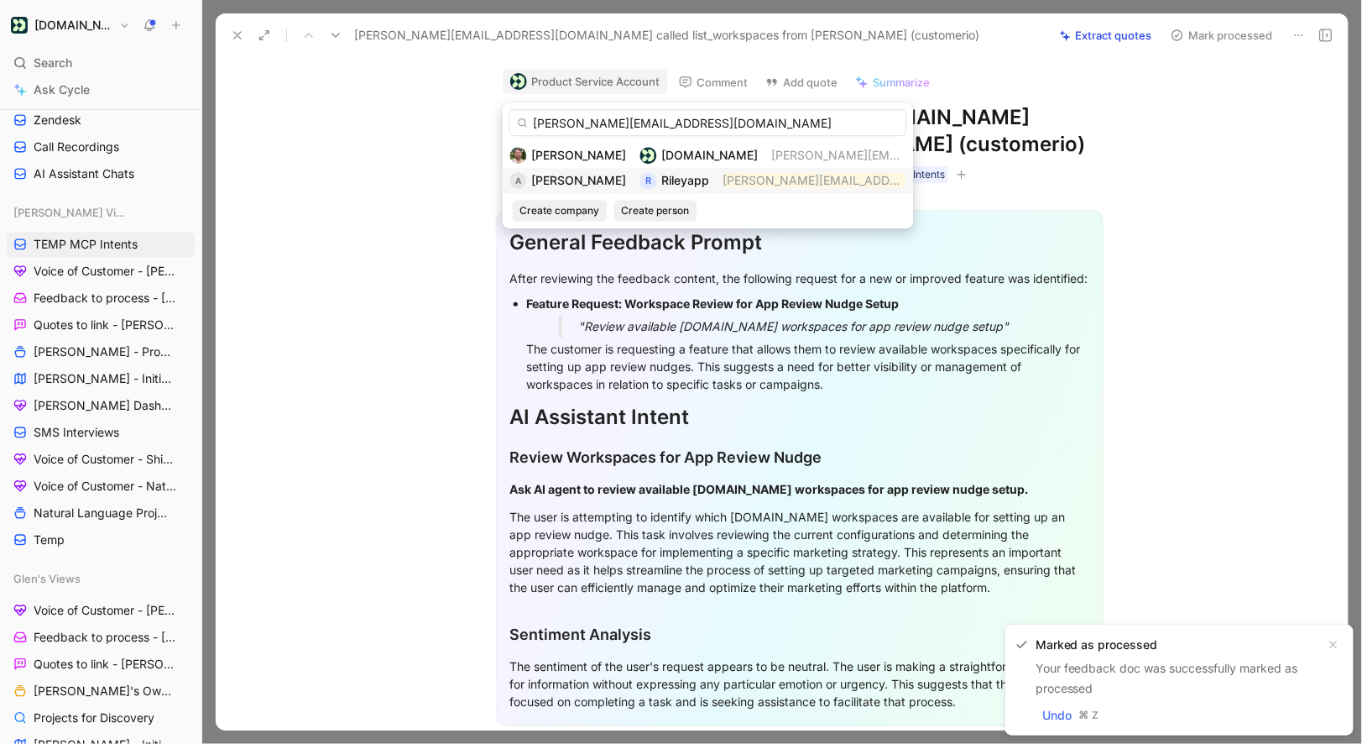
type input "amanda@rileyapp.com"
click at [570, 178] on span "Amanda" at bounding box center [579, 180] width 95 height 14
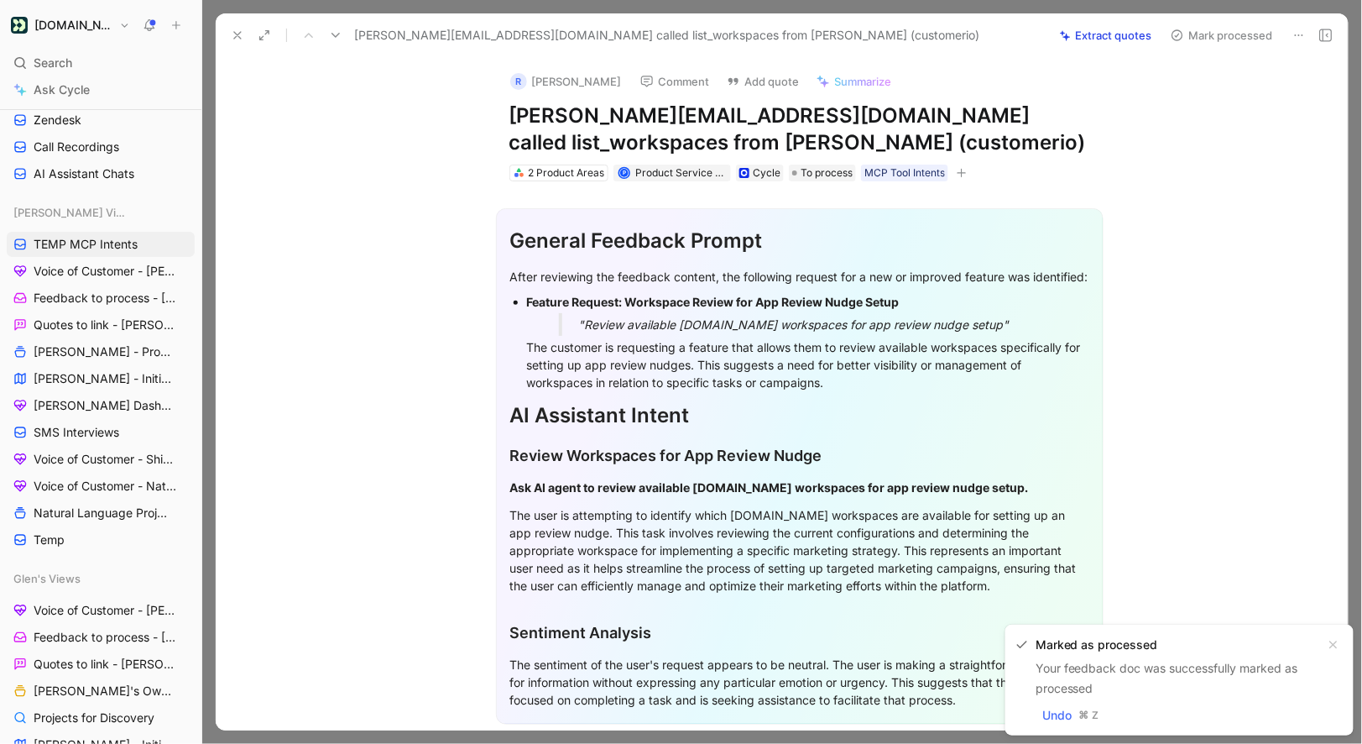
scroll to position [319, 0]
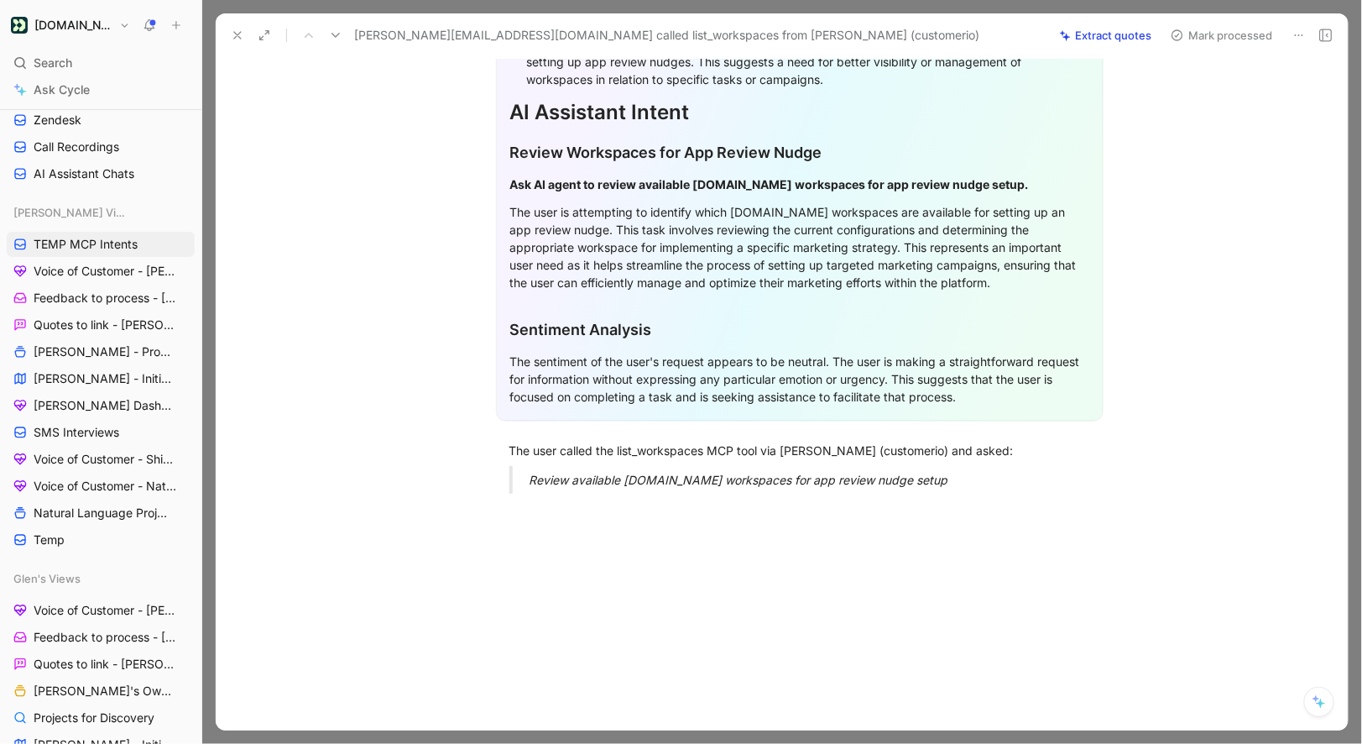
drag, startPoint x: 512, startPoint y: 446, endPoint x: 911, endPoint y: 494, distance: 401.6
click at [911, 494] on div "General Feedback Prompt After reviewing the feedback content, the following req…" at bounding box center [799, 192] width 1097 height 629
click at [508, 421] on button "Quote" at bounding box center [486, 423] width 60 height 27
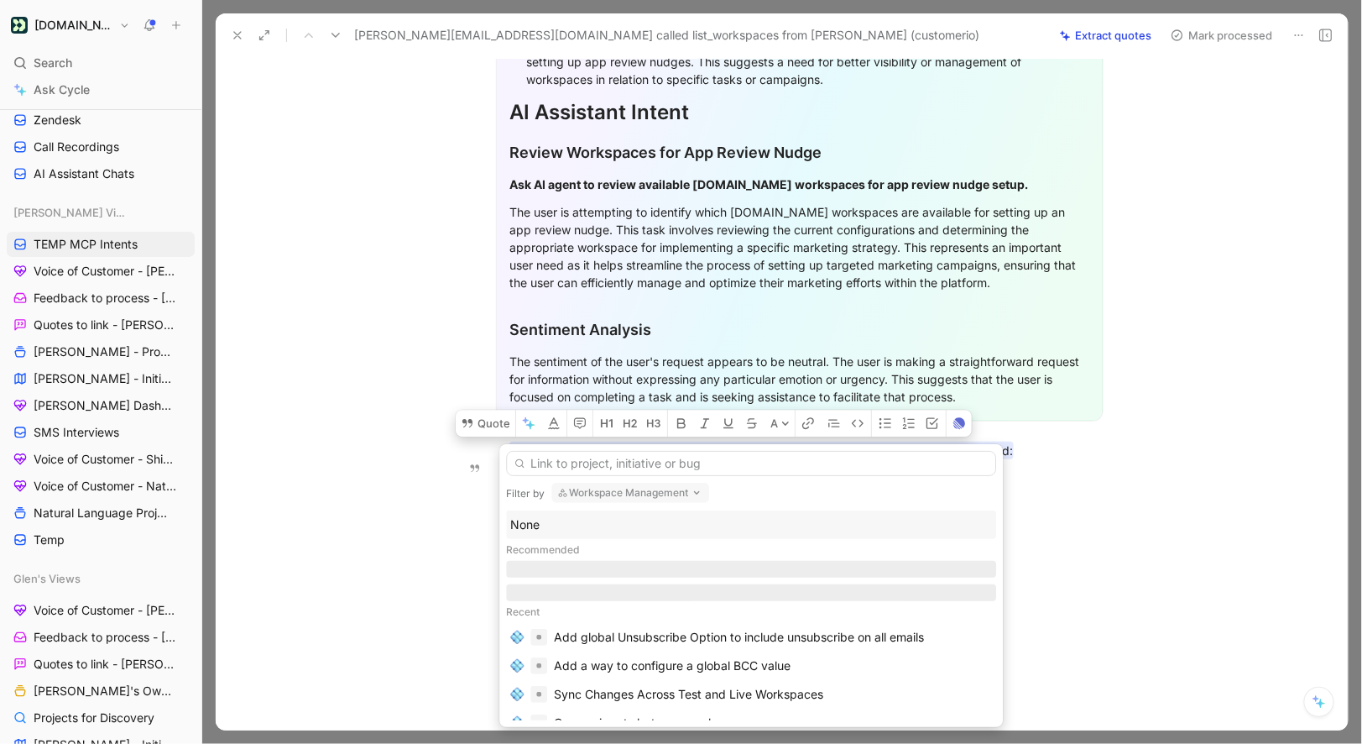
click at [563, 516] on div "None" at bounding box center [751, 525] width 482 height 20
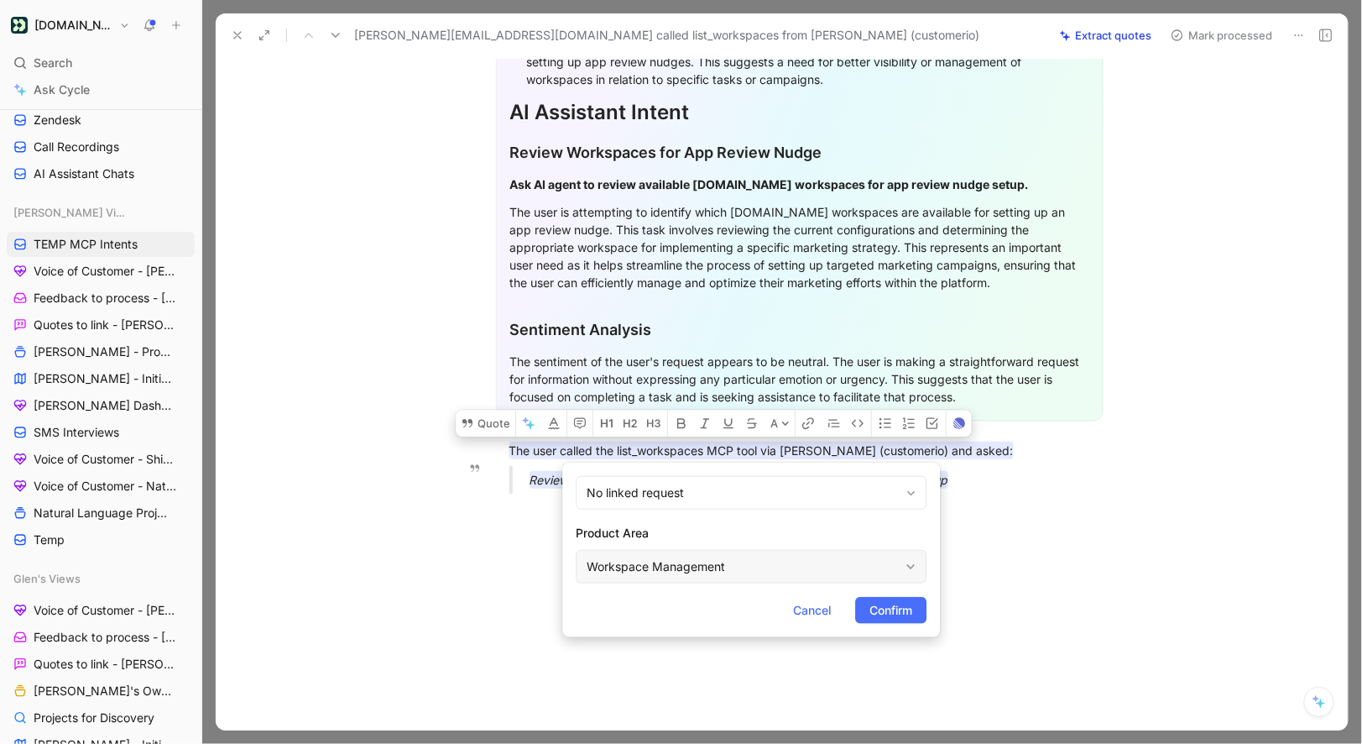
click at [627, 559] on div "Workspace Management" at bounding box center [743, 567] width 312 height 20
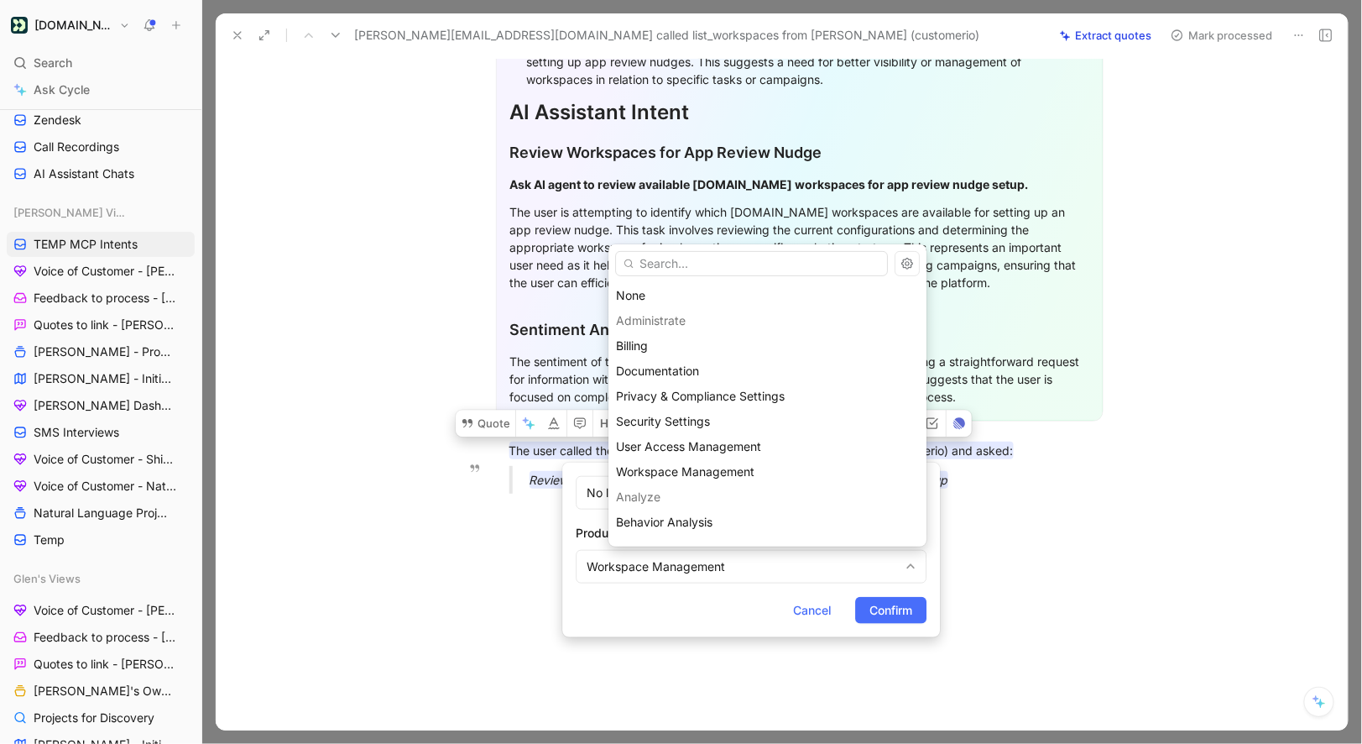
click at [661, 259] on input "text" at bounding box center [751, 263] width 273 height 25
type input "mc"
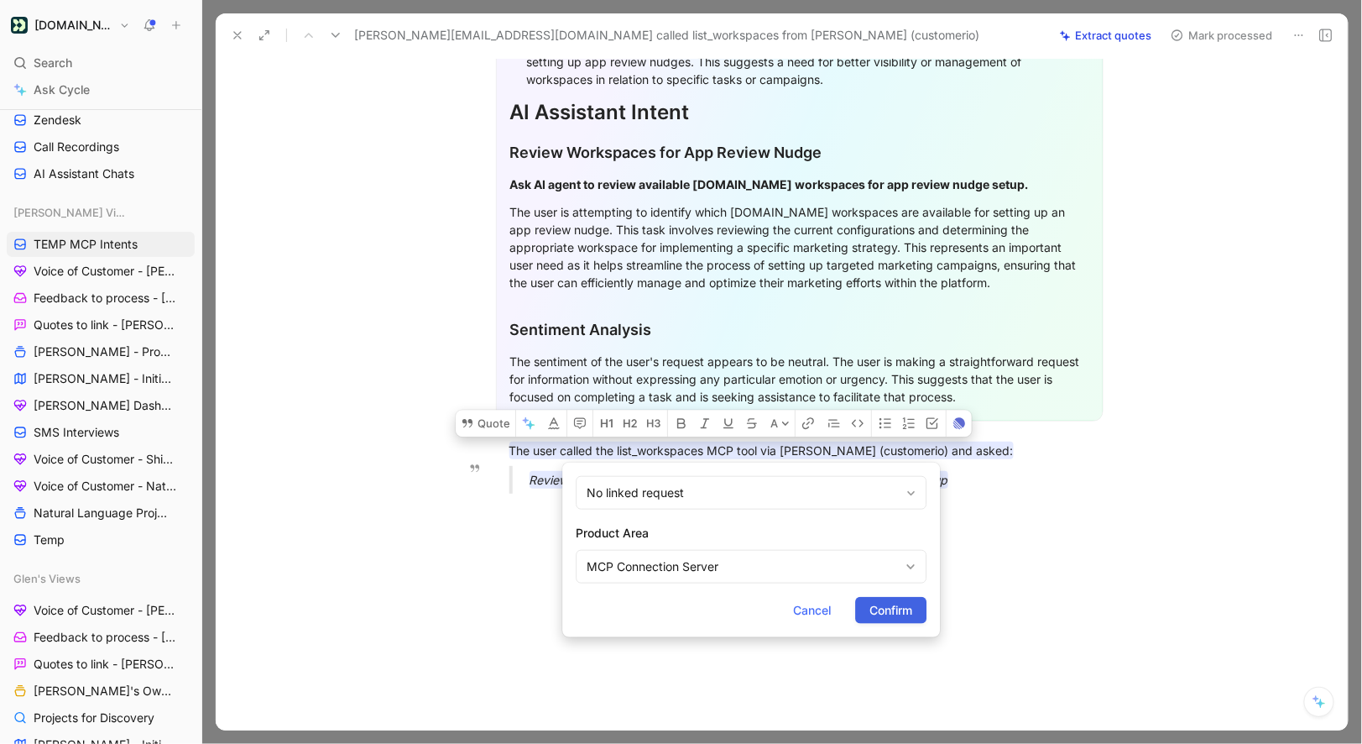
click at [880, 607] on span "Confirm" at bounding box center [891, 610] width 43 height 20
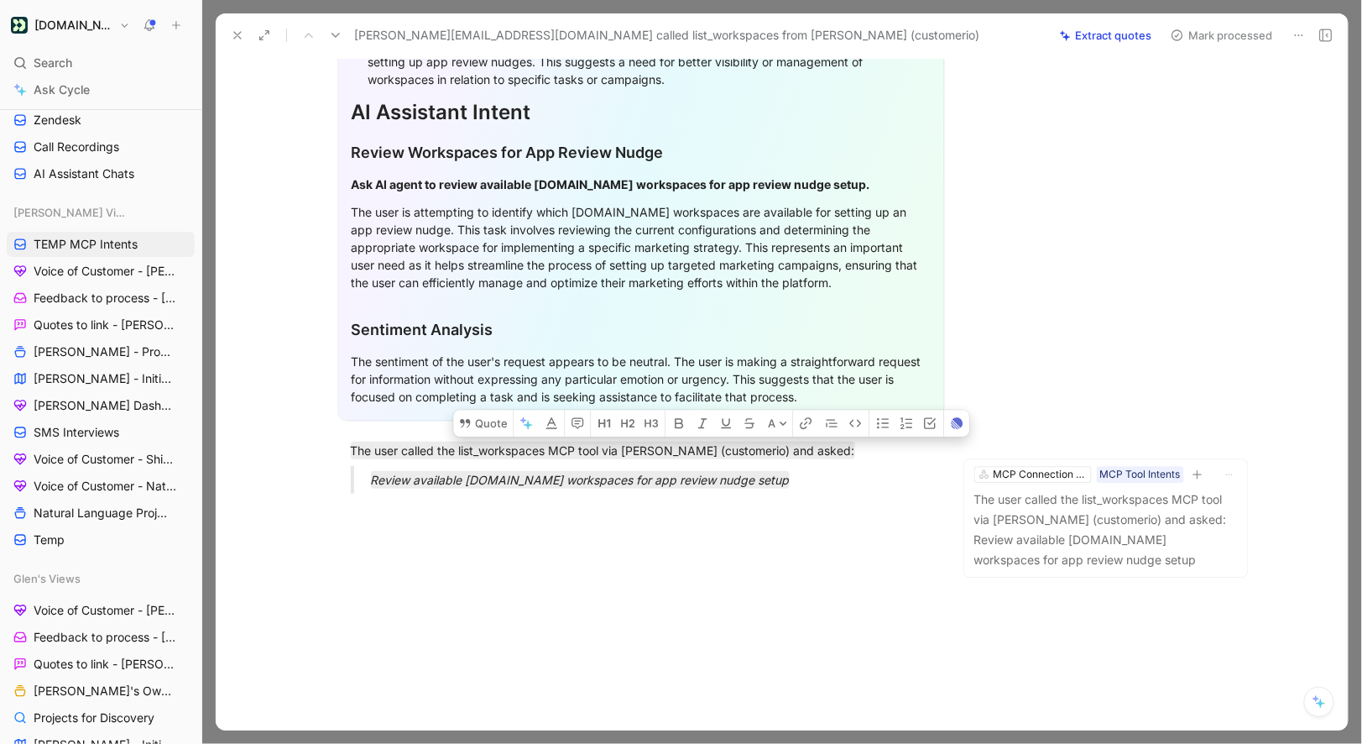
click at [1205, 42] on button "Mark processed" at bounding box center [1222, 36] width 118 height 24
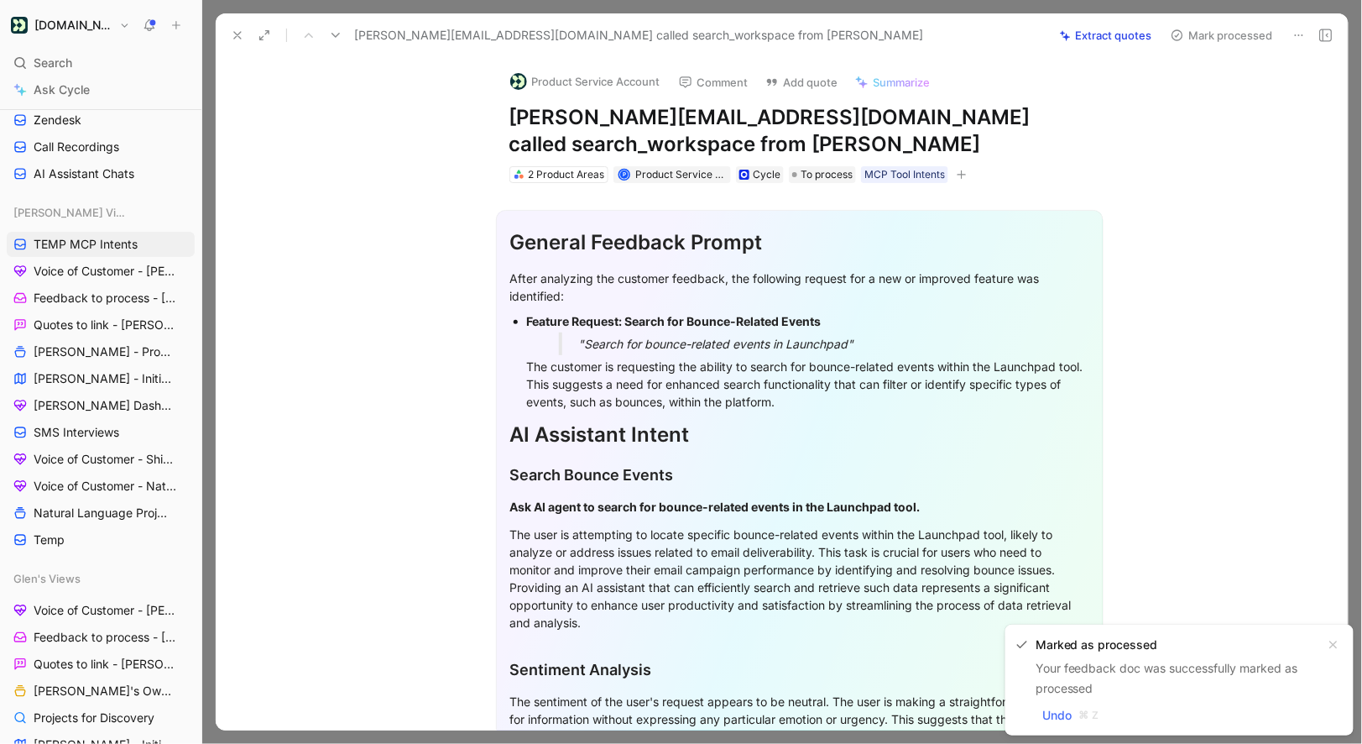
drag, startPoint x: 513, startPoint y: 123, endPoint x: 752, endPoint y: 120, distance: 239.2
click at [752, 120] on h1 "calvin@nextlevelflag.com called search_workspace from Claude" at bounding box center [800, 131] width 581 height 54
copy h1 "calvin@nextlevelflag.com"
click at [601, 86] on button "Product Service Account" at bounding box center [585, 81] width 165 height 25
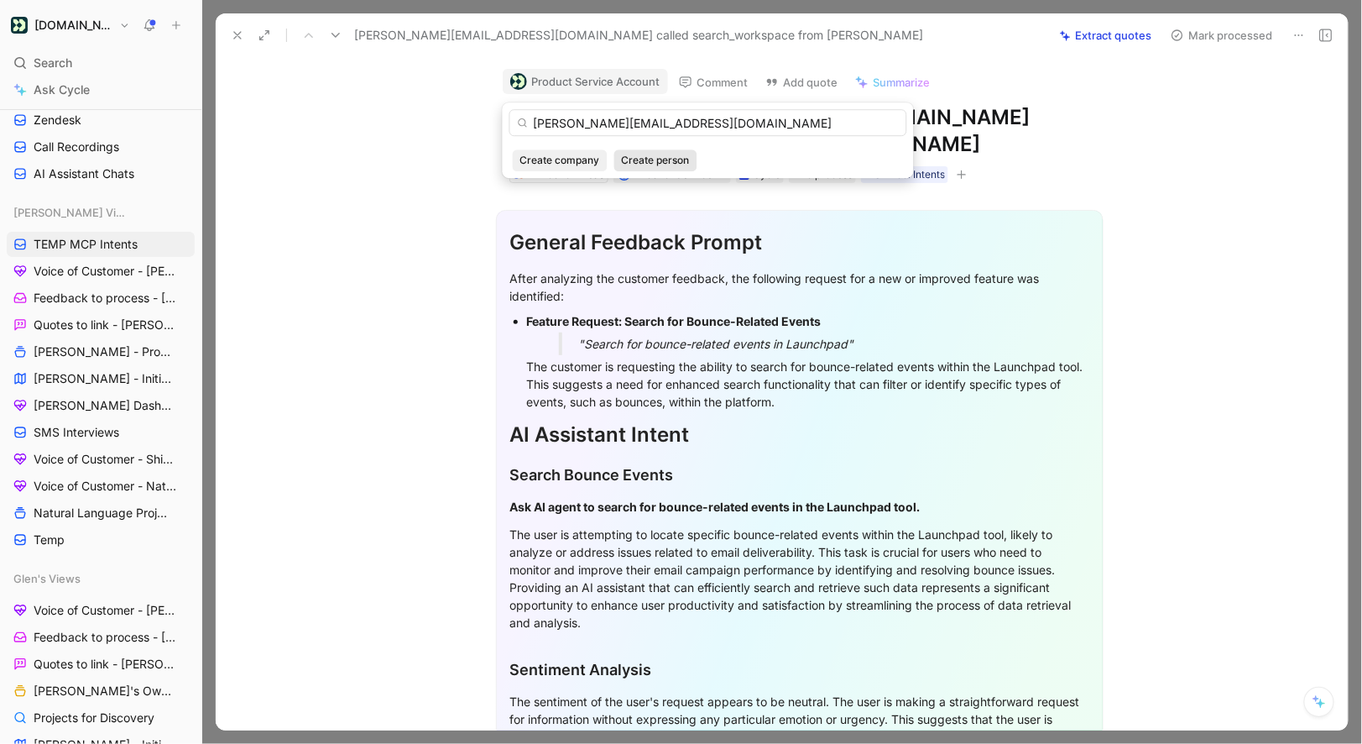
type input "calvin@nextlevelflag.com"
click at [650, 156] on span "Create person" at bounding box center [656, 160] width 68 height 17
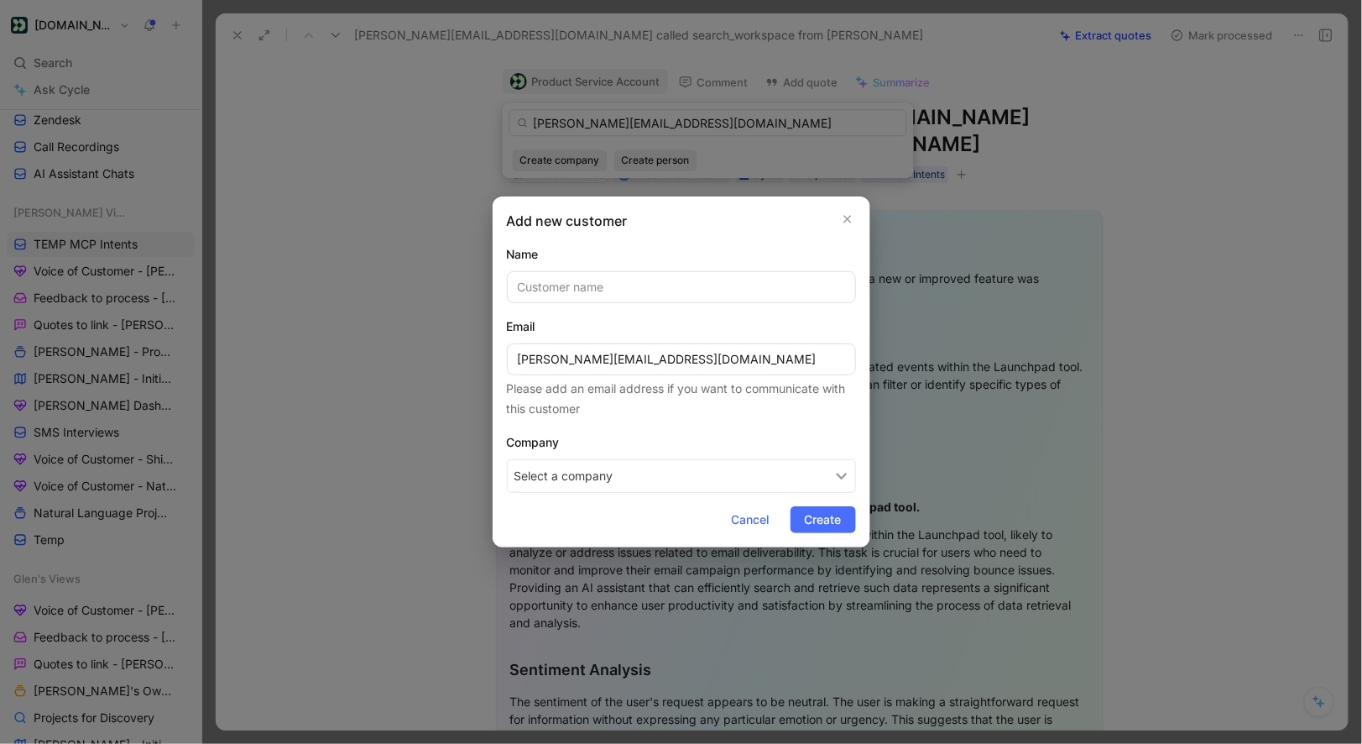
click at [536, 480] on button "Select a company" at bounding box center [681, 476] width 349 height 34
type input "Next Level Sports"
click at [582, 550] on mark "Next Level Sports" at bounding box center [587, 548] width 99 height 14
click at [830, 520] on span "Create" at bounding box center [823, 520] width 37 height 20
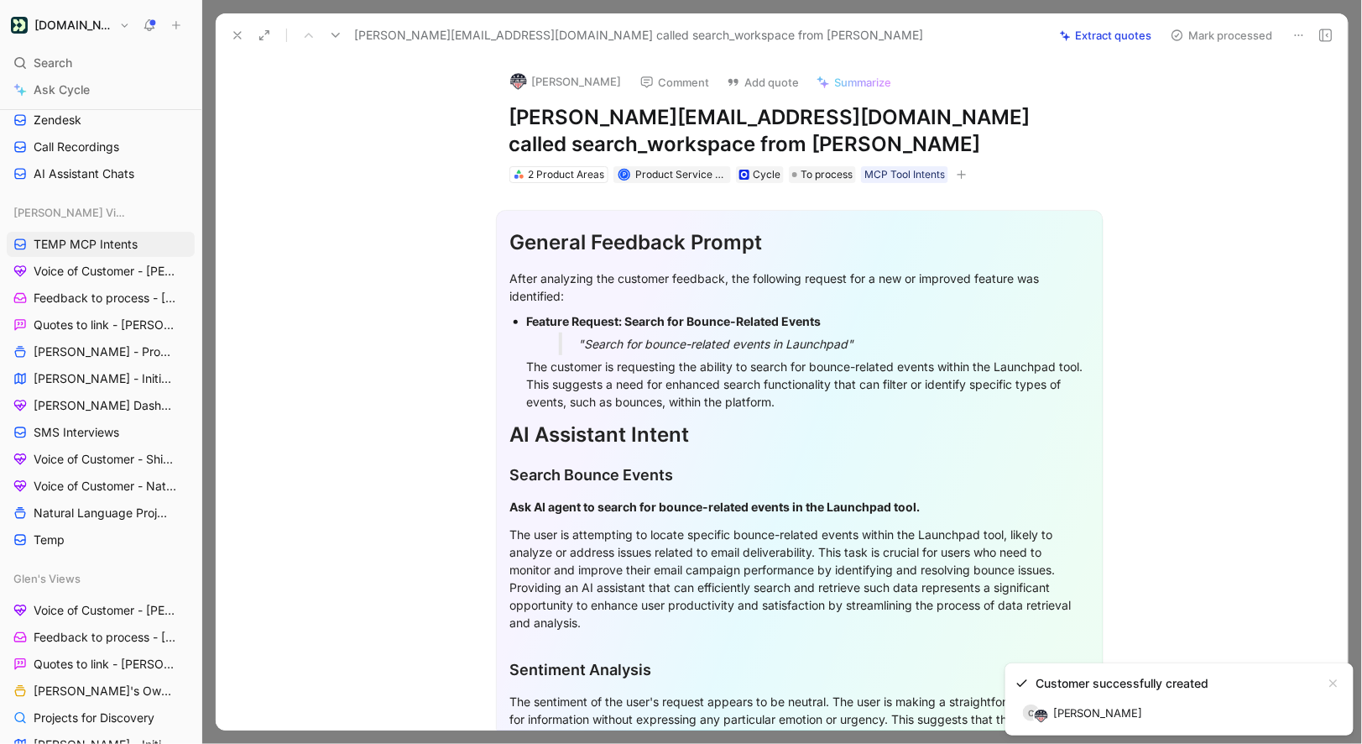
scroll to position [339, 0]
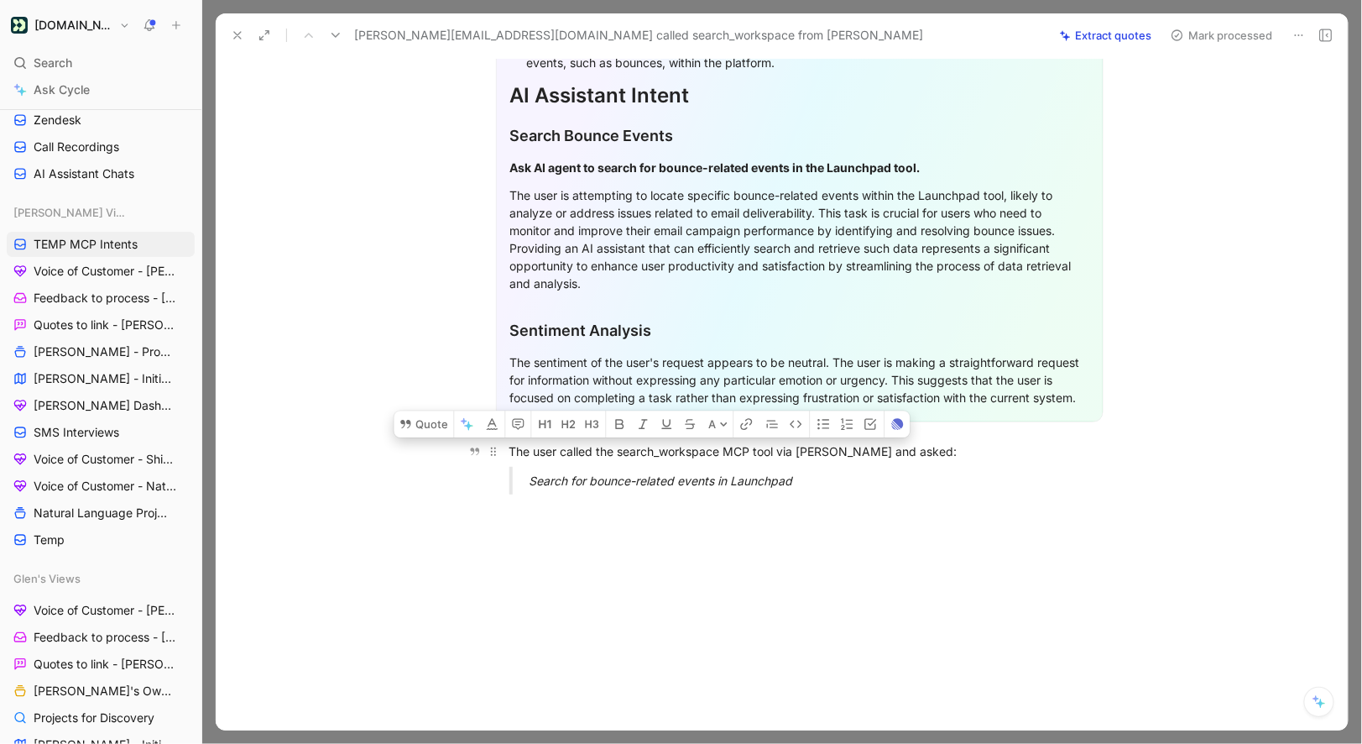
drag, startPoint x: 806, startPoint y: 478, endPoint x: 510, endPoint y: 448, distance: 296.9
click at [510, 450] on div "General Feedback Prompt After analyzing the customer feedback, the following re…" at bounding box center [799, 176] width 1097 height 664
click at [435, 431] on button "Quote" at bounding box center [424, 423] width 60 height 27
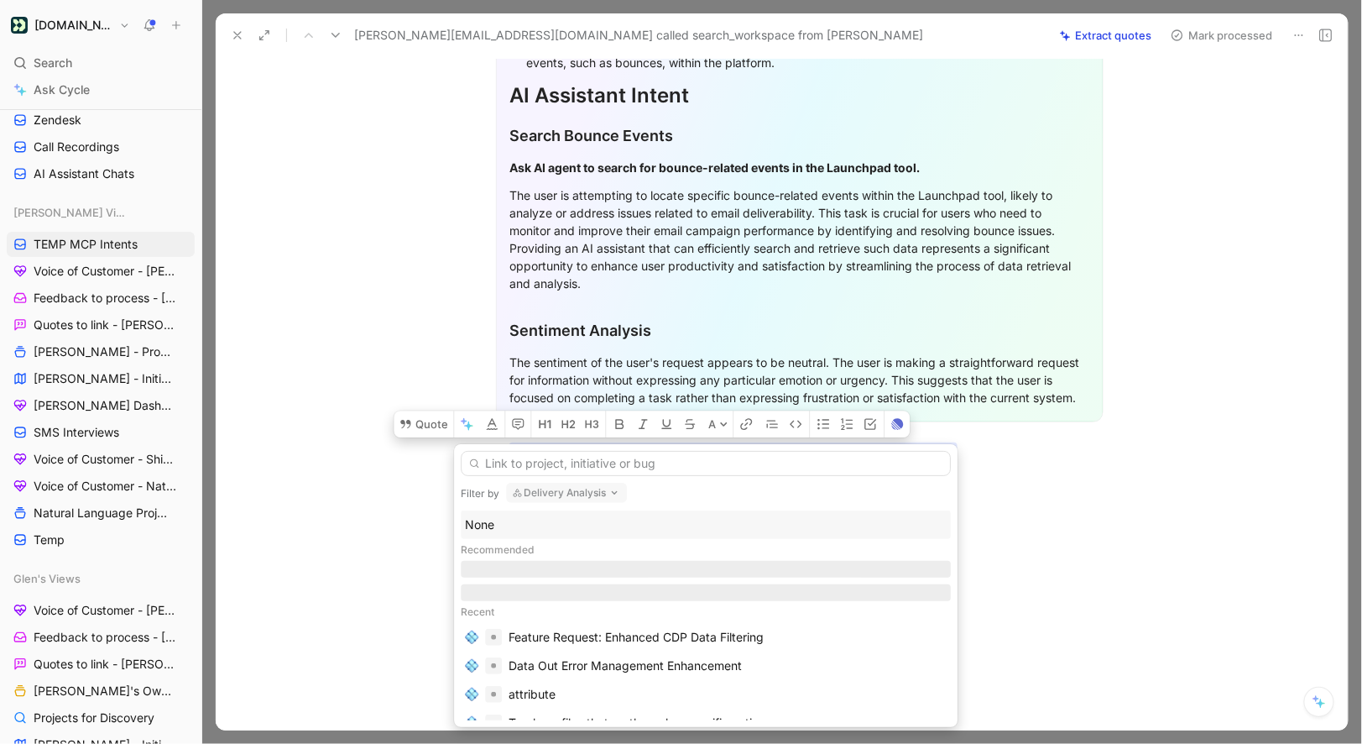
click at [487, 530] on div "None" at bounding box center [706, 525] width 482 height 20
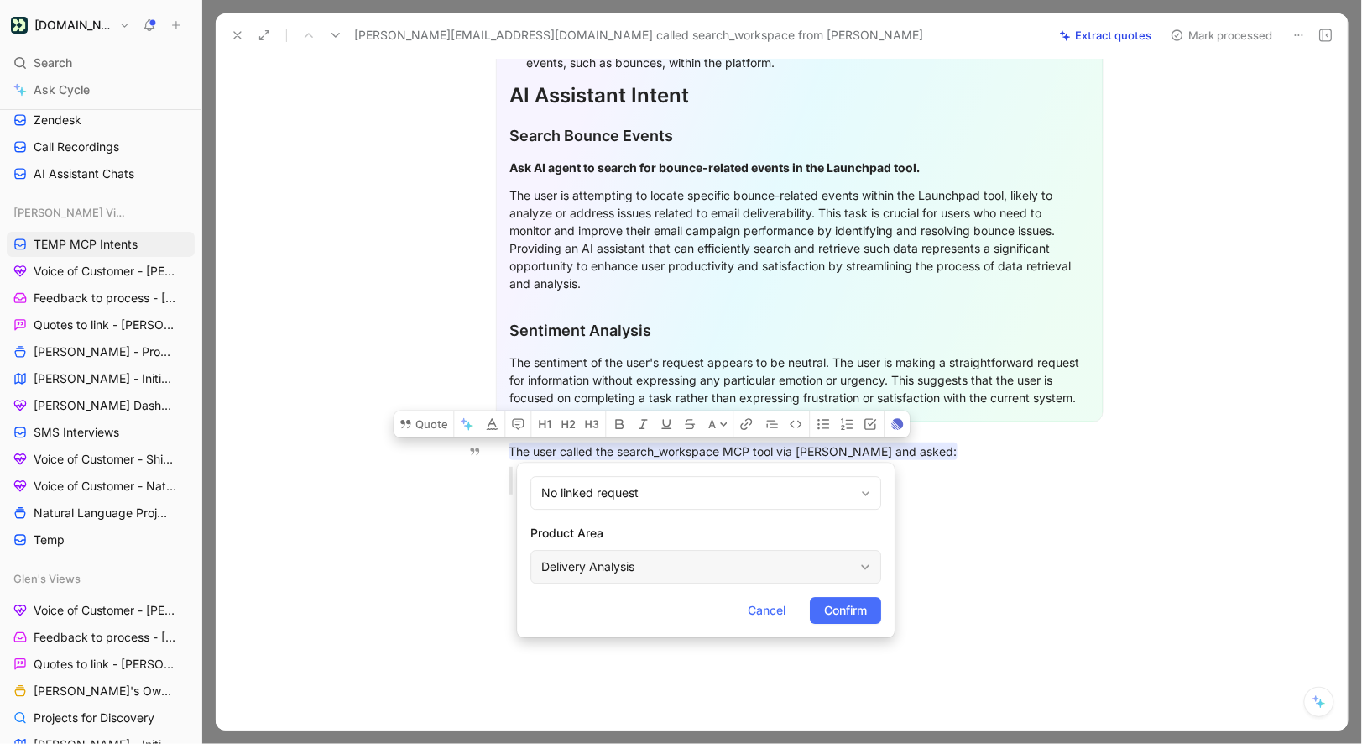
click at [653, 571] on div "Delivery Analysis" at bounding box center [697, 567] width 312 height 20
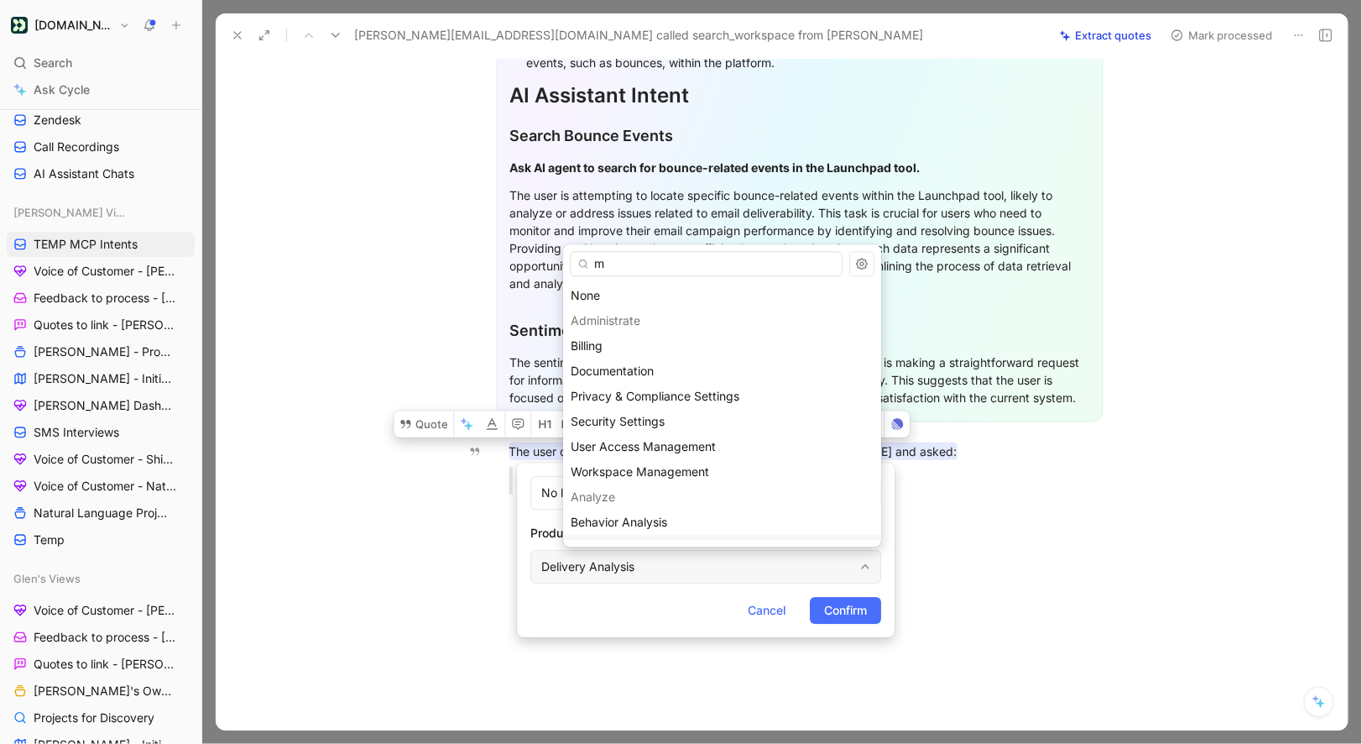
type input "mc"
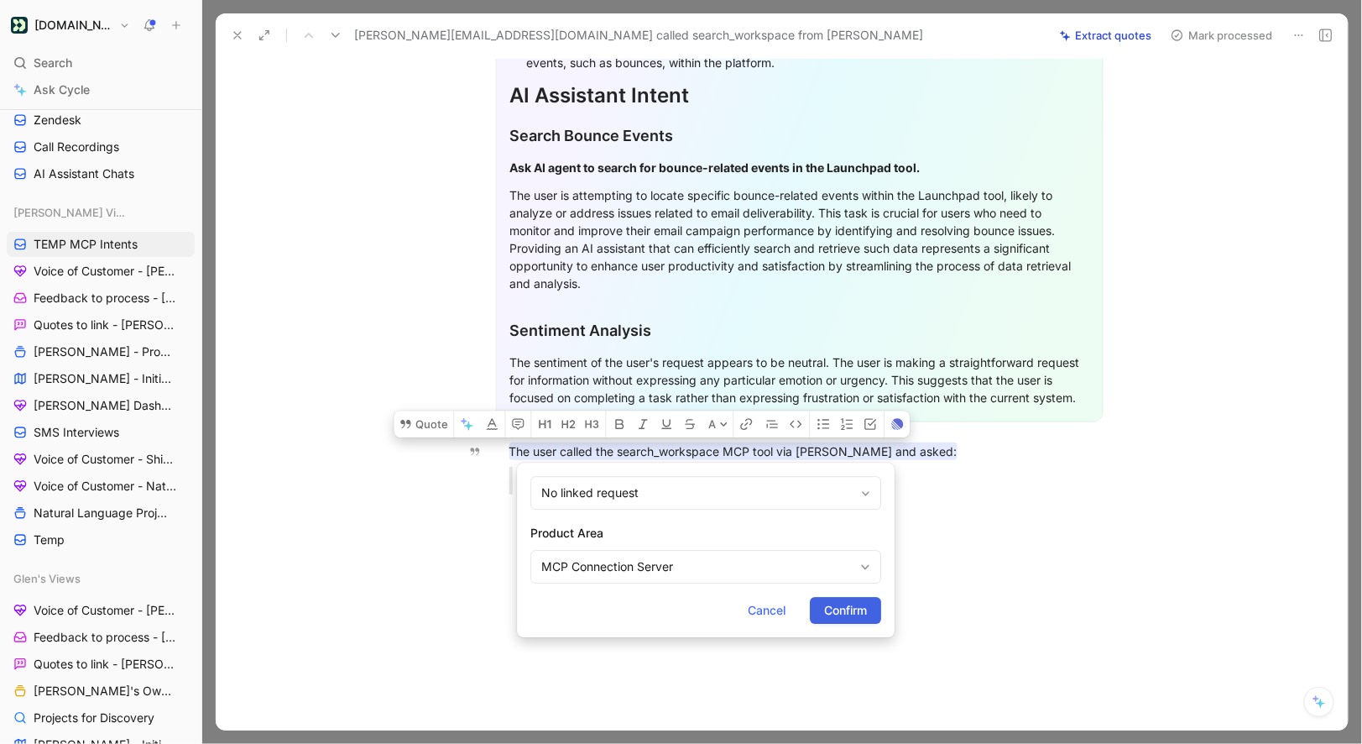
click at [844, 606] on span "Confirm" at bounding box center [845, 610] width 43 height 20
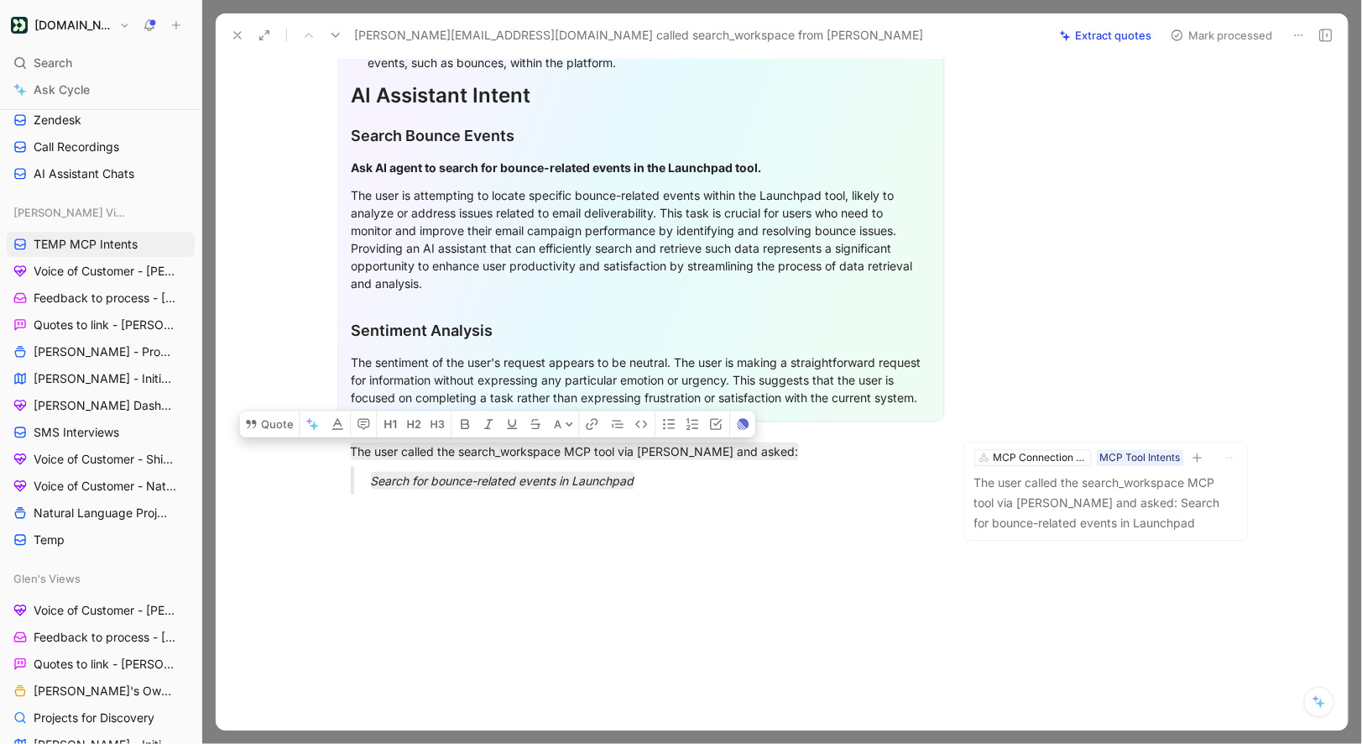
click at [1207, 28] on button "Mark processed" at bounding box center [1222, 36] width 118 height 24
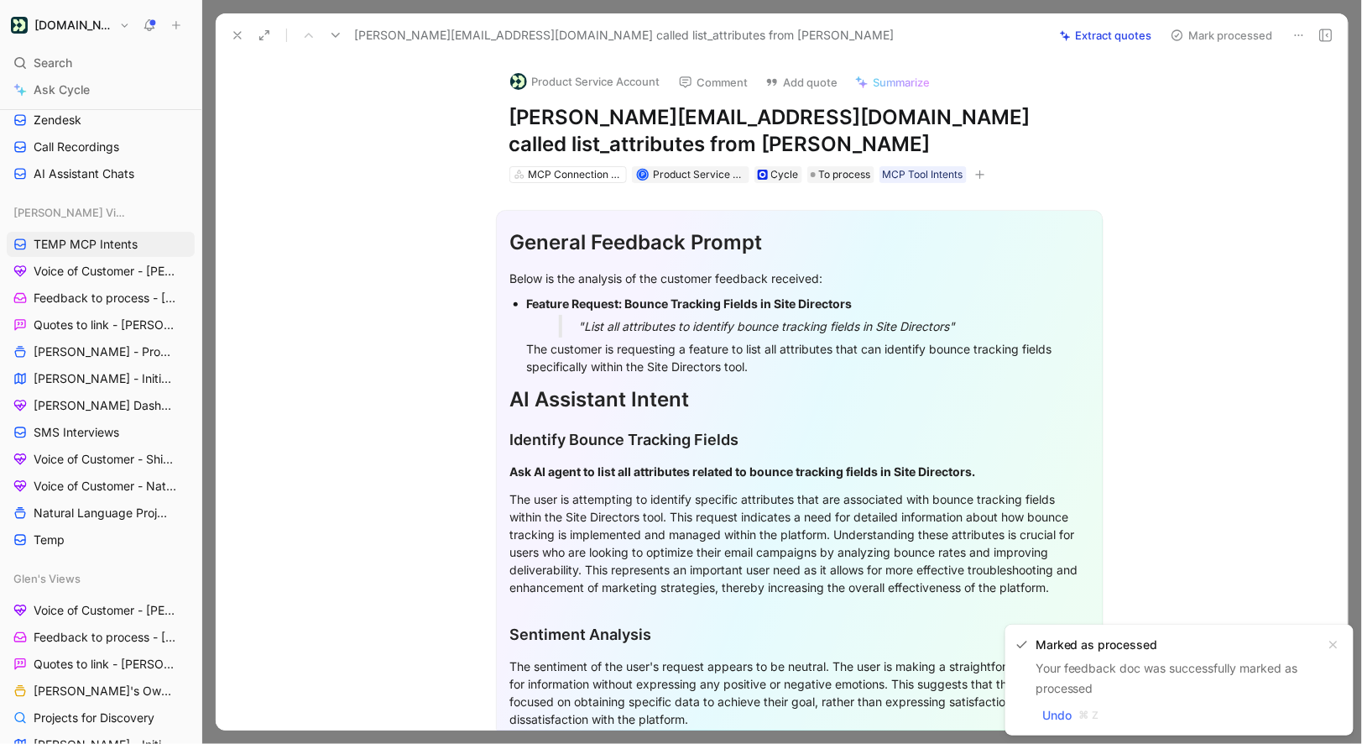
drag, startPoint x: 756, startPoint y: 120, endPoint x: 509, endPoint y: 118, distance: 247.6
click at [510, 118] on h1 "calvin@nextlevelflag.com called list_attributes from Claude" at bounding box center [800, 131] width 581 height 54
copy h1 "calvin@nextlevelflag.com"
click at [567, 75] on button "Product Service Account" at bounding box center [585, 81] width 165 height 25
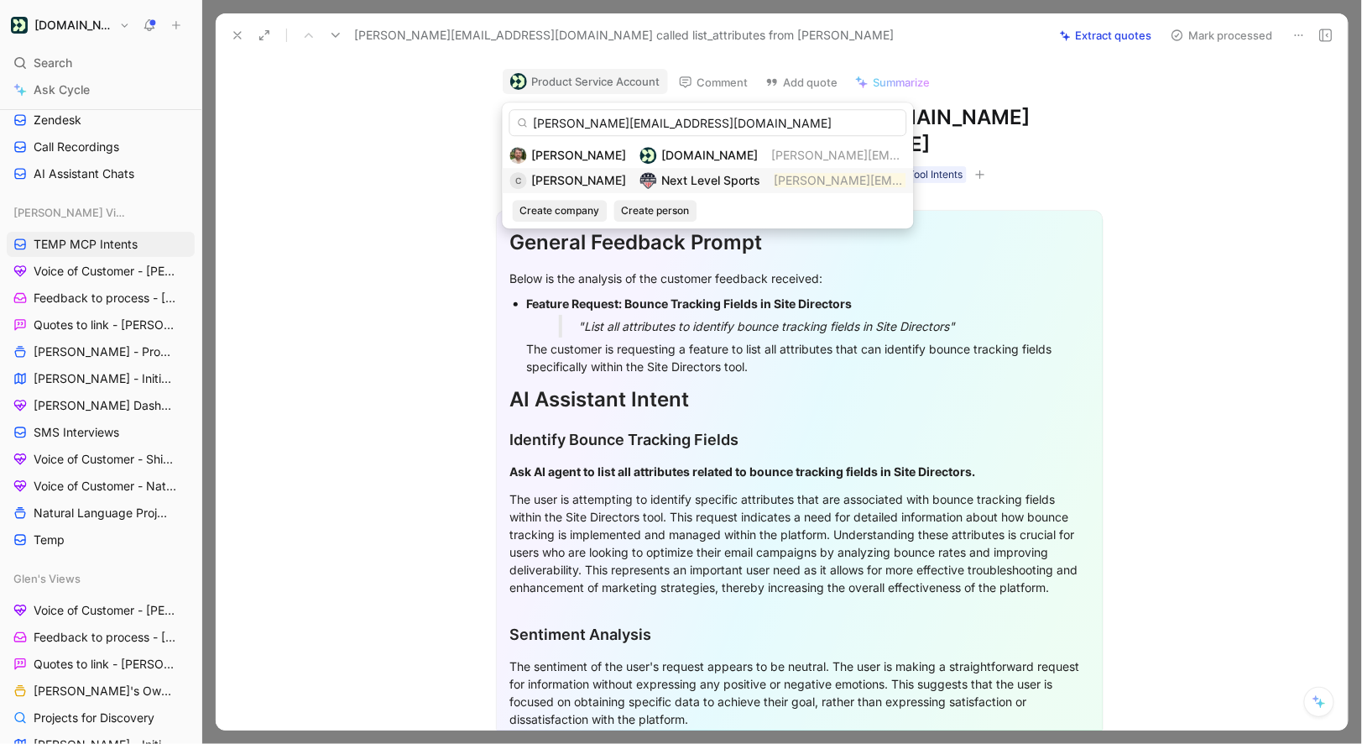
type input "calvin@nextlevelflag.com"
click at [640, 178] on img at bounding box center [648, 180] width 17 height 17
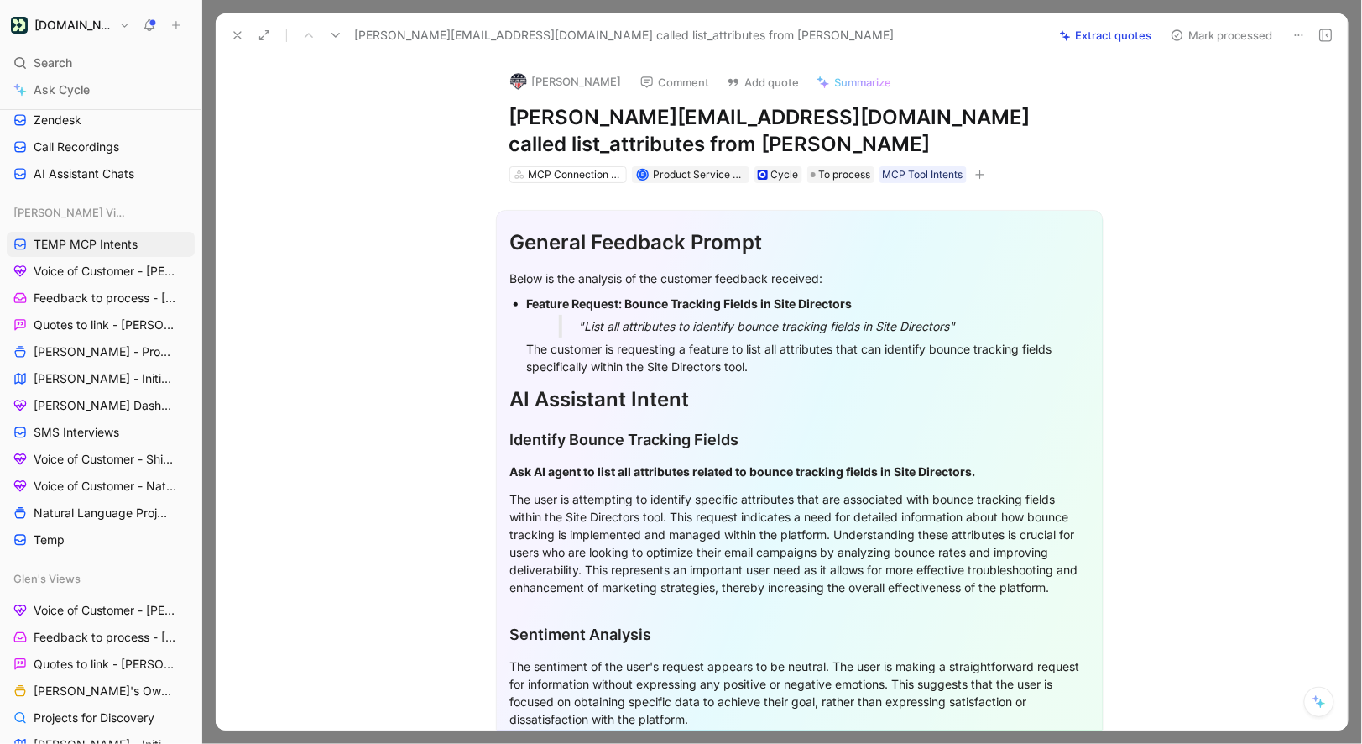
scroll to position [294, 0]
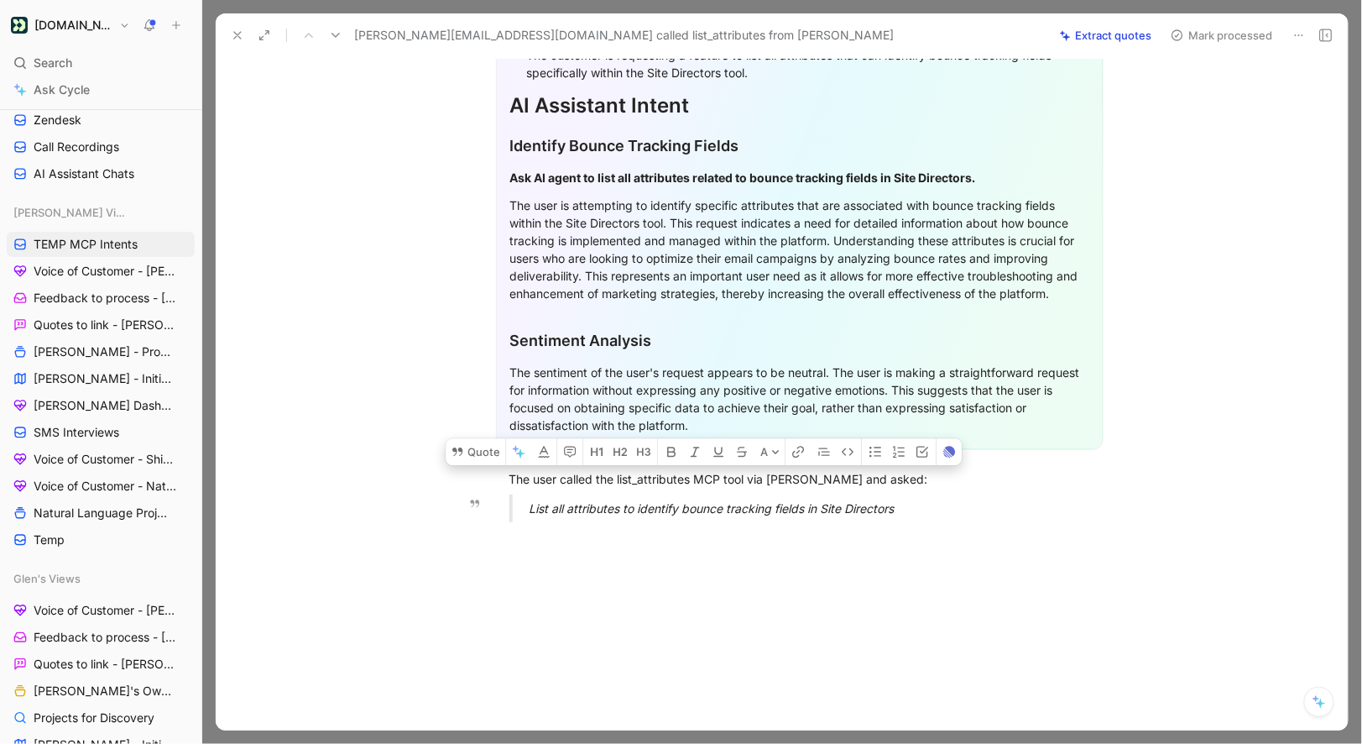
drag, startPoint x: 510, startPoint y: 452, endPoint x: 942, endPoint y: 479, distance: 433.2
click at [942, 479] on div "General Feedback Prompt Below is the analysis of the customer feedback received…" at bounding box center [799, 212] width 1097 height 646
click at [493, 438] on button "Quote" at bounding box center [476, 451] width 60 height 27
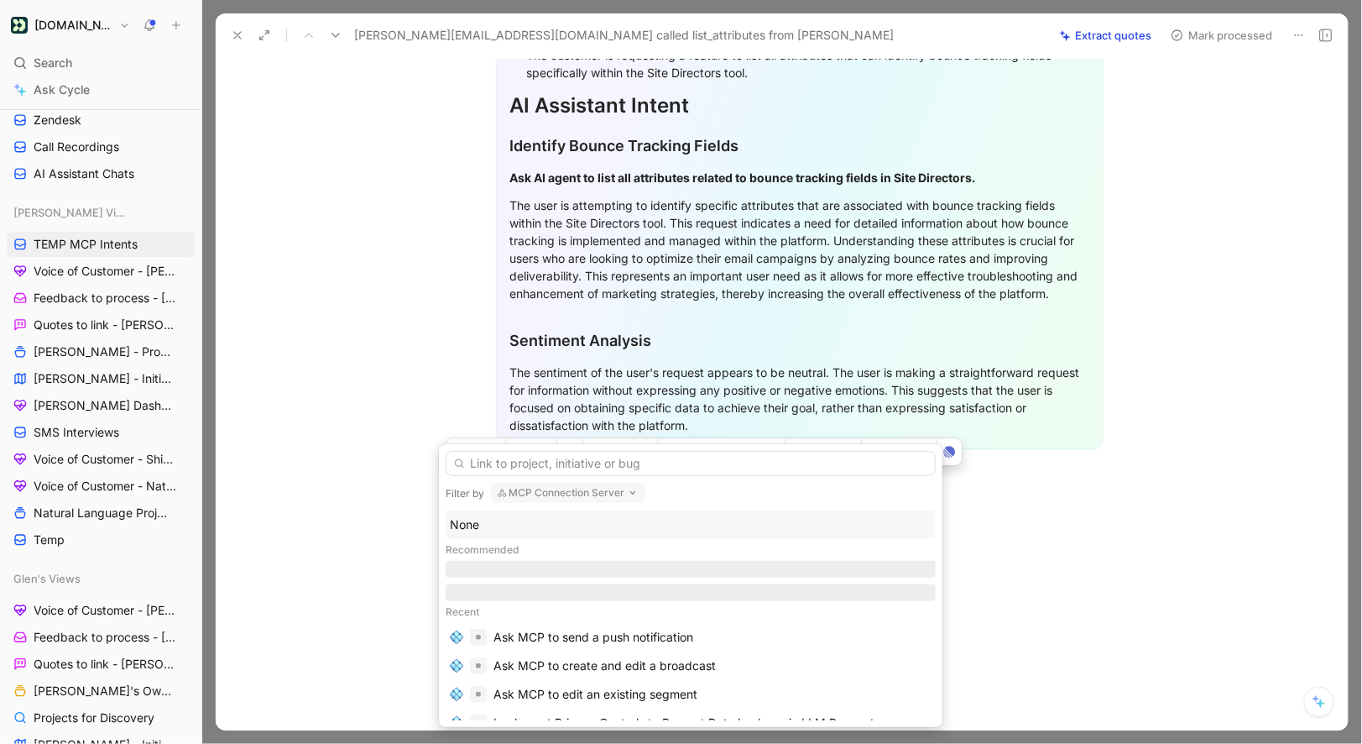
click at [499, 517] on div "None" at bounding box center [691, 525] width 482 height 20
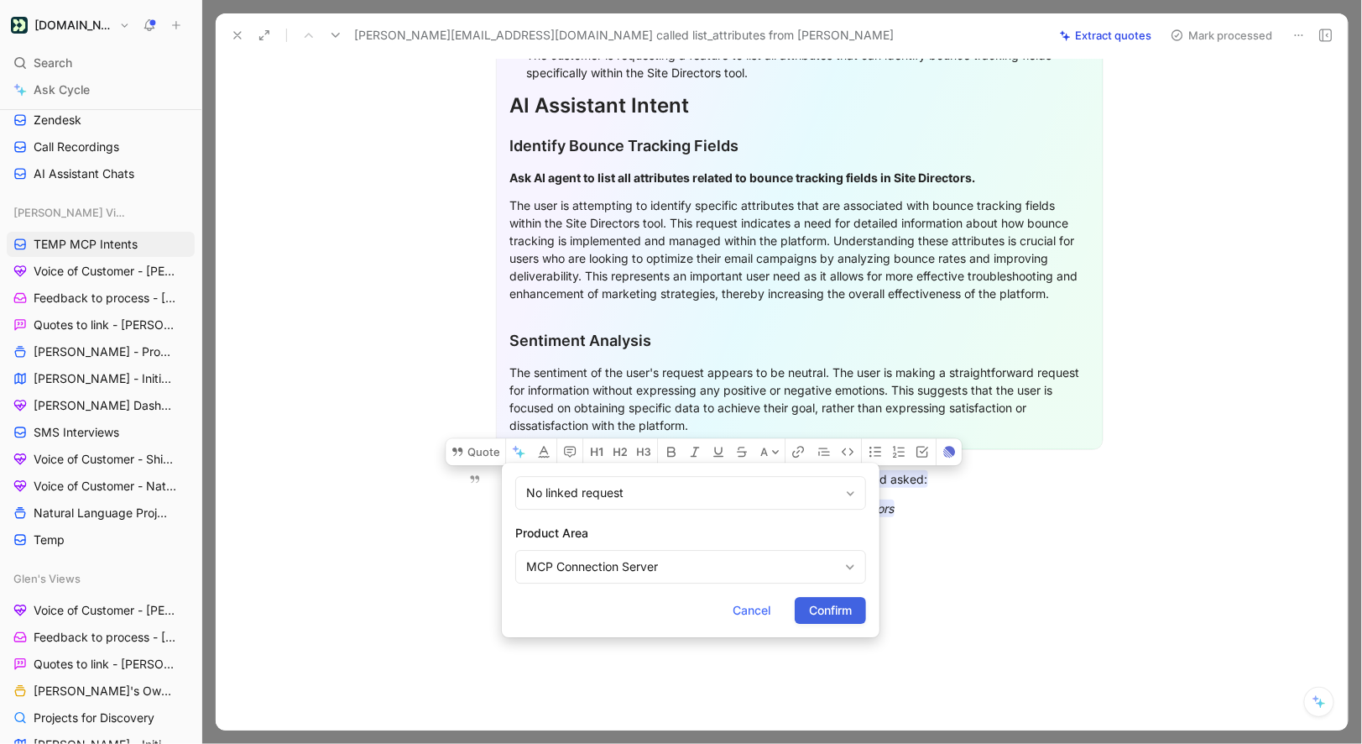
click at [802, 607] on button "Confirm" at bounding box center [830, 610] width 71 height 27
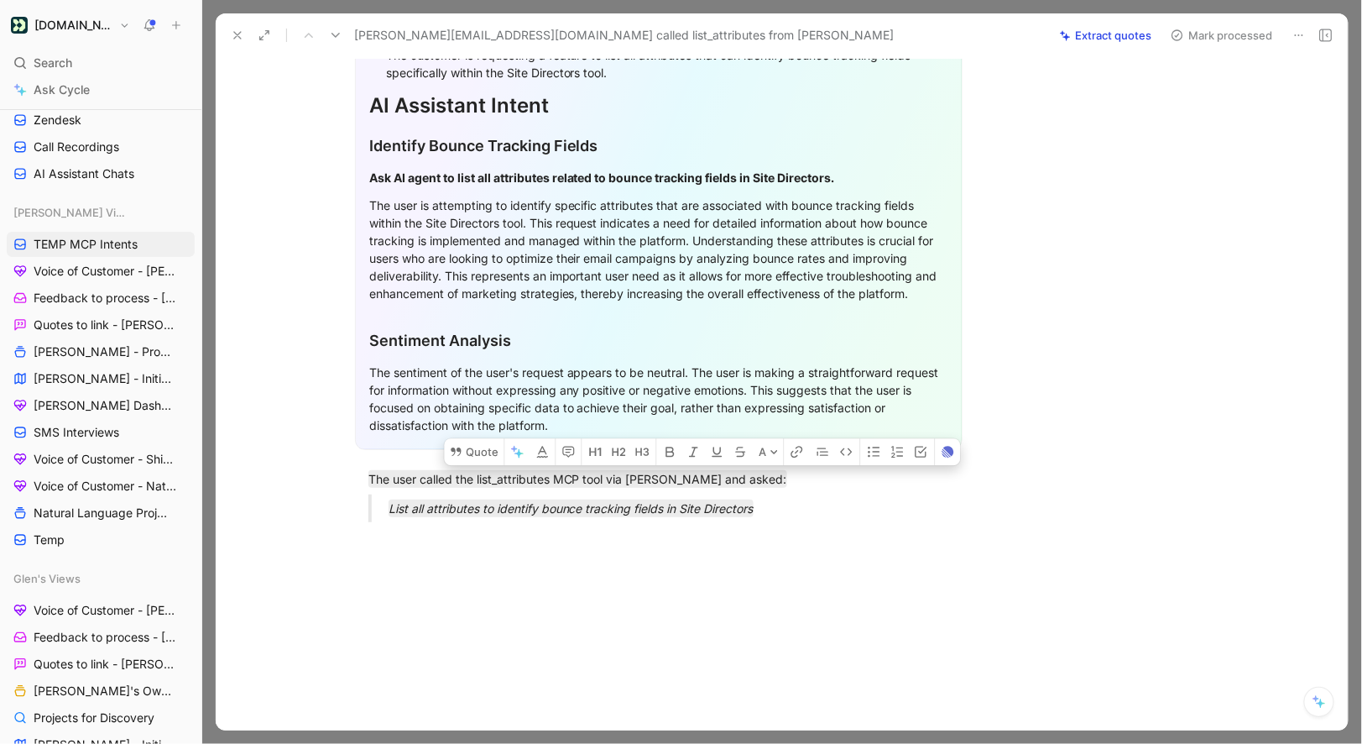
click at [1193, 39] on button "Mark processed" at bounding box center [1222, 36] width 118 height 24
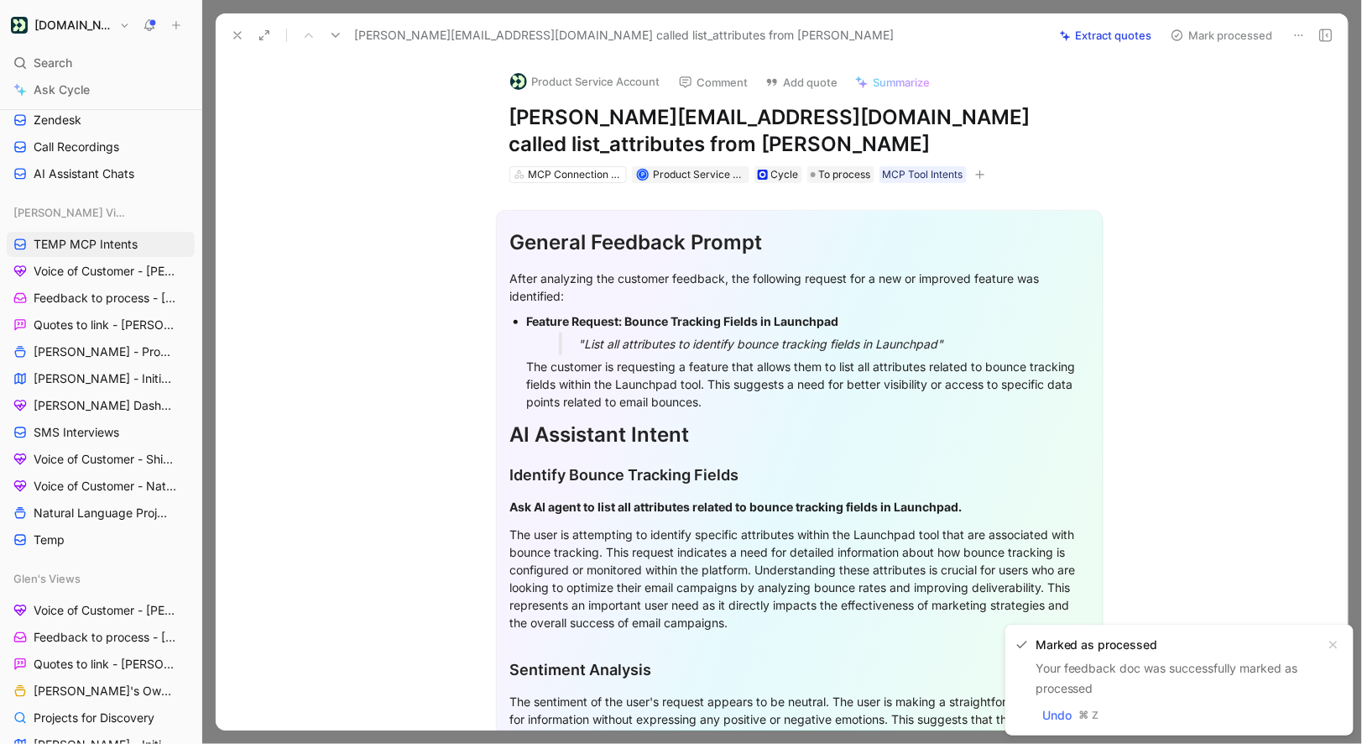
click at [545, 85] on button "Product Service Account" at bounding box center [585, 81] width 165 height 25
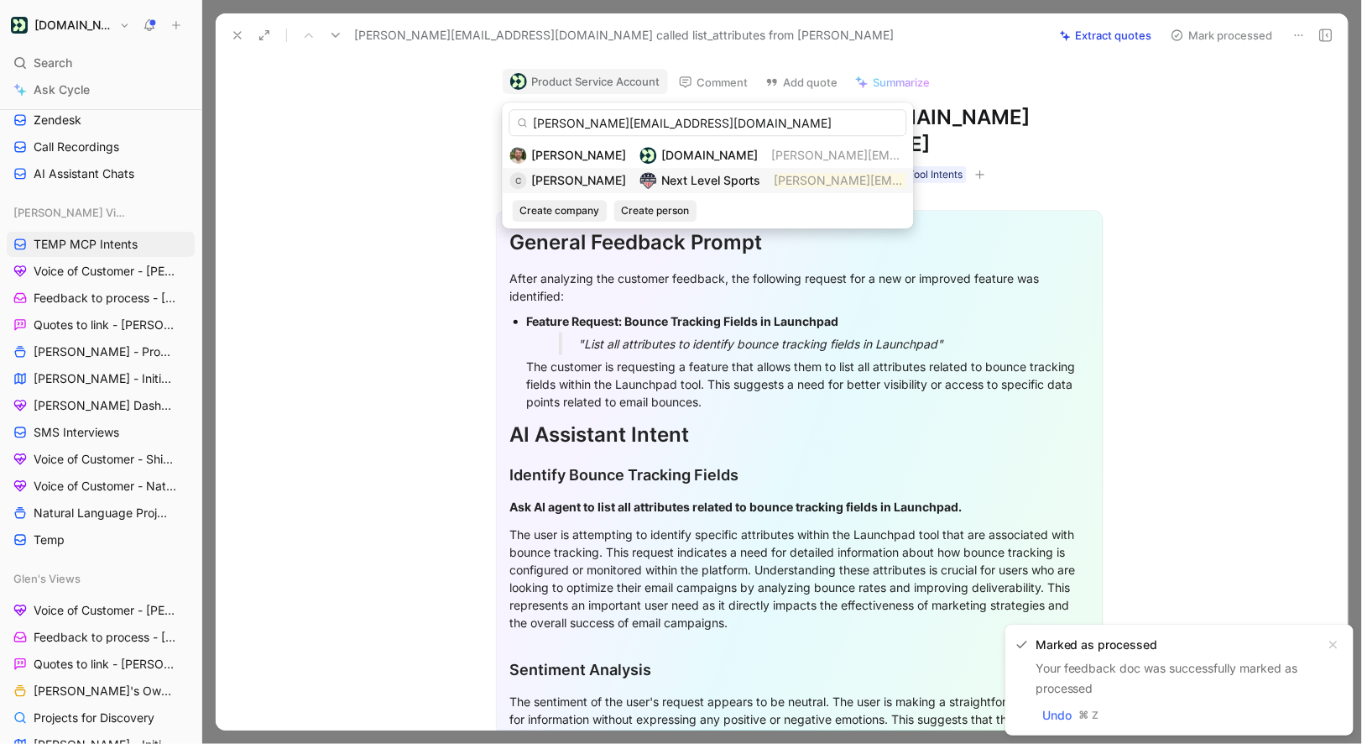
type input "calvin@nextlevelflag.com"
click at [548, 189] on div "Calvin" at bounding box center [579, 180] width 95 height 20
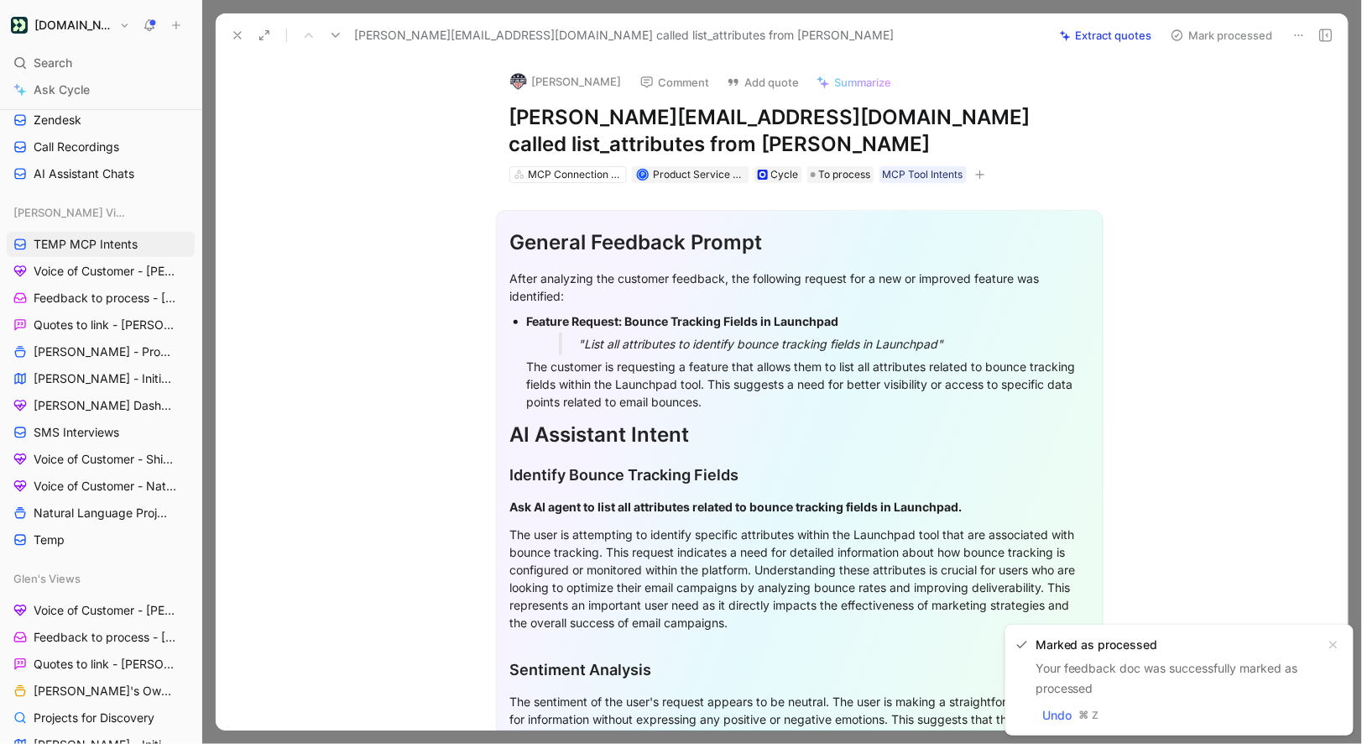
scroll to position [330, 0]
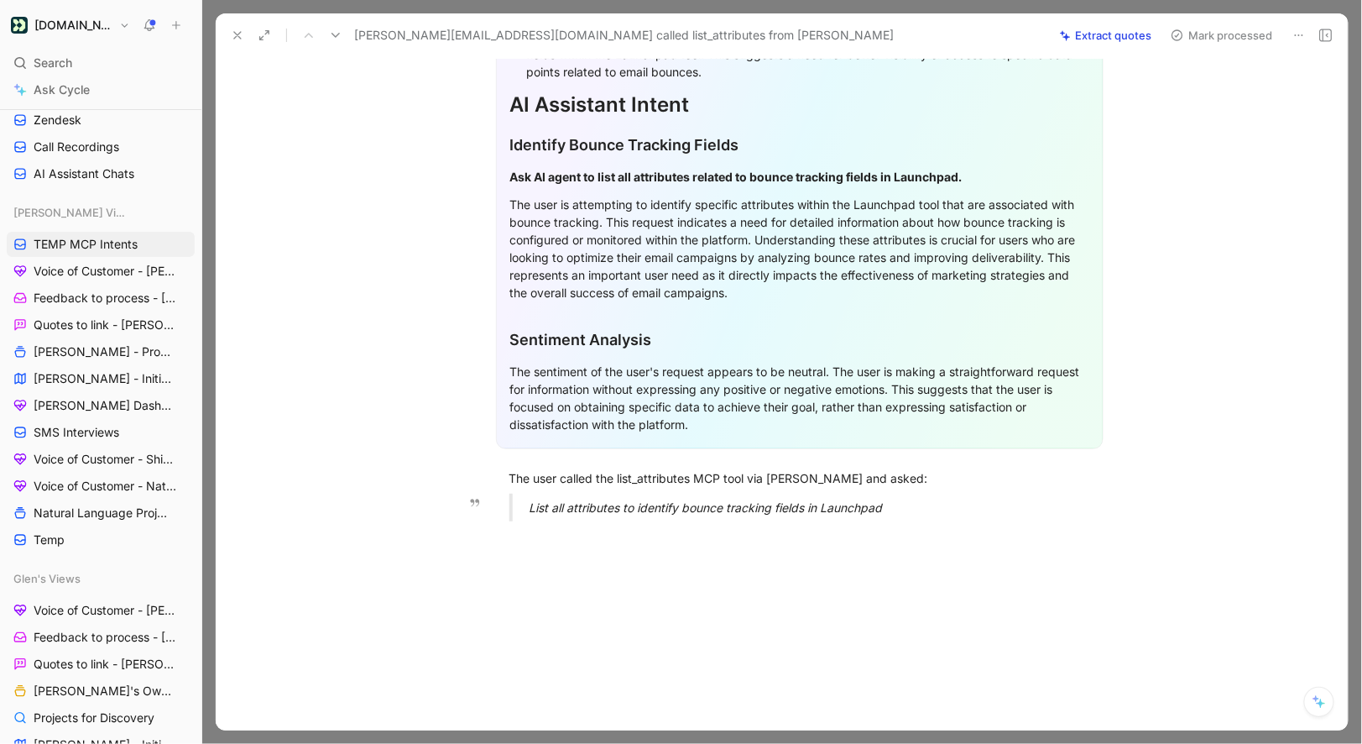
drag, startPoint x: 510, startPoint y: 452, endPoint x: 976, endPoint y: 487, distance: 468.0
click at [976, 487] on div "General Feedback Prompt After analyzing the customer feedback, the following re…" at bounding box center [799, 194] width 1097 height 682
click at [476, 437] on button "Quote" at bounding box center [470, 450] width 60 height 27
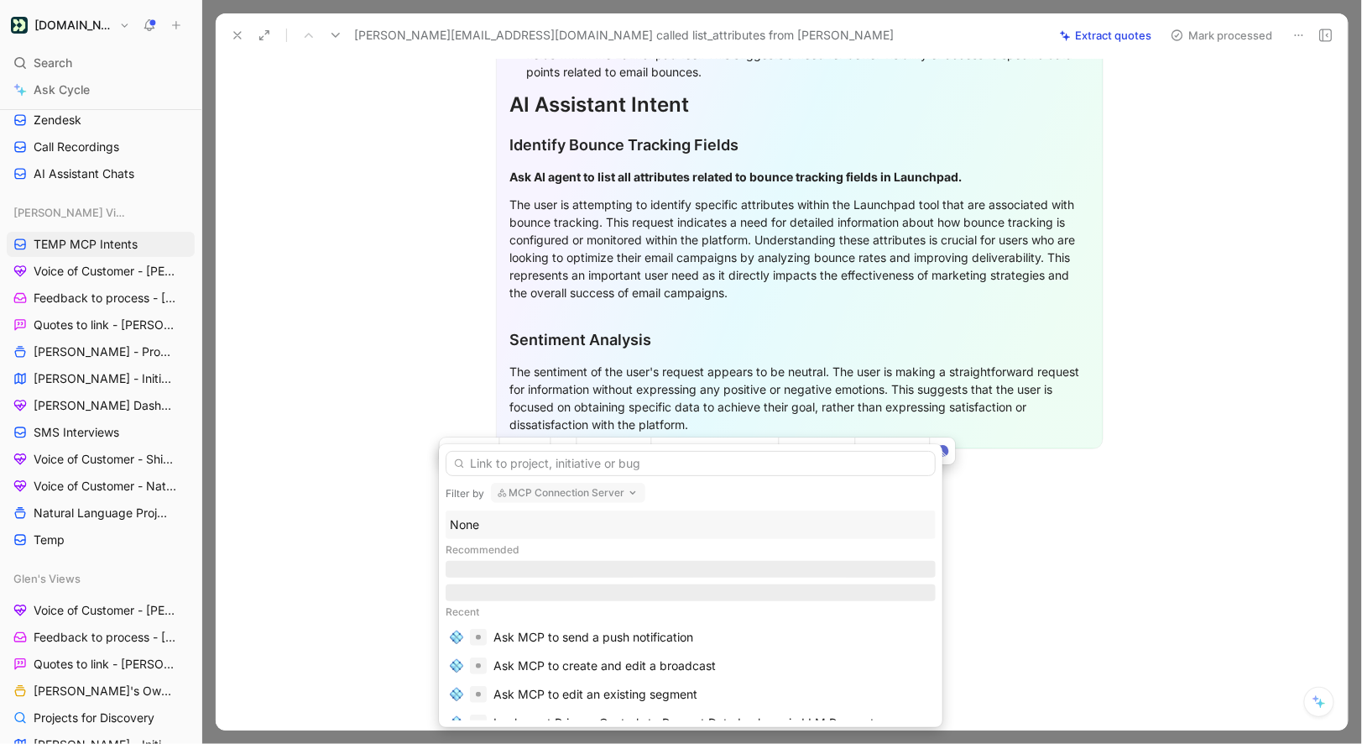
click at [496, 527] on div "None" at bounding box center [691, 525] width 482 height 20
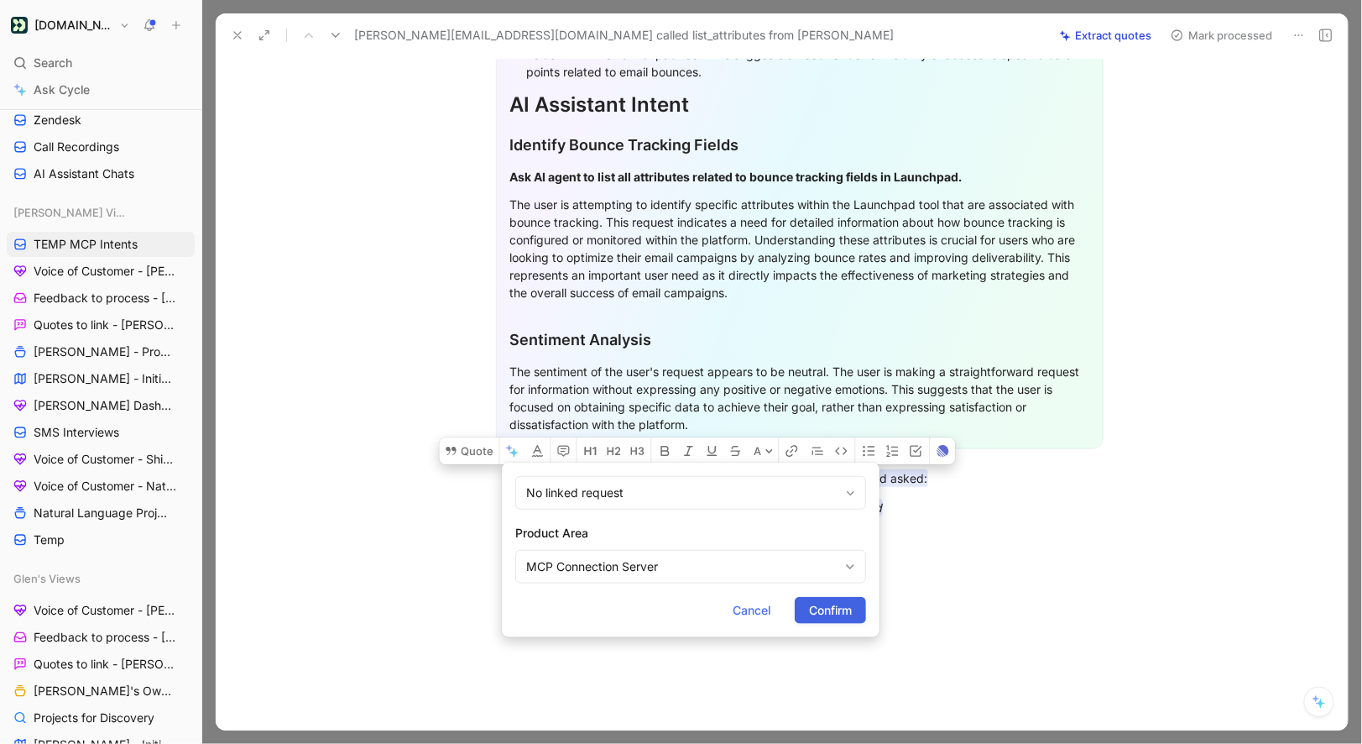
click at [858, 618] on button "Confirm" at bounding box center [830, 610] width 71 height 27
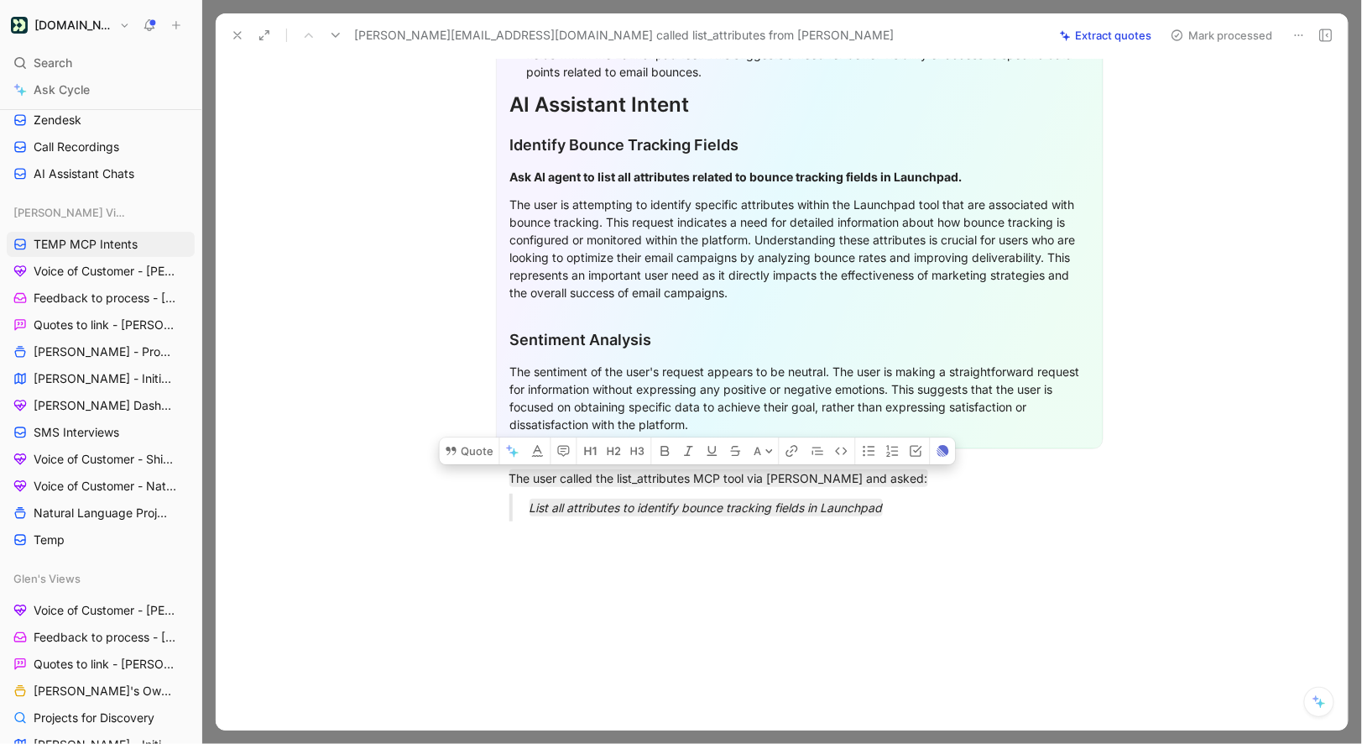
click at [1224, 34] on button "Mark processed" at bounding box center [1222, 36] width 118 height 24
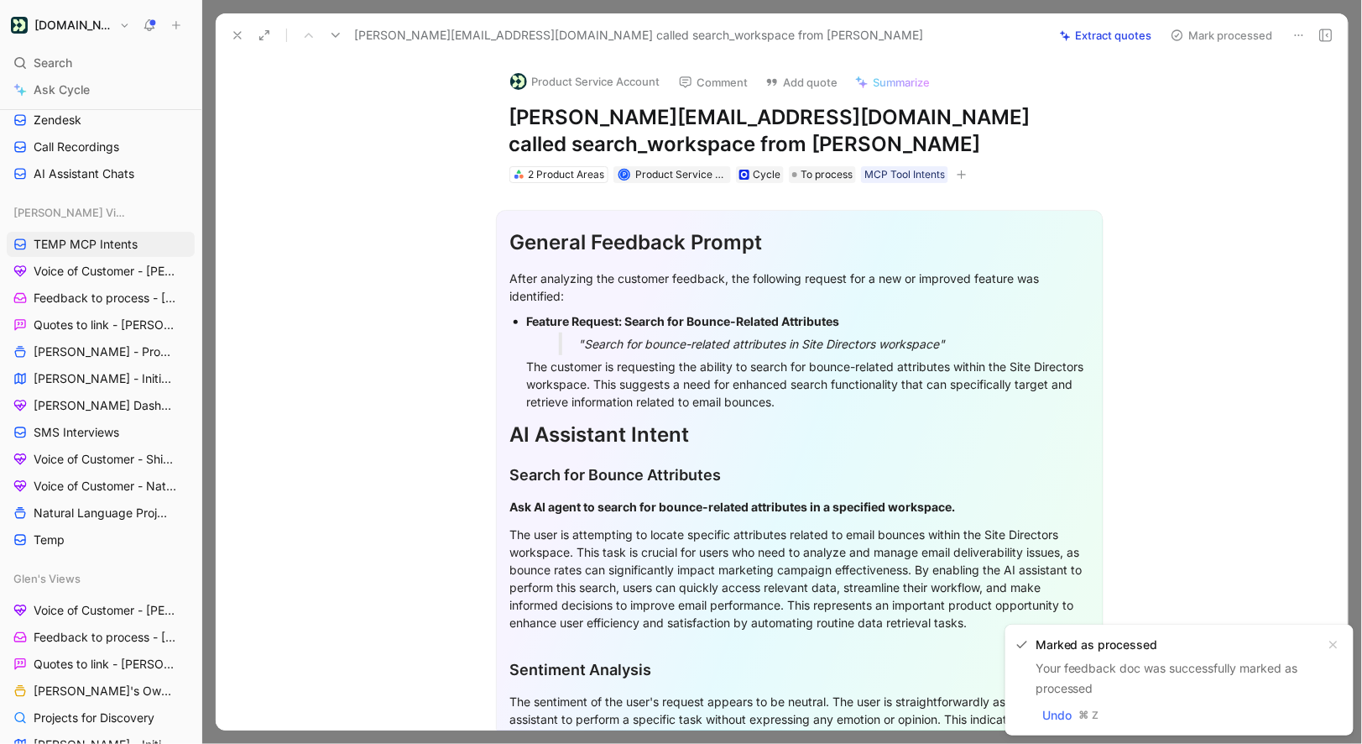
click at [568, 83] on button "Product Service Account" at bounding box center [585, 81] width 165 height 25
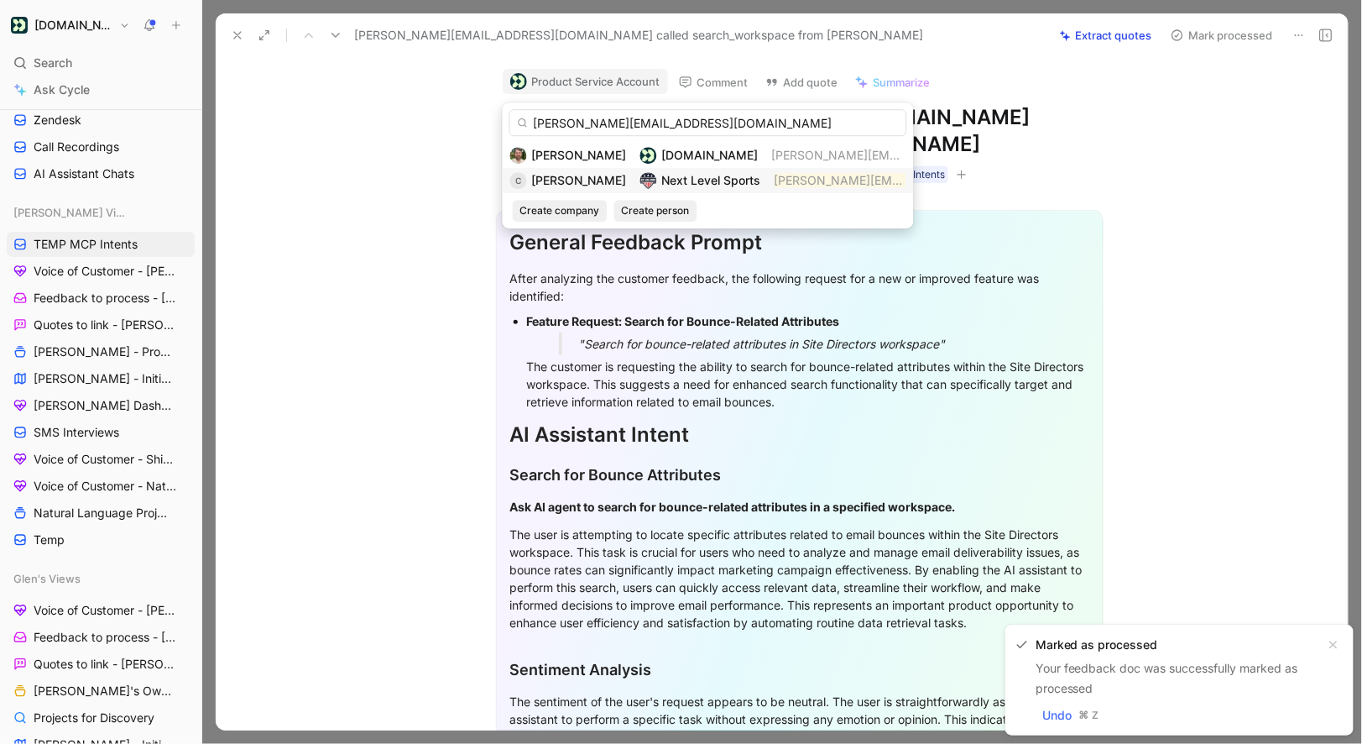
type input "calvin@nextlevelflag.com"
click at [571, 182] on div "C Calvin Next Level Sports calvin@nextlevelflag.com" at bounding box center [708, 180] width 396 height 20
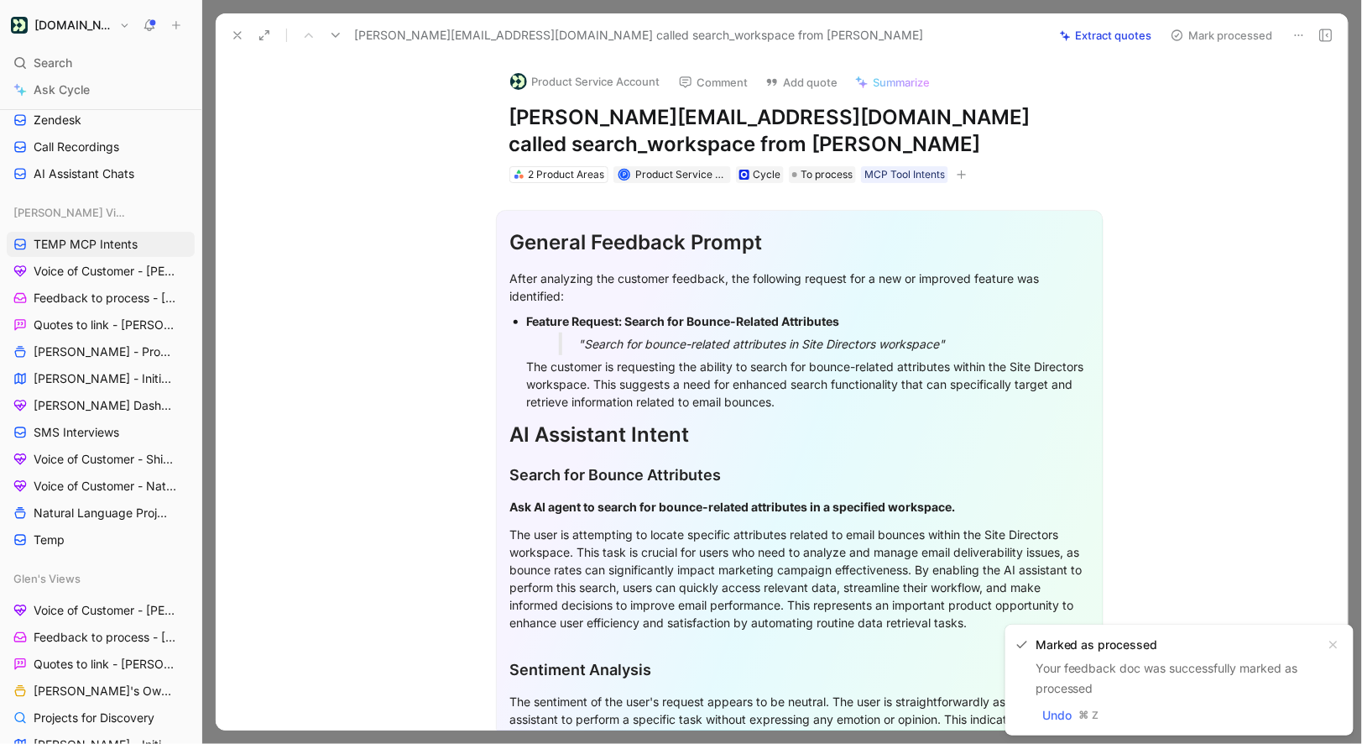
scroll to position [339, 0]
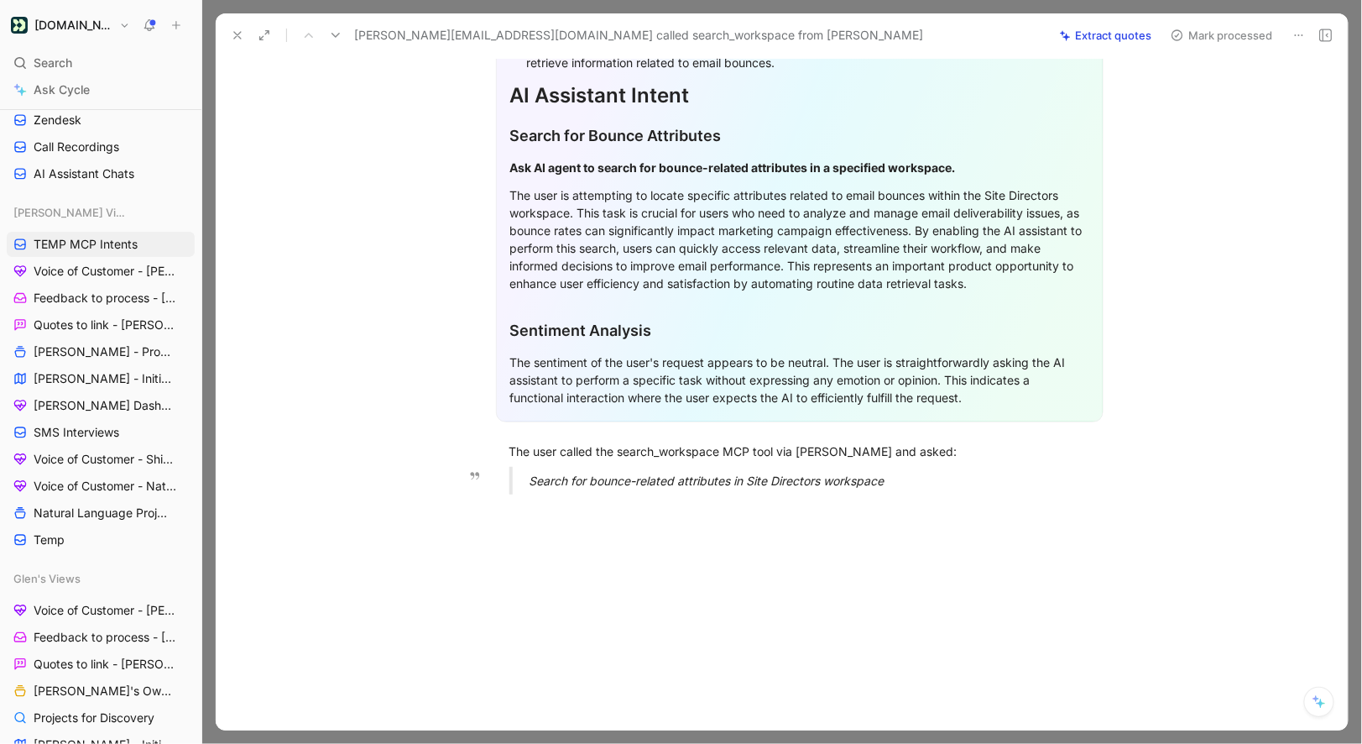
drag, startPoint x: 510, startPoint y: 453, endPoint x: 887, endPoint y: 489, distance: 378.5
click at [887, 489] on div "General Feedback Prompt After analyzing the customer feedback, the following re…" at bounding box center [799, 176] width 1097 height 664
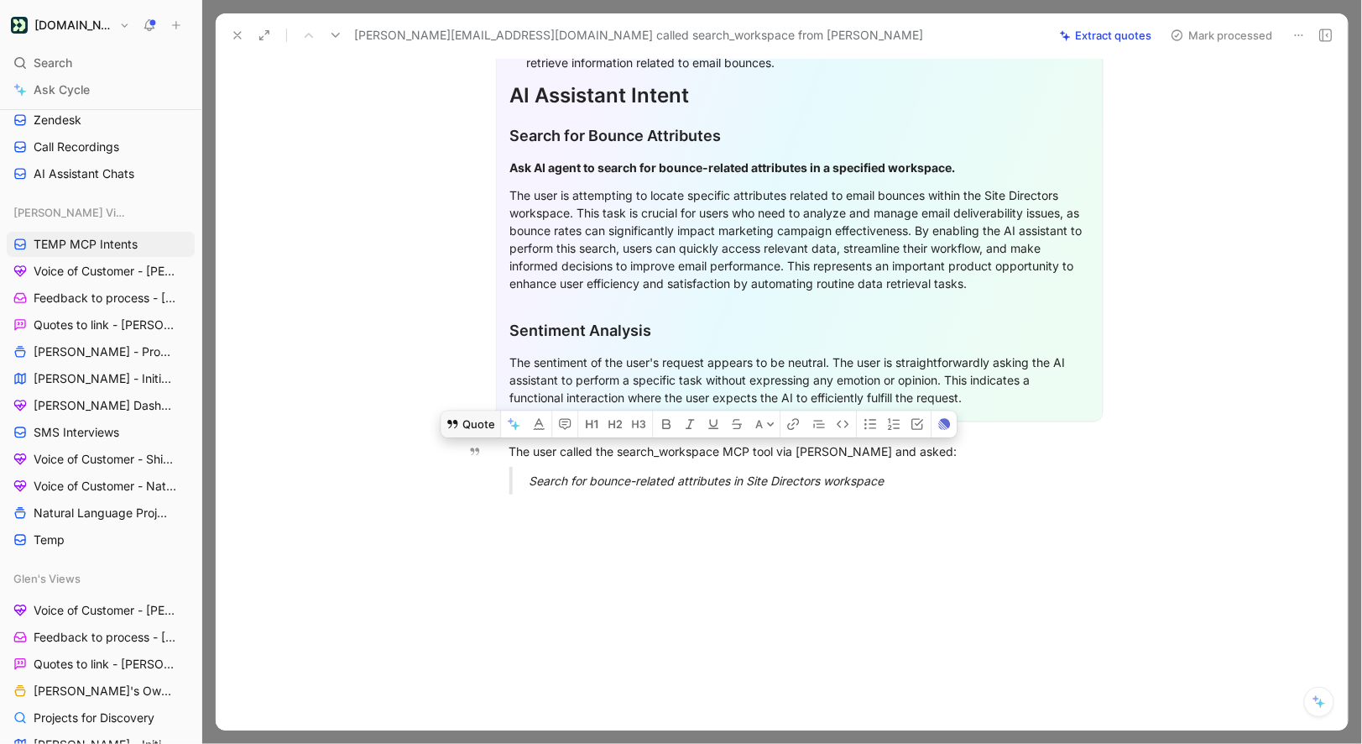
click at [492, 421] on button "Quote" at bounding box center [471, 423] width 60 height 27
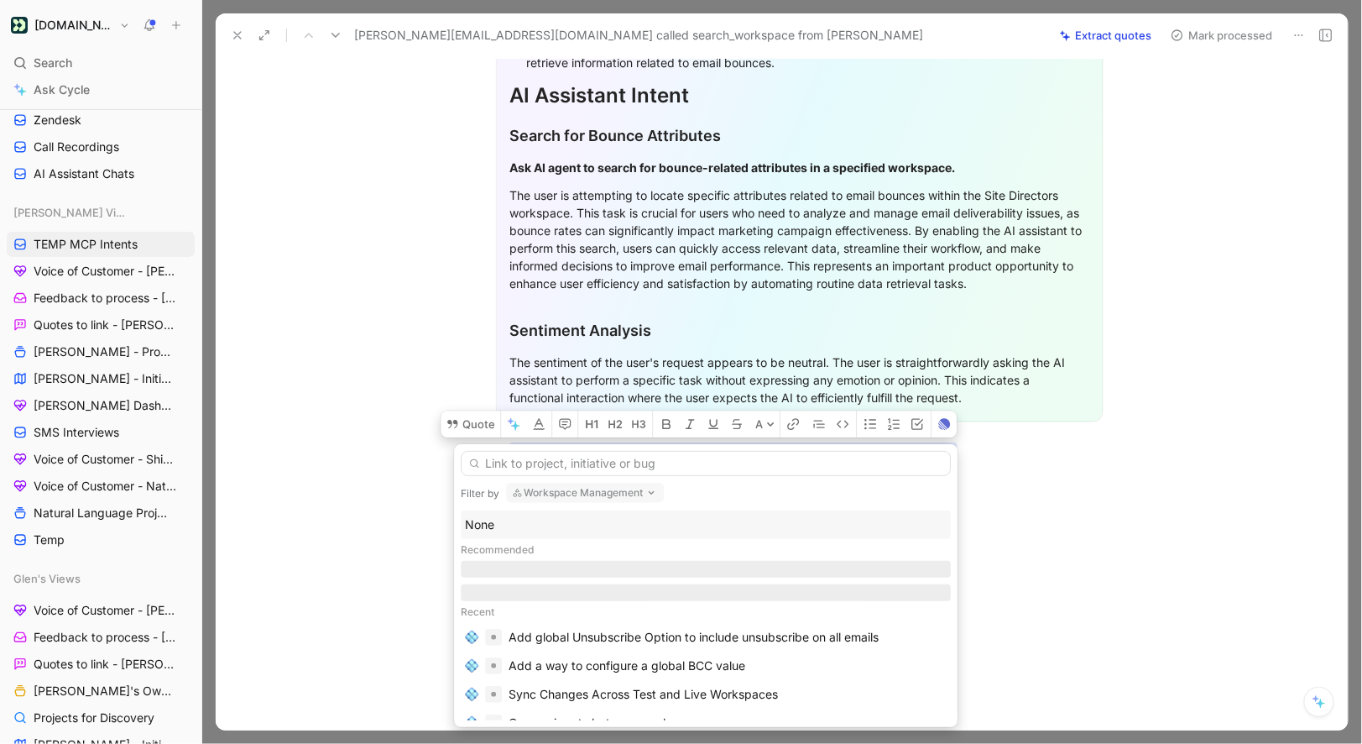
click at [493, 518] on div "None" at bounding box center [706, 525] width 482 height 20
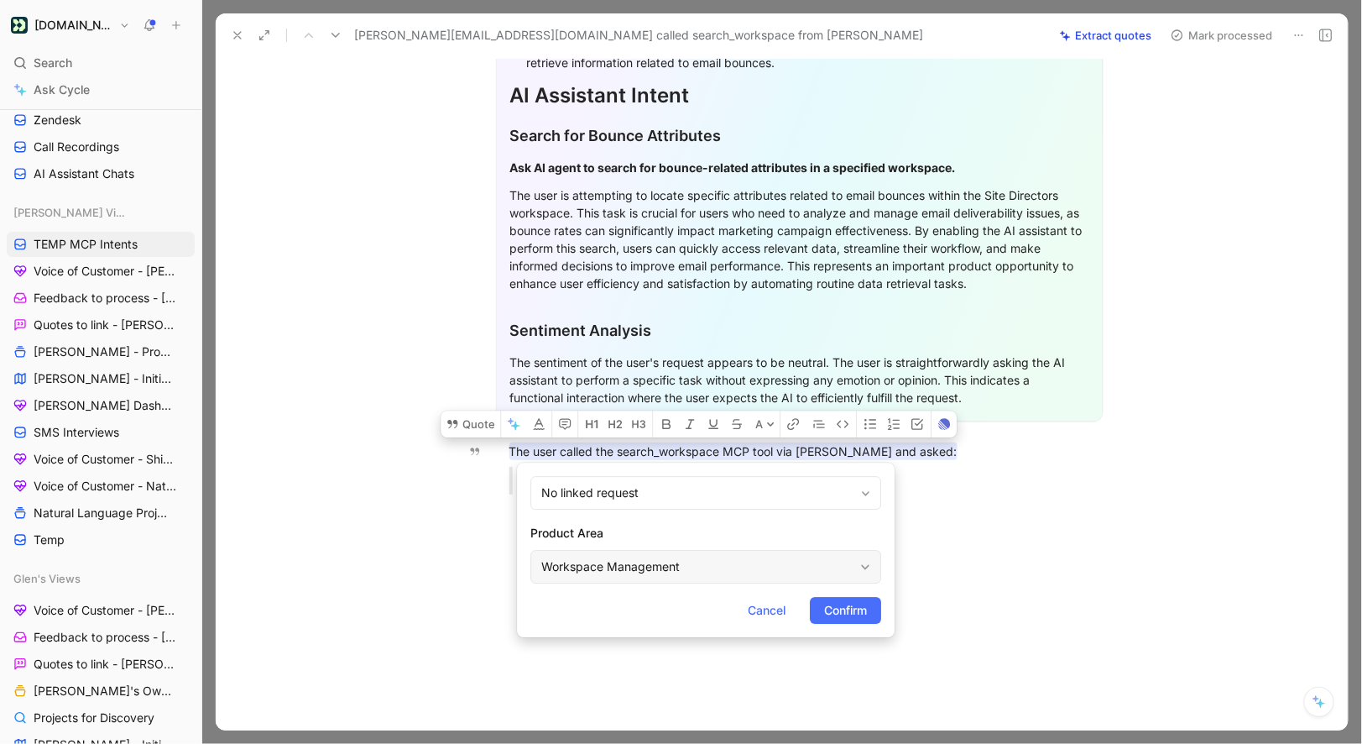
click at [578, 567] on div "Workspace Management" at bounding box center [697, 567] width 312 height 20
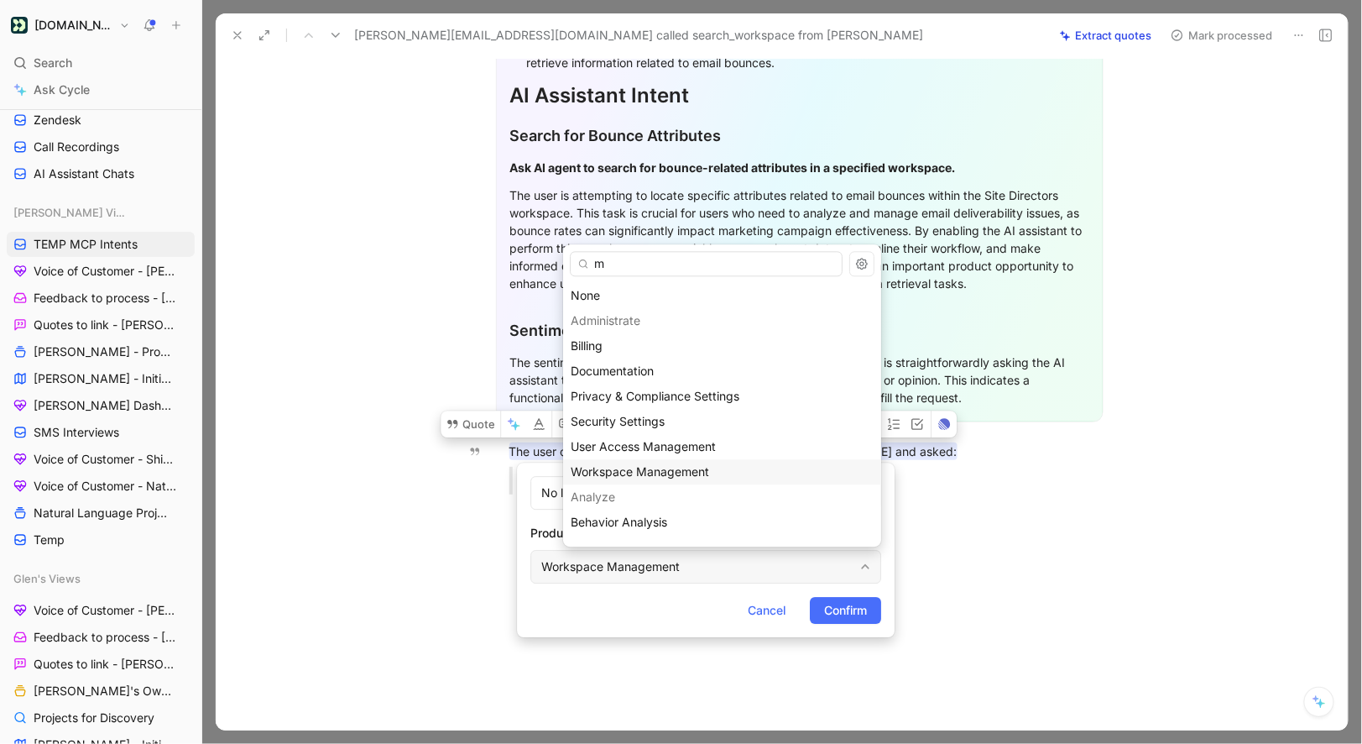
type input "mc"
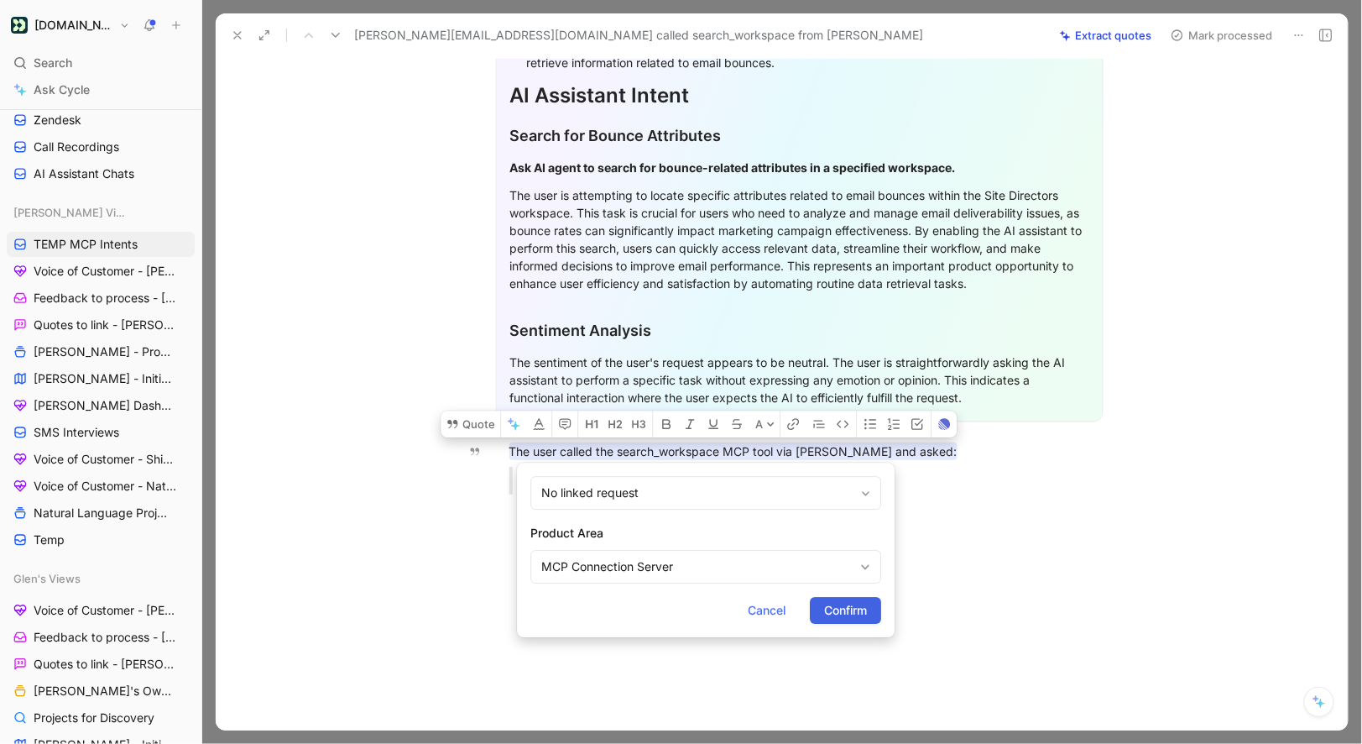
click at [864, 614] on span "Confirm" at bounding box center [845, 610] width 43 height 20
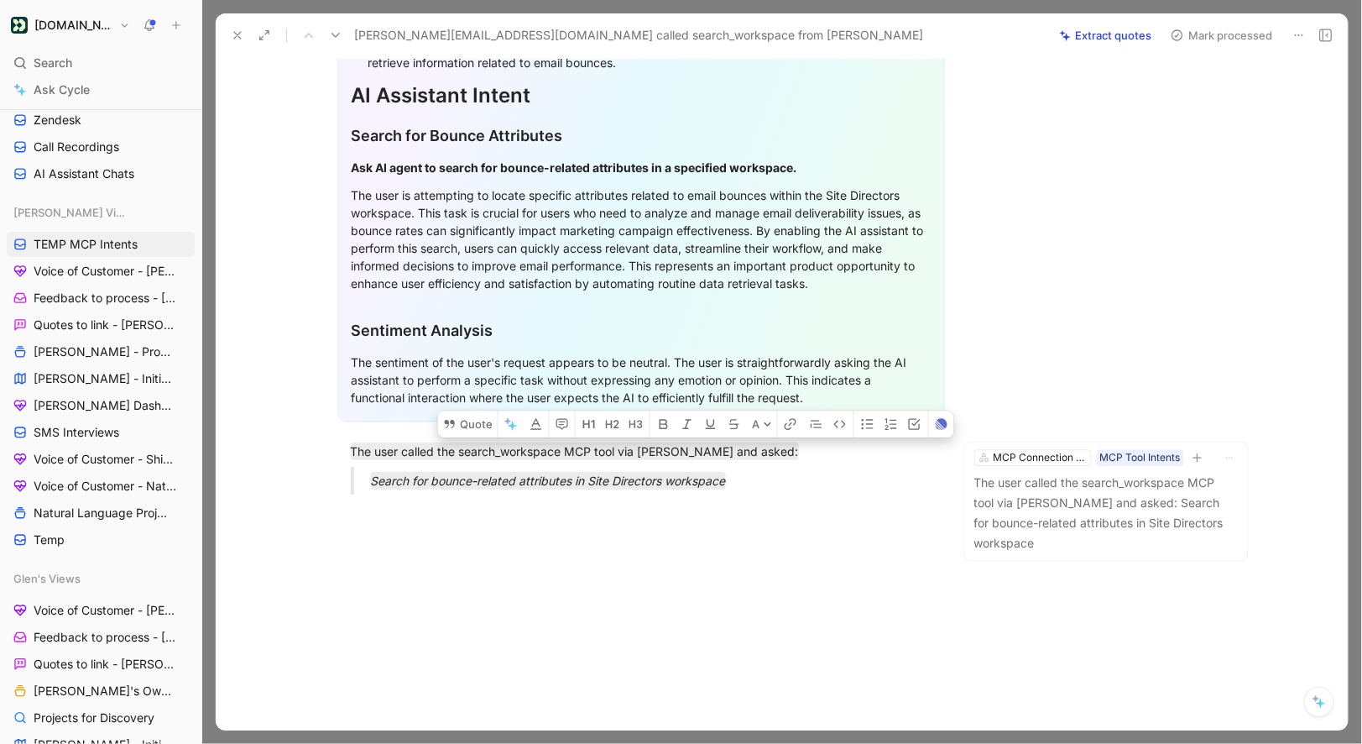
click at [1199, 40] on button "Mark processed" at bounding box center [1222, 36] width 118 height 24
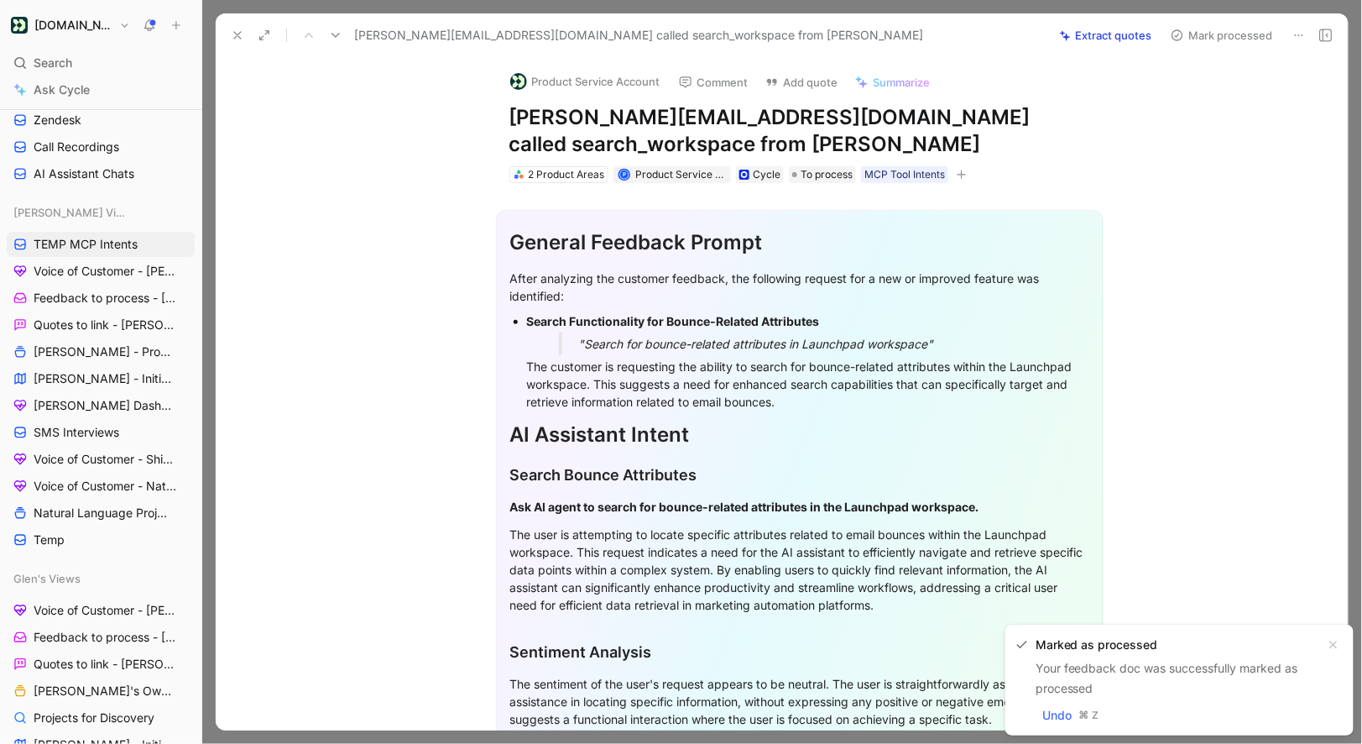
click at [563, 76] on button "Product Service Account" at bounding box center [585, 81] width 165 height 25
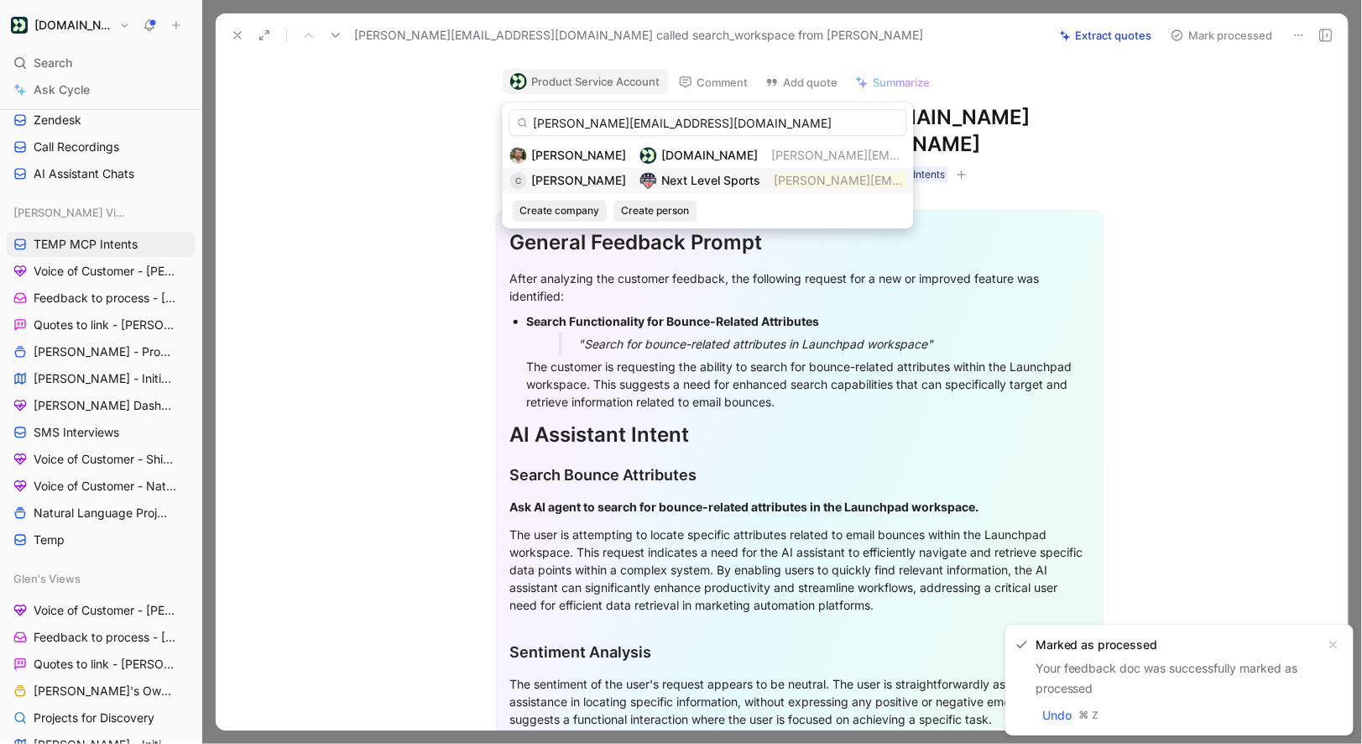
type input "calvin@nextlevelflag.com"
click at [640, 172] on div "Next Level Sports" at bounding box center [700, 180] width 121 height 20
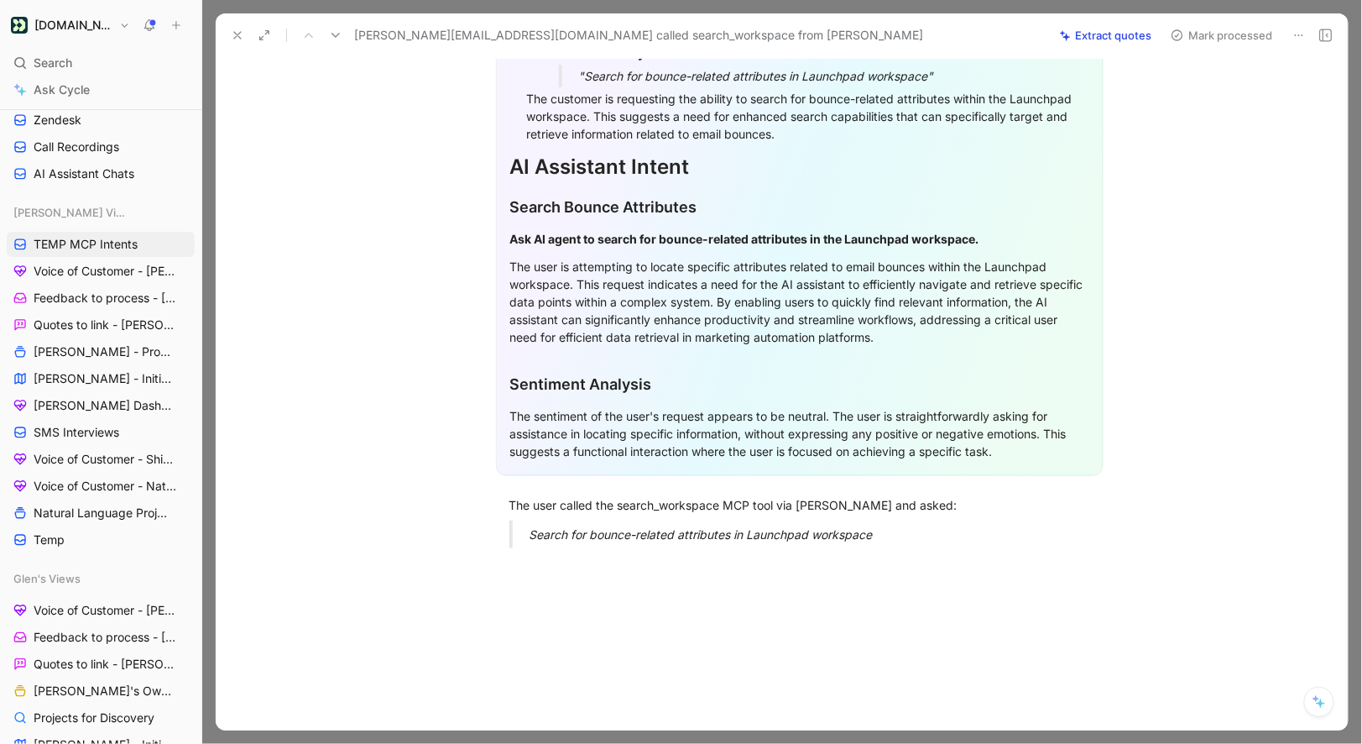
scroll to position [321, 0]
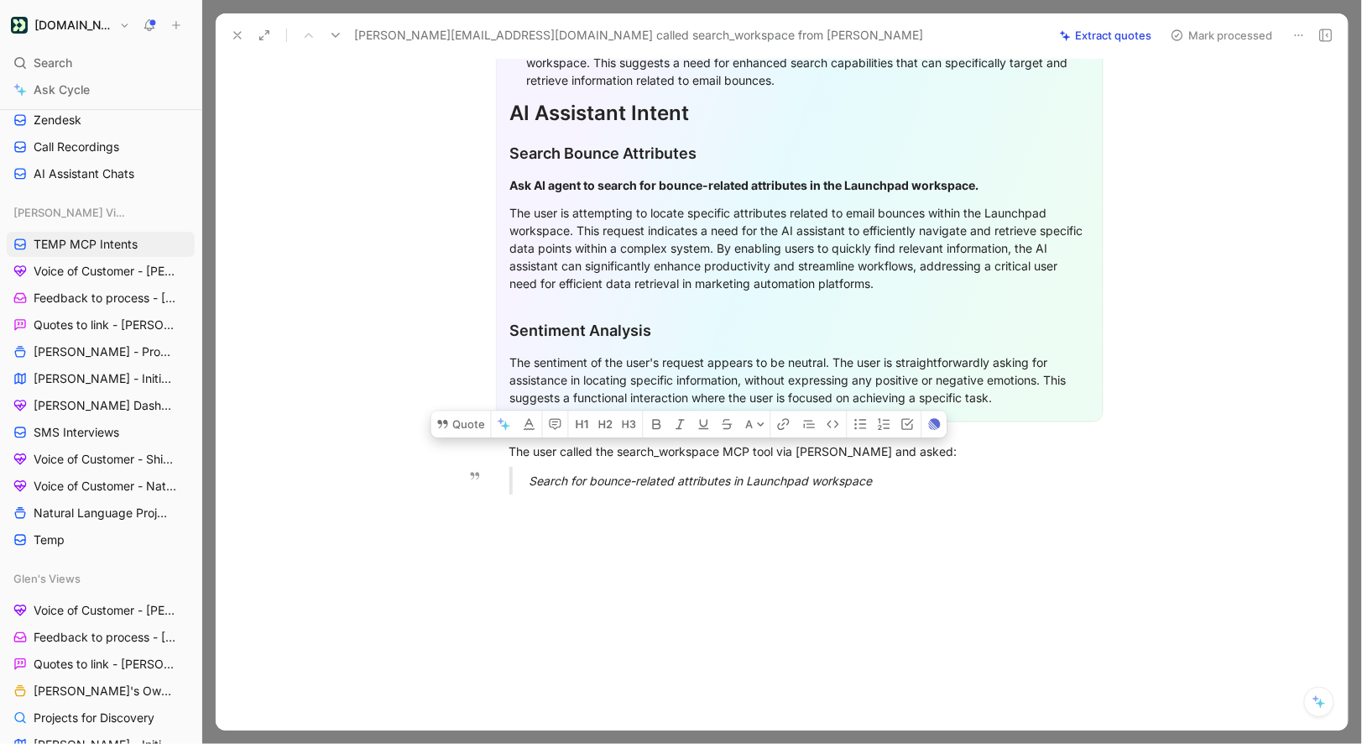
drag, startPoint x: 509, startPoint y: 447, endPoint x: 895, endPoint y: 480, distance: 387.6
click at [895, 480] on div "General Feedback Prompt After analyzing the customer feedback, the following re…" at bounding box center [799, 185] width 1097 height 646
click at [453, 423] on button "Quote" at bounding box center [465, 423] width 60 height 27
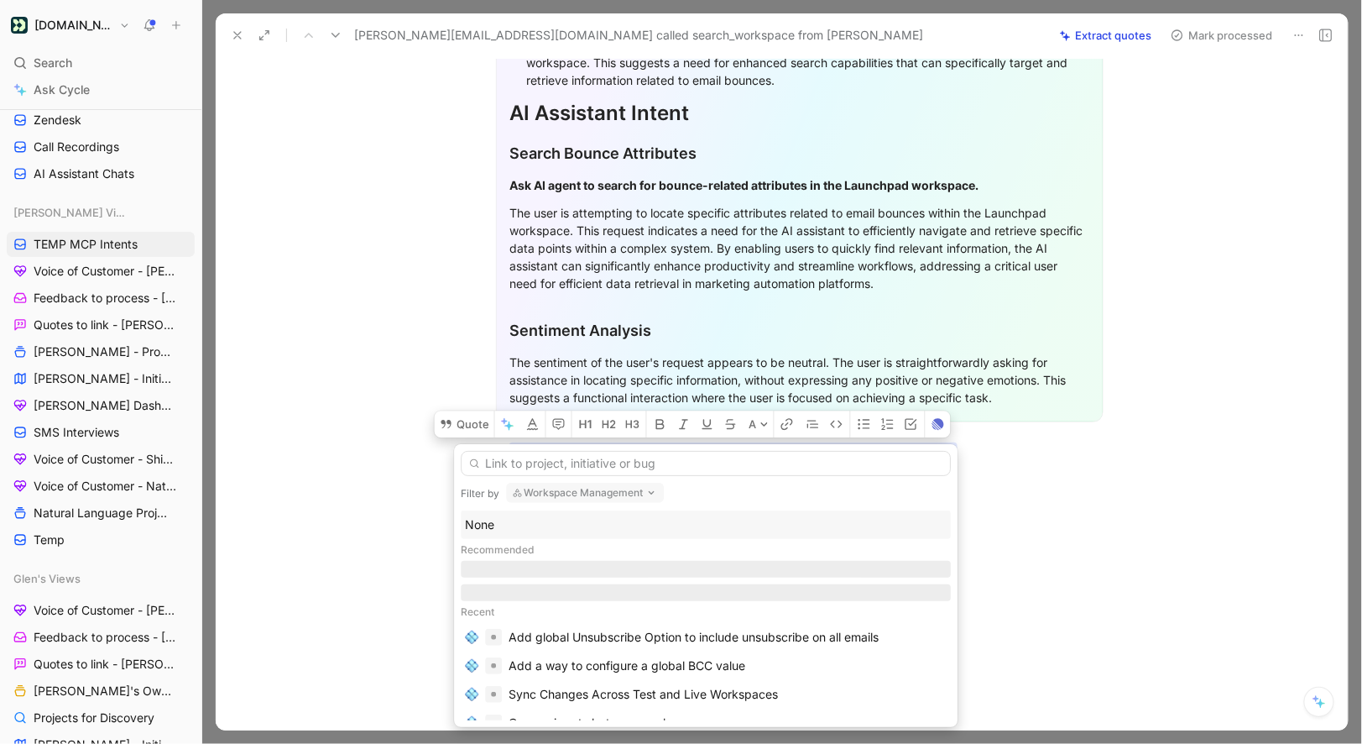
click at [515, 515] on div "None" at bounding box center [706, 525] width 482 height 20
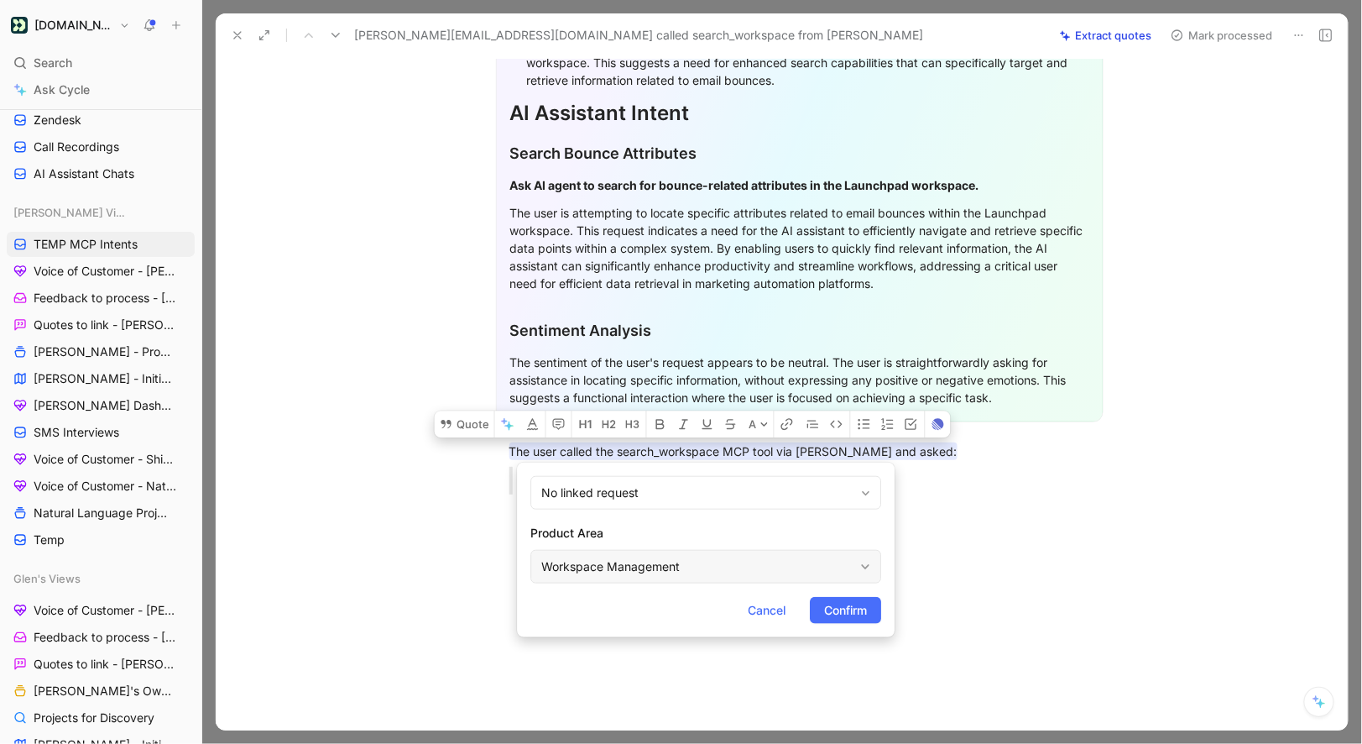
click at [572, 567] on div "Workspace Management" at bounding box center [697, 567] width 312 height 20
type input "mc"
click at [879, 617] on button "Confirm" at bounding box center [845, 610] width 71 height 27
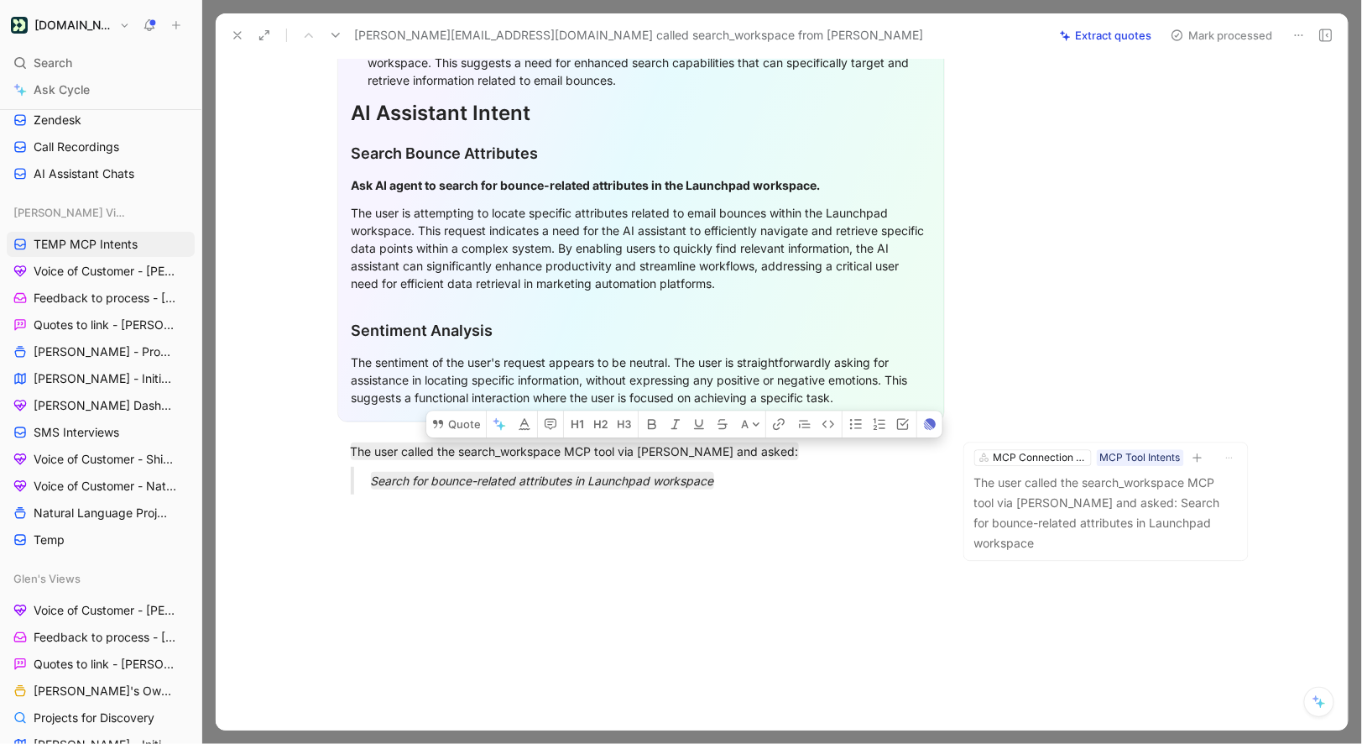
click at [1191, 55] on div "calvin@nextlevelflag.com called search_workspace from Claude Extract quotes Mar…" at bounding box center [782, 35] width 1132 height 44
click at [1191, 44] on button "Mark processed" at bounding box center [1222, 36] width 118 height 24
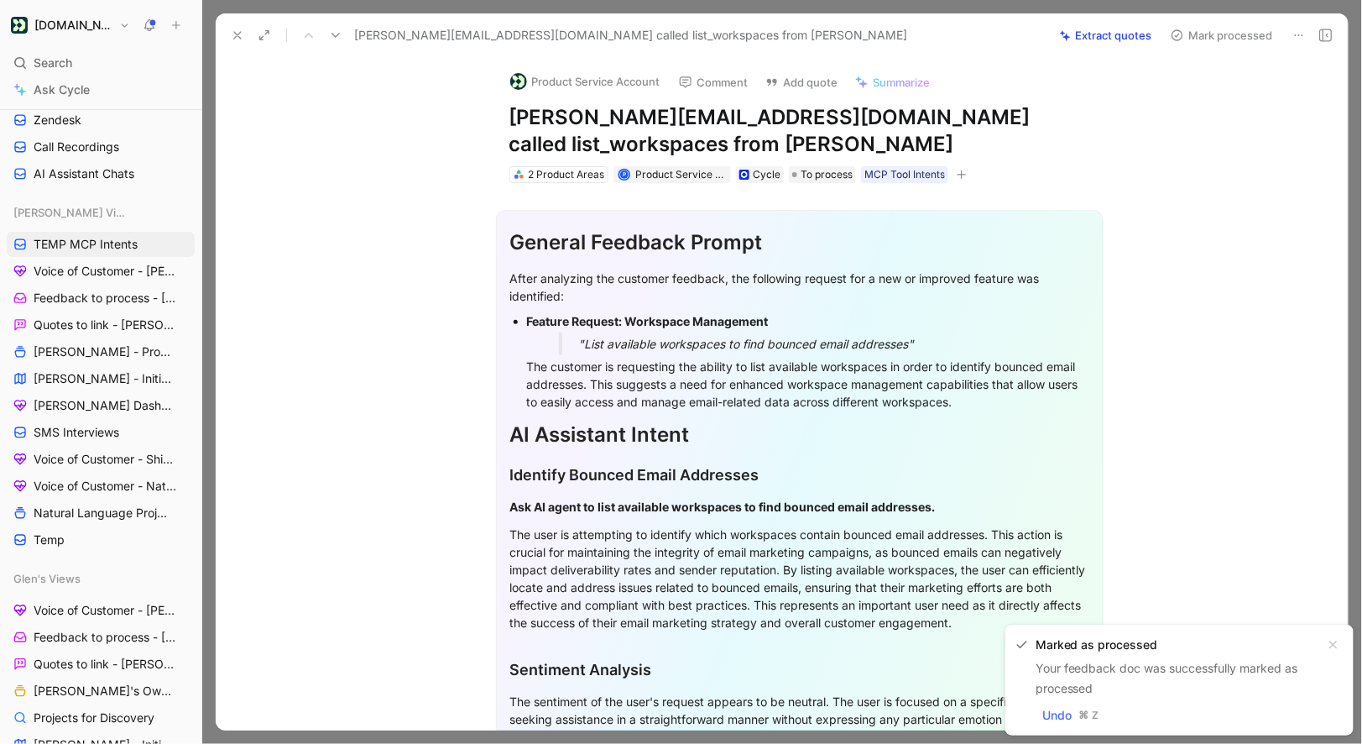
click at [550, 82] on button "Product Service Account" at bounding box center [585, 81] width 165 height 25
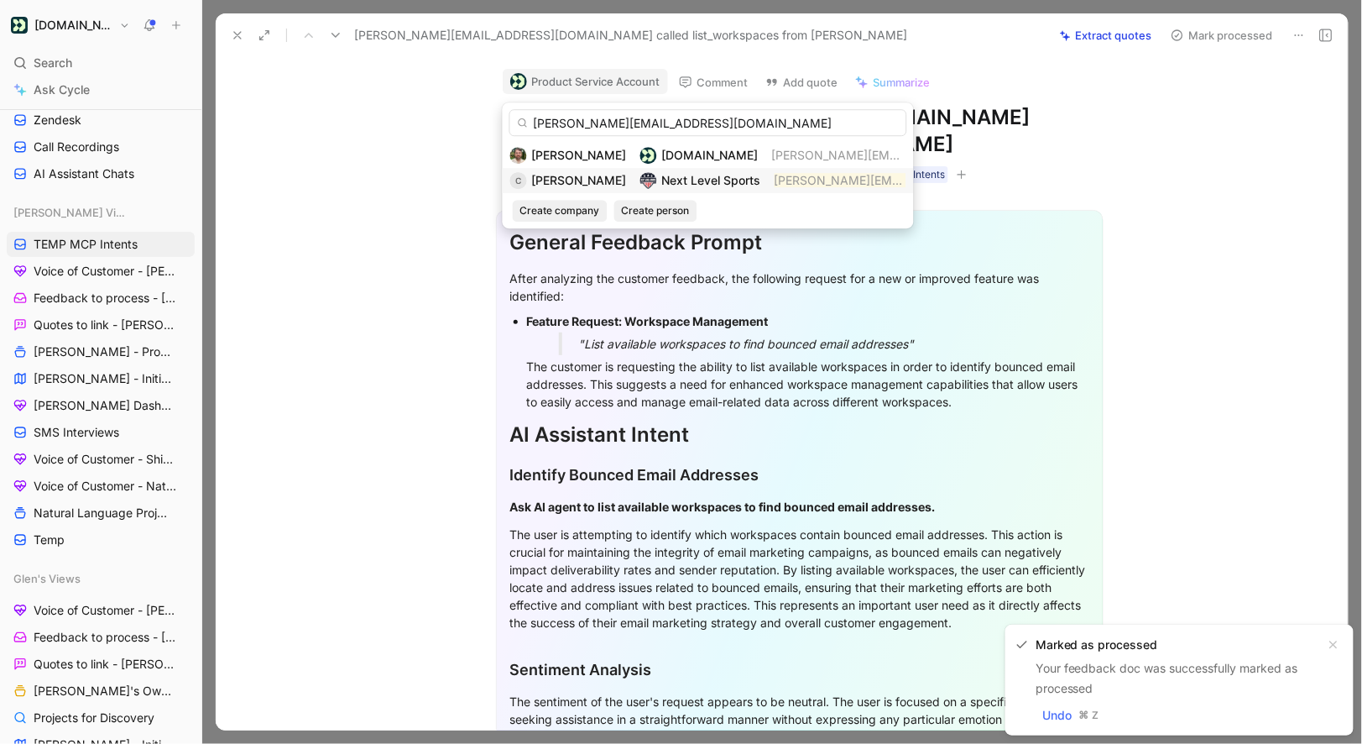
type input "calvin@nextlevelflag.com"
click at [569, 191] on div "C Calvin Next Level Sports calvin@nextlevelflag.com" at bounding box center [708, 180] width 411 height 25
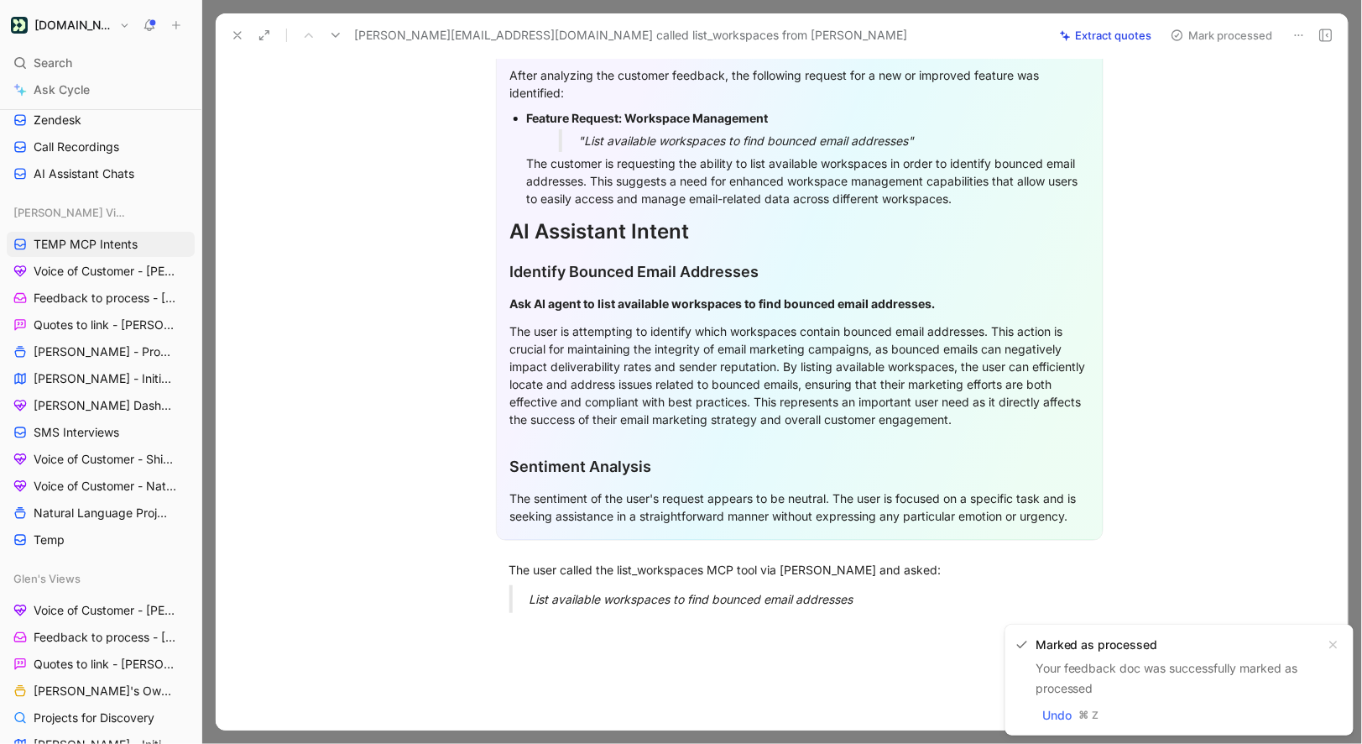
scroll to position [321, 0]
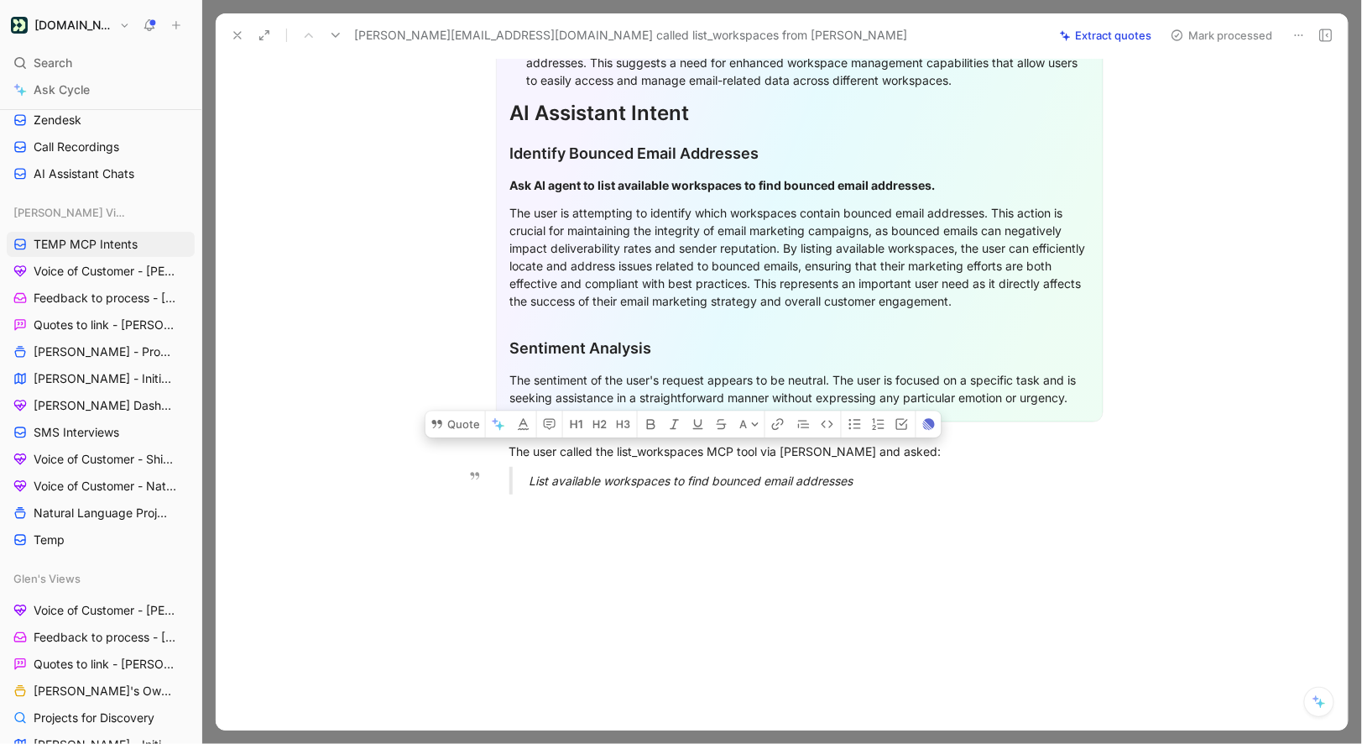
drag, startPoint x: 510, startPoint y: 450, endPoint x: 902, endPoint y: 480, distance: 393.2
click at [902, 480] on div "General Feedback Prompt After analyzing the customer feedback, the following re…" at bounding box center [799, 185] width 1097 height 646
click at [472, 428] on button "Quote" at bounding box center [456, 423] width 60 height 27
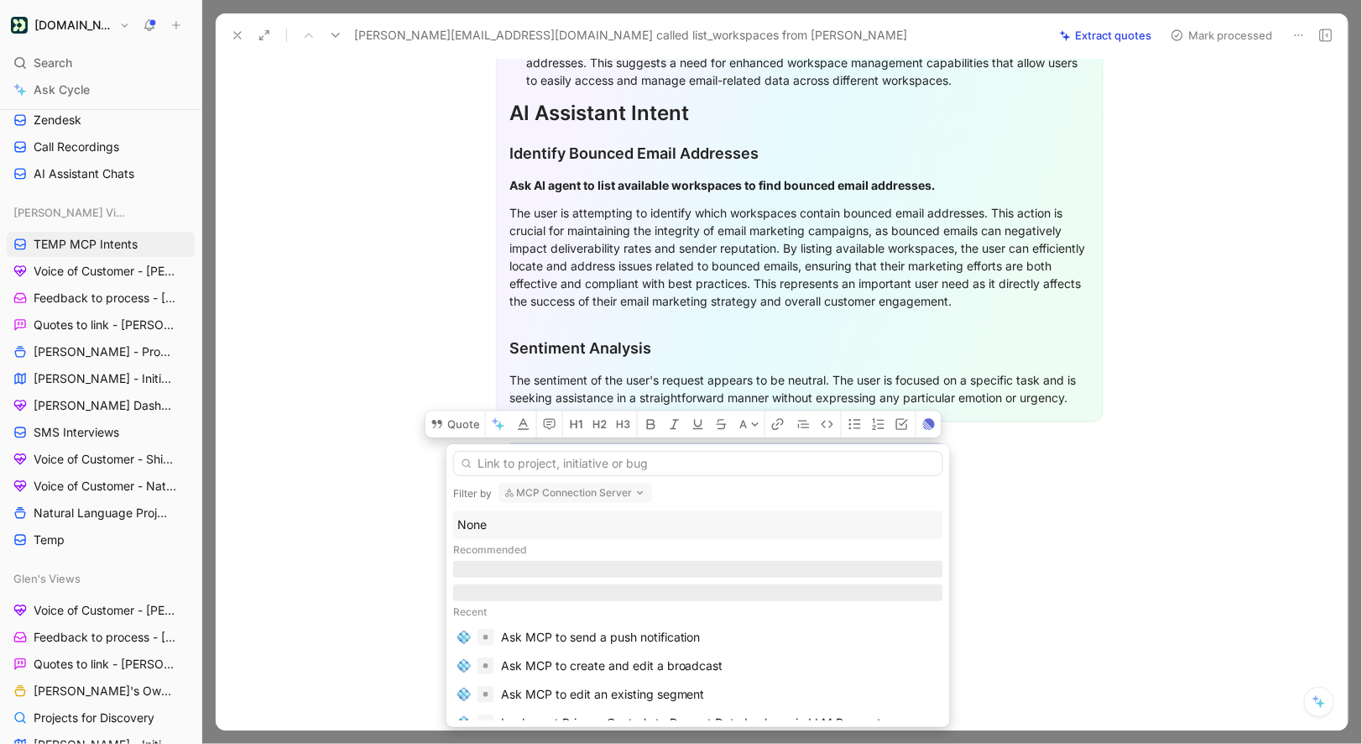
click at [481, 530] on div "None" at bounding box center [698, 525] width 482 height 20
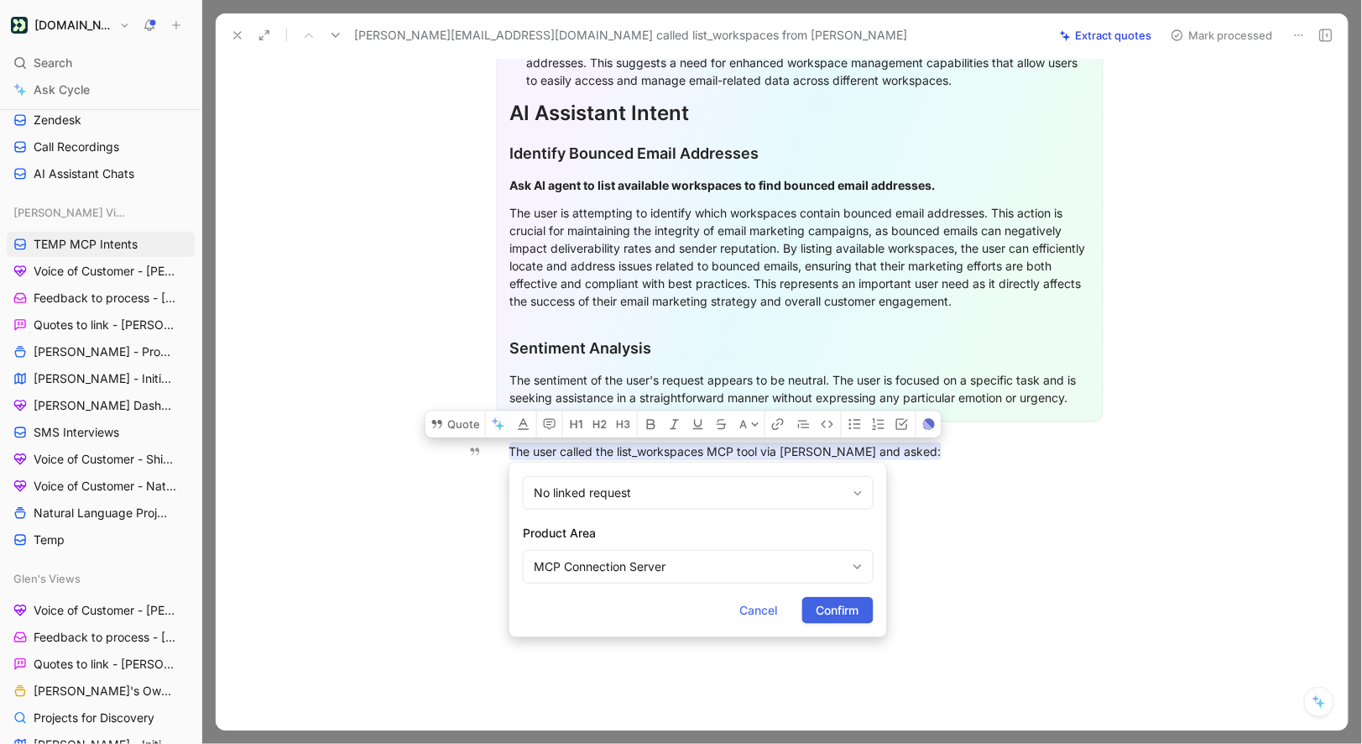
click at [831, 621] on button "Confirm" at bounding box center [837, 610] width 71 height 27
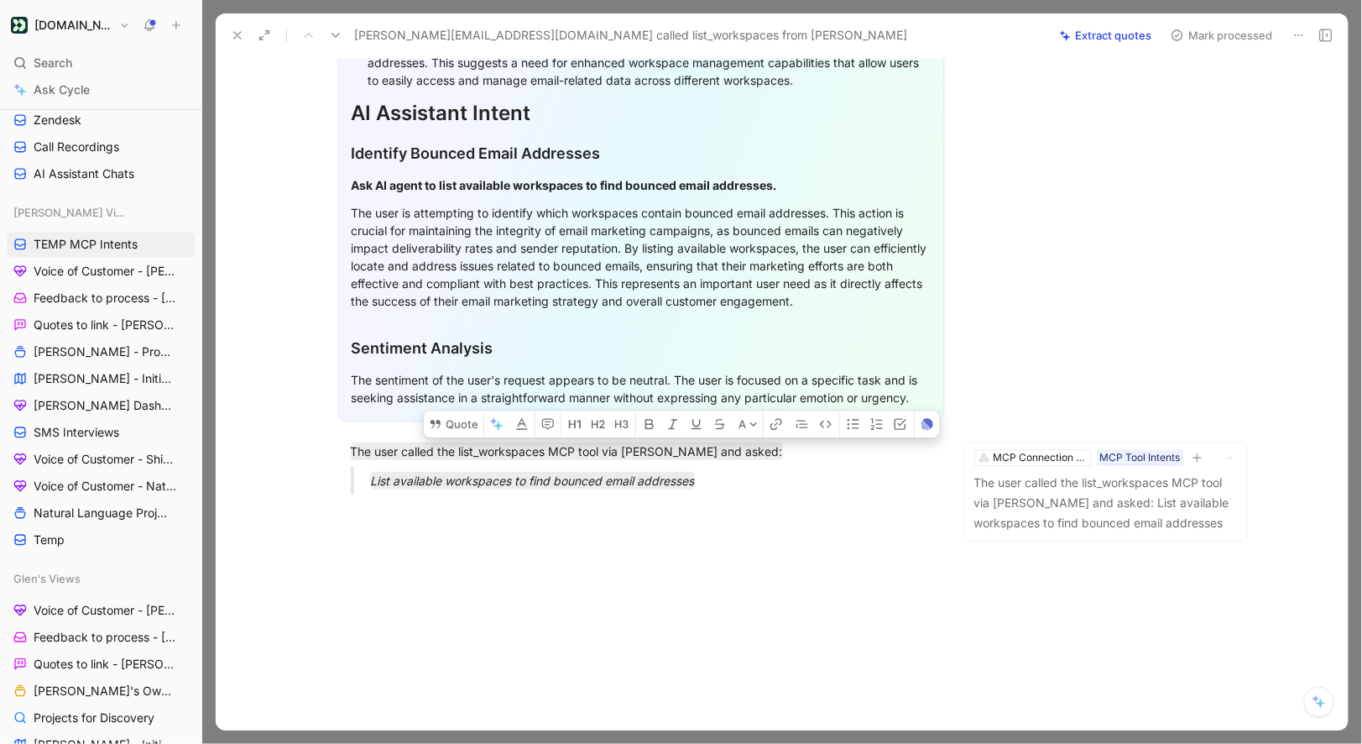
click at [1209, 29] on button "Mark processed" at bounding box center [1222, 36] width 118 height 24
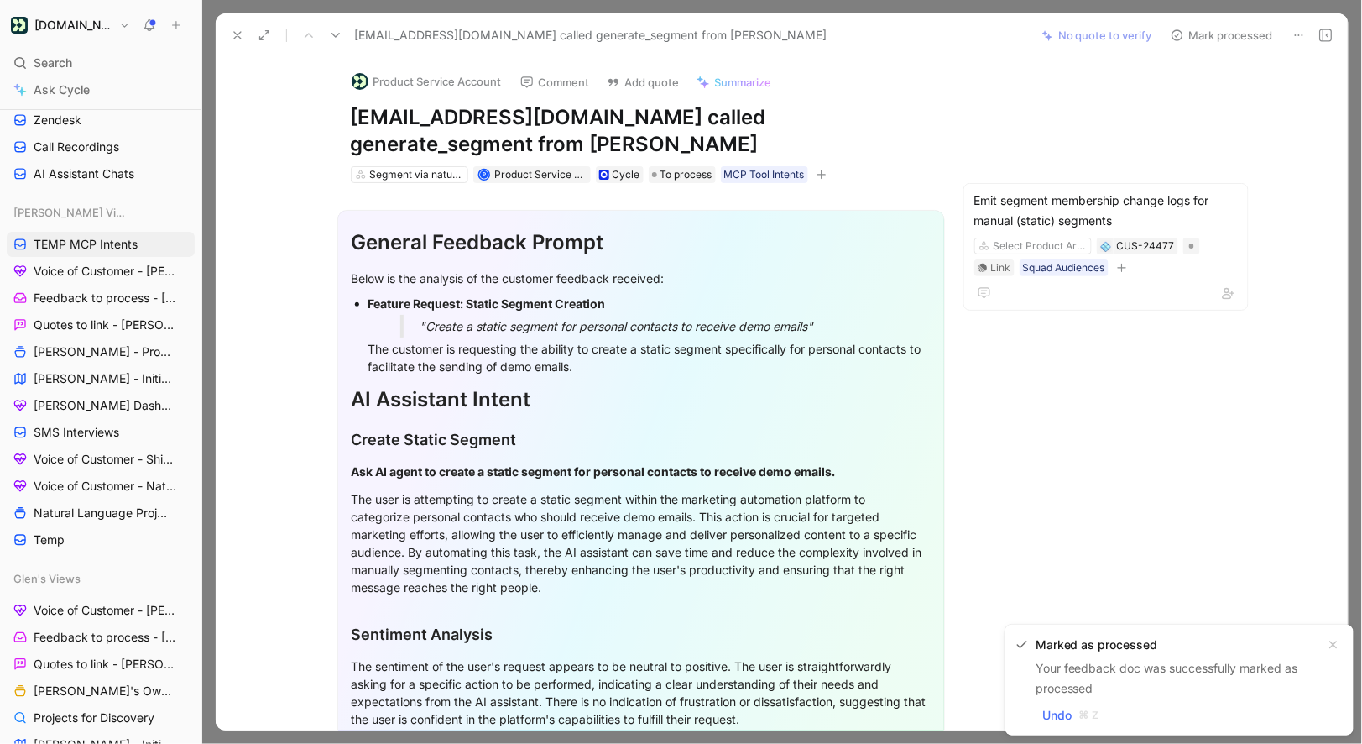
drag, startPoint x: 630, startPoint y: 115, endPoint x: 344, endPoint y: 115, distance: 286.2
click at [344, 115] on div "Product Service Account Comment Add quote Summarize bsiers@adoptsequence.com ca…" at bounding box center [641, 121] width 645 height 128
copy h1 "bsiers@adoptsequence.com"
click at [400, 76] on button "Product Service Account" at bounding box center [426, 81] width 165 height 25
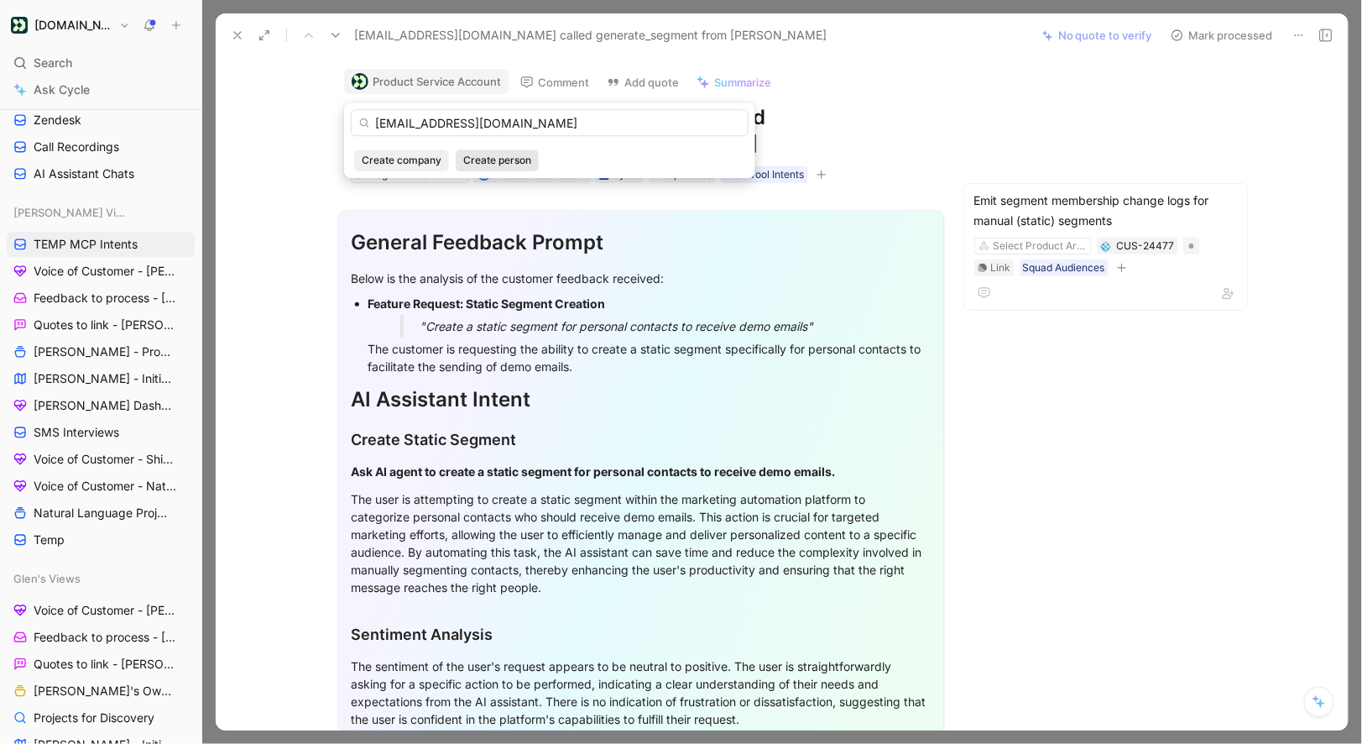
type input "bsiers@adoptsequence.com"
click at [514, 164] on span "Create person" at bounding box center [497, 160] width 68 height 17
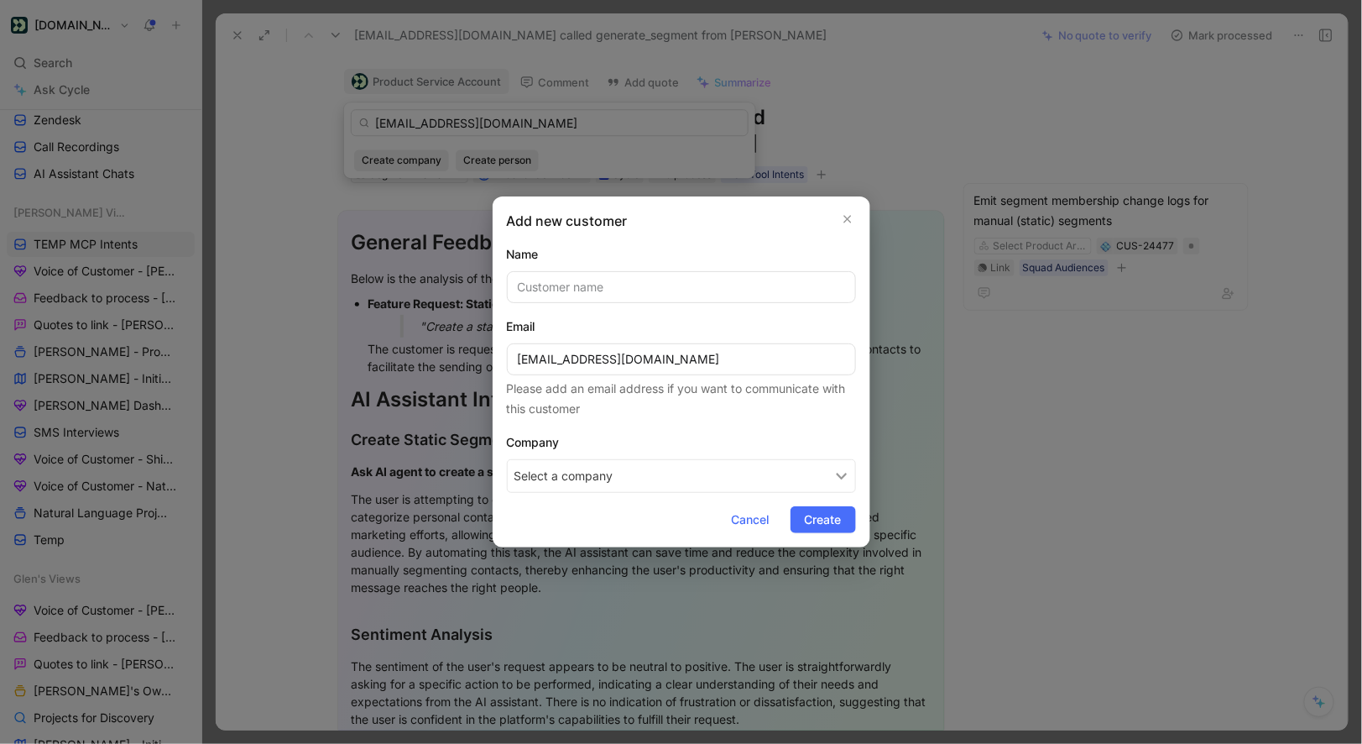
click at [549, 484] on button "Select a company" at bounding box center [681, 476] width 349 height 34
type input "Sequence"
click at [575, 537] on div "S Sequence" at bounding box center [619, 548] width 225 height 25
click at [799, 525] on button "Create" at bounding box center [823, 519] width 65 height 27
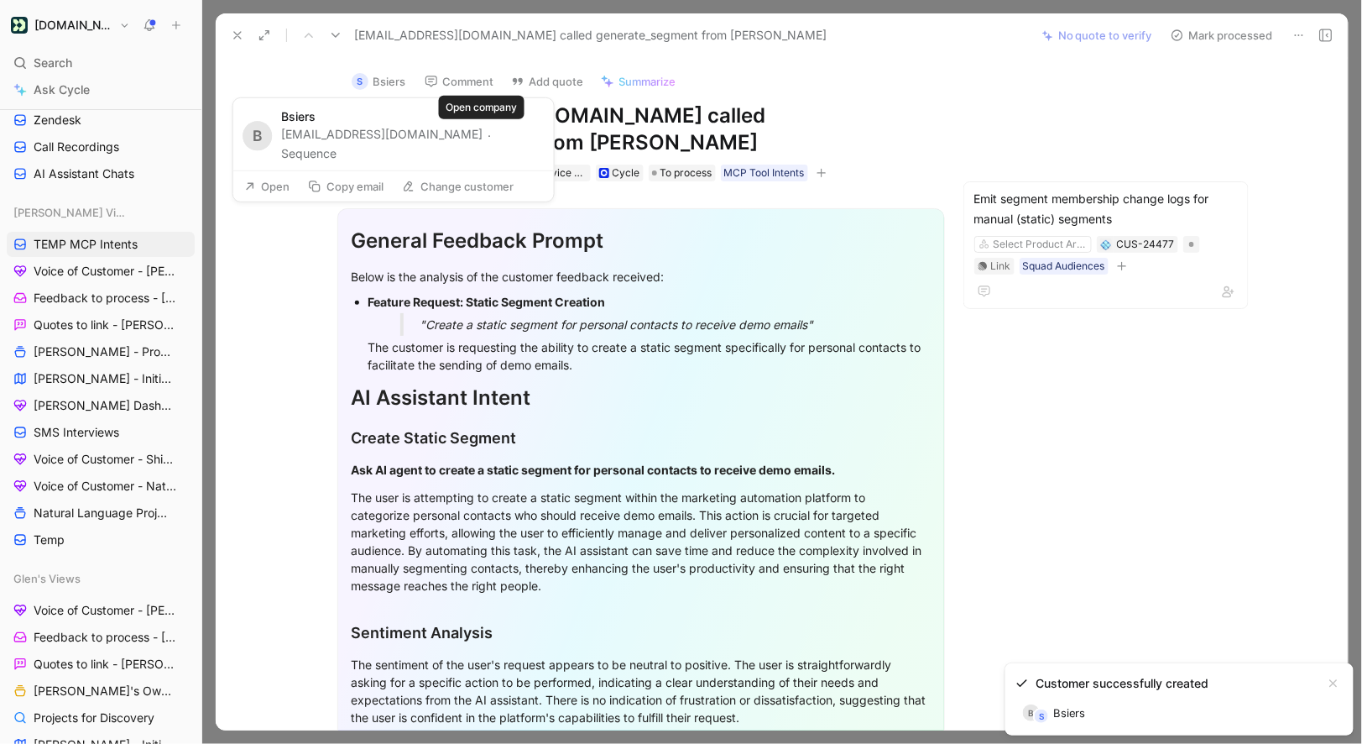
click at [337, 144] on button "Sequence" at bounding box center [308, 154] width 55 height 20
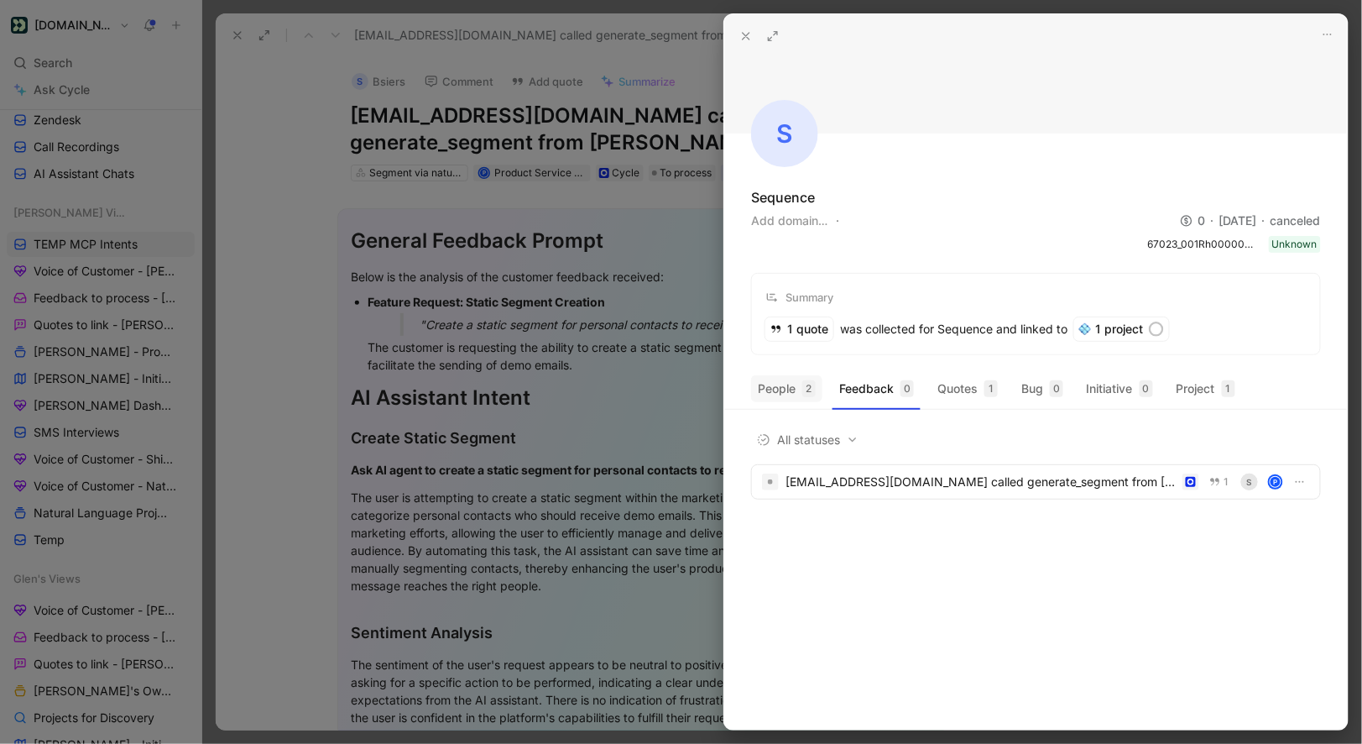
click at [798, 398] on button "People 2" at bounding box center [786, 388] width 71 height 27
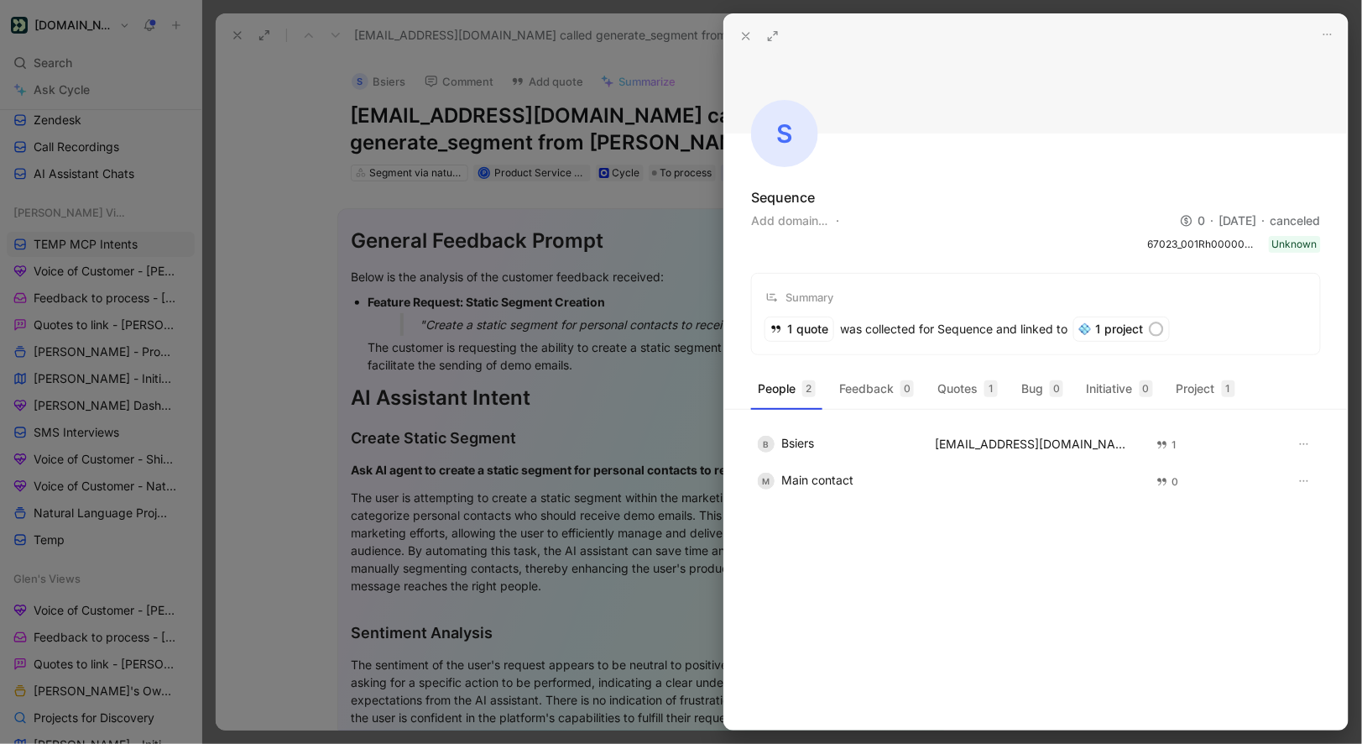
click at [745, 37] on icon at bounding box center [745, 35] width 13 height 13
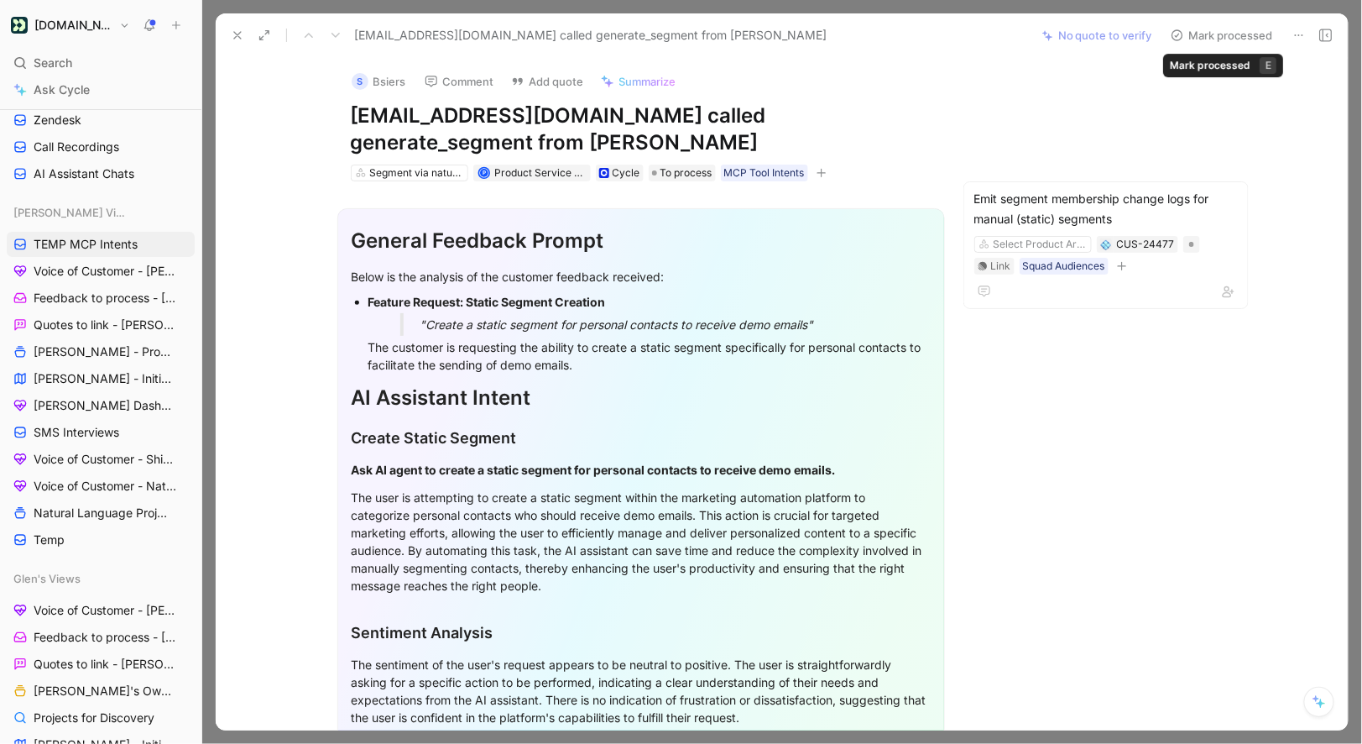
click at [1214, 37] on button "Mark processed" at bounding box center [1222, 36] width 118 height 24
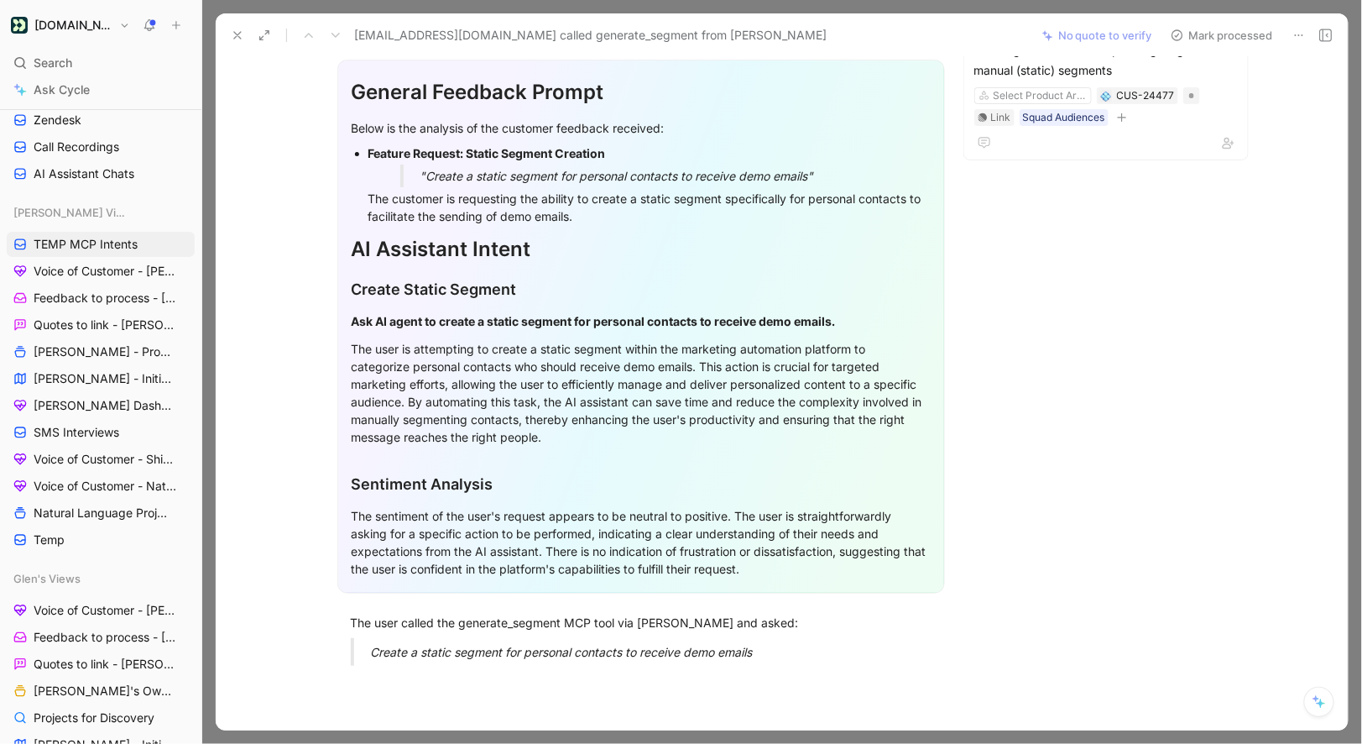
scroll to position [319, 0]
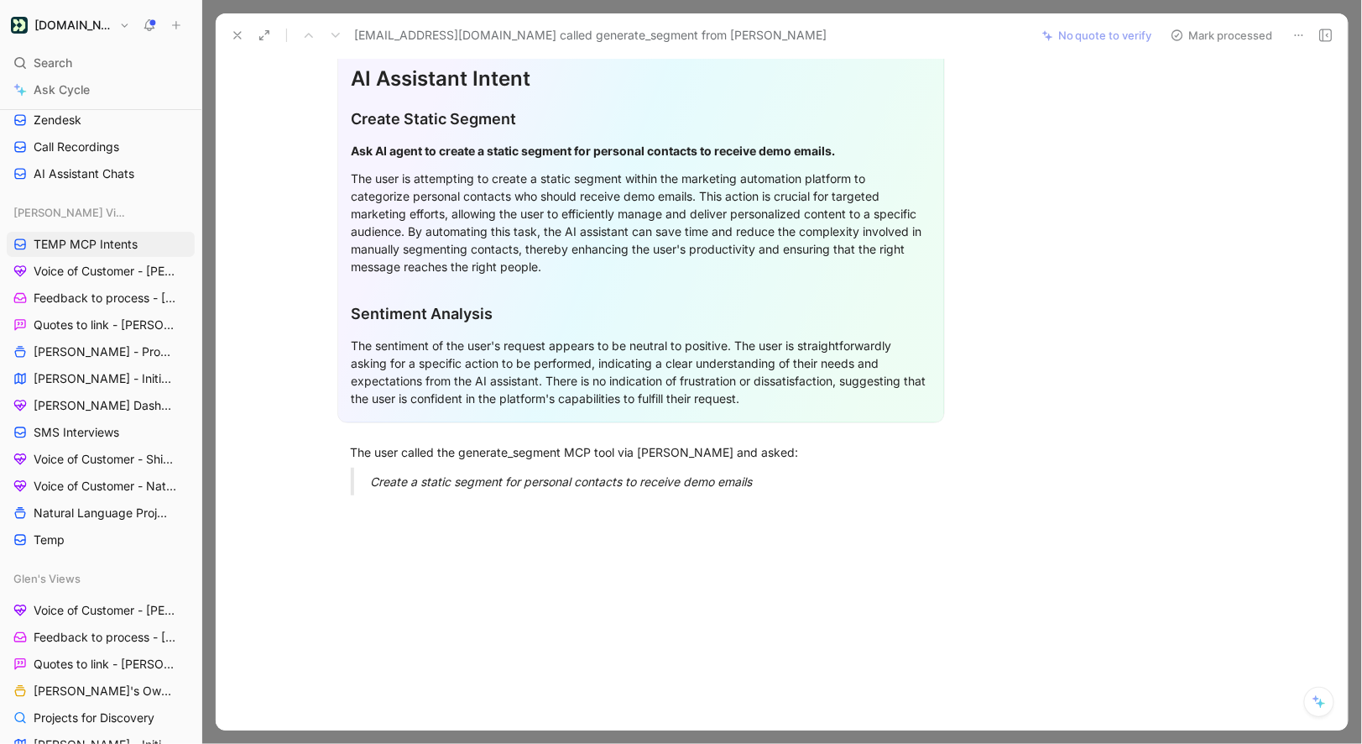
drag, startPoint x: 761, startPoint y: 491, endPoint x: 363, endPoint y: 432, distance: 402.2
click at [363, 432] on div "General Feedback Prompt Below is the analysis of the customer feedback received…" at bounding box center [641, 185] width 780 height 646
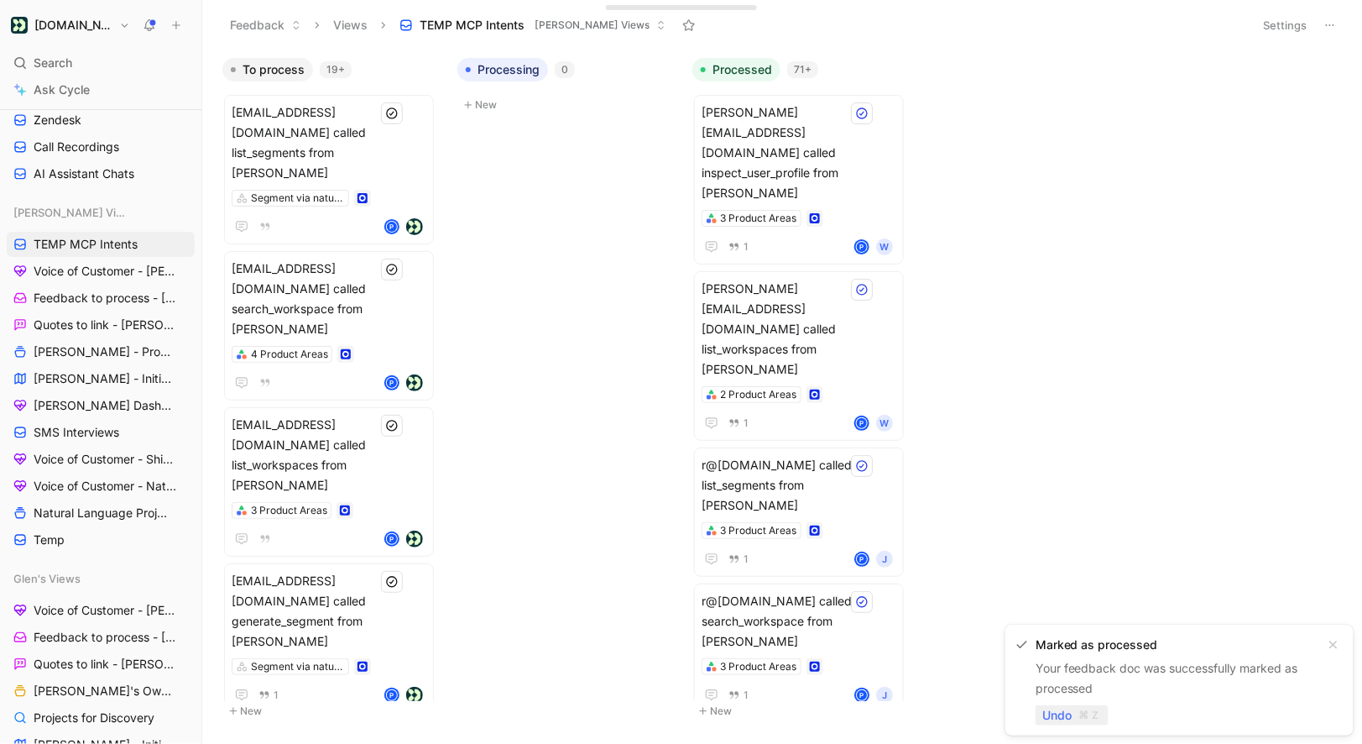
click at [1059, 713] on span "Undo" at bounding box center [1057, 715] width 29 height 20
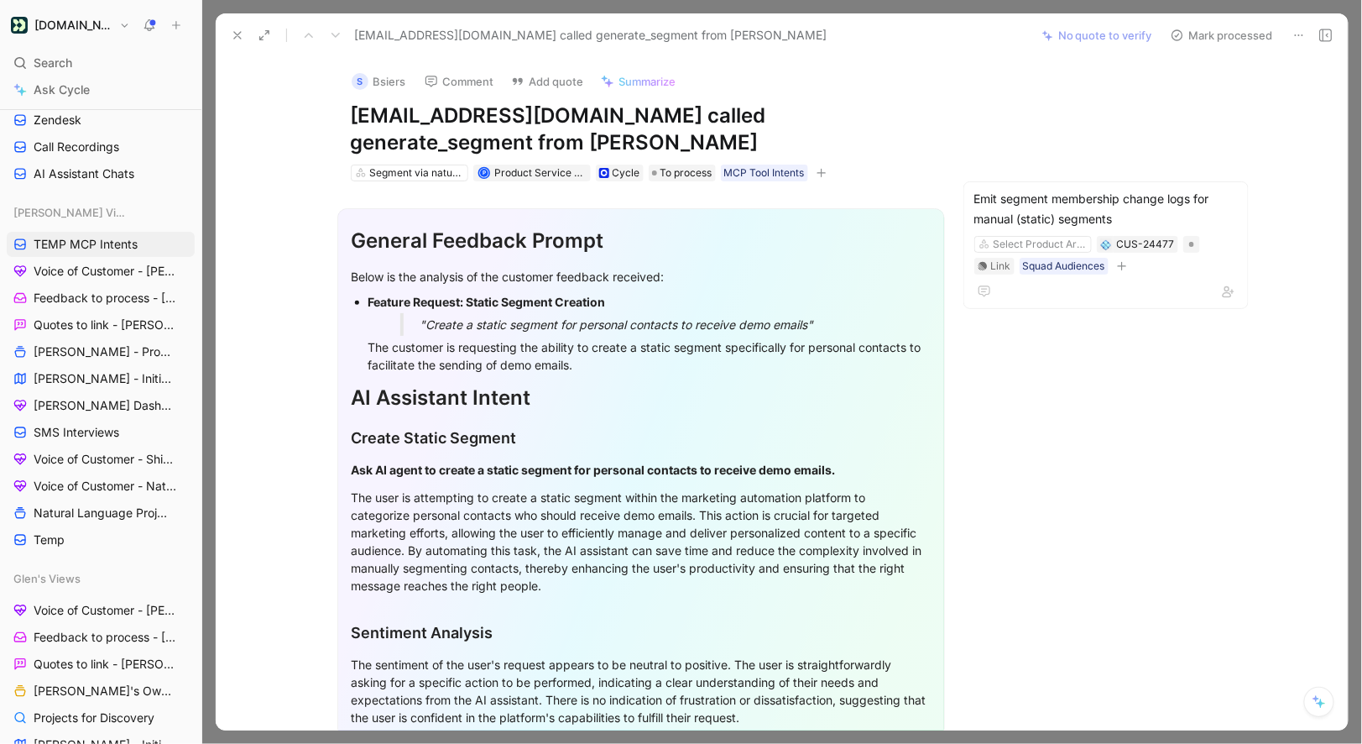
scroll to position [319, 0]
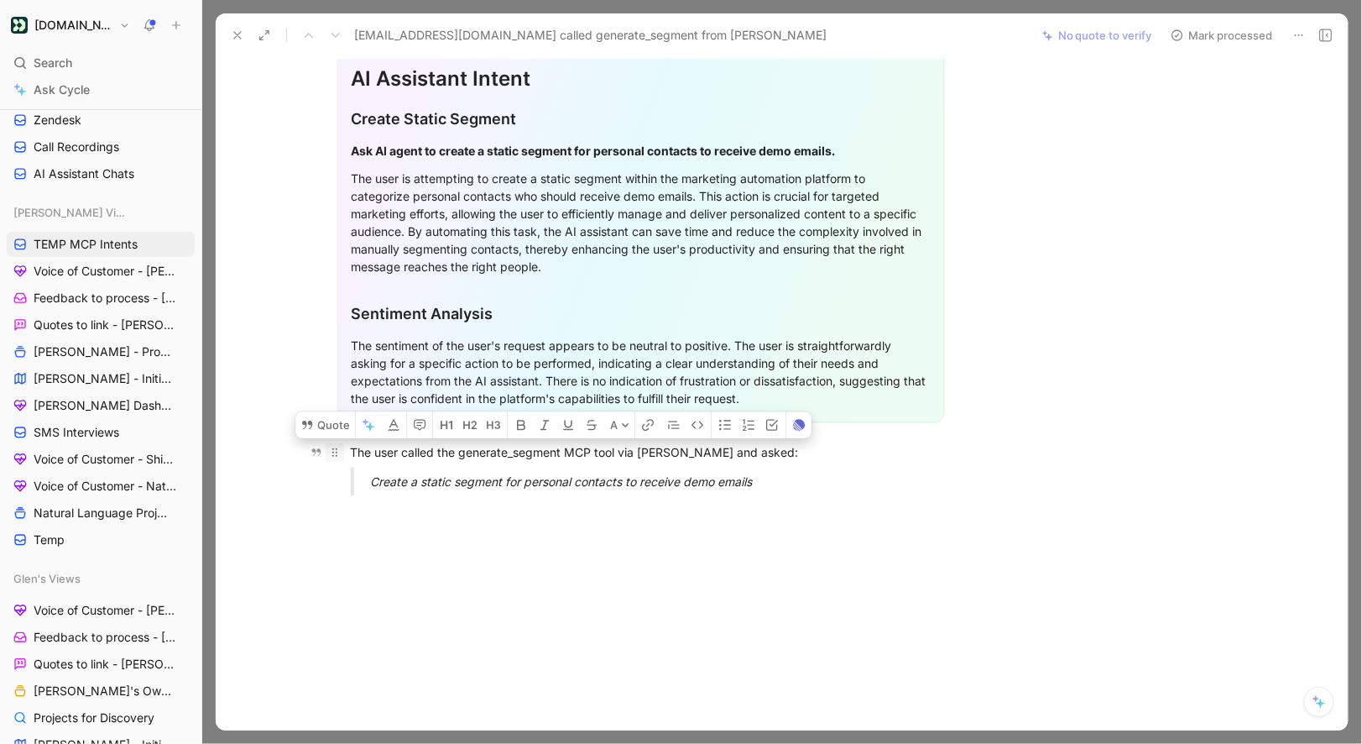
drag, startPoint x: 772, startPoint y: 489, endPoint x: 331, endPoint y: 449, distance: 443.3
click at [331, 449] on div "General Feedback Prompt Below is the analysis of the customer feedback received…" at bounding box center [641, 185] width 780 height 646
click at [325, 429] on button "Quote" at bounding box center [325, 424] width 60 height 27
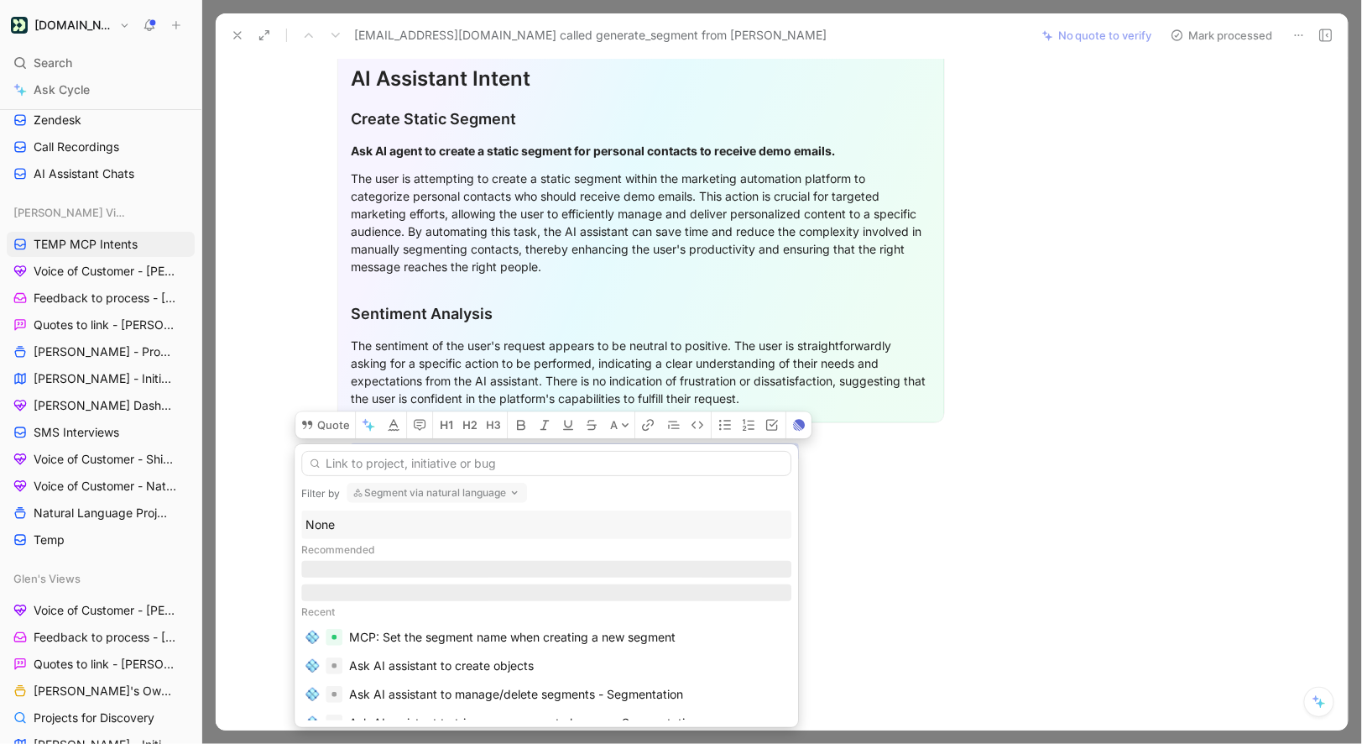
click at [337, 523] on div "None" at bounding box center [547, 525] width 482 height 20
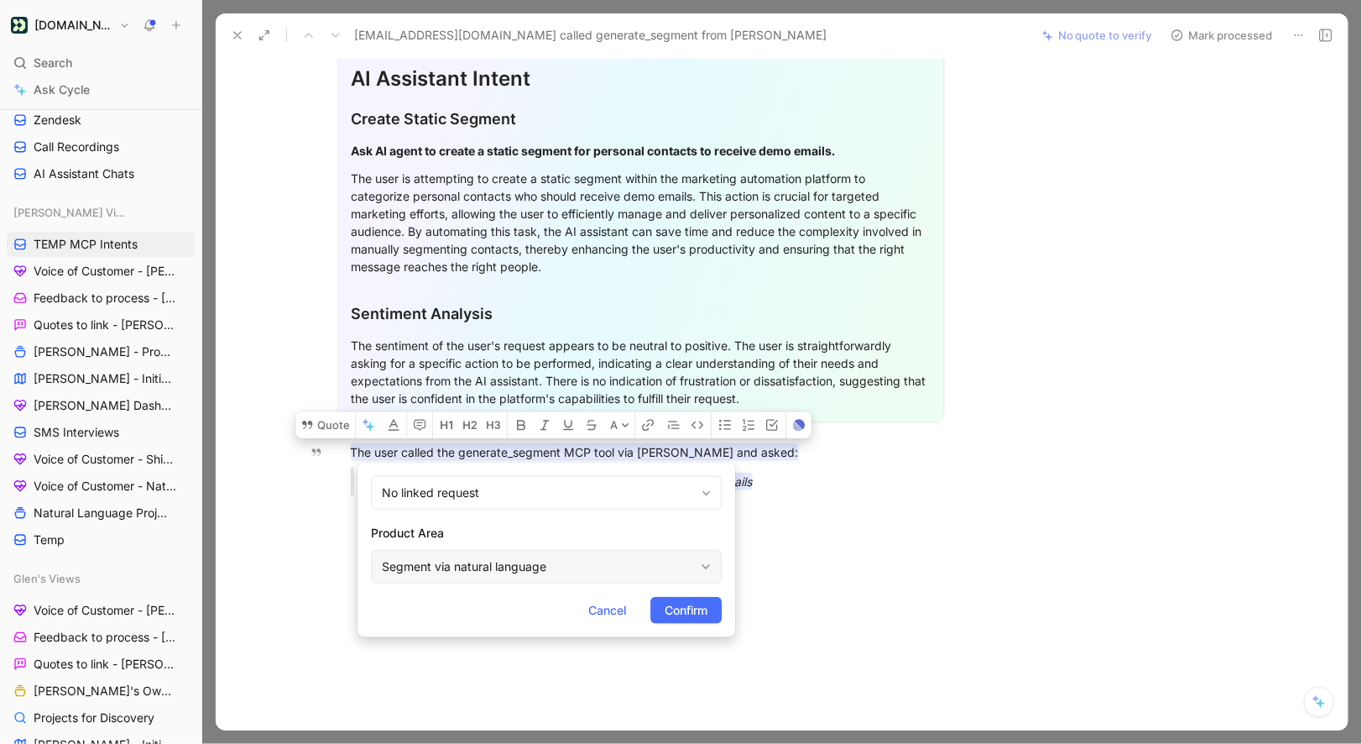
click at [629, 563] on div "Segment via natural language" at bounding box center [538, 567] width 312 height 20
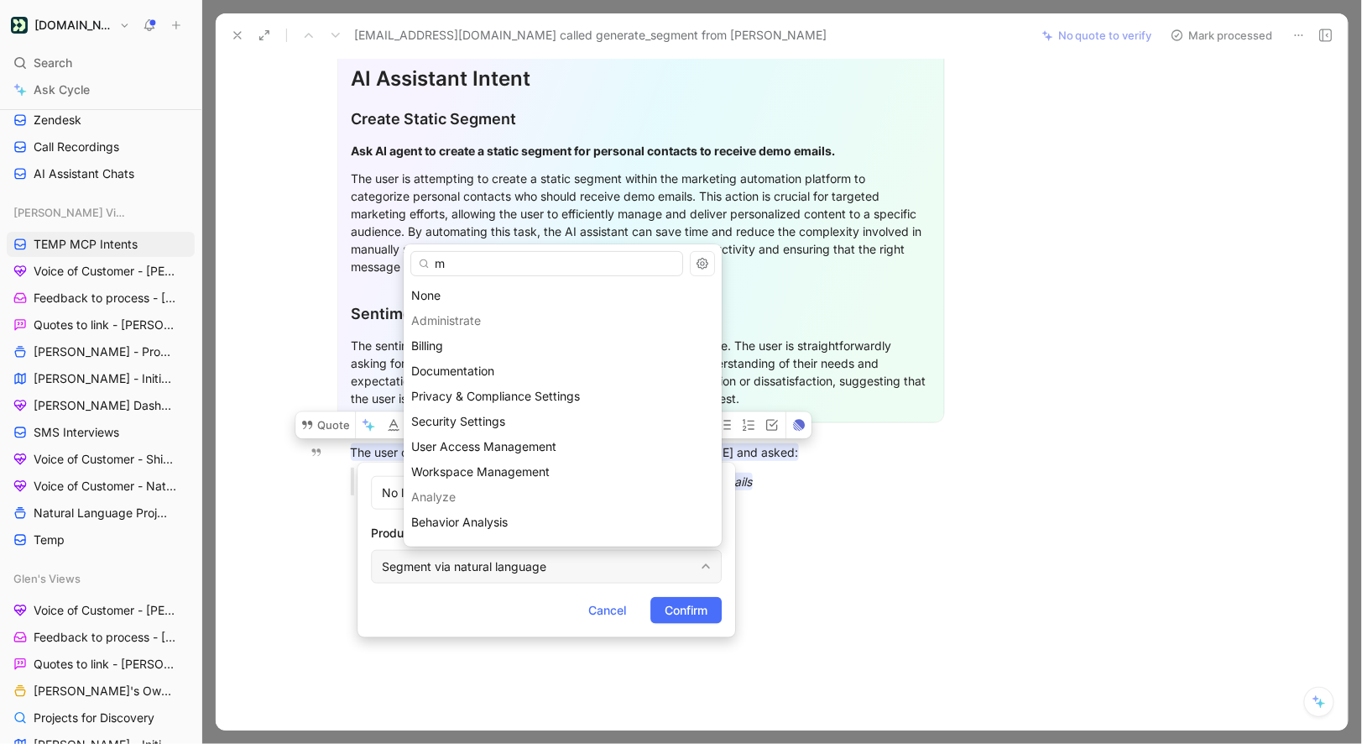
type input "mc"
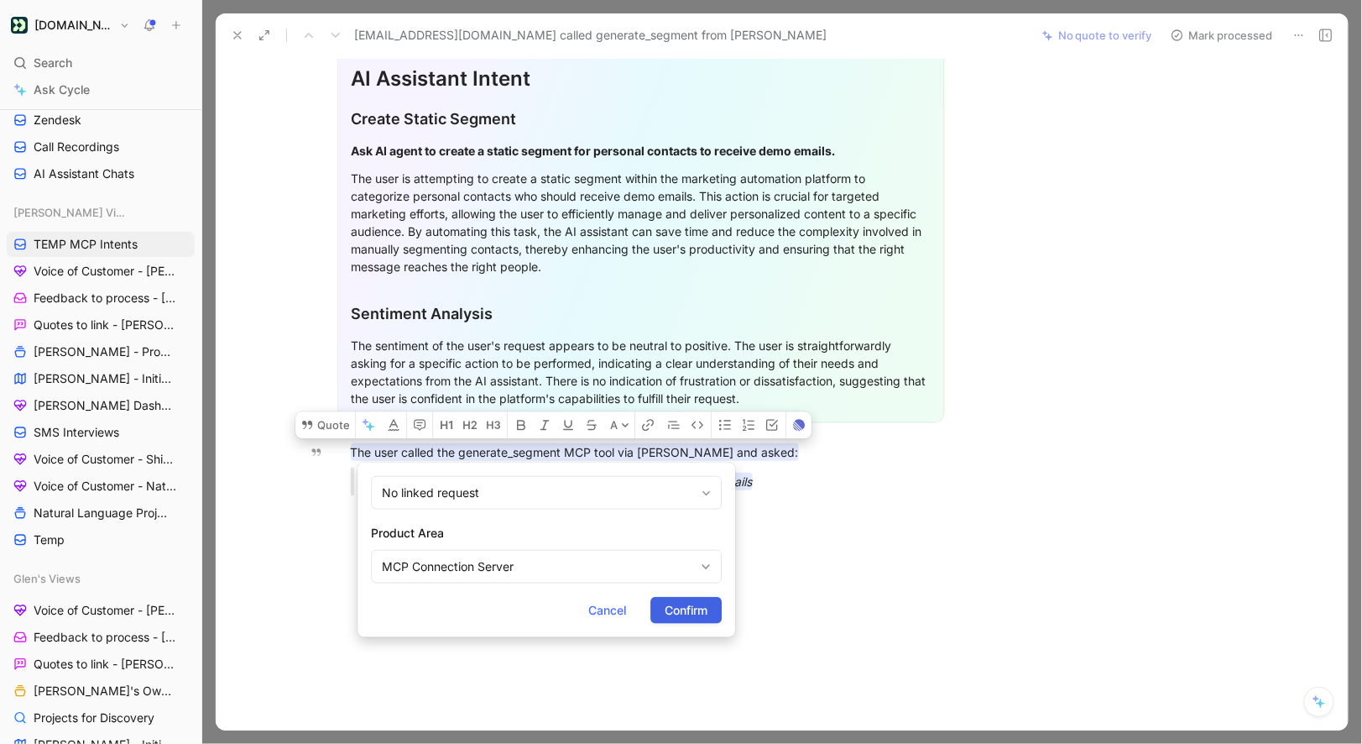
click at [696, 600] on span "Confirm" at bounding box center [686, 610] width 43 height 20
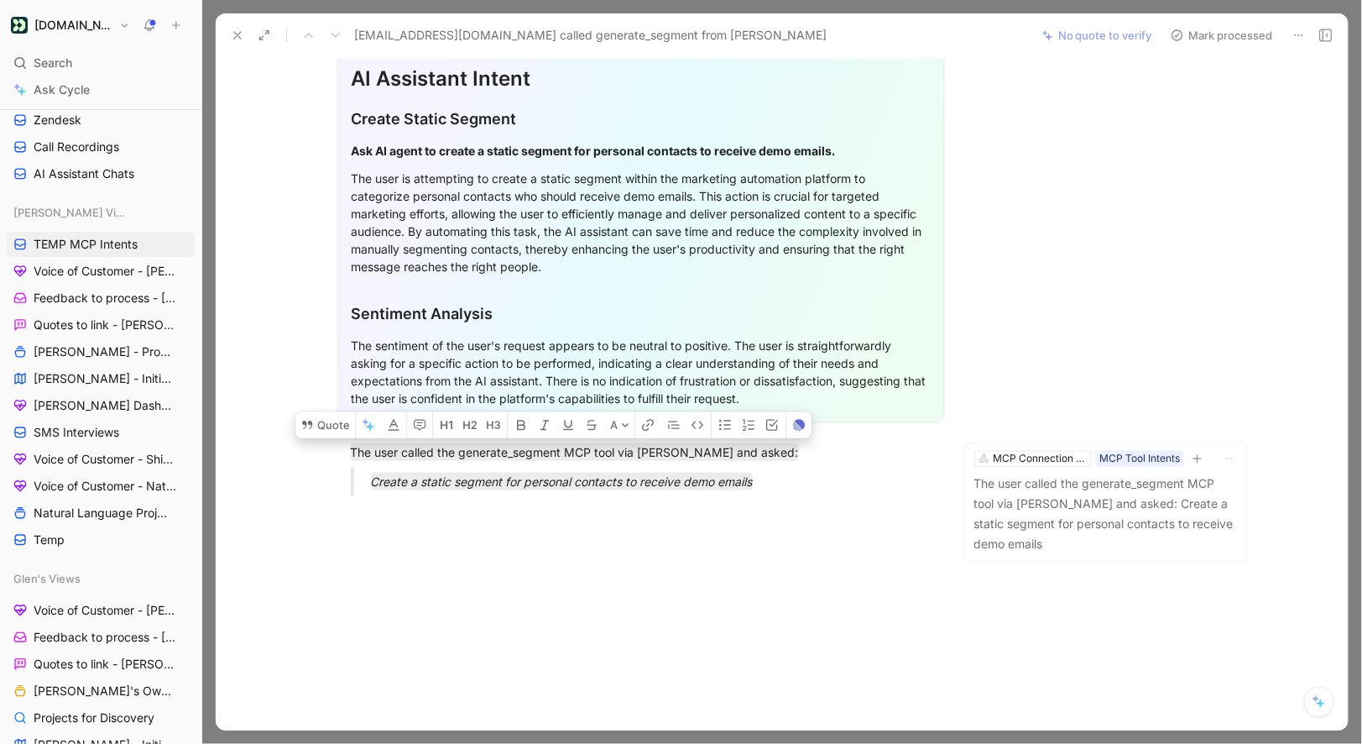
click at [1199, 30] on button "Mark processed" at bounding box center [1222, 36] width 118 height 24
click at [1214, 42] on button "Mark processed" at bounding box center [1222, 36] width 118 height 24
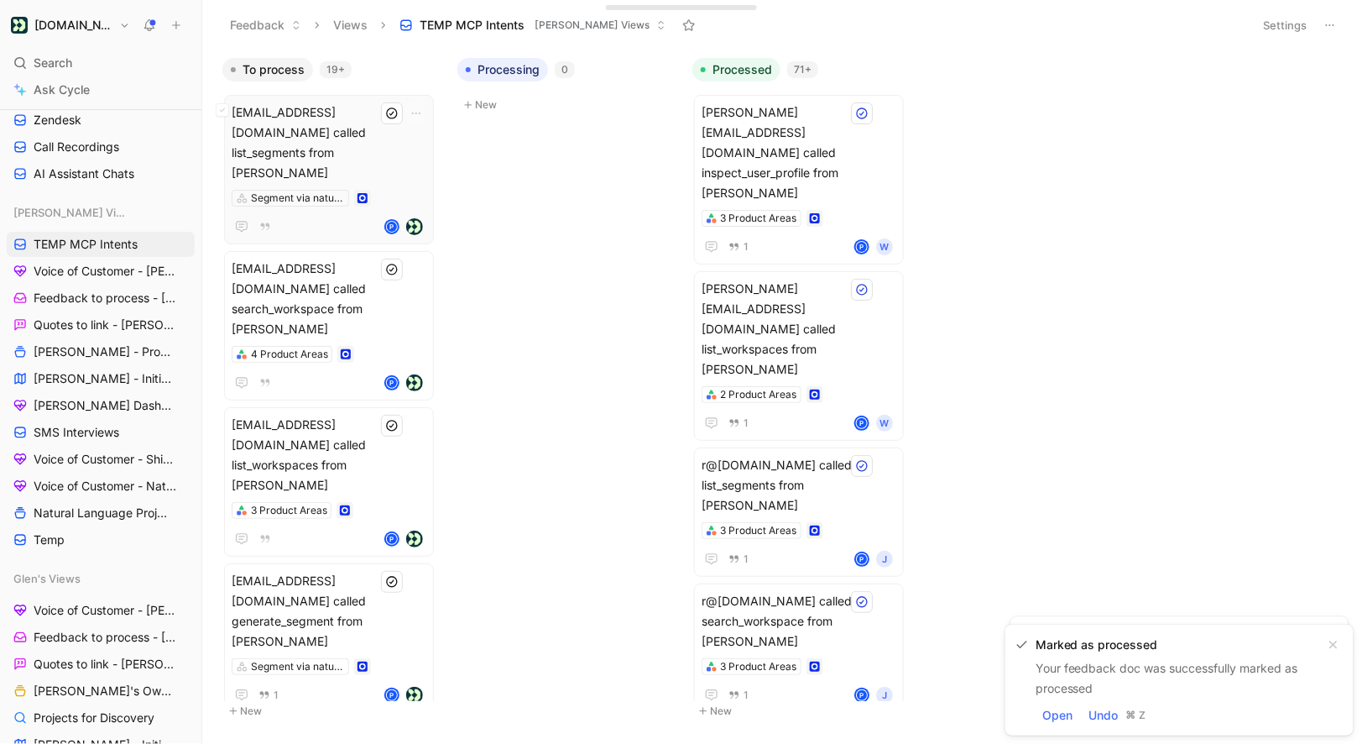
click at [387, 133] on span "bsiers@adoptsequence.com called list_segments from Claude" at bounding box center [329, 142] width 195 height 81
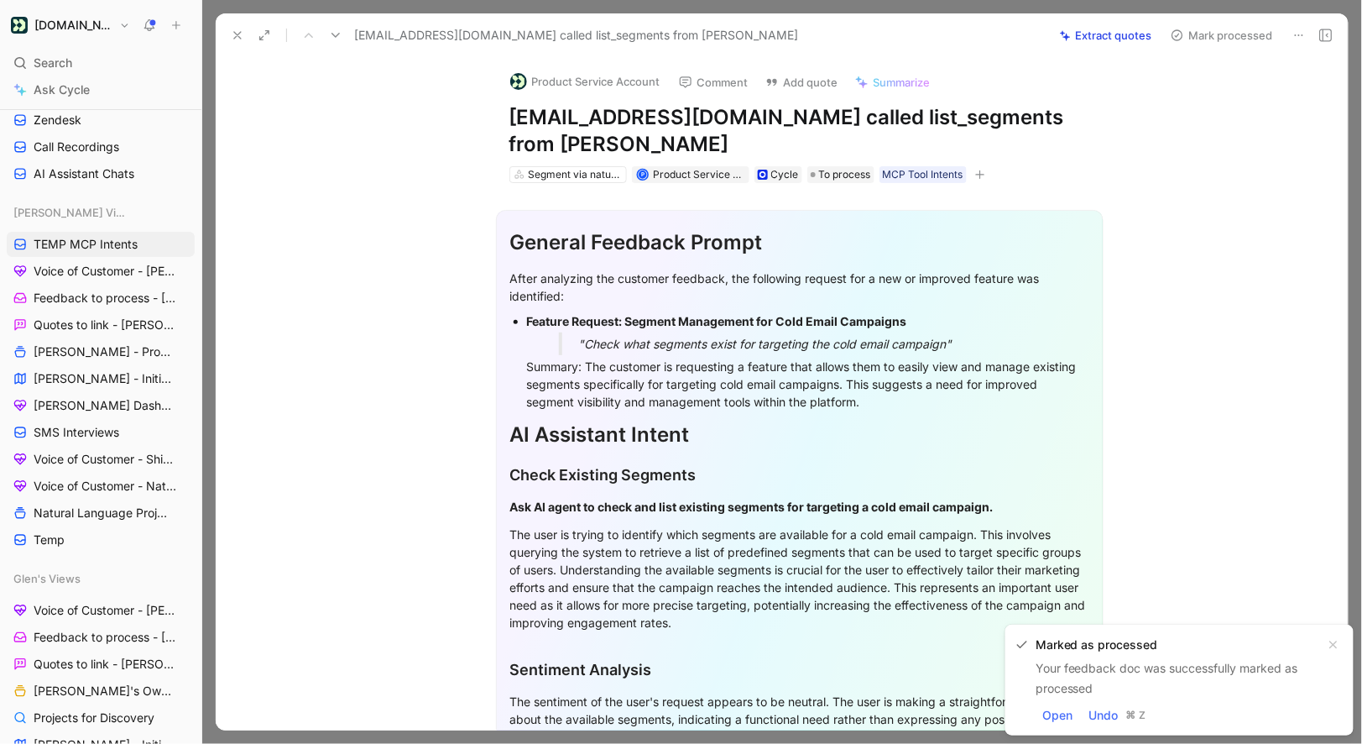
click at [1291, 37] on button at bounding box center [1300, 36] width 24 height 24
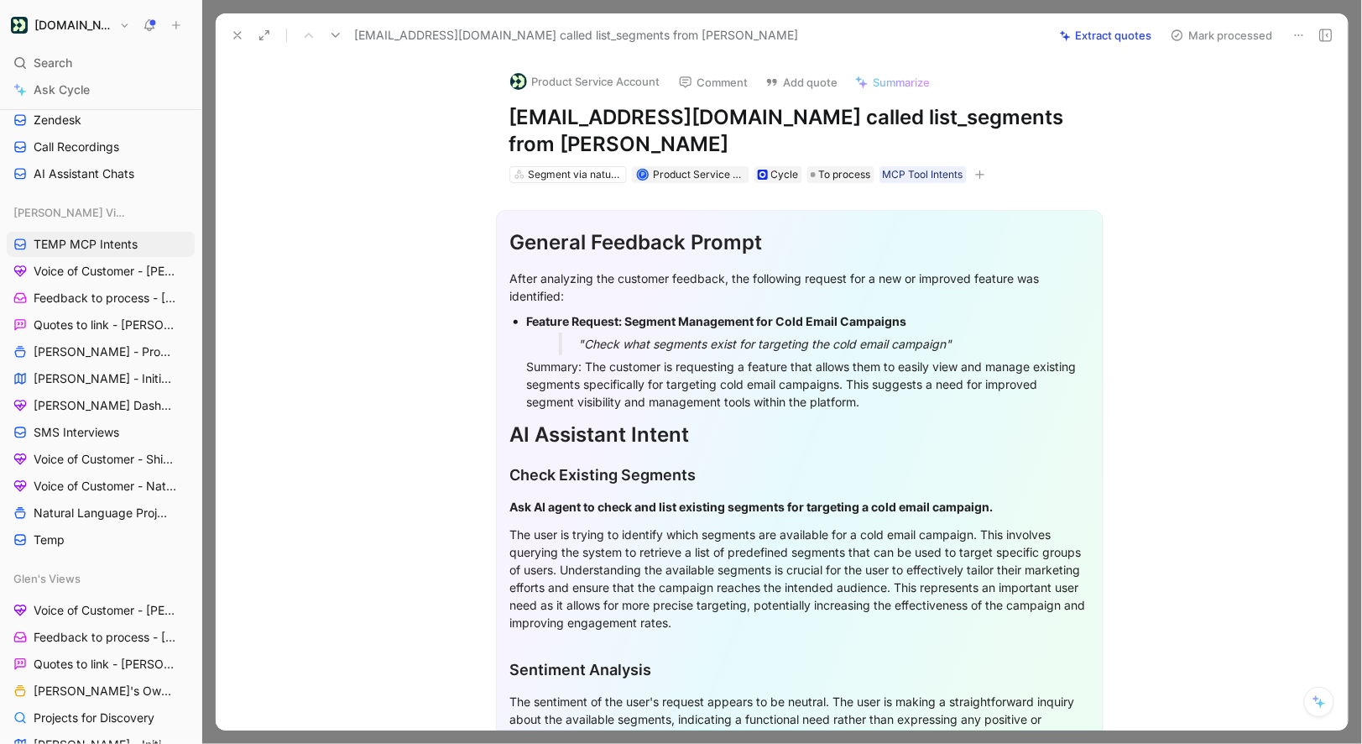
drag, startPoint x: 791, startPoint y: 118, endPoint x: 508, endPoint y: 119, distance: 282.9
click at [508, 119] on div "Product Service Account Comment Add quote Summarize bsiers@adoptsequence.com ca…" at bounding box center [800, 121] width 645 height 128
copy h1 "bsiers@adoptsequence.com"
click at [541, 97] on div "Product Service Account Comment Add quote Summarize bsiers@adoptsequence.com ca…" at bounding box center [800, 121] width 645 height 128
click at [541, 86] on button "Product Service Account" at bounding box center [585, 81] width 165 height 25
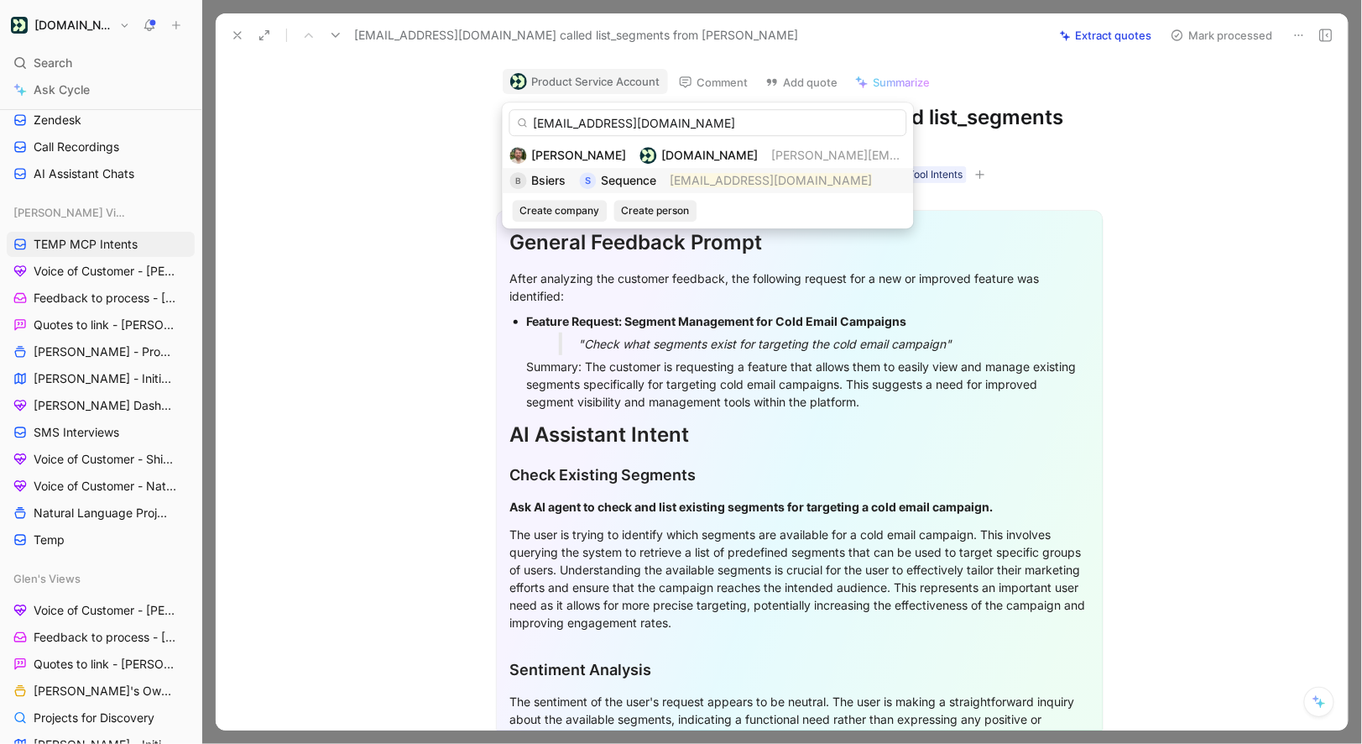
type input "bsiers@adoptsequence.com"
click at [592, 180] on div "S" at bounding box center [588, 180] width 17 height 17
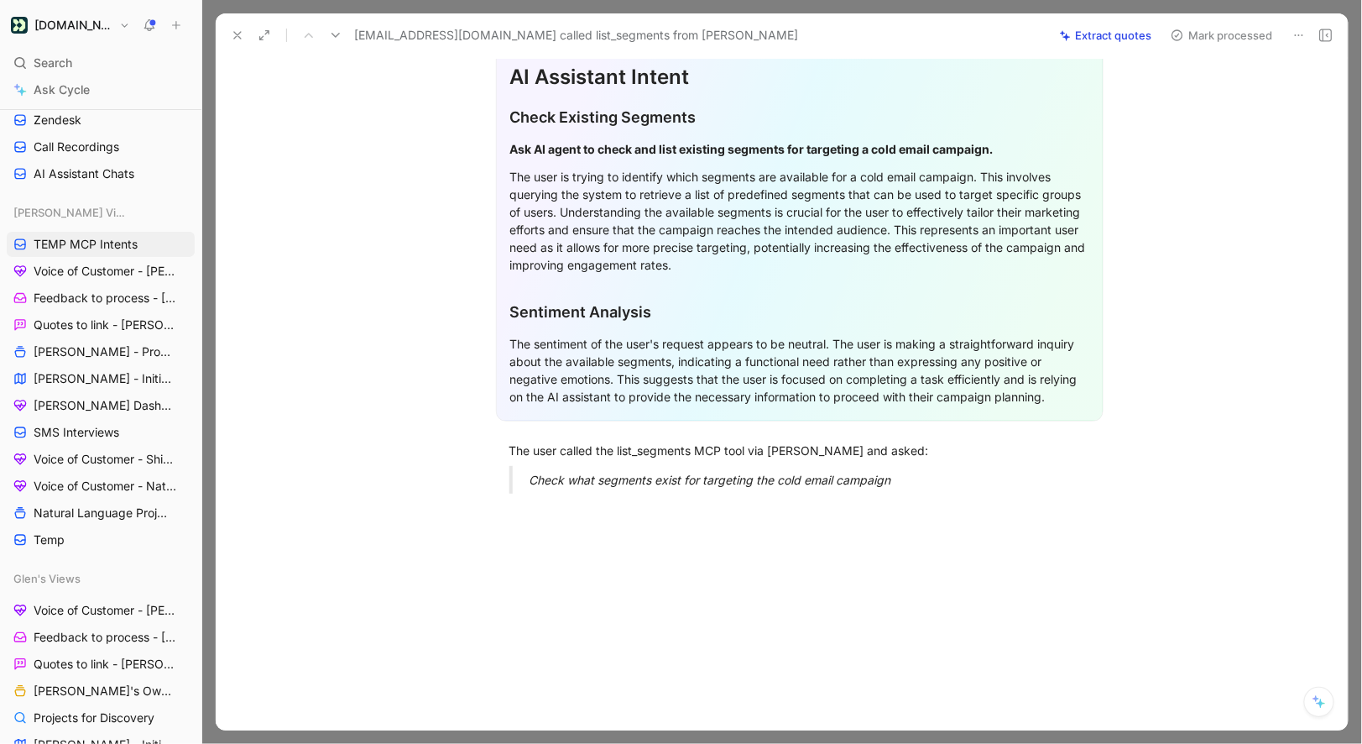
scroll to position [354, 0]
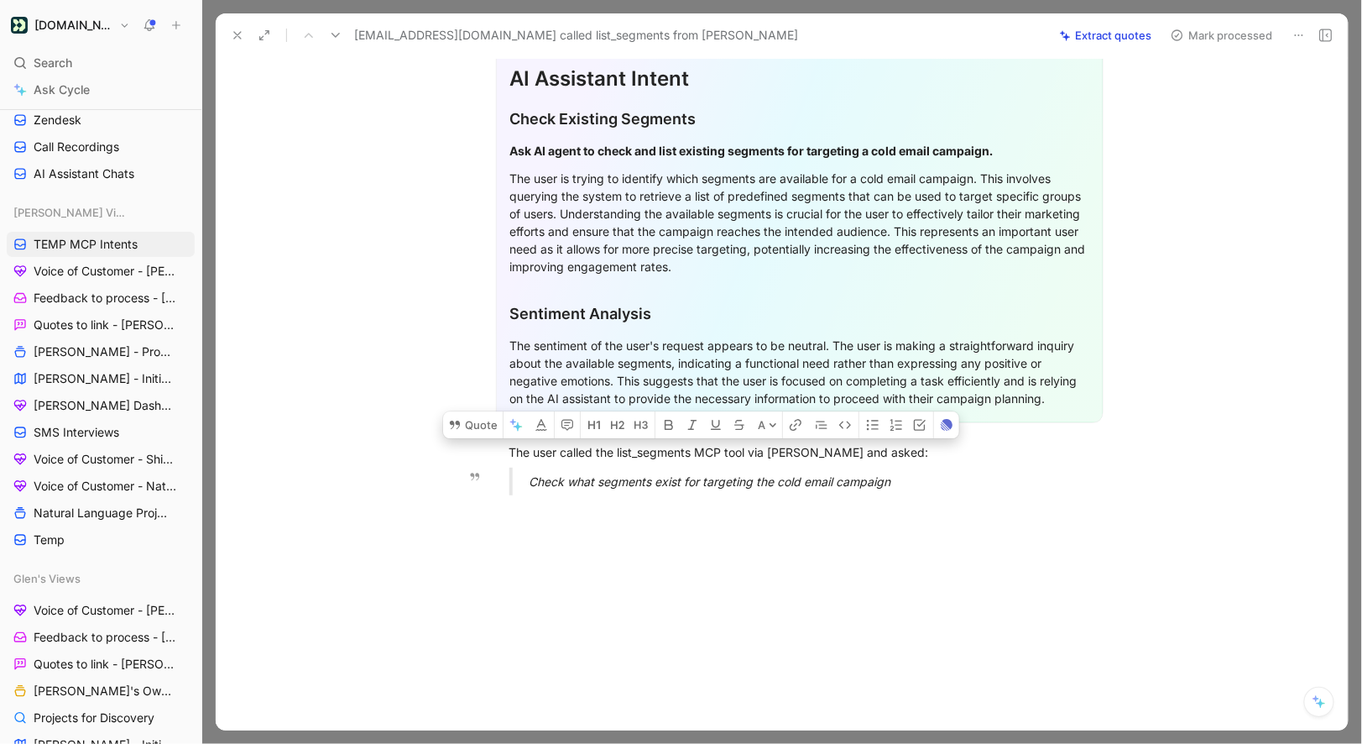
drag, startPoint x: 511, startPoint y: 449, endPoint x: 907, endPoint y: 483, distance: 397.6
click at [907, 483] on div "General Feedback Prompt After analyzing the customer feedback, the following re…" at bounding box center [799, 168] width 1097 height 682
click at [462, 420] on button "Quote" at bounding box center [473, 424] width 60 height 27
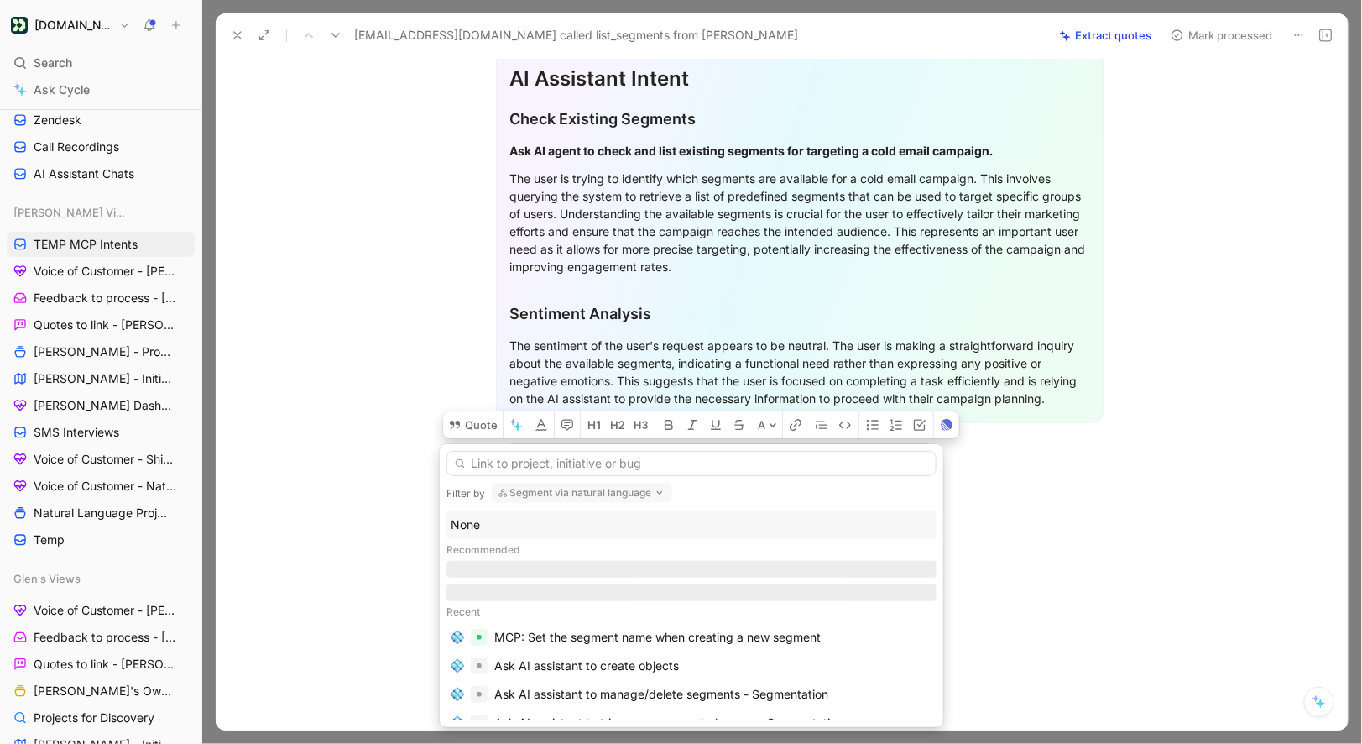
click at [462, 519] on div "None" at bounding box center [692, 525] width 482 height 20
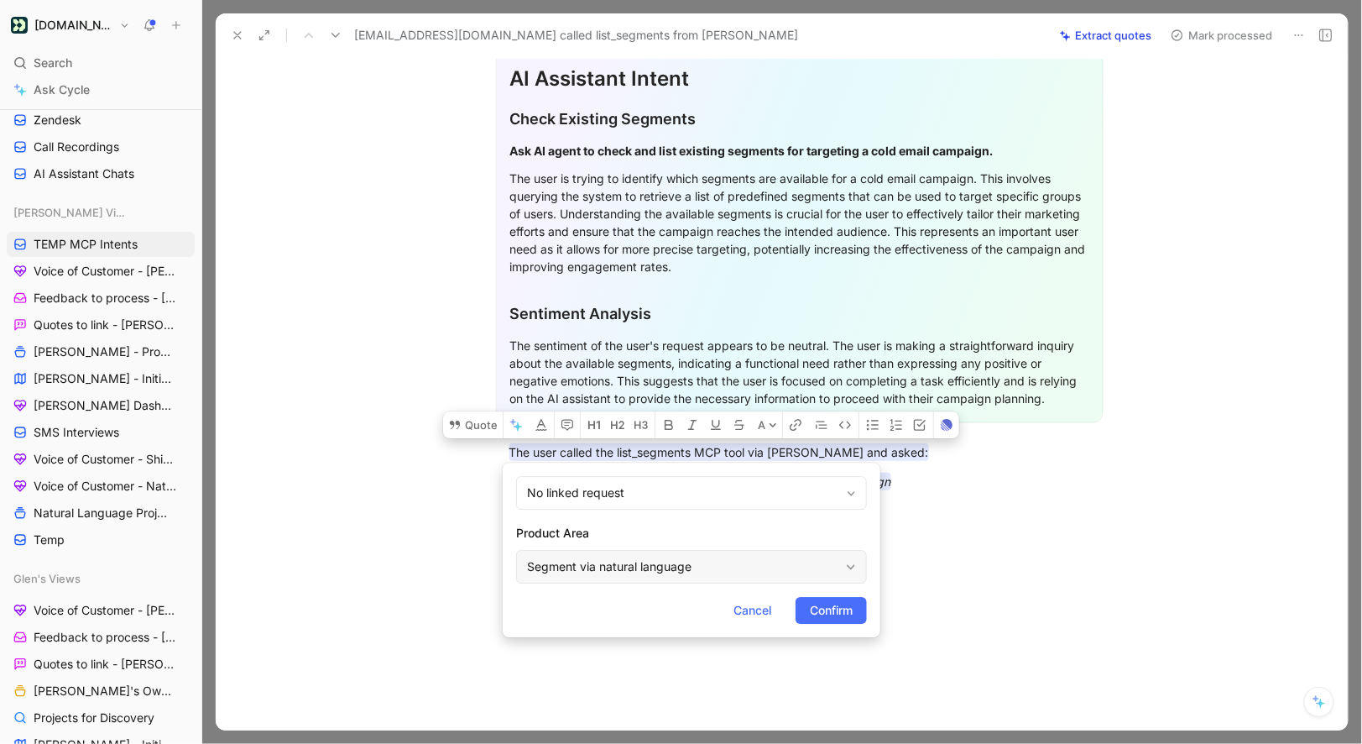
click at [555, 564] on div "Segment via natural language" at bounding box center [683, 567] width 312 height 20
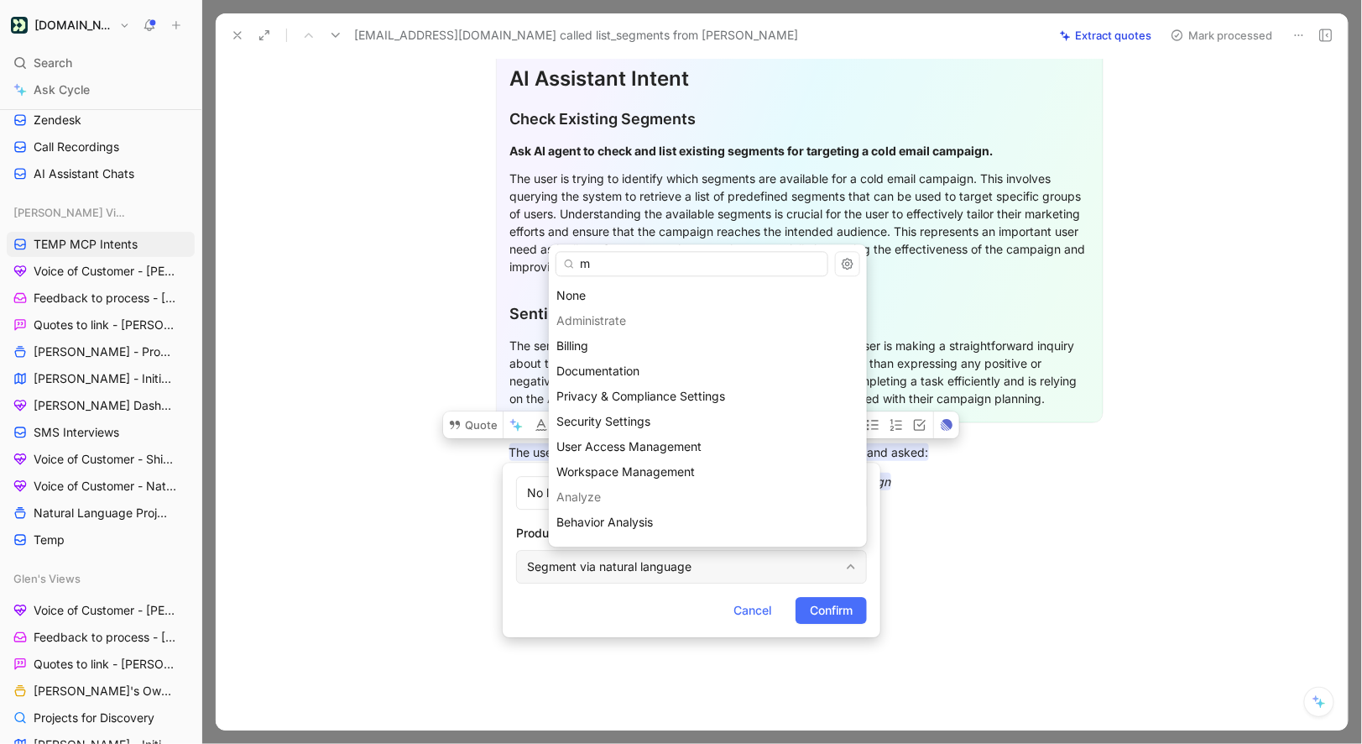
type input "mc"
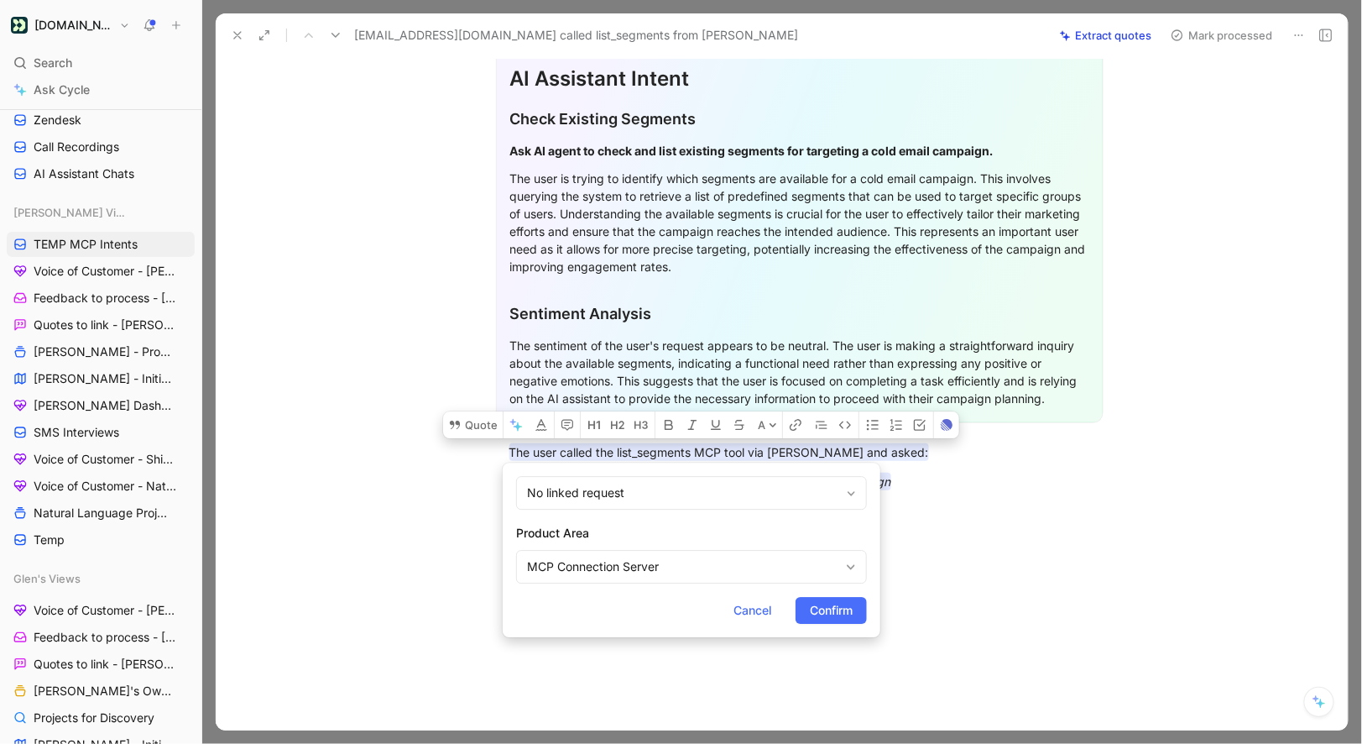
click at [860, 592] on form "No linked request Product Area MCP Connection Server Cancel Confirm" at bounding box center [692, 549] width 378 height 175
click at [849, 609] on span "Confirm" at bounding box center [831, 610] width 43 height 20
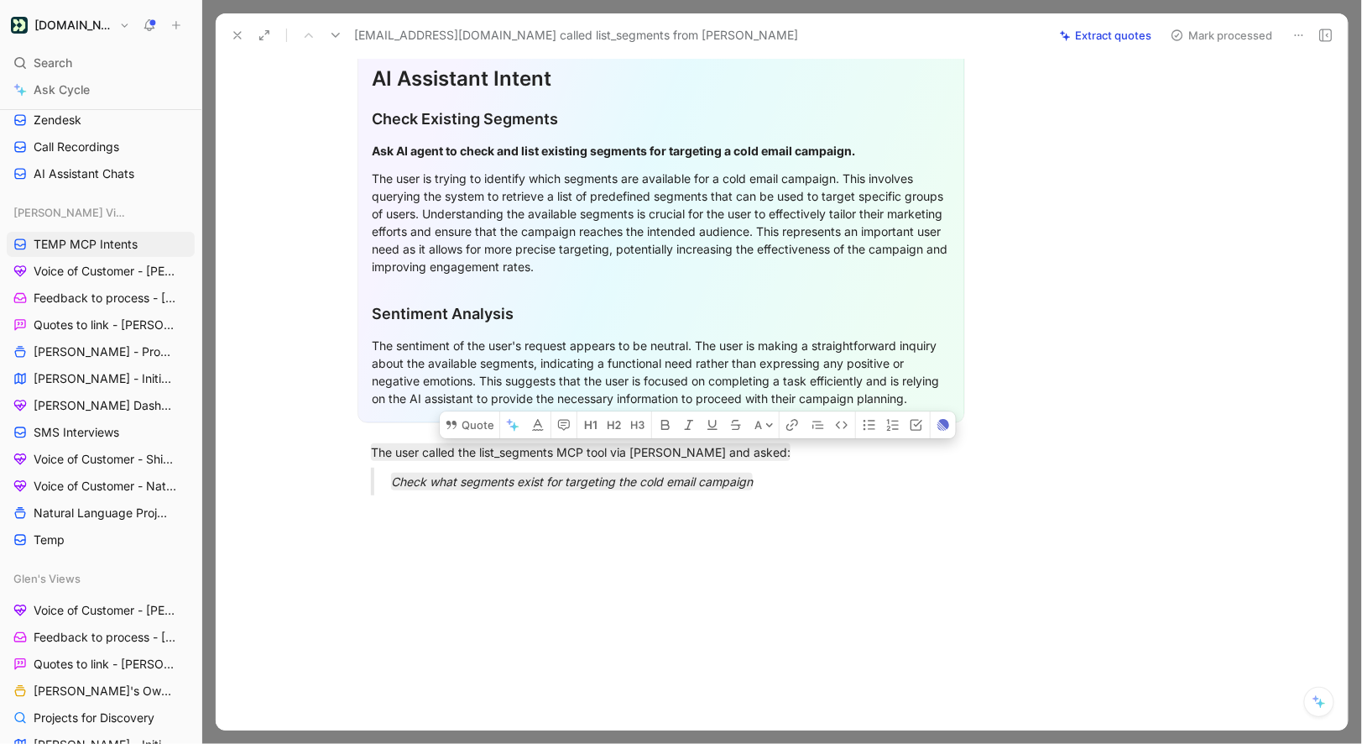
click at [1215, 40] on button "Mark processed" at bounding box center [1222, 36] width 118 height 24
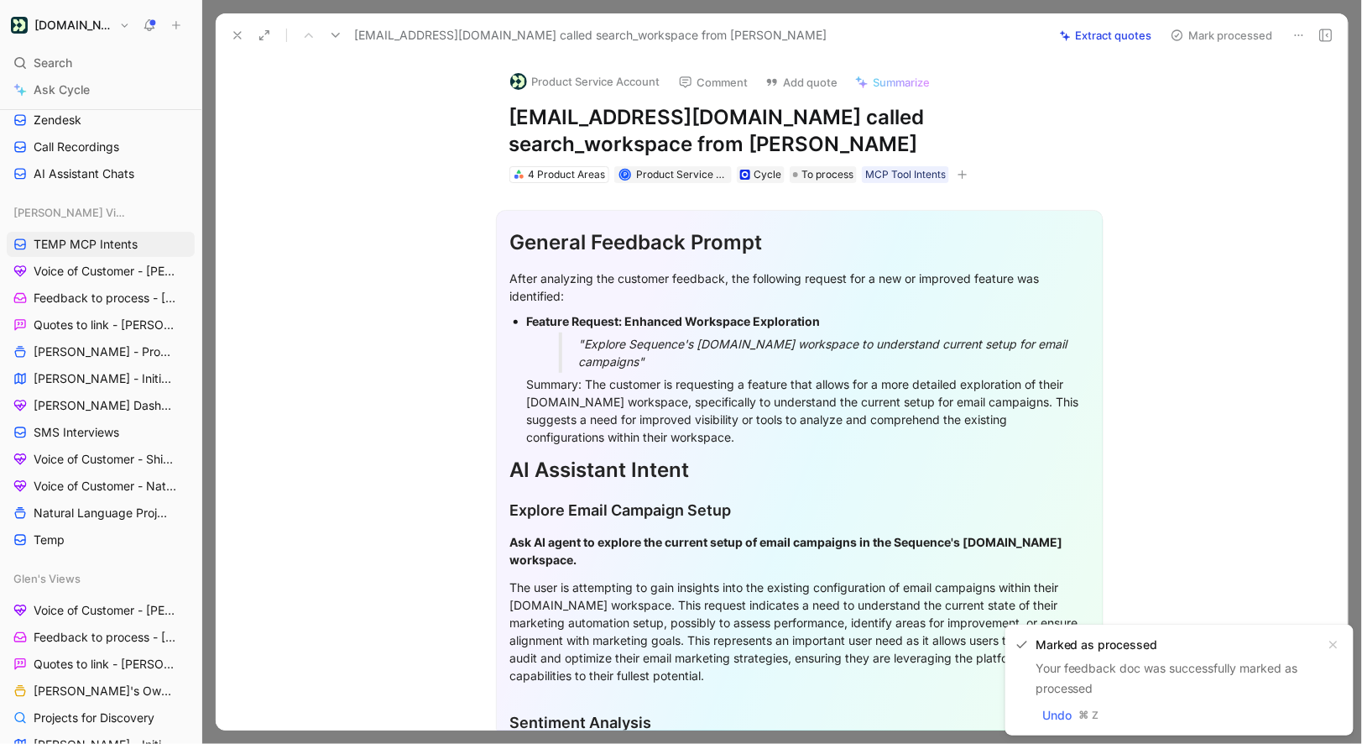
click at [601, 69] on button "Product Service Account" at bounding box center [585, 81] width 165 height 25
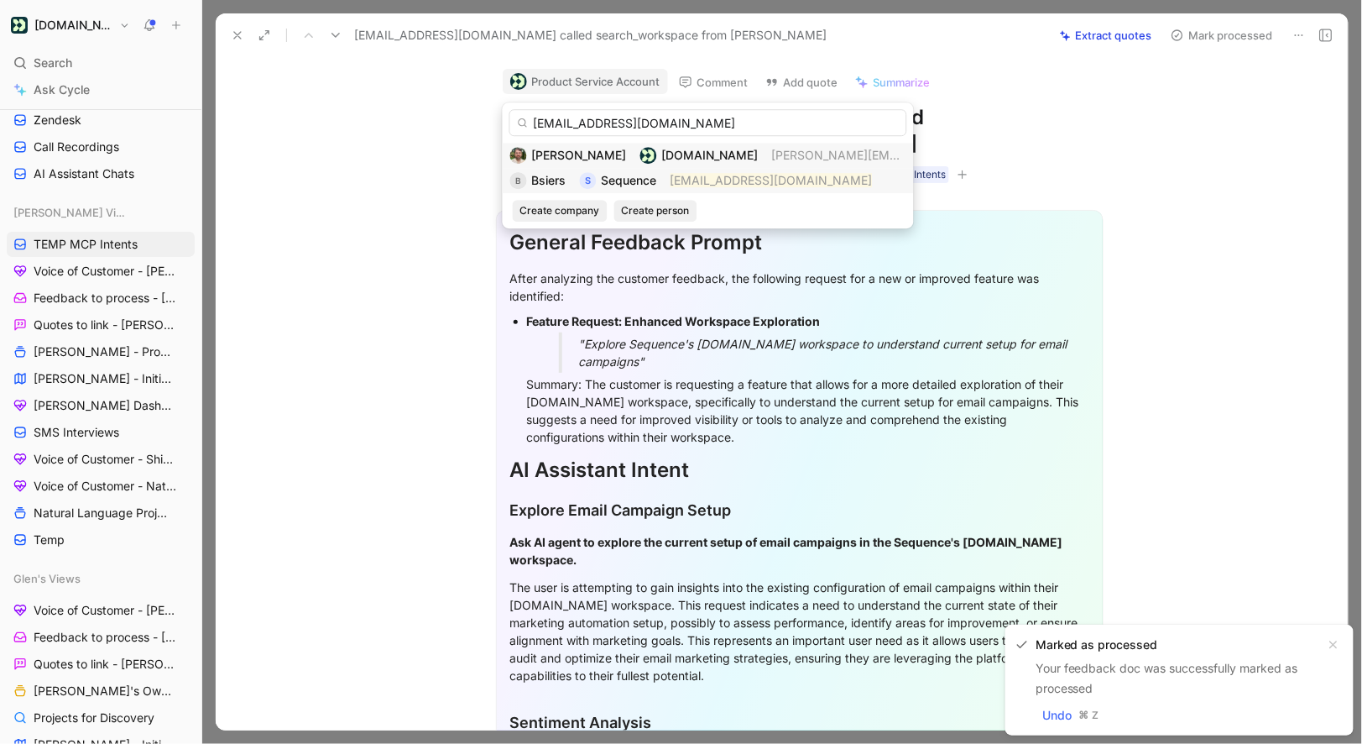
type input "bsiers@adoptsequence.com"
click at [593, 177] on div "S" at bounding box center [588, 180] width 17 height 17
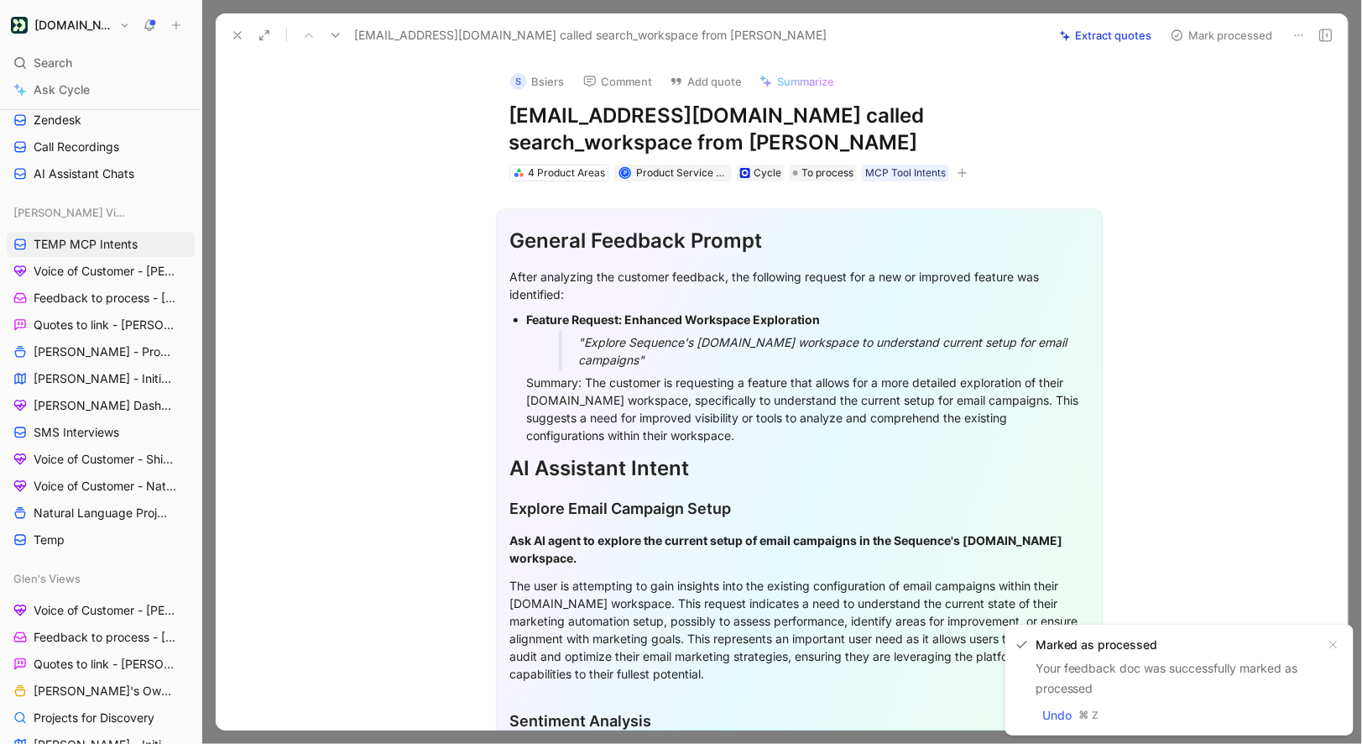
scroll to position [389, 0]
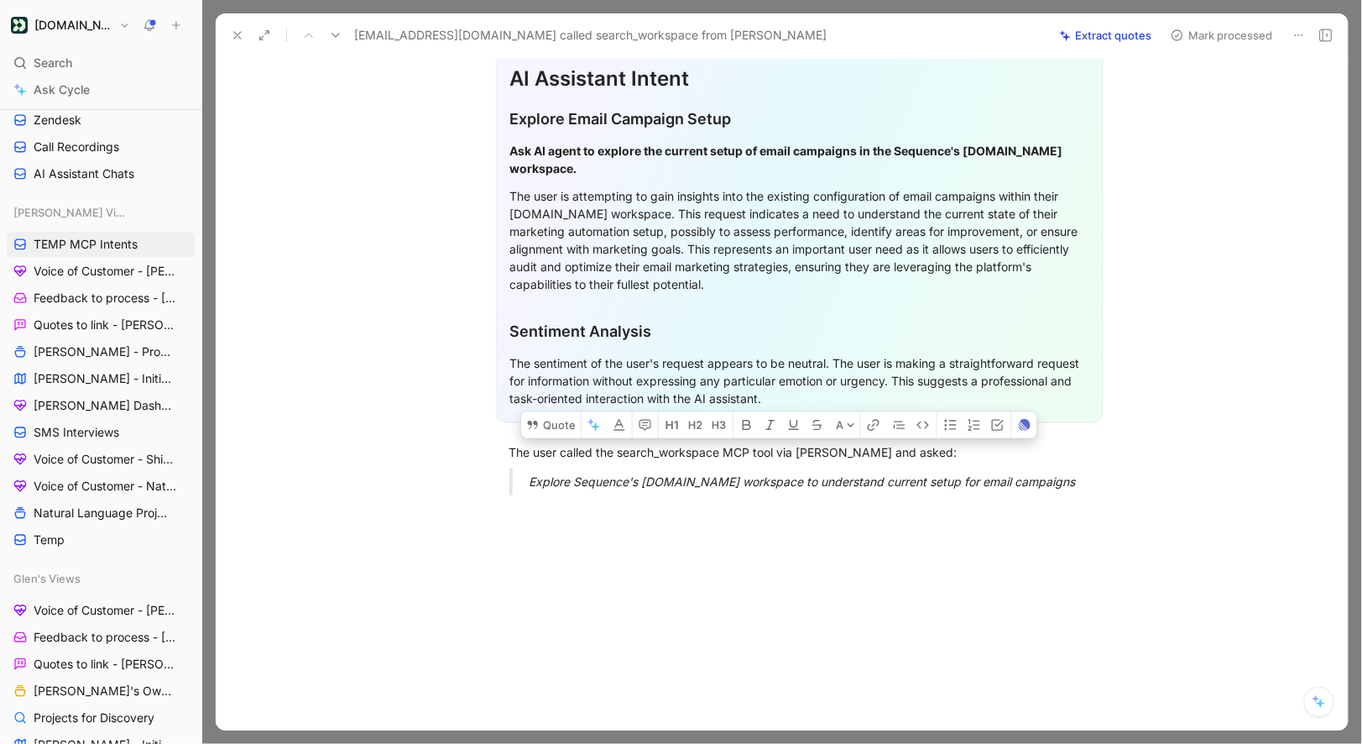
drag, startPoint x: 512, startPoint y: 454, endPoint x: 1076, endPoint y: 504, distance: 566.3
click at [1076, 504] on div "General Feedback Prompt After analyzing the customer feedback, the following re…" at bounding box center [799, 150] width 1097 height 717
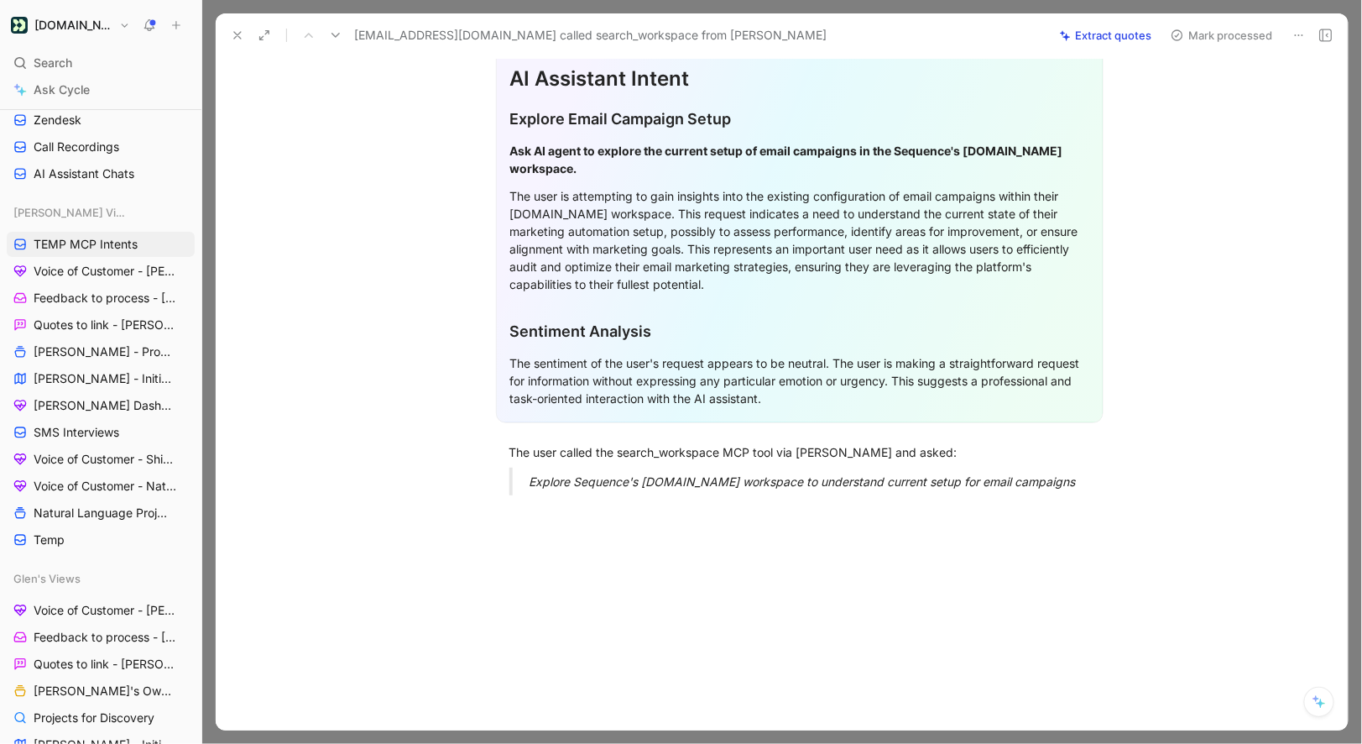
click at [561, 410] on p "The sentiment of the user's request appears to be neutral. The user is making a…" at bounding box center [799, 380] width 579 height 63
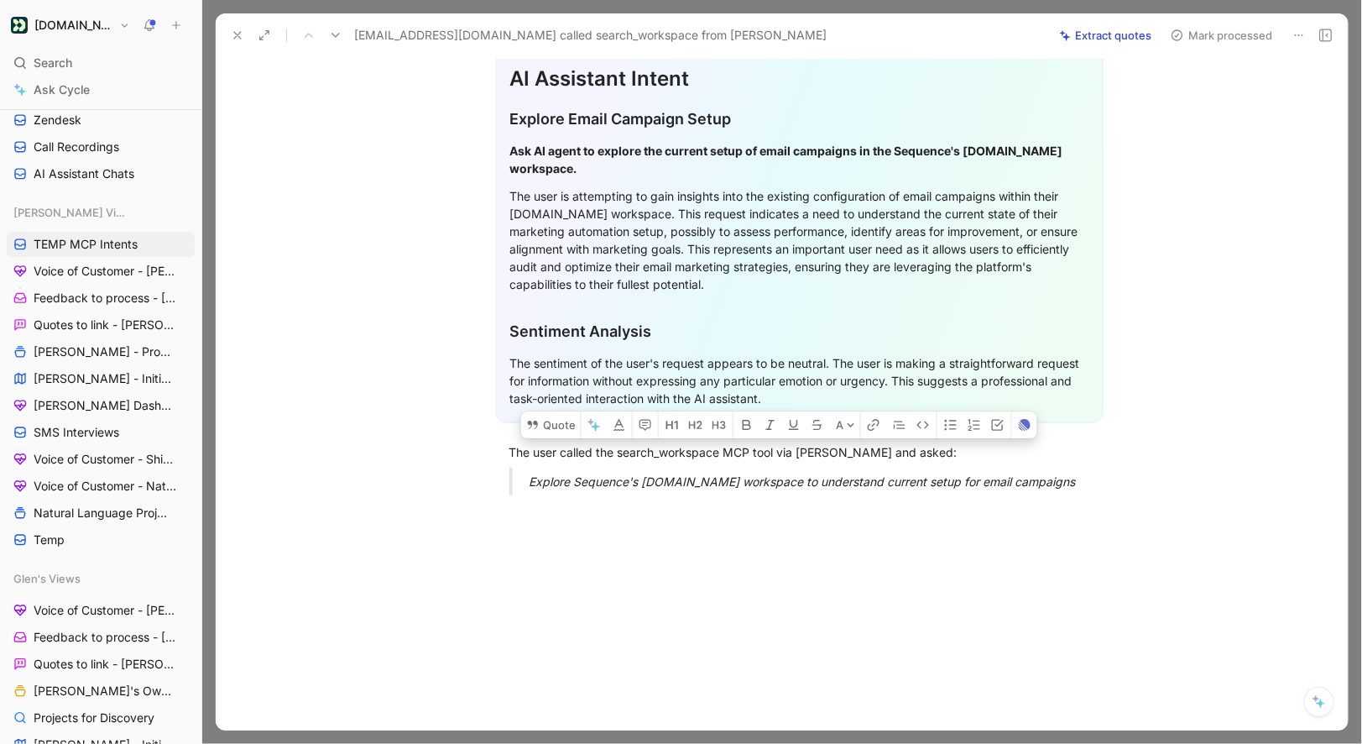
drag, startPoint x: 510, startPoint y: 454, endPoint x: 1072, endPoint y: 504, distance: 563.7
click at [1072, 504] on div "General Feedback Prompt After analyzing the customer feedback, the following re…" at bounding box center [799, 150] width 1097 height 717
click at [547, 417] on button "Quote" at bounding box center [551, 424] width 60 height 27
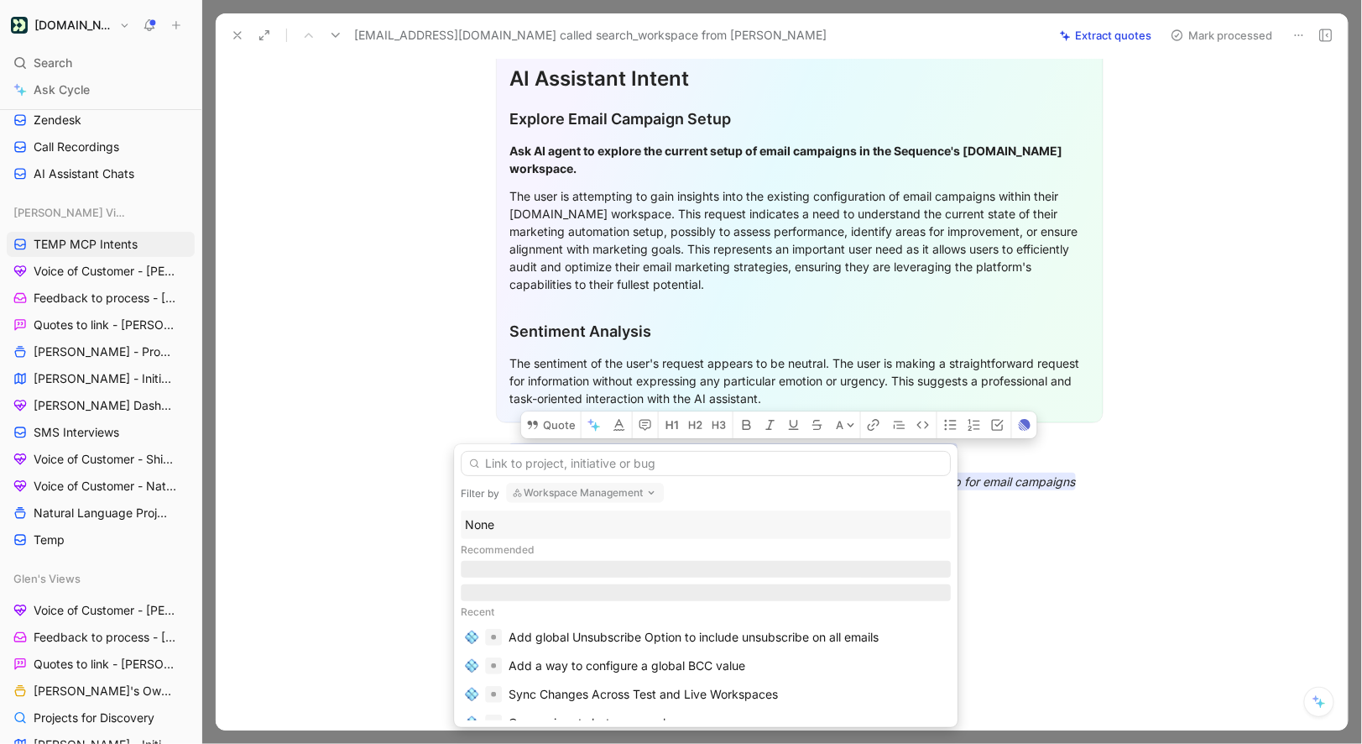
click at [490, 524] on div "None" at bounding box center [706, 525] width 482 height 20
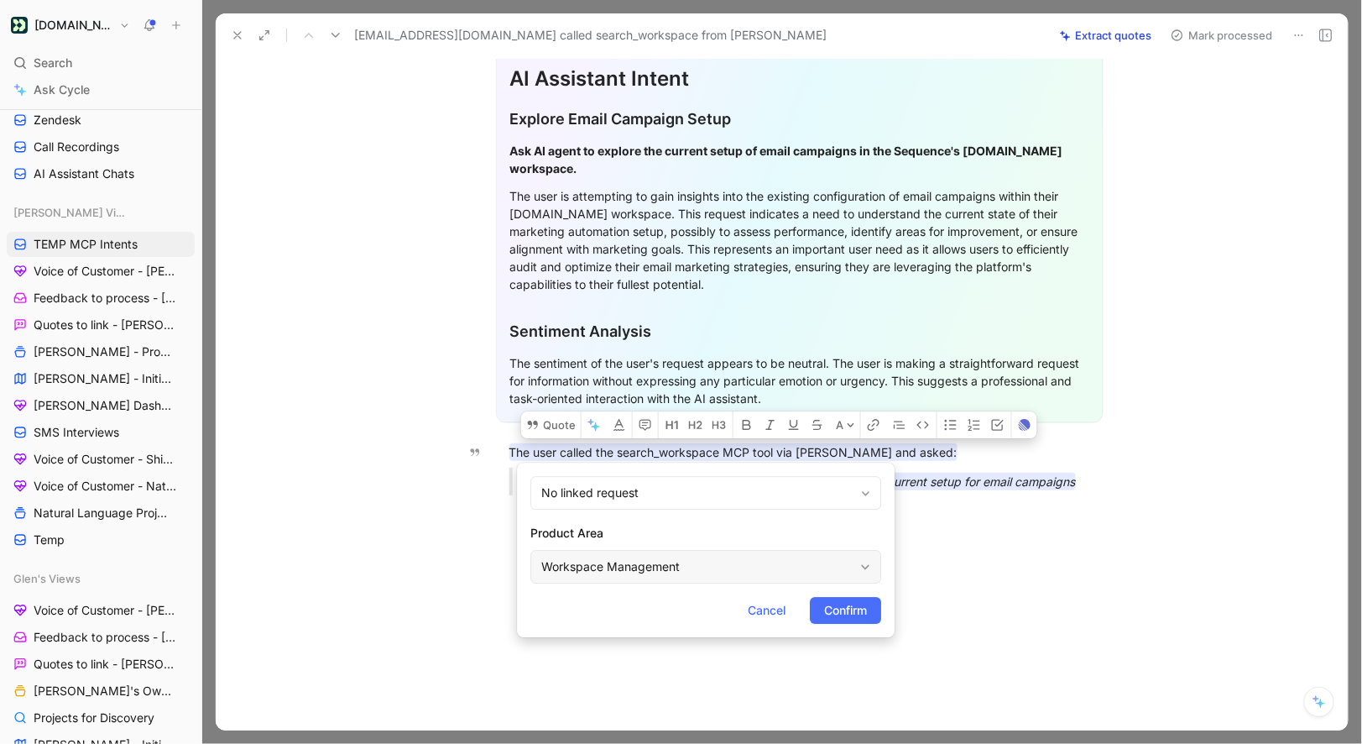
click at [579, 558] on div "Workspace Management" at bounding box center [697, 567] width 312 height 20
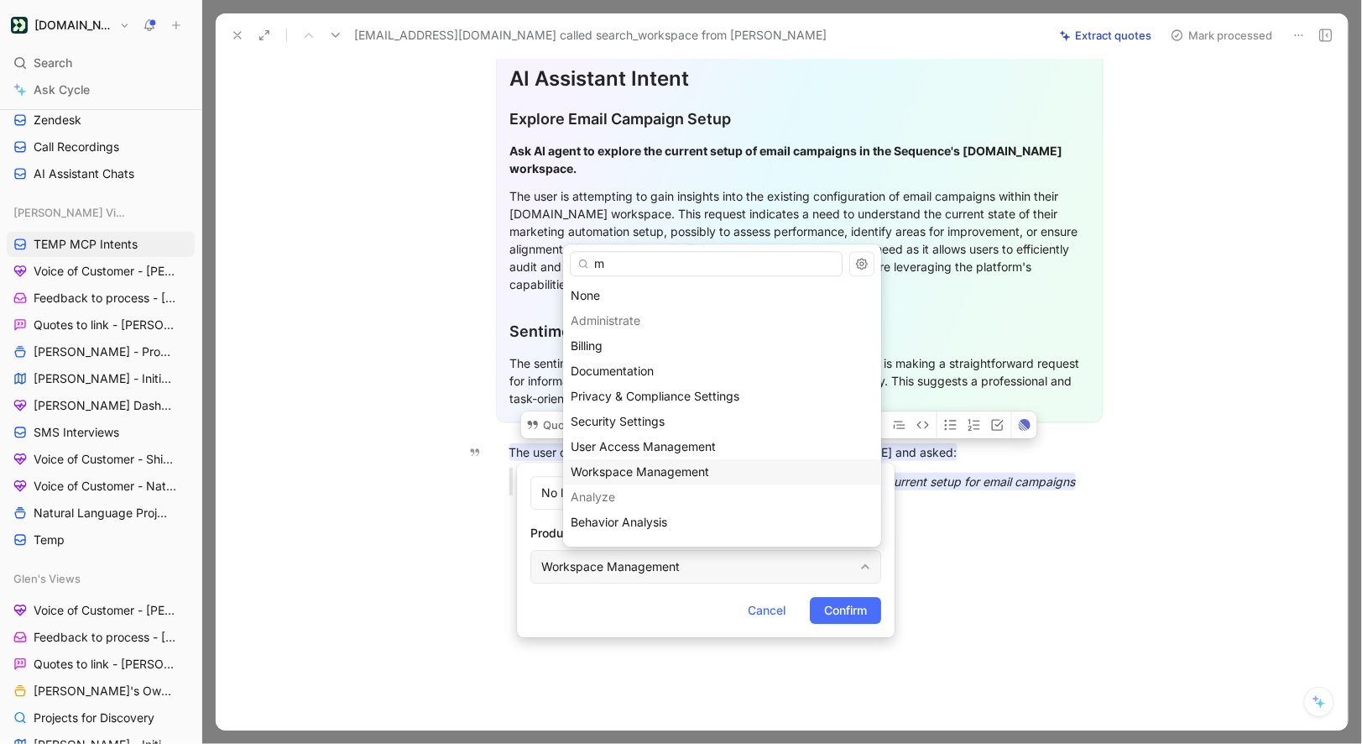
type input "mc"
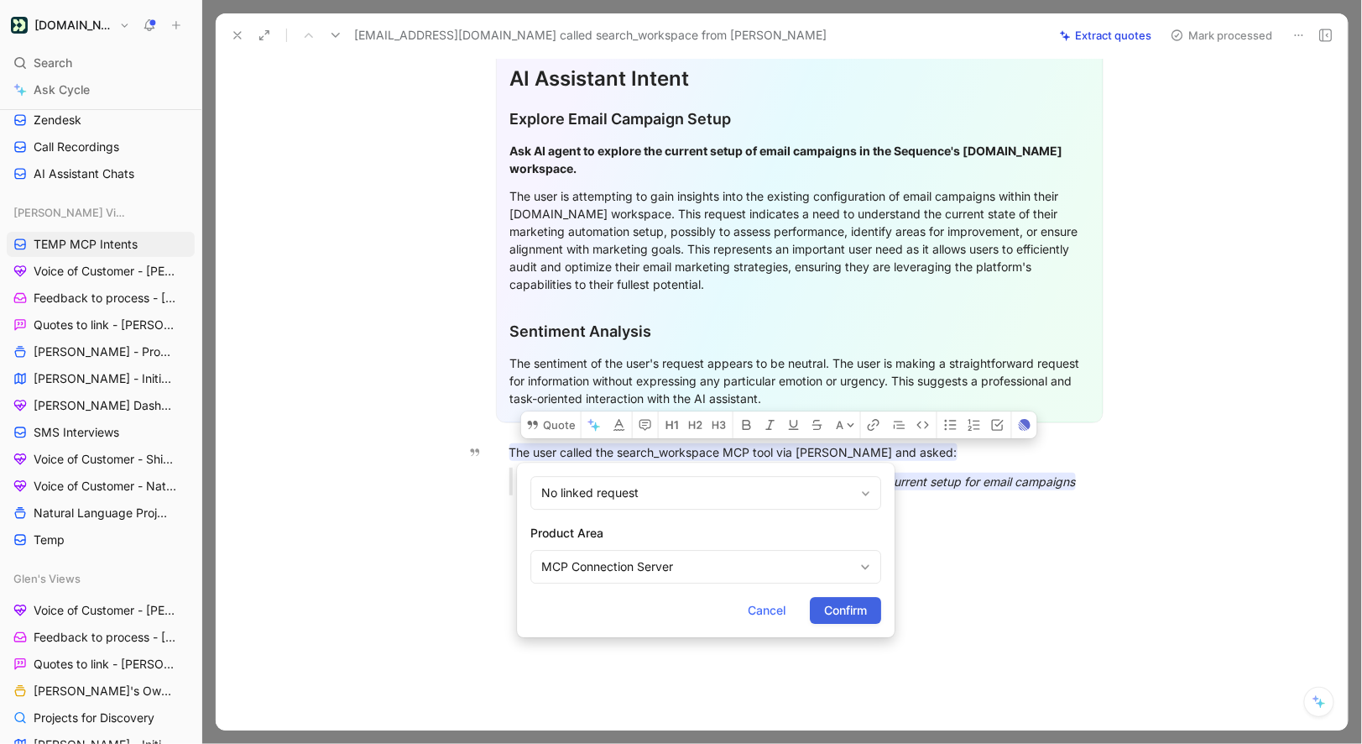
click at [852, 614] on span "Confirm" at bounding box center [845, 610] width 43 height 20
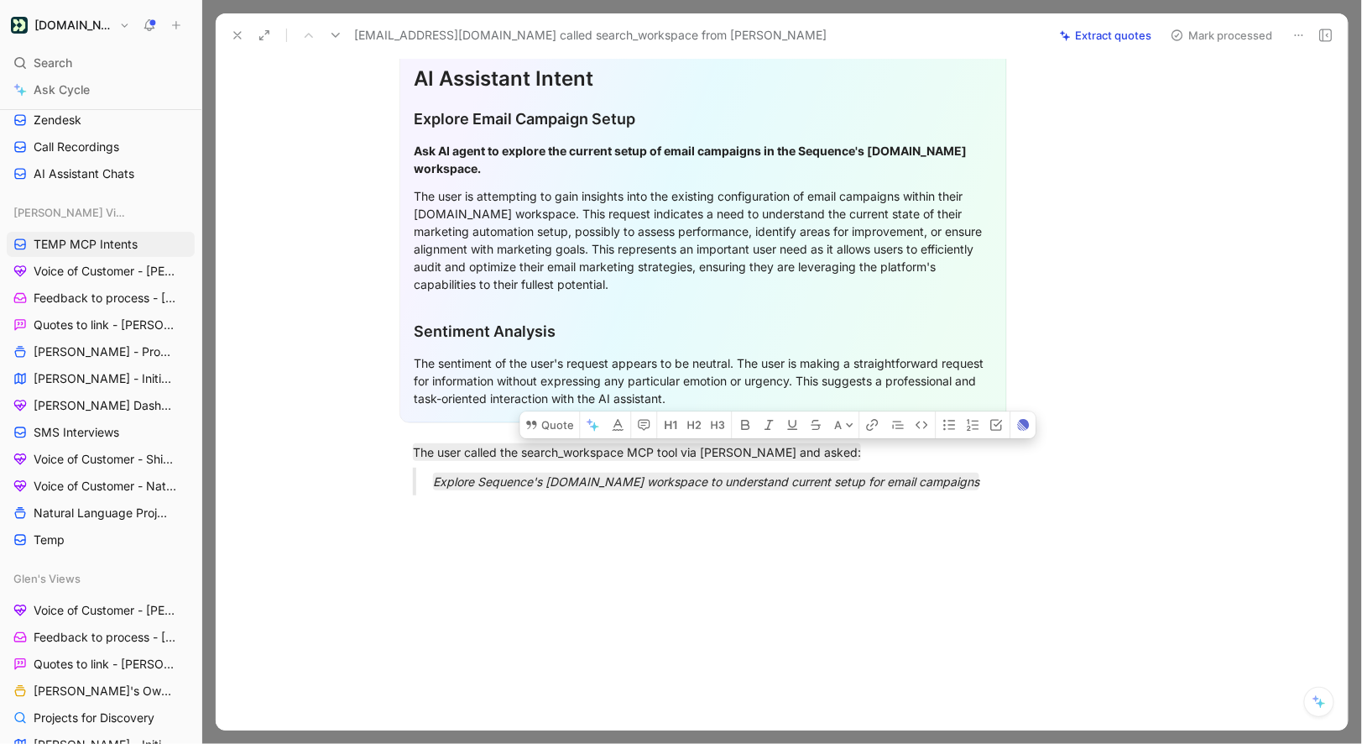
click at [1229, 34] on button "Mark processed" at bounding box center [1222, 36] width 118 height 24
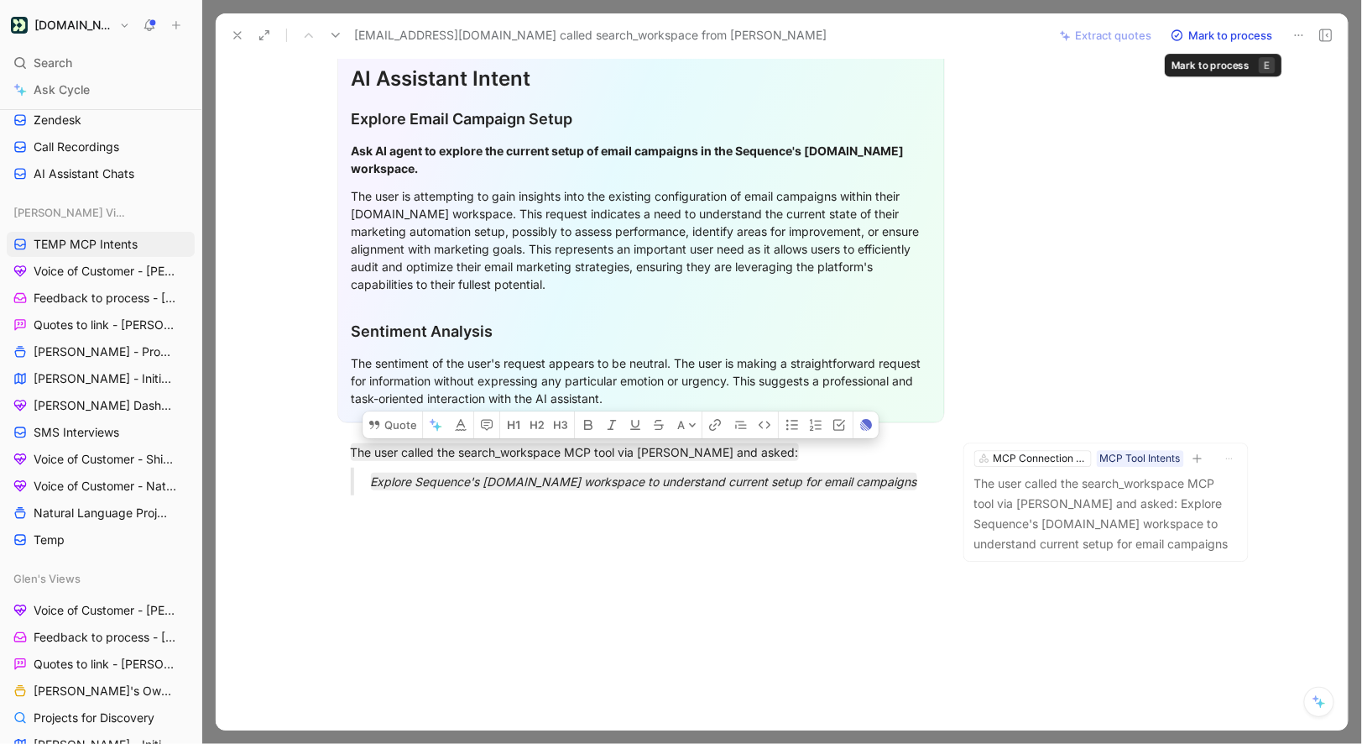
click at [1229, 34] on button "Mark to process" at bounding box center [1222, 36] width 118 height 24
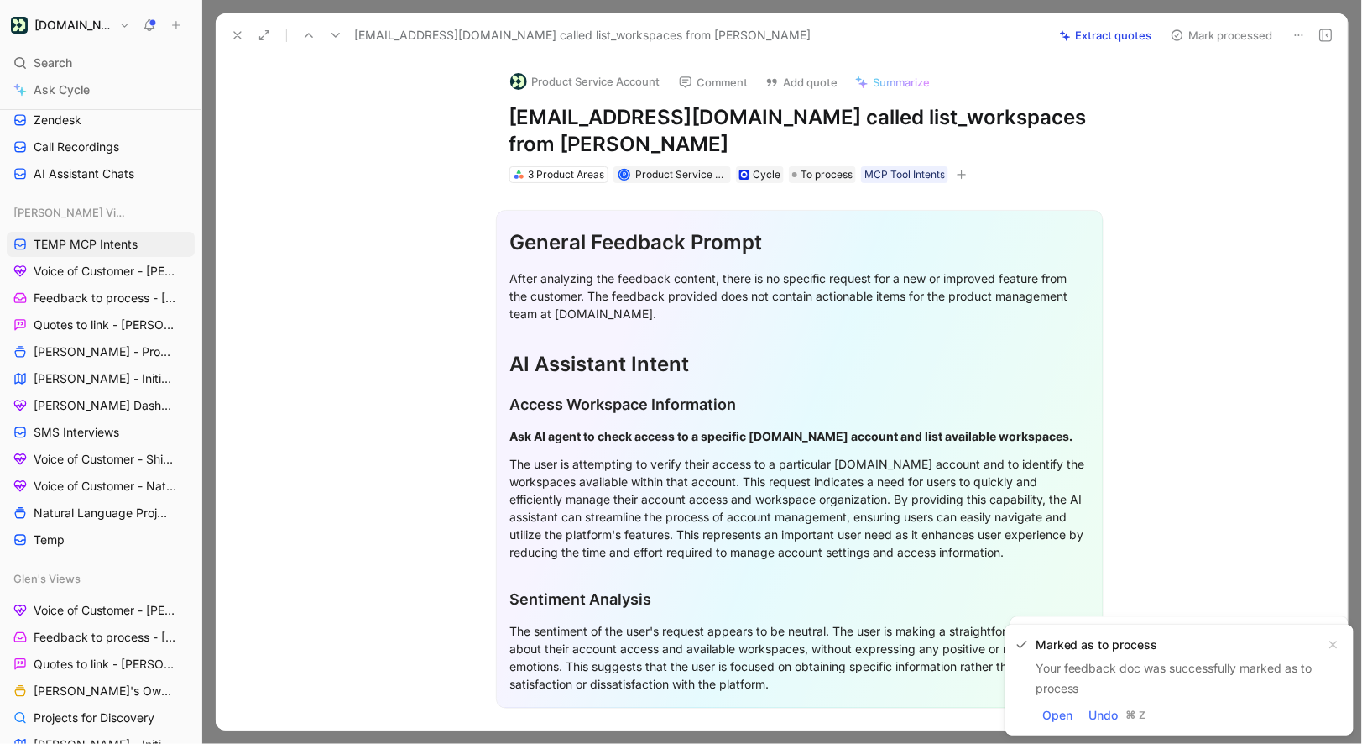
click at [551, 93] on button "Product Service Account" at bounding box center [585, 81] width 165 height 25
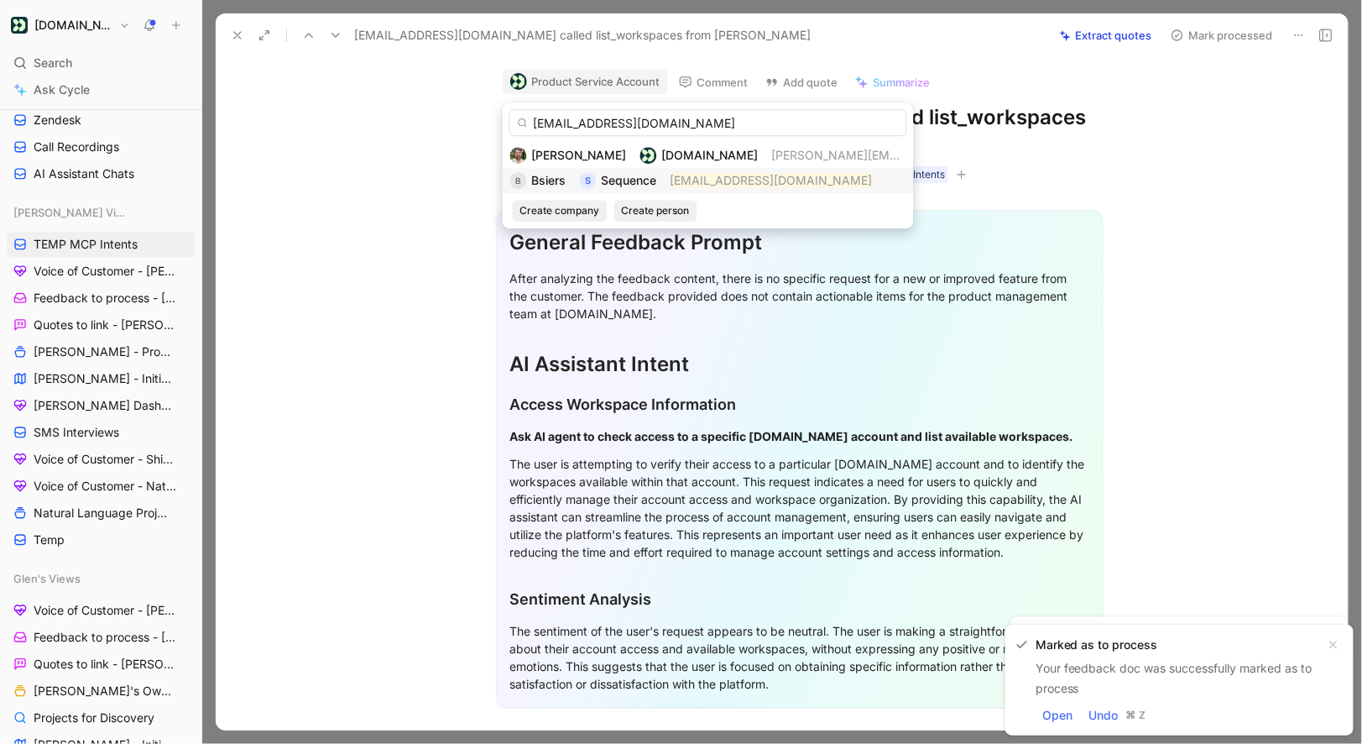
type input "bsiers@adoptsequence.com"
click at [589, 169] on div "B Bsiers S Sequence bsiers@adoptsequence.com" at bounding box center [708, 180] width 411 height 25
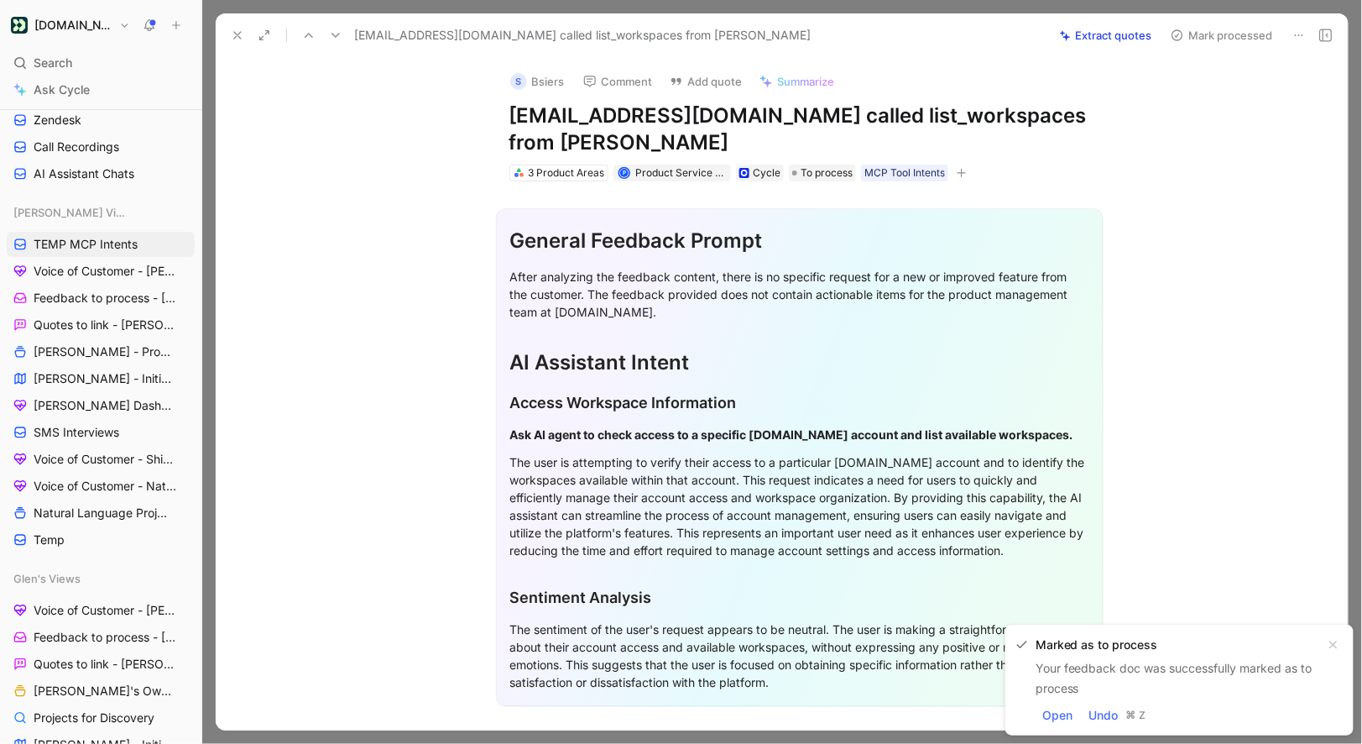
scroll to position [302, 0]
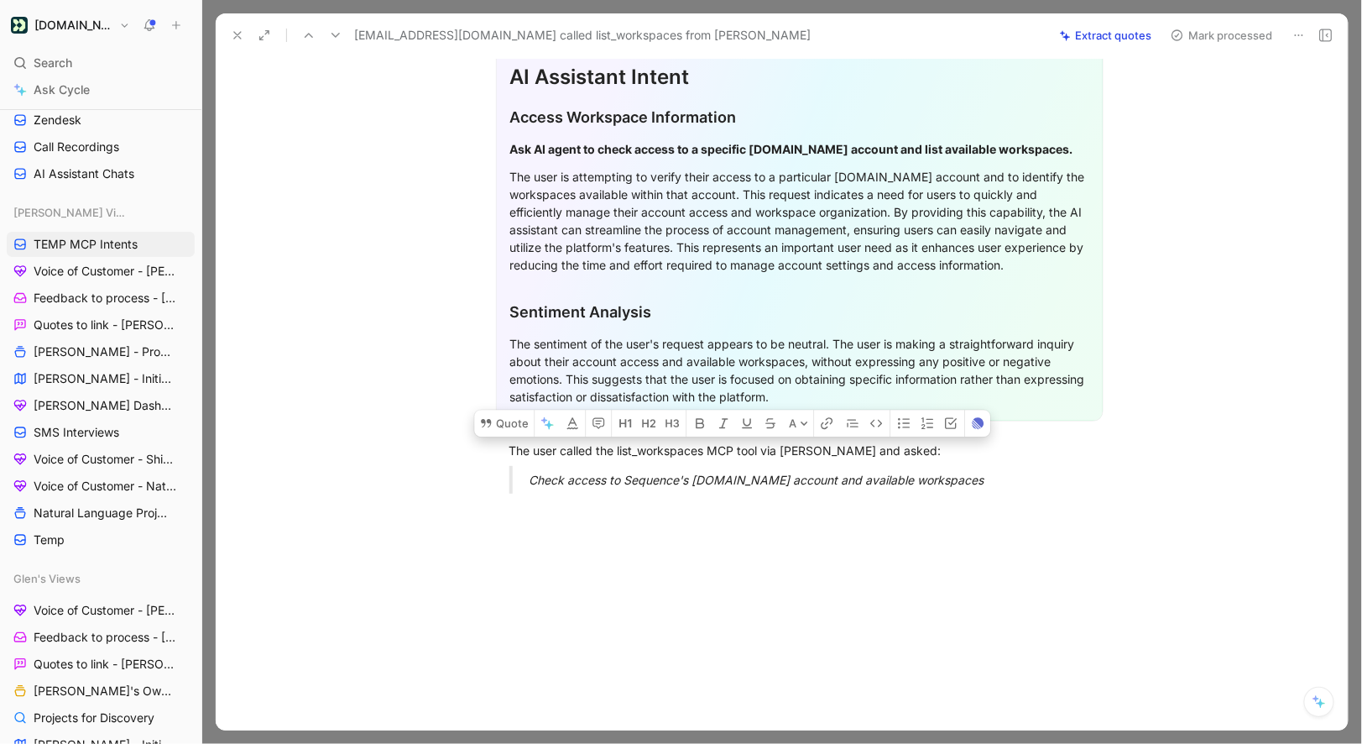
drag, startPoint x: 511, startPoint y: 449, endPoint x: 1068, endPoint y: 499, distance: 558.7
click at [1068, 499] on div "General Feedback Prompt After analyzing the feedback content, there is no speci…" at bounding box center [799, 201] width 1097 height 611
click at [501, 416] on button "Quote" at bounding box center [504, 423] width 60 height 27
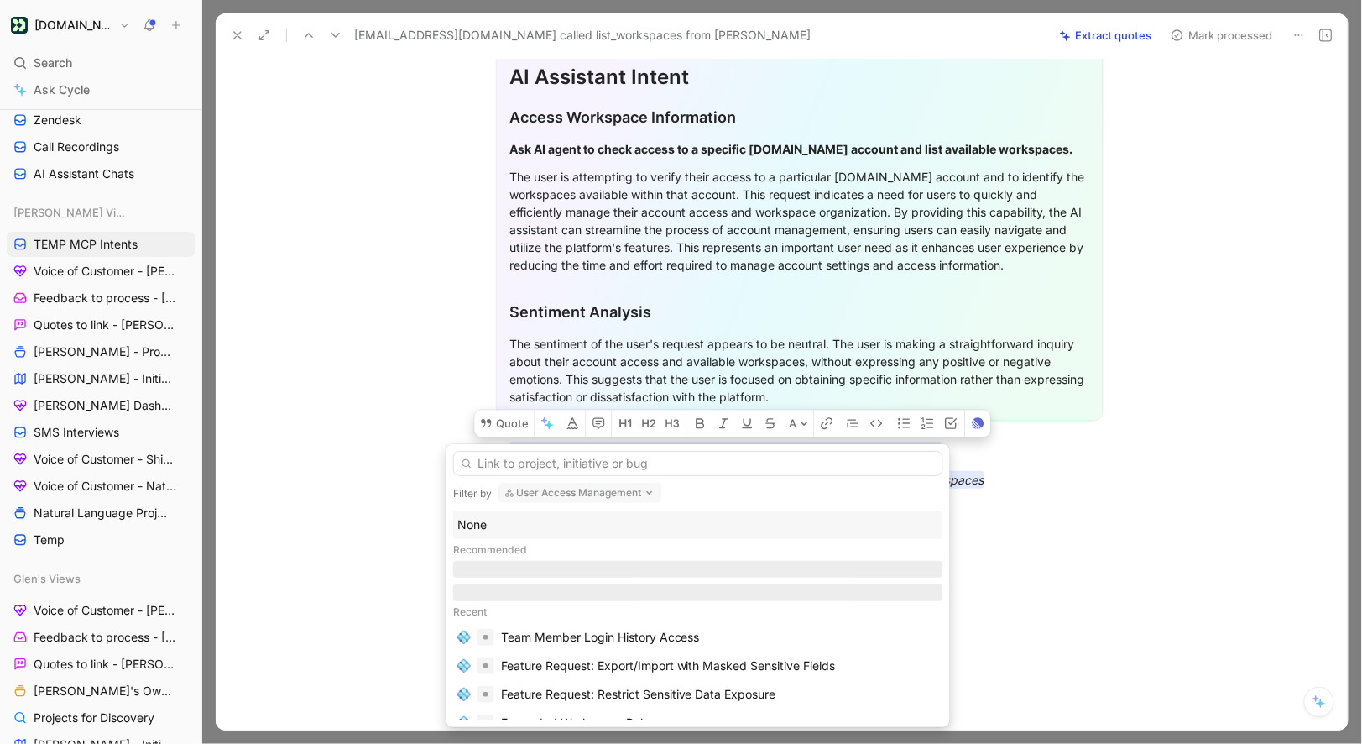
click at [499, 523] on div "None" at bounding box center [698, 525] width 482 height 20
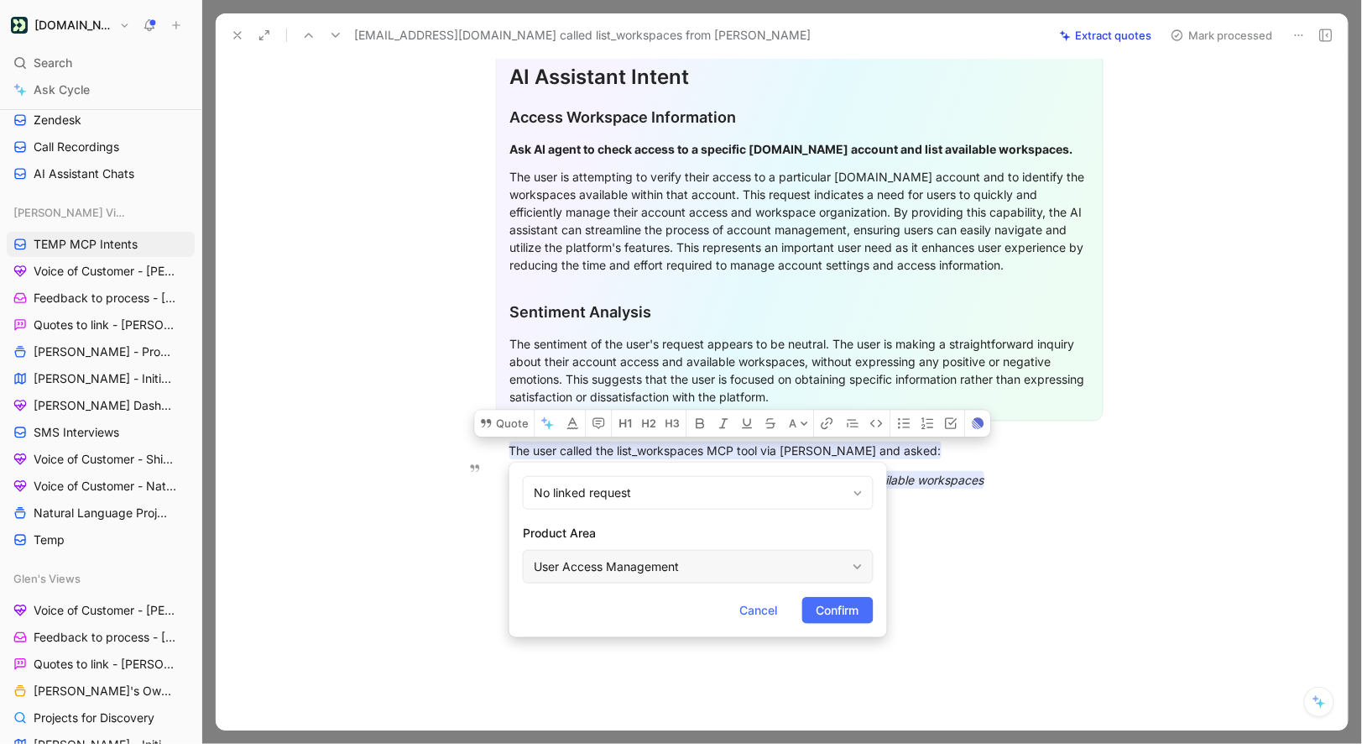
click at [618, 558] on div "User Access Management" at bounding box center [690, 567] width 312 height 20
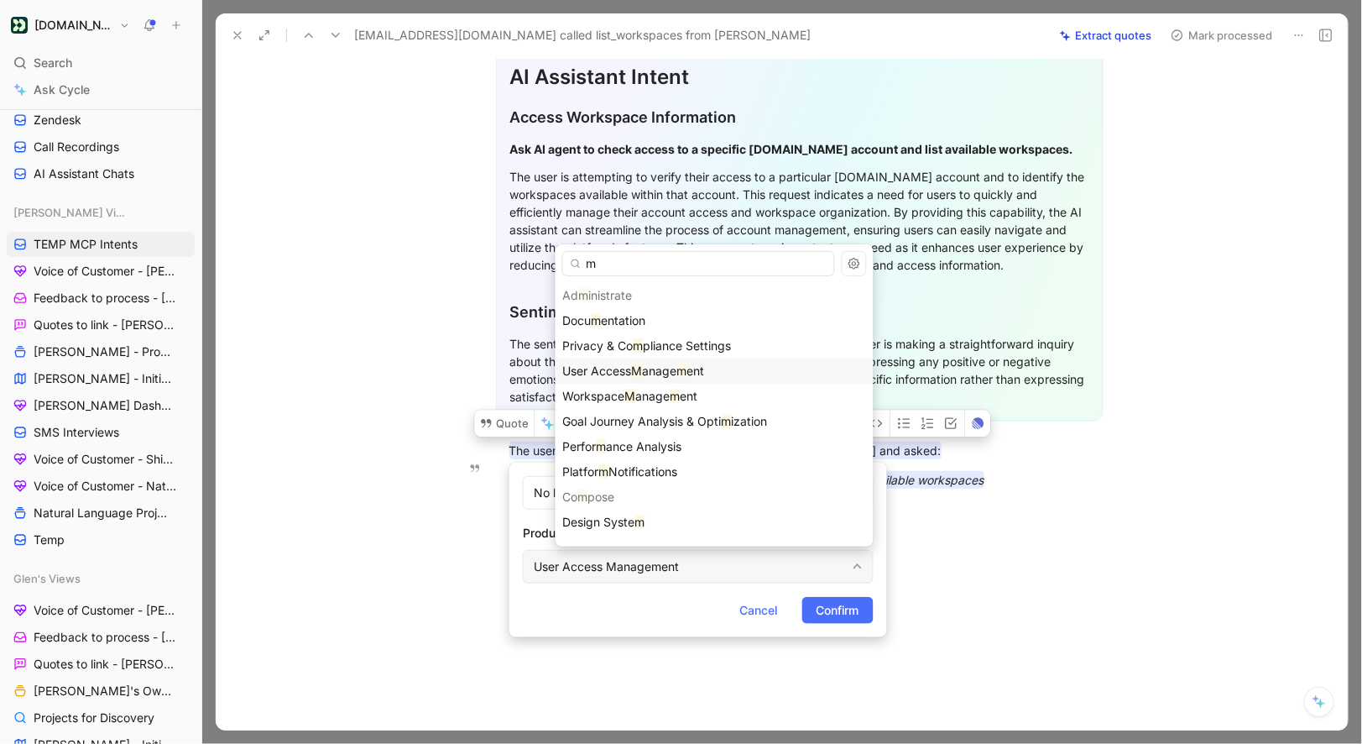
type input "mc"
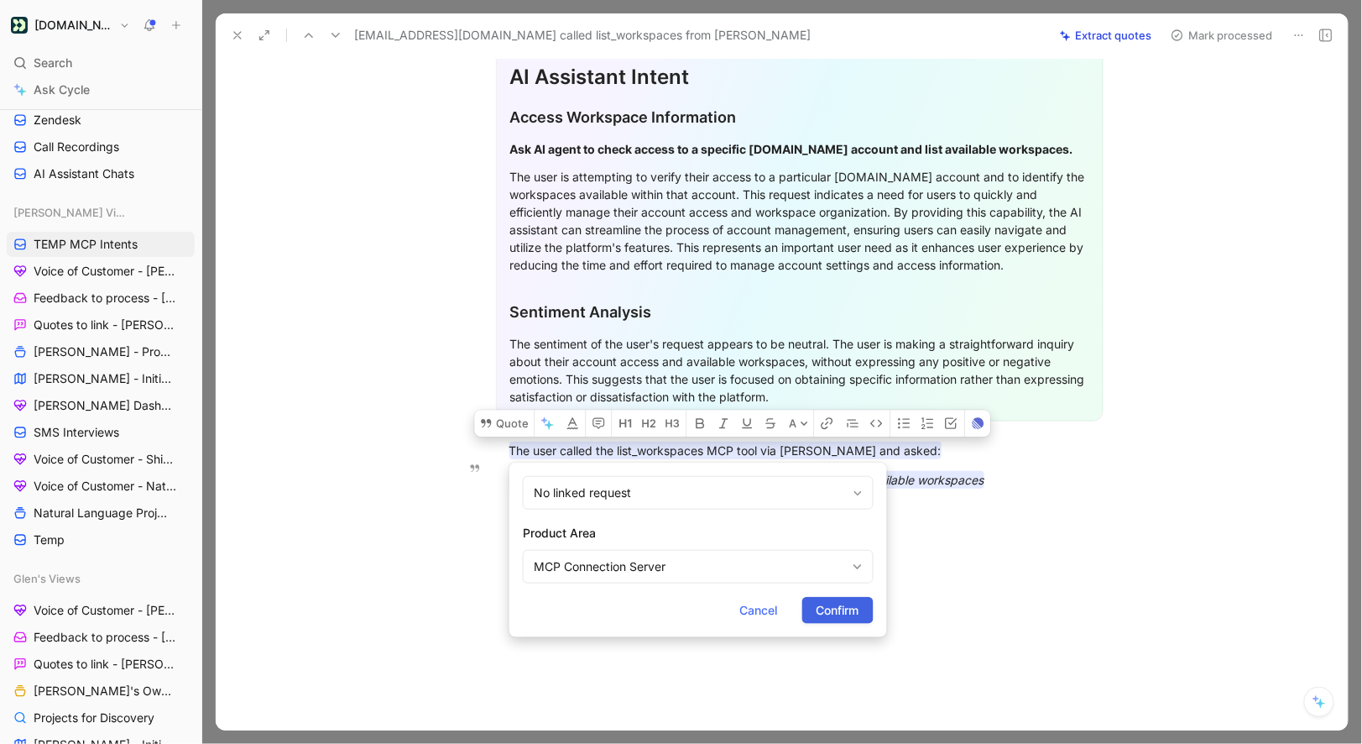
click at [827, 609] on span "Confirm" at bounding box center [838, 610] width 43 height 20
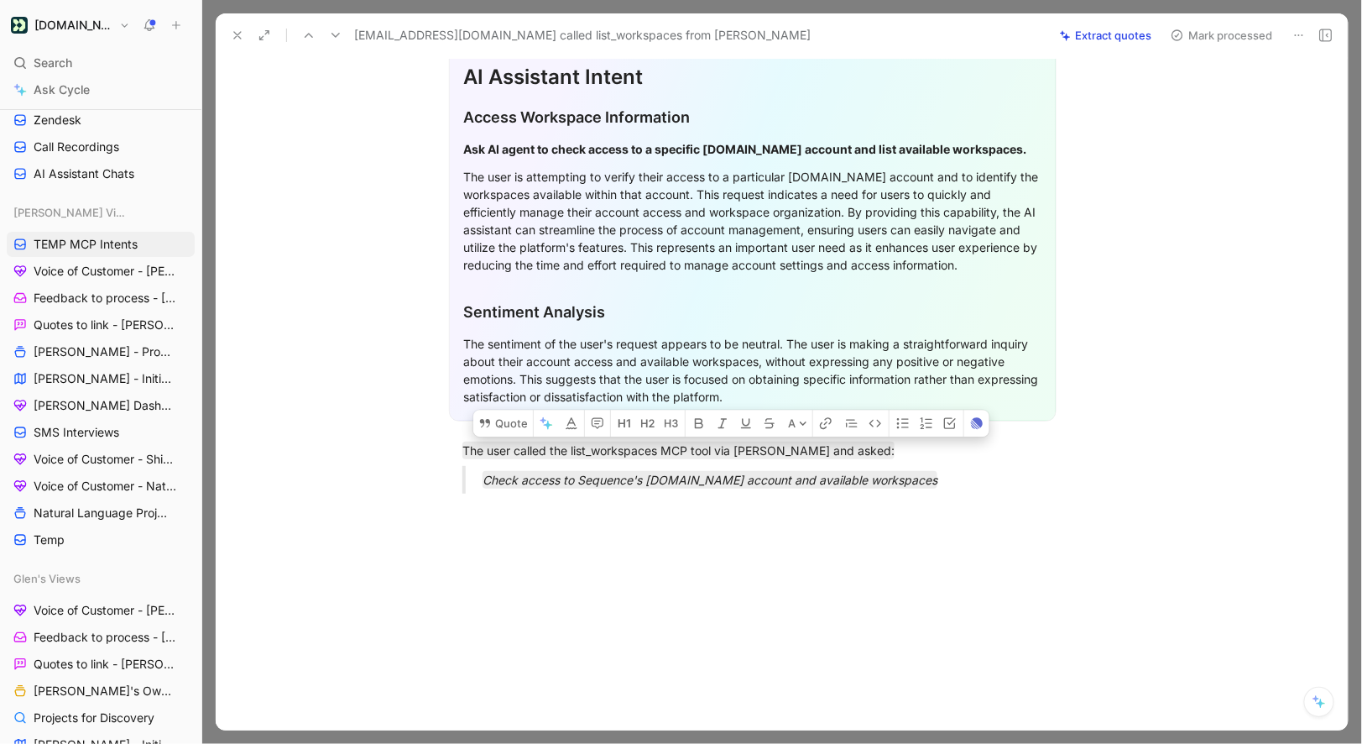
click at [1202, 34] on button "Mark processed" at bounding box center [1222, 36] width 118 height 24
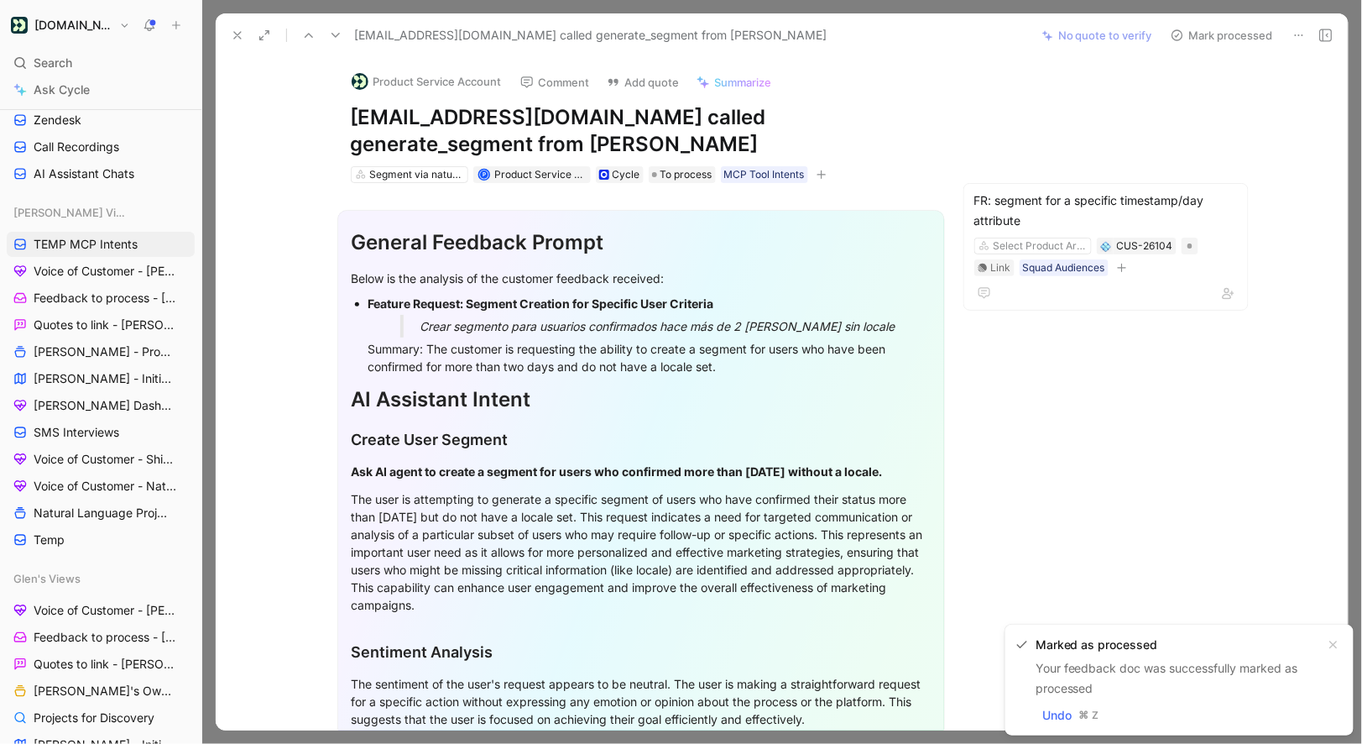
click at [317, 39] on button at bounding box center [309, 36] width 24 height 24
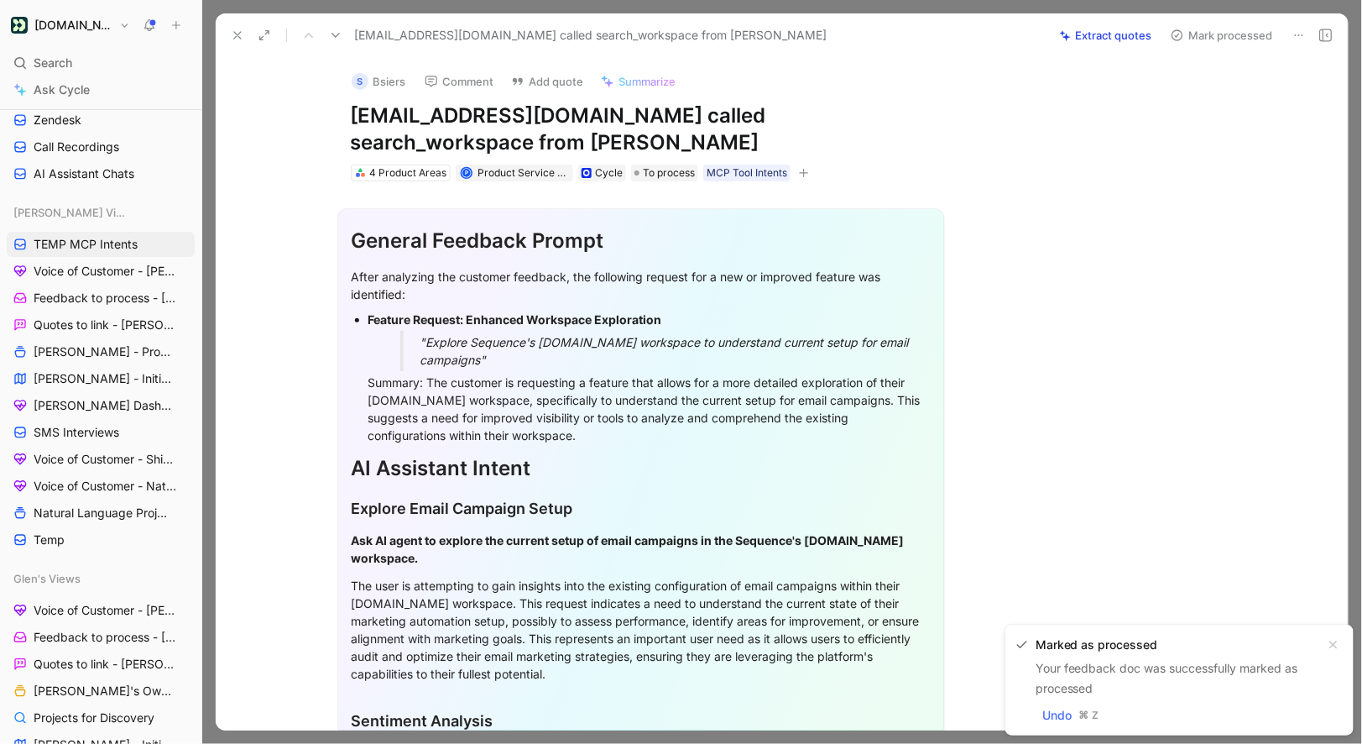
click at [1210, 36] on button "Mark processed" at bounding box center [1222, 36] width 118 height 24
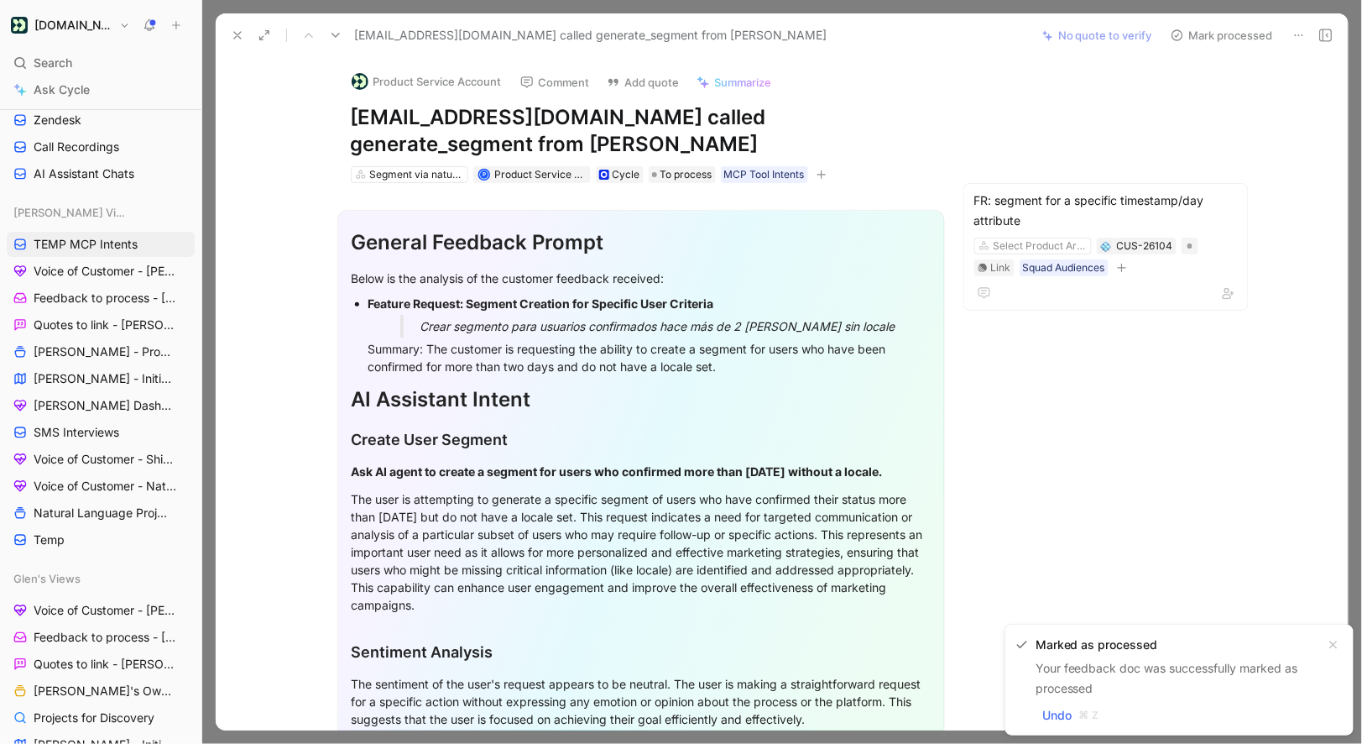
drag, startPoint x: 647, startPoint y: 113, endPoint x: 354, endPoint y: 110, distance: 293.0
click at [354, 110] on h1 "suyan.castelo@domestika.org called generate_segment from Claude" at bounding box center [641, 131] width 581 height 54
copy h1 "[EMAIL_ADDRESS][DOMAIN_NAME]"
click at [389, 86] on button "Product Service Account" at bounding box center [426, 81] width 165 height 25
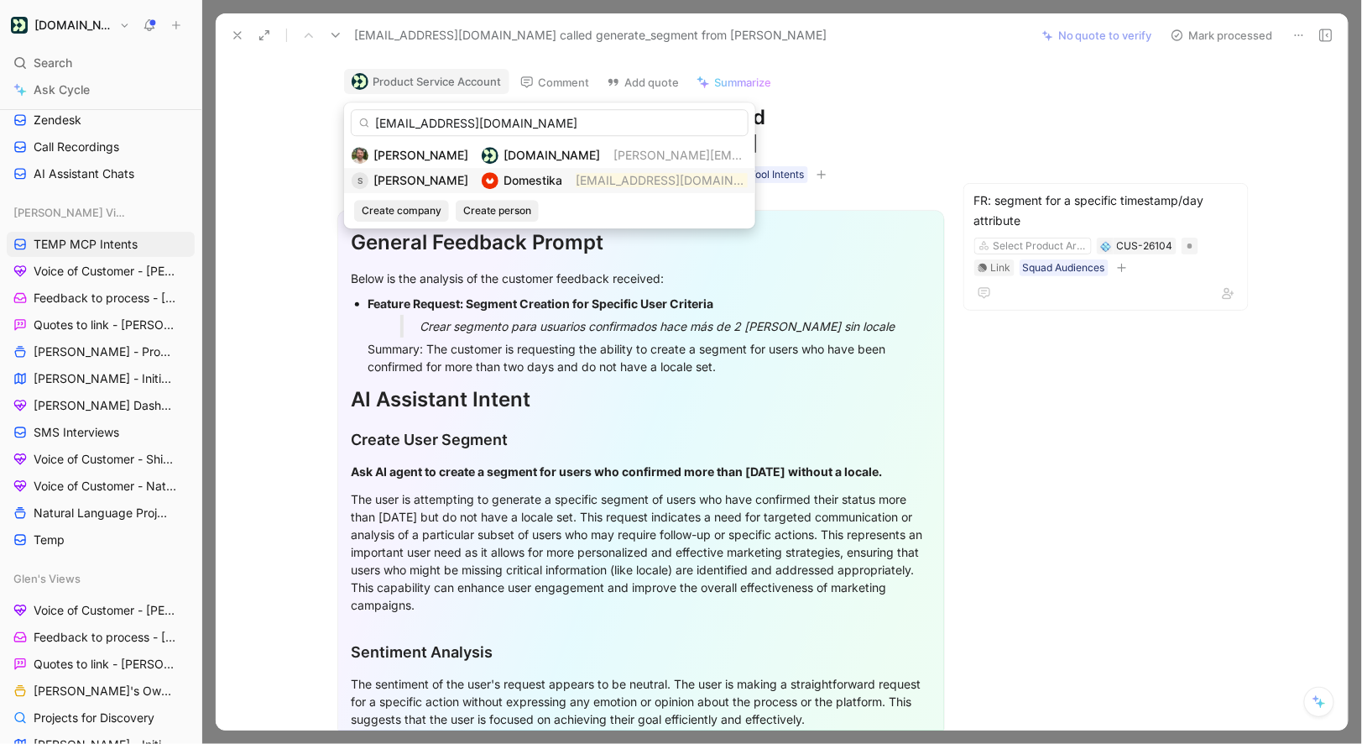
type input "[EMAIL_ADDRESS][DOMAIN_NAME]"
click at [444, 188] on div "[PERSON_NAME]" at bounding box center [421, 180] width 95 height 20
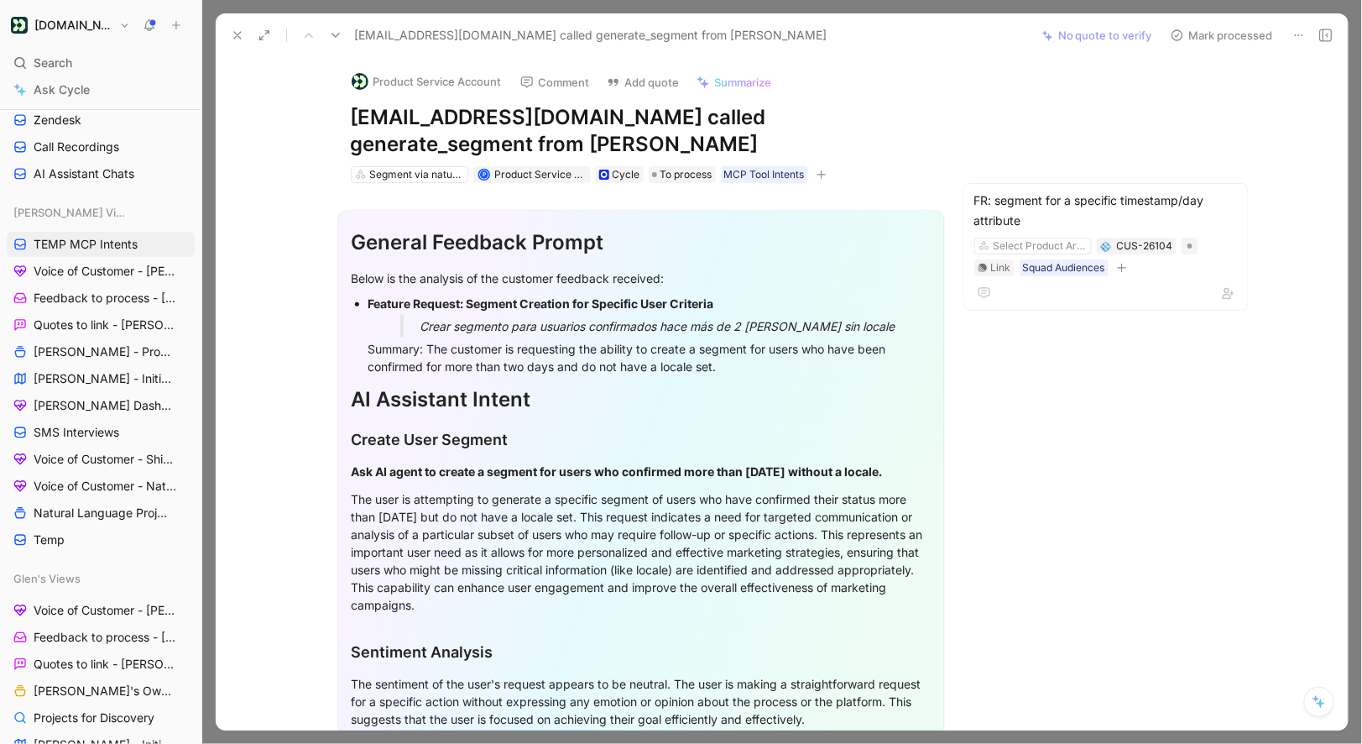
scroll to position [321, 0]
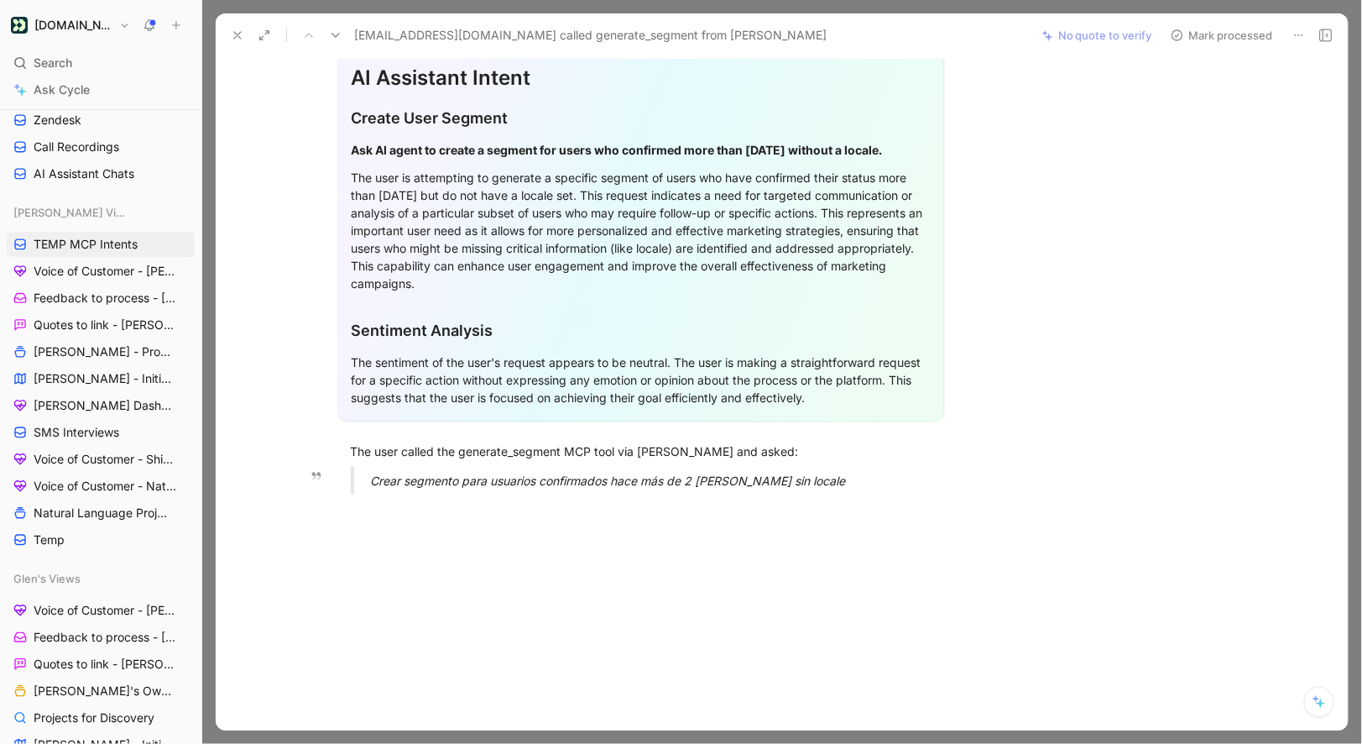
click at [680, 491] on p "Crear segmento para usuarios confirmados hace más de 2 días sin locale" at bounding box center [661, 481] width 581 height 28
click at [680, 478] on em "Crear segmento para usuarios confirmados hace más de 2 días sin locale" at bounding box center [608, 480] width 475 height 14
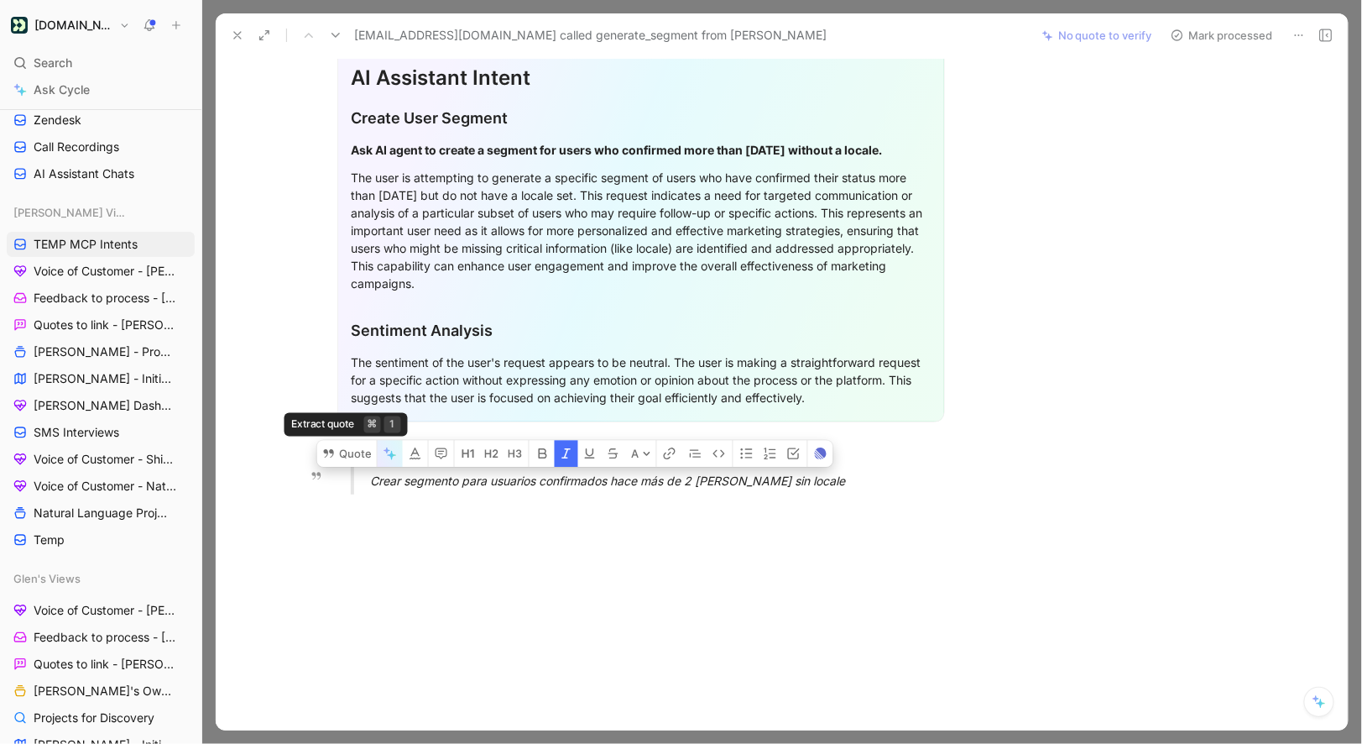
click at [379, 450] on button "button" at bounding box center [390, 453] width 25 height 27
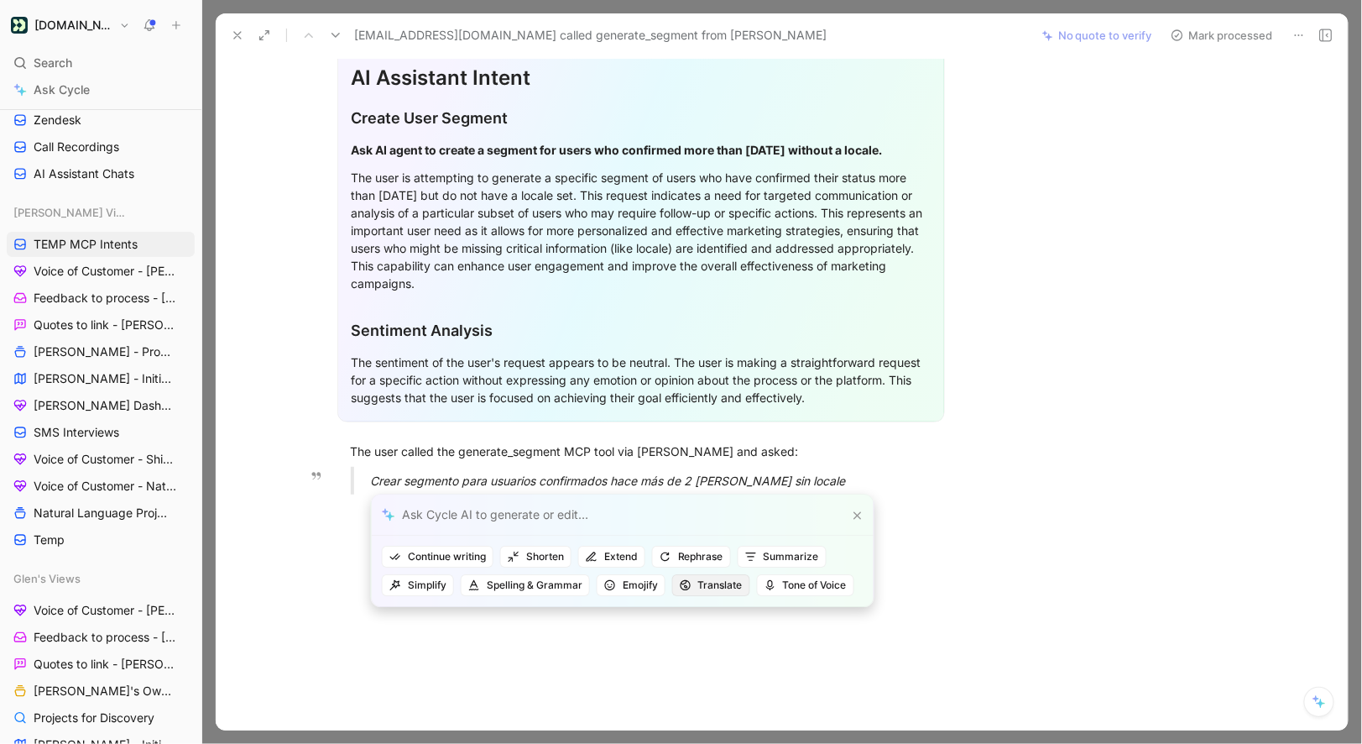
click at [686, 588] on \(Stroke\) "button" at bounding box center [686, 585] width 10 height 10
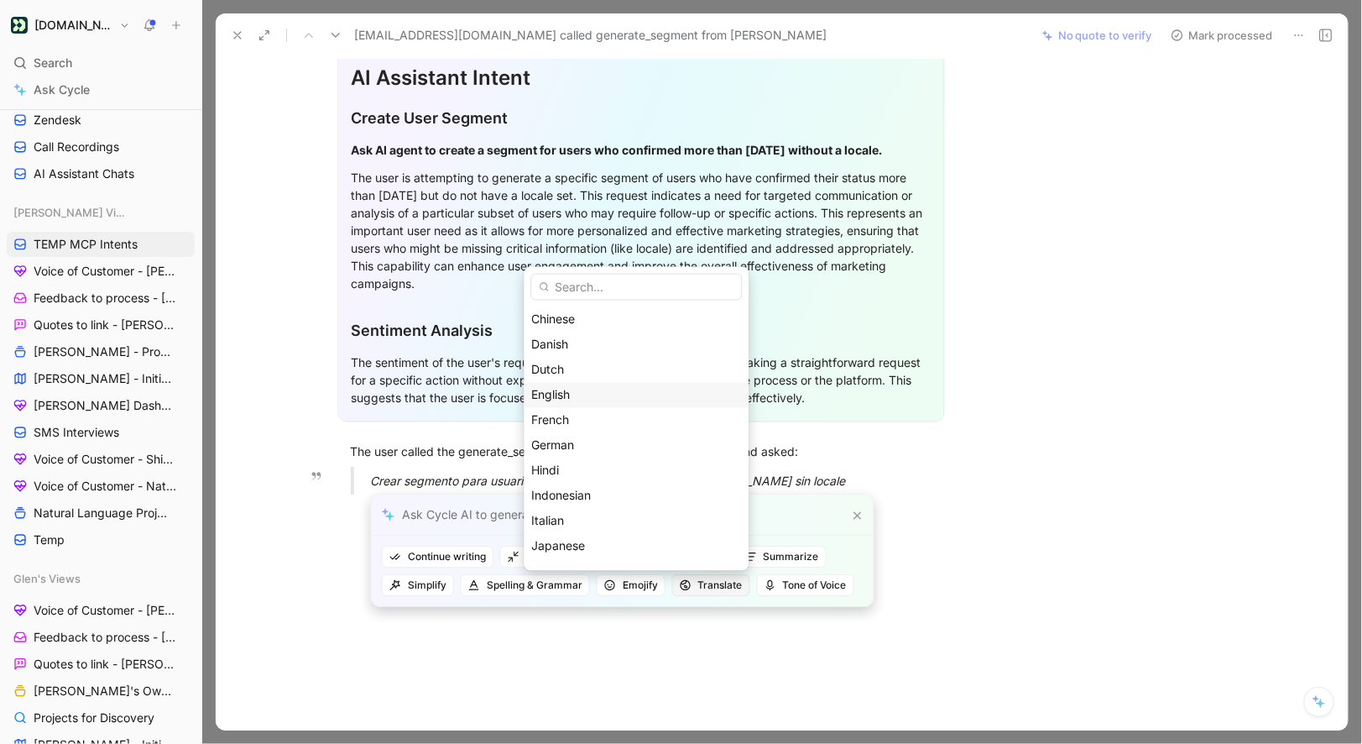
click at [607, 385] on div "English" at bounding box center [637, 394] width 210 height 20
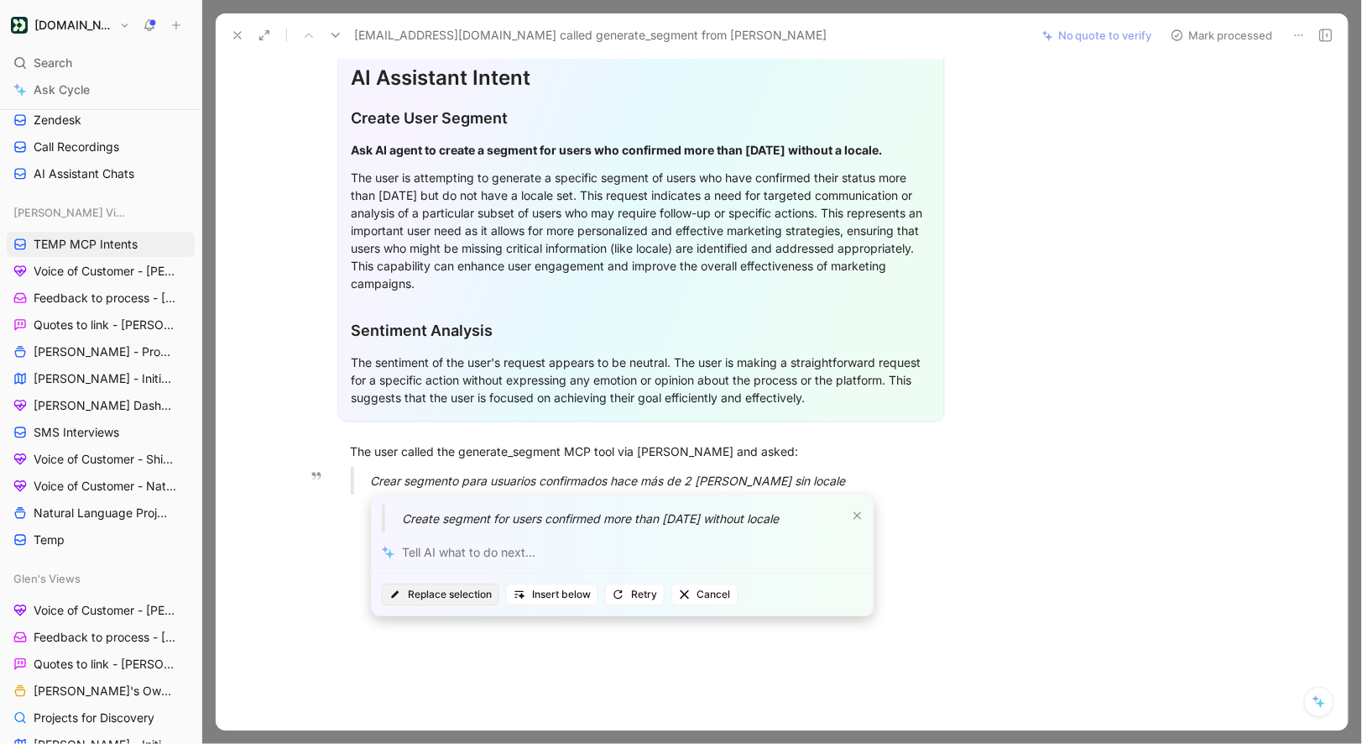
click at [438, 599] on span "Replace selection" at bounding box center [440, 594] width 102 height 17
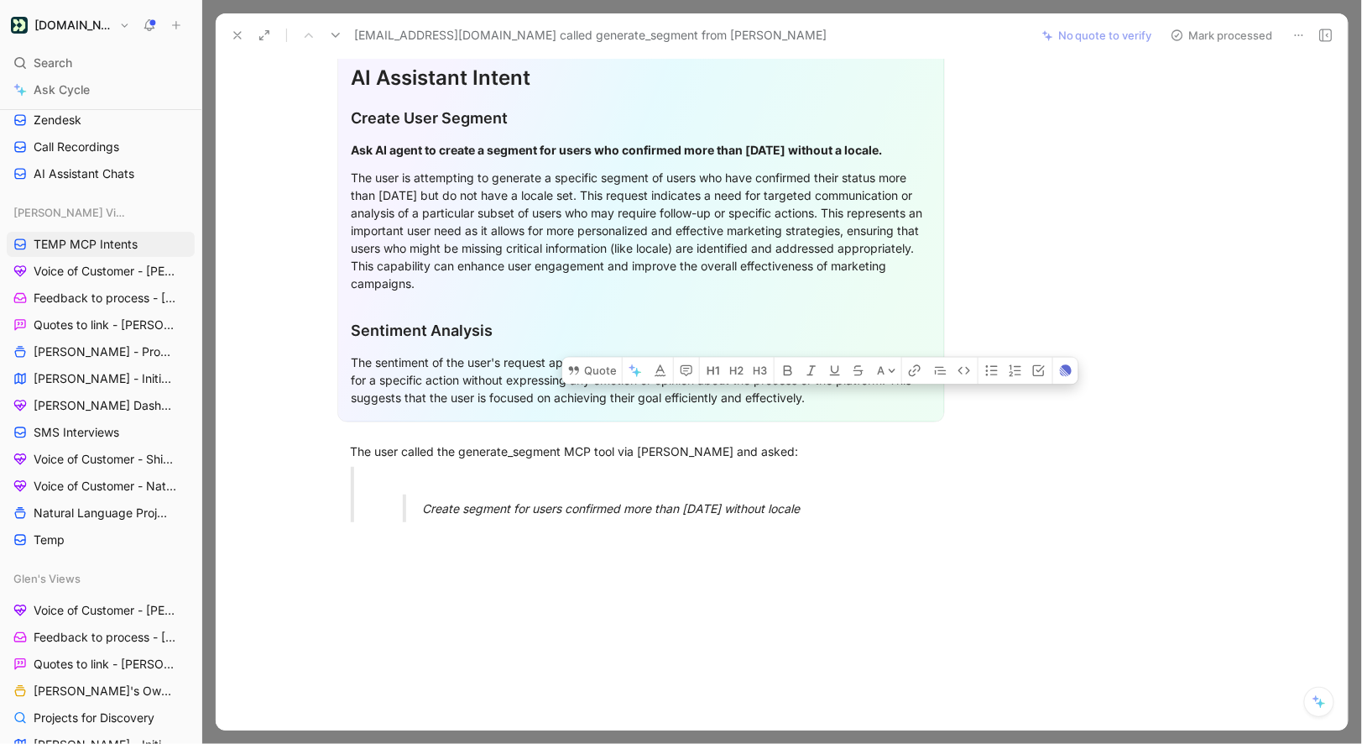
drag, startPoint x: 833, startPoint y: 512, endPoint x: 234, endPoint y: 466, distance: 600.3
click at [234, 466] on div "Suyan Castelo Branco Comment Add quote Summarize suyan.castelo@domestika.org ca…" at bounding box center [782, 393] width 1132 height 673
click at [609, 361] on button "Quote" at bounding box center [592, 371] width 60 height 27
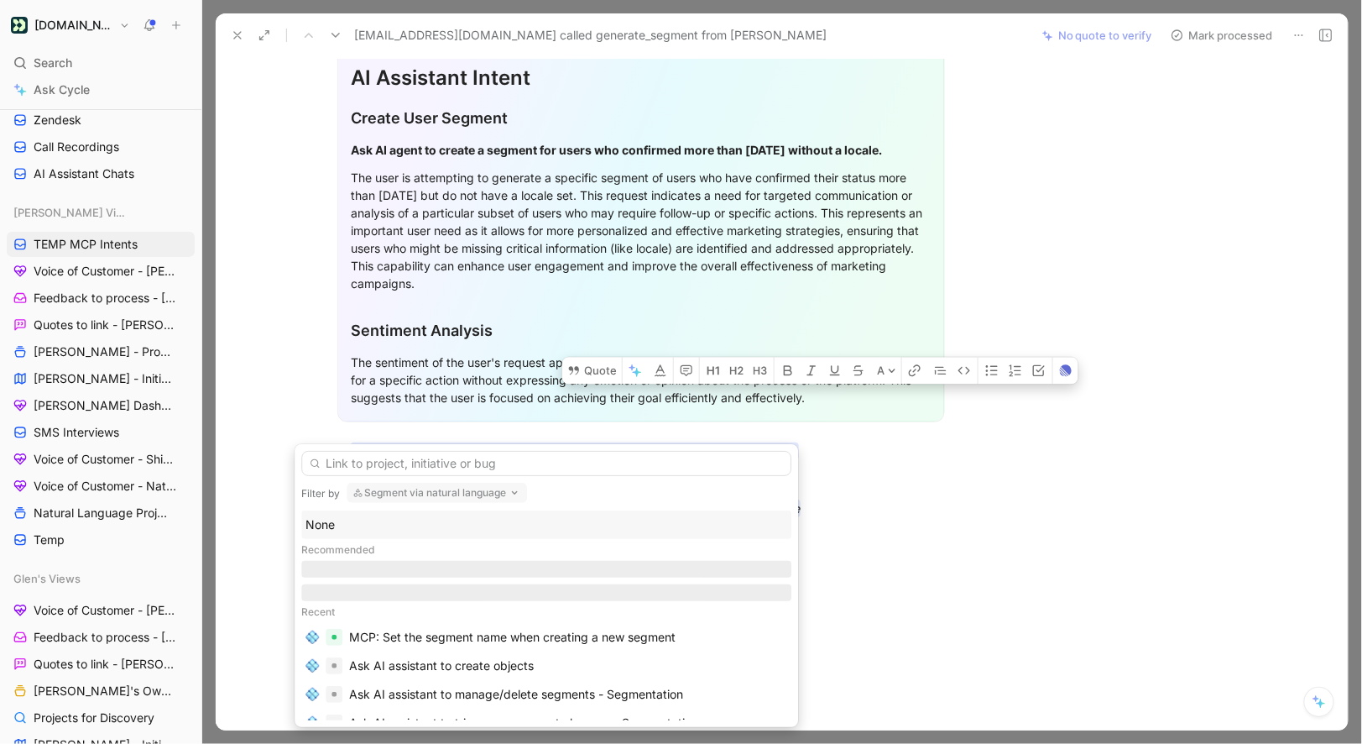
click at [368, 528] on div "None" at bounding box center [547, 525] width 482 height 20
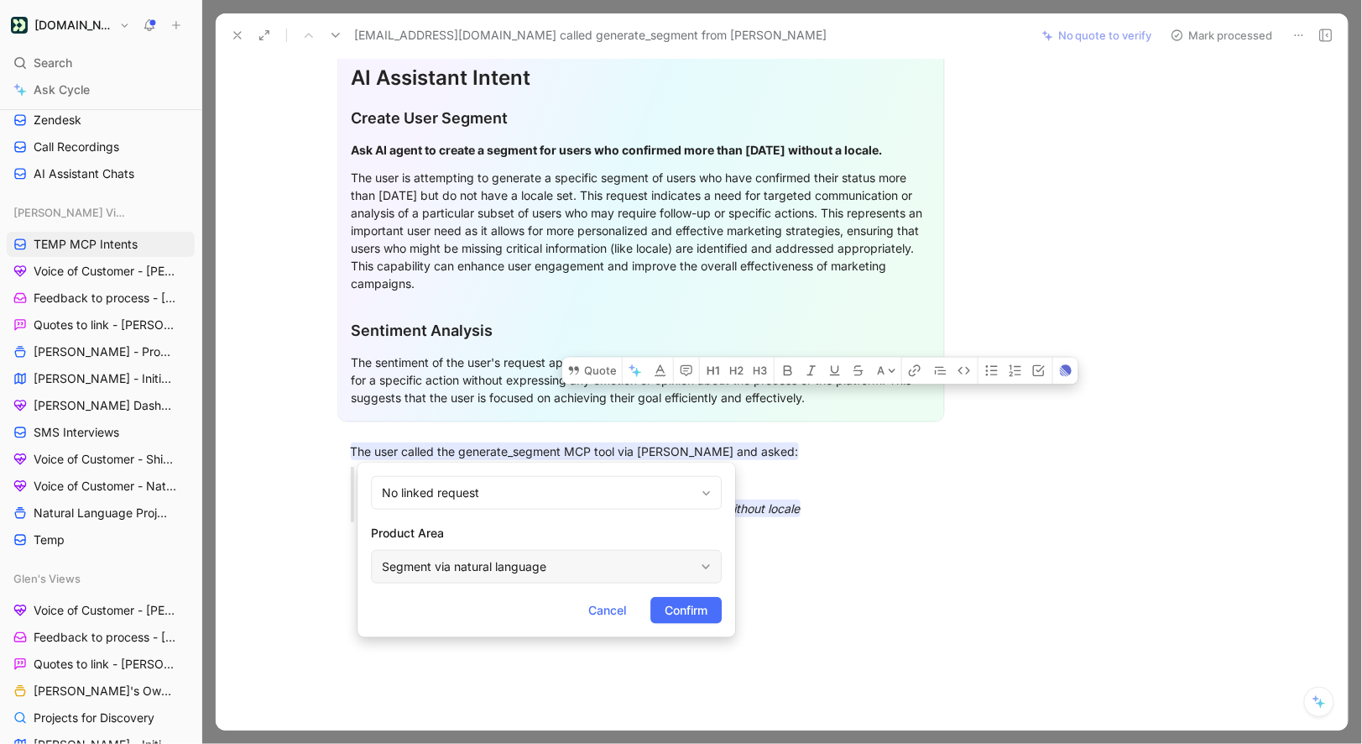
click at [652, 578] on div "Segment via natural language" at bounding box center [546, 567] width 351 height 34
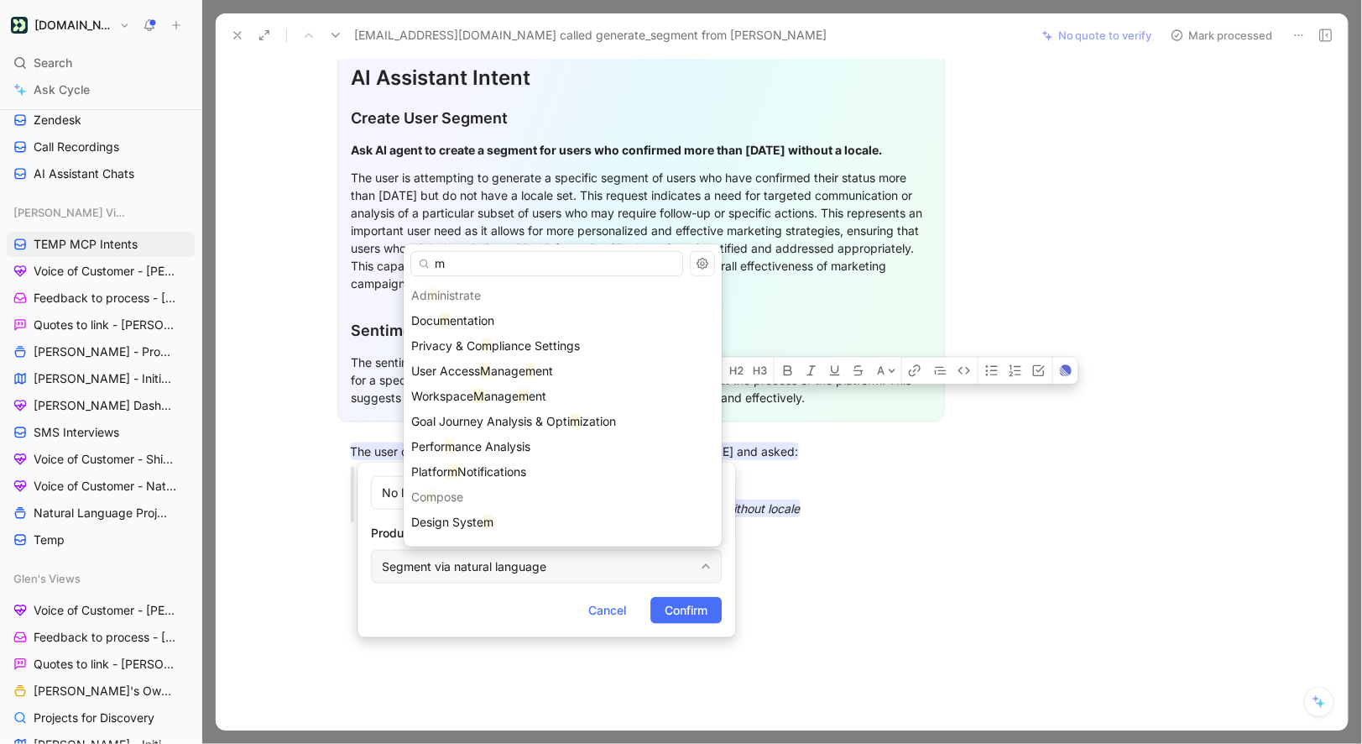
type input "mc"
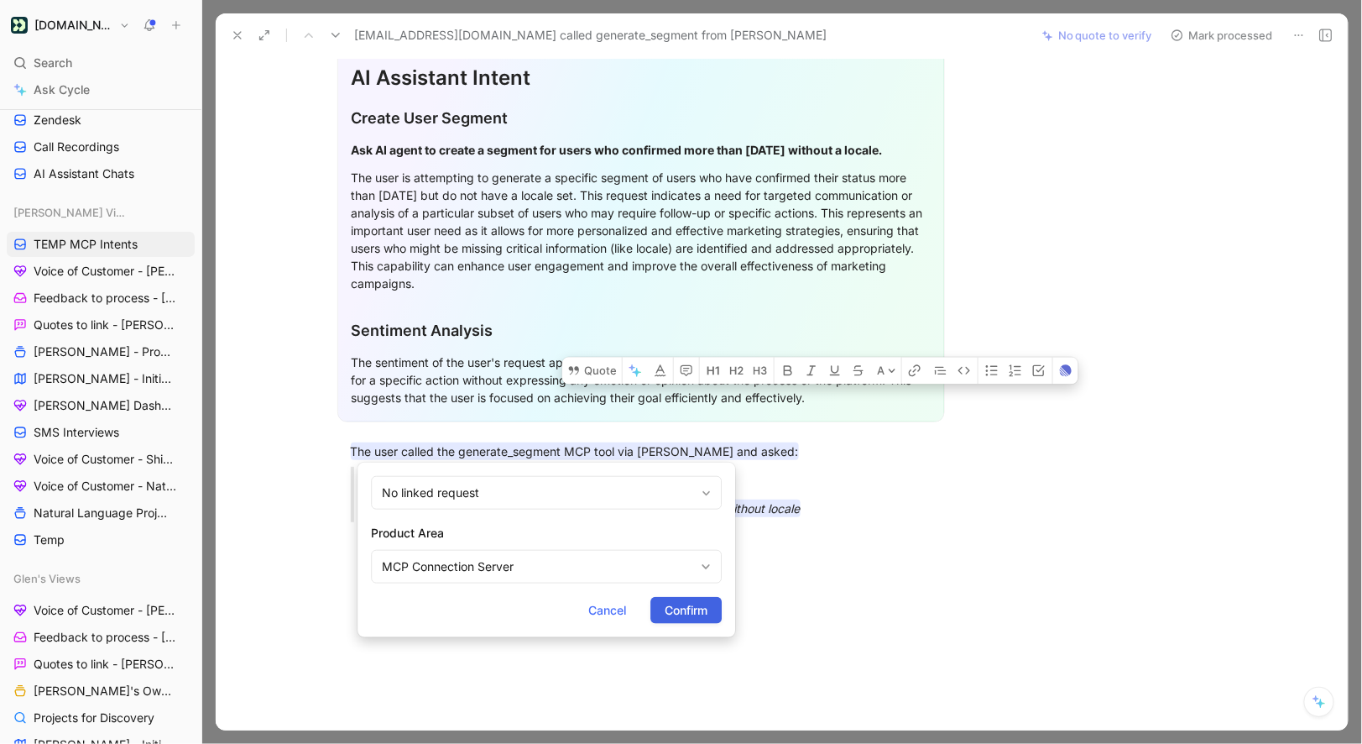
click at [699, 613] on span "Confirm" at bounding box center [686, 610] width 43 height 20
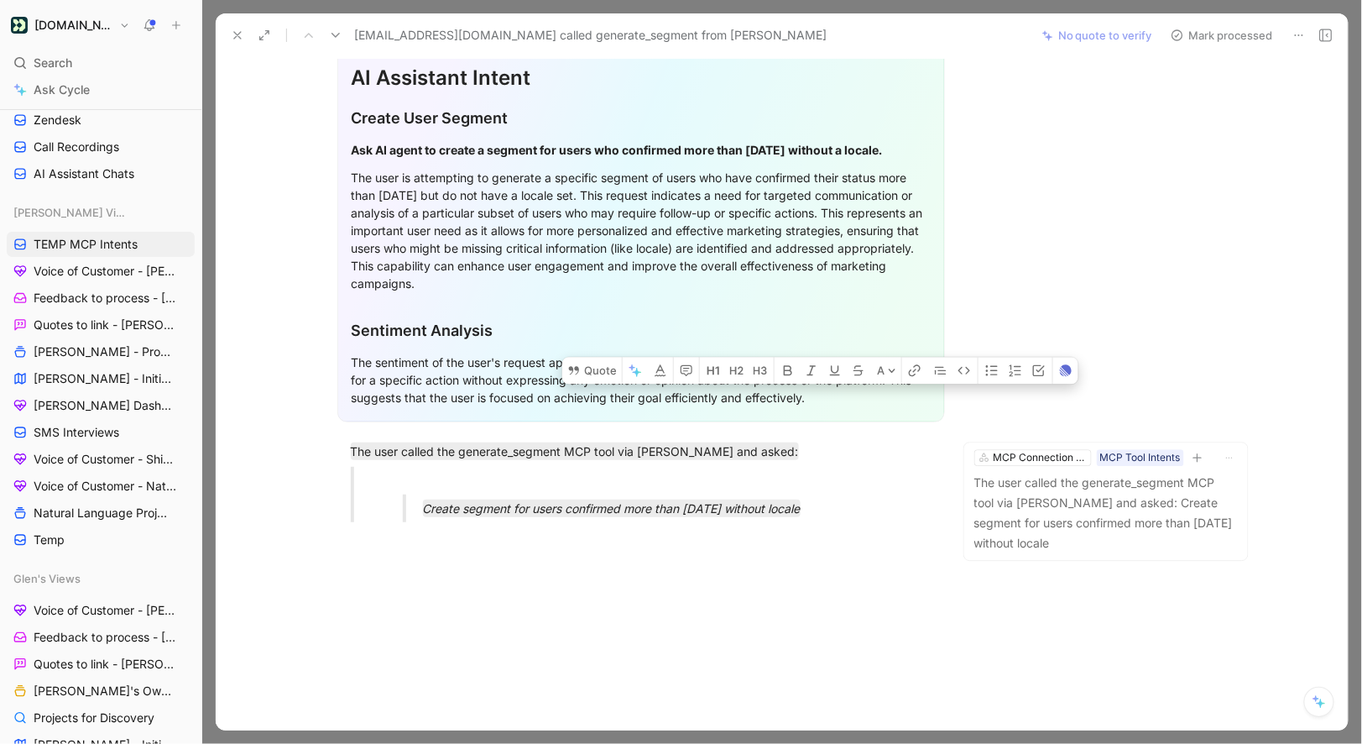
click at [1196, 23] on div "suyan.castelo@domestika.org called generate_segment from Claude No quote to ver…" at bounding box center [782, 35] width 1132 height 44
click at [1193, 39] on button "Mark processed" at bounding box center [1222, 36] width 118 height 24
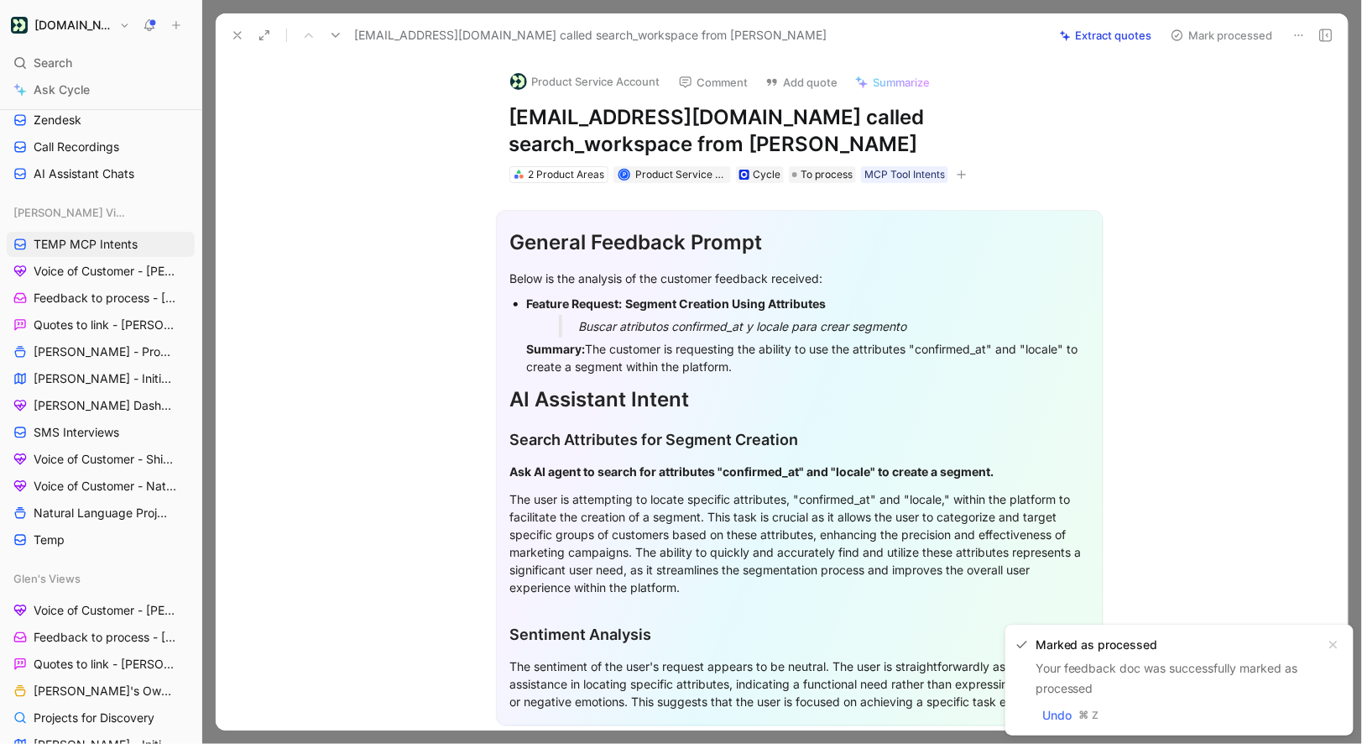
click at [626, 86] on button "Product Service Account" at bounding box center [585, 81] width 165 height 25
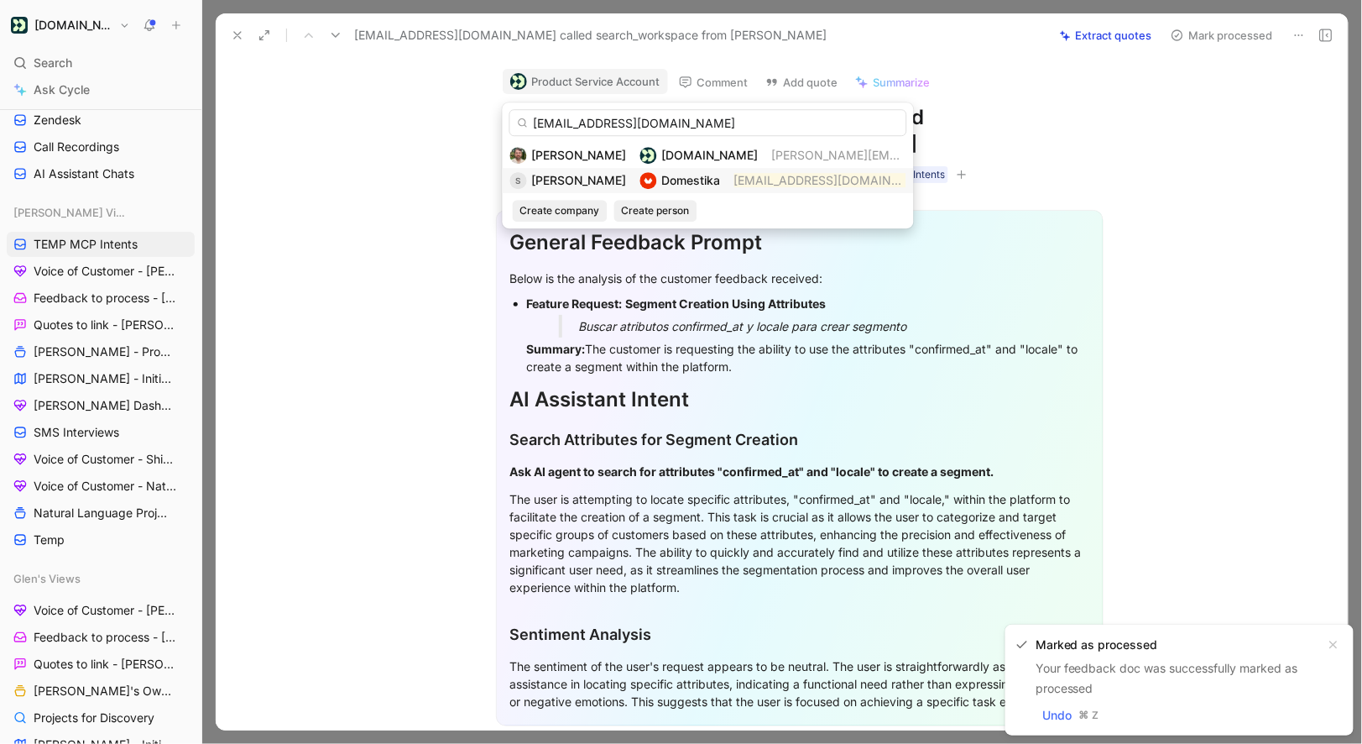
type input "[EMAIL_ADDRESS][DOMAIN_NAME]"
click at [573, 191] on div "S Suyan Castelo Branco Domestika suyan.castelo@domestika.org" at bounding box center [708, 180] width 411 height 25
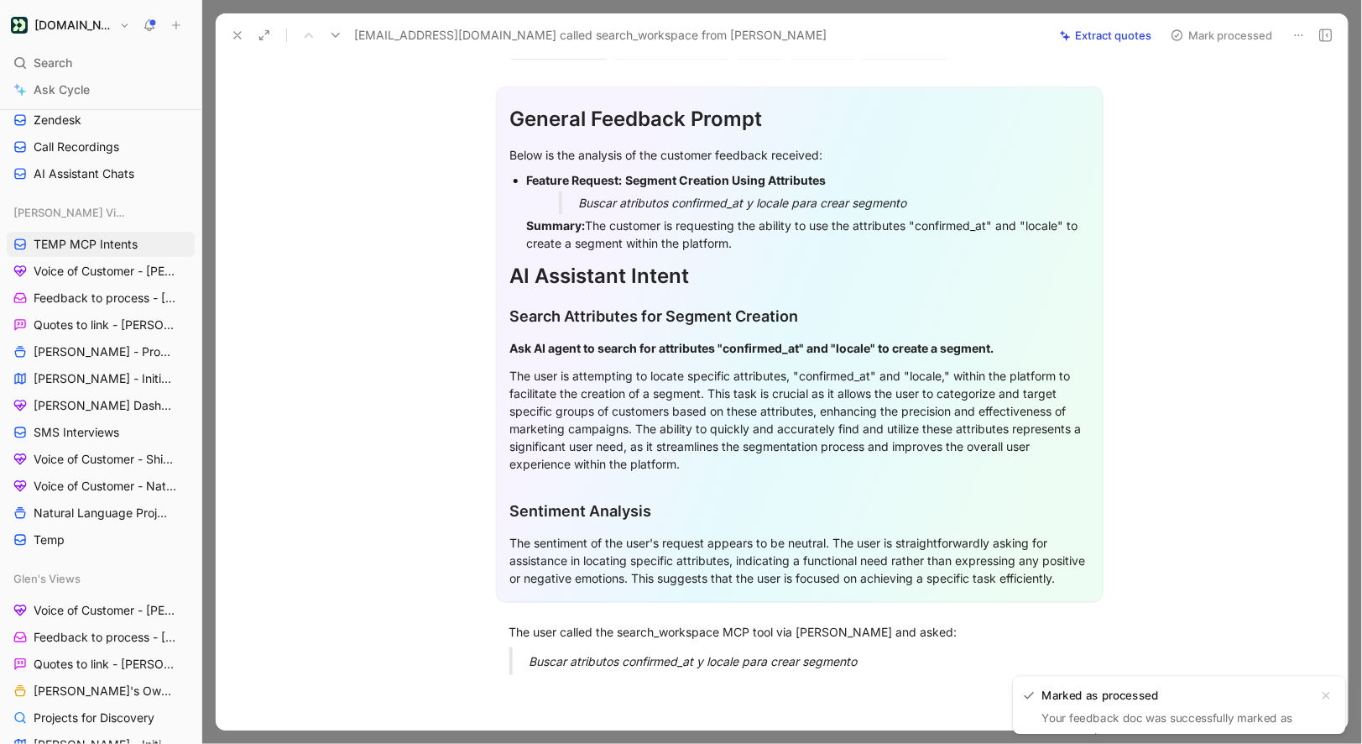
scroll to position [321, 0]
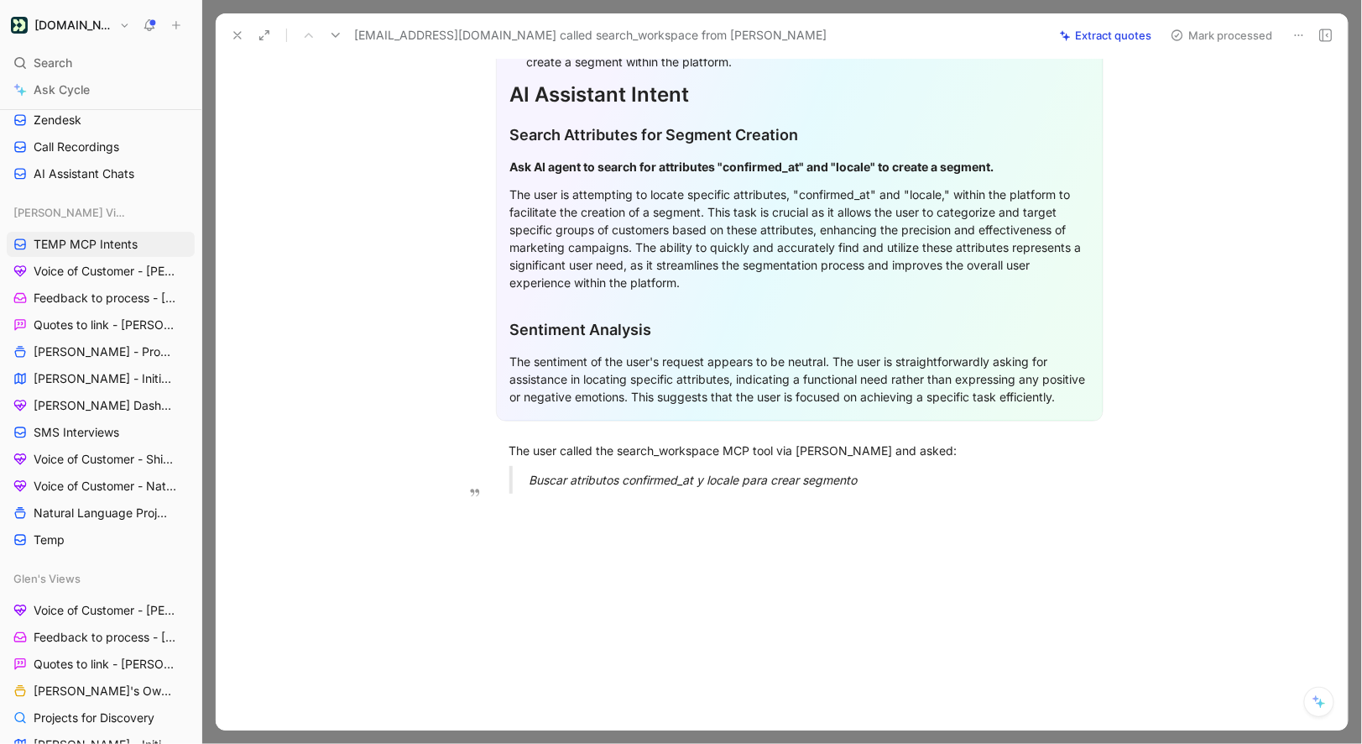
click at [872, 483] on div "Buscar atributos confirmed_at y locale para crear segmento" at bounding box center [820, 480] width 581 height 18
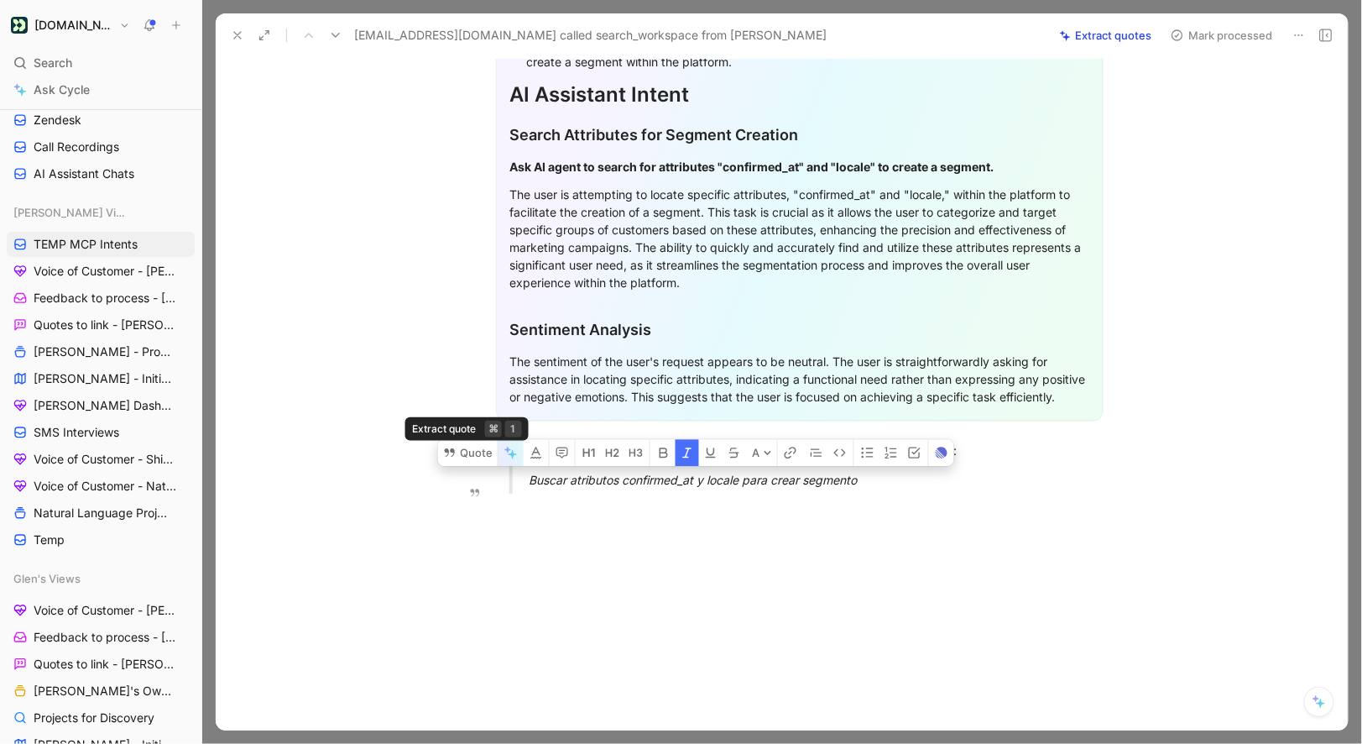
click at [503, 452] on button "button" at bounding box center [511, 452] width 25 height 27
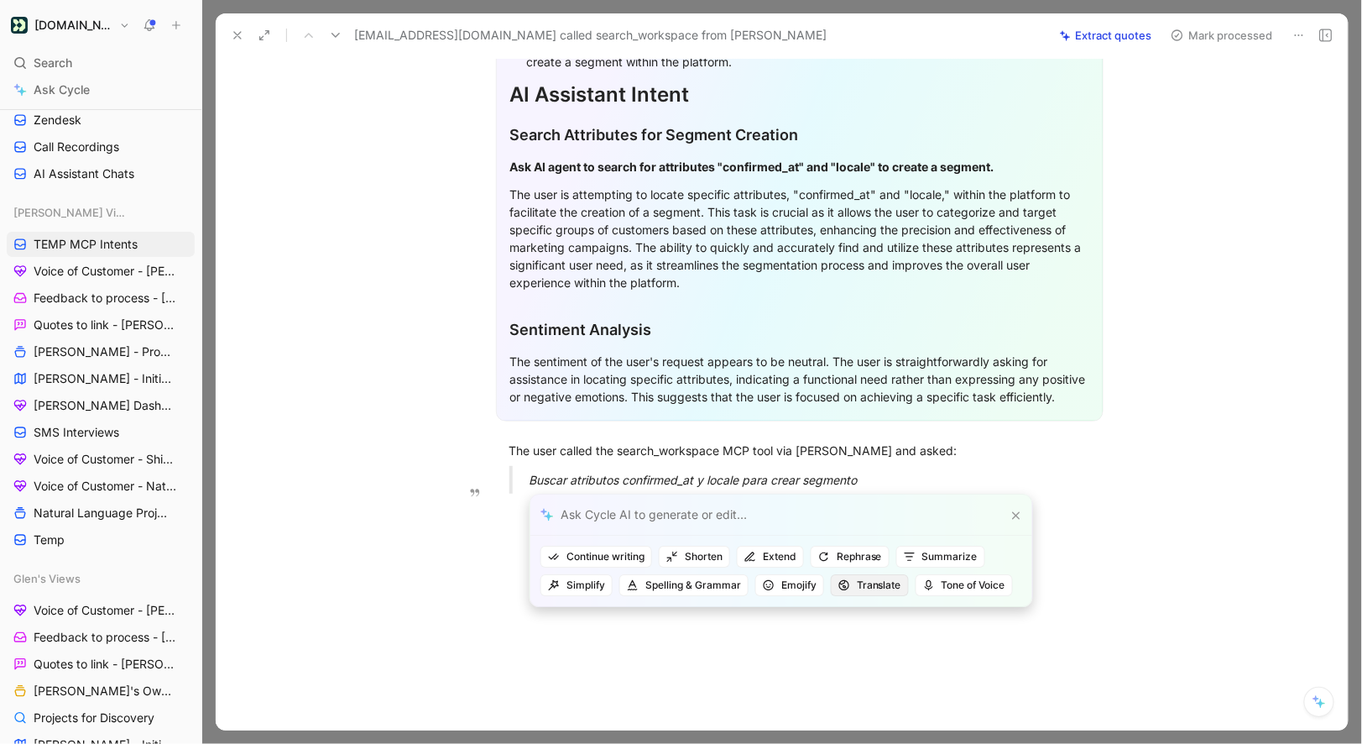
click at [856, 583] on span "Translate" at bounding box center [870, 585] width 63 height 17
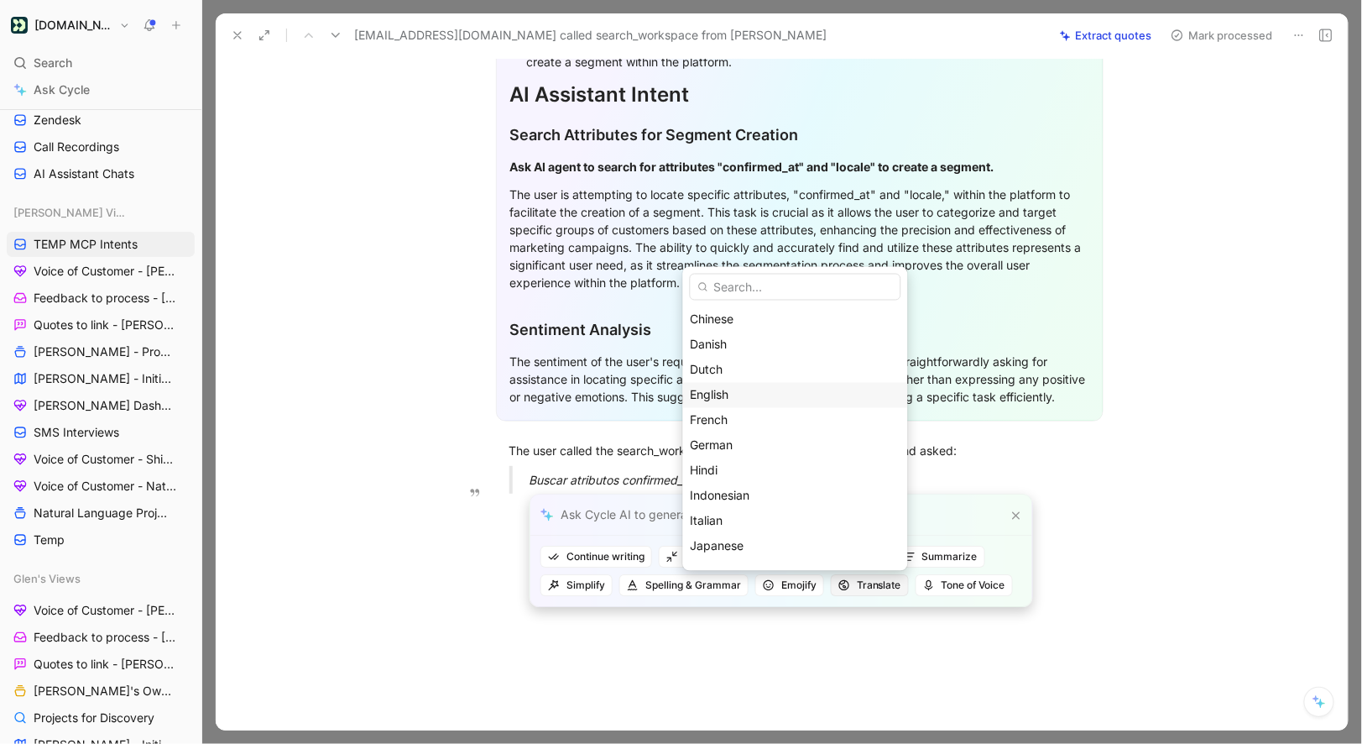
click at [768, 401] on div "English" at bounding box center [796, 394] width 210 height 20
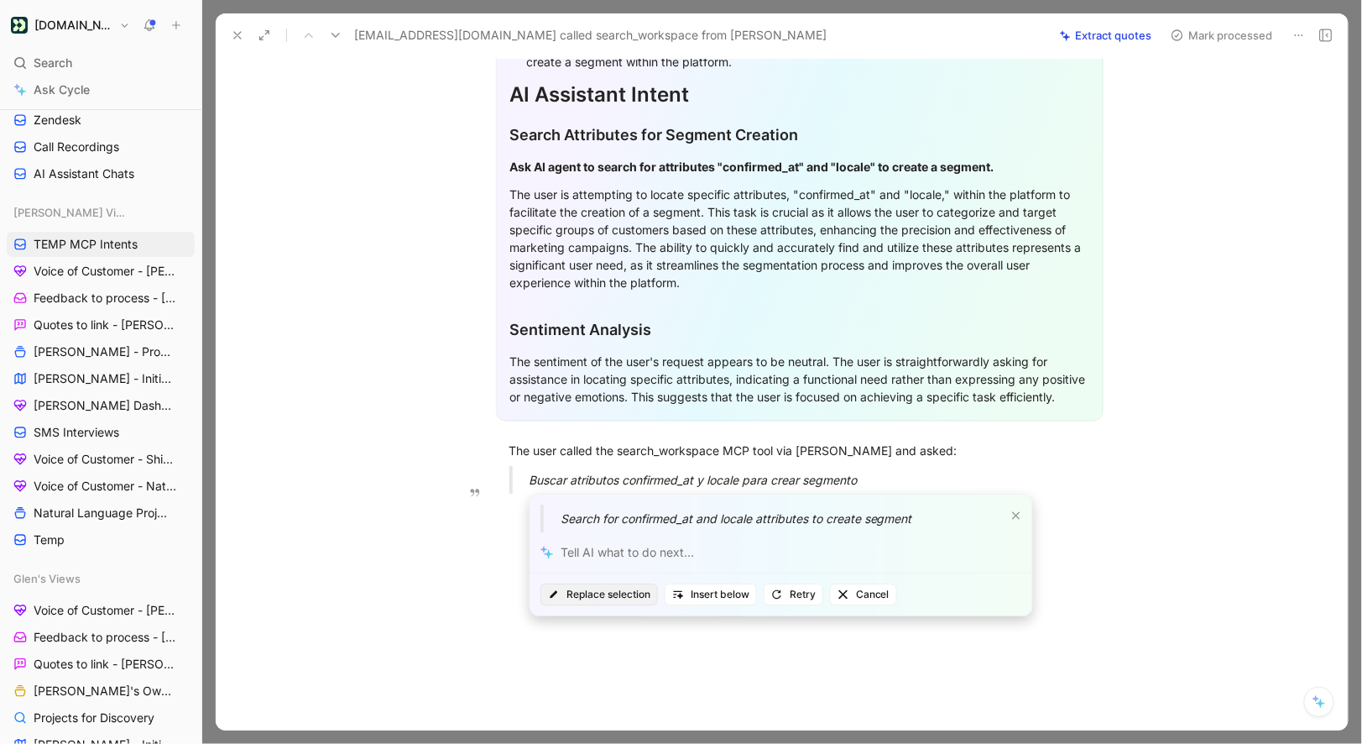
click at [611, 593] on span "Replace selection" at bounding box center [599, 594] width 102 height 17
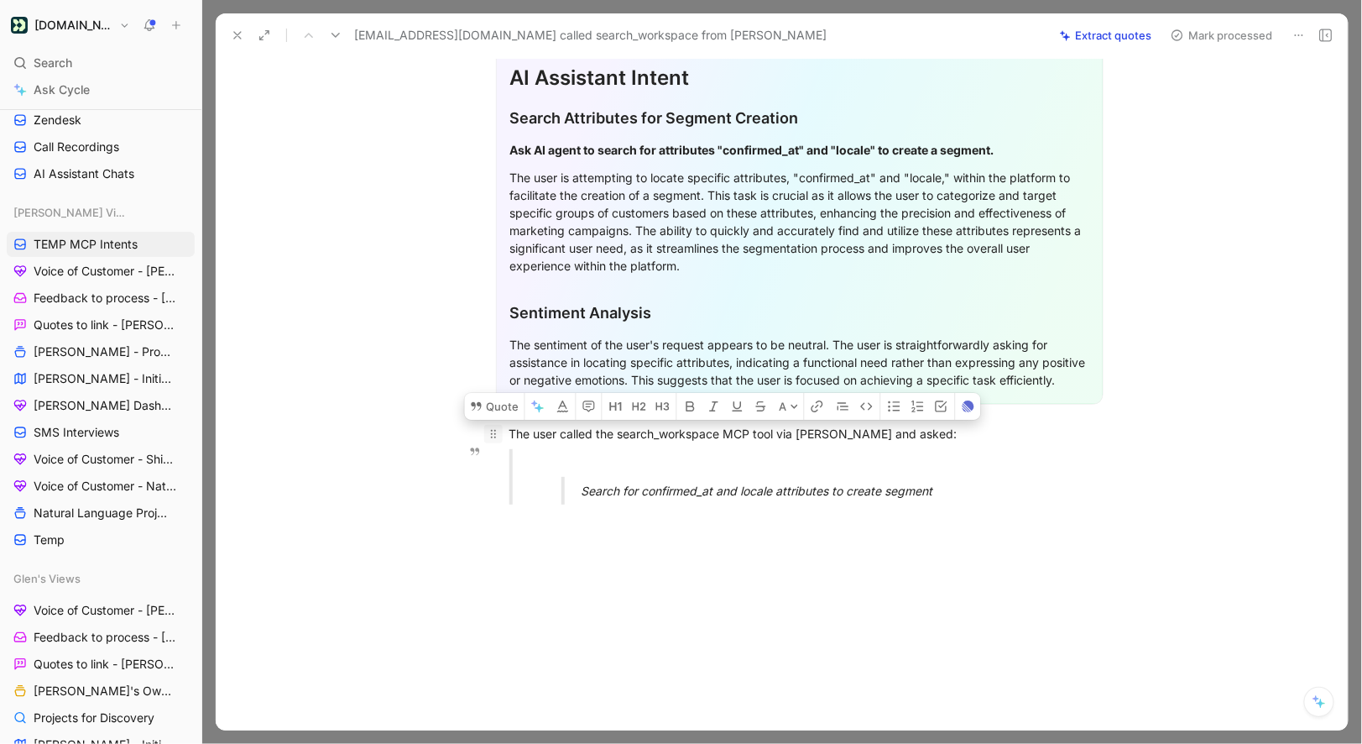
drag, startPoint x: 943, startPoint y: 506, endPoint x: 490, endPoint y: 453, distance: 455.5
click at [490, 453] on div "General Feedback Prompt Below is the analysis of the customer feedback received…" at bounding box center [799, 190] width 1097 height 656
click at [486, 420] on button "Quote" at bounding box center [495, 406] width 60 height 27
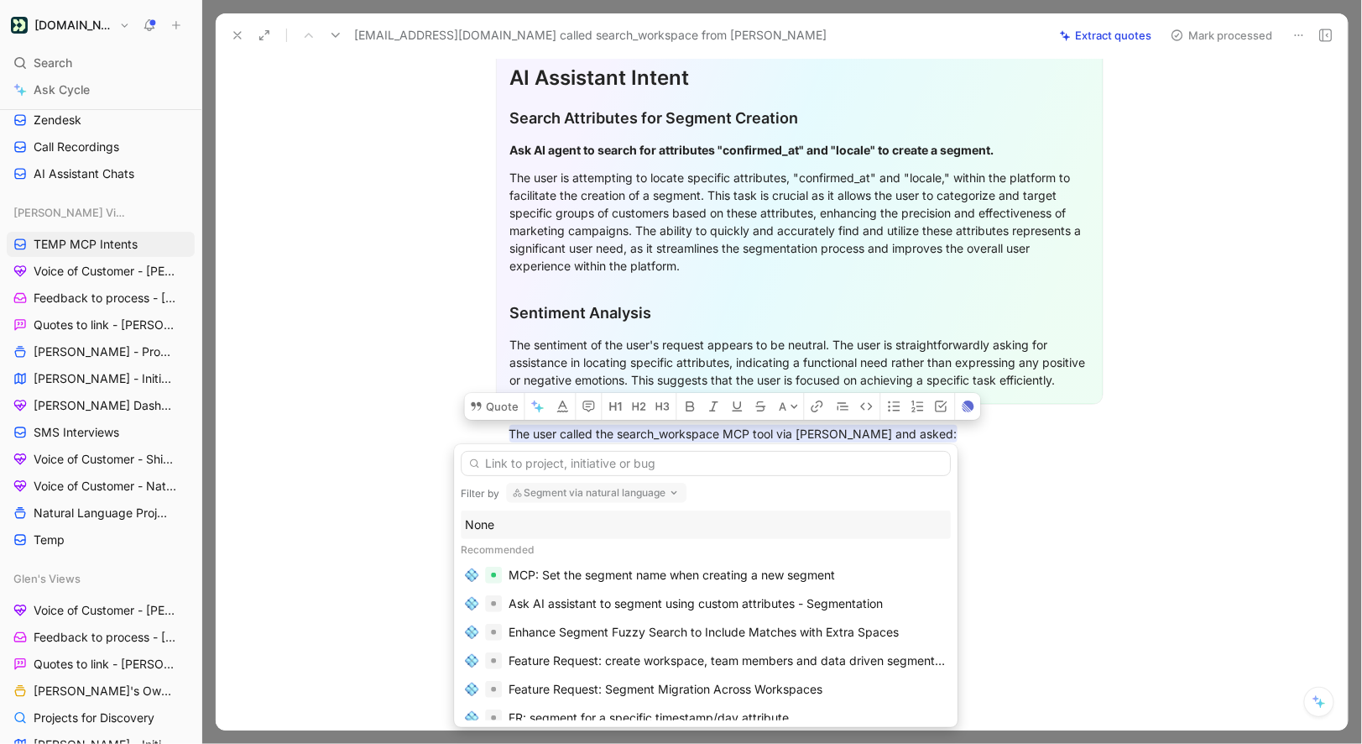
click at [498, 530] on div "None" at bounding box center [706, 525] width 482 height 20
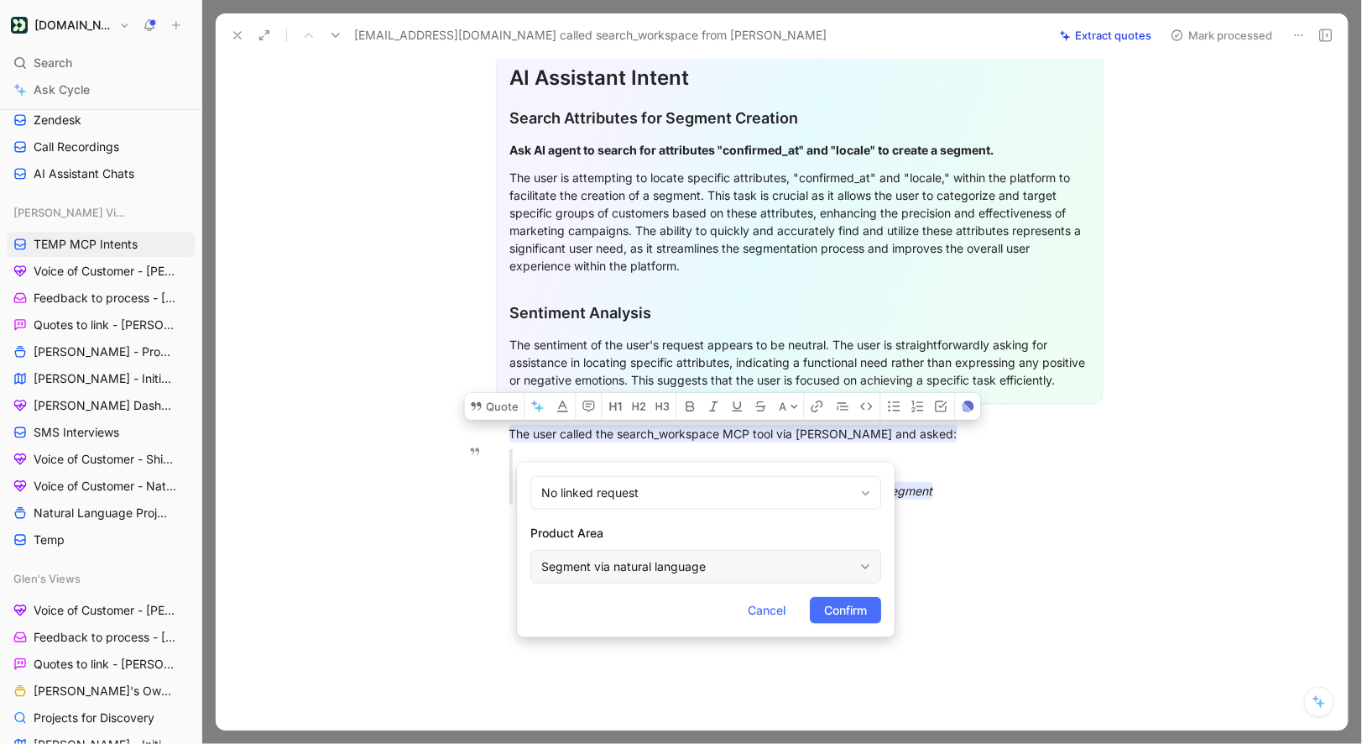
click at [604, 559] on div "Segment via natural language" at bounding box center [697, 567] width 312 height 20
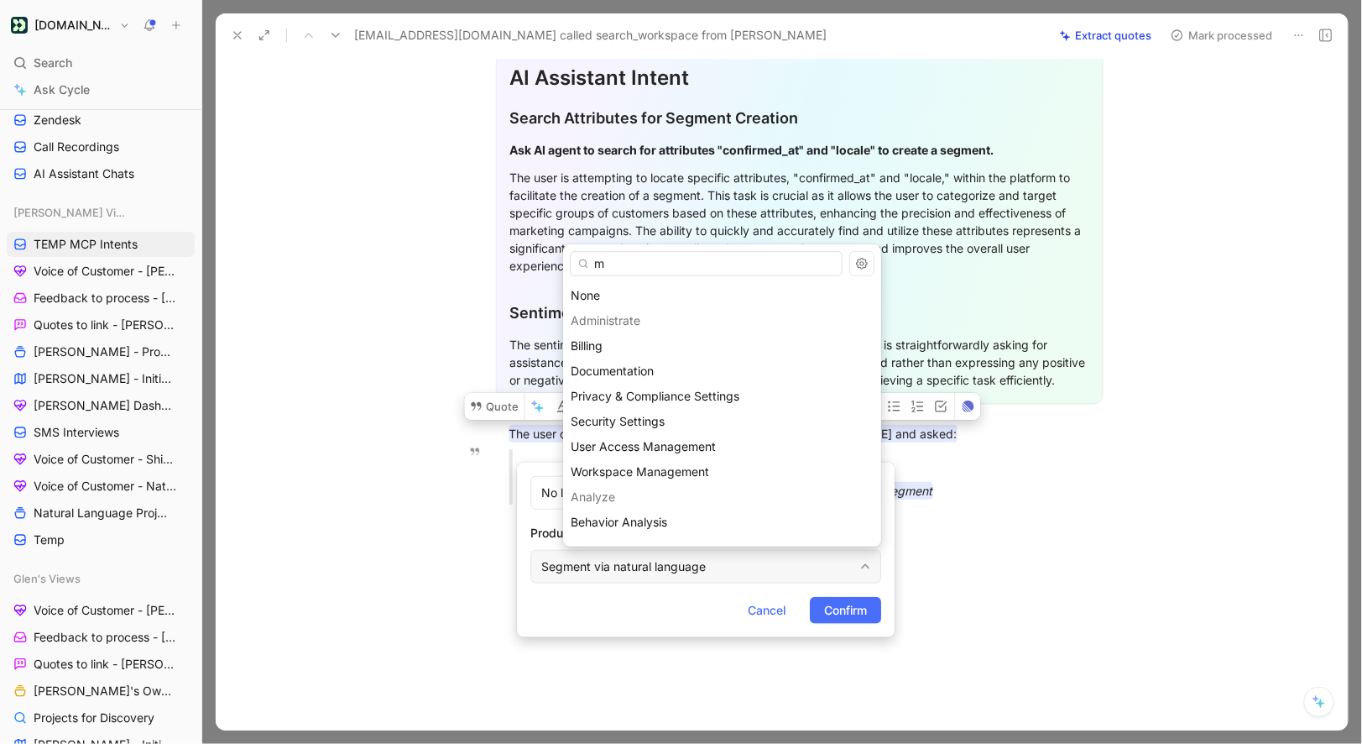
type input "mc"
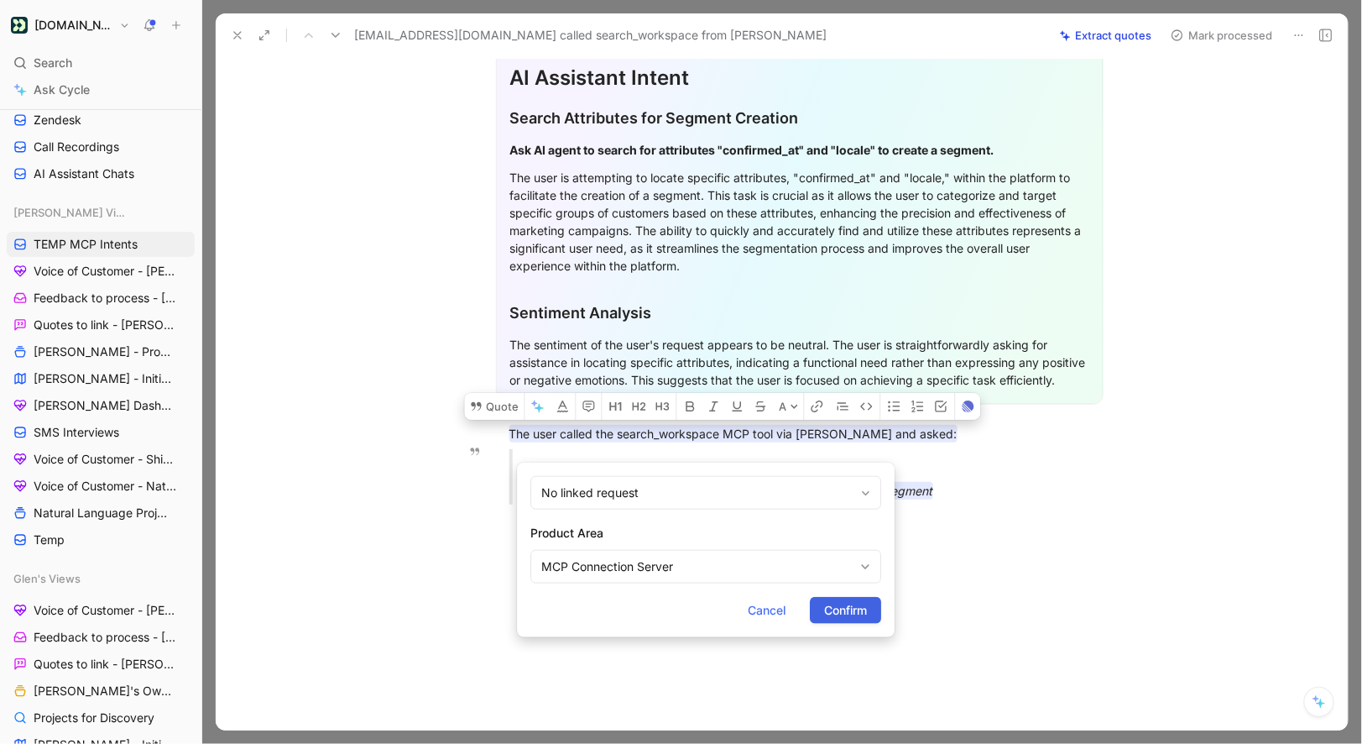
click at [849, 610] on span "Confirm" at bounding box center [845, 610] width 43 height 20
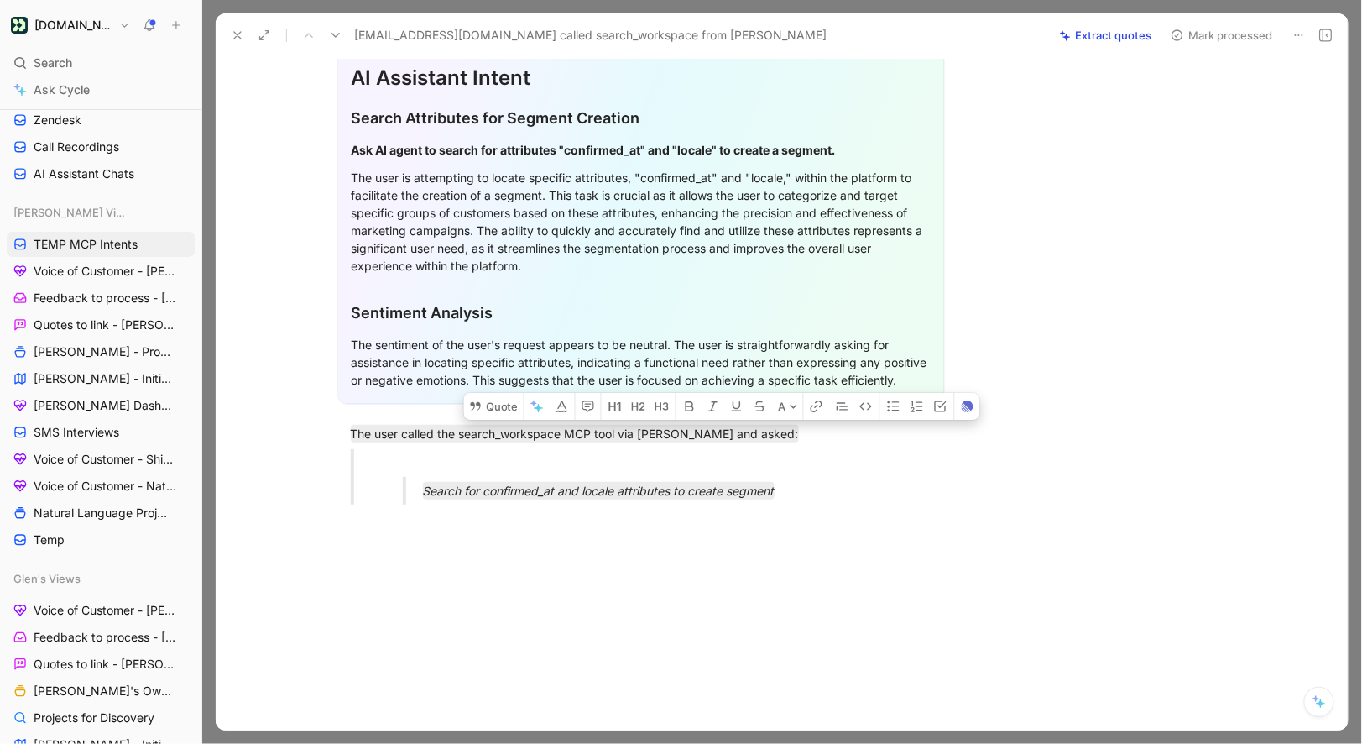
click at [1212, 32] on button "Mark processed" at bounding box center [1222, 36] width 118 height 24
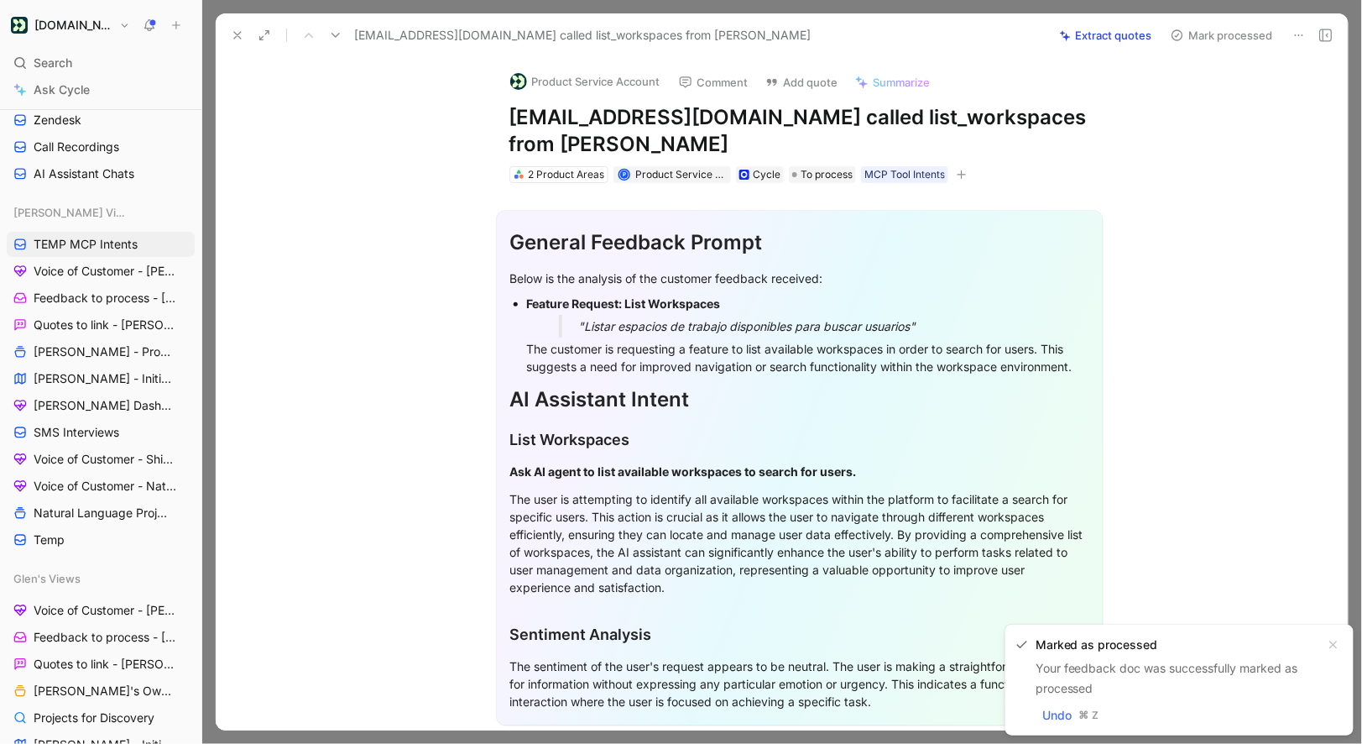
click at [1296, 38] on icon at bounding box center [1299, 35] width 13 height 13
click at [581, 78] on button "Product Service Account" at bounding box center [585, 81] width 165 height 25
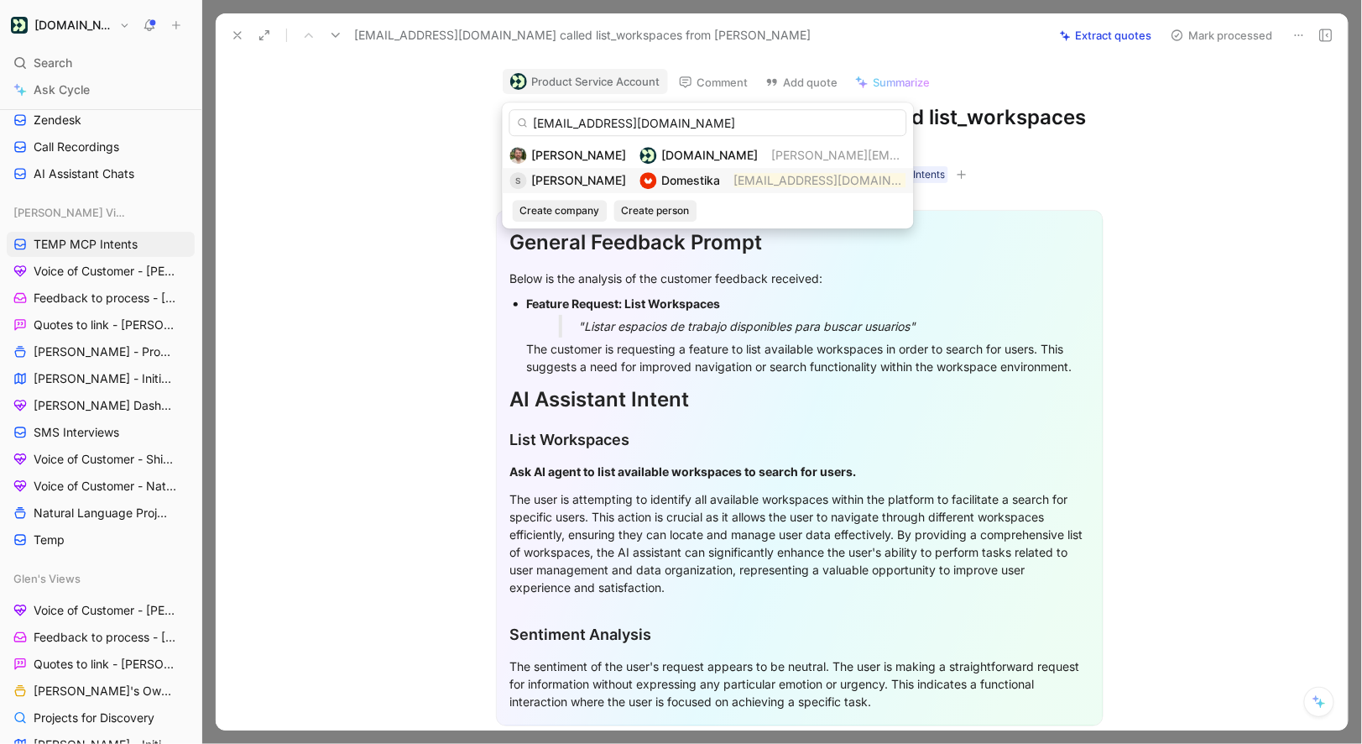
type input "[EMAIL_ADDRESS][DOMAIN_NAME]"
click at [611, 186] on span "[PERSON_NAME]" at bounding box center [579, 180] width 95 height 14
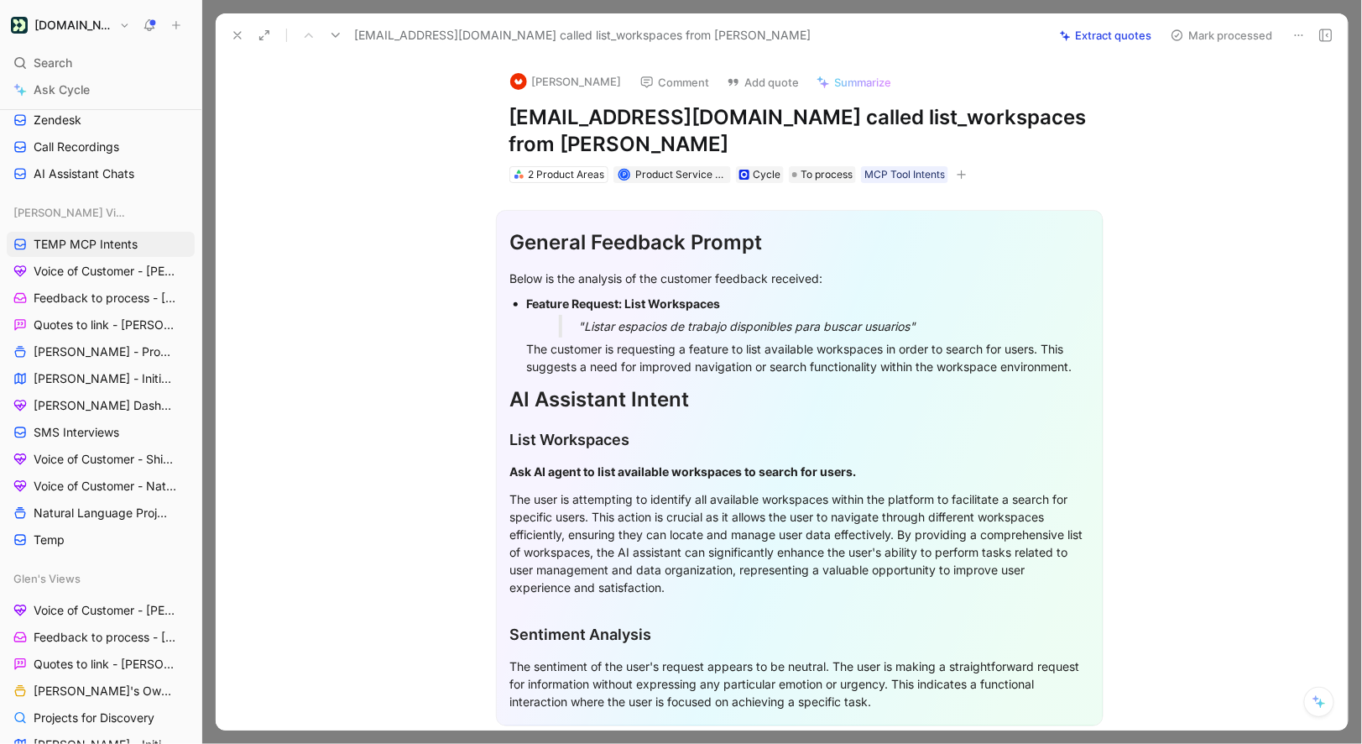
scroll to position [304, 0]
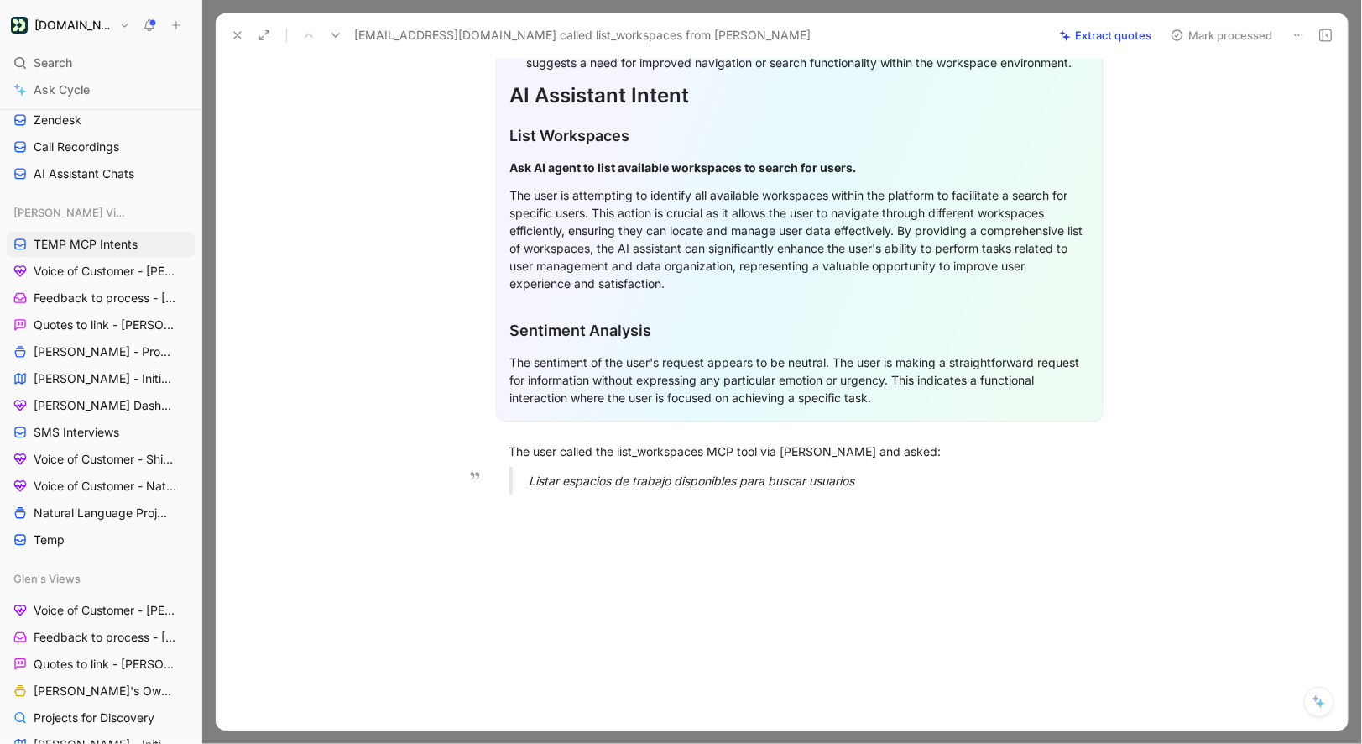
click at [559, 469] on p "Listar espacios de trabajo disponibles para buscar usuarios" at bounding box center [820, 481] width 581 height 28
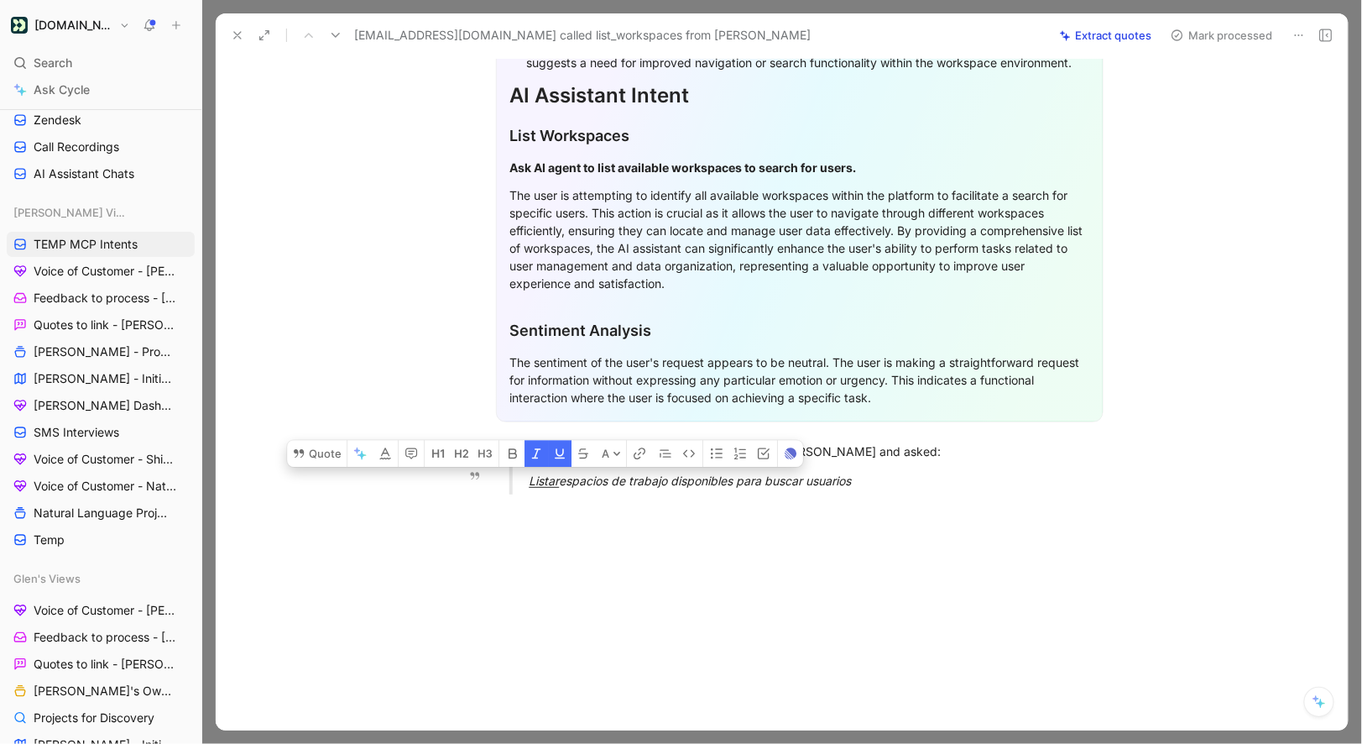
click at [559, 472] on div "Listar espacios de trabajo disponibles para buscar usuarios" at bounding box center [820, 481] width 581 height 18
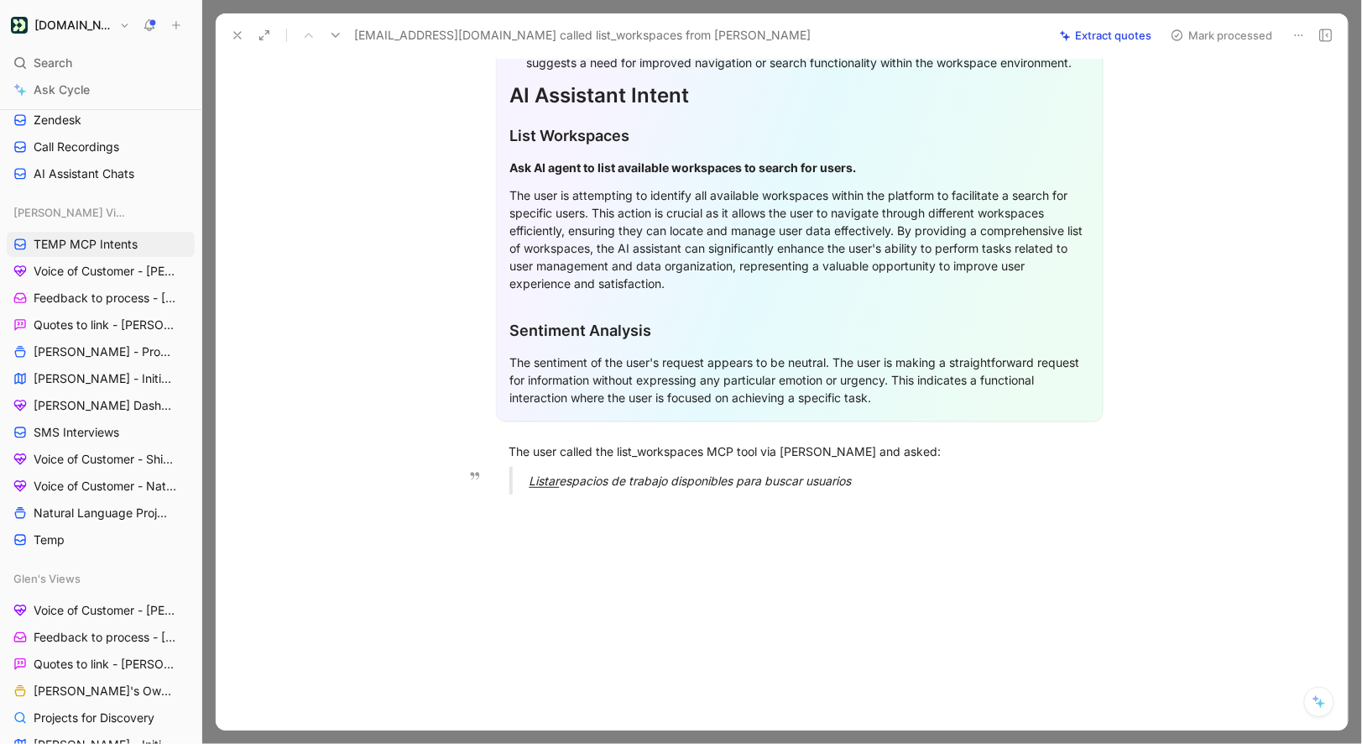
click at [559, 472] on div "Listar espacios de trabajo disponibles para buscar usuarios" at bounding box center [820, 481] width 581 height 18
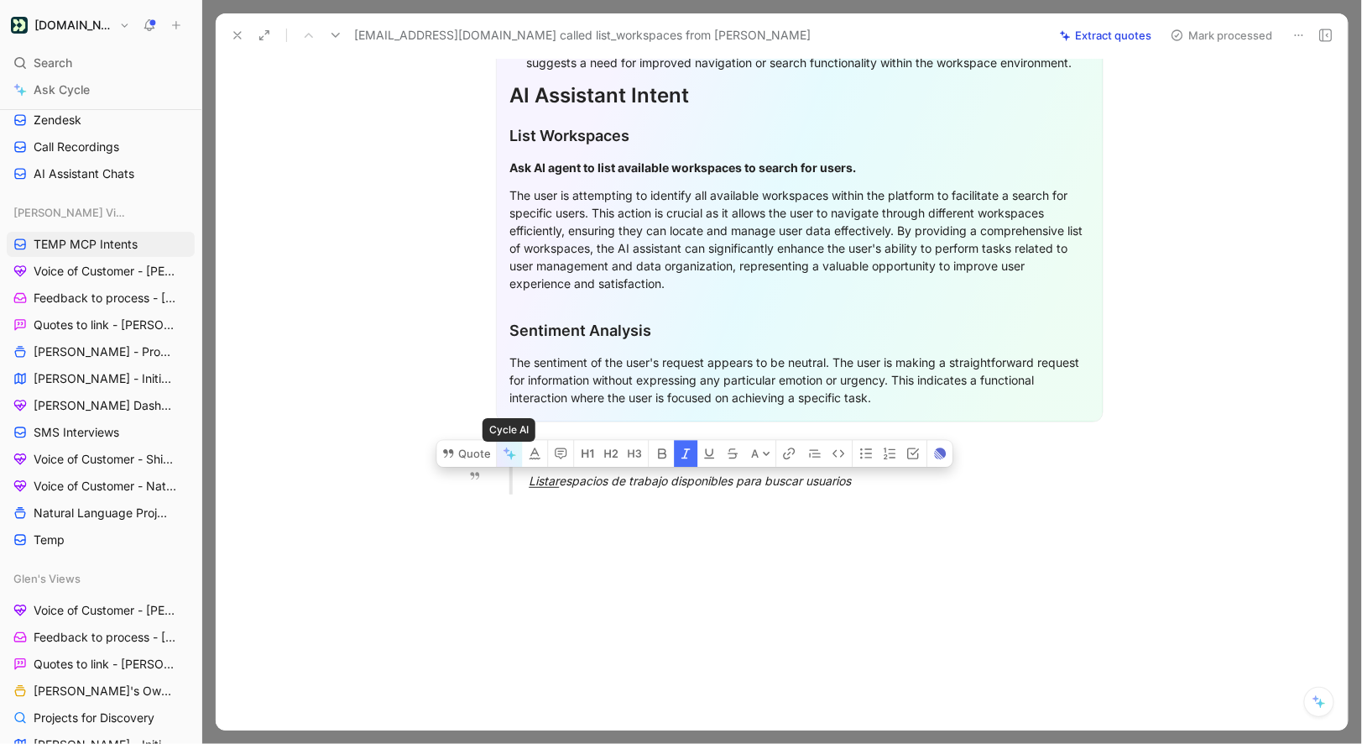
click at [497, 457] on button "button" at bounding box center [509, 453] width 25 height 27
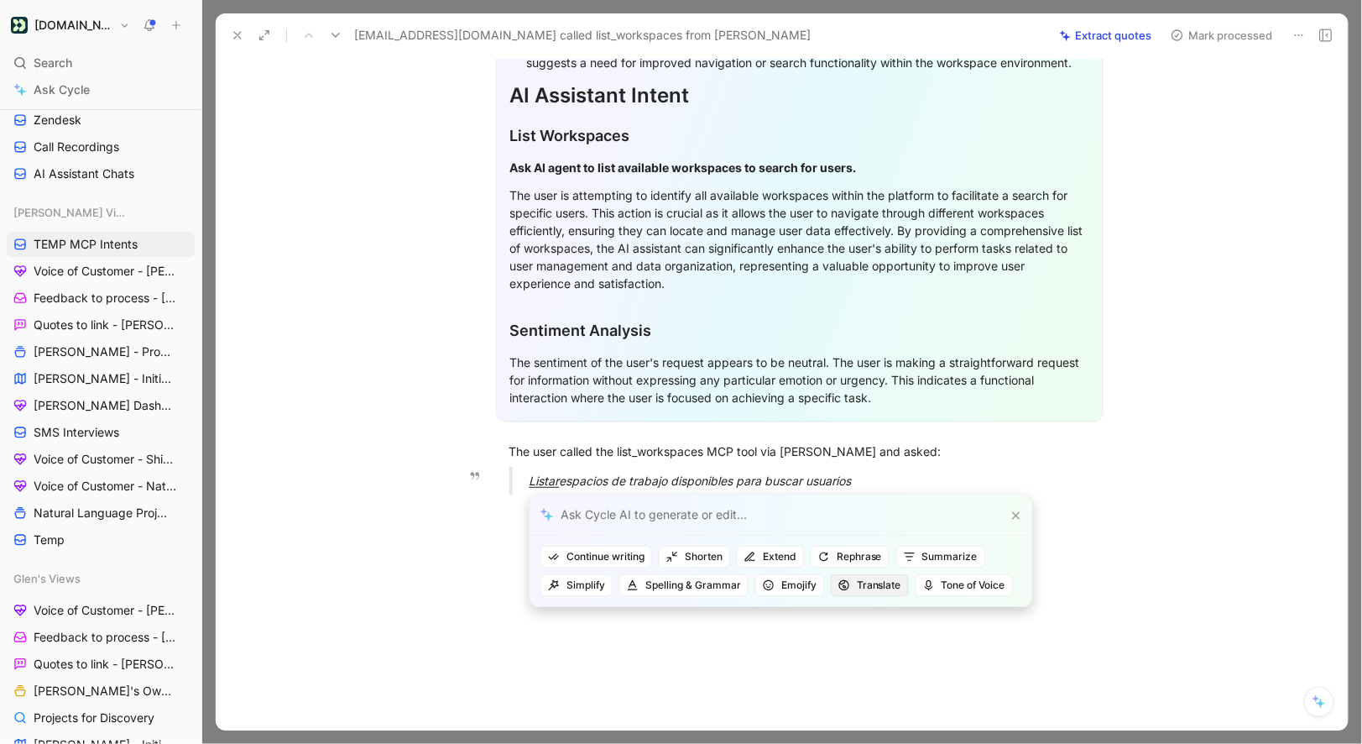
click at [843, 577] on span "Translate" at bounding box center [870, 585] width 63 height 17
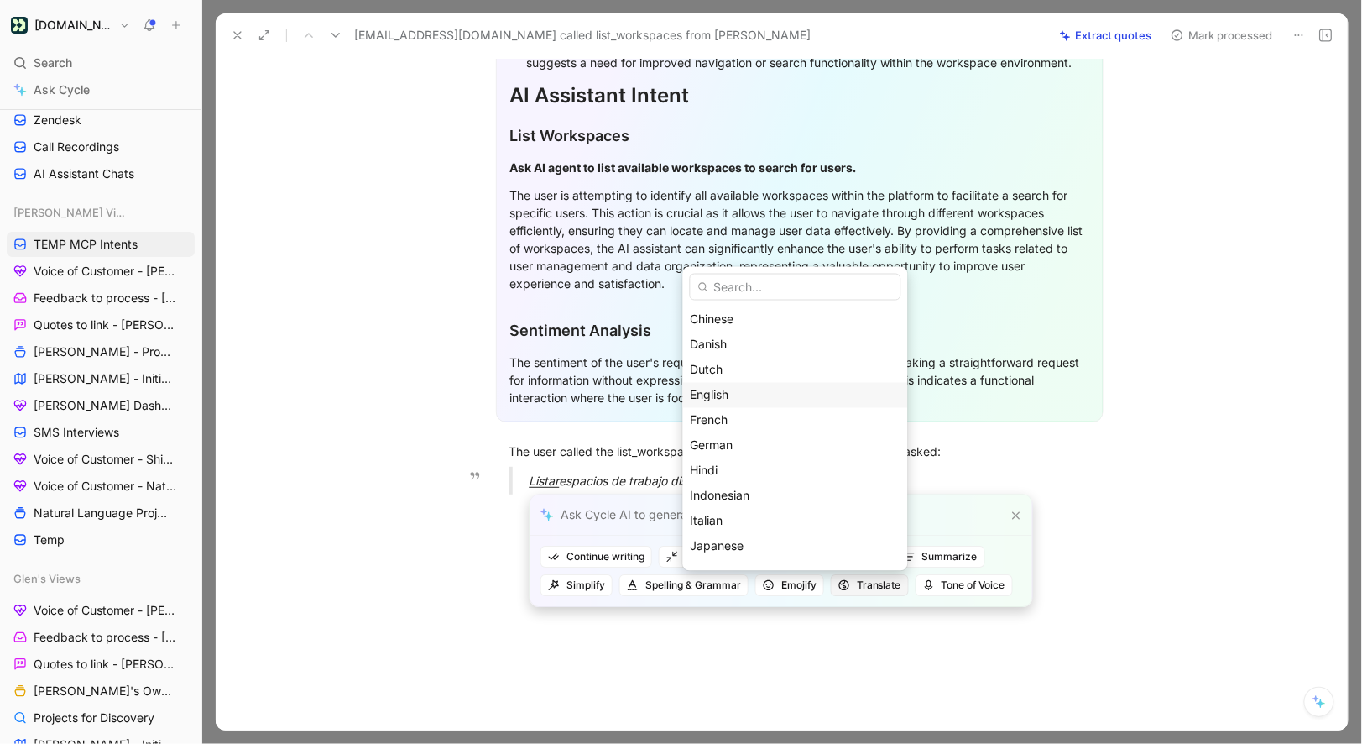
click at [757, 405] on div "English" at bounding box center [795, 394] width 225 height 25
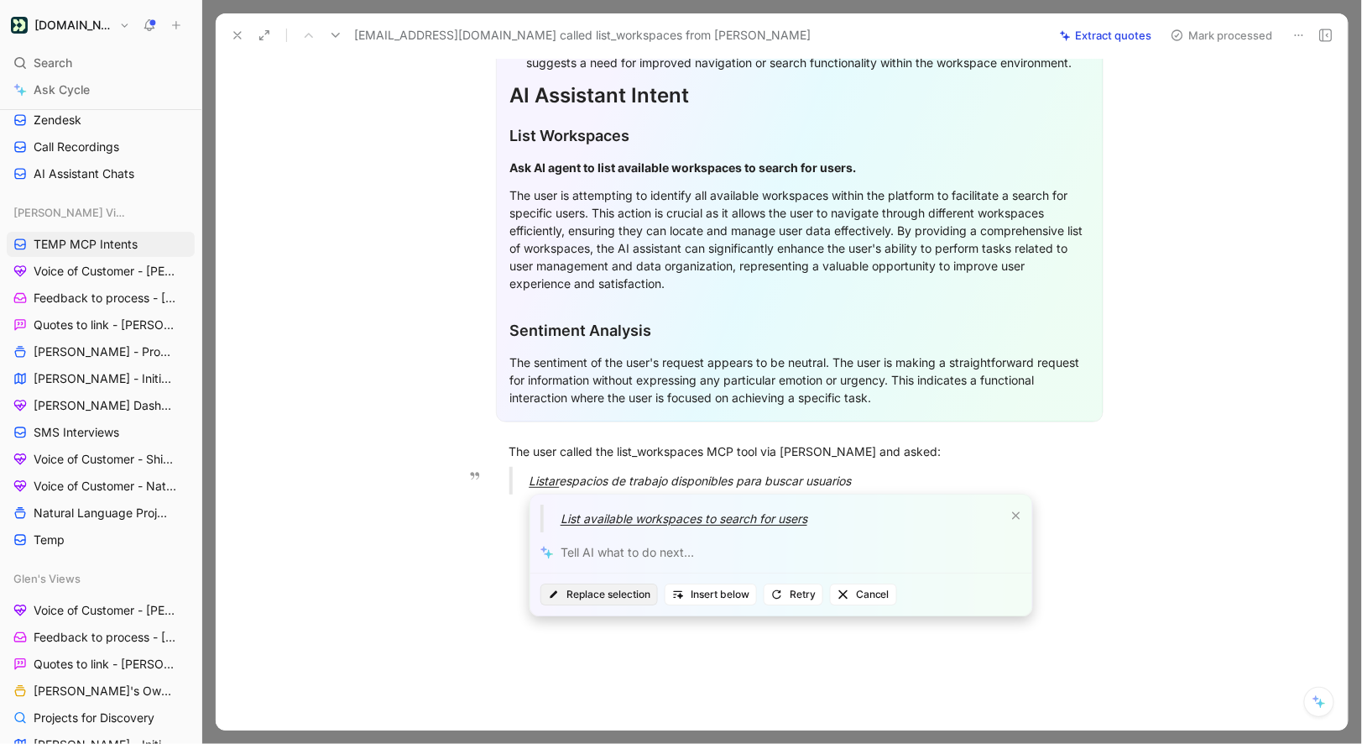
click at [602, 595] on span "Replace selection" at bounding box center [599, 594] width 102 height 17
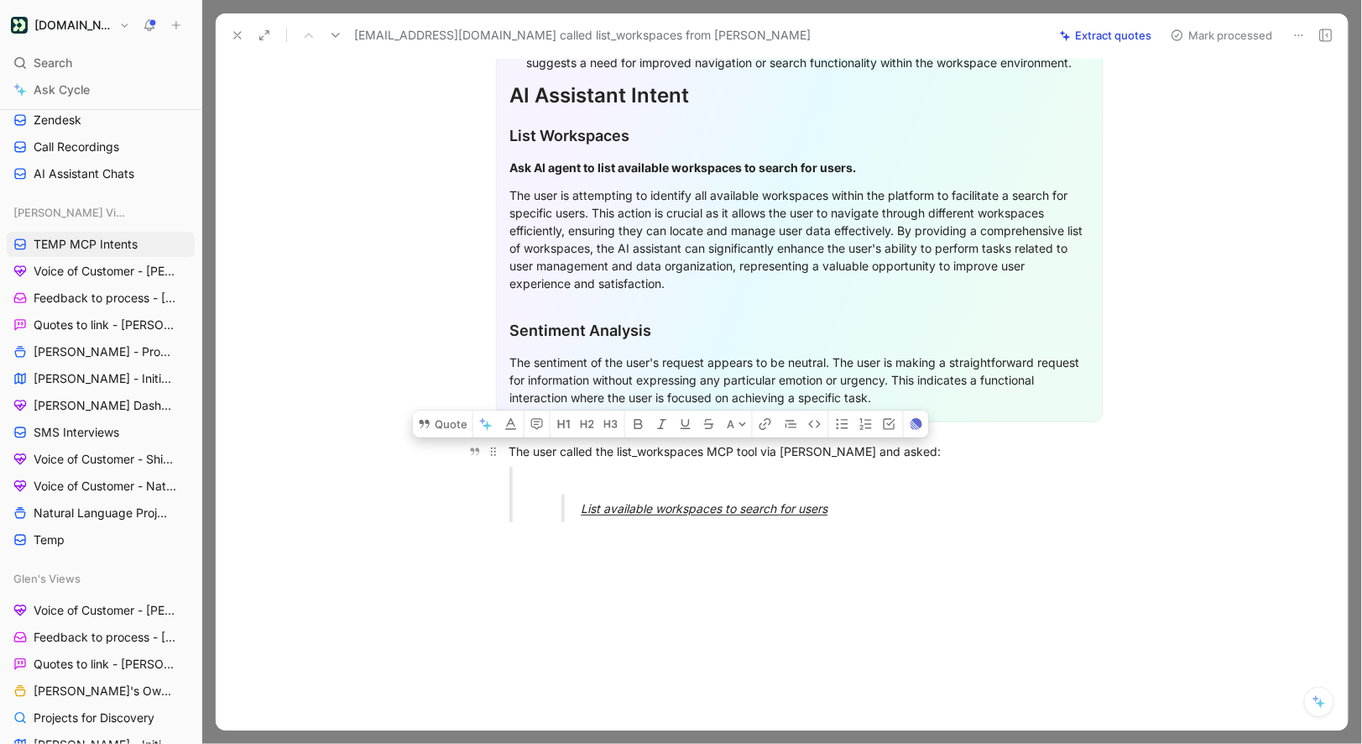
drag, startPoint x: 844, startPoint y: 503, endPoint x: 503, endPoint y: 452, distance: 344.6
click at [503, 452] on div "General Feedback Prompt Below is the analysis of the customer feedback received…" at bounding box center [799, 207] width 1097 height 656
click at [460, 435] on button "Quote" at bounding box center [443, 423] width 60 height 27
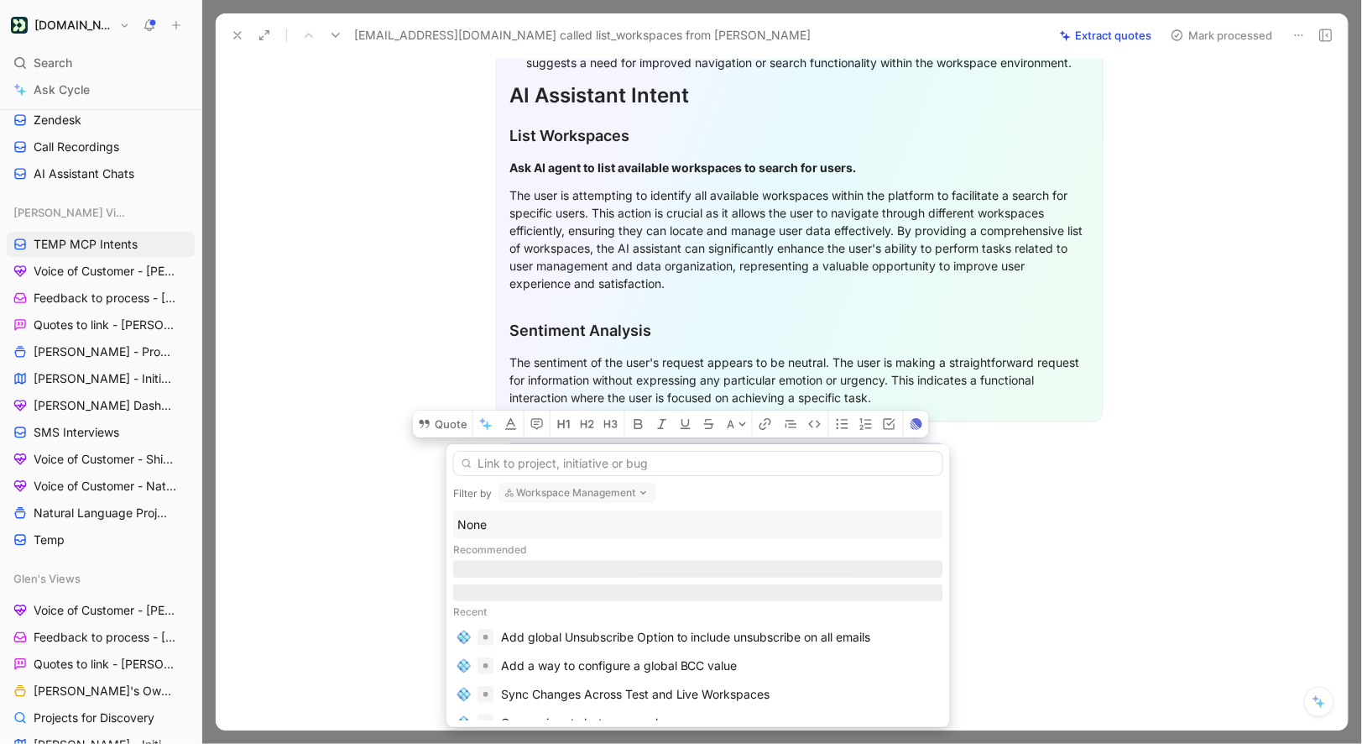
click at [501, 525] on div "None" at bounding box center [698, 525] width 482 height 20
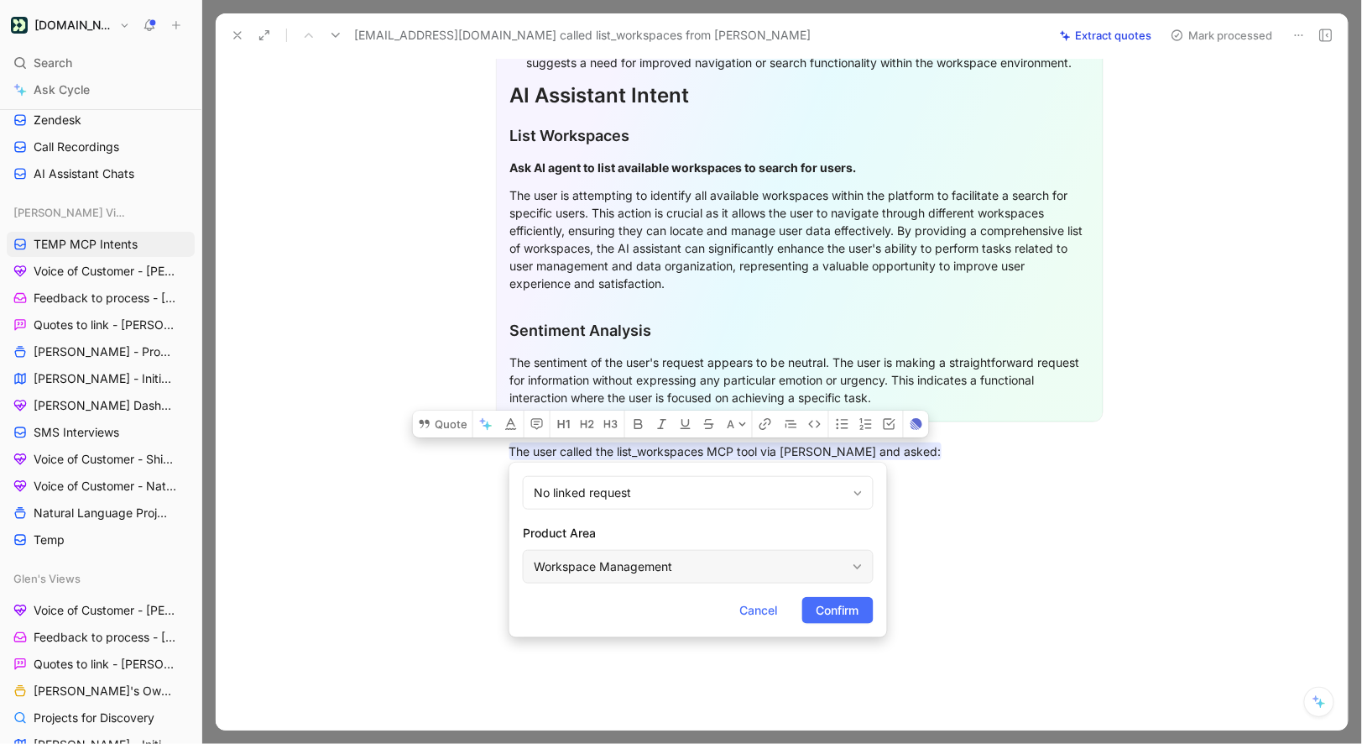
click at [656, 570] on div "Workspace Management" at bounding box center [690, 567] width 312 height 20
type input "cmc"
click at [666, 574] on div "Workspace Management" at bounding box center [690, 567] width 312 height 20
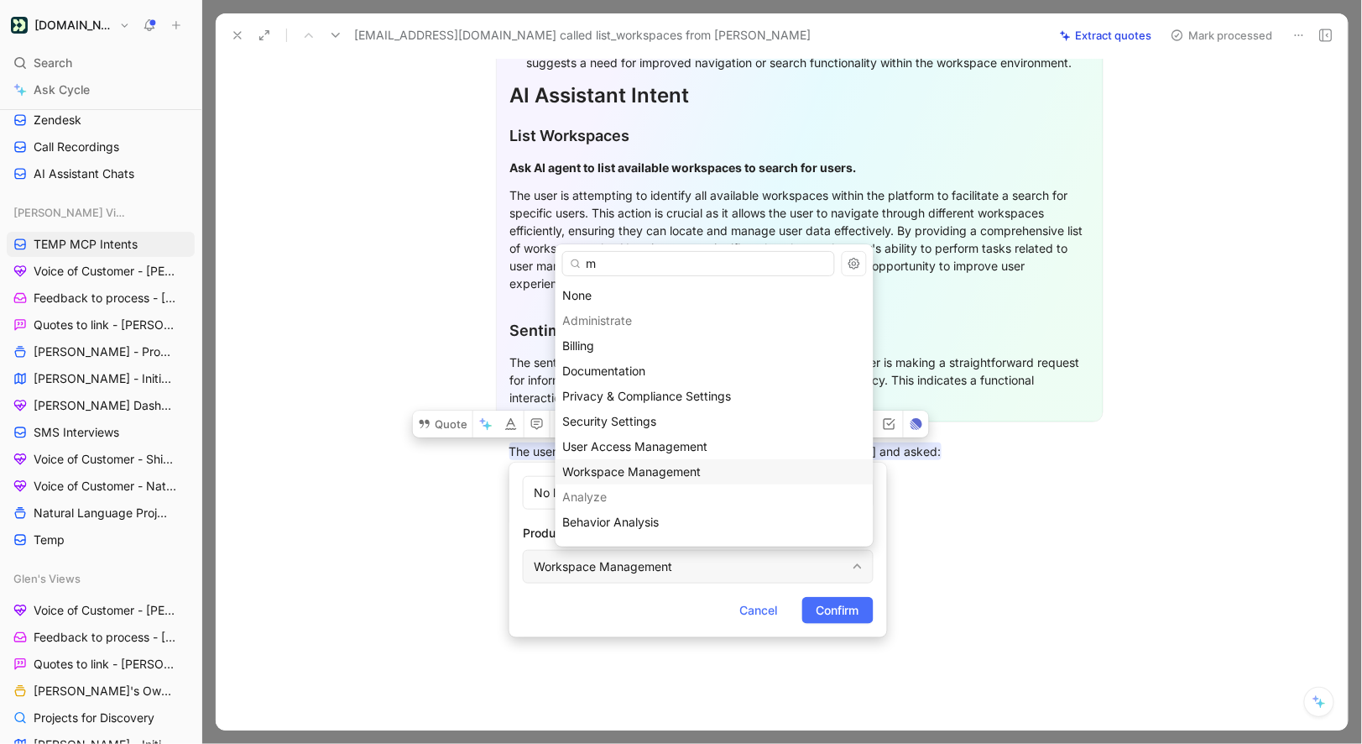
type input "mc"
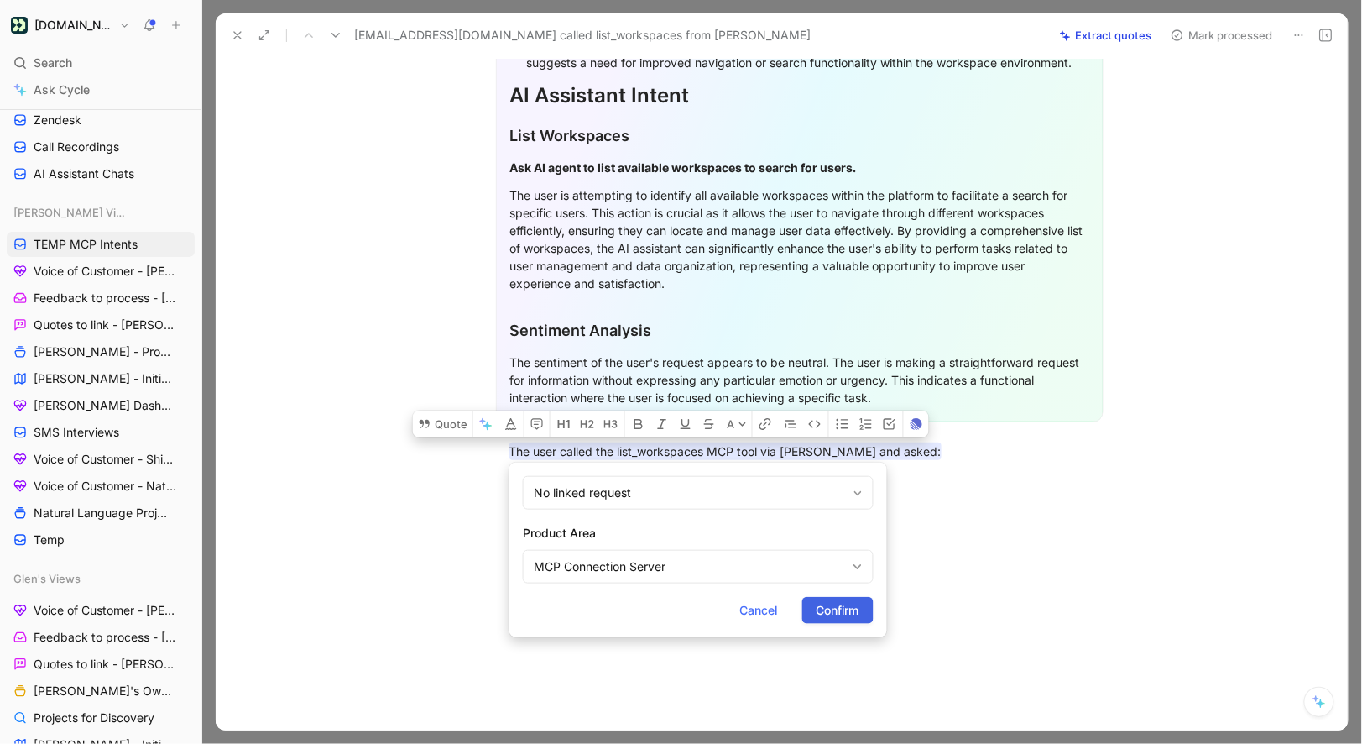
click at [813, 607] on button "Confirm" at bounding box center [837, 610] width 71 height 27
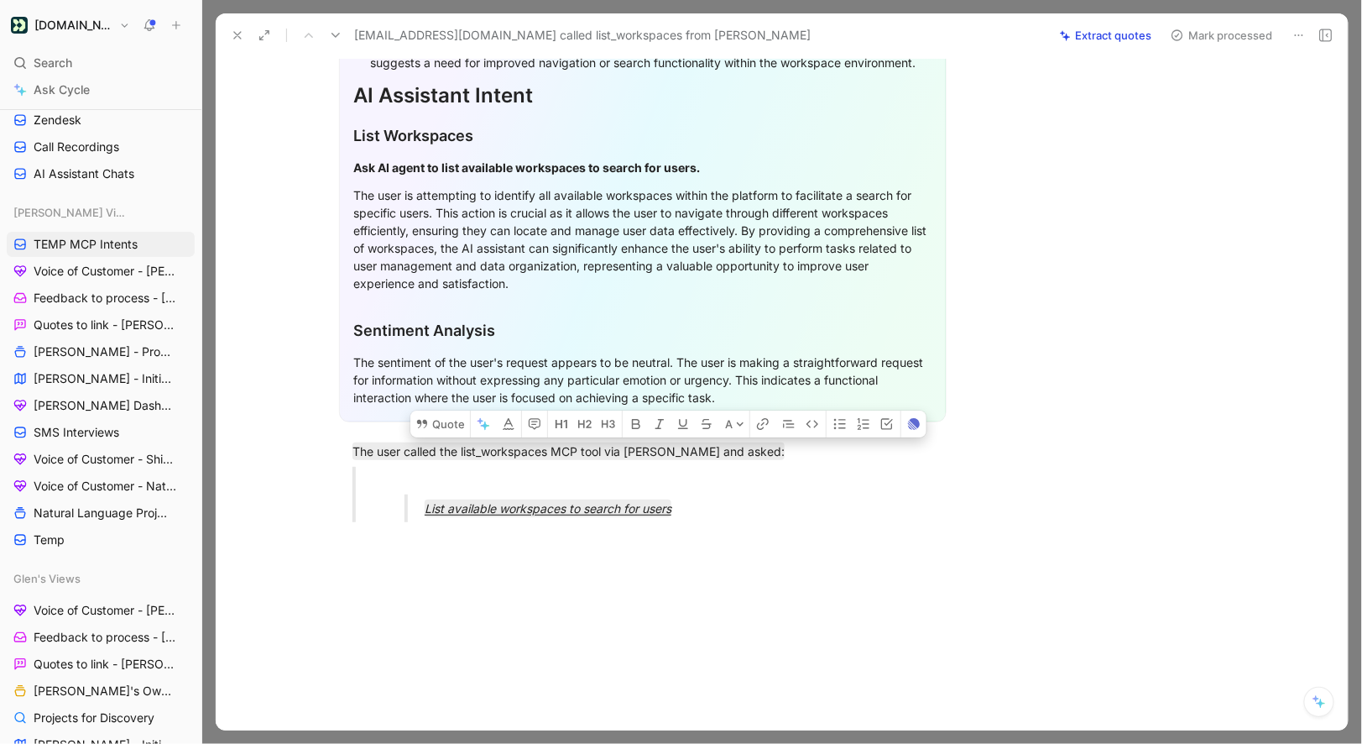
click at [1195, 36] on button "Mark processed" at bounding box center [1222, 36] width 118 height 24
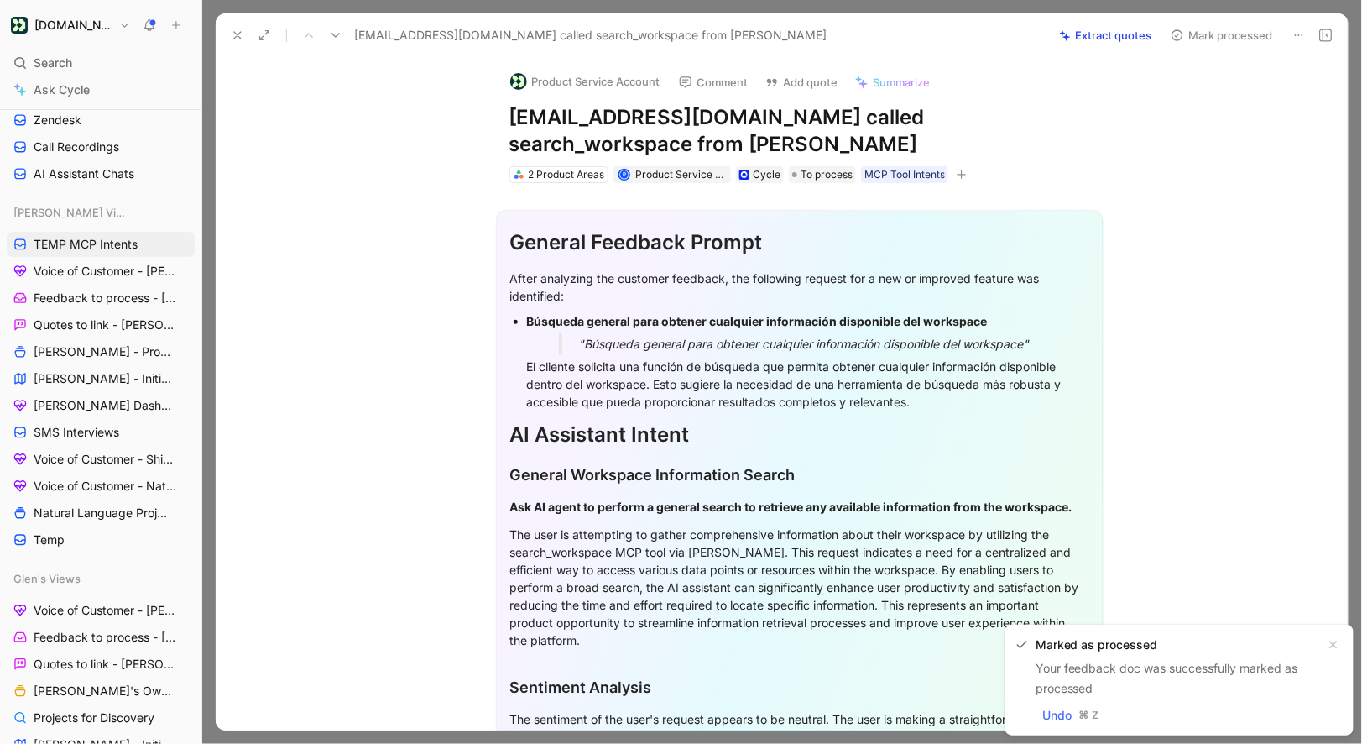
click at [626, 79] on button "Product Service Account" at bounding box center [585, 81] width 165 height 25
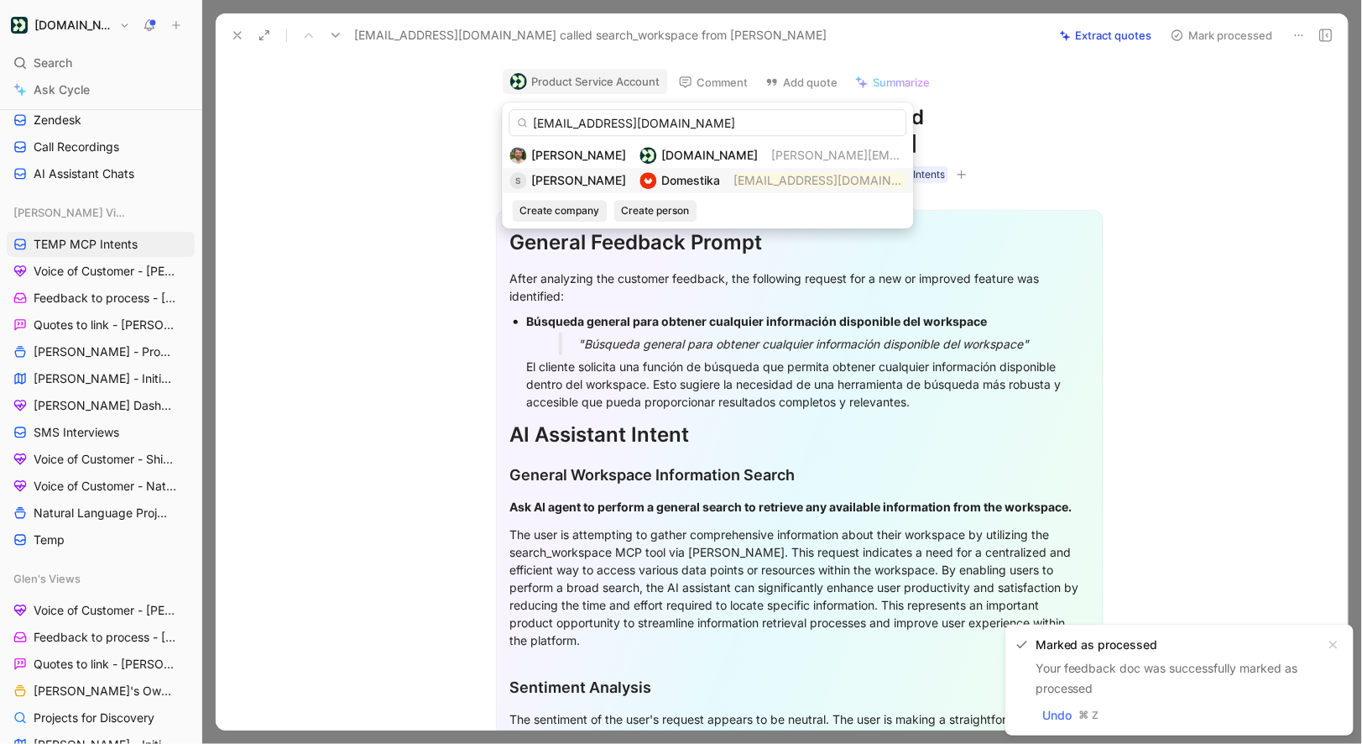
type input "[EMAIL_ADDRESS][DOMAIN_NAME]"
click at [614, 171] on div "[PERSON_NAME]" at bounding box center [579, 180] width 95 height 20
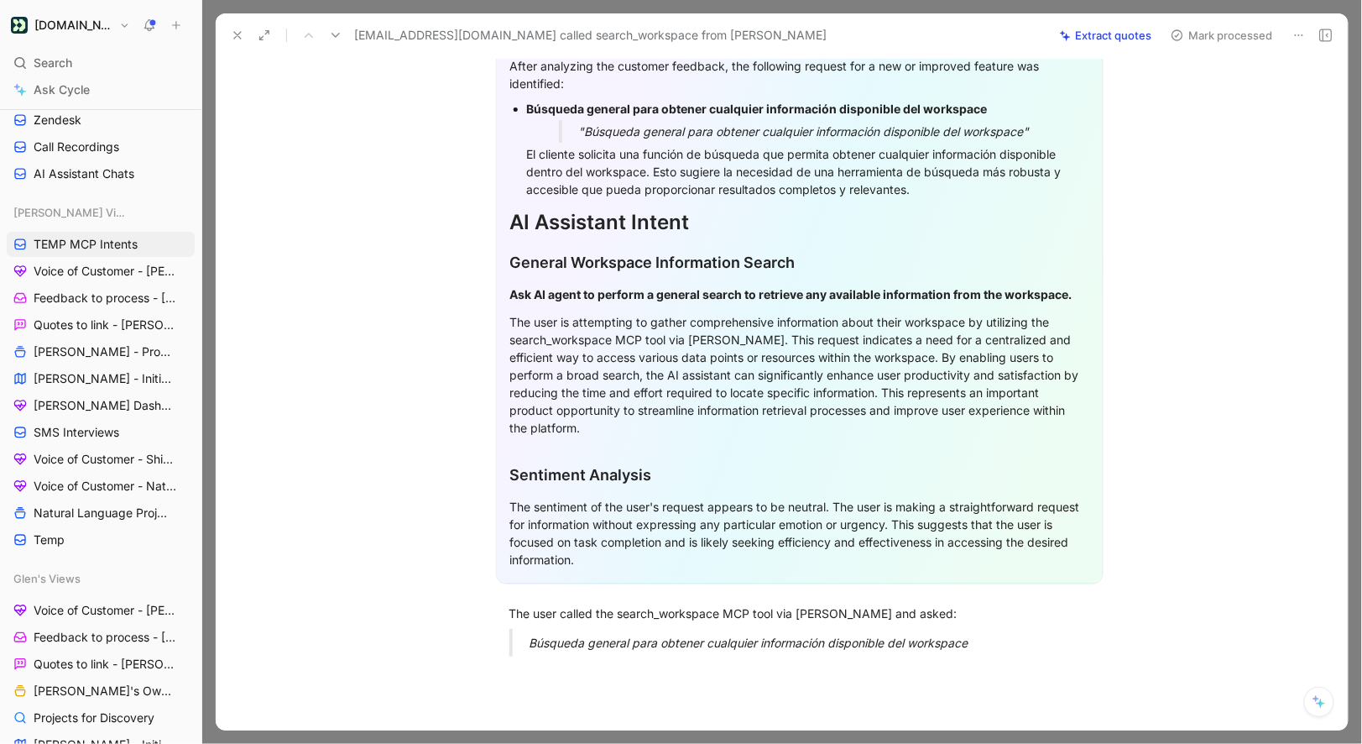
scroll to position [222, 0]
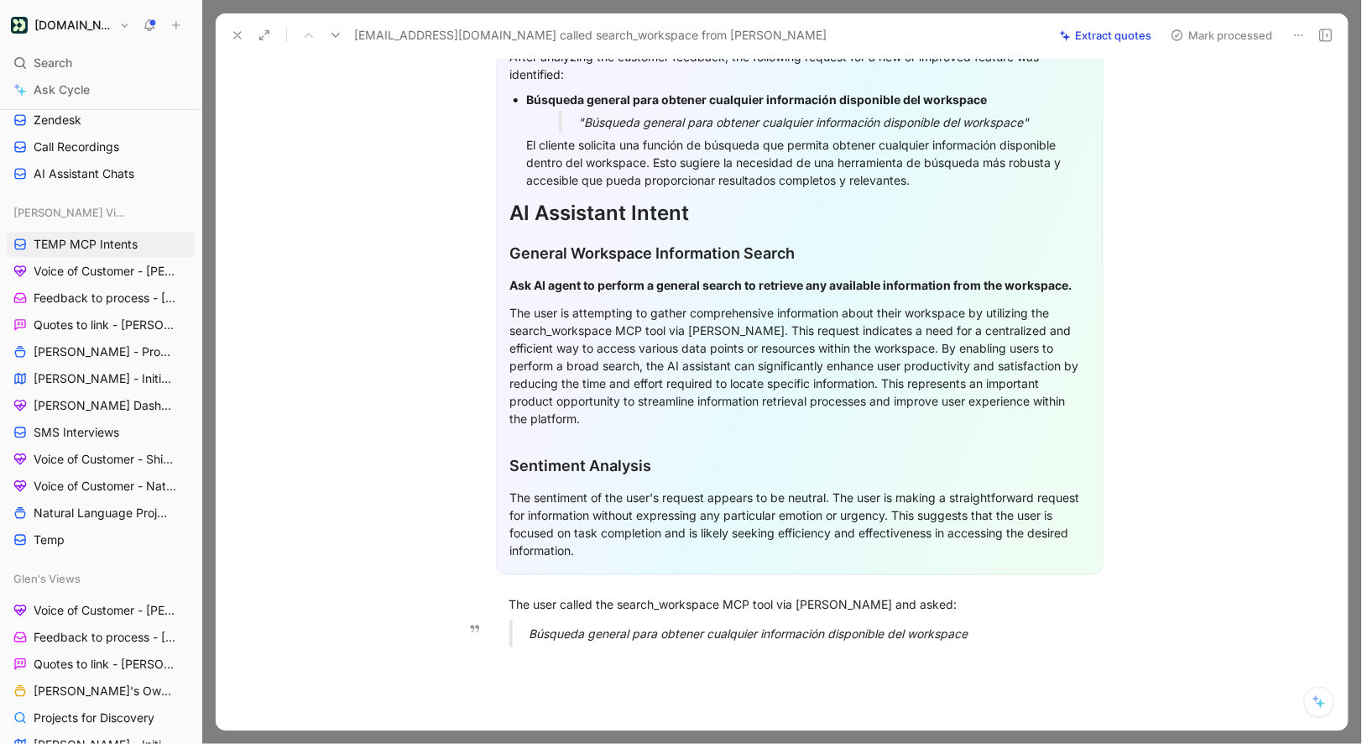
click at [990, 639] on div "Búsqueda general para obtener cualquier información disponible del workspace" at bounding box center [820, 633] width 581 height 18
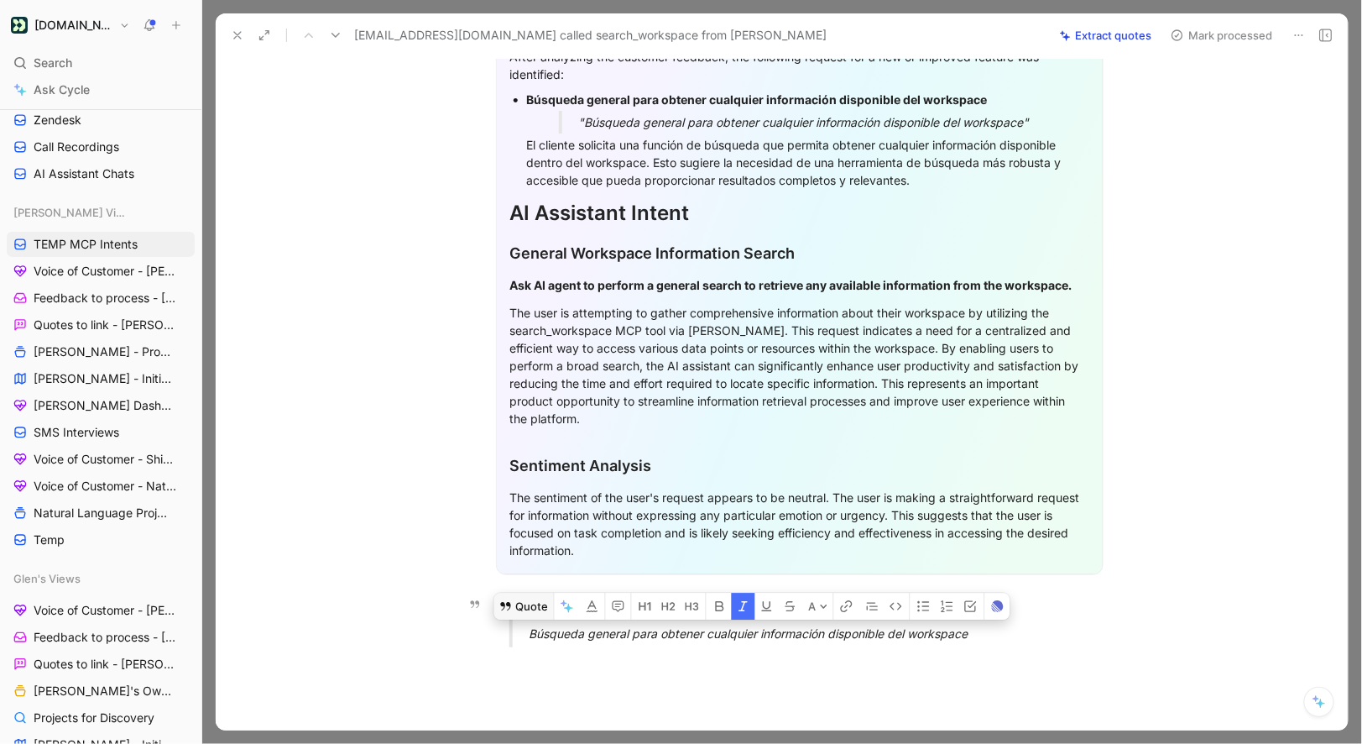
click at [517, 614] on button "Quote" at bounding box center [524, 606] width 60 height 27
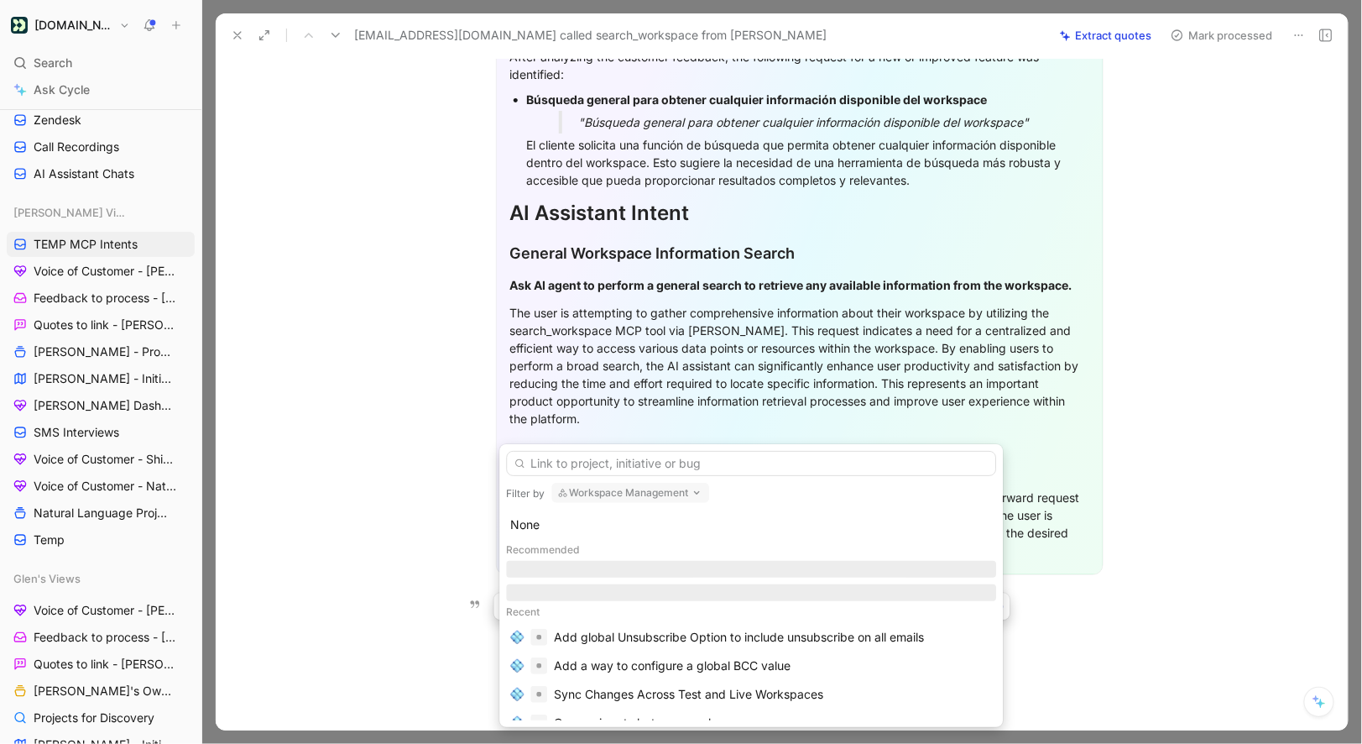
drag, startPoint x: 462, startPoint y: 562, endPoint x: 483, endPoint y: 572, distance: 22.9
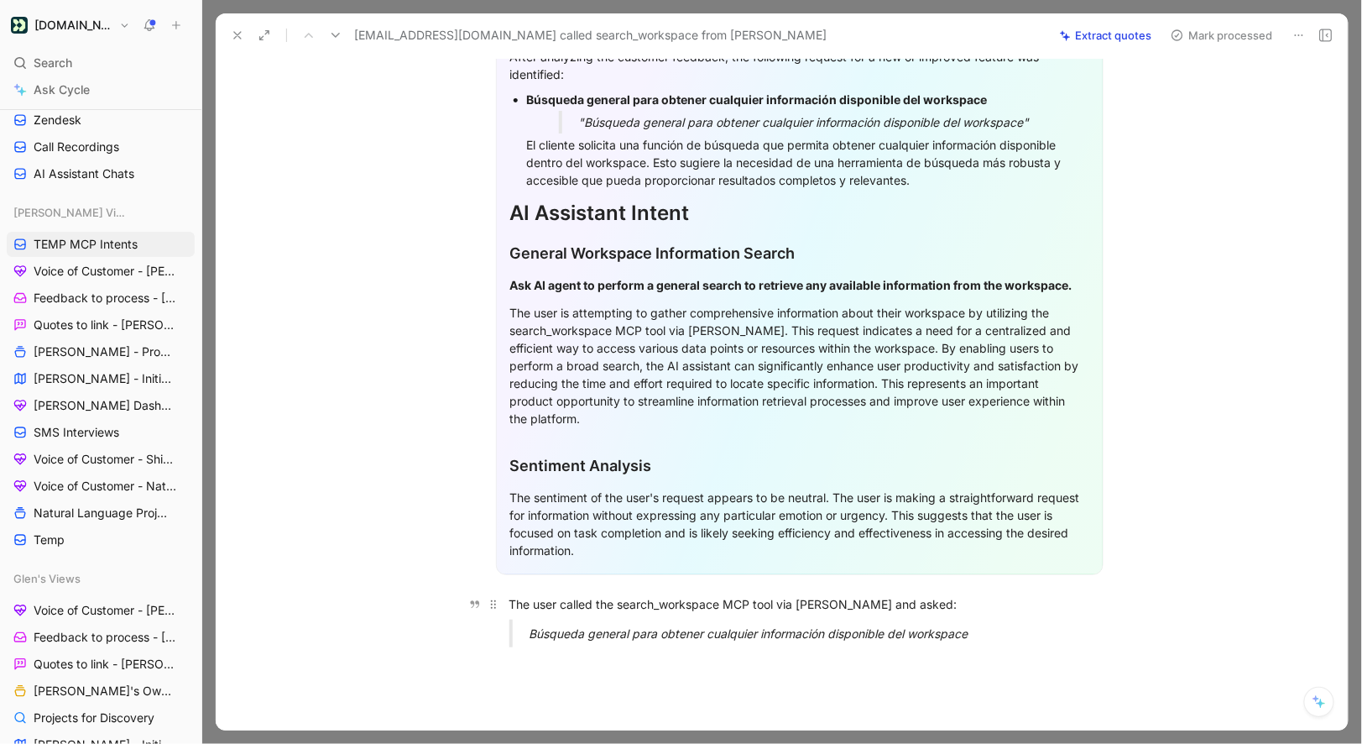
click at [584, 613] on p "The user called the search_workspace MCP tool via [PERSON_NAME] and asked:" at bounding box center [800, 604] width 645 height 28
click at [584, 624] on div "Búsqueda general para obtener cualquier información disponible del workspace" at bounding box center [820, 633] width 581 height 18
click at [572, 601] on icon "button" at bounding box center [567, 605] width 13 height 13
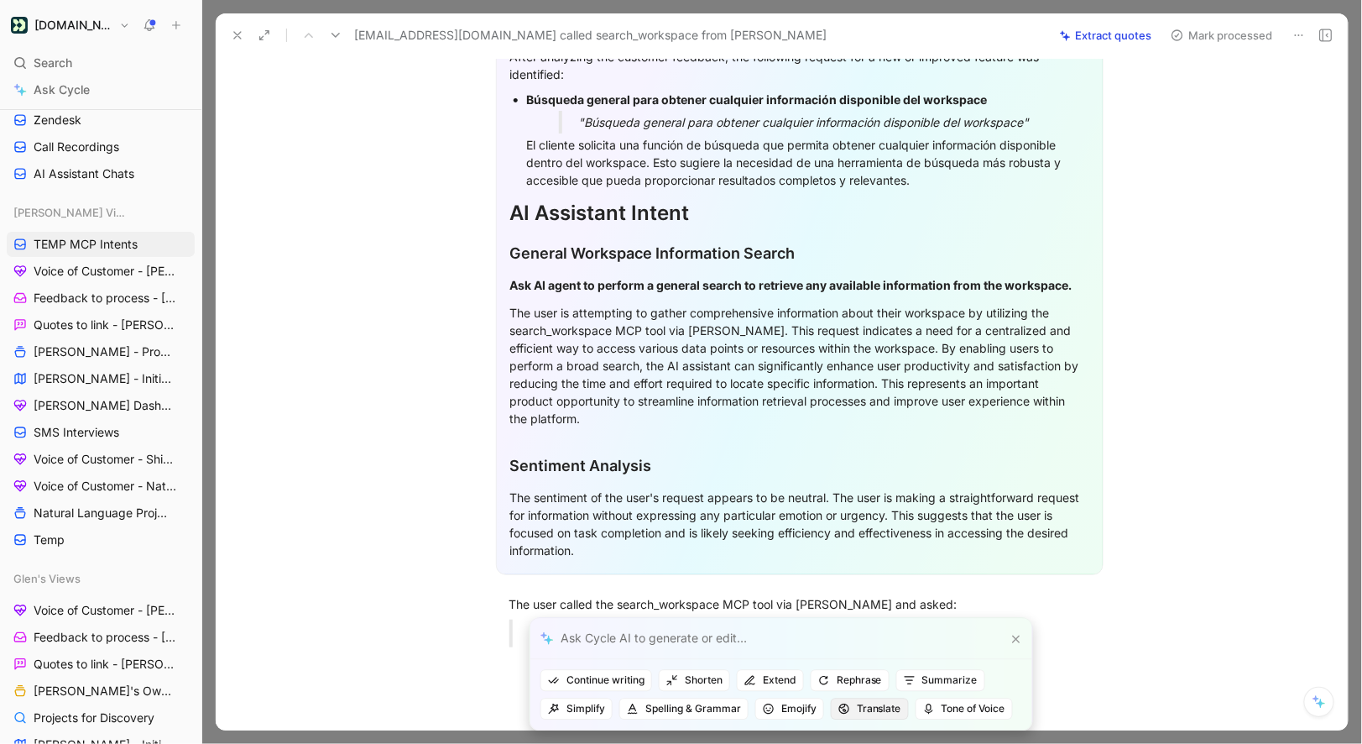
click at [844, 705] on \(Stroke\) "button" at bounding box center [844, 708] width 10 height 10
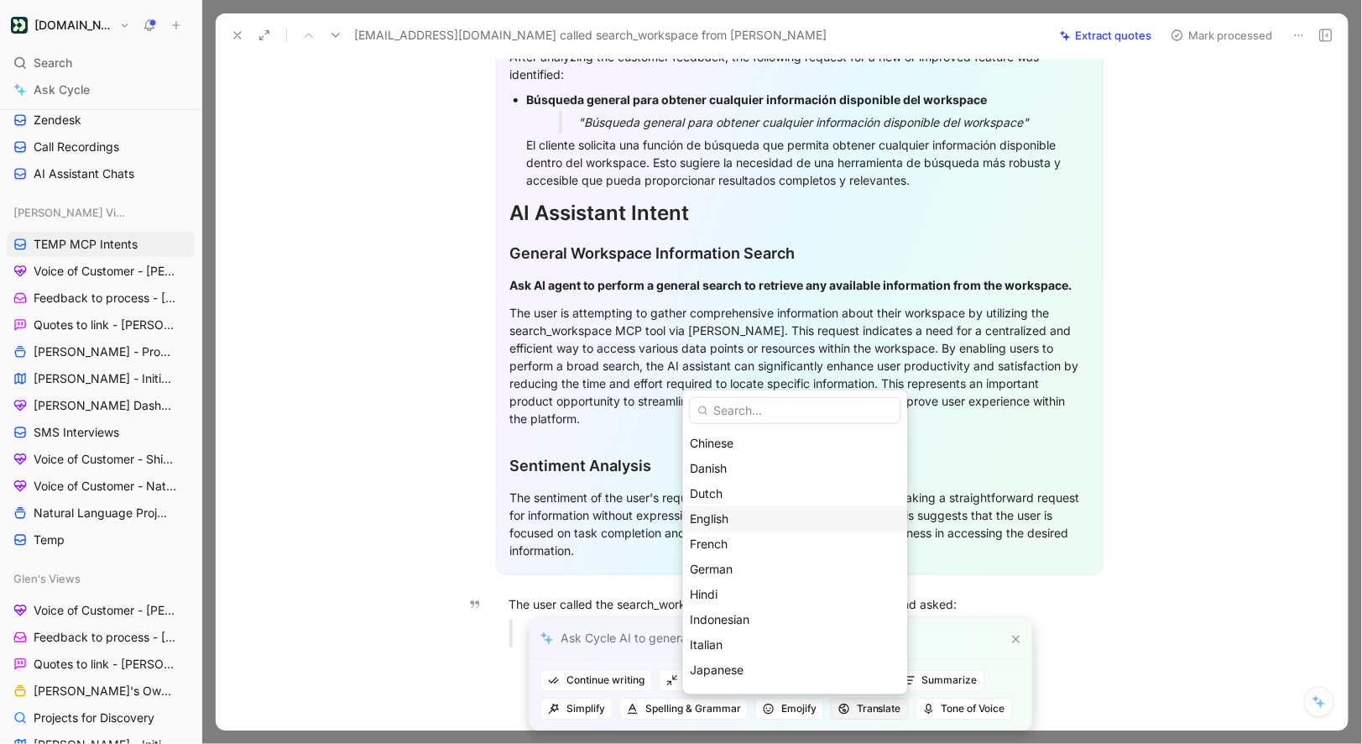
click at [809, 517] on div "English" at bounding box center [796, 519] width 210 height 20
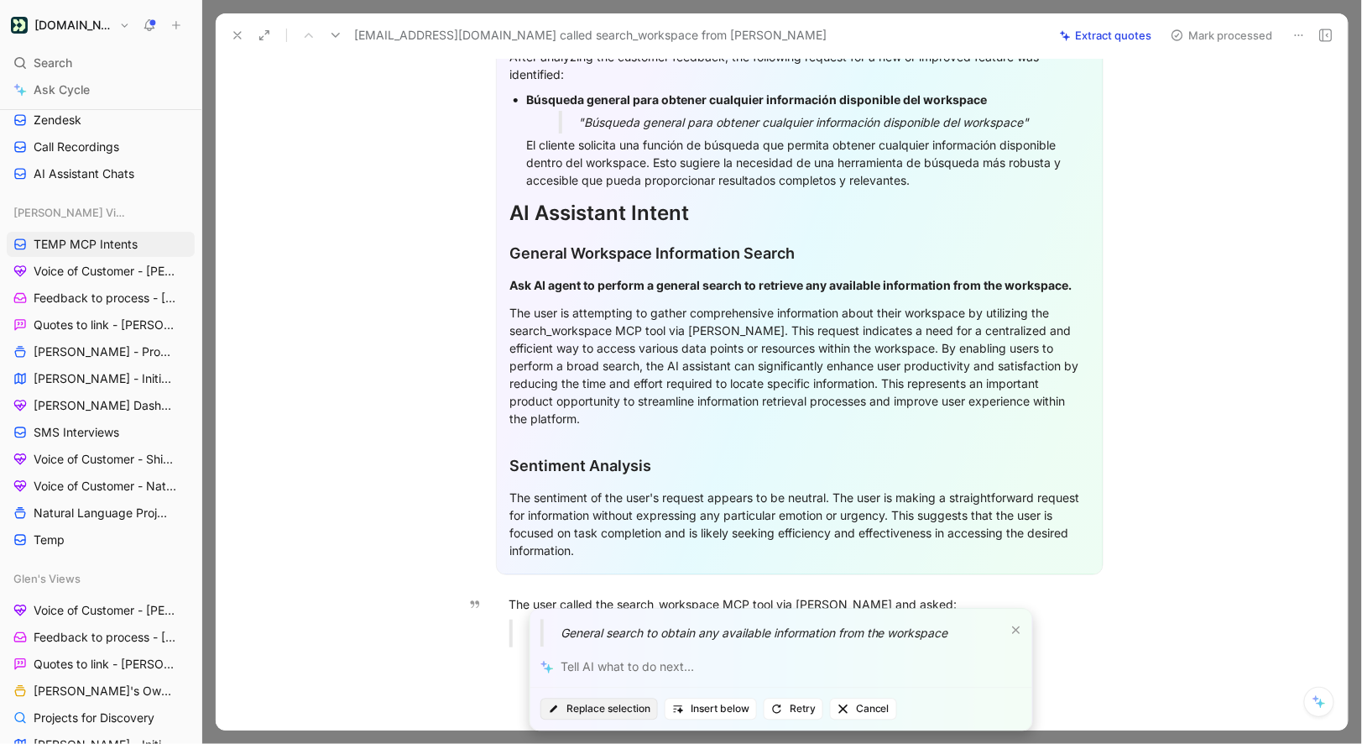
click at [633, 708] on span "Replace selection" at bounding box center [599, 709] width 102 height 17
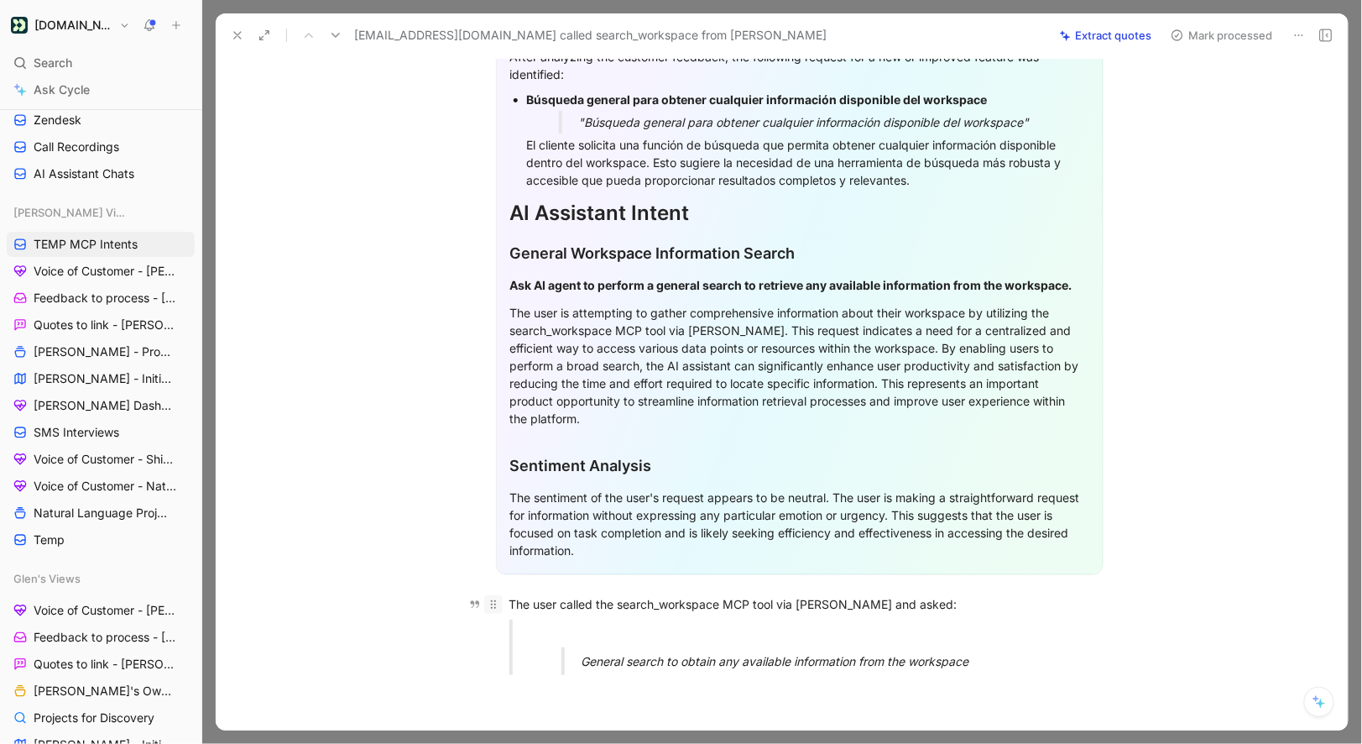
drag, startPoint x: 996, startPoint y: 662, endPoint x: 494, endPoint y: 595, distance: 505.6
click at [494, 595] on div "General Feedback Prompt After analyzing the customer feedback, the following re…" at bounding box center [799, 324] width 1097 height 727
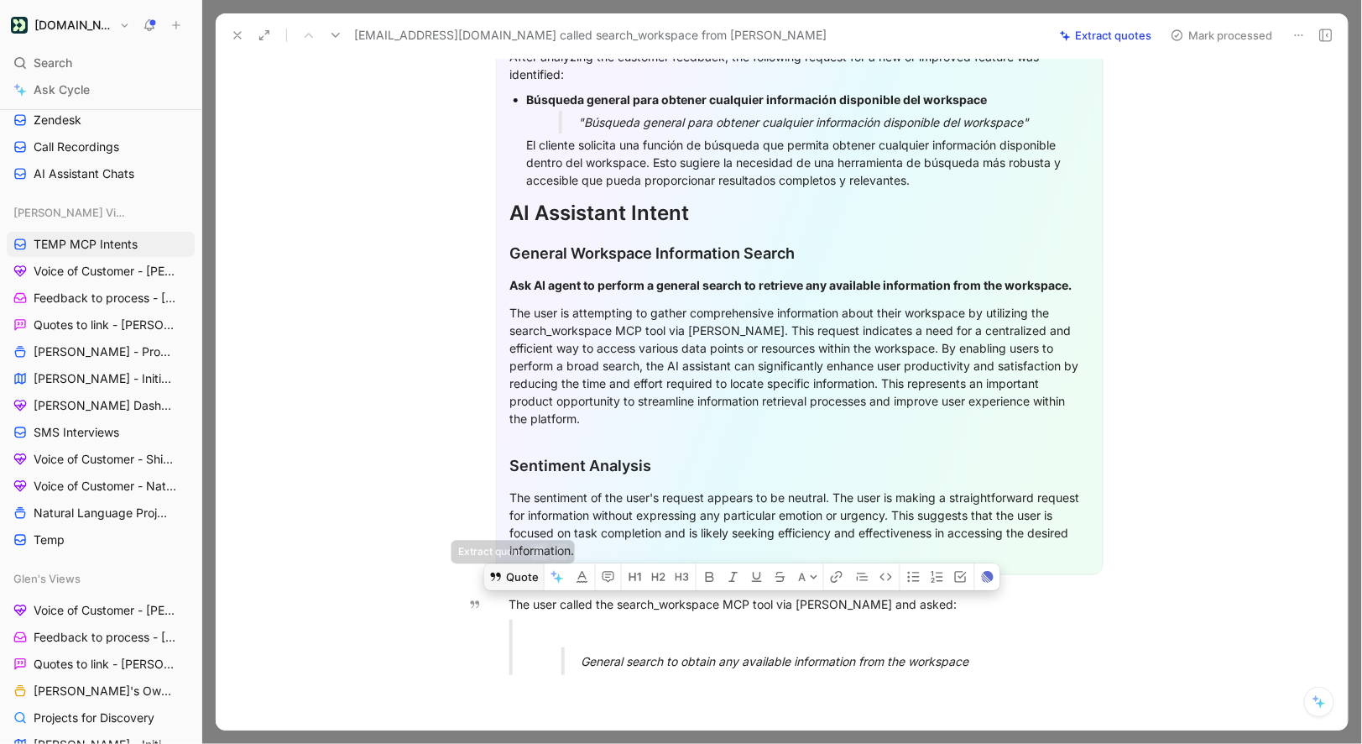
click at [500, 583] on button "Quote" at bounding box center [514, 576] width 60 height 27
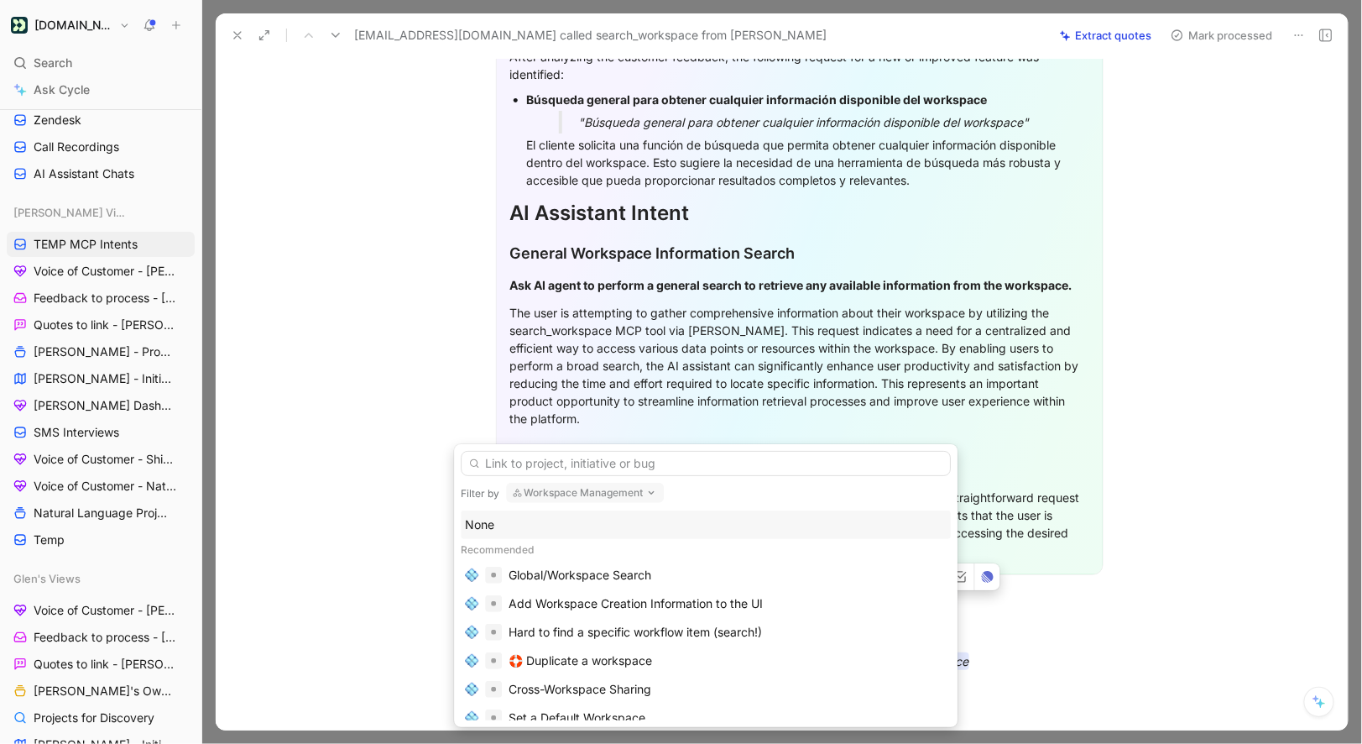
click at [500, 530] on div "None" at bounding box center [706, 525] width 482 height 20
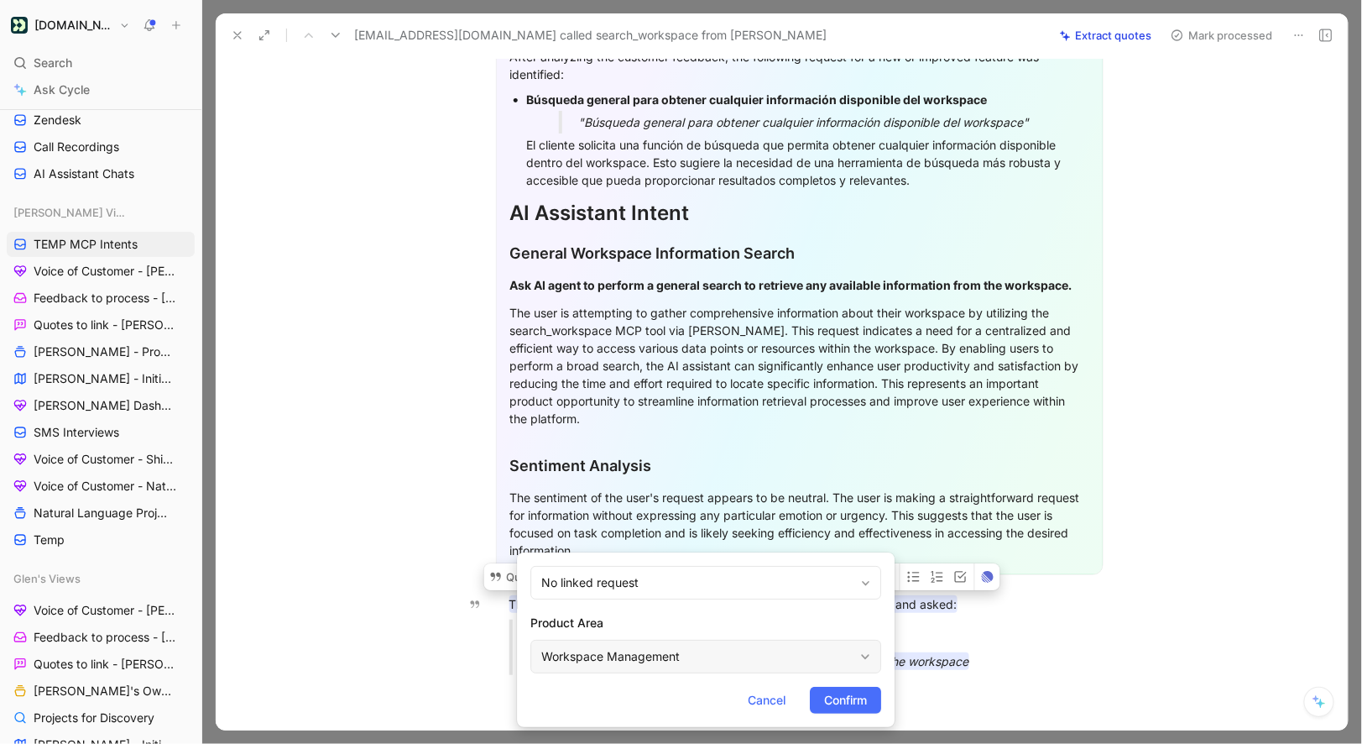
click at [600, 639] on div "Product Area Workspace Management" at bounding box center [705, 643] width 351 height 60
click at [599, 661] on div "Workspace Management" at bounding box center [697, 656] width 312 height 20
type input "mc"
click at [831, 698] on span "Confirm" at bounding box center [845, 700] width 43 height 20
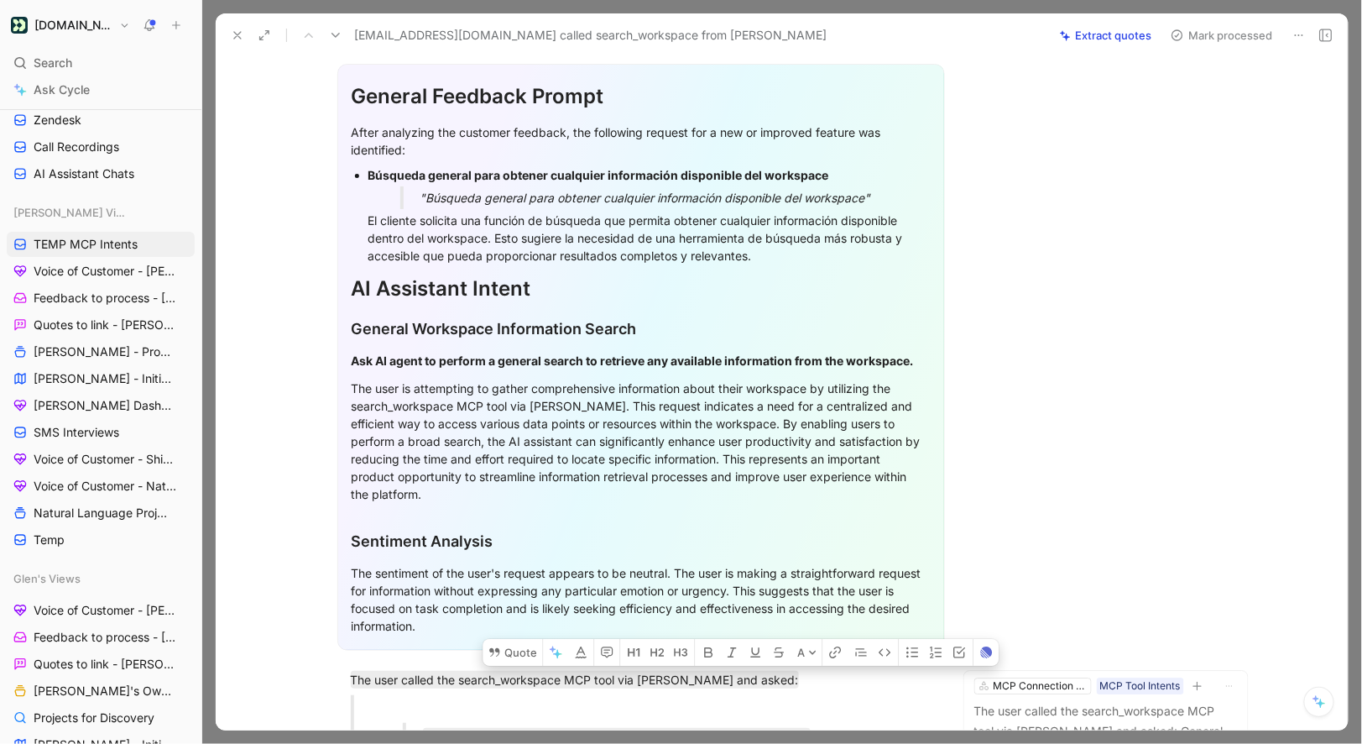
scroll to position [0, 0]
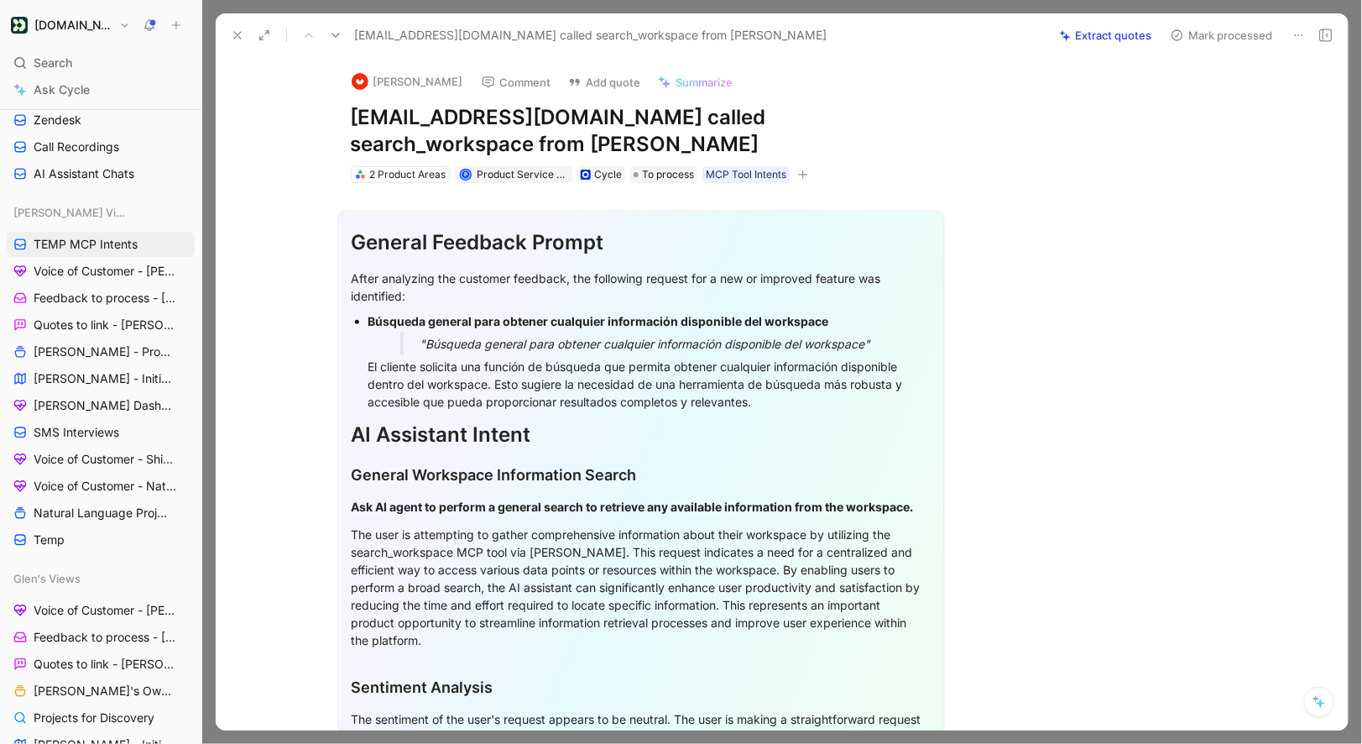
click at [1187, 31] on button "Mark processed" at bounding box center [1222, 36] width 118 height 24
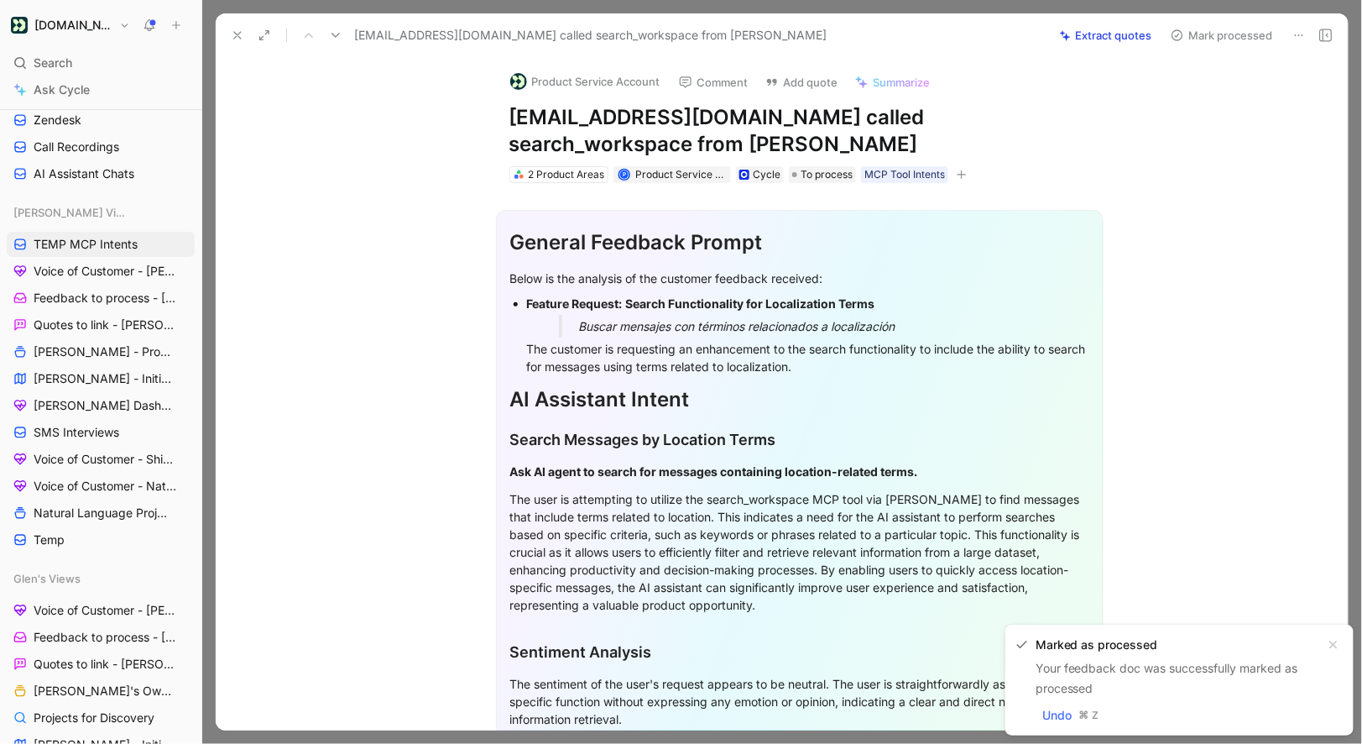
click at [618, 97] on div "Product Service Account Comment Add quote Summarize [EMAIL_ADDRESS][DOMAIN_NAME…" at bounding box center [800, 121] width 645 height 128
click at [616, 86] on button "Product Service Account" at bounding box center [585, 81] width 165 height 25
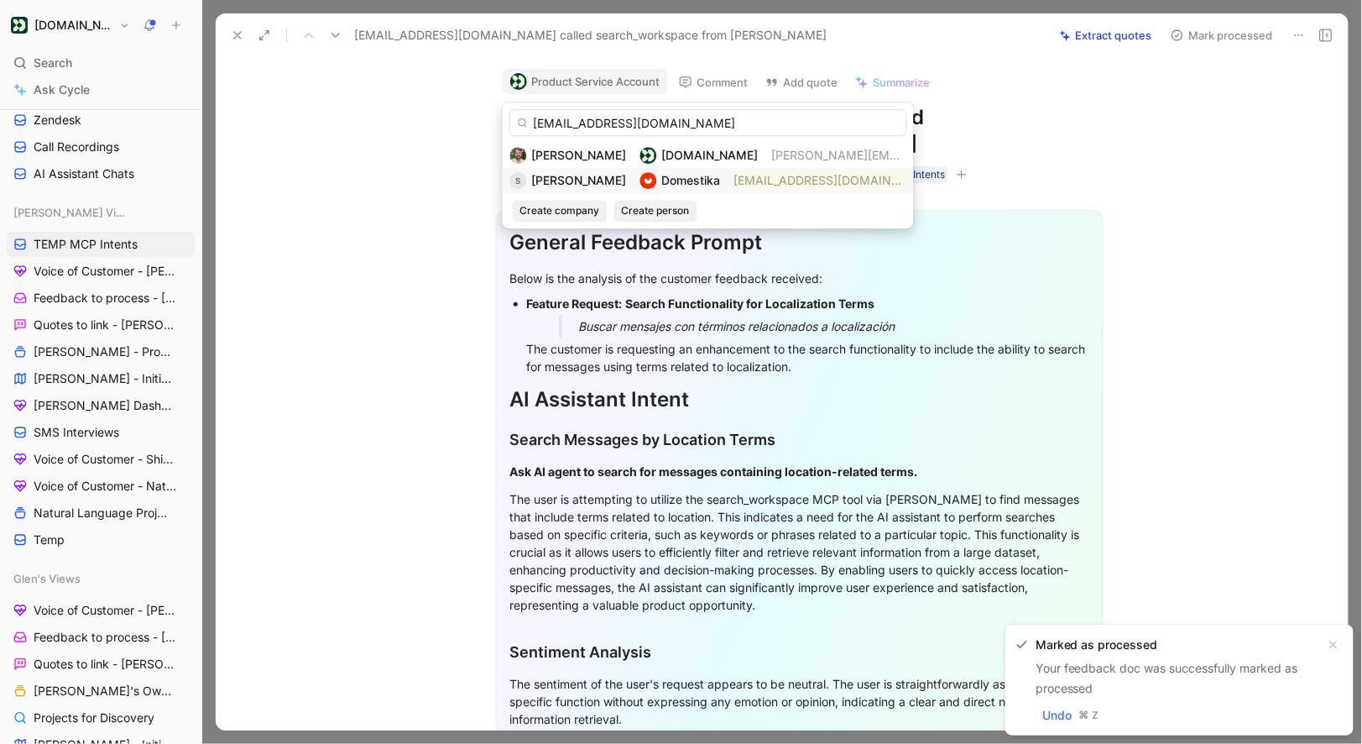
type input "[EMAIL_ADDRESS][DOMAIN_NAME]"
click at [612, 178] on span "[PERSON_NAME]" at bounding box center [579, 180] width 95 height 14
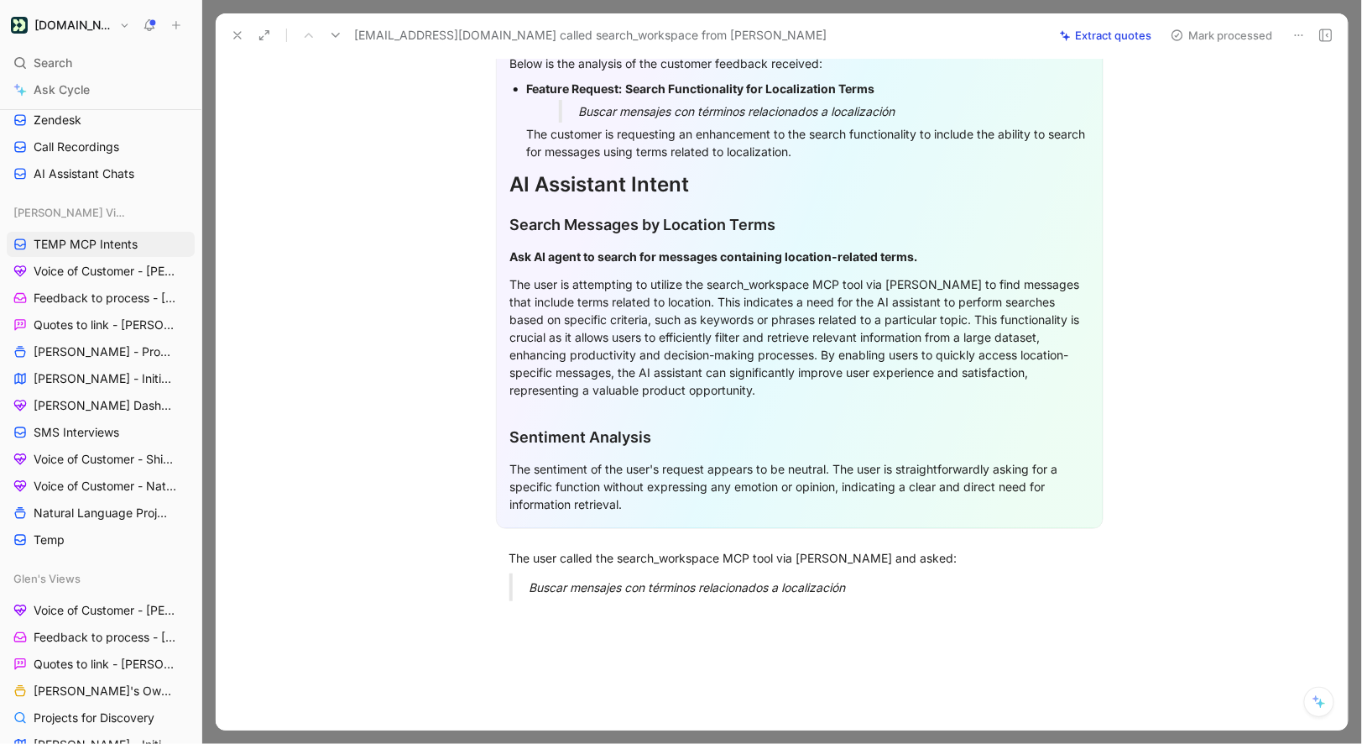
scroll to position [216, 0]
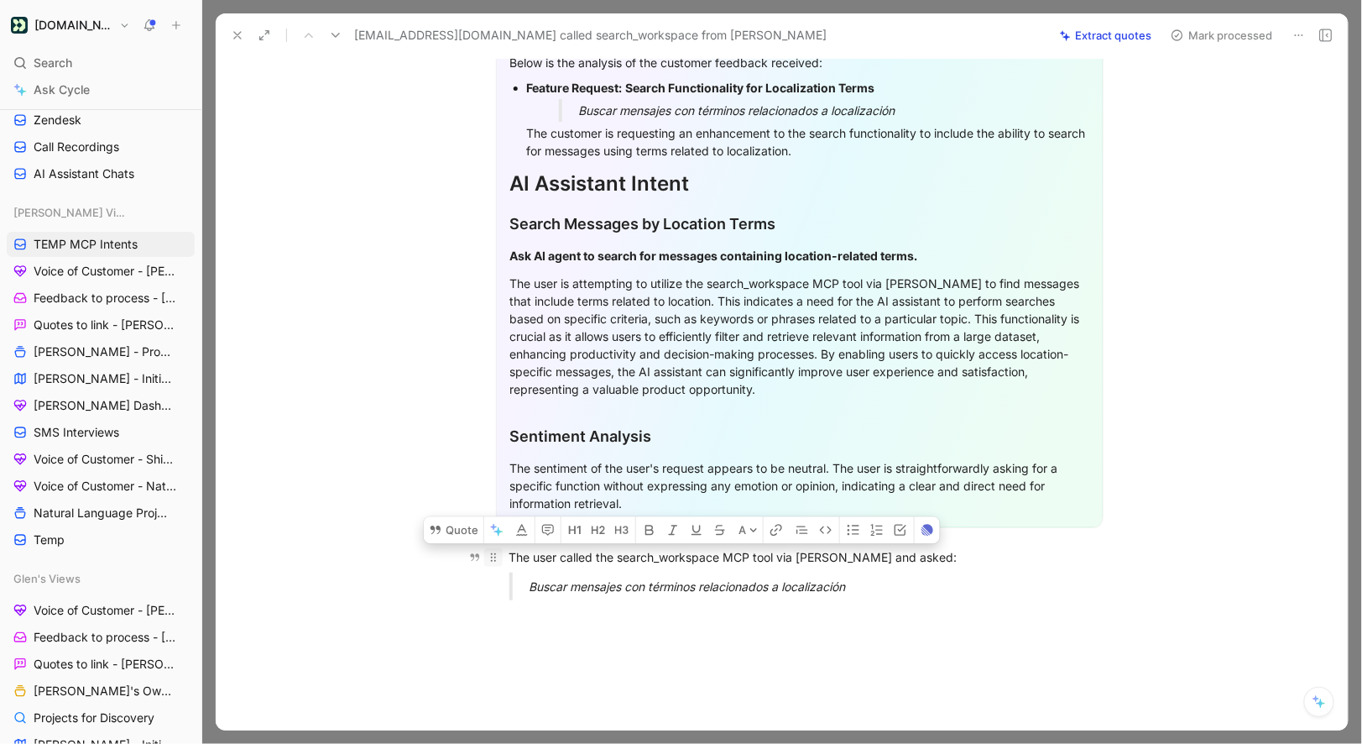
drag, startPoint x: 875, startPoint y: 585, endPoint x: 502, endPoint y: 552, distance: 375.0
click at [502, 552] on div "General Feedback Prompt Below is the analysis of the customer feedback received…" at bounding box center [799, 290] width 1097 height 646
click at [462, 536] on button "Quote" at bounding box center [454, 529] width 60 height 27
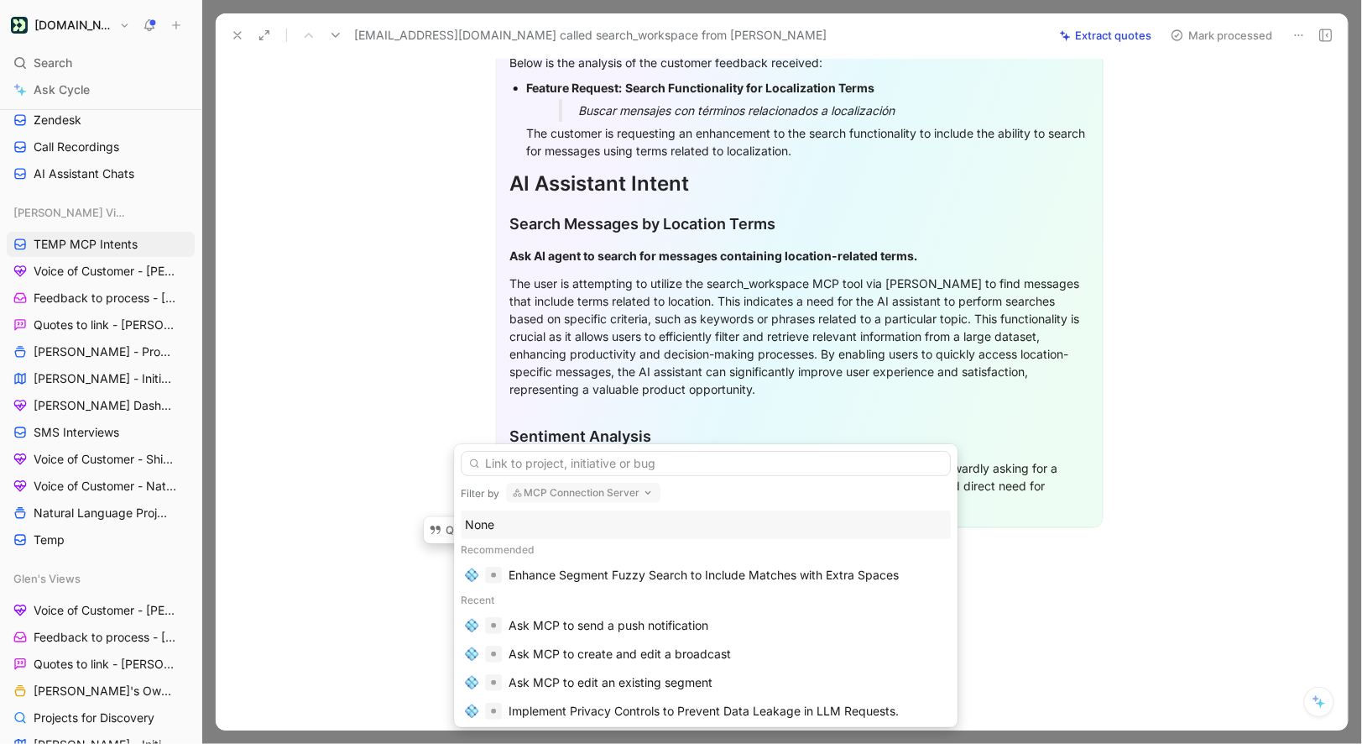
click at [593, 526] on div "None" at bounding box center [706, 525] width 482 height 20
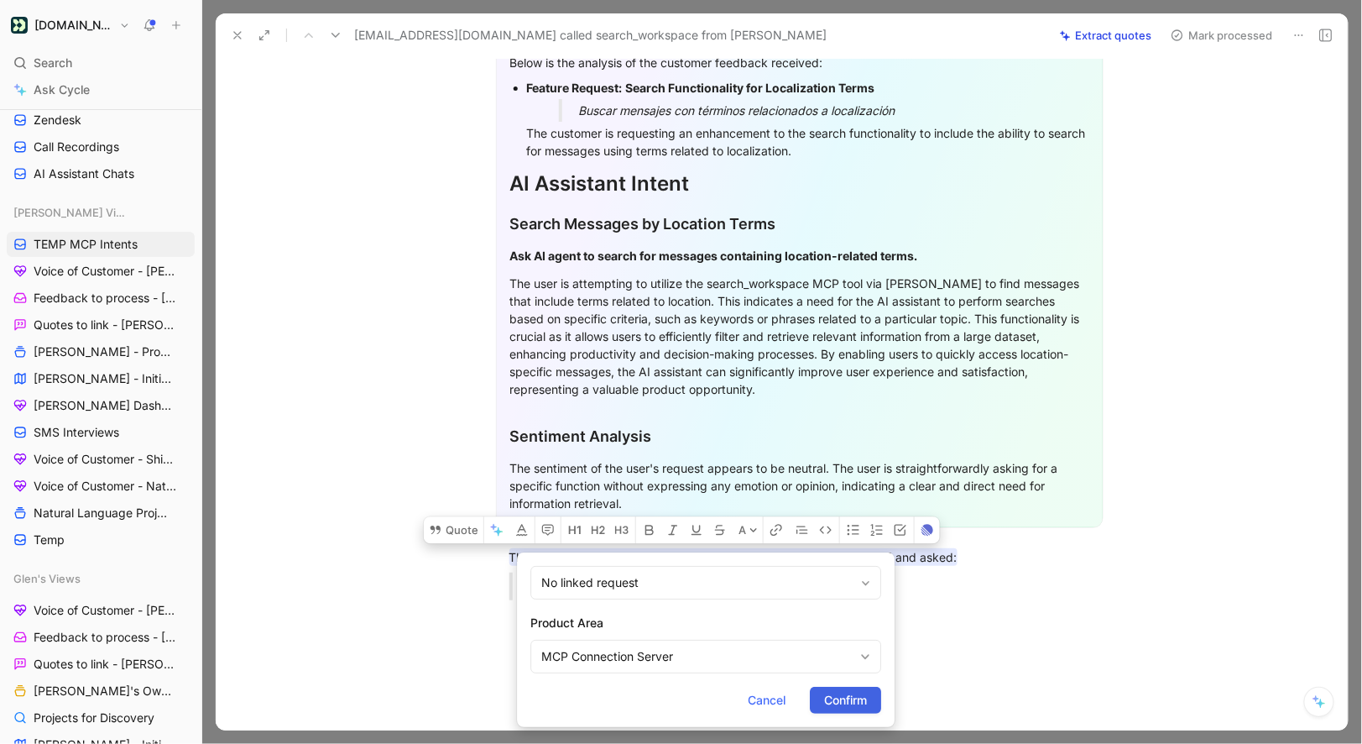
click at [850, 696] on span "Confirm" at bounding box center [845, 700] width 43 height 20
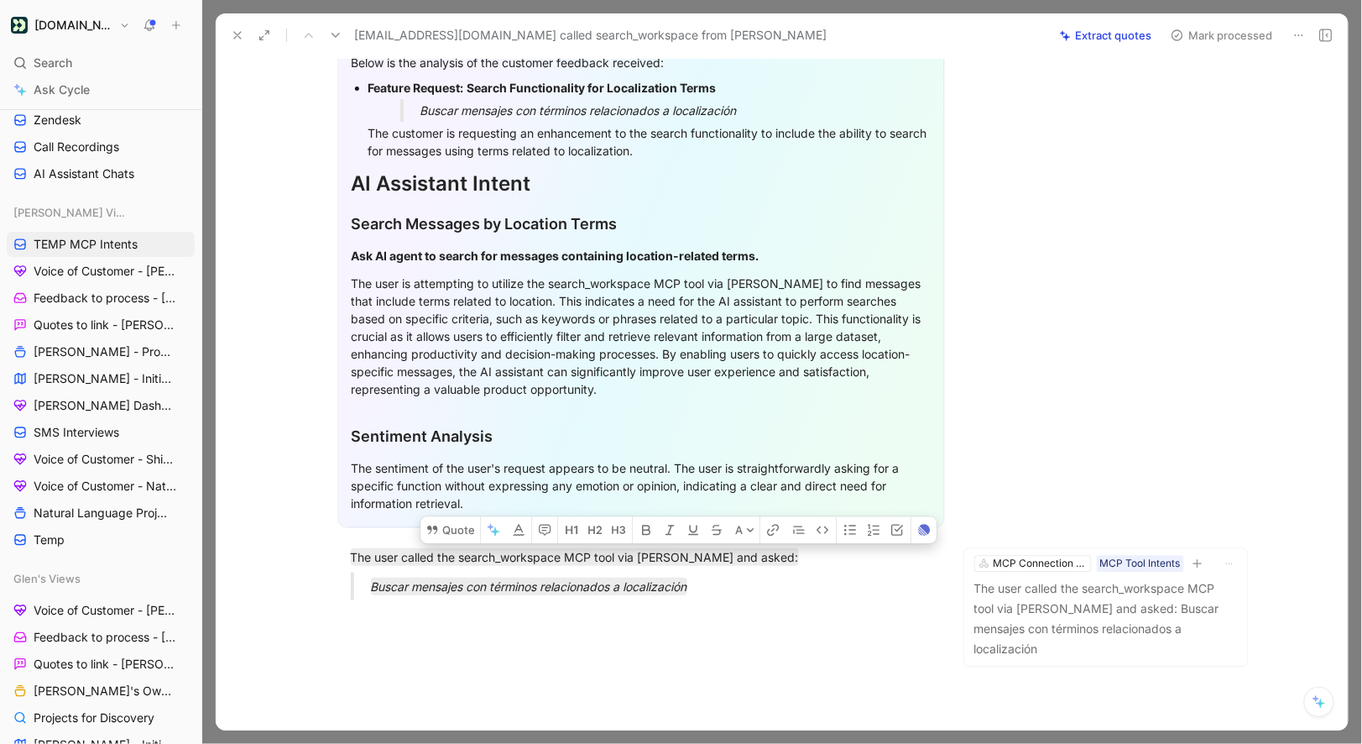
click at [1199, 27] on button "Mark processed" at bounding box center [1222, 36] width 118 height 24
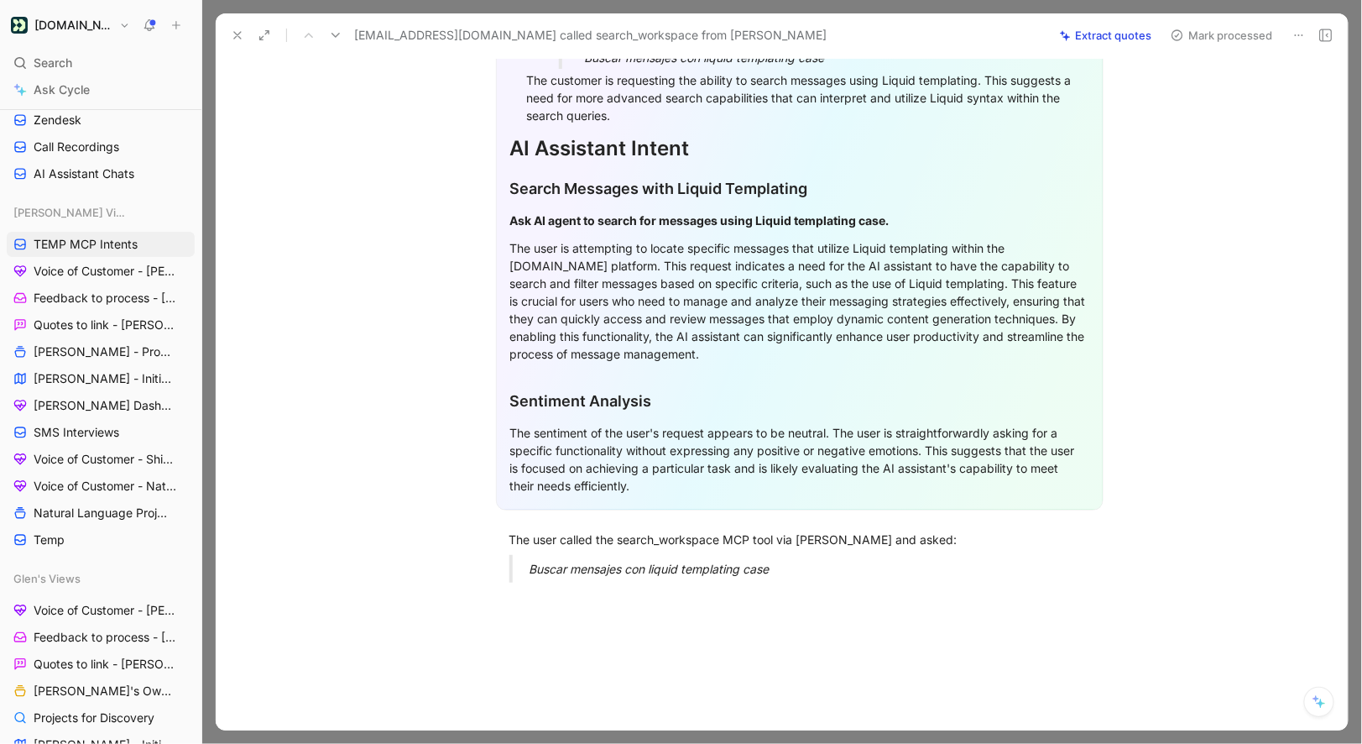
scroll to position [363, 0]
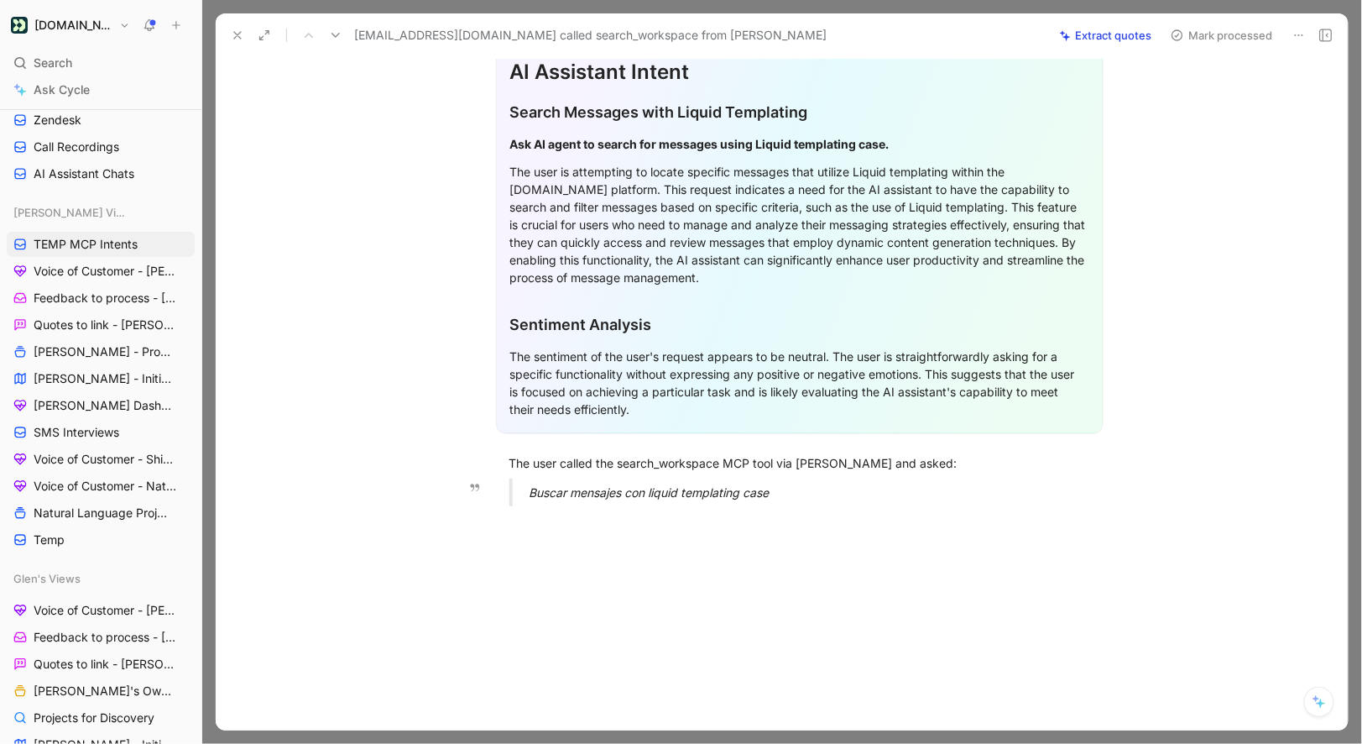
click at [608, 495] on em "Buscar mensajes con liquid templating case" at bounding box center [650, 492] width 240 height 14
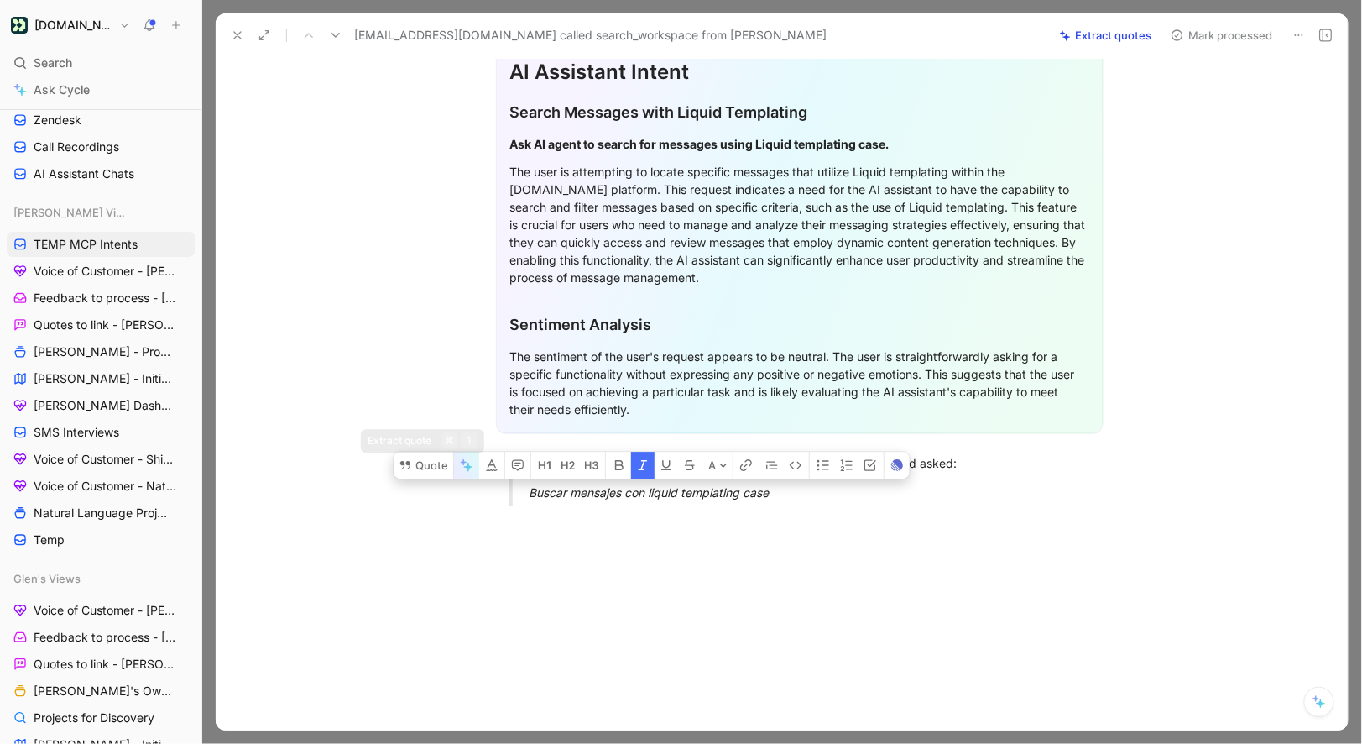
click at [461, 467] on icon "button" at bounding box center [466, 464] width 13 height 13
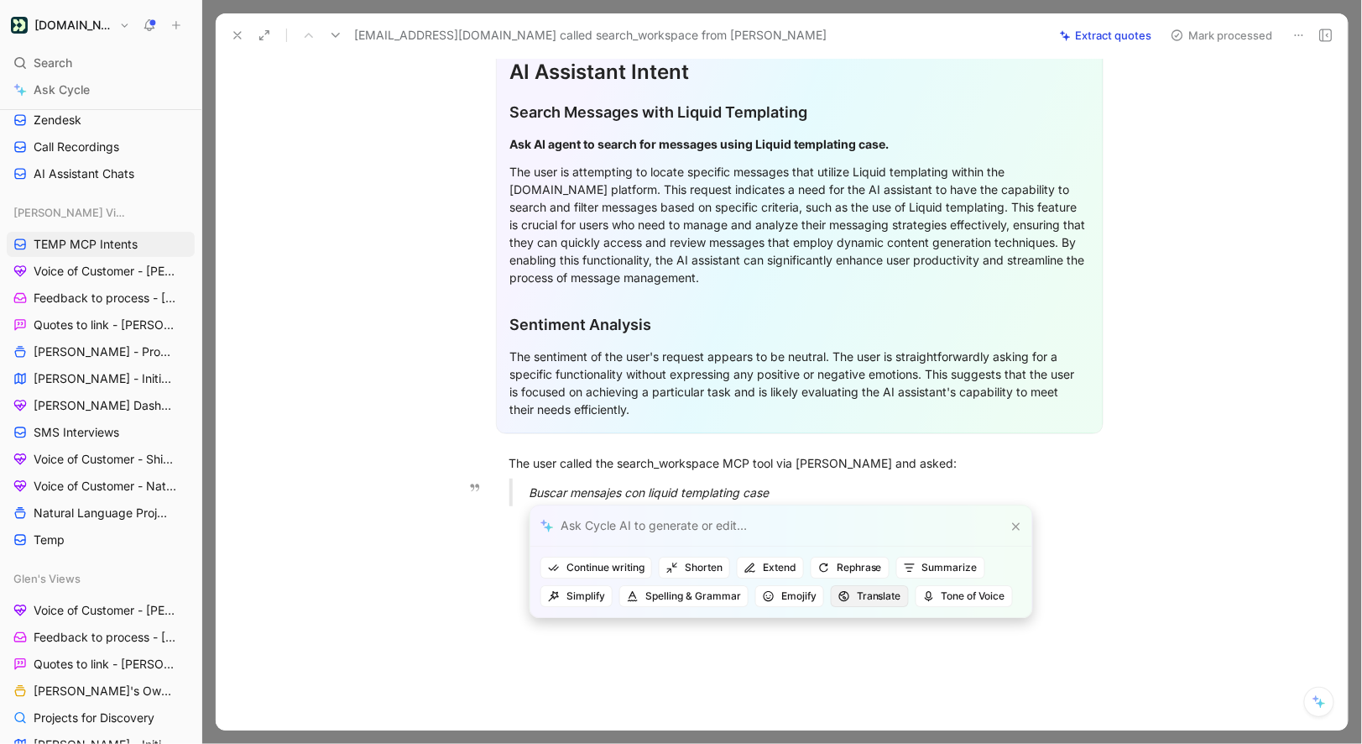
click at [846, 595] on icon "button" at bounding box center [845, 596] width 12 height 12
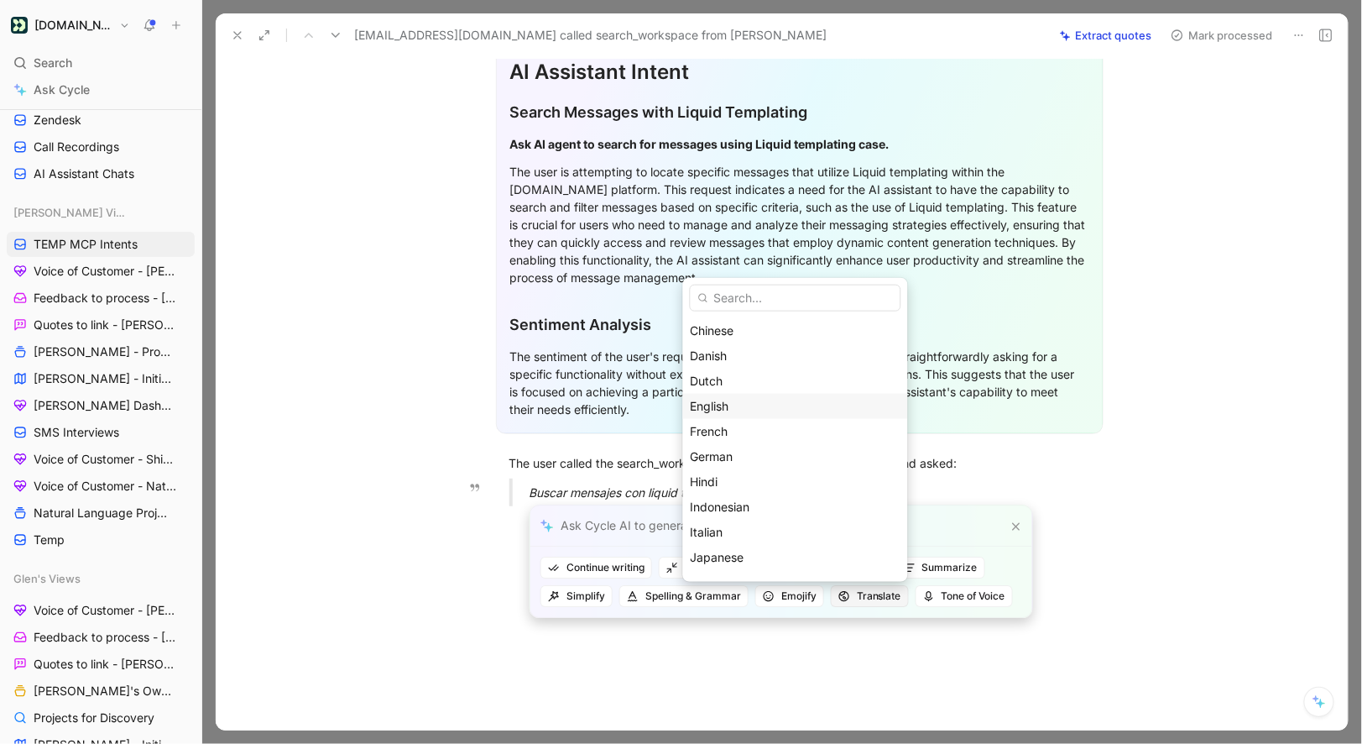
click at [729, 411] on span "English" at bounding box center [710, 405] width 39 height 14
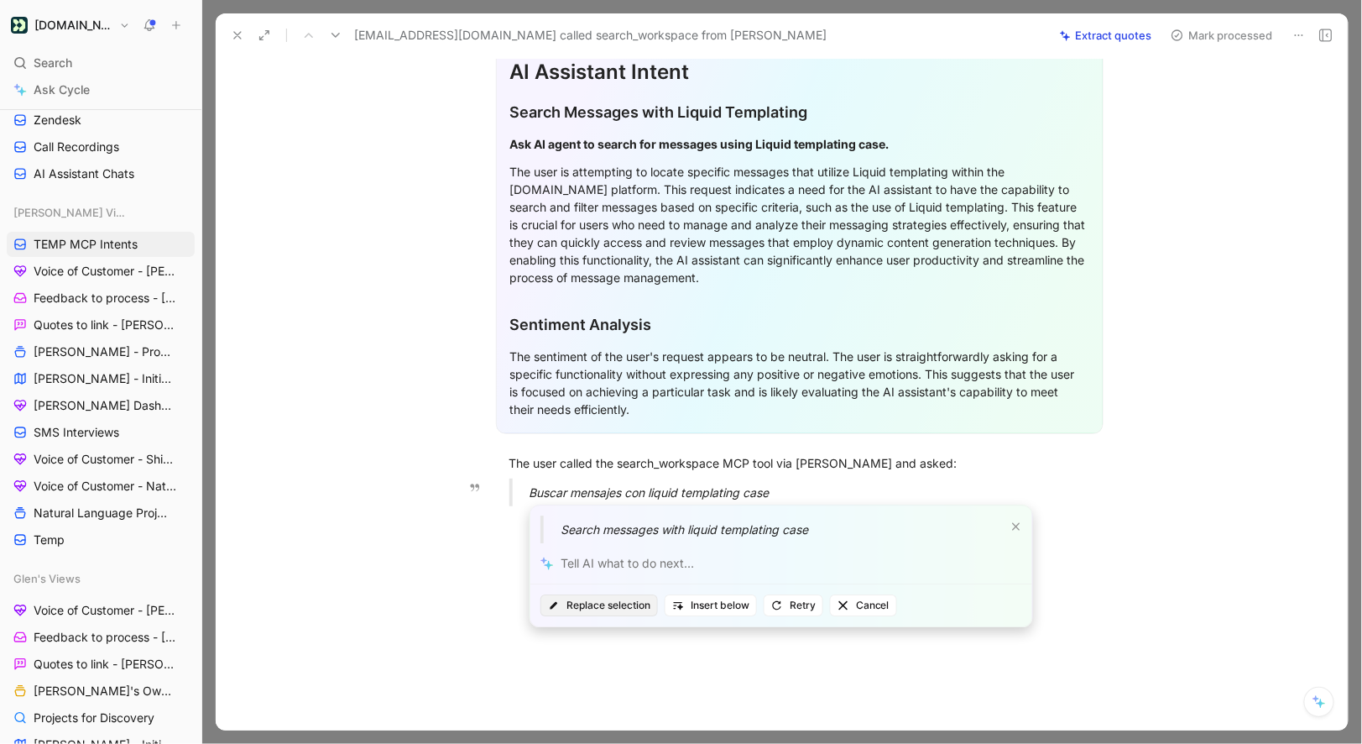
click at [640, 604] on span "Replace selection" at bounding box center [599, 605] width 102 height 17
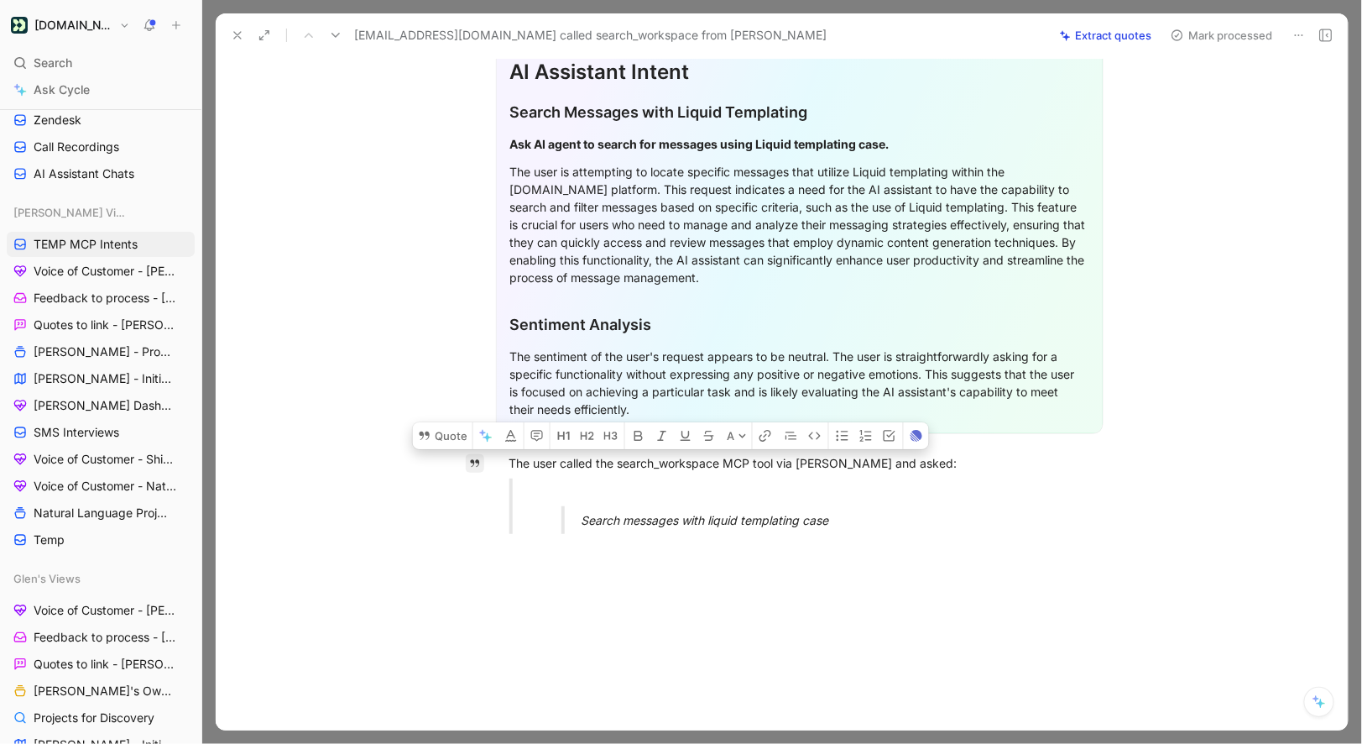
drag, startPoint x: 843, startPoint y: 518, endPoint x: 480, endPoint y: 456, distance: 367.9
click at [480, 456] on div "Quote A General Feedback Prompt After analyzing the customer feedback, the foll…" at bounding box center [799, 295] width 1097 height 950
click at [453, 438] on button "Quote" at bounding box center [443, 435] width 60 height 27
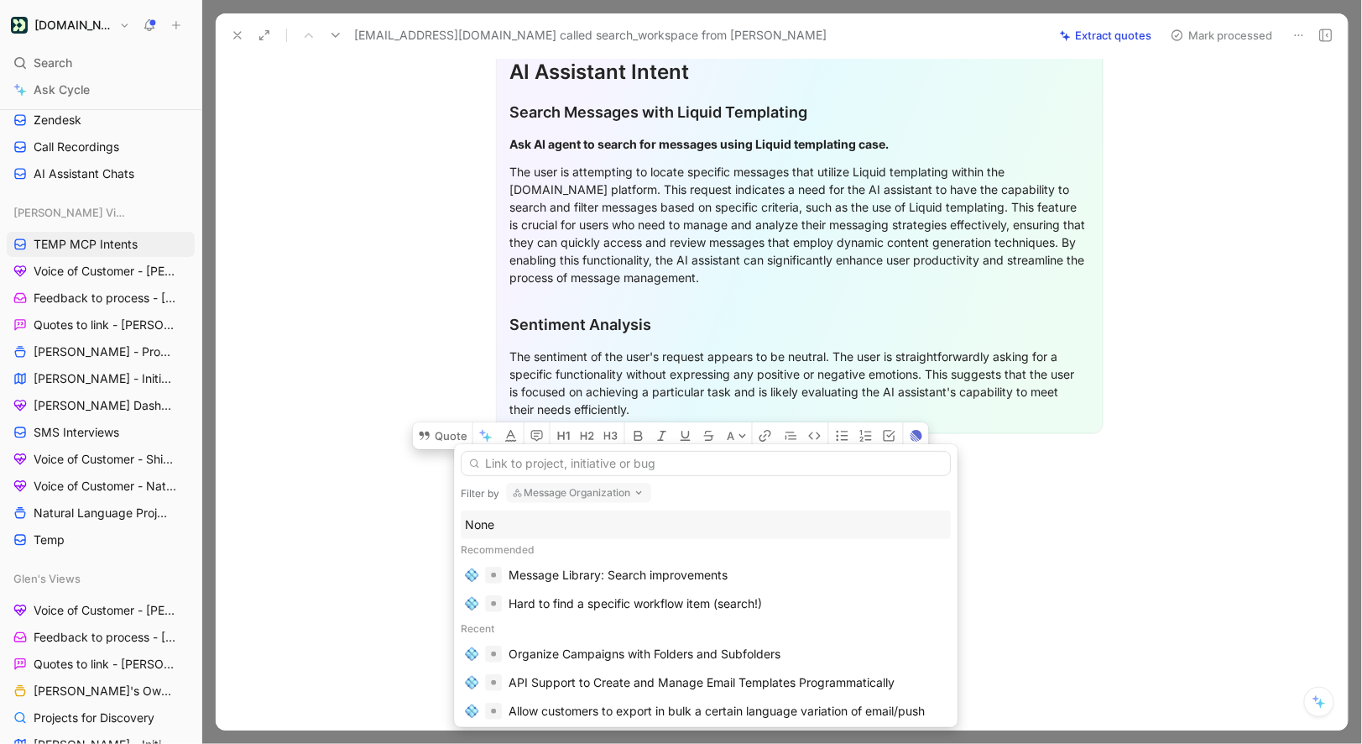
click at [522, 529] on div "None" at bounding box center [706, 525] width 482 height 20
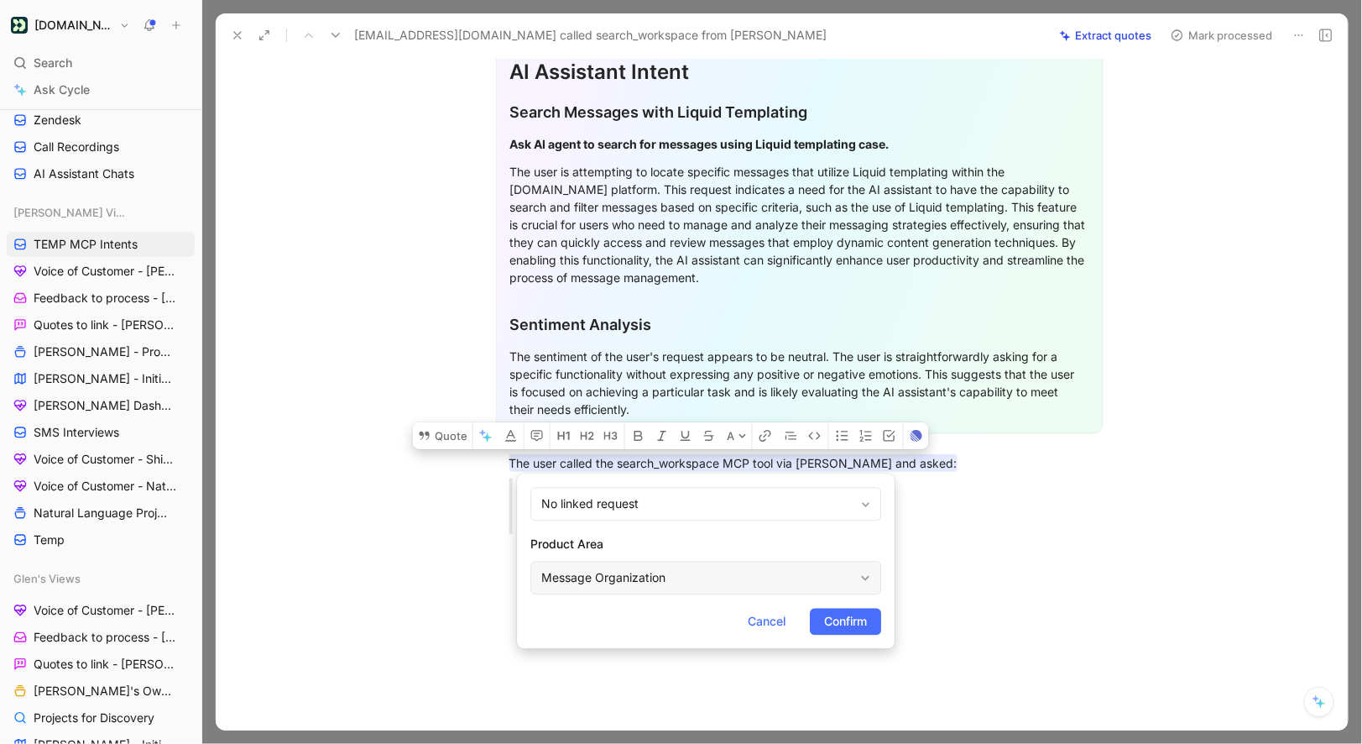
click at [589, 569] on div "Message Organization" at bounding box center [697, 578] width 312 height 20
type input "mcp"
click at [844, 609] on button "Confirm" at bounding box center [845, 622] width 71 height 27
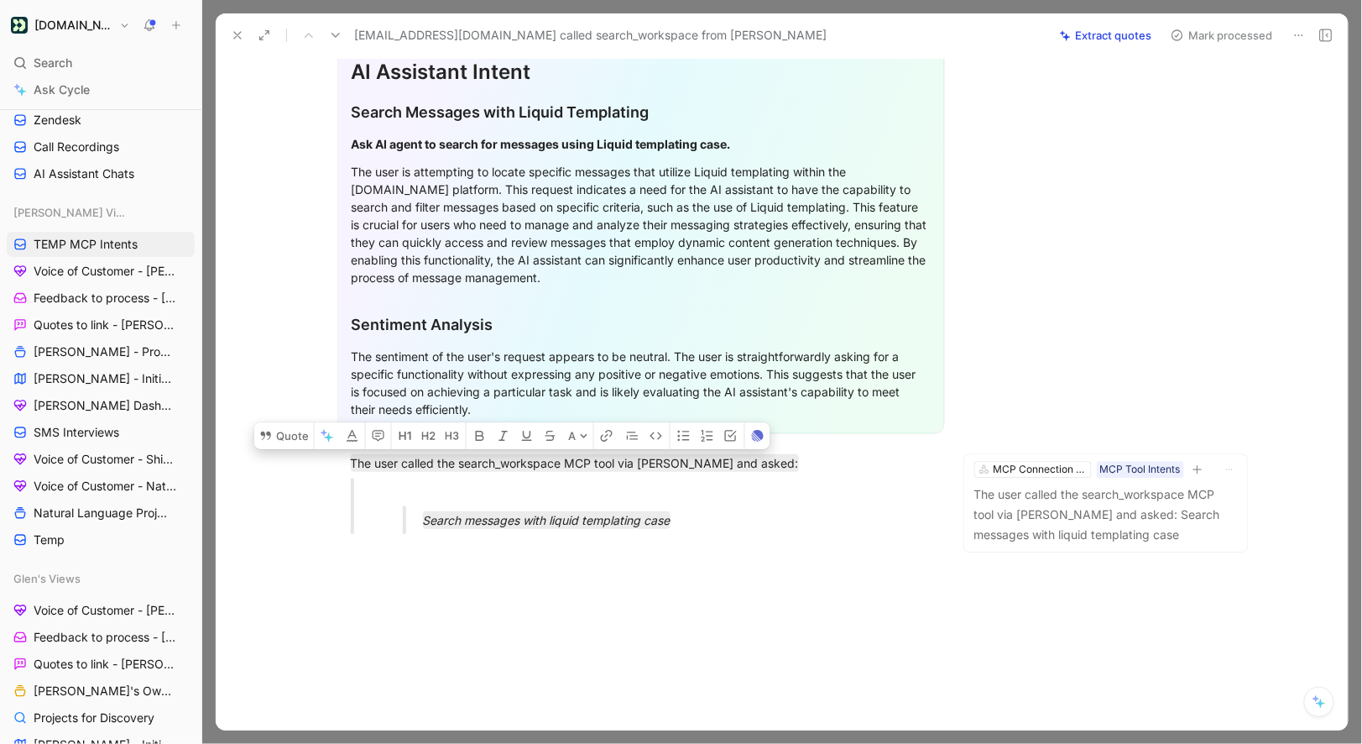
click at [1187, 54] on div "suyan.castelo@domestika.org called search_workspace from Claude Extract quotes …" at bounding box center [782, 35] width 1132 height 44
click at [1189, 34] on button "Mark processed" at bounding box center [1222, 36] width 118 height 24
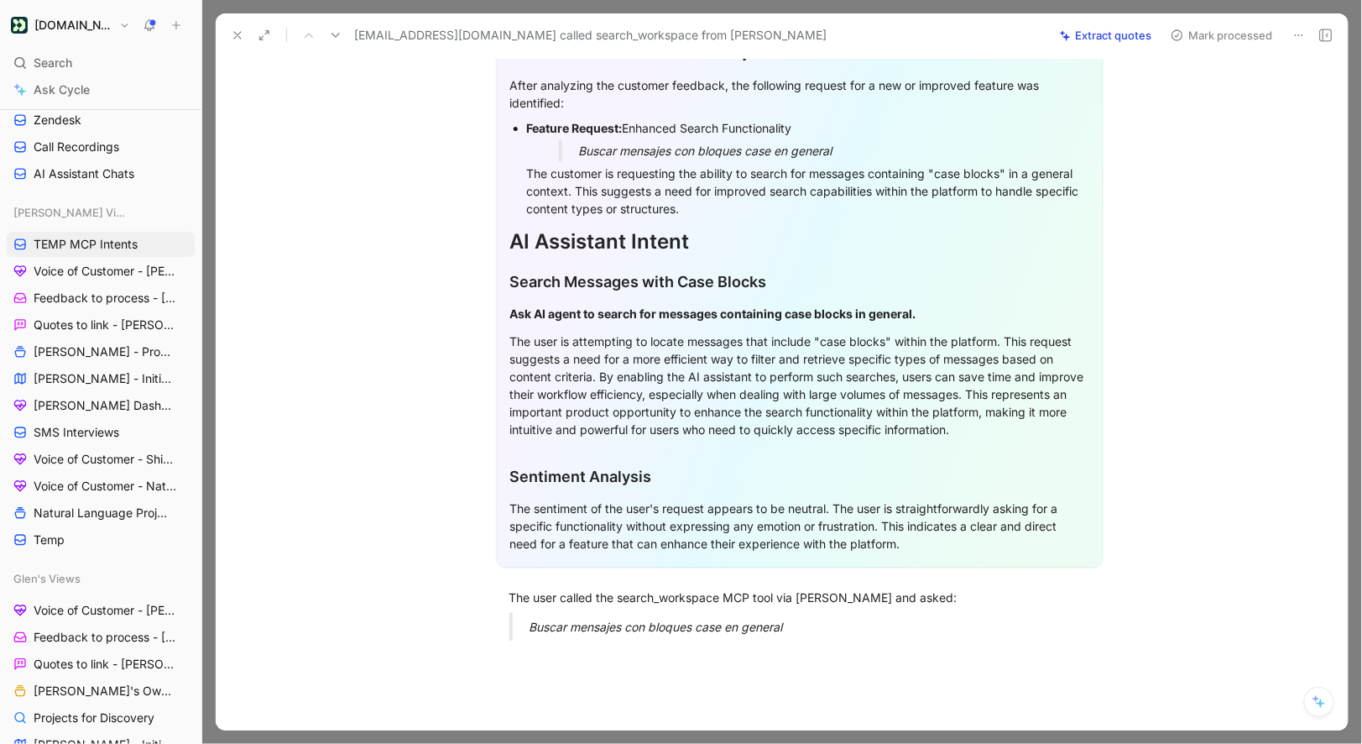
scroll to position [196, 0]
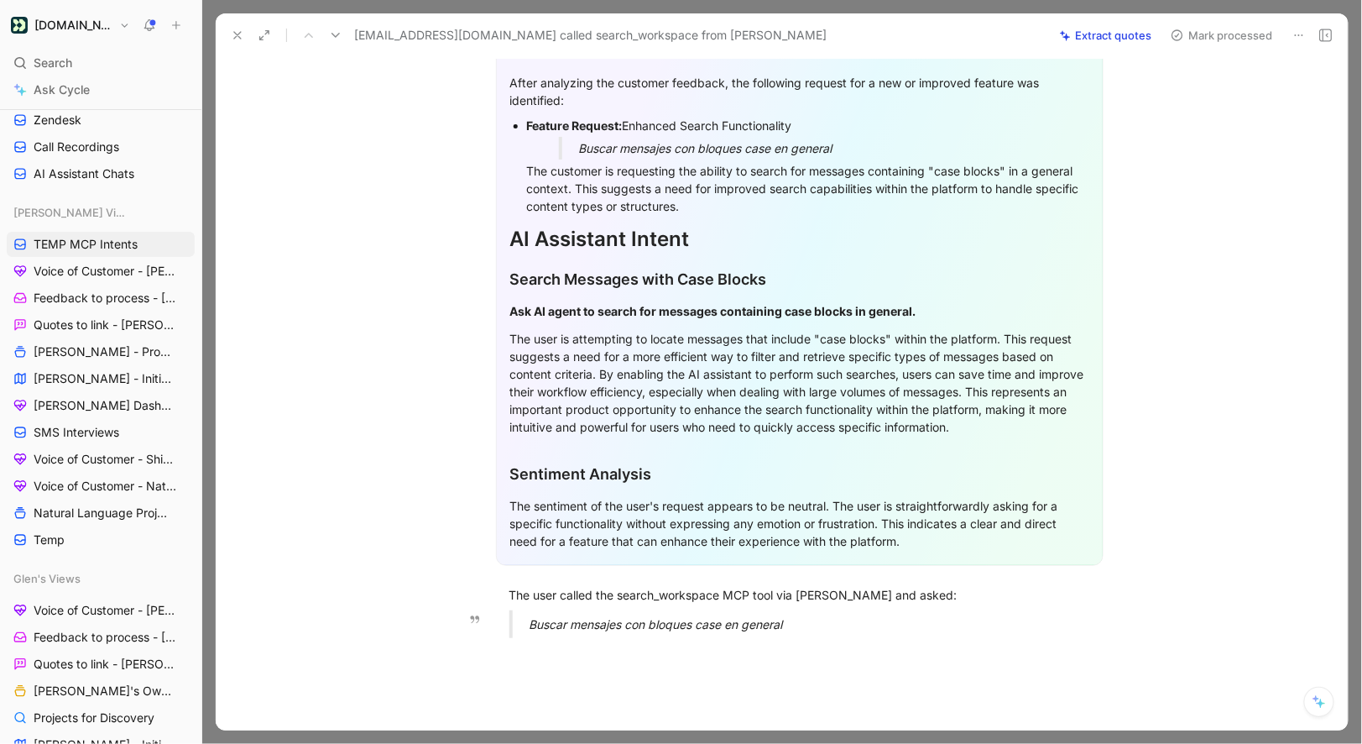
click at [771, 628] on em "Buscar mensajes con bloques case en general" at bounding box center [656, 624] width 253 height 14
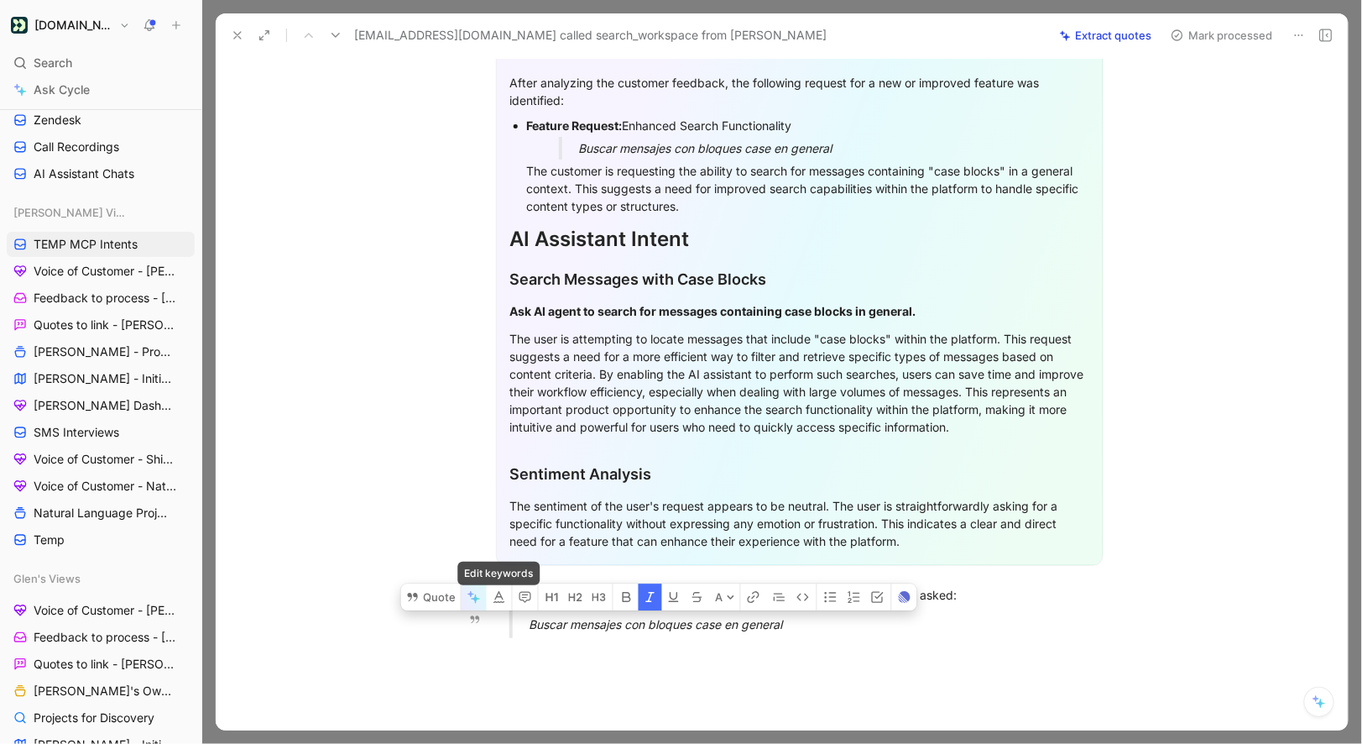
click at [478, 598] on icon "button" at bounding box center [475, 598] width 9 height 9
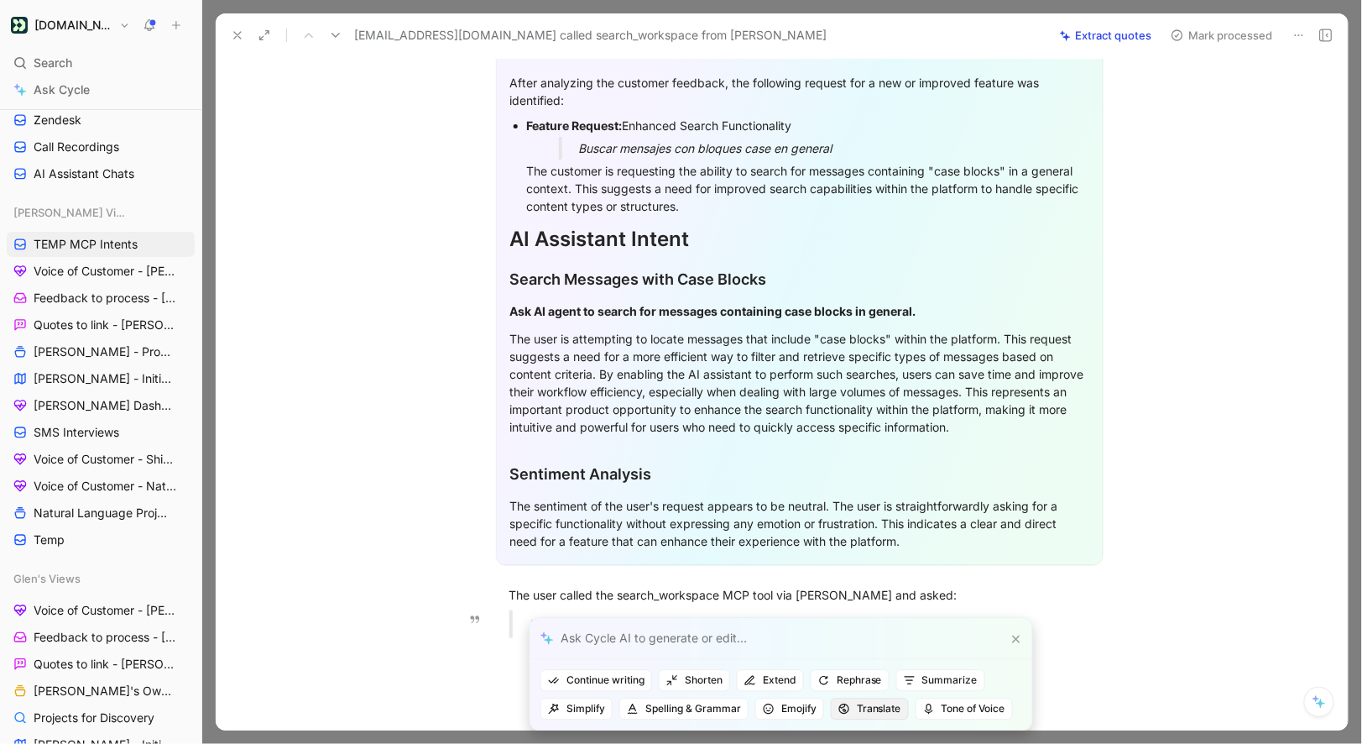
click at [849, 706] on span "Translate" at bounding box center [870, 708] width 63 height 17
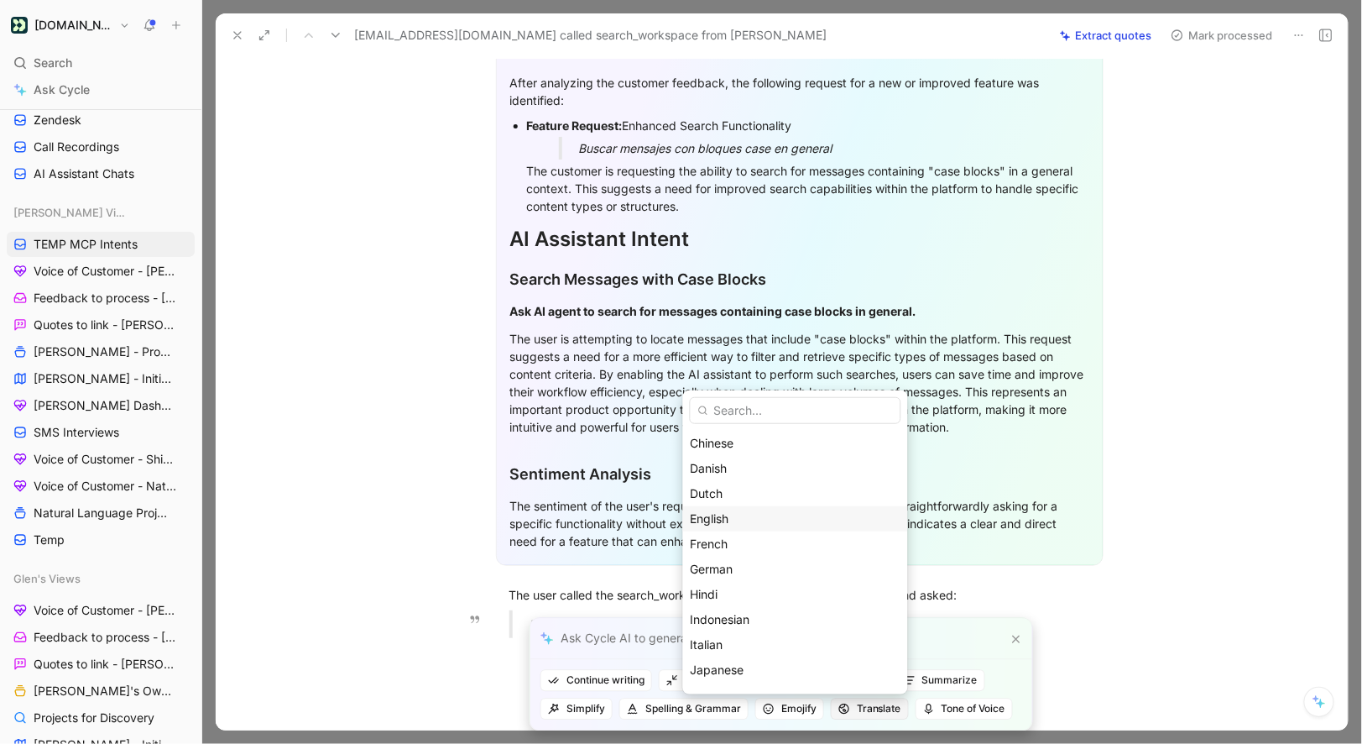
click at [729, 513] on span "English" at bounding box center [710, 518] width 39 height 14
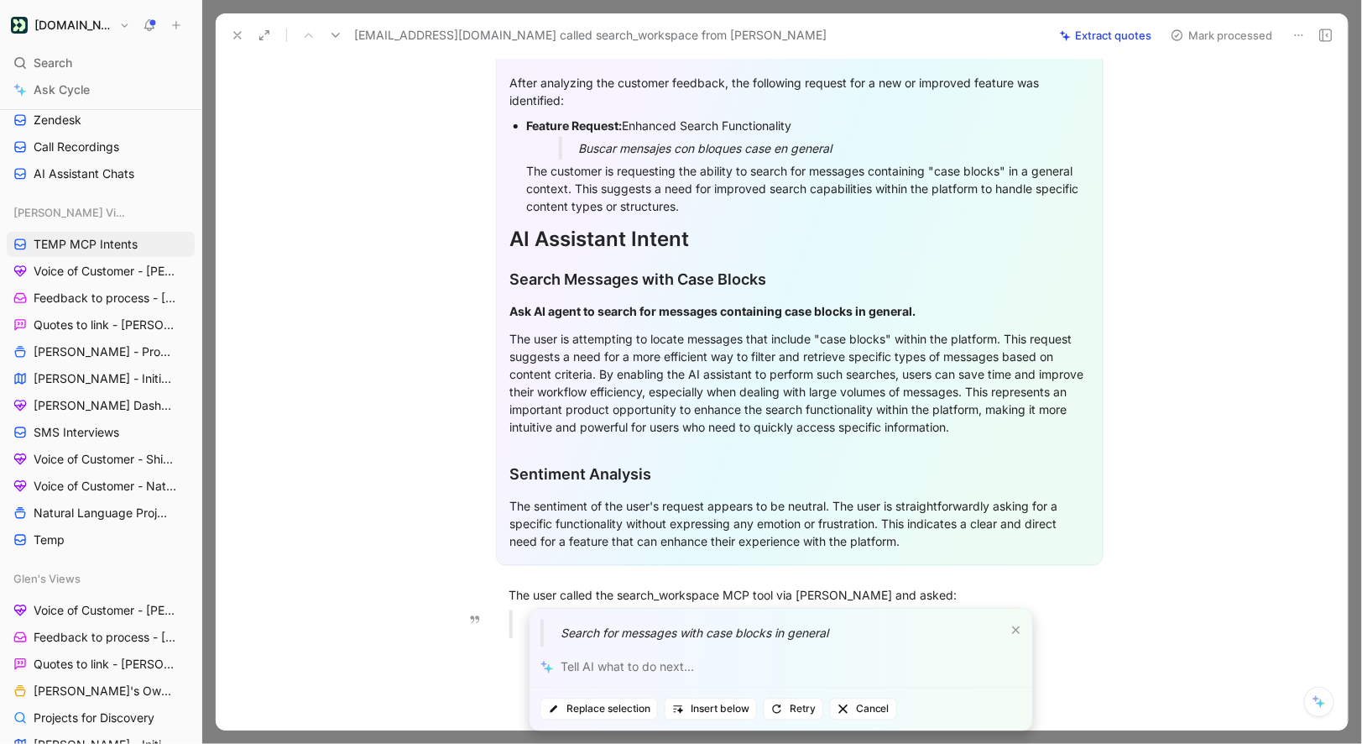
click at [601, 722] on div "Replace selection Insert below Retry Cancel" at bounding box center [781, 709] width 502 height 42
click at [601, 715] on span "Replace selection" at bounding box center [599, 709] width 102 height 17
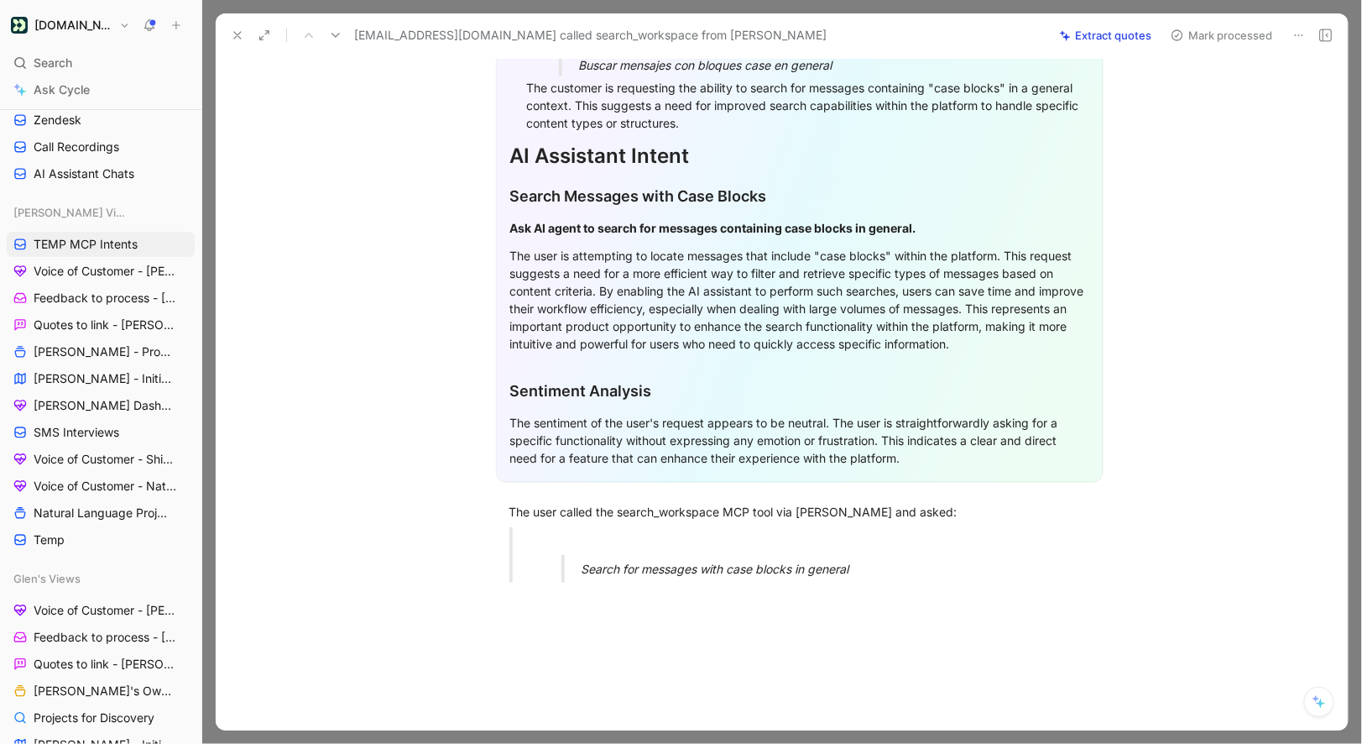
scroll to position [290, 0]
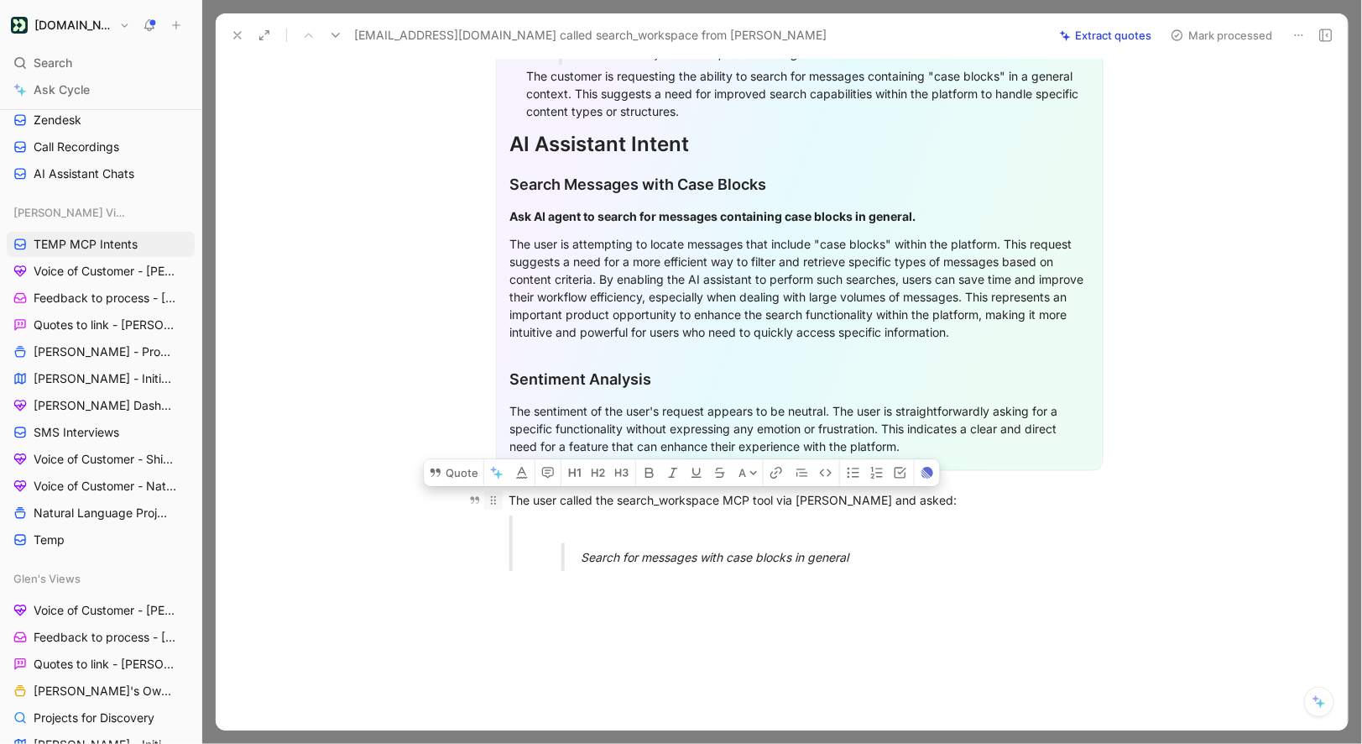
drag, startPoint x: 863, startPoint y: 560, endPoint x: 496, endPoint y: 499, distance: 371.9
click at [496, 499] on div "General Feedback Prompt After analyzing the customer feedback, the following re…" at bounding box center [799, 239] width 1097 height 692
click at [464, 482] on button "Quote" at bounding box center [454, 472] width 60 height 27
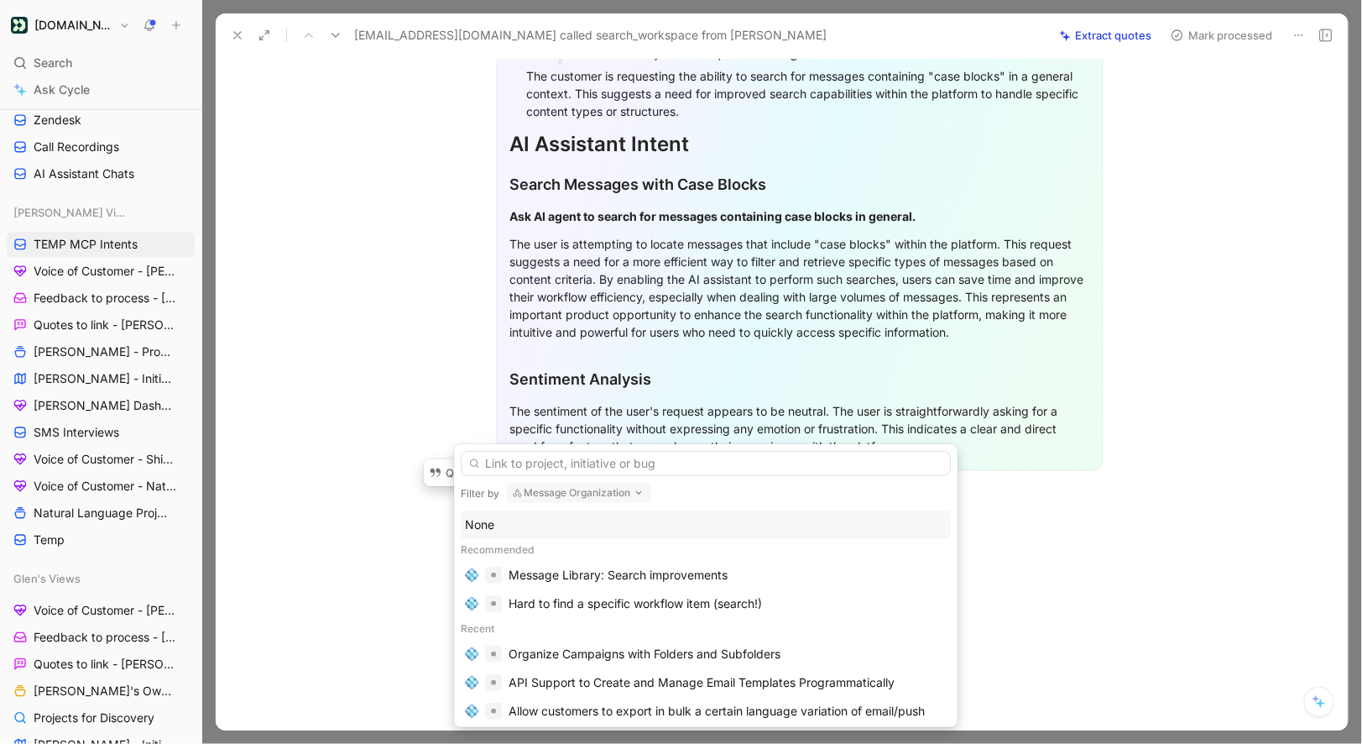
click at [577, 479] on div "Filter by Message Organization None Recommended Message Library: Search improve…" at bounding box center [706, 585] width 504 height 283
click at [549, 510] on div "Filter by Message Organization None Recommended Message Library: Search improve…" at bounding box center [706, 585] width 504 height 283
click at [549, 530] on div "None" at bounding box center [706, 525] width 482 height 20
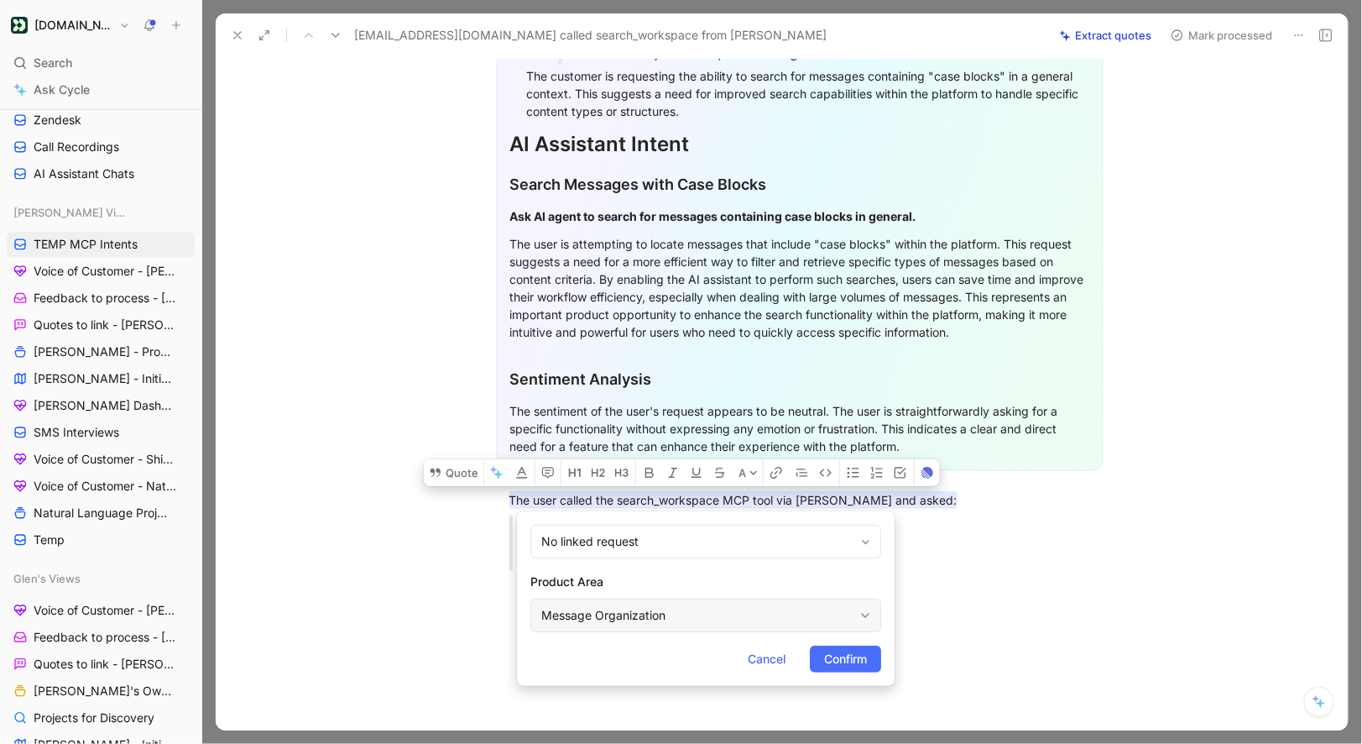
click at [630, 612] on div "Message Organization" at bounding box center [697, 615] width 312 height 20
type input "mcp"
click at [729, 562] on div "mcp MCP Connection Server" at bounding box center [752, 560] width 257 height 71
click at [729, 564] on div "MCP Connection Server" at bounding box center [752, 575] width 257 height 25
click at [822, 648] on button "Confirm" at bounding box center [845, 658] width 71 height 27
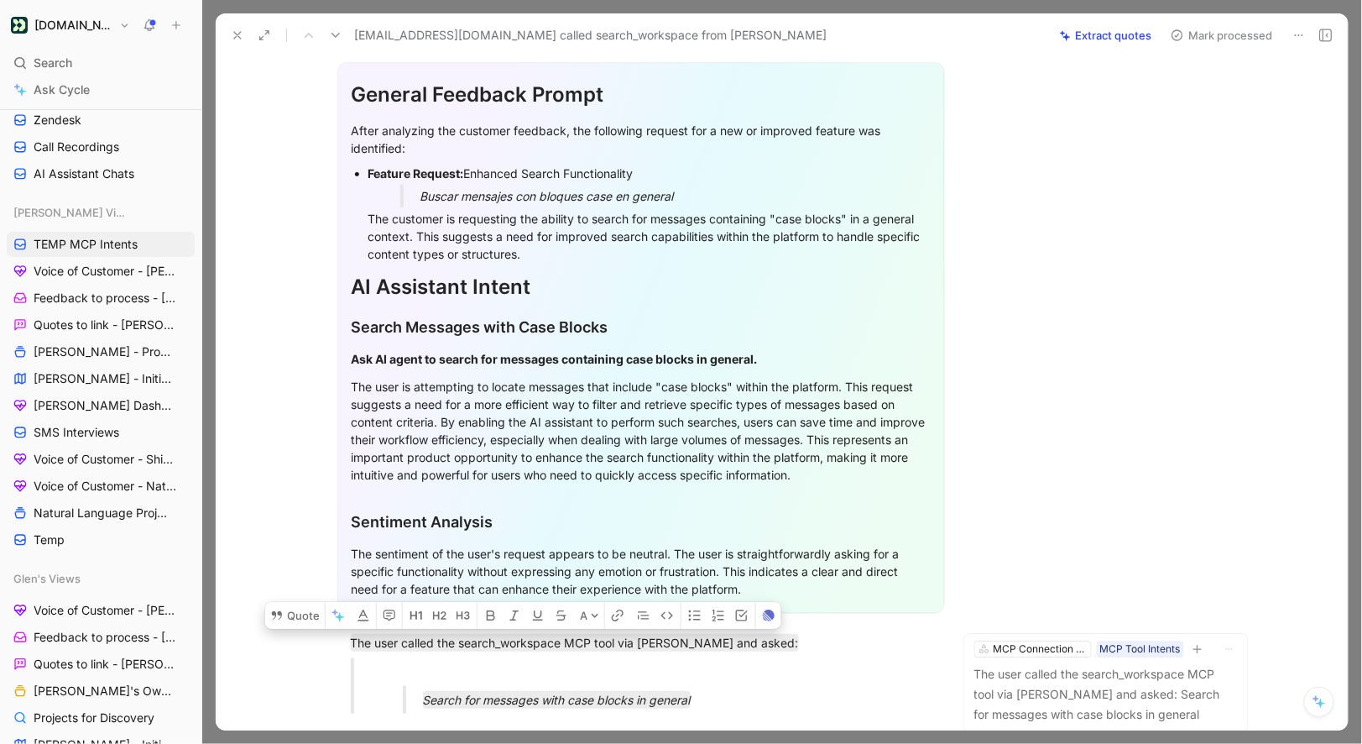
scroll to position [0, 0]
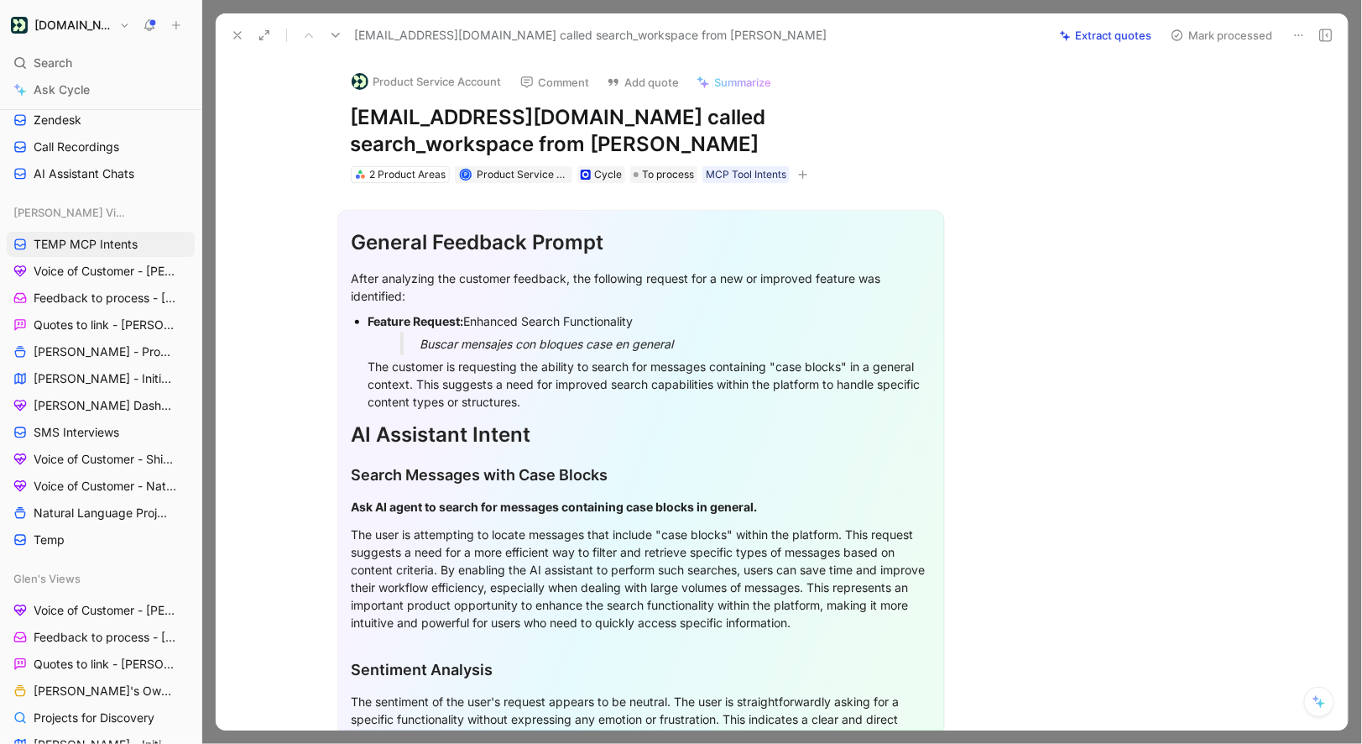
click at [1224, 43] on button "Mark processed" at bounding box center [1222, 36] width 118 height 24
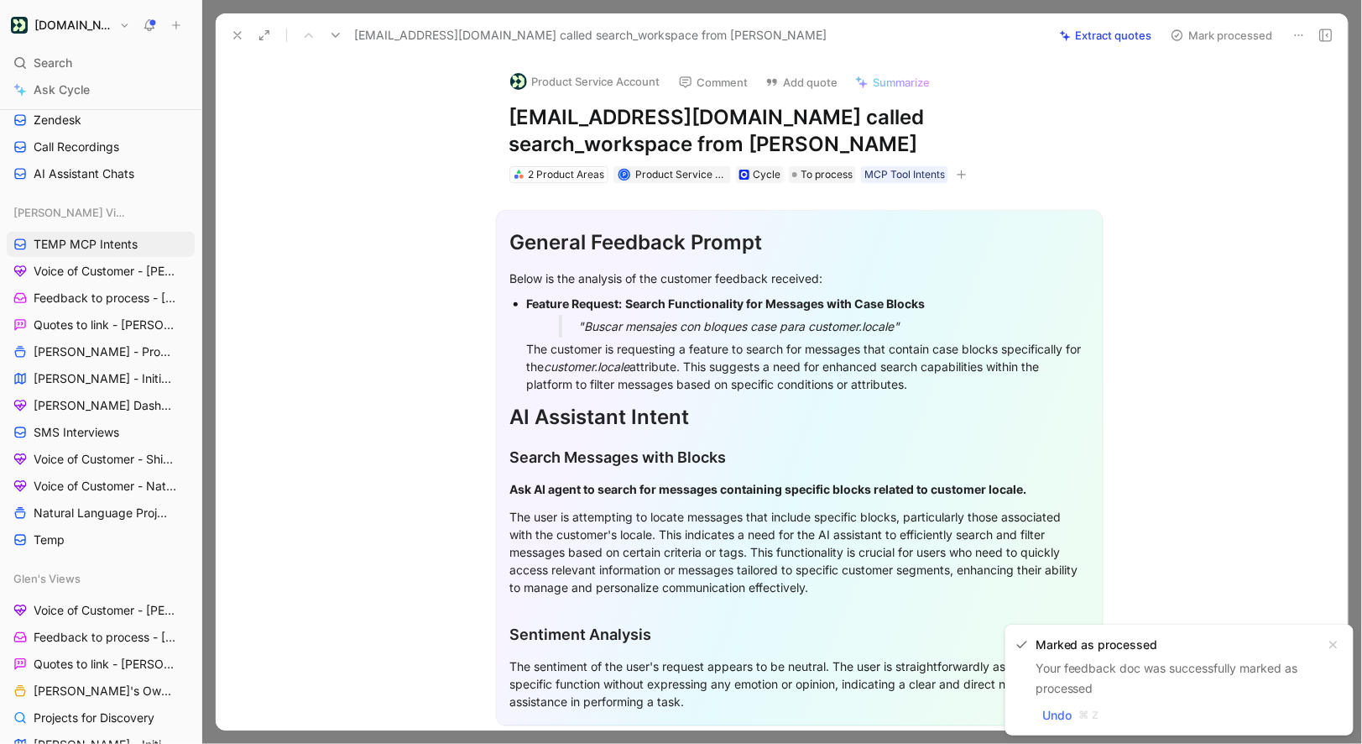
drag, startPoint x: 803, startPoint y: 120, endPoint x: 473, endPoint y: 118, distance: 329.9
click at [473, 118] on div "Product Service Account Comment Add quote Summarize suyan.castelo@domestika.org…" at bounding box center [782, 393] width 1132 height 673
copy h1 "[EMAIL_ADDRESS][DOMAIN_NAME]"
click at [567, 86] on button "Product Service Account" at bounding box center [585, 81] width 165 height 25
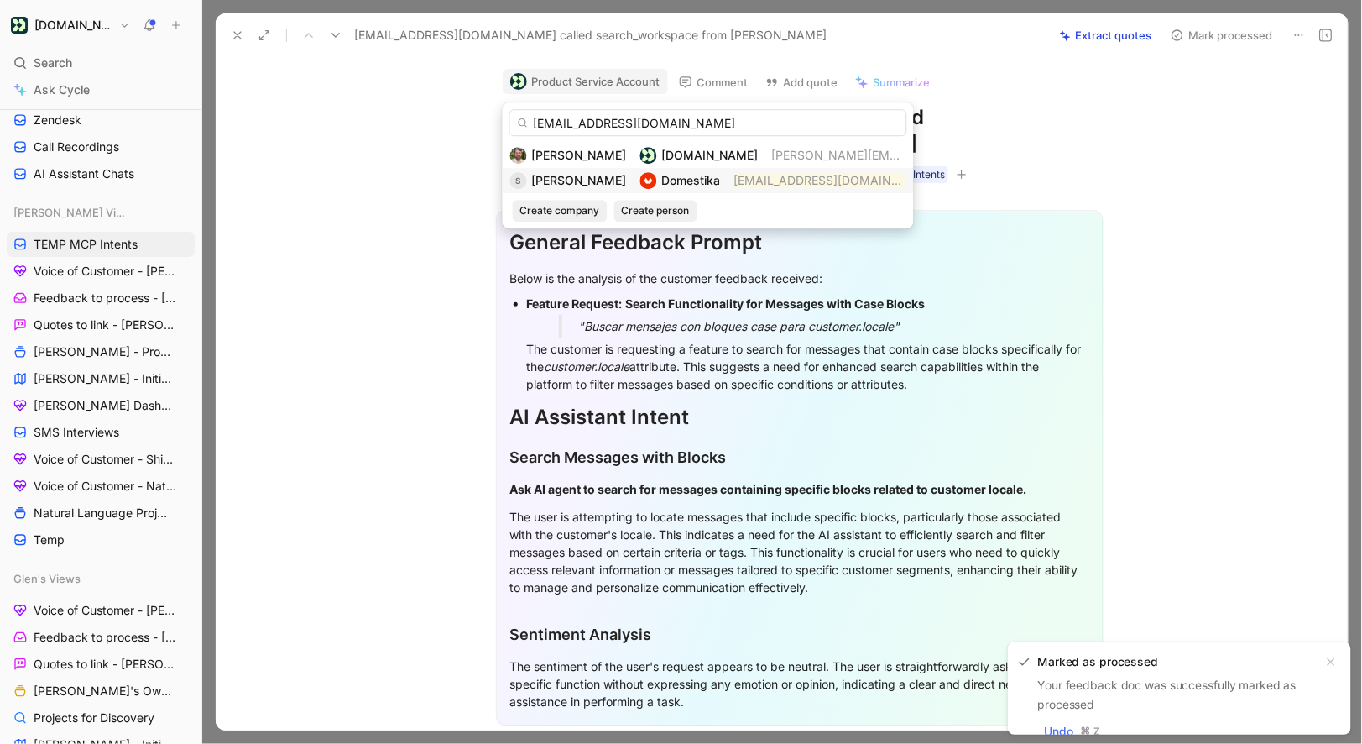
type input "[EMAIL_ADDRESS][DOMAIN_NAME]"
click at [601, 180] on span "[PERSON_NAME]" at bounding box center [579, 180] width 95 height 14
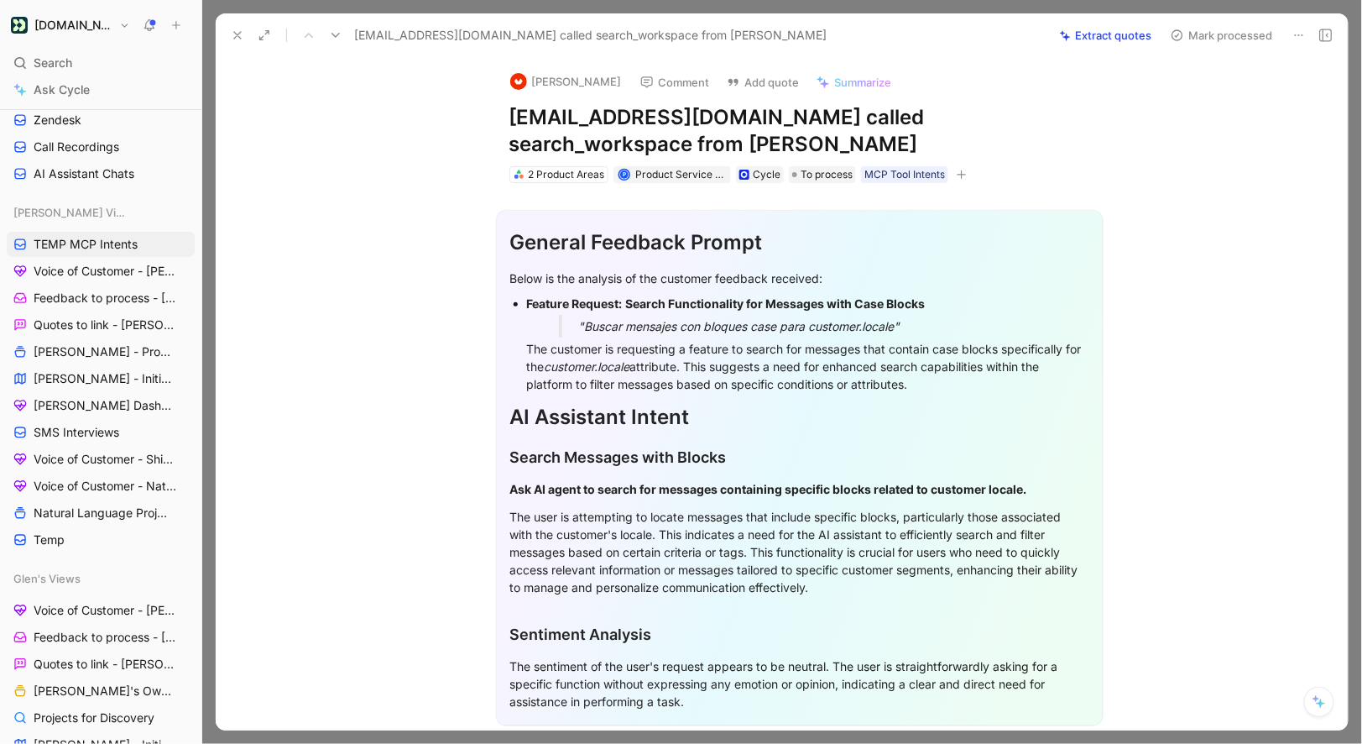
scroll to position [304, 0]
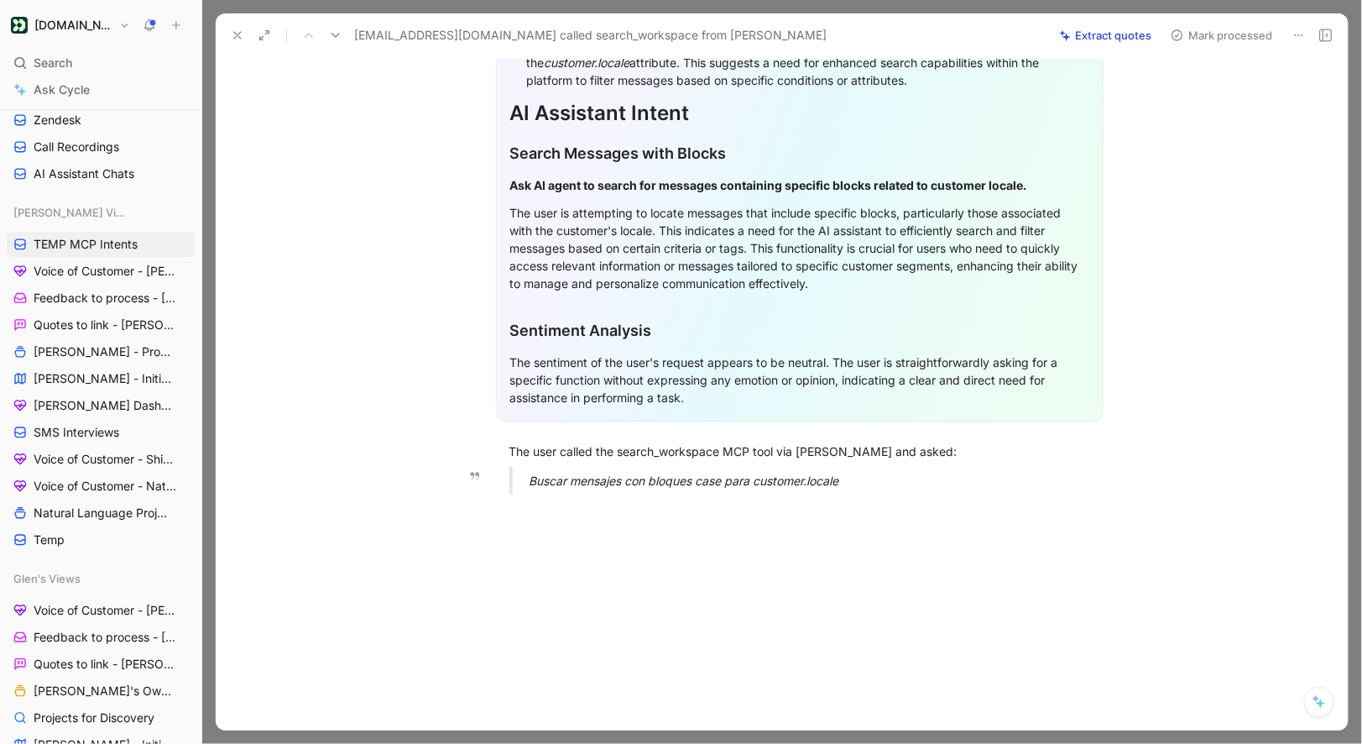
click at [837, 480] on em "Buscar mensajes con bloques case para customer.locale" at bounding box center [685, 480] width 310 height 14
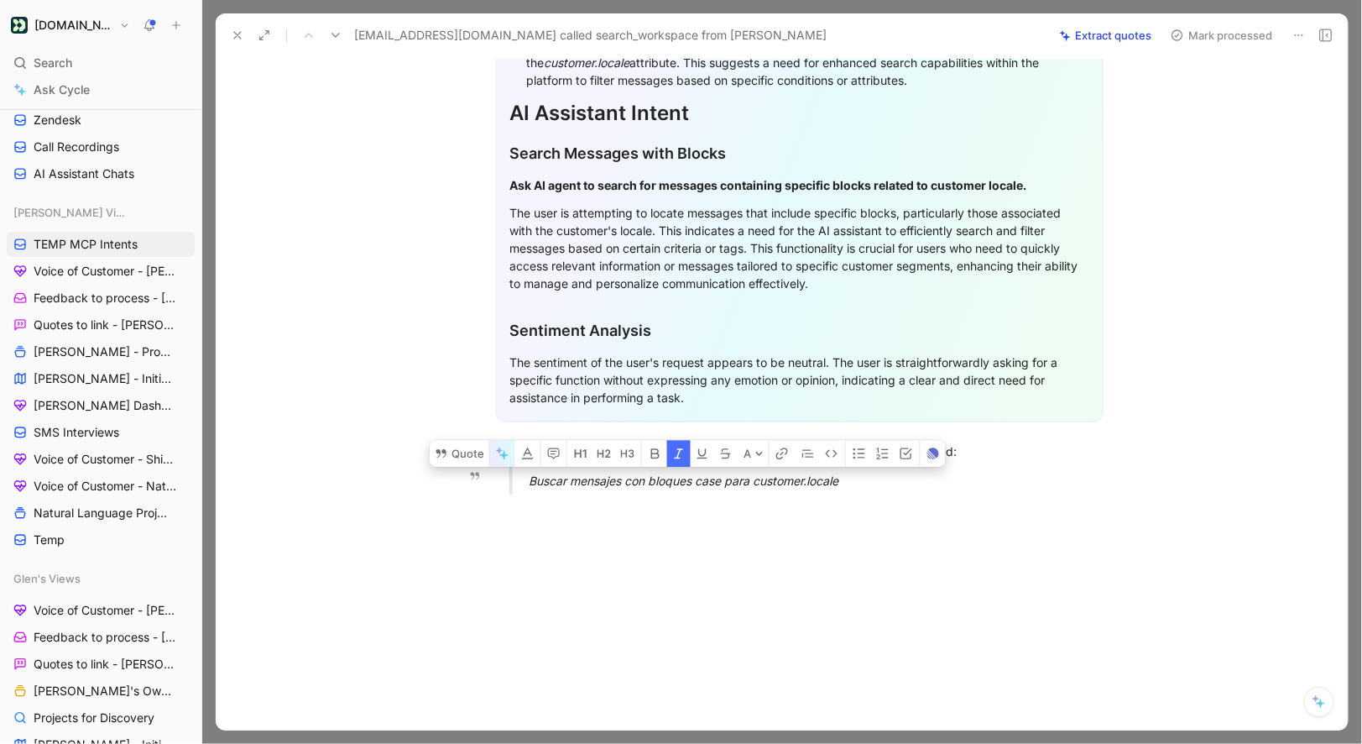
click at [491, 450] on button "button" at bounding box center [502, 453] width 25 height 27
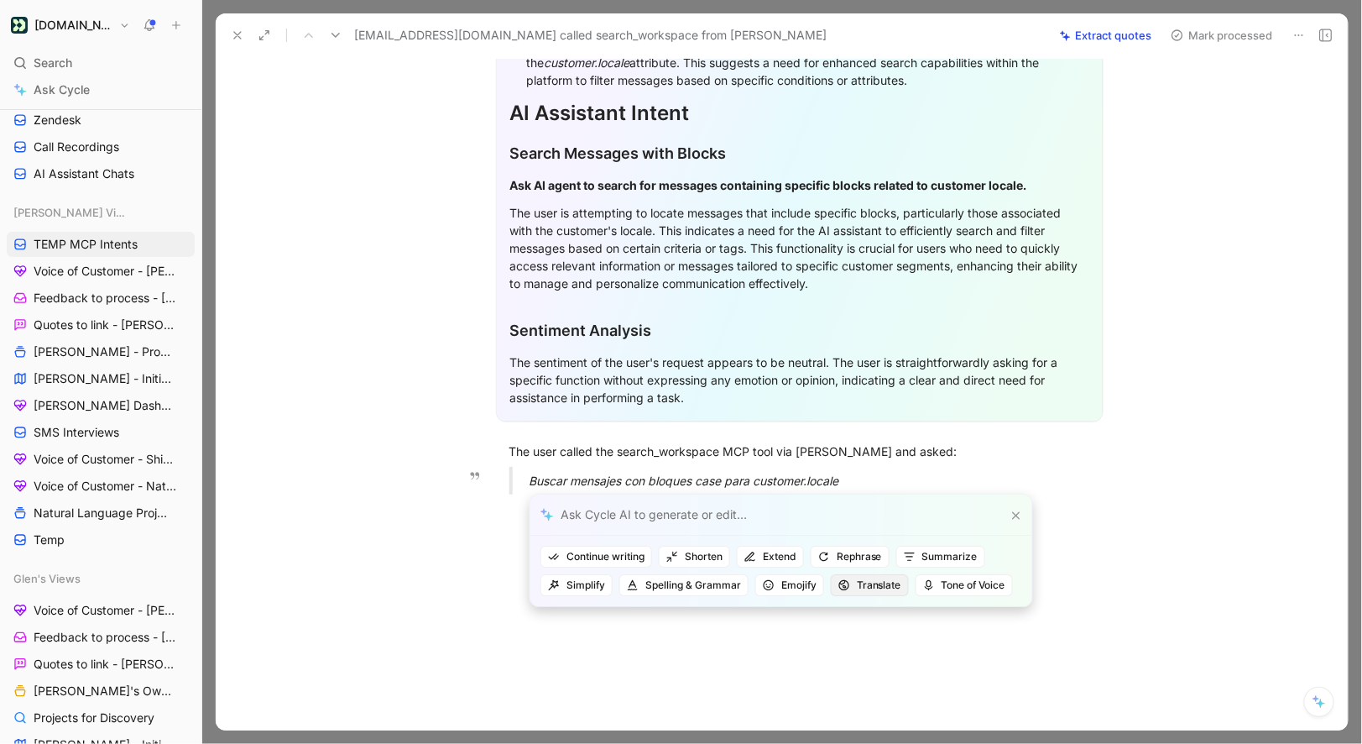
click at [849, 583] on span "Translate" at bounding box center [870, 585] width 63 height 17
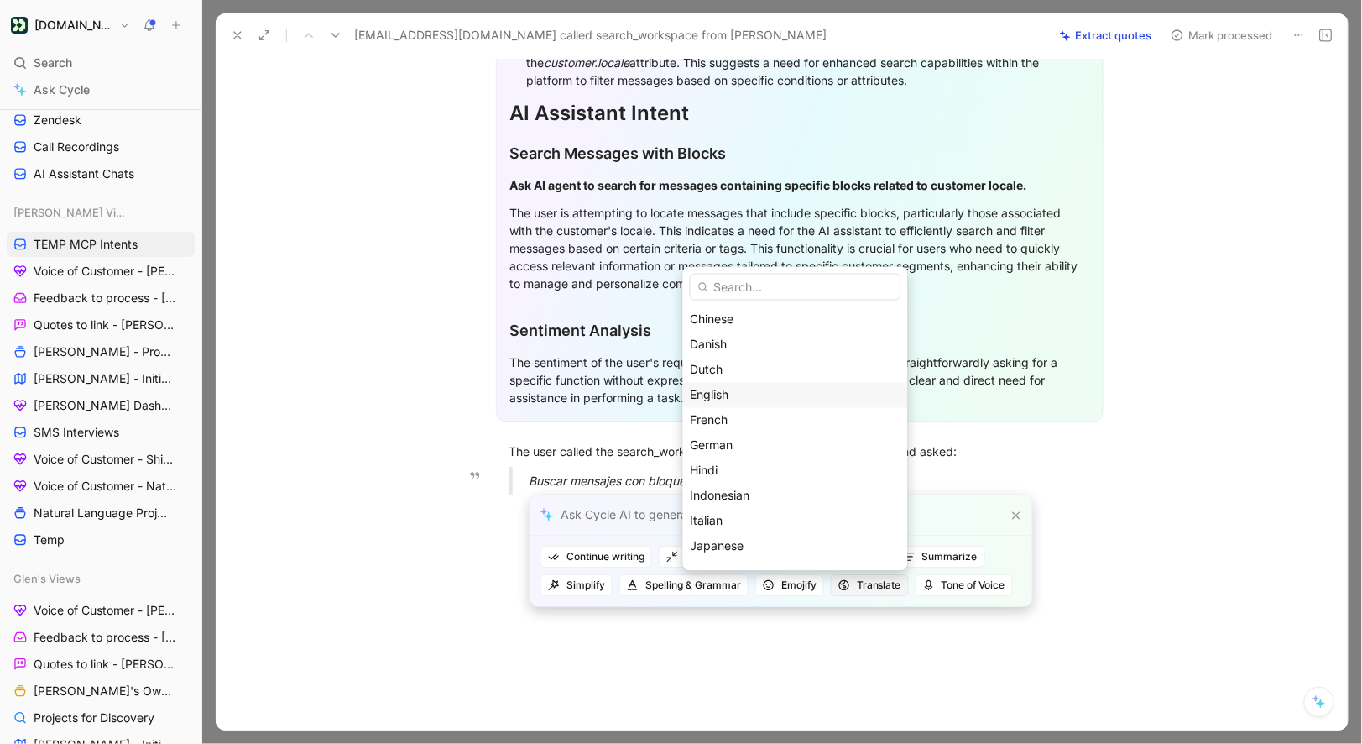
click at [760, 403] on div "English" at bounding box center [796, 394] width 210 height 20
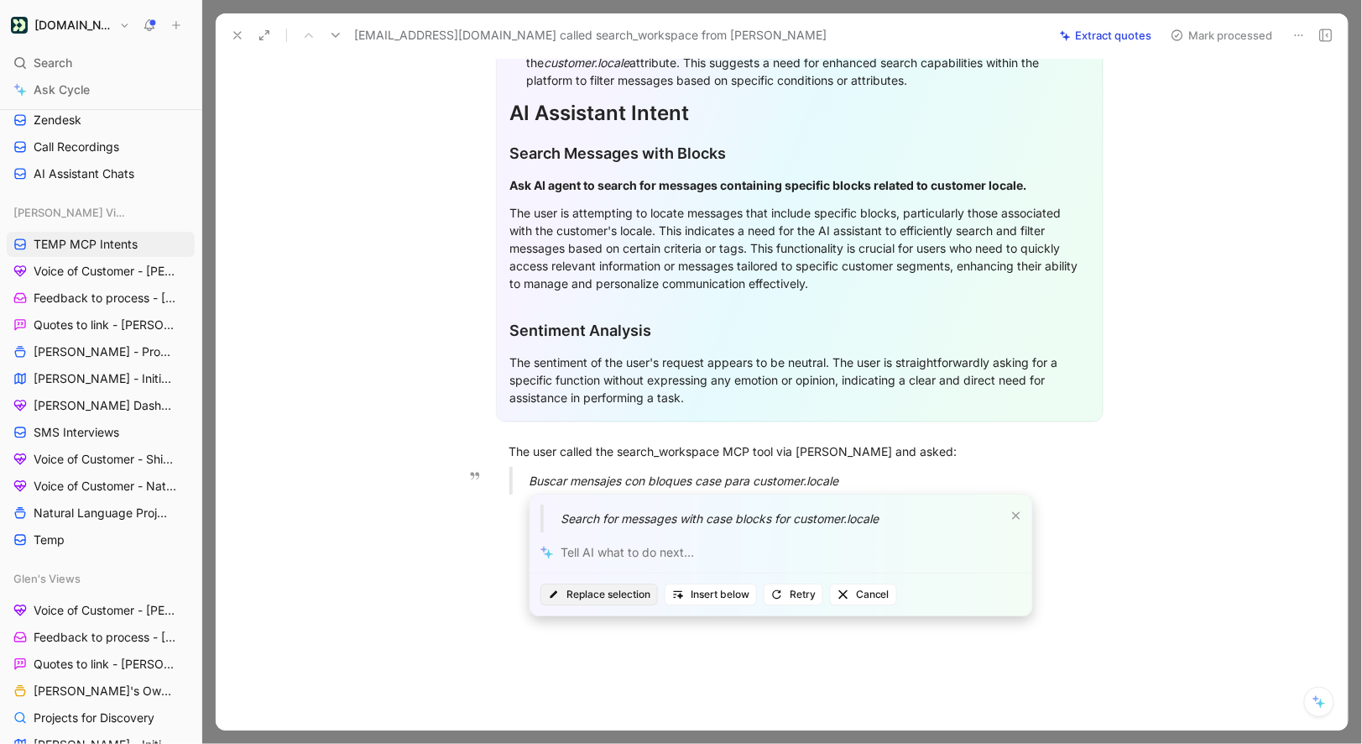
click at [605, 595] on span "Replace selection" at bounding box center [599, 594] width 102 height 17
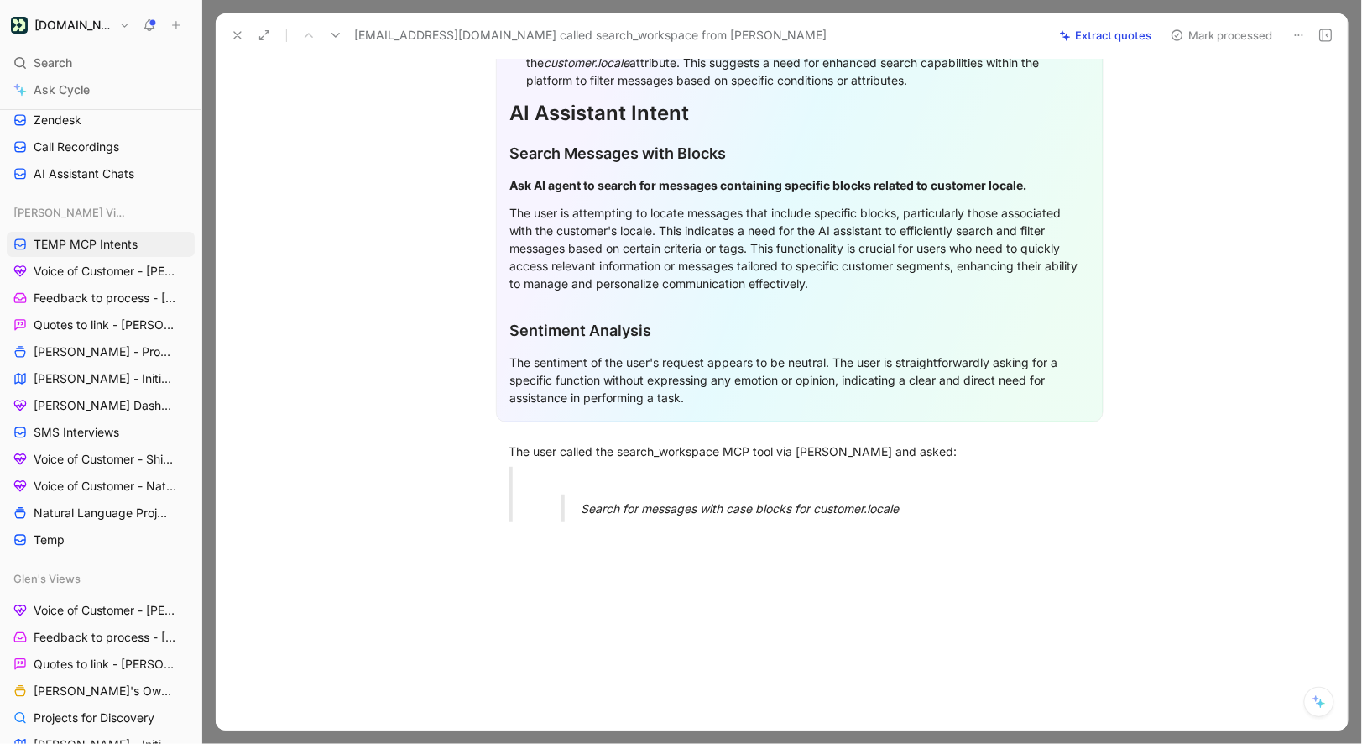
drag, startPoint x: 912, startPoint y: 509, endPoint x: 415, endPoint y: 447, distance: 499.9
click at [415, 447] on div "General Feedback Prompt Below is the analysis of the customer feedback received…" at bounding box center [799, 207] width 1097 height 656
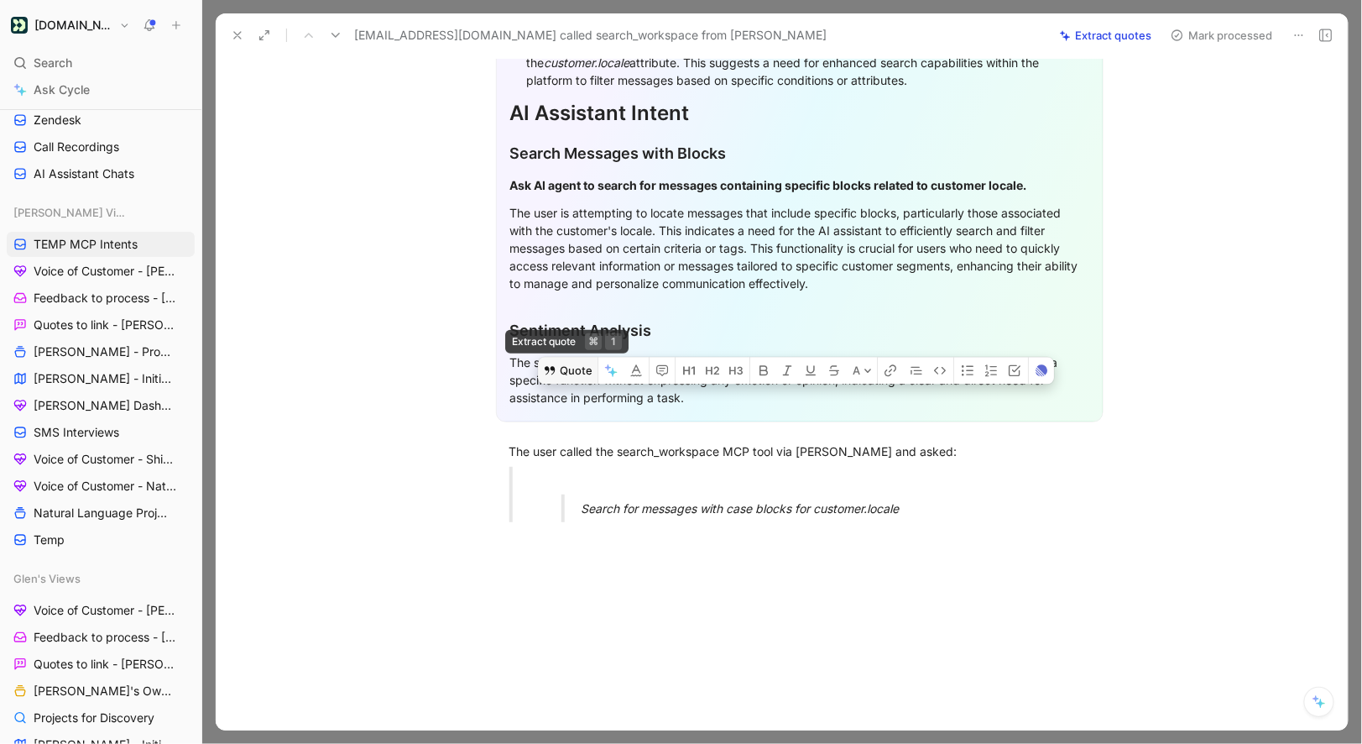
click at [577, 362] on button "Quote" at bounding box center [568, 371] width 60 height 27
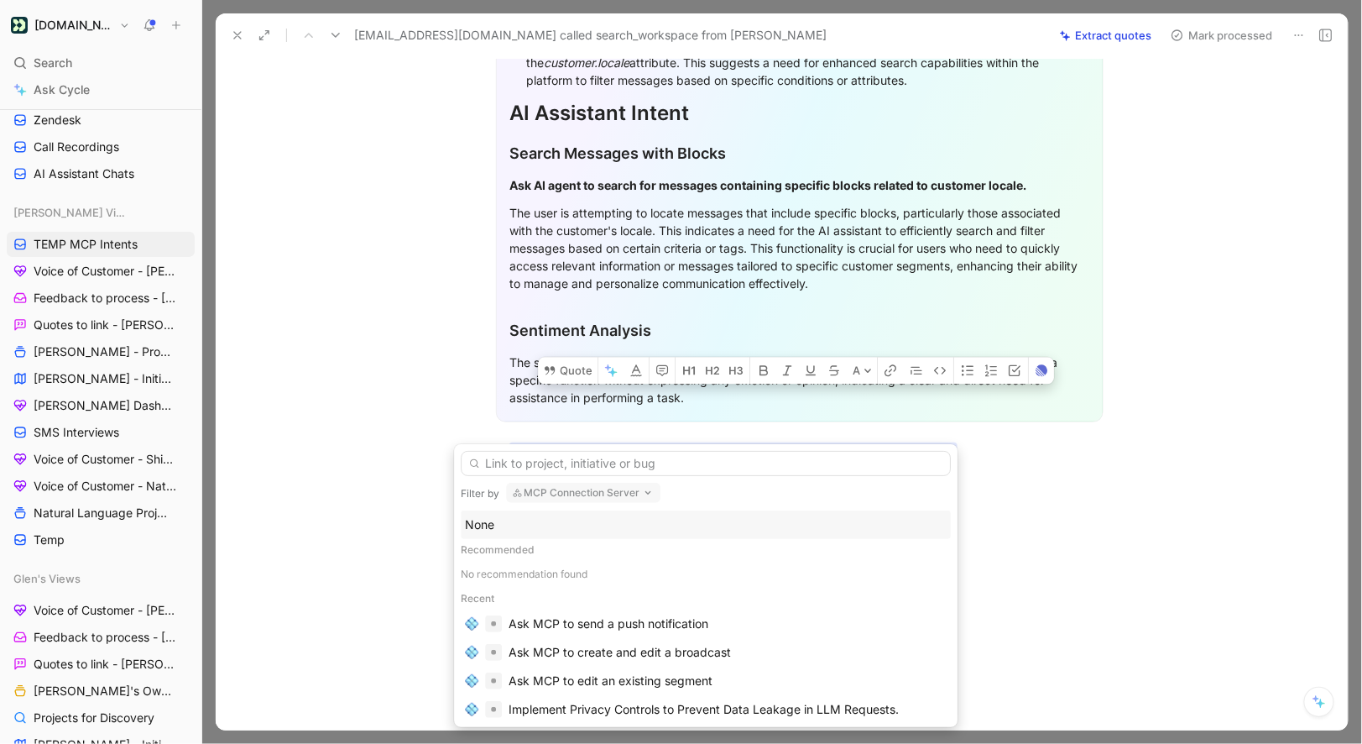
click at [531, 525] on div "None" at bounding box center [706, 525] width 482 height 20
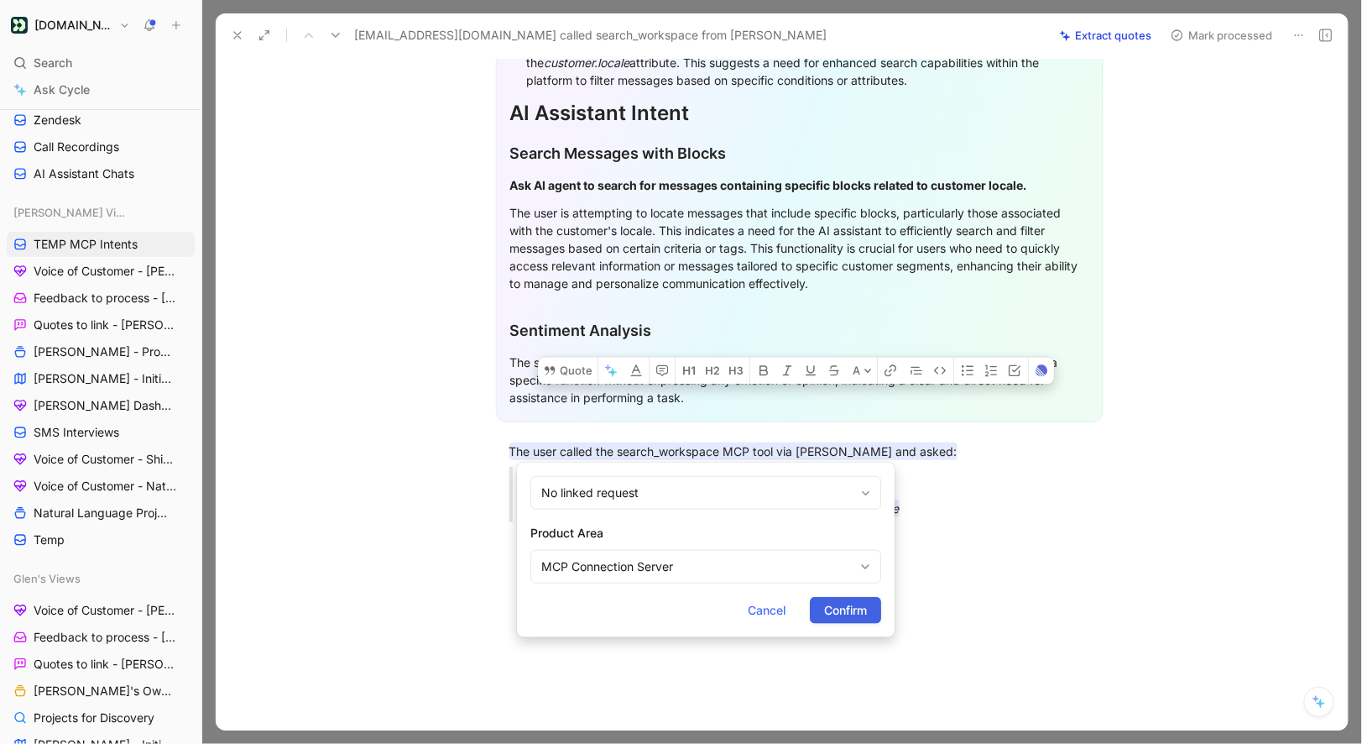
click at [845, 620] on button "Confirm" at bounding box center [845, 610] width 71 height 27
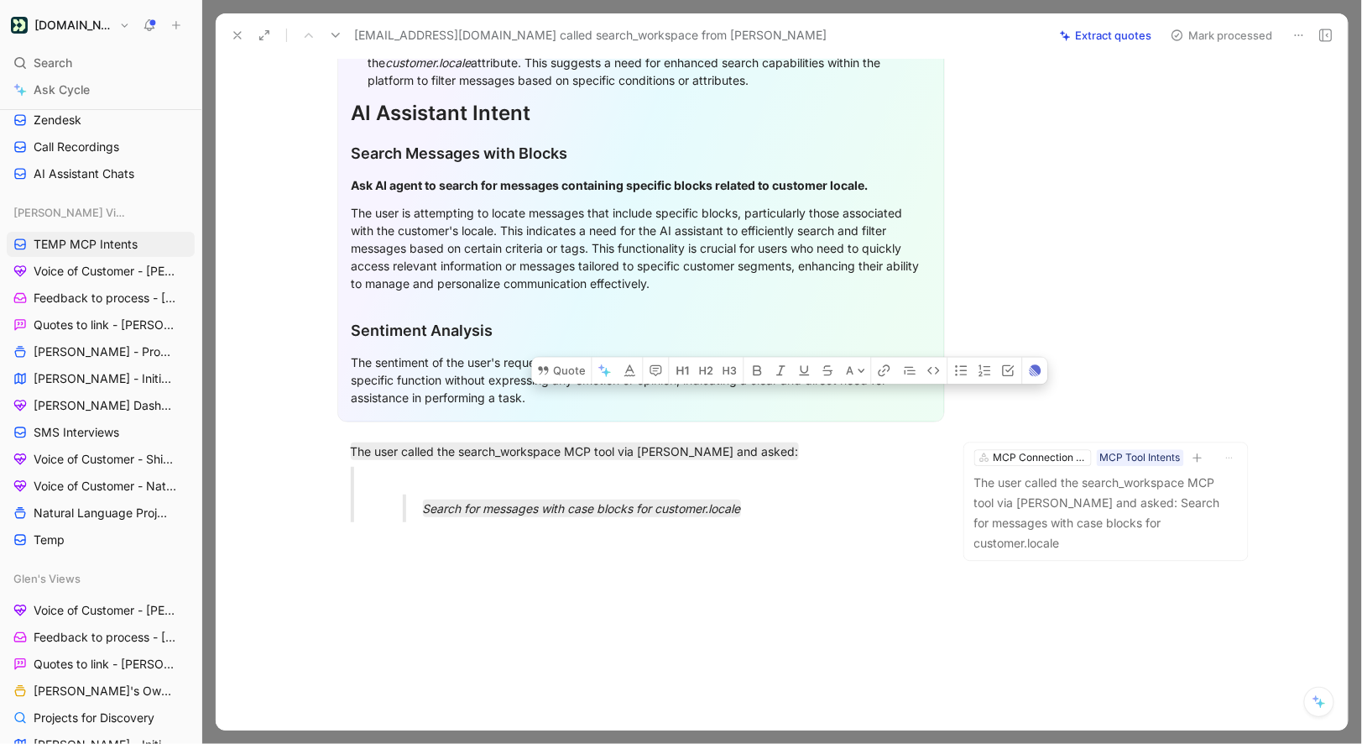
click at [1204, 47] on div "suyan.castelo@domestika.org called search_workspace from Claude Extract quotes …" at bounding box center [782, 35] width 1132 height 44
click at [1204, 42] on button "Mark processed" at bounding box center [1222, 36] width 118 height 24
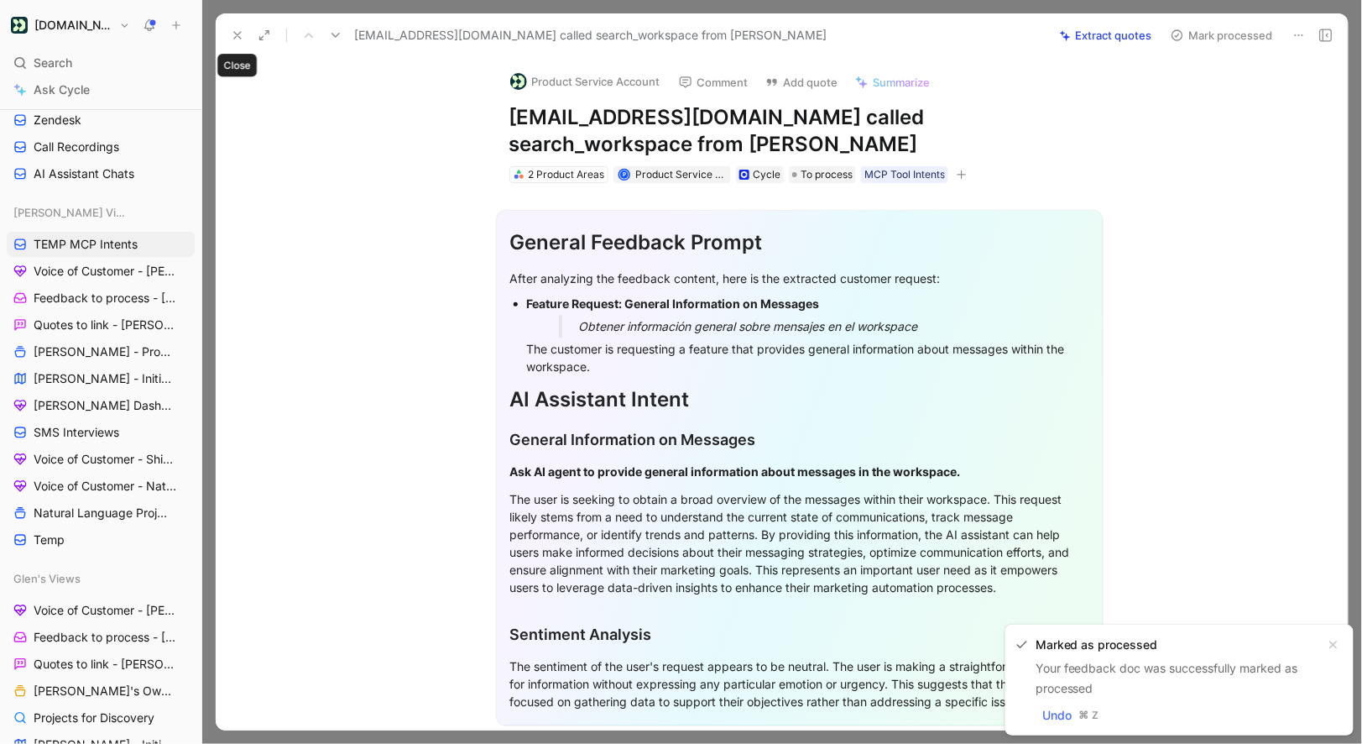
click at [236, 31] on icon at bounding box center [237, 35] width 13 height 13
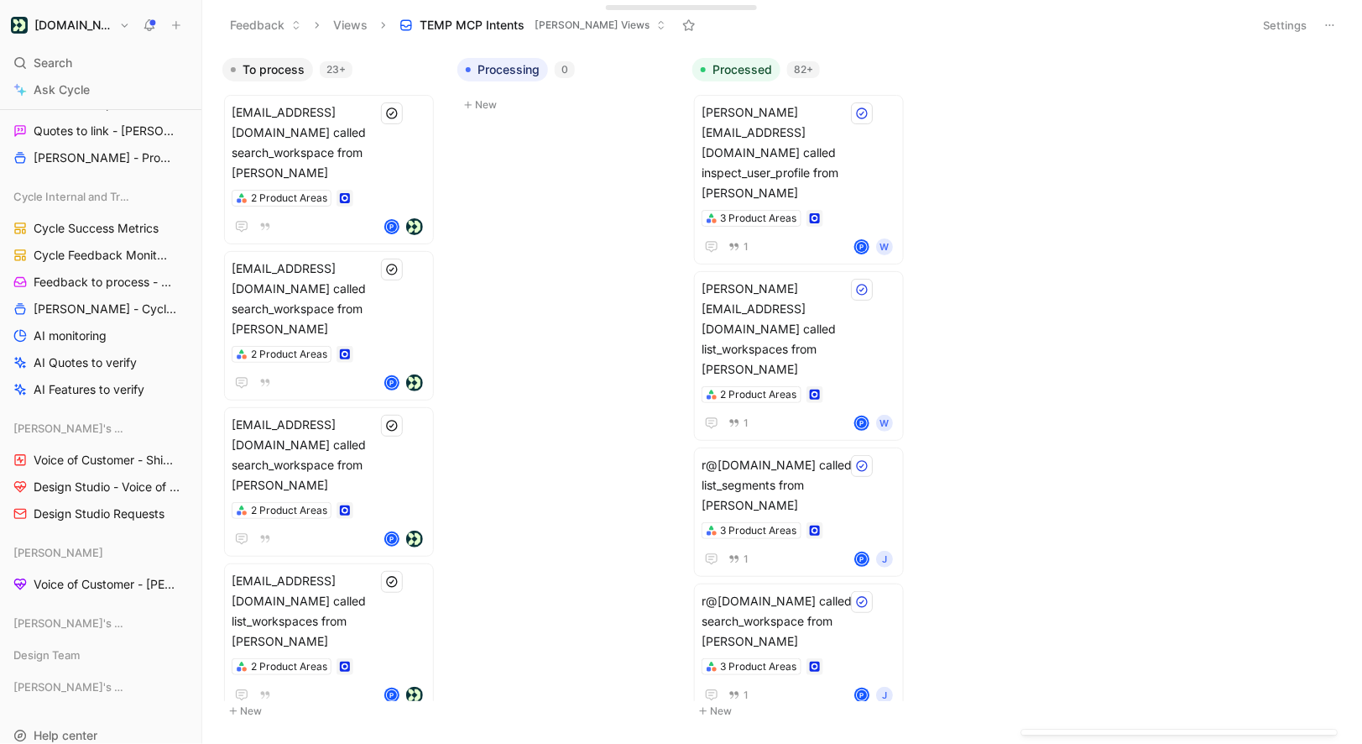
scroll to position [1595, 0]
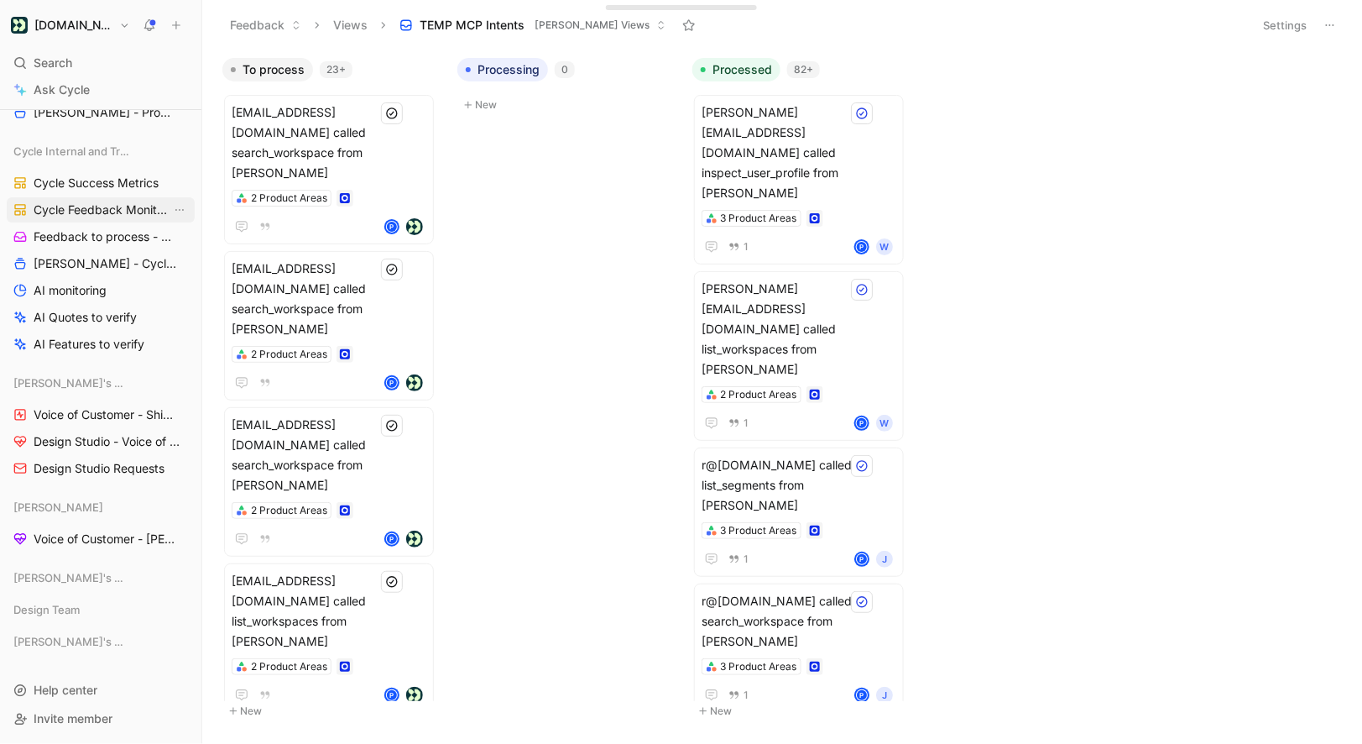
click at [99, 220] on link "Cycle Feedback Monitoring" at bounding box center [101, 209] width 188 height 25
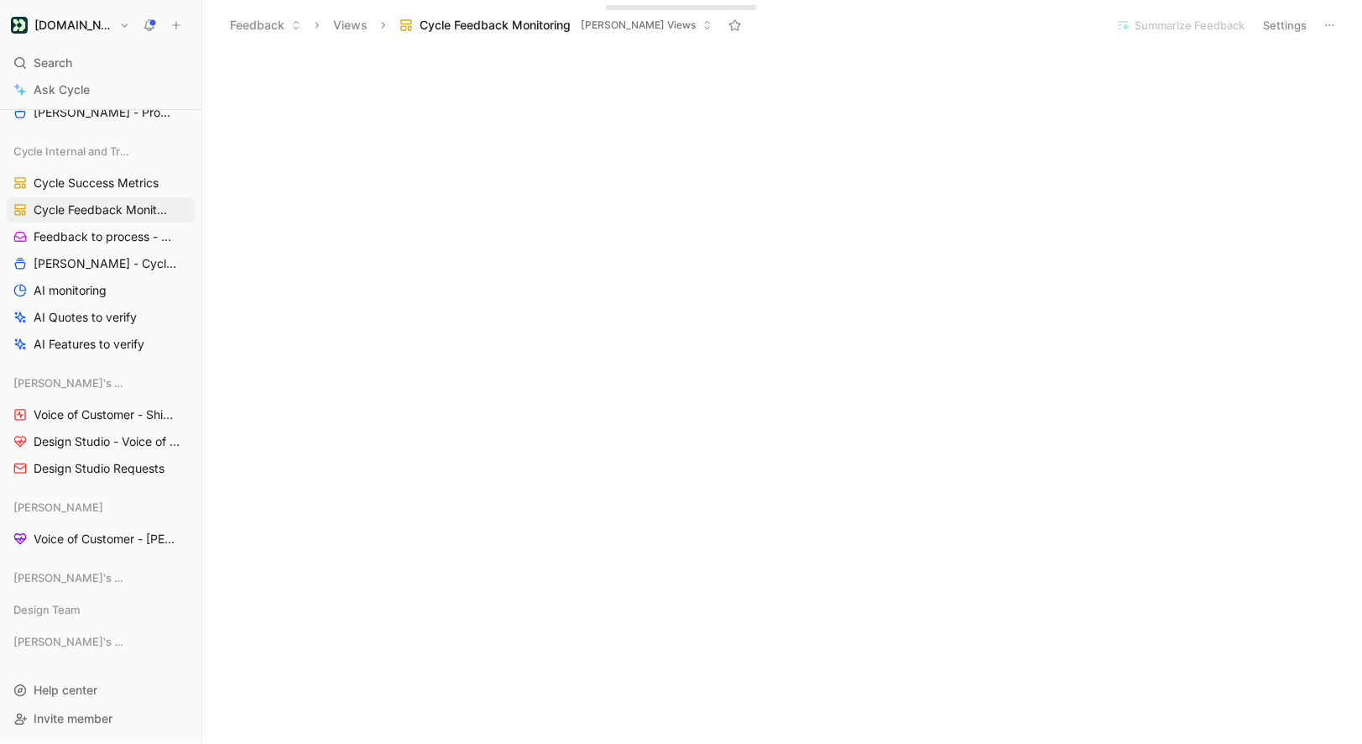
scroll to position [2240, 0]
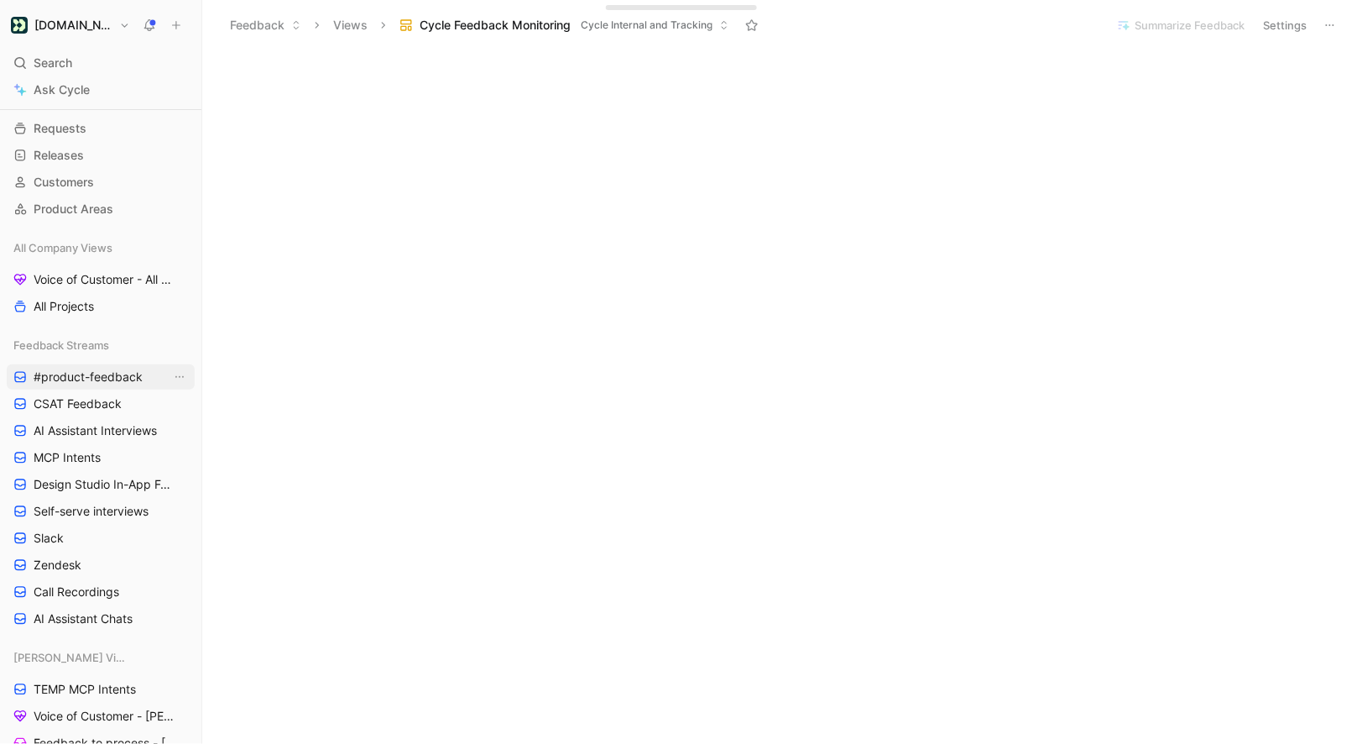
scroll to position [137, 0]
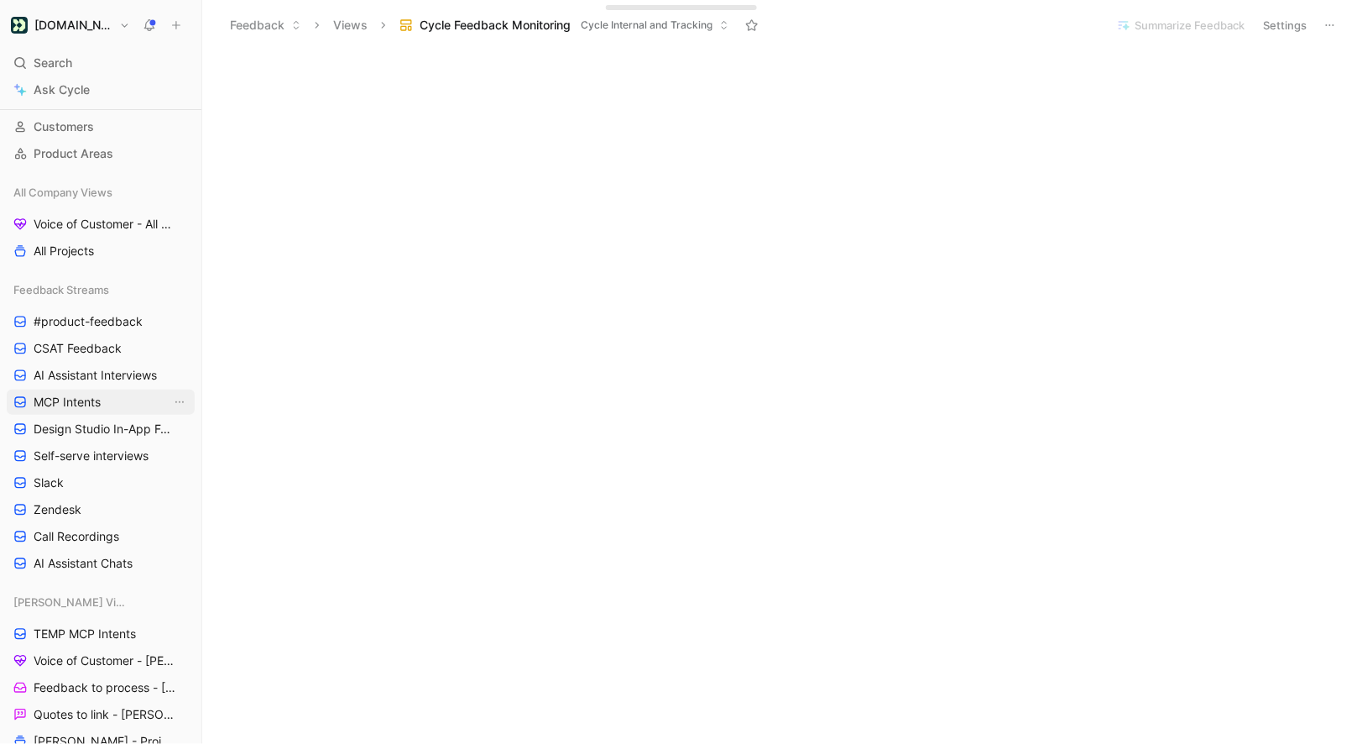
click at [96, 391] on link "MCP Intents" at bounding box center [101, 401] width 188 height 25
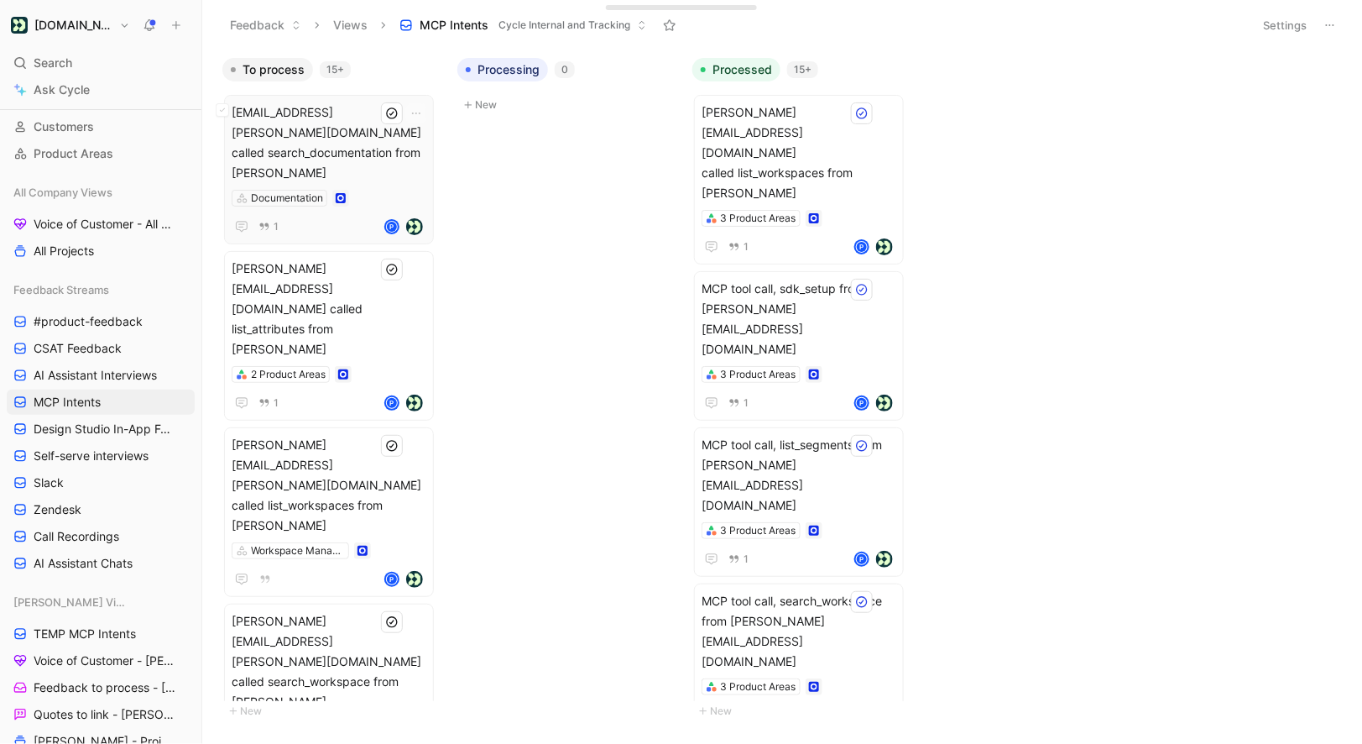
click at [359, 136] on span "[EMAIL_ADDRESS][PERSON_NAME][DOMAIN_NAME] called search_documentation from [PER…" at bounding box center [329, 142] width 195 height 81
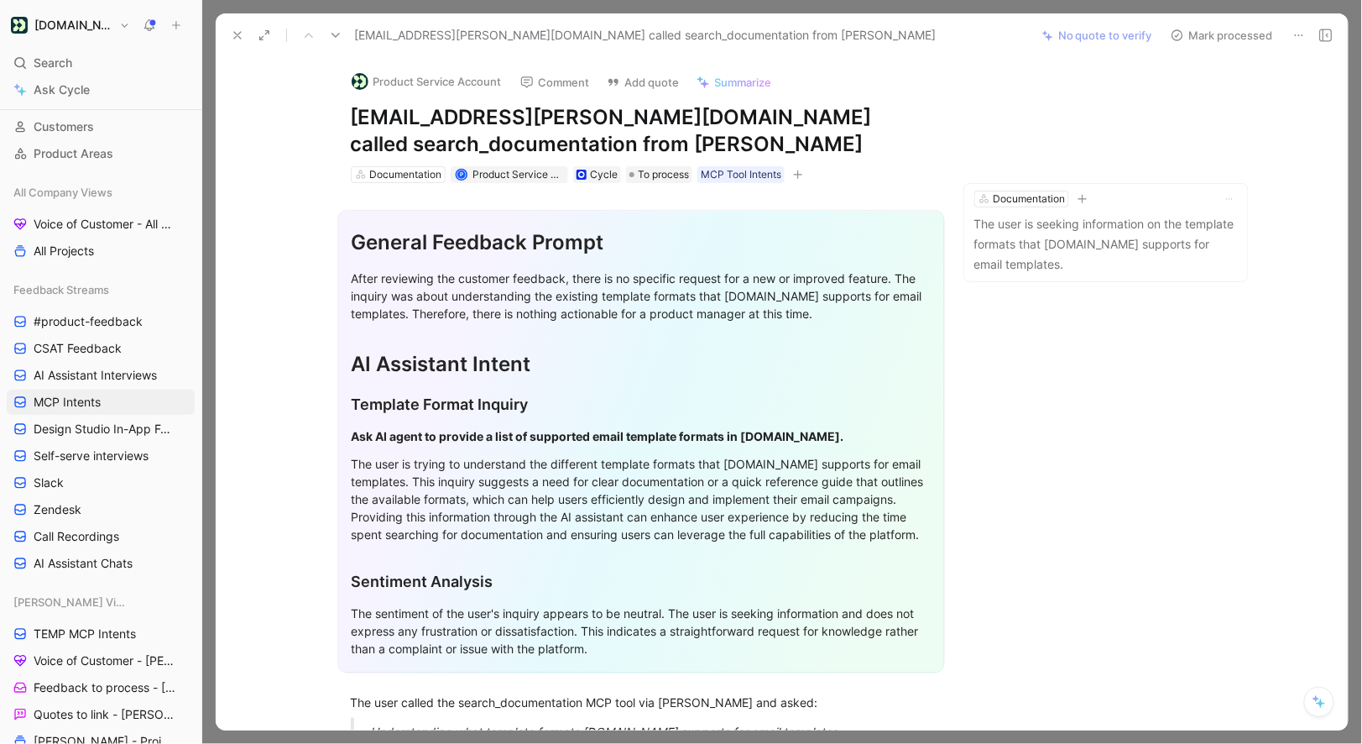
click at [1299, 30] on icon at bounding box center [1299, 35] width 13 height 13
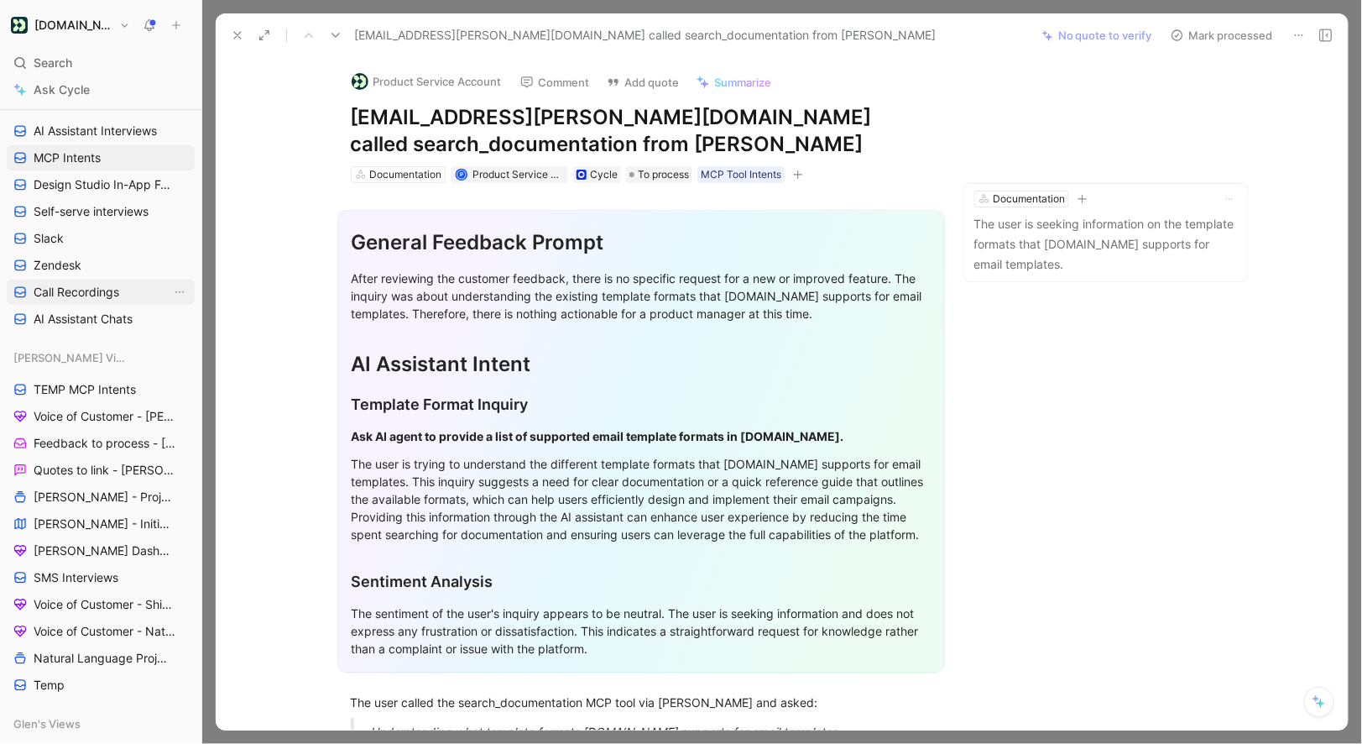
scroll to position [471, 0]
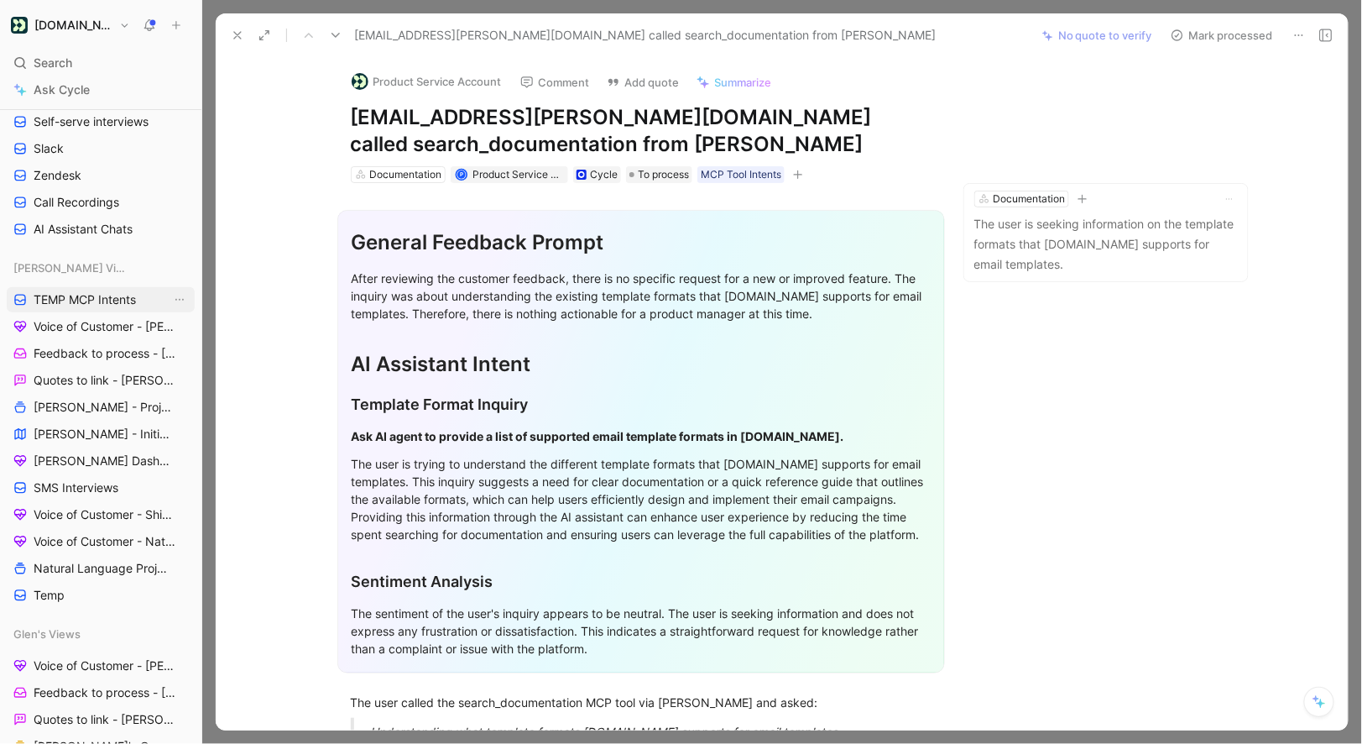
click at [91, 300] on span "TEMP MCP Intents" at bounding box center [85, 299] width 102 height 17
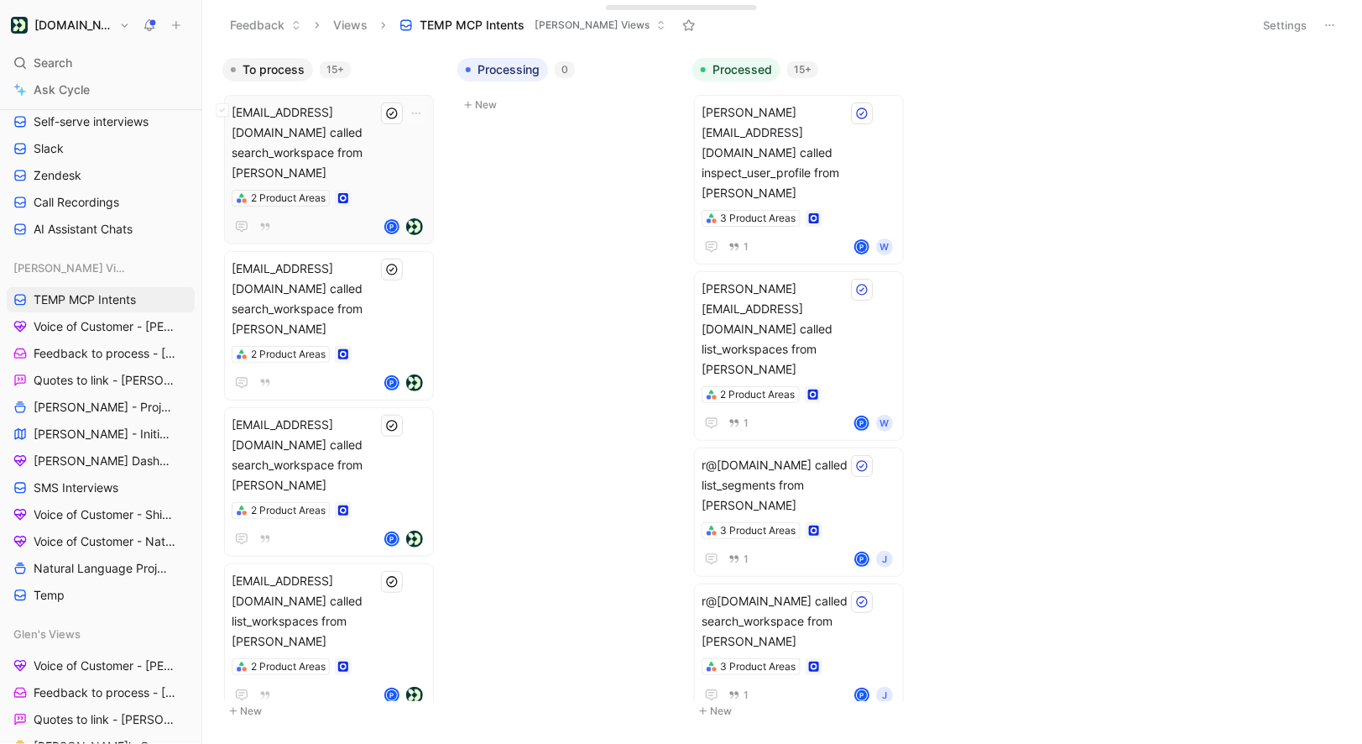
click at [340, 112] on span "[EMAIL_ADDRESS][DOMAIN_NAME] called search_workspace from [PERSON_NAME]" at bounding box center [329, 142] width 195 height 81
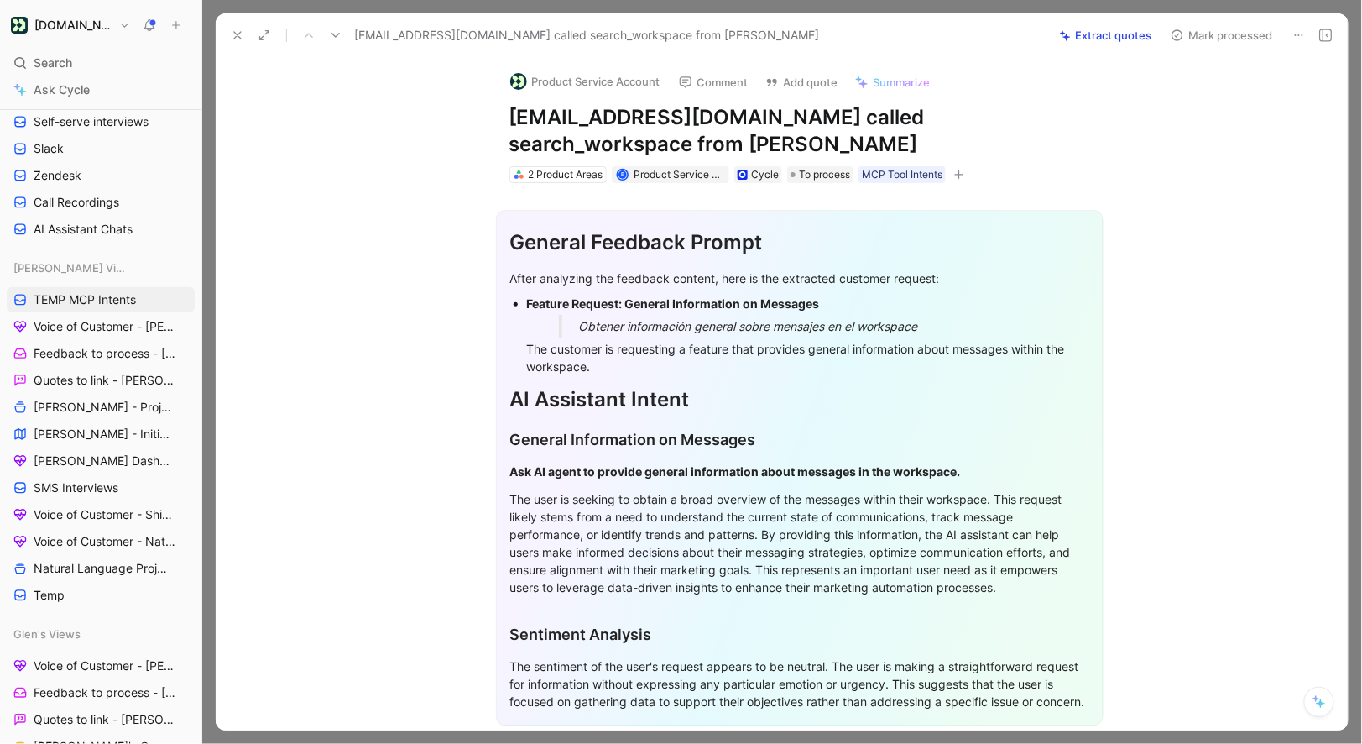
click at [1295, 37] on icon at bounding box center [1299, 35] width 13 height 13
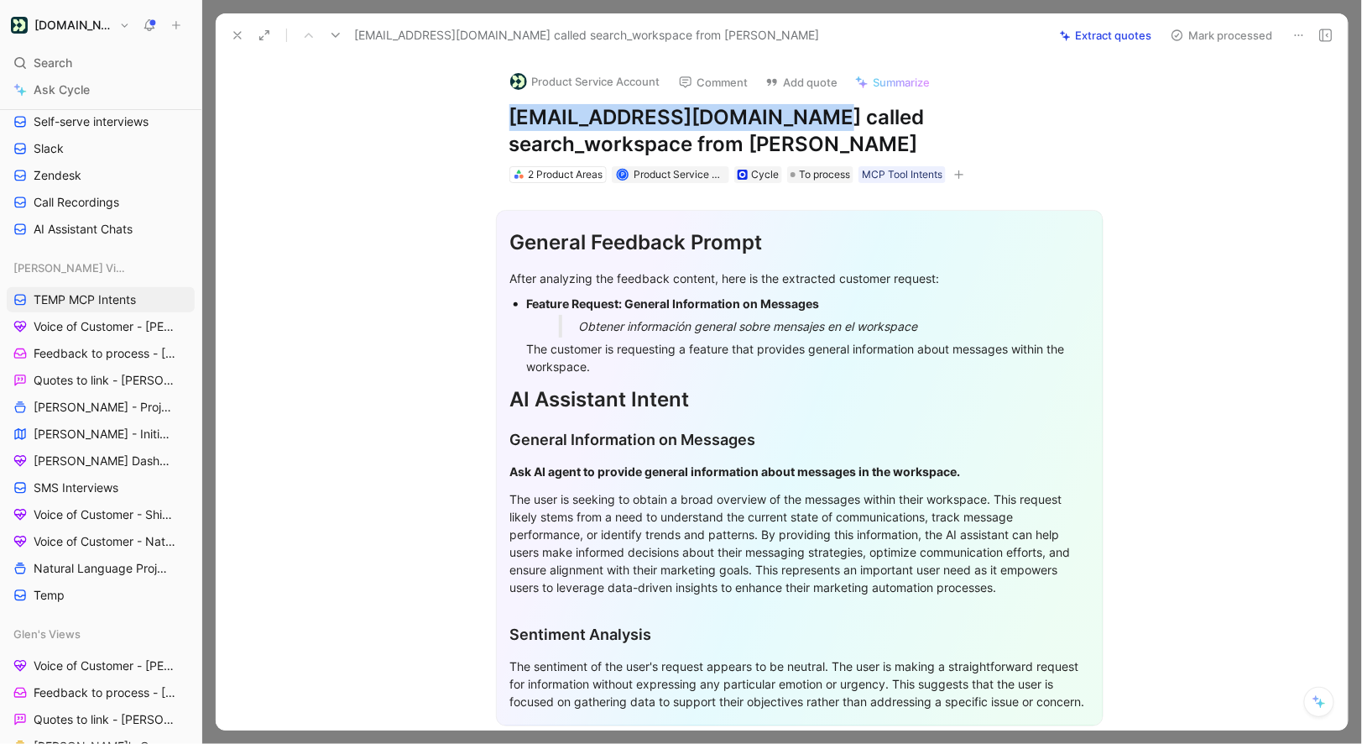
drag, startPoint x: 805, startPoint y: 118, endPoint x: 507, endPoint y: 121, distance: 298.0
click at [507, 121] on div "Product Service Account Comment Add quote Summarize [EMAIL_ADDRESS][DOMAIN_NAME…" at bounding box center [800, 121] width 645 height 128
copy h1 "[EMAIL_ADDRESS][DOMAIN_NAME]"
click at [592, 83] on button "Product Service Account" at bounding box center [585, 81] width 165 height 25
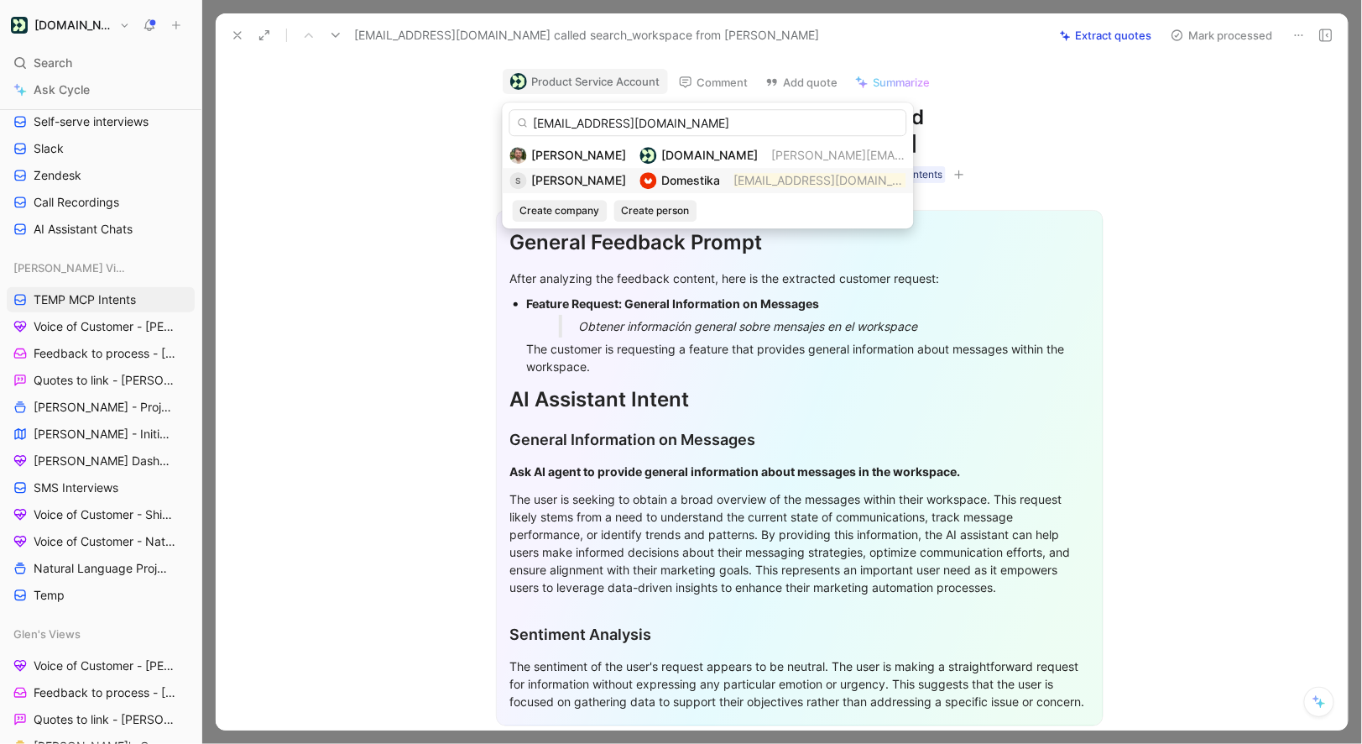
type input "[EMAIL_ADDRESS][DOMAIN_NAME]"
click at [588, 178] on span "[PERSON_NAME]" at bounding box center [579, 180] width 95 height 14
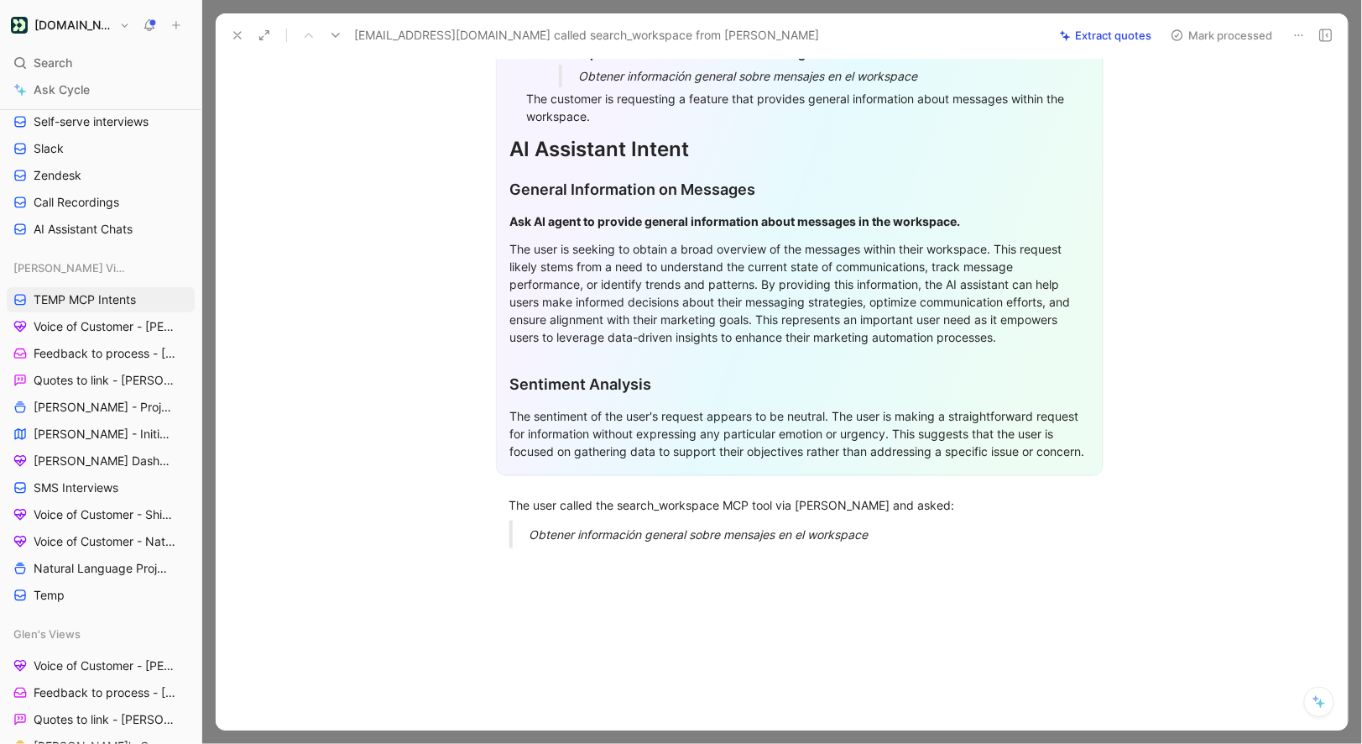
scroll to position [321, 0]
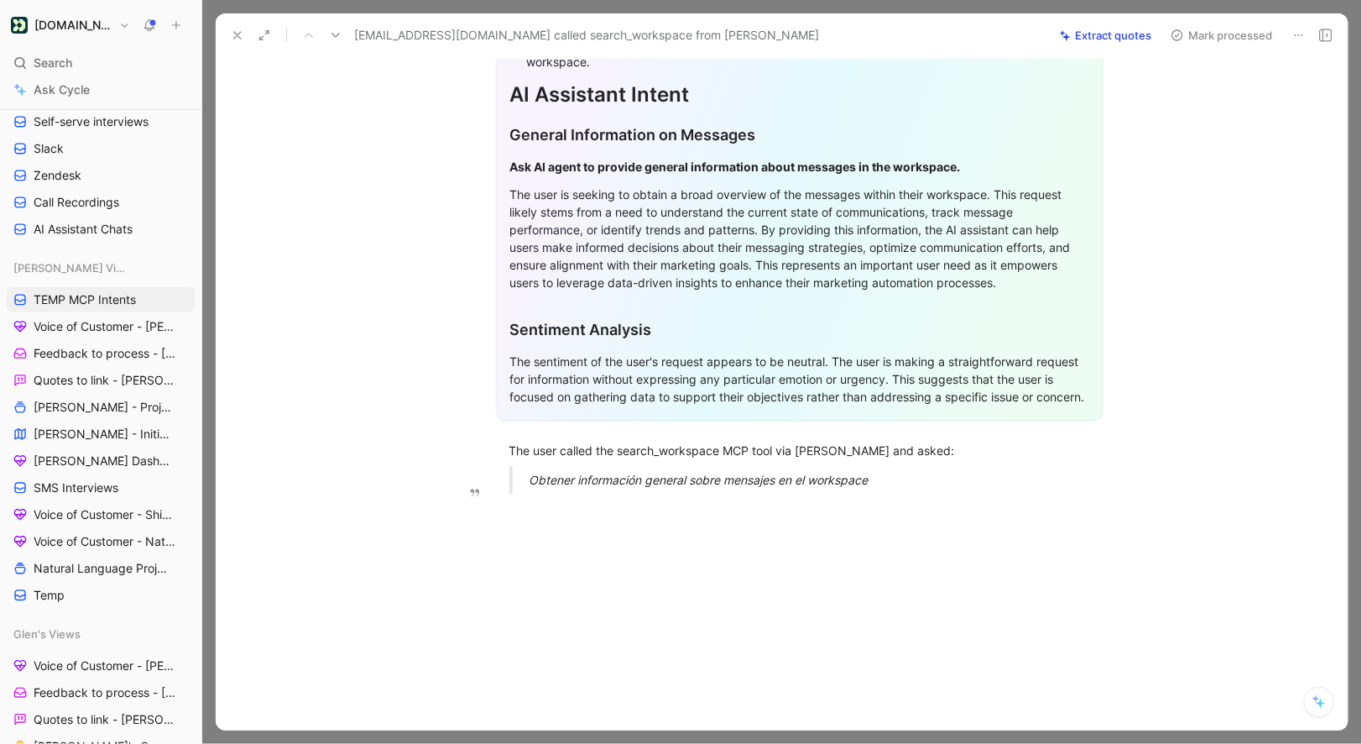
click at [607, 479] on em "Obtener información general sobre mensajes en el workspace" at bounding box center [699, 480] width 339 height 14
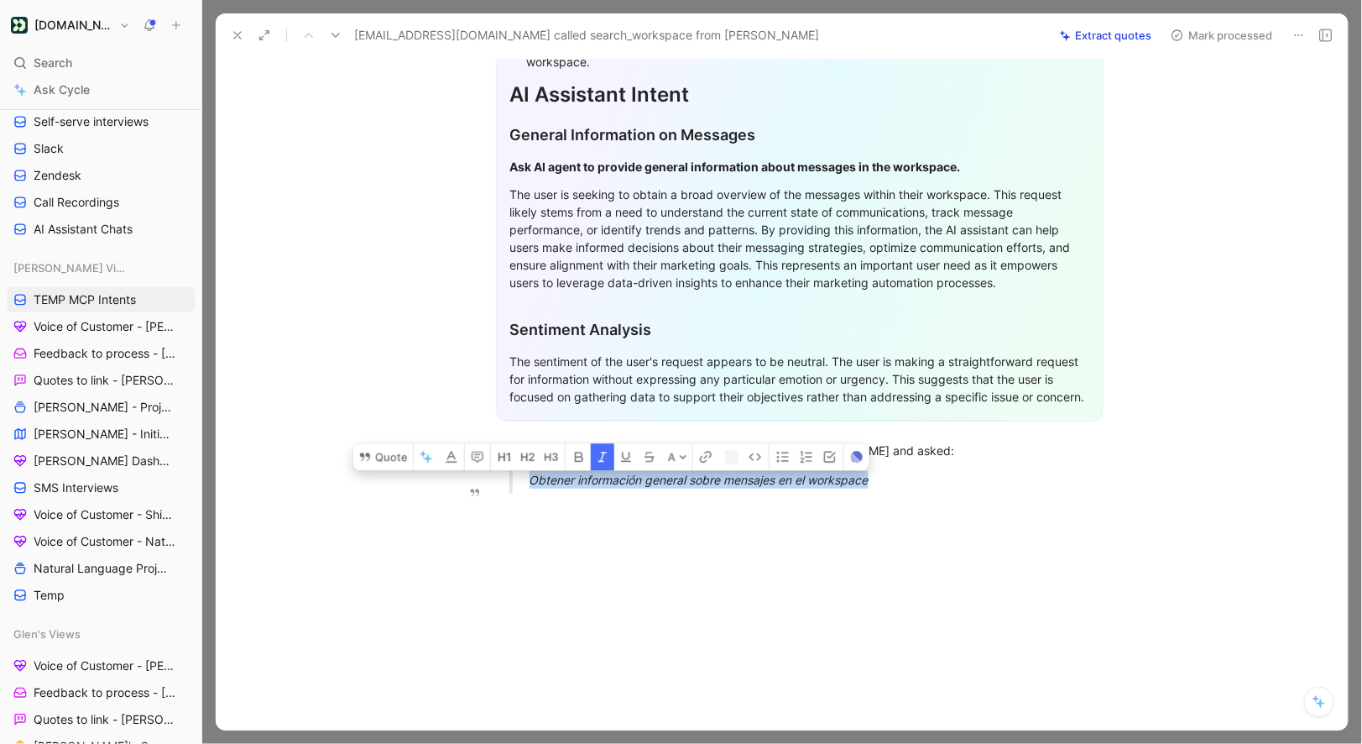
click at [607, 479] on em "Obtener información general sobre mensajes en el workspace" at bounding box center [699, 480] width 339 height 14
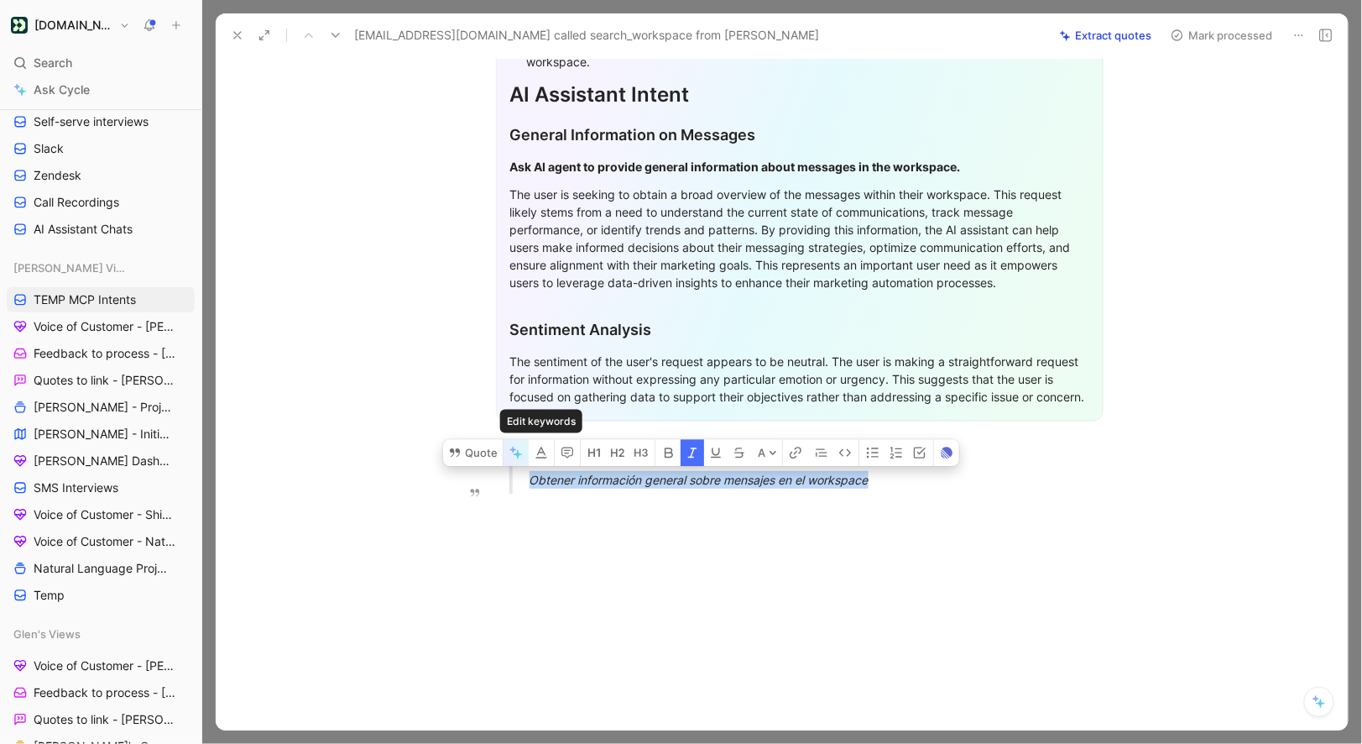
click at [517, 457] on icon "button" at bounding box center [518, 454] width 9 height 9
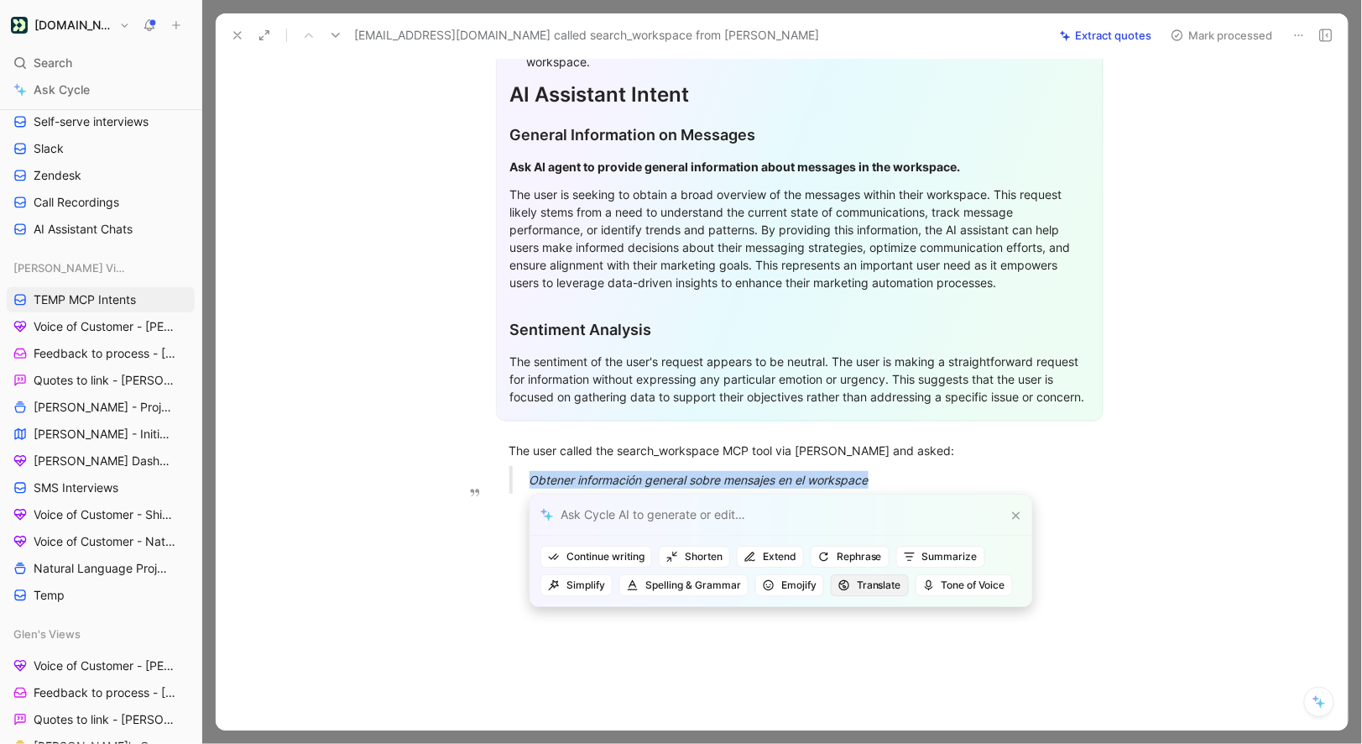
click at [847, 586] on \(Stroke\) "button" at bounding box center [844, 585] width 10 height 10
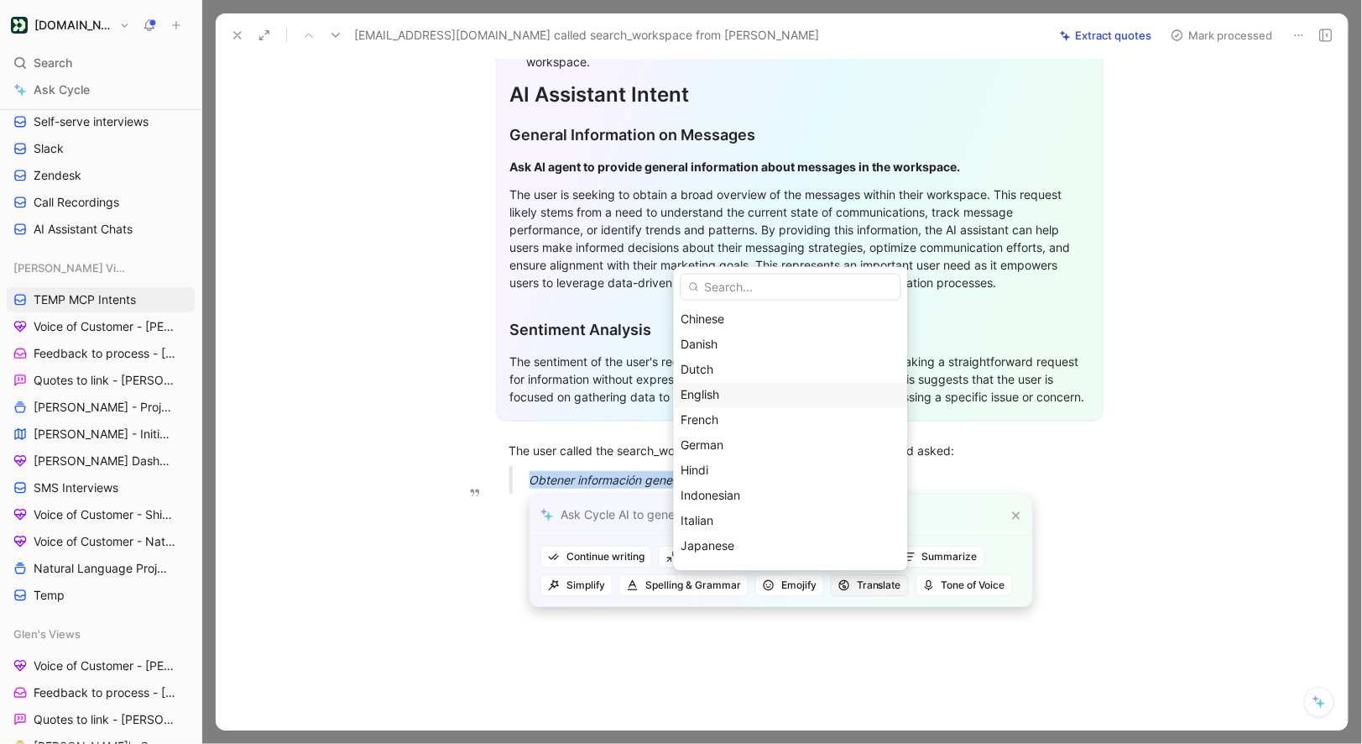
click at [720, 399] on span "English" at bounding box center [701, 394] width 39 height 14
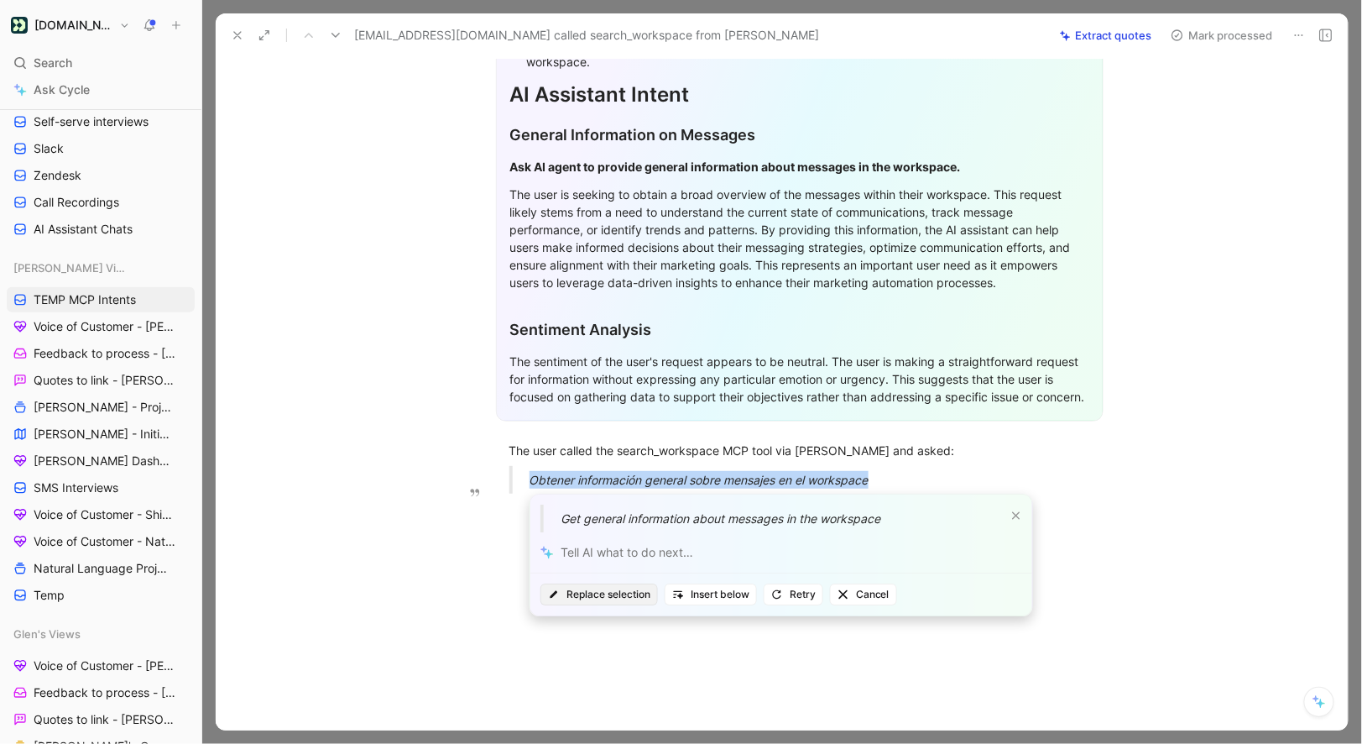
click at [617, 595] on span "Replace selection" at bounding box center [599, 594] width 102 height 17
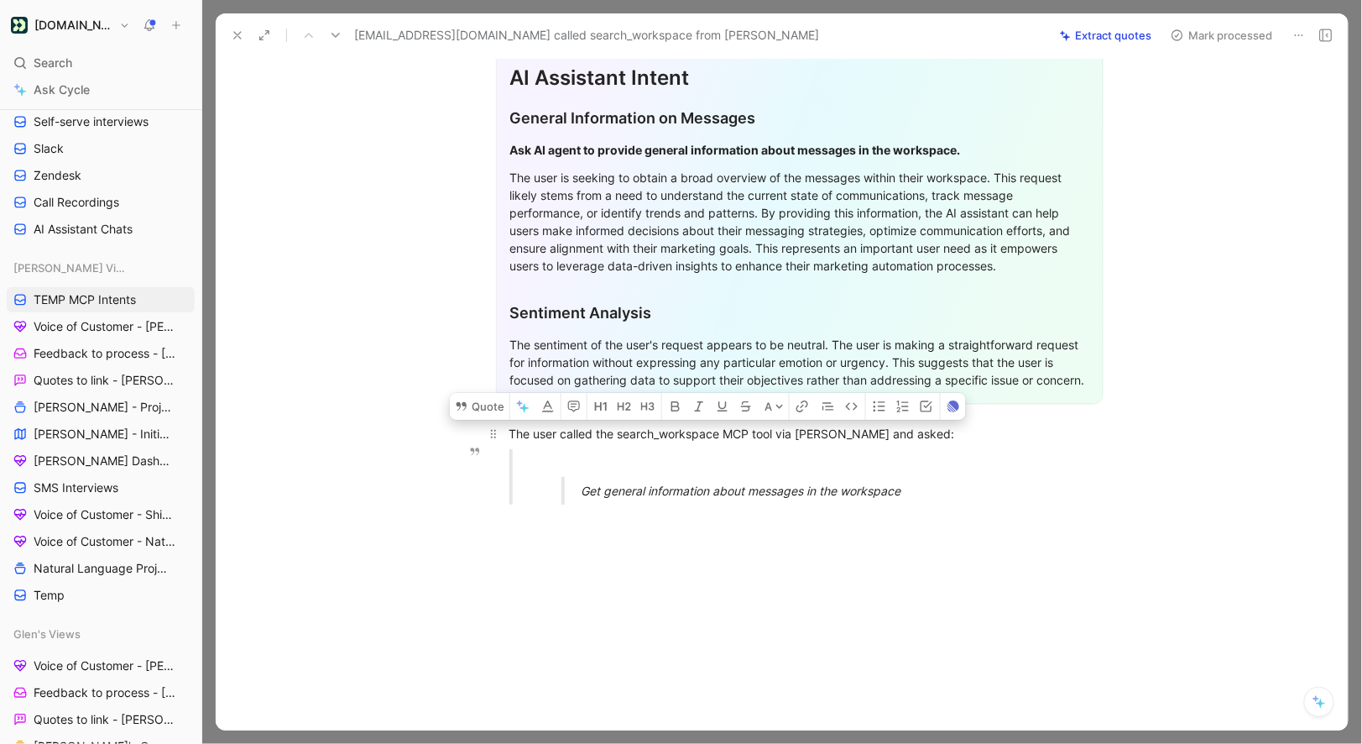
drag, startPoint x: 912, startPoint y: 510, endPoint x: 505, endPoint y: 455, distance: 410.7
click at [505, 455] on div "General Feedback Prompt After analyzing the feedback content, here is the extra…" at bounding box center [799, 190] width 1097 height 656
click at [489, 420] on button "Quote" at bounding box center [480, 406] width 60 height 27
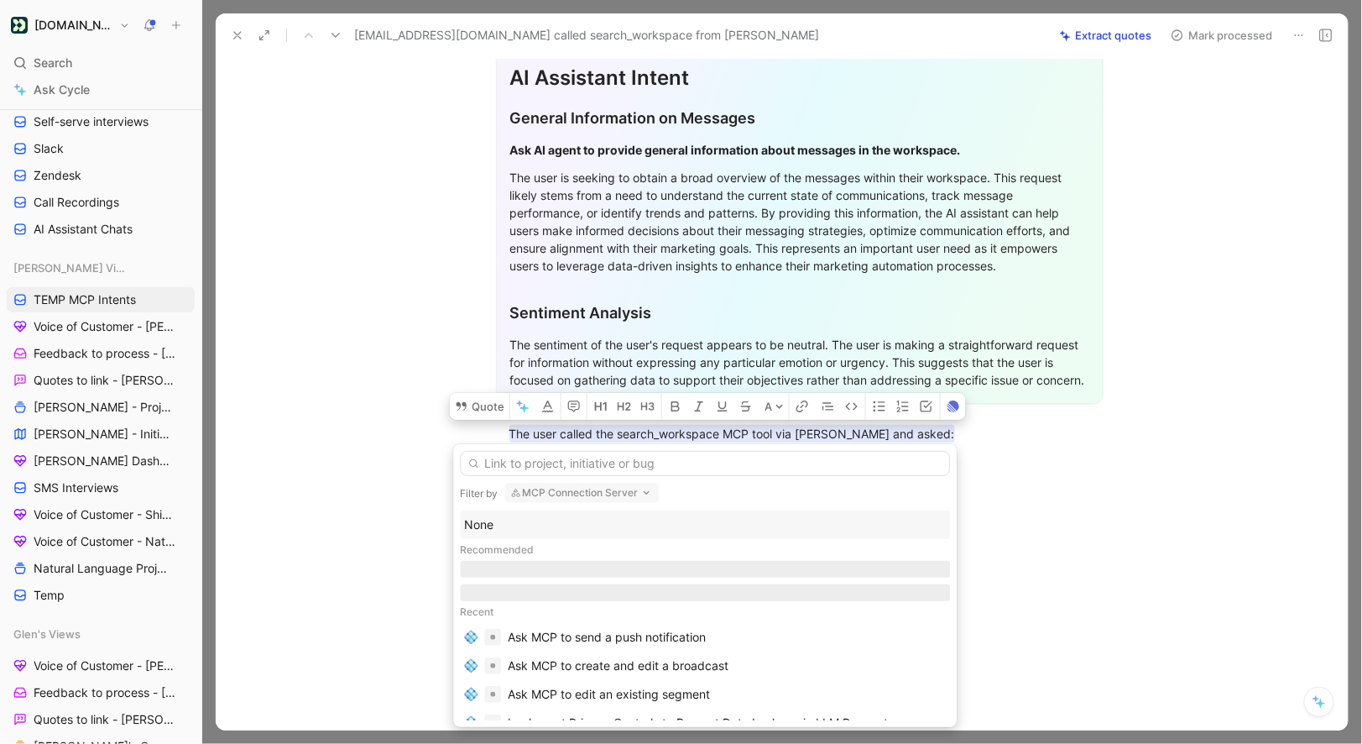
click at [501, 525] on div "None" at bounding box center [705, 525] width 482 height 20
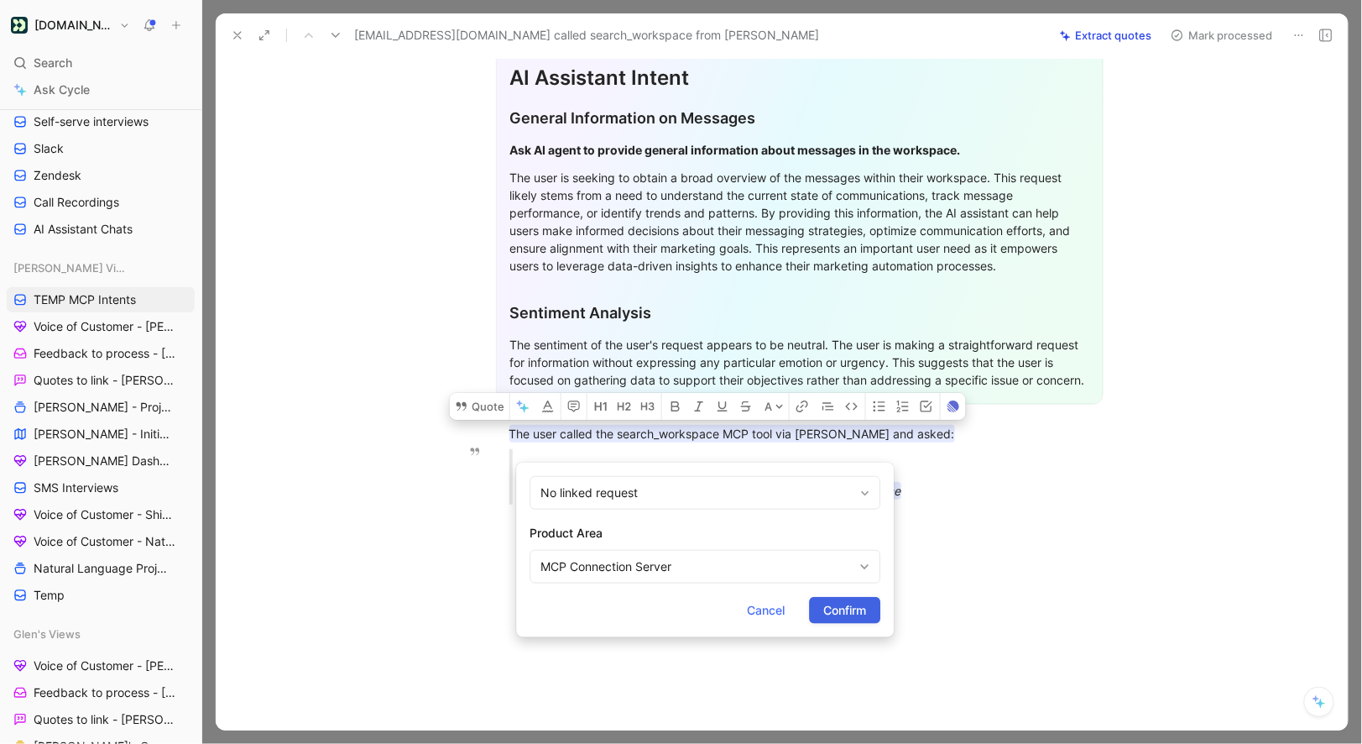
click at [856, 621] on button "Confirm" at bounding box center [844, 610] width 71 height 27
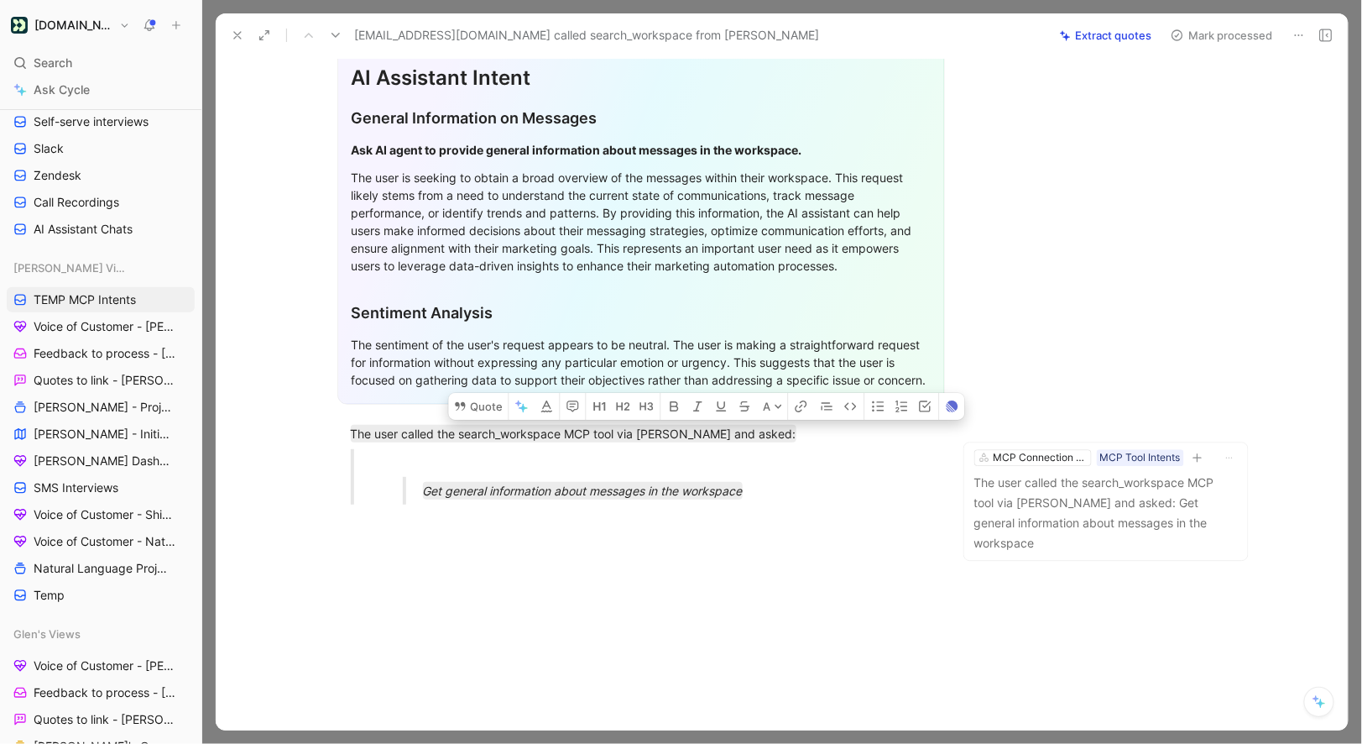
click at [1194, 38] on button "Mark processed" at bounding box center [1222, 36] width 118 height 24
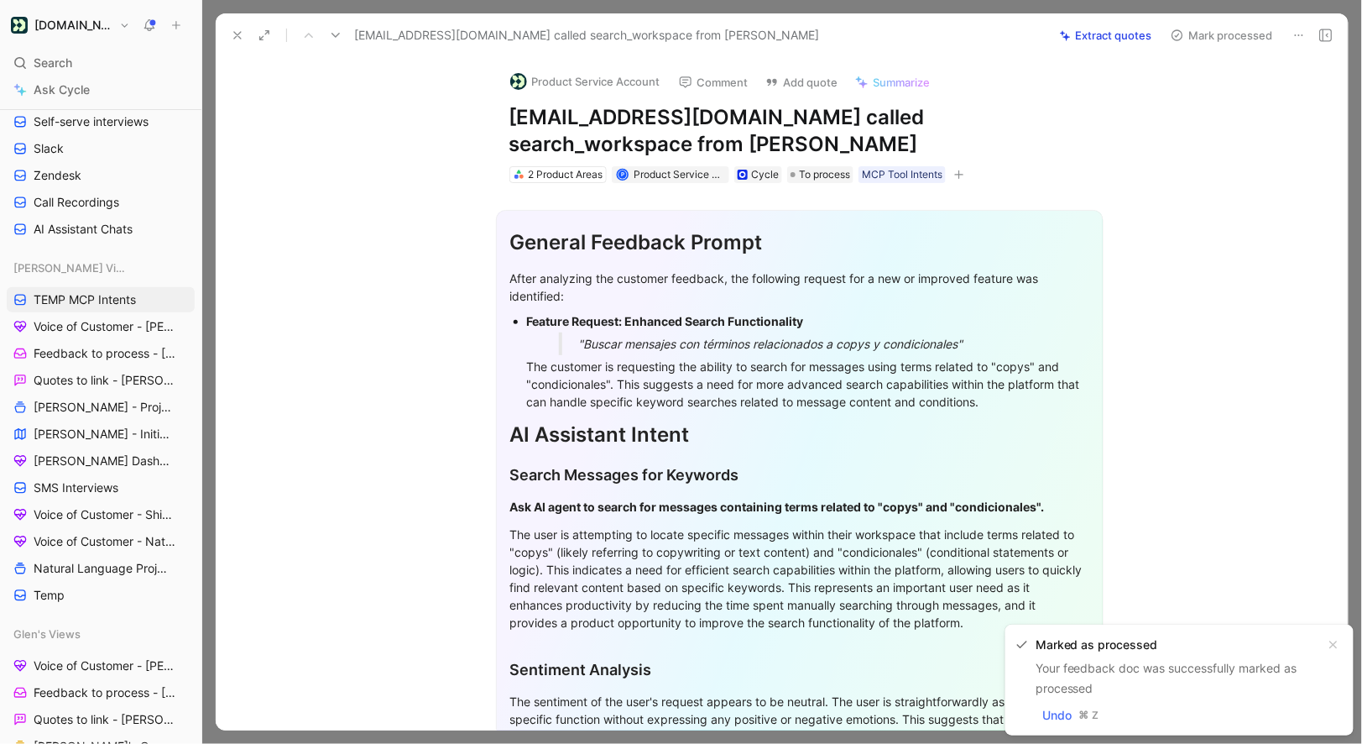
click at [231, 37] on icon at bounding box center [237, 35] width 13 height 13
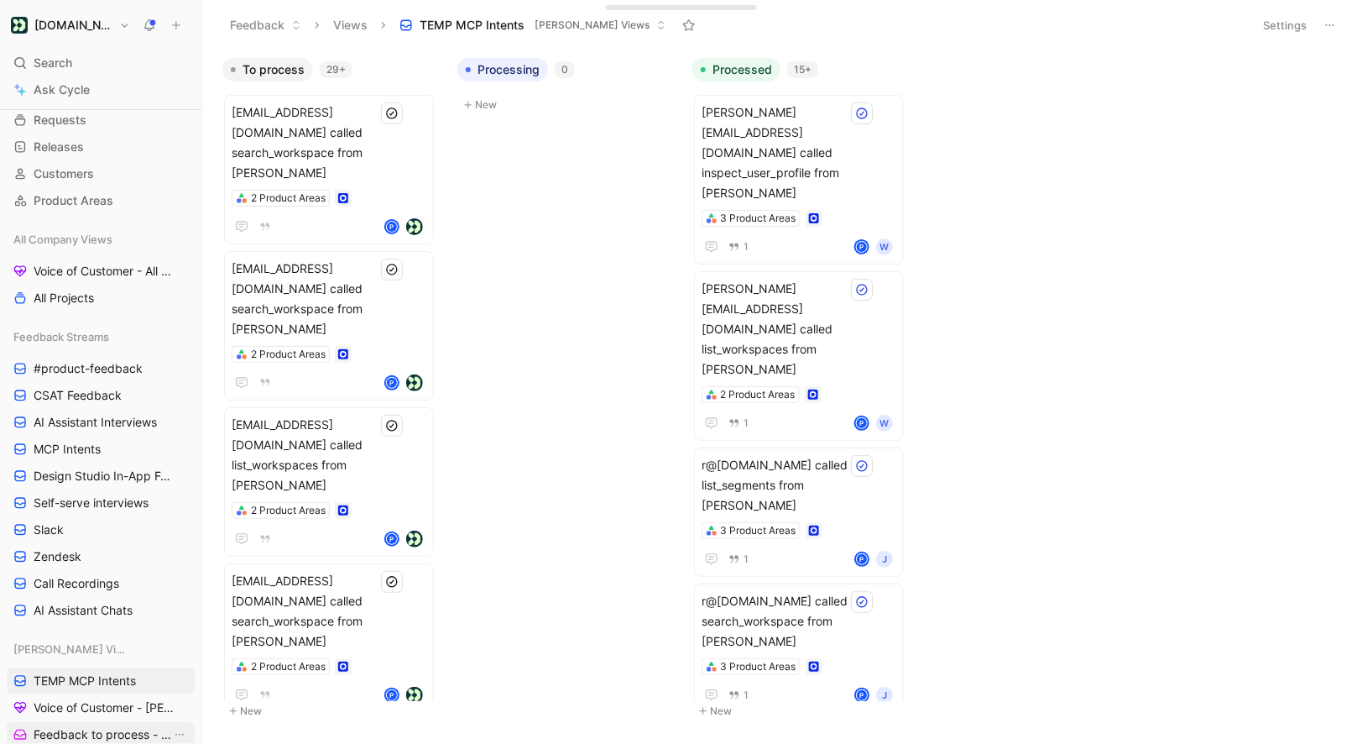
scroll to position [118, 0]
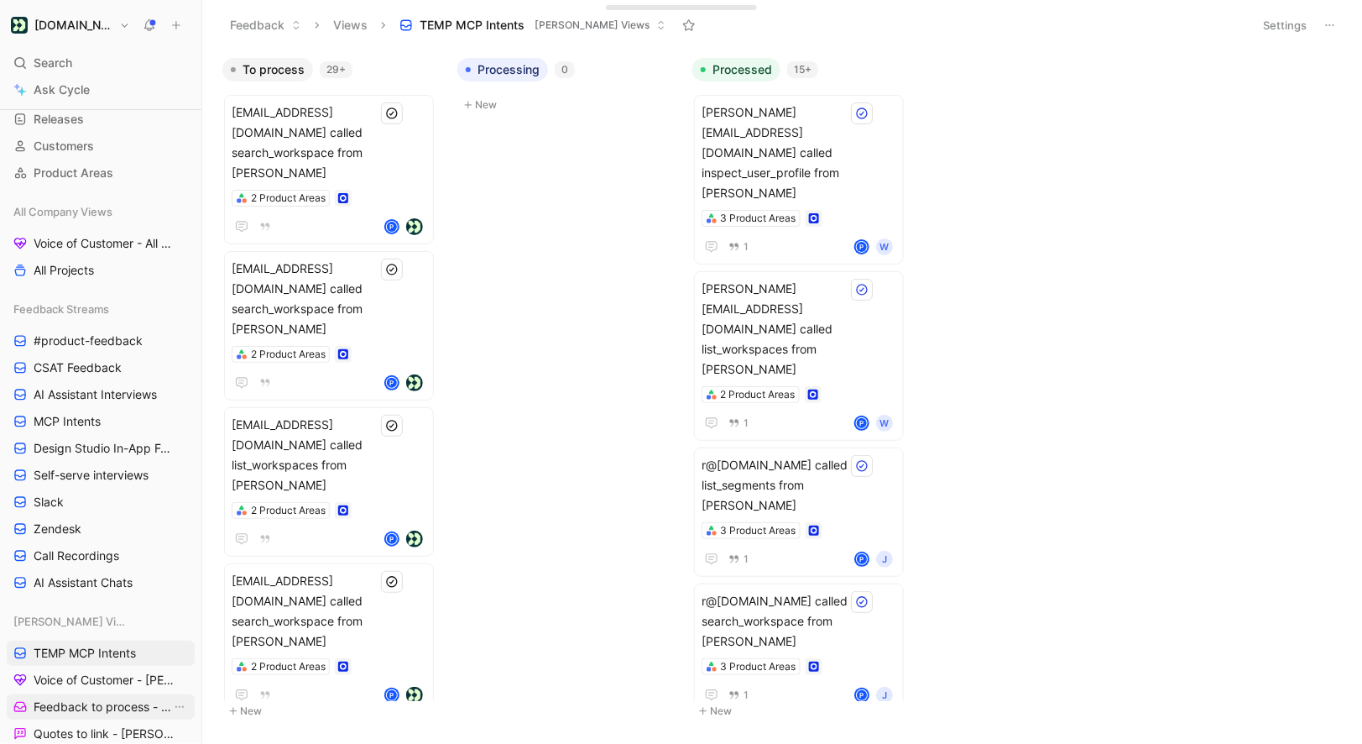
click at [87, 363] on span "CSAT Feedback" at bounding box center [78, 367] width 88 height 17
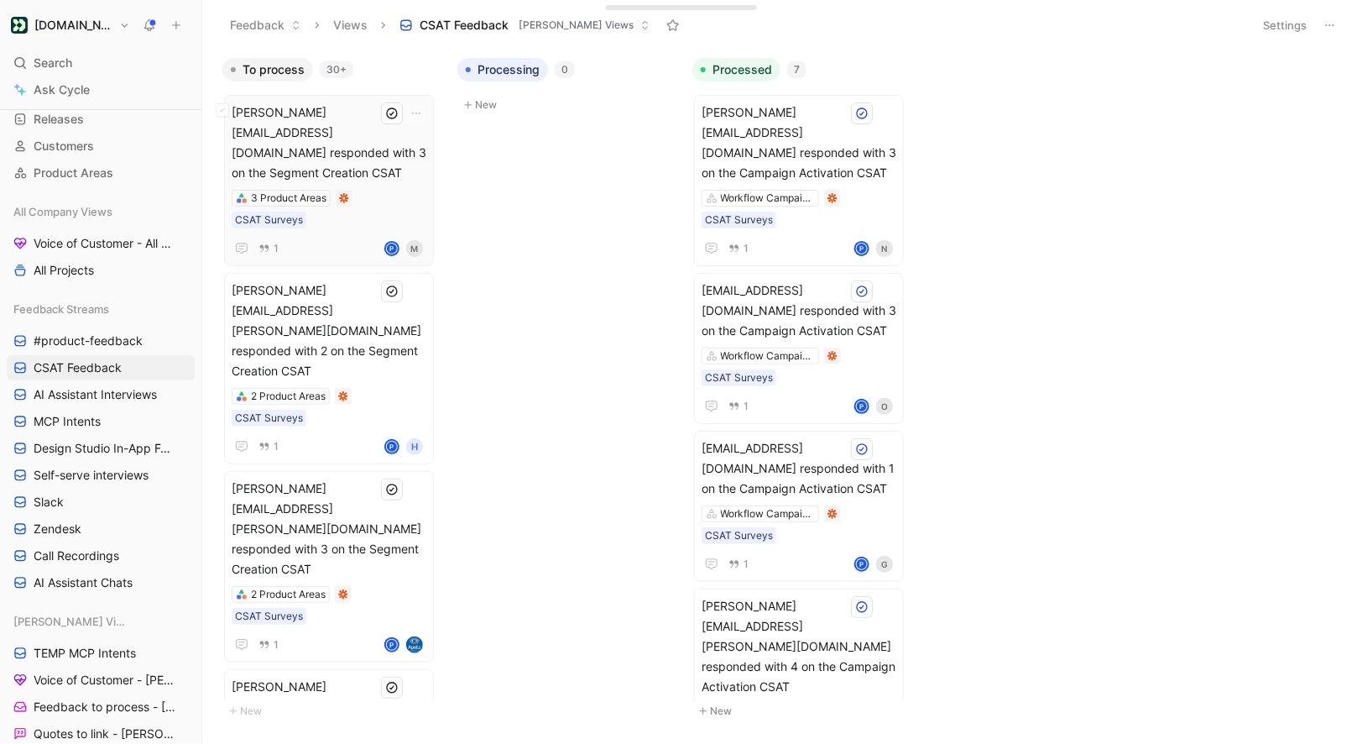
click at [337, 118] on span "[PERSON_NAME][EMAIL_ADDRESS][DOMAIN_NAME] responded with 3 on the Segment Creat…" at bounding box center [329, 142] width 195 height 81
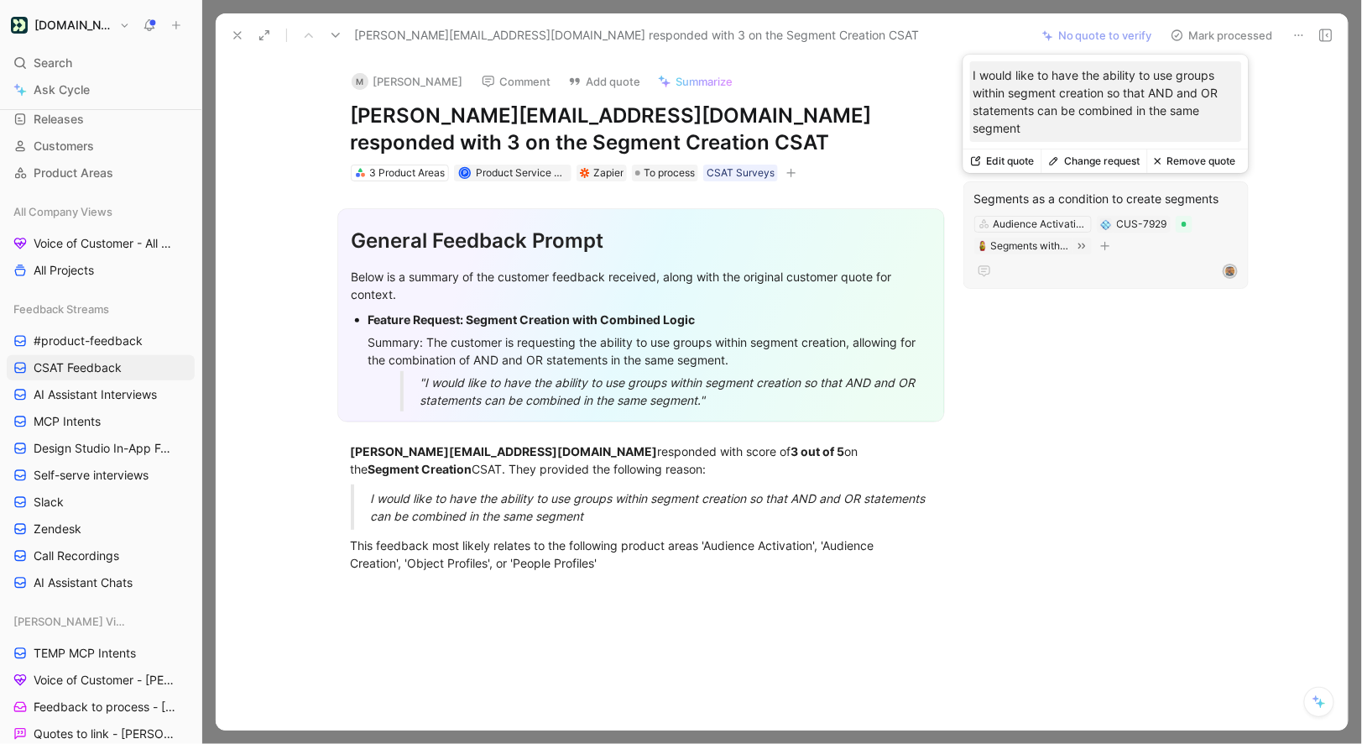
click at [1178, 165] on button "Remove quote" at bounding box center [1195, 161] width 96 height 24
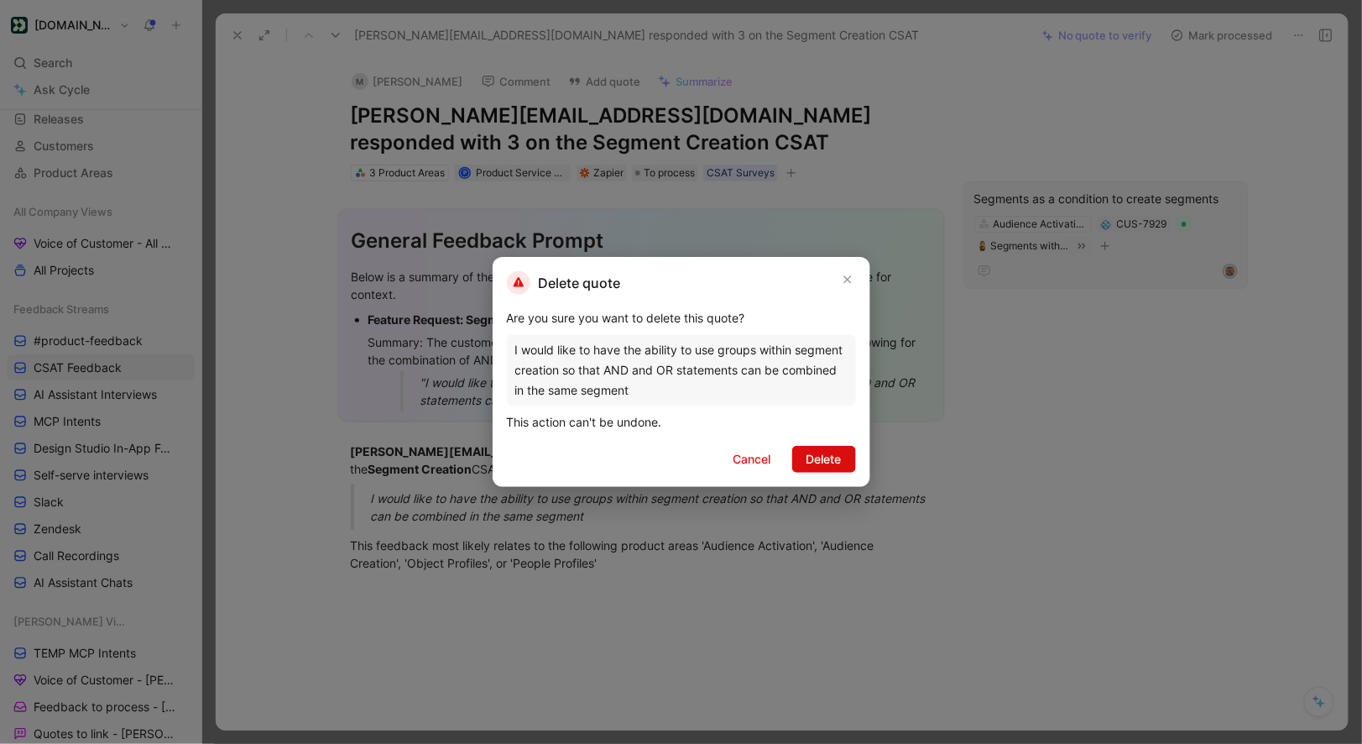
click at [823, 461] on span "Delete" at bounding box center [824, 459] width 35 height 20
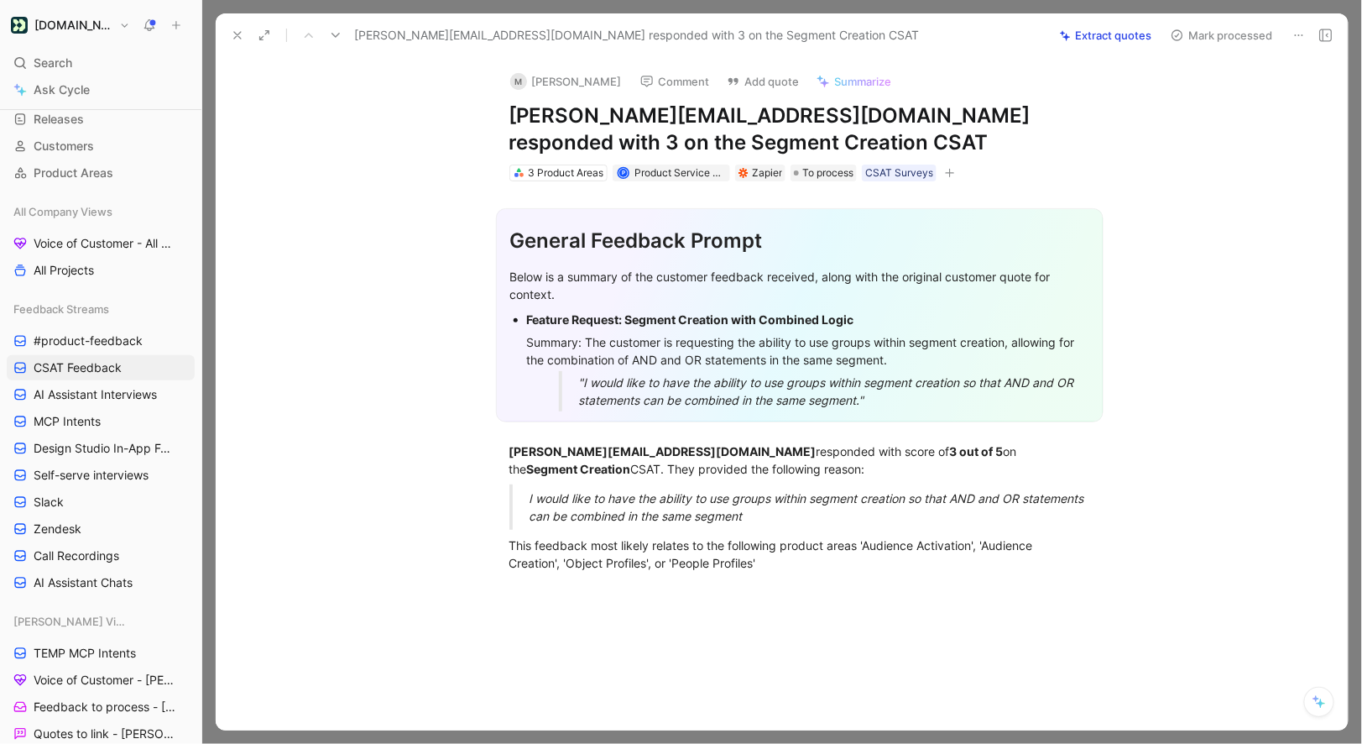
click at [1131, 25] on button "Extract quotes" at bounding box center [1106, 36] width 107 height 24
click at [337, 38] on icon at bounding box center [335, 35] width 13 height 13
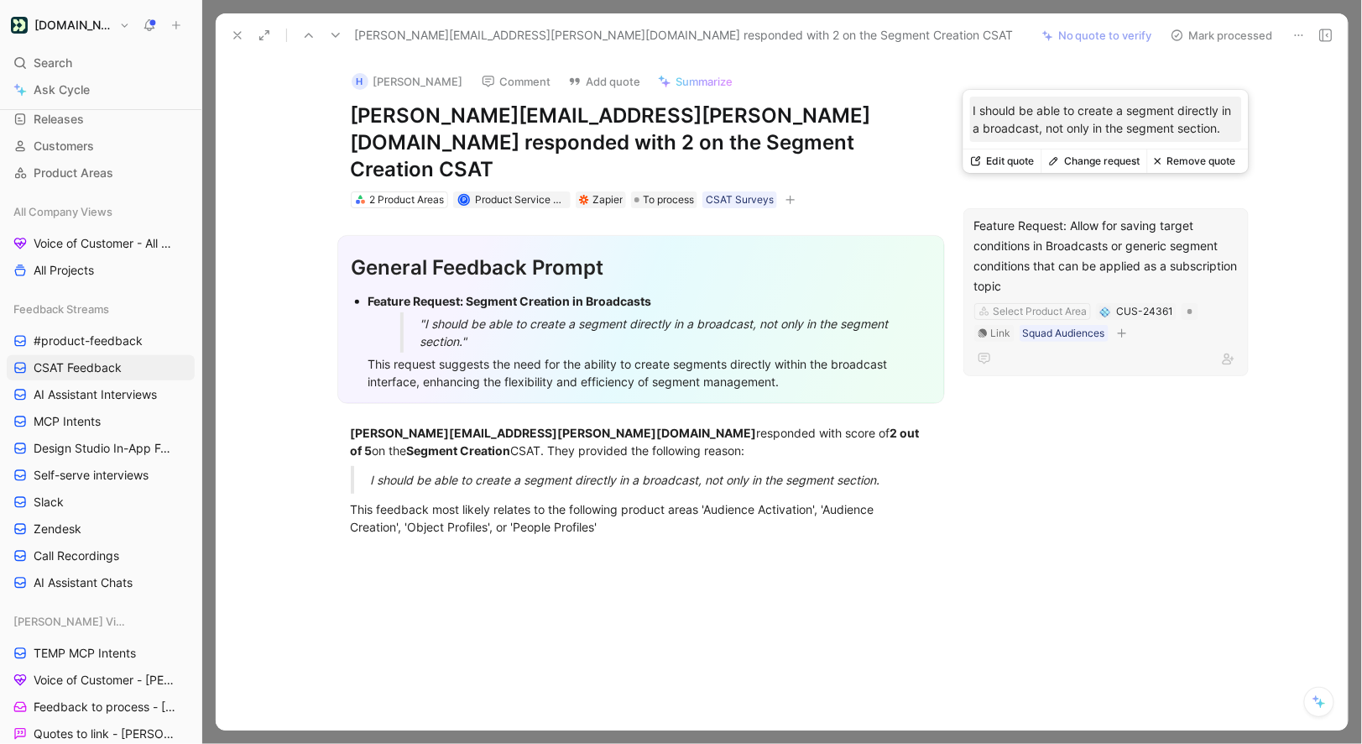
click at [1180, 159] on button "Remove quote" at bounding box center [1195, 161] width 96 height 24
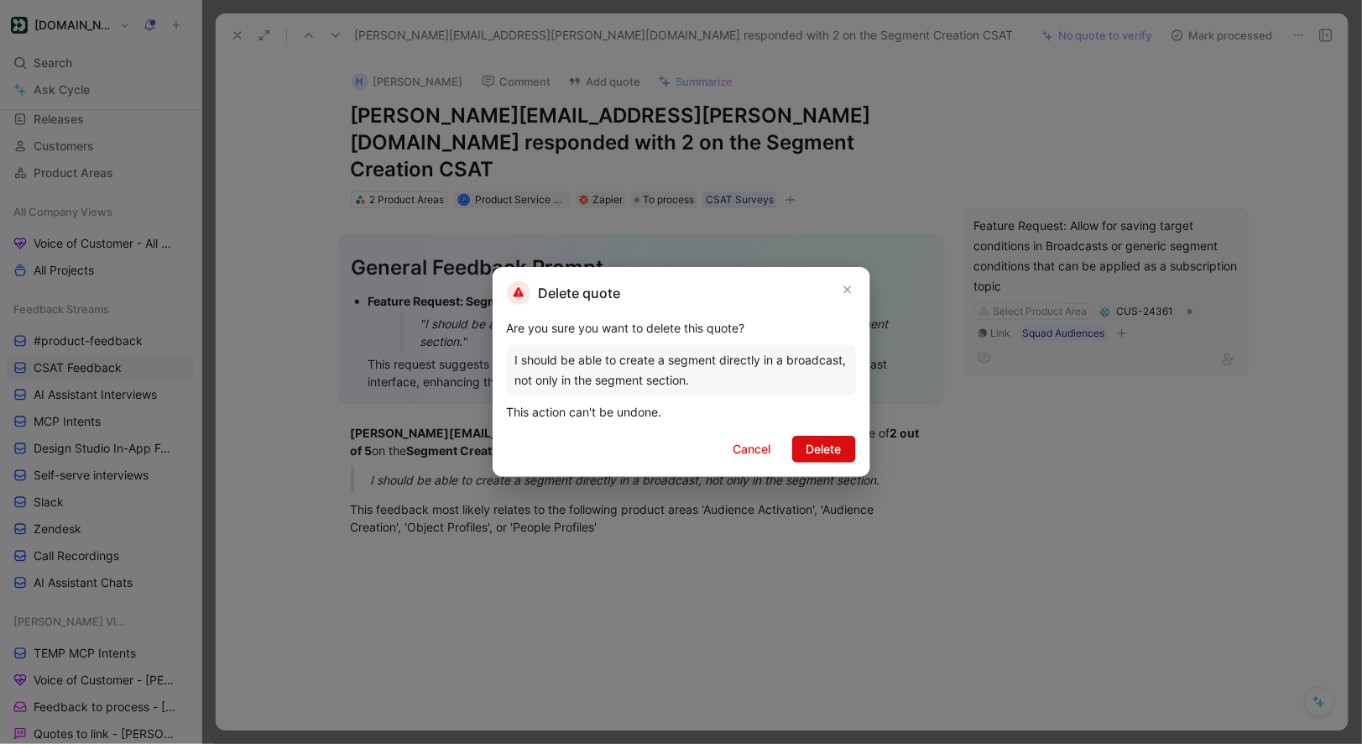
click at [843, 453] on button "Delete" at bounding box center [824, 449] width 64 height 27
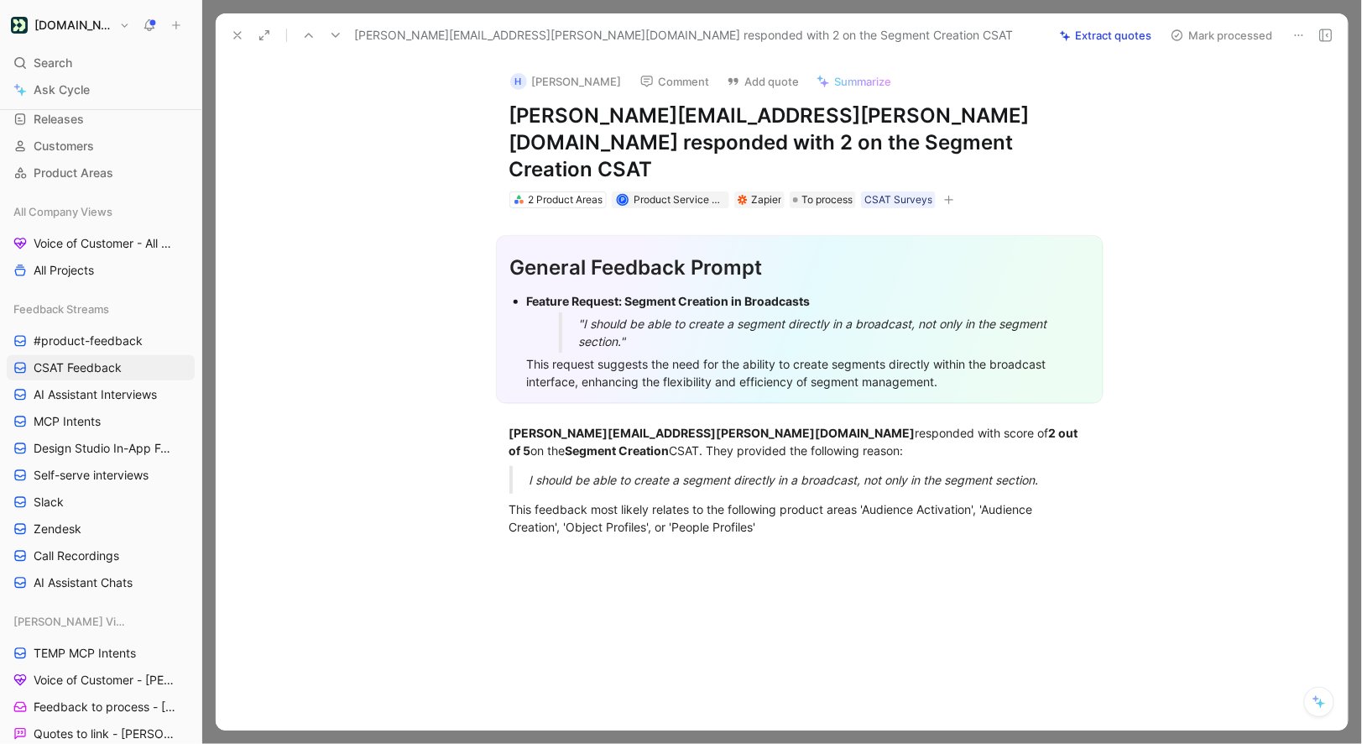
click at [1094, 43] on button "Extract quotes" at bounding box center [1106, 36] width 107 height 24
click at [311, 37] on use at bounding box center [309, 35] width 8 height 5
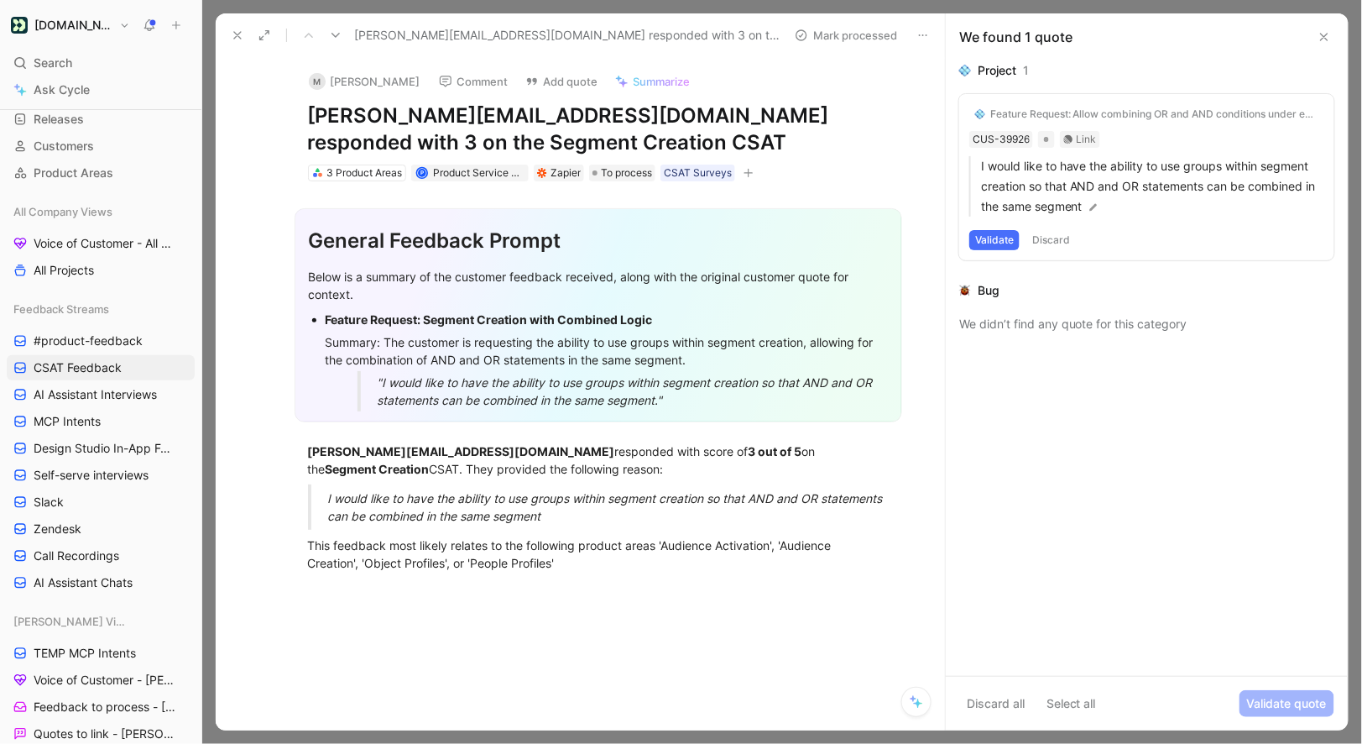
click at [1060, 326] on div "We didn’t find any quote for this category" at bounding box center [1146, 324] width 375 height 20
click at [991, 290] on div "Bug" at bounding box center [989, 290] width 22 height 20
click at [1028, 318] on div "We didn’t find any quote for this category" at bounding box center [1146, 324] width 375 height 20
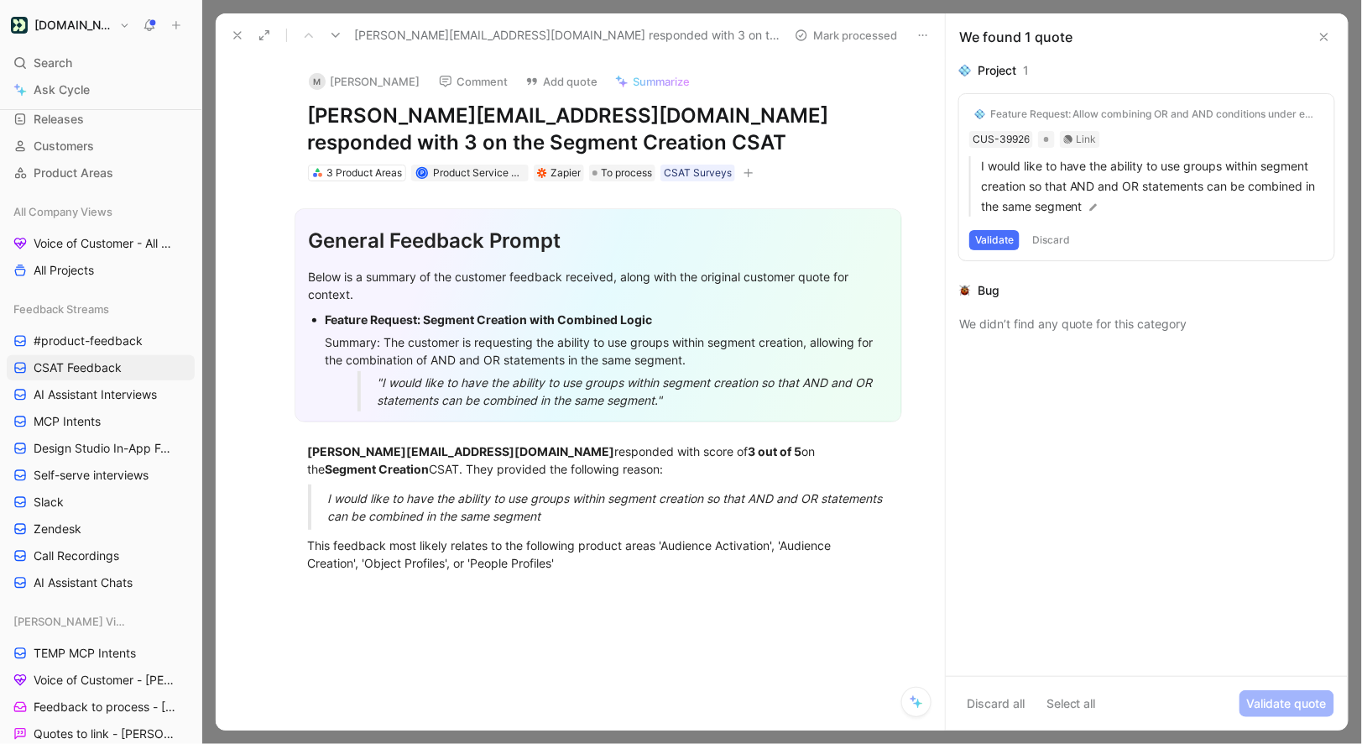
click at [1028, 318] on div "We didn’t find any quote for this category" at bounding box center [1146, 324] width 375 height 20
drag, startPoint x: 956, startPoint y: 288, endPoint x: 1079, endPoint y: 293, distance: 122.7
click at [1079, 293] on div "Project 1 Feature Request: Allow combining OR and AND conditions under event da…" at bounding box center [1147, 367] width 402 height 615
click at [985, 291] on div "Bug" at bounding box center [989, 290] width 22 height 20
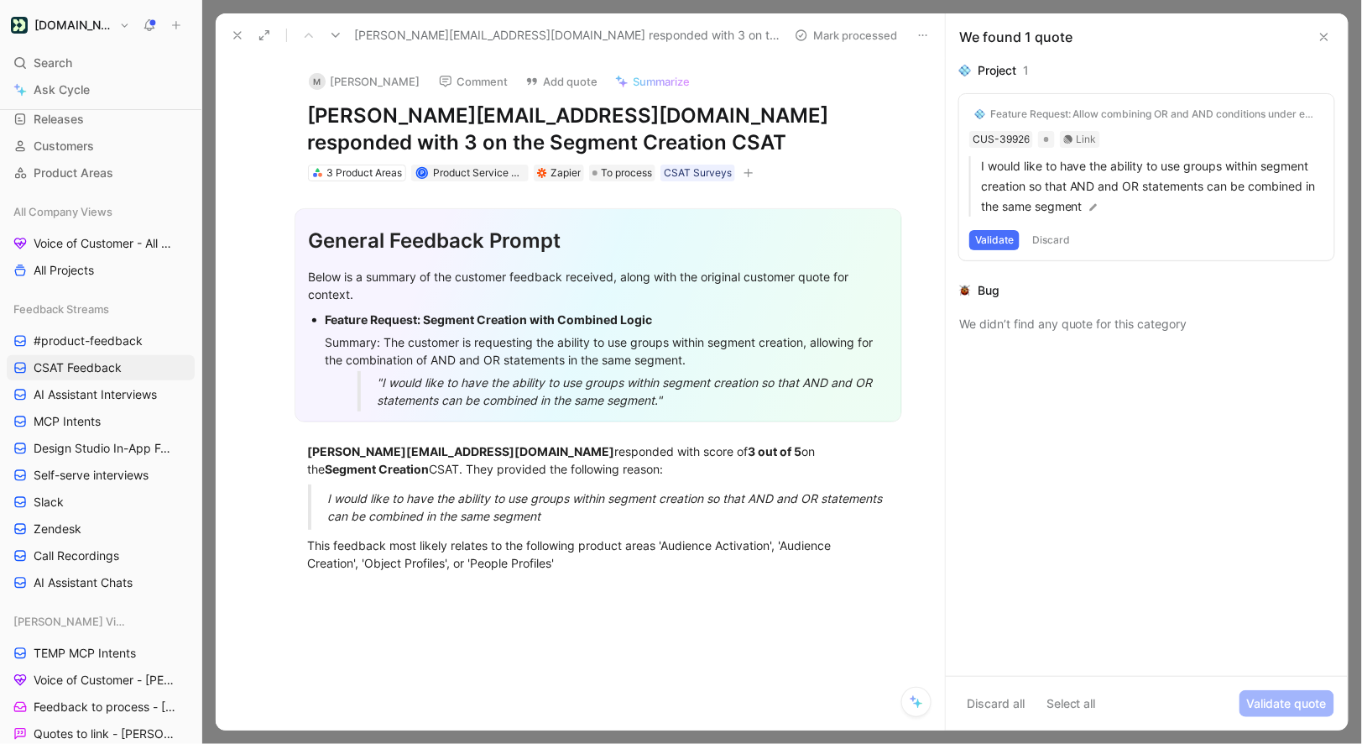
click at [979, 290] on div "Bug" at bounding box center [989, 290] width 22 height 20
click at [962, 291] on img at bounding box center [965, 291] width 12 height 12
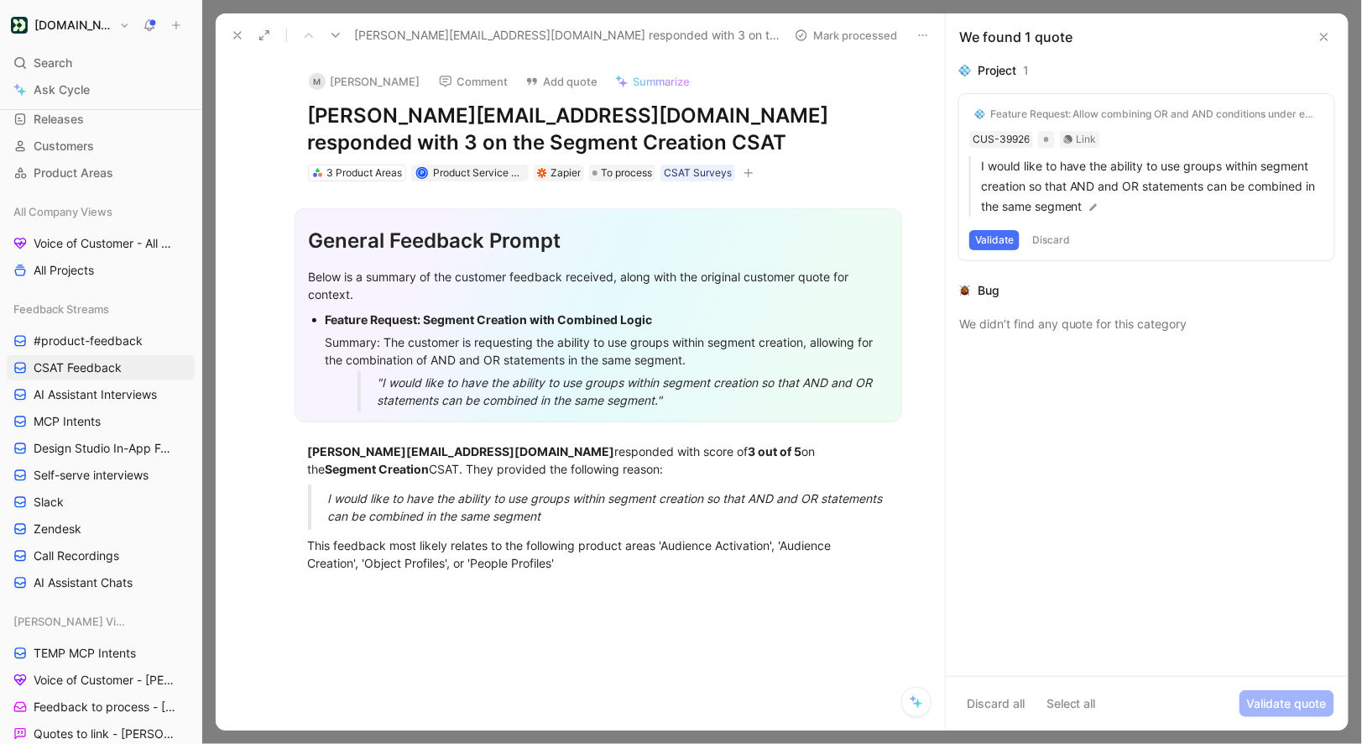
click at [986, 292] on div "Bug" at bounding box center [989, 290] width 22 height 20
click at [993, 74] on div "Project" at bounding box center [997, 70] width 39 height 20
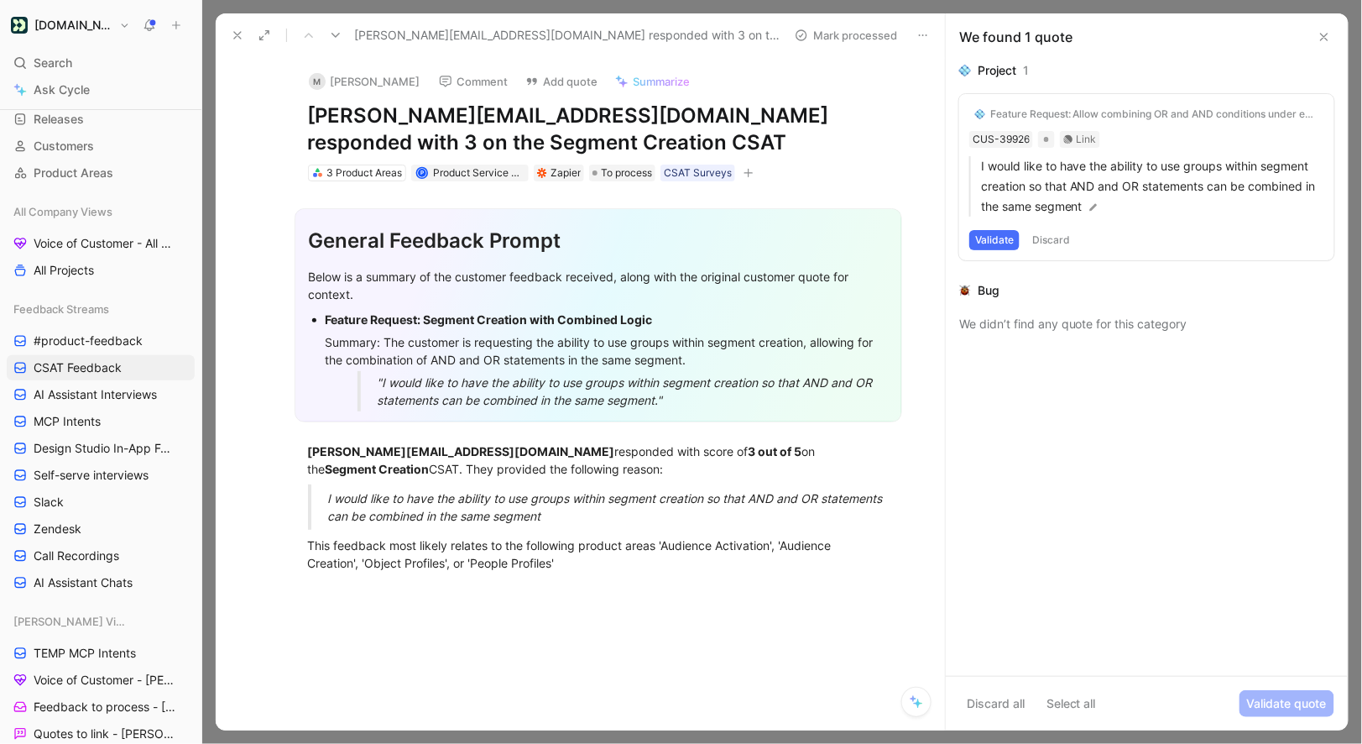
click at [993, 74] on div "Project" at bounding box center [997, 70] width 39 height 20
click at [1027, 71] on div "1" at bounding box center [1026, 70] width 6 height 20
click at [1000, 237] on button "Validate" at bounding box center [994, 240] width 50 height 20
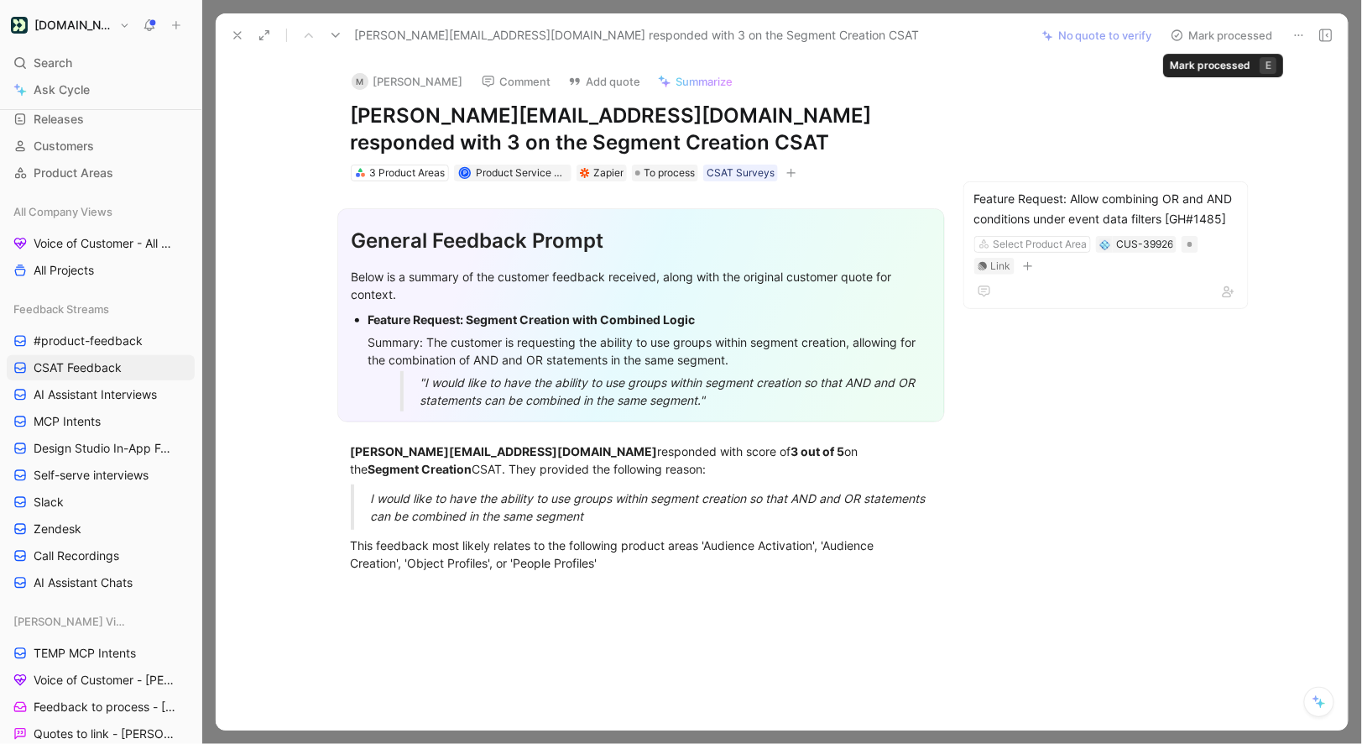
click at [1231, 34] on button "Mark processed" at bounding box center [1222, 36] width 118 height 24
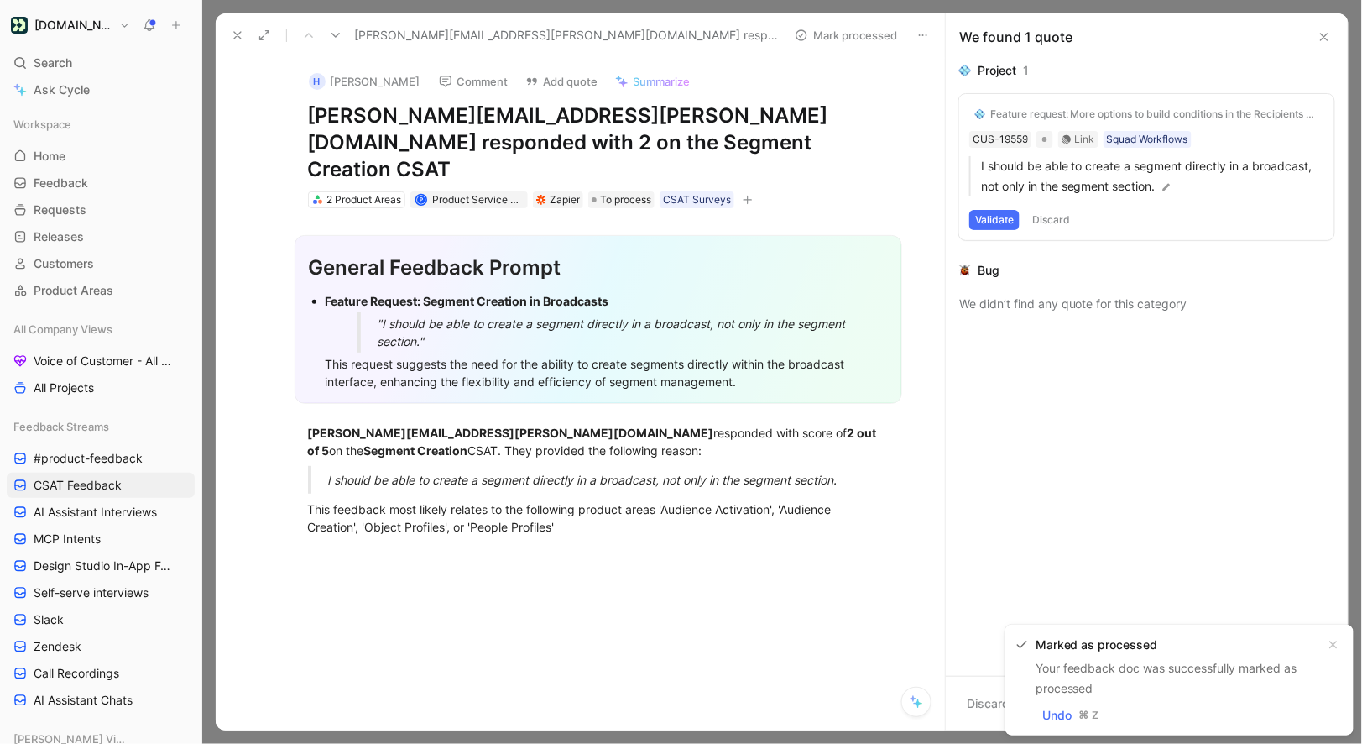
click at [67, 27] on h1 "[DOMAIN_NAME]" at bounding box center [73, 25] width 78 height 15
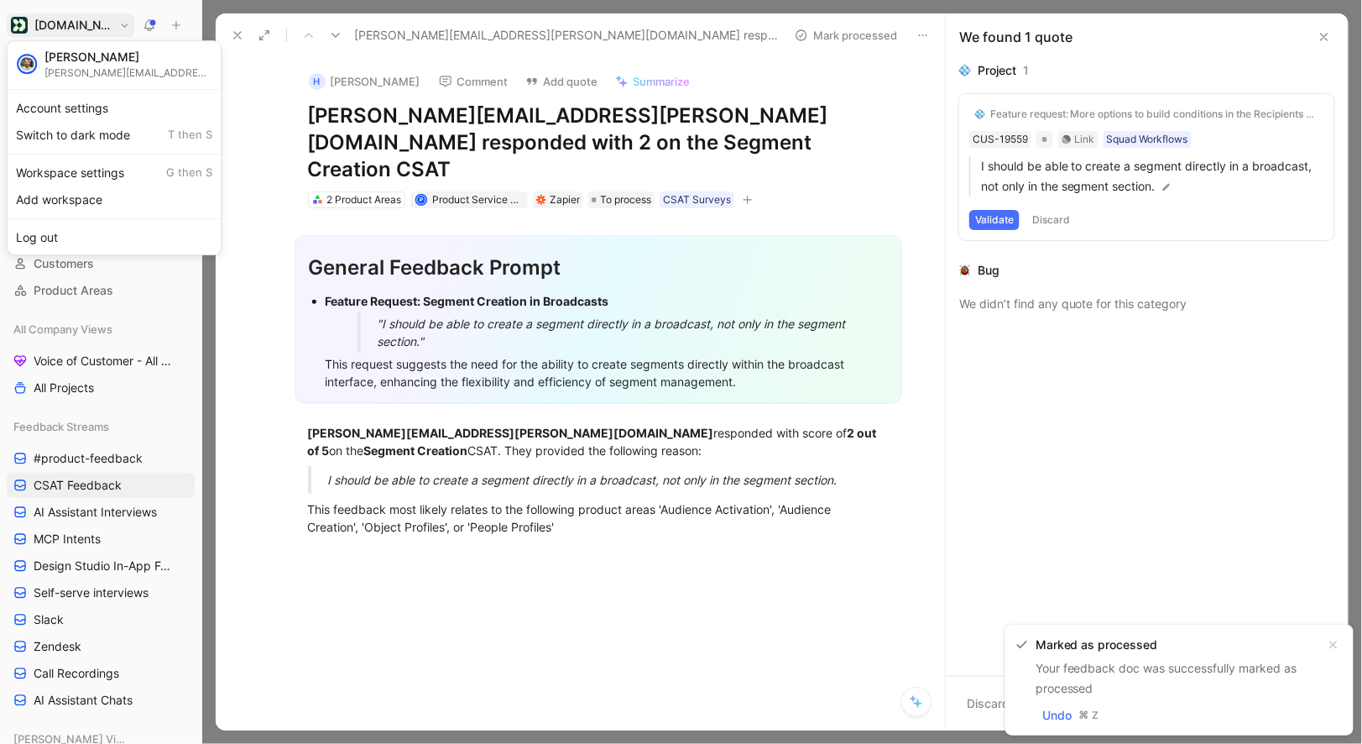
click at [69, 172] on div "Workspace settings G then S" at bounding box center [114, 172] width 206 height 27
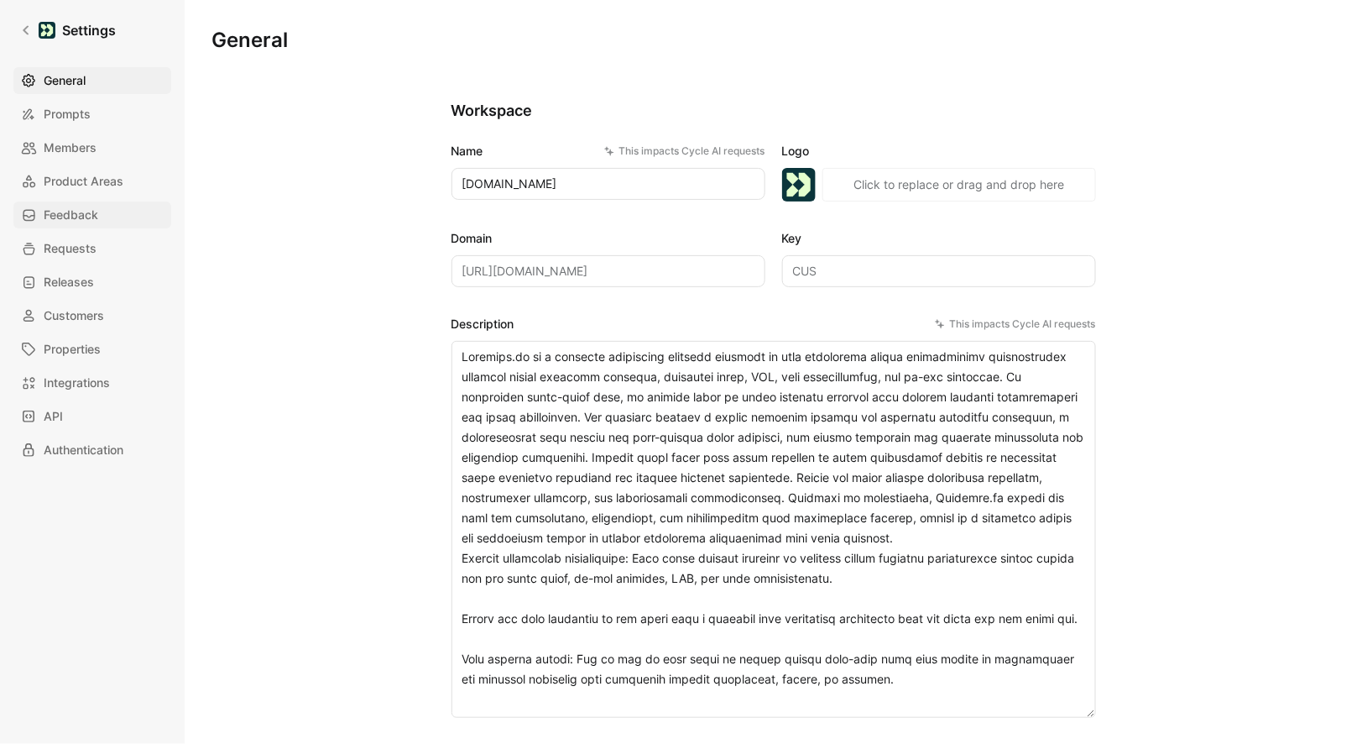
click at [92, 206] on span "Feedback" at bounding box center [71, 215] width 55 height 20
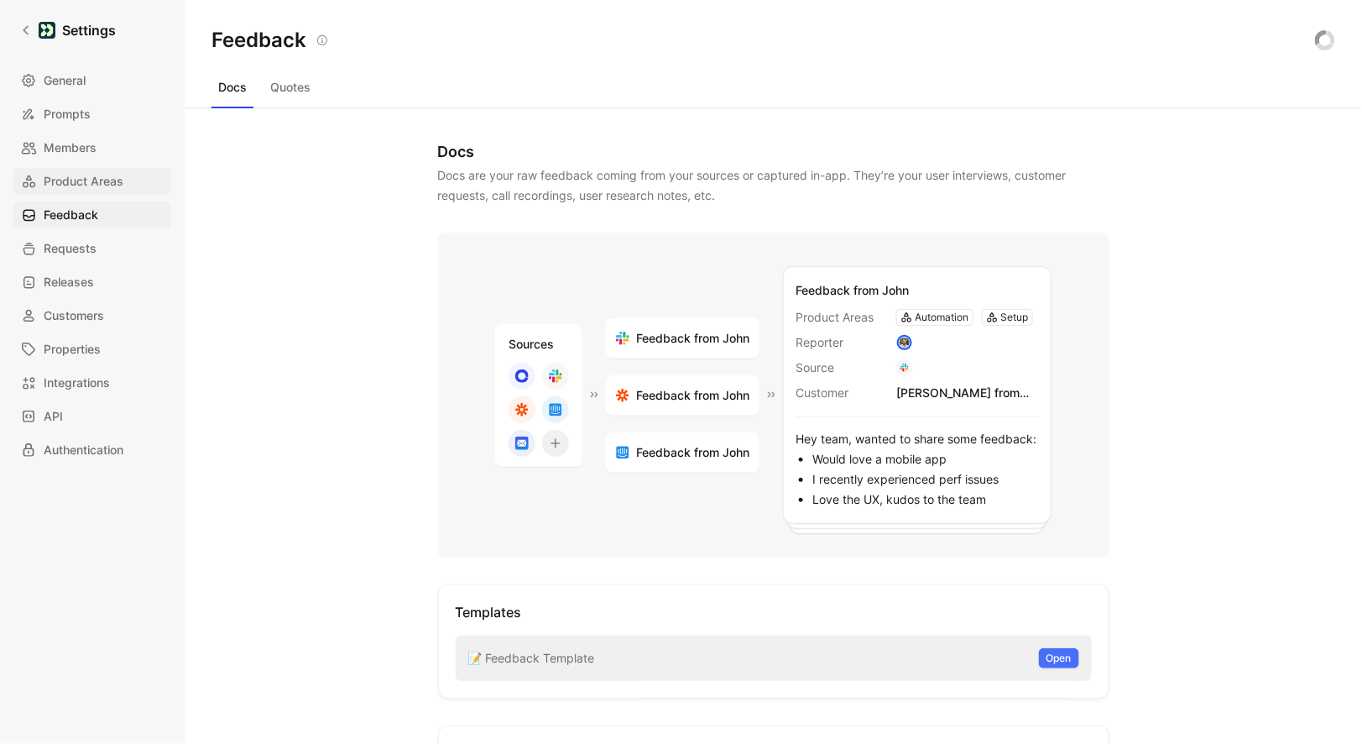
click at [103, 187] on span "Product Areas" at bounding box center [84, 181] width 80 height 20
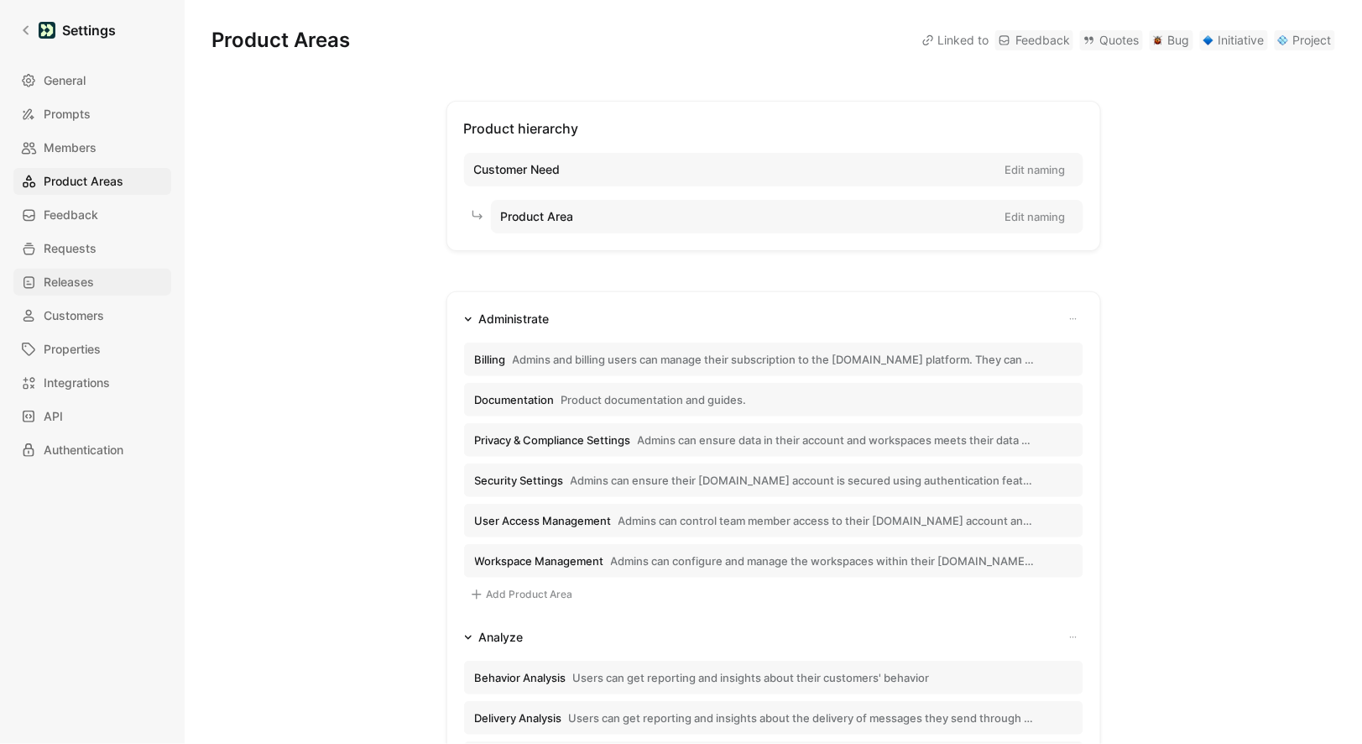
click at [73, 278] on span "Releases" at bounding box center [69, 282] width 50 height 20
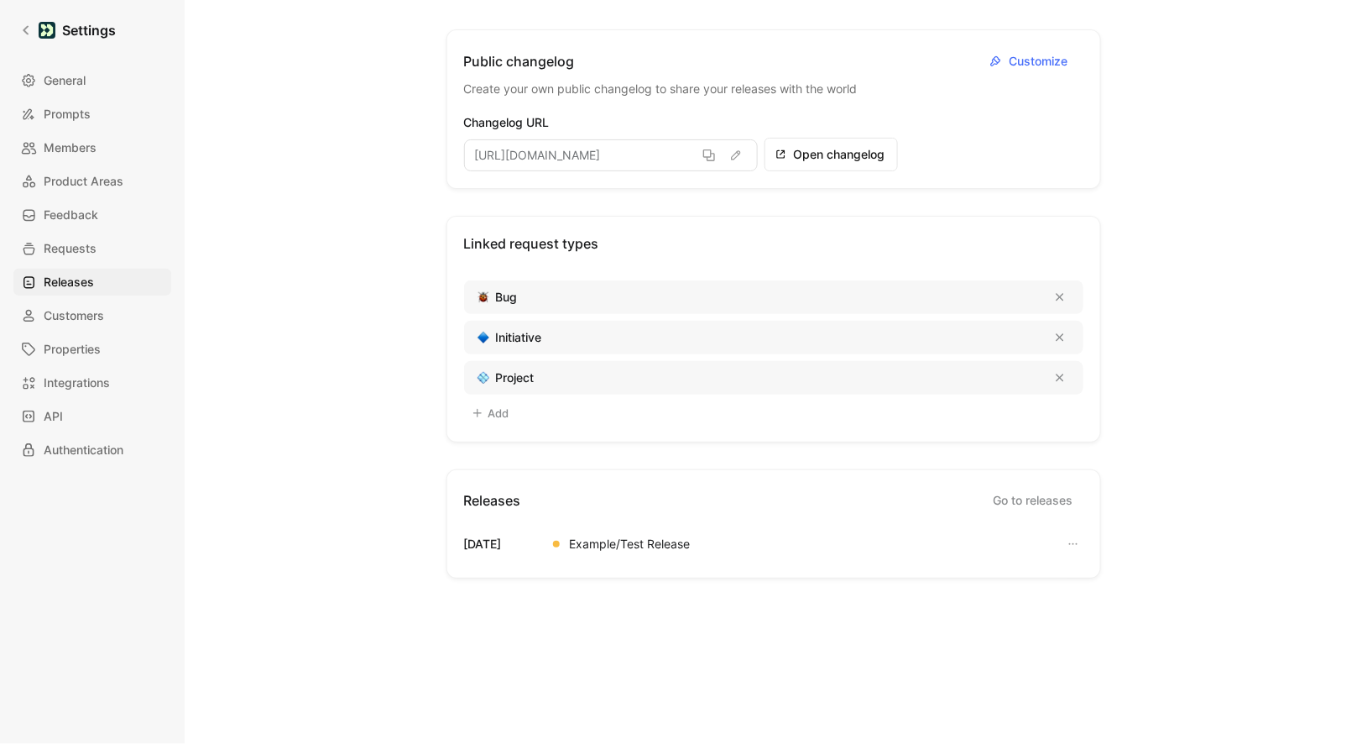
scroll to position [83, 0]
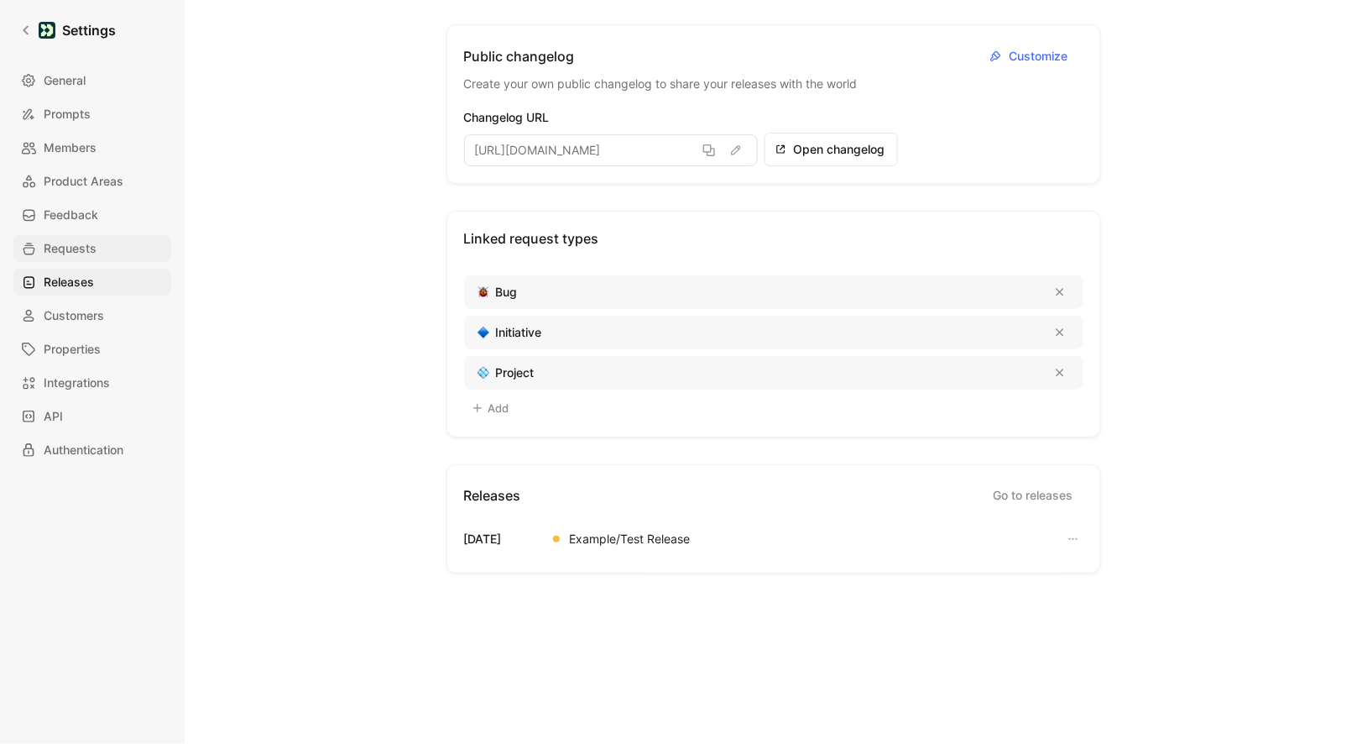
click at [104, 250] on link "Requests" at bounding box center [92, 248] width 158 height 27
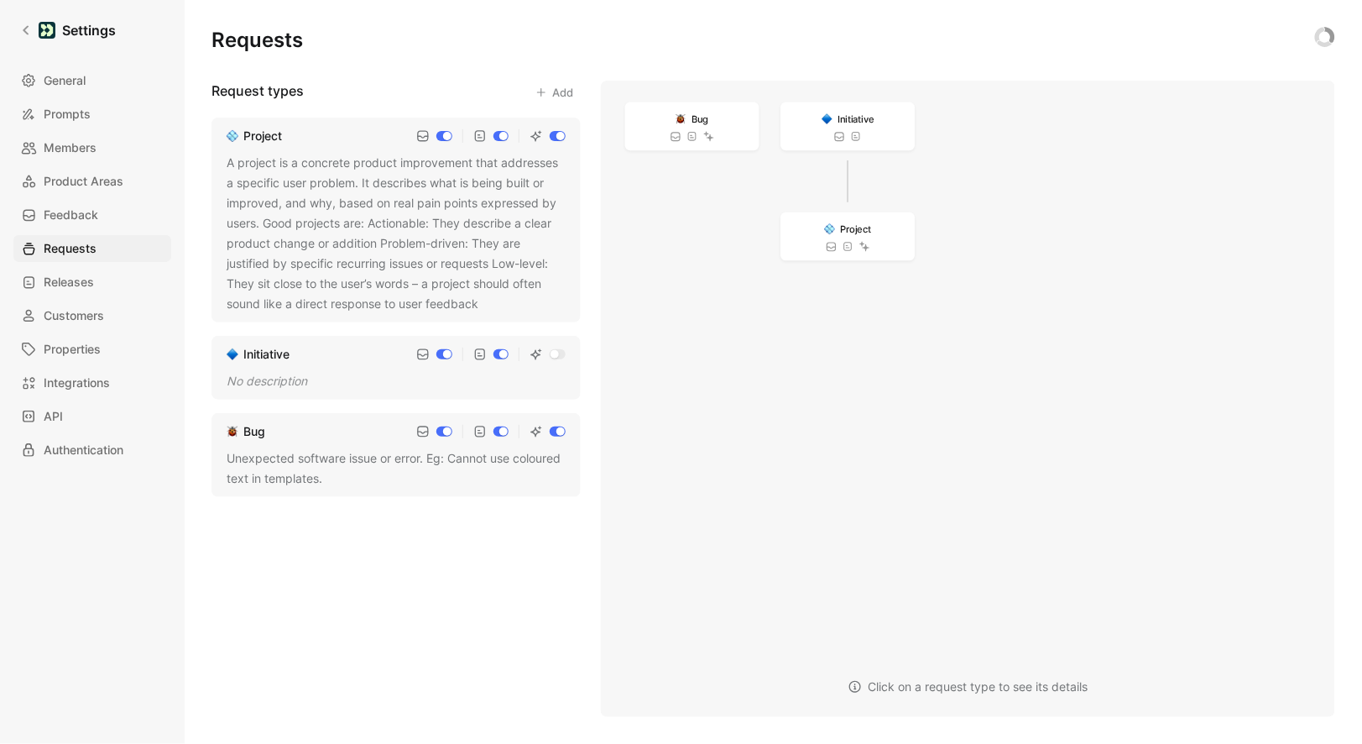
click at [547, 95] on button "Add" at bounding box center [554, 93] width 53 height 24
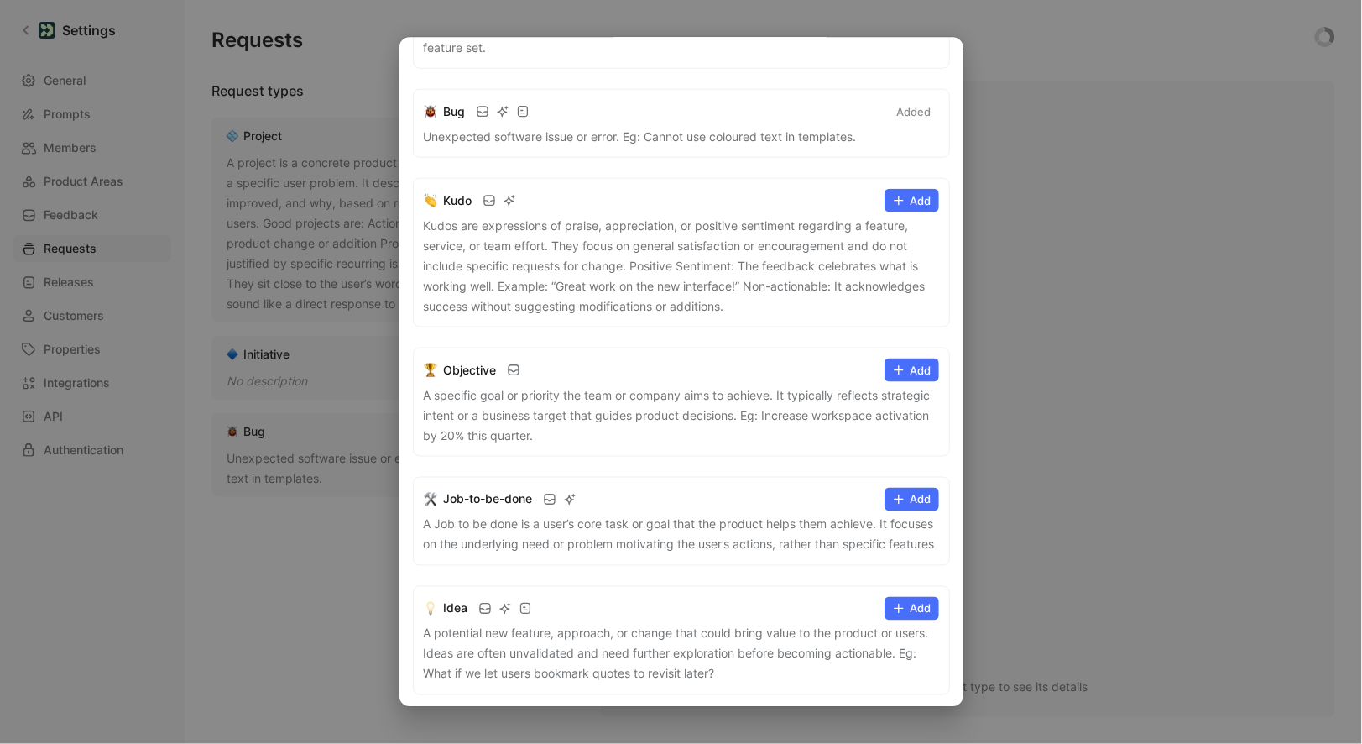
scroll to position [586, 0]
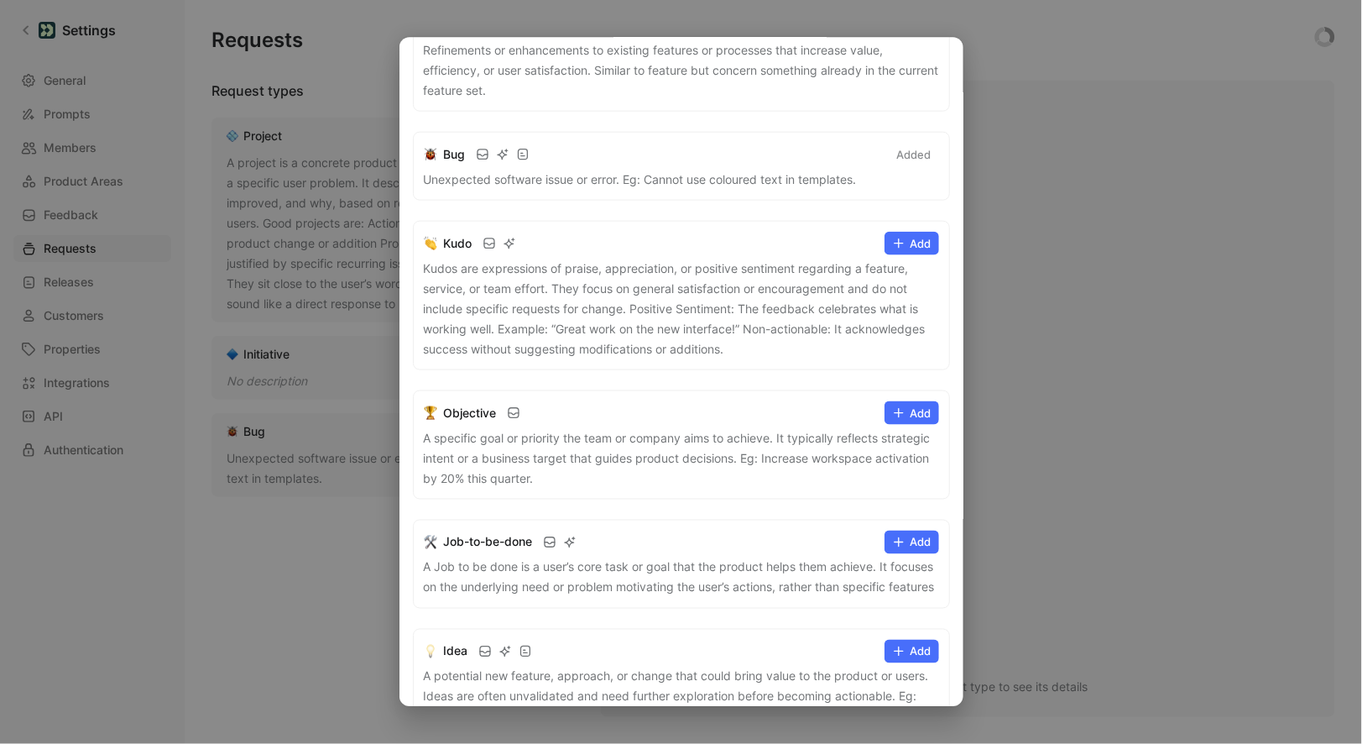
click at [909, 235] on button "Add" at bounding box center [912, 243] width 55 height 24
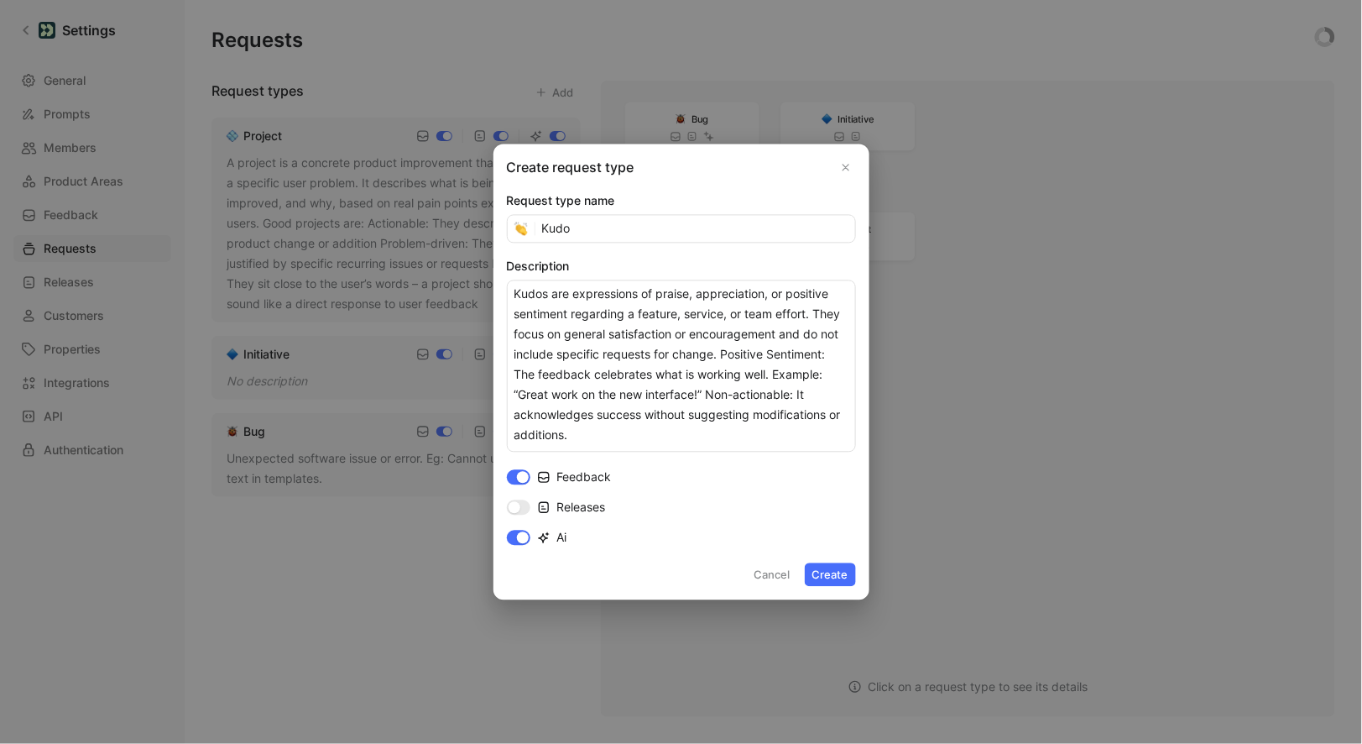
click at [829, 577] on button "Create" at bounding box center [830, 575] width 51 height 24
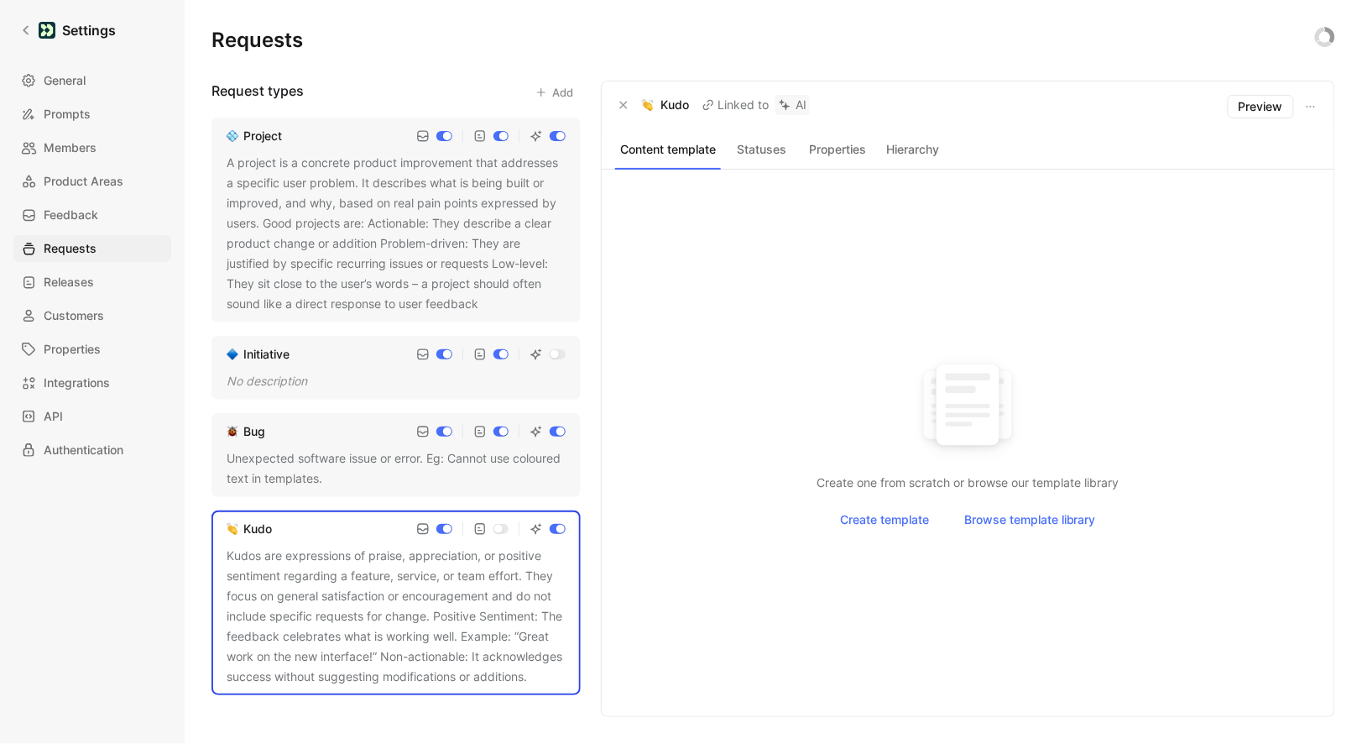
checkbox input "true"
click at [761, 149] on button "Statuses" at bounding box center [762, 149] width 69 height 22
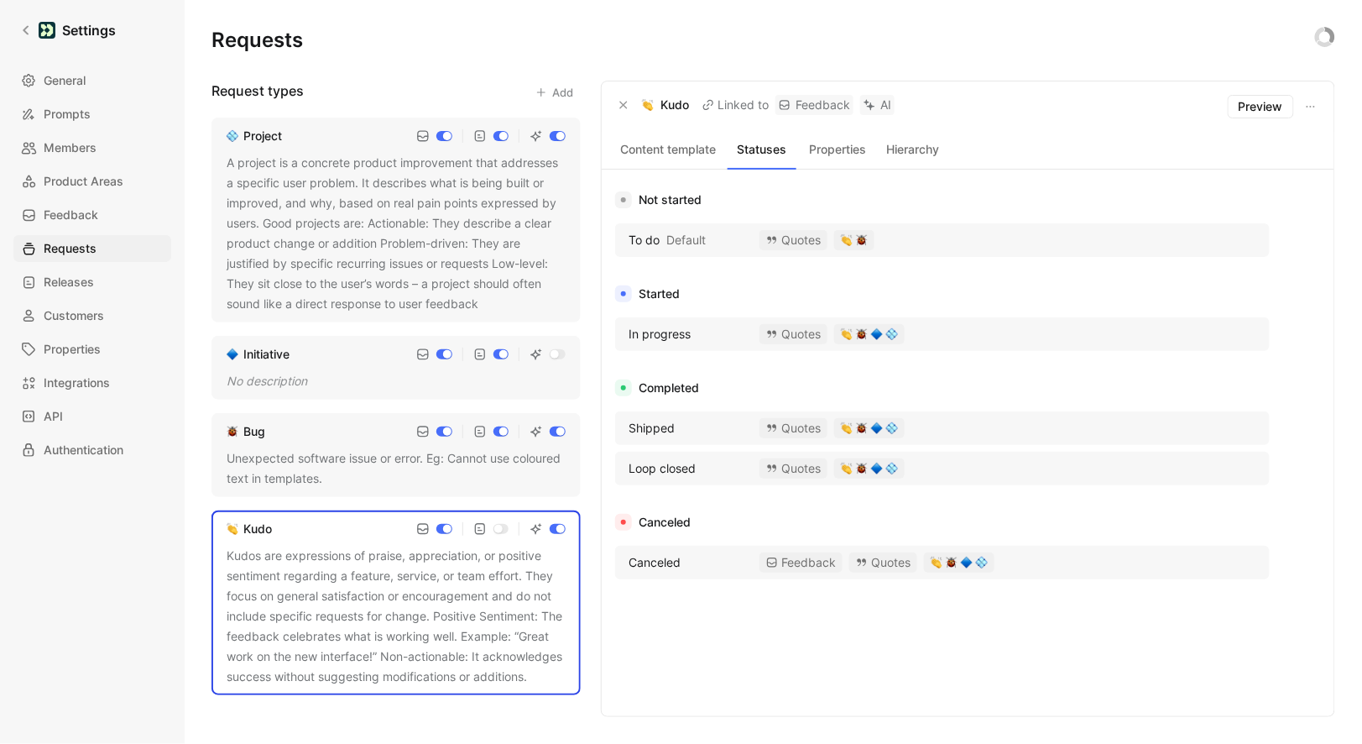
click at [847, 149] on button "Properties" at bounding box center [837, 149] width 69 height 22
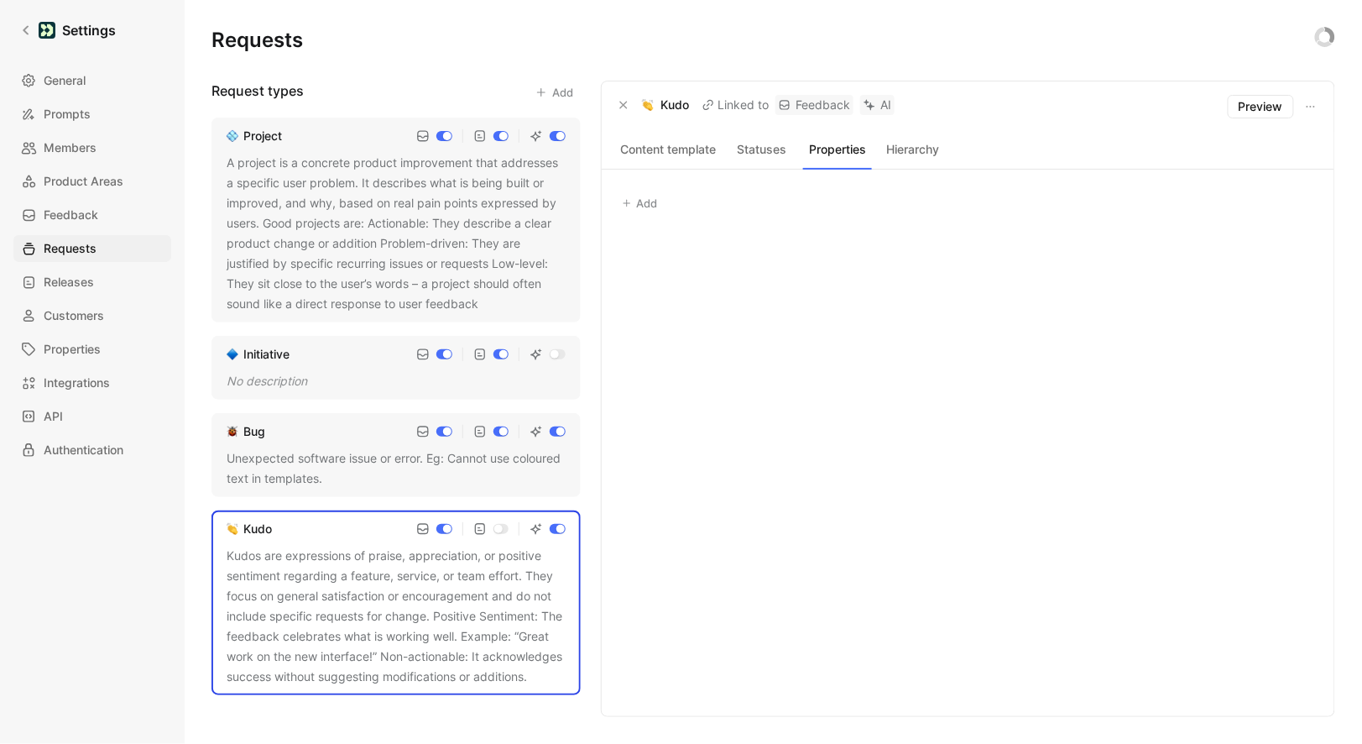
click at [912, 159] on button "Hierarchy" at bounding box center [913, 149] width 69 height 22
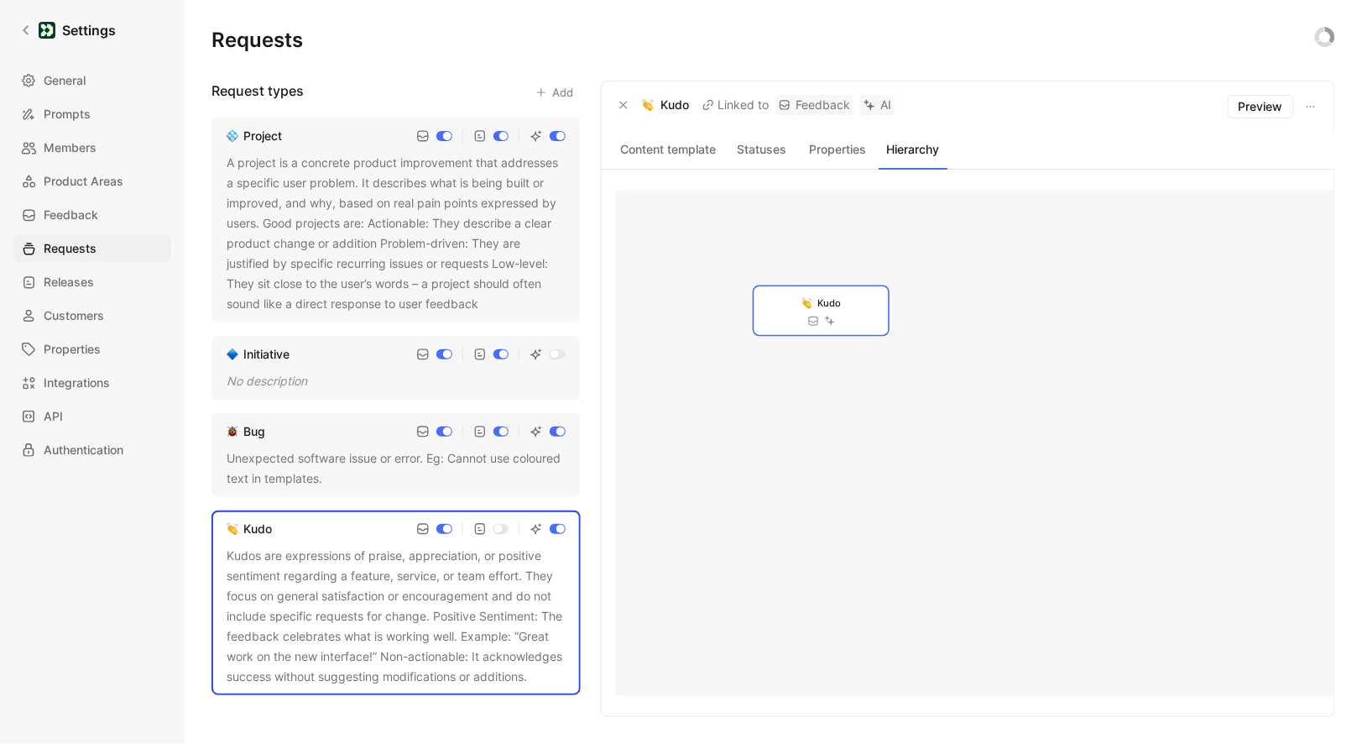
click at [725, 157] on div "Content template Statuses Properties Hierarchy" at bounding box center [968, 151] width 733 height 38
click at [687, 157] on button "Content template" at bounding box center [668, 149] width 106 height 22
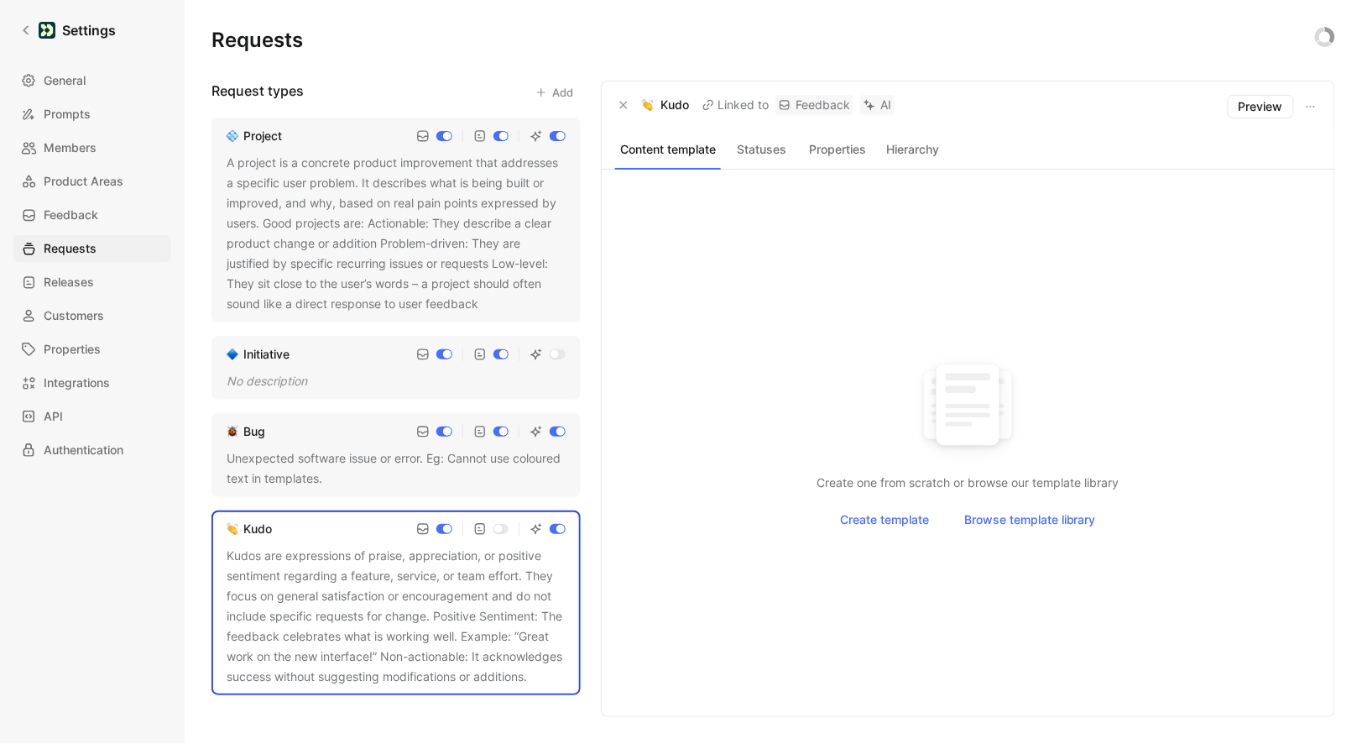
click at [776, 175] on div "Create one from scratch or browse our template library Create template Browse t…" at bounding box center [968, 443] width 706 height 546
click at [776, 156] on button "Statuses" at bounding box center [762, 149] width 69 height 22
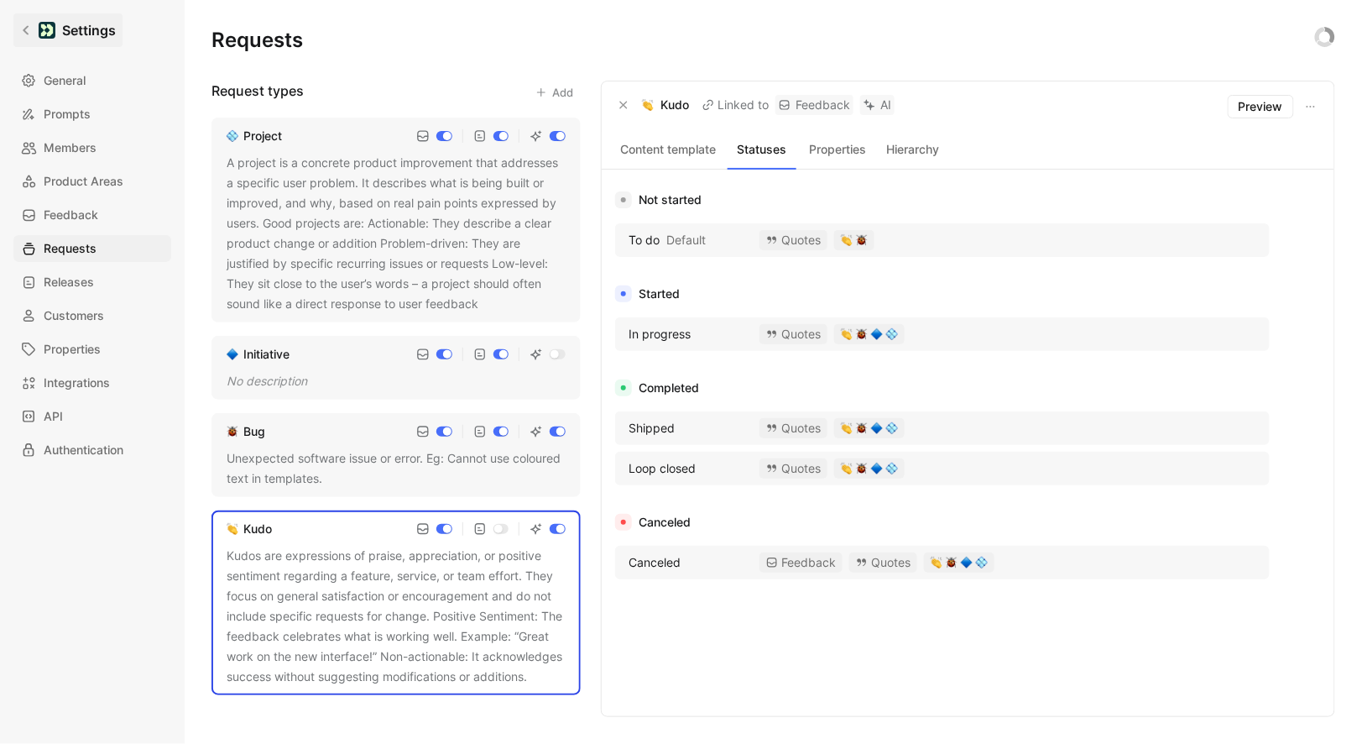
click at [34, 34] on link "Settings" at bounding box center [67, 30] width 109 height 34
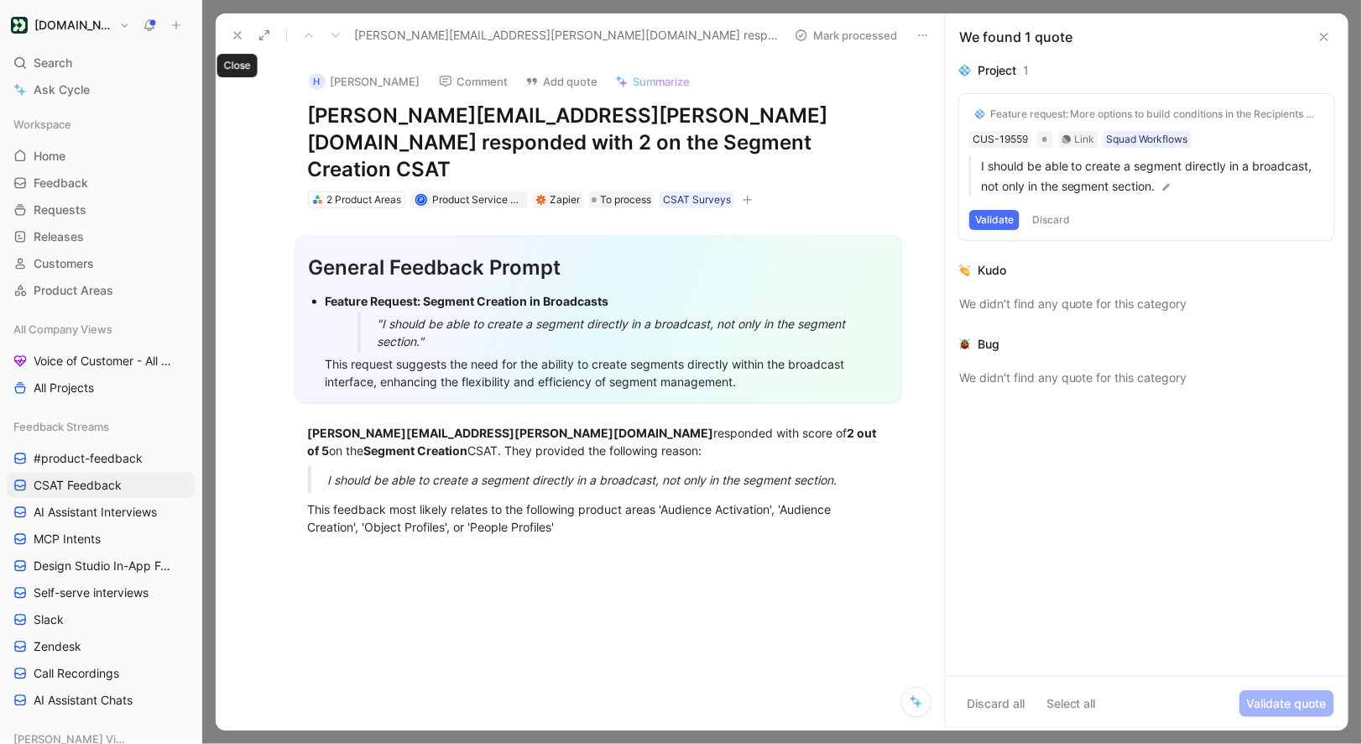
click at [235, 34] on icon at bounding box center [237, 35] width 13 height 13
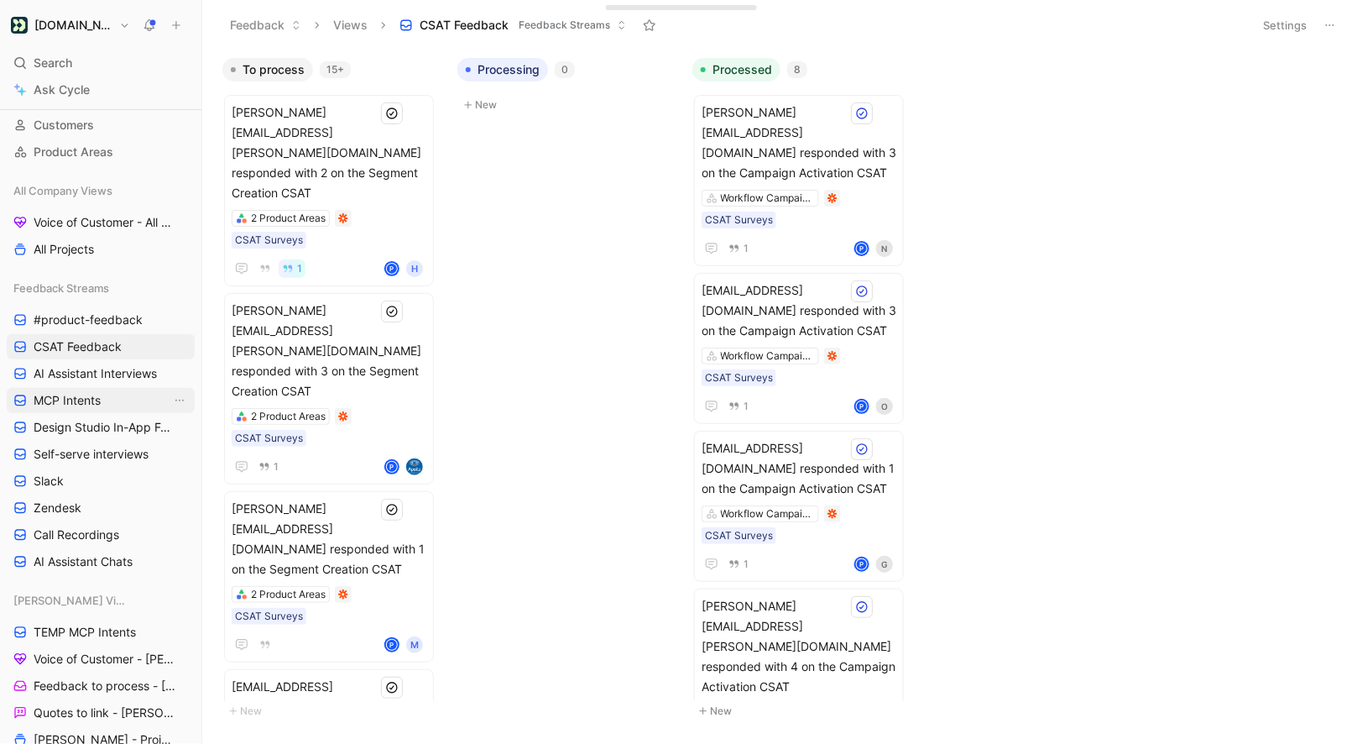
scroll to position [159, 0]
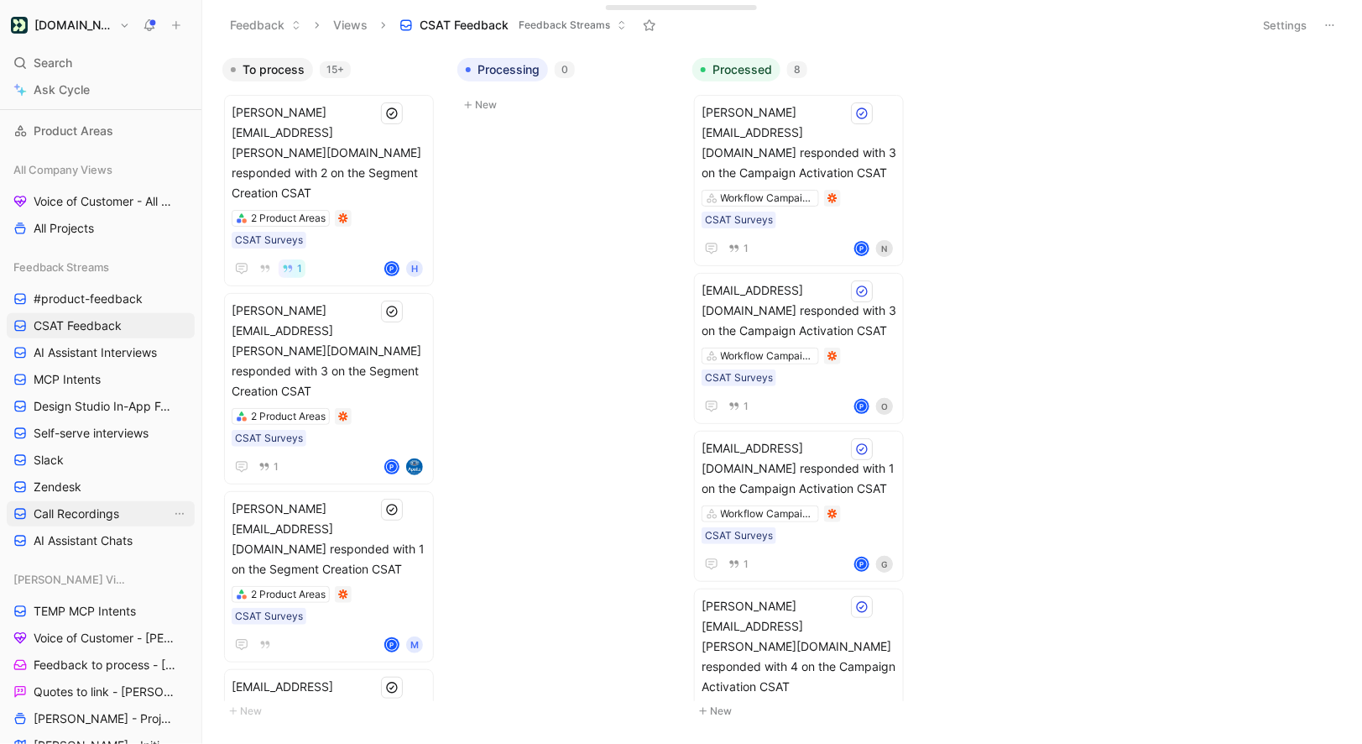
click at [103, 508] on span "Call Recordings" at bounding box center [77, 513] width 86 height 17
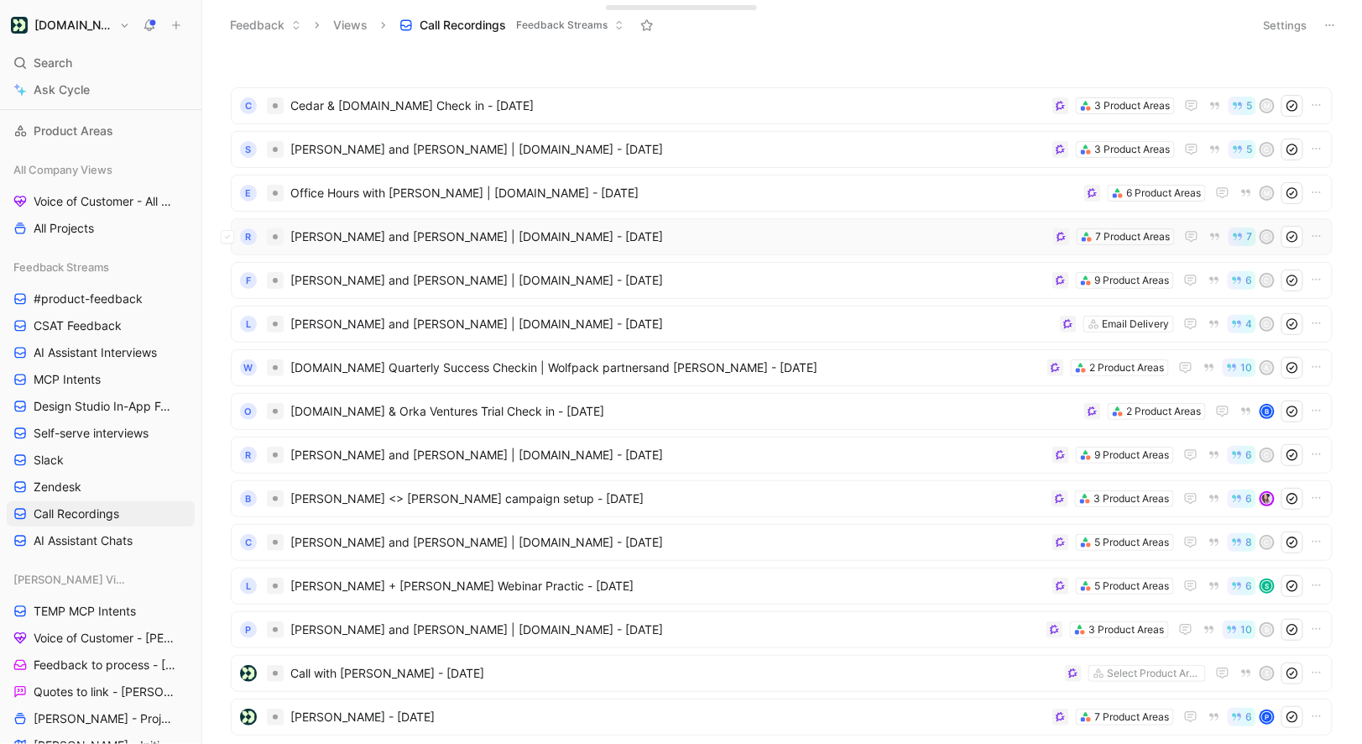
click at [424, 243] on span "[PERSON_NAME] and [PERSON_NAME] | [DOMAIN_NAME] - [DATE]" at bounding box center [668, 237] width 756 height 20
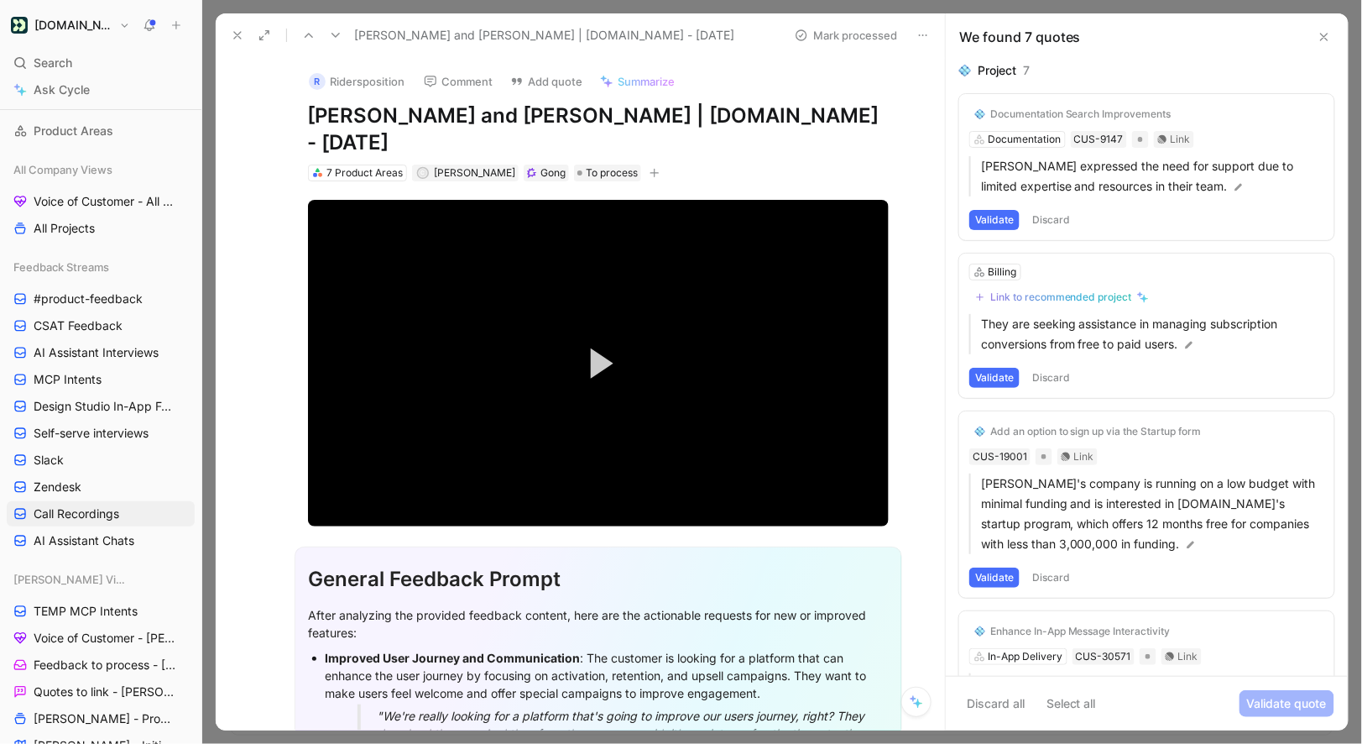
click at [992, 701] on button "Discard all" at bounding box center [995, 703] width 73 height 27
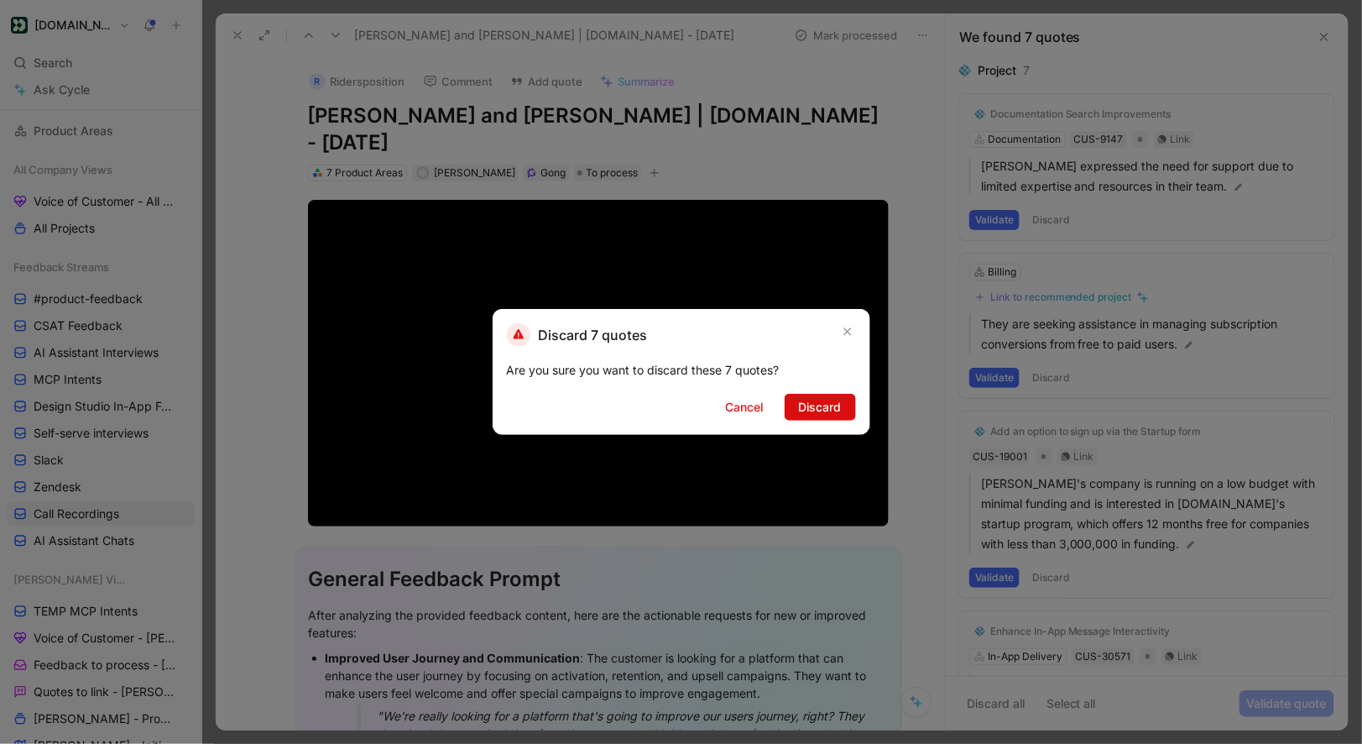
click at [841, 412] on span "Discard" at bounding box center [820, 407] width 43 height 20
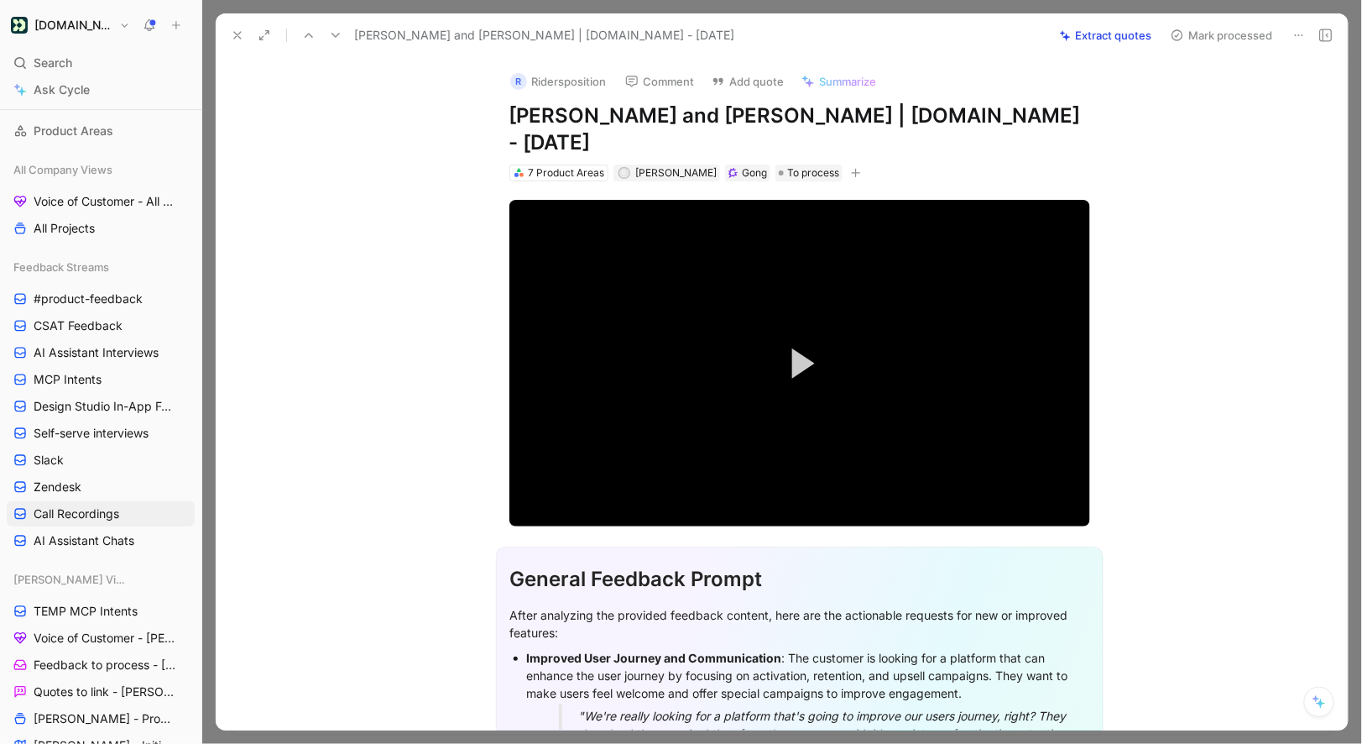
click at [1144, 27] on button "Extract quotes" at bounding box center [1106, 36] width 107 height 24
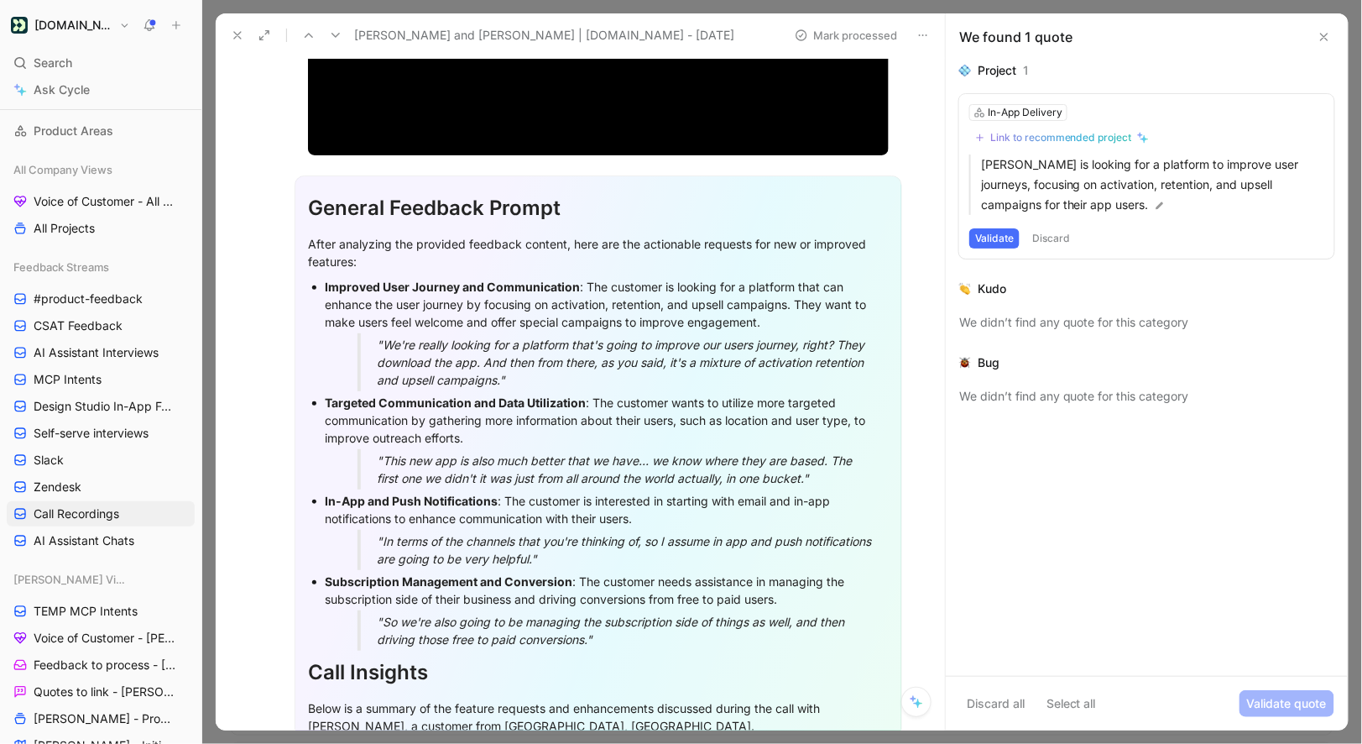
scroll to position [353, 0]
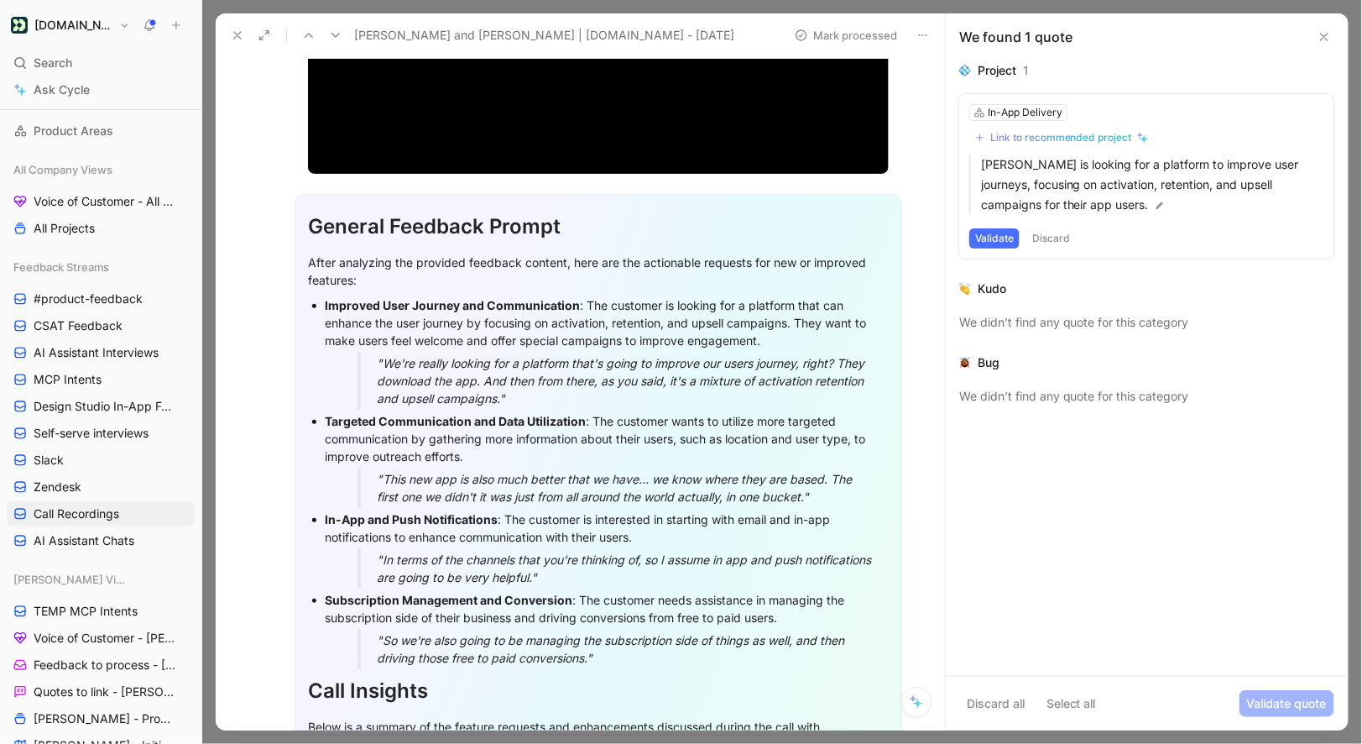
click at [1011, 708] on button "Discard all" at bounding box center [995, 703] width 73 height 27
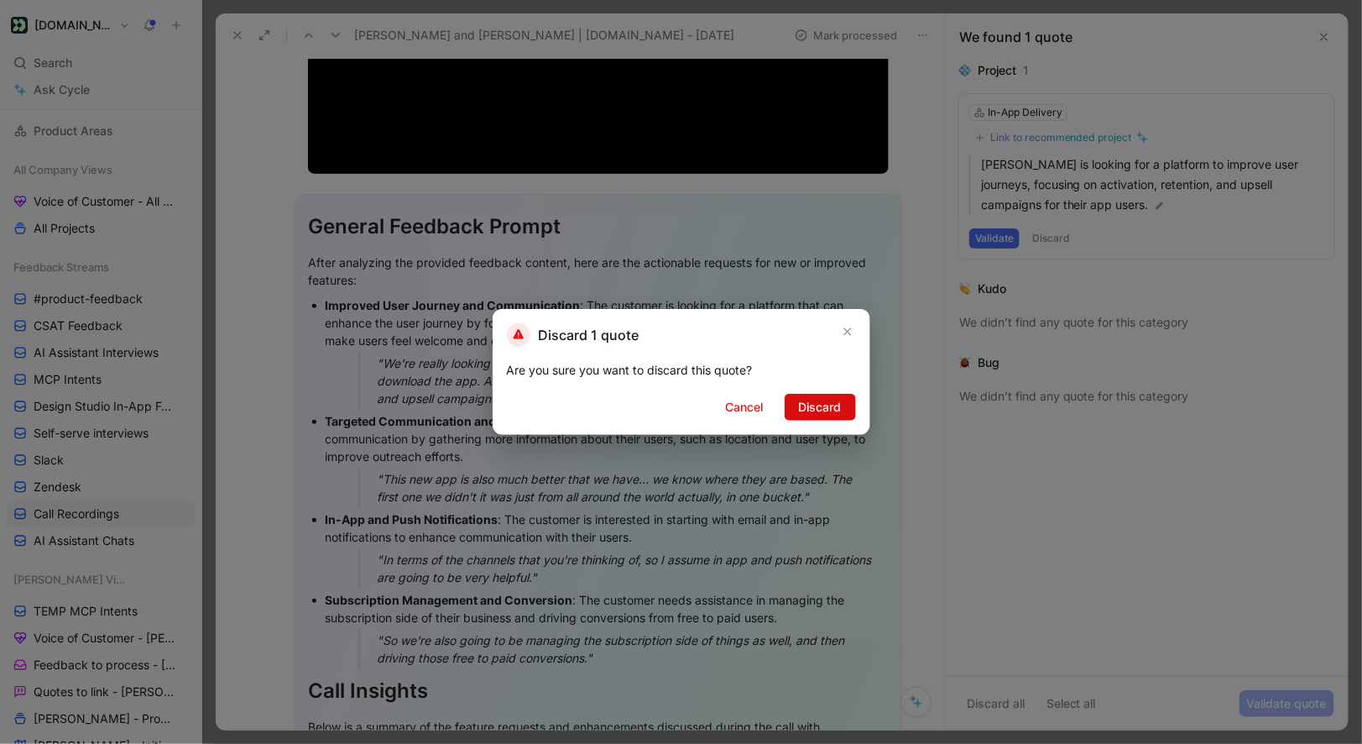
click at [816, 411] on span "Discard" at bounding box center [820, 407] width 43 height 20
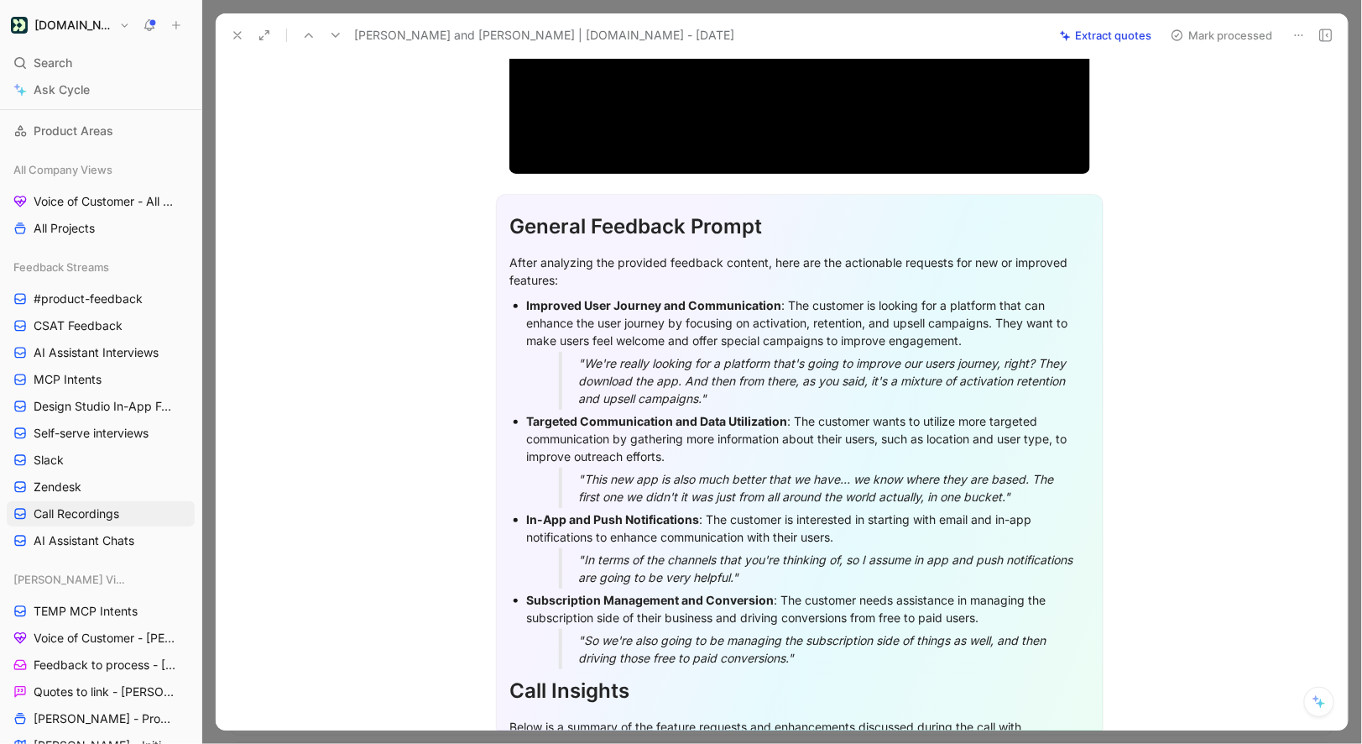
click at [1128, 41] on button "Extract quotes" at bounding box center [1106, 36] width 107 height 24
click at [231, 35] on icon at bounding box center [237, 35] width 13 height 13
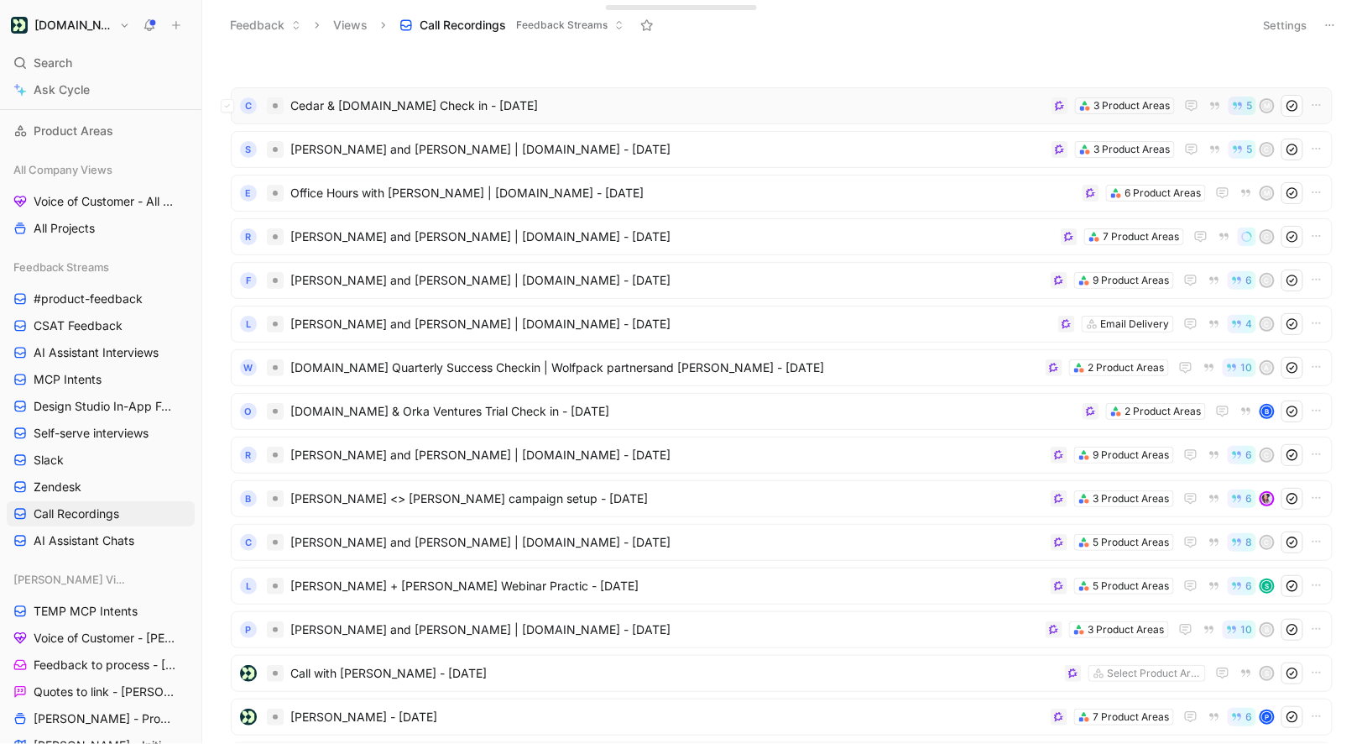
click at [499, 112] on span "Cedar & [DOMAIN_NAME] Check in - [DATE]" at bounding box center [667, 106] width 755 height 20
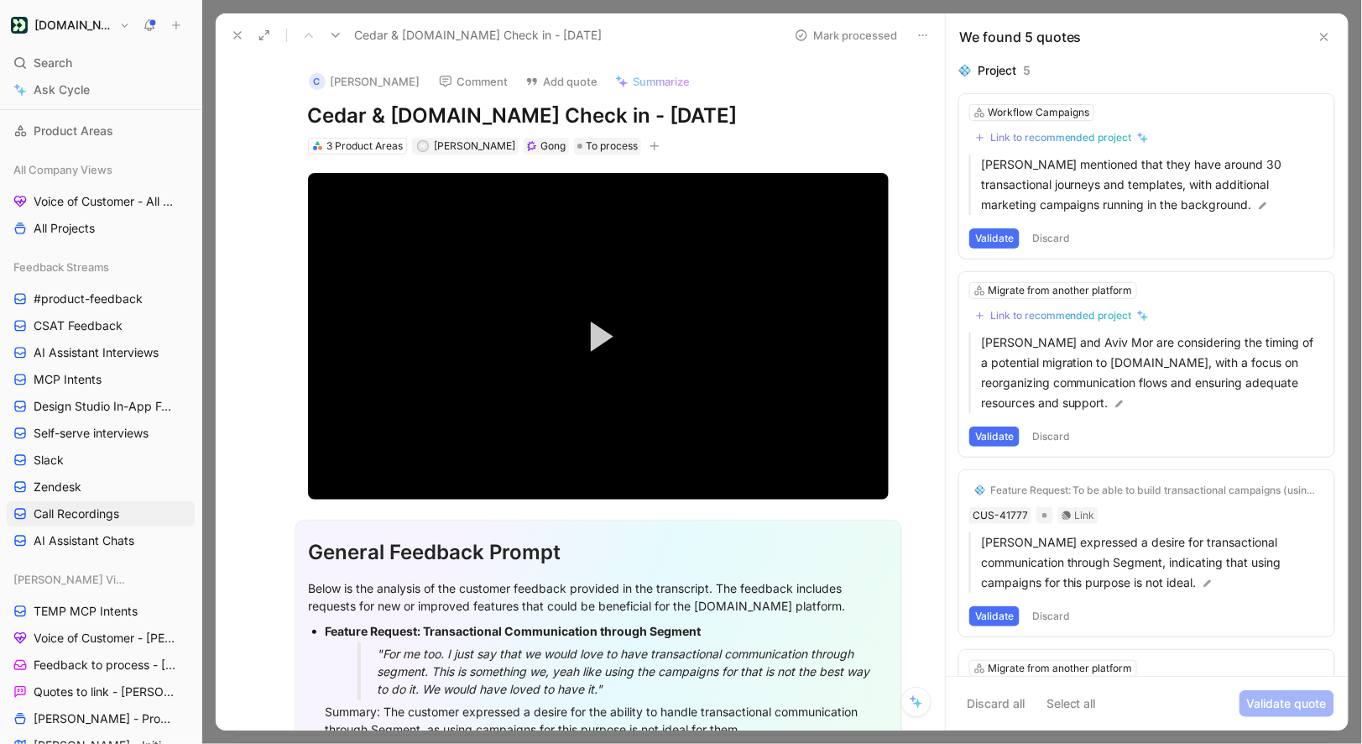
click at [1321, 40] on use at bounding box center [1324, 37] width 7 height 7
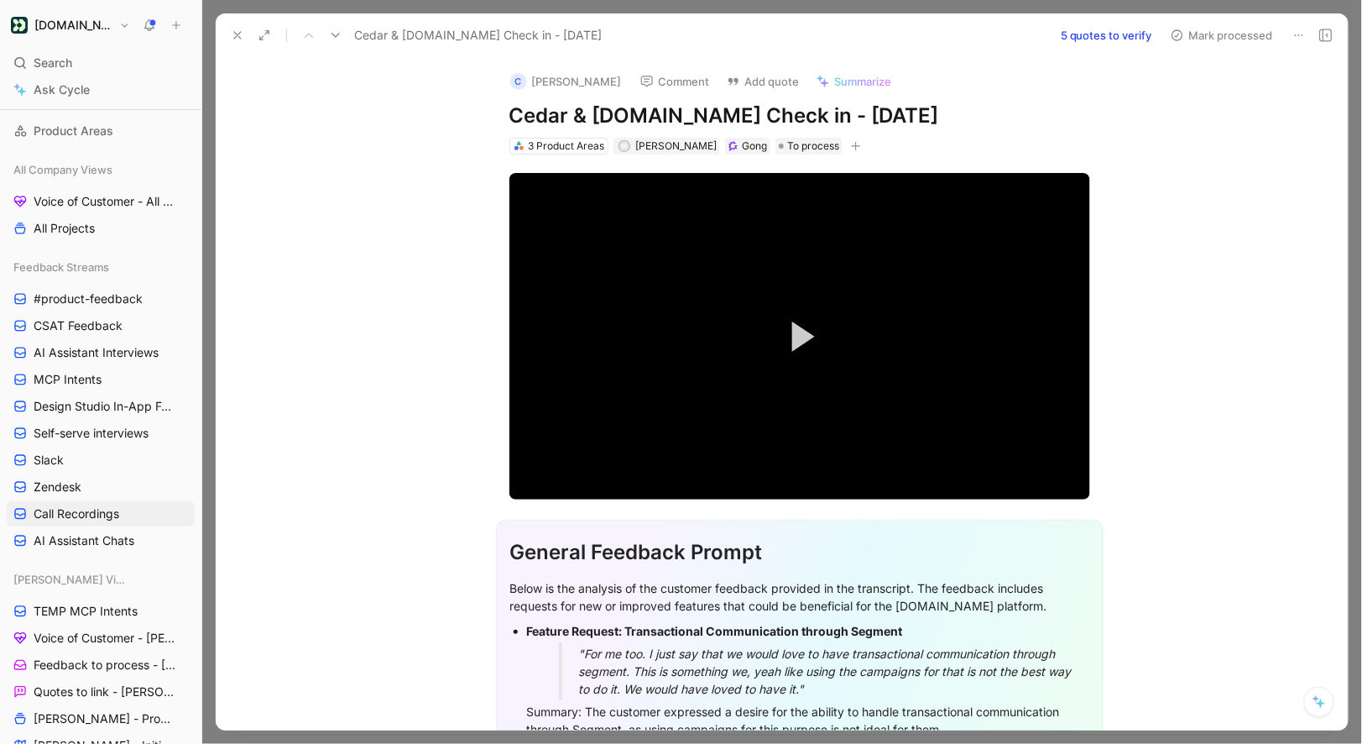
click at [233, 36] on icon at bounding box center [237, 35] width 13 height 13
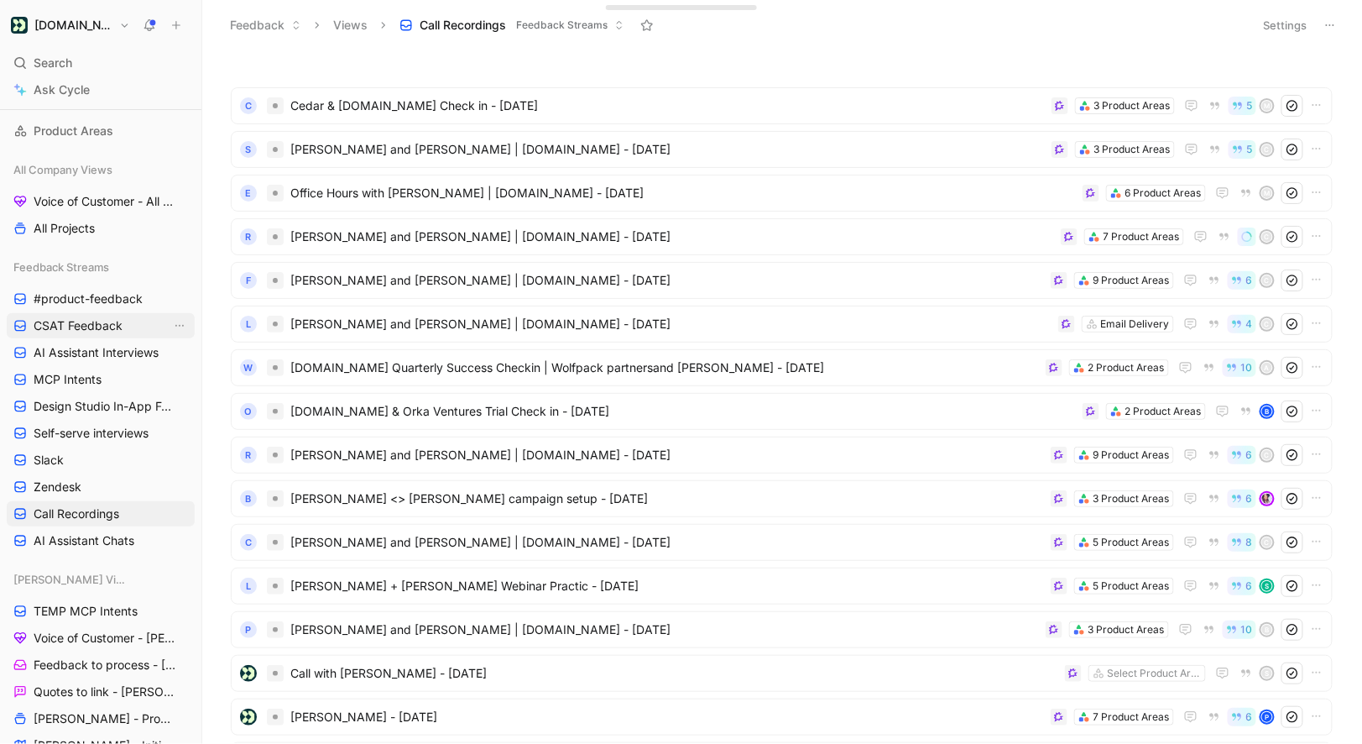
click at [94, 337] on link "CSAT Feedback" at bounding box center [101, 325] width 188 height 25
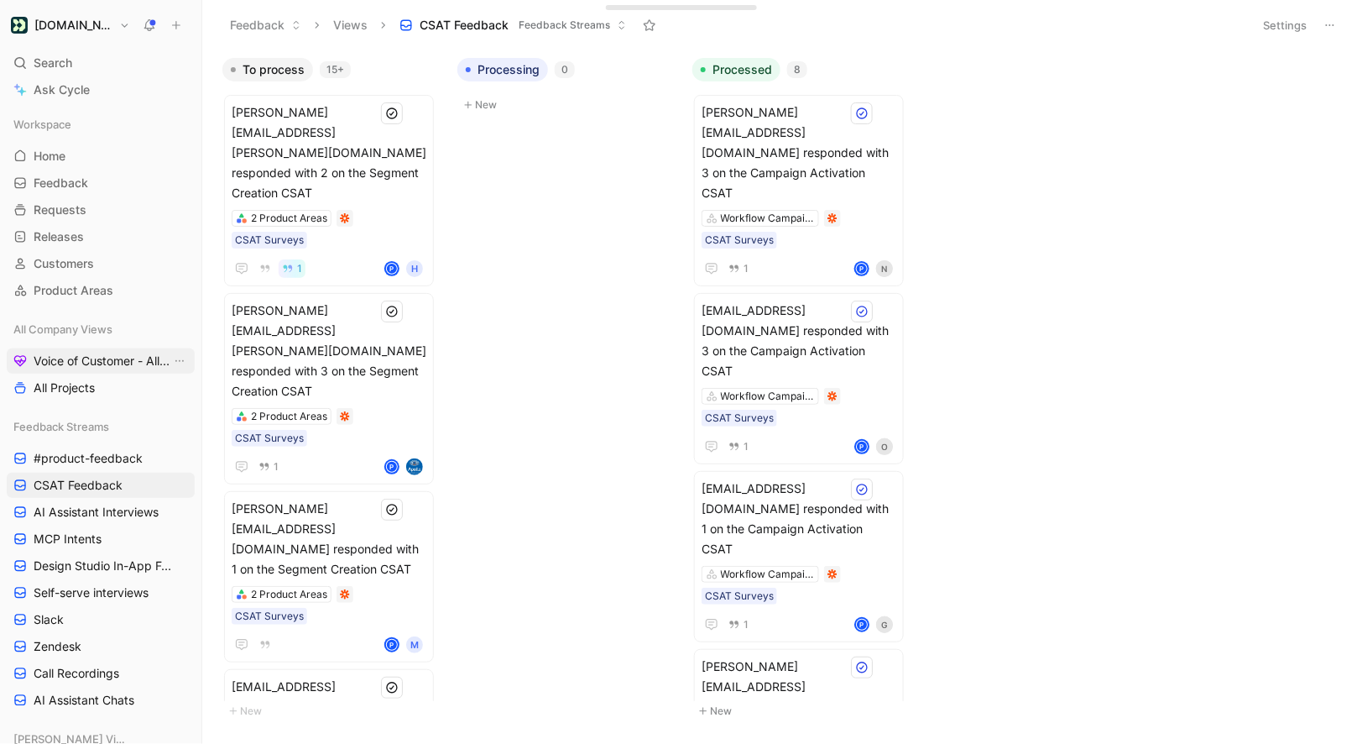
click at [71, 358] on span "Voice of Customer - All Areas" at bounding box center [103, 361] width 138 height 17
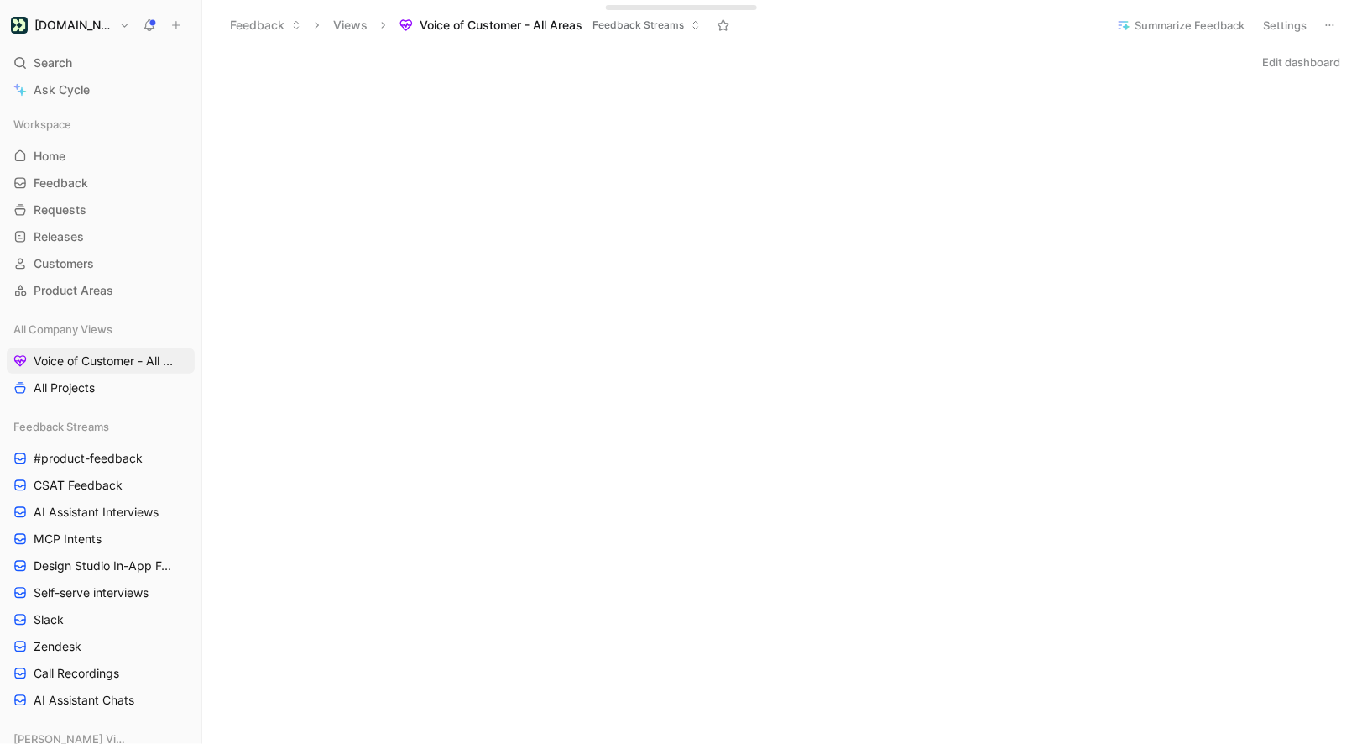
click at [1284, 65] on button "Edit dashboard" at bounding box center [1302, 62] width 93 height 24
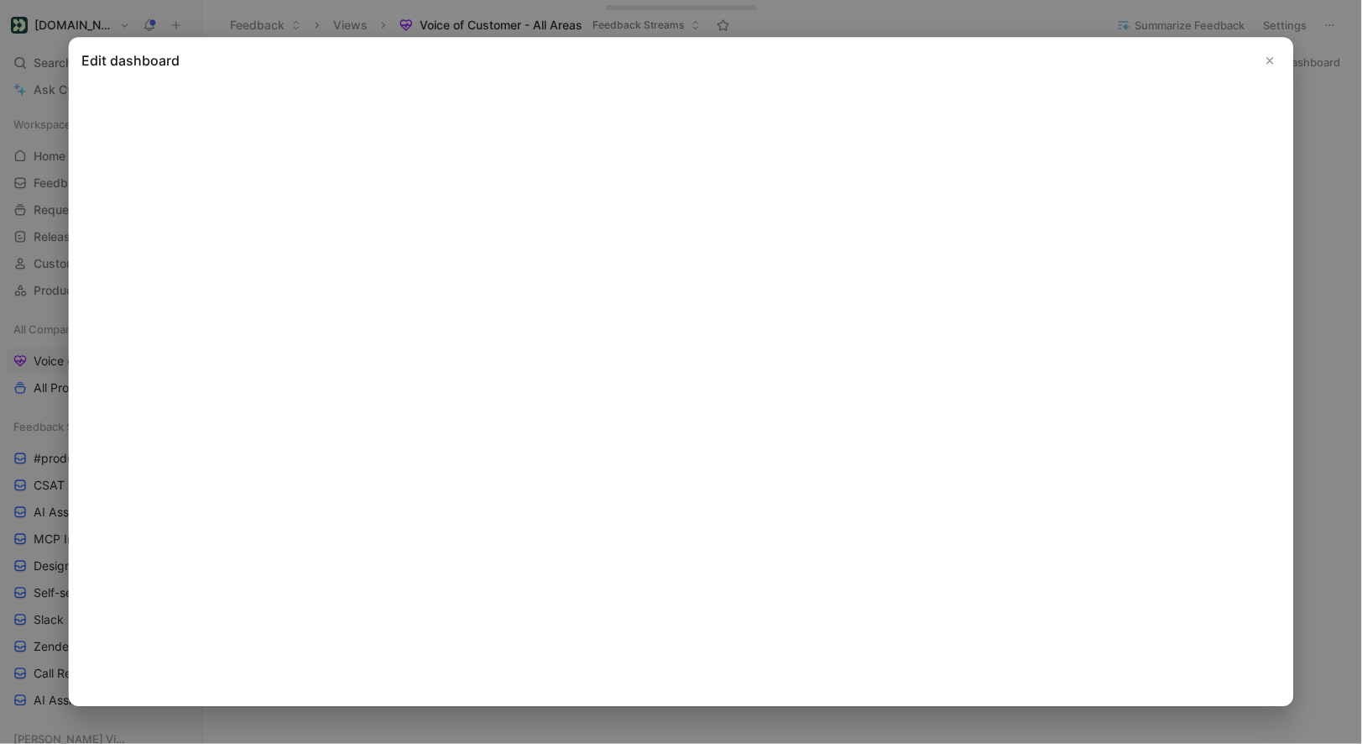
click at [1274, 64] on icon "Close" at bounding box center [1271, 61] width 12 height 12
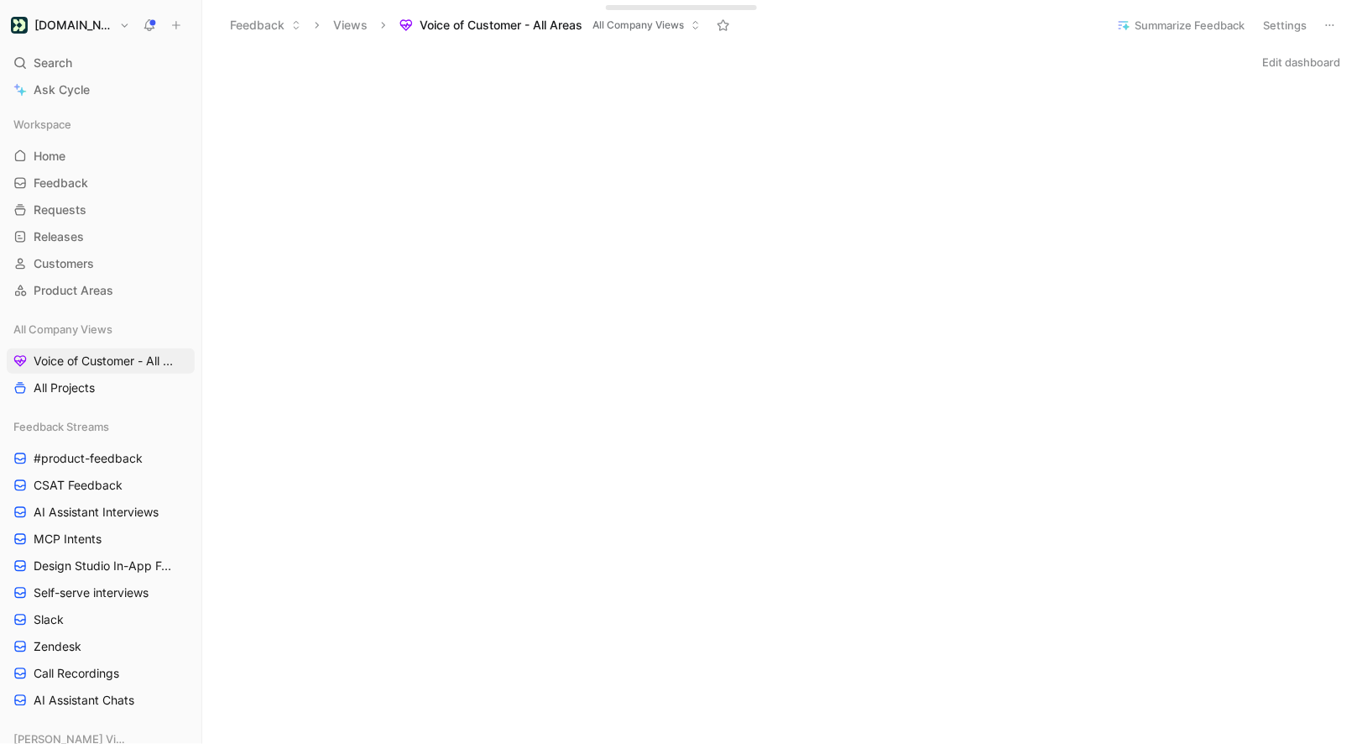
click at [1308, 60] on button "Edit dashboard" at bounding box center [1302, 62] width 93 height 24
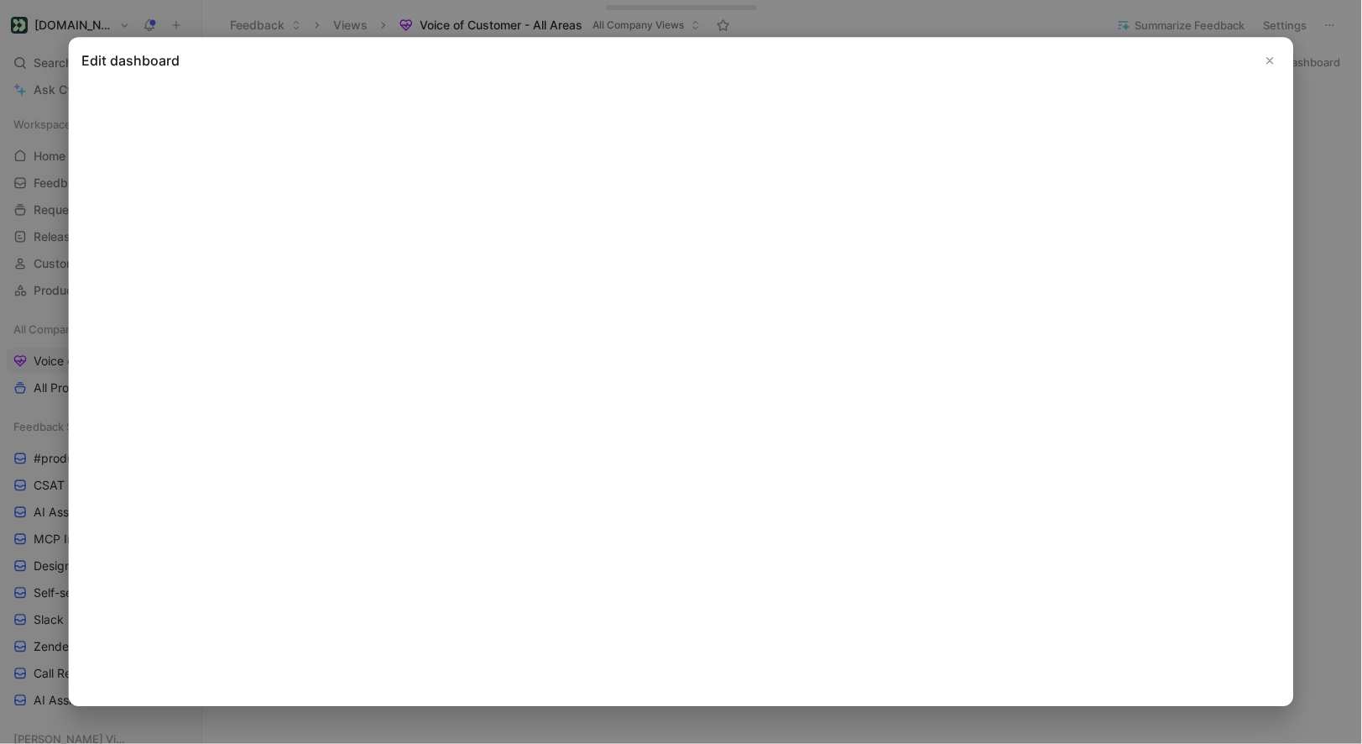
click at [1277, 60] on button "Close" at bounding box center [1271, 60] width 20 height 20
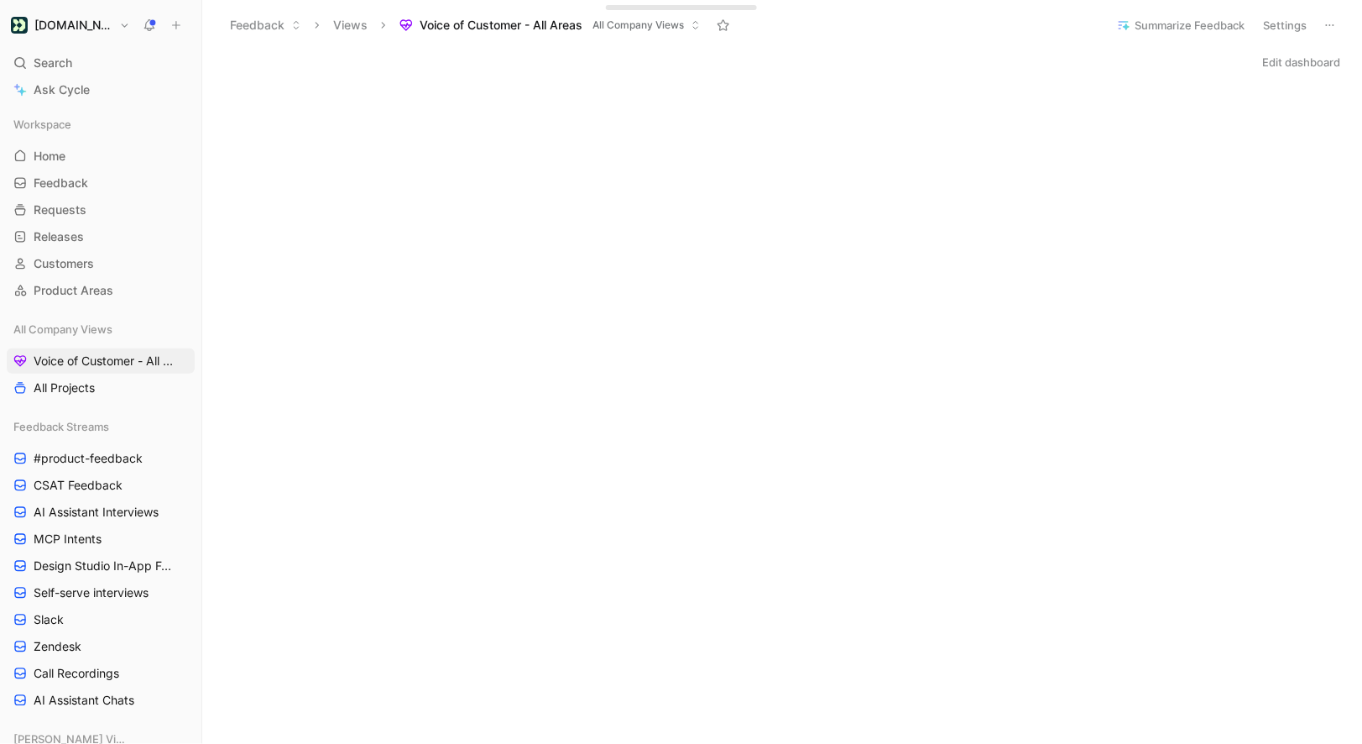
click at [1296, 61] on button "Edit dashboard" at bounding box center [1302, 62] width 93 height 24
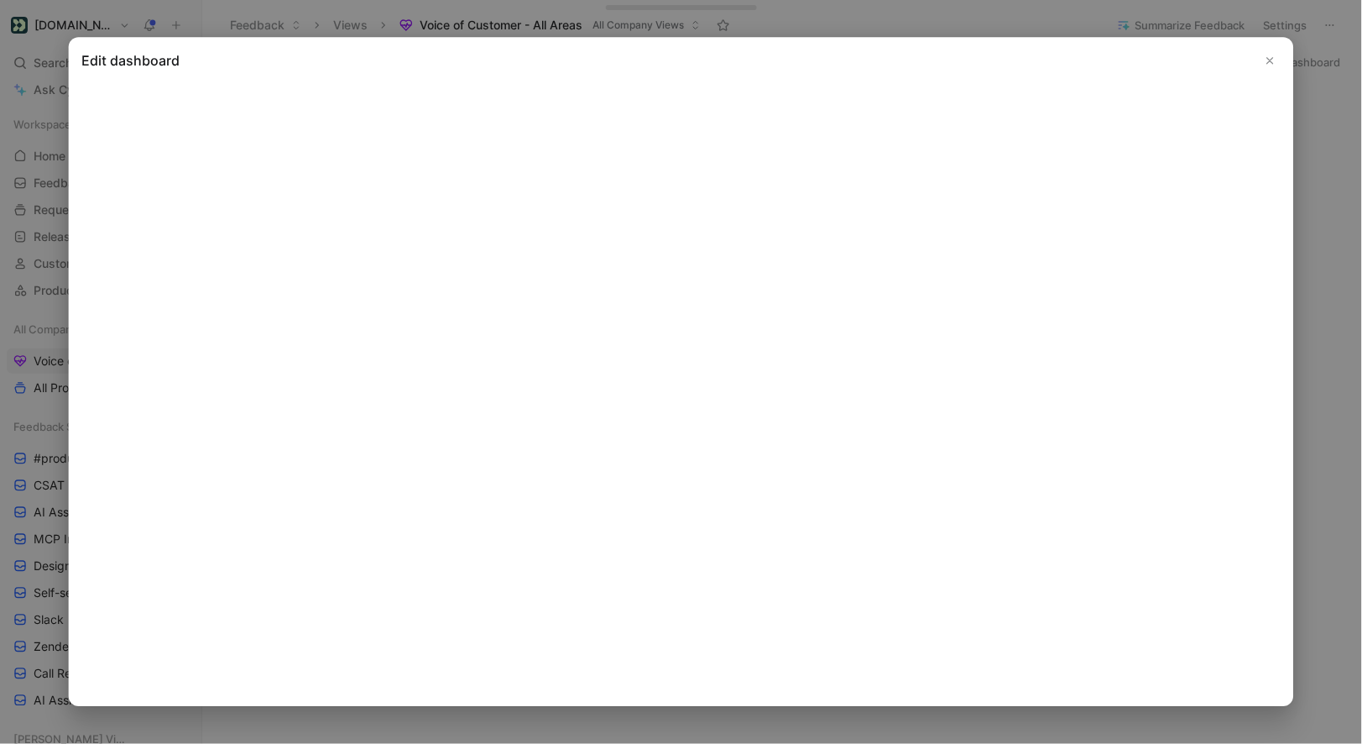
click at [1277, 58] on button "Close" at bounding box center [1271, 60] width 20 height 20
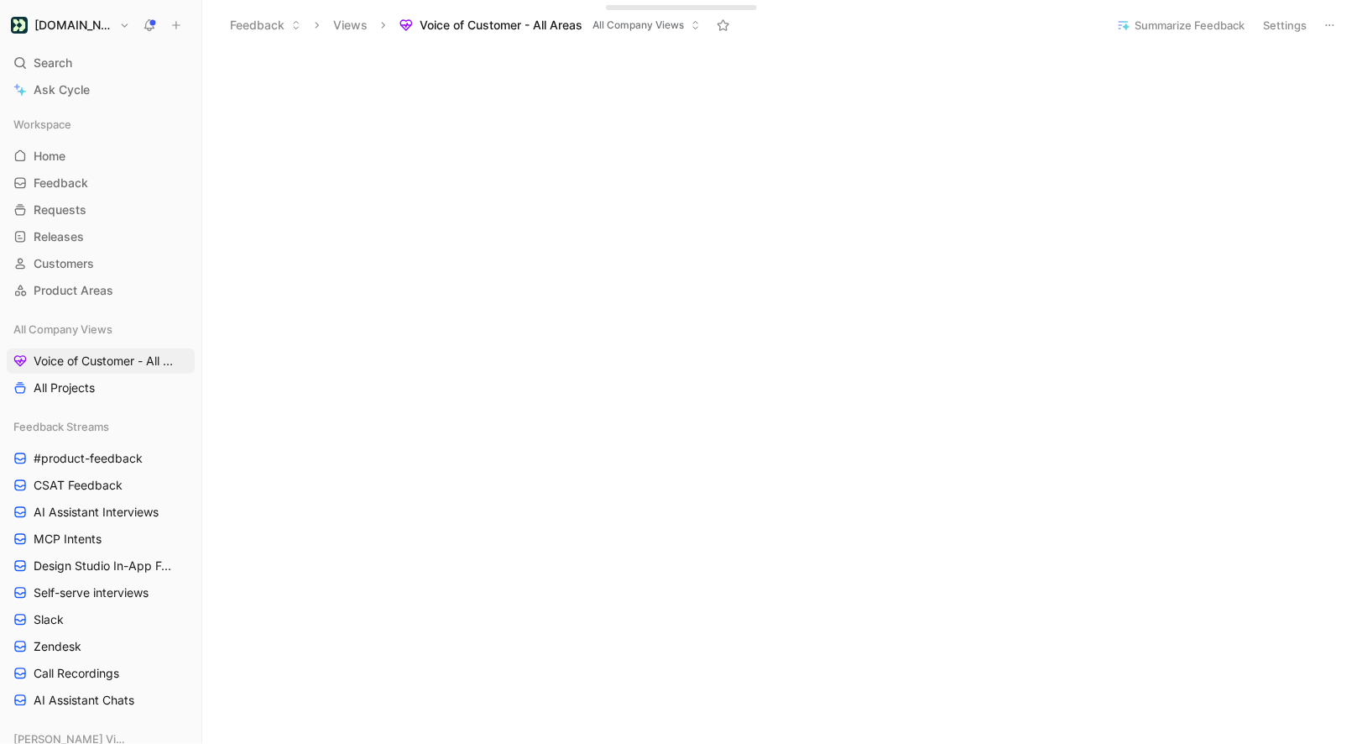
scroll to position [567, 0]
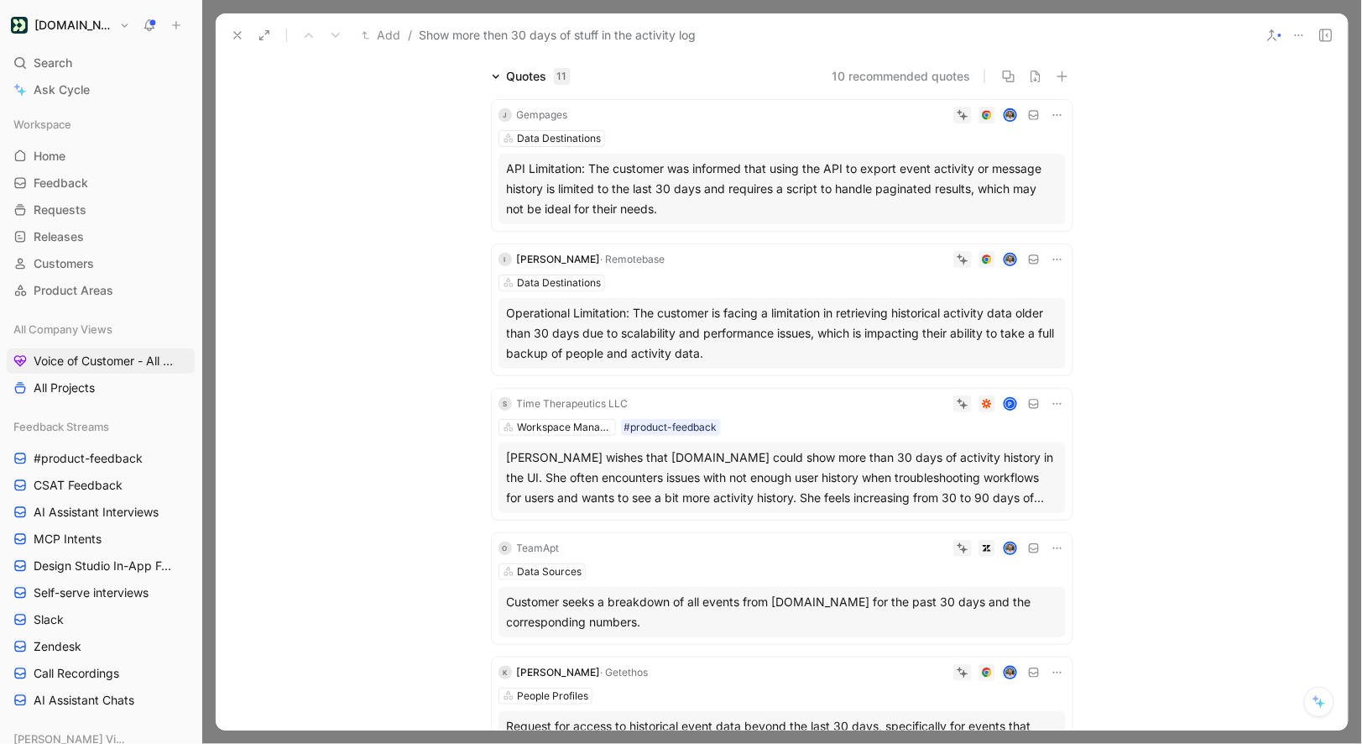
scroll to position [118, 0]
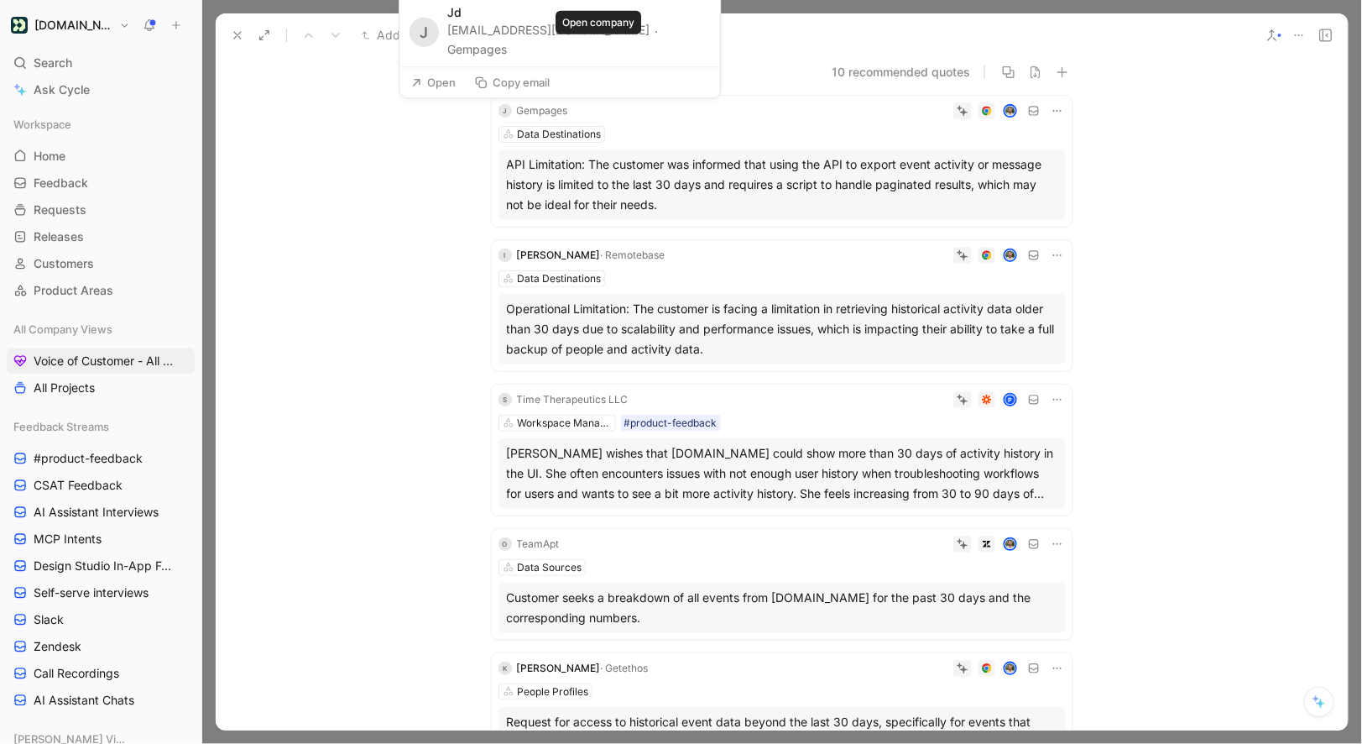
click at [507, 50] on button "Gempages" at bounding box center [477, 49] width 60 height 20
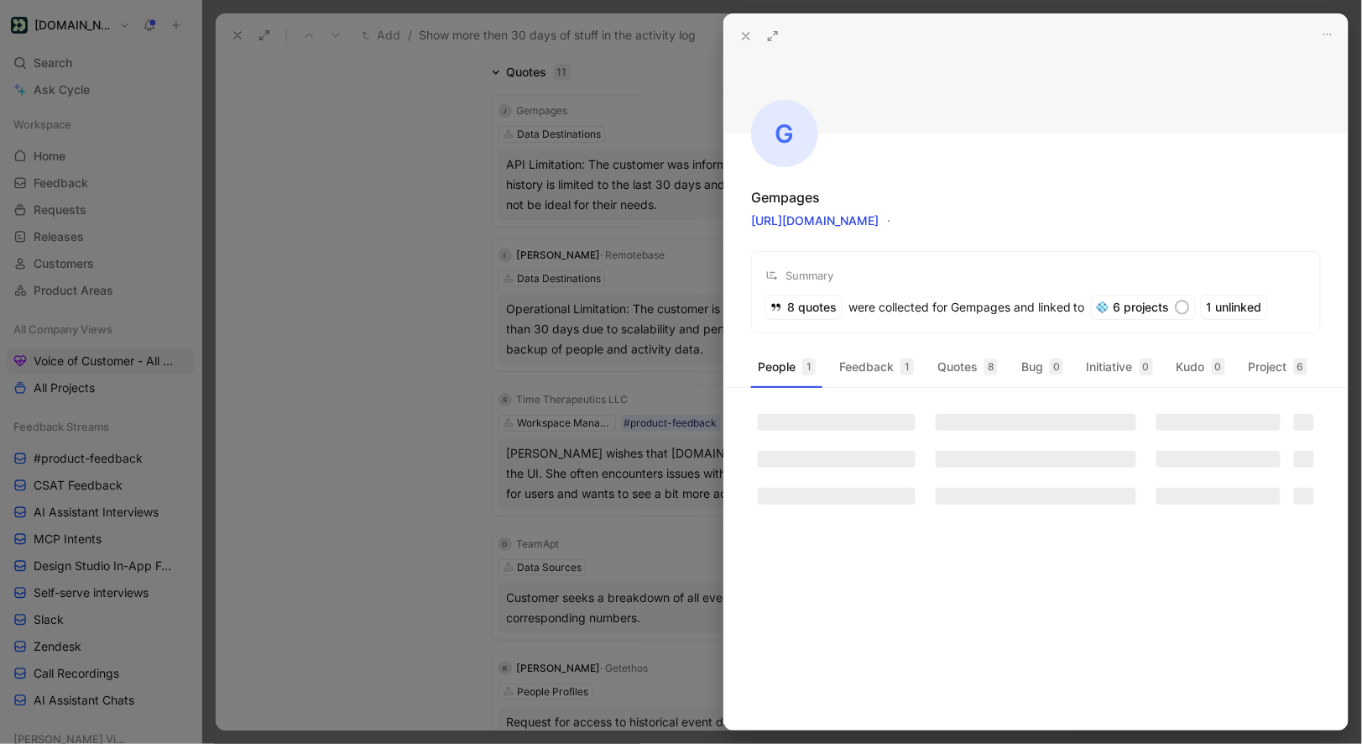
click at [589, 149] on div at bounding box center [681, 372] width 1362 height 744
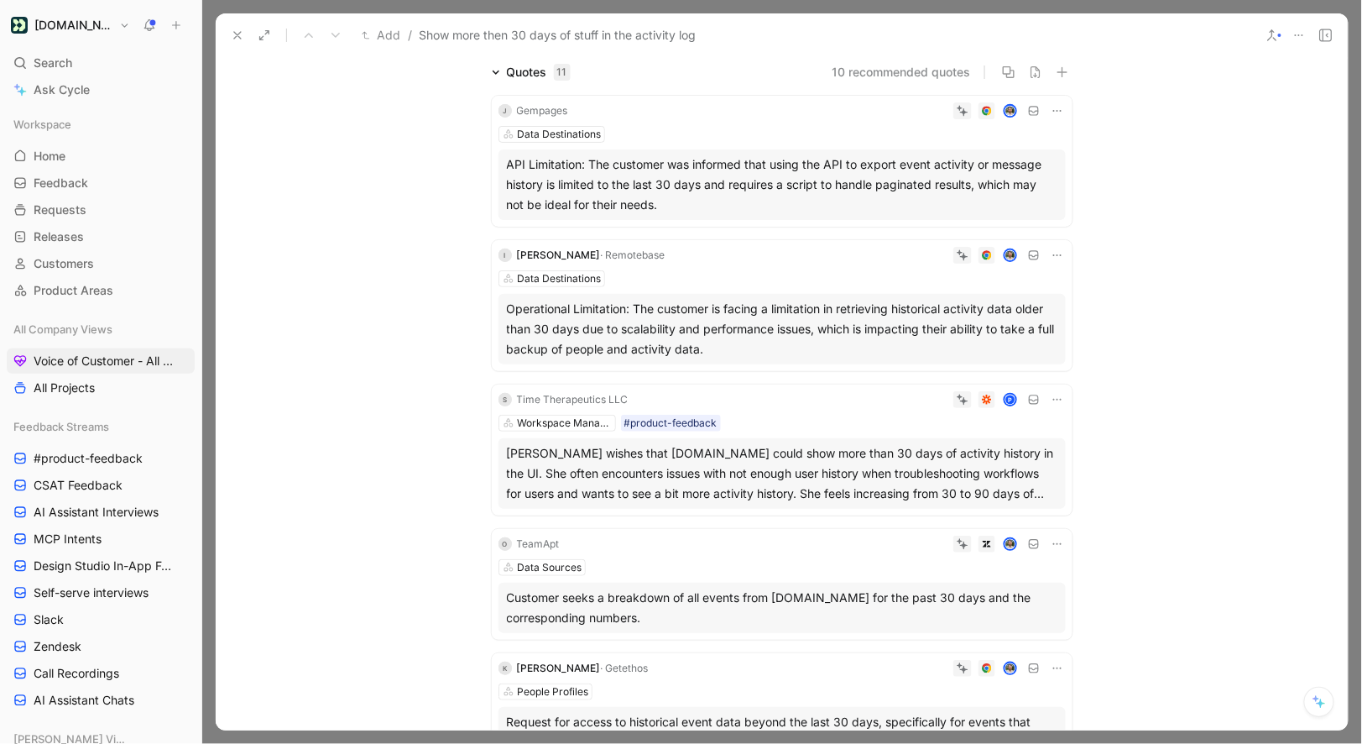
click at [615, 252] on span "· Remotebase" at bounding box center [633, 254] width 65 height 13
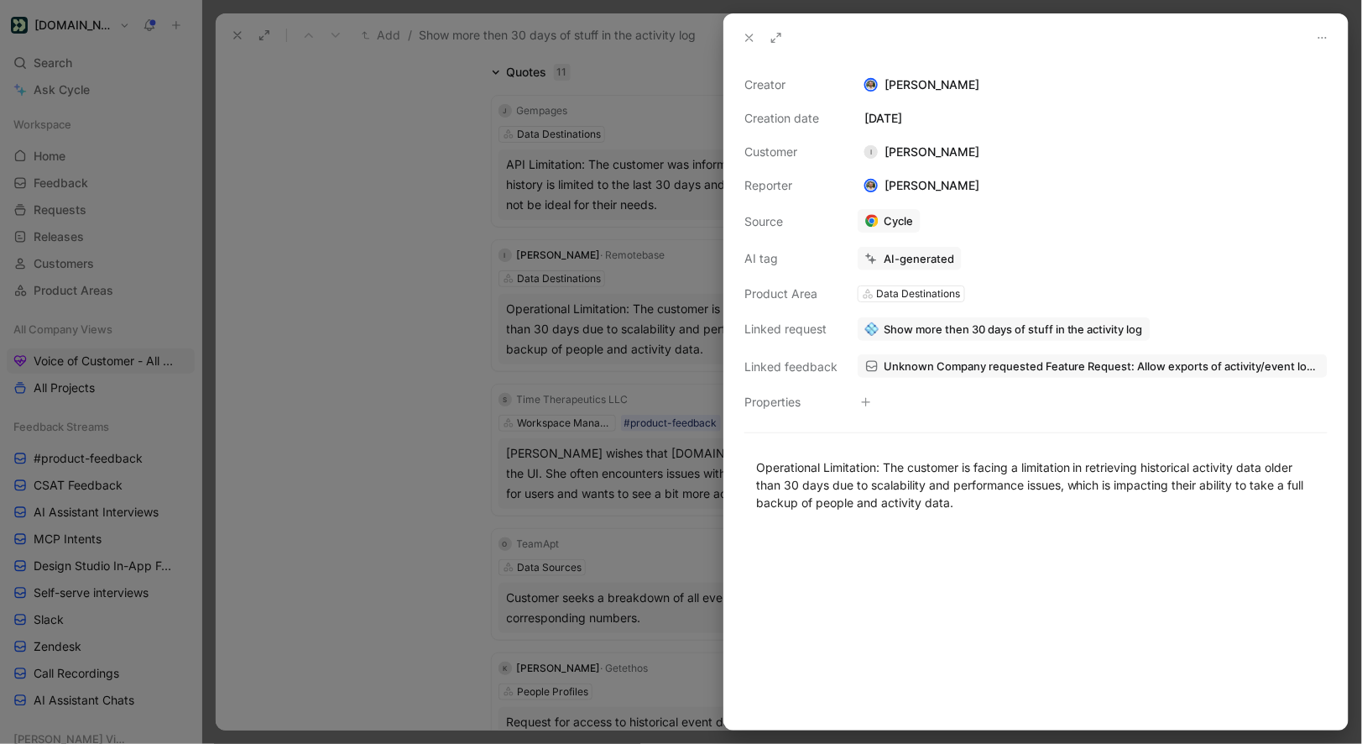
click at [749, 34] on icon at bounding box center [749, 37] width 13 height 13
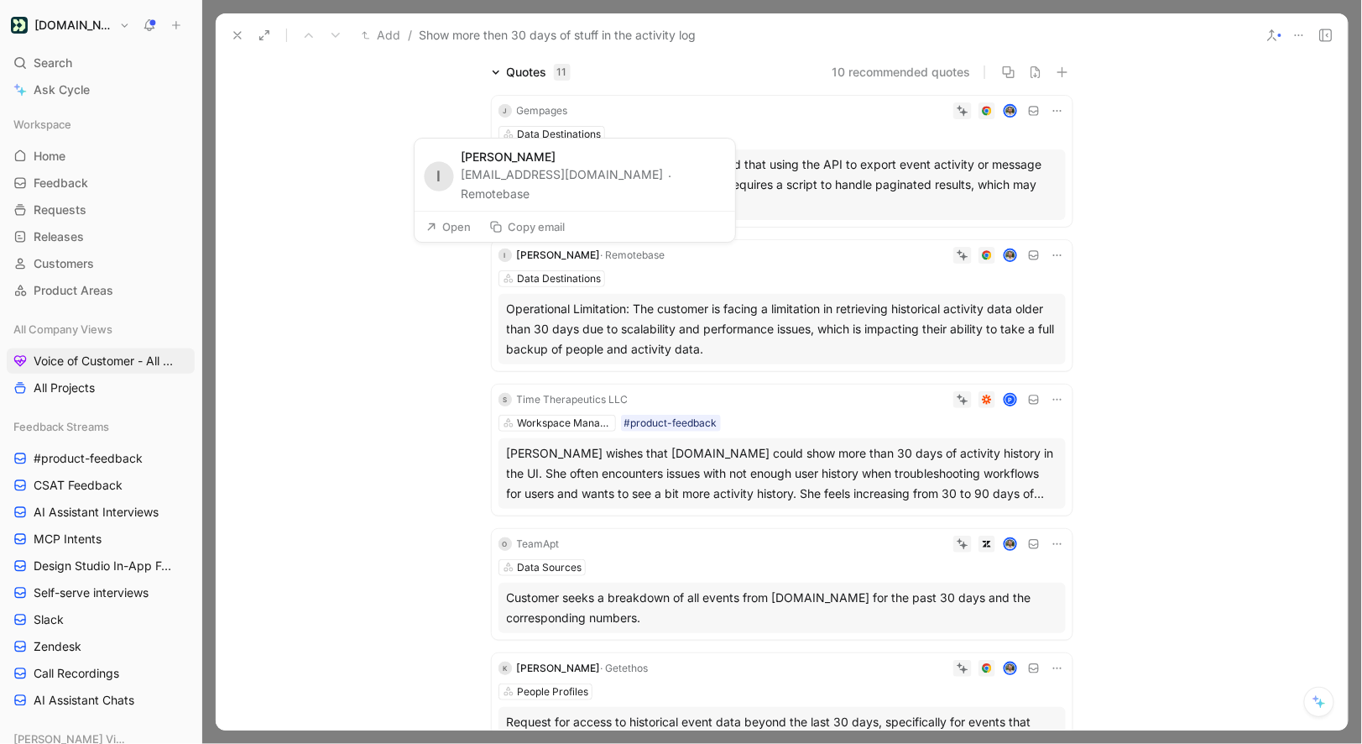
click at [530, 198] on button "Remotebase" at bounding box center [496, 194] width 69 height 20
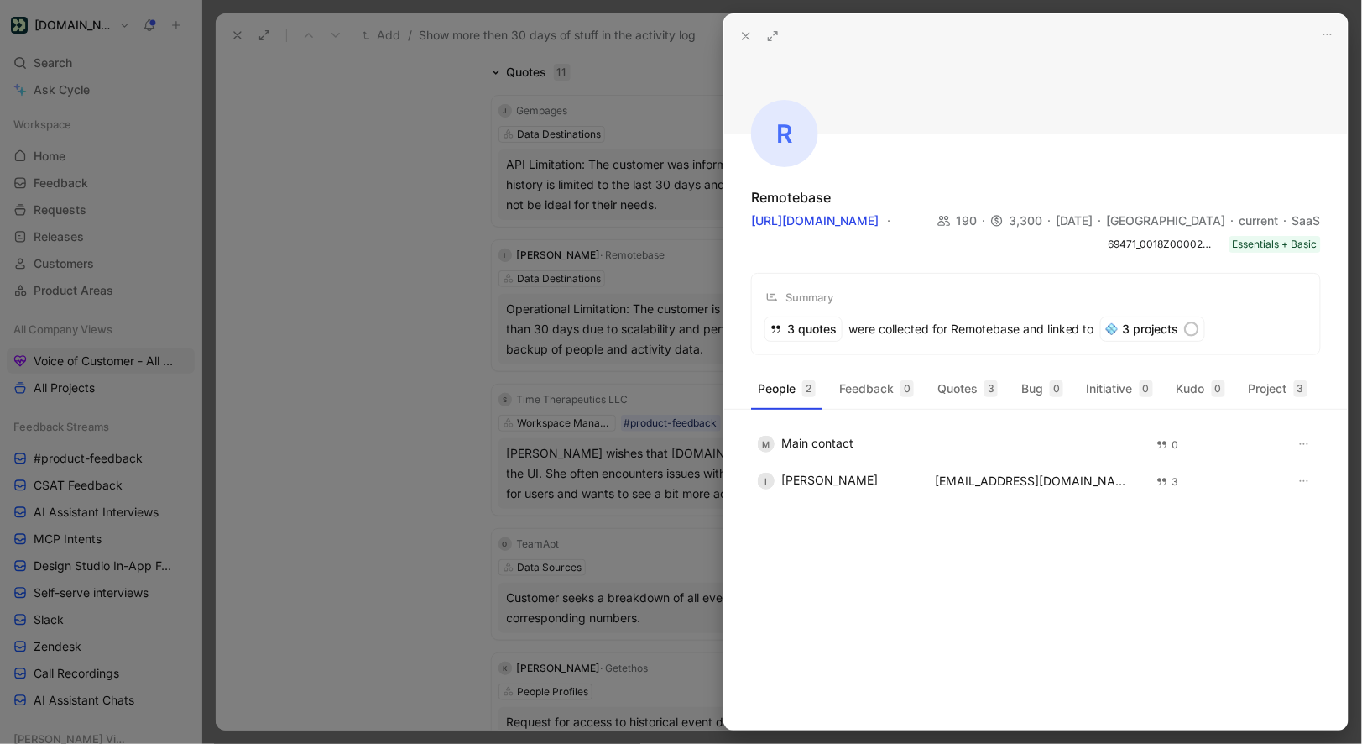
click at [651, 334] on div at bounding box center [681, 372] width 1362 height 744
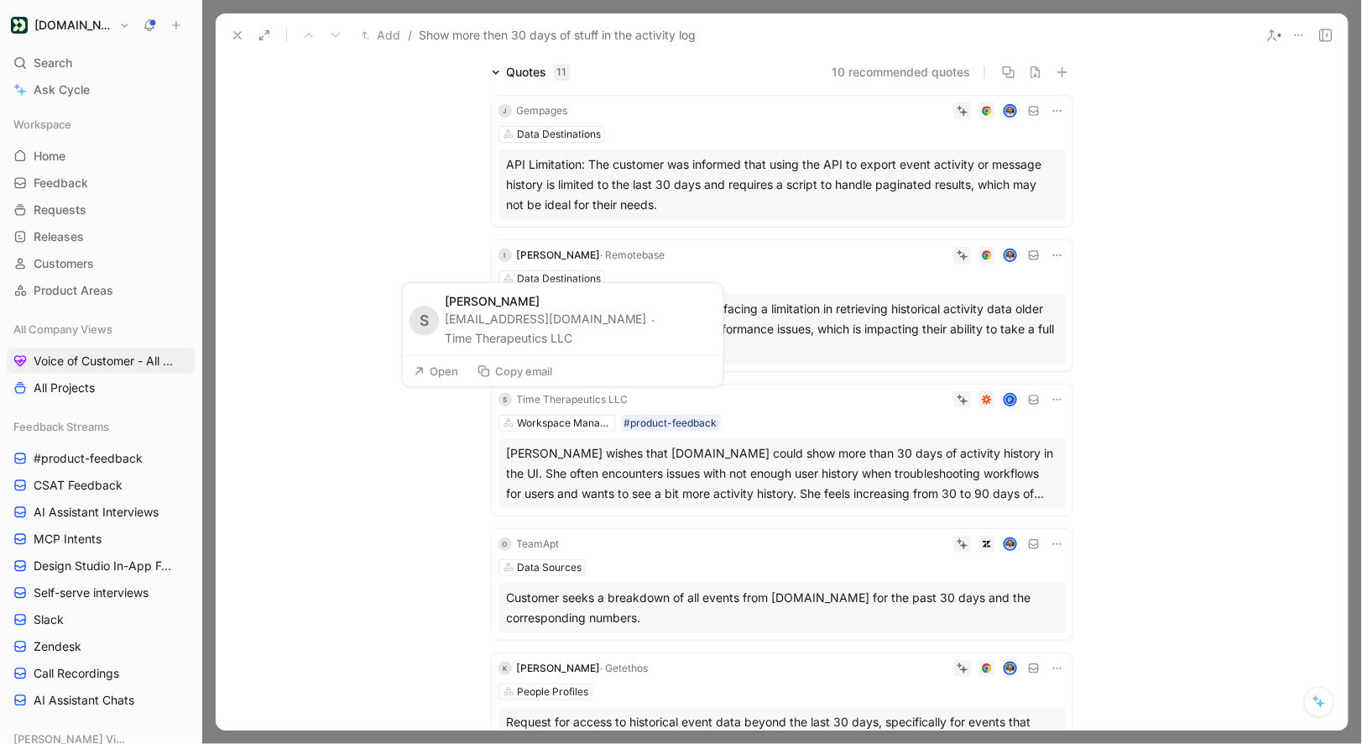
click at [572, 337] on button "Time Therapeutics LLC" at bounding box center [509, 338] width 128 height 20
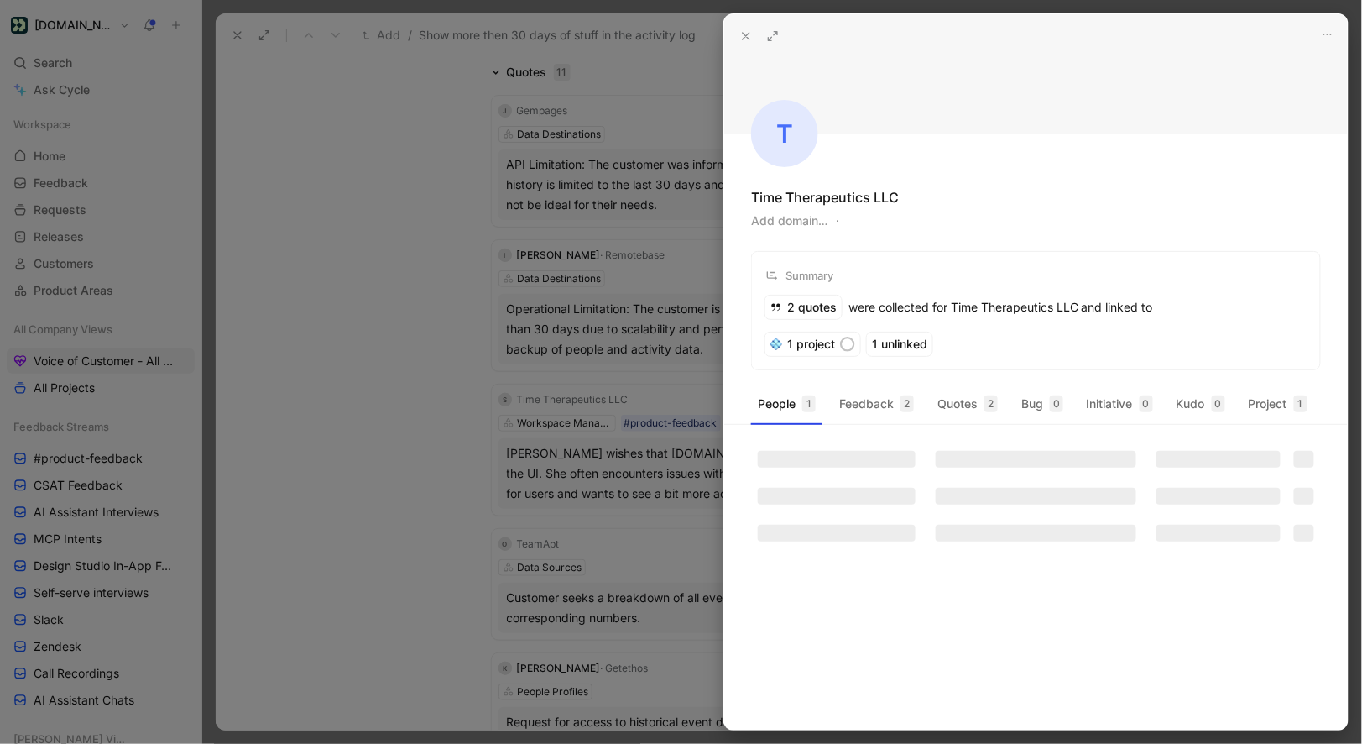
click at [662, 350] on div at bounding box center [681, 372] width 1362 height 744
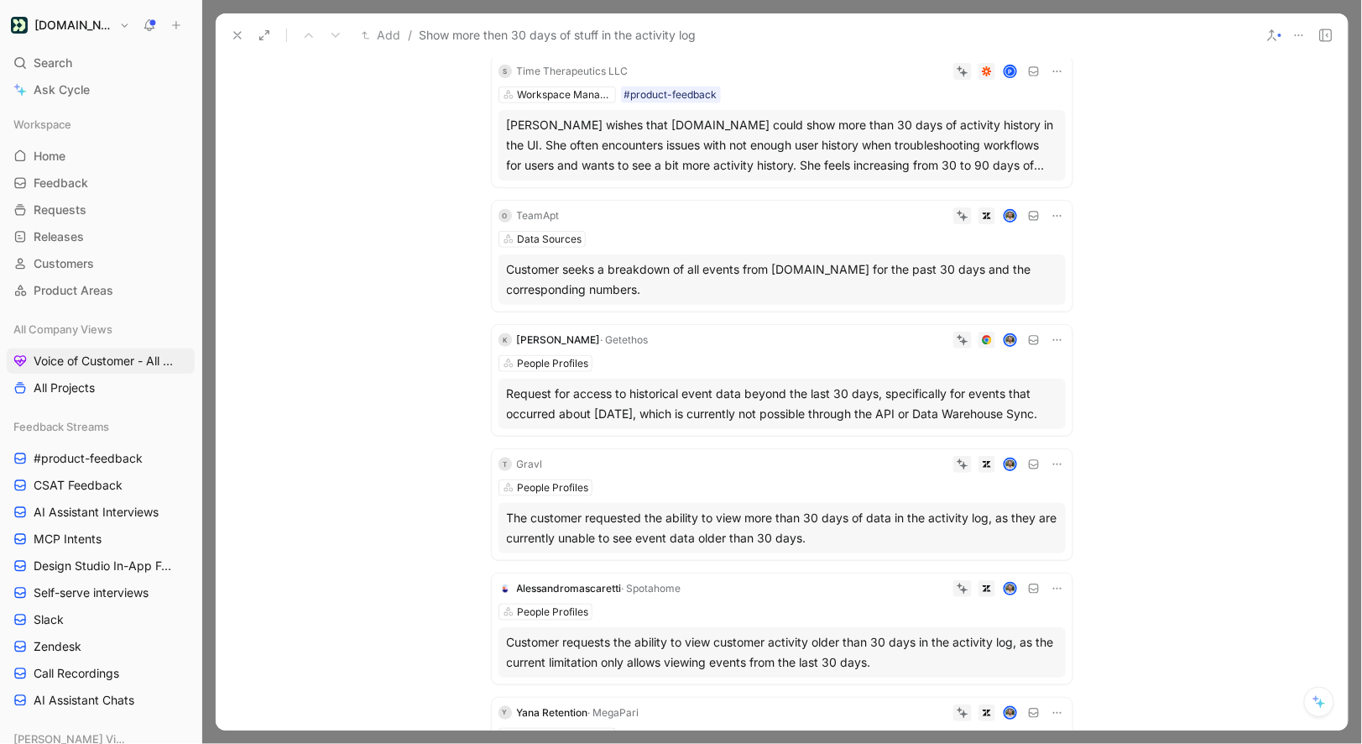
scroll to position [487, 0]
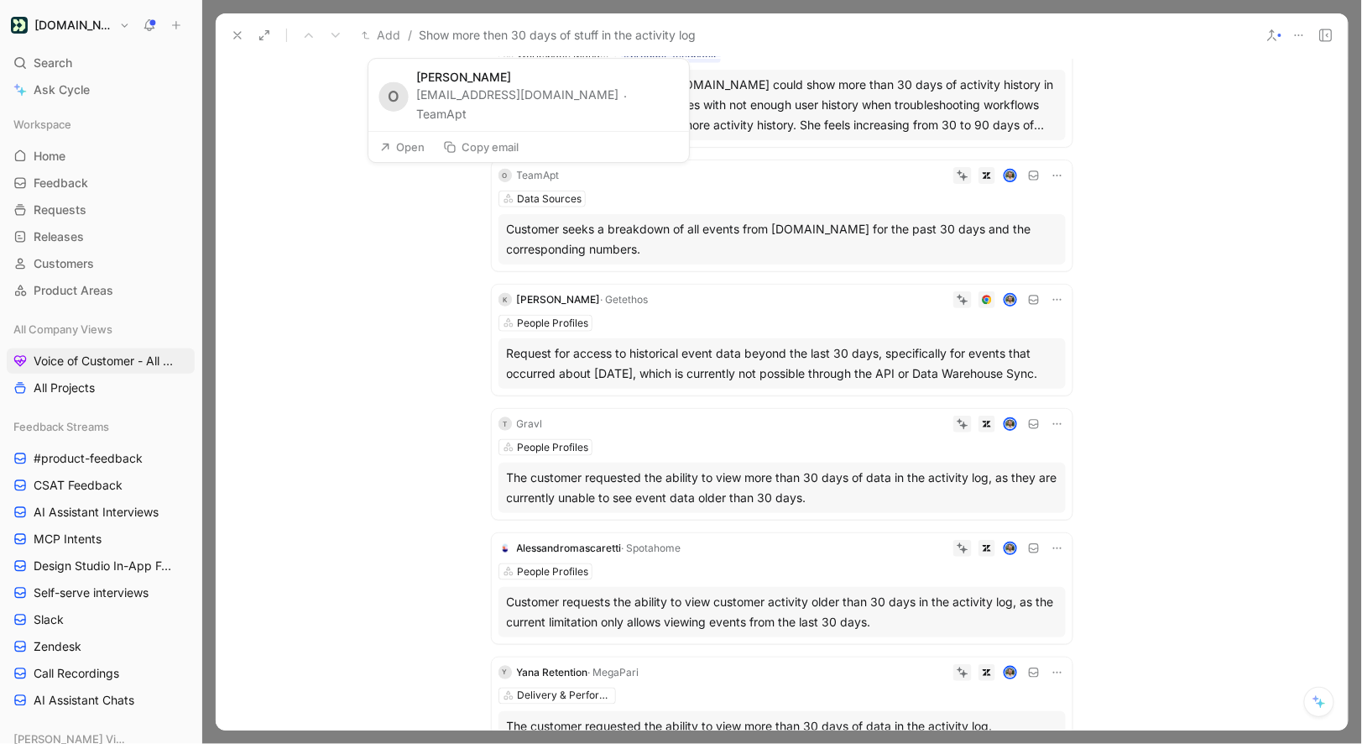
click at [454, 110] on button "TeamApt" at bounding box center [442, 114] width 50 height 20
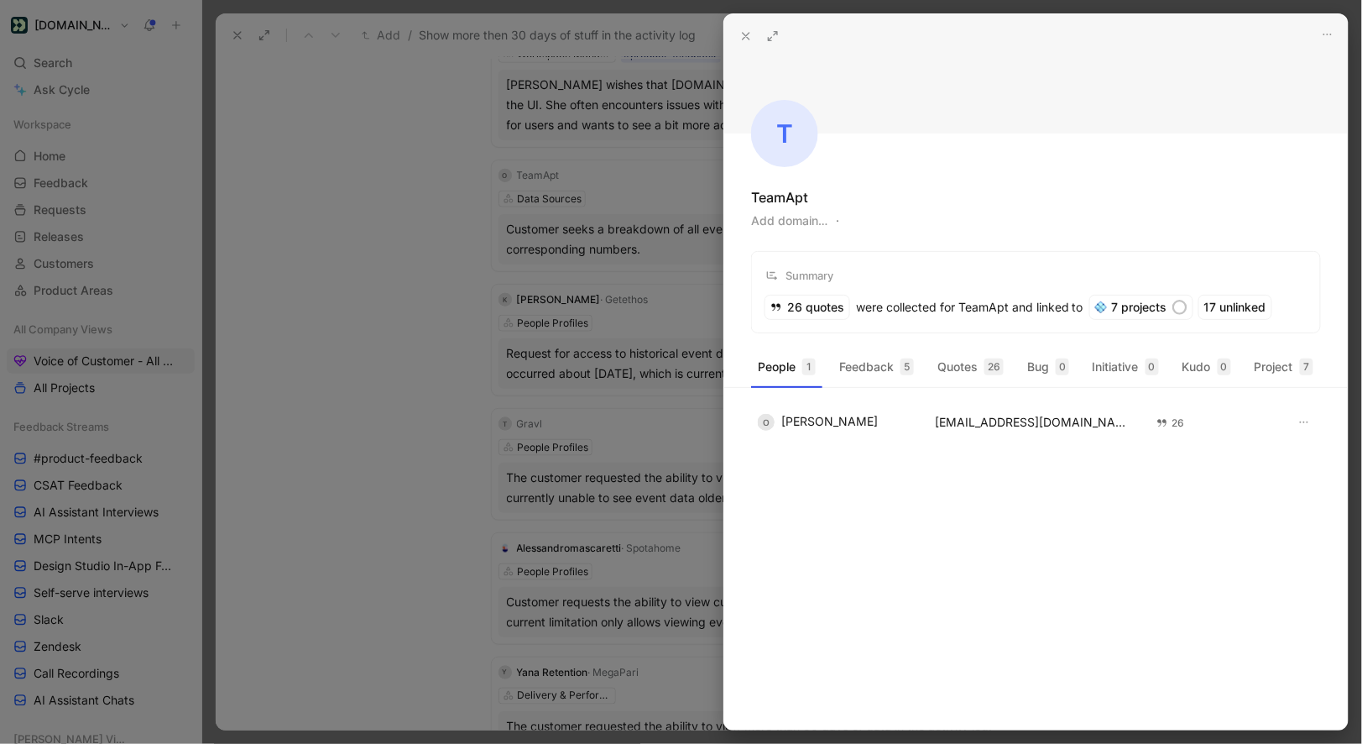
click at [750, 42] on icon at bounding box center [745, 35] width 13 height 13
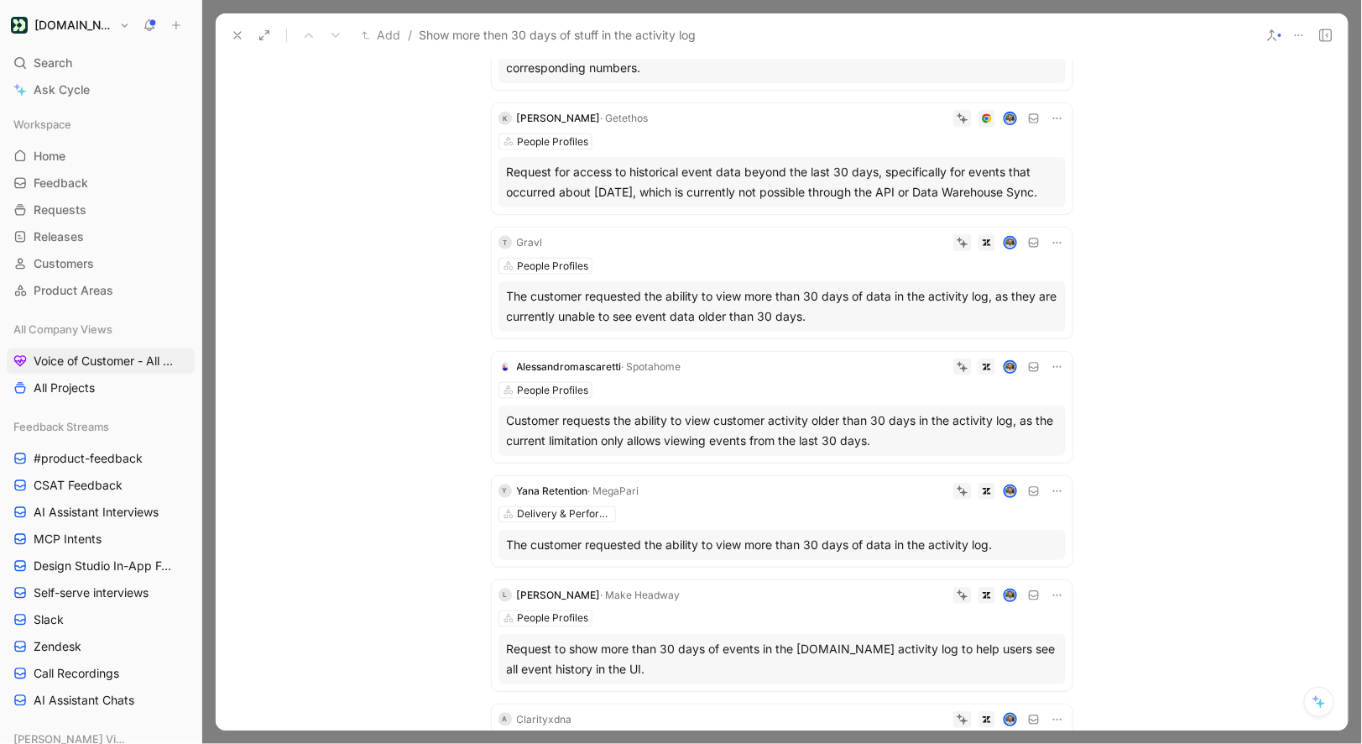
scroll to position [680, 0]
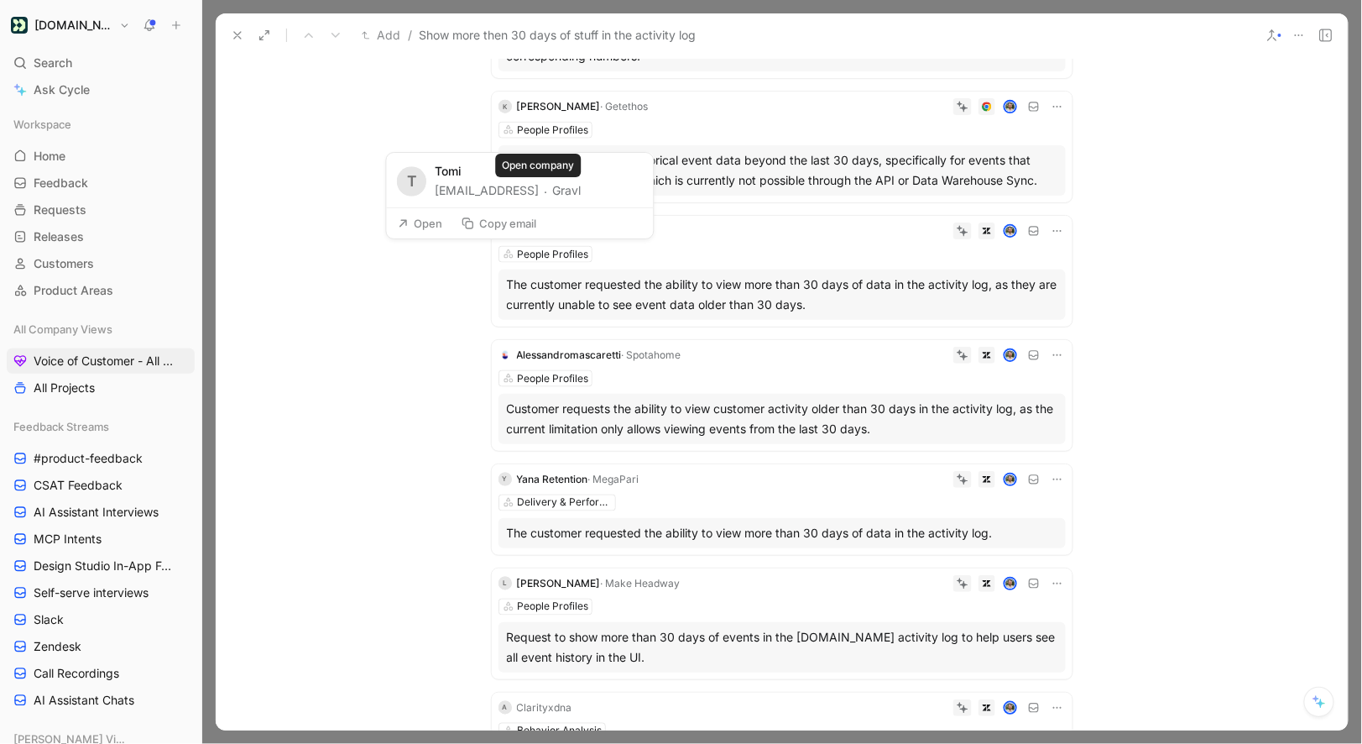
click at [553, 188] on button "Gravl" at bounding box center [567, 190] width 29 height 20
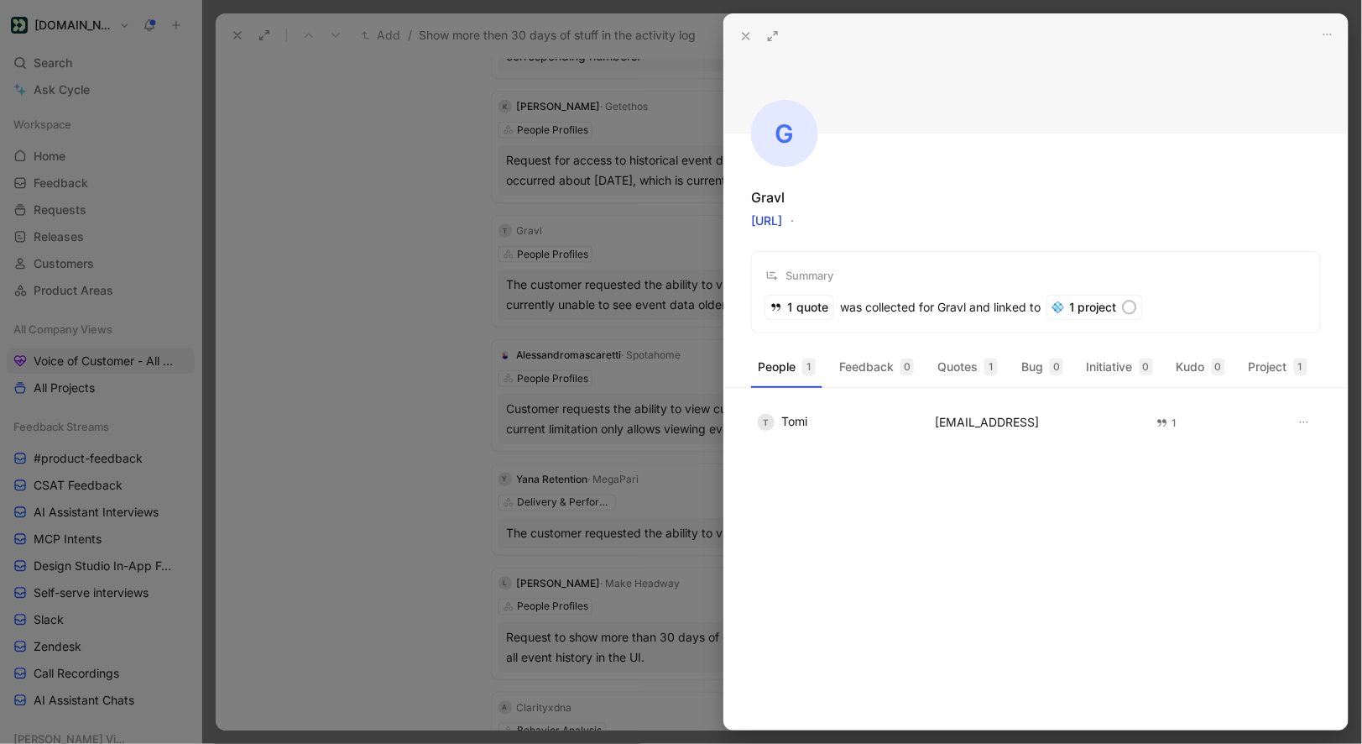
click at [749, 41] on icon at bounding box center [745, 35] width 13 height 13
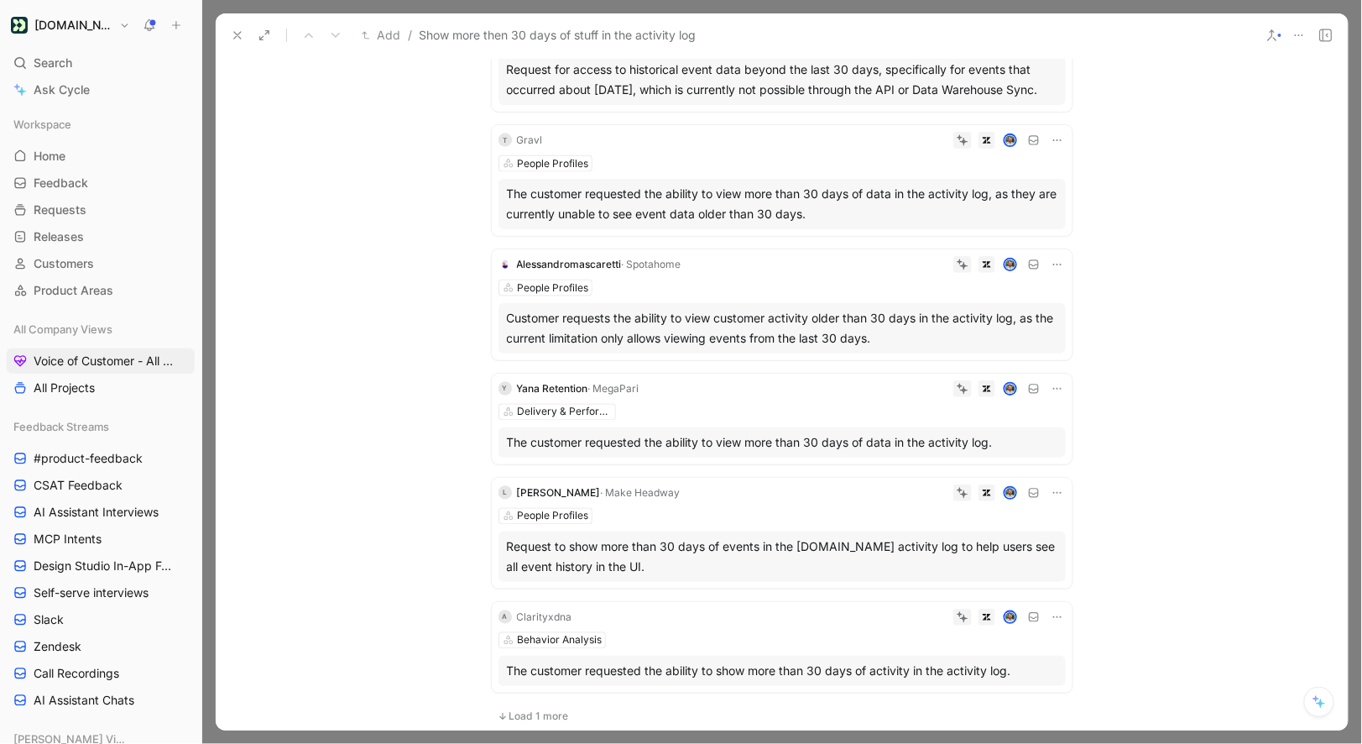
scroll to position [822, 0]
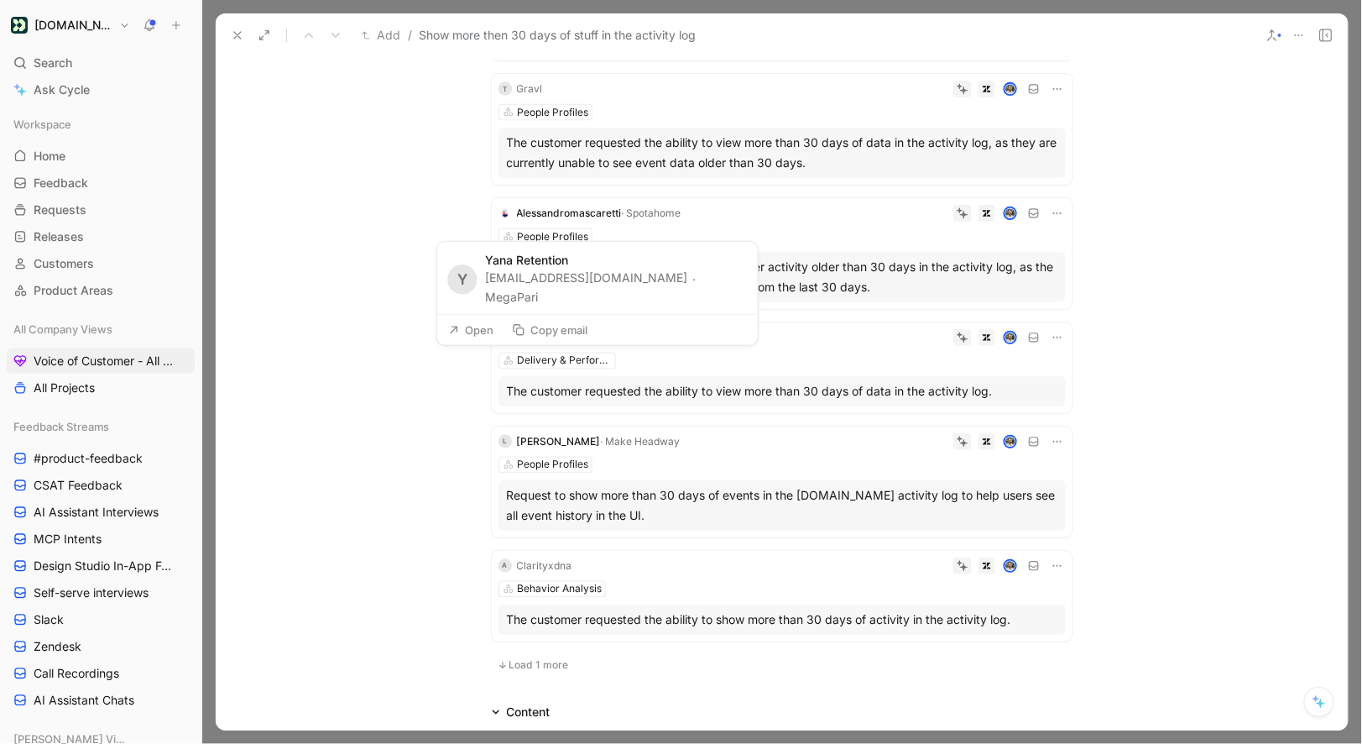
click at [538, 291] on button "MegaPari" at bounding box center [511, 297] width 53 height 20
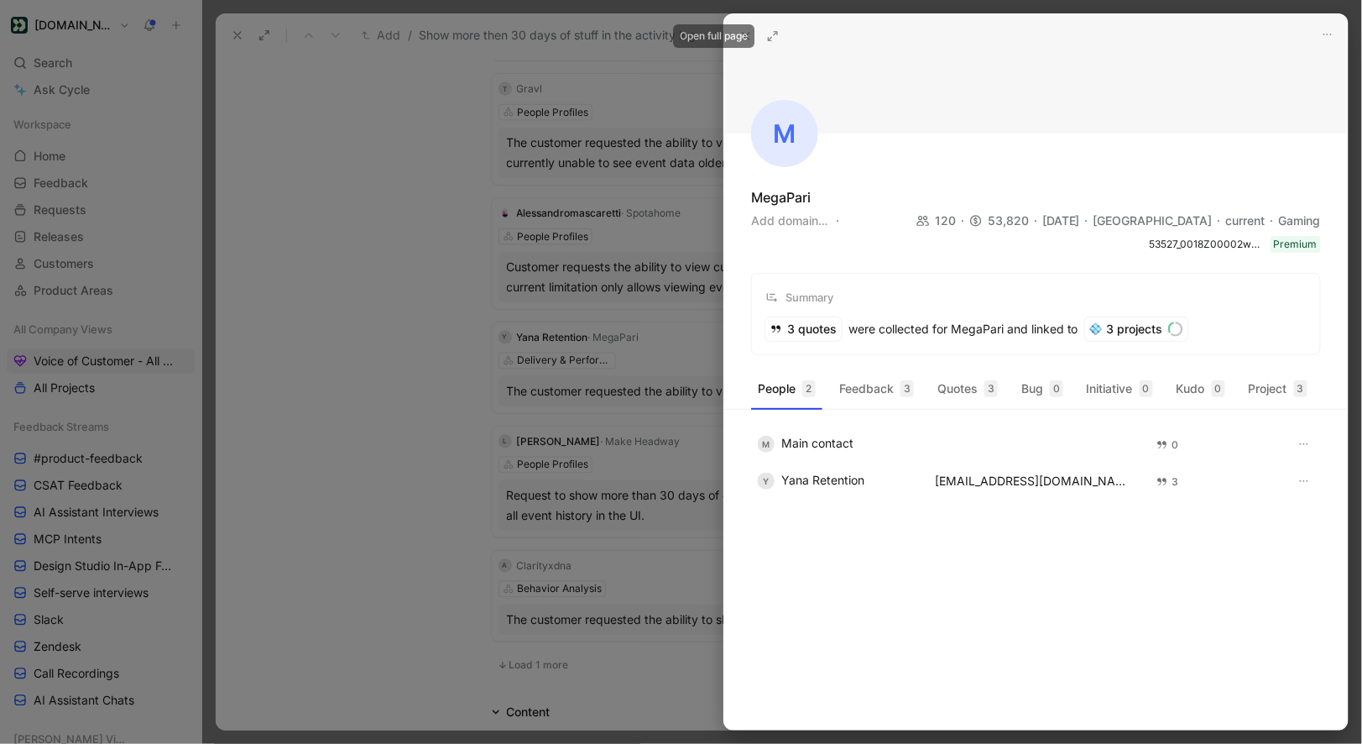
click at [750, 37] on icon at bounding box center [745, 35] width 13 height 13
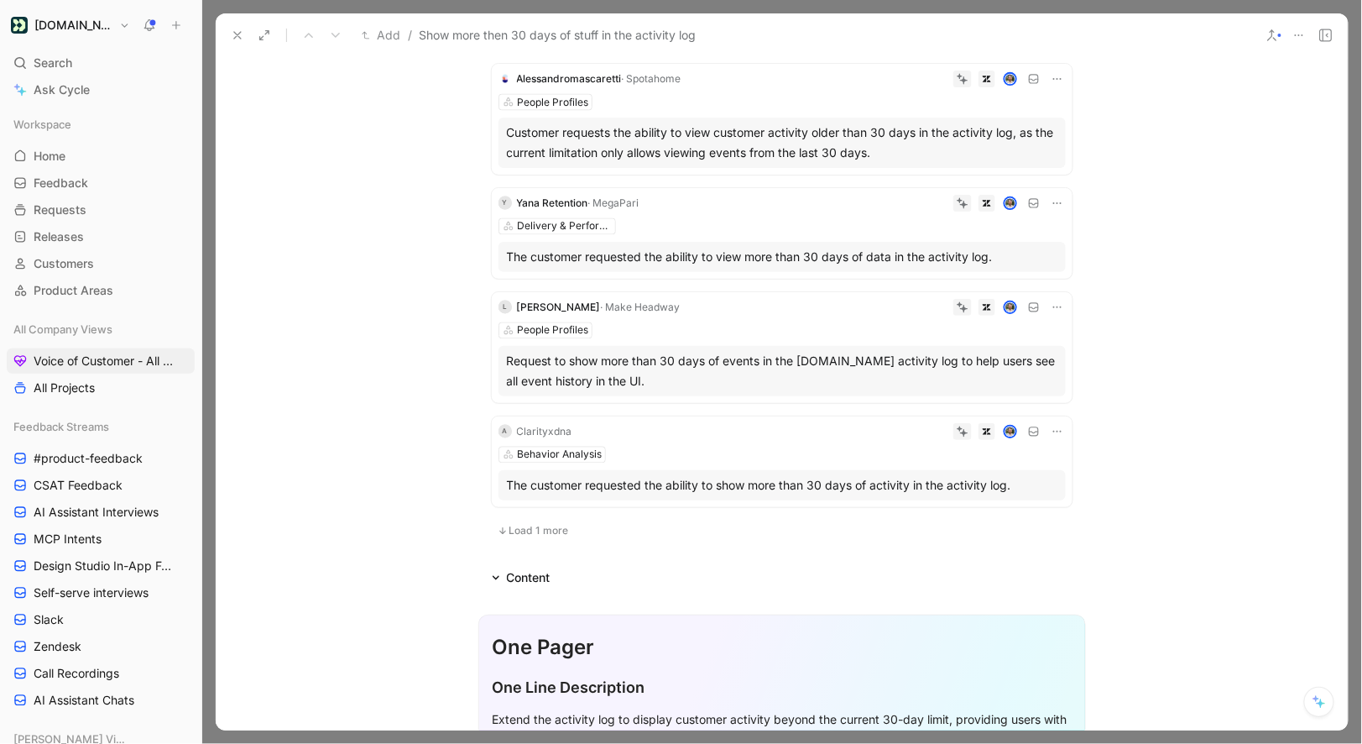
scroll to position [968, 0]
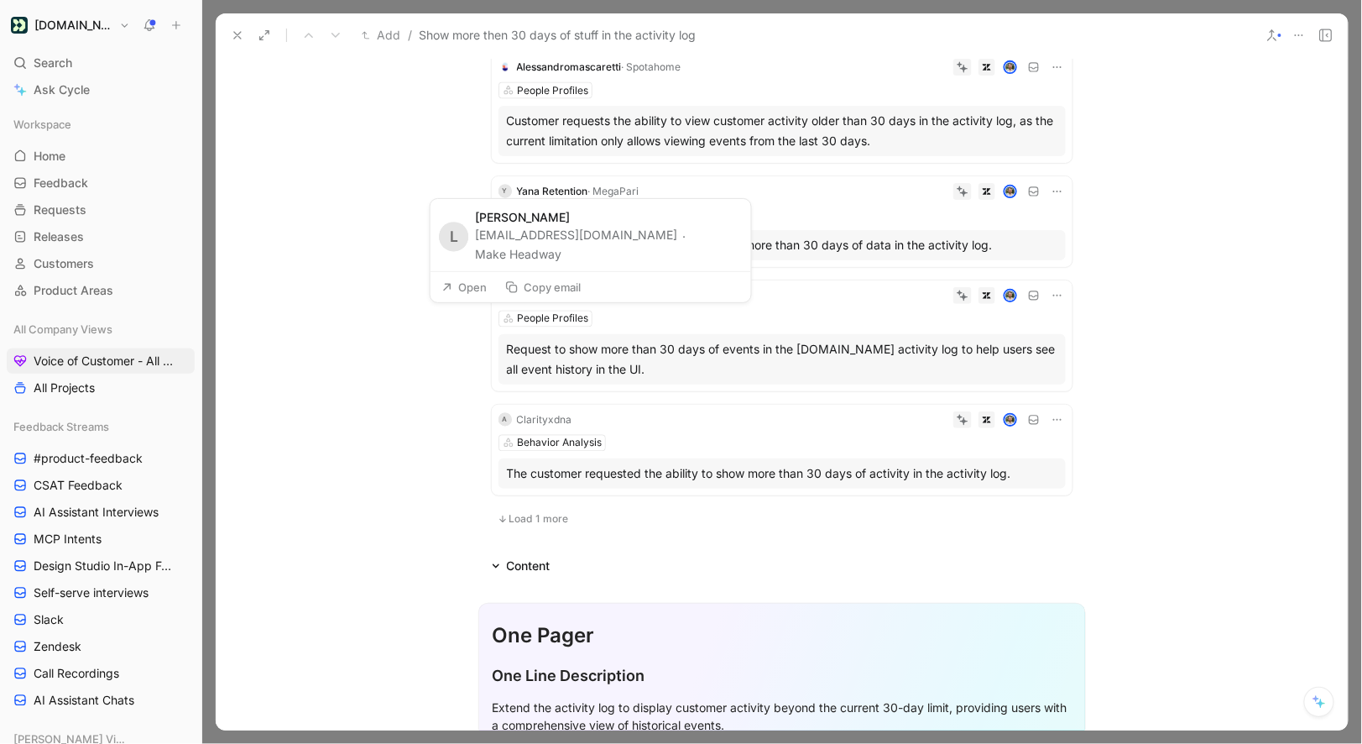
click at [517, 248] on button "Make Headway" at bounding box center [518, 254] width 86 height 20
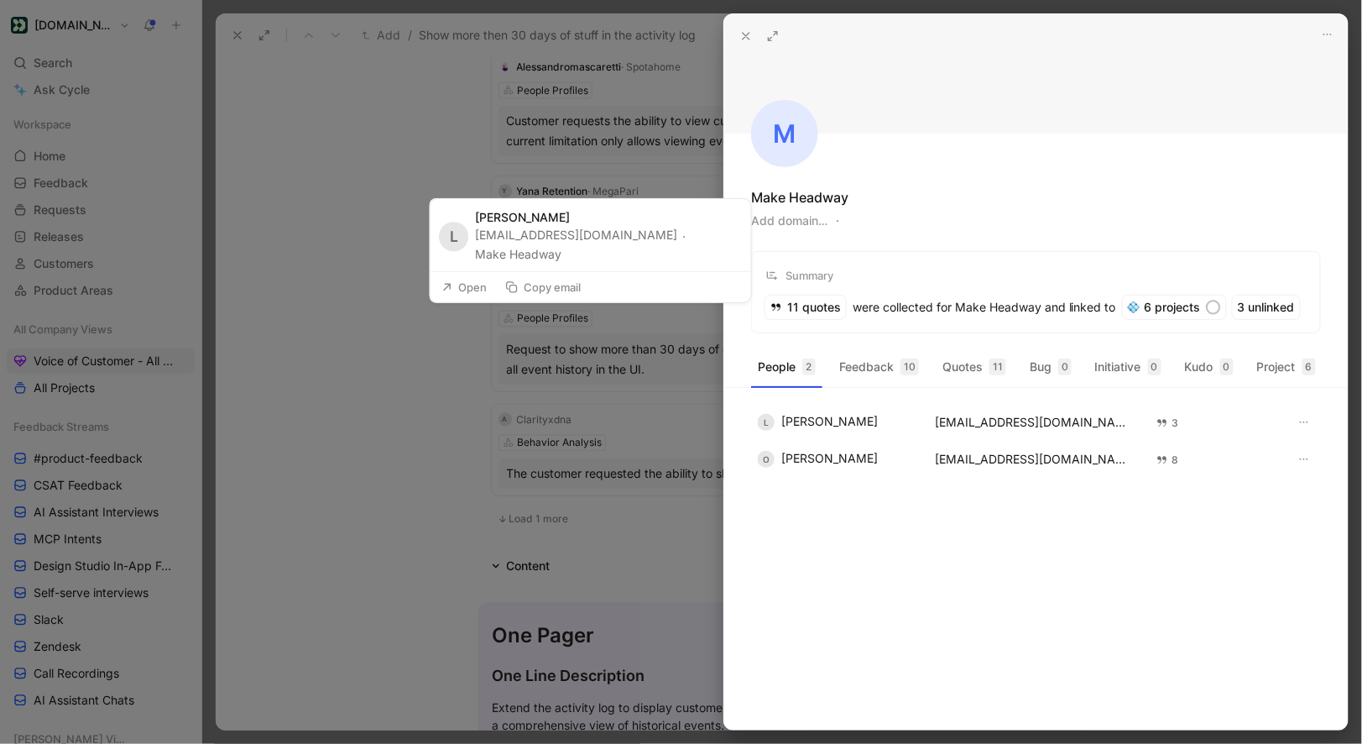
click at [519, 253] on button "Make Headway" at bounding box center [518, 254] width 86 height 20
click at [534, 256] on button "Make Headway" at bounding box center [518, 254] width 86 height 20
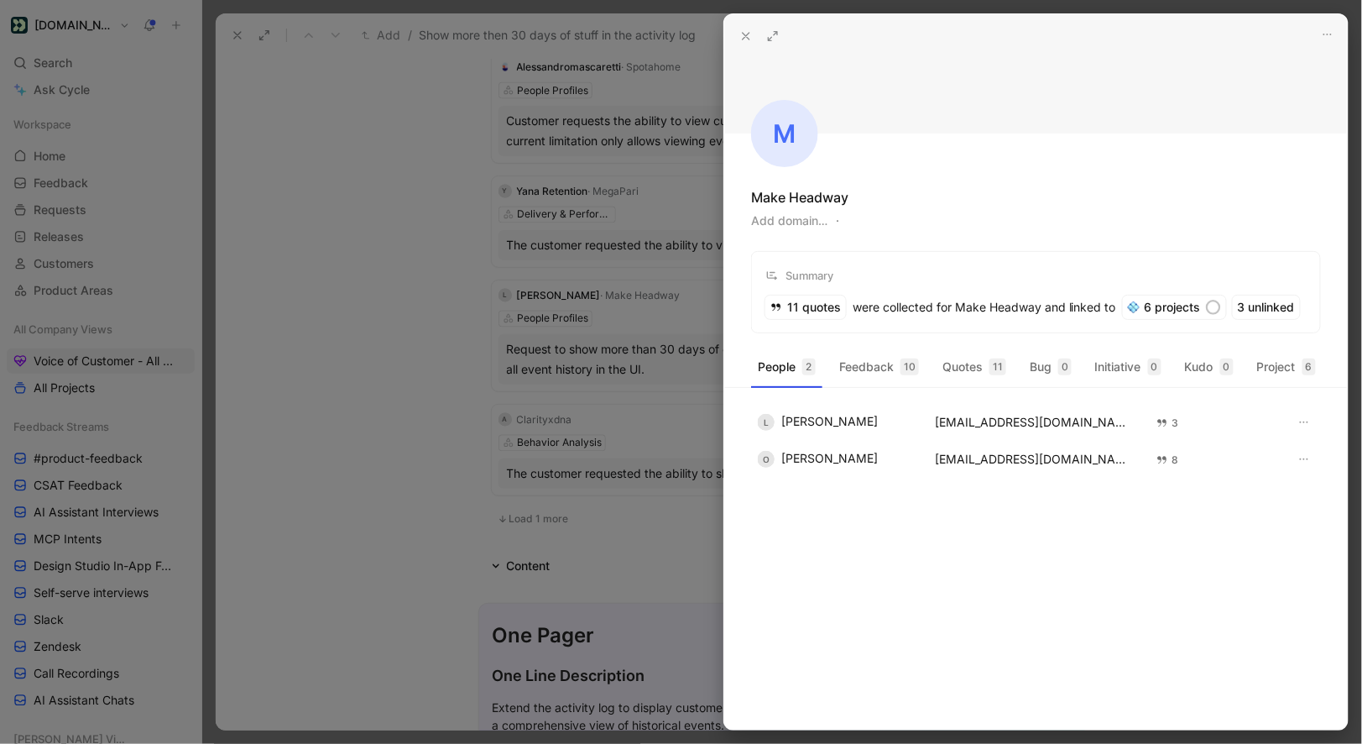
click at [672, 388] on div at bounding box center [681, 372] width 1362 height 744
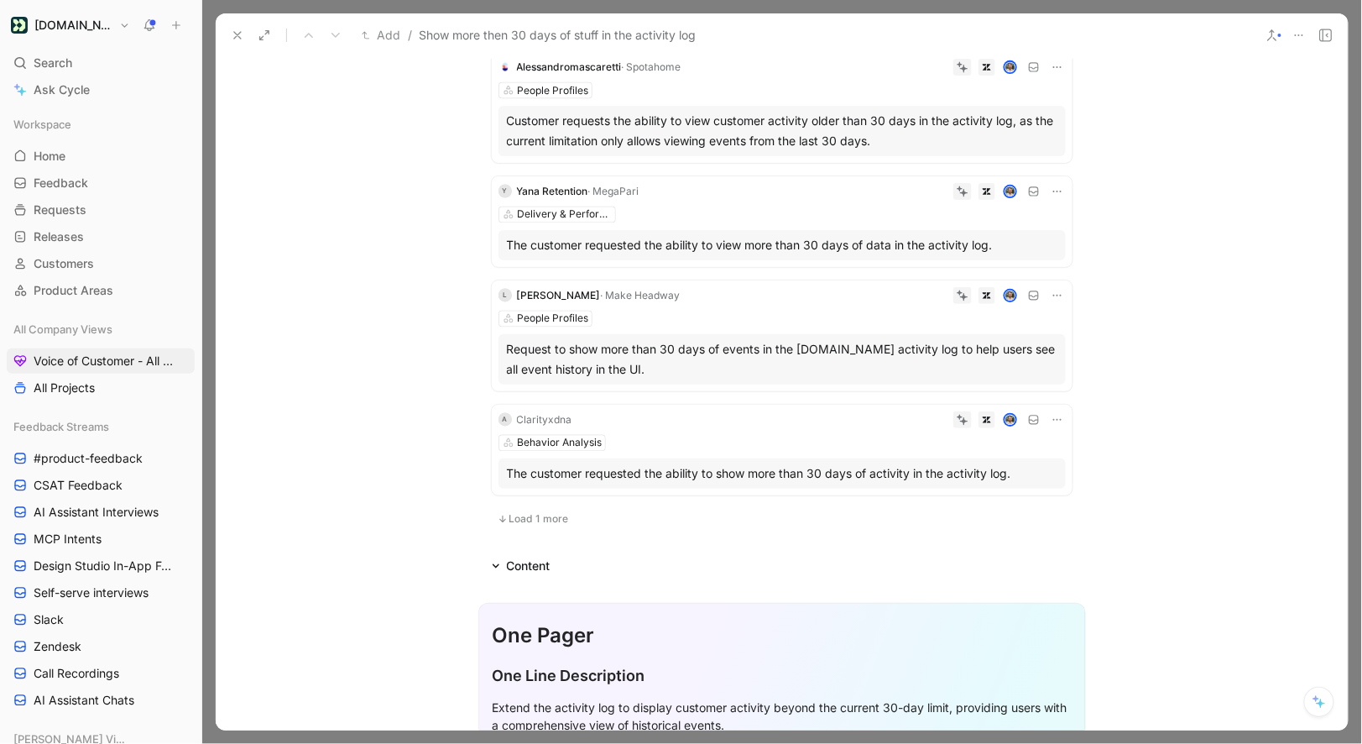
click at [558, 428] on div "Clarityxdna" at bounding box center [544, 419] width 55 height 17
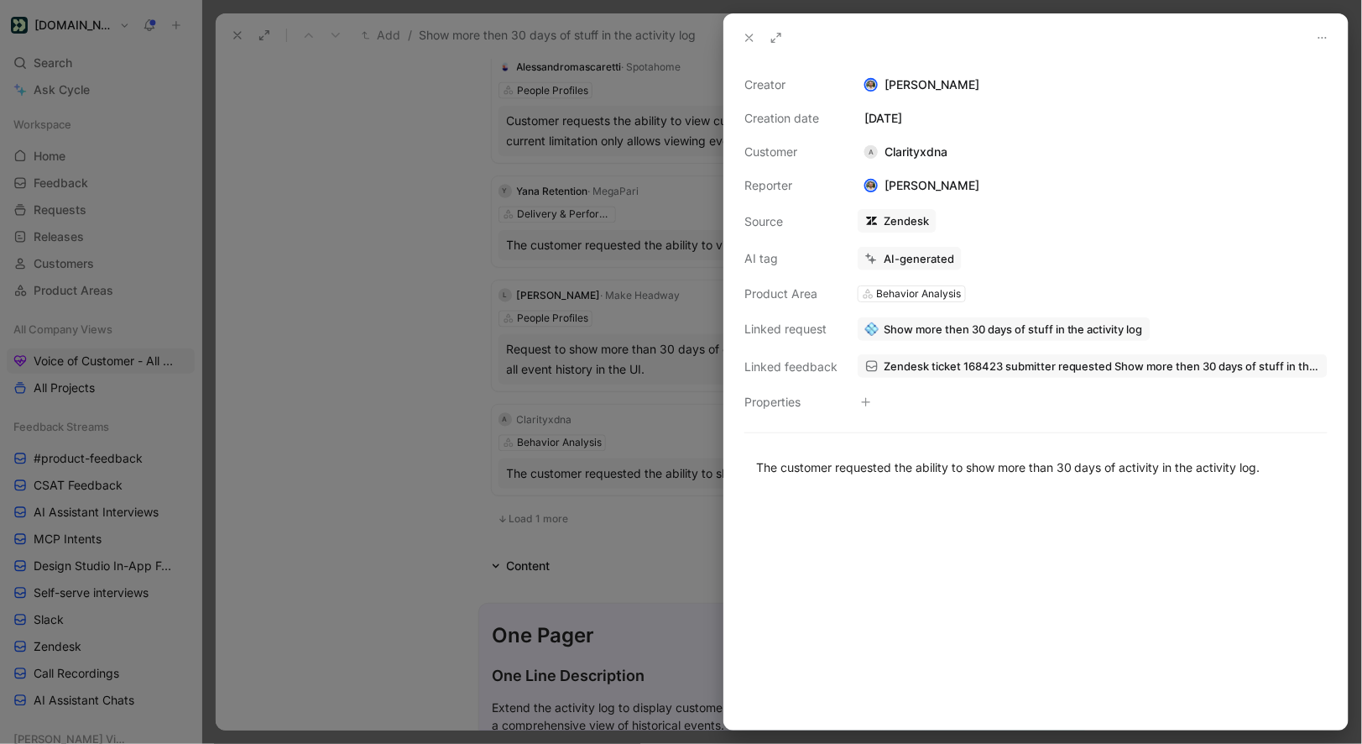
click at [748, 36] on icon at bounding box center [749, 37] width 13 height 13
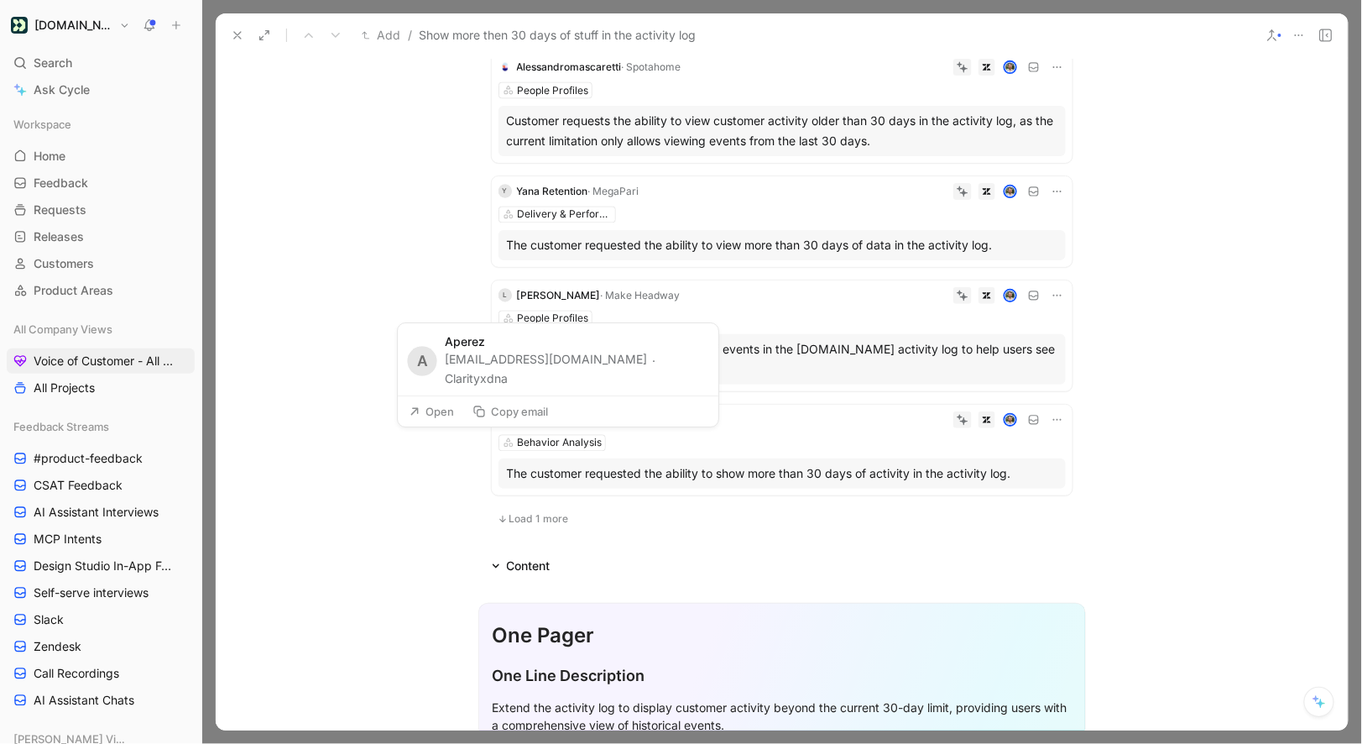
click at [508, 384] on button "Clarityxdna" at bounding box center [476, 378] width 63 height 20
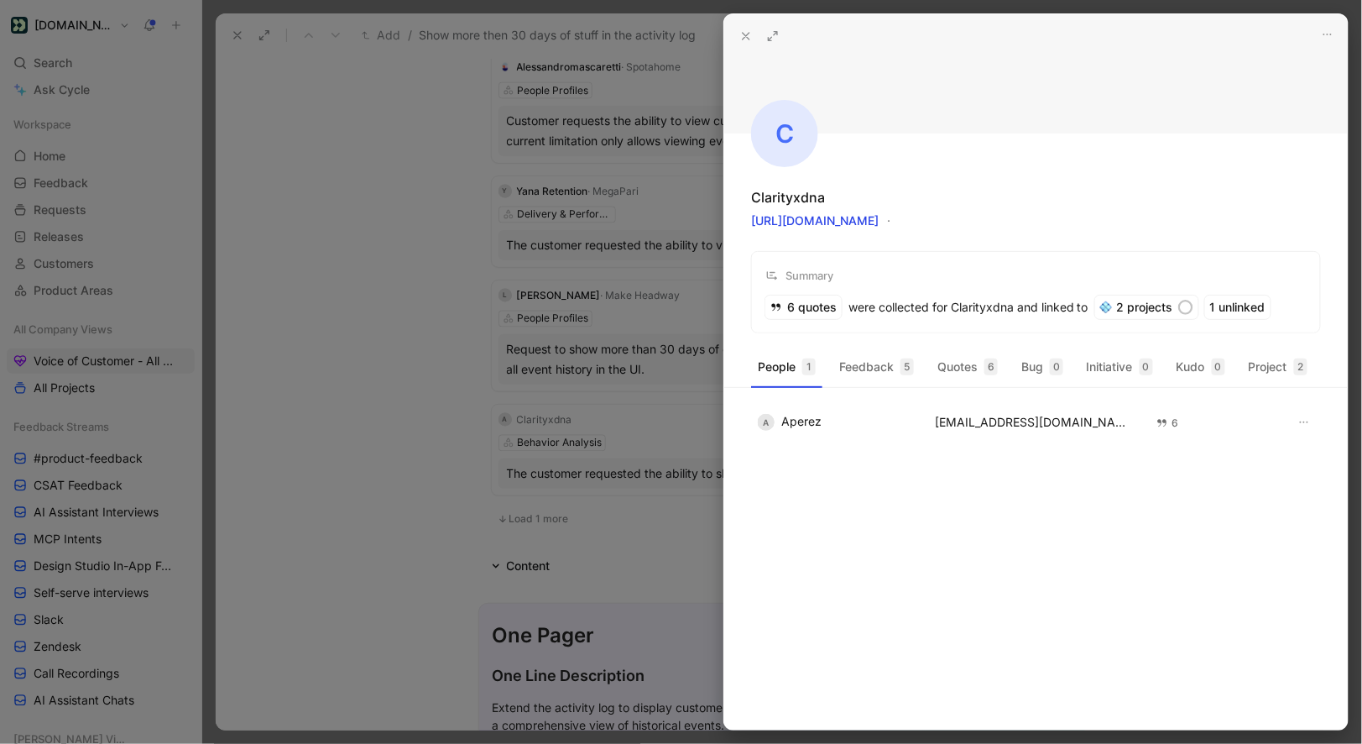
click at [745, 36] on icon at bounding box center [745, 35] width 13 height 13
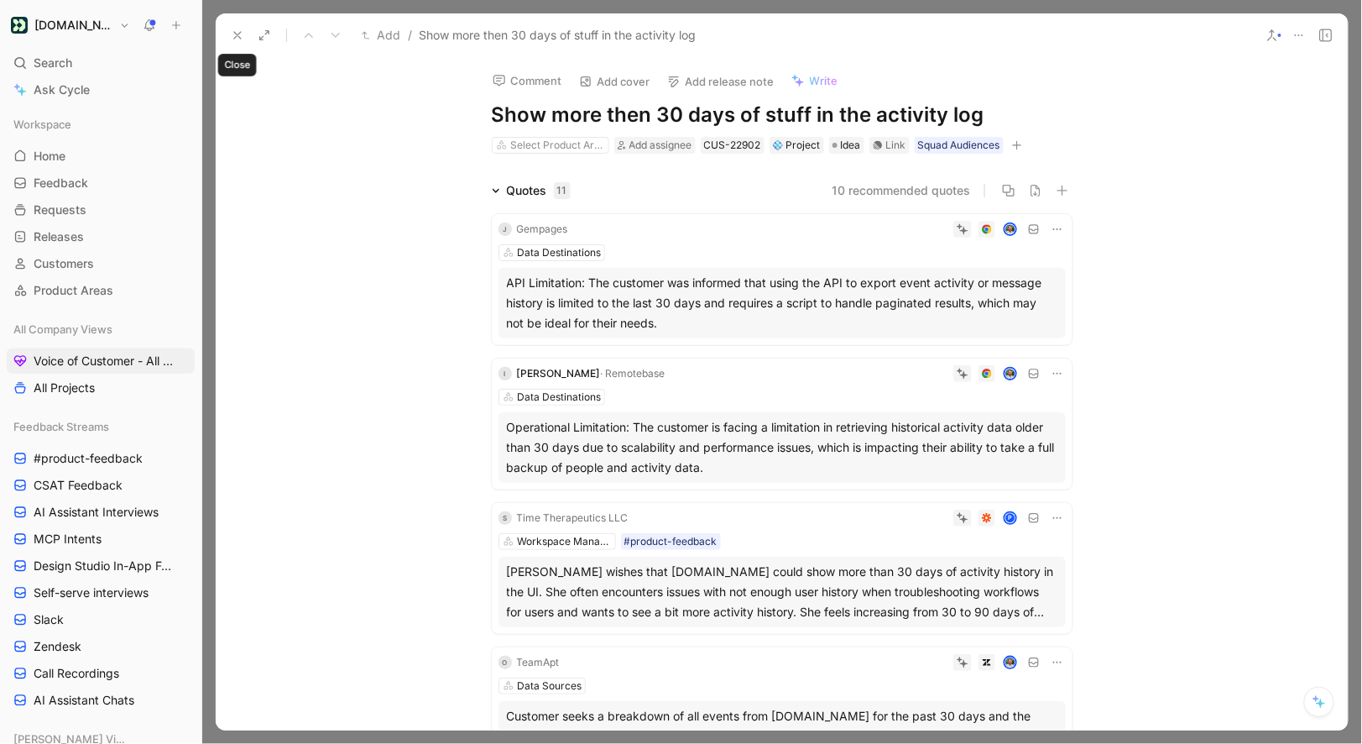
click at [240, 43] on button at bounding box center [238, 36] width 24 height 24
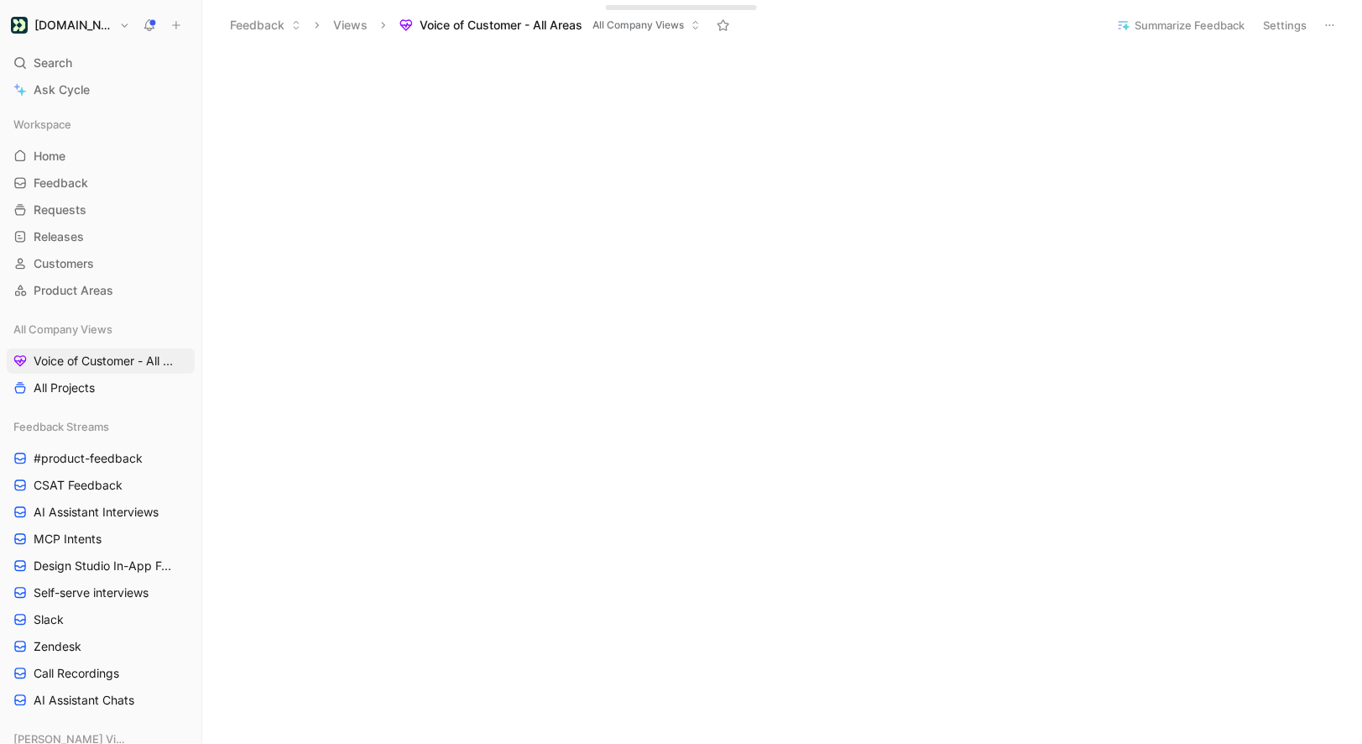
scroll to position [331, 0]
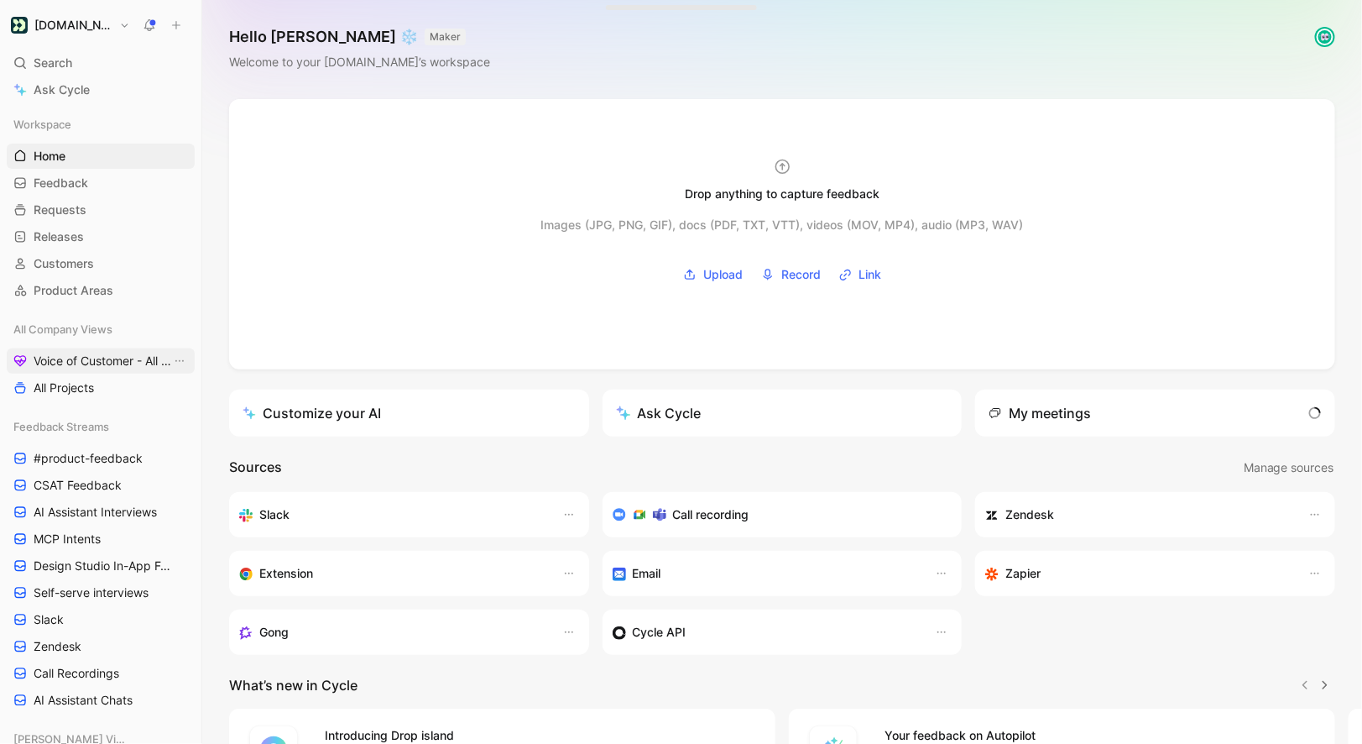
click at [129, 365] on span "Voice of Customer - All Areas" at bounding box center [103, 361] width 138 height 17
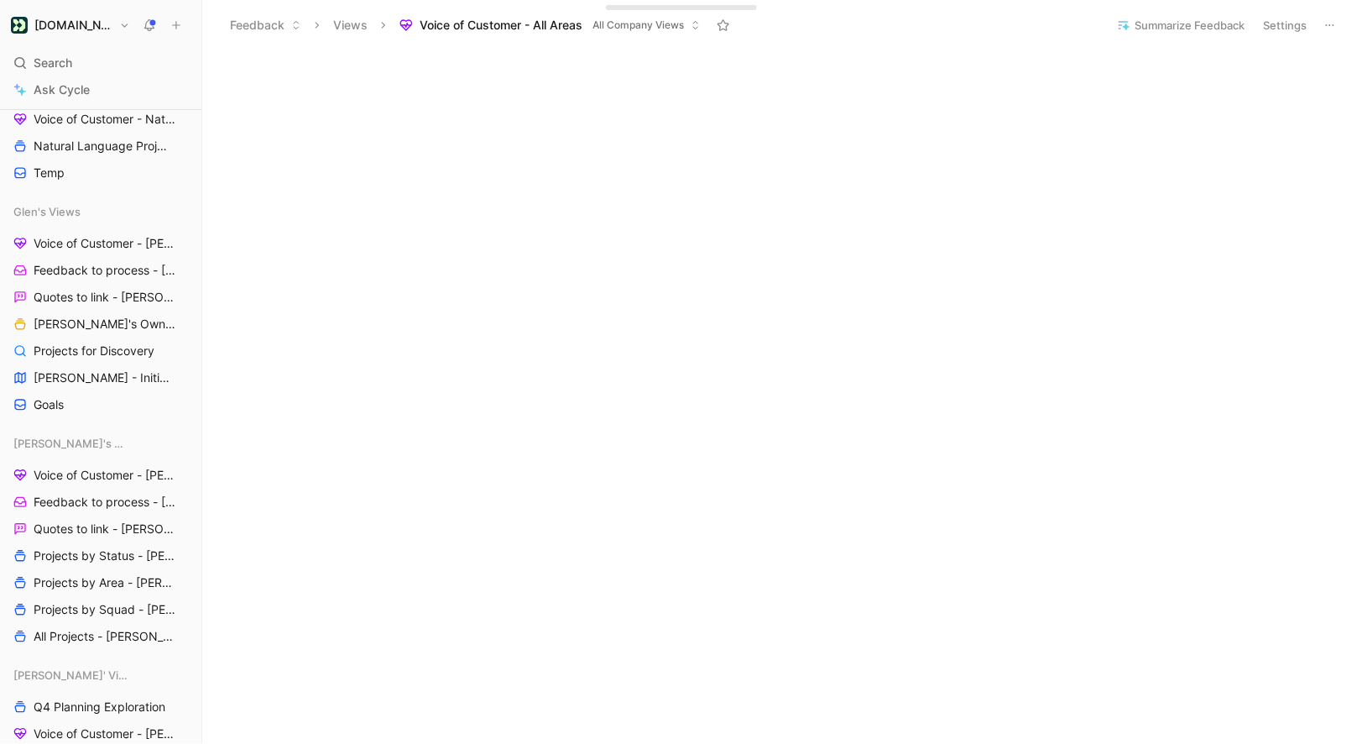
scroll to position [413, 0]
